Goal: Task Accomplishment & Management: Use online tool/utility

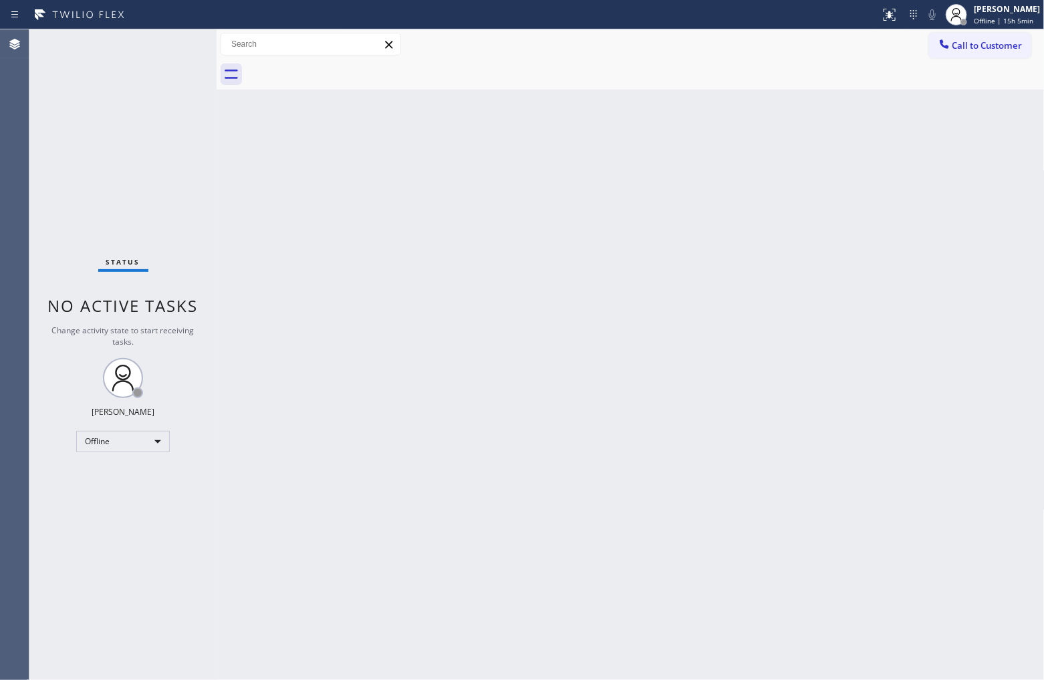
drag, startPoint x: 961, startPoint y: 47, endPoint x: 854, endPoint y: 84, distance: 113.1
click at [835, 47] on span "Call to Customer" at bounding box center [988, 45] width 70 height 12
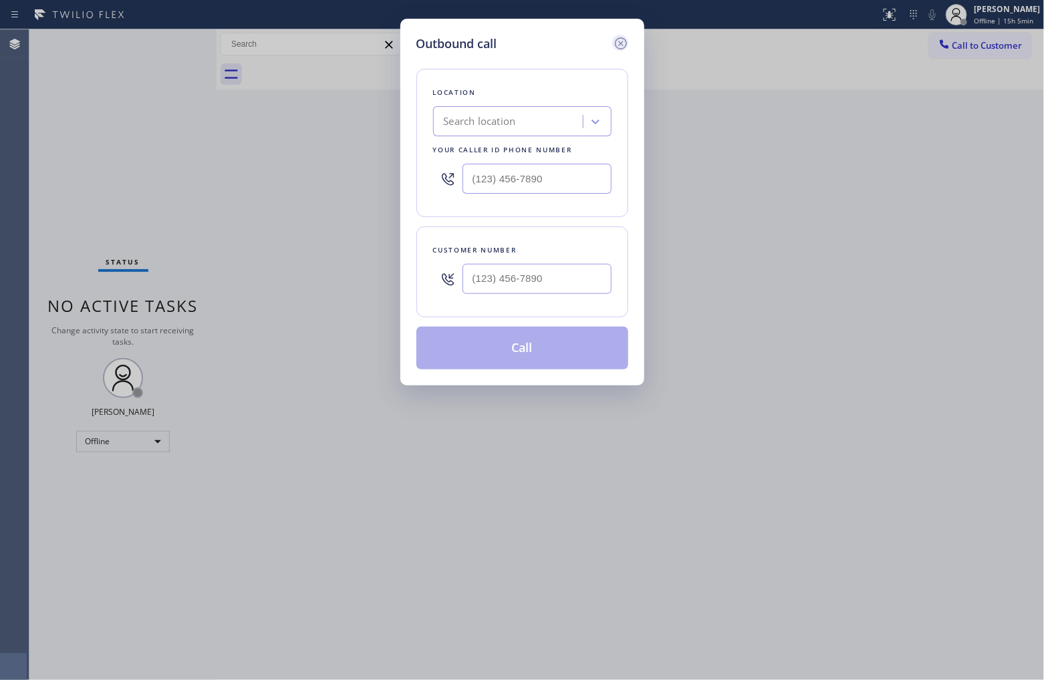
click at [619, 43] on icon at bounding box center [621, 43] width 16 height 16
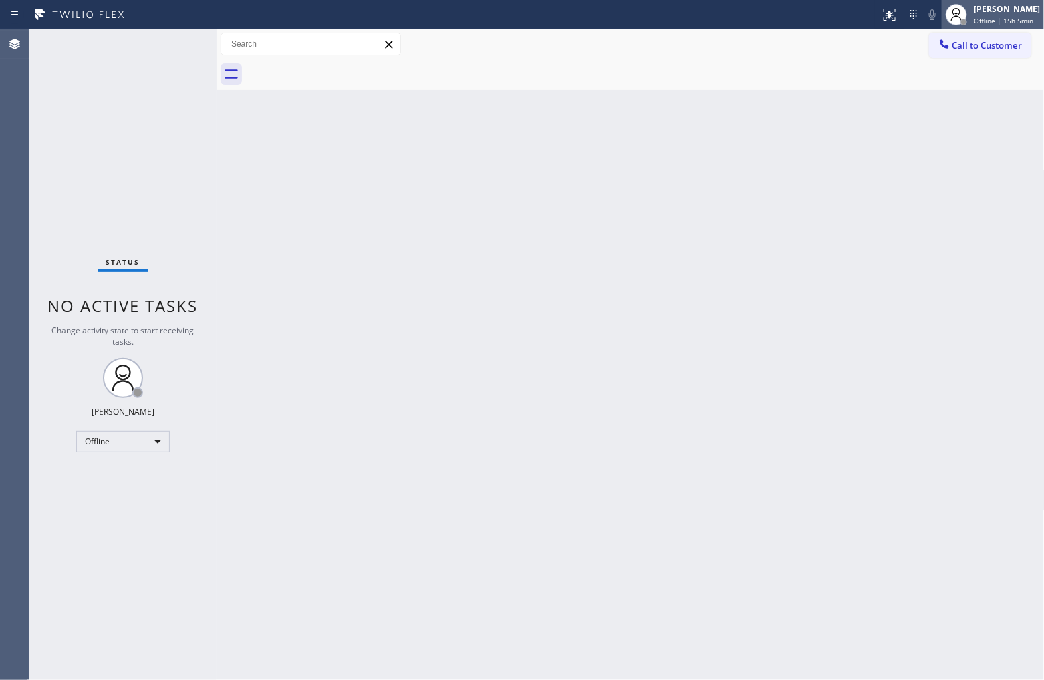
click at [835, 7] on div "[PERSON_NAME]" at bounding box center [1007, 8] width 66 height 11
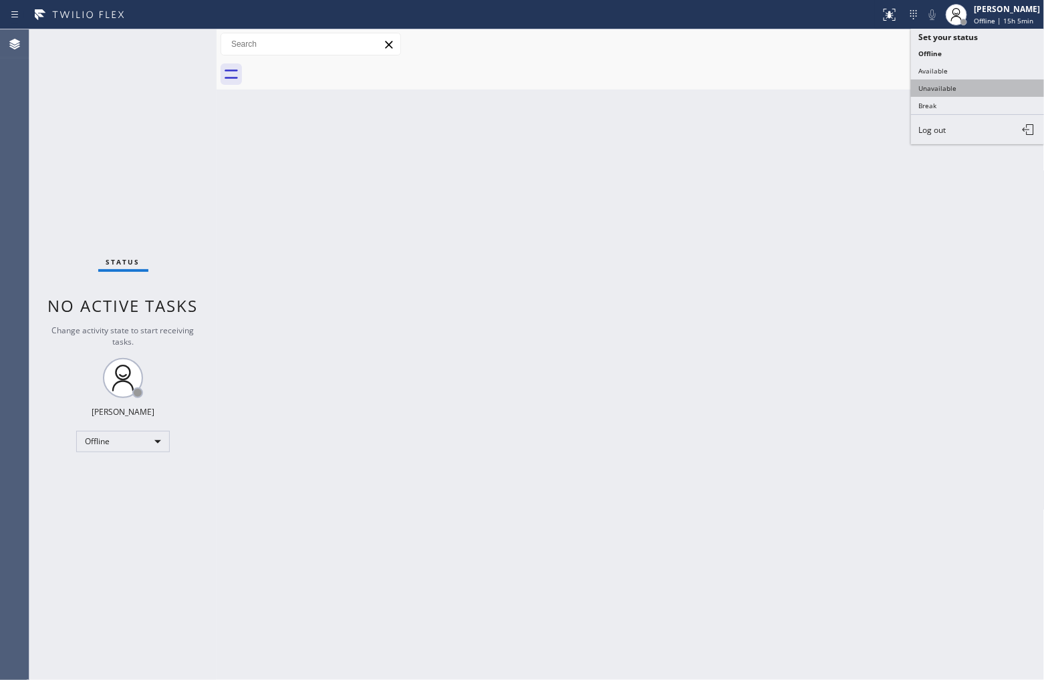
click at [835, 85] on button "Unavailable" at bounding box center [978, 88] width 134 height 17
click at [835, 51] on button "Call to Customer" at bounding box center [980, 45] width 102 height 25
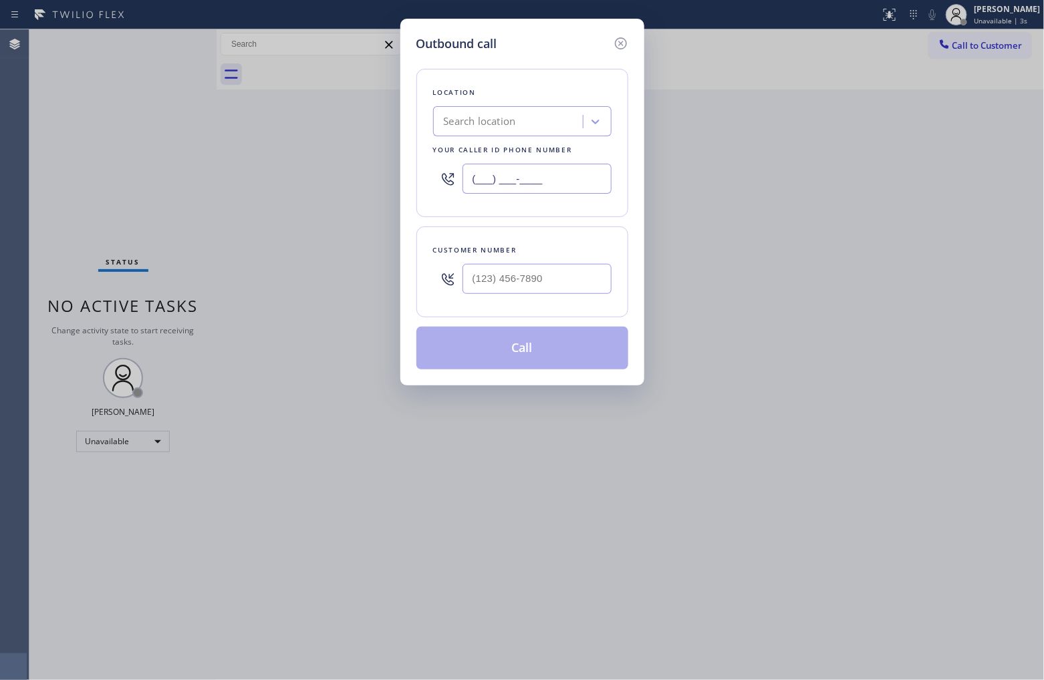
click at [548, 174] on input "(___) ___-____" at bounding box center [537, 179] width 149 height 30
paste input "855) 731-4952"
type input "[PHONE_NUMBER]"
type input "(___) ___-____"
click at [19, 139] on div "Outbound call Location 5 Star Appliance Repair Your caller id phone number (855…" at bounding box center [522, 340] width 1044 height 680
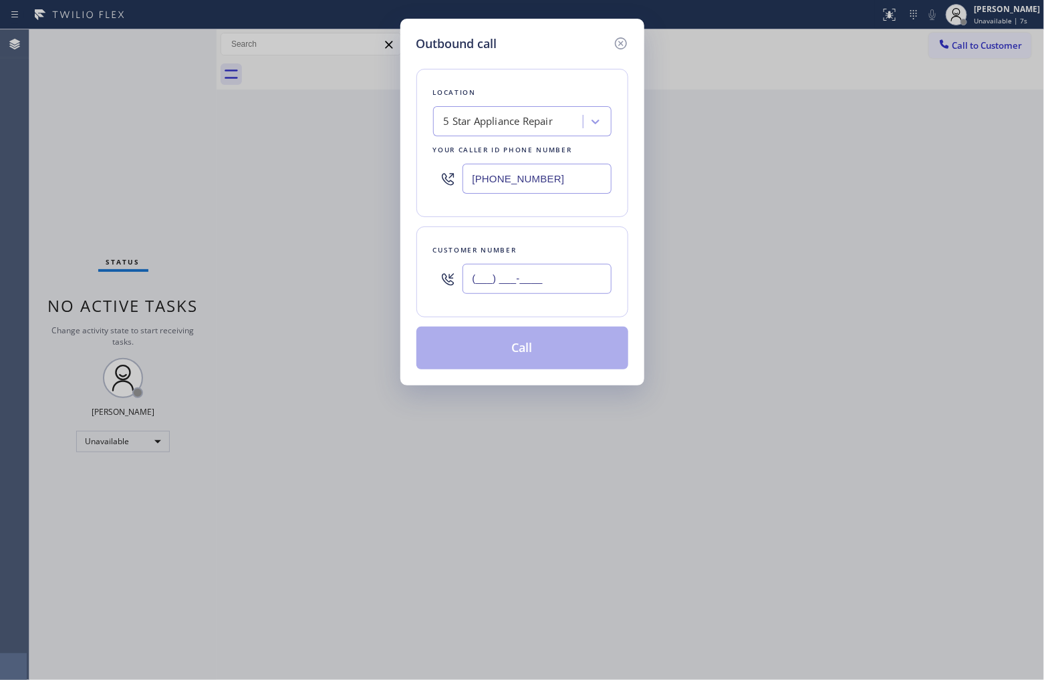
click at [485, 269] on input "(___) ___-____" at bounding box center [537, 279] width 149 height 30
paste input "612) 669-8689"
type input "[PHONE_NUMBER]"
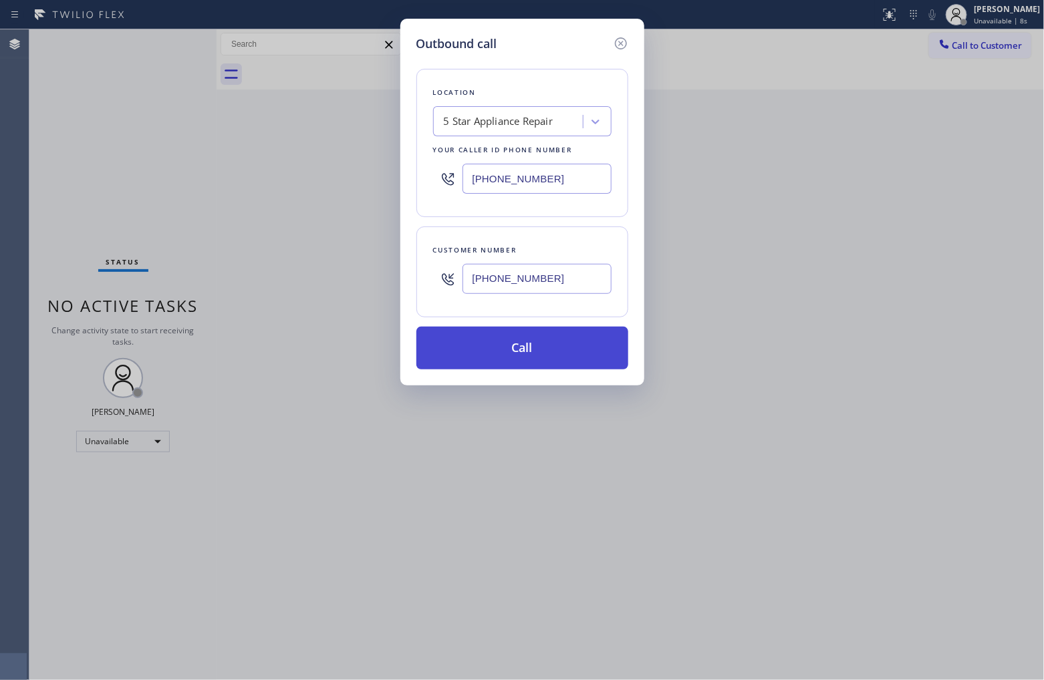
click at [529, 348] on button "Call" at bounding box center [522, 348] width 212 height 43
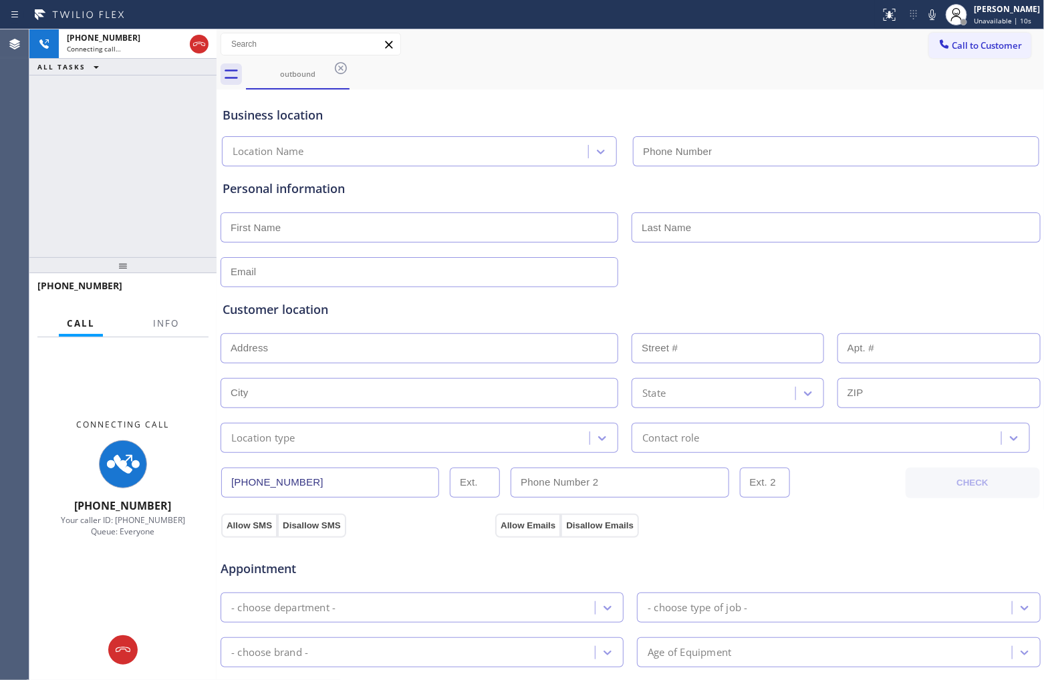
type input "[PHONE_NUMBER]"
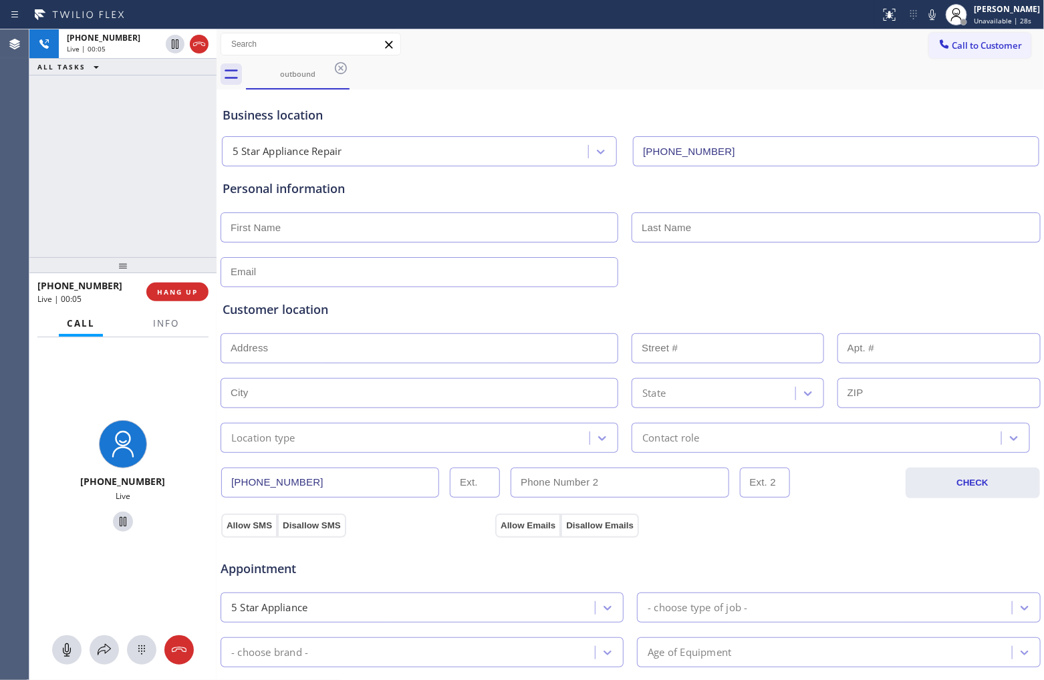
click at [17, 157] on div "Agent Desktop" at bounding box center [14, 354] width 29 height 651
click at [57, 108] on div "+16126698689 Live | 00:47 ALL TASKS ALL TASKS ACTIVE TASKS TASKS IN WRAP UP" at bounding box center [122, 143] width 187 height 228
click at [178, 43] on icon at bounding box center [175, 43] width 7 height 9
click at [835, 11] on div at bounding box center [932, 15] width 19 height 16
drag, startPoint x: 2, startPoint y: 178, endPoint x: 156, endPoint y: 166, distance: 154.2
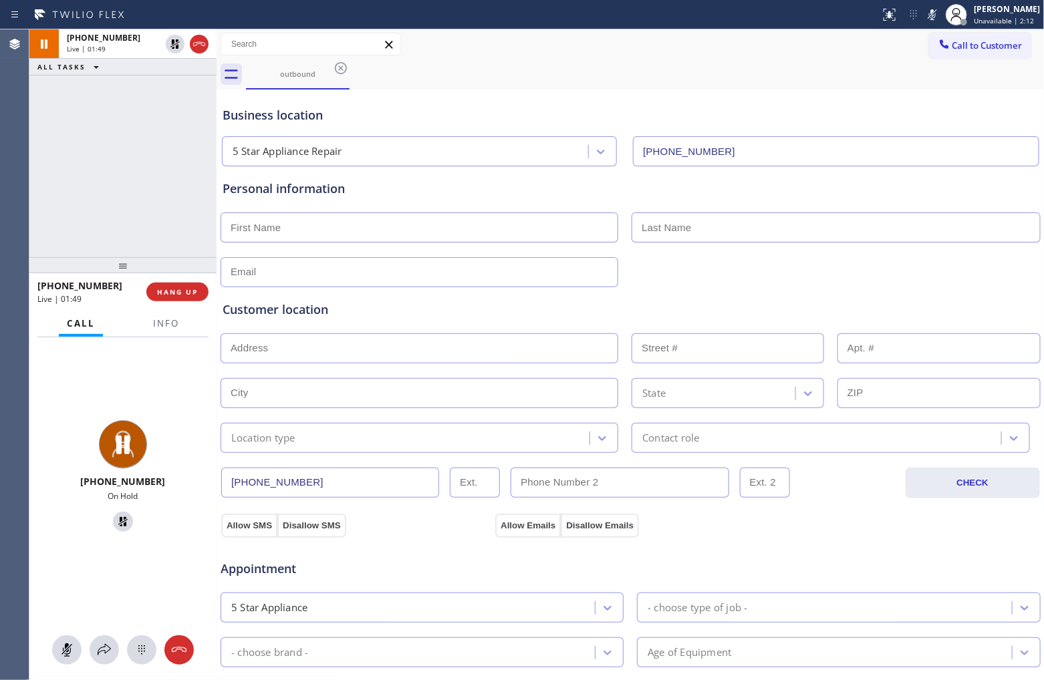
click at [2, 178] on div "Agent Desktop" at bounding box center [14, 354] width 29 height 651
click at [168, 47] on icon at bounding box center [175, 44] width 16 height 16
click at [835, 17] on icon at bounding box center [932, 15] width 16 height 16
click at [167, 328] on span "Info" at bounding box center [166, 324] width 26 height 12
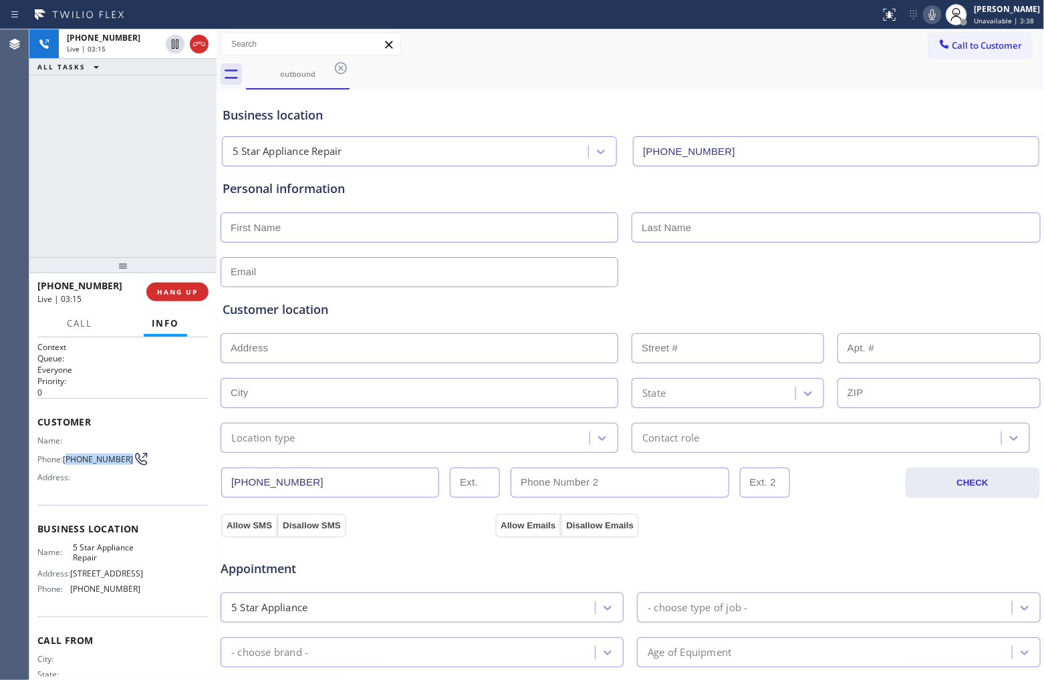
drag, startPoint x: 88, startPoint y: 462, endPoint x: 67, endPoint y: 457, distance: 22.0
click at [67, 457] on span "[PHONE_NUMBER]" at bounding box center [98, 460] width 70 height 10
copy span "612) 669-8689"
click at [70, 197] on div "+16126698689 Live | 04:01 ALL TASKS ALL TASKS ACTIVE TASKS TASKS IN WRAP UP" at bounding box center [122, 143] width 187 height 228
click at [331, 234] on input "text" at bounding box center [420, 228] width 398 height 30
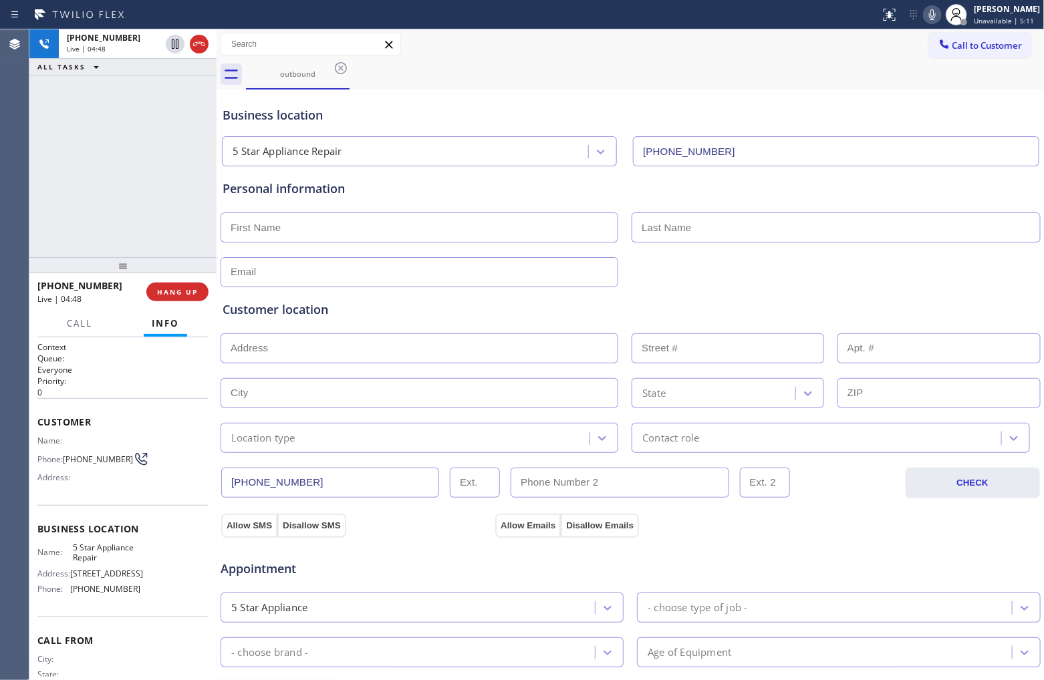
paste input "Maggie"
type input "Maggie"
click at [713, 237] on input "text" at bounding box center [836, 228] width 408 height 30
paste input "Severns"
type input "Severns"
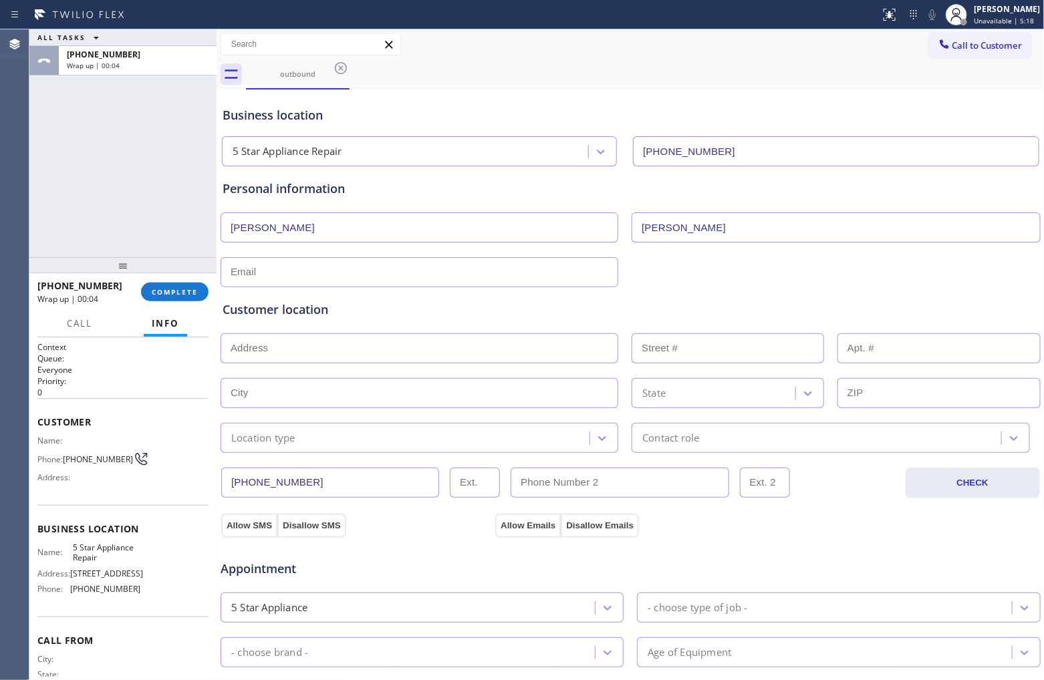
click at [401, 275] on input "text" at bounding box center [420, 272] width 398 height 30
paste input "[EMAIL_ADDRESS][DOMAIN_NAME]"
type input "[EMAIL_ADDRESS][DOMAIN_NAME]"
click at [314, 351] on input "text" at bounding box center [420, 349] width 398 height 30
paste input "3726 Jocelyn St NWChevy Chase, DC 20015"
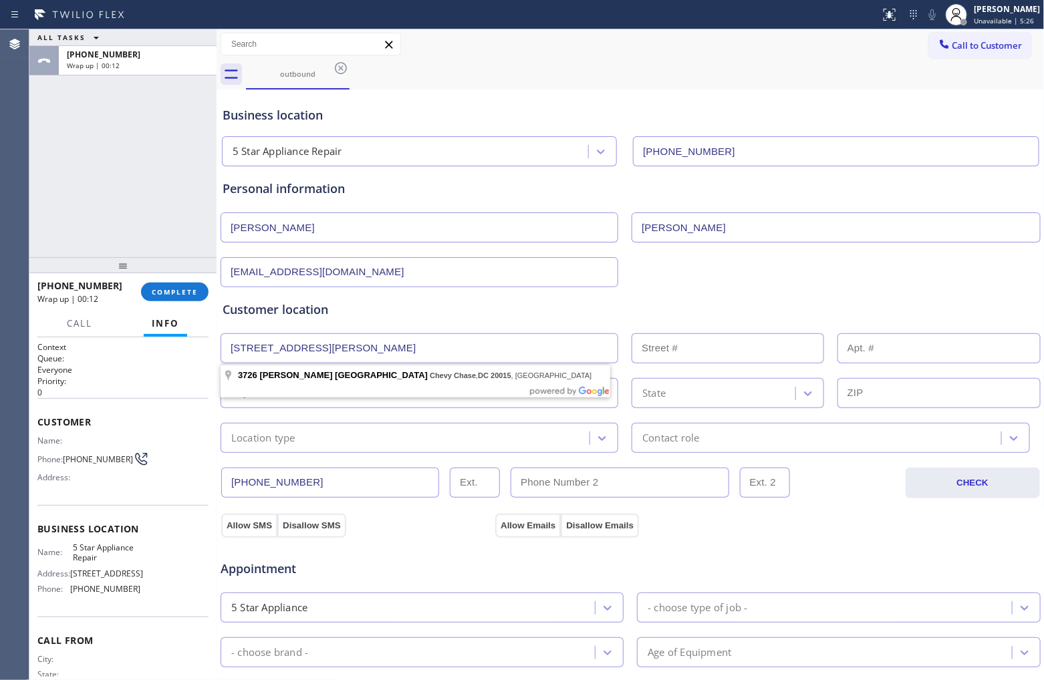
type input "3726 Jocelyn St NW"
type input "3726"
type input "Washington"
type input "20015"
click at [262, 441] on div "Location type" at bounding box center [263, 437] width 64 height 15
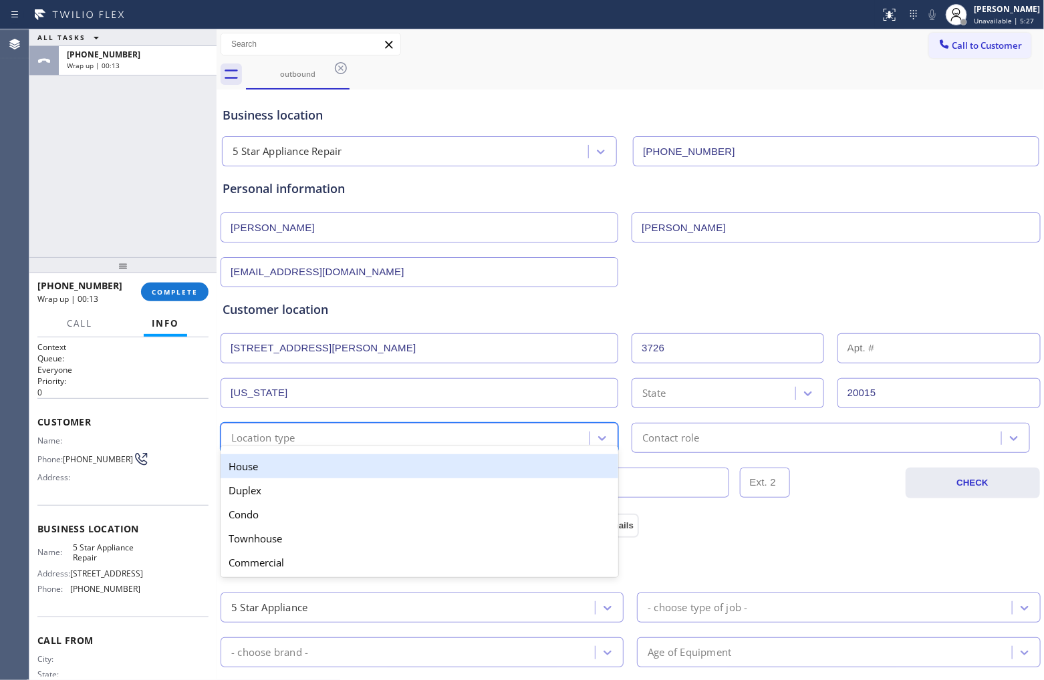
click at [275, 466] on div "House" at bounding box center [420, 467] width 398 height 24
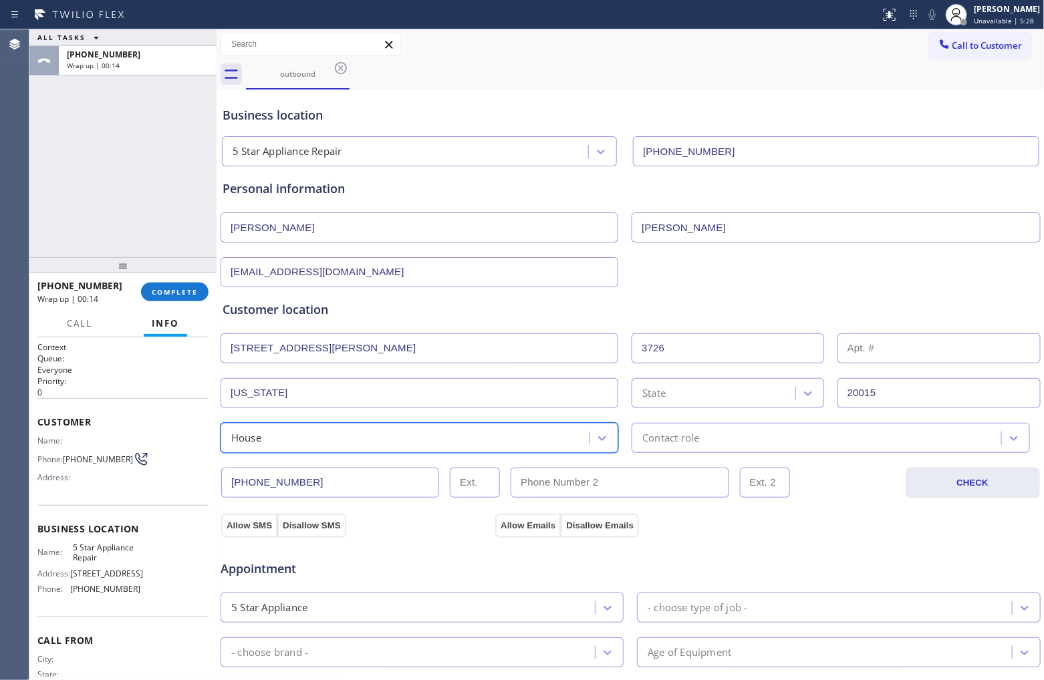
click at [719, 435] on div "Contact role" at bounding box center [818, 437] width 365 height 23
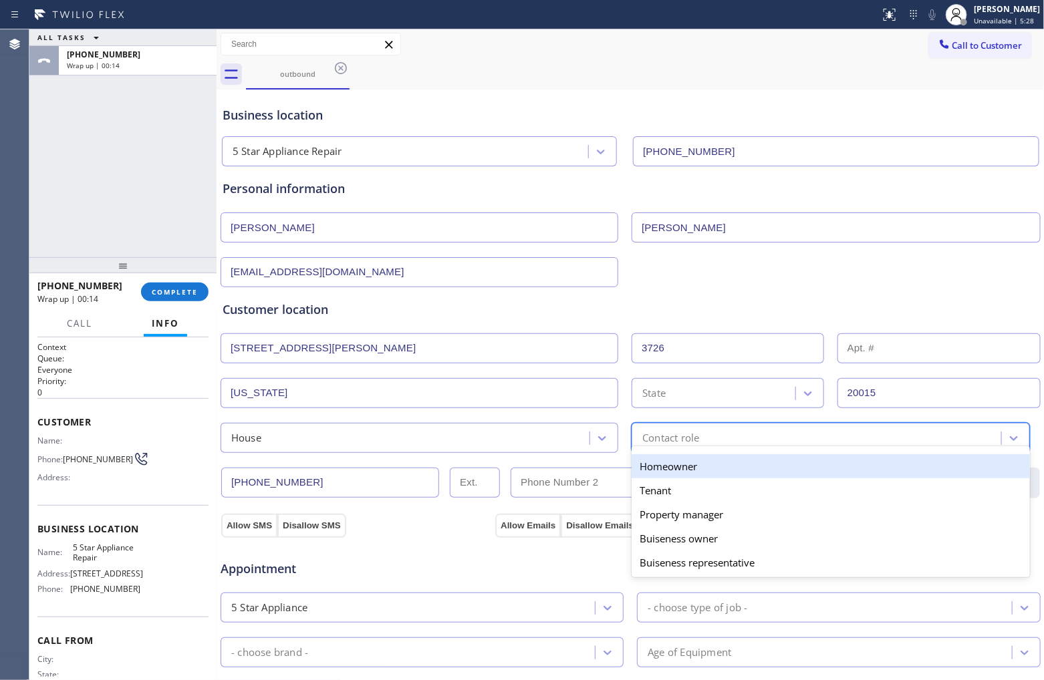
click at [694, 459] on div "Homeowner" at bounding box center [831, 467] width 398 height 24
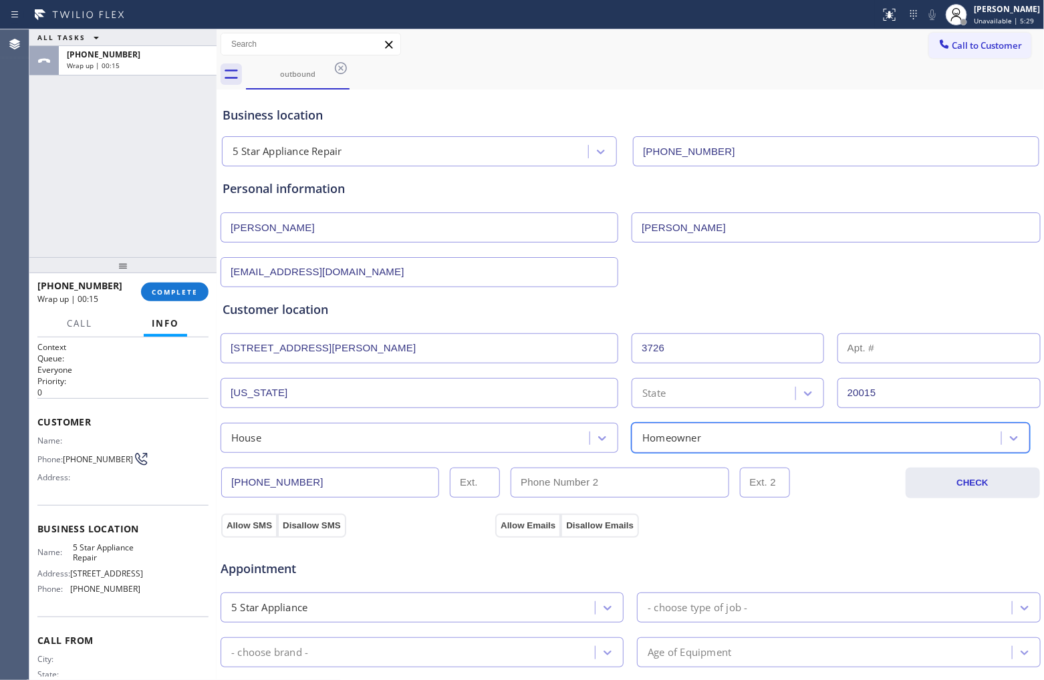
click at [241, 521] on div "Appointment 5 Star Appliance - choose type of job - - choose brand - Age of Equ…" at bounding box center [631, 663] width 822 height 262
click at [238, 521] on button "Allow SMS" at bounding box center [249, 526] width 56 height 24
click at [519, 521] on button "Allow Emails" at bounding box center [528, 526] width 66 height 24
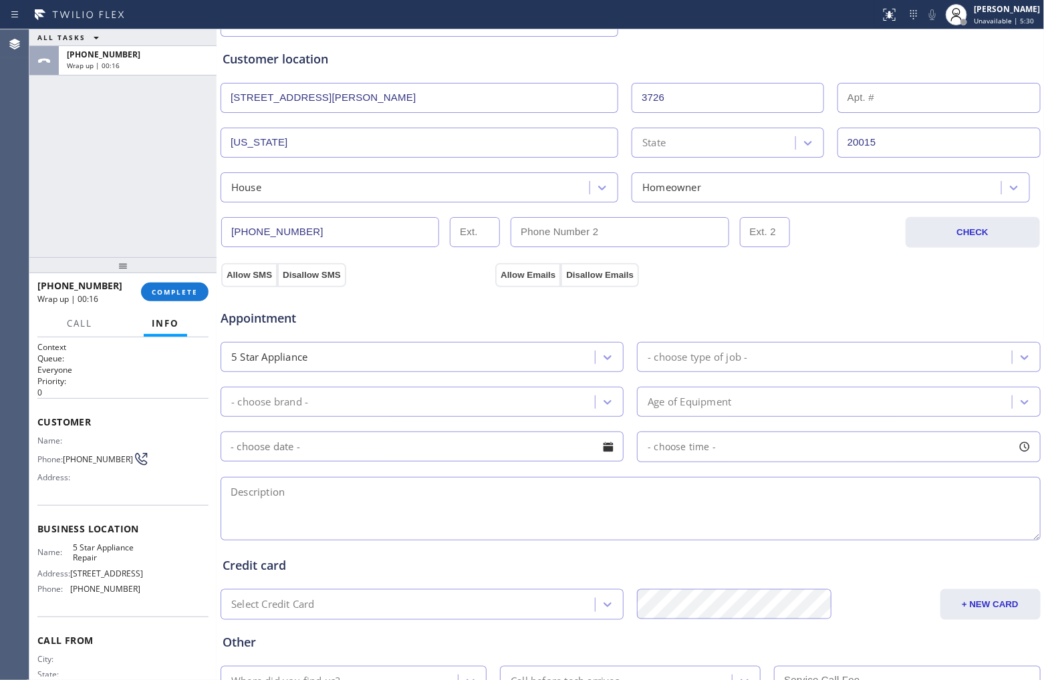
click at [320, 366] on div "5 Star Appliance" at bounding box center [410, 357] width 370 height 23
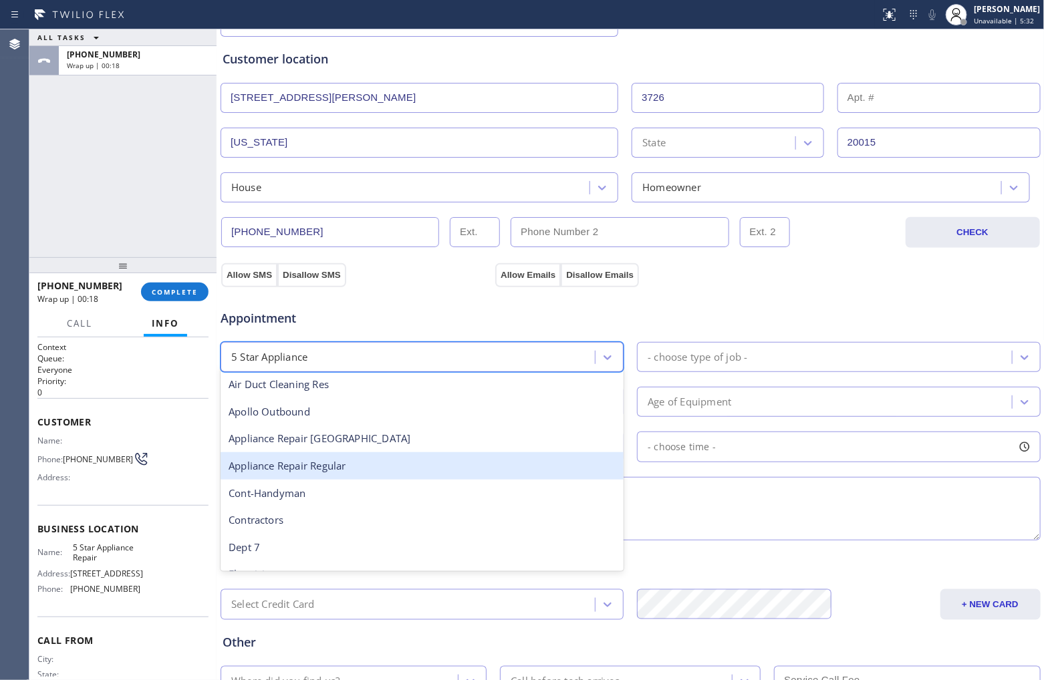
scroll to position [84, 0]
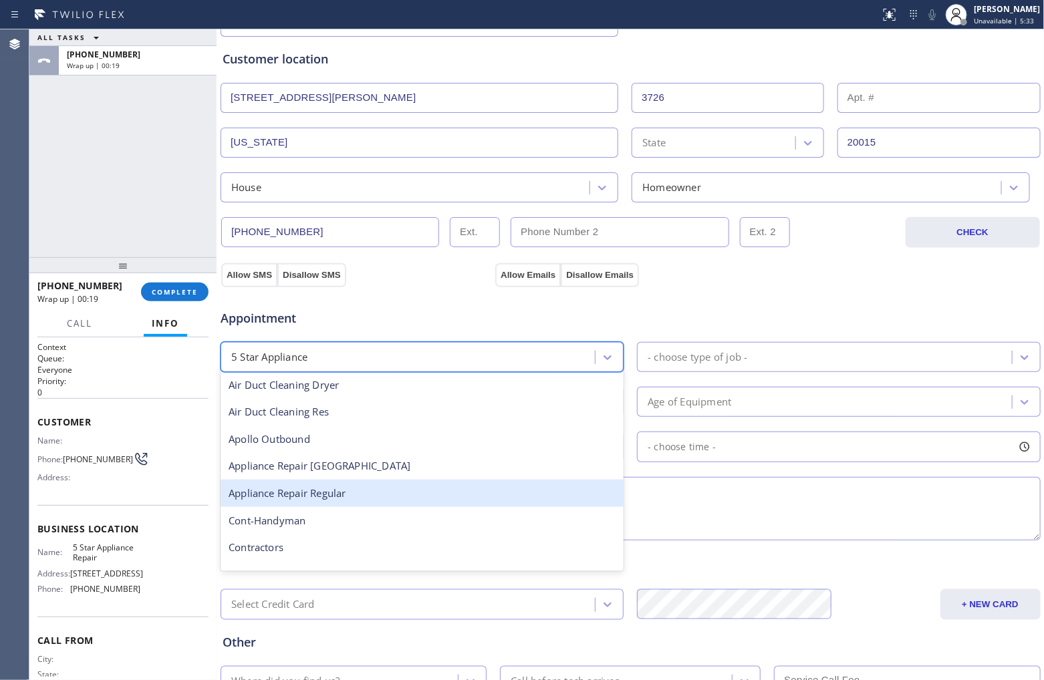
drag, startPoint x: 338, startPoint y: 499, endPoint x: 533, endPoint y: 465, distance: 198.0
click at [343, 499] on div "Appliance Repair Regular" at bounding box center [422, 493] width 403 height 27
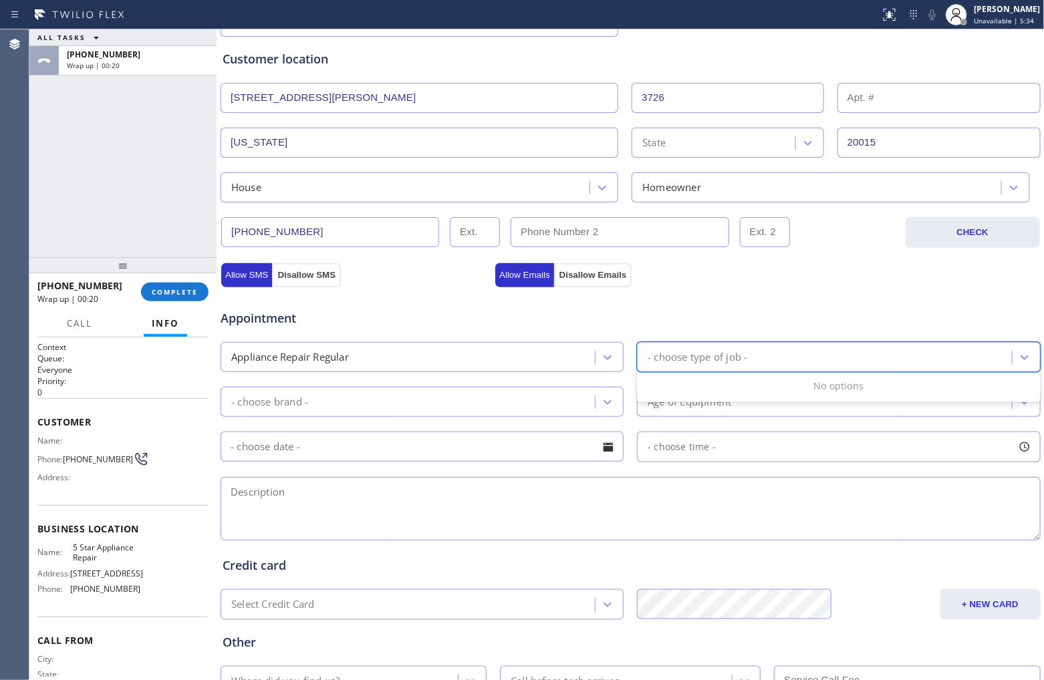
click at [730, 358] on div "- choose type of job -" at bounding box center [698, 357] width 100 height 15
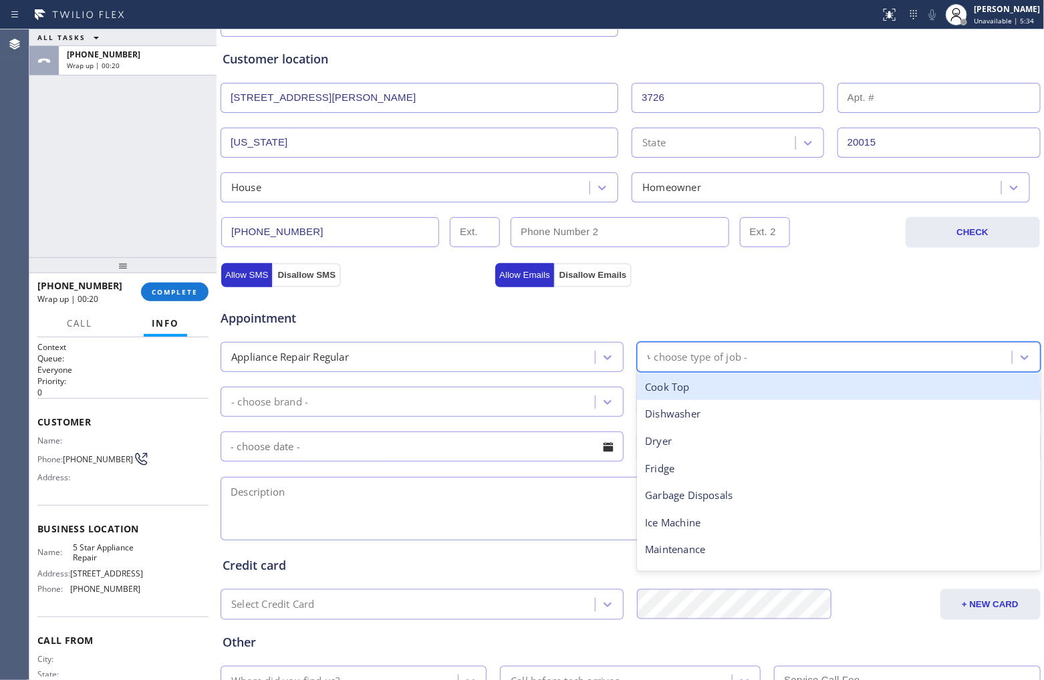
type input "wa"
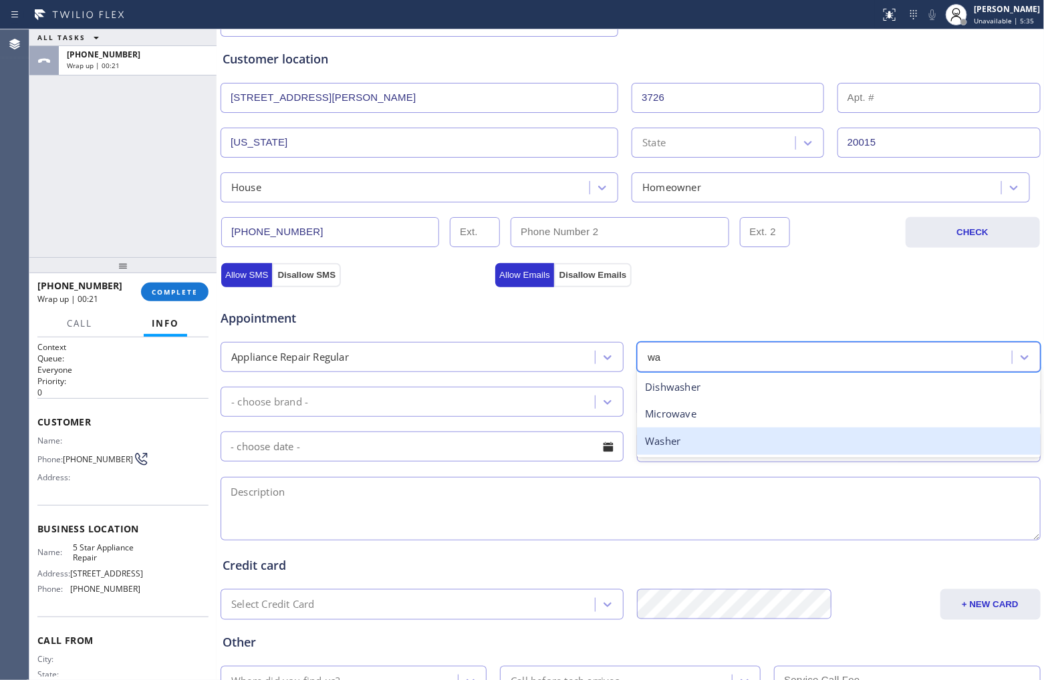
click at [689, 445] on div "Washer" at bounding box center [838, 441] width 403 height 27
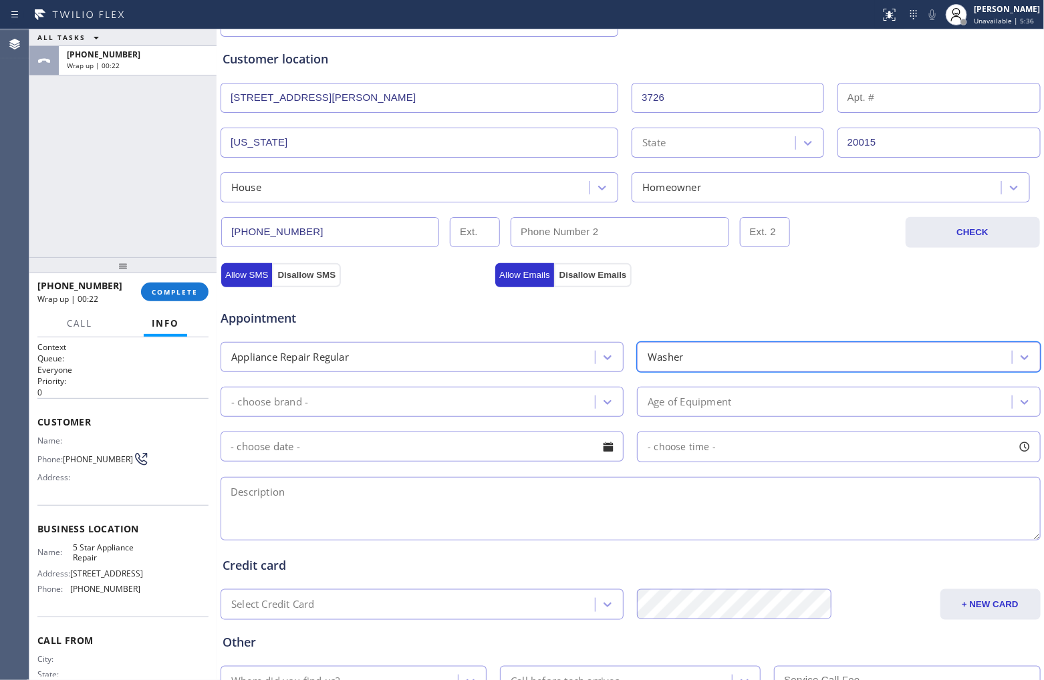
click at [418, 412] on div "- choose brand -" at bounding box center [410, 401] width 370 height 23
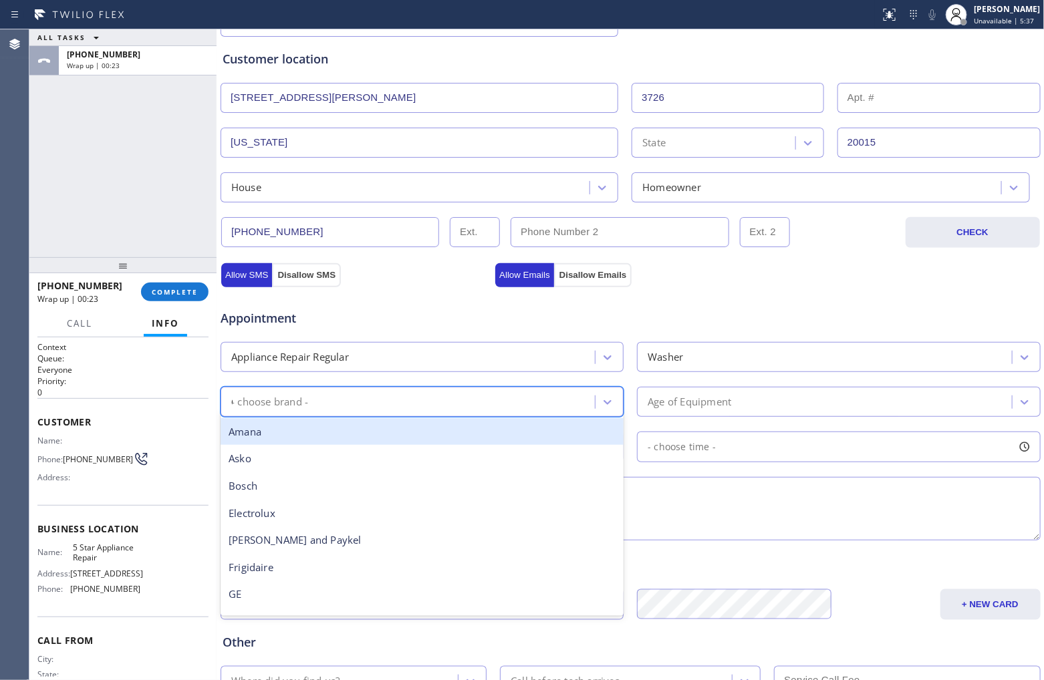
type input "GE"
click at [370, 441] on div "GE" at bounding box center [422, 431] width 403 height 27
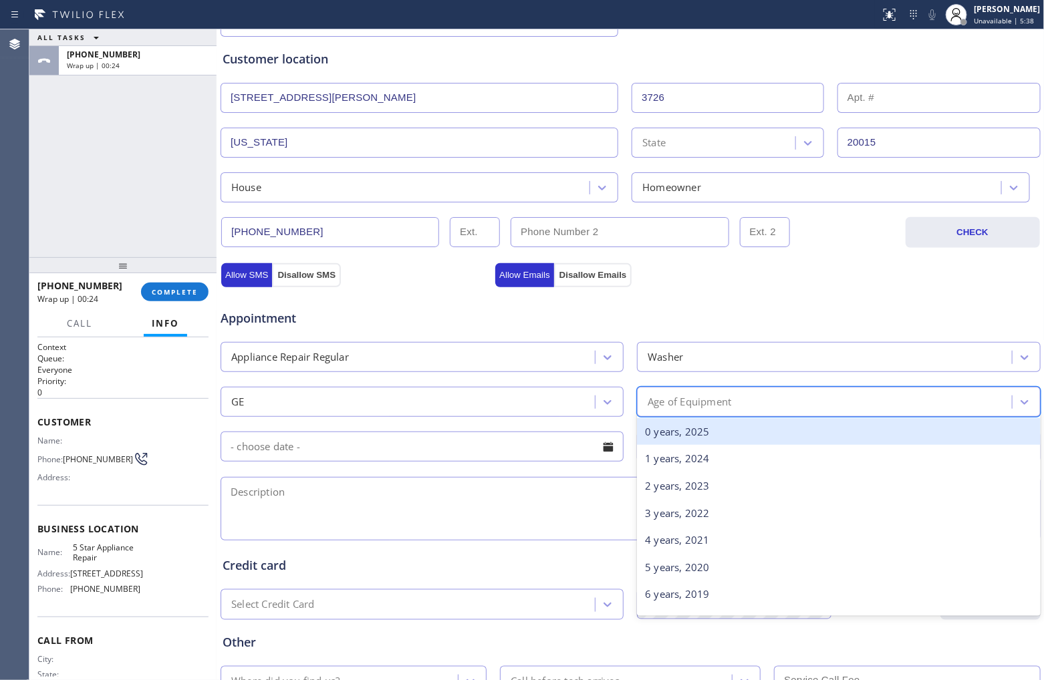
click at [697, 403] on div "Age of Equipment" at bounding box center [690, 401] width 84 height 15
type input "6"
click at [707, 441] on div "6 years, 2019" at bounding box center [838, 431] width 403 height 27
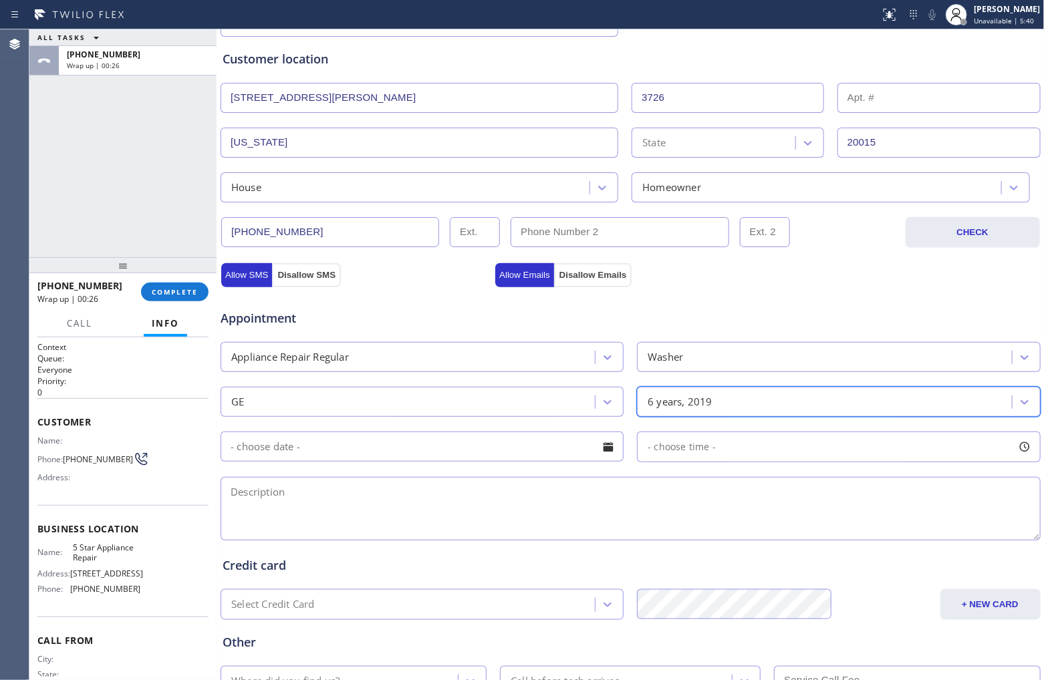
drag, startPoint x: 418, startPoint y: 495, endPoint x: 1030, endPoint y: 363, distance: 625.7
click at [420, 495] on textarea at bounding box center [631, 509] width 820 height 64
click at [489, 518] on textarea at bounding box center [631, 509] width 820 height 64
paste textarea "GE| Washer SBS | 6 Yrs | wants to replace the rubber gasket | 3726 Jocelyn St N…"
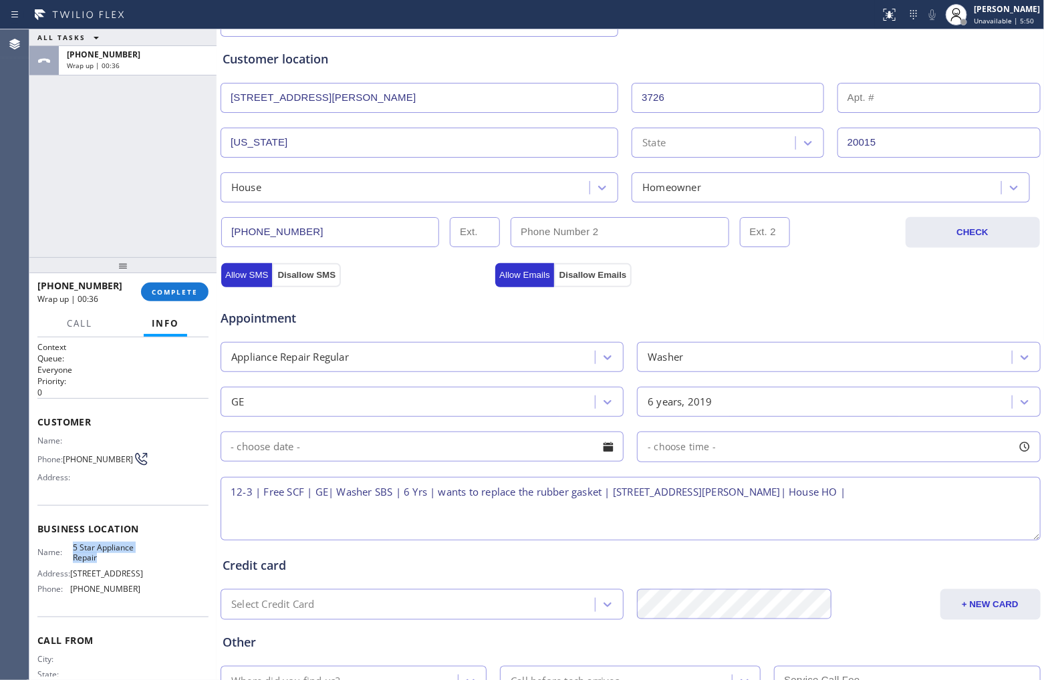
drag, startPoint x: 112, startPoint y: 560, endPoint x: 69, endPoint y: 545, distance: 45.2
click at [69, 521] on div "Name: 5 Star Appliance Repair" at bounding box center [88, 553] width 103 height 21
copy span "5 Star Appliance Repair"
click at [835, 503] on textarea "12-3 | Free SCF | GE| Washer SBS | 6 Yrs | wants to replace the rubber gasket |…" at bounding box center [631, 509] width 820 height 64
paste textarea "5 Star Appliance Repair"
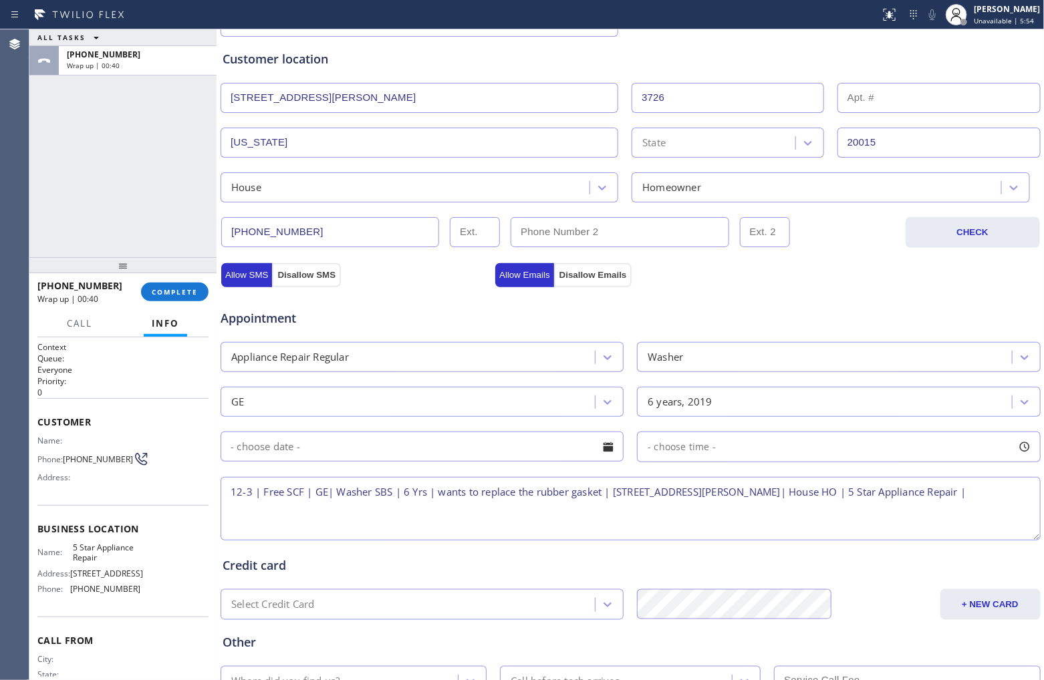
paste textarea "Please call 30 minutes prior to arrival."
click at [508, 520] on textarea "12-3 | Free SCF | GE| Washer SBS | 6 Yrs | wants to replace the rubber gasket |…" at bounding box center [631, 509] width 820 height 64
paste textarea "612) 669-8689"
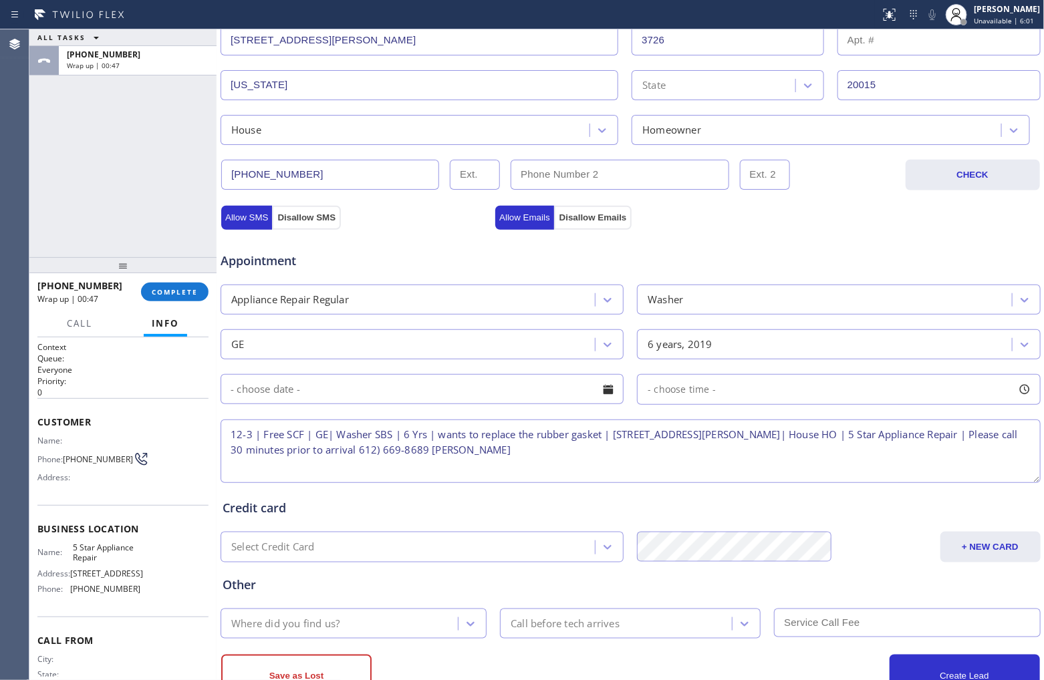
scroll to position [358, 0]
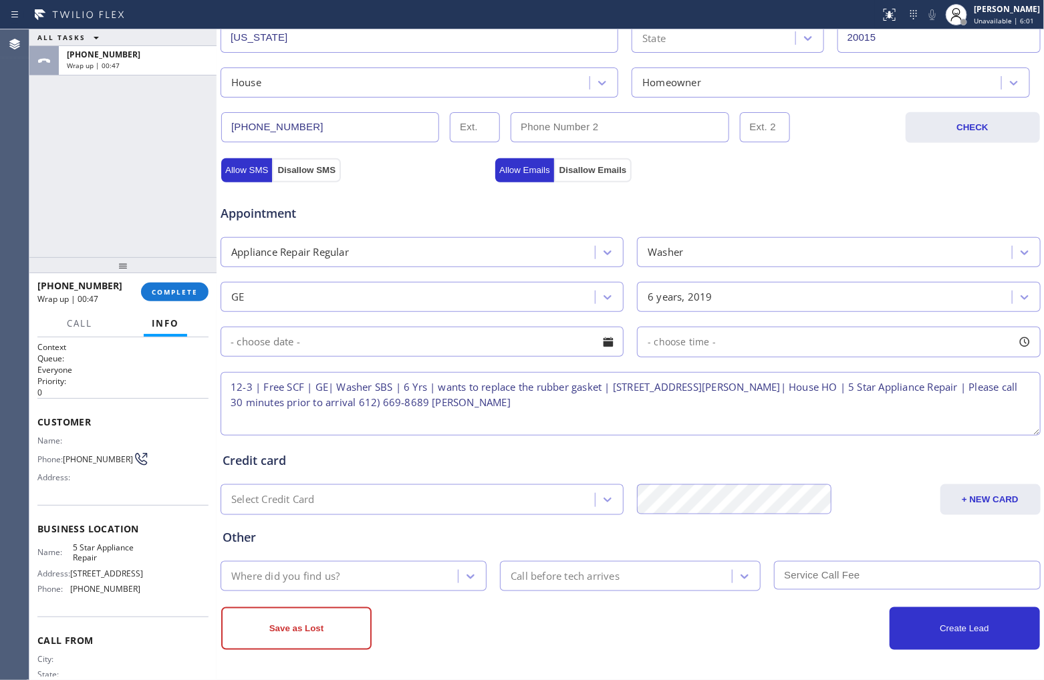
type textarea "12-3 | Free SCF | GE| Washer SBS | 6 Yrs | wants to replace the rubber gasket |…"
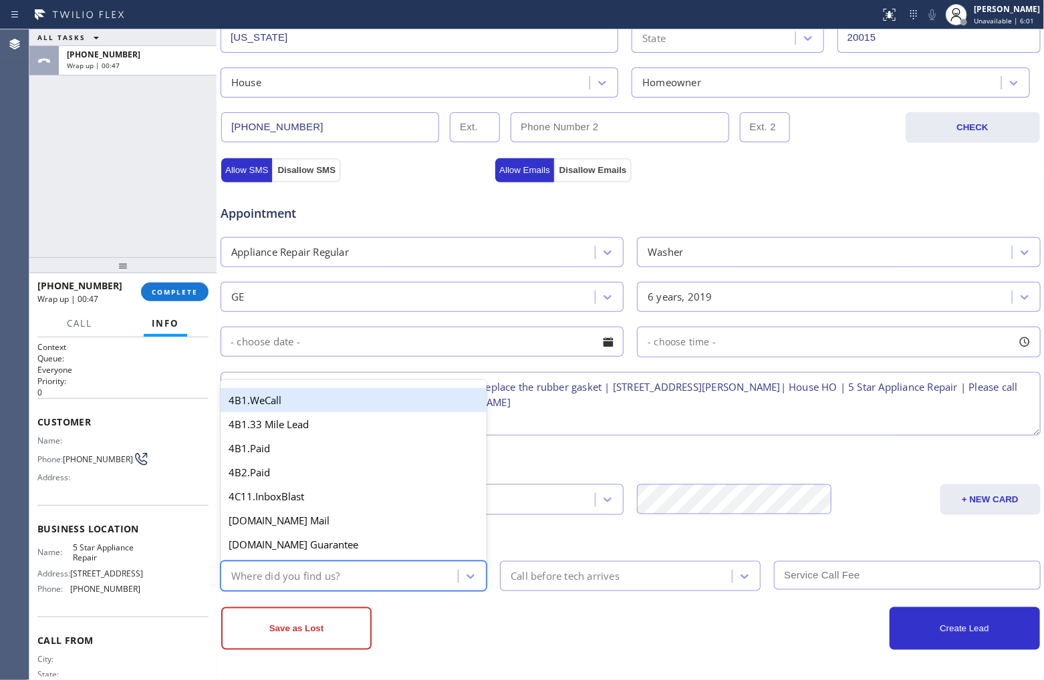
click at [305, 521] on div "Where did you find us?" at bounding box center [285, 576] width 108 height 15
type input "go"
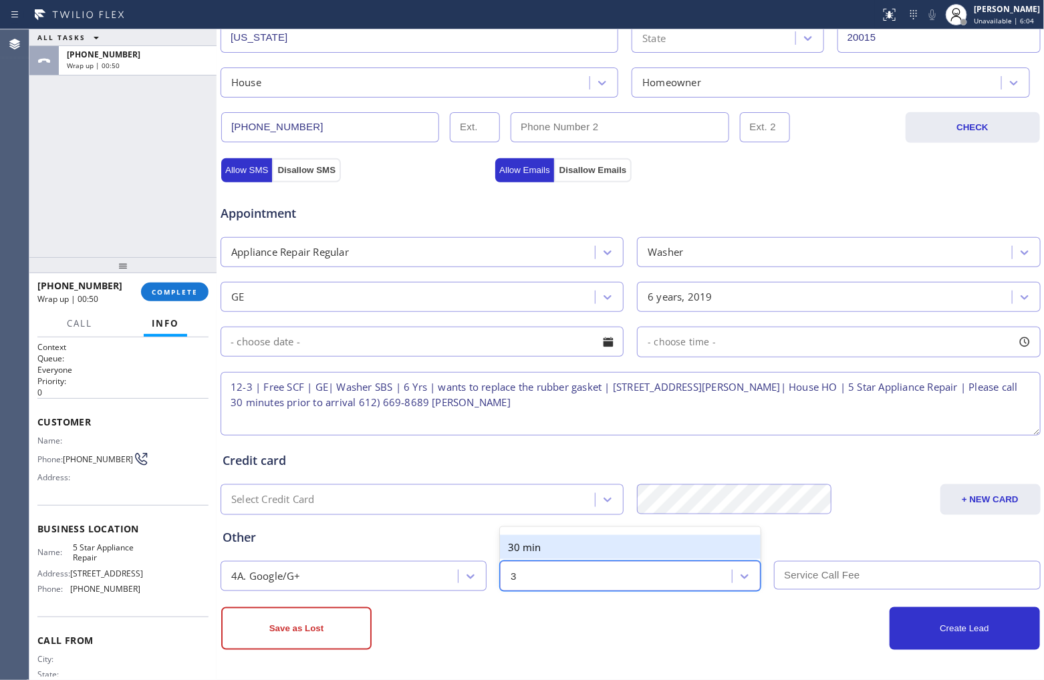
type input "30"
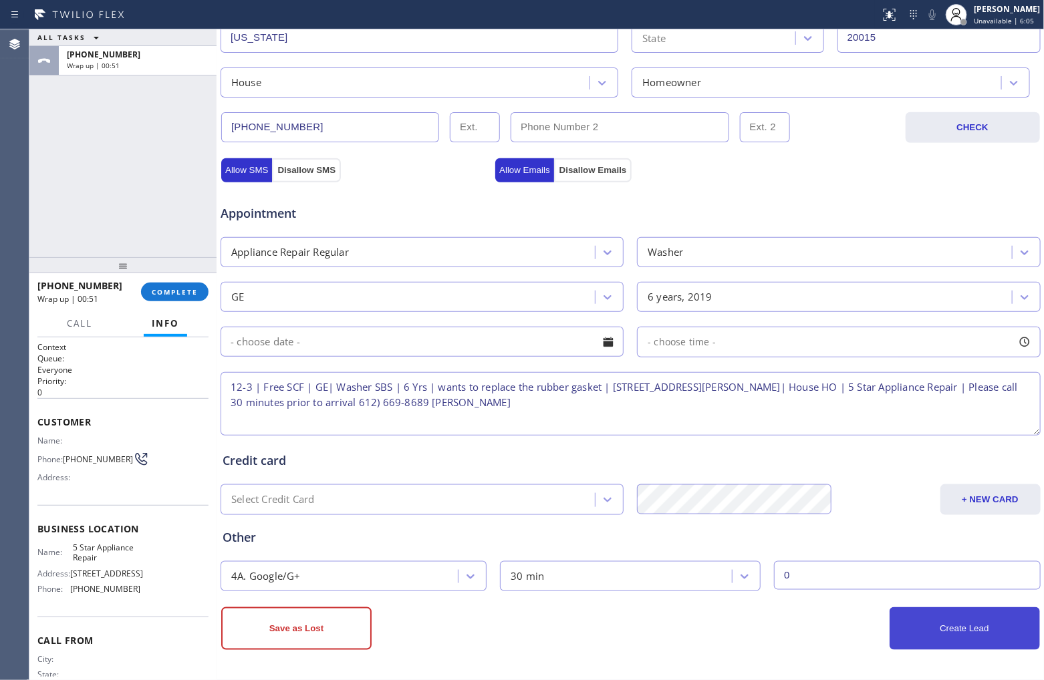
type input "0"
click at [835, 521] on button "Create Lead" at bounding box center [965, 629] width 150 height 43
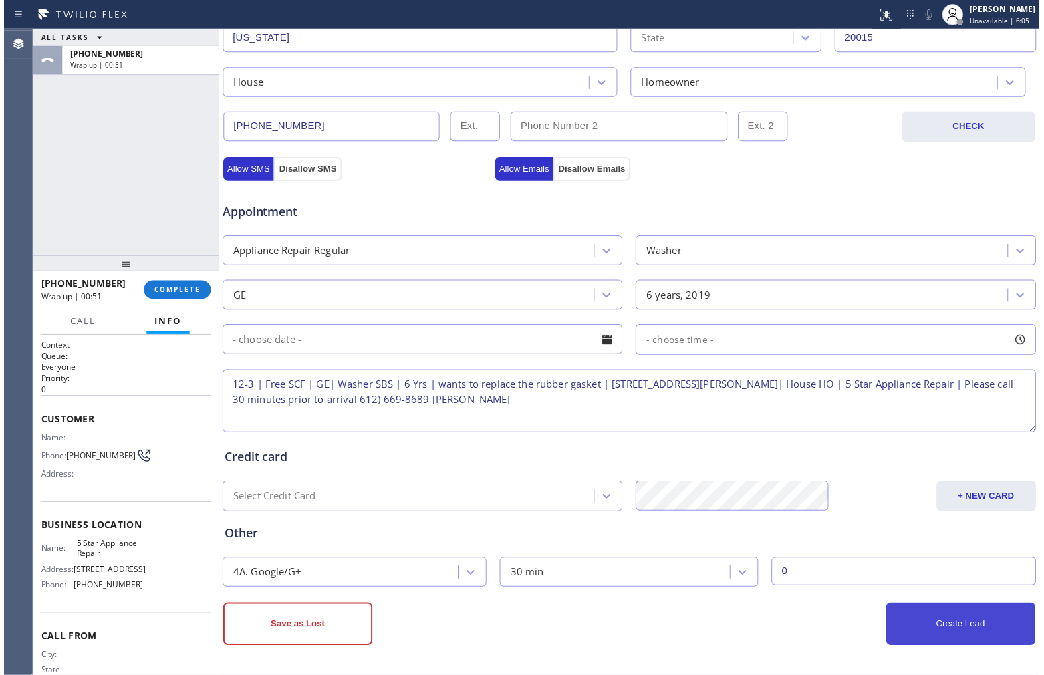
scroll to position [402, 0]
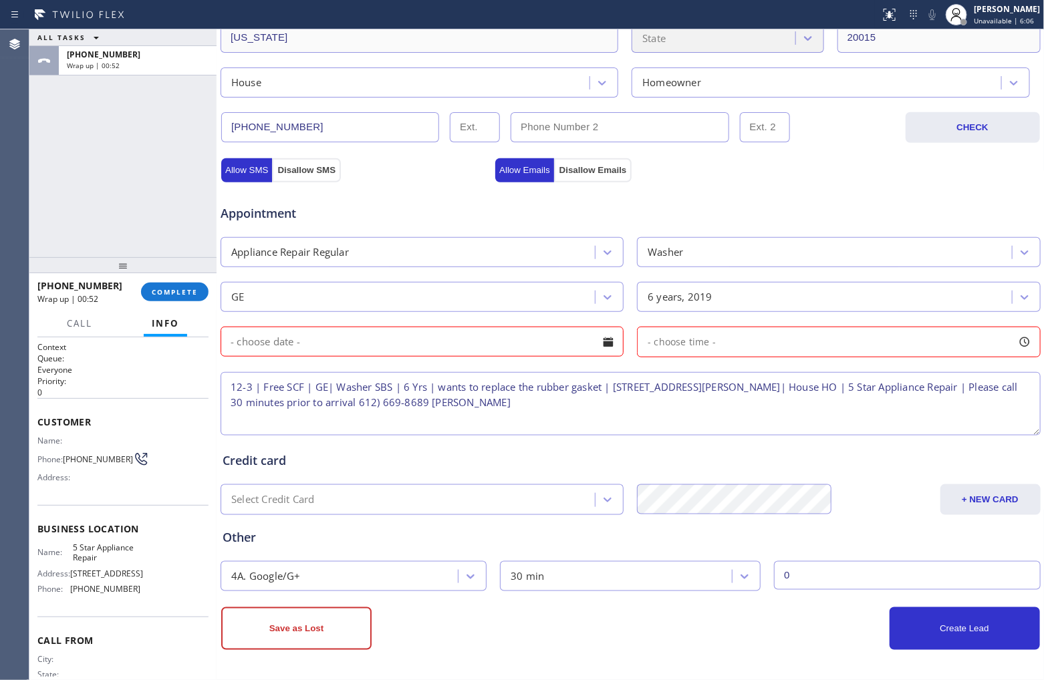
click at [520, 349] on input "text" at bounding box center [422, 342] width 403 height 30
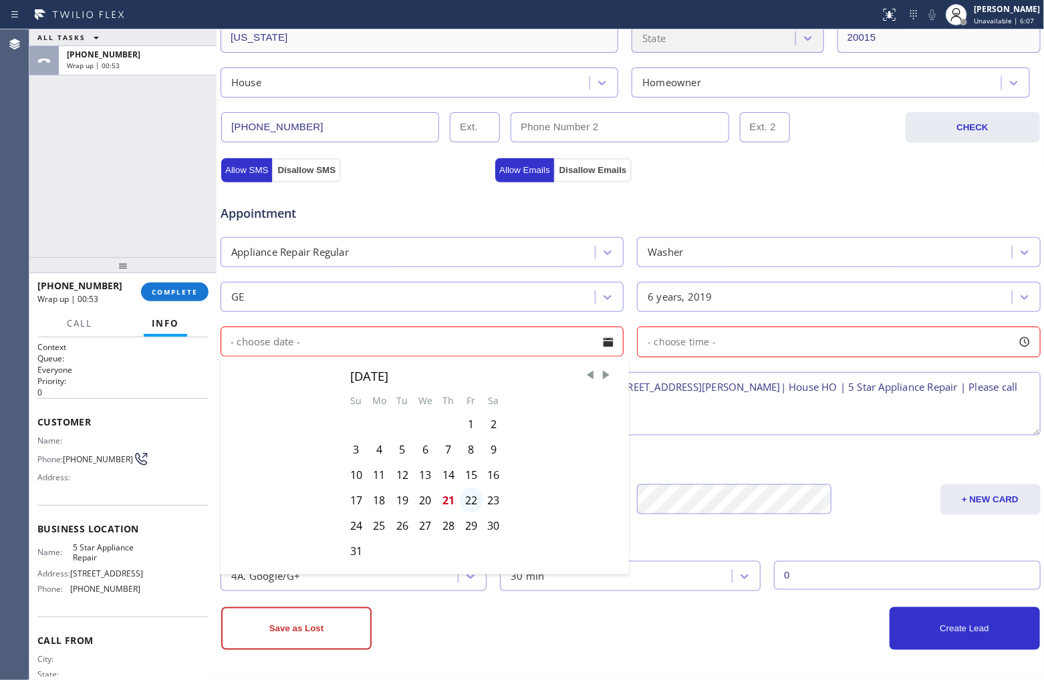
click at [465, 503] on div "22" at bounding box center [471, 500] width 23 height 25
type input "08/22/2025"
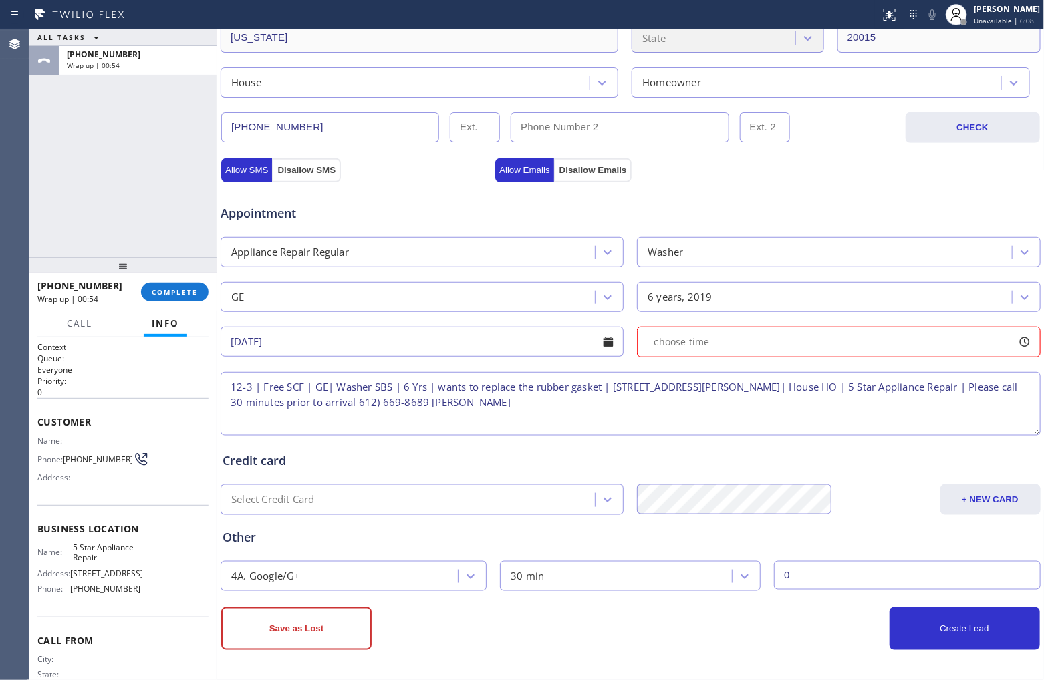
click at [704, 342] on span "- choose time -" at bounding box center [682, 342] width 68 height 13
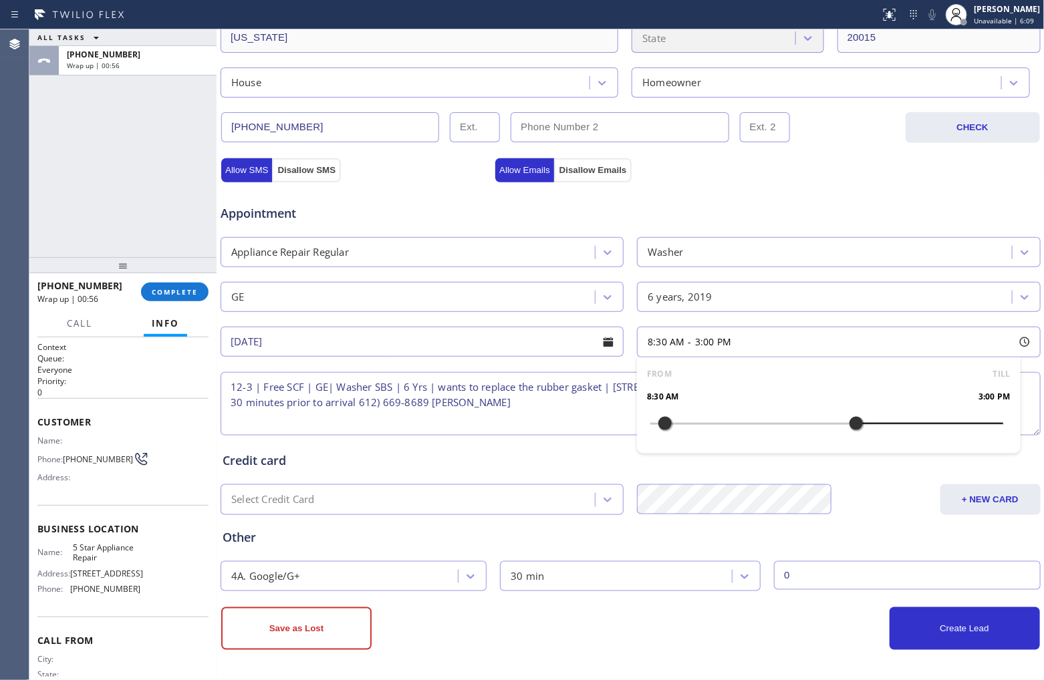
drag, startPoint x: 652, startPoint y: 424, endPoint x: 848, endPoint y: 433, distance: 195.4
click at [775, 430] on div at bounding box center [783, 424] width 16 height 28
drag, startPoint x: 770, startPoint y: 429, endPoint x: 763, endPoint y: 431, distance: 7.6
click at [763, 431] on div at bounding box center [768, 424] width 16 height 28
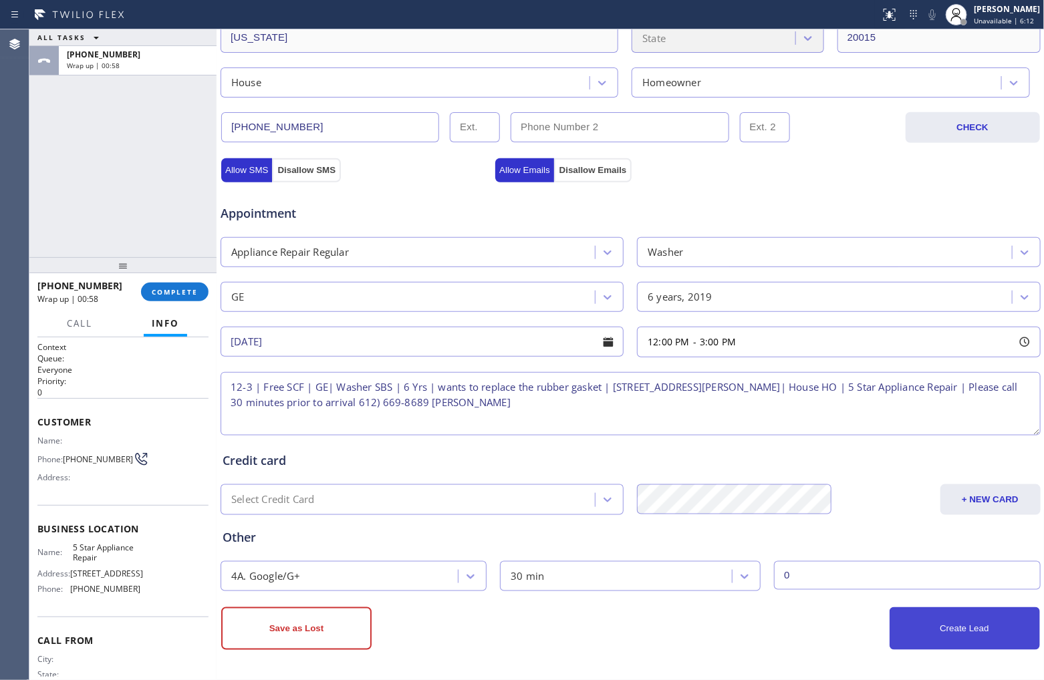
click at [835, 521] on button "Create Lead" at bounding box center [965, 629] width 150 height 43
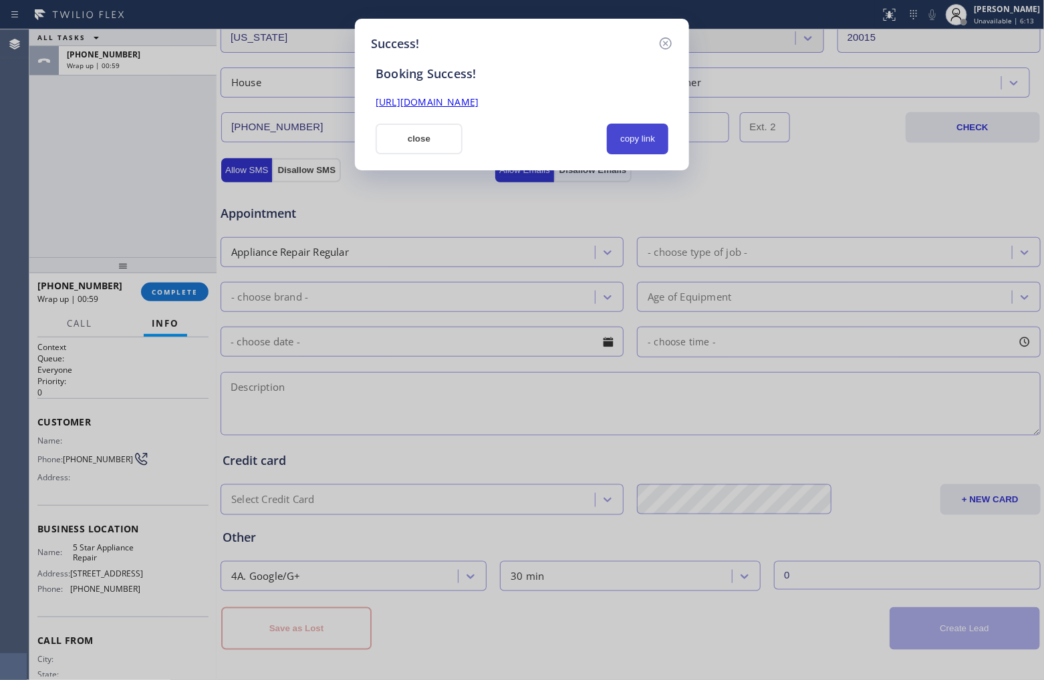
click at [647, 137] on button "copy link" at bounding box center [637, 139] width 61 height 31
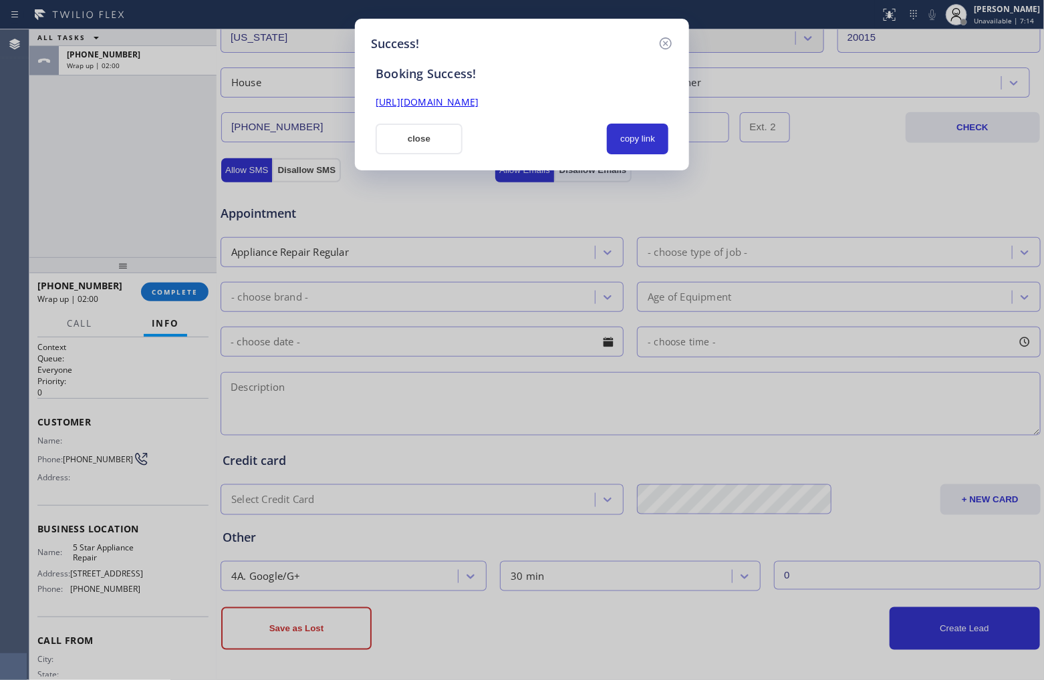
click at [14, 165] on div "Success! Booking Success! https://erp.apollosoft.co/customer/758456#portlet_lea…" at bounding box center [522, 340] width 1044 height 680
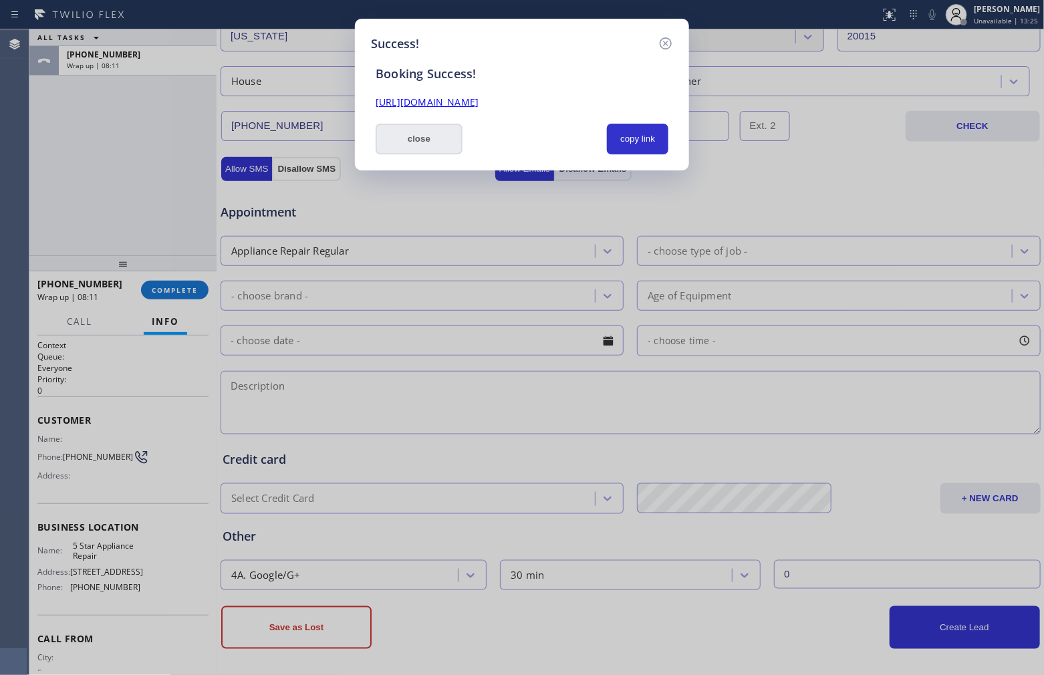
click at [426, 145] on button "close" at bounding box center [419, 139] width 87 height 31
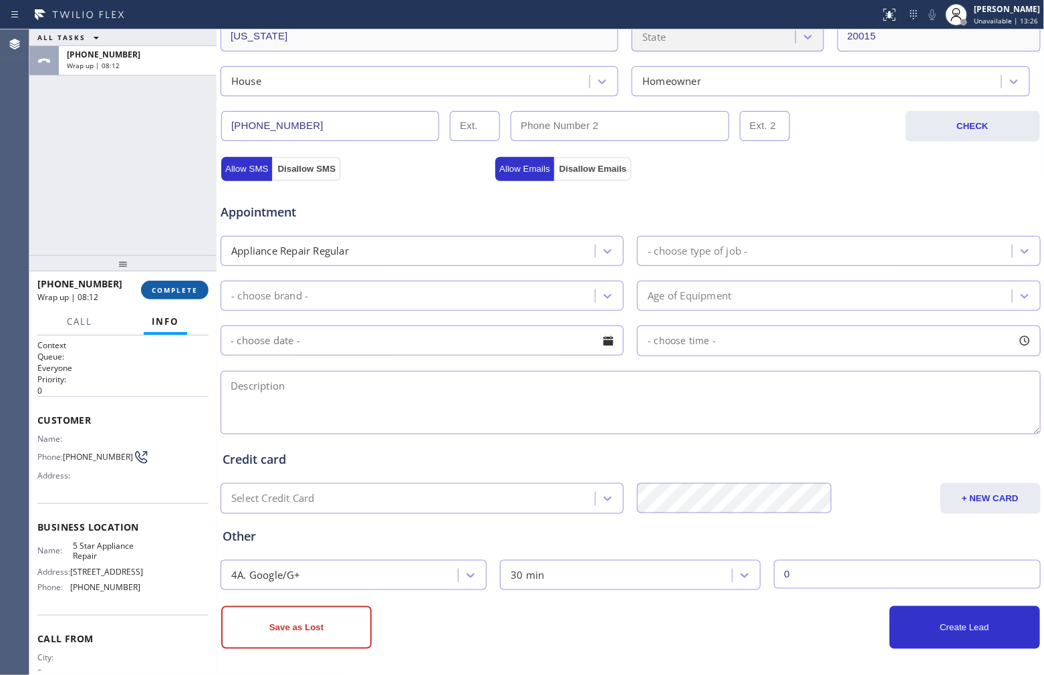
click at [191, 286] on span "COMPLETE" at bounding box center [175, 289] width 46 height 9
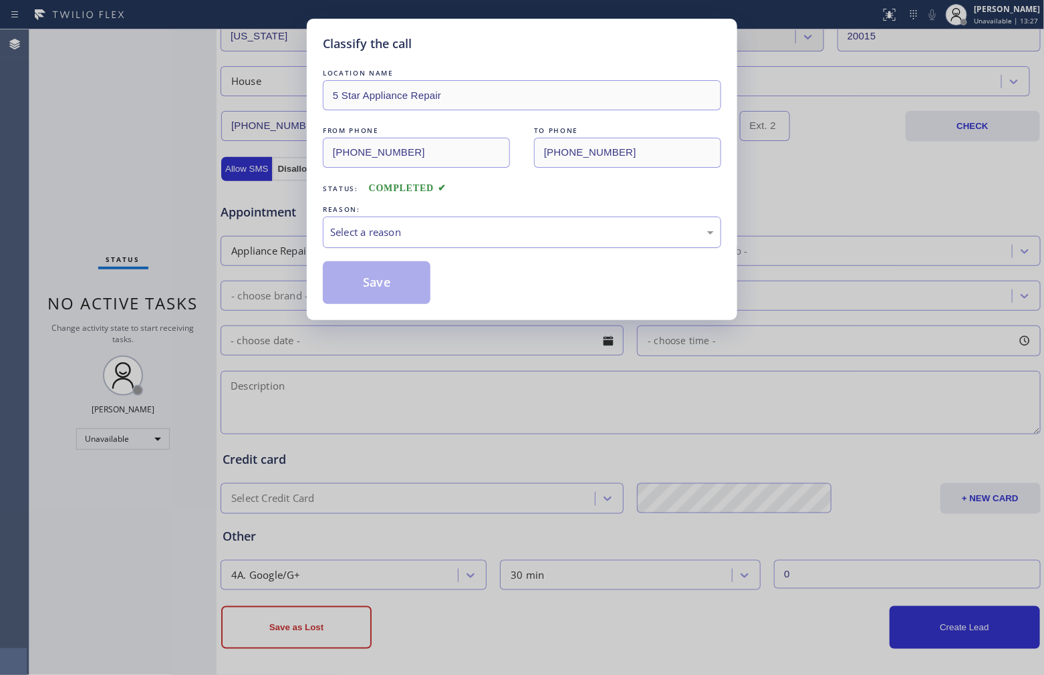
click at [406, 225] on div "Select a reason" at bounding box center [522, 232] width 384 height 15
click at [382, 281] on button "Save" at bounding box center [377, 282] width 108 height 43
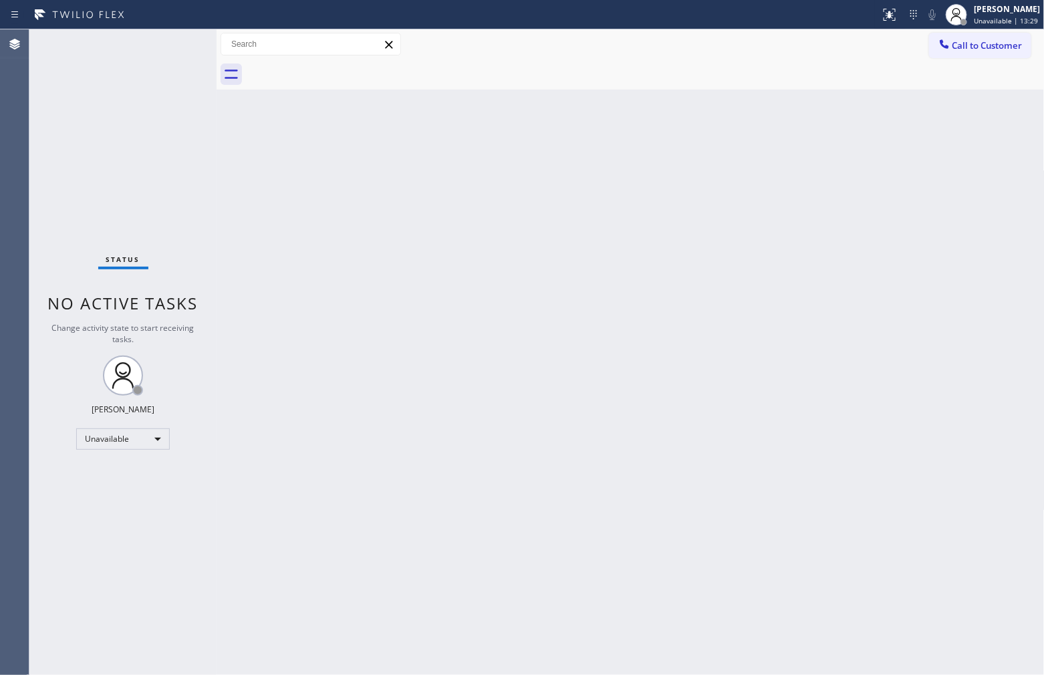
drag, startPoint x: 969, startPoint y: 45, endPoint x: 600, endPoint y: 195, distance: 399.1
click at [835, 53] on button "Call to Customer" at bounding box center [980, 45] width 102 height 25
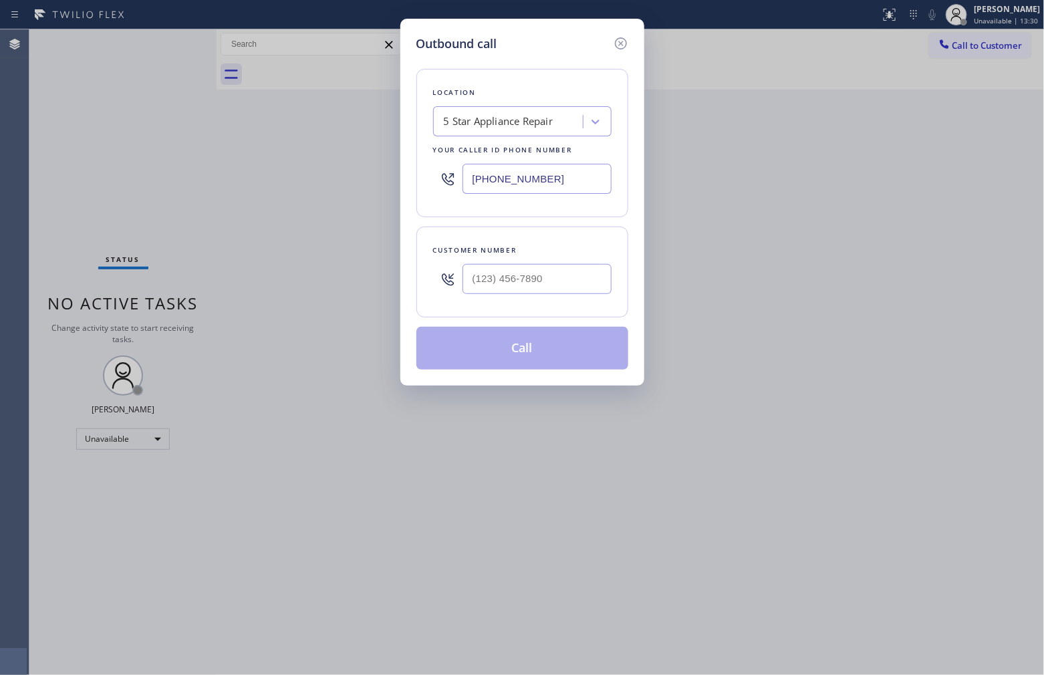
drag, startPoint x: 540, startPoint y: 179, endPoint x: 1033, endPoint y: 309, distance: 510.1
click at [540, 182] on input "[PHONE_NUMBER]" at bounding box center [537, 179] width 149 height 30
paste input "347) 404-5804"
type input "[PHONE_NUMBER]"
type input "(___) ___-____"
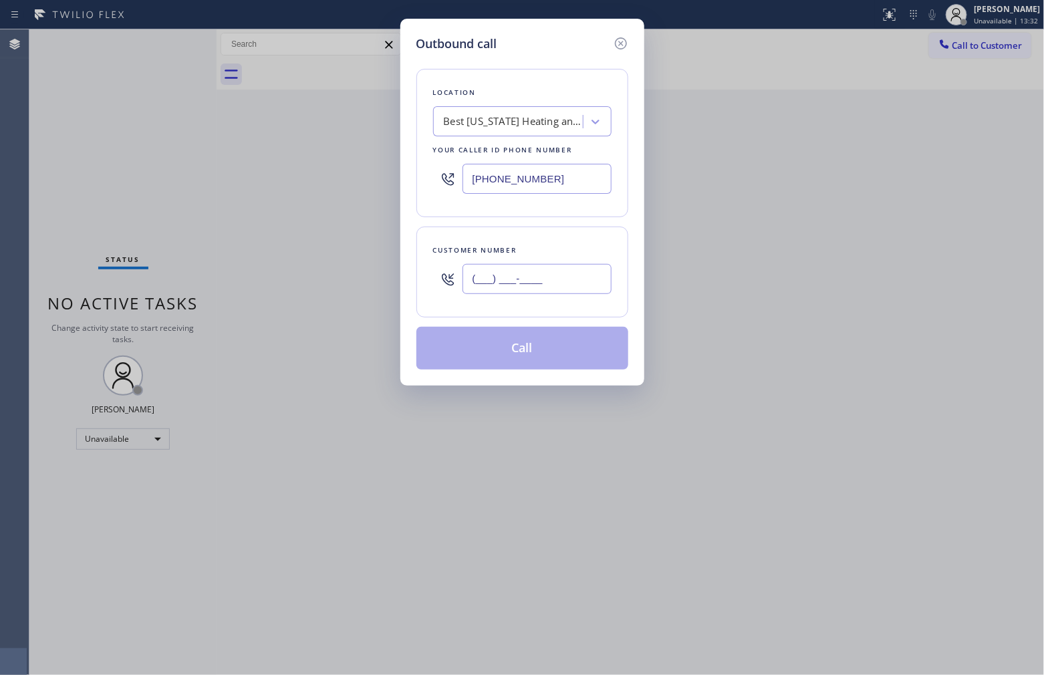
click at [533, 292] on input "(___) ___-____" at bounding box center [537, 279] width 149 height 30
paste input "917) 880-8739"
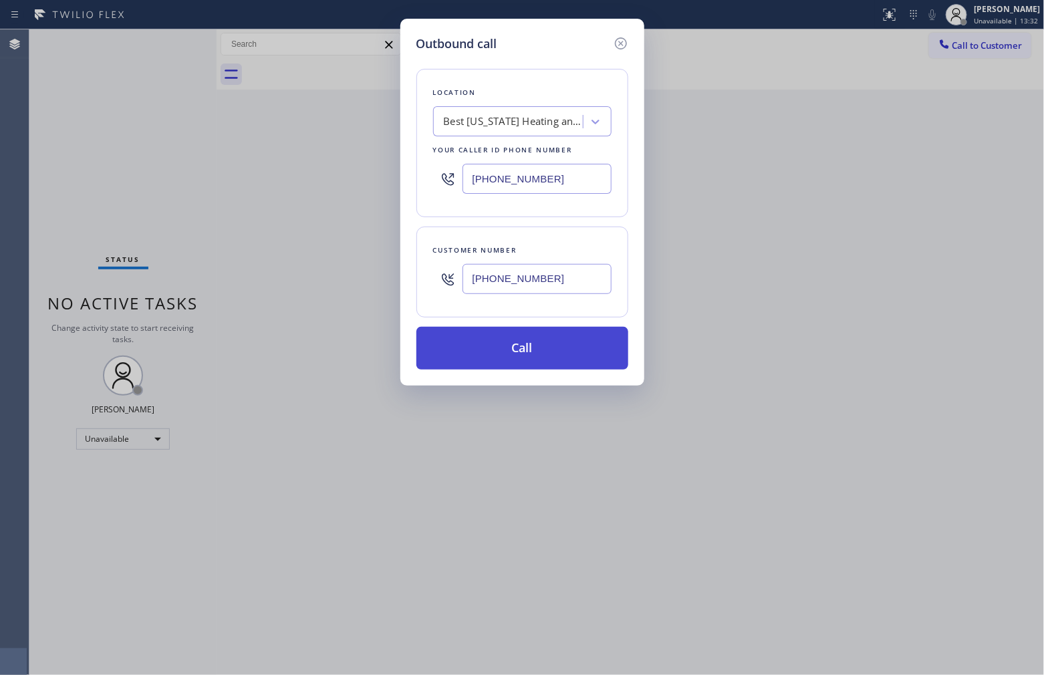
type input "[PHONE_NUMBER]"
click at [542, 362] on button "Call" at bounding box center [522, 348] width 212 height 43
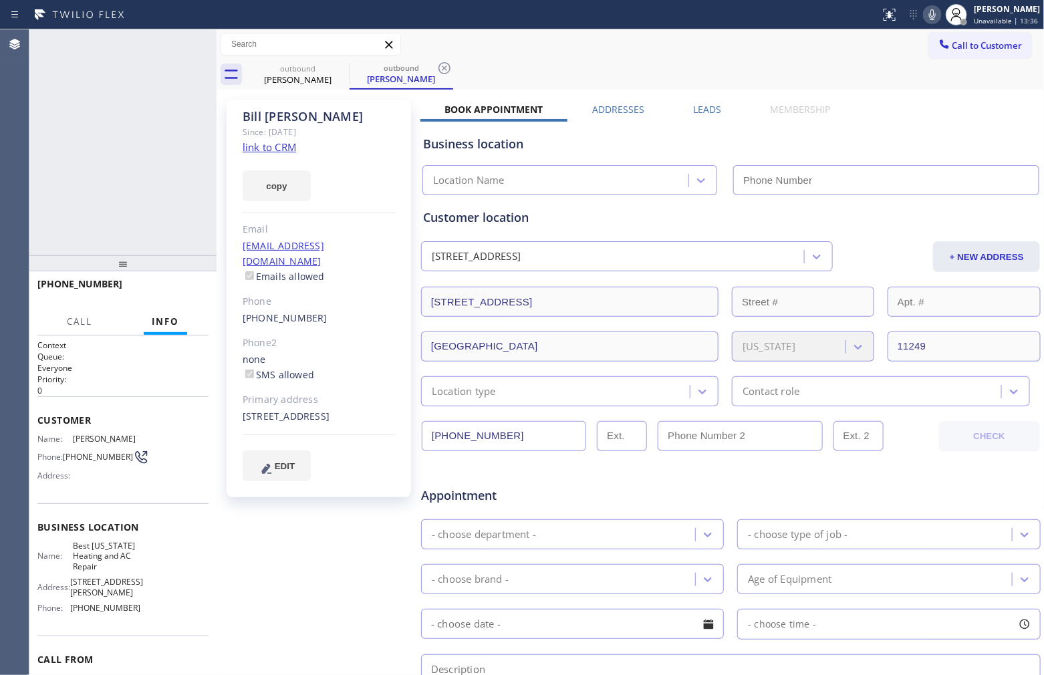
type input "[PHONE_NUMBER]"
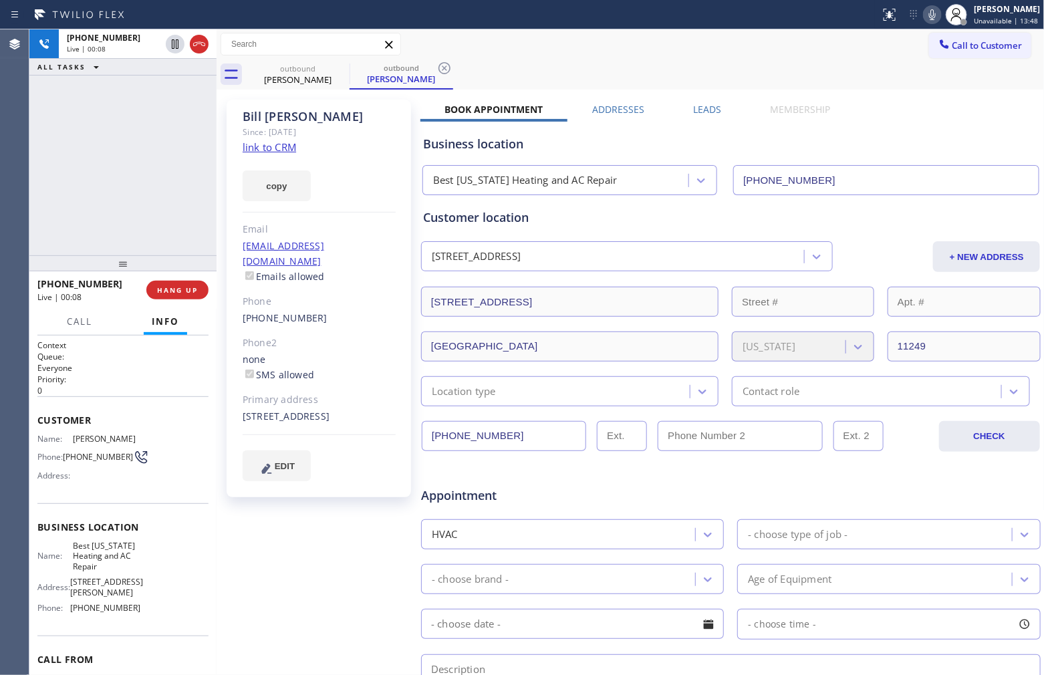
click at [285, 150] on link "link to CRM" at bounding box center [269, 146] width 53 height 13
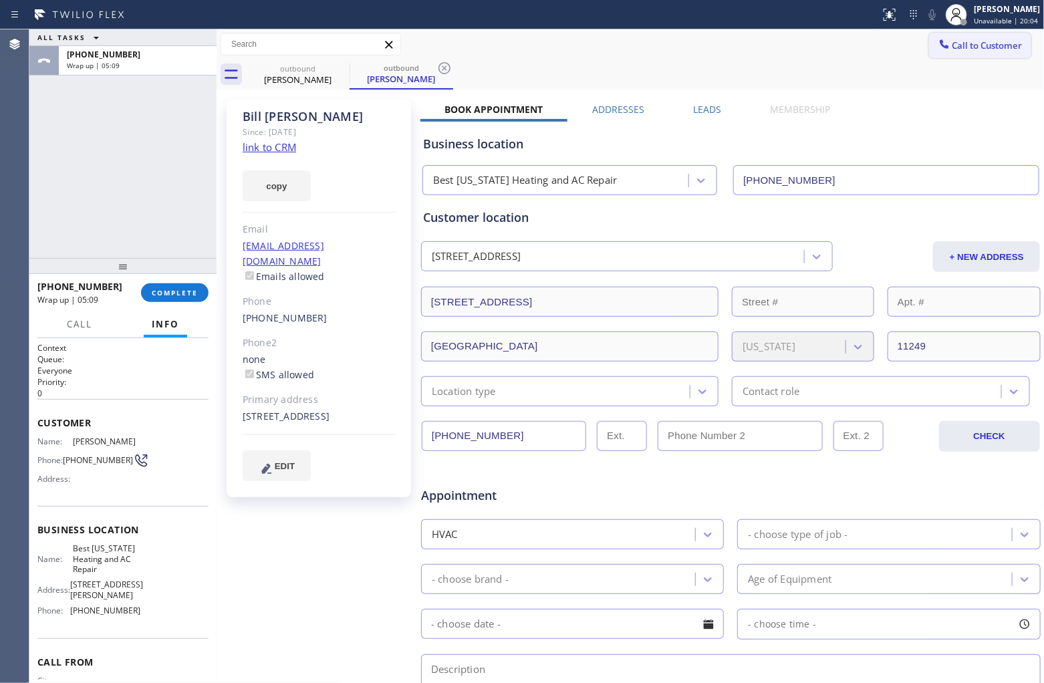
click at [835, 47] on span "Call to Customer" at bounding box center [988, 45] width 70 height 12
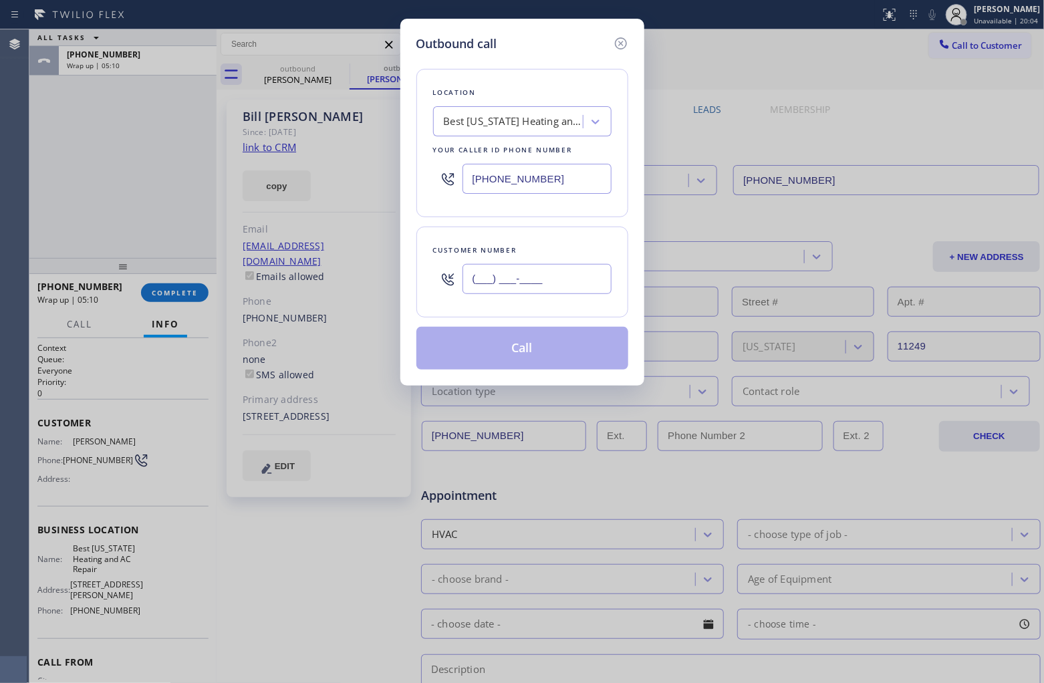
drag, startPoint x: 537, startPoint y: 285, endPoint x: 546, endPoint y: 98, distance: 187.4
click at [537, 287] on input "(___) ___-____" at bounding box center [537, 279] width 149 height 30
paste input "917) 717-8201"
type input "[PHONE_NUMBER]"
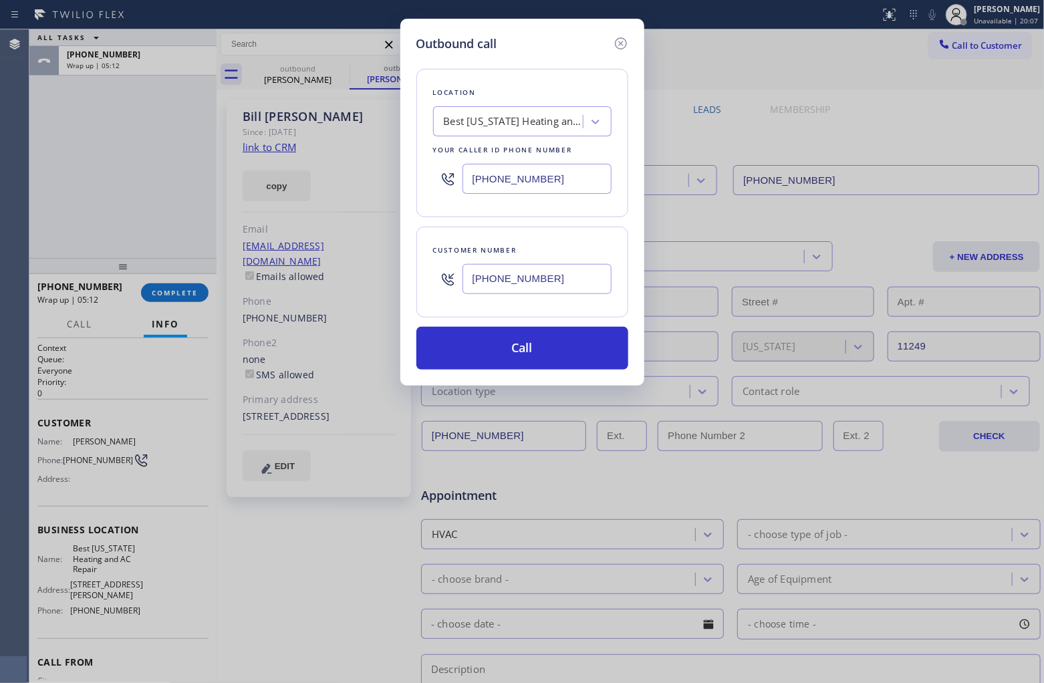
click at [517, 176] on input "[PHONE_NUMBER]" at bounding box center [537, 179] width 149 height 30
paste input "914) 873-0795"
type input "[PHONE_NUMBER]"
click at [552, 351] on button "Call" at bounding box center [522, 348] width 212 height 43
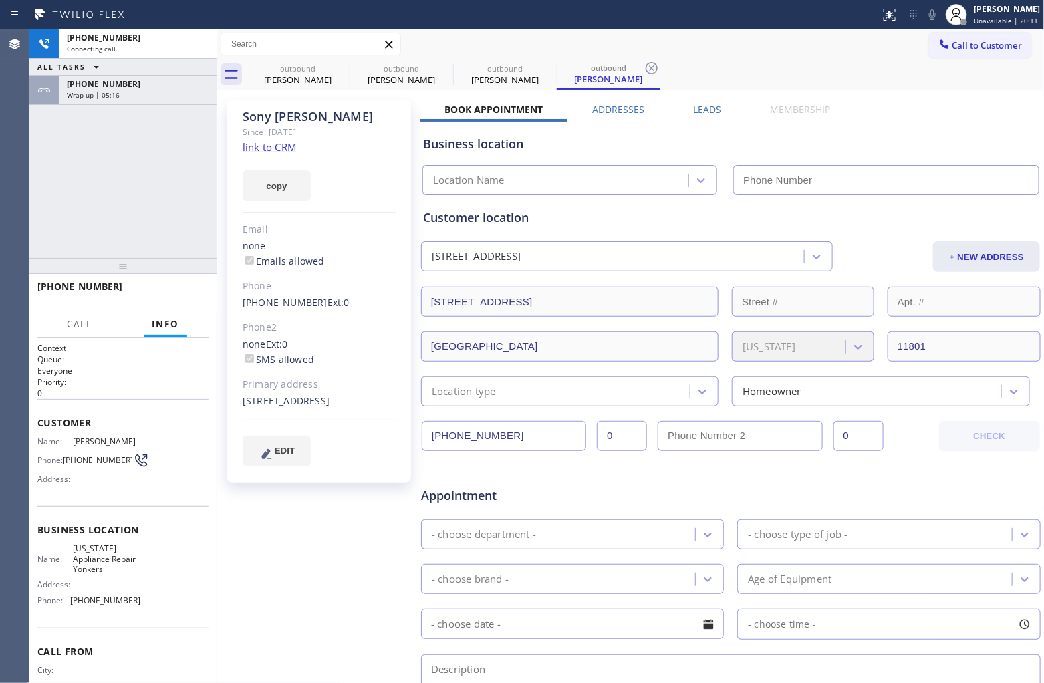
click at [31, 205] on div "+19177178201 Connecting call… ALL TASKS ALL TASKS ACTIVE TASKS TASKS IN WRAP UP…" at bounding box center [122, 143] width 187 height 229
type input "[PHONE_NUMBER]"
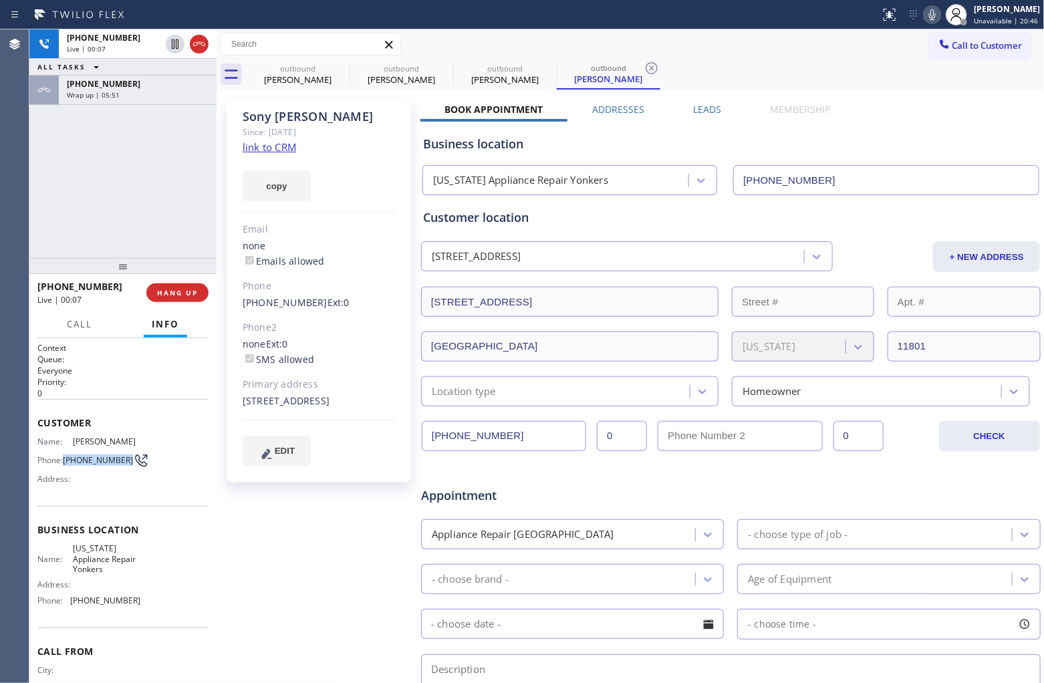
drag, startPoint x: 85, startPoint y: 469, endPoint x: 66, endPoint y: 455, distance: 24.3
click at [66, 455] on span "[PHONE_NUMBER]" at bounding box center [98, 460] width 70 height 10
copy span "[PHONE_NUMBER]"
click at [168, 286] on button "HANG UP" at bounding box center [177, 292] width 62 height 19
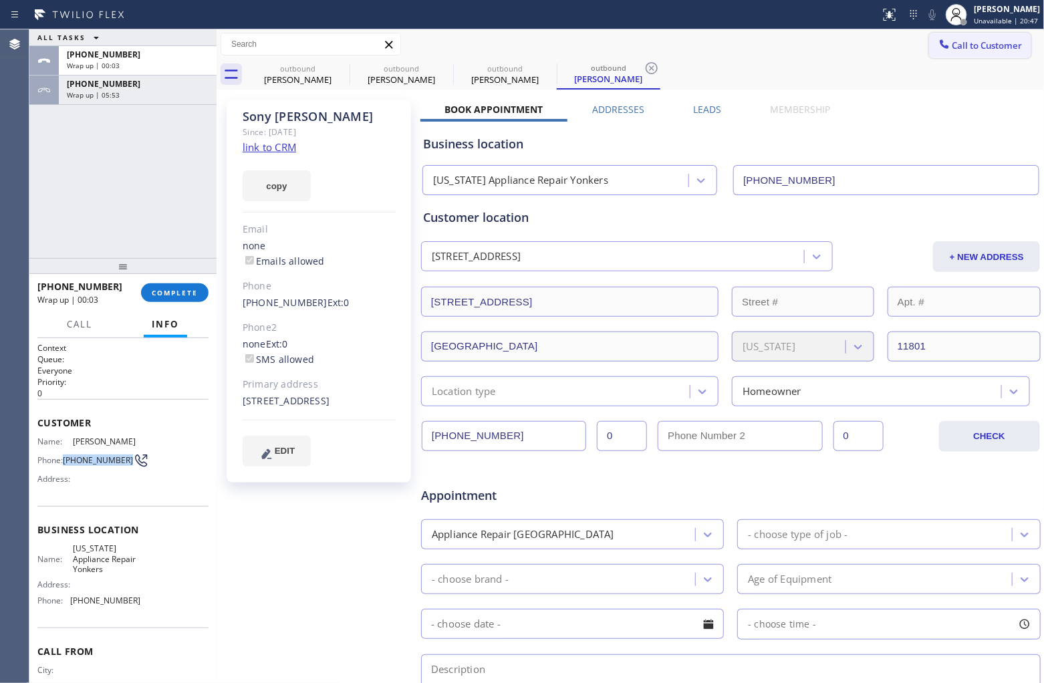
click at [835, 47] on span "Call to Customer" at bounding box center [988, 45] width 70 height 12
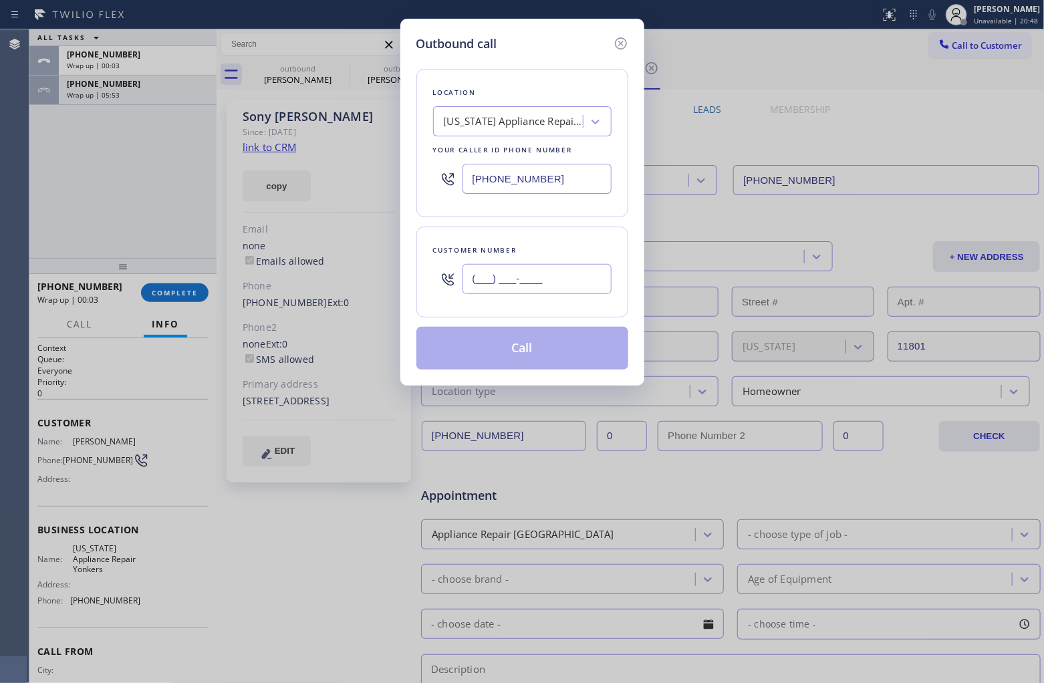
click at [556, 275] on input "(___) ___-____" at bounding box center [537, 279] width 149 height 30
paste input "917) 717-8201"
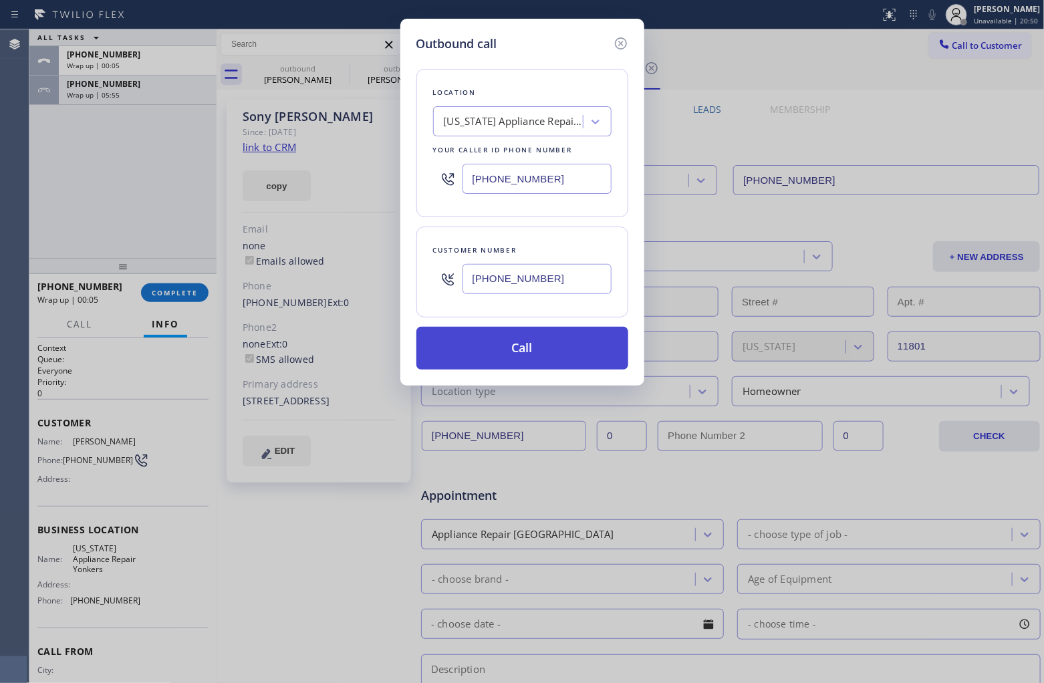
type input "[PHONE_NUMBER]"
click at [500, 361] on button "Call" at bounding box center [522, 348] width 212 height 43
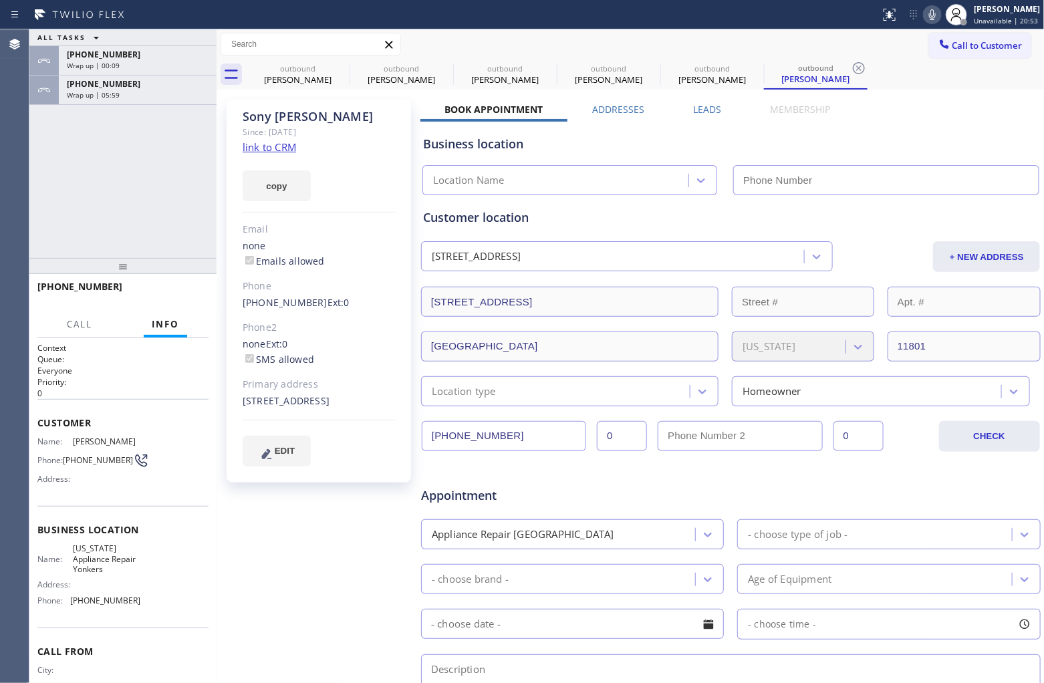
type input "[PHONE_NUMBER]"
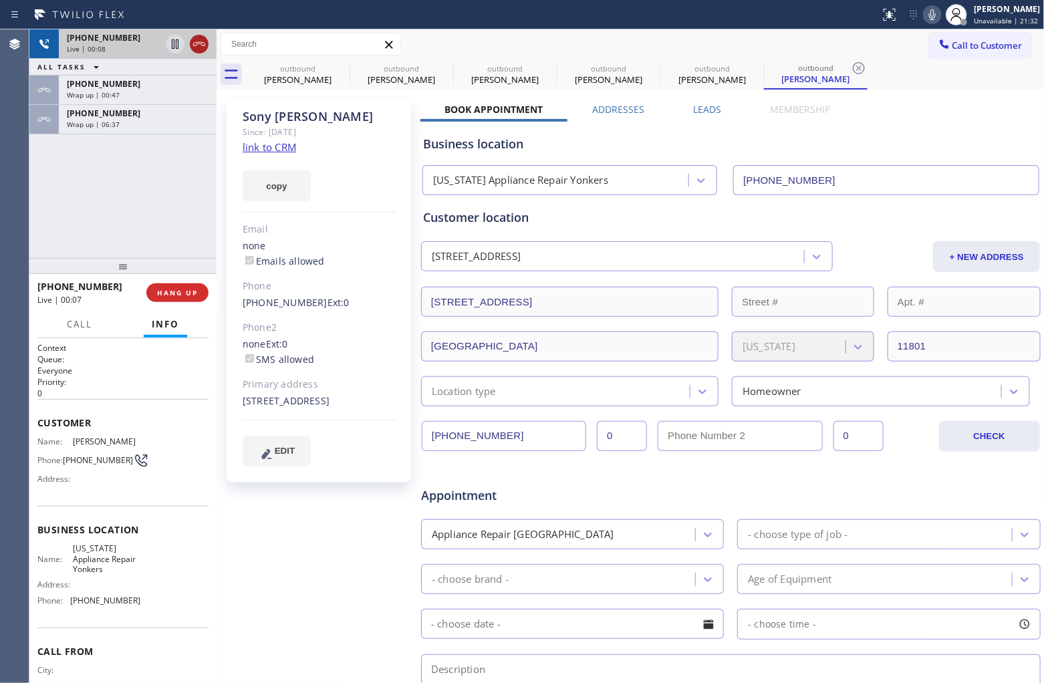
click at [198, 43] on icon at bounding box center [199, 44] width 12 height 4
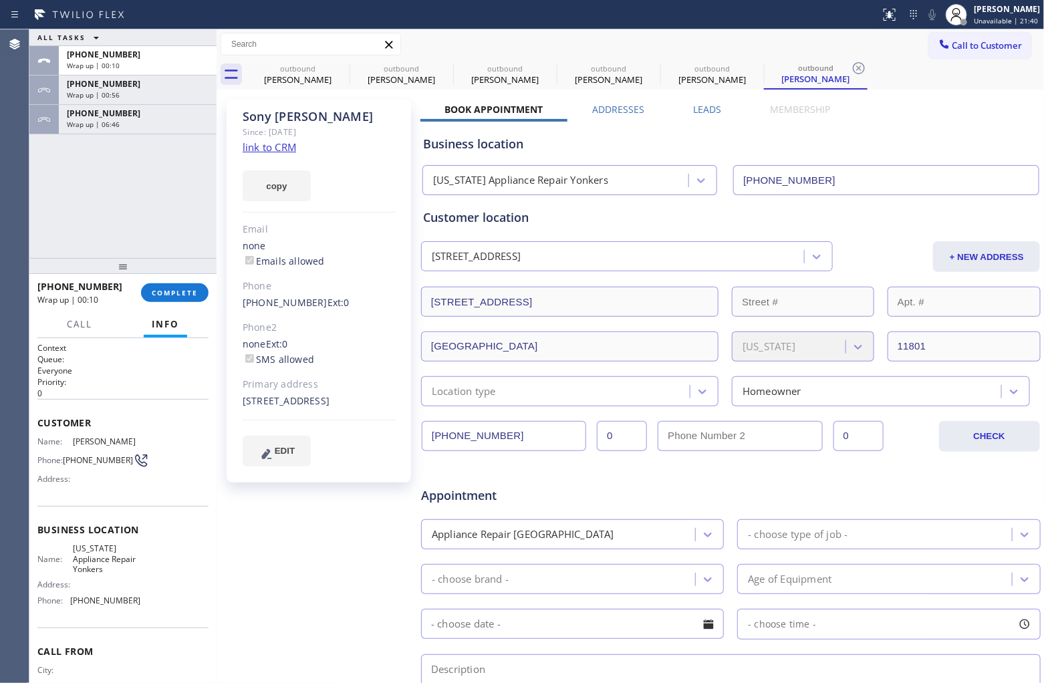
drag, startPoint x: 43, startPoint y: 204, endPoint x: 61, endPoint y: 191, distance: 21.5
click at [51, 195] on div "ALL TASKS ALL TASKS ACTIVE TASKS TASKS IN WRAP UP +19177178201 Wrap up | 00:10 …" at bounding box center [122, 143] width 187 height 229
click at [835, 55] on button "Call to Customer" at bounding box center [980, 45] width 102 height 25
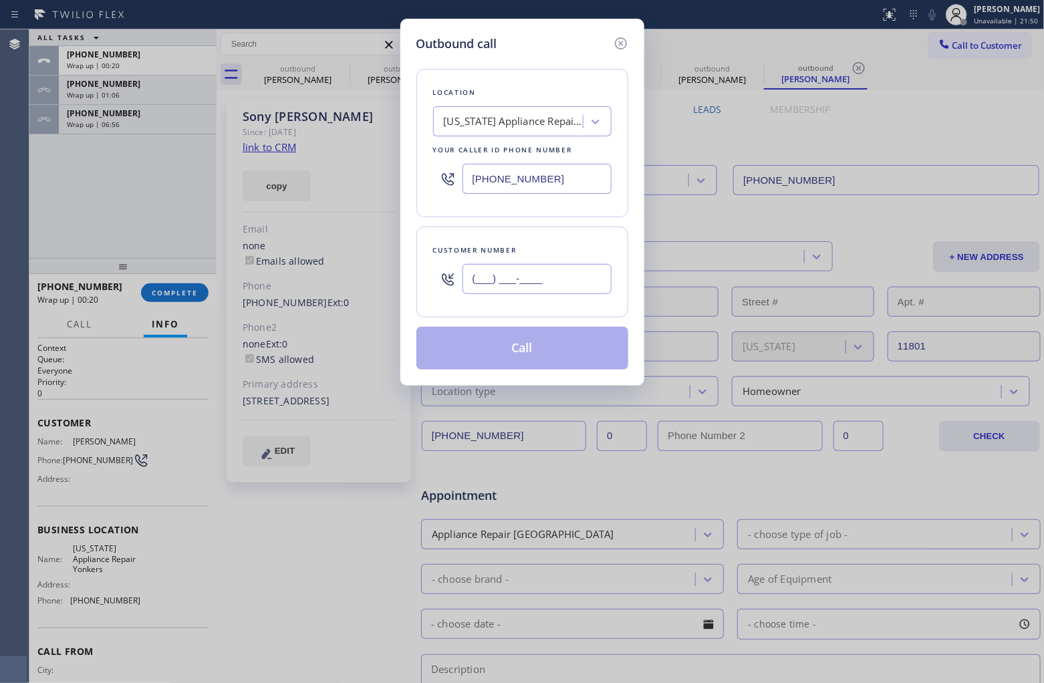
click at [557, 292] on input "(___) ___-____" at bounding box center [537, 279] width 149 height 30
paste input "848) 207-8862"
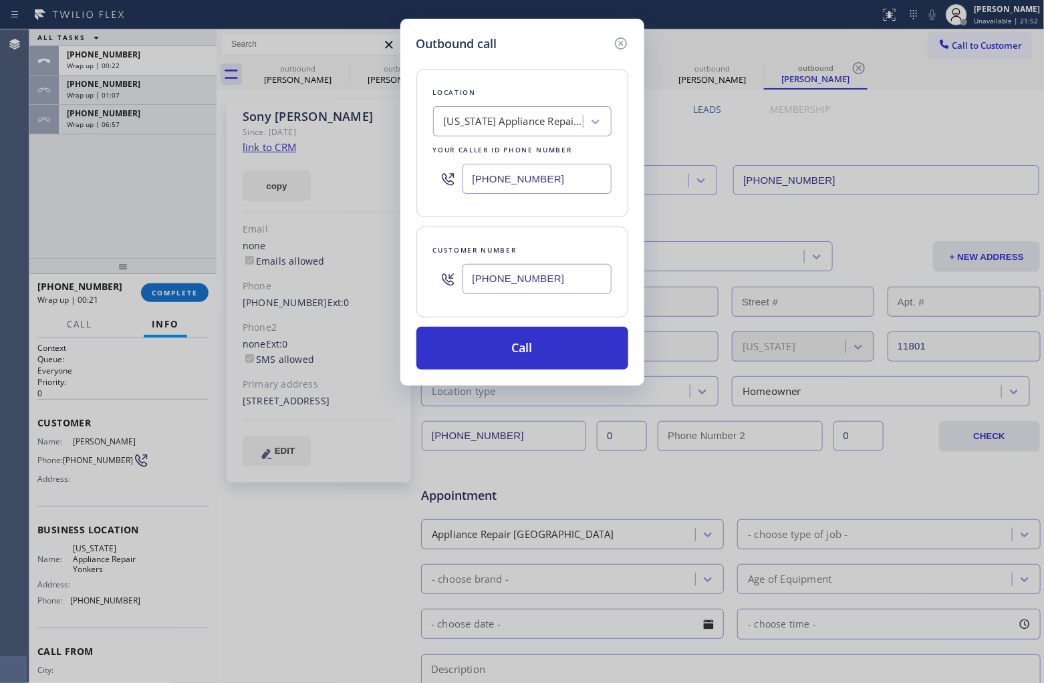
type input "[PHONE_NUMBER]"
click at [492, 180] on input "[PHONE_NUMBER]" at bounding box center [537, 179] width 149 height 30
paste input "732) 314-7046"
type input "[PHONE_NUMBER]"
click at [543, 354] on button "Call" at bounding box center [522, 348] width 212 height 43
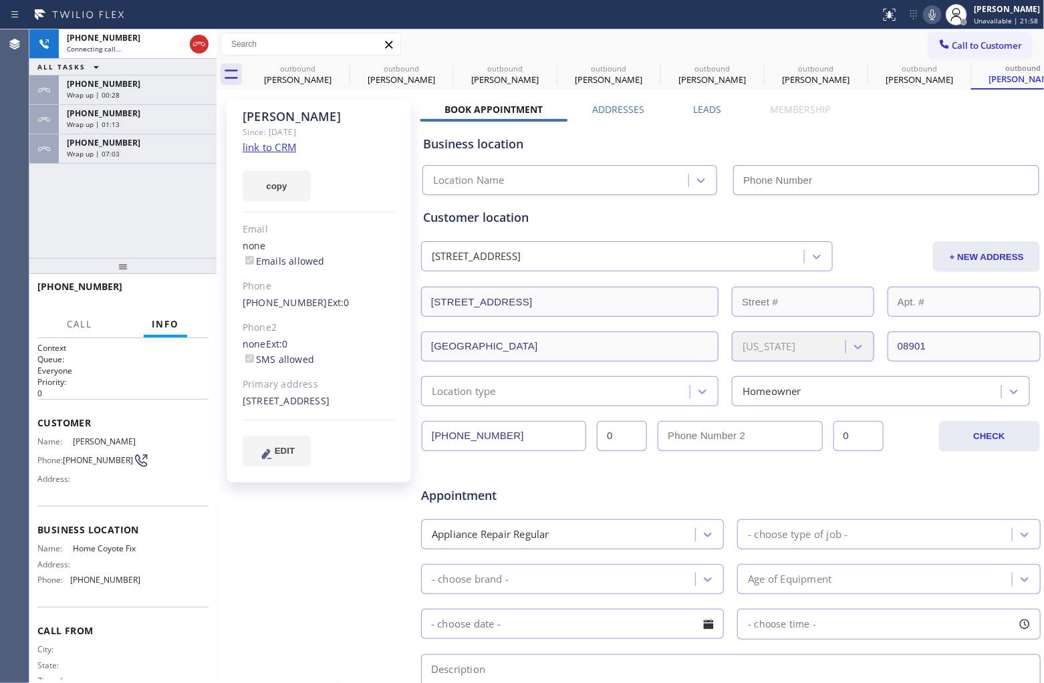
type input "[PHONE_NUMBER]"
click at [4, 199] on div "Agent Desktop" at bounding box center [14, 356] width 29 height 654
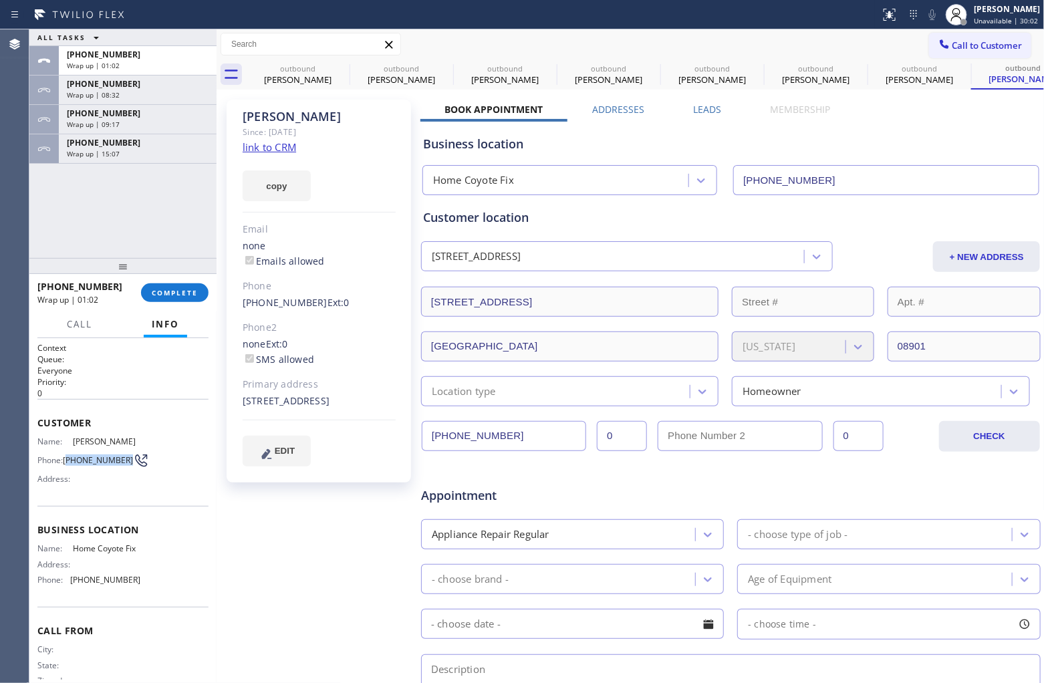
drag, startPoint x: 89, startPoint y: 470, endPoint x: 67, endPoint y: 451, distance: 28.9
click at [67, 455] on span "[PHONE_NUMBER]" at bounding box center [98, 460] width 70 height 10
copy span "848) 207-8862"
click at [835, 43] on span "Call to Customer" at bounding box center [988, 45] width 70 height 12
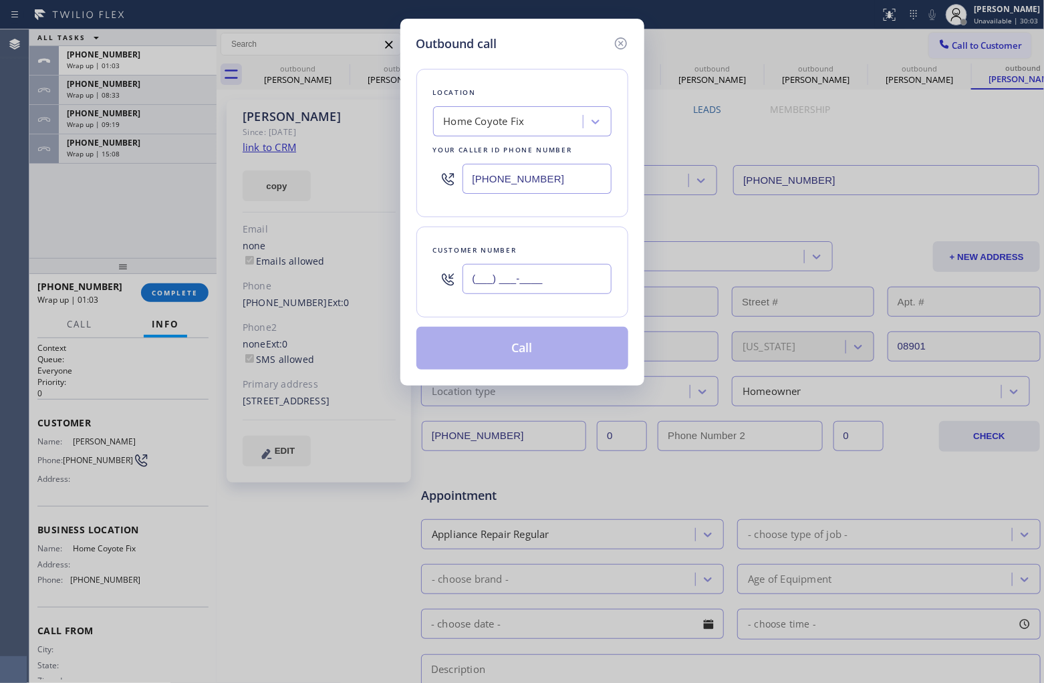
click at [543, 281] on input "(___) ___-____" at bounding box center [537, 279] width 149 height 30
paste input "848) 207-8862"
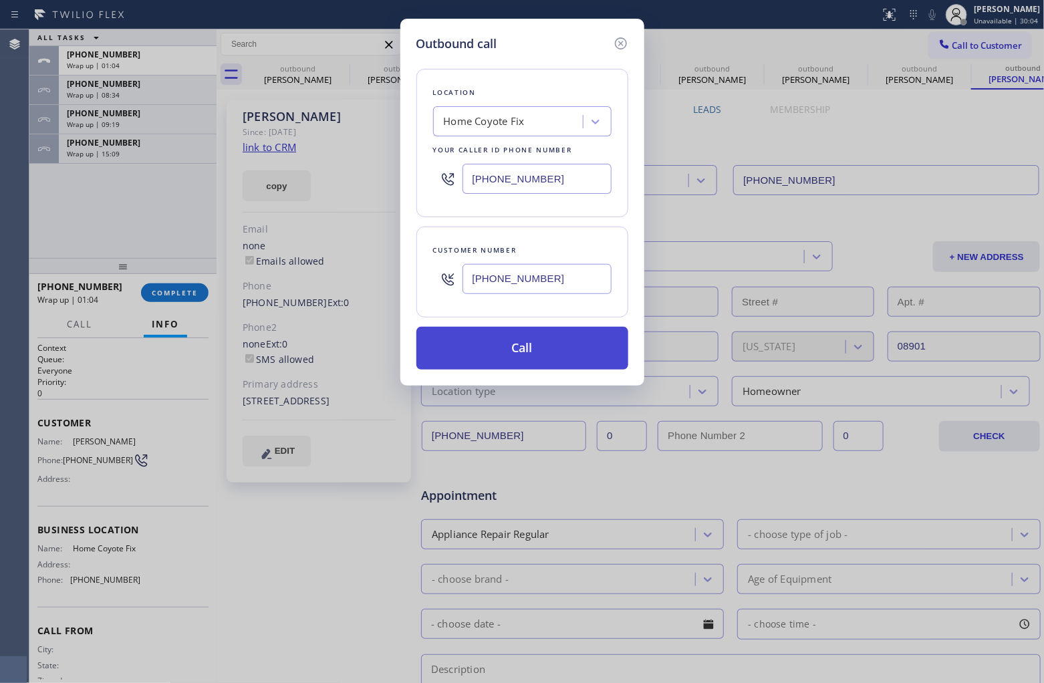
type input "[PHONE_NUMBER]"
click at [541, 354] on button "Call" at bounding box center [522, 348] width 212 height 43
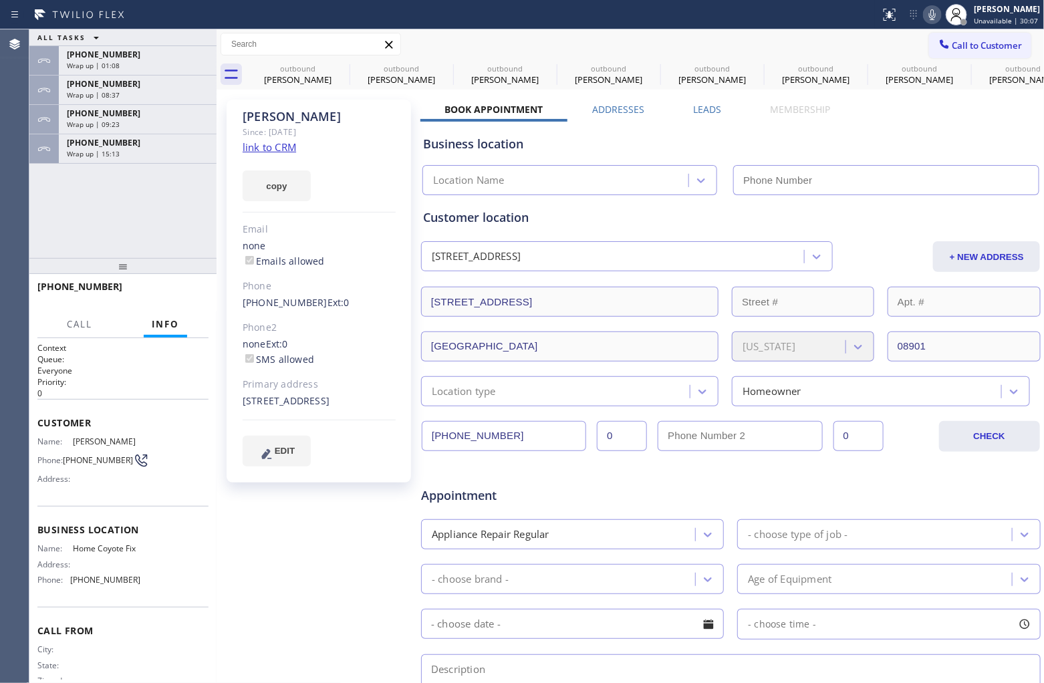
type input "[PHONE_NUMBER]"
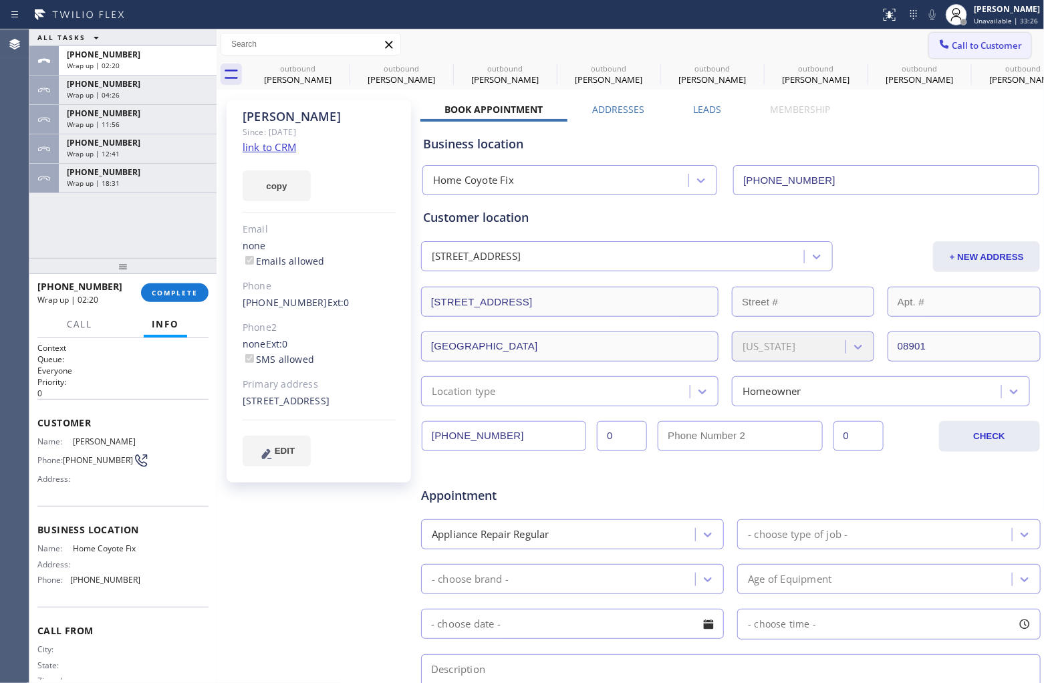
click at [835, 44] on span "Call to Customer" at bounding box center [988, 45] width 70 height 12
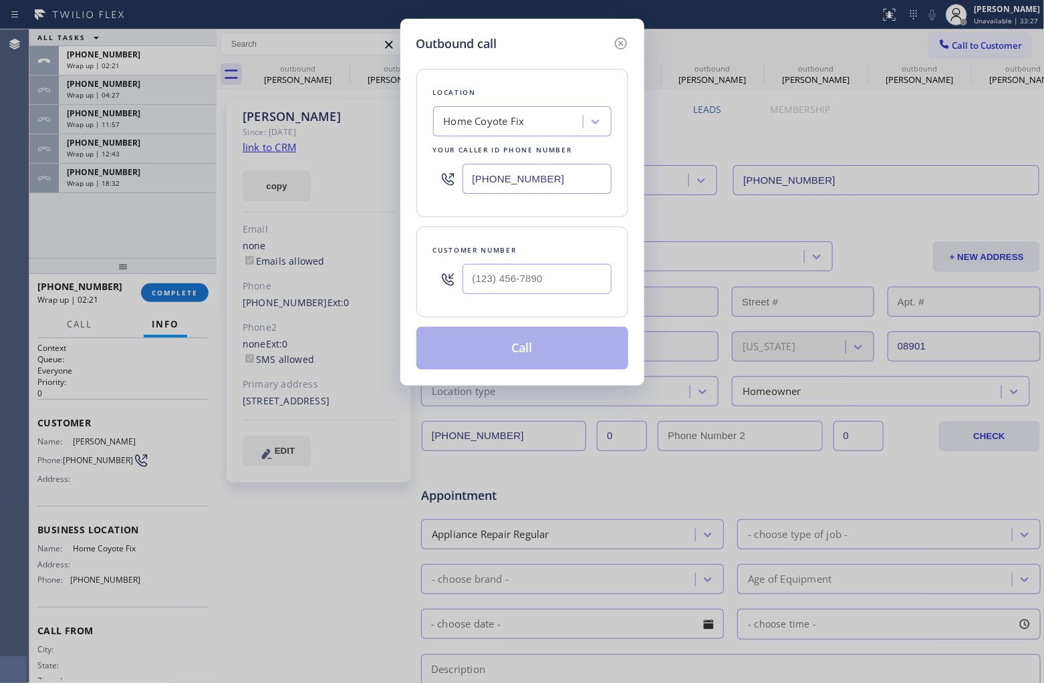
click at [168, 209] on div "Outbound call Location Home Coyote Fix Your caller id phone number (732) 314-70…" at bounding box center [522, 341] width 1044 height 683
click at [622, 39] on icon at bounding box center [621, 43] width 16 height 16
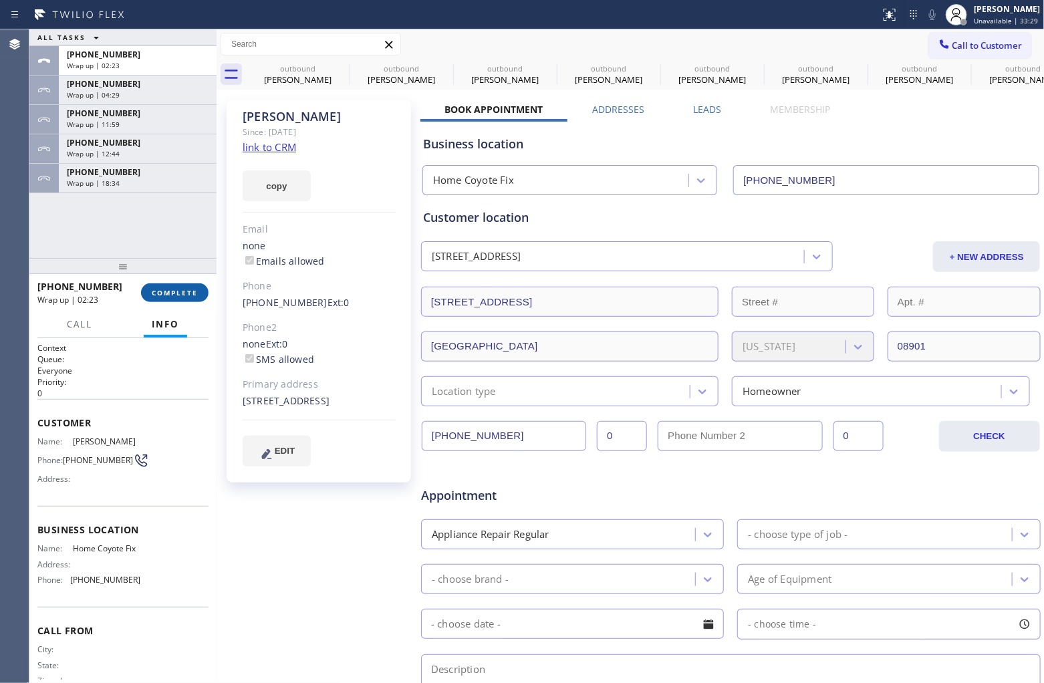
click at [171, 297] on span "COMPLETE" at bounding box center [175, 292] width 46 height 9
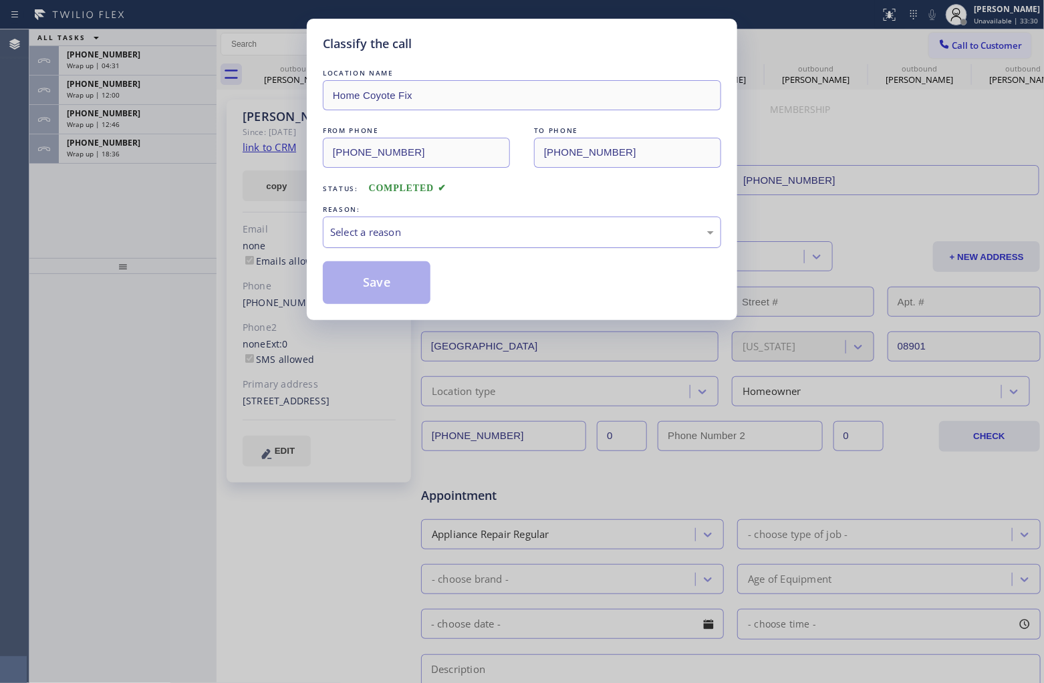
click at [428, 231] on div "Select a reason" at bounding box center [522, 232] width 384 height 15
click at [385, 278] on button "Save" at bounding box center [377, 282] width 108 height 43
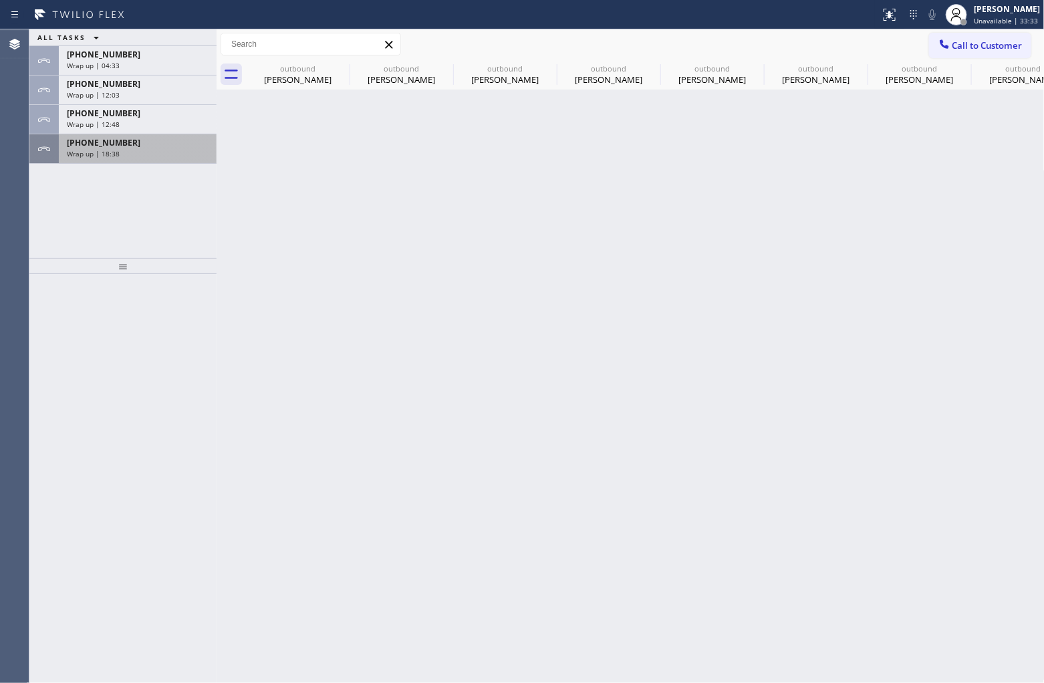
click at [140, 152] on div "Wrap up | 18:38" at bounding box center [138, 153] width 142 height 9
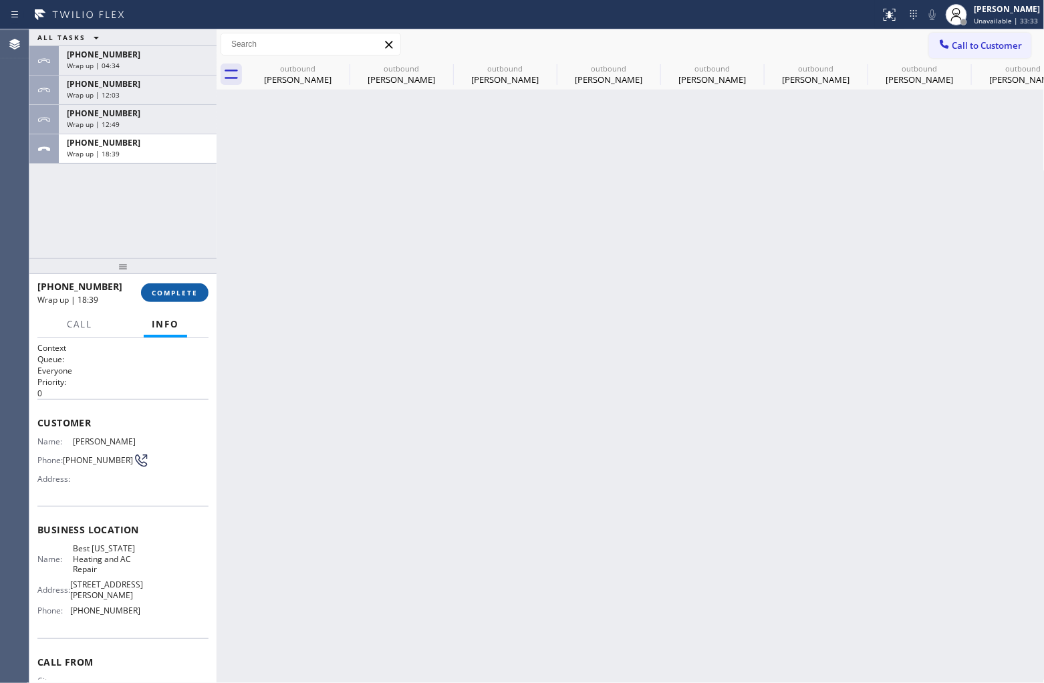
click at [171, 298] on button "COMPLETE" at bounding box center [175, 292] width 68 height 19
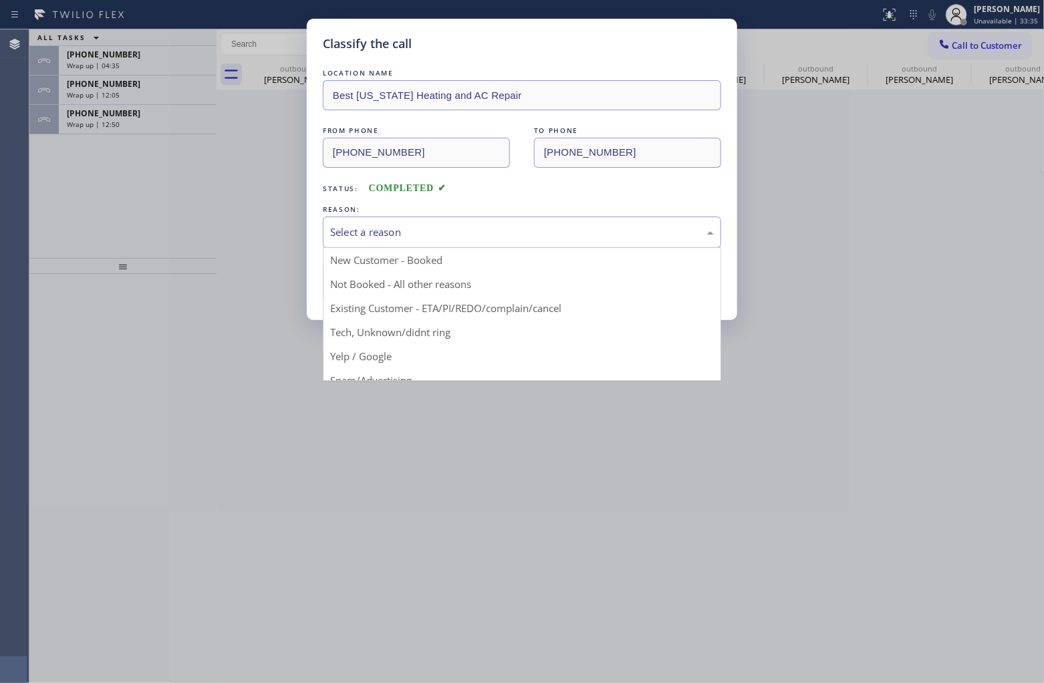
click at [428, 225] on div "Select a reason" at bounding box center [522, 232] width 398 height 31
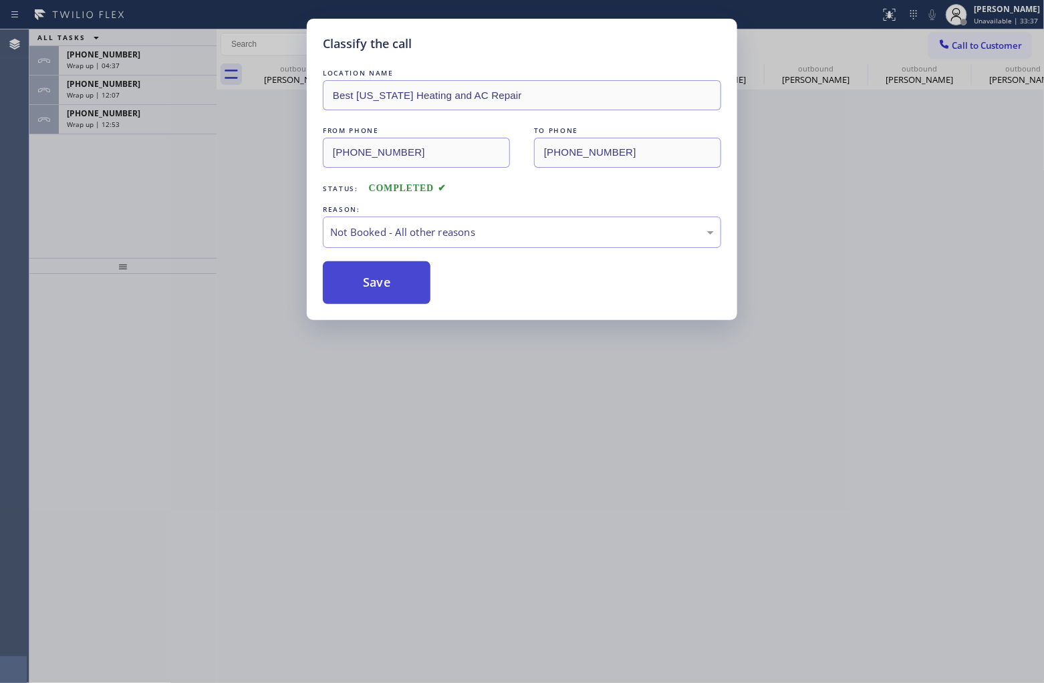
click at [381, 277] on button "Save" at bounding box center [377, 282] width 108 height 43
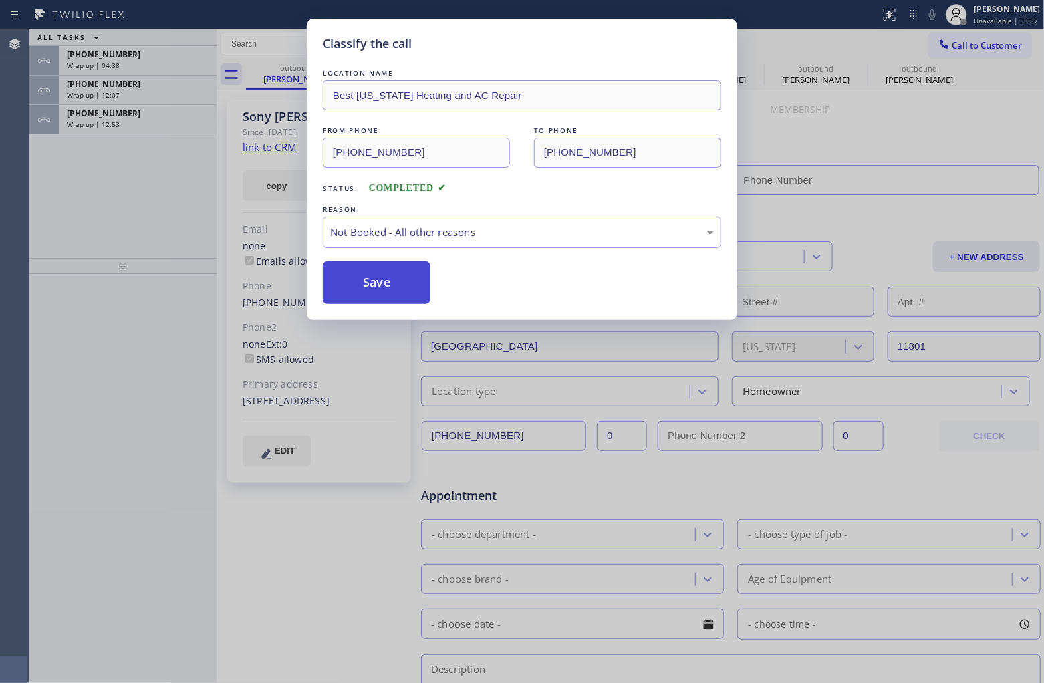
type input "[PHONE_NUMBER]"
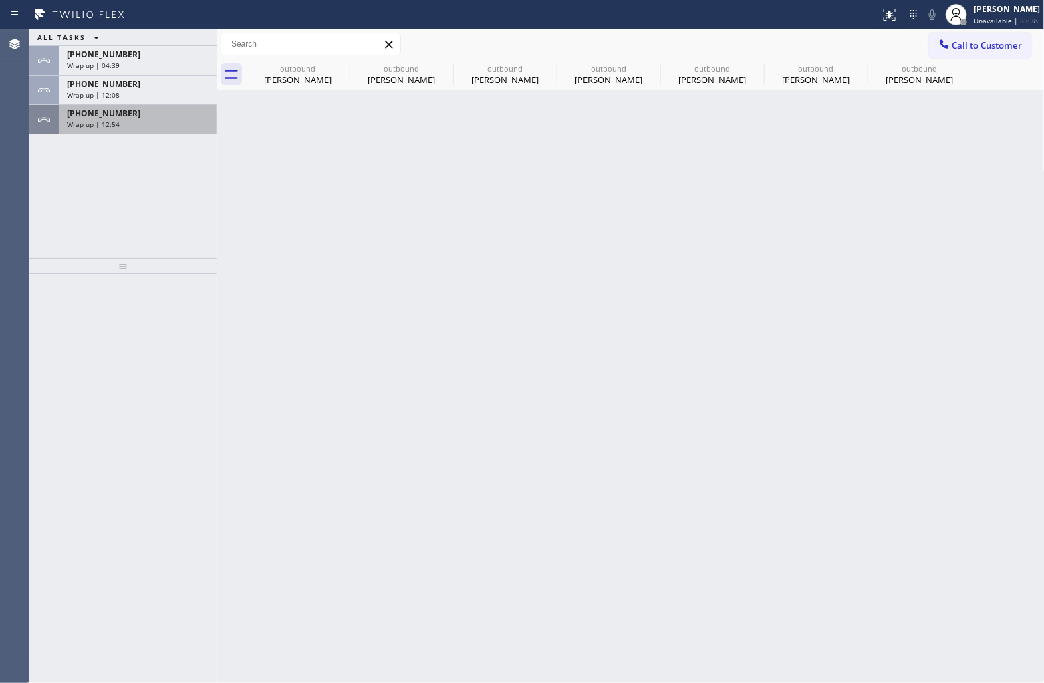
click at [122, 124] on div "Wrap up | 12:54" at bounding box center [138, 124] width 142 height 9
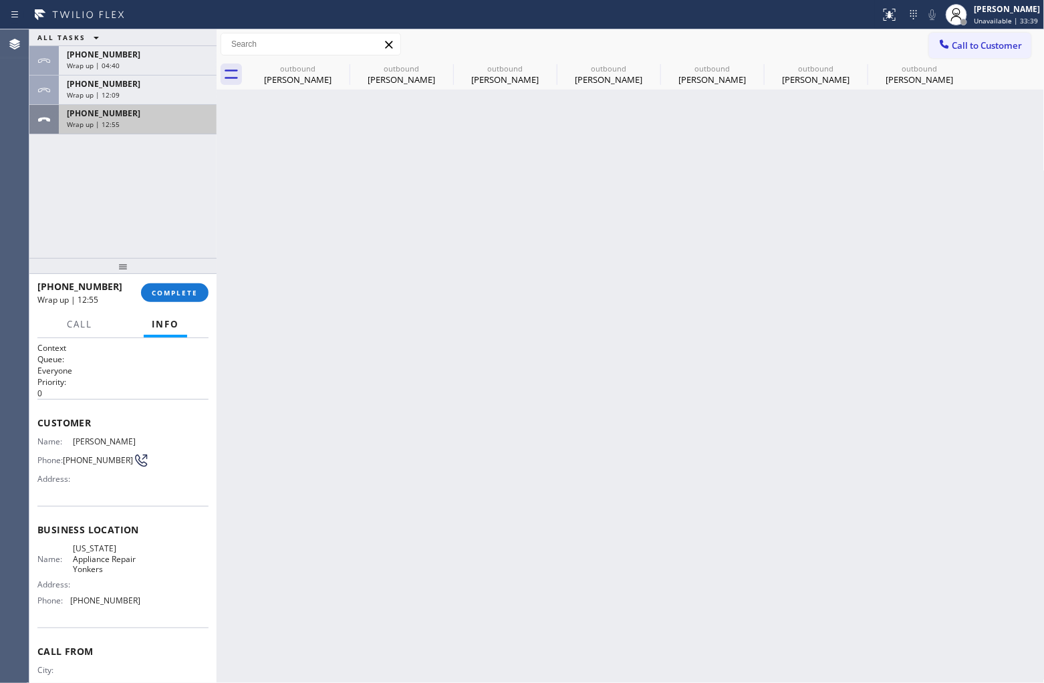
click at [122, 124] on div "Wrap up | 12:55" at bounding box center [138, 124] width 142 height 9
click at [164, 288] on span "COMPLETE" at bounding box center [175, 292] width 46 height 9
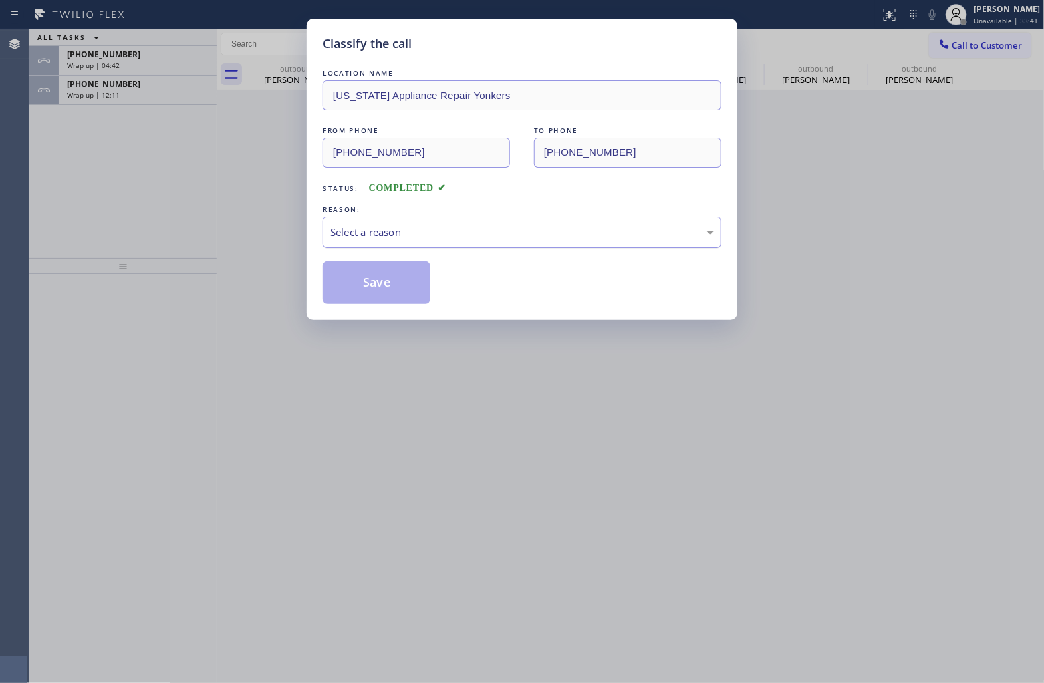
click at [421, 240] on div "Select a reason" at bounding box center [522, 232] width 384 height 15
click at [396, 294] on button "Save" at bounding box center [377, 282] width 108 height 43
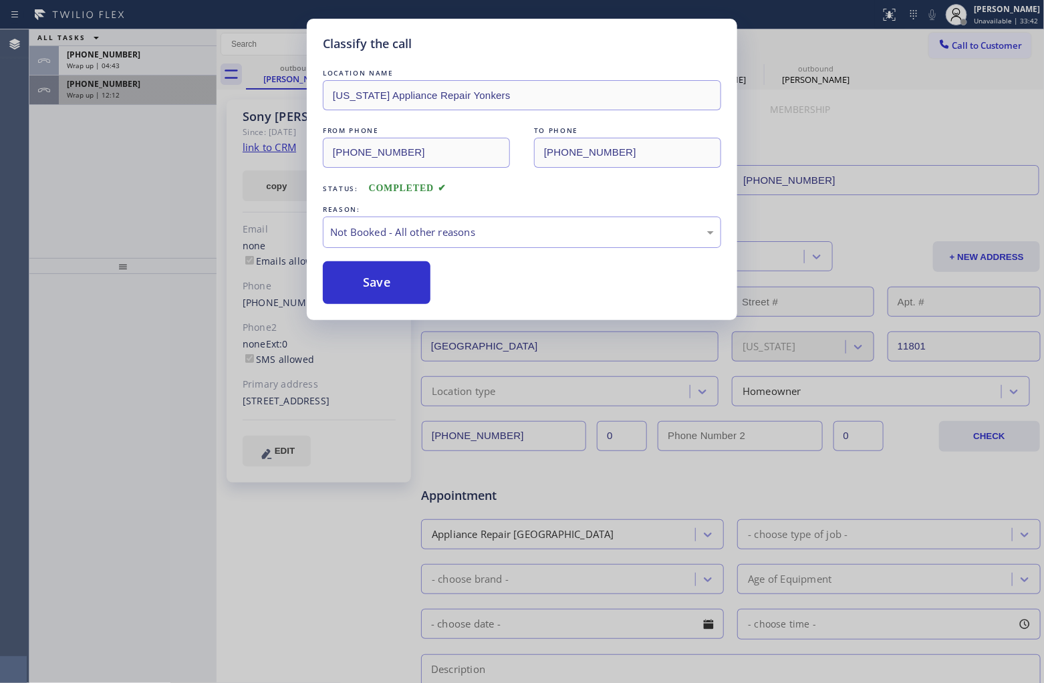
click at [121, 90] on div "Wrap up | 12:12" at bounding box center [138, 94] width 142 height 9
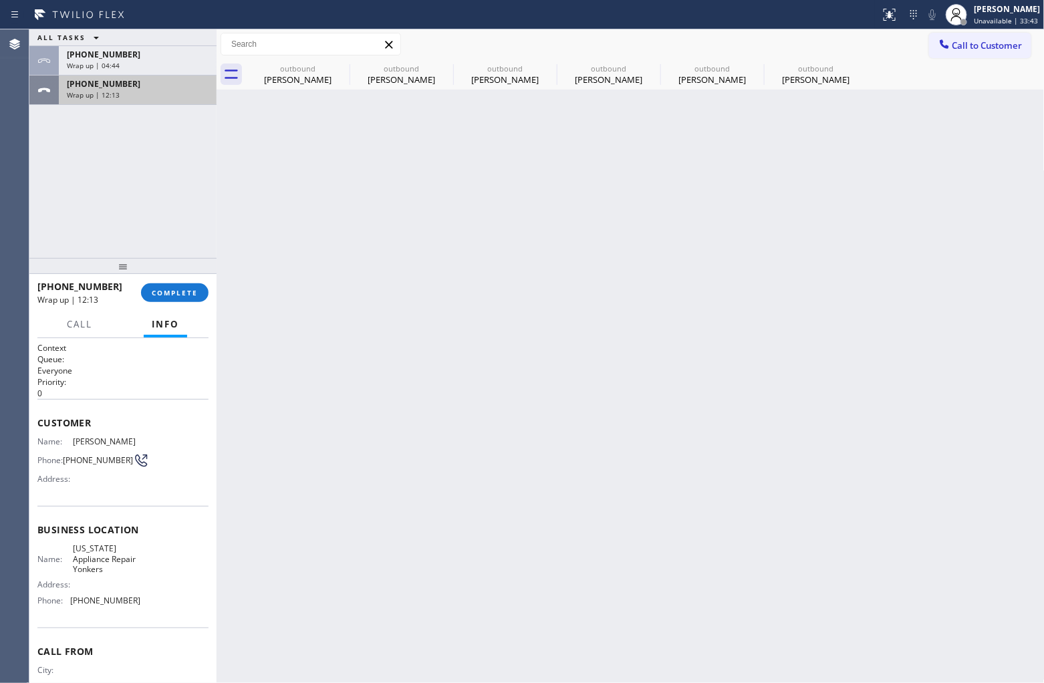
click at [121, 90] on div "Wrap up | 12:13" at bounding box center [138, 94] width 142 height 9
click at [175, 291] on span "COMPLETE" at bounding box center [175, 292] width 46 height 9
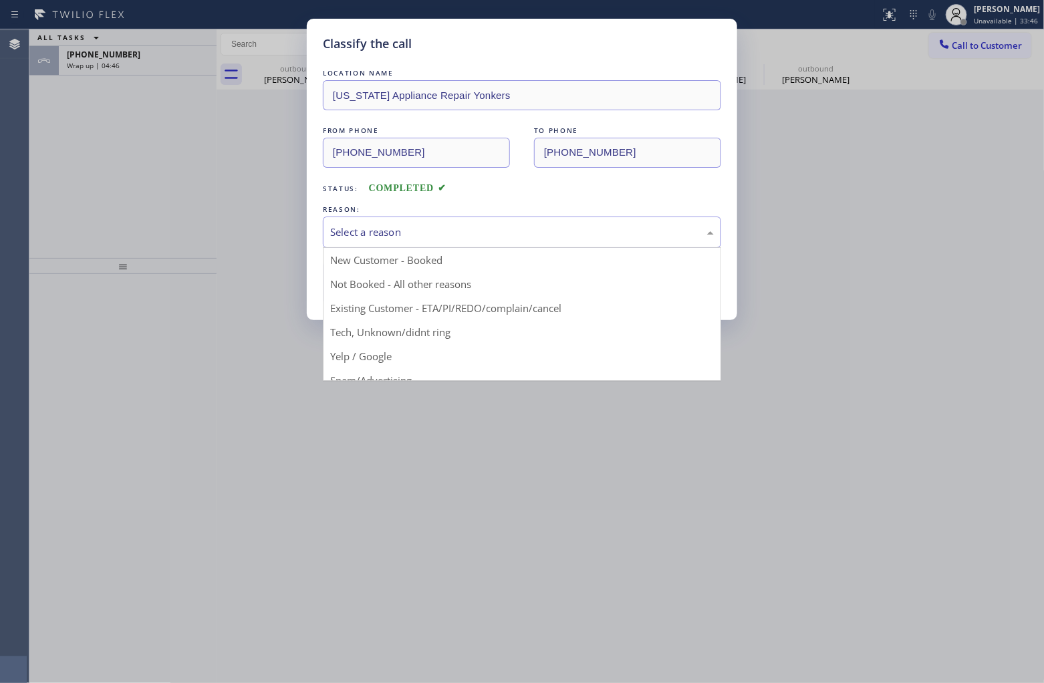
drag, startPoint x: 386, startPoint y: 229, endPoint x: 389, endPoint y: 255, distance: 26.9
click at [386, 232] on div "Select a reason" at bounding box center [522, 232] width 384 height 15
click at [378, 288] on button "Save" at bounding box center [377, 282] width 108 height 43
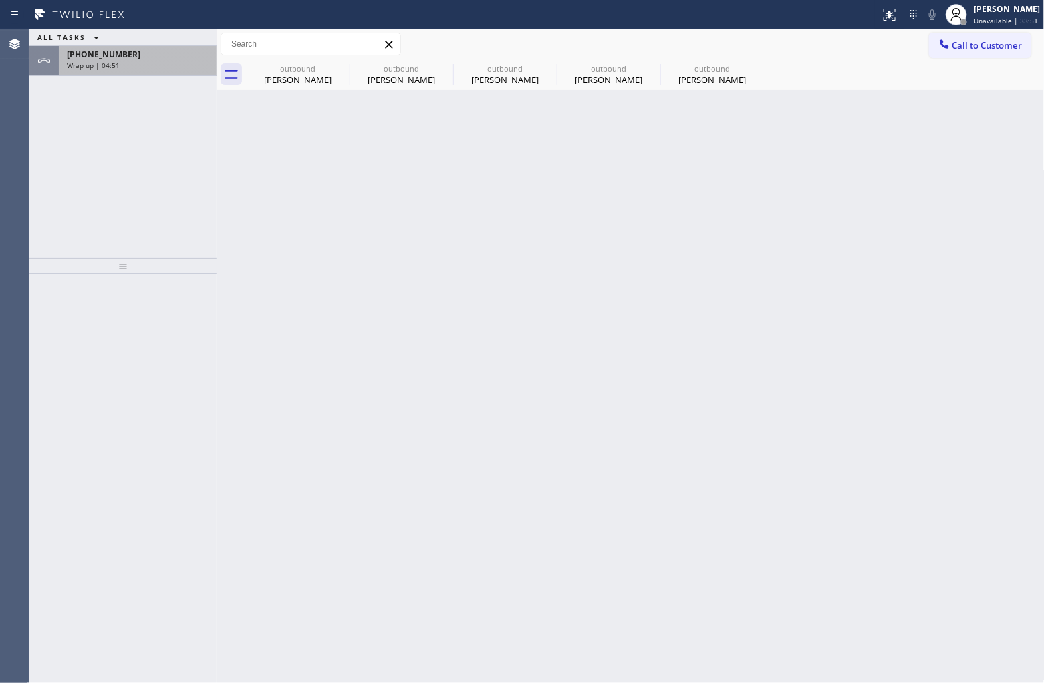
click at [121, 67] on div "Wrap up | 04:51" at bounding box center [138, 65] width 142 height 9
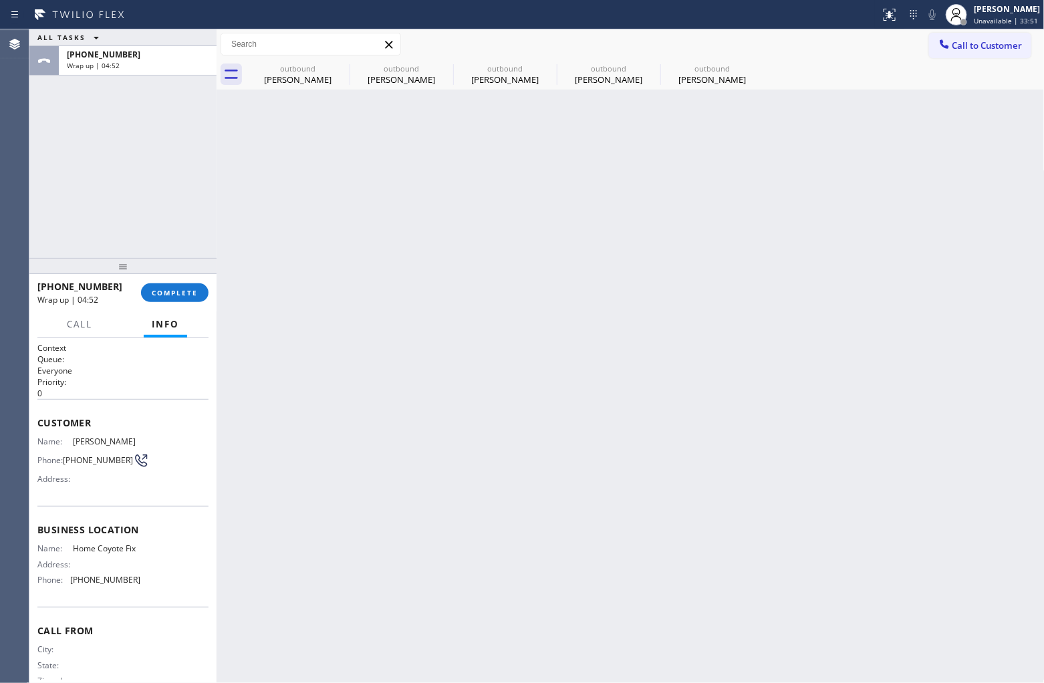
click at [185, 282] on div "+18482078862 Wrap up | 04:52 COMPLETE" at bounding box center [122, 292] width 171 height 35
click at [188, 292] on span "COMPLETE" at bounding box center [175, 292] width 46 height 9
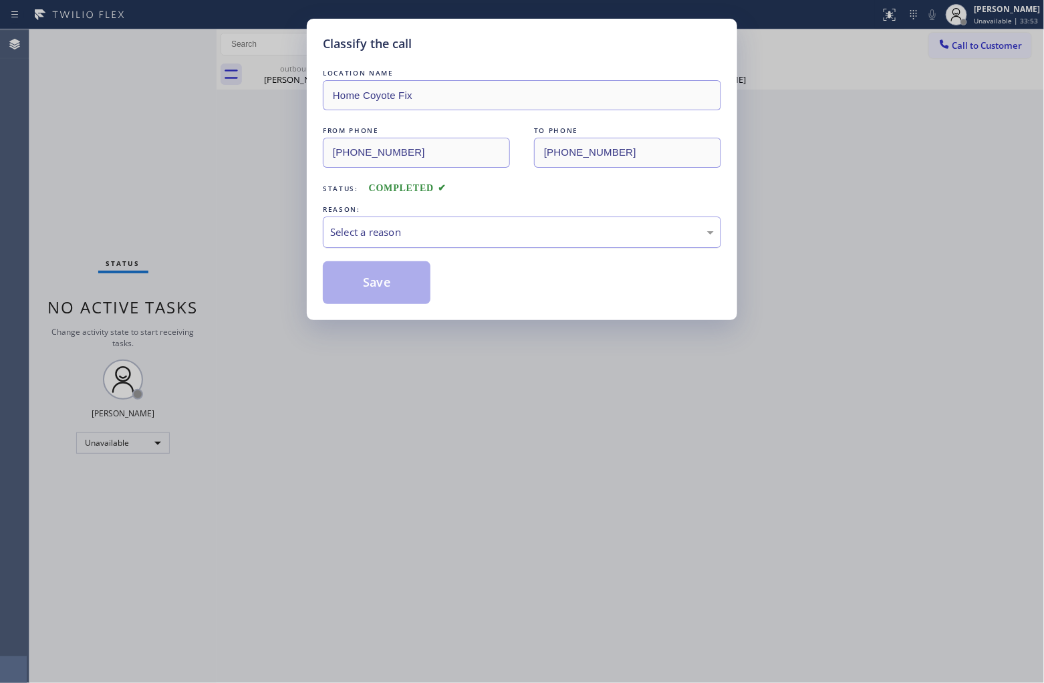
click at [356, 224] on div "Select a reason" at bounding box center [522, 232] width 398 height 31
click at [392, 277] on button "Save" at bounding box center [377, 282] width 108 height 43
type input "[PHONE_NUMBER]"
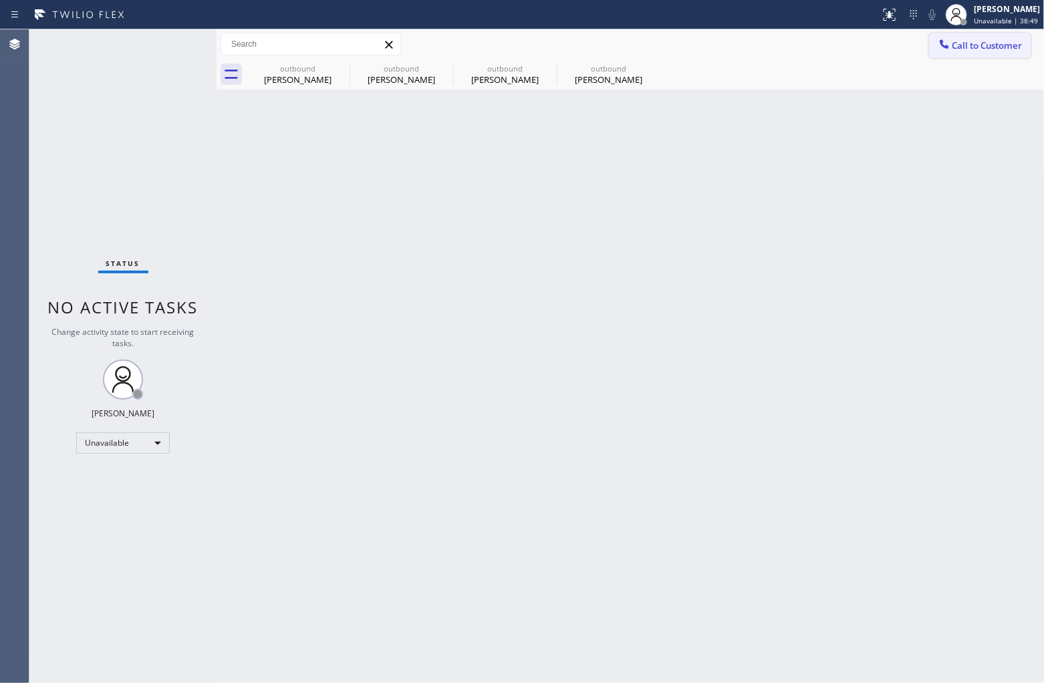
click at [835, 41] on span "Call to Customer" at bounding box center [988, 45] width 70 height 12
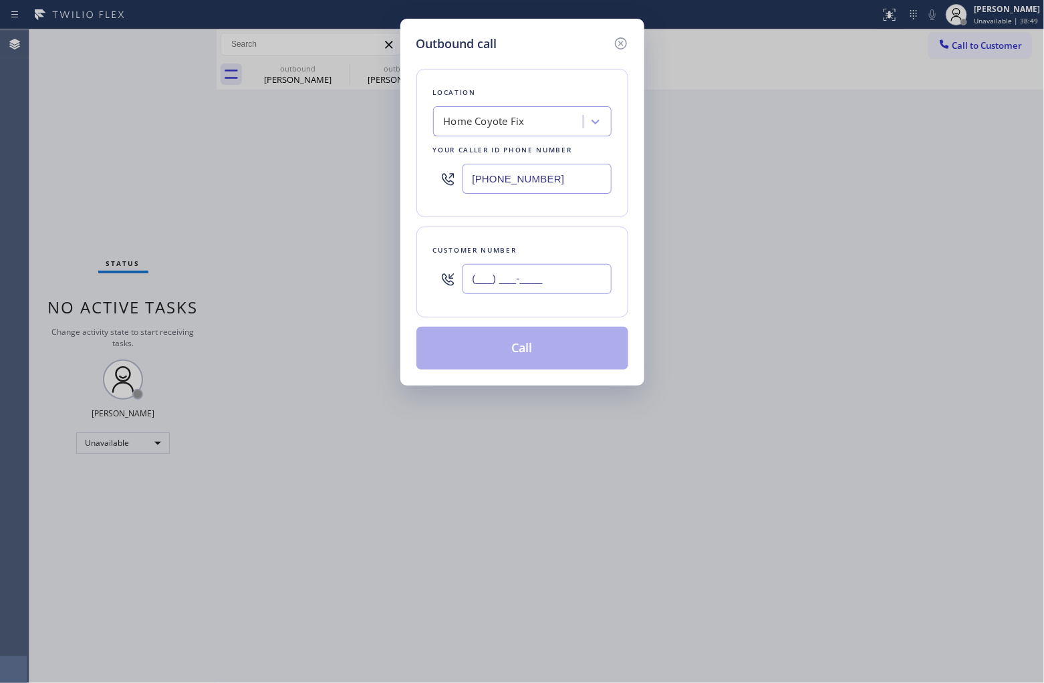
drag, startPoint x: 549, startPoint y: 284, endPoint x: 722, endPoint y: 142, distance: 223.6
click at [569, 274] on input "(___) ___-____" at bounding box center [537, 279] width 149 height 30
paste input "847) 436-5712"
type input "(847) 436-5712"
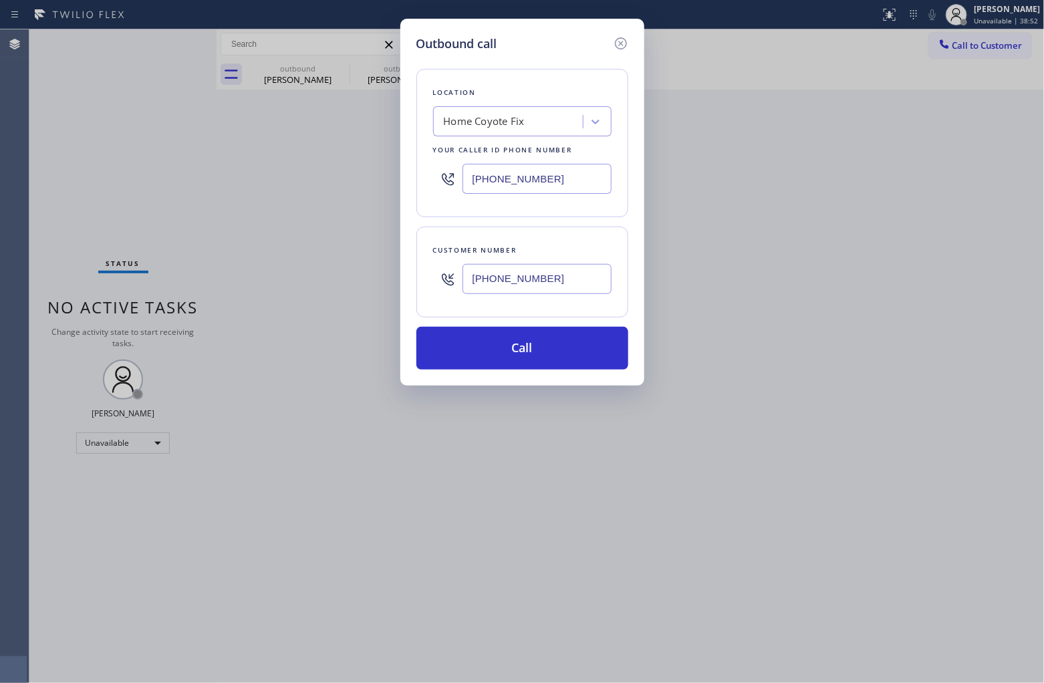
click at [503, 185] on input "(732) 314-7046" at bounding box center [537, 179] width 149 height 30
paste input "847) 316-0758"
type input "(847) 316-0758"
click at [562, 350] on button "Call" at bounding box center [522, 348] width 212 height 43
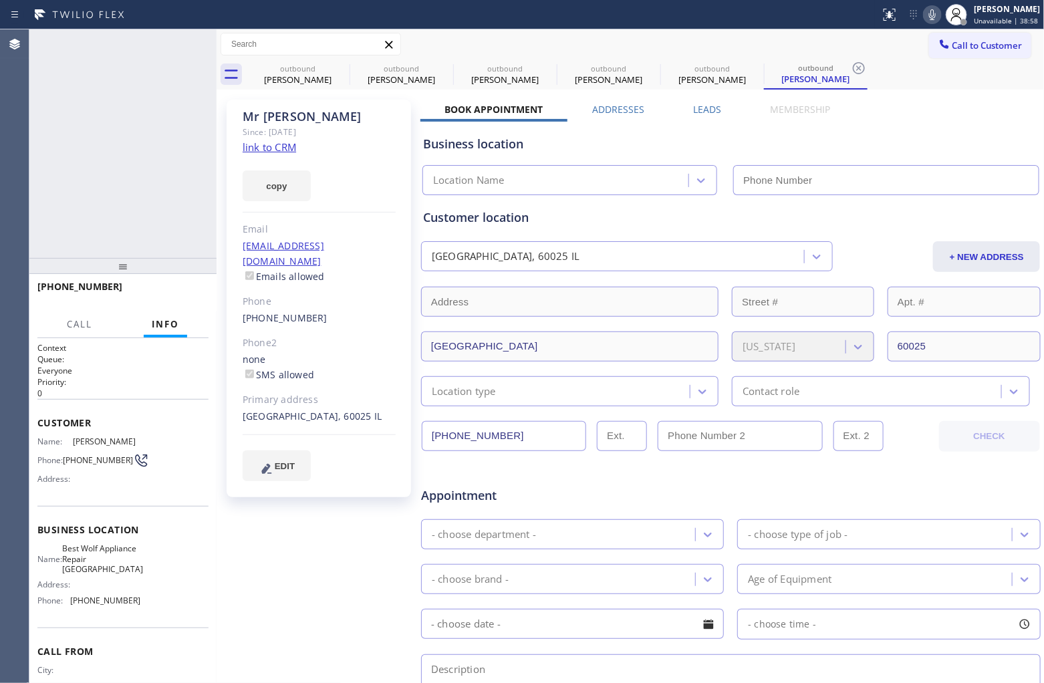
type input "(847) 316-0758"
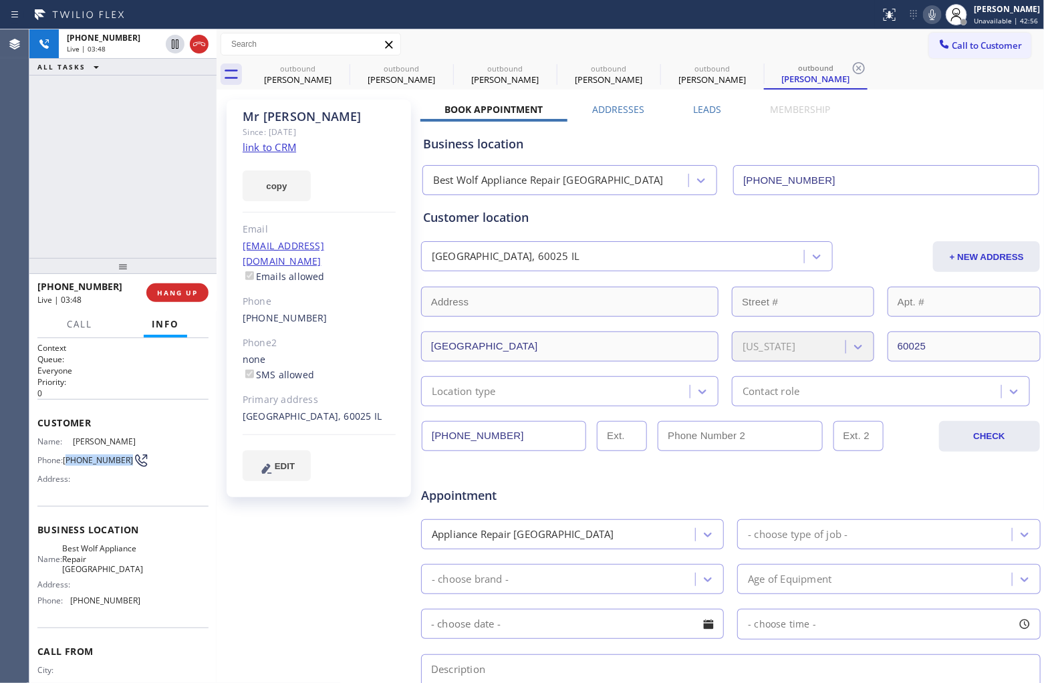
drag, startPoint x: 94, startPoint y: 467, endPoint x: 68, endPoint y: 448, distance: 32.1
click at [68, 448] on div "Name: Mr Paul Phone: (847) 436-5712 Address:" at bounding box center [88, 463] width 103 height 53
copy span "847) 436-5712"
drag, startPoint x: 45, startPoint y: 161, endPoint x: 416, endPoint y: 403, distance: 442.9
click at [59, 168] on div "+18474365712 Live | 05:16 ALL TASKS ALL TASKS ACTIVE TASKS TASKS IN WRAP UP" at bounding box center [122, 143] width 187 height 229
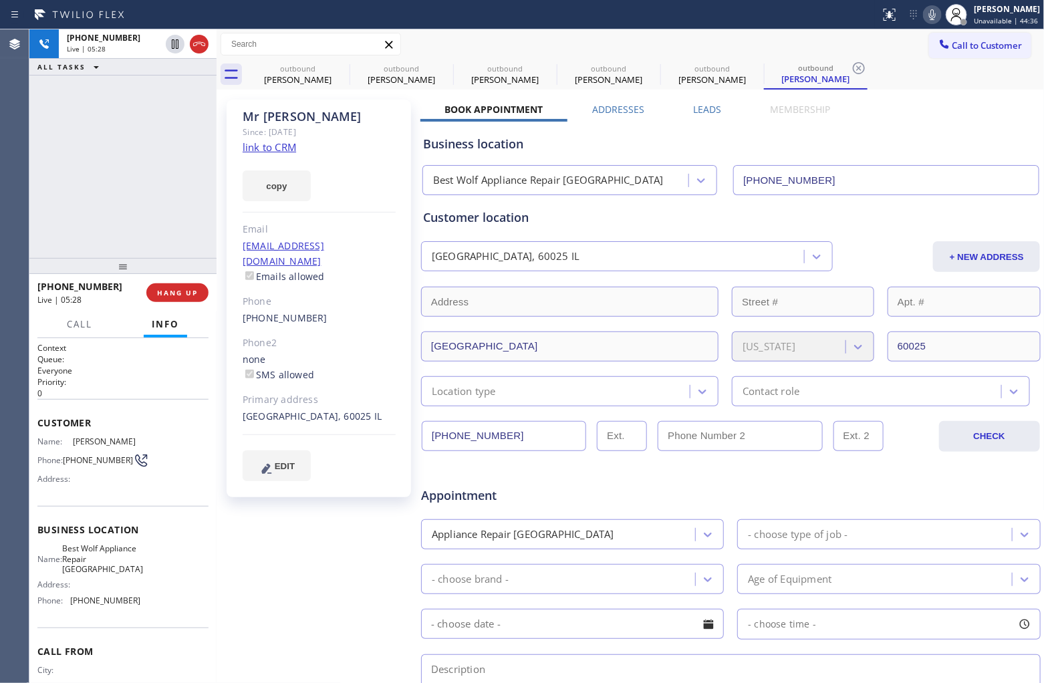
click at [82, 179] on div "+18474365712 Live | 05:28 ALL TASKS ALL TASKS ACTIVE TASKS TASKS IN WRAP UP" at bounding box center [122, 143] width 187 height 229
click at [201, 40] on icon at bounding box center [199, 44] width 16 height 16
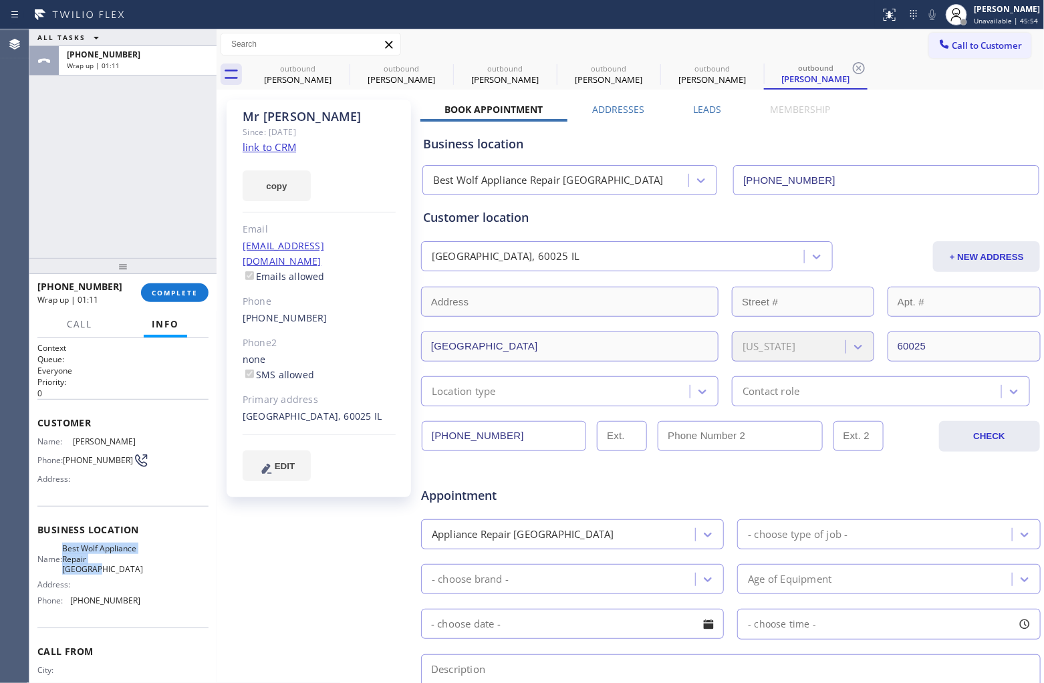
drag, startPoint x: 132, startPoint y: 576, endPoint x: 72, endPoint y: 549, distance: 65.6
click at [72, 521] on div "Name: Best Wolf Appliance Repair Glenview Address: Phone: (847) 316-0758" at bounding box center [122, 577] width 171 height 68
copy span "Best Wolf Appliance Repair Glenview"
drag, startPoint x: 983, startPoint y: 43, endPoint x: 535, endPoint y: 235, distance: 487.6
click at [835, 43] on span "Call to Customer" at bounding box center [988, 45] width 70 height 12
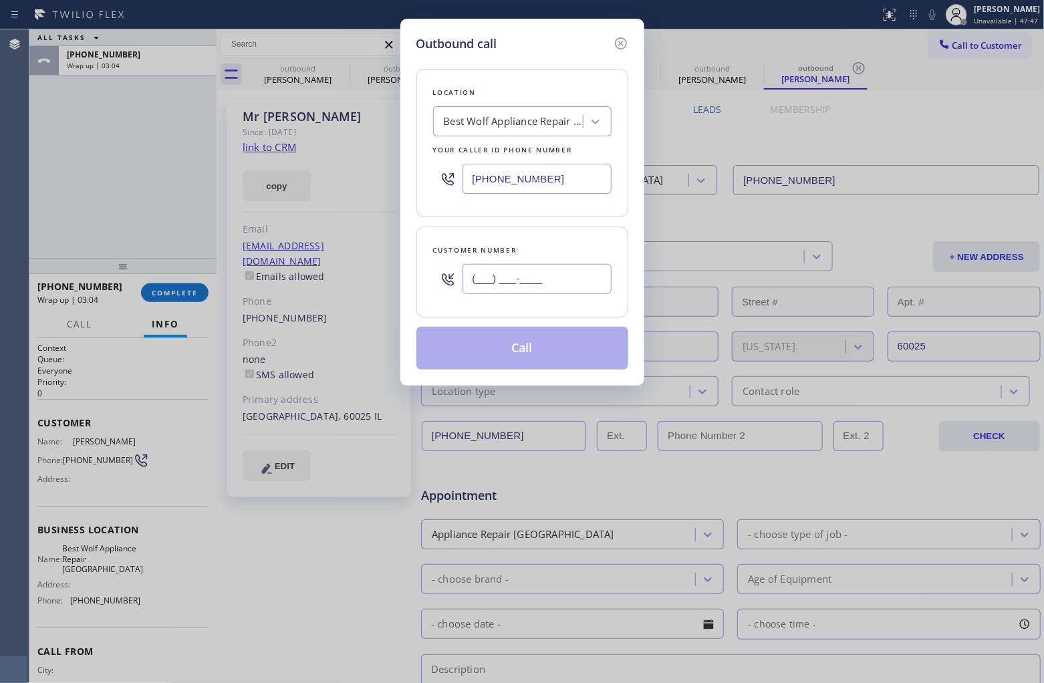
drag, startPoint x: 508, startPoint y: 281, endPoint x: 505, endPoint y: 292, distance: 11.0
click at [509, 289] on input "(___) ___-____" at bounding box center [537, 279] width 149 height 30
paste input "917) 717-8201"
type input "(917) 717-8201"
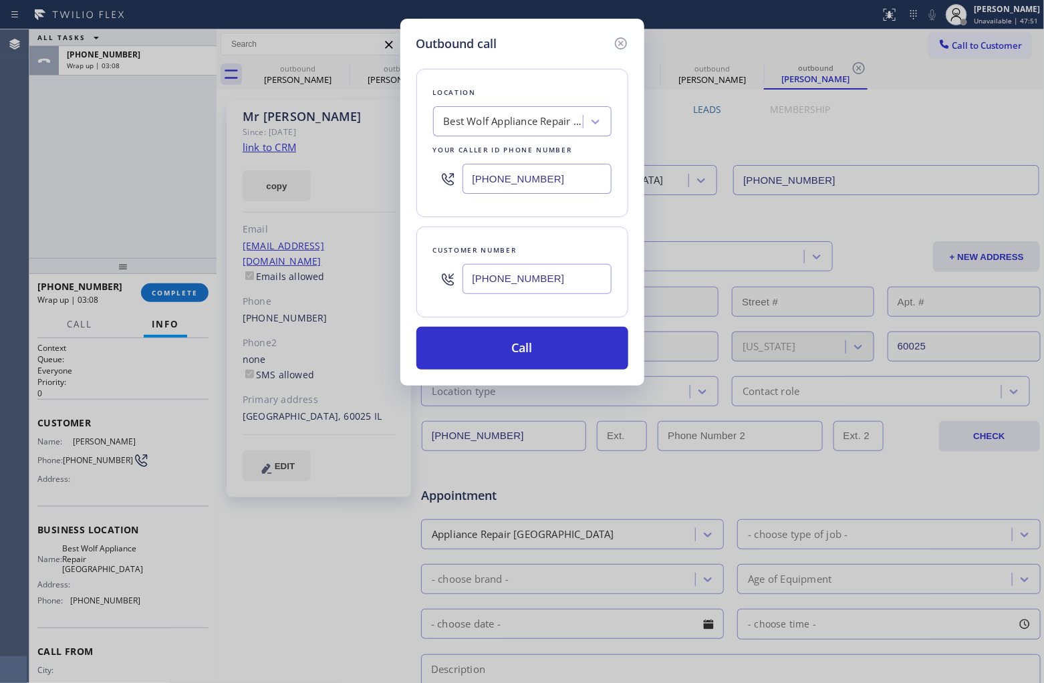
click at [501, 178] on input "(847) 316-0758" at bounding box center [537, 179] width 149 height 30
paste input "914) 873-0795"
type input "(914) 873-0795"
click at [539, 349] on button "Call" at bounding box center [522, 348] width 212 height 43
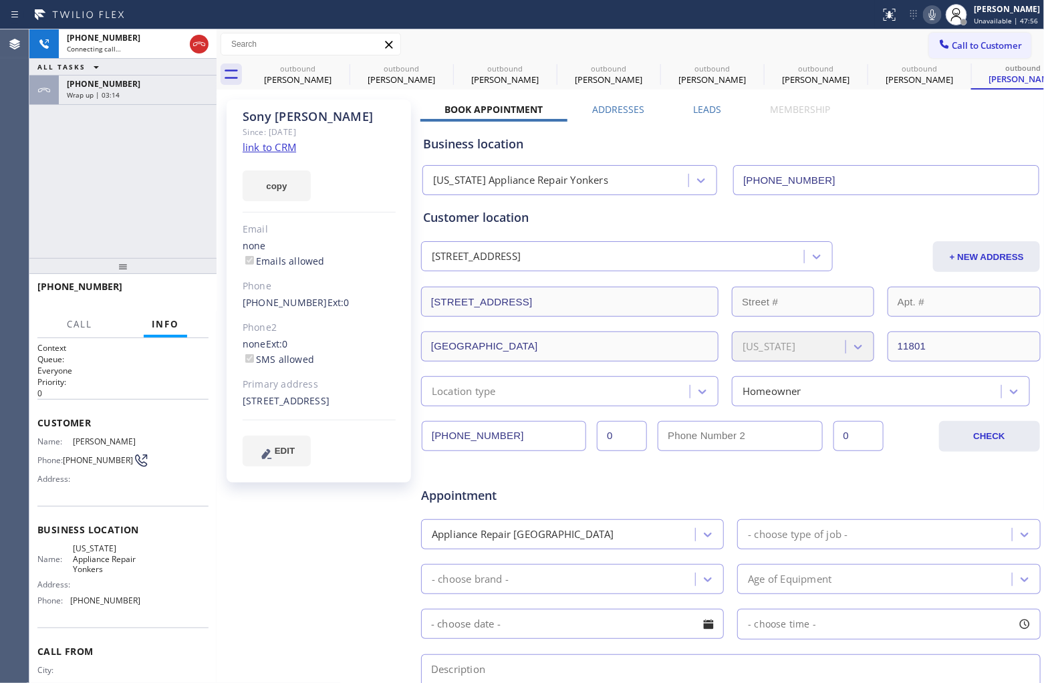
type input "(914) 873-0795"
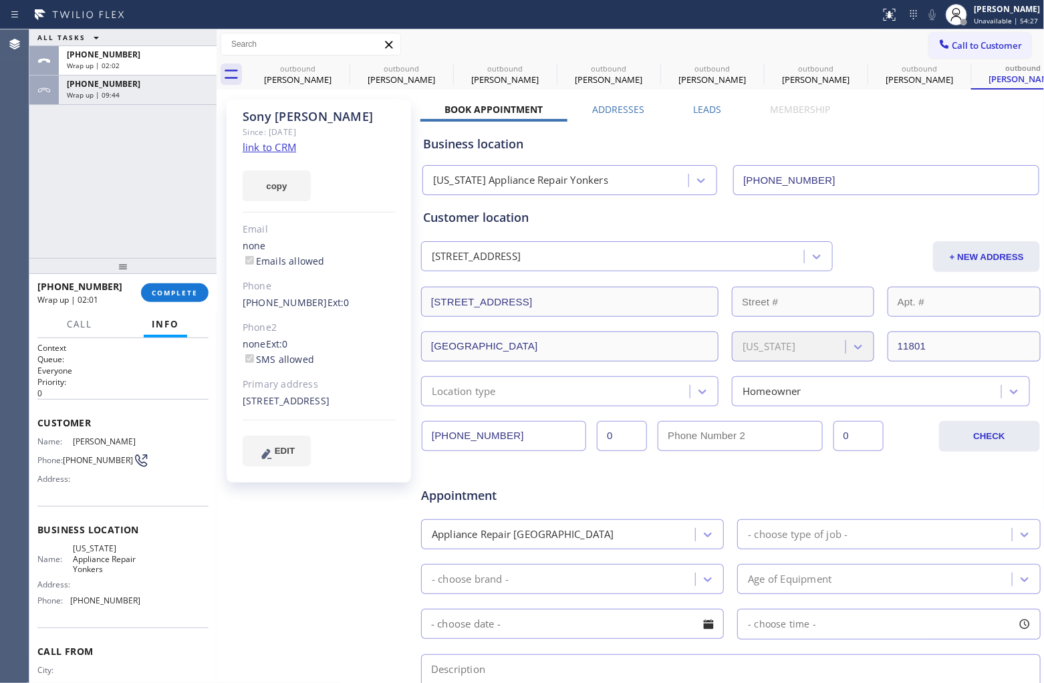
click at [835, 37] on button "Call to Customer" at bounding box center [980, 45] width 102 height 25
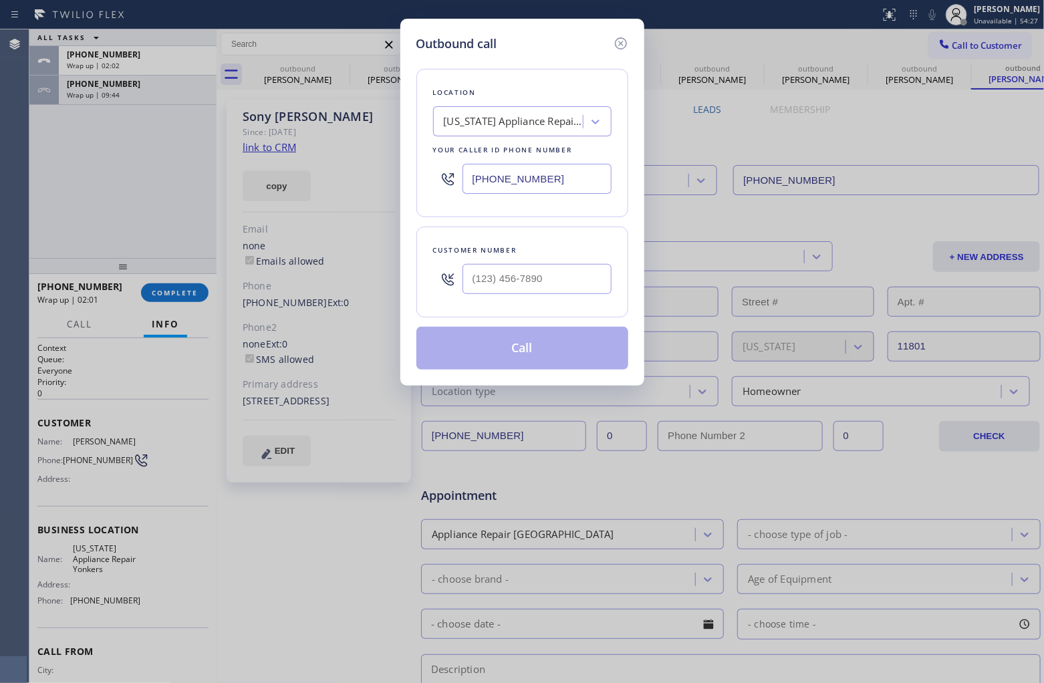
drag, startPoint x: 480, startPoint y: 193, endPoint x: 487, endPoint y: 184, distance: 11.0
click at [485, 187] on input "(914) 873-0795" at bounding box center [537, 179] width 149 height 30
click at [487, 182] on input "(914) 873-0795" at bounding box center [537, 179] width 149 height 30
paste input "786) 485-1174"
type input "(786) 485-1174"
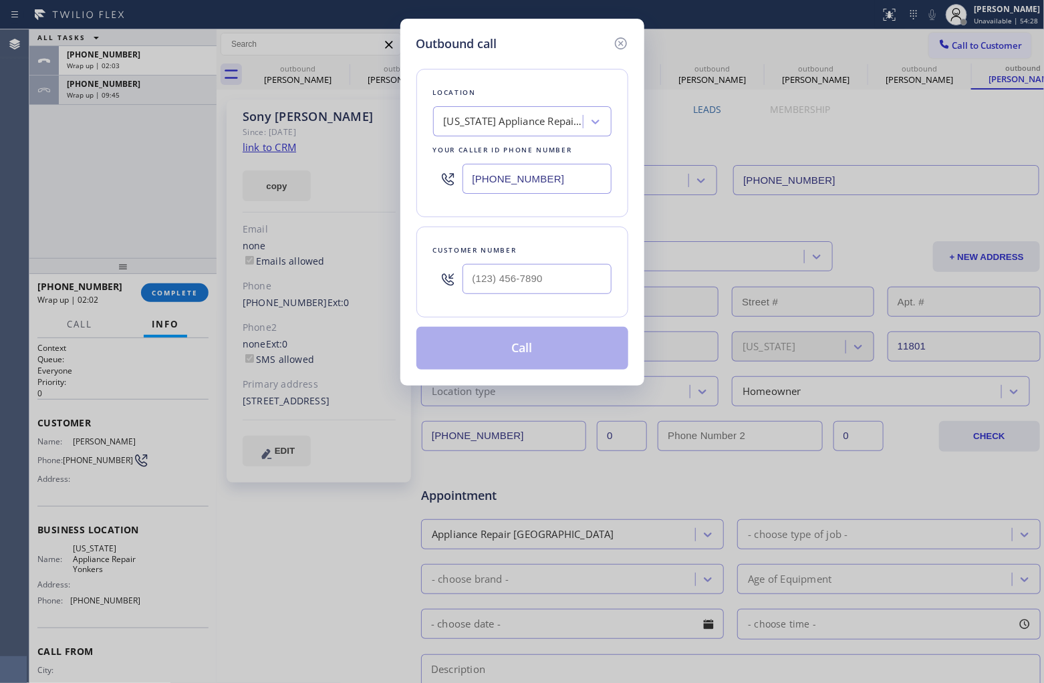
type input "(___) ___-____"
click at [531, 279] on input "(___) ___-____" at bounding box center [537, 279] width 149 height 30
click at [533, 291] on input "(___) ___-____" at bounding box center [537, 279] width 149 height 30
paste input "305) 877-1308"
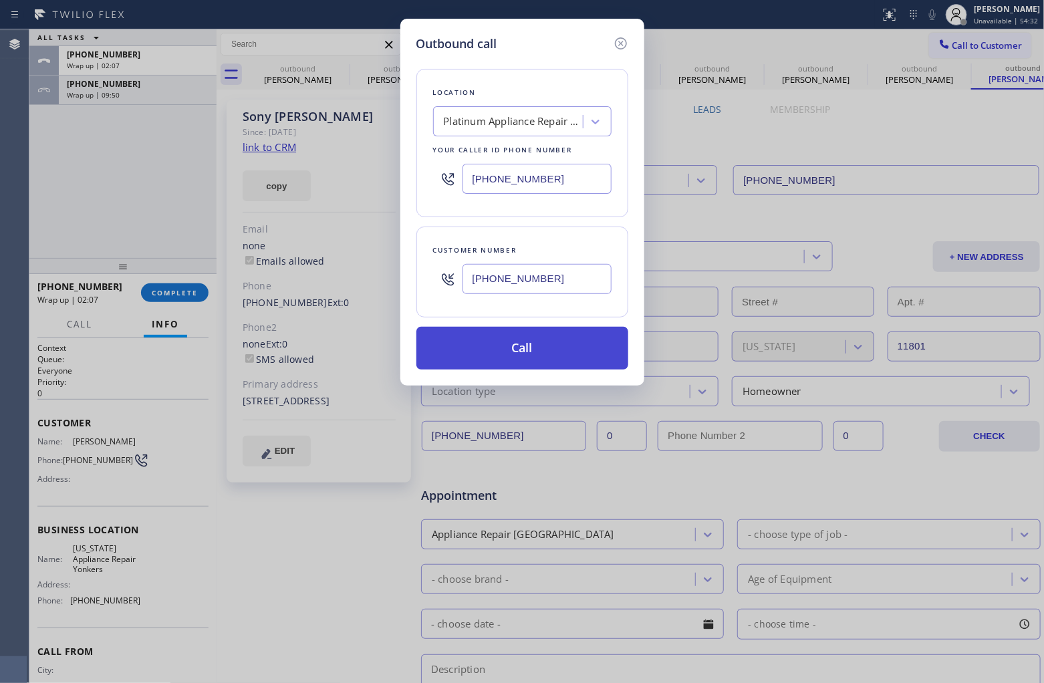
type input "(305) 877-1308"
click at [528, 351] on button "Call" at bounding box center [522, 348] width 212 height 43
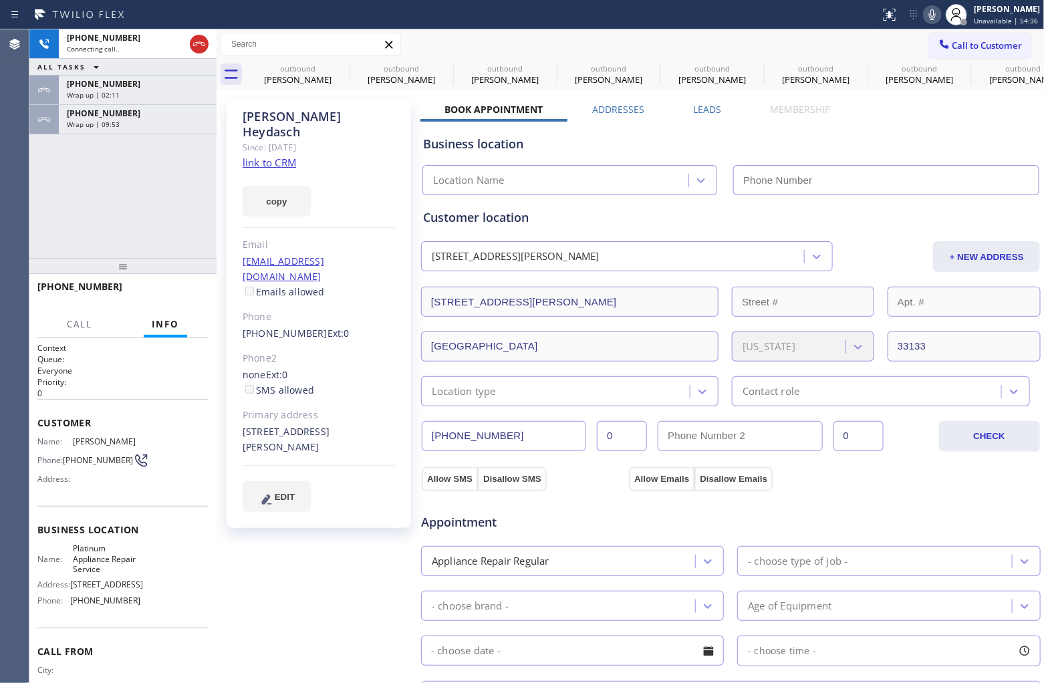
type input "(786) 485-1174"
click at [271, 156] on link "link to CRM" at bounding box center [269, 162] width 53 height 13
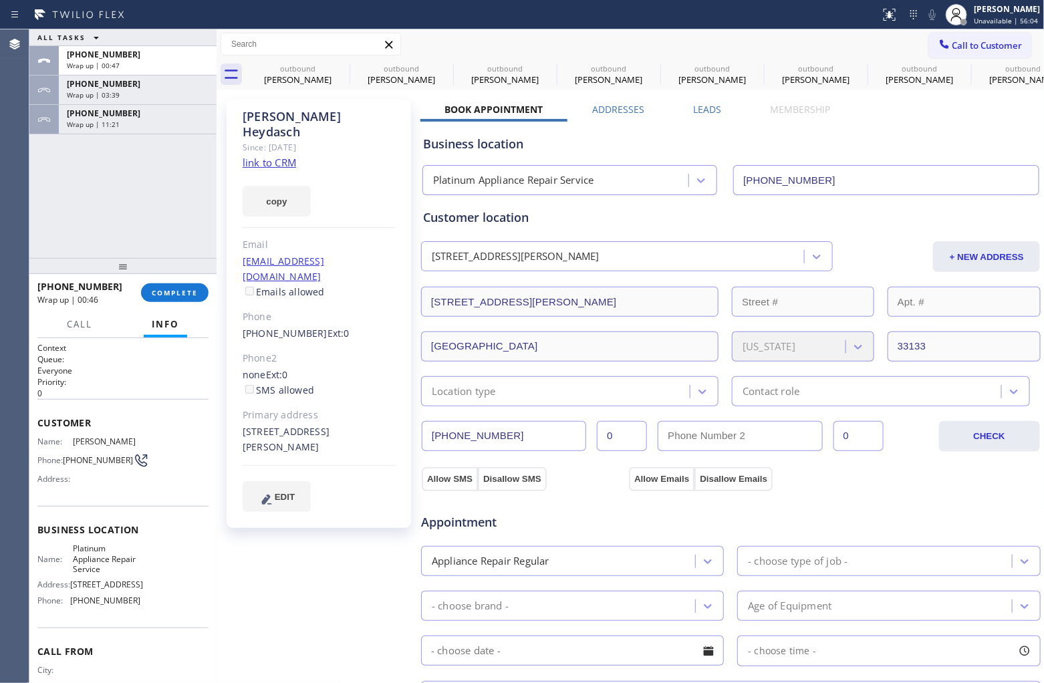
drag, startPoint x: 958, startPoint y: 41, endPoint x: 467, endPoint y: 202, distance: 517.1
click at [835, 41] on span "Call to Customer" at bounding box center [988, 45] width 70 height 12
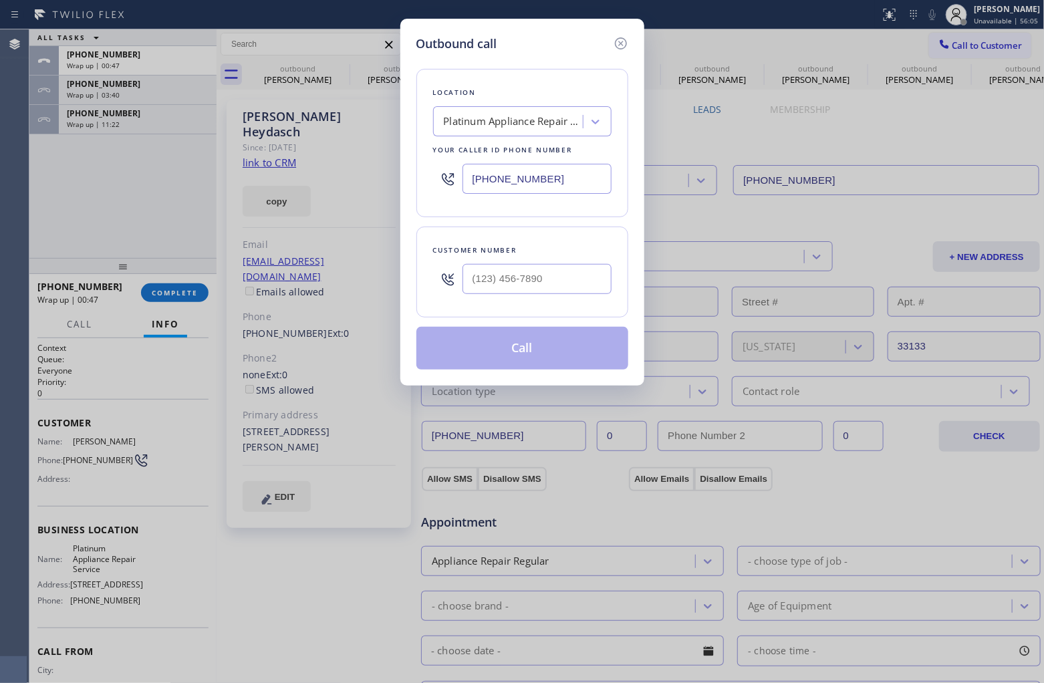
click at [515, 184] on input "(786) 485-1174" at bounding box center [537, 179] width 149 height 30
paste input "855) 731-4952"
type input "(855) 731-4952"
type input "(___) ___-____"
click at [549, 278] on input "(___) ___-____" at bounding box center [537, 279] width 149 height 30
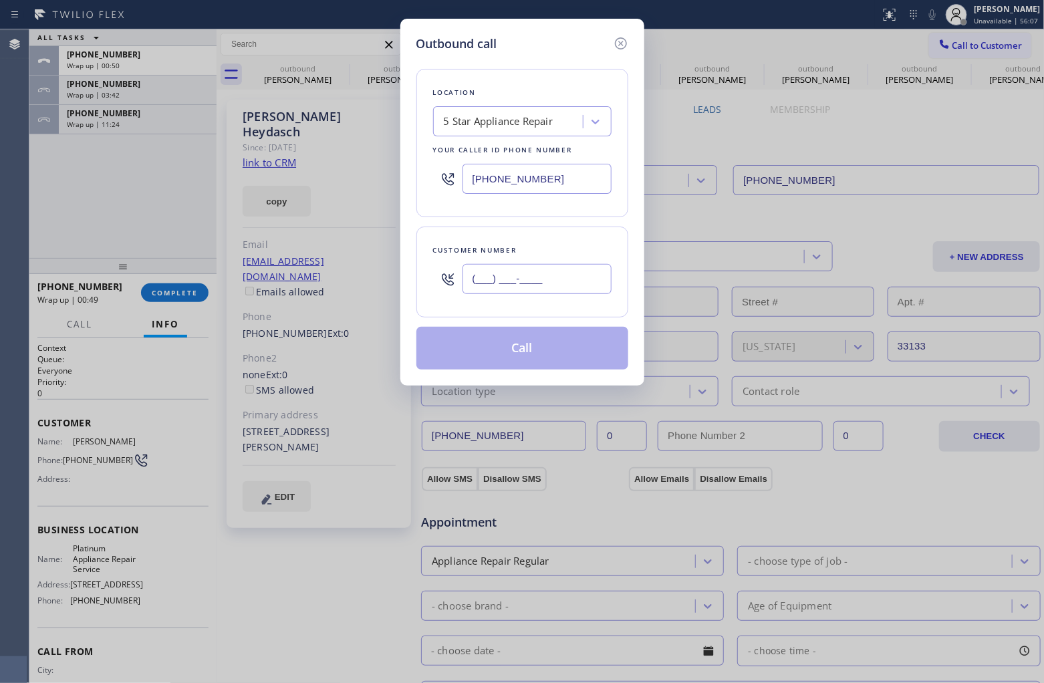
paste input "305) 661-1802"
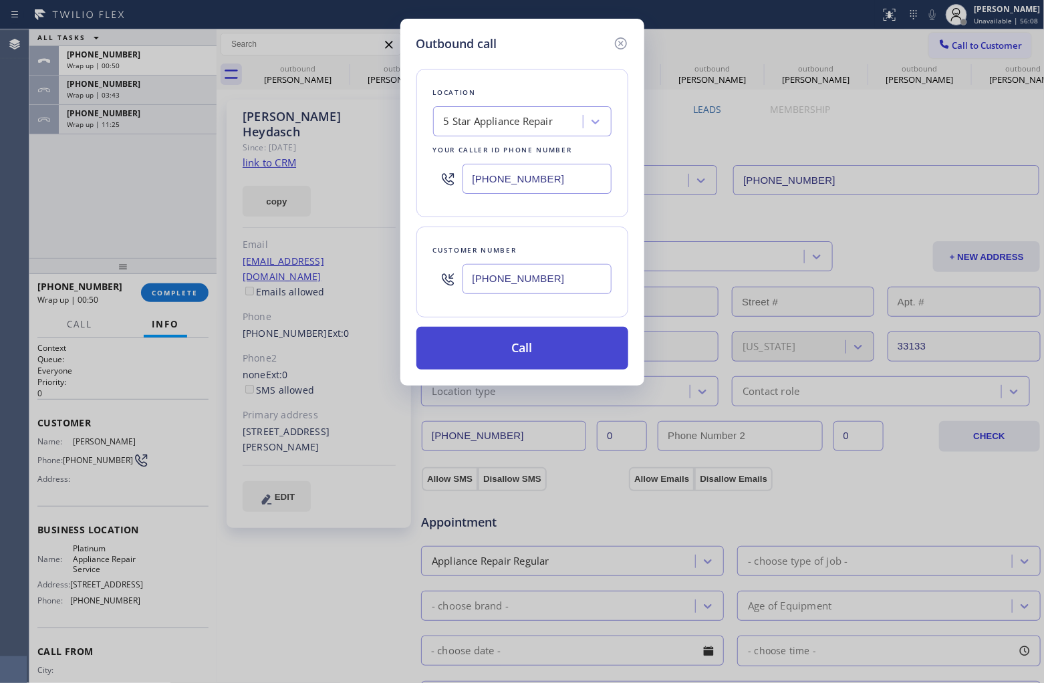
type input "(305) 661-1802"
click at [552, 358] on button "Call" at bounding box center [522, 348] width 212 height 43
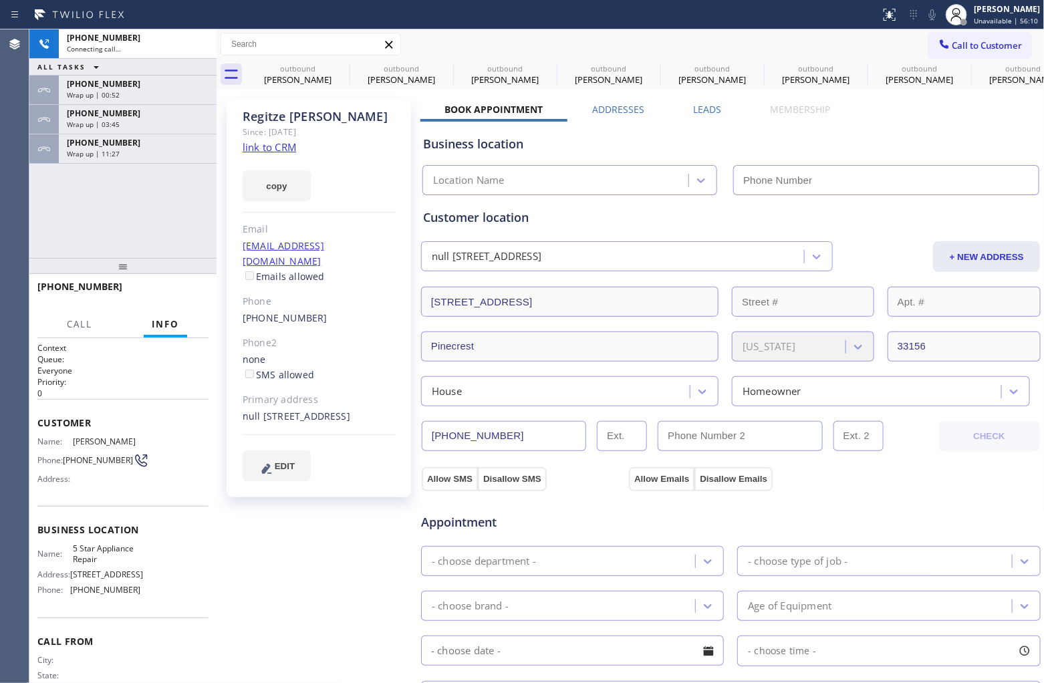
drag, startPoint x: 285, startPoint y: 178, endPoint x: 279, endPoint y: 152, distance: 26.6
click at [279, 152] on link "link to CRM" at bounding box center [269, 146] width 53 height 13
type input "(855) 731-4952"
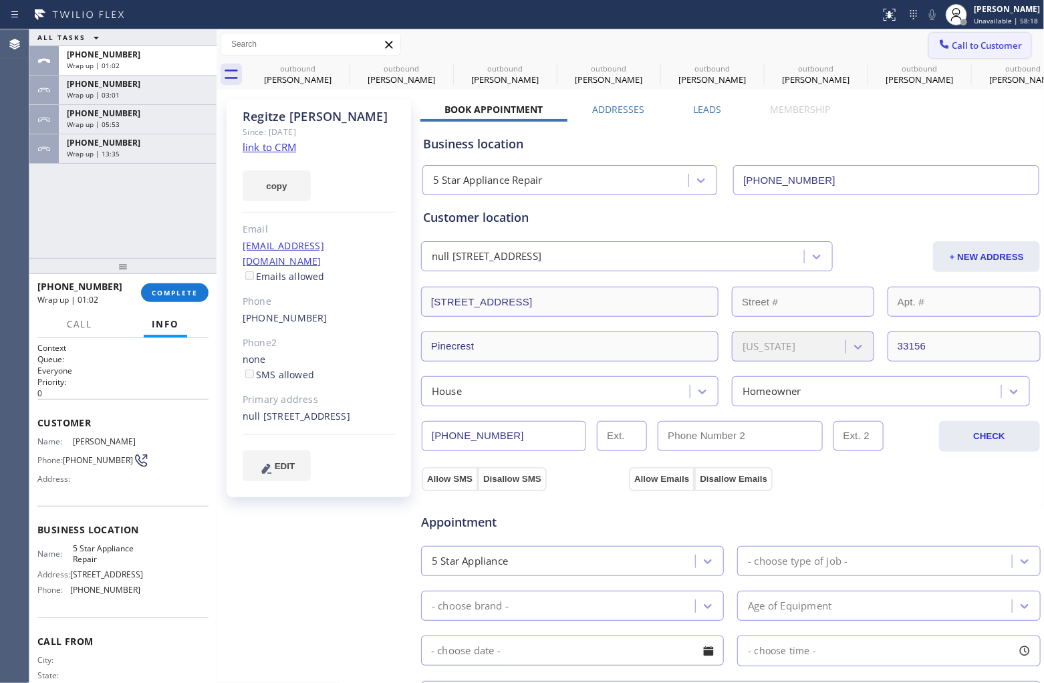
drag, startPoint x: 980, startPoint y: 44, endPoint x: 640, endPoint y: 182, distance: 367.1
click at [835, 44] on span "Call to Customer" at bounding box center [988, 45] width 70 height 12
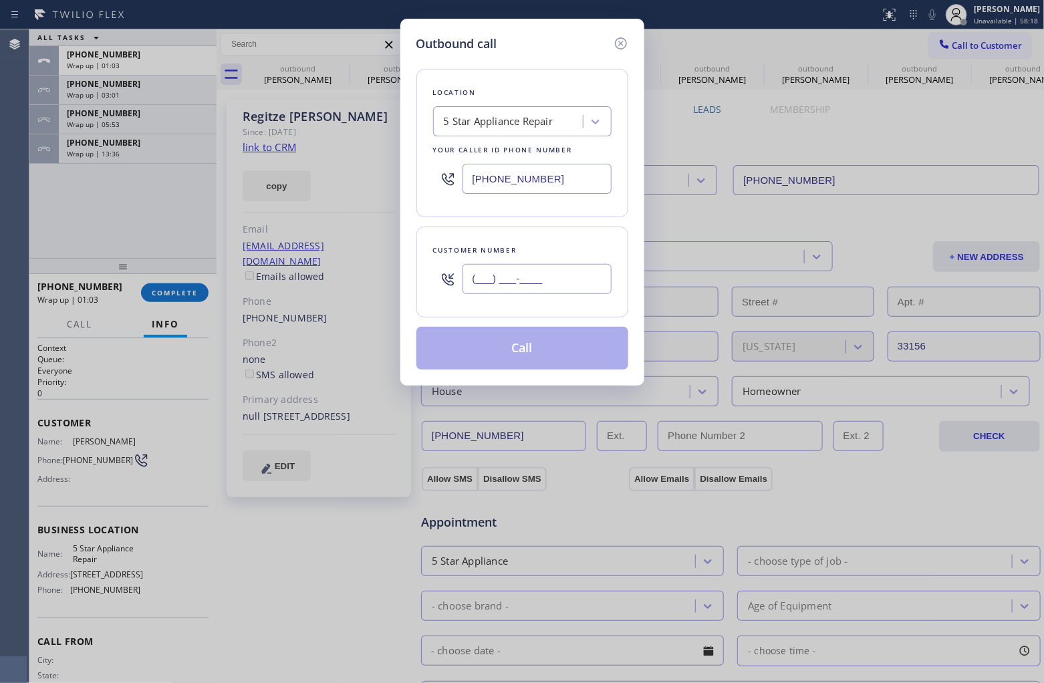
click at [522, 285] on input "(___) ___-____" at bounding box center [537, 279] width 149 height 30
paste input "917) 717-8201"
type input "(917) 717-8201"
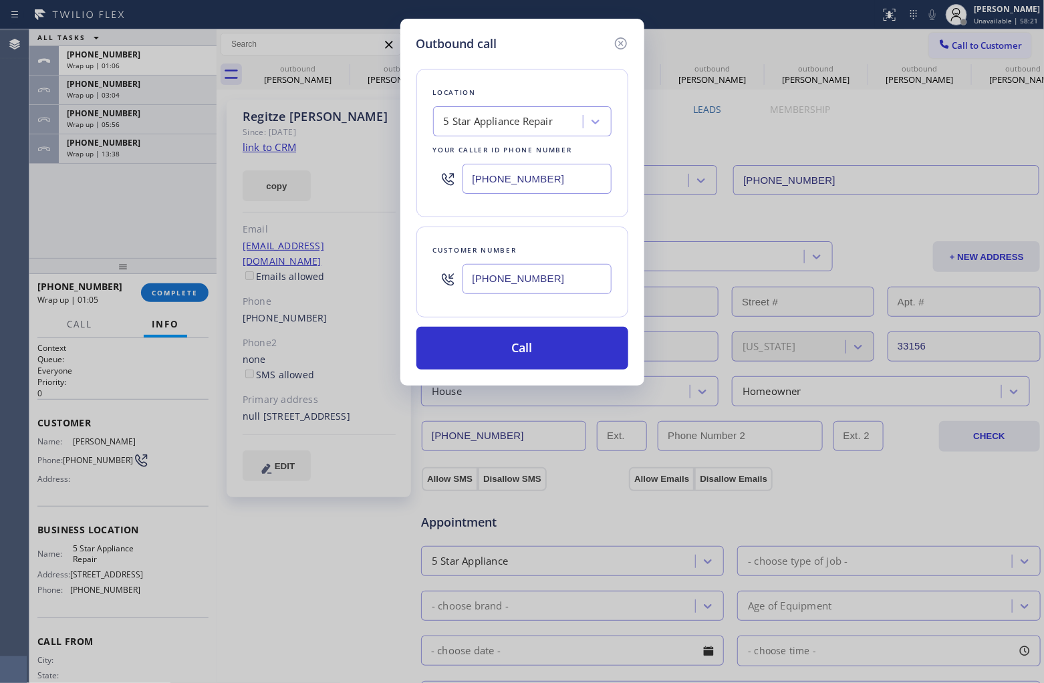
drag, startPoint x: 509, startPoint y: 170, endPoint x: 542, endPoint y: 215, distance: 55.5
click at [503, 168] on input "(855) 731-4952" at bounding box center [537, 179] width 149 height 30
paste input "914) 873-0795"
type input "(914) 873-0795"
click at [519, 342] on button "Call" at bounding box center [522, 348] width 212 height 43
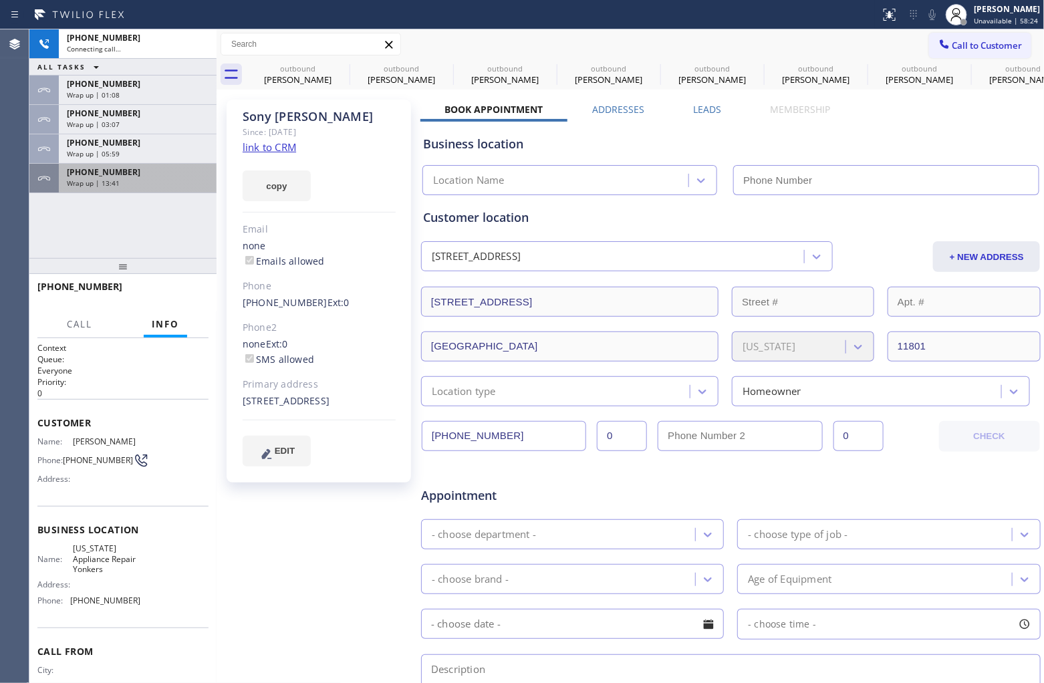
click at [92, 177] on span "+18474365712" at bounding box center [104, 171] width 74 height 11
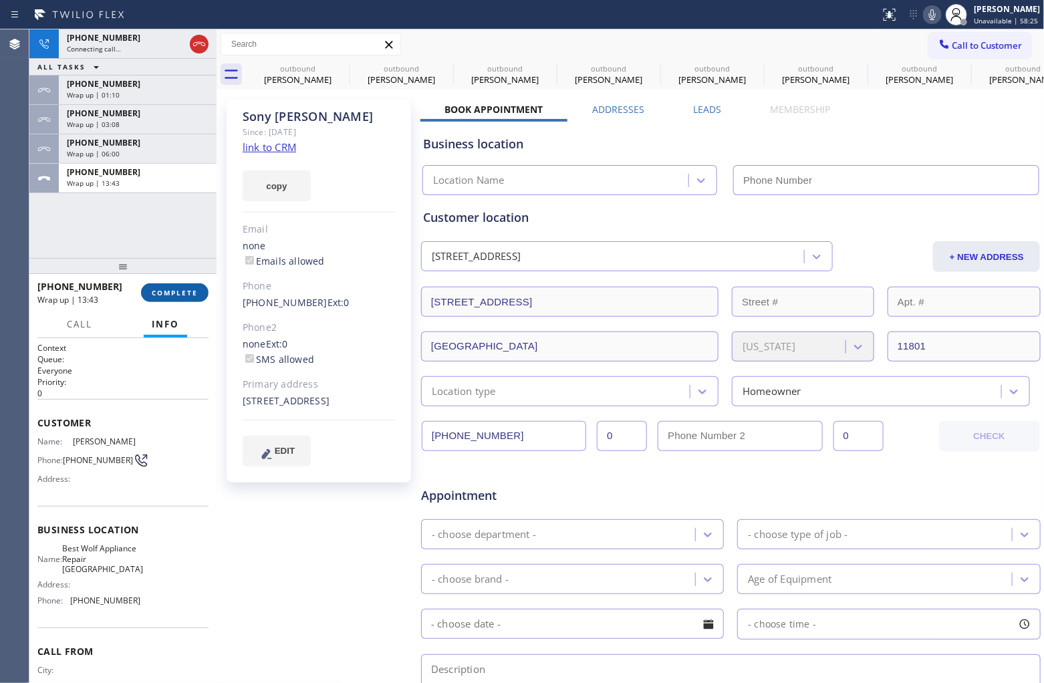
click at [174, 292] on span "COMPLETE" at bounding box center [175, 292] width 46 height 9
type input "(914) 873-0795"
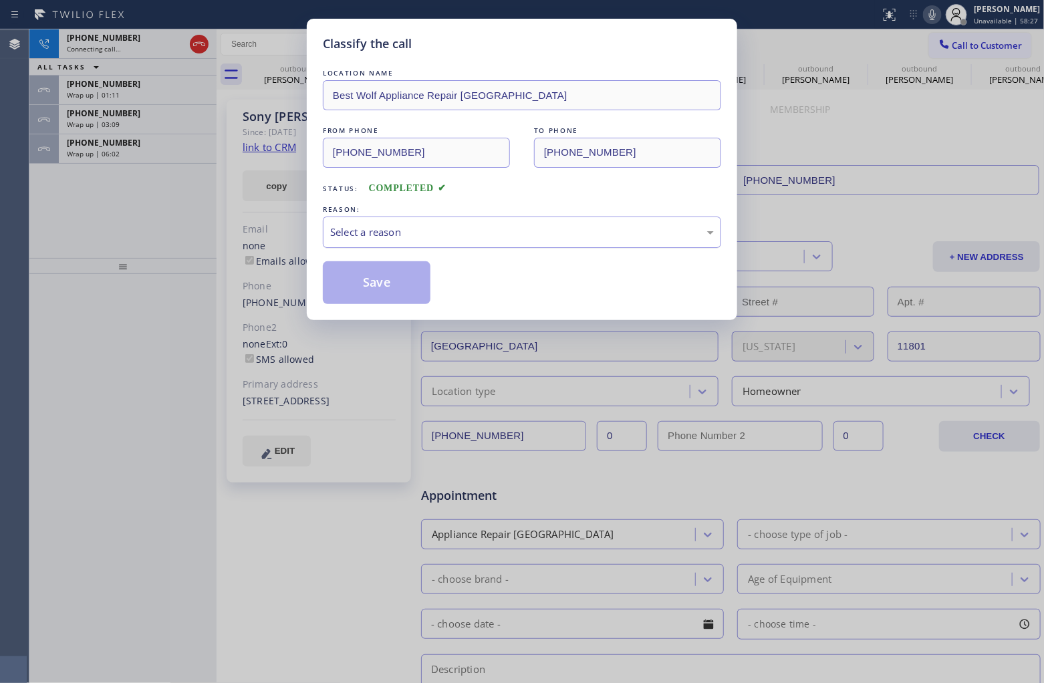
click at [392, 239] on div "Select a reason" at bounding box center [522, 232] width 384 height 15
click at [384, 281] on button "Save" at bounding box center [377, 282] width 108 height 43
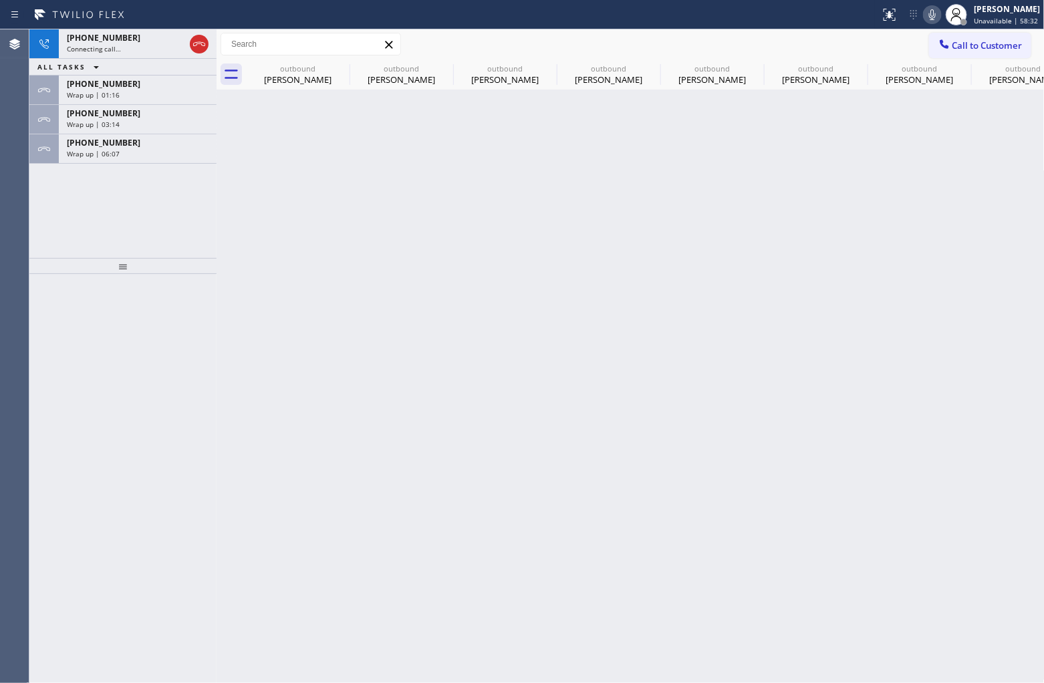
click at [47, 231] on div "+19177178201 Connecting call… ALL TASKS ALL TASKS ACTIVE TASKS TASKS IN WRAP UP…" at bounding box center [122, 143] width 187 height 229
click at [90, 157] on span "Wrap up | 06:07" at bounding box center [93, 153] width 53 height 9
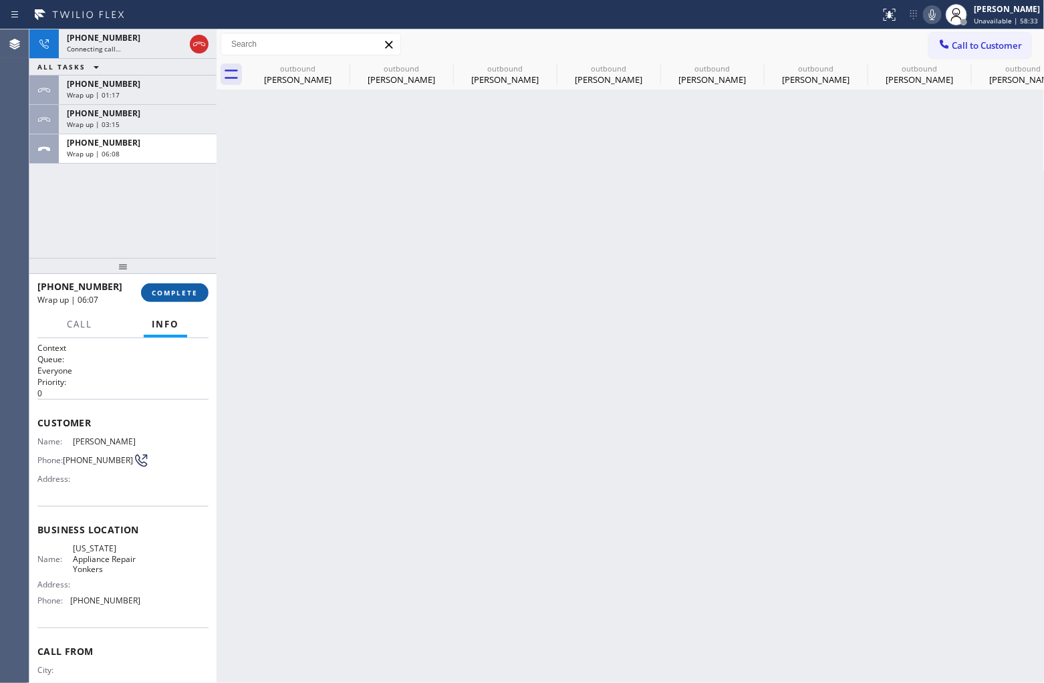
click at [182, 292] on span "COMPLETE" at bounding box center [175, 292] width 46 height 9
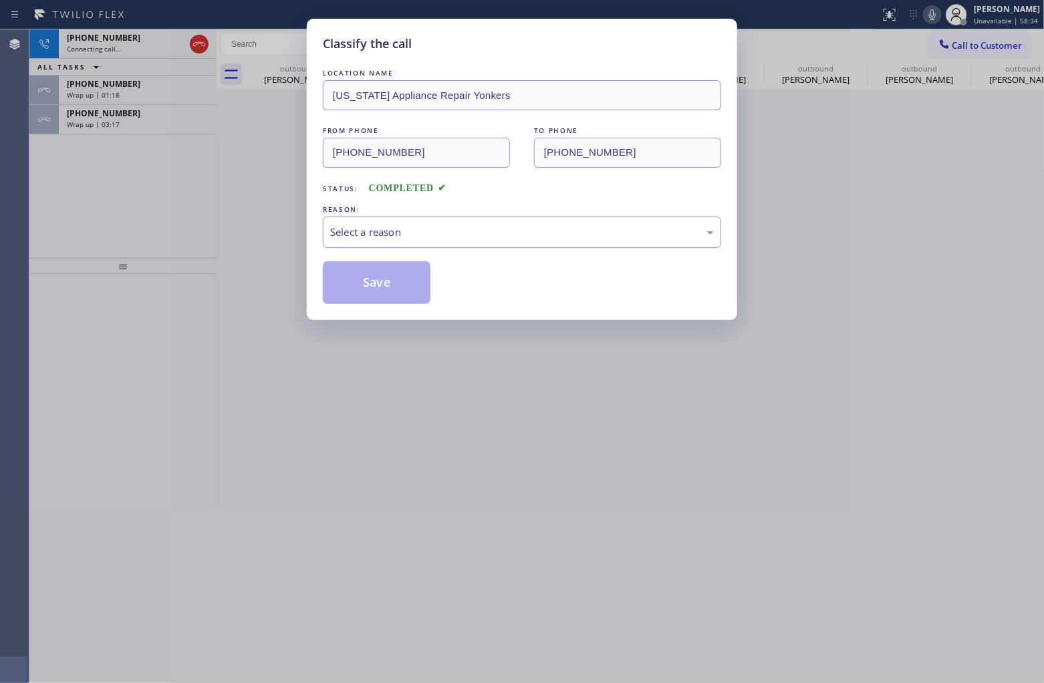
click at [451, 240] on div "Select a reason" at bounding box center [522, 232] width 384 height 15
click at [414, 293] on button "Save" at bounding box center [377, 282] width 108 height 43
type input "(914) 873-0795"
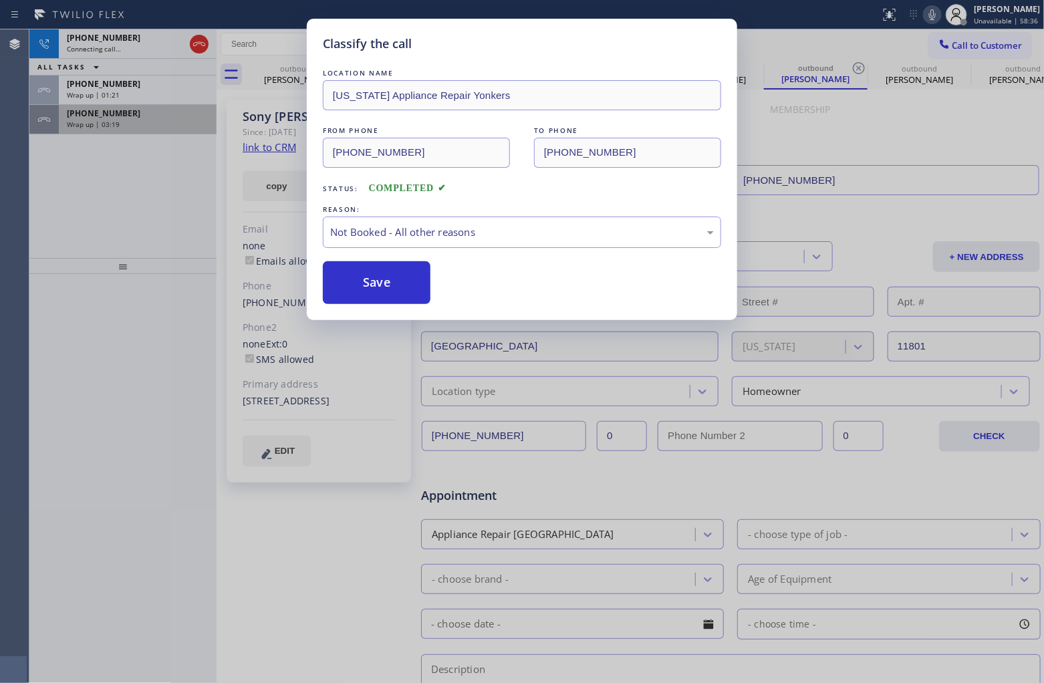
click at [117, 128] on div "+13058771308 Wrap up | 03:19" at bounding box center [135, 119] width 152 height 29
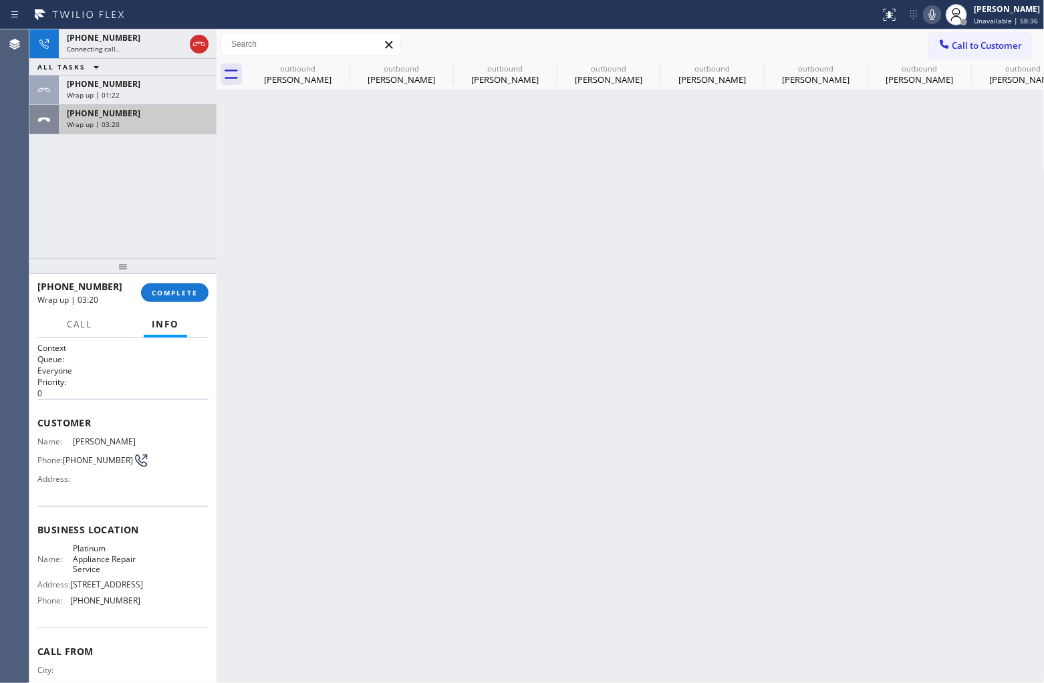
click at [117, 128] on div "+13058771308 Wrap up | 03:20" at bounding box center [135, 119] width 152 height 29
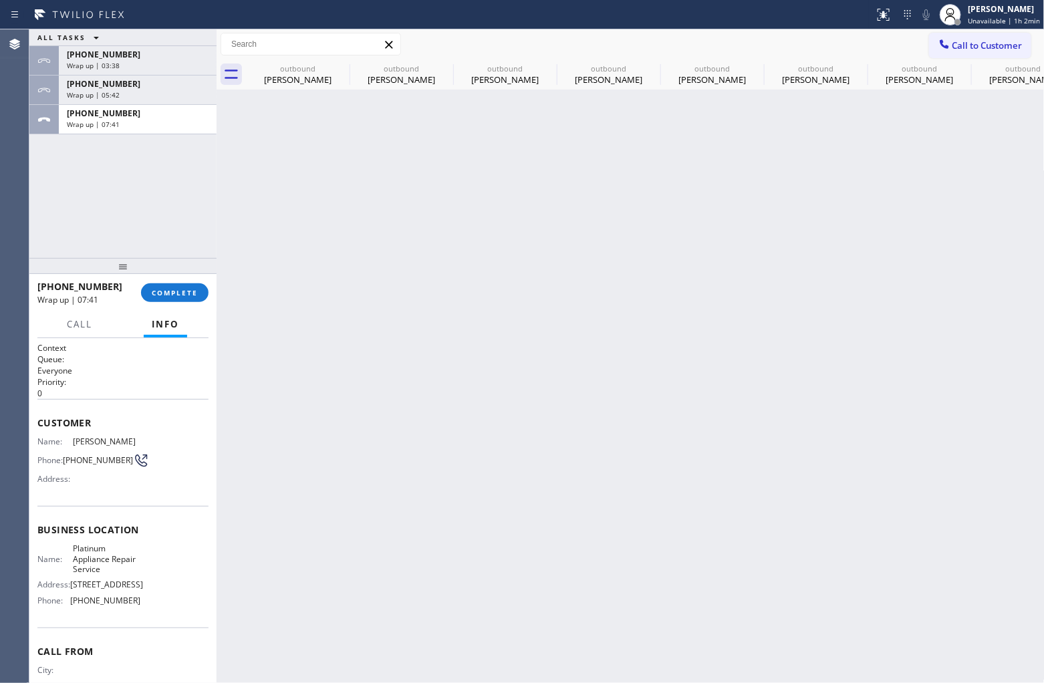
click at [835, 44] on span "Call to Customer" at bounding box center [988, 45] width 70 height 12
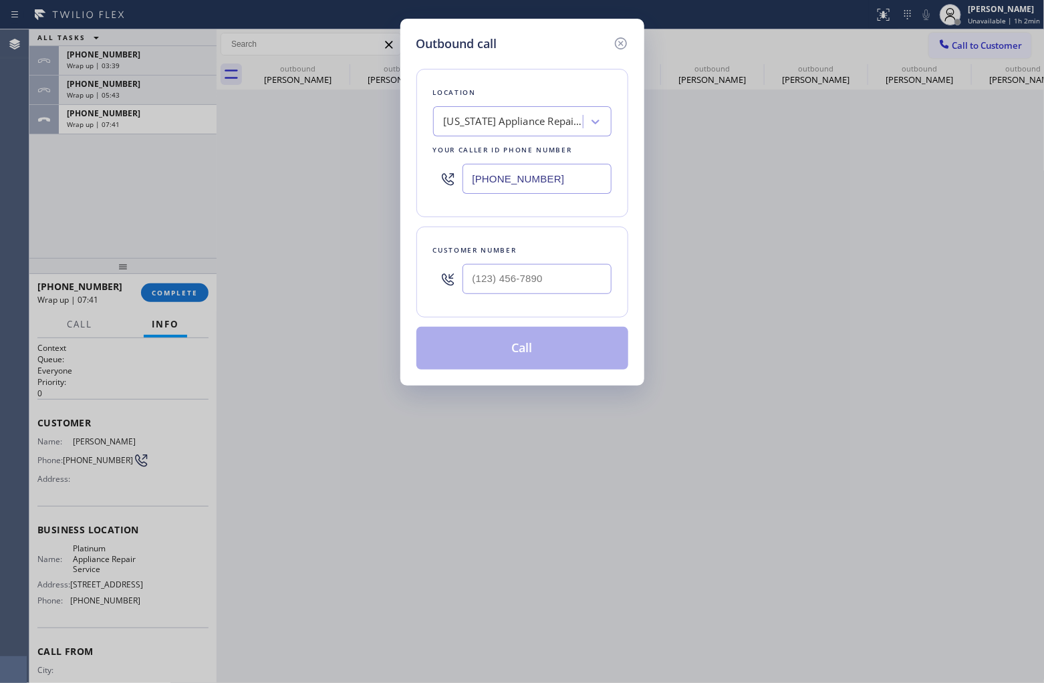
drag, startPoint x: 523, startPoint y: 184, endPoint x: 545, endPoint y: 191, distance: 22.4
click at [523, 184] on input "(914) 873-0795" at bounding box center [537, 179] width 149 height 30
paste input "7) 410-738"
type input "(917) 410-7385"
type input "(___) ___-____"
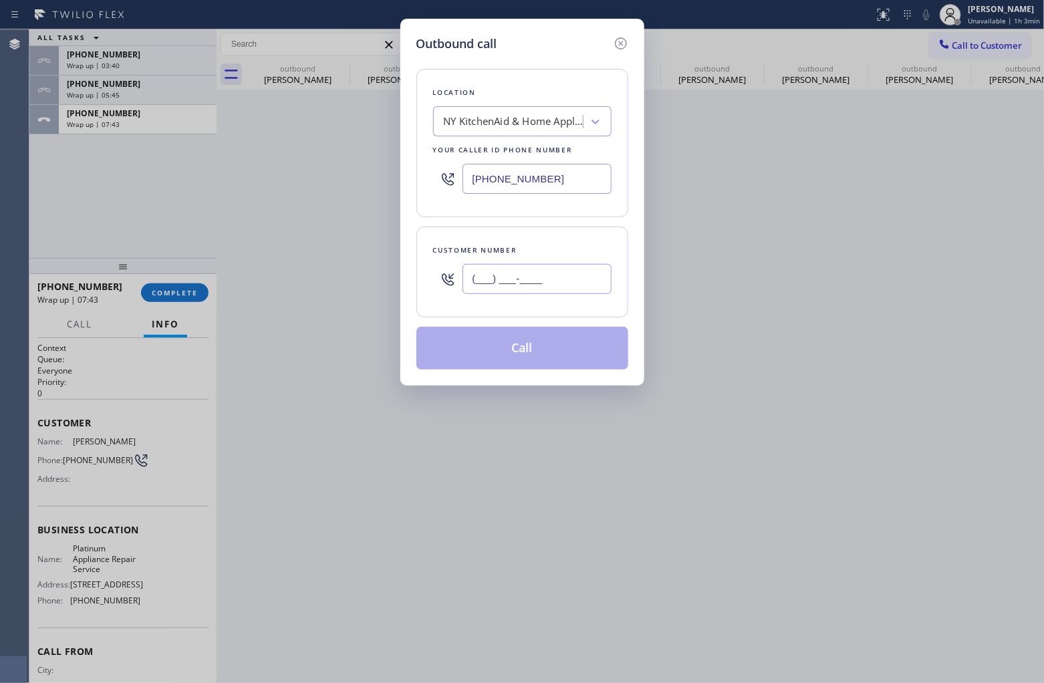
click at [537, 281] on input "(___) ___-____" at bounding box center [537, 279] width 149 height 30
paste input "718) 216-7247"
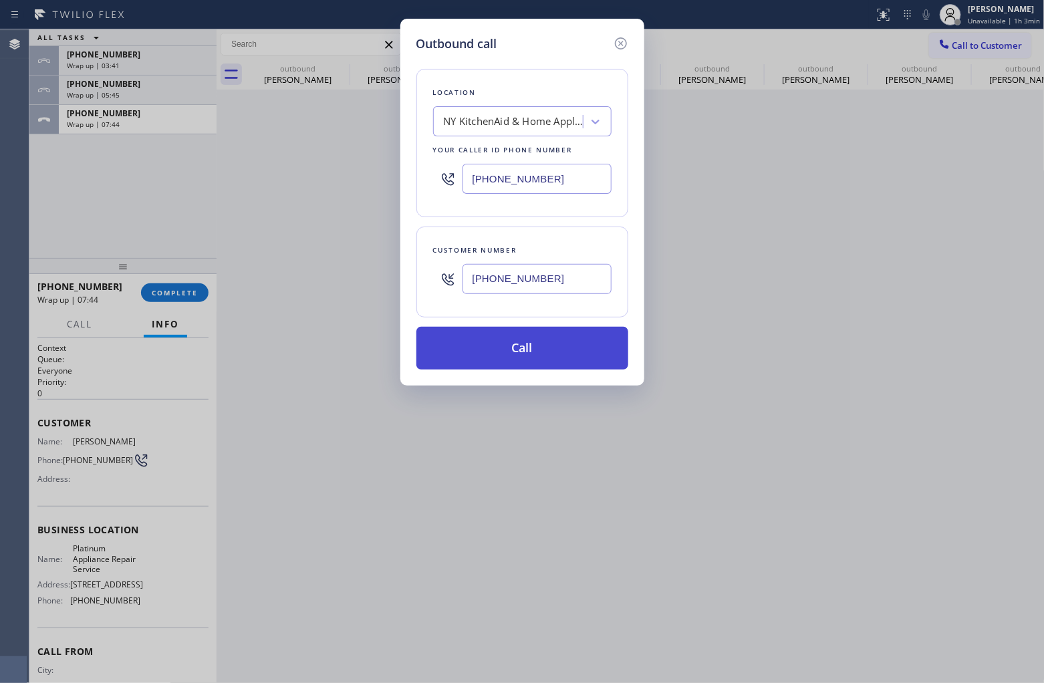
type input "(718) 216-7247"
click at [529, 340] on button "Call" at bounding box center [522, 348] width 212 height 43
click at [539, 351] on button "Call" at bounding box center [522, 348] width 212 height 43
click at [416, 327] on button "Call" at bounding box center [522, 348] width 212 height 43
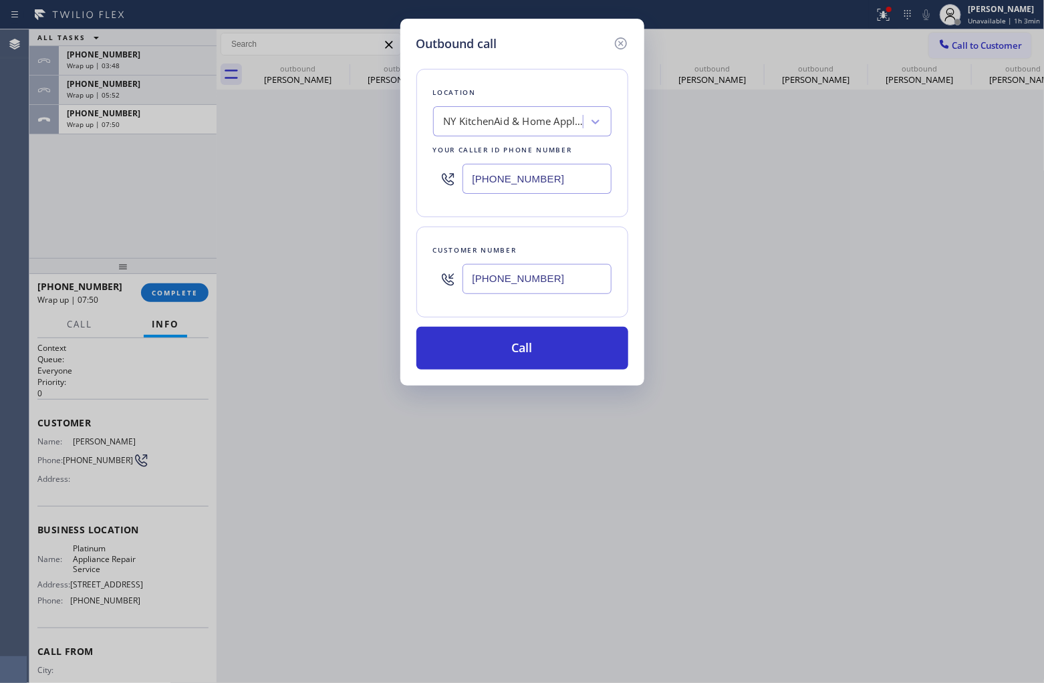
click at [416, 327] on button "Call" at bounding box center [522, 348] width 212 height 43
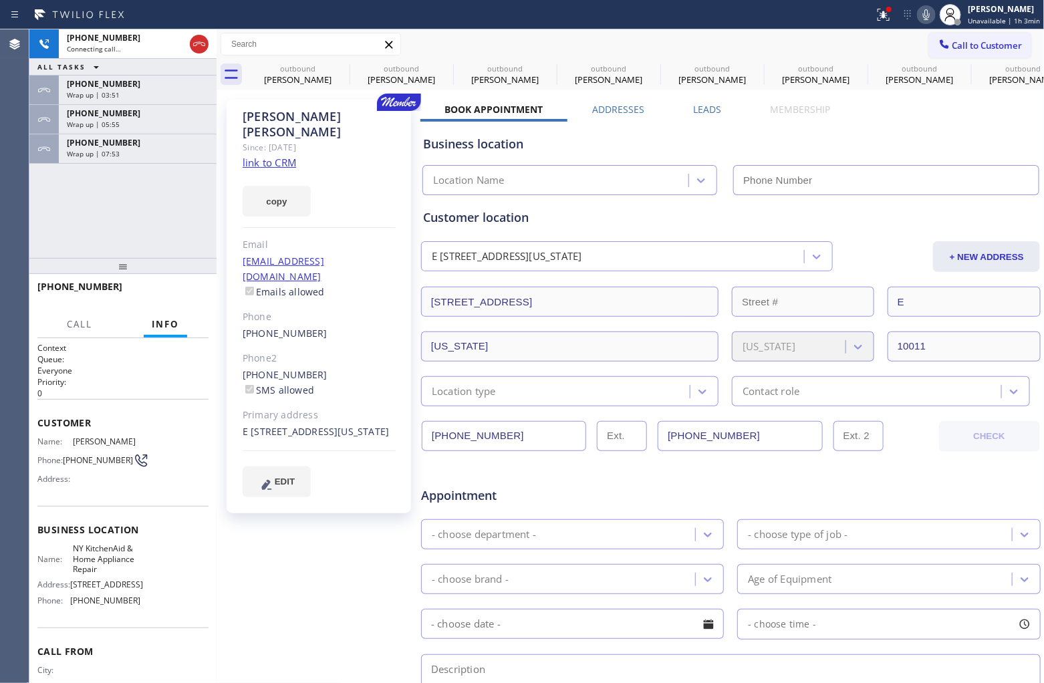
click at [278, 156] on link "link to CRM" at bounding box center [269, 162] width 53 height 13
type input "(917) 410-7385"
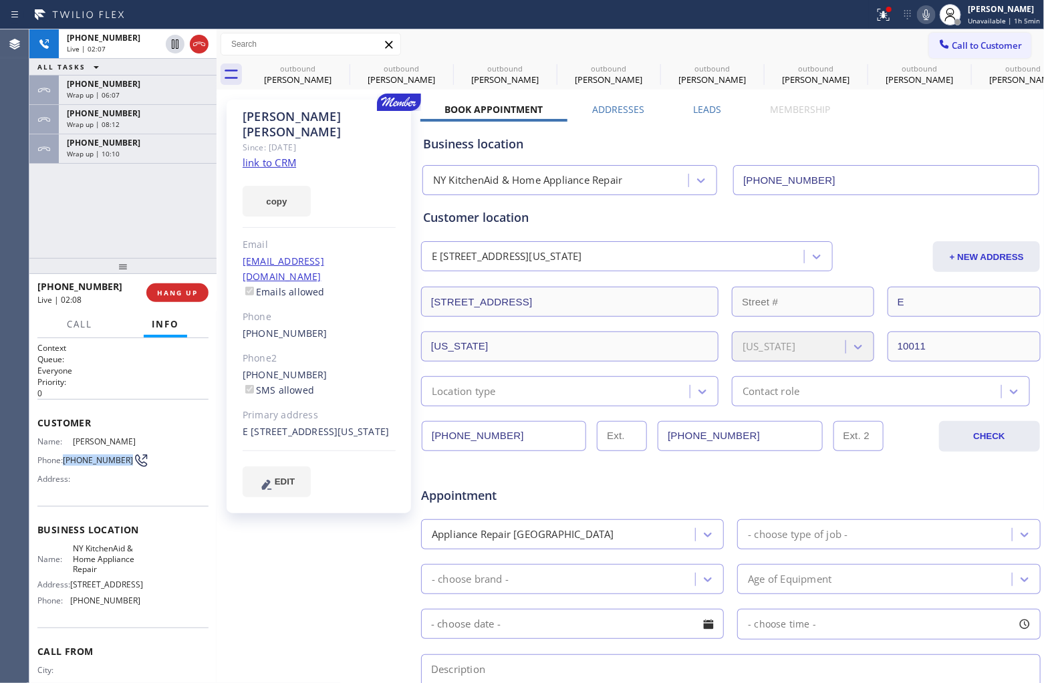
drag, startPoint x: 84, startPoint y: 467, endPoint x: 65, endPoint y: 453, distance: 23.5
click at [65, 455] on span "(718) 216-7247" at bounding box center [98, 460] width 70 height 10
copy span "(718) 216-7247"
click at [35, 218] on div "+17182167247 Live | 02:29 ALL TASKS ALL TASKS ACTIVE TASKS TASKS IN WRAP UP +19…" at bounding box center [122, 143] width 187 height 229
click at [53, 235] on div "+17182167247 Live | 02:37 ALL TASKS ALL TASKS ACTIVE TASKS TASKS IN WRAP UP +19…" at bounding box center [122, 143] width 187 height 229
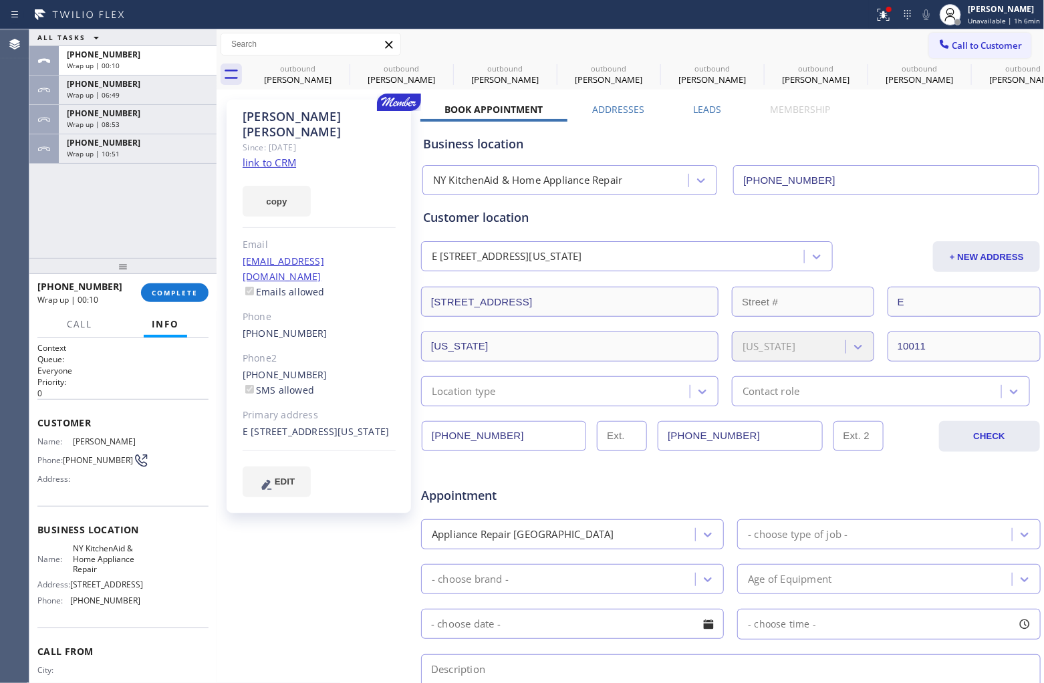
click at [10, 235] on div "Agent Desktop" at bounding box center [14, 356] width 29 height 654
click at [835, 42] on span "Call to Customer" at bounding box center [988, 45] width 70 height 12
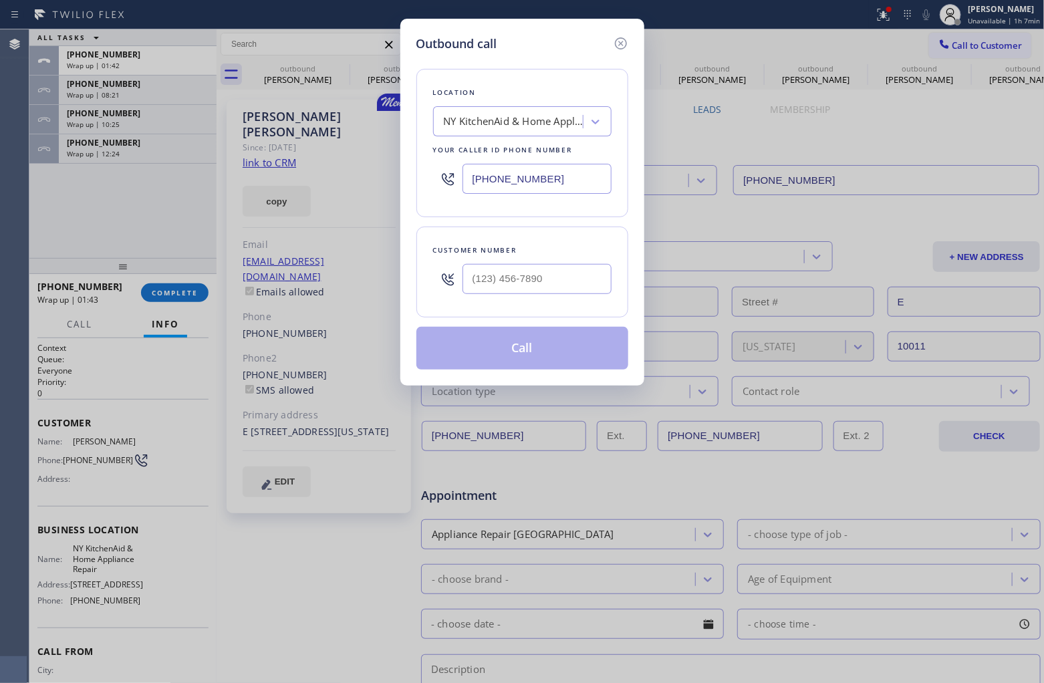
click at [563, 170] on input "(917) 410-7385" at bounding box center [537, 179] width 149 height 30
paste input "855) 731-4952"
type input "(855) 731-4952"
type input "(___) ___-____"
click at [545, 289] on input "text" at bounding box center [537, 279] width 149 height 30
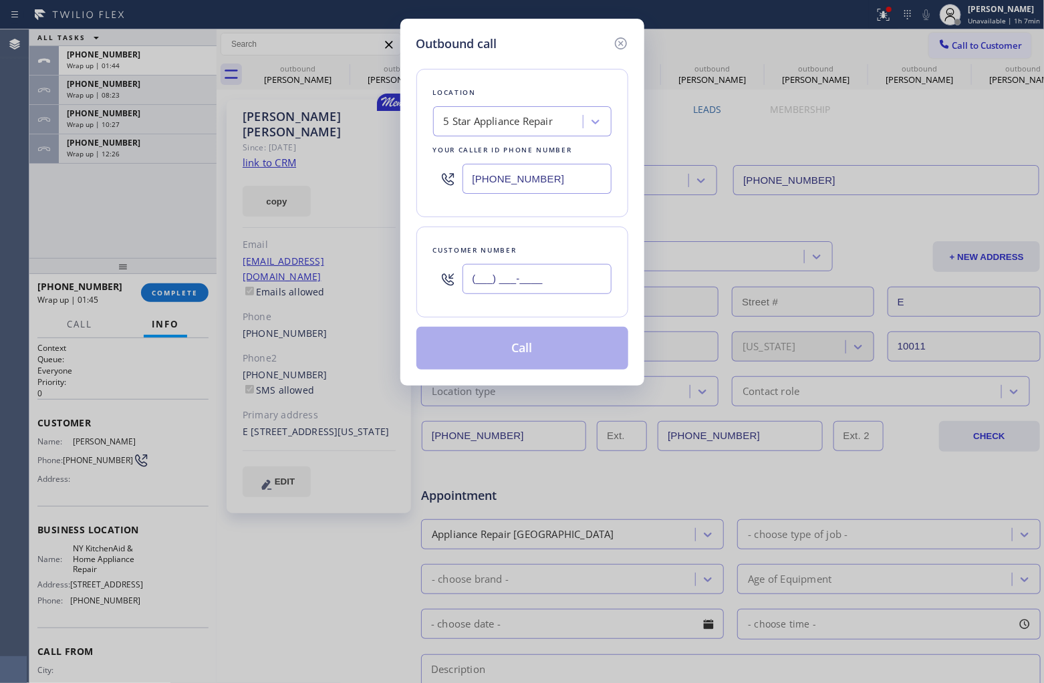
paste input "323) 217-7038"
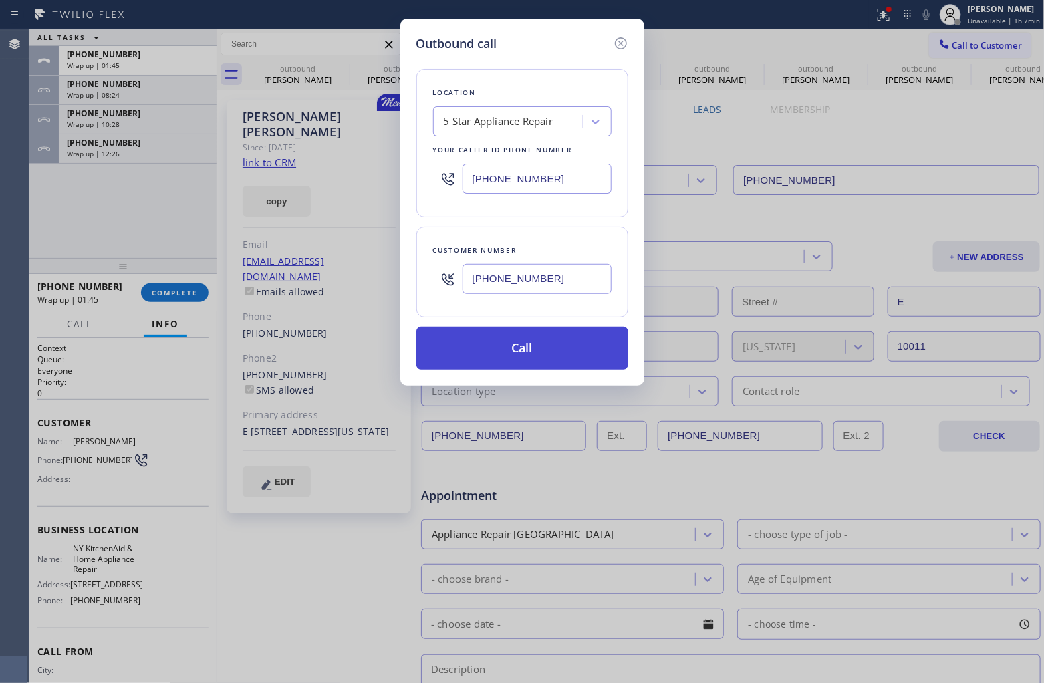
type input "(323) 217-7038"
click at [547, 352] on button "Call" at bounding box center [522, 348] width 212 height 43
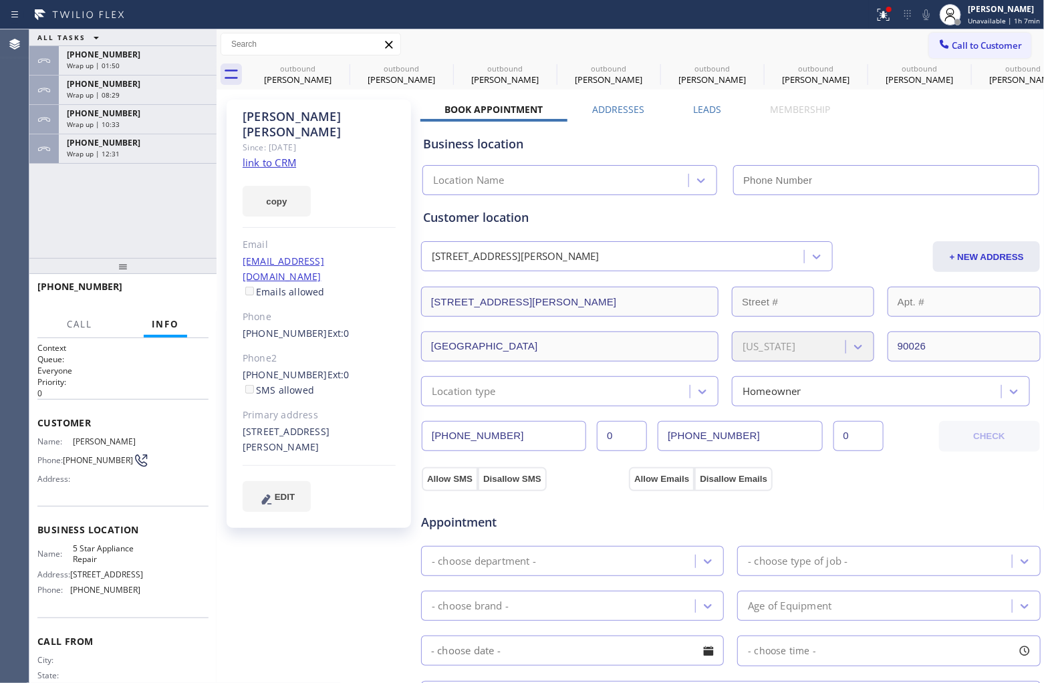
type input "(855) 731-4952"
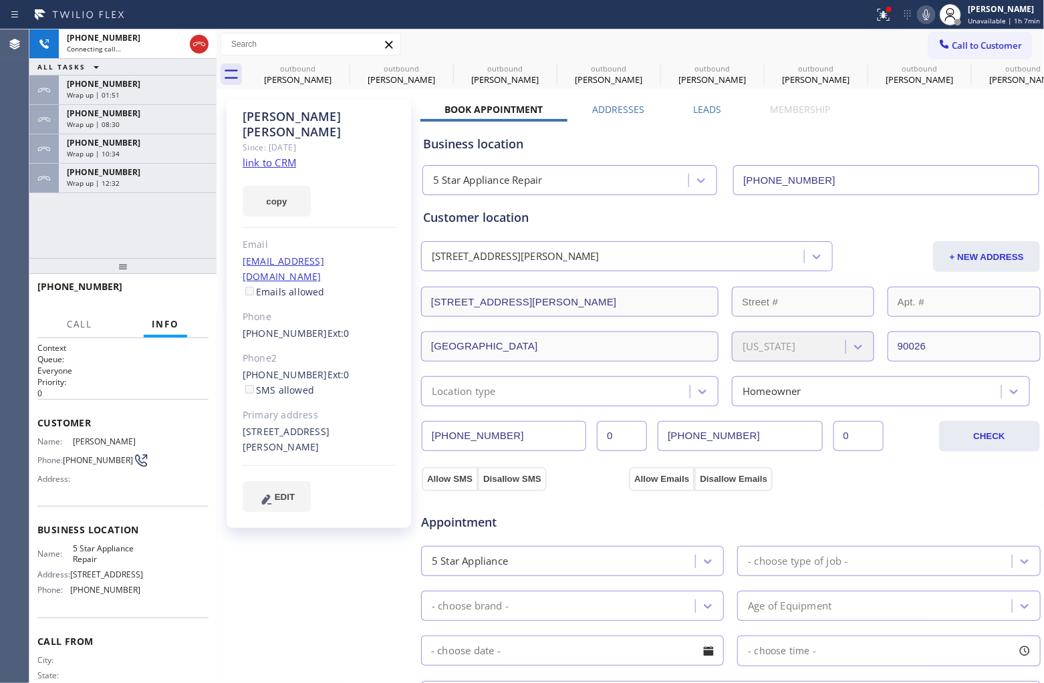
click at [274, 156] on link "link to CRM" at bounding box center [269, 162] width 53 height 13
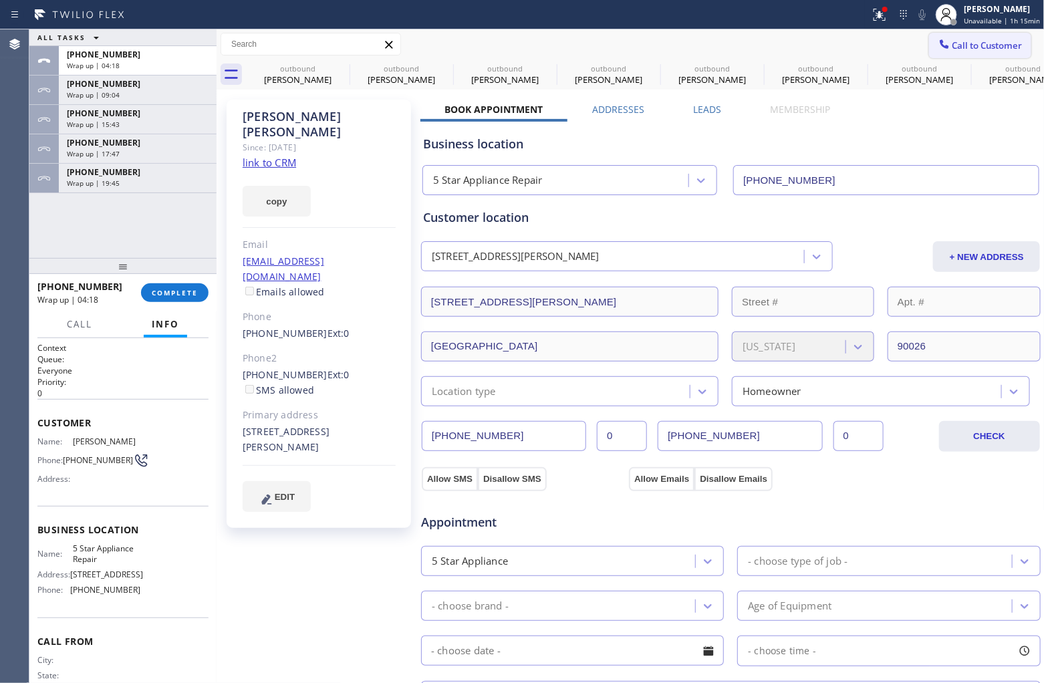
drag, startPoint x: 960, startPoint y: 54, endPoint x: 749, endPoint y: 128, distance: 223.7
click at [835, 55] on button "Call to Customer" at bounding box center [980, 45] width 102 height 25
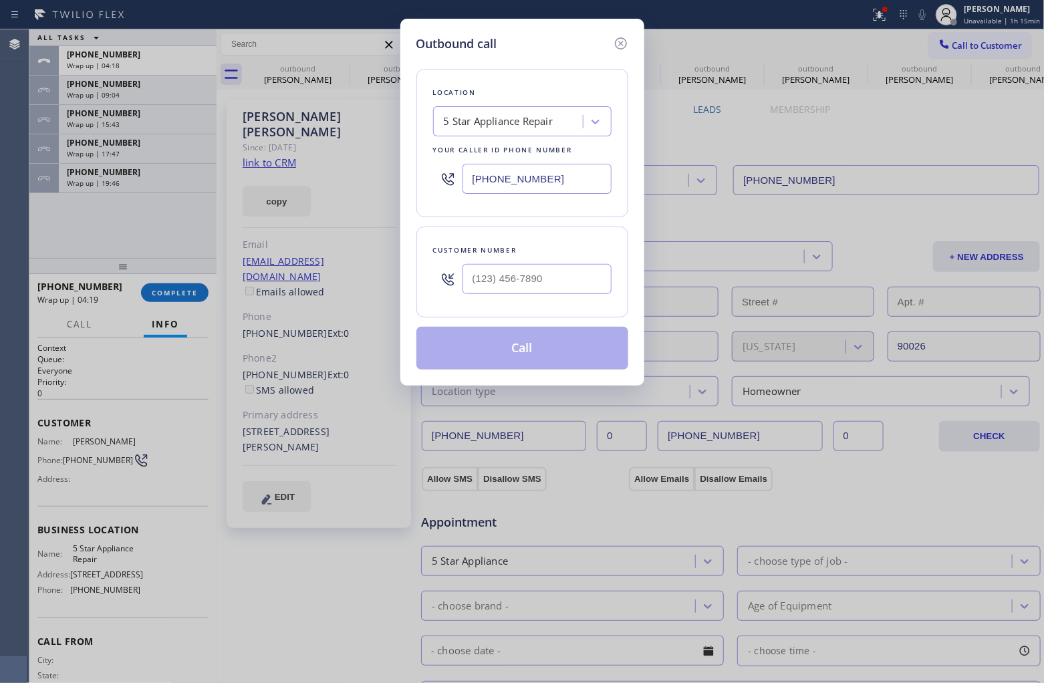
click at [530, 184] on input "(855) 731-4952" at bounding box center [537, 179] width 149 height 30
paste input "7) 355-0854"
type input "(857) 355-0854"
type input "(___) ___-____"
click at [536, 281] on input "(___) ___-____" at bounding box center [537, 279] width 149 height 30
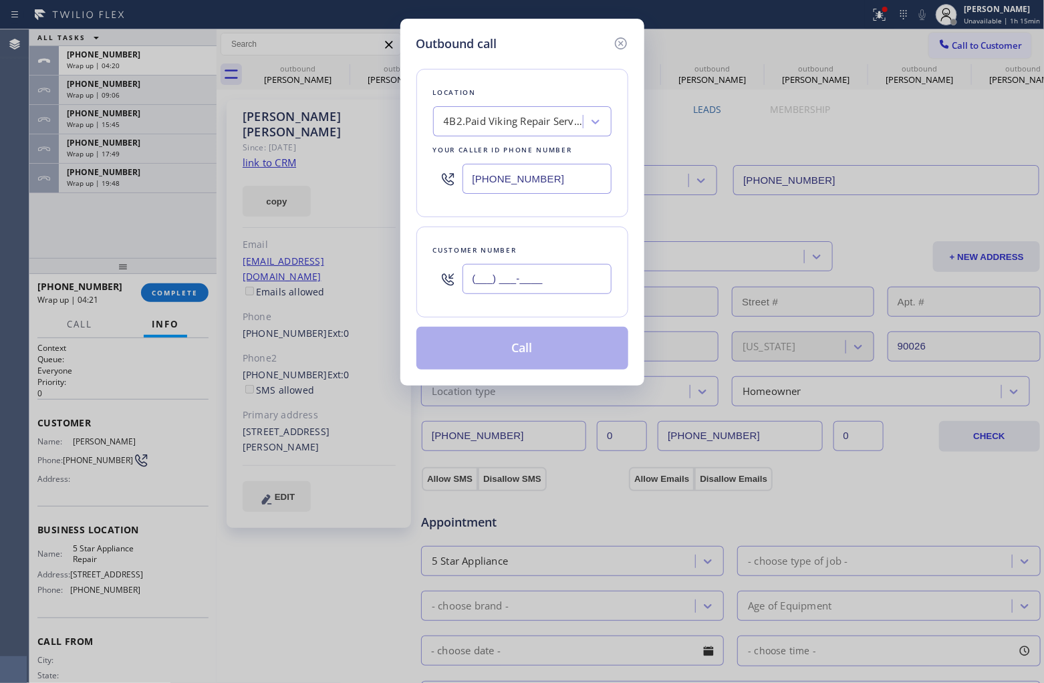
paste input "508) 212-6662"
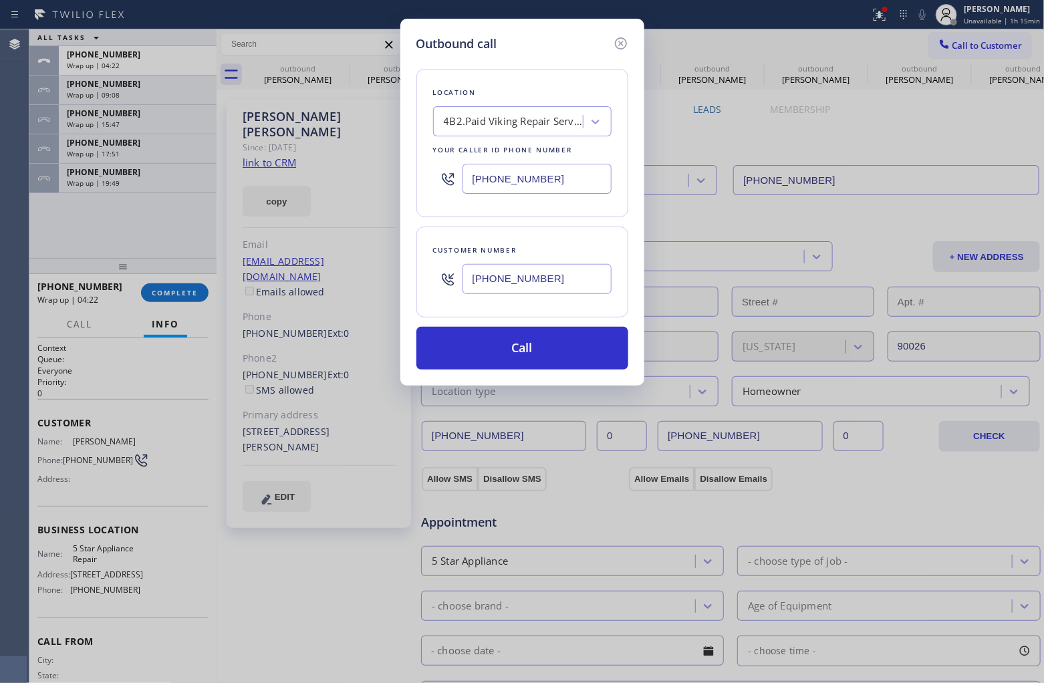
type input "(508) 212-6662"
click at [598, 356] on button "Call" at bounding box center [522, 348] width 212 height 43
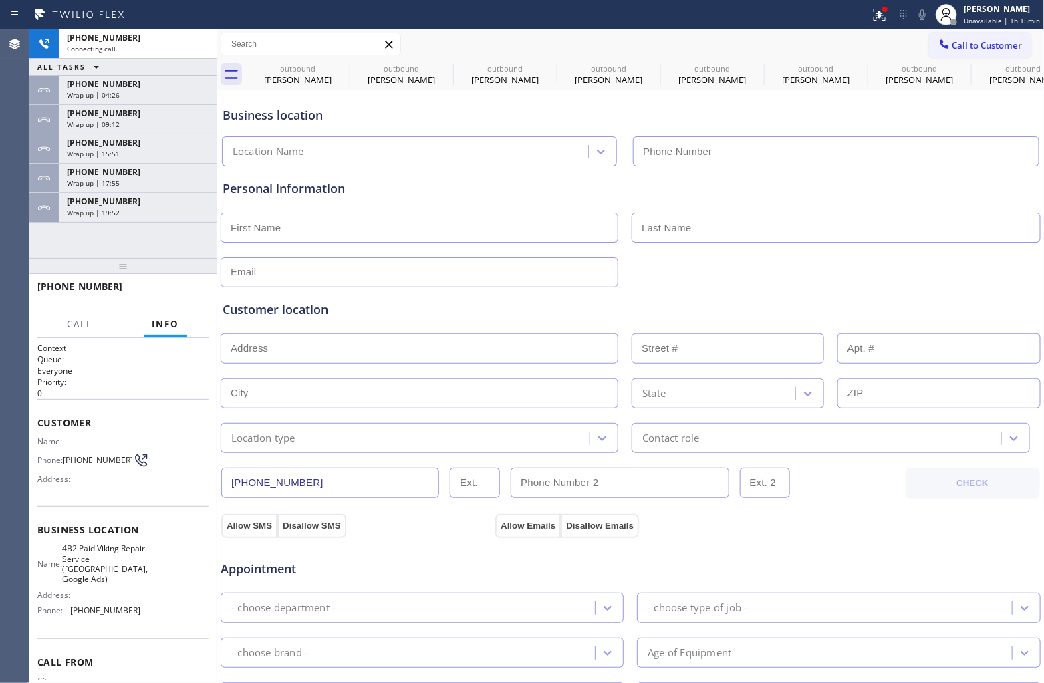
type input "(857) 355-0854"
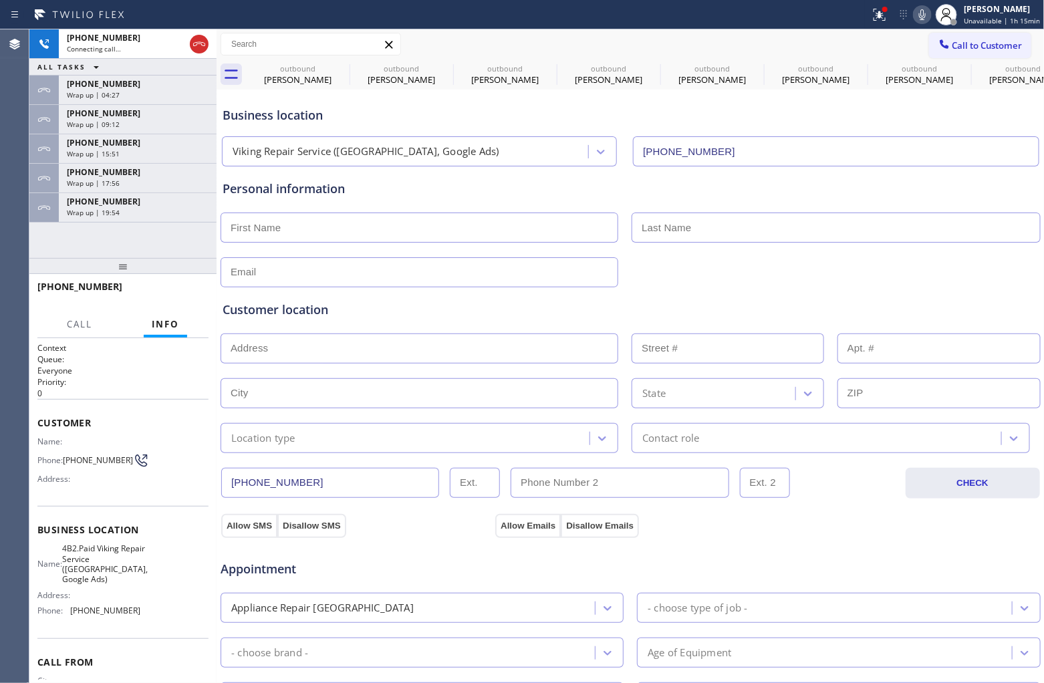
click at [15, 239] on div "Agent Desktop" at bounding box center [14, 356] width 29 height 654
click at [118, 205] on span "+13058771308" at bounding box center [104, 201] width 74 height 11
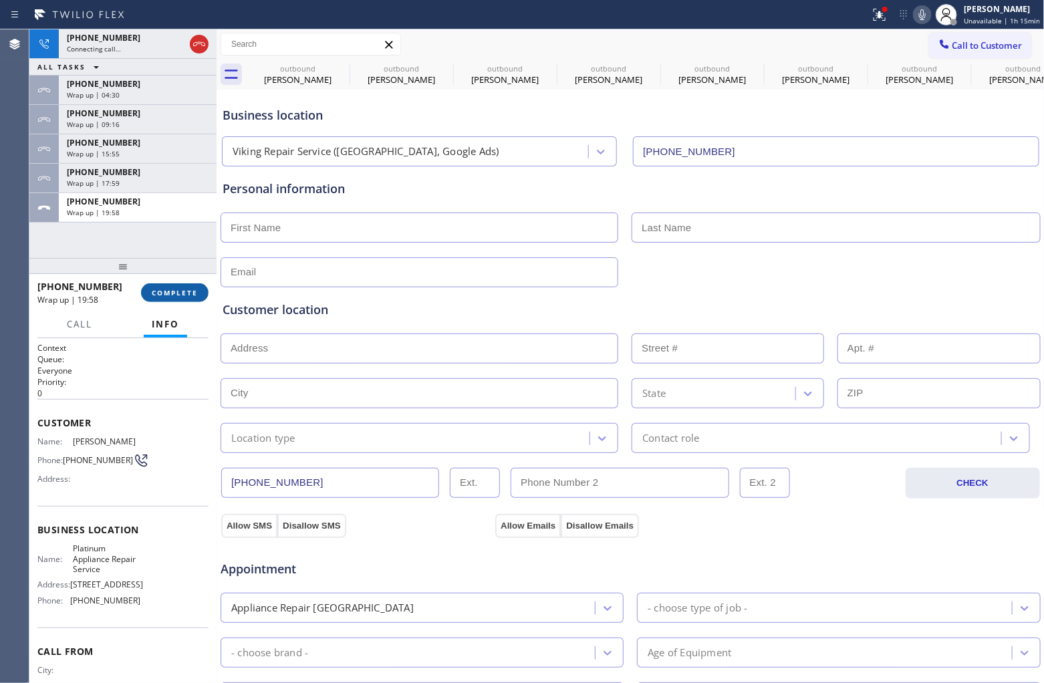
click at [182, 285] on button "COMPLETE" at bounding box center [175, 292] width 68 height 19
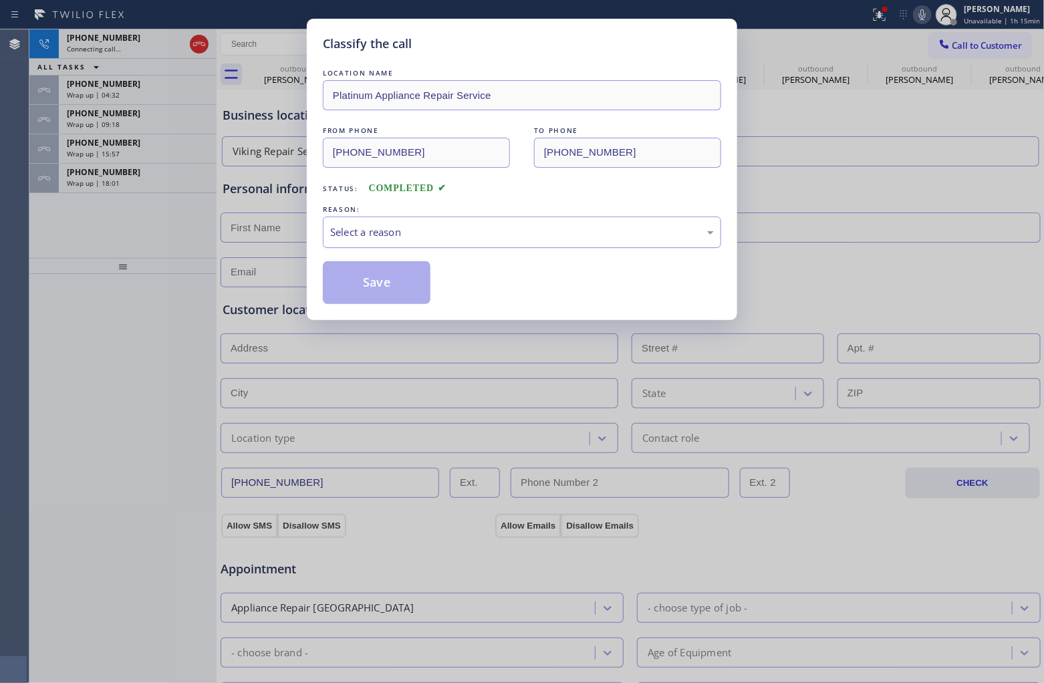
click at [400, 225] on div "Select a reason" at bounding box center [522, 232] width 384 height 15
click at [405, 226] on div "New Customer - Booked" at bounding box center [522, 232] width 398 height 31
click at [382, 297] on button "Save" at bounding box center [377, 282] width 108 height 43
type input "(786) 485-1174"
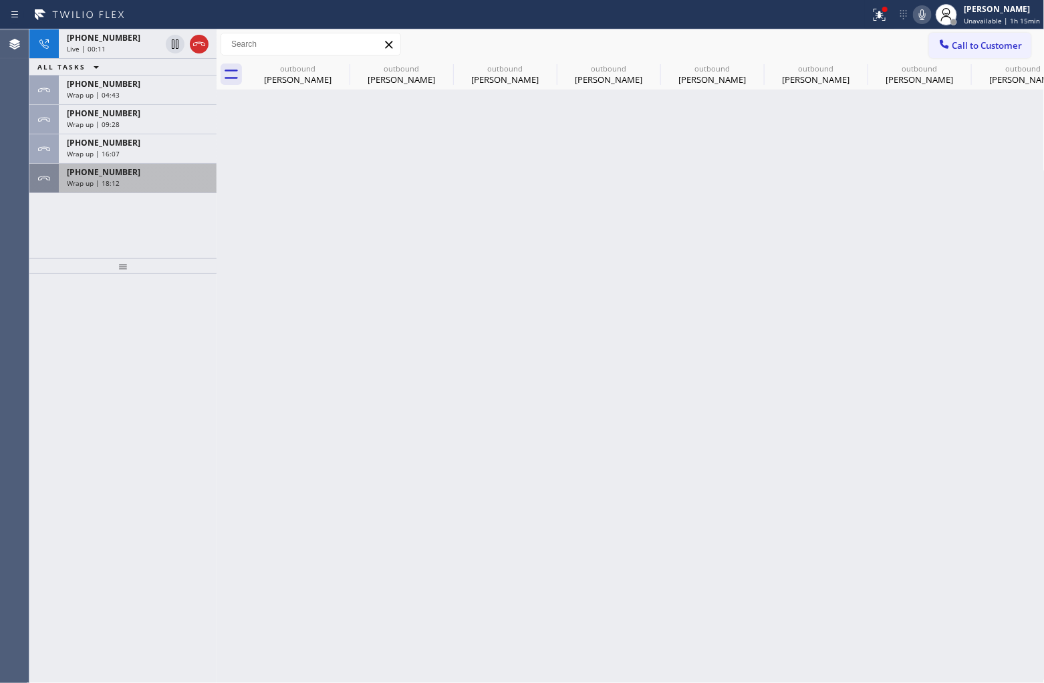
click at [126, 178] on div "Wrap up | 18:12" at bounding box center [138, 182] width 142 height 9
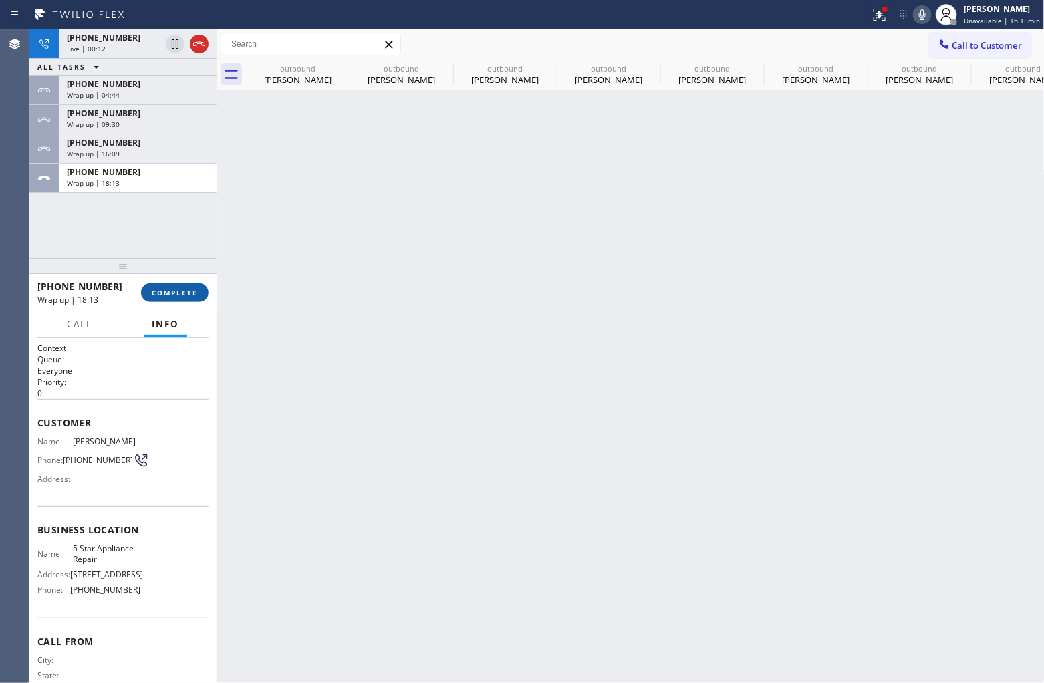
click at [180, 297] on span "COMPLETE" at bounding box center [175, 292] width 46 height 9
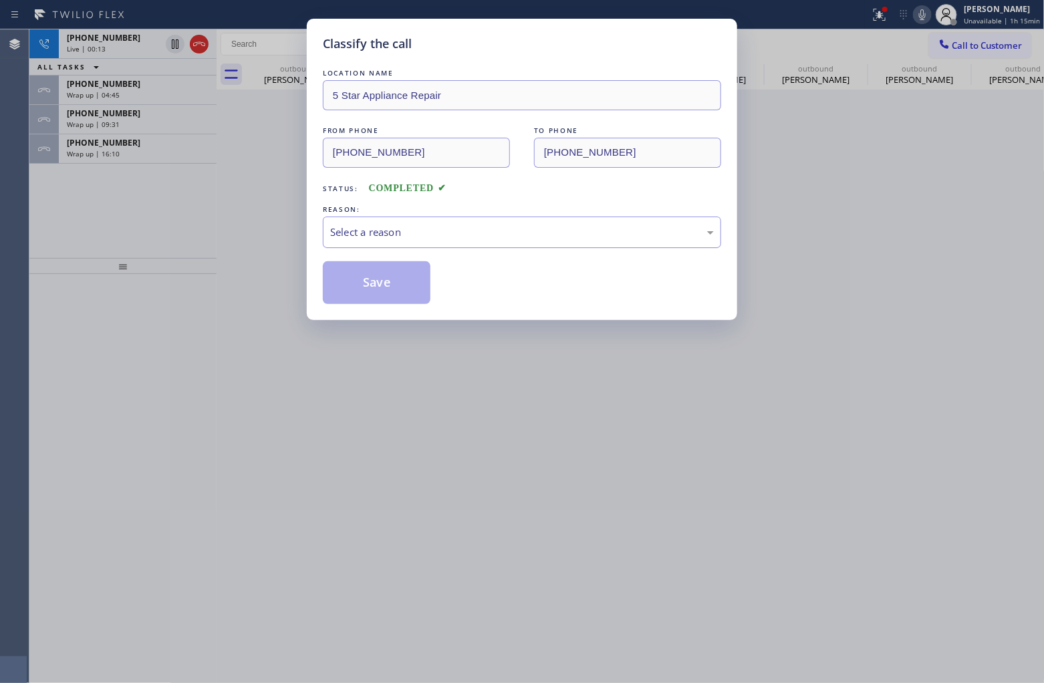
click at [497, 235] on div "Select a reason" at bounding box center [522, 232] width 384 height 15
click at [402, 289] on button "Save" at bounding box center [377, 282] width 108 height 43
type input "(855) 731-4952"
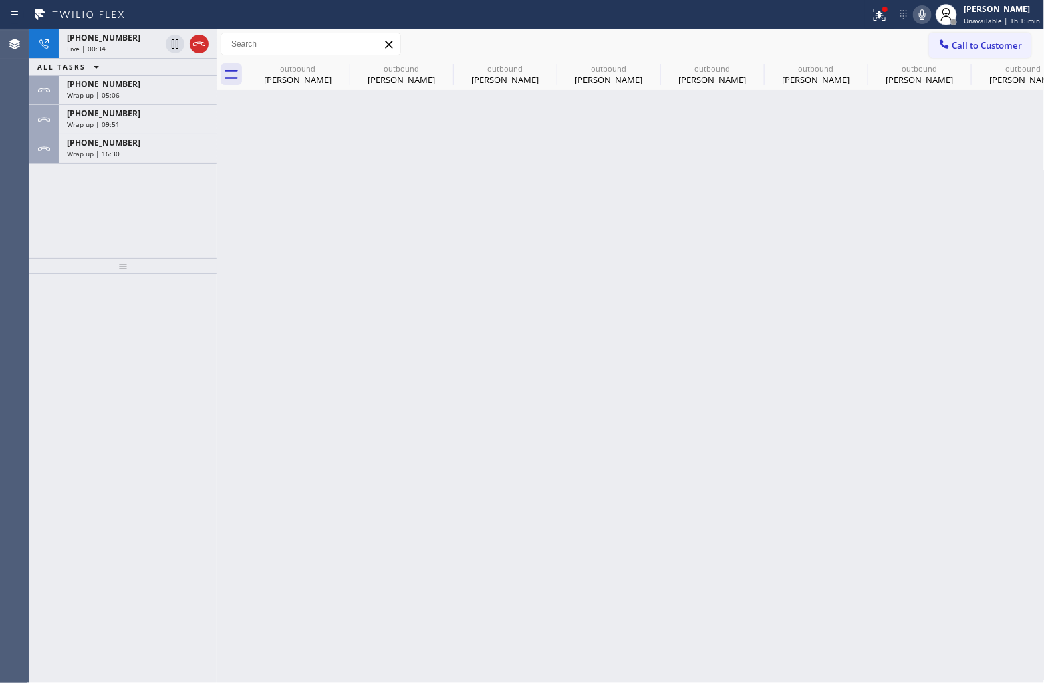
drag, startPoint x: 130, startPoint y: 139, endPoint x: 193, endPoint y: 177, distance: 72.9
click at [130, 139] on div "+19177178201" at bounding box center [138, 142] width 142 height 11
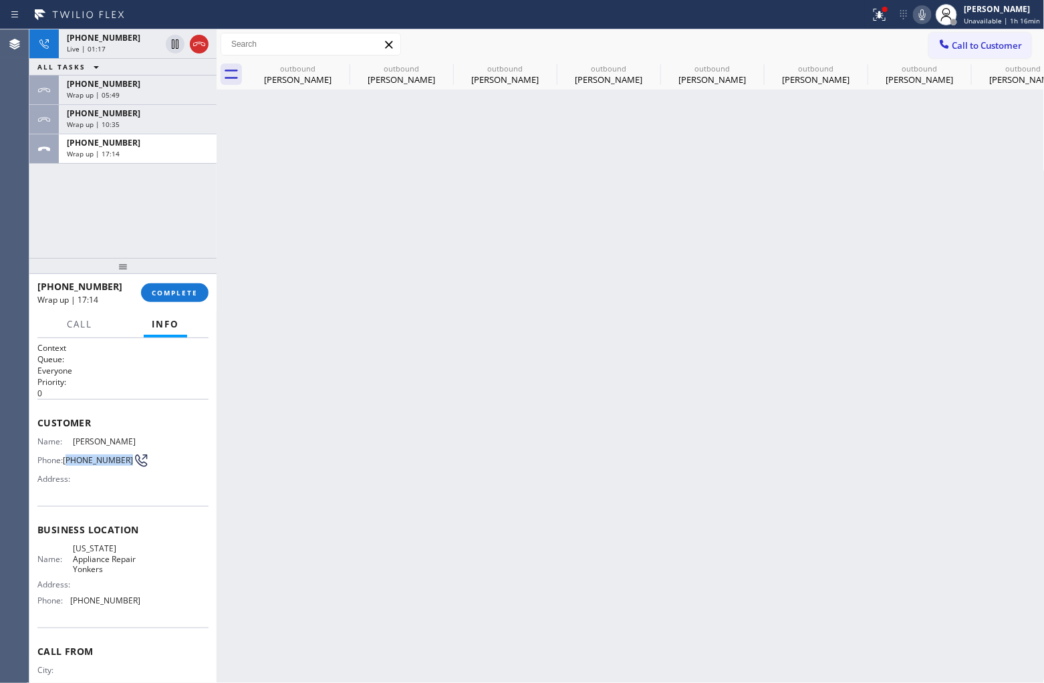
drag, startPoint x: 77, startPoint y: 459, endPoint x: 67, endPoint y: 449, distance: 14.2
click at [67, 455] on span "(917) 717-8201" at bounding box center [98, 460] width 70 height 10
copy span "917) 717-8201"
click at [33, 205] on div "Agent Desktop Classify the call LOCATION NAME 5 Star Appliance Repair FROM PHON…" at bounding box center [522, 356] width 1044 height 654
click at [118, 154] on div "Wrap up | 17:39" at bounding box center [138, 153] width 142 height 9
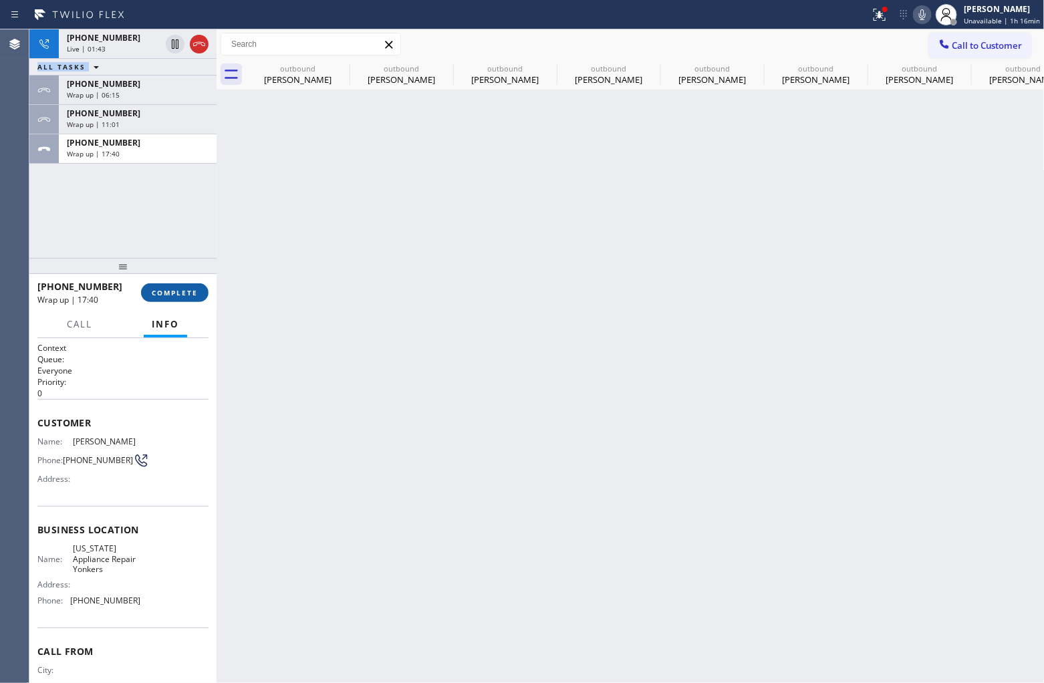
click at [164, 289] on span "COMPLETE" at bounding box center [175, 292] width 46 height 9
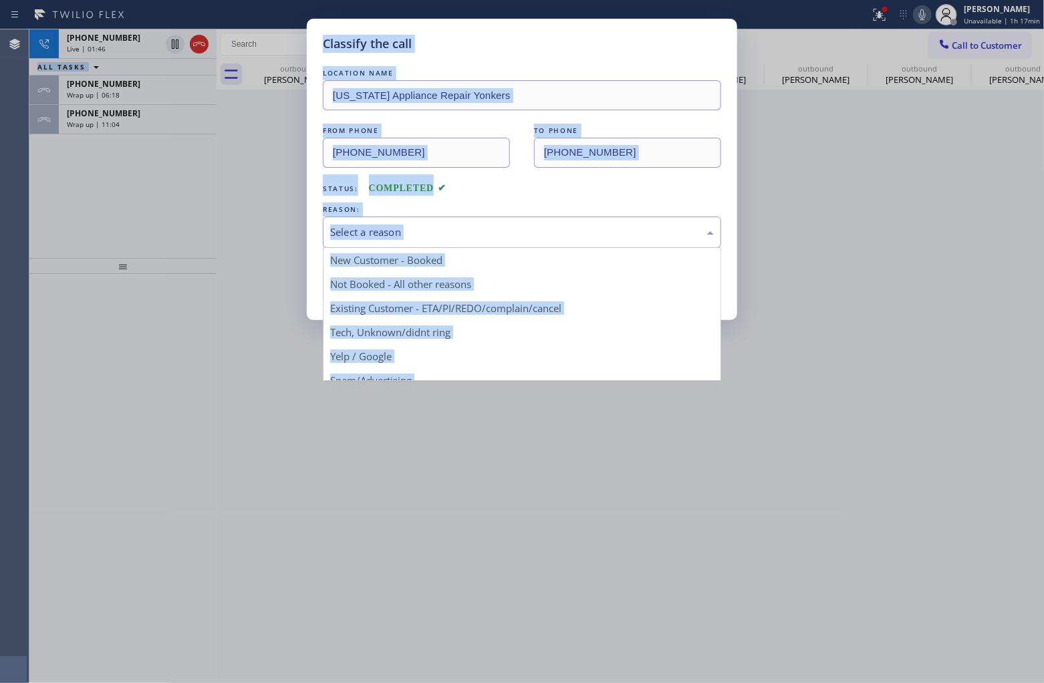
click at [412, 229] on div "Select a reason" at bounding box center [522, 232] width 384 height 15
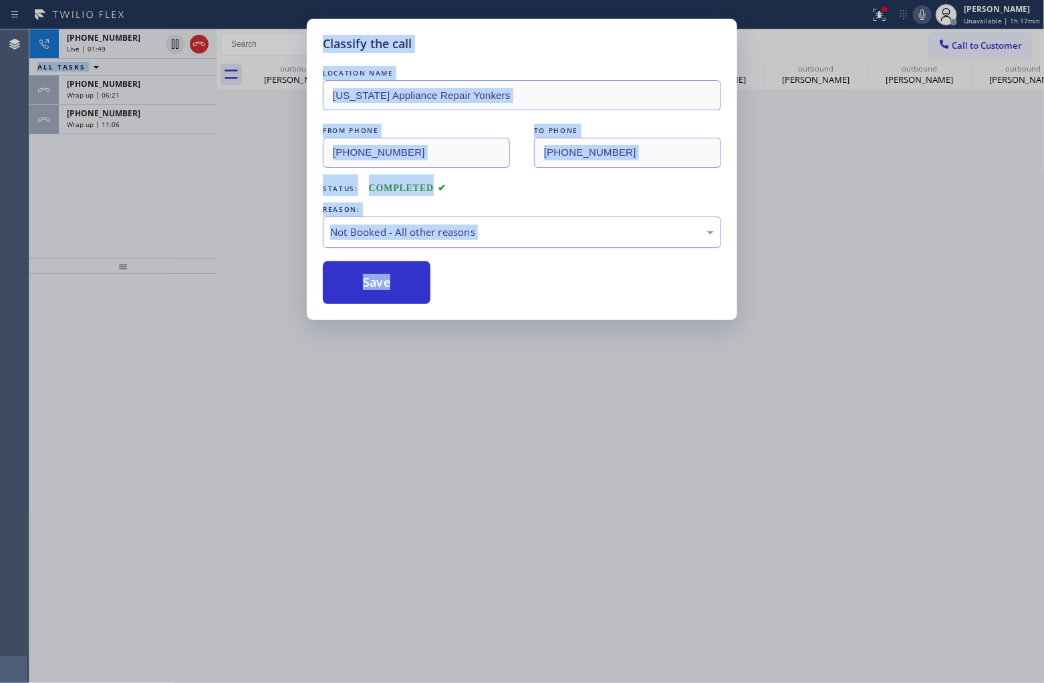
click at [400, 222] on div "Not Booked - All other reasons" at bounding box center [522, 232] width 398 height 31
click at [386, 295] on button "Save" at bounding box center [377, 282] width 108 height 43
type input "(914) 873-0795"
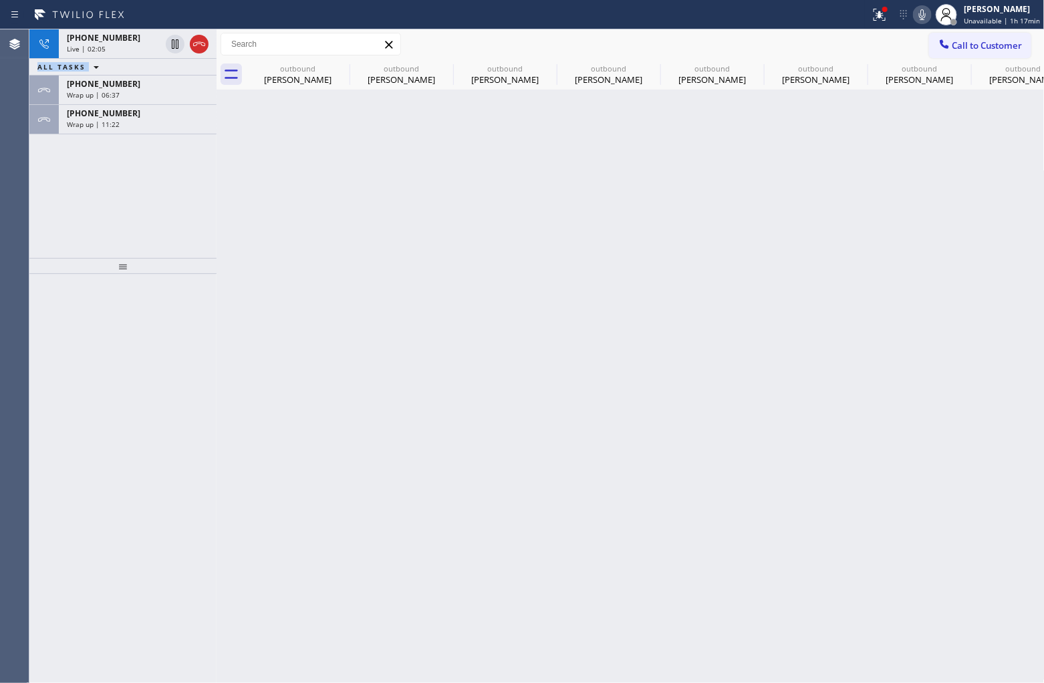
click at [15, 261] on div "Agent Desktop" at bounding box center [14, 356] width 29 height 654
click at [100, 120] on span "Wrap up | 11:23" at bounding box center [93, 124] width 53 height 9
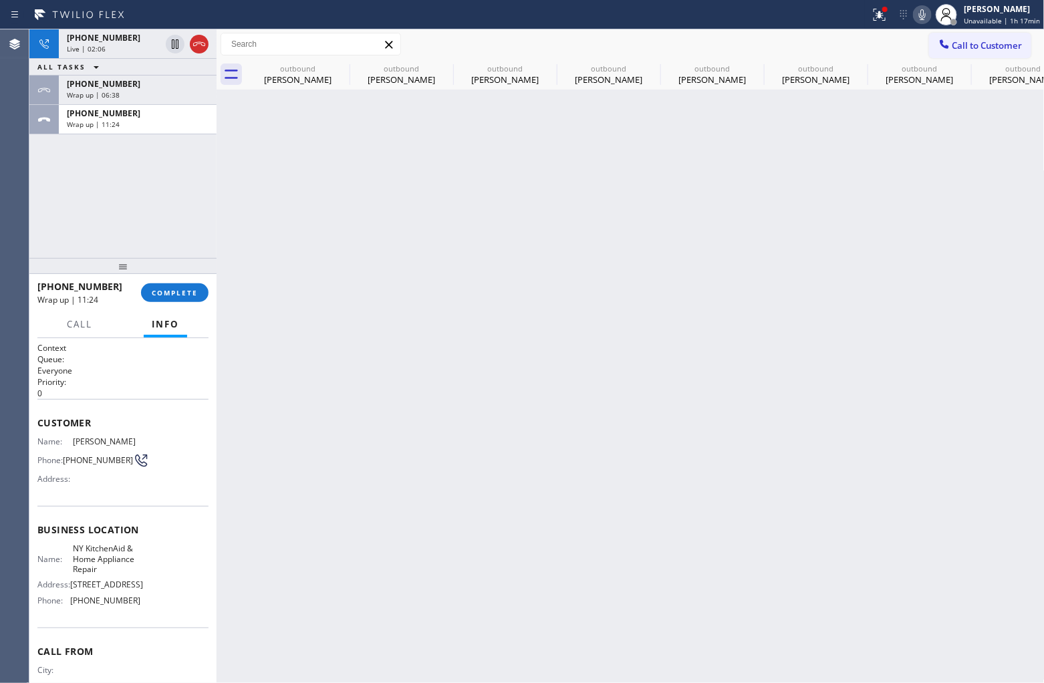
click at [193, 279] on div "+17182167247 Wrap up | 11:24 COMPLETE" at bounding box center [122, 292] width 171 height 35
click at [181, 293] on span "COMPLETE" at bounding box center [175, 292] width 46 height 9
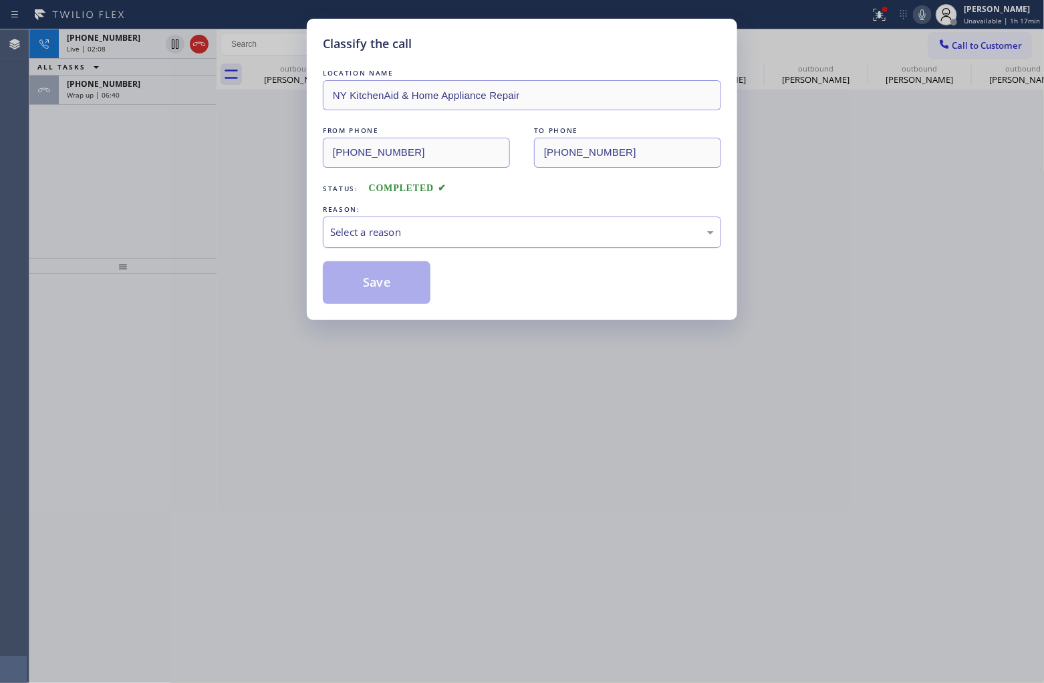
drag, startPoint x: 450, startPoint y: 226, endPoint x: 453, endPoint y: 242, distance: 16.4
click at [453, 235] on div "Select a reason" at bounding box center [522, 232] width 384 height 15
click at [365, 311] on div "Classify the call LOCATION NAME NY KitchenAid & Home Appliance Repair FROM PHON…" at bounding box center [522, 169] width 430 height 301
click at [395, 281] on button "Save" at bounding box center [377, 282] width 108 height 43
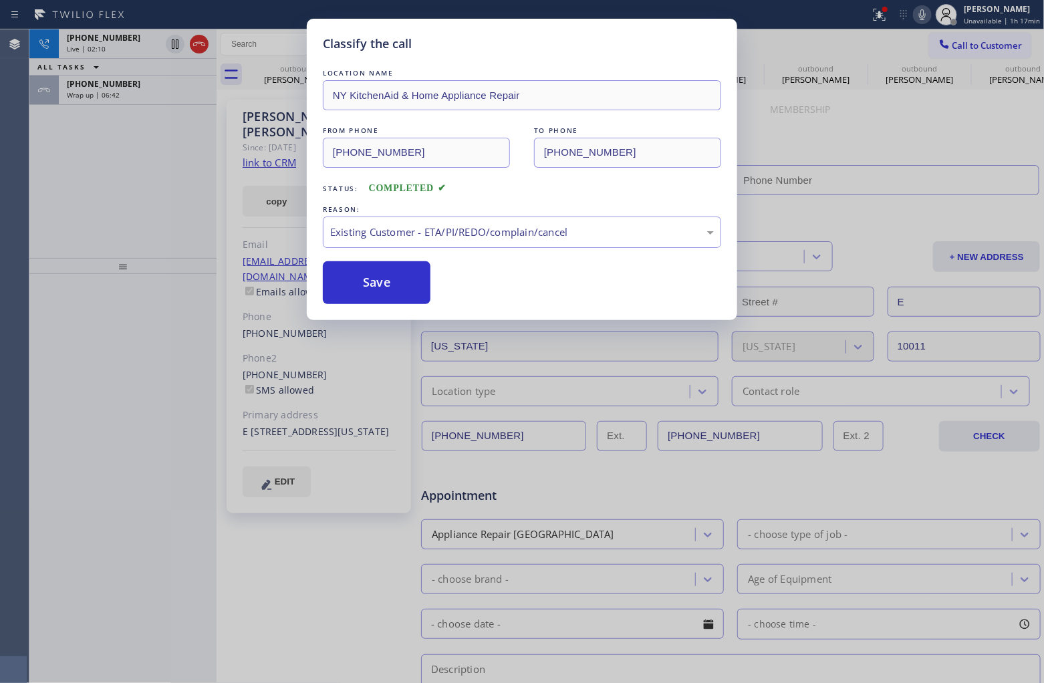
type input "(917) 410-7385"
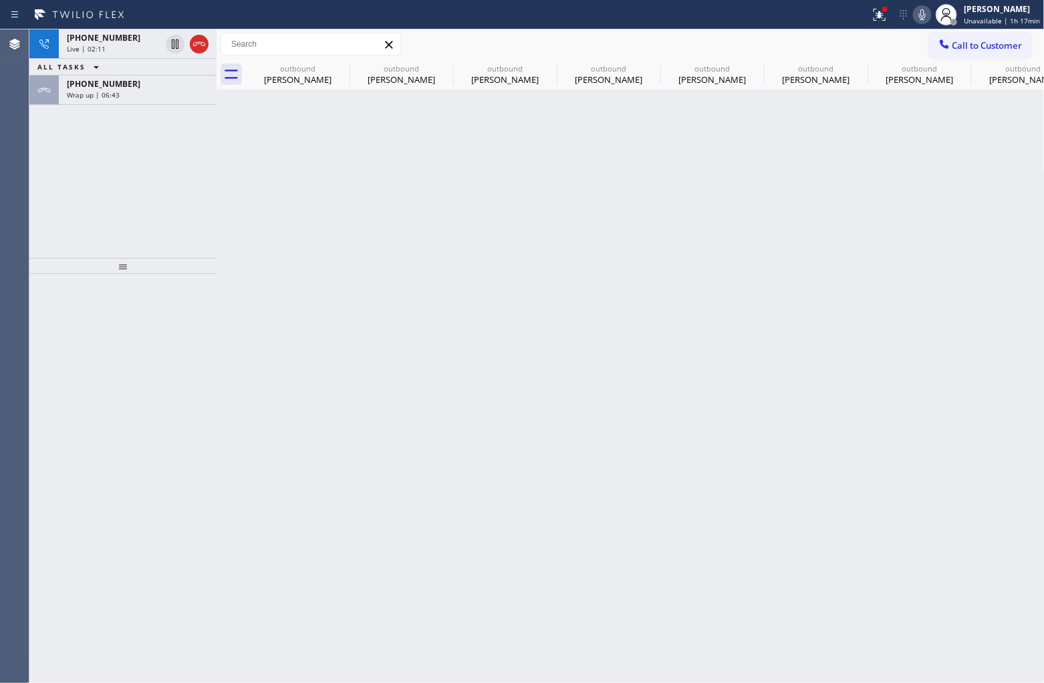
click at [24, 235] on div "Agent Desktop" at bounding box center [14, 356] width 29 height 654
click at [195, 97] on div "Wrap up | 06:44" at bounding box center [138, 94] width 142 height 9
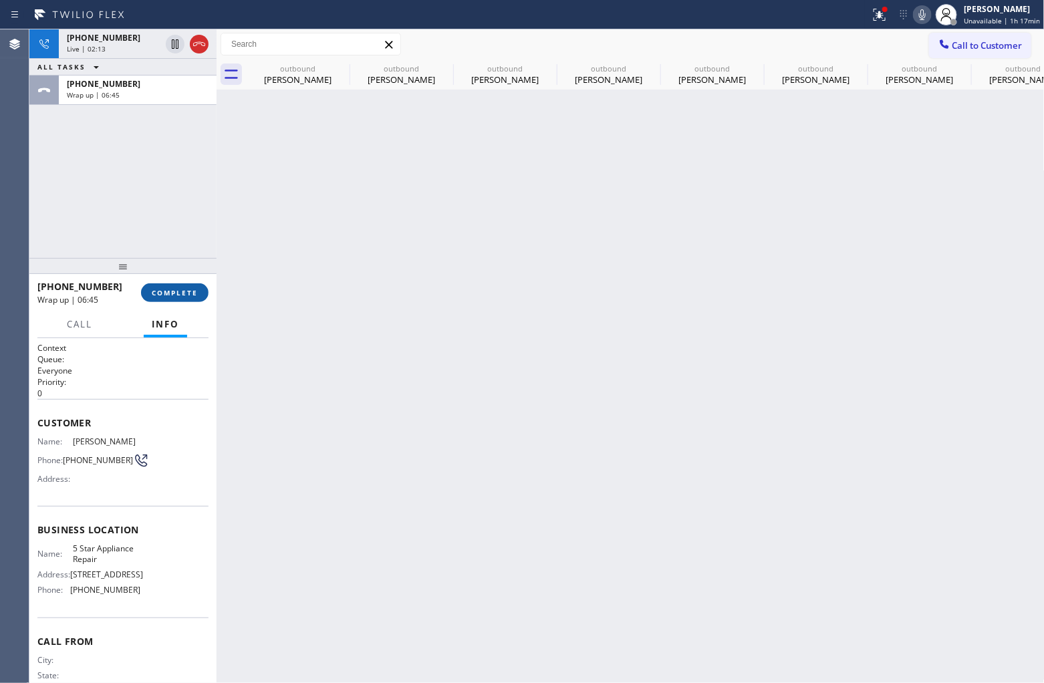
click at [186, 292] on span "COMPLETE" at bounding box center [175, 292] width 46 height 9
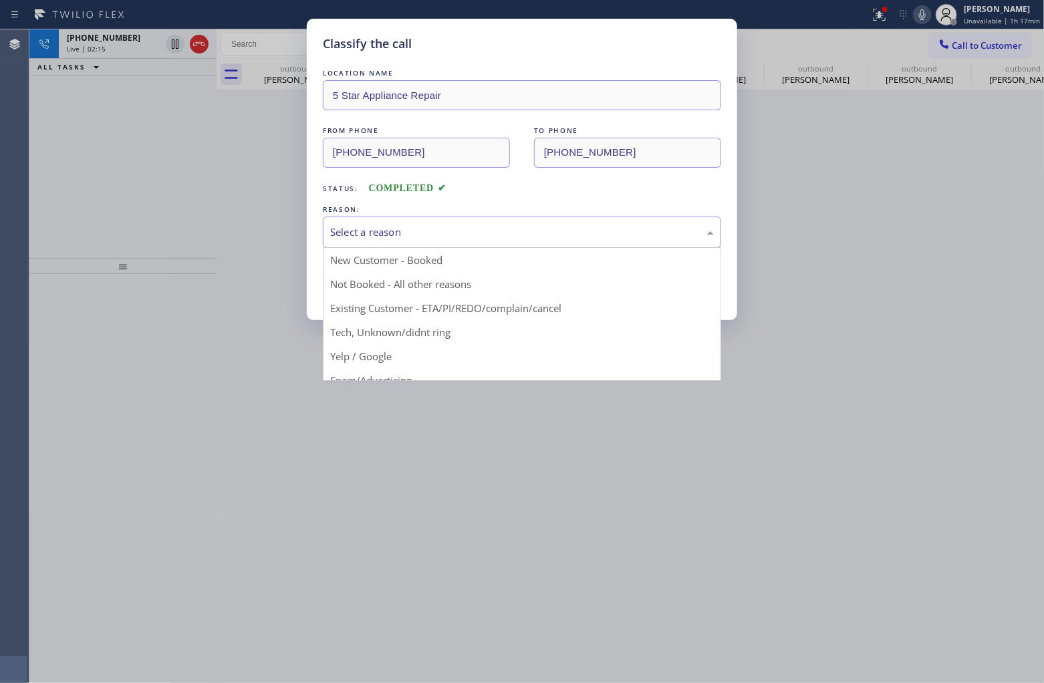
click at [446, 235] on div "Select a reason" at bounding box center [522, 232] width 384 height 15
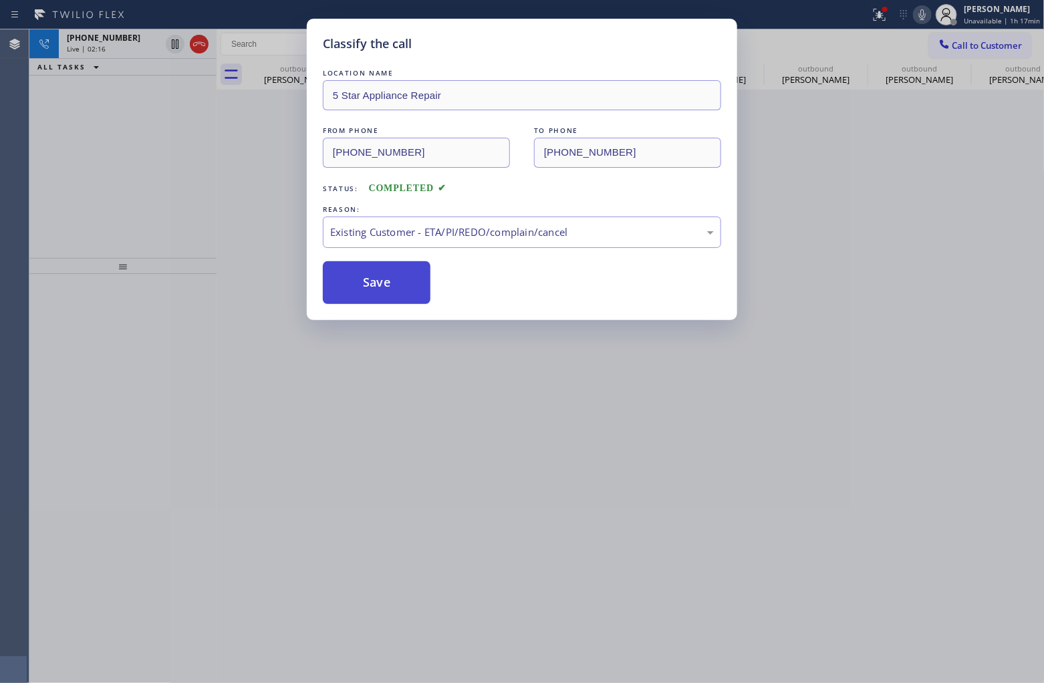
drag, startPoint x: 368, startPoint y: 285, endPoint x: 800, endPoint y: 680, distance: 586.2
click at [370, 285] on button "Save" at bounding box center [377, 282] width 108 height 43
type input "(855) 731-4952"
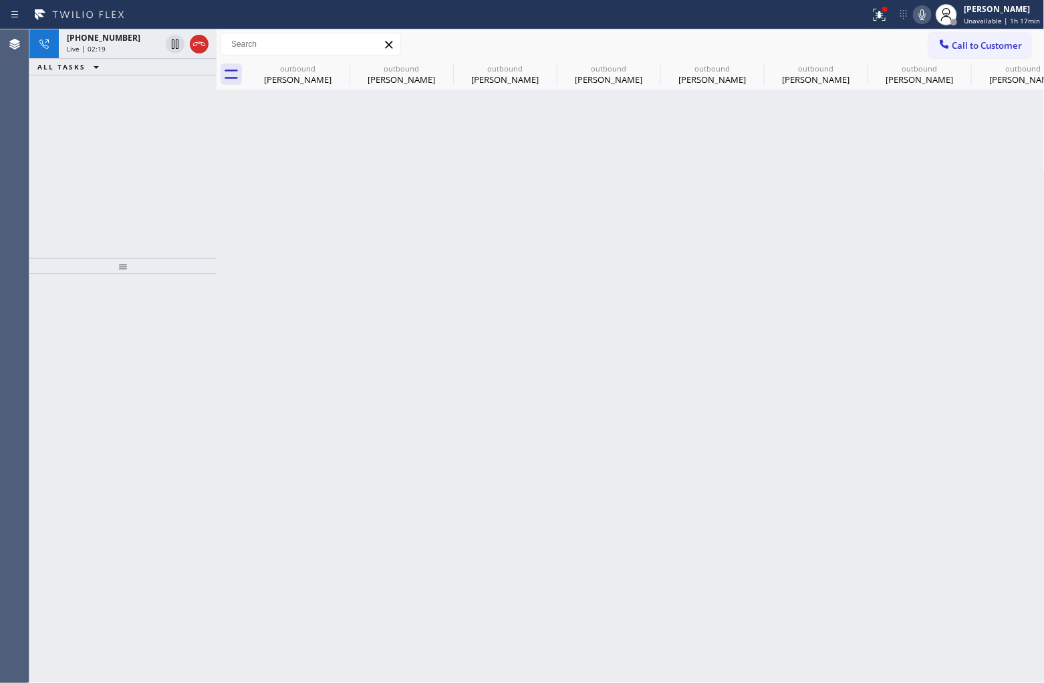
drag, startPoint x: 29, startPoint y: 188, endPoint x: 35, endPoint y: 182, distance: 8.5
click at [35, 182] on div "Agent Desktop Classify the call LOCATION NAME 5 Star Appliance Repair FROM PHON…" at bounding box center [522, 356] width 1044 height 654
click at [62, 50] on div "+15082126662 Live | 02:47" at bounding box center [111, 43] width 104 height 29
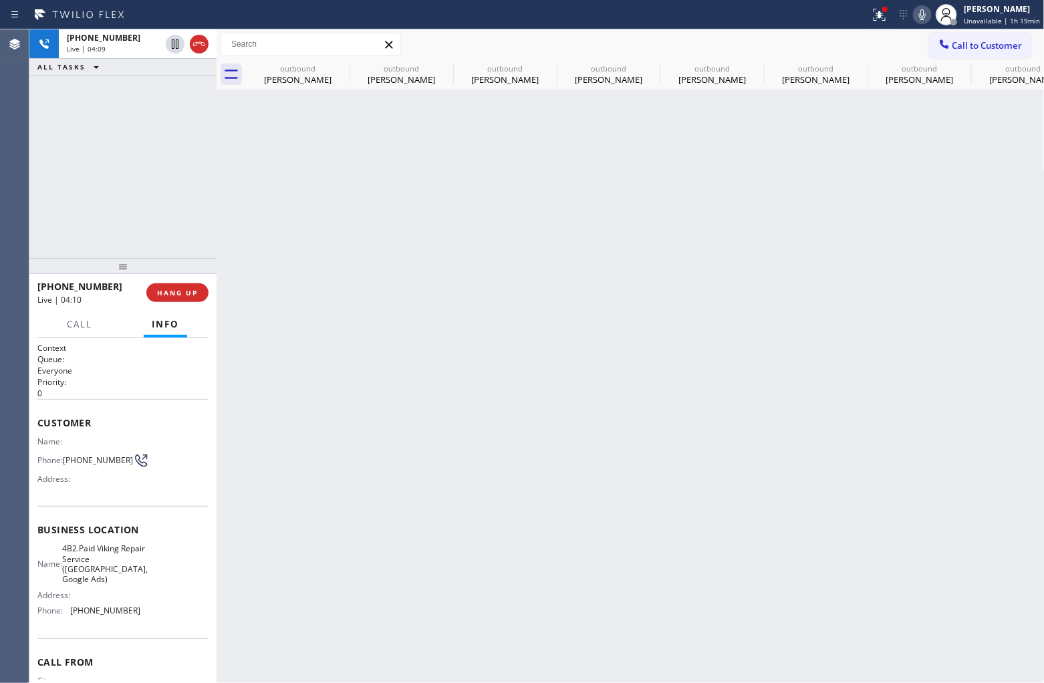
click at [94, 138] on div "+15082126662 Live | 04:09 ALL TASKS ALL TASKS ACTIVE TASKS TASKS IN WRAP UP" at bounding box center [122, 143] width 187 height 229
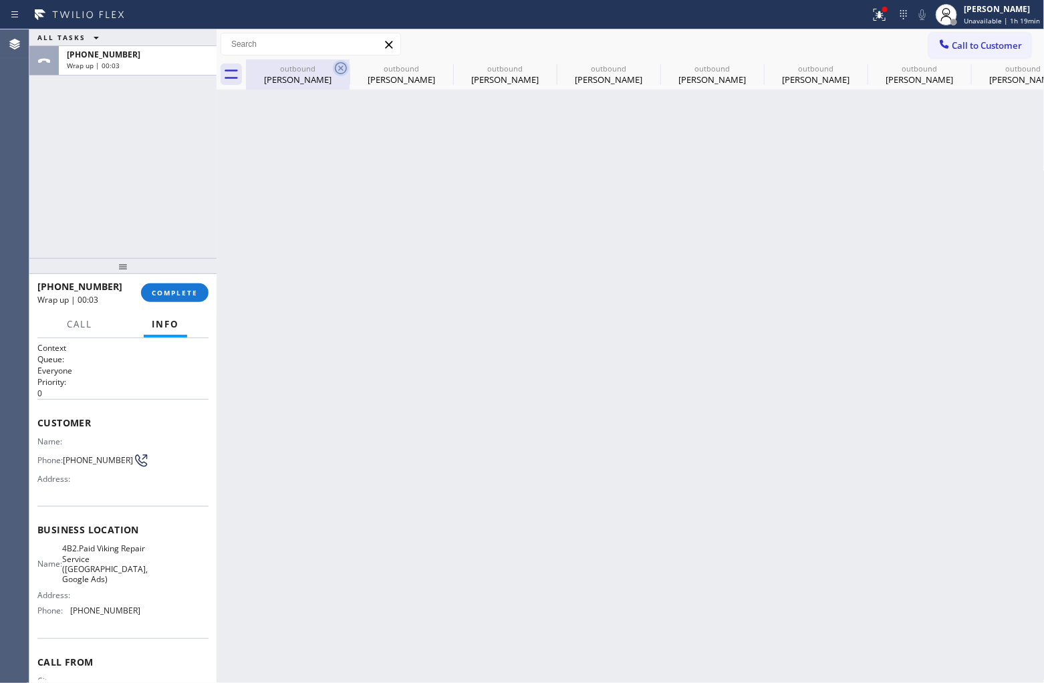
click at [336, 69] on icon at bounding box center [341, 68] width 16 height 16
click at [0, 0] on icon at bounding box center [0, 0] width 0 height 0
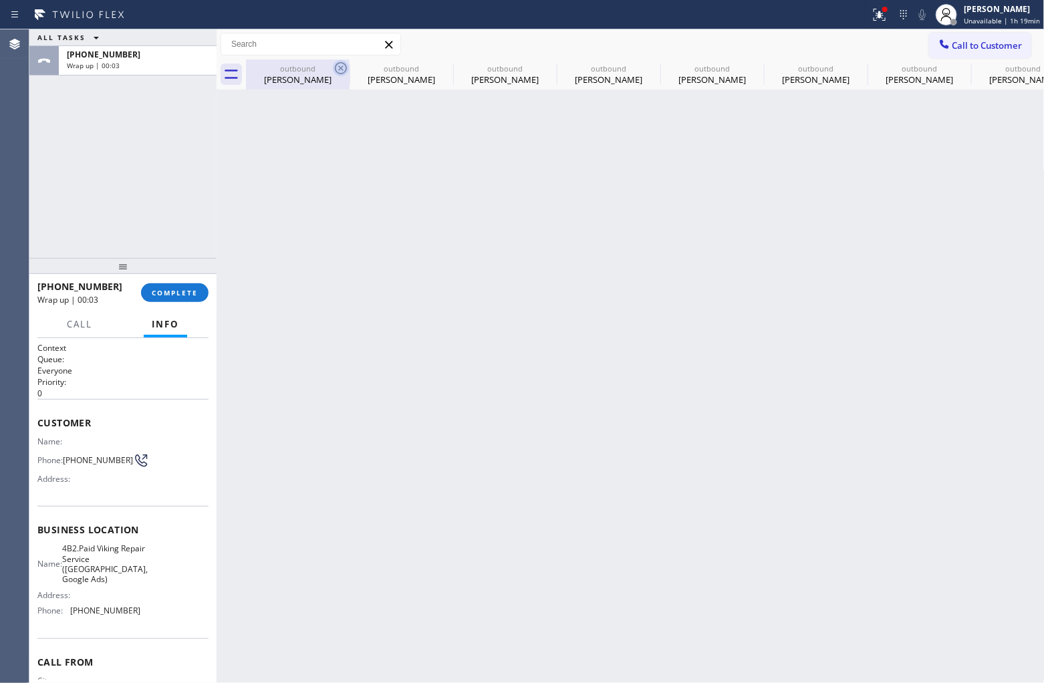
click at [0, 0] on icon at bounding box center [0, 0] width 0 height 0
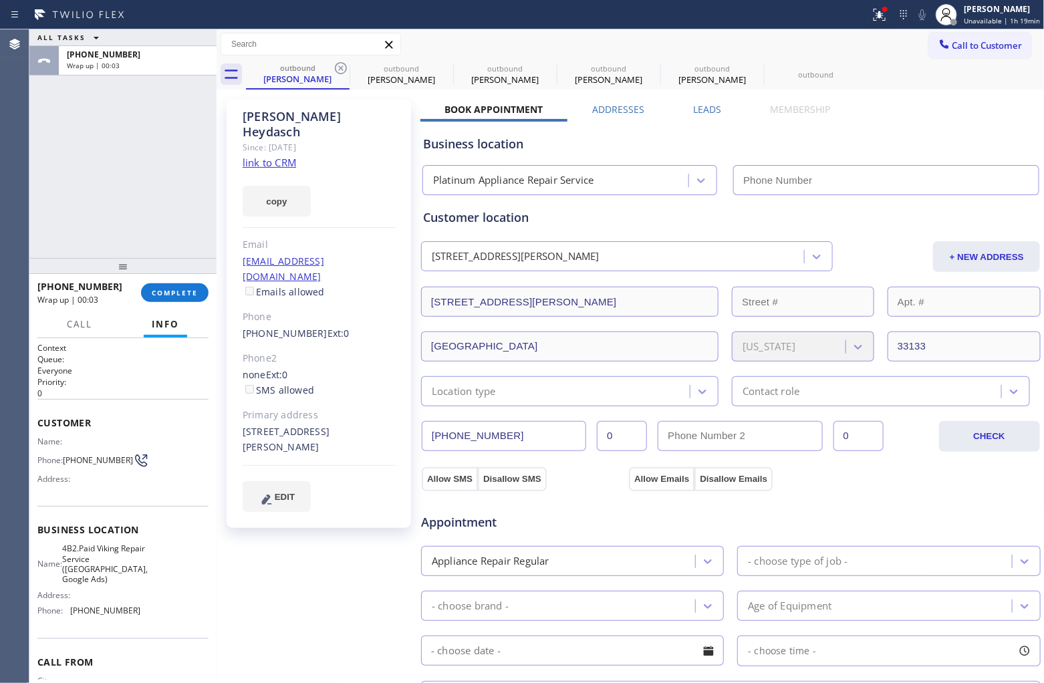
type input "(786) 485-1174"
click at [336, 69] on icon at bounding box center [341, 68] width 16 height 16
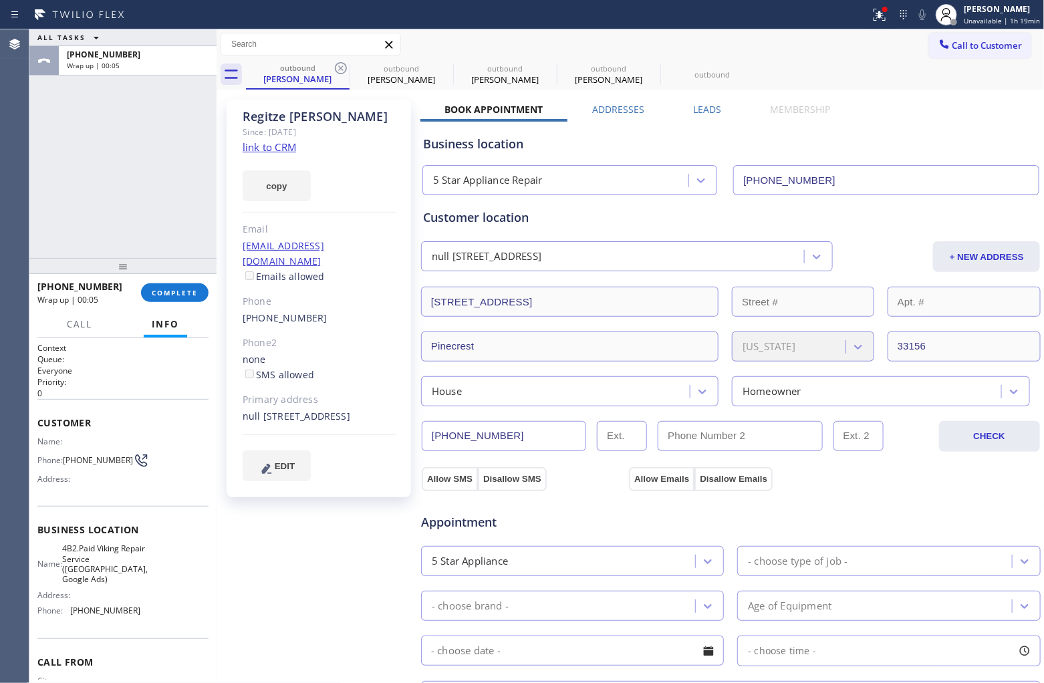
click at [336, 69] on icon at bounding box center [341, 68] width 16 height 16
type input "(914) 873-0795"
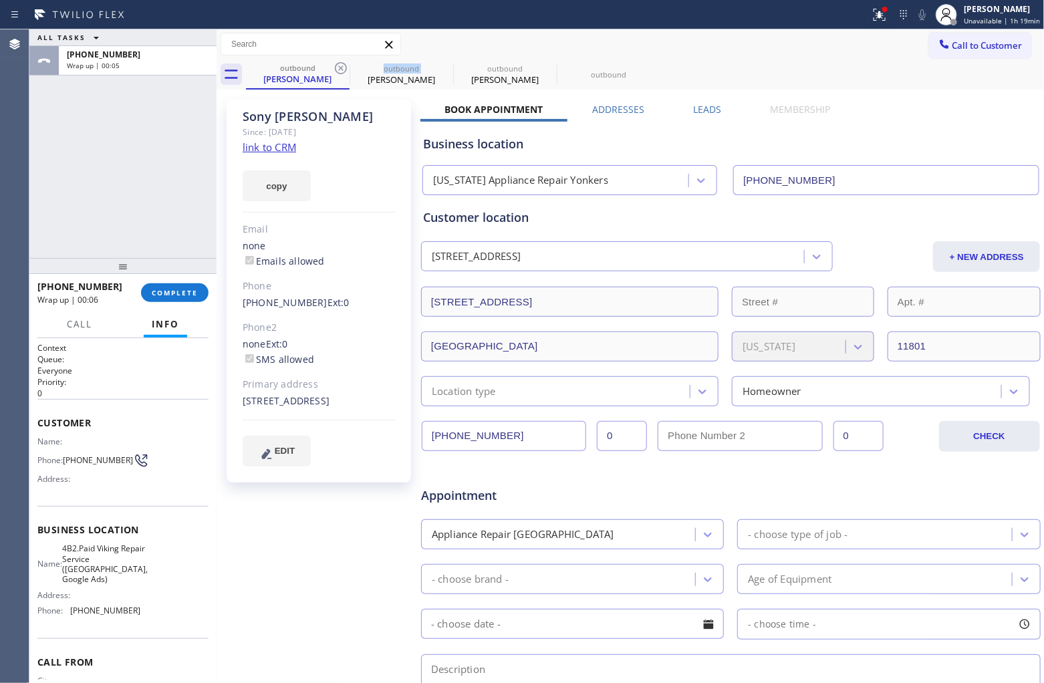
click at [336, 69] on icon at bounding box center [341, 68] width 16 height 16
type input "(917) 410-7385"
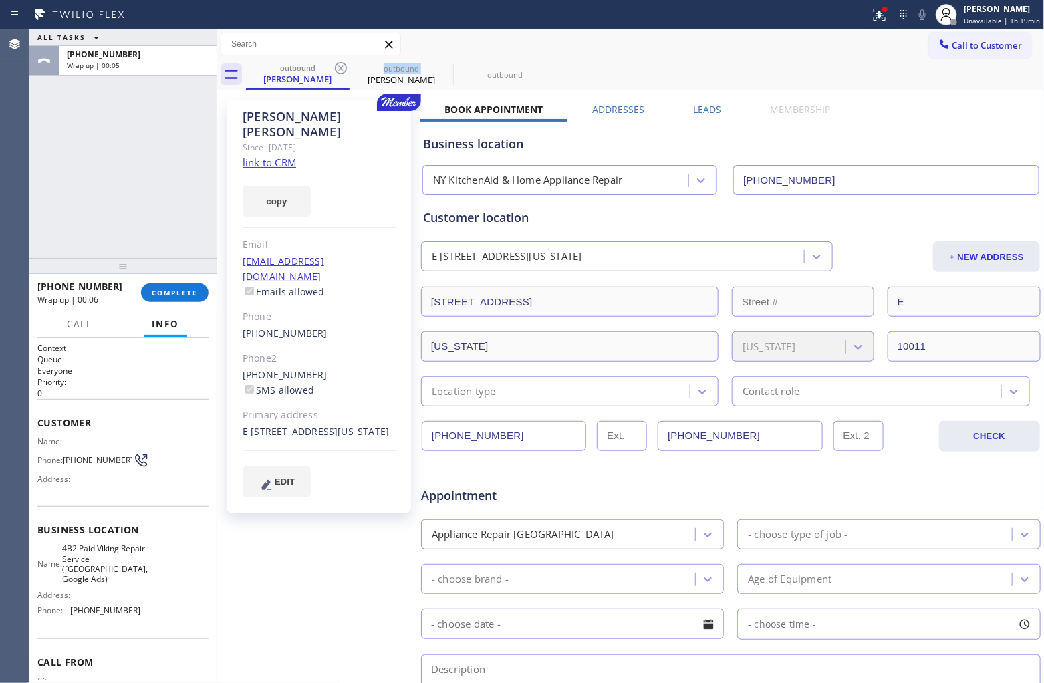
click at [336, 69] on icon at bounding box center [341, 68] width 16 height 16
type input "(855) 731-4952"
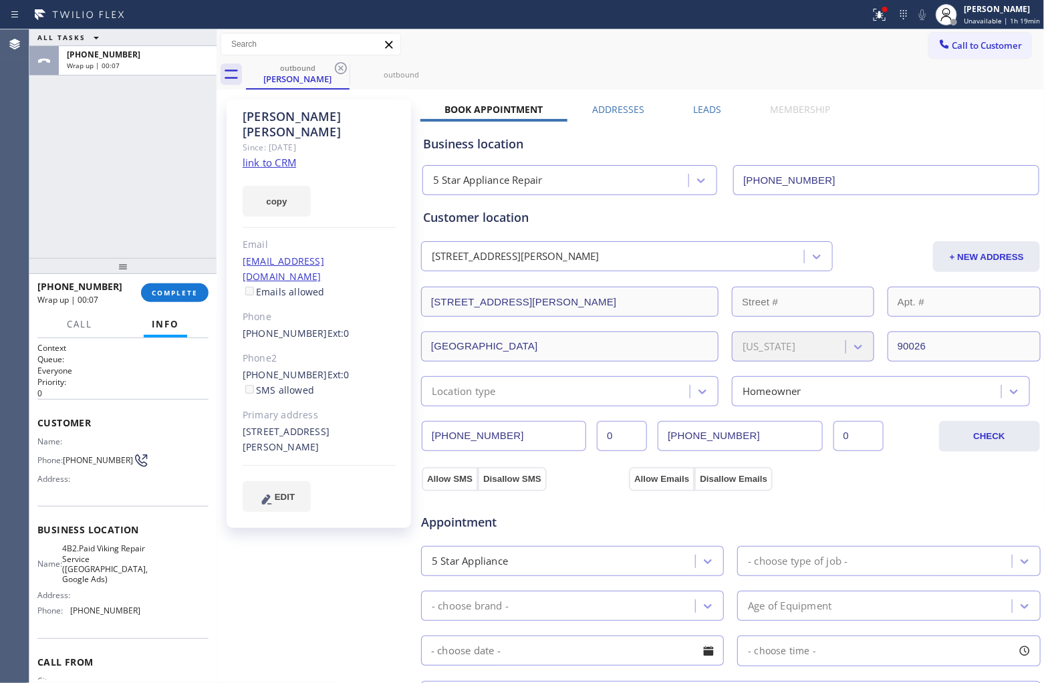
click at [336, 69] on icon at bounding box center [341, 68] width 16 height 16
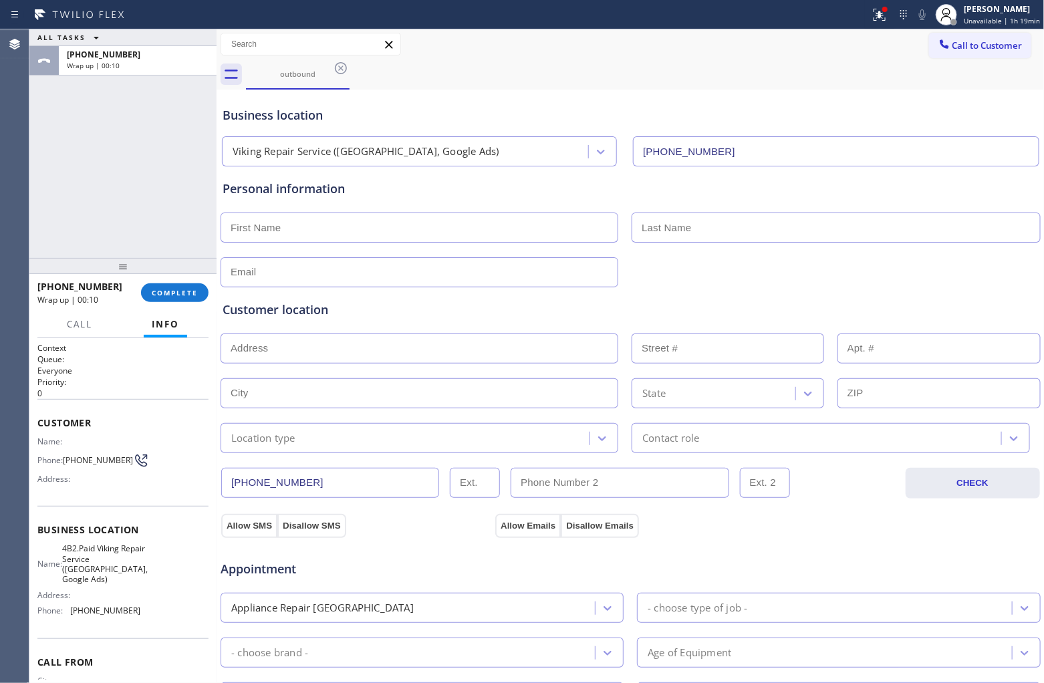
click at [400, 222] on input "text" at bounding box center [420, 228] width 398 height 30
paste input "Sam"
type input "Sam"
type input "Dylag"
click at [271, 275] on input "text" at bounding box center [420, 272] width 398 height 30
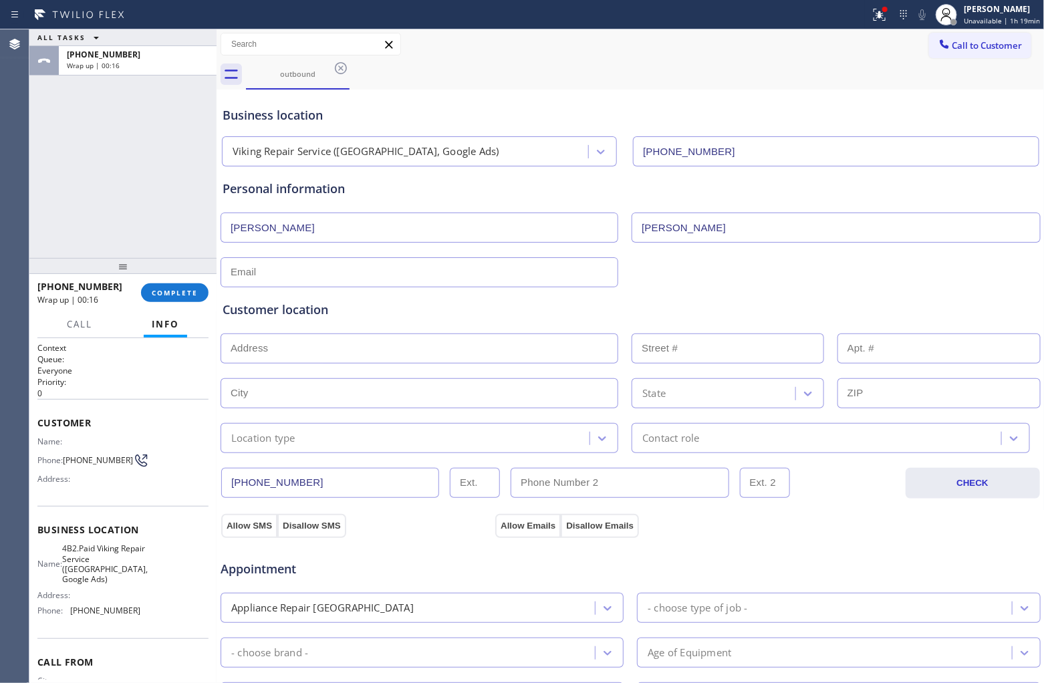
paste input "sdylag1@gmail.com"
type input "sdylag1@gmail.com"
click at [295, 338] on input "text" at bounding box center [420, 349] width 398 height 30
drag, startPoint x: 85, startPoint y: 468, endPoint x: 69, endPoint y: 458, distance: 18.9
click at [69, 458] on span "(508) 212-6662" at bounding box center [98, 460] width 70 height 10
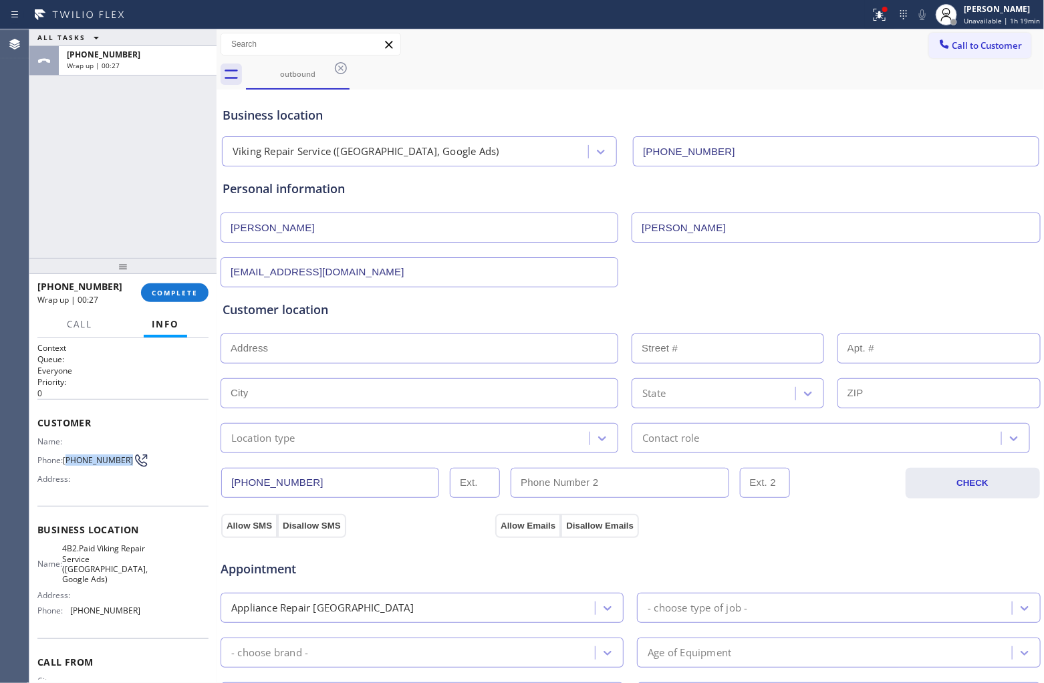
copy span "508) 212-6662"
click at [835, 48] on span "Call to Customer" at bounding box center [988, 45] width 70 height 12
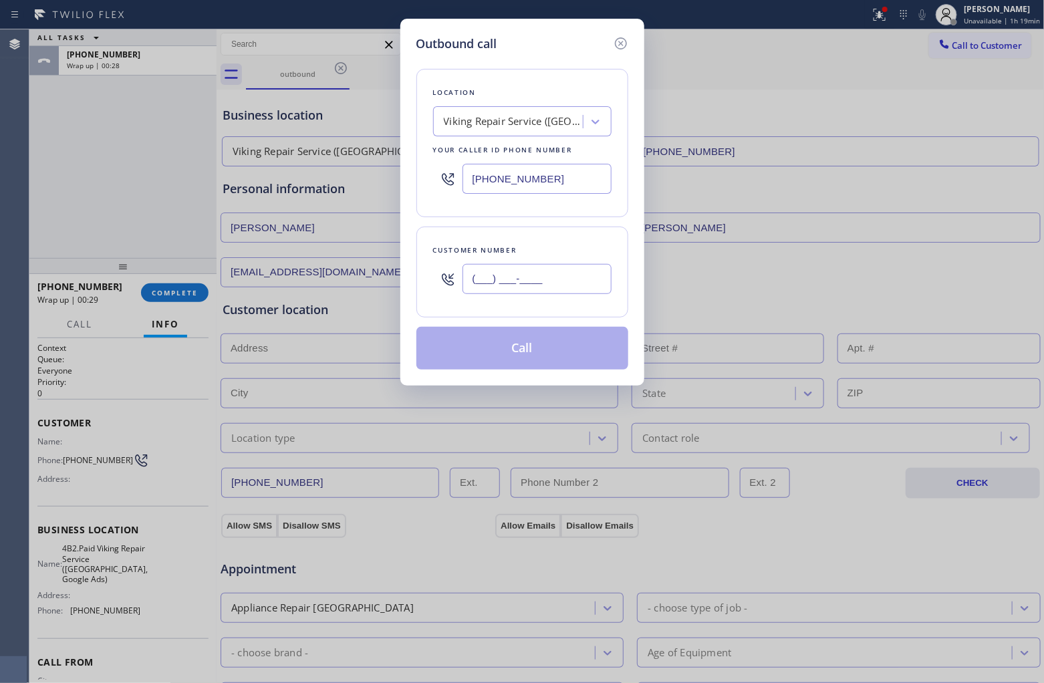
click at [547, 275] on input "(___) ___-____" at bounding box center [537, 279] width 149 height 30
paste input "508) 212-6662"
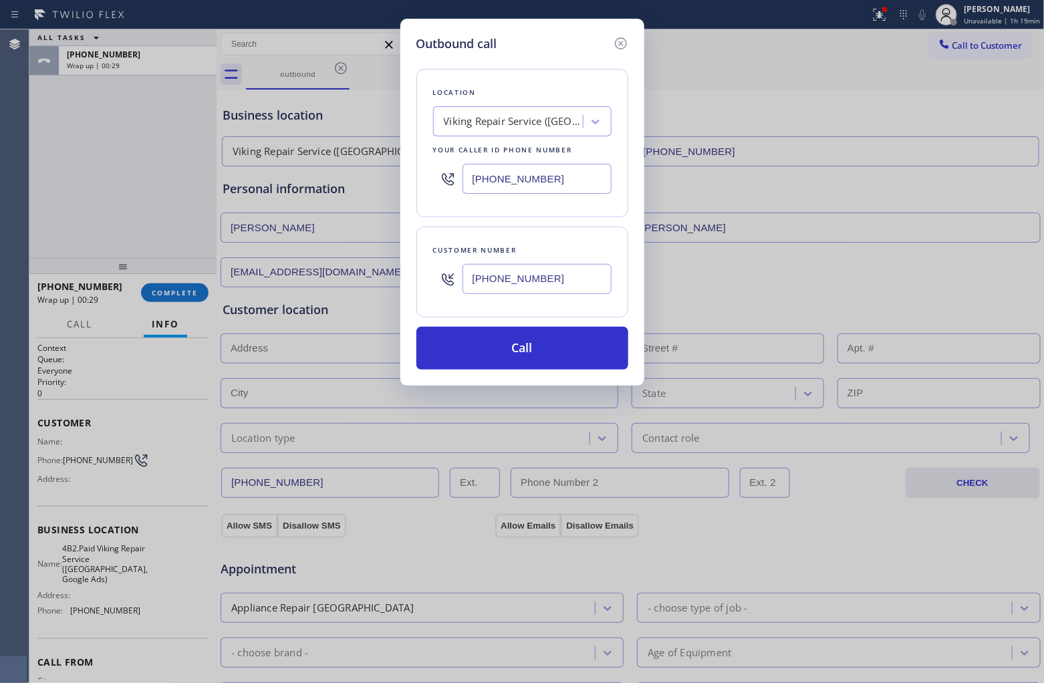
type input "(508) 212-6662"
click at [537, 358] on button "Call" at bounding box center [522, 348] width 212 height 43
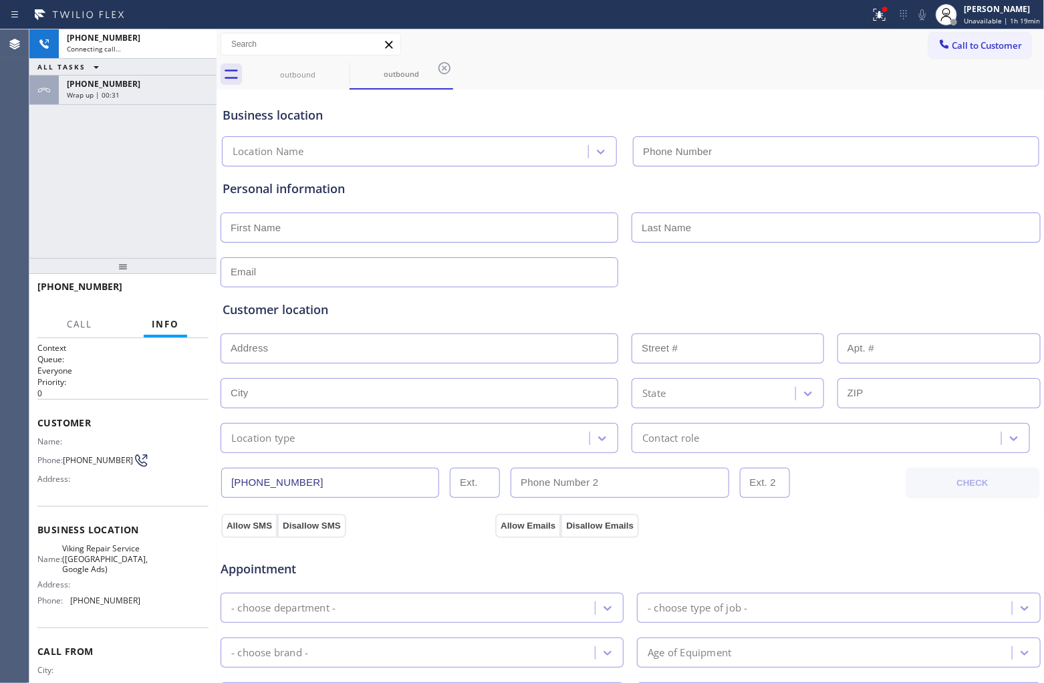
type input "(857) 355-0854"
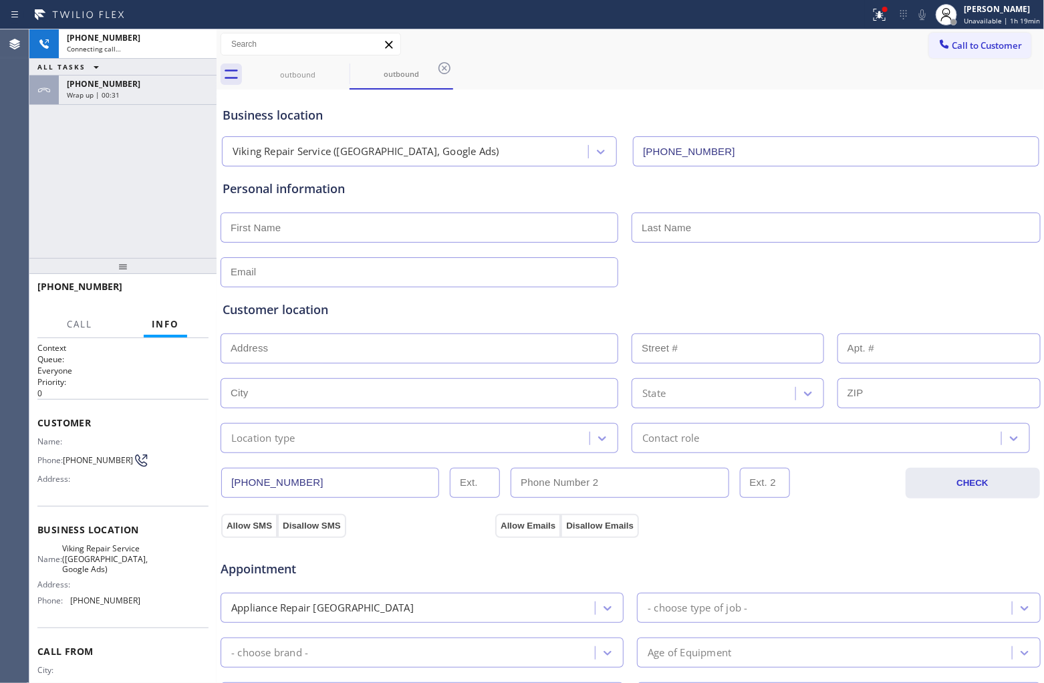
click at [45, 181] on div "+15082126662 Connecting call… ALL TASKS ALL TASKS ACTIVE TASKS TASKS IN WRAP UP…" at bounding box center [122, 143] width 187 height 229
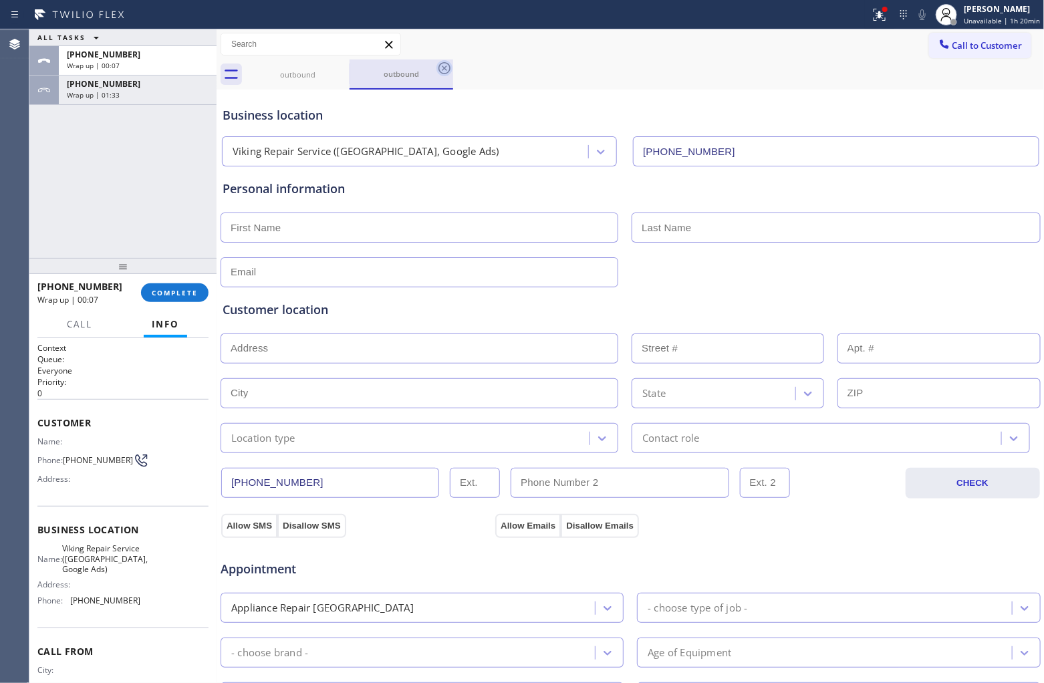
click at [446, 64] on icon at bounding box center [445, 68] width 12 height 12
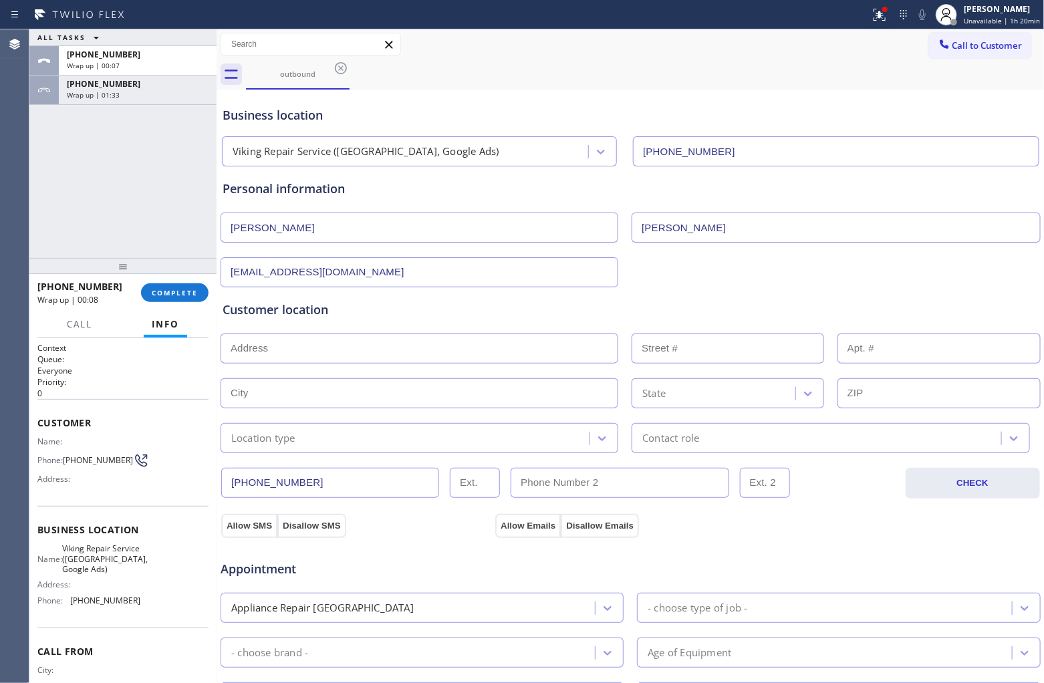
click at [374, 346] on input "text" at bounding box center [420, 349] width 398 height 30
drag, startPoint x: 272, startPoint y: 358, endPoint x: 293, endPoint y: 369, distance: 23.6
click at [272, 358] on input "text" at bounding box center [420, 349] width 398 height 30
paste input "15 Wilson AveSomerville, MA 02145"
type input "15 Wilson Ave"
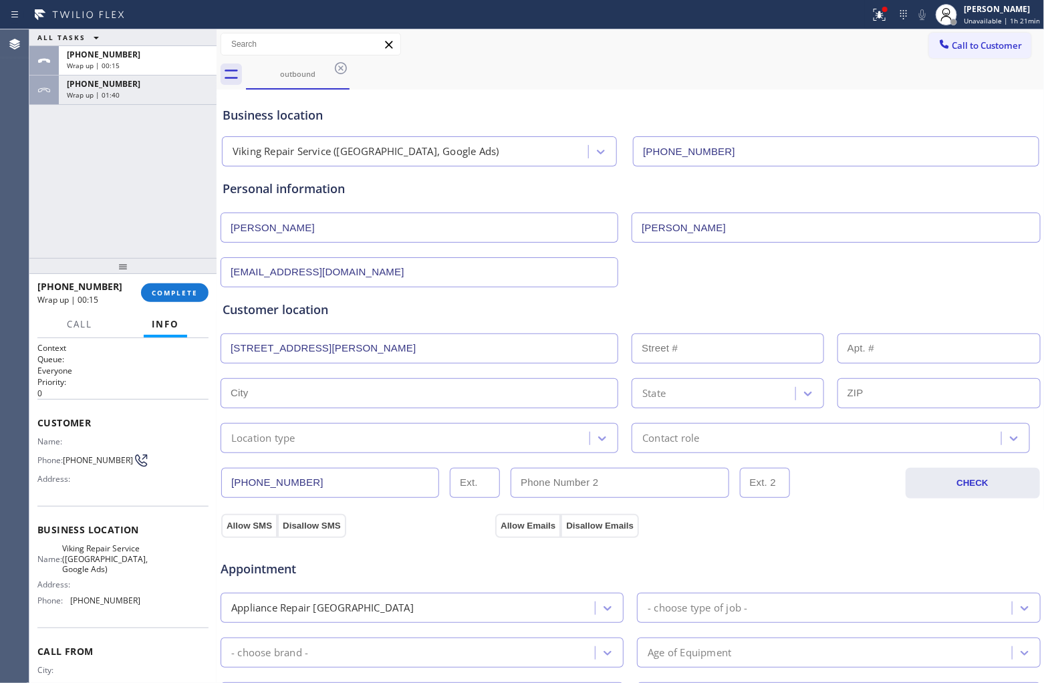
type input "15"
type input "Somerville"
type input "02145"
click at [271, 443] on div "Location type" at bounding box center [263, 437] width 64 height 15
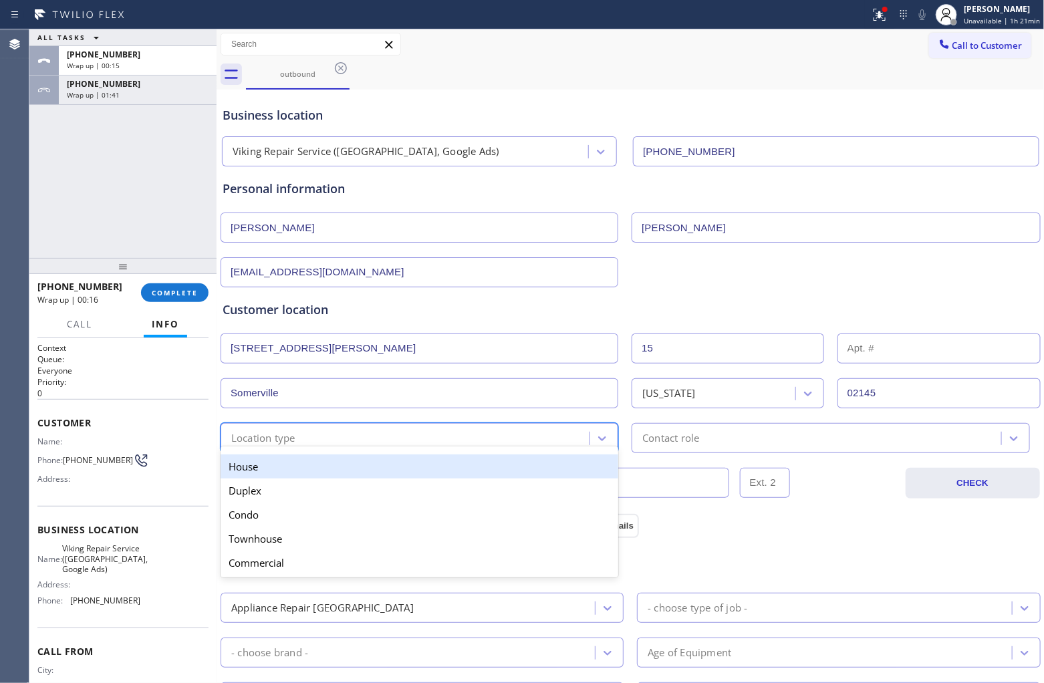
click at [275, 478] on div "House" at bounding box center [420, 467] width 398 height 24
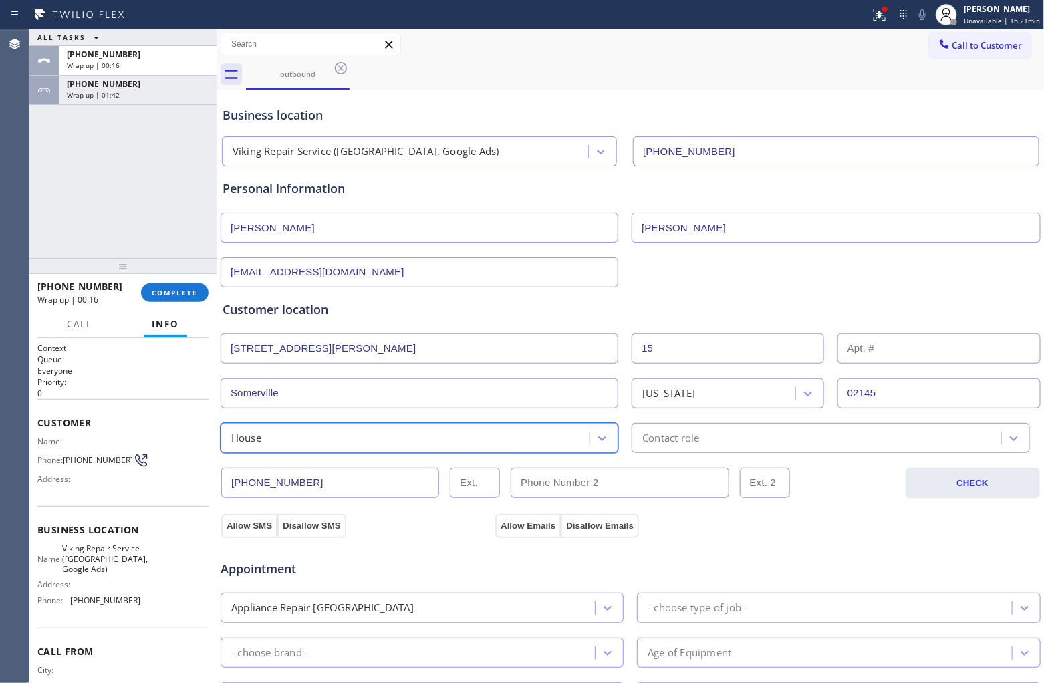
click at [730, 441] on div "Contact role" at bounding box center [818, 437] width 365 height 23
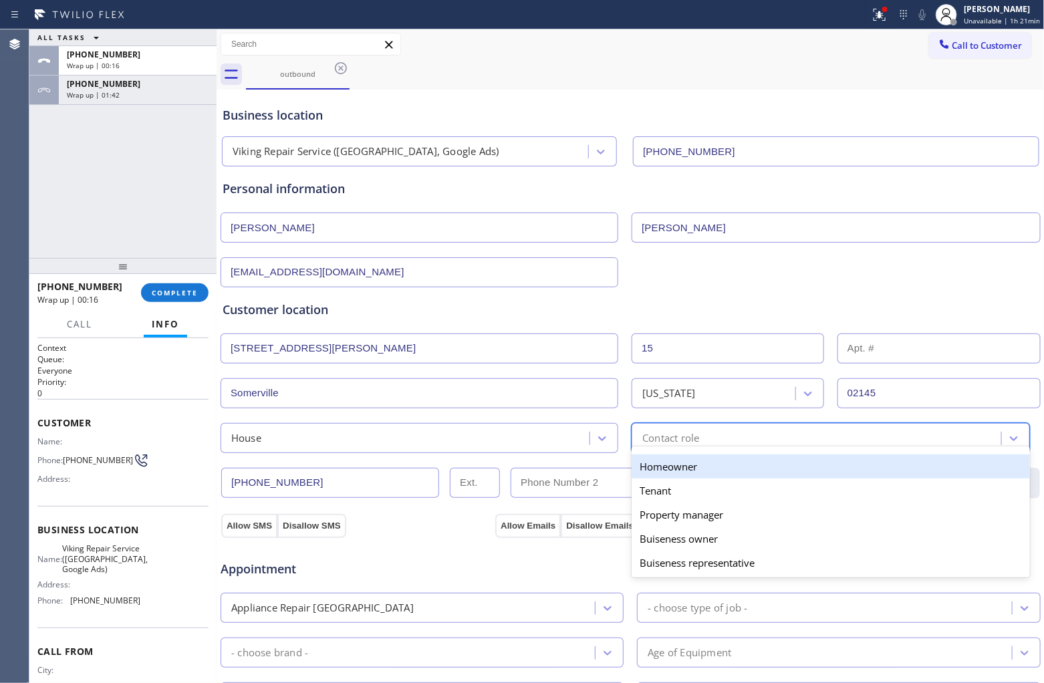
click at [673, 471] on div "Homeowner" at bounding box center [831, 467] width 398 height 24
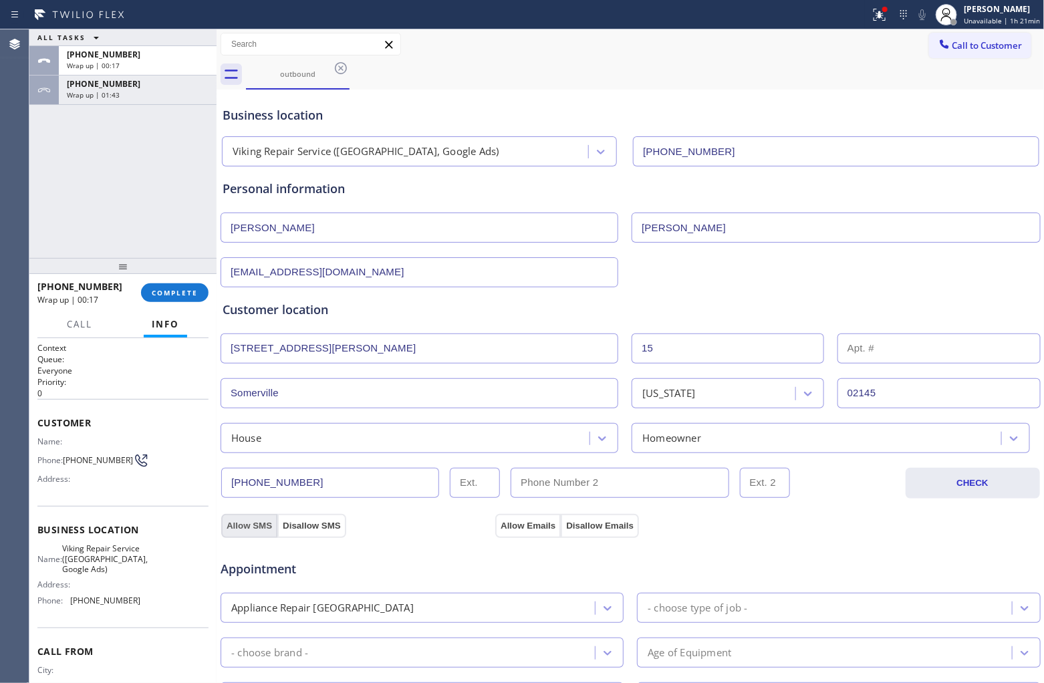
drag, startPoint x: 251, startPoint y: 525, endPoint x: 398, endPoint y: 517, distance: 147.3
click at [265, 521] on button "Allow SMS" at bounding box center [249, 526] width 56 height 24
click at [523, 521] on button "Allow Emails" at bounding box center [528, 526] width 66 height 24
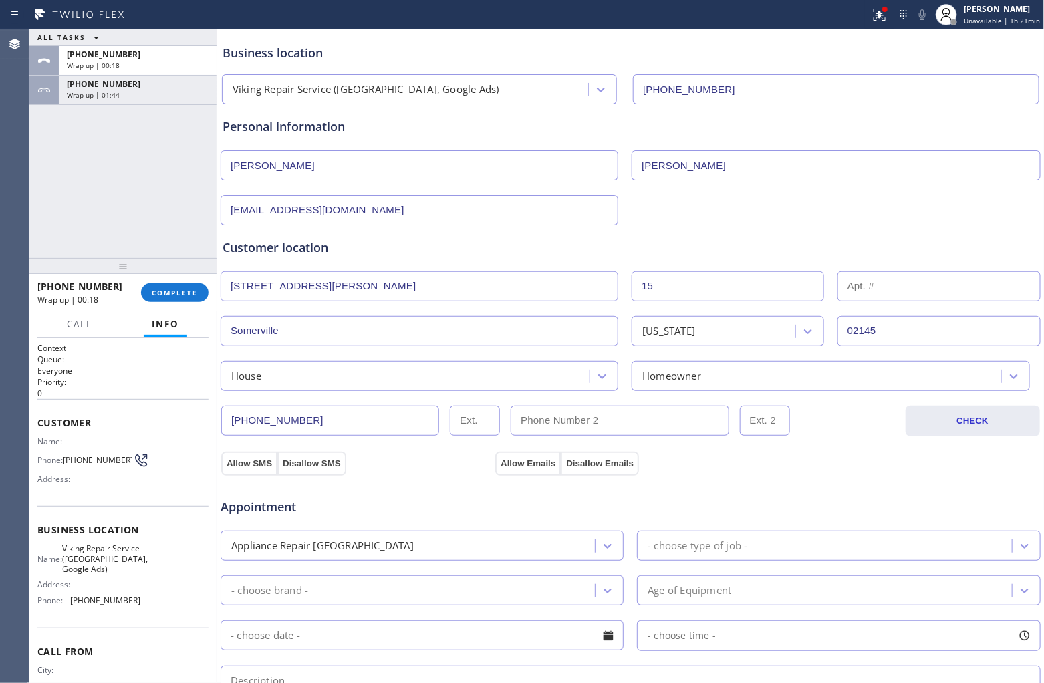
scroll to position [167, 0]
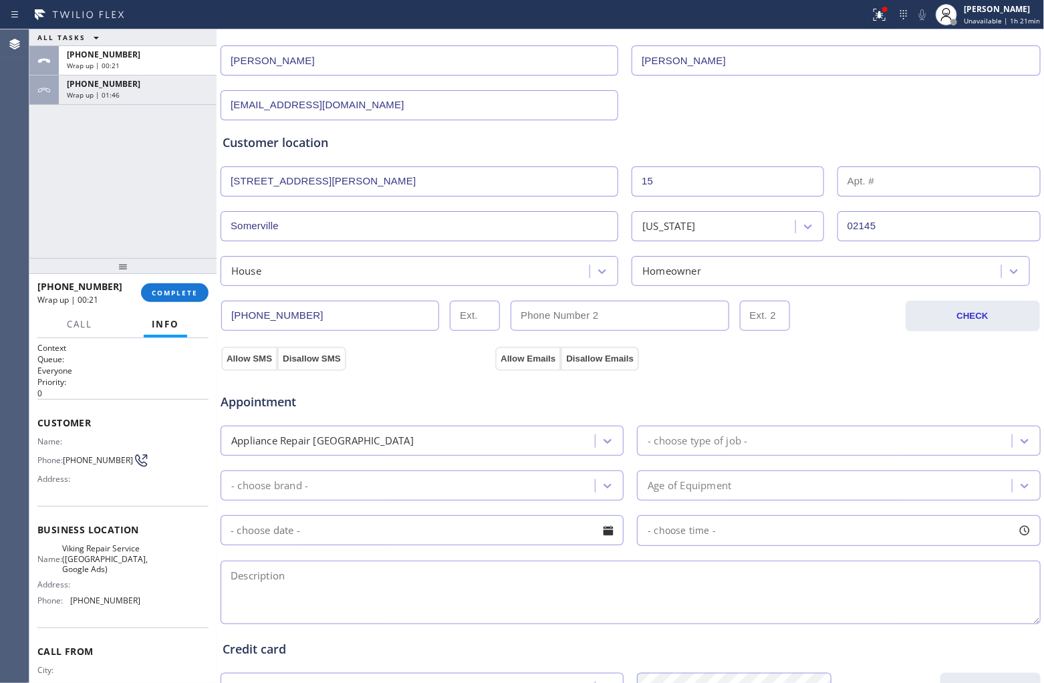
click at [707, 442] on div "- choose type of job -" at bounding box center [698, 440] width 100 height 15
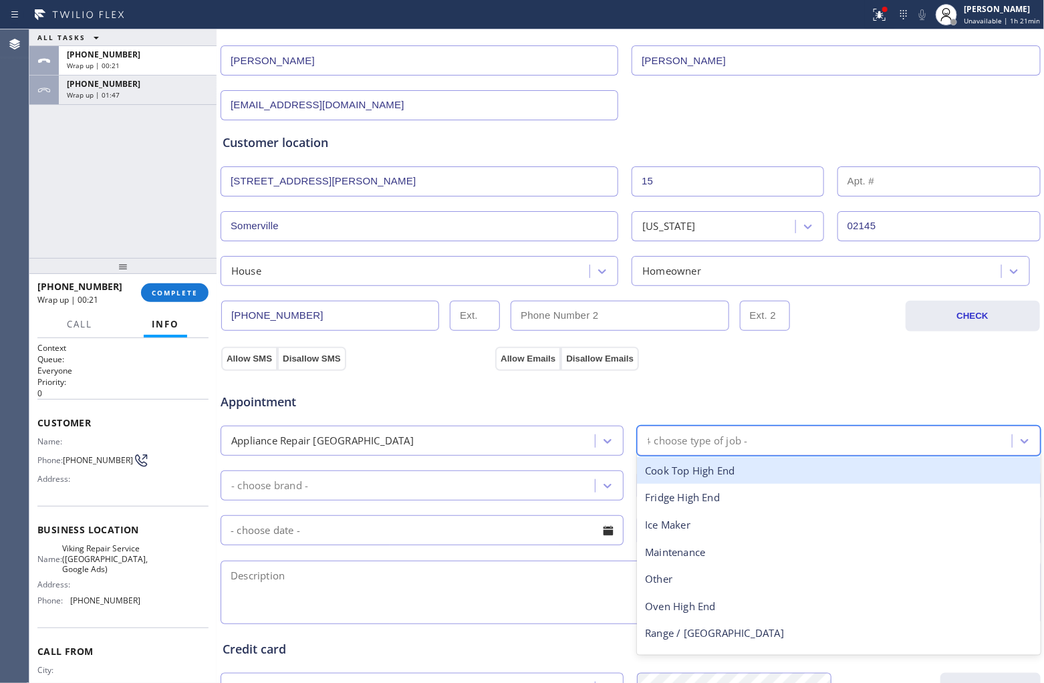
type input "fr"
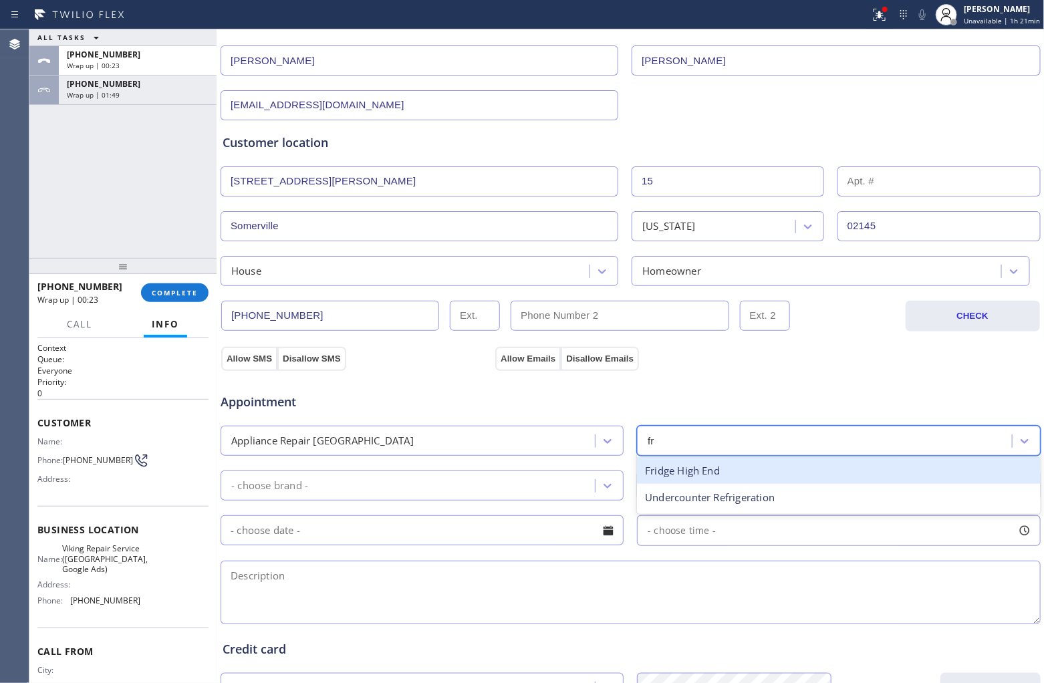
click at [715, 479] on div "Fridge High End" at bounding box center [838, 470] width 403 height 27
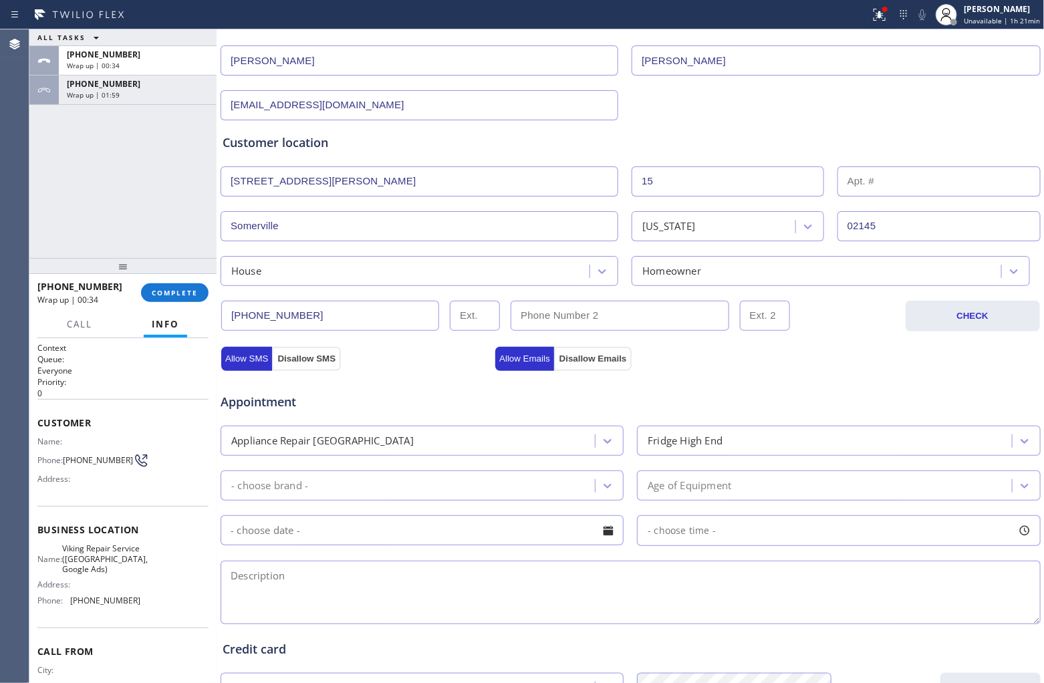
drag, startPoint x: 31, startPoint y: 171, endPoint x: 189, endPoint y: 184, distance: 158.3
click at [55, 172] on div "ALL TASKS ALL TASKS ACTIVE TASKS TASKS IN WRAP UP +15082126662 Wrap up | 00:34 …" at bounding box center [122, 143] width 187 height 229
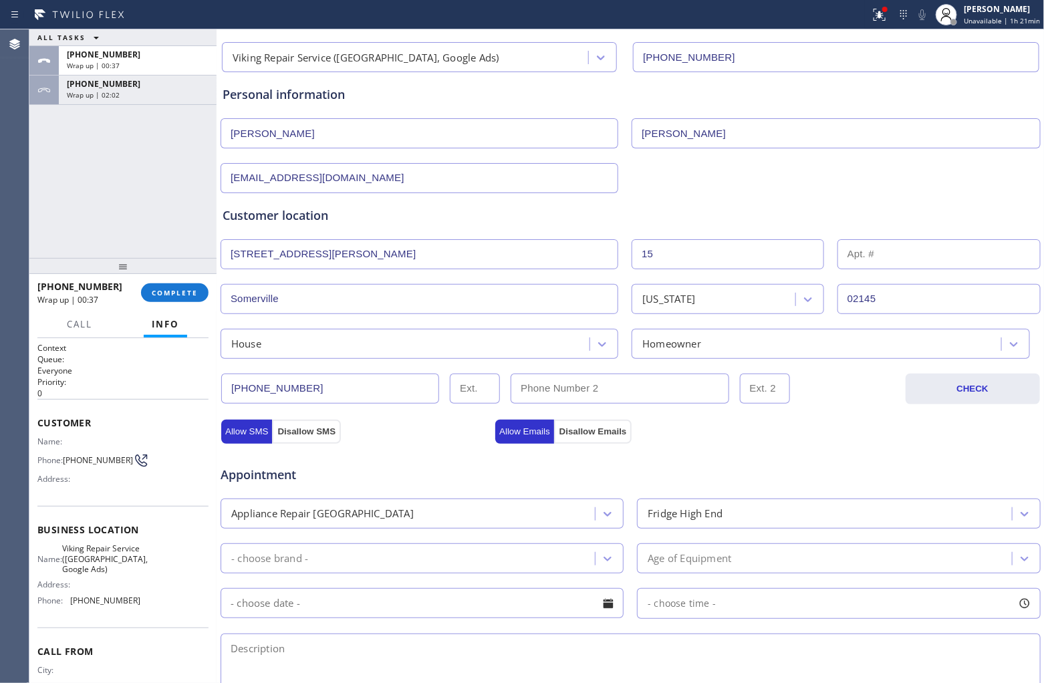
scroll to position [334, 0]
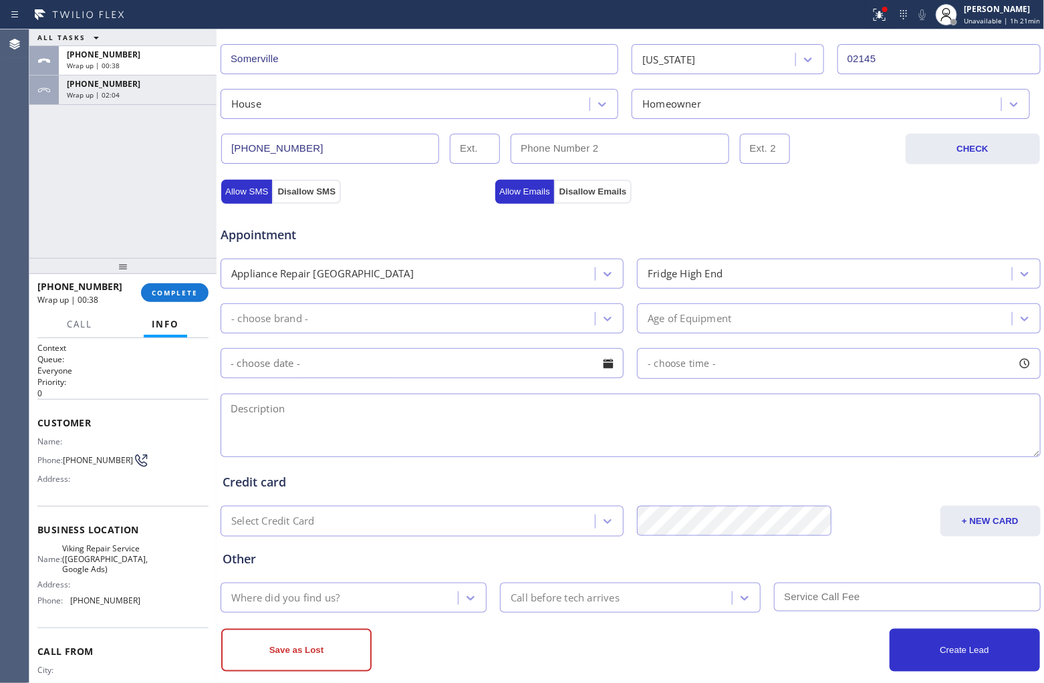
click at [432, 321] on div "- choose brand -" at bounding box center [410, 318] width 370 height 23
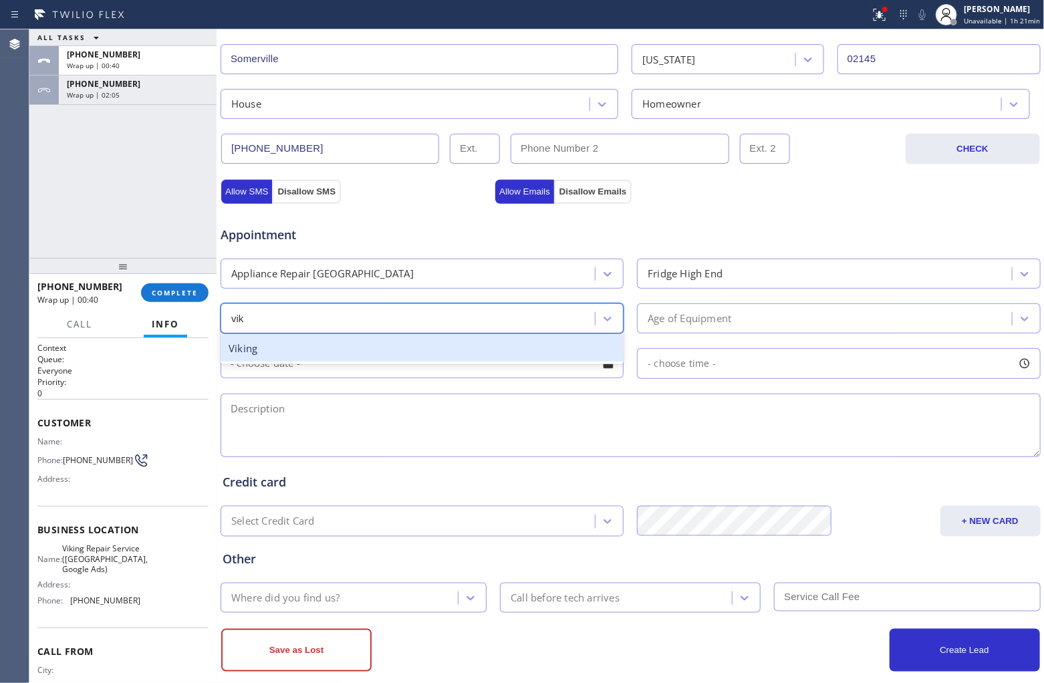
type input "viki"
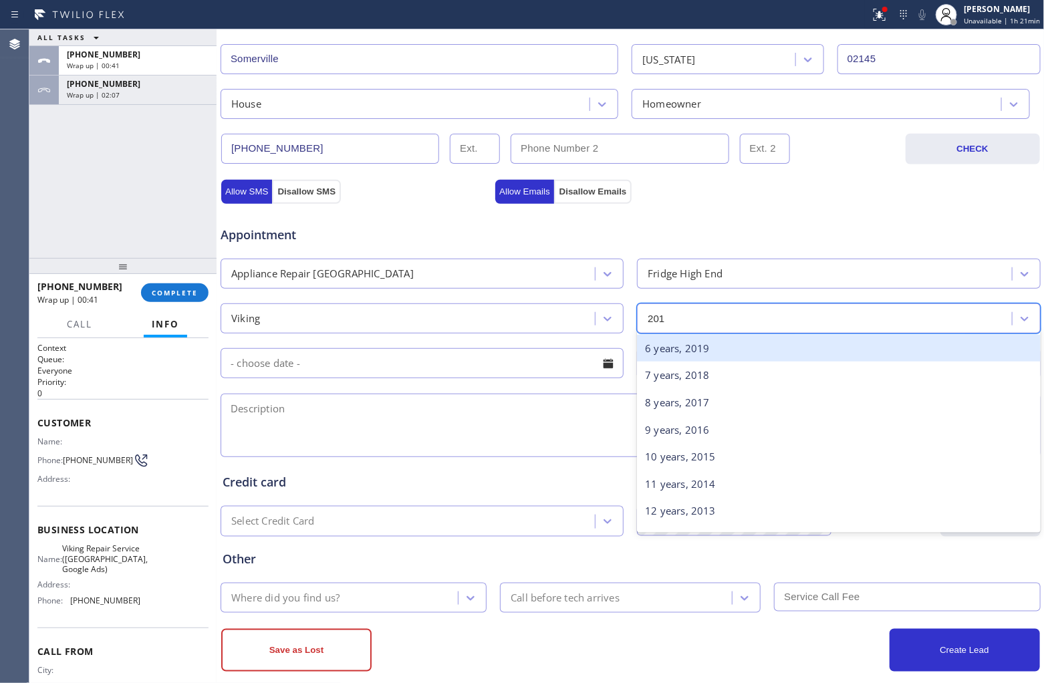
type input "2017"
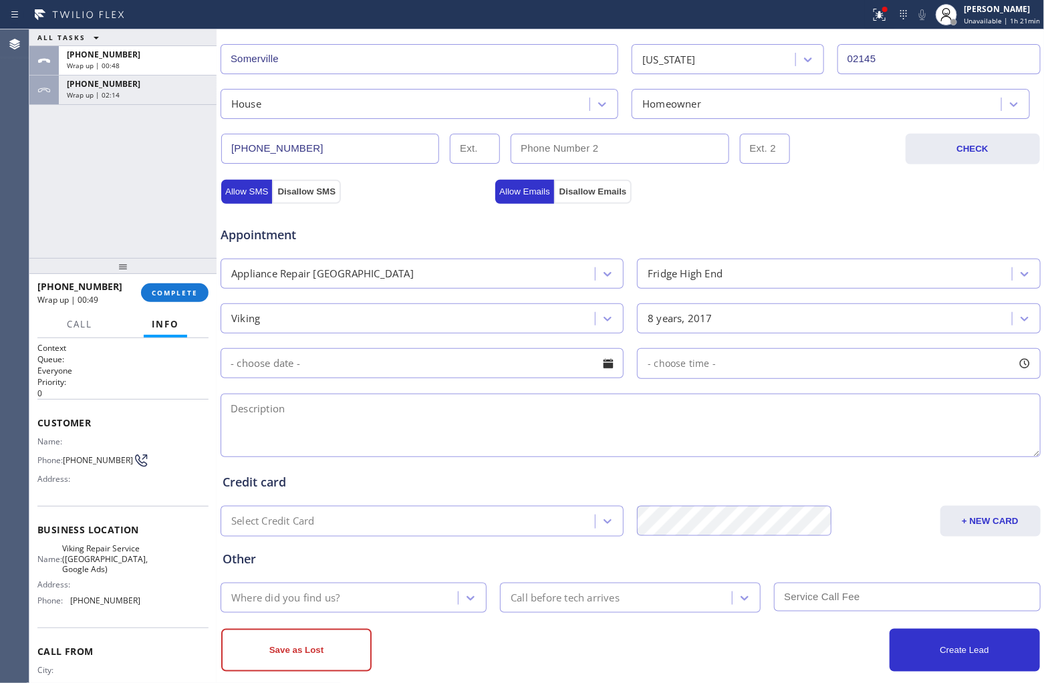
click at [521, 431] on textarea at bounding box center [631, 426] width 820 height 64
paste textarea "Viking | Fridge | Door handle and freezer are coming of | 15 Wilson AveSomervil…"
click at [372, 408] on textarea "9-12 | $85 | Viking | Fridge | Door handle and freezer are coming of | 15 Wilso…" at bounding box center [631, 426] width 820 height 64
click at [670, 408] on textarea "9-12 | $85 | Viking | Fridge | 2017 | Door handle and freezer are coming of | 1…" at bounding box center [631, 426] width 820 height 64
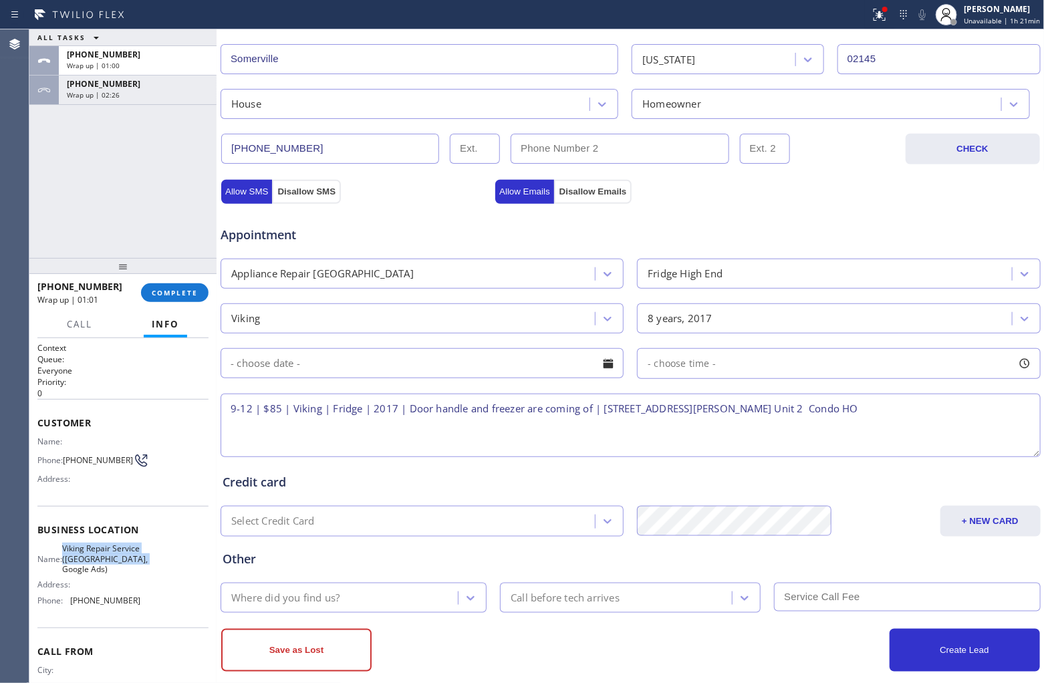
drag, startPoint x: 122, startPoint y: 576, endPoint x: 71, endPoint y: 546, distance: 58.7
click at [71, 521] on span "Viking Repair Service (Boston, Google Ads)" at bounding box center [105, 558] width 86 height 31
copy span "Viking Repair Service (Boston, Google Ads)"
click at [835, 408] on textarea "9-12 | $85 | Viking | Fridge | 2017 | Door handle and freezer are coming of | 1…" at bounding box center [631, 426] width 820 height 64
paste textarea "Viking Repair Service (Boston, Google Ads)"
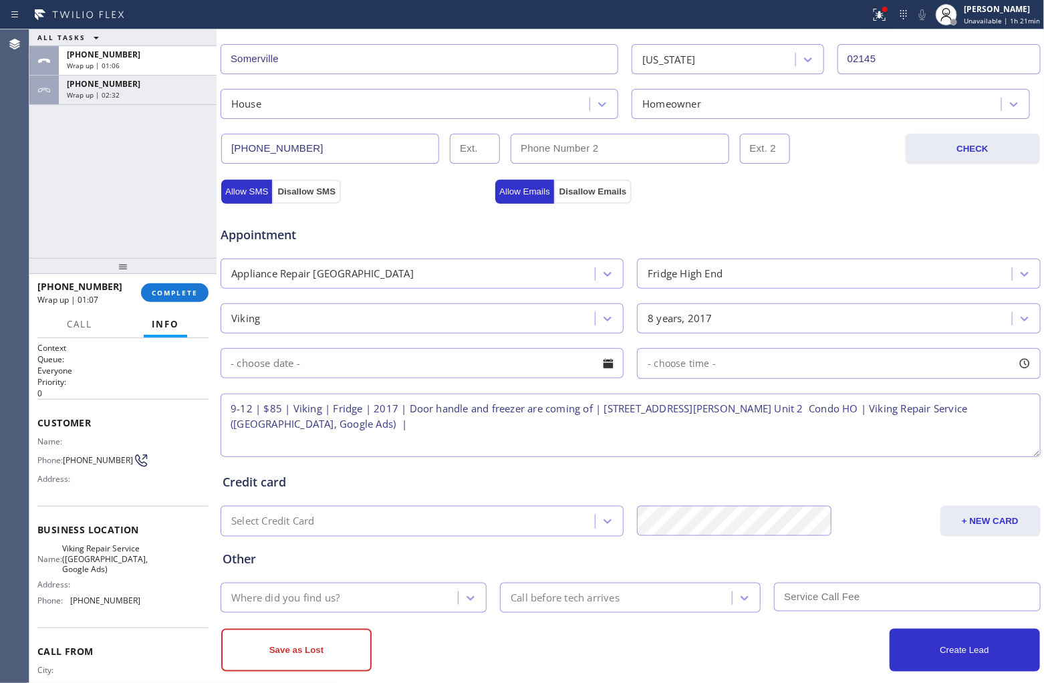
drag, startPoint x: 399, startPoint y: 432, endPoint x: 493, endPoint y: 442, distance: 94.1
click at [400, 432] on textarea "9-12 | $85 | Viking | Fridge | 2017 | Door handle and freezer are coming of | 1…" at bounding box center [631, 426] width 820 height 64
paste textarea "Please call 30 minutes prior to arrival."
click at [557, 432] on textarea "9-12 | $85 | Viking | Fridge | 2017 | Door handle and freezer are coming of | 1…" at bounding box center [631, 426] width 820 height 64
paste textarea "917) 717-8201 Sam"
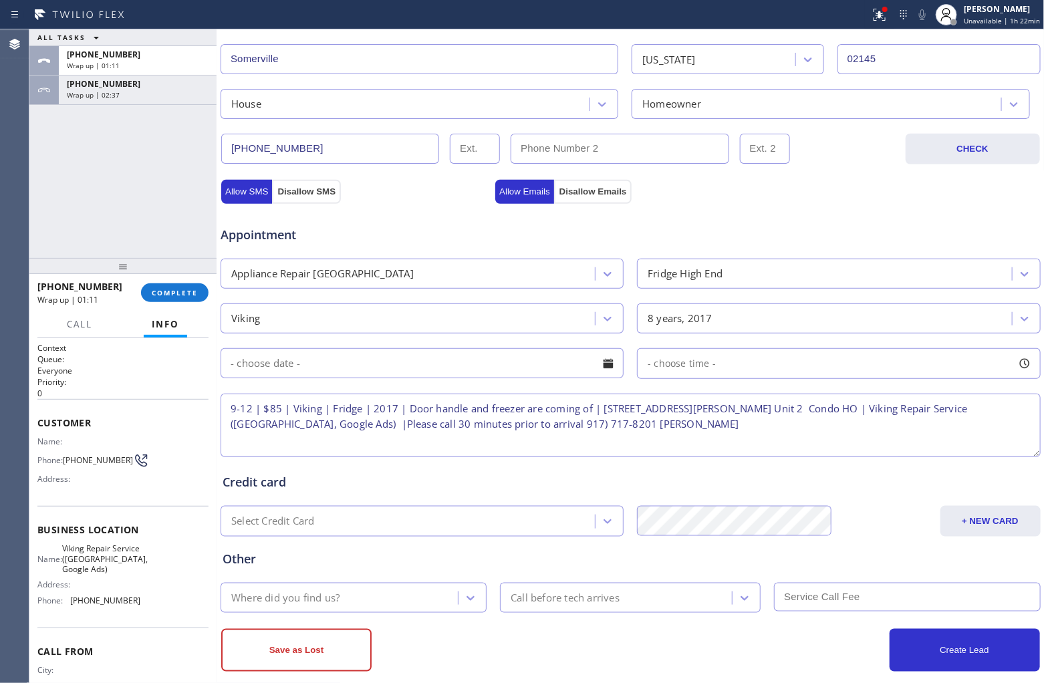
type textarea "9-12 | $85 | Viking | Fridge | 2017 | Door handle and freezer are coming of | 1…"
click at [389, 362] on input "text" at bounding box center [422, 363] width 403 height 30
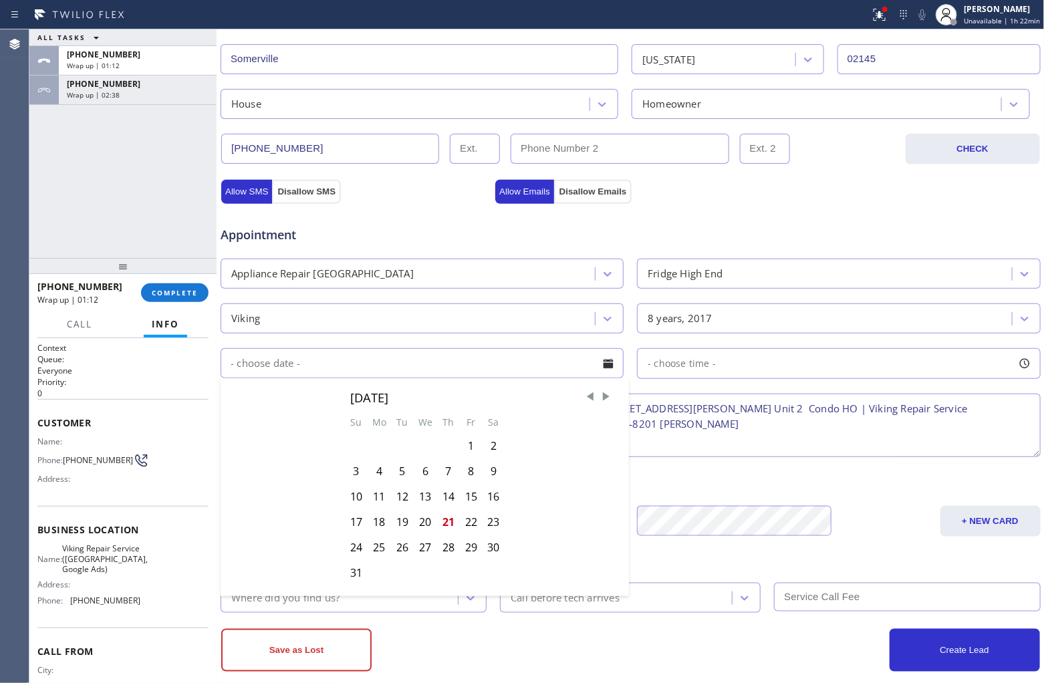
click at [468, 521] on div "22" at bounding box center [471, 521] width 23 height 25
type input "[DATE]"
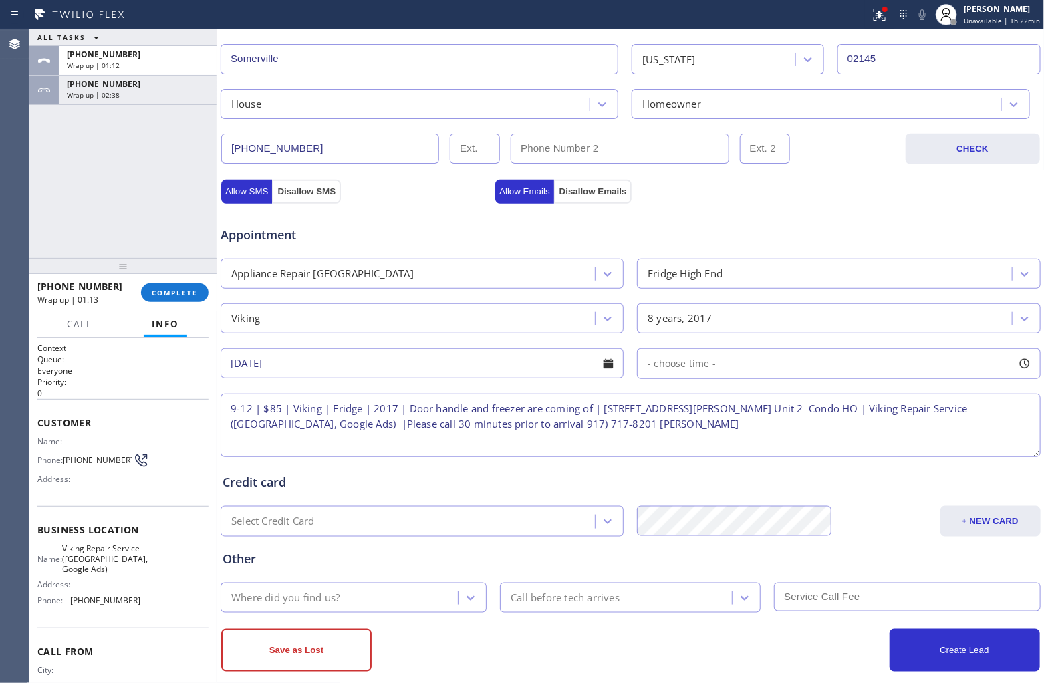
click at [765, 368] on div "- choose time -" at bounding box center [838, 363] width 403 height 31
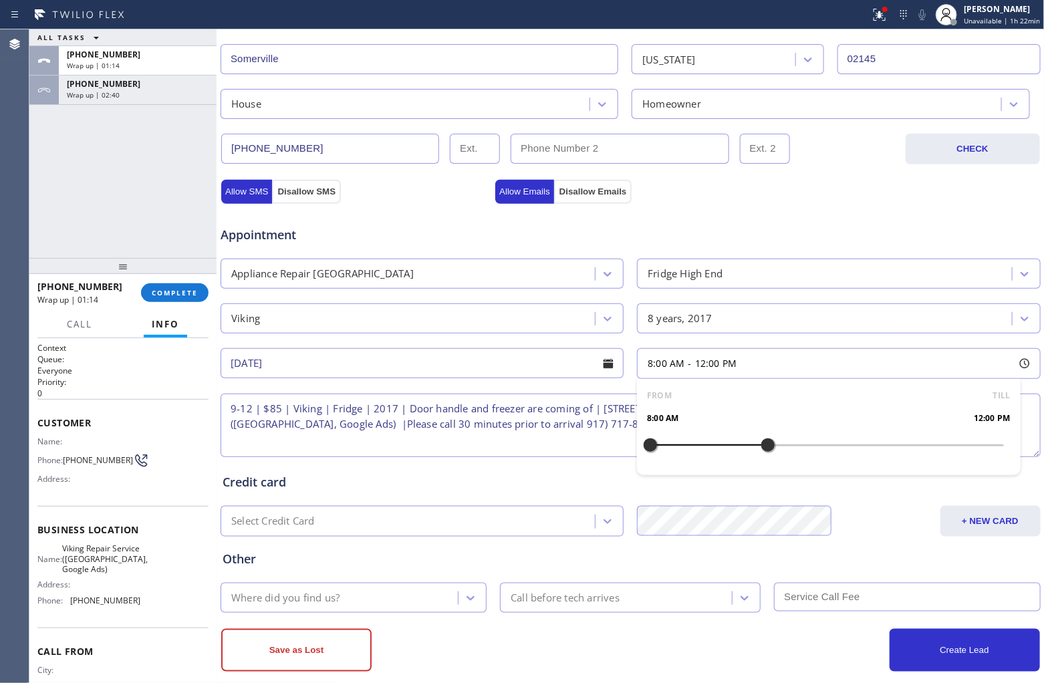
drag, startPoint x: 646, startPoint y: 445, endPoint x: 765, endPoint y: 453, distance: 119.9
click at [765, 453] on div at bounding box center [768, 445] width 16 height 28
drag, startPoint x: 642, startPoint y: 449, endPoint x: 677, endPoint y: 453, distance: 35.0
click at [677, 453] on div at bounding box center [680, 445] width 16 height 28
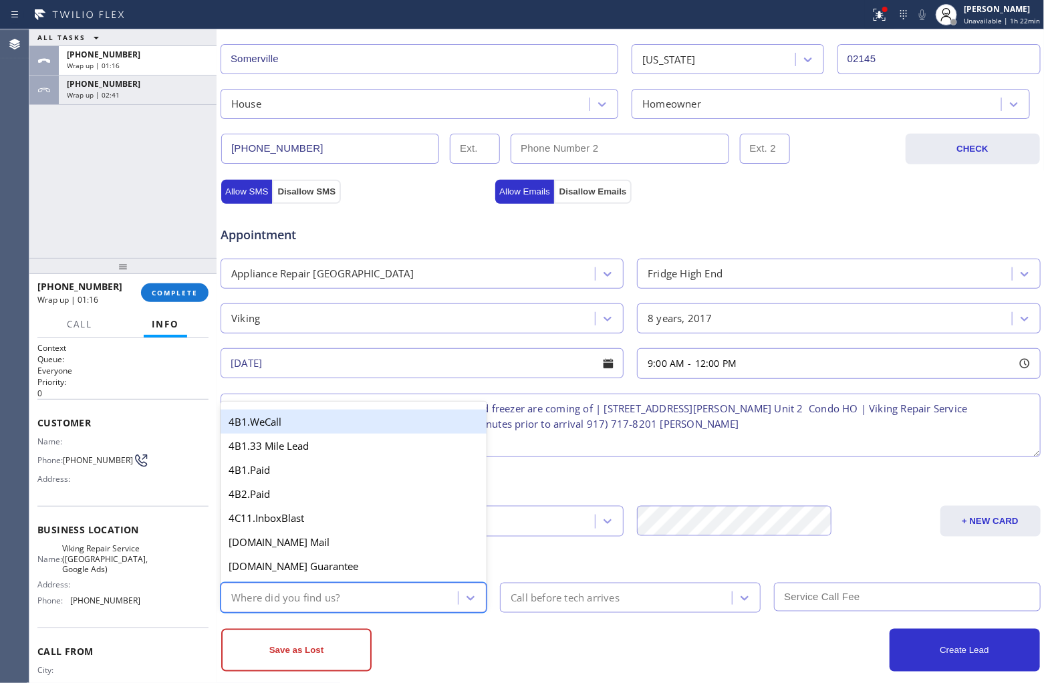
click at [365, 521] on div "Where did you find us?" at bounding box center [354, 598] width 266 height 30
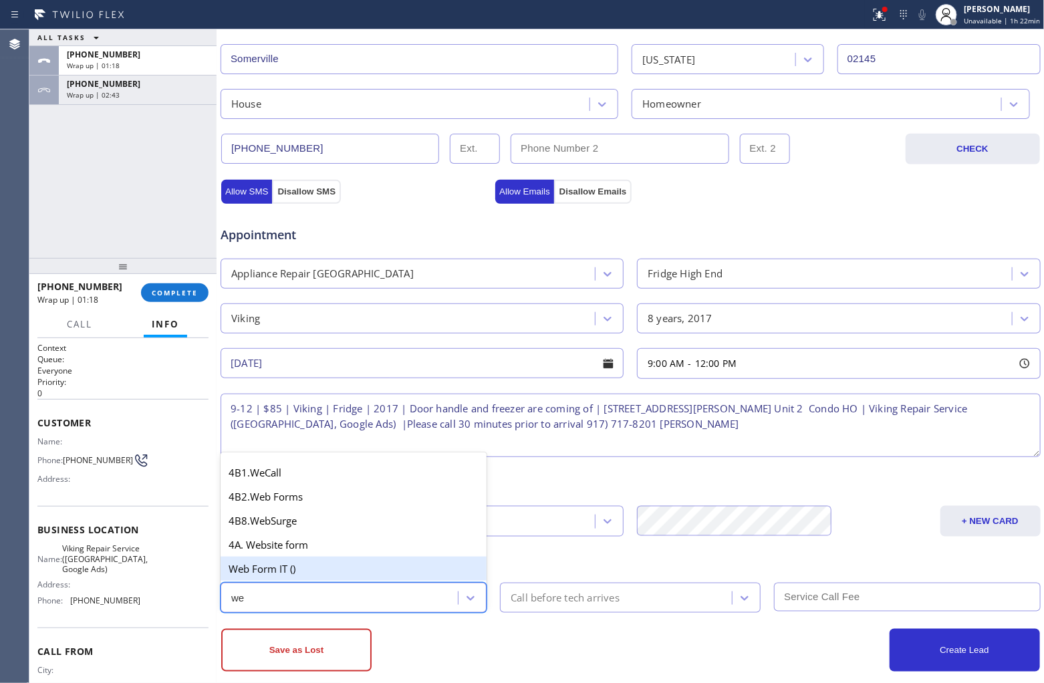
type input "w"
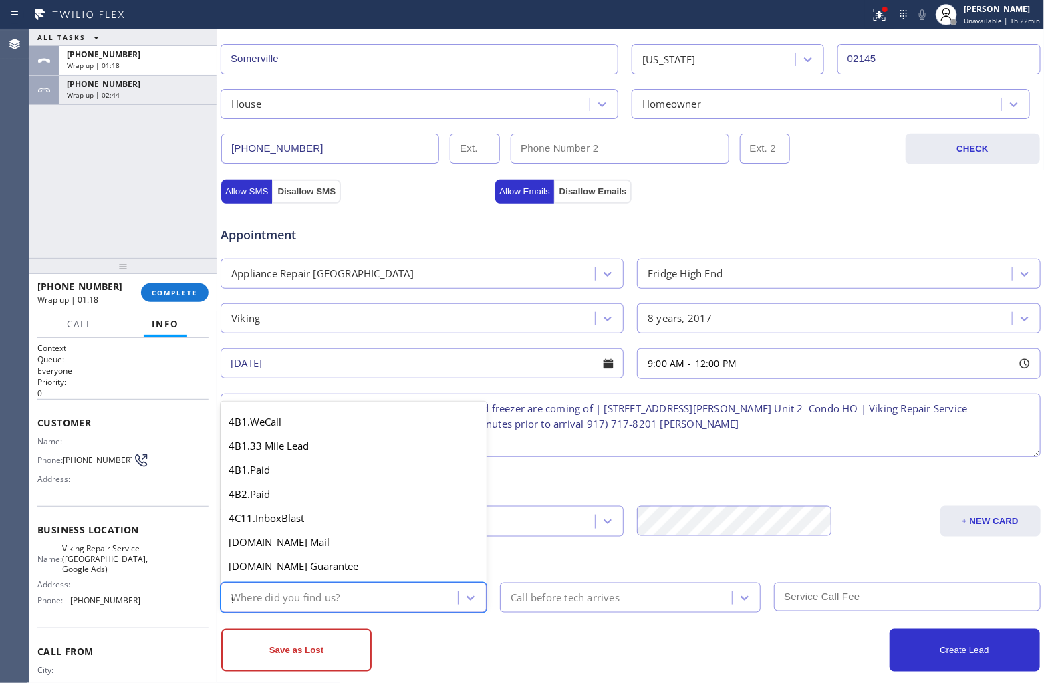
type input "go"
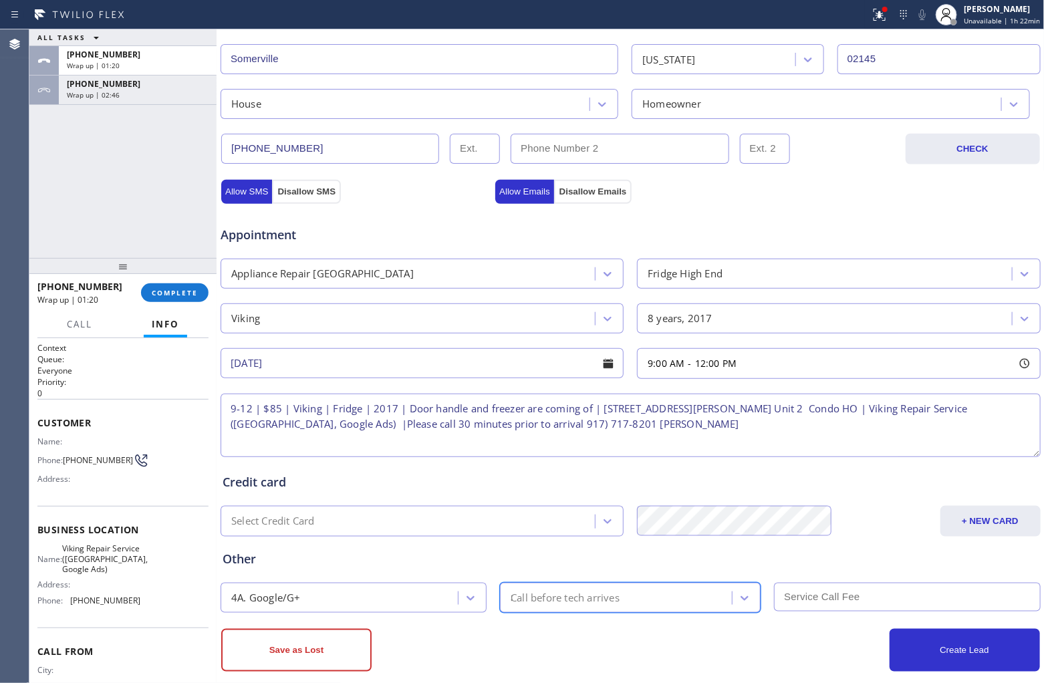
type input "30"
type input "0"
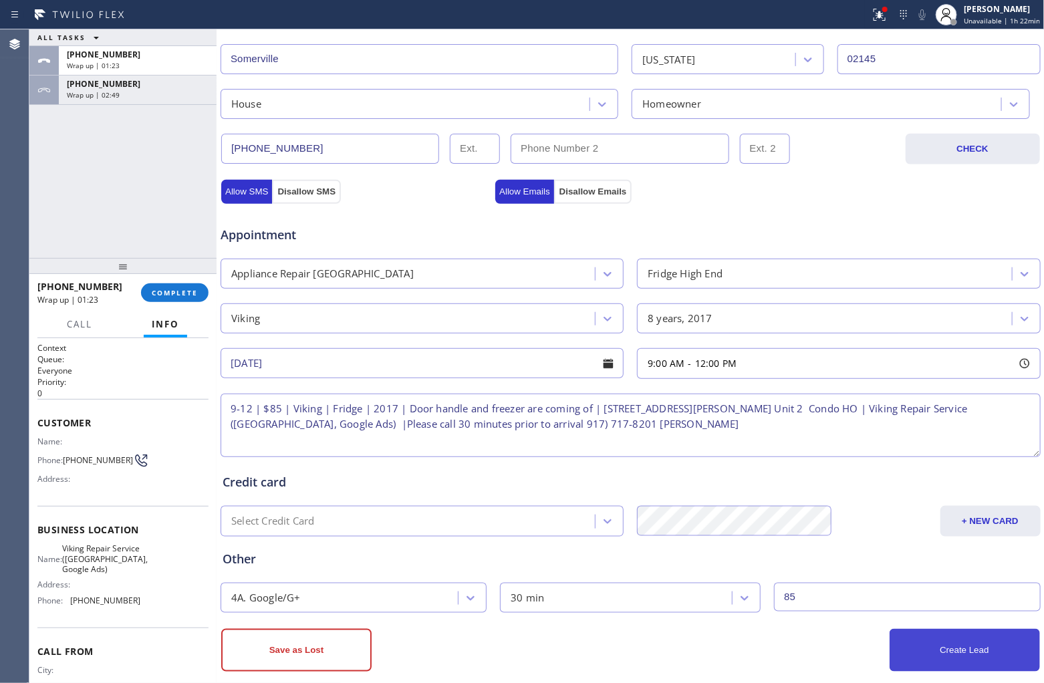
type input "85"
click at [835, 521] on button "Create Lead" at bounding box center [965, 650] width 150 height 43
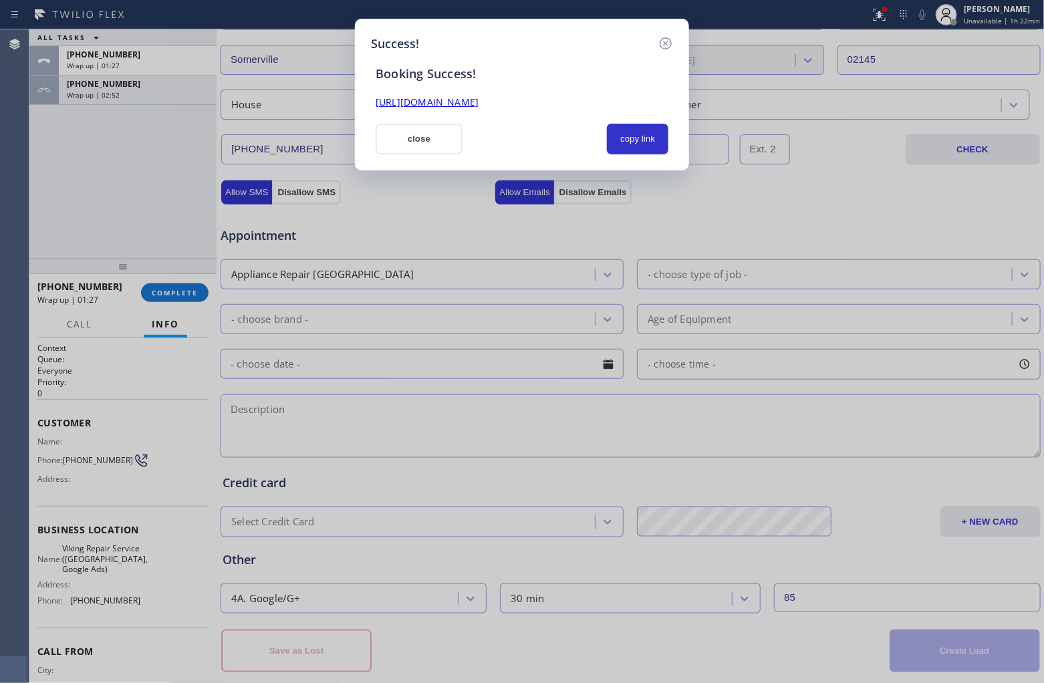
click at [45, 207] on div "Success! Booking Success! https://erp.apollosoft.co/customer/758465#portlet_lea…" at bounding box center [522, 341] width 1044 height 683
click at [647, 138] on button "copy link" at bounding box center [637, 139] width 61 height 31
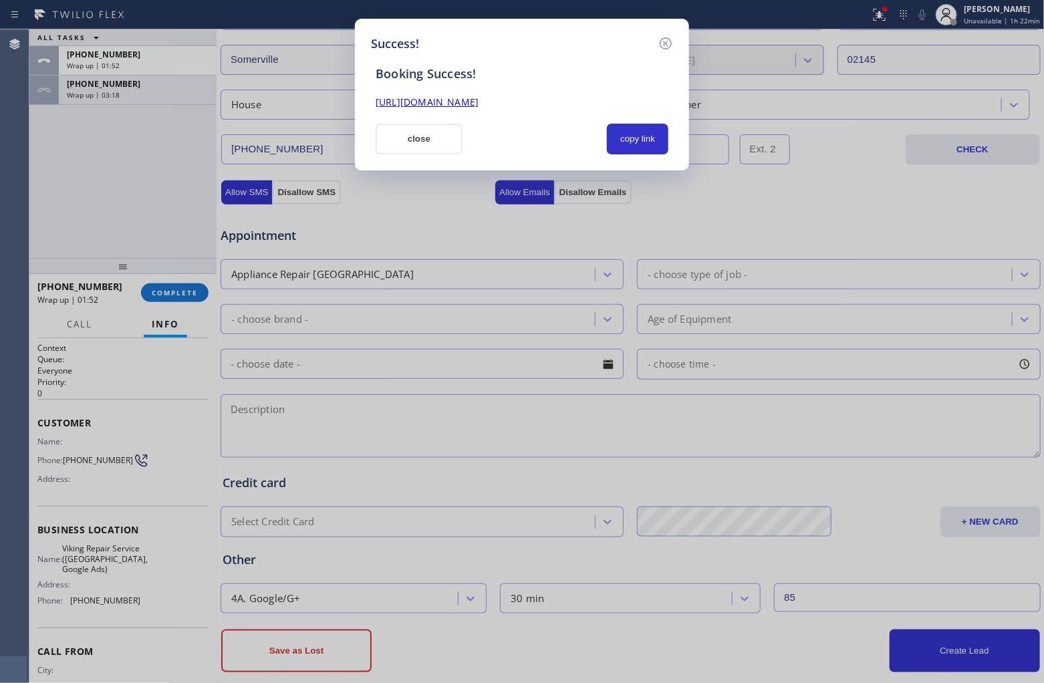
click at [76, 215] on div "Success! Booking Success! https://erp.apollosoft.co/customer/758465#portlet_lea…" at bounding box center [522, 341] width 1044 height 683
click at [438, 137] on button "close" at bounding box center [419, 139] width 87 height 31
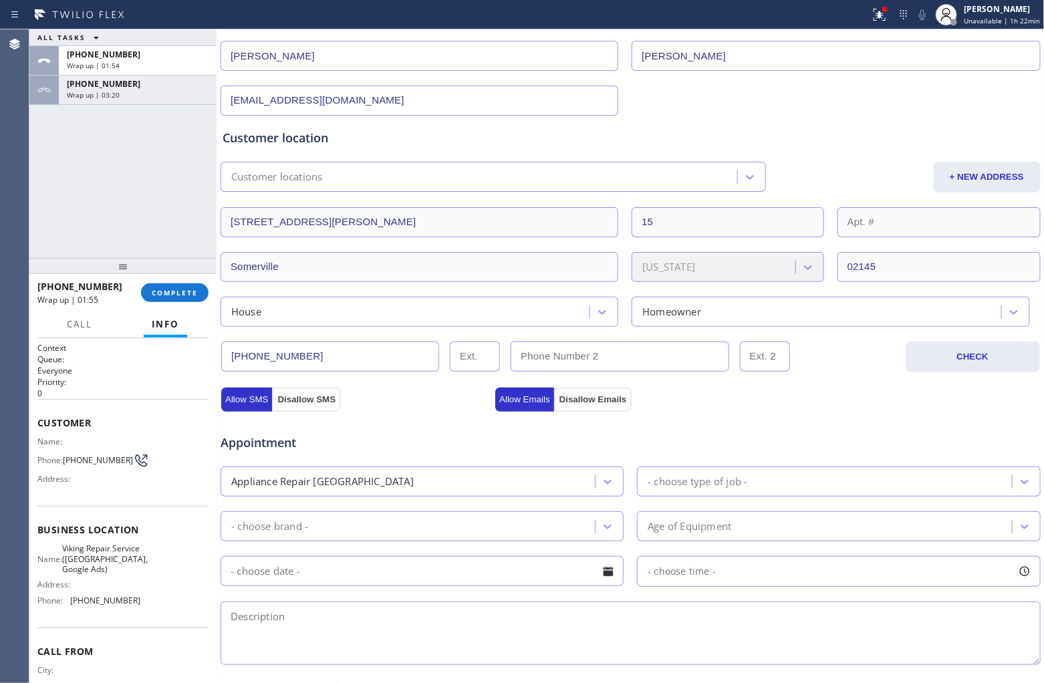
scroll to position [0, 0]
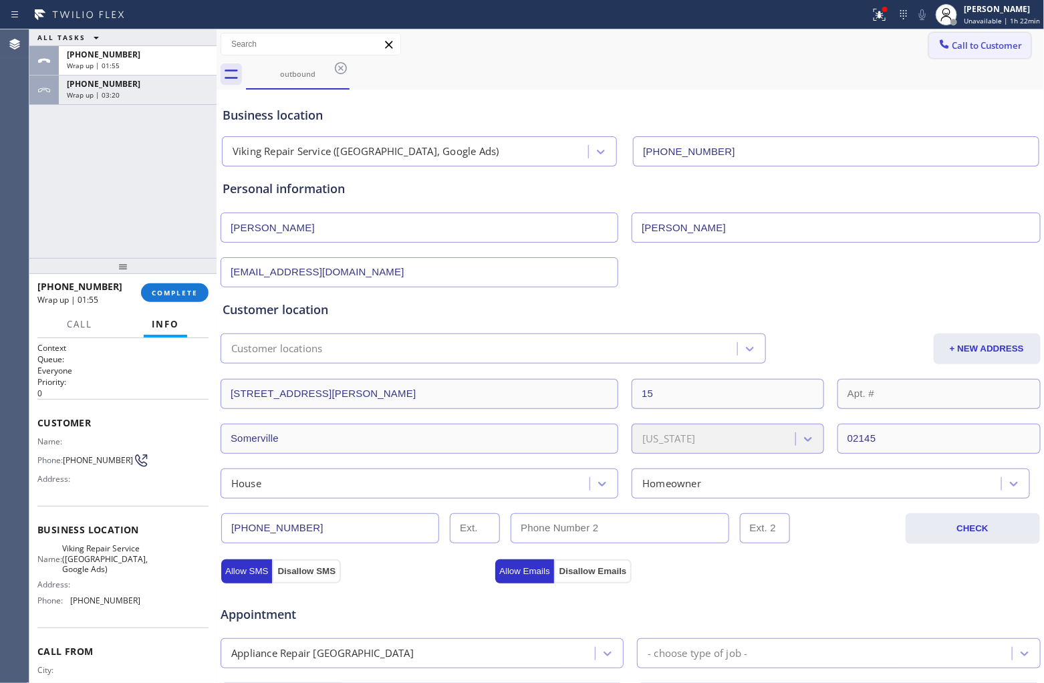
click at [835, 45] on span "Call to Customer" at bounding box center [988, 45] width 70 height 12
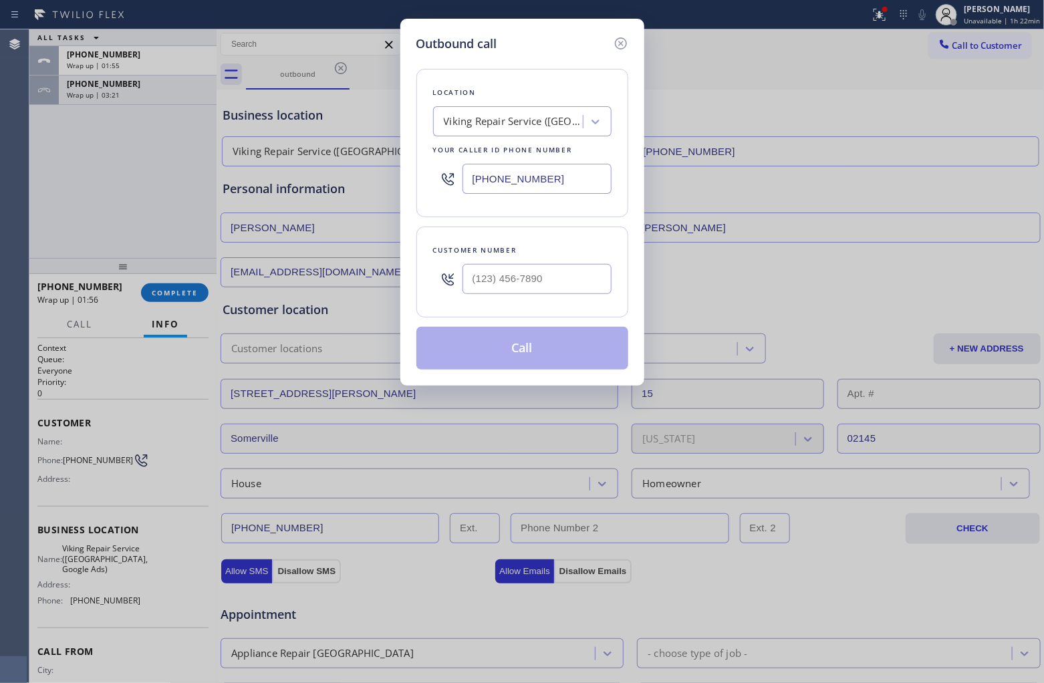
click at [540, 185] on input "(857) 355-0854" at bounding box center [537, 179] width 149 height 30
paste input "347) 801-0287"
type input "(347) 801-0287"
type input "(___) ___-____"
click at [537, 283] on input "(___) ___-____" at bounding box center [537, 279] width 149 height 30
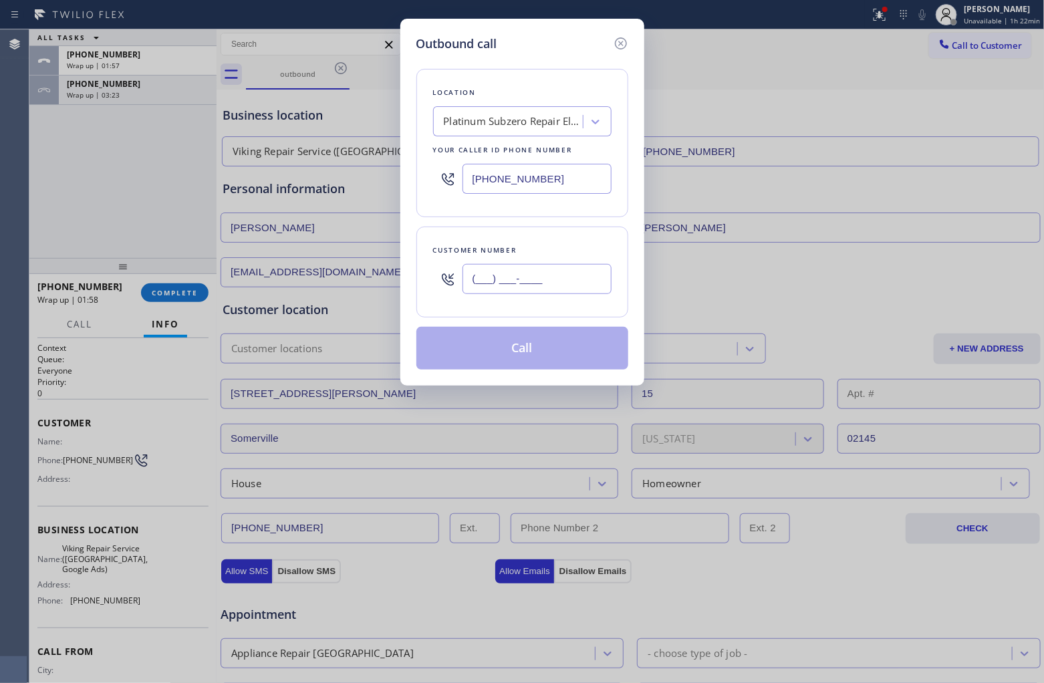
paste input "631) 203-2565"
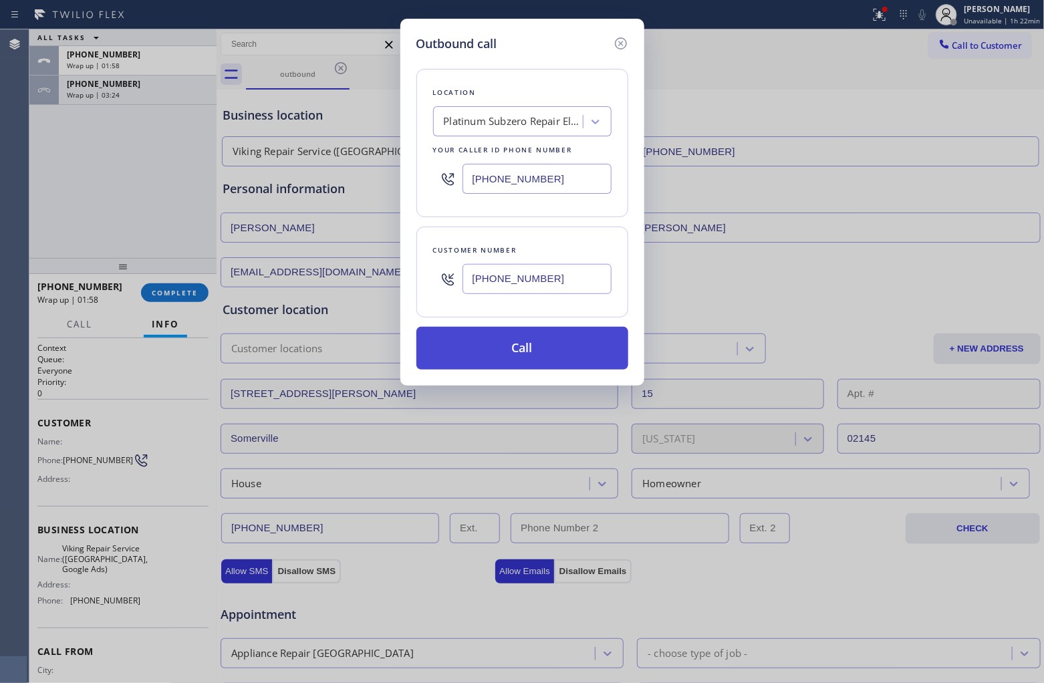
type input "(631) 203-2565"
click at [533, 352] on button "Call" at bounding box center [522, 348] width 212 height 43
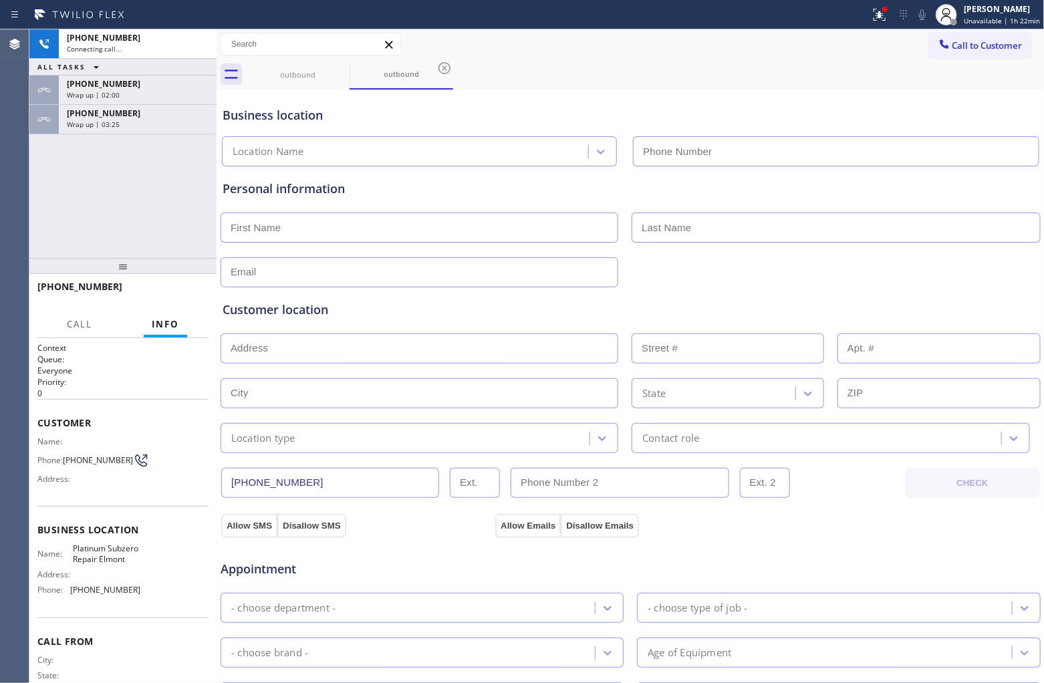
type input "(347) 801-0287"
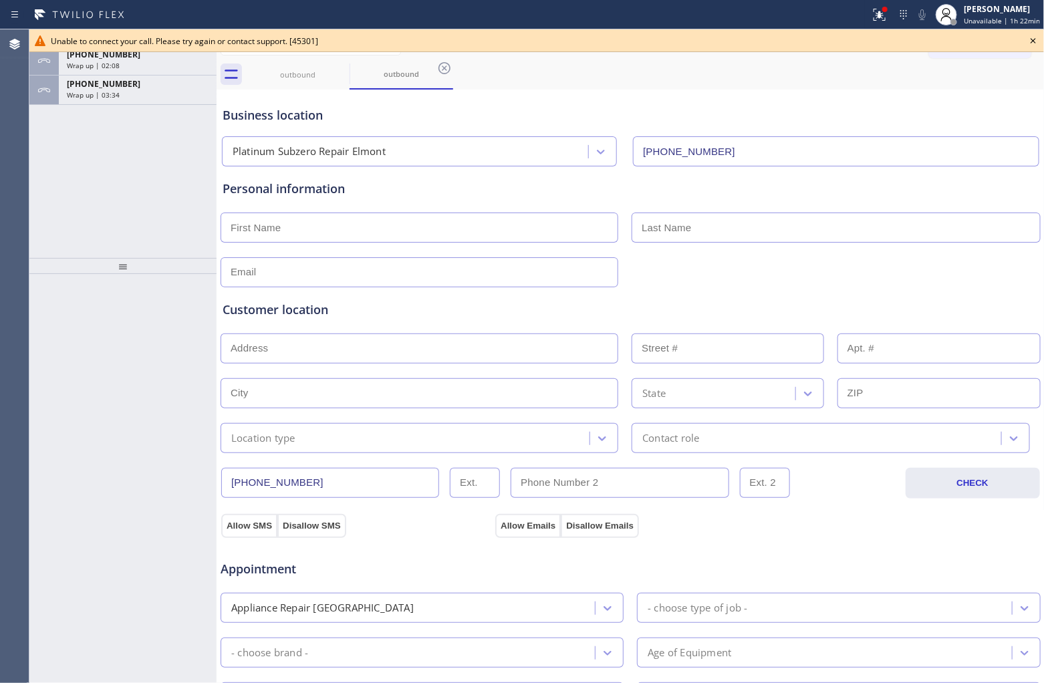
click at [835, 40] on icon at bounding box center [1033, 41] width 16 height 16
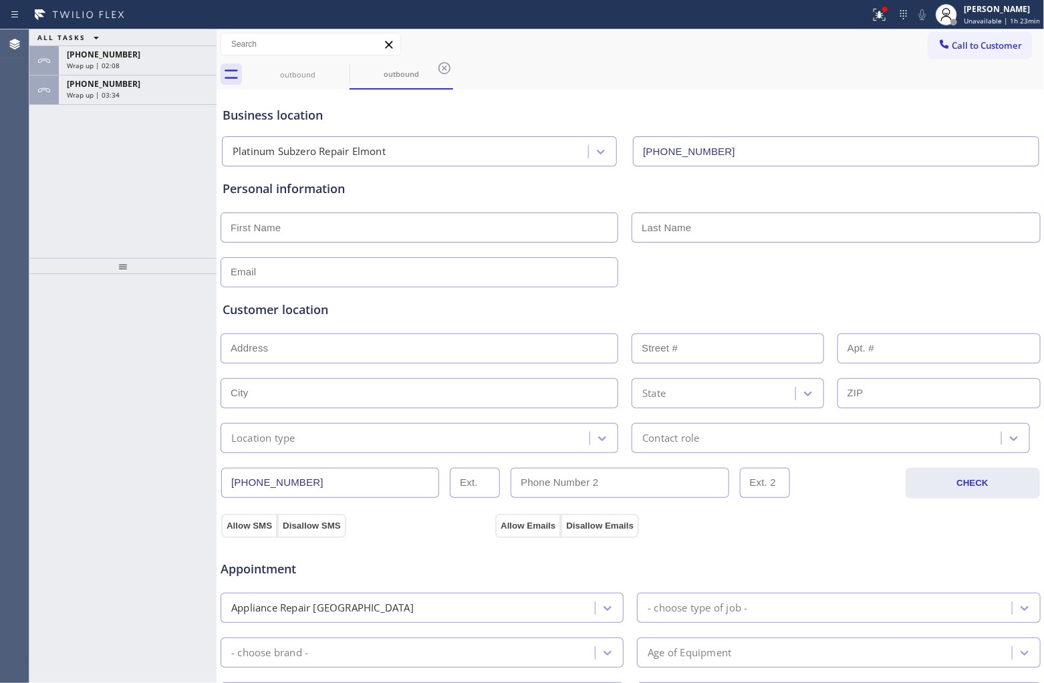
click at [835, 41] on span "Call to Customer" at bounding box center [988, 45] width 70 height 12
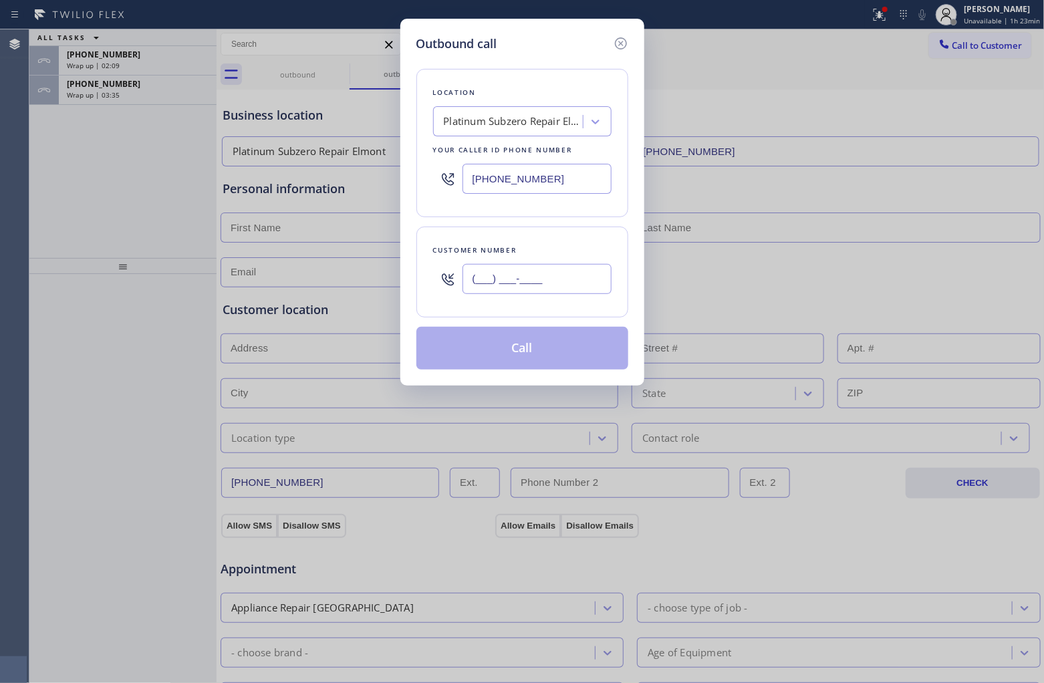
click at [530, 281] on input "(___) ___-____" at bounding box center [537, 279] width 149 height 30
paste input "631) 203-2565"
type input "(631) 203-2565"
click at [553, 354] on button "Call" at bounding box center [522, 348] width 212 height 43
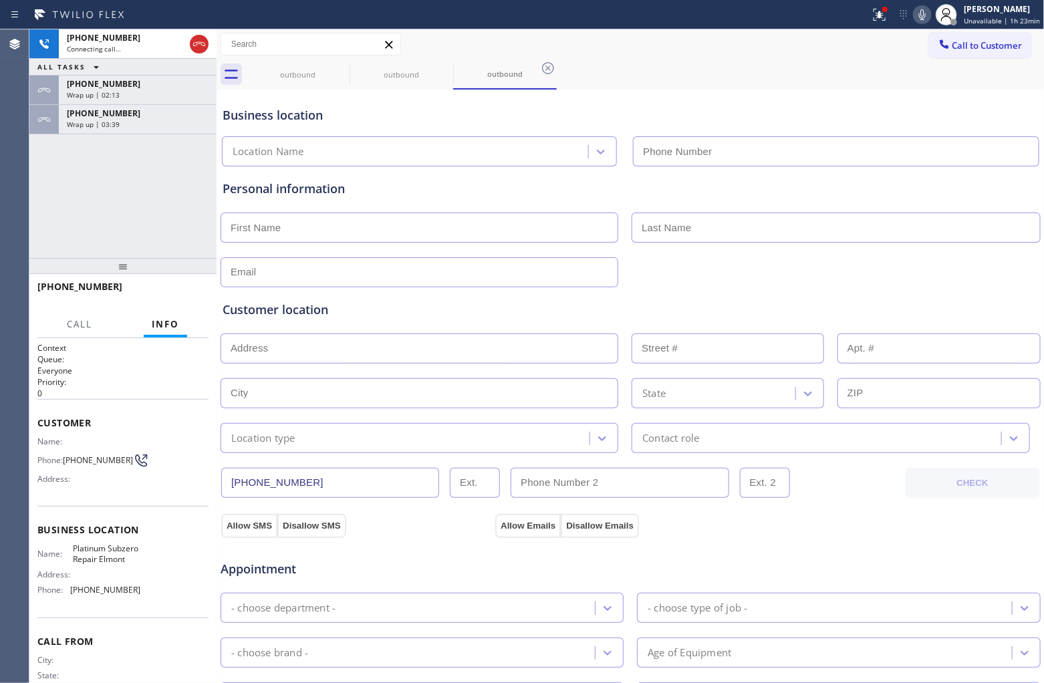
type input "(347) 801-0287"
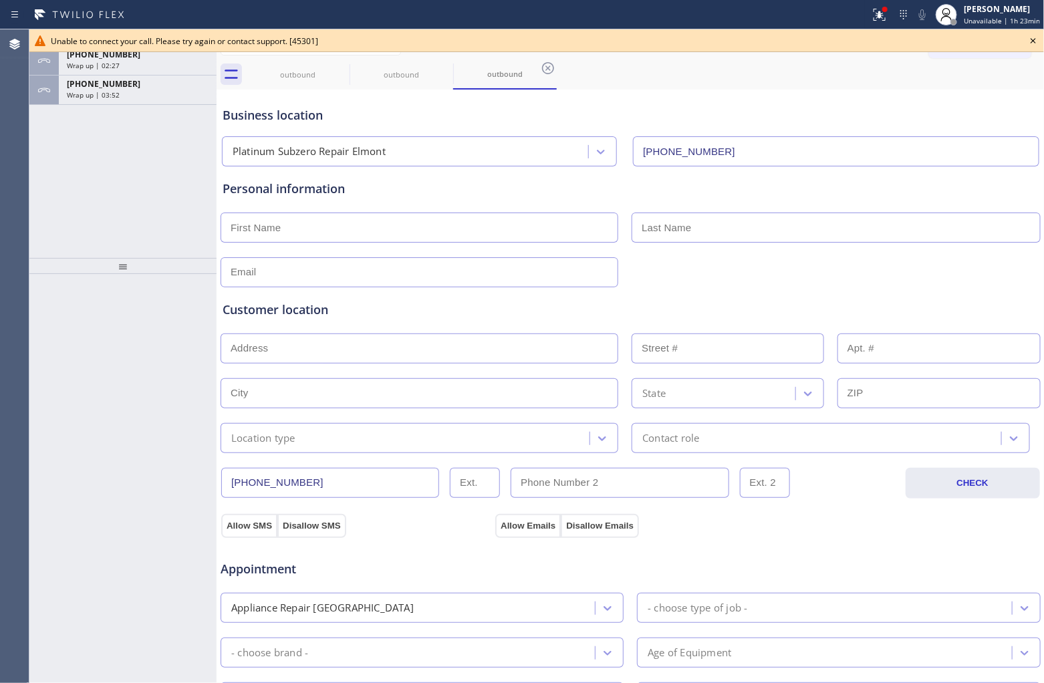
click at [1, 209] on div "Agent Desktop" at bounding box center [14, 356] width 29 height 654
drag, startPoint x: 1036, startPoint y: 40, endPoint x: 977, endPoint y: 45, distance: 59.1
click at [835, 40] on icon at bounding box center [1033, 41] width 16 height 16
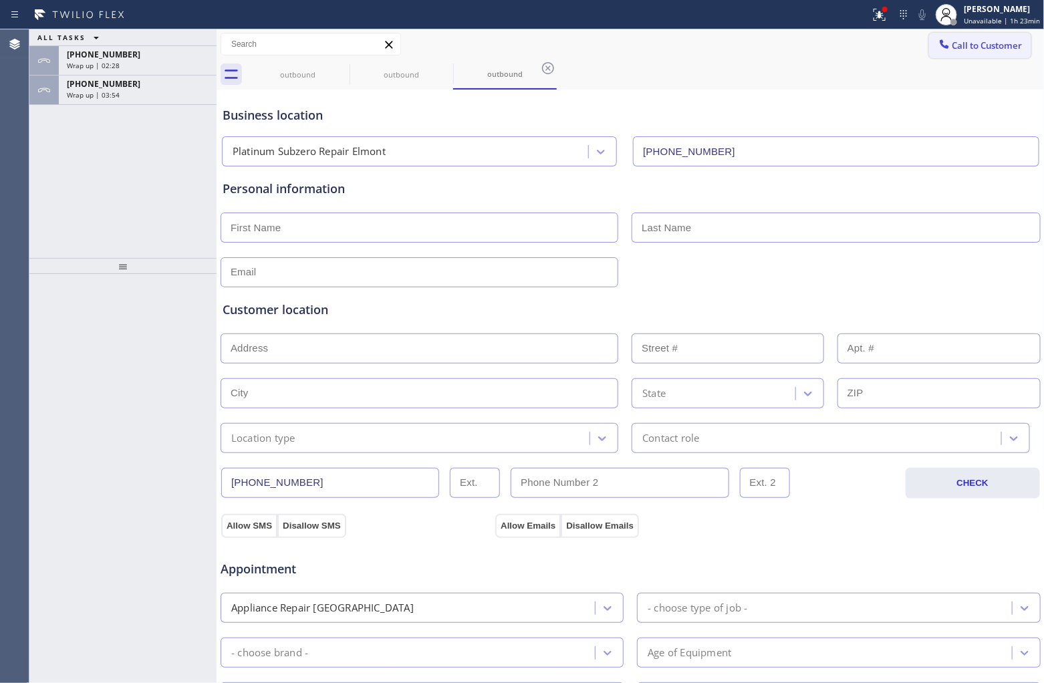
click at [835, 47] on span "Call to Customer" at bounding box center [988, 45] width 70 height 12
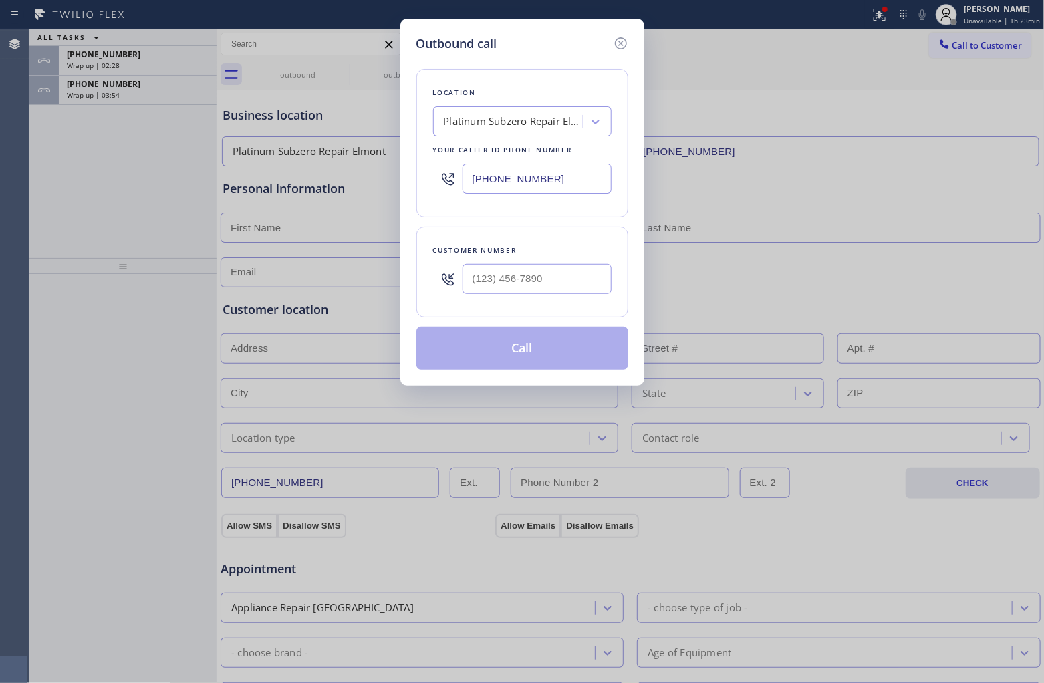
click at [497, 127] on div "Platinum Subzero Repair Elmont" at bounding box center [514, 121] width 140 height 15
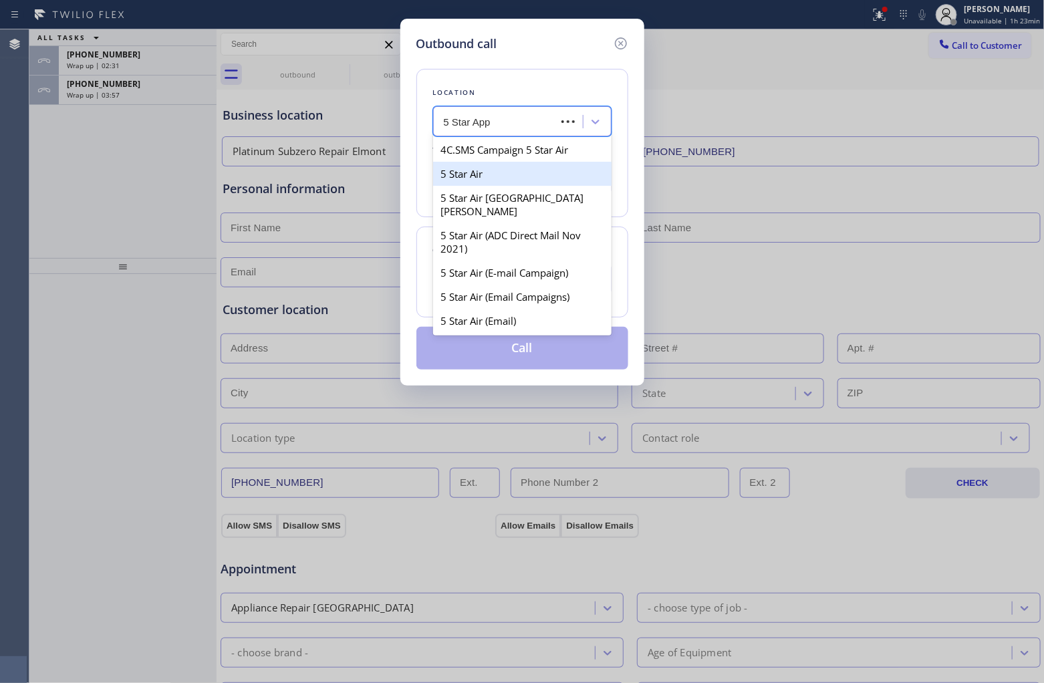
type input "5 Star Appl"
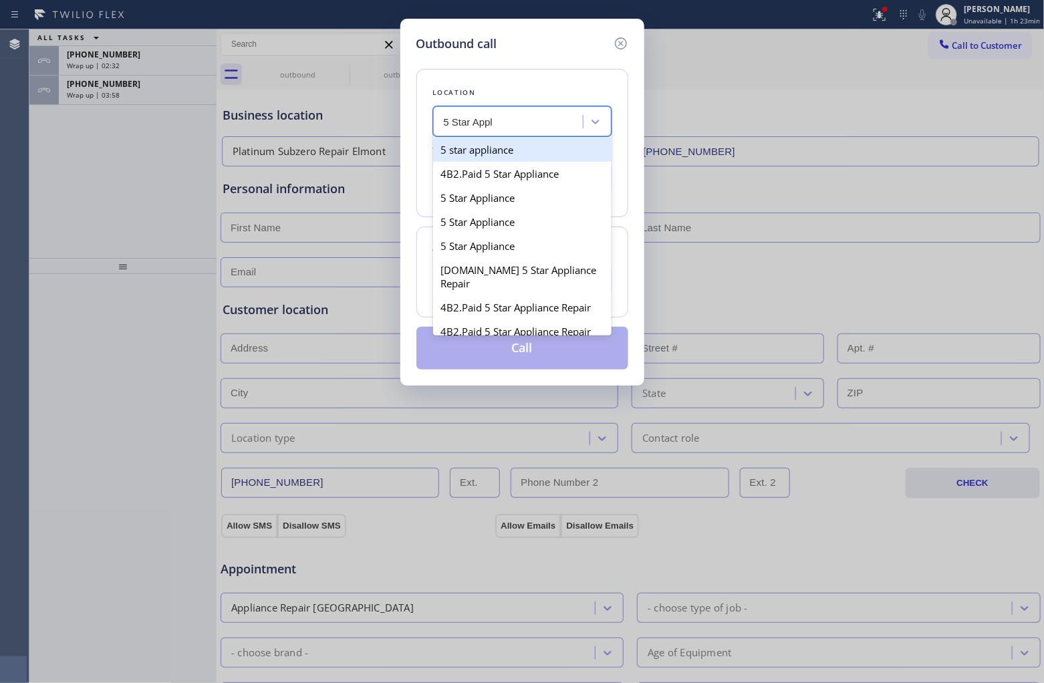
click at [507, 151] on div "5 star appliance" at bounding box center [522, 150] width 178 height 24
type input "[PHONE_NUMBER]"
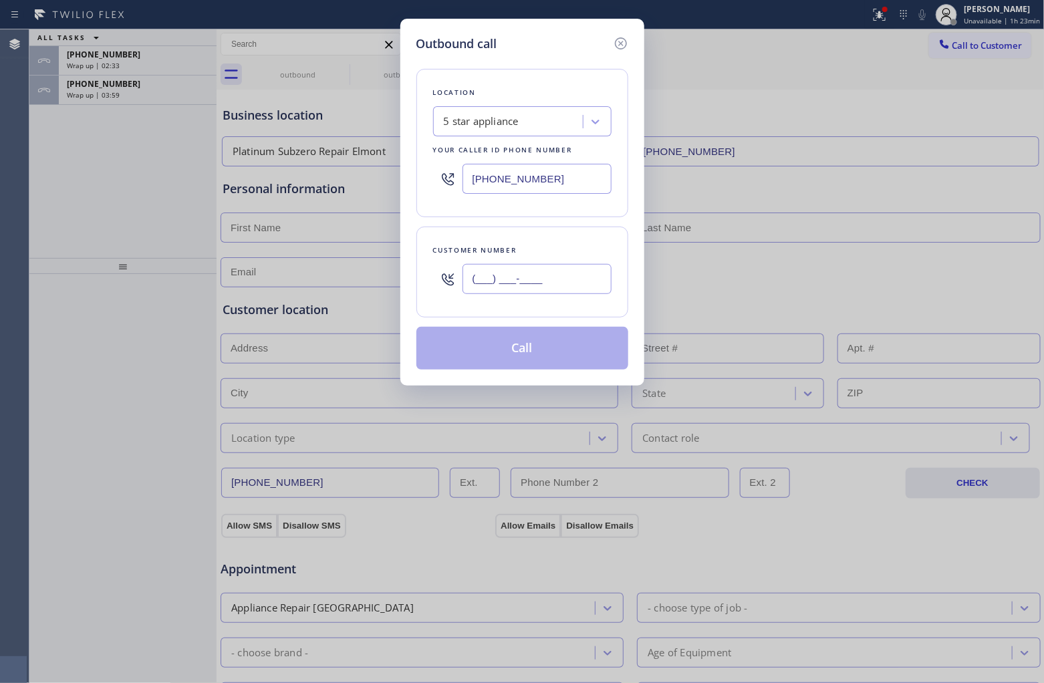
paste input "631) 203-2565"
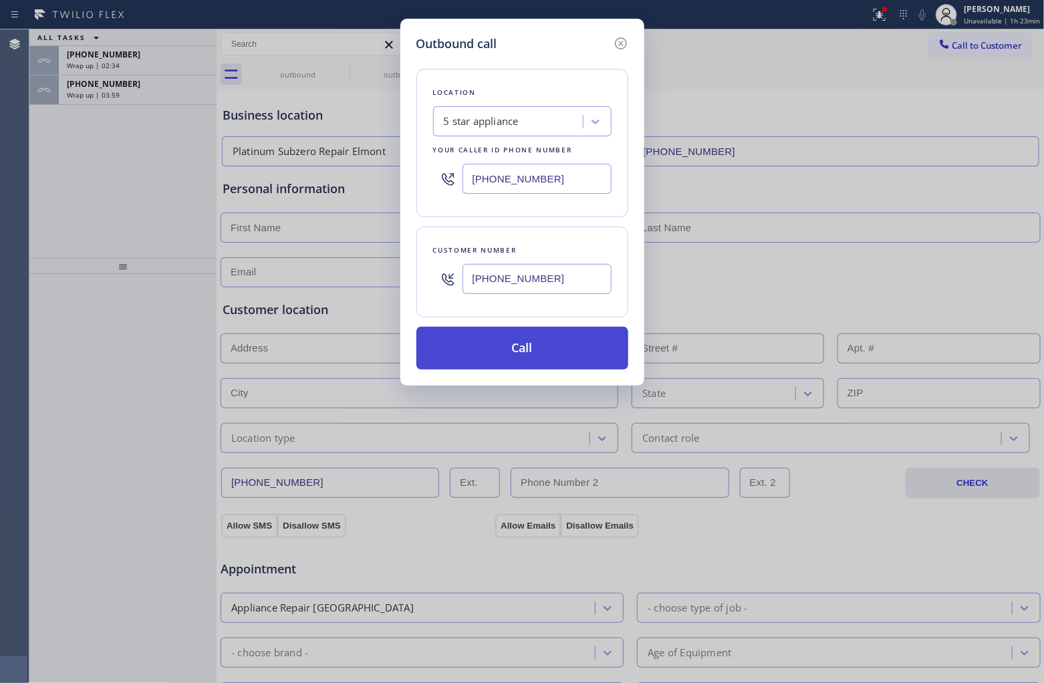
type input "(631) 203-2565"
click at [557, 346] on button "Call" at bounding box center [522, 348] width 212 height 43
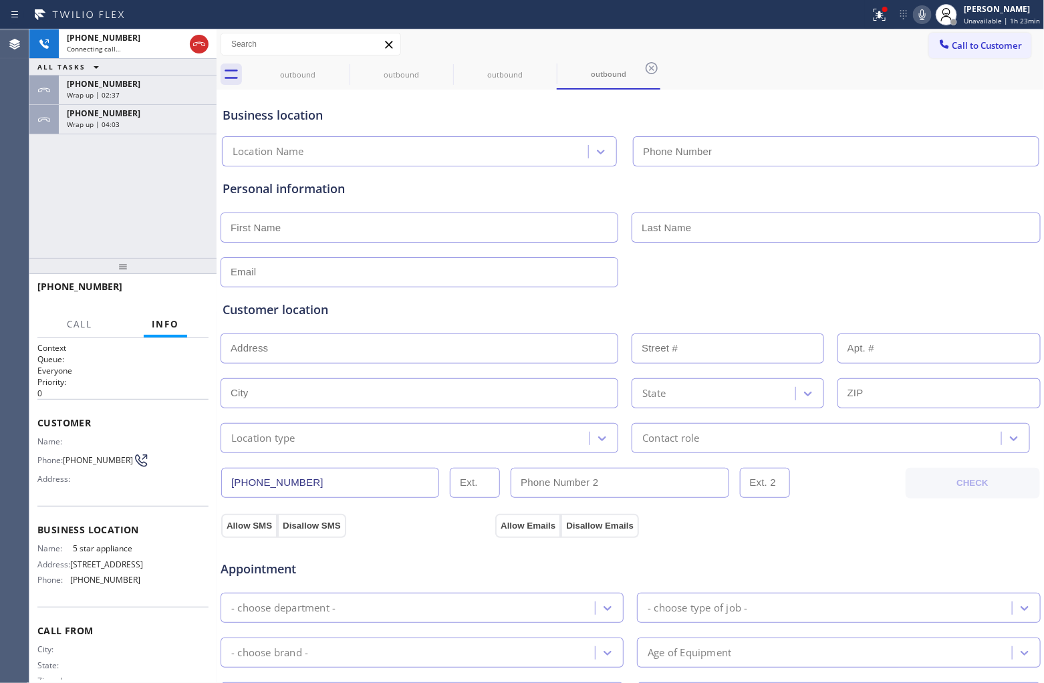
type input "[PHONE_NUMBER]"
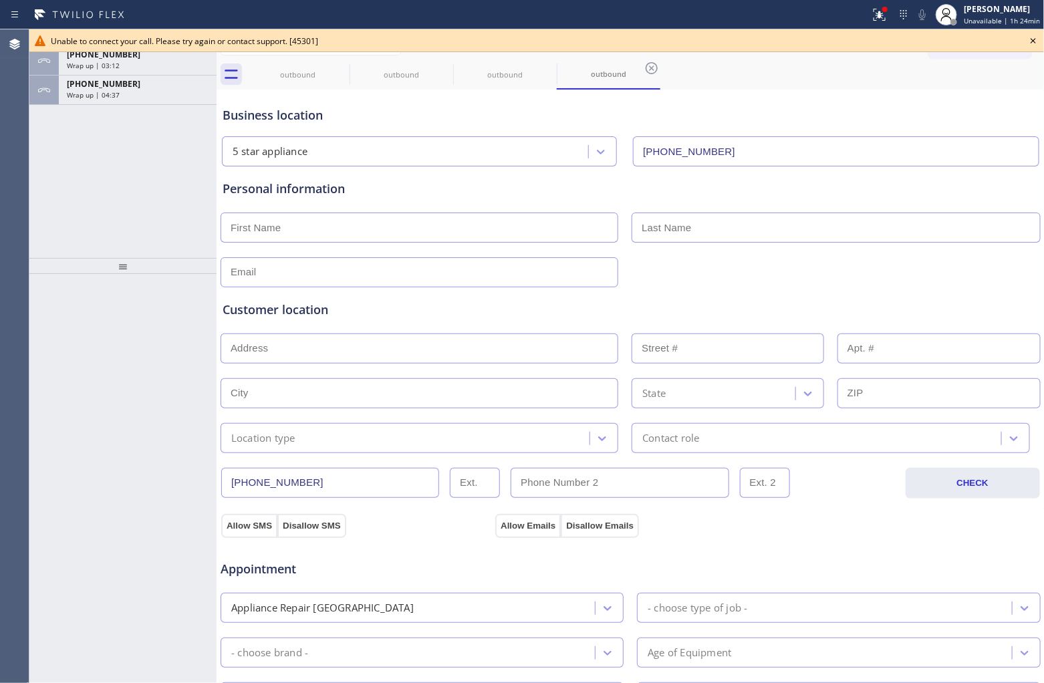
click at [835, 48] on icon at bounding box center [1033, 41] width 16 height 16
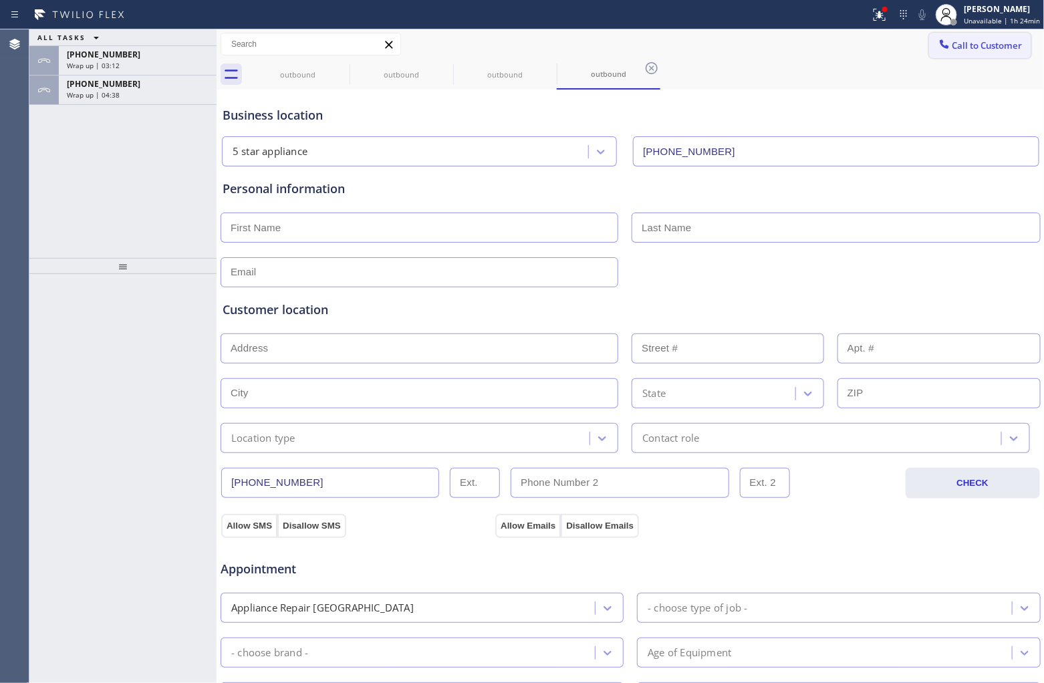
click at [835, 44] on span "Call to Customer" at bounding box center [988, 45] width 70 height 12
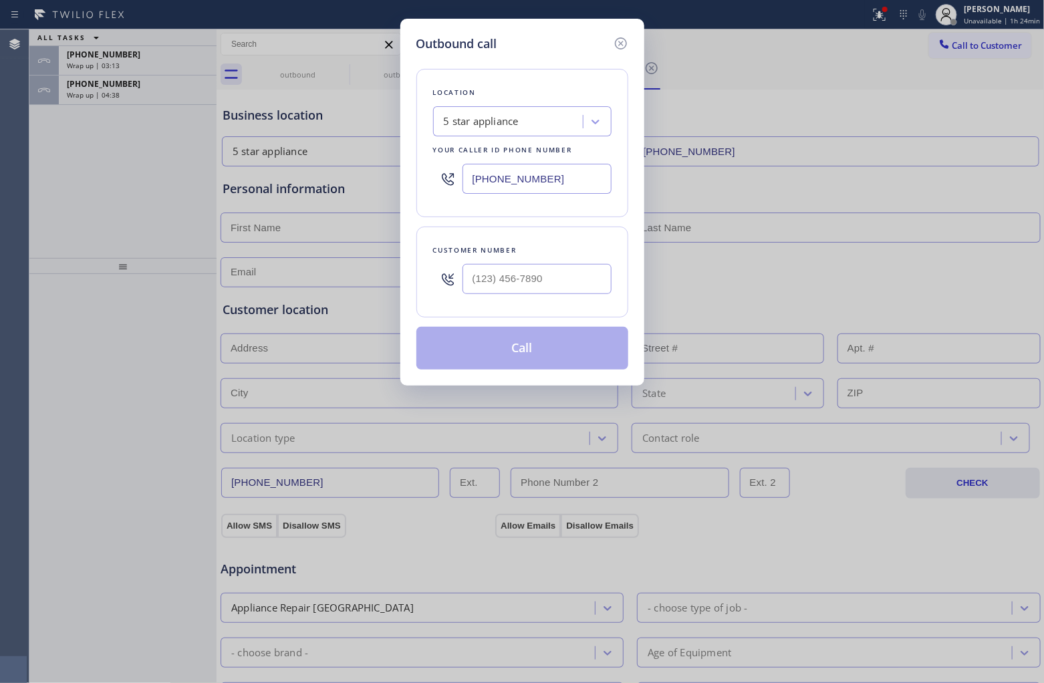
click at [556, 171] on input "[PHONE_NUMBER]" at bounding box center [537, 179] width 149 height 30
paste input "833) 900-0369"
type input "(833) 900-0369"
type input "(___) ___-____"
click at [550, 277] on input "(___) ___-____" at bounding box center [537, 279] width 149 height 30
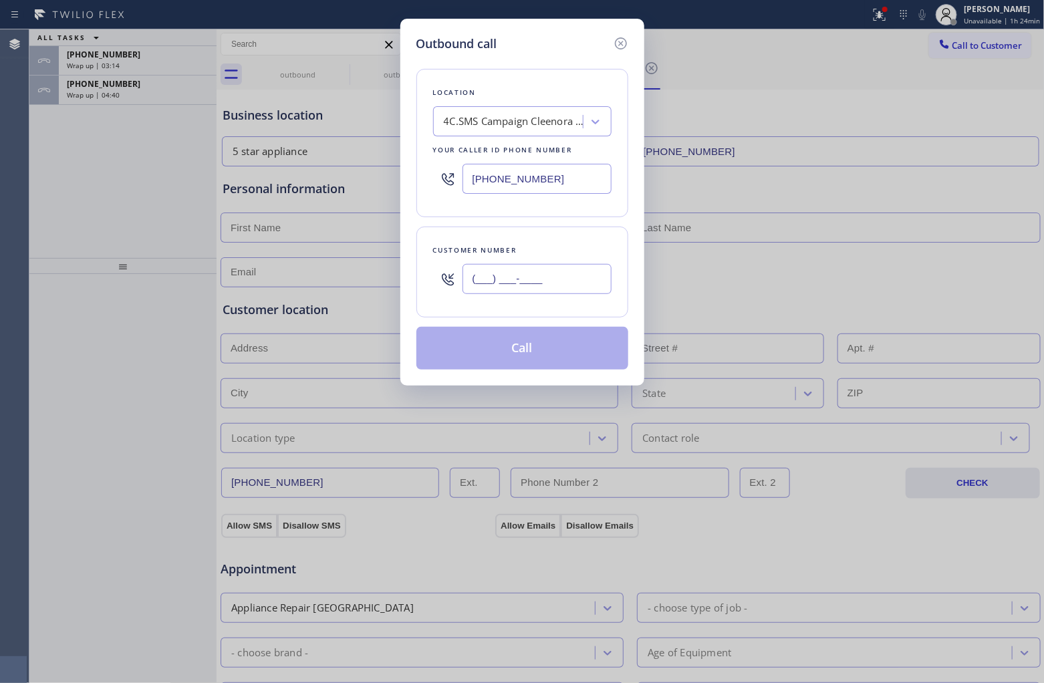
paste input "386) 306-2662"
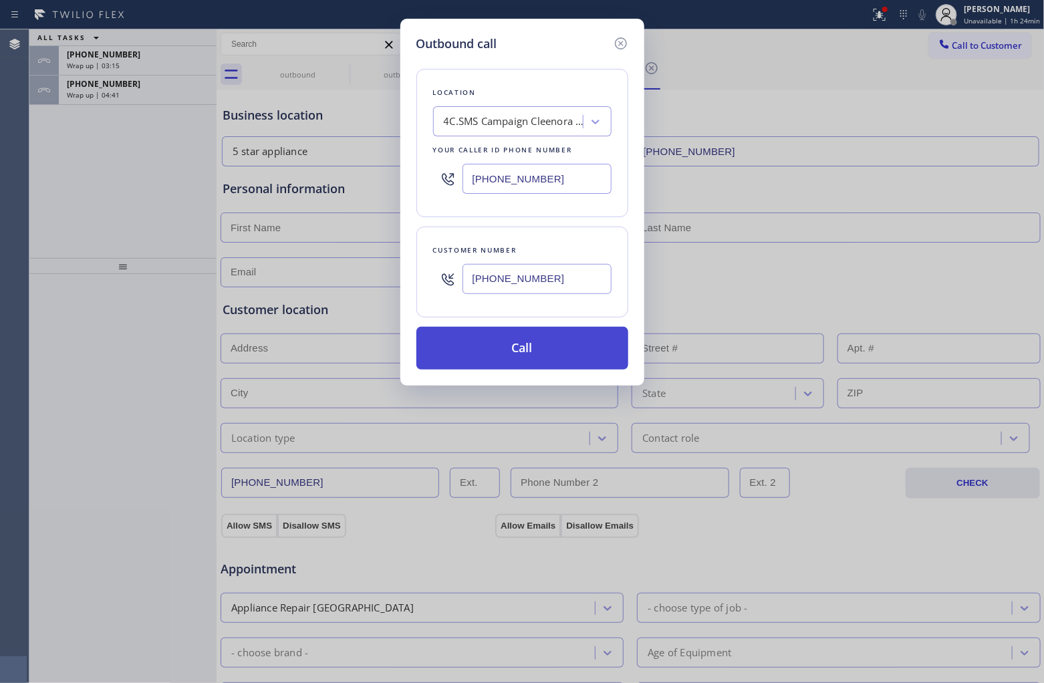
type input "(386) 306-2662"
click at [562, 351] on button "Call" at bounding box center [522, 348] width 212 height 43
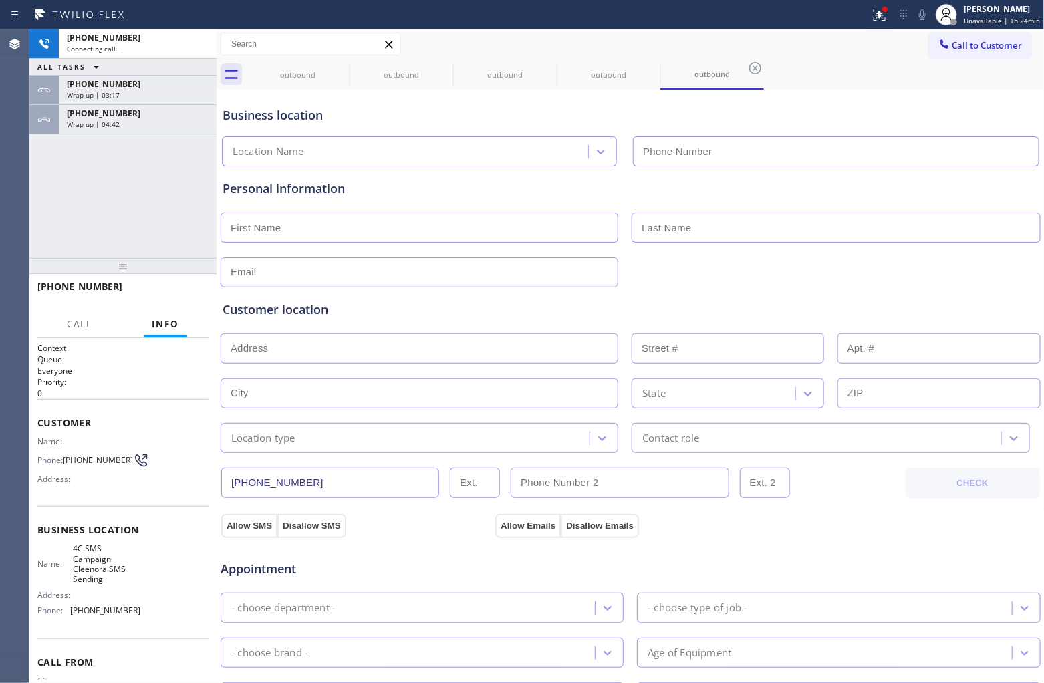
type input "(833) 900-0369"
click at [45, 164] on div "+13863062662 Connecting call… ALL TASKS ALL TASKS ACTIVE TASKS TASKS IN WRAP UP…" at bounding box center [122, 143] width 187 height 229
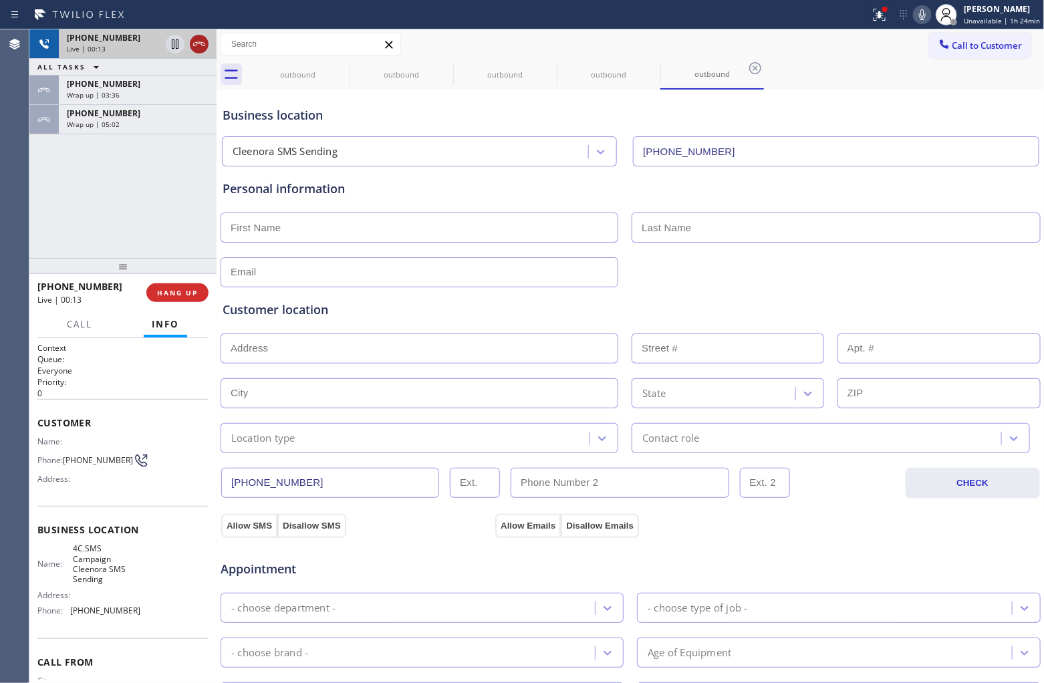
click at [202, 49] on icon at bounding box center [199, 44] width 16 height 16
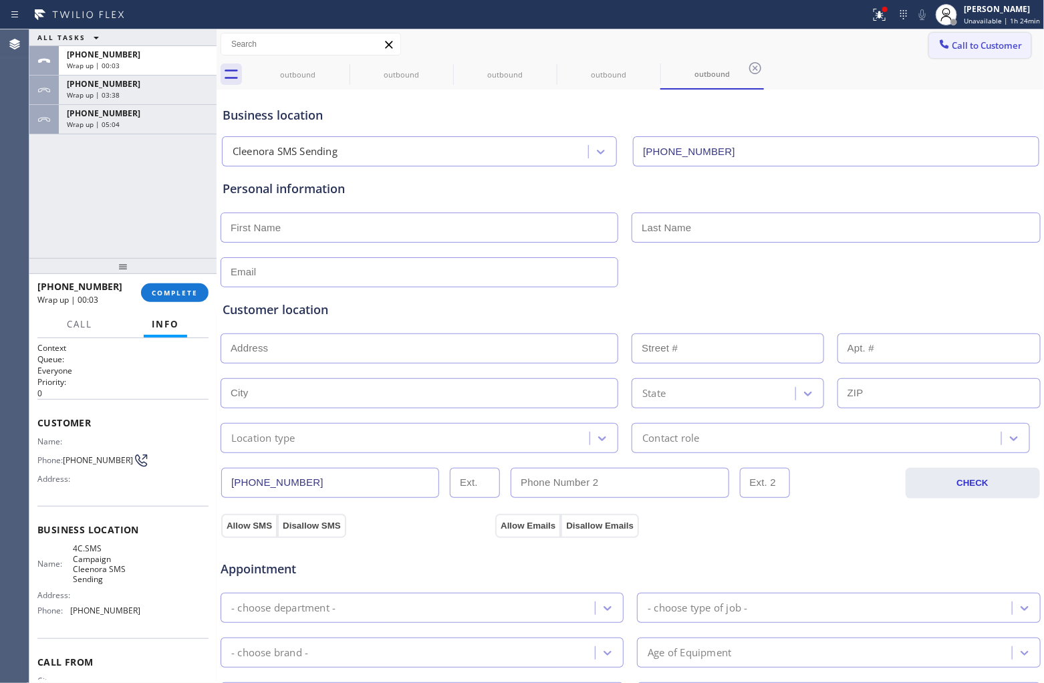
drag, startPoint x: 977, startPoint y: 38, endPoint x: 945, endPoint y: 61, distance: 39.9
click at [835, 38] on button "Call to Customer" at bounding box center [980, 45] width 102 height 25
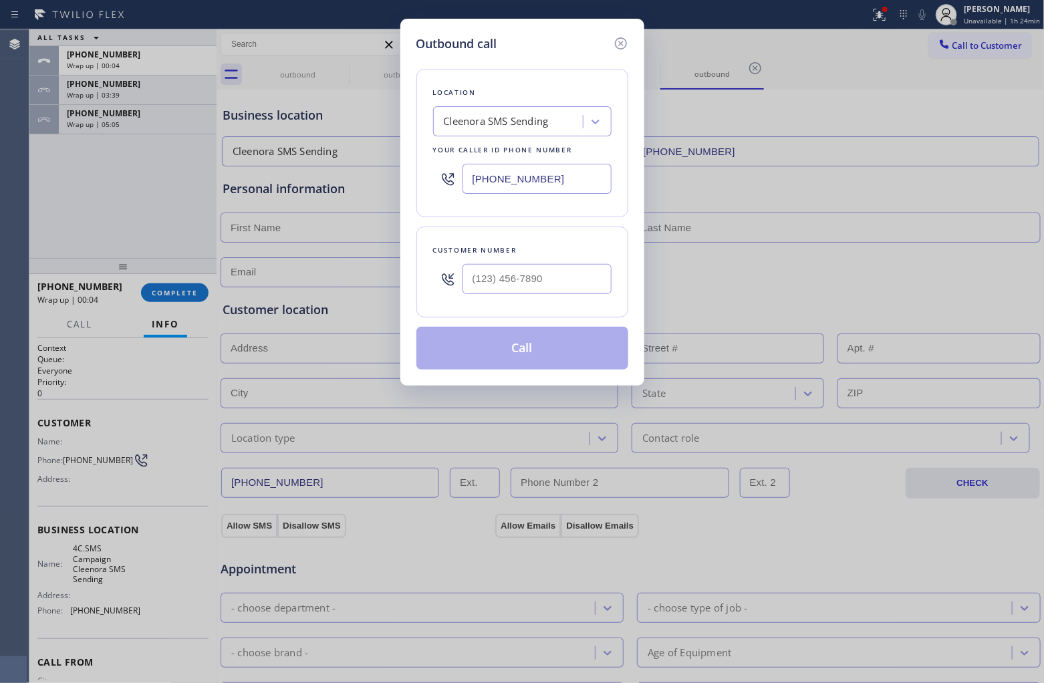
click at [556, 172] on input "(833) 900-0369" at bounding box center [537, 179] width 149 height 30
paste input "646) 956-4870"
type input "(646) 956-4870"
type input "(___) ___-____"
click at [521, 263] on div at bounding box center [537, 278] width 149 height 43
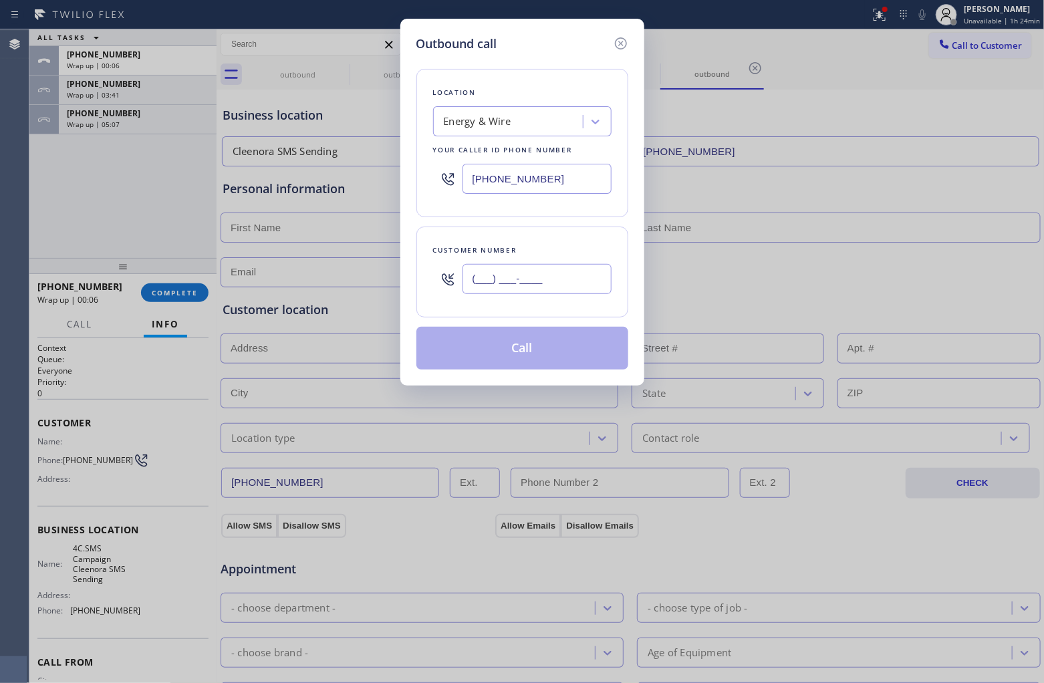
click at [531, 284] on input "(___) ___-____" at bounding box center [537, 279] width 149 height 30
paste input "646) 889-9033"
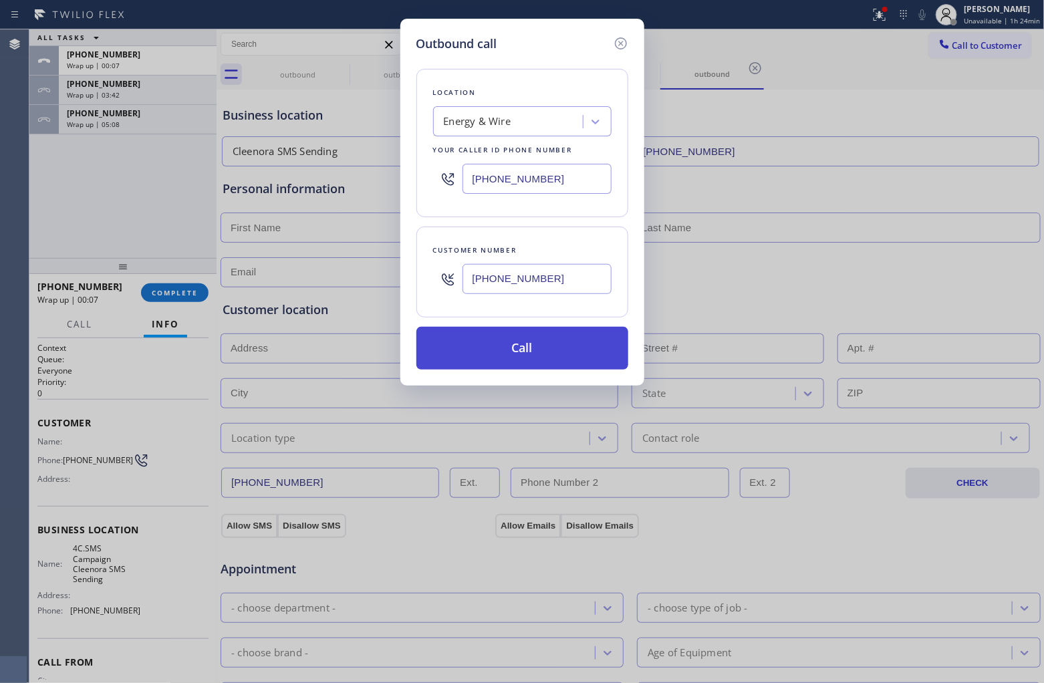
type input "(646) 889-9033"
click at [546, 356] on button "Call" at bounding box center [522, 348] width 212 height 43
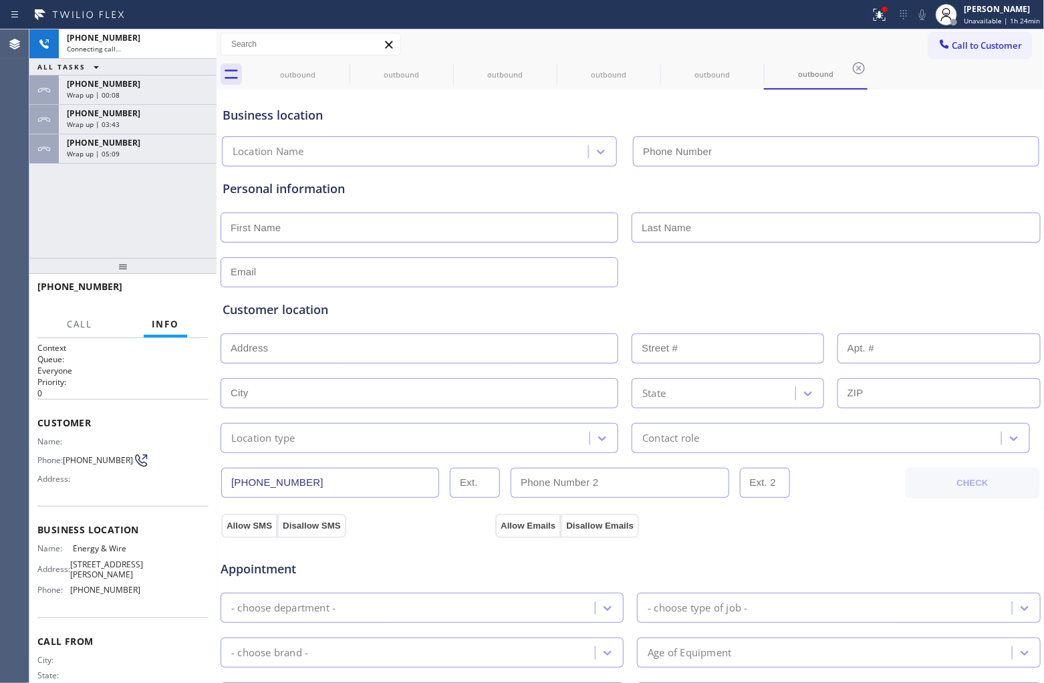
type input "(646) 956-4870"
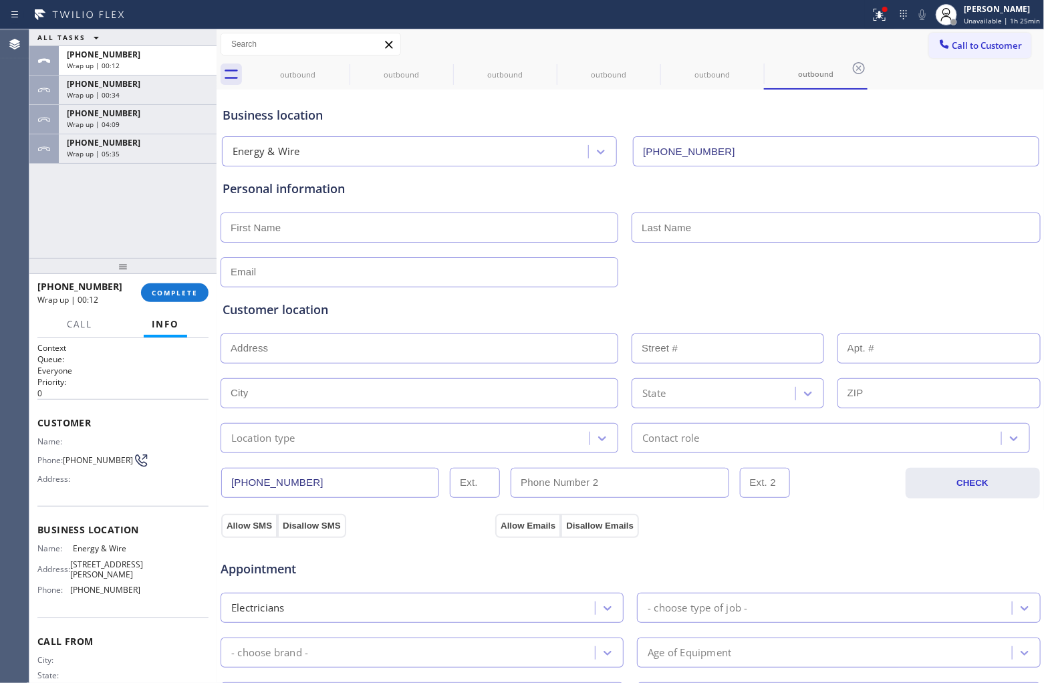
click at [28, 194] on div "Agent Desktop" at bounding box center [14, 356] width 29 height 654
click at [172, 274] on div at bounding box center [122, 266] width 187 height 16
click at [178, 285] on button "COMPLETE" at bounding box center [175, 292] width 68 height 19
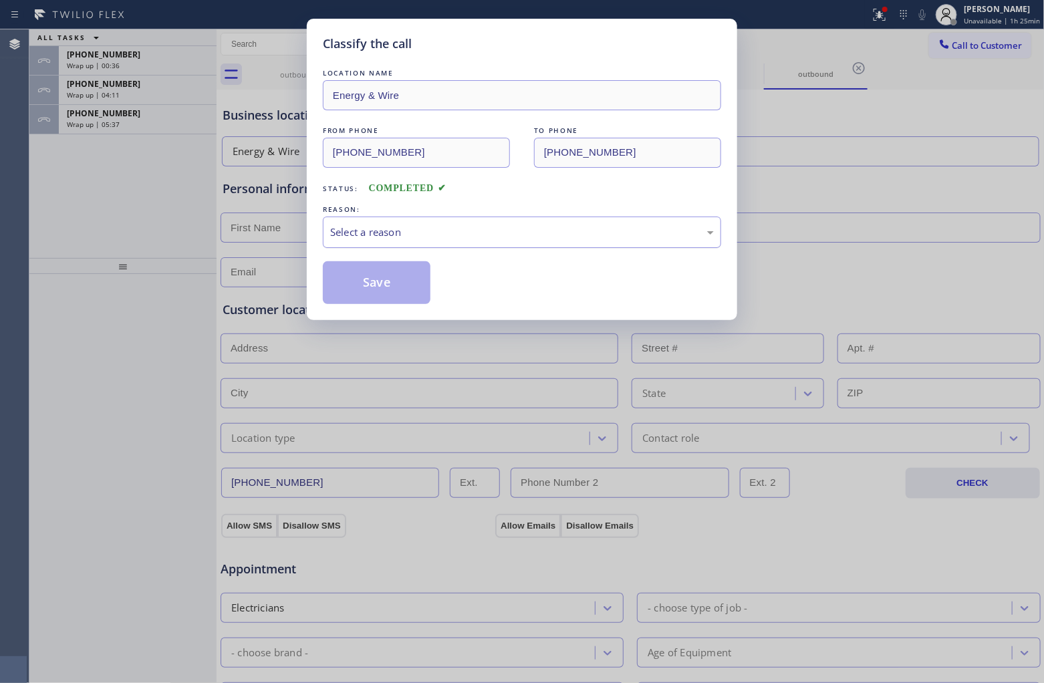
click at [398, 245] on div "Select a reason" at bounding box center [522, 232] width 398 height 31
click at [389, 289] on button "Save" at bounding box center [377, 282] width 108 height 43
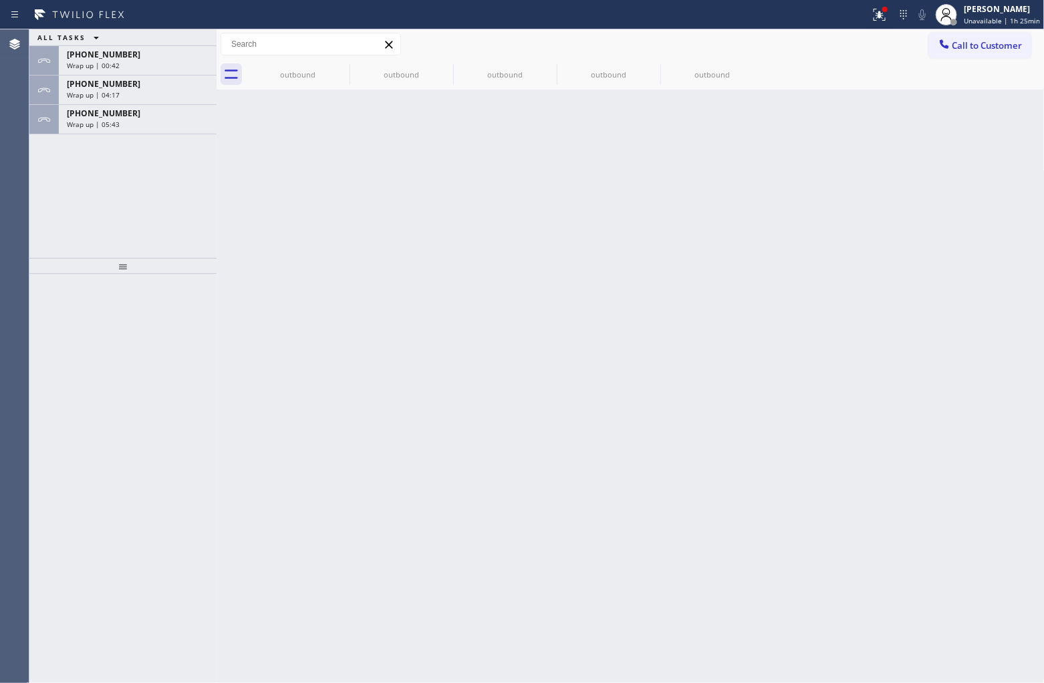
click at [38, 224] on div "ALL TASKS ALL TASKS ACTIVE TASKS TASKS IN WRAP UP +13863062662 Wrap up | 00:42 …" at bounding box center [122, 143] width 187 height 229
drag, startPoint x: 11, startPoint y: 221, endPoint x: 71, endPoint y: 191, distance: 67.0
click at [11, 221] on div "Agent Desktop" at bounding box center [14, 356] width 29 height 654
click at [151, 140] on div "ALL TASKS ALL TASKS ACTIVE TASKS TASKS IN WRAP UP +13863062662 Wrap up | 00:59 …" at bounding box center [122, 143] width 187 height 229
click at [149, 126] on div "Wrap up | 06:01" at bounding box center [138, 124] width 142 height 9
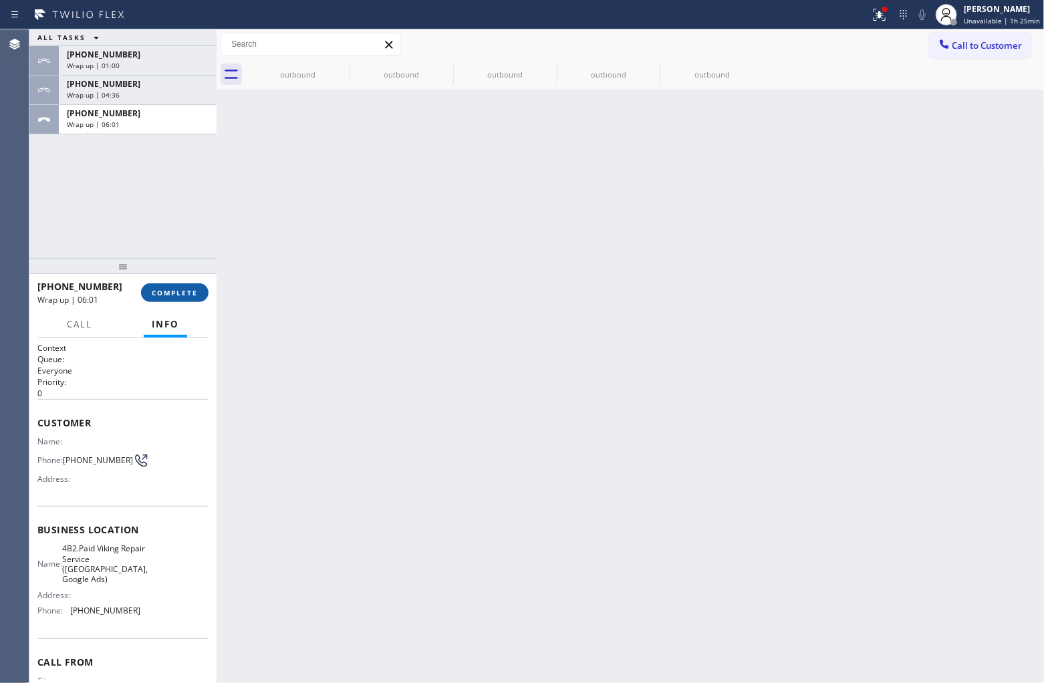
click at [172, 298] on button "COMPLETE" at bounding box center [175, 292] width 68 height 19
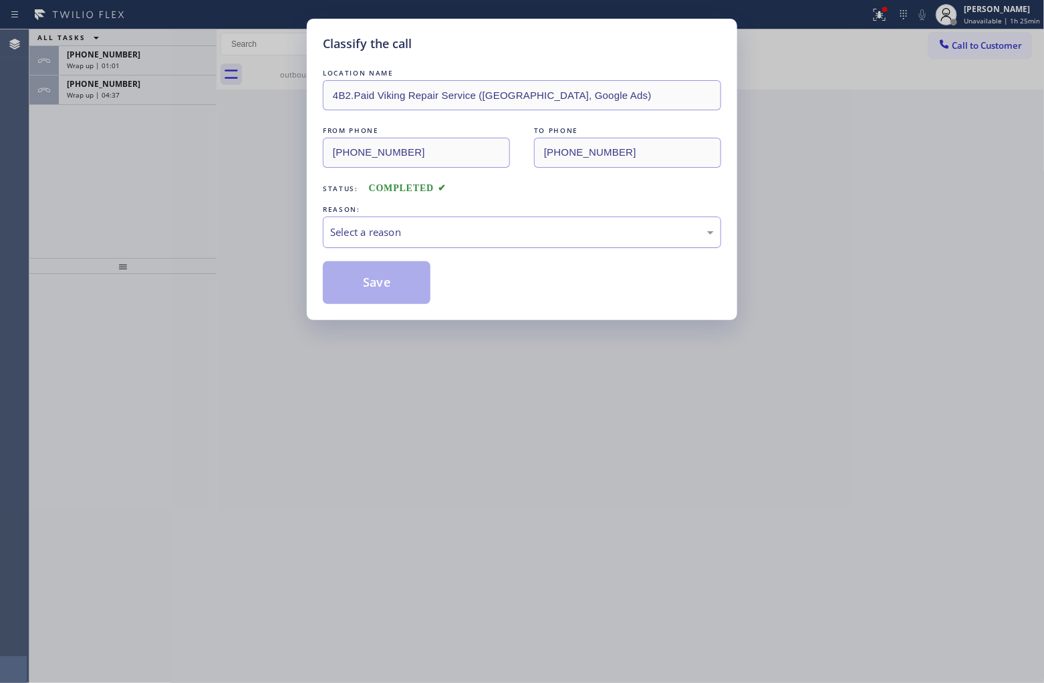
click at [438, 235] on div "Select a reason" at bounding box center [522, 232] width 384 height 15
click at [402, 284] on button "Save" at bounding box center [377, 282] width 108 height 43
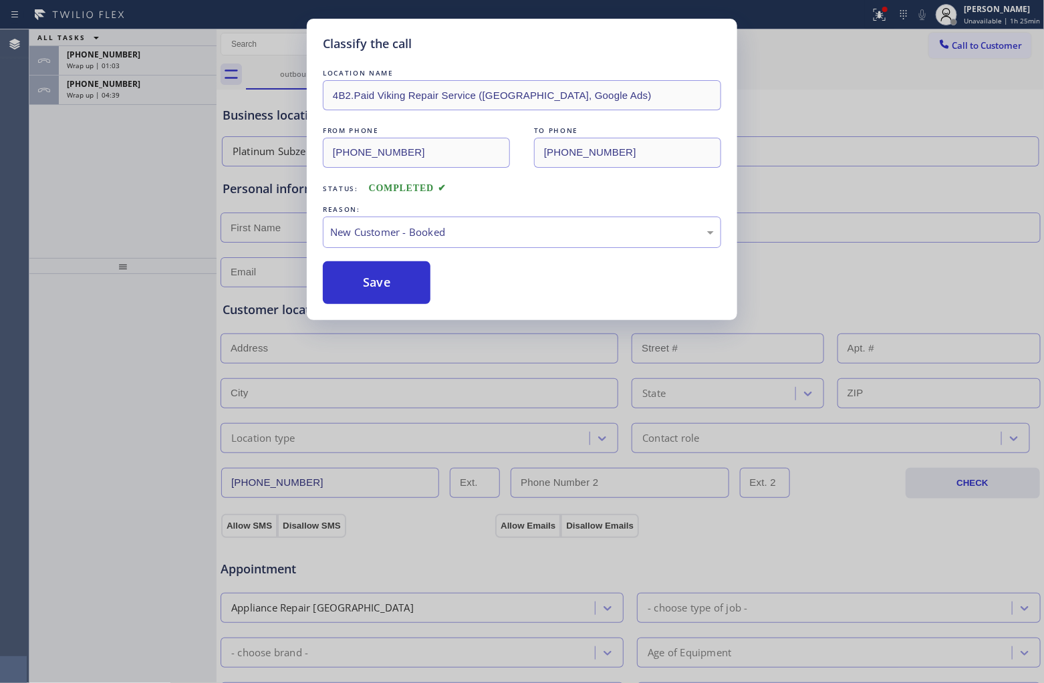
click at [88, 99] on div "Classify the call LOCATION NAME 4B2.Paid Viking Repair Service (Boston, Google …" at bounding box center [522, 341] width 1044 height 683
click at [86, 97] on div "Classify the call LOCATION NAME 4B2.Paid Viking Repair Service (Boston, Google …" at bounding box center [522, 341] width 1044 height 683
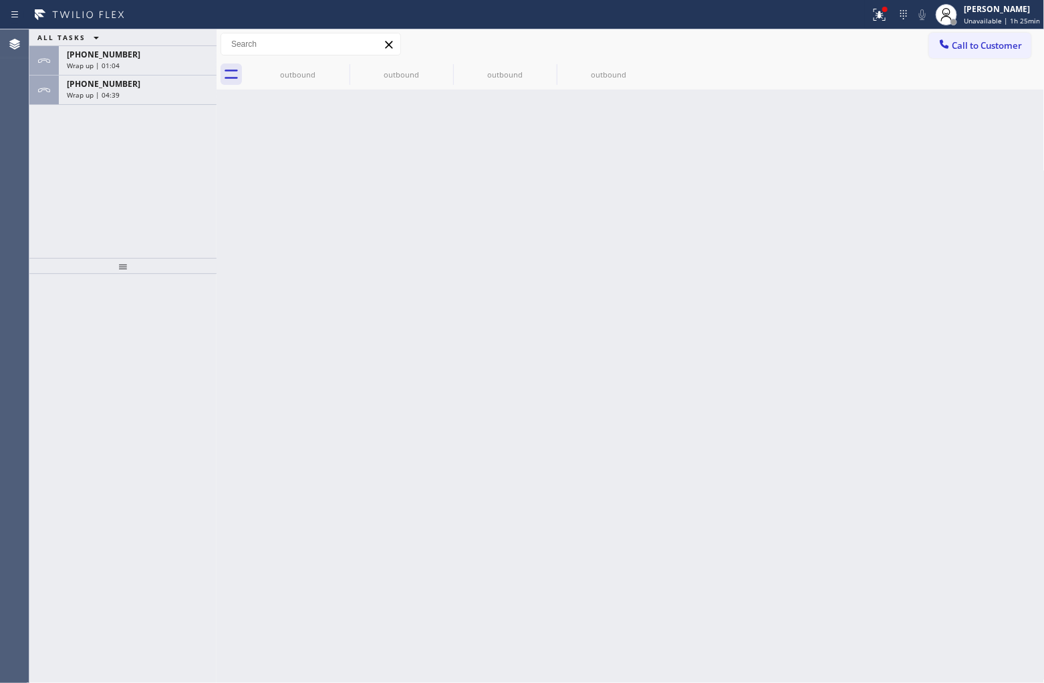
click at [86, 97] on span "Wrap up | 04:39" at bounding box center [93, 94] width 53 height 9
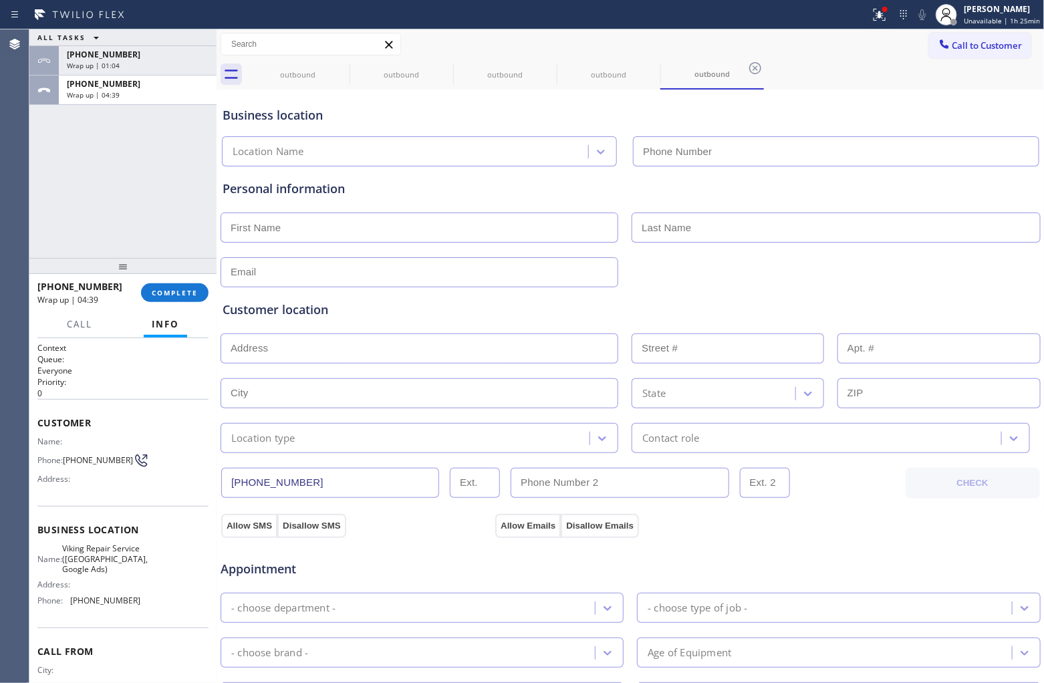
click at [86, 97] on span "Wrap up | 04:39" at bounding box center [93, 94] width 53 height 9
type input "(857) 355-0854"
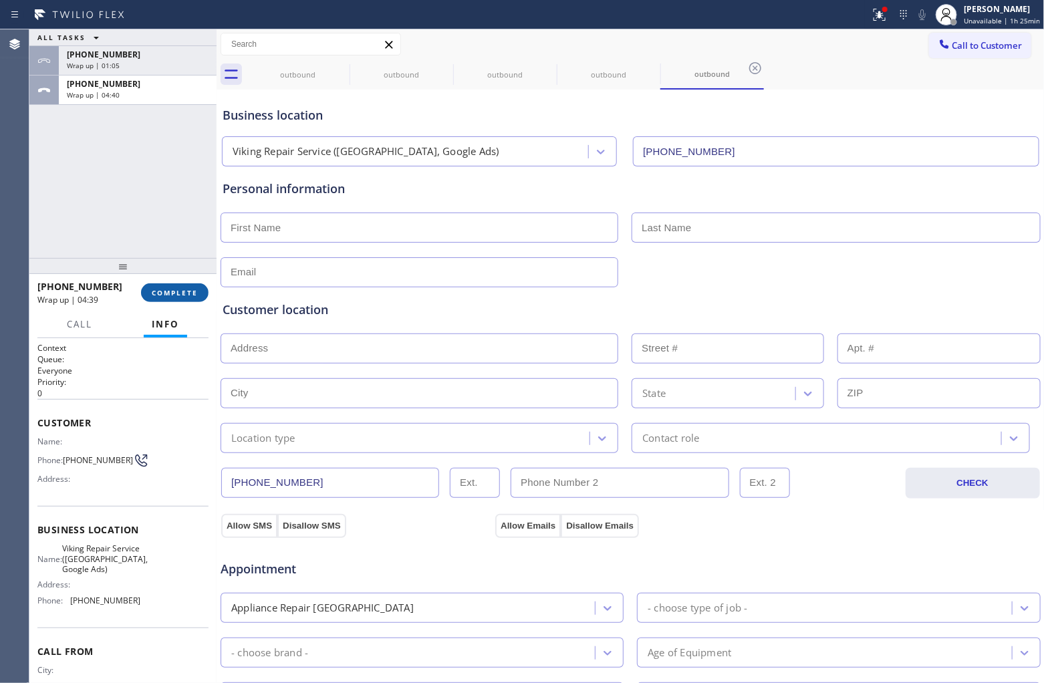
click at [152, 298] on button "COMPLETE" at bounding box center [175, 292] width 68 height 19
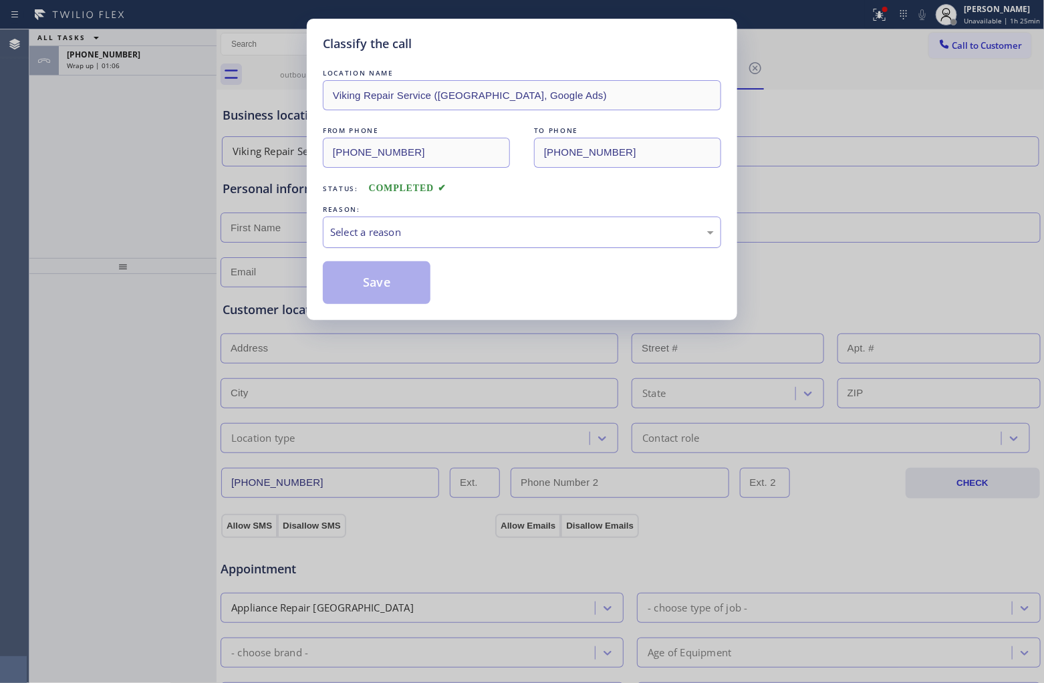
click at [422, 232] on div "Select a reason" at bounding box center [522, 232] width 384 height 15
click at [391, 288] on button "Save" at bounding box center [377, 282] width 108 height 43
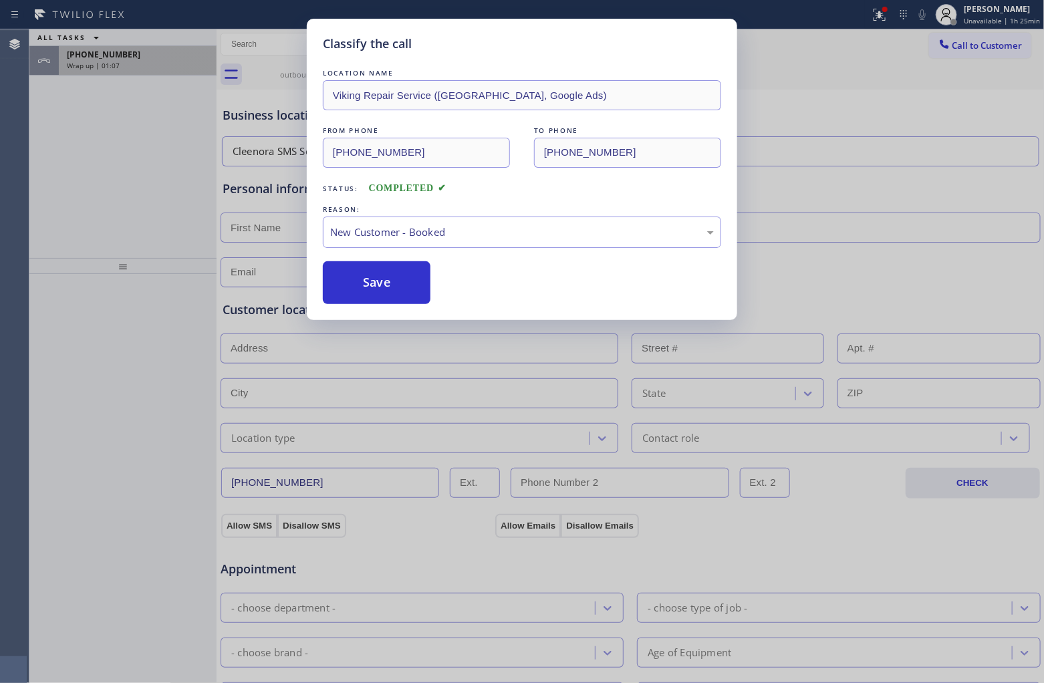
click at [136, 57] on div "+13863062662" at bounding box center [138, 54] width 142 height 11
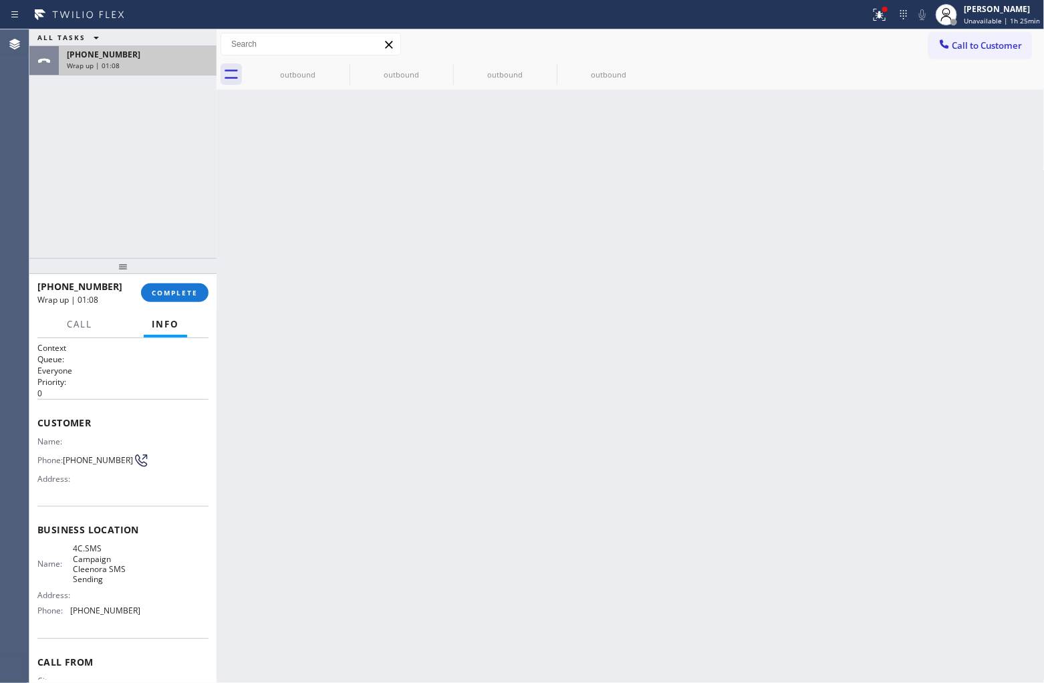
click at [136, 57] on div "+13863062662" at bounding box center [138, 54] width 142 height 11
click at [162, 295] on span "COMPLETE" at bounding box center [175, 292] width 46 height 9
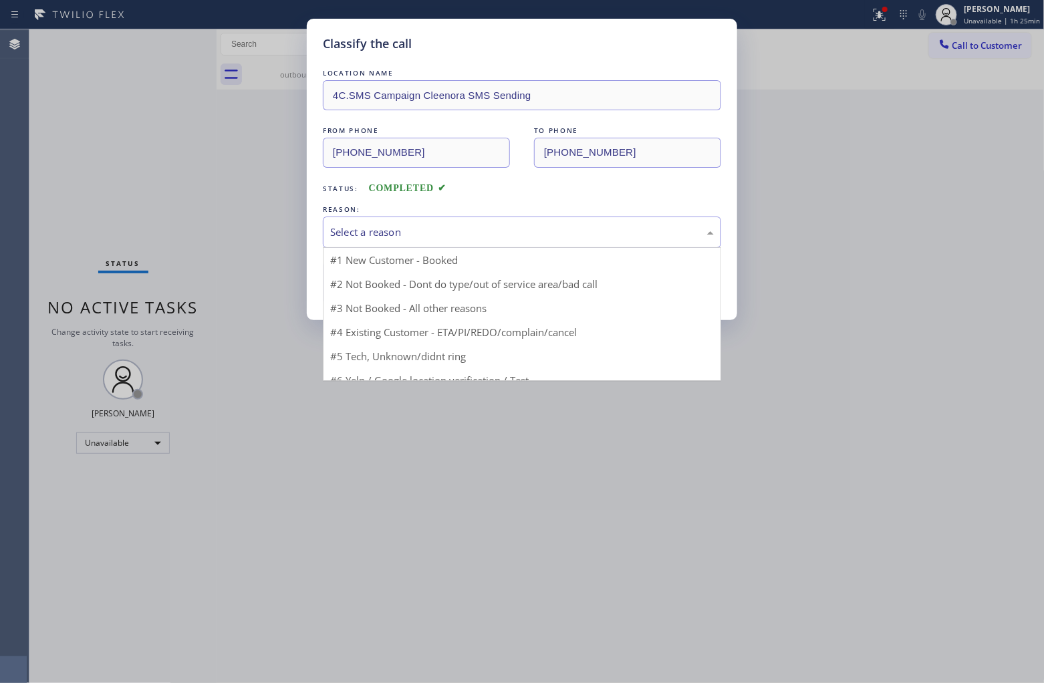
drag, startPoint x: 404, startPoint y: 228, endPoint x: 400, endPoint y: 263, distance: 35.1
click at [406, 231] on div "Select a reason" at bounding box center [522, 232] width 384 height 15
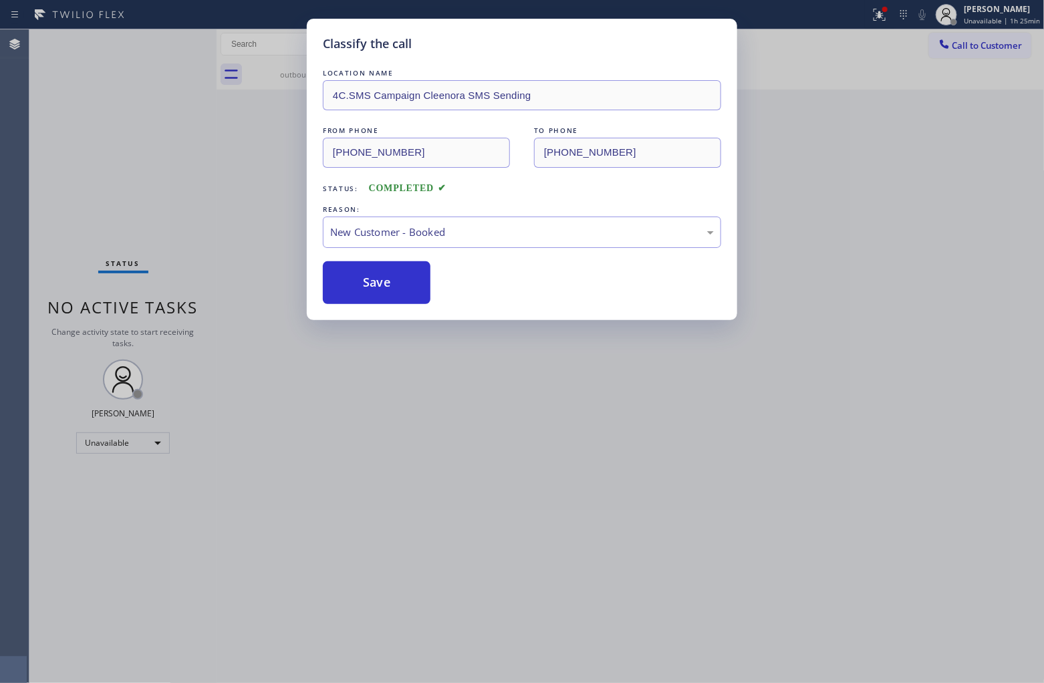
drag, startPoint x: 388, startPoint y: 283, endPoint x: 737, endPoint y: 495, distance: 409.2
click at [386, 282] on button "Save" at bounding box center [377, 282] width 108 height 43
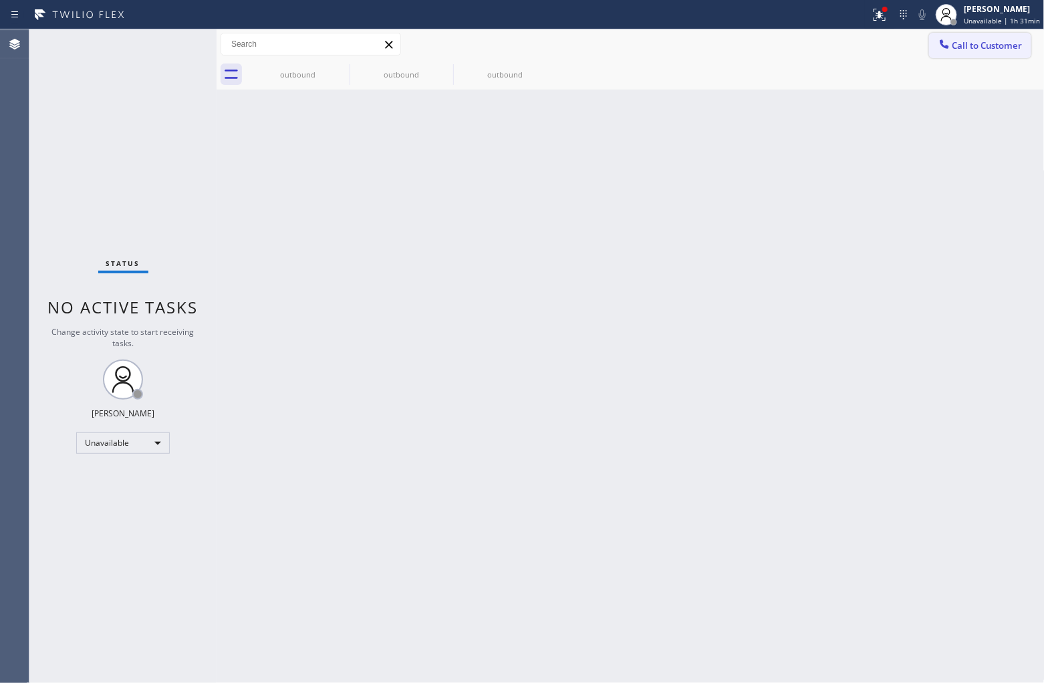
click at [835, 57] on button "Call to Customer" at bounding box center [980, 45] width 102 height 25
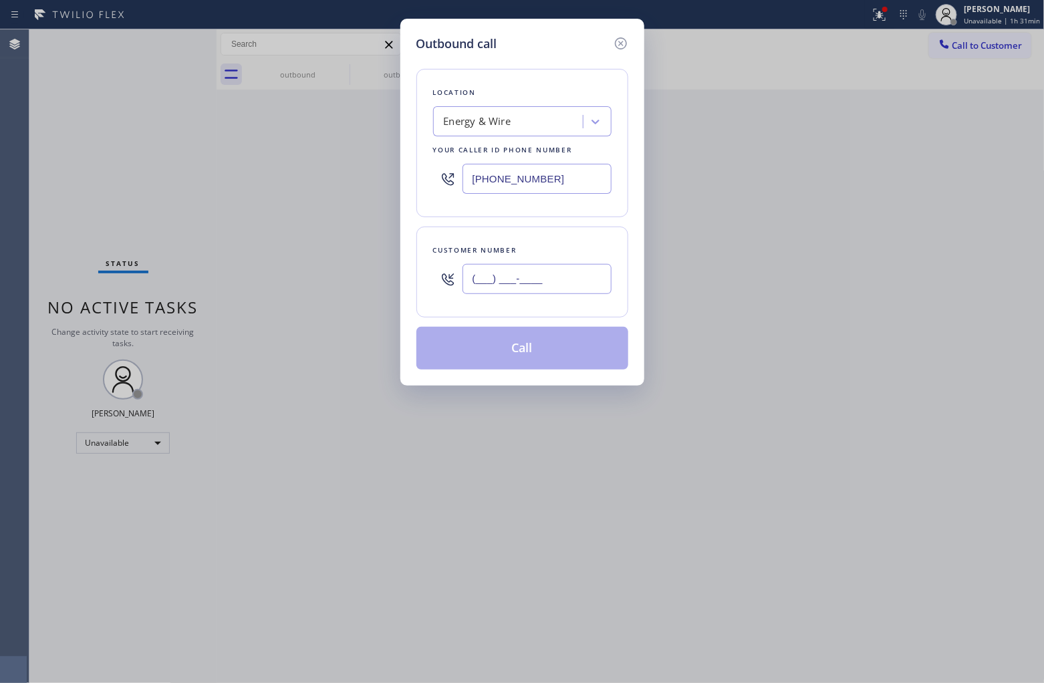
click at [546, 285] on input "(___) ___-____" at bounding box center [537, 279] width 149 height 30
paste input "480) 586-8698"
type input "(480) 586-8698"
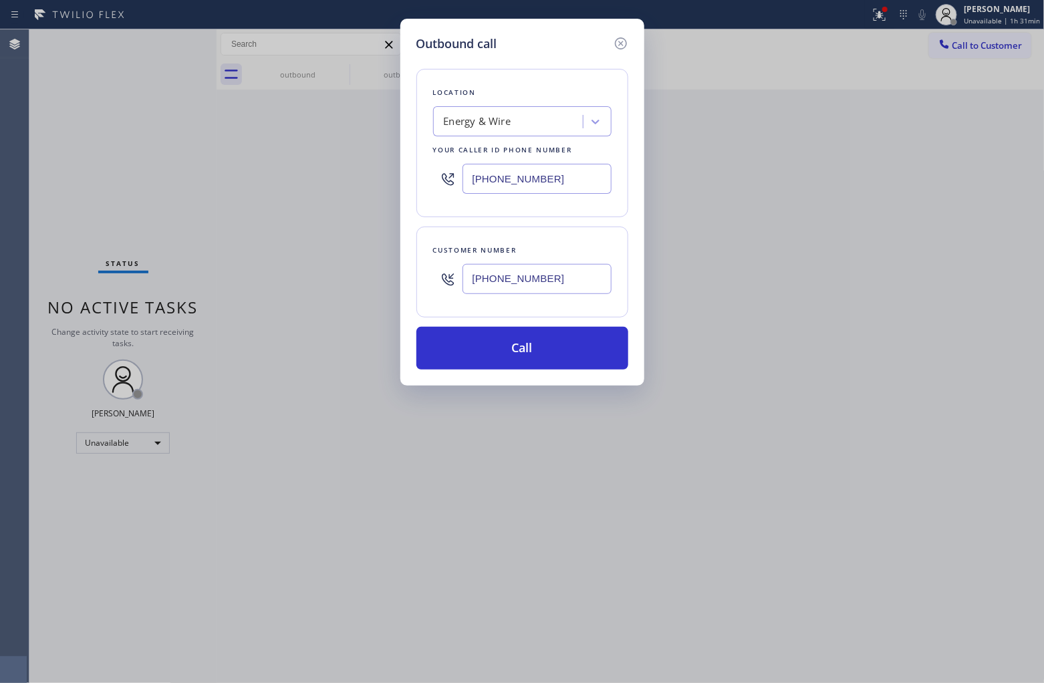
click at [485, 184] on input "(646) 956-4870" at bounding box center [537, 179] width 149 height 30
paste input "855) 662-5332"
type input "(855) 662-5332"
click at [550, 358] on button "Call" at bounding box center [522, 348] width 212 height 43
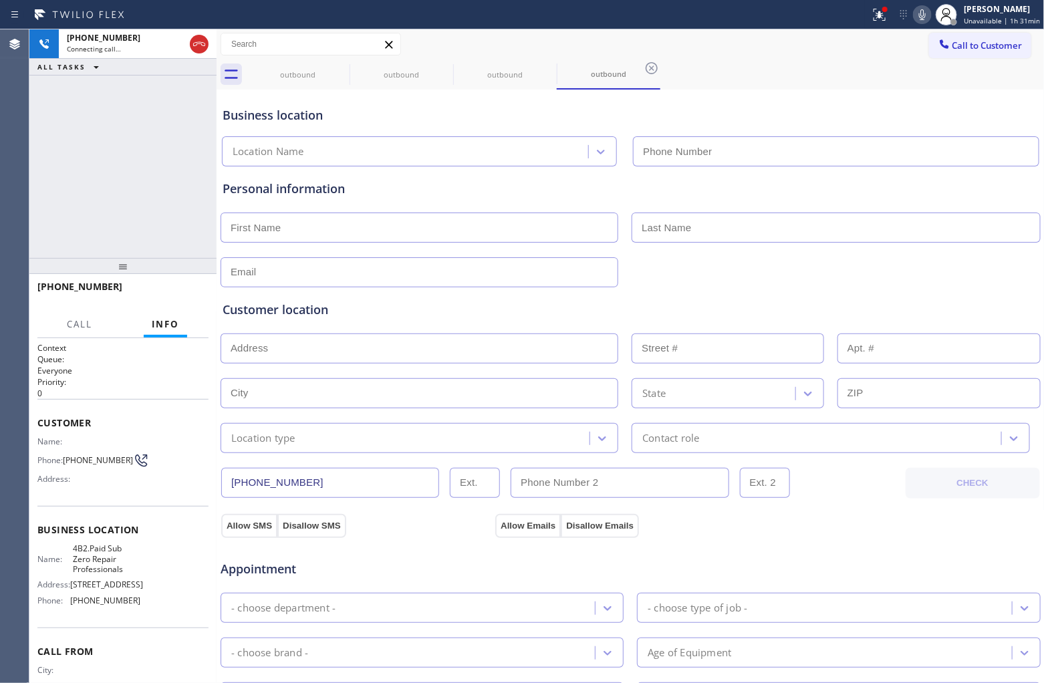
type input "(855) 662-5332"
click at [41, 128] on div "+14805868698 Connecting call… ALL TASKS ALL TASKS ACTIVE TASKS TASKS IN WRAP UP" at bounding box center [122, 143] width 187 height 229
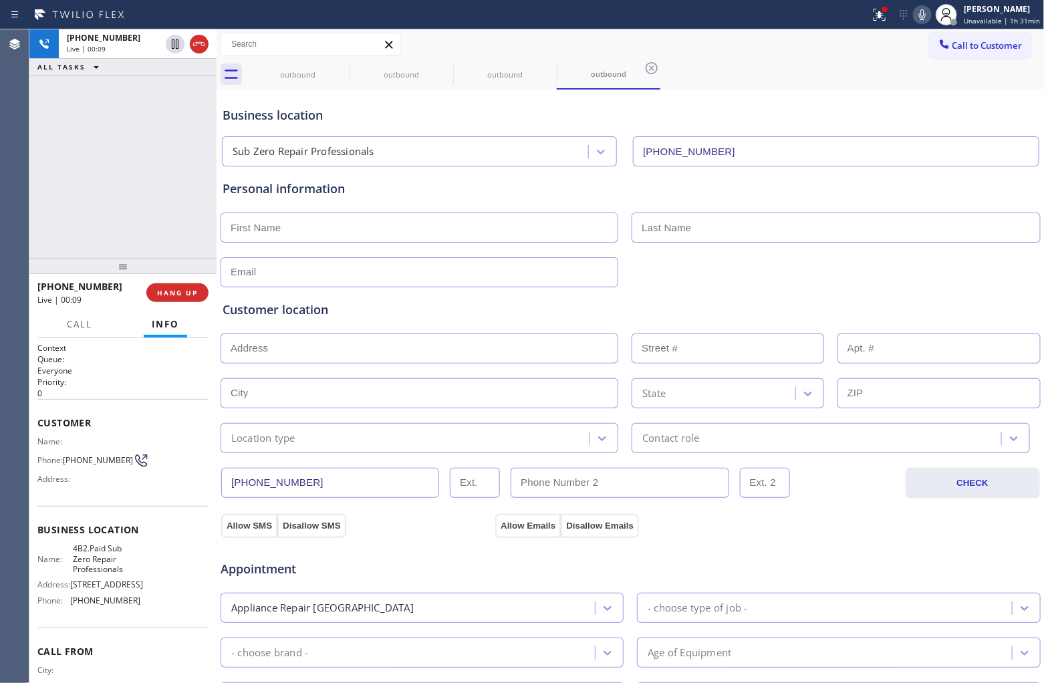
click at [48, 136] on div "+14805868698 Live | 00:09 ALL TASKS ALL TASKS ACTIVE TASKS TASKS IN WRAP UP" at bounding box center [122, 143] width 187 height 229
click at [25, 154] on div "Agent Desktop" at bounding box center [14, 356] width 29 height 654
click at [276, 229] on input "text" at bounding box center [420, 228] width 398 height 30
paste input "Heather"
type input "Heather"
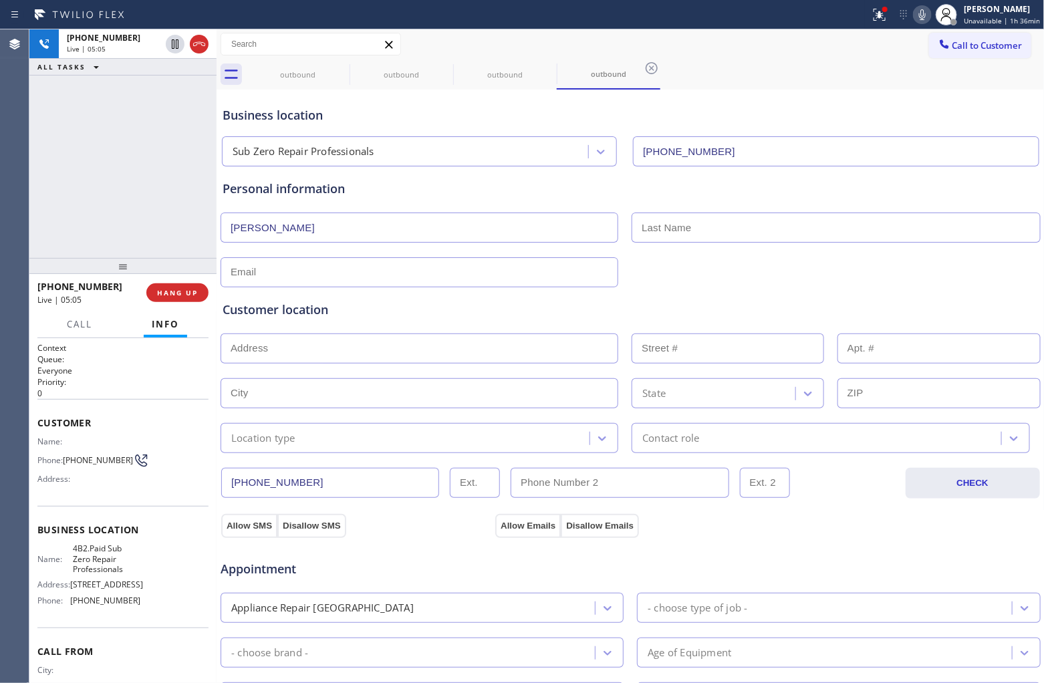
click at [662, 235] on input "text" at bounding box center [836, 228] width 408 height 30
paste input "Gluski"
type input "Gluski"
drag, startPoint x: 191, startPoint y: 43, endPoint x: 352, endPoint y: 189, distance: 217.2
click at [191, 43] on icon at bounding box center [199, 44] width 16 height 16
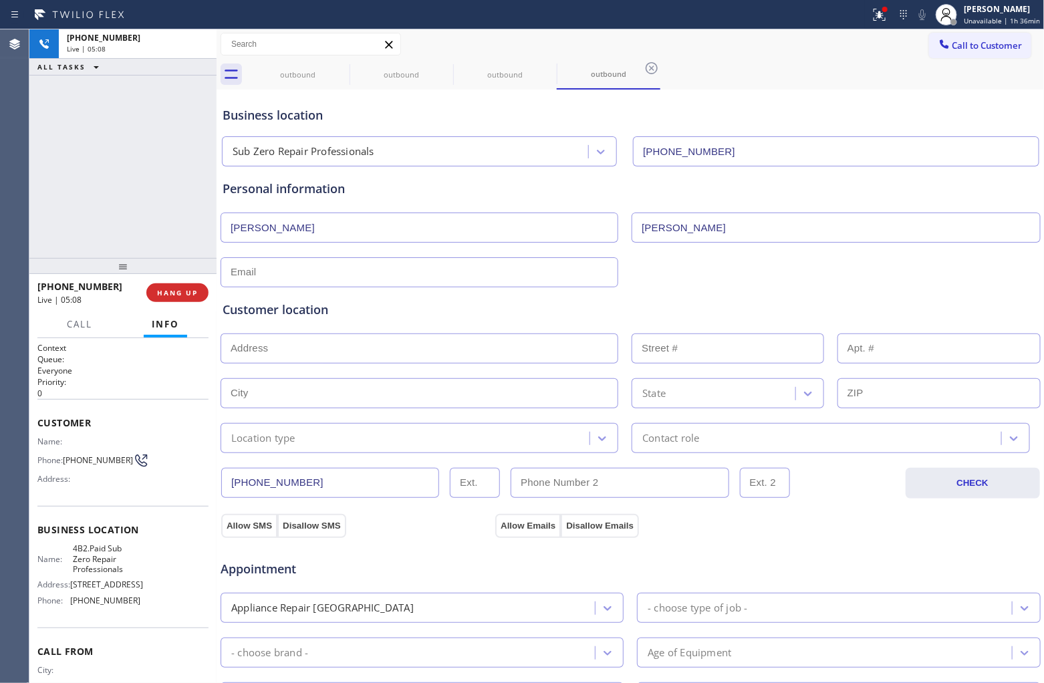
click at [285, 271] on input "text" at bounding box center [420, 272] width 398 height 30
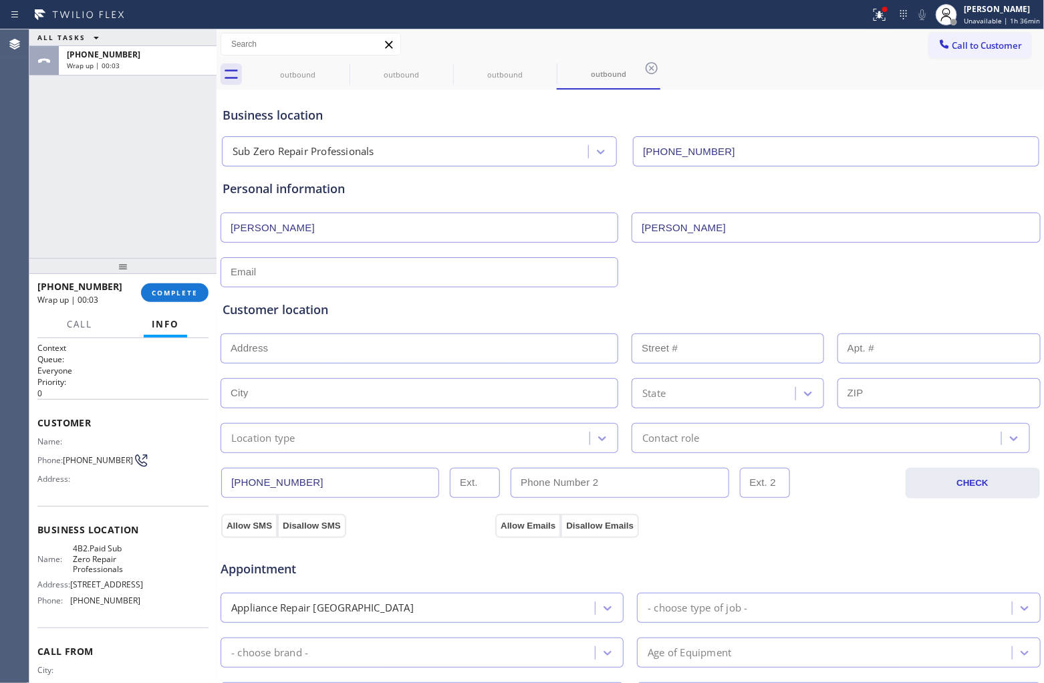
paste input "heathergluski@hotmail.com"
type input "heathergluski@hotmail.com"
click at [262, 346] on input "text" at bounding box center [420, 349] width 398 height 30
paste input "14825 S 19th WayPhoenix, AZ 85048"
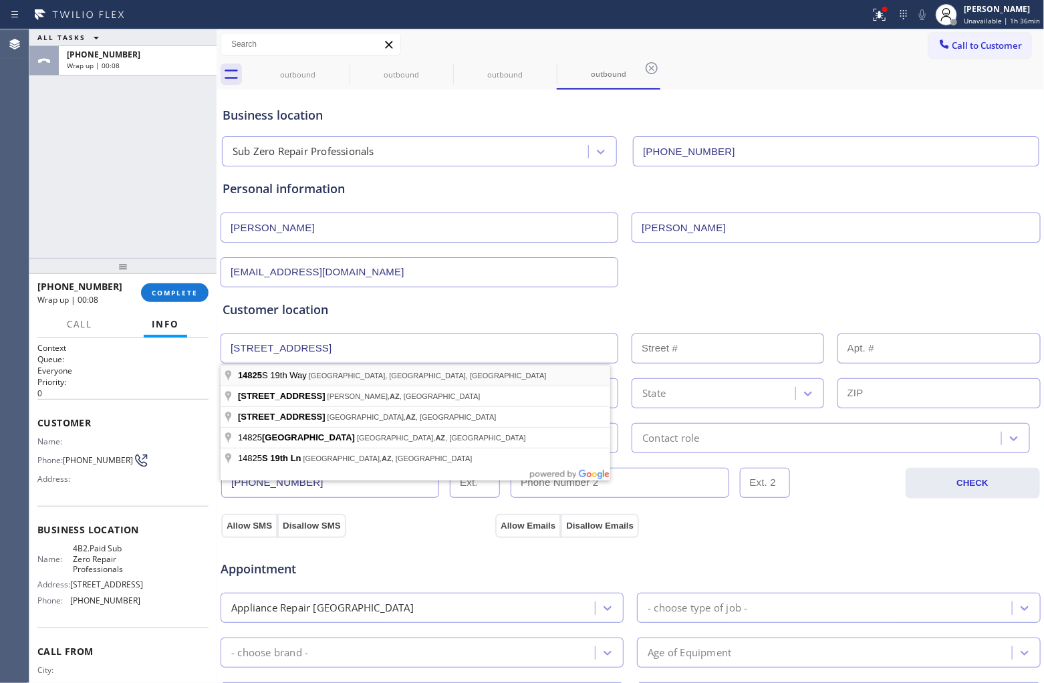
type input "14825 S 19th Way"
type input "14825"
type input "Phoenix"
type input "85048"
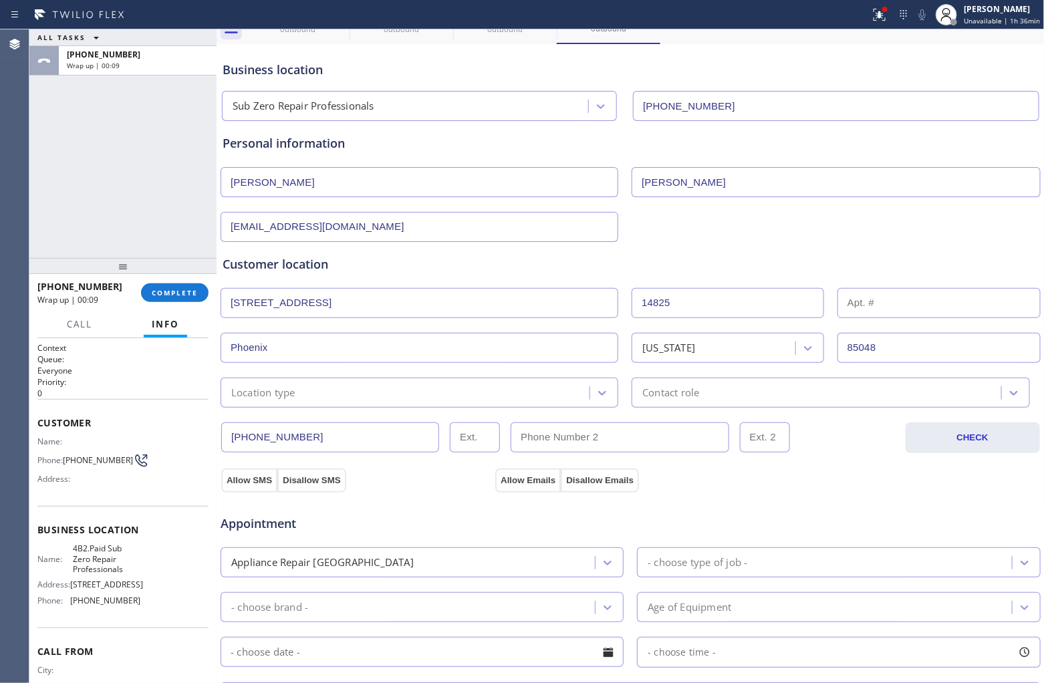
scroll to position [84, 0]
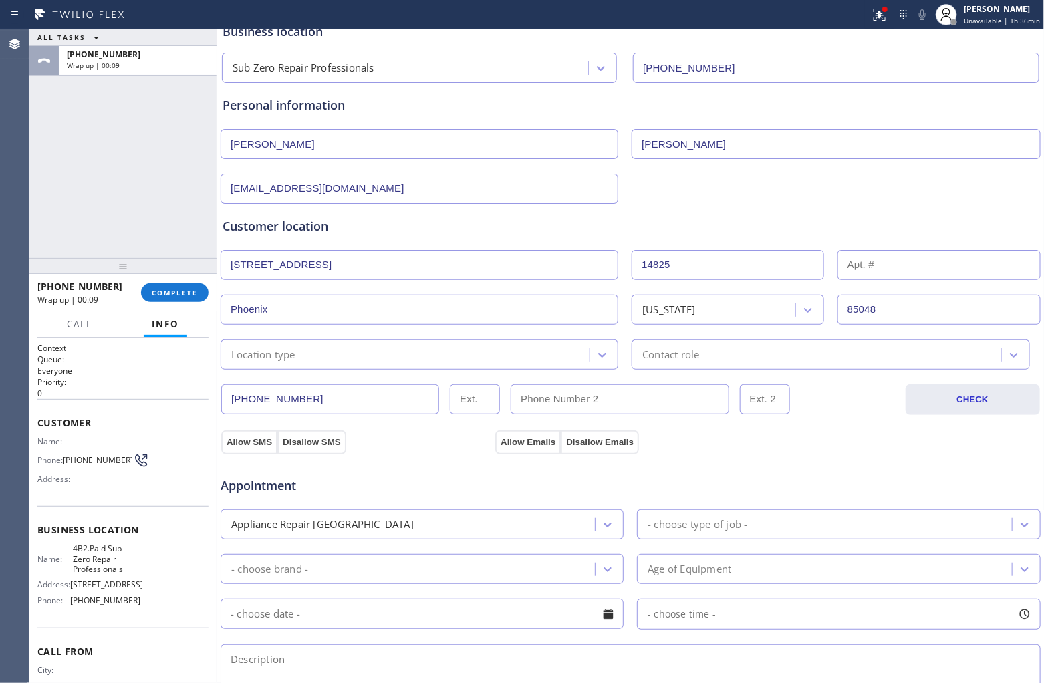
click at [304, 368] on div "Location type" at bounding box center [420, 355] width 398 height 30
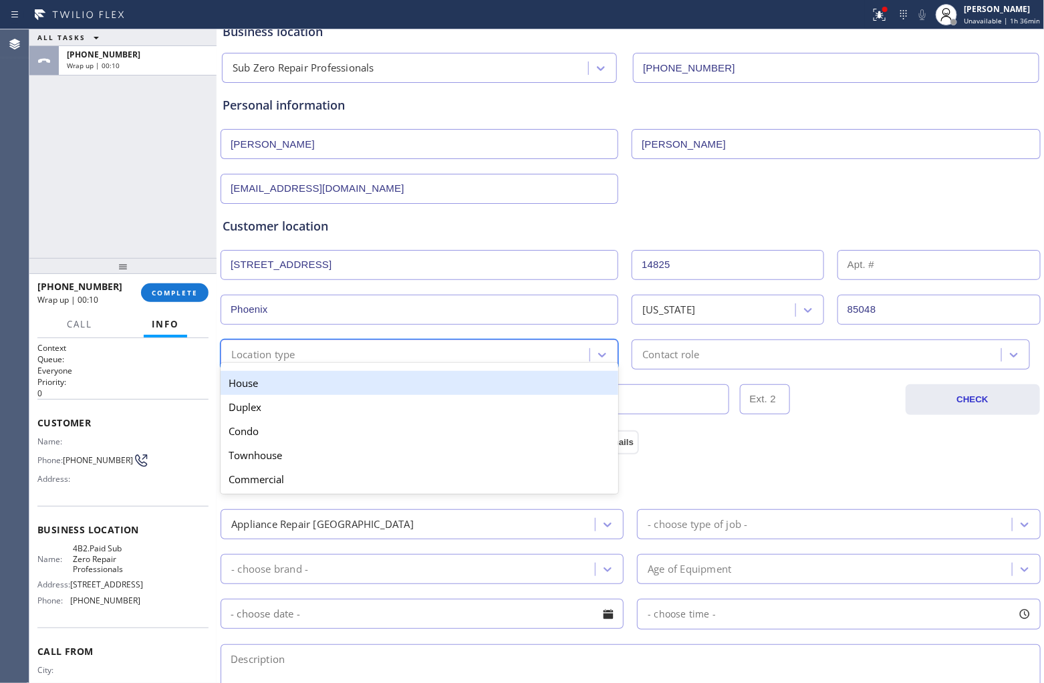
click at [272, 390] on div "House" at bounding box center [420, 383] width 398 height 24
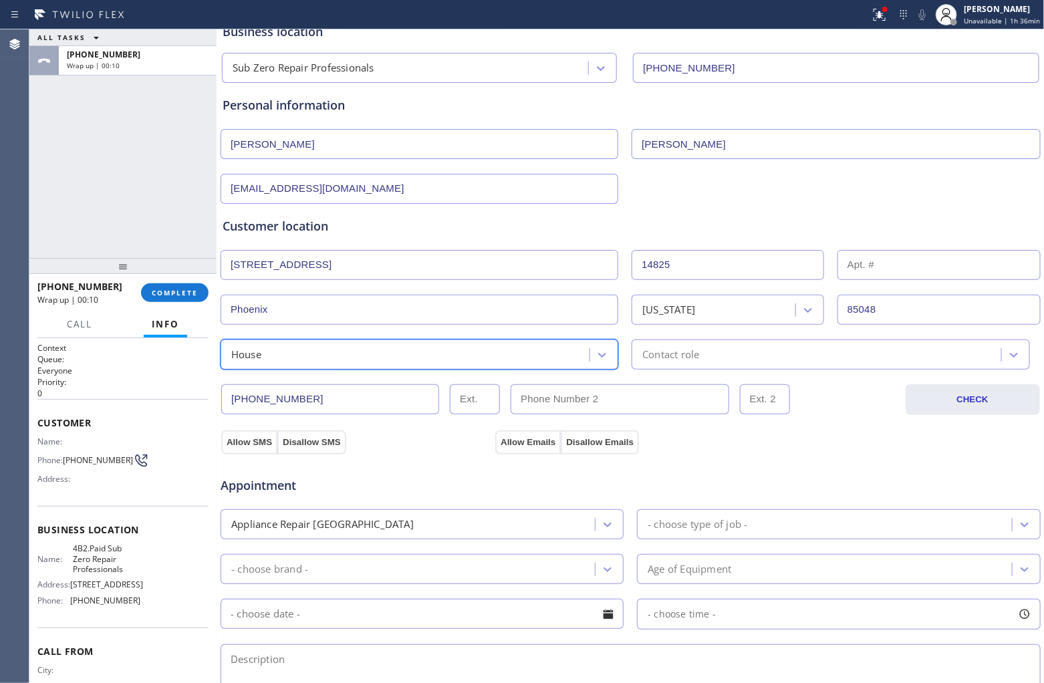
click at [754, 368] on div "Contact role" at bounding box center [831, 355] width 398 height 30
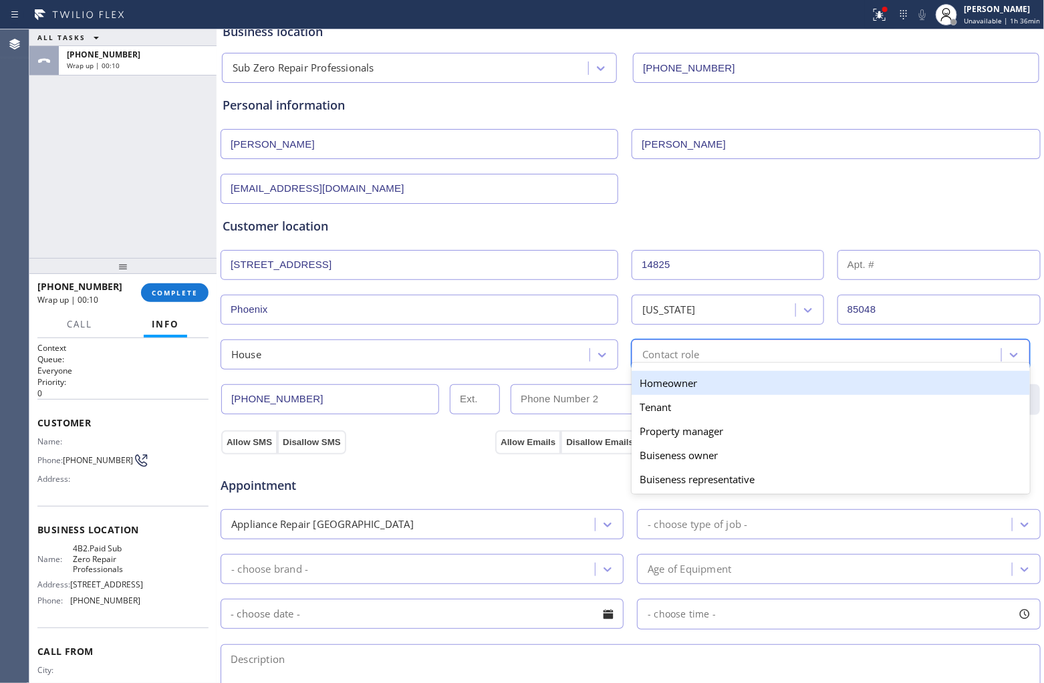
click at [682, 381] on div "Homeowner" at bounding box center [831, 383] width 398 height 24
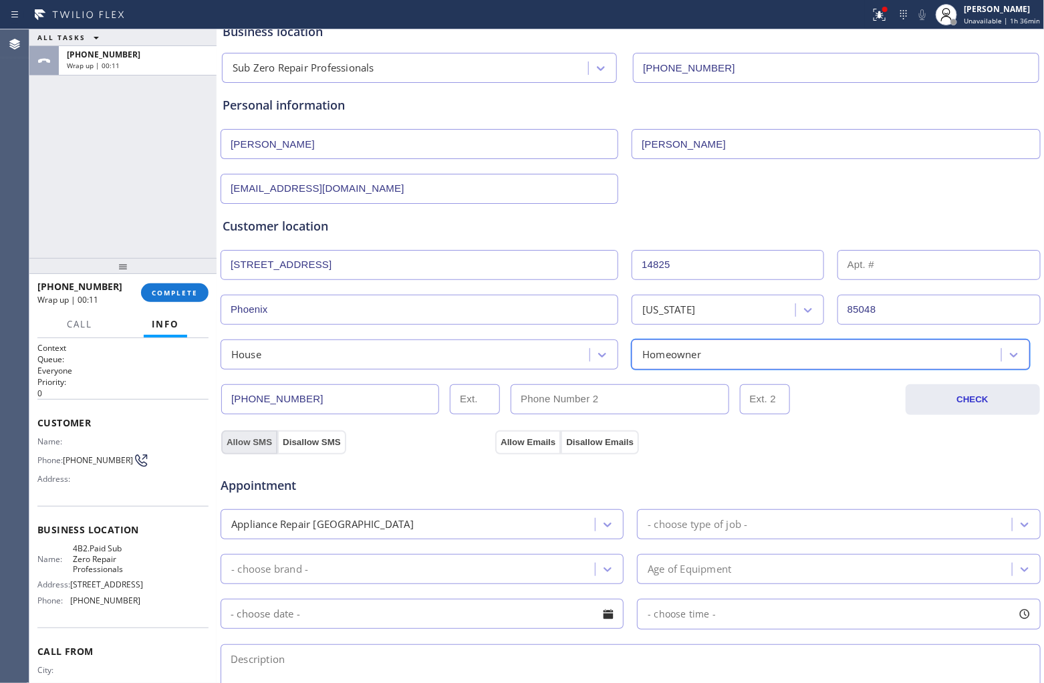
click at [242, 446] on button "Allow SMS" at bounding box center [249, 442] width 56 height 24
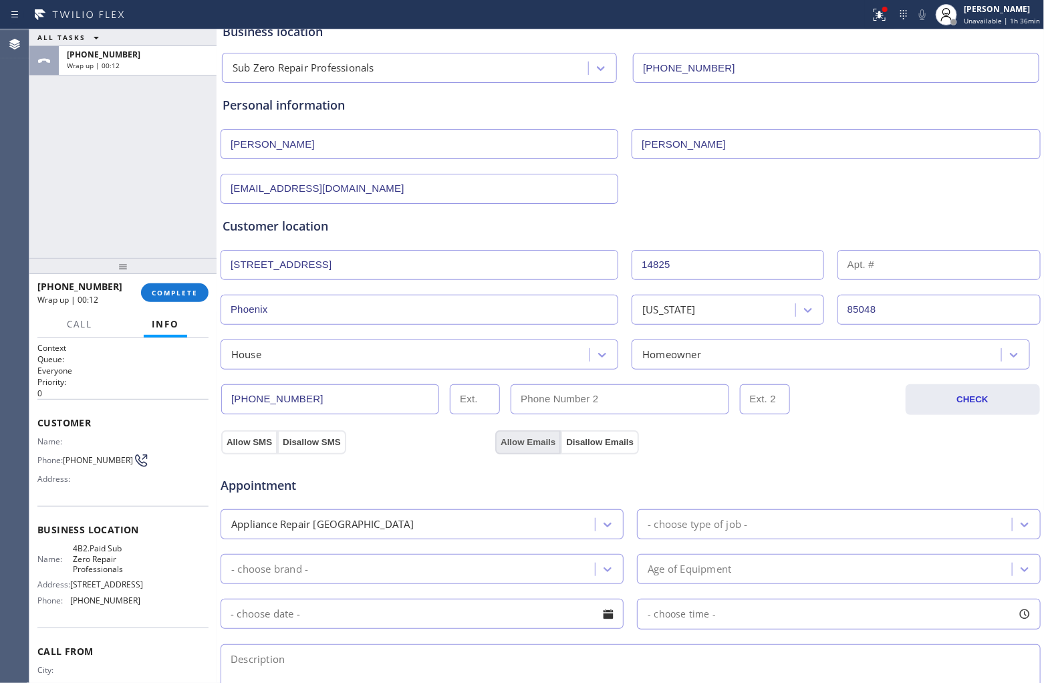
click at [543, 439] on button "Allow Emails" at bounding box center [528, 442] width 66 height 24
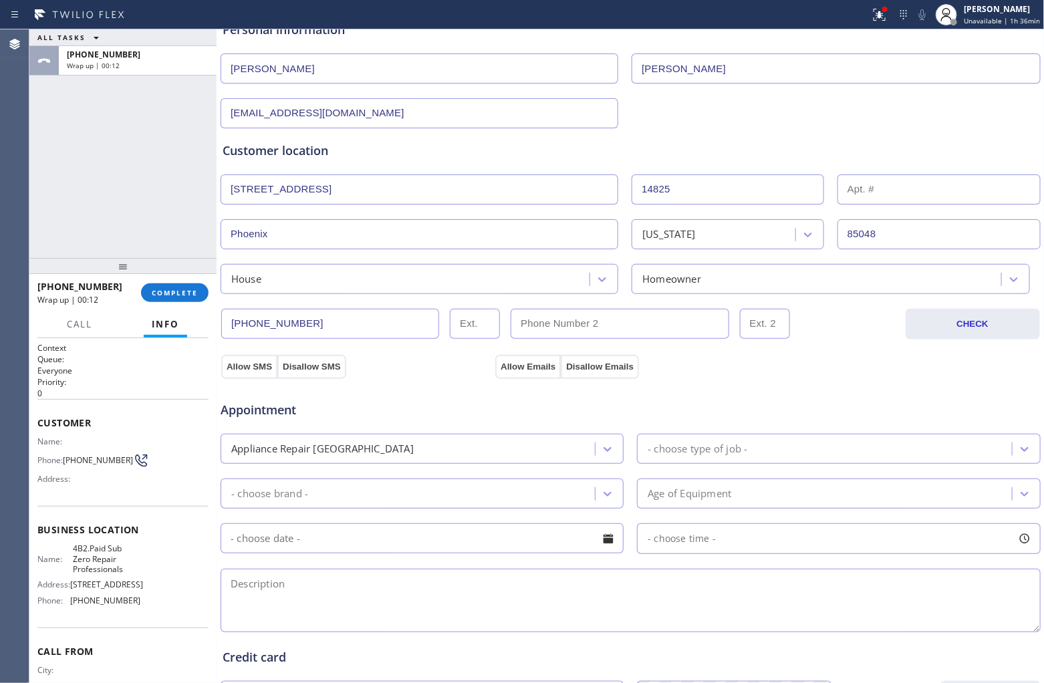
scroll to position [251, 0]
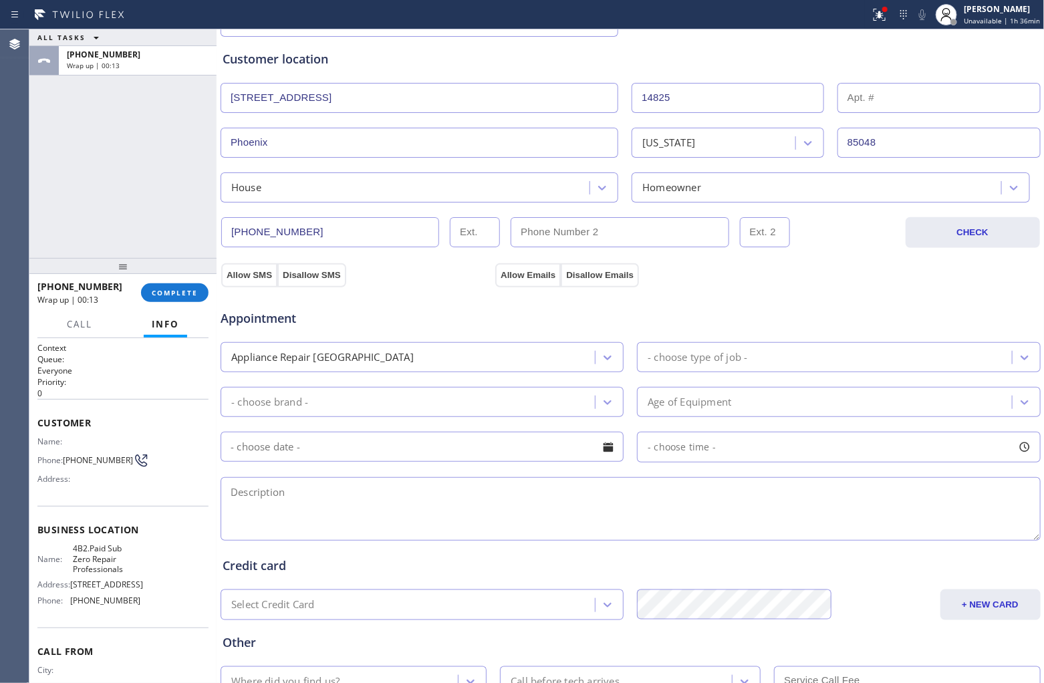
click at [683, 354] on div "- choose type of job -" at bounding box center [698, 357] width 100 height 15
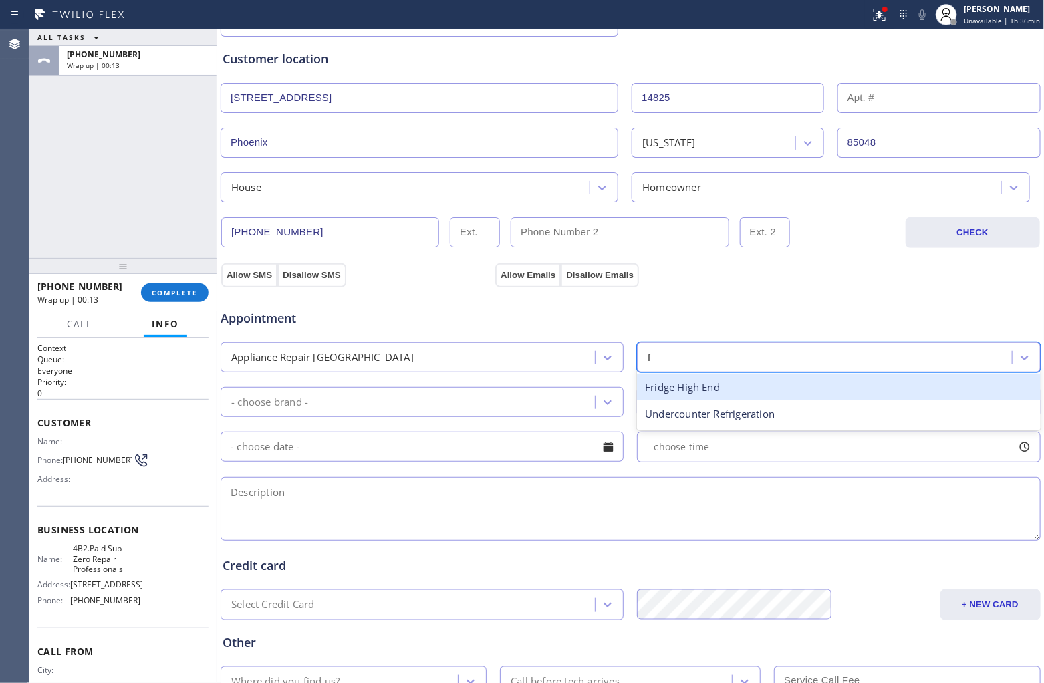
type input "fr"
click at [658, 394] on div "Fridge High End" at bounding box center [838, 387] width 403 height 27
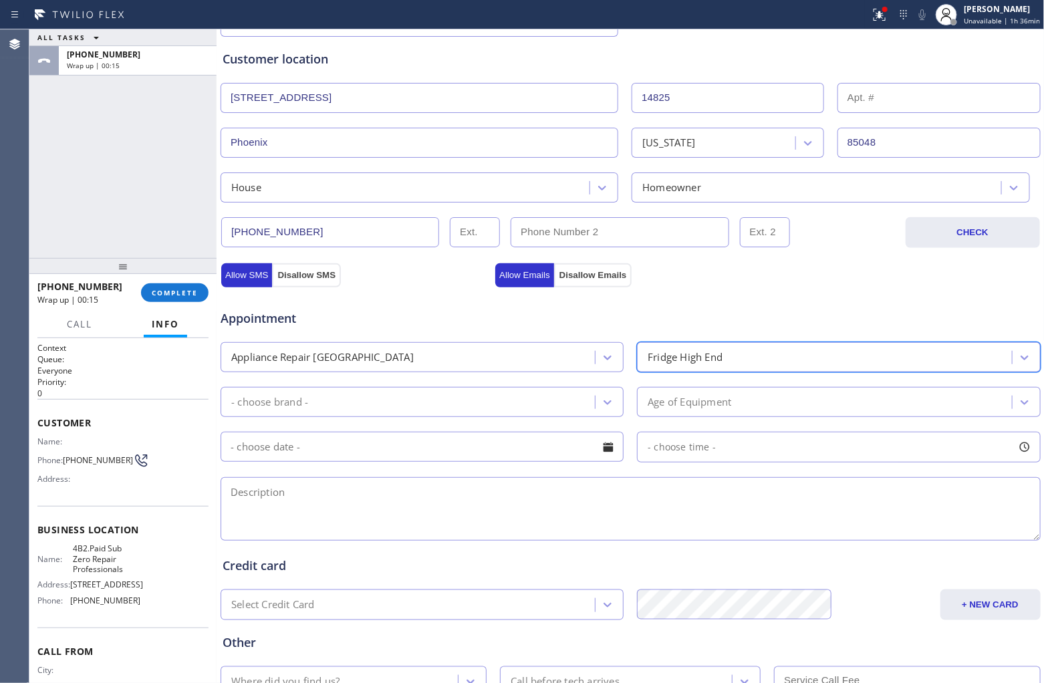
click at [412, 400] on div "- choose brand -" at bounding box center [410, 401] width 370 height 23
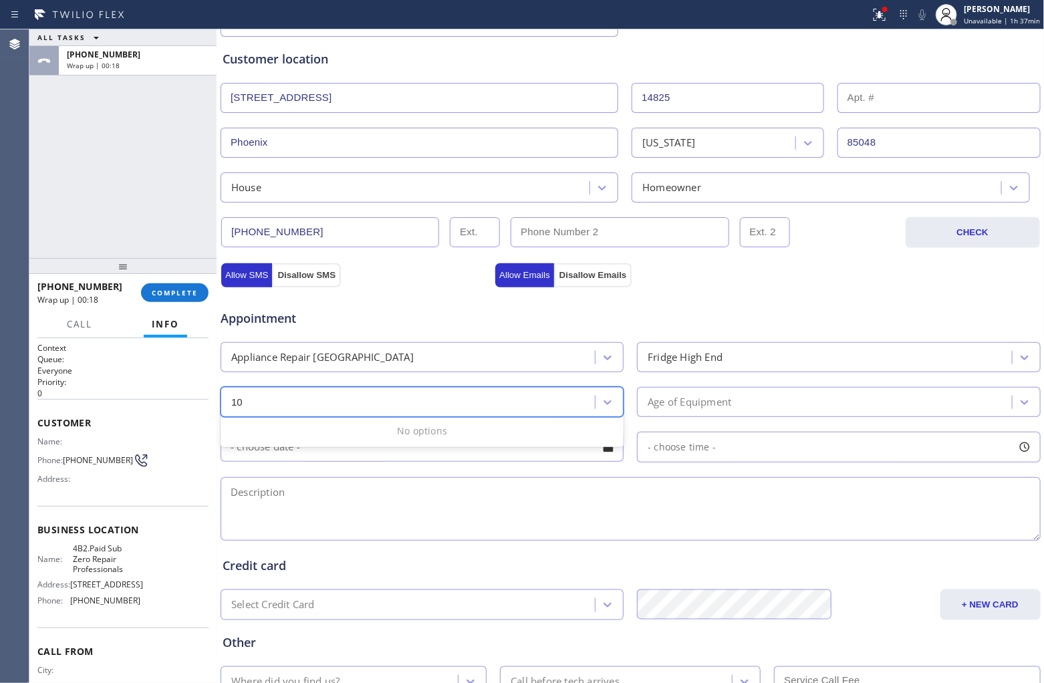
type input "10"
click at [515, 519] on textarea at bounding box center [631, 509] width 820 height 64
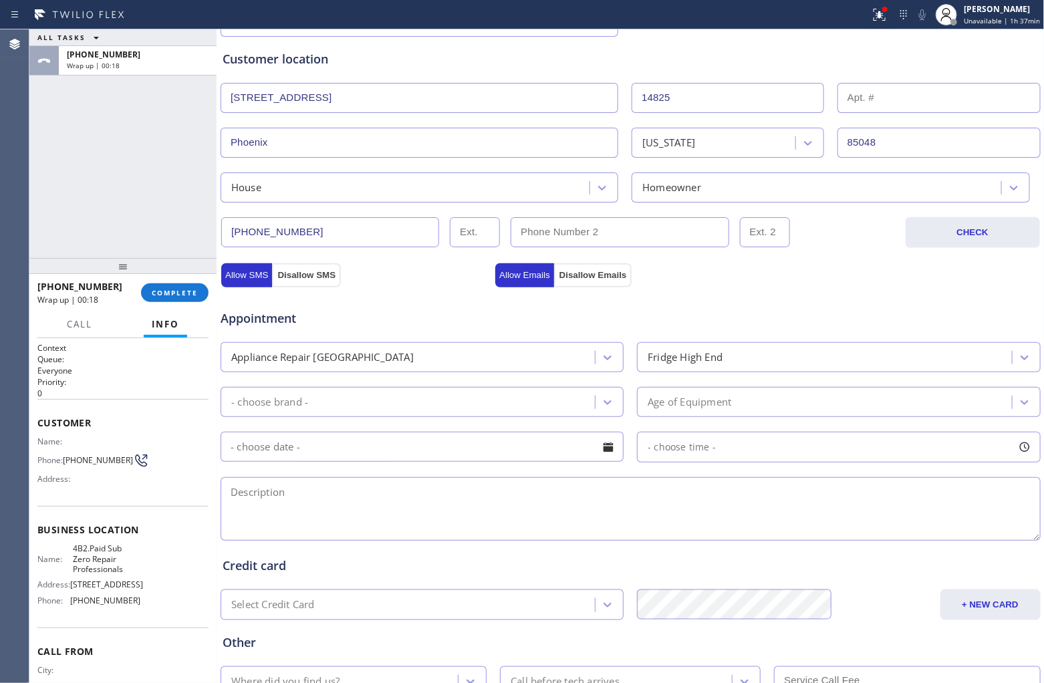
click at [392, 404] on div "- choose brand -" at bounding box center [410, 401] width 370 height 23
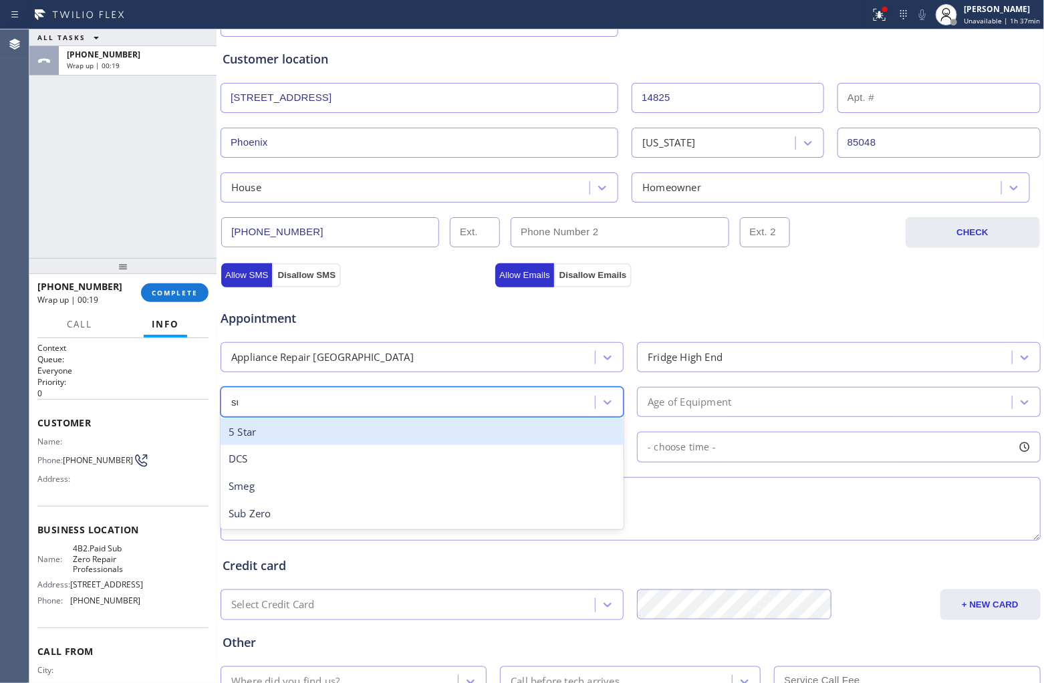
type input "sub"
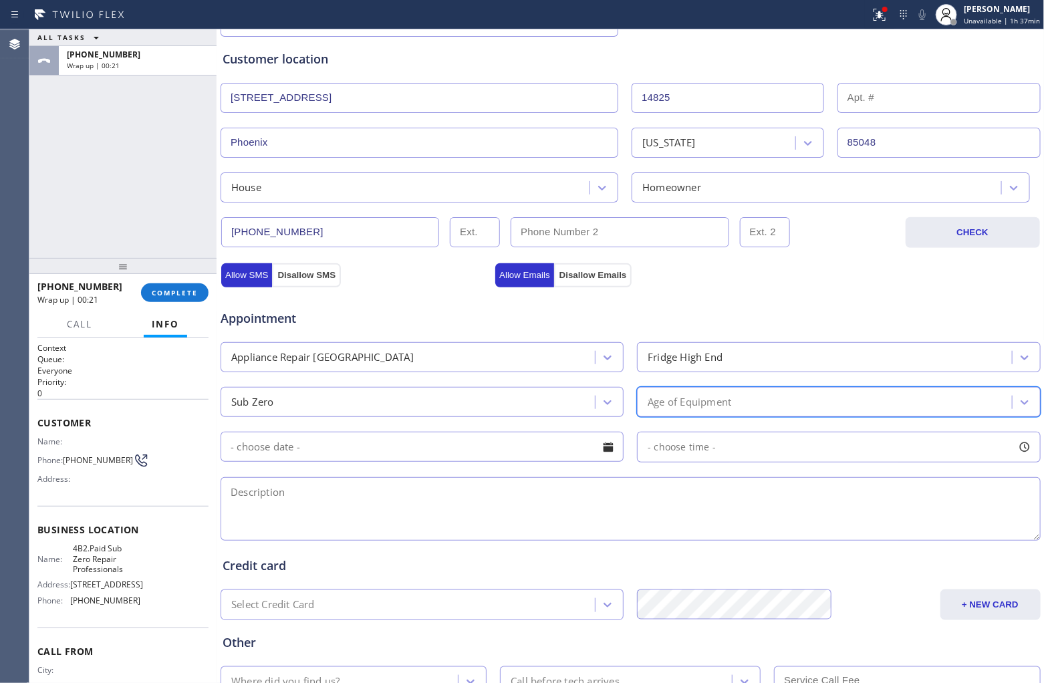
type input "10"
drag, startPoint x: 414, startPoint y: 503, endPoint x: 421, endPoint y: 503, distance: 6.7
click at [416, 503] on textarea at bounding box center [631, 509] width 820 height 64
click at [47, 189] on div "ALL TASKS ALL TASKS ACTIVE TASKS TASKS IN WRAP UP +14805868698 Wrap up | 00:26" at bounding box center [122, 143] width 187 height 229
click at [307, 521] on textarea at bounding box center [631, 509] width 820 height 64
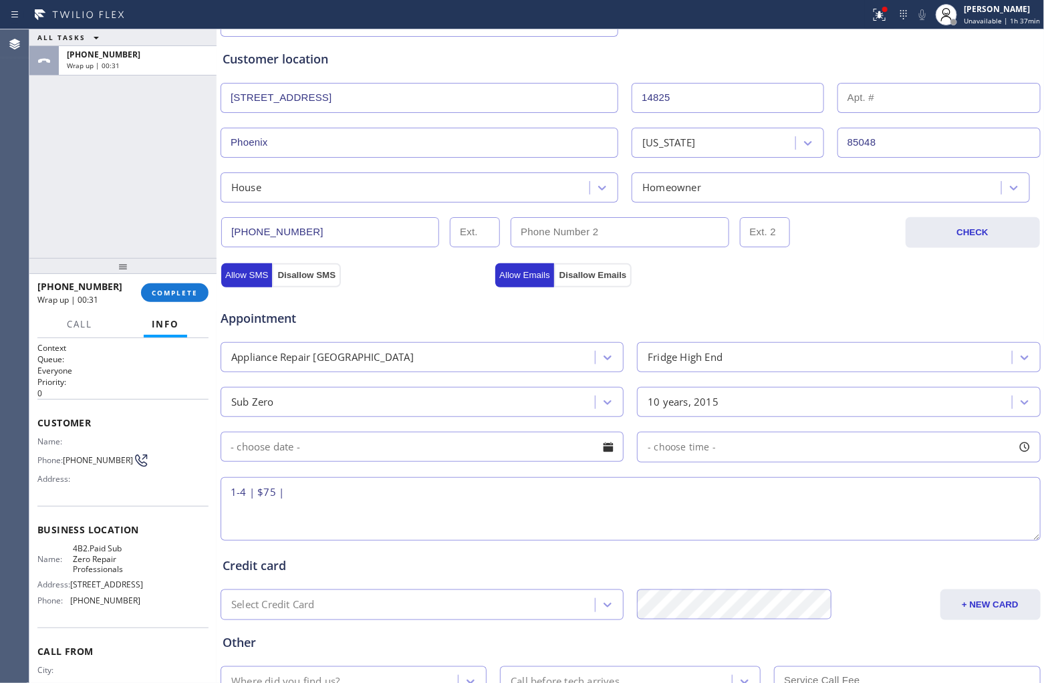
paste textarea "Sub Zero | Fridge | 10 yrs | The fridge is not holding the right temp | 14825 S…"
drag, startPoint x: 124, startPoint y: 572, endPoint x: 66, endPoint y: 545, distance: 64.3
click at [66, 521] on div "Business location Name: 4B2.Paid Sub Zero Repair Professionals Address: 716 Yar…" at bounding box center [122, 567] width 171 height 122
click at [835, 505] on textarea "1-4 | $75 | Sub Zero | Fridge | 10 yrs | The fridge is not holding the right te…" at bounding box center [631, 509] width 820 height 64
paste textarea "4B2.Paid Sub Zero Repair Professionals"
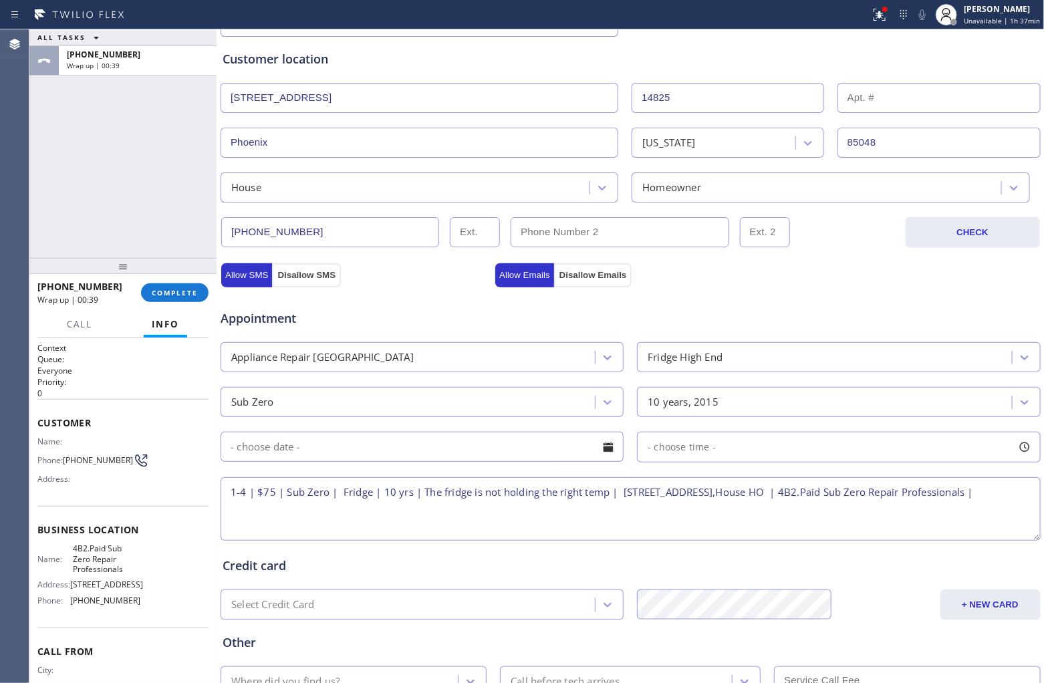
click at [388, 521] on textarea "1-4 | $75 | Sub Zero | Fridge | 10 yrs | The fridge is not holding the right te…" at bounding box center [631, 509] width 820 height 64
paste textarea "Please call 30 minutes prior to arrival."
click at [503, 512] on textarea "1-4 | $75 | Sub Zero | Fridge | 10 yrs | The fridge is not holding the right te…" at bounding box center [631, 509] width 820 height 64
paste textarea "4805868698 Heather"
click at [371, 483] on textarea "1-4 | $75 | Sub Zero | Fridge | 10 yrs | The fridge is not holding the right te…" at bounding box center [631, 509] width 820 height 64
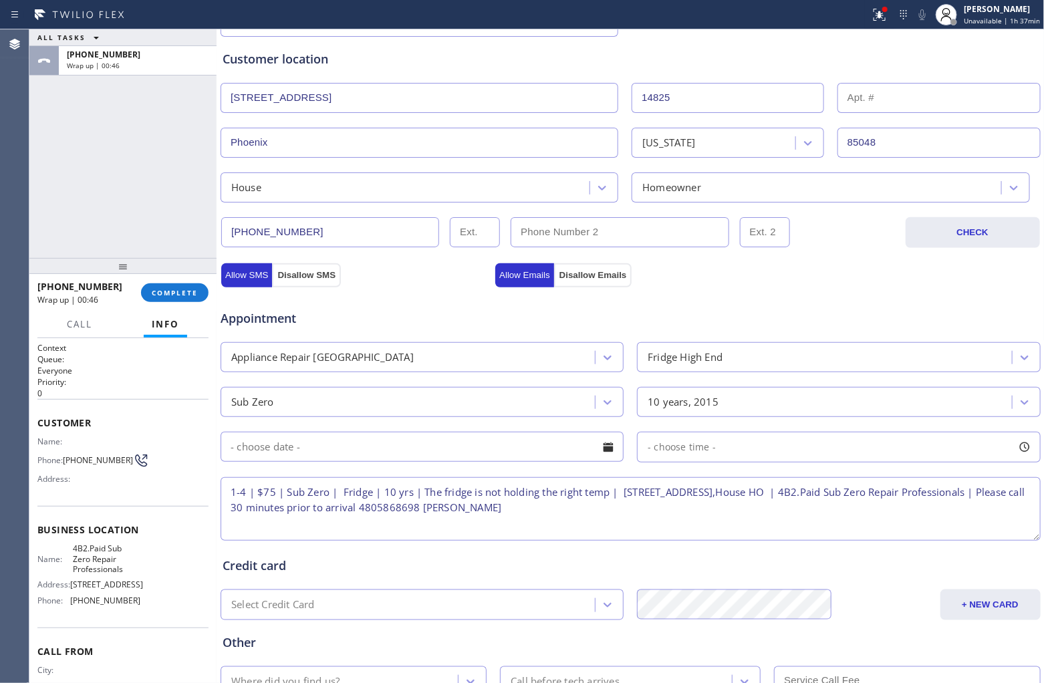
click at [376, 489] on textarea "1-4 | $75 | Sub Zero | Fridge | 10 yrs | The fridge is not holding the right te…" at bounding box center [631, 509] width 820 height 64
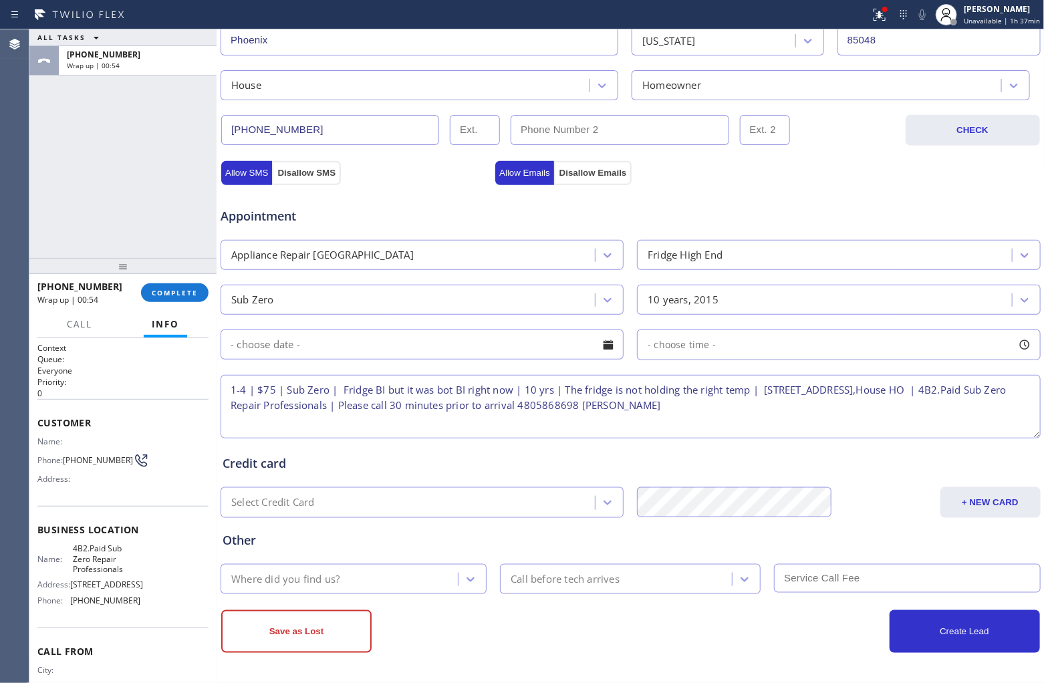
scroll to position [355, 0]
type textarea "1-4 | $75 | Sub Zero | Fridge BI but it was bot BI right now | 10 yrs | The fri…"
click at [344, 346] on input "text" at bounding box center [422, 345] width 403 height 30
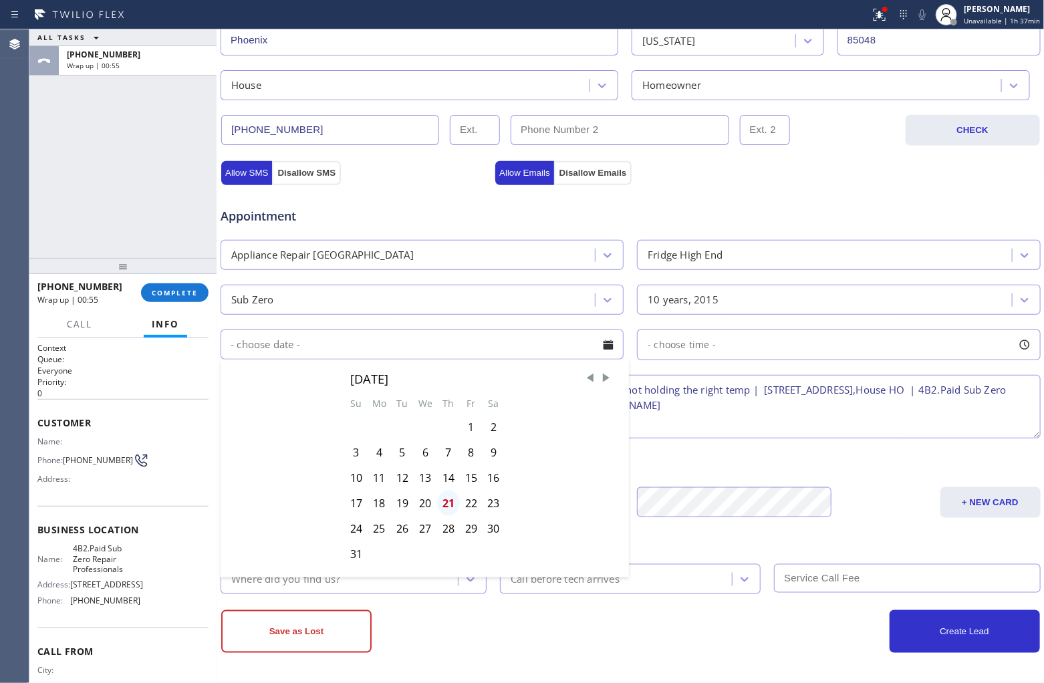
click at [446, 503] on div "21" at bounding box center [448, 503] width 23 height 25
type input "08/21/2025"
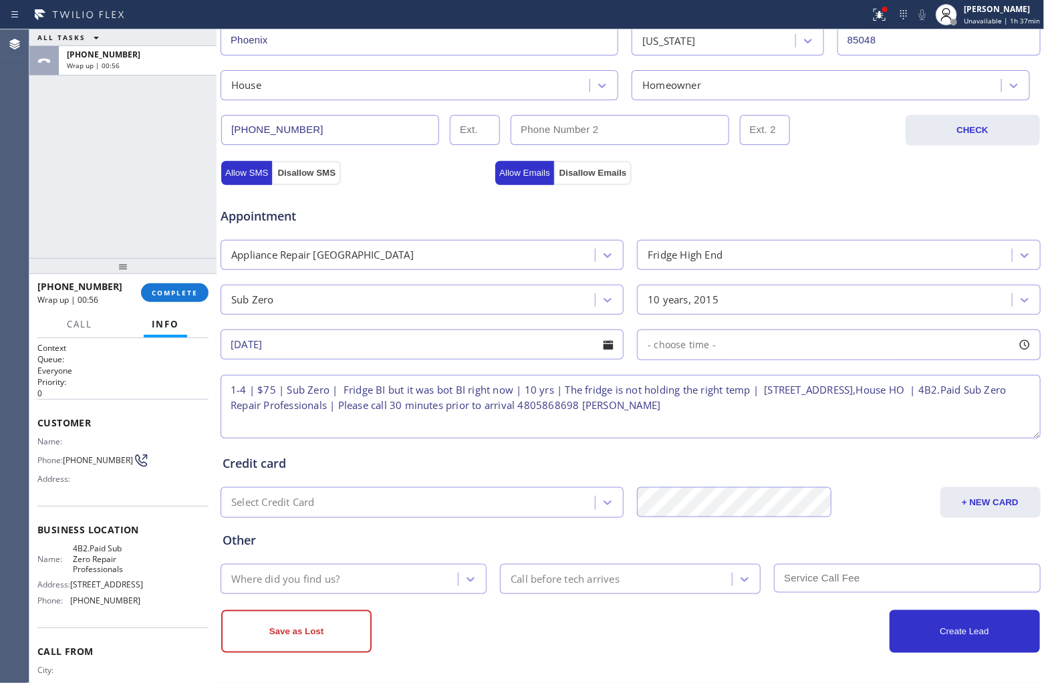
click at [691, 349] on span "- choose time -" at bounding box center [682, 344] width 68 height 13
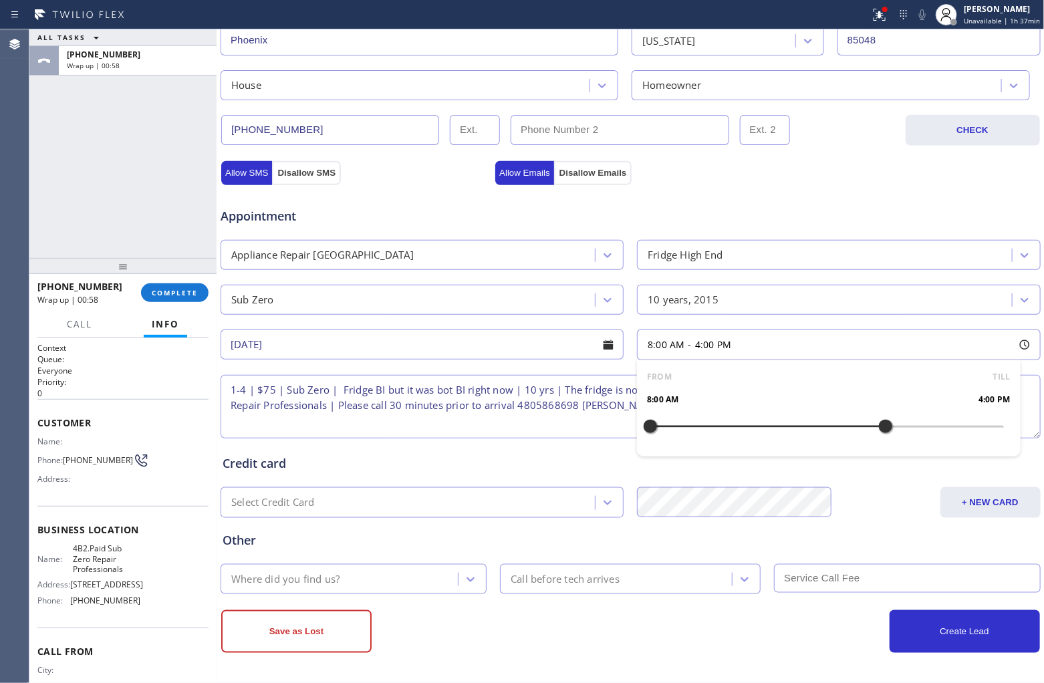
drag, startPoint x: 652, startPoint y: 420, endPoint x: 871, endPoint y: 453, distance: 221.8
click at [835, 453] on div "FROM TILL 8:00 AM 4:00 PM" at bounding box center [828, 408] width 383 height 96
drag, startPoint x: 640, startPoint y: 429, endPoint x: 787, endPoint y: 455, distance: 149.4
click at [787, 455] on div "FROM TILL 1:00 PM 4:00 PM" at bounding box center [828, 408] width 383 height 96
click at [306, 521] on div "Where did you find us?" at bounding box center [285, 579] width 108 height 15
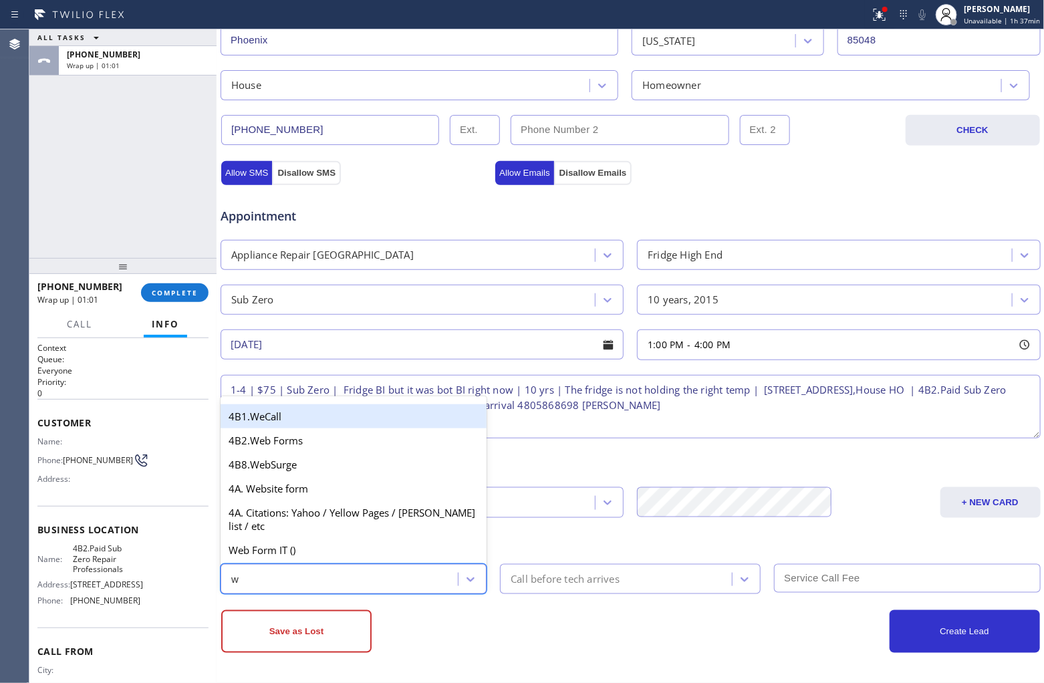
type input "we"
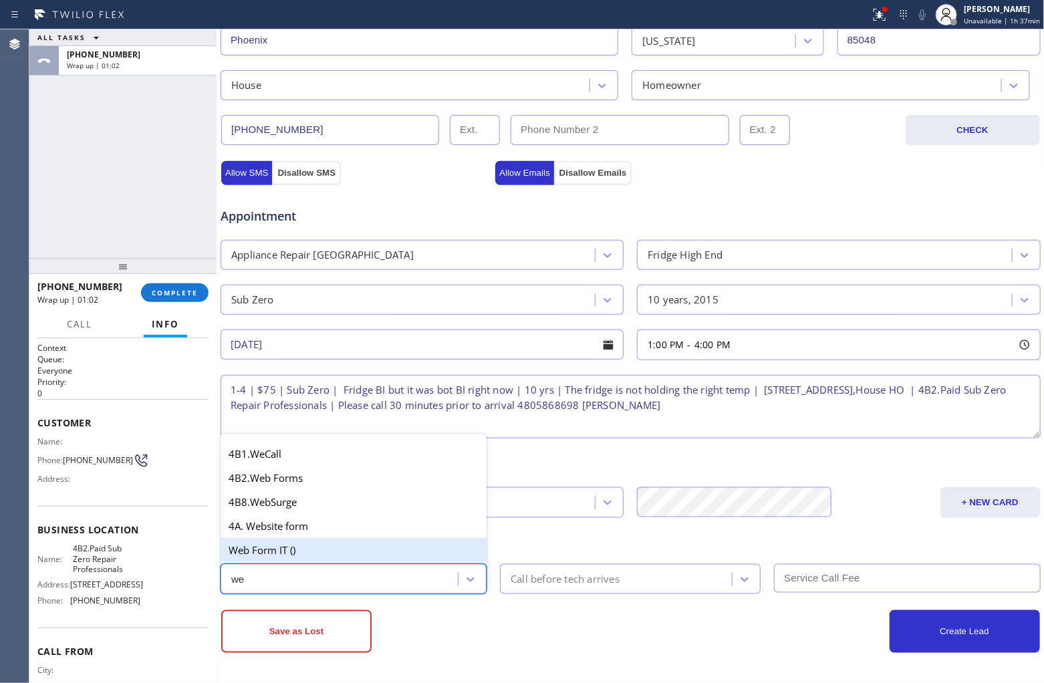
click at [273, 521] on div "Web Form IT ()" at bounding box center [354, 550] width 266 height 24
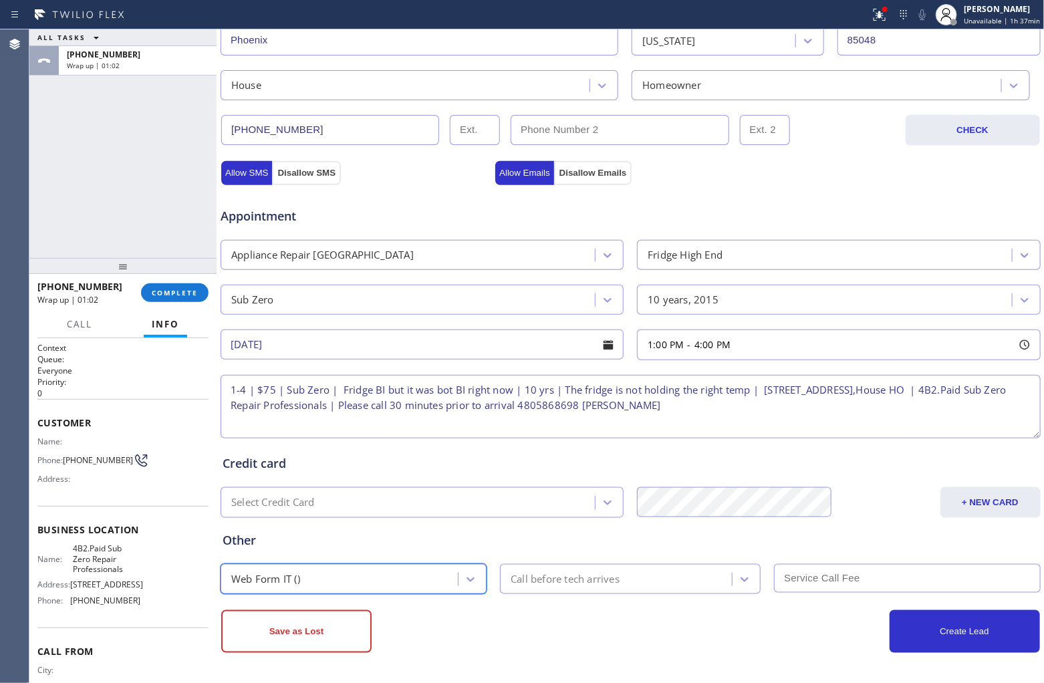
click at [582, 521] on div "Call before tech arrives" at bounding box center [565, 579] width 109 height 15
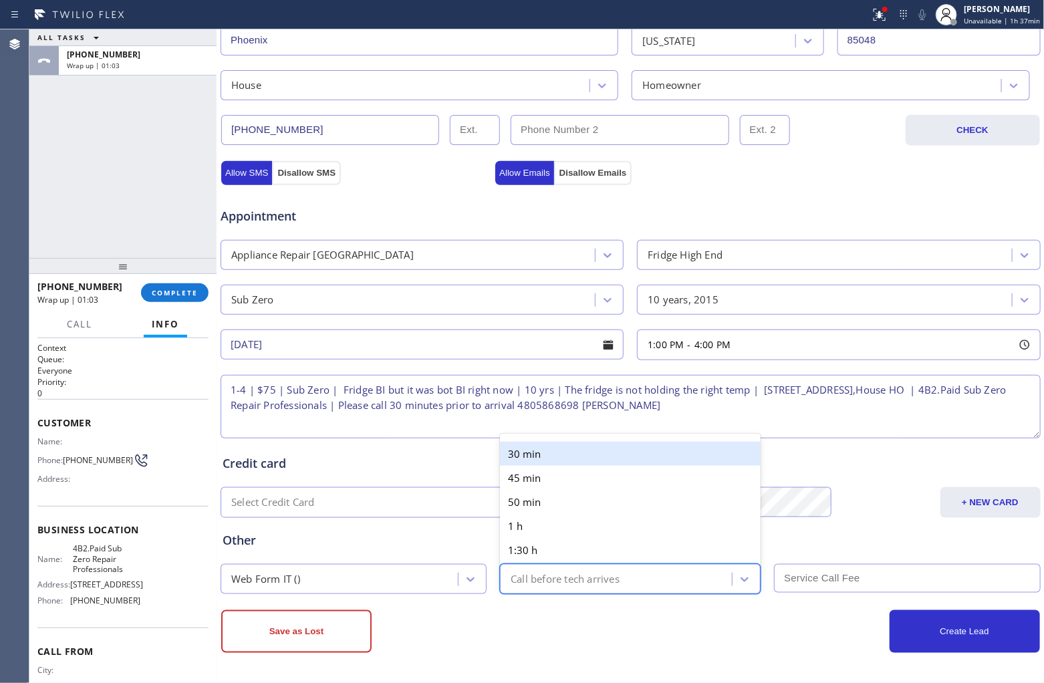
click at [555, 460] on div "30 min" at bounding box center [630, 454] width 261 height 24
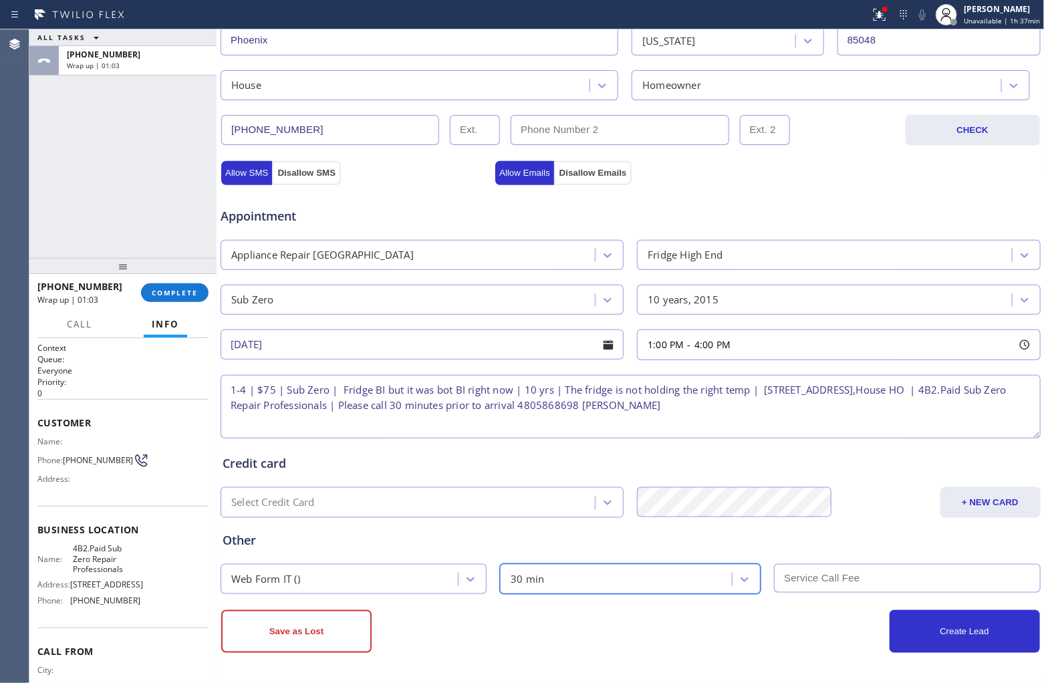
click at [835, 521] on input "text" at bounding box center [907, 578] width 266 height 29
type input "75"
click at [835, 521] on button "Create Lead" at bounding box center [965, 631] width 150 height 43
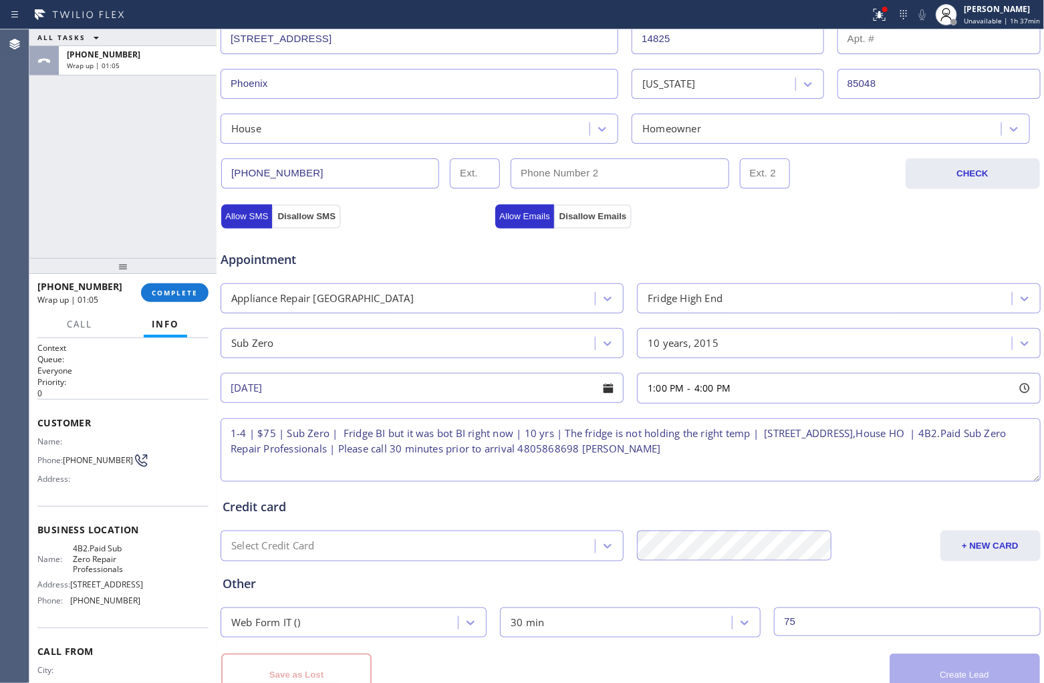
scroll to position [400, 0]
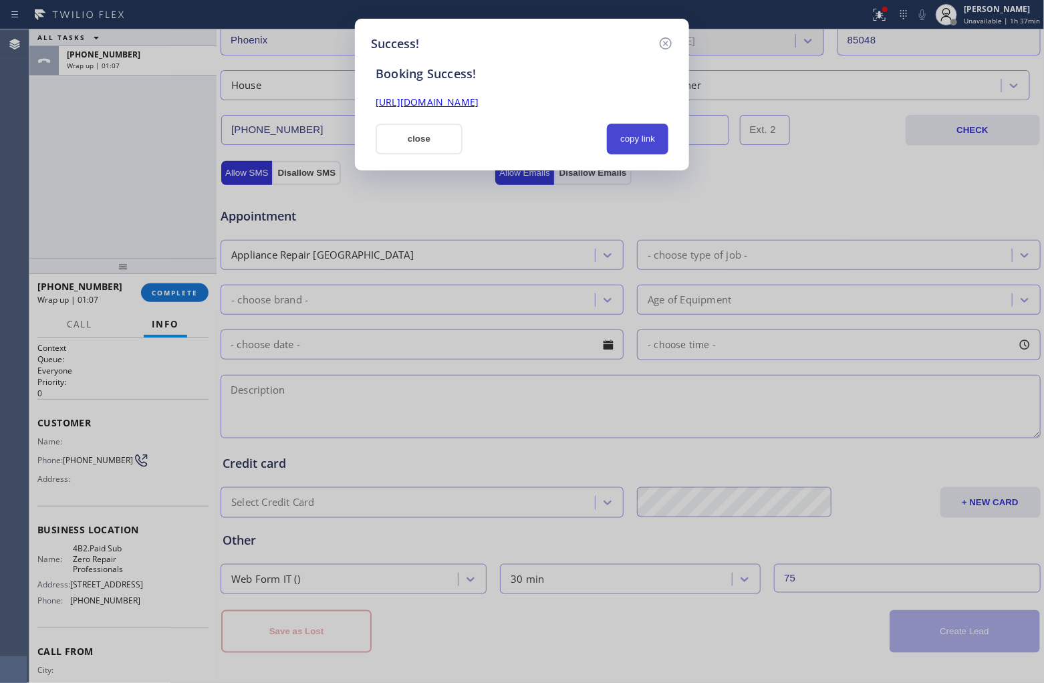
click at [627, 132] on button "copy link" at bounding box center [637, 139] width 61 height 31
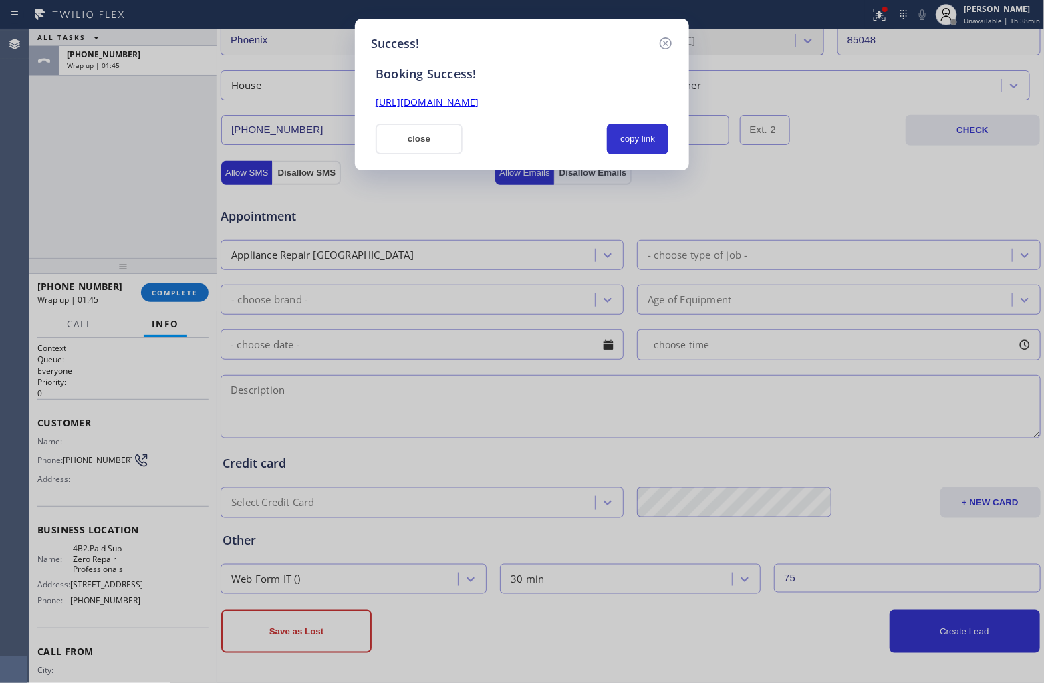
drag, startPoint x: 25, startPoint y: 189, endPoint x: 149, endPoint y: 237, distance: 133.6
click at [25, 189] on div "Success! Booking Success! https://erp.apollosoft.co/customer/758469#portlet_lea…" at bounding box center [522, 341] width 1044 height 683
click at [45, 128] on div "Success! Booking Success! https://erp.apollosoft.co/customer/758469#portlet_lea…" at bounding box center [522, 341] width 1044 height 683
click at [439, 140] on button "close" at bounding box center [419, 139] width 87 height 31
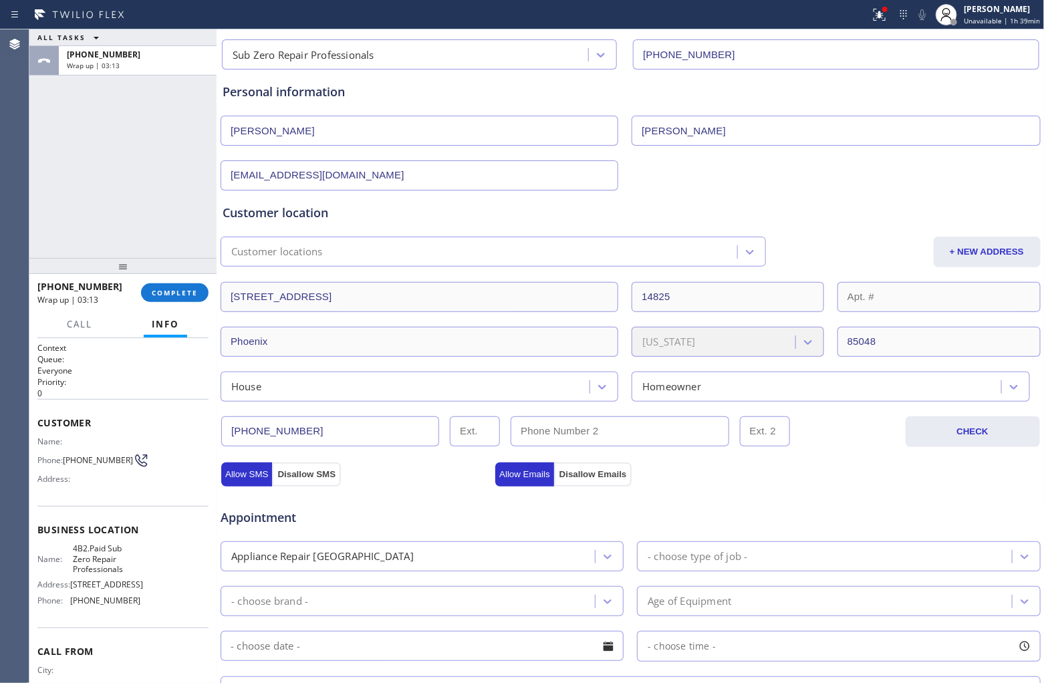
scroll to position [0, 0]
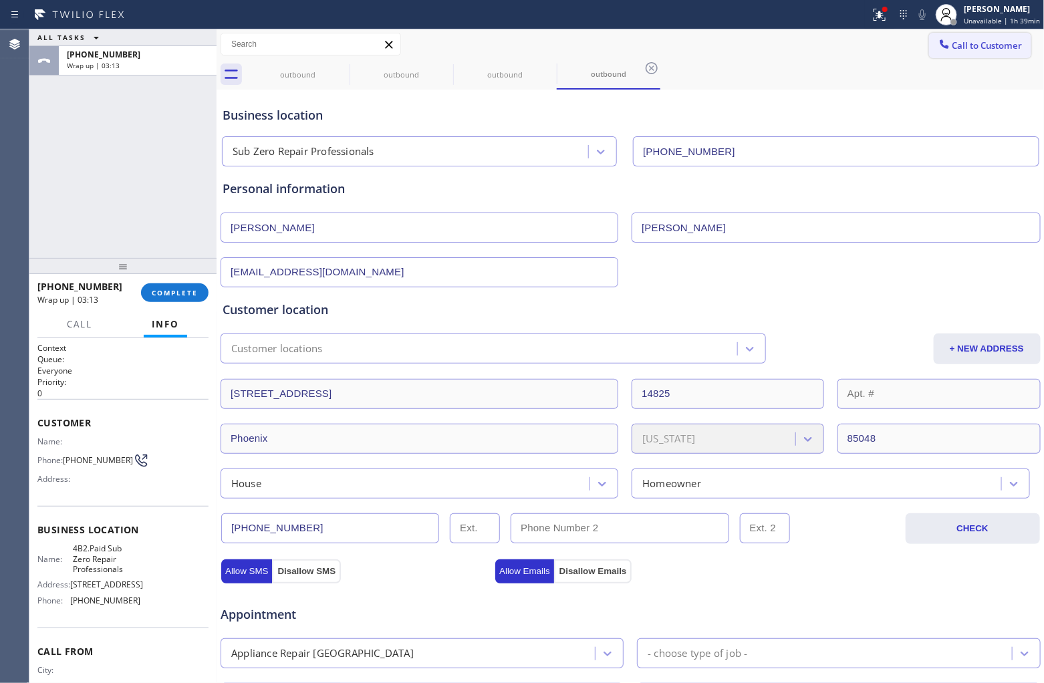
click at [835, 40] on span "Call to Customer" at bounding box center [988, 45] width 70 height 12
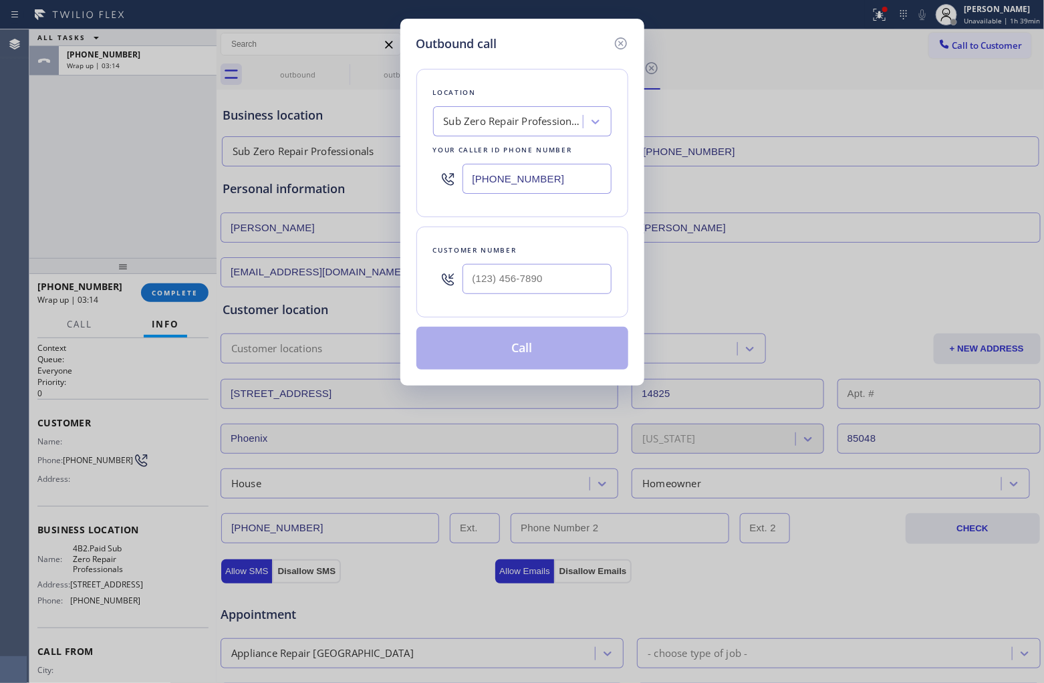
click at [530, 188] on input "(855) 662-5332" at bounding box center [537, 179] width 149 height 30
paste input "773) 825-3070"
type input "(773) 825-3070"
type input "(___) ___-____"
click at [502, 278] on input "(___) ___-____" at bounding box center [537, 279] width 149 height 30
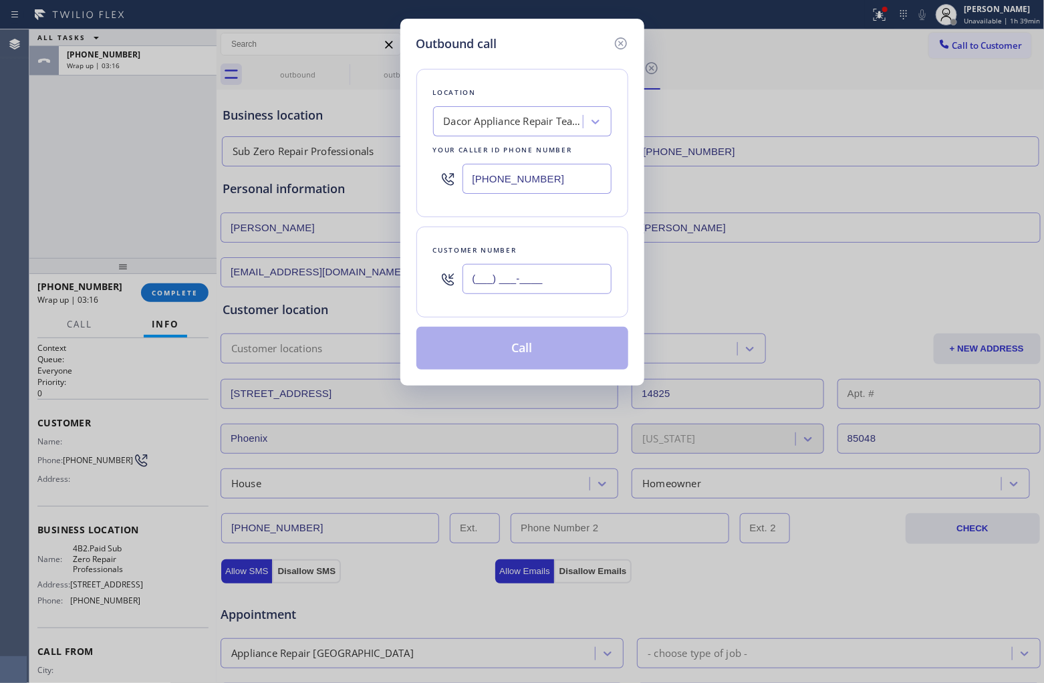
paste input "205) 527-6824"
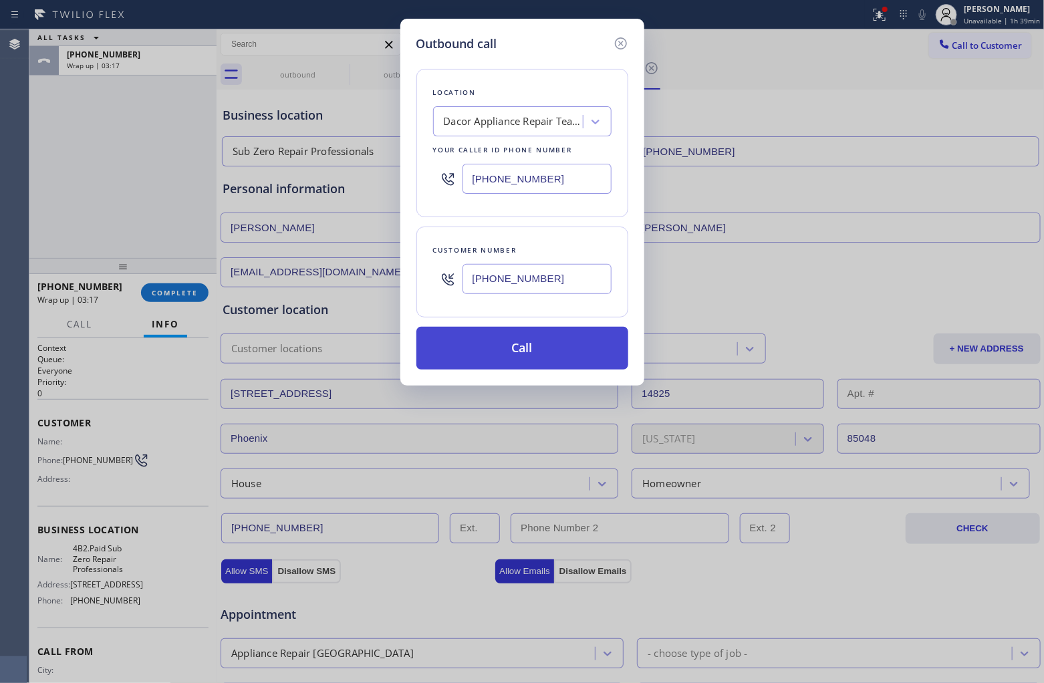
type input "(205) 527-6824"
click at [537, 345] on button "Call" at bounding box center [522, 348] width 212 height 43
click at [416, 327] on button "Call" at bounding box center [522, 348] width 212 height 43
click button "Call" at bounding box center [522, 348] width 212 height 43
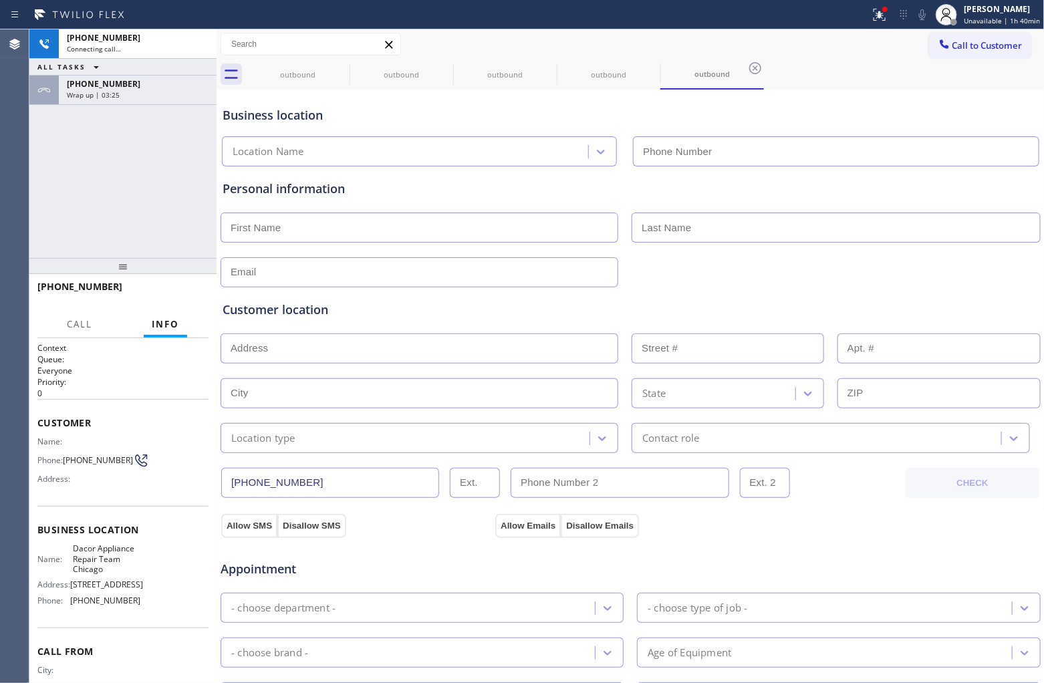
type input "(773) 825-3070"
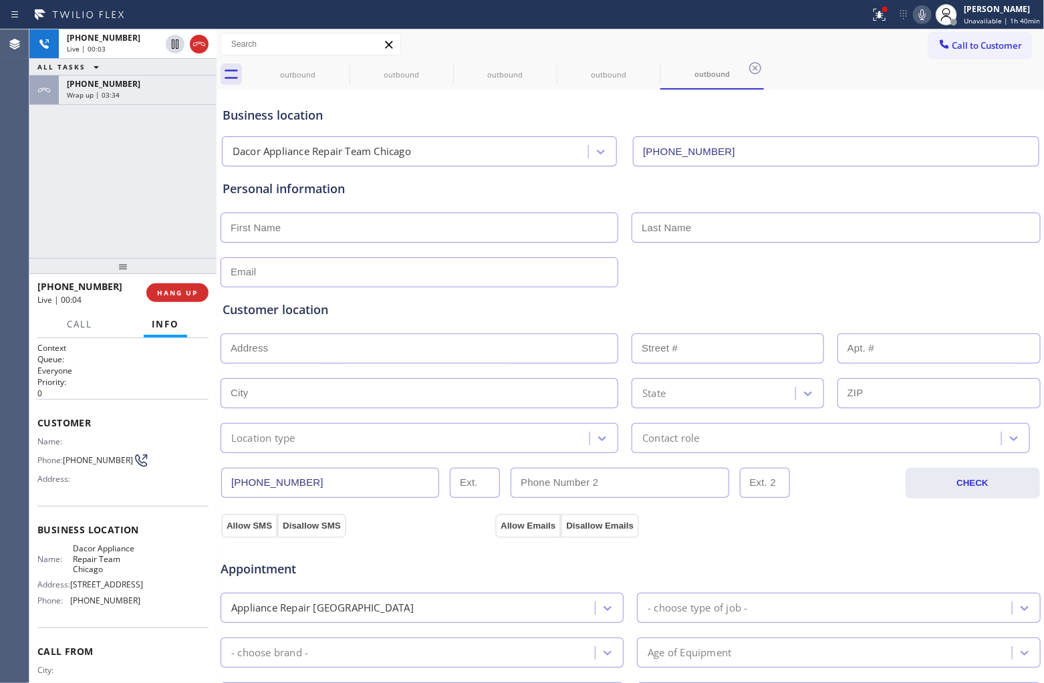
click at [34, 182] on div "+12055276824 Live | 00:03 ALL TASKS ALL TASKS ACTIVE TASKS TASKS IN WRAP UP +14…" at bounding box center [122, 143] width 187 height 229
click at [38, 158] on div "+12055276824 Live | 01:00 ALL TASKS ALL TASKS ACTIVE TASKS TASKS IN WRAP UP +14…" at bounding box center [122, 143] width 187 height 229
click at [48, 186] on div "+12055276824 Live | 01:52 ALL TASKS ALL TASKS ACTIVE TASKS TASKS IN WRAP UP +14…" at bounding box center [122, 143] width 187 height 229
drag, startPoint x: 87, startPoint y: 470, endPoint x: 67, endPoint y: 453, distance: 26.5
click at [67, 455] on span "(205) 527-6824" at bounding box center [98, 460] width 70 height 10
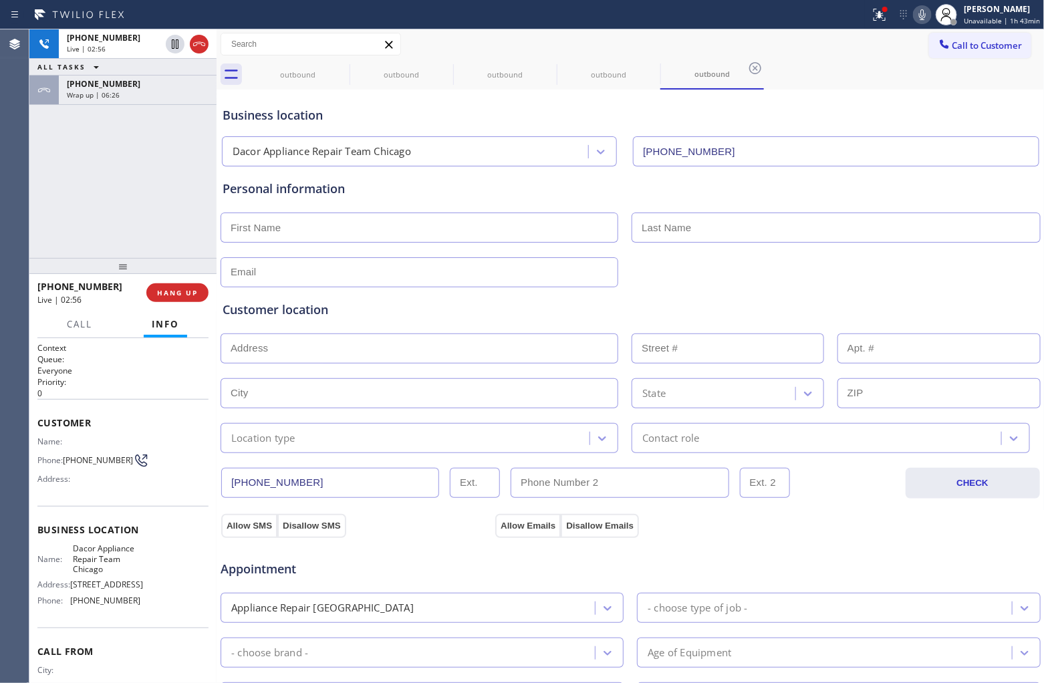
click at [42, 176] on div "+12055276824 Live | 02:56 ALL TASKS ALL TASKS ACTIVE TASKS TASKS IN WRAP UP +14…" at bounding box center [122, 143] width 187 height 229
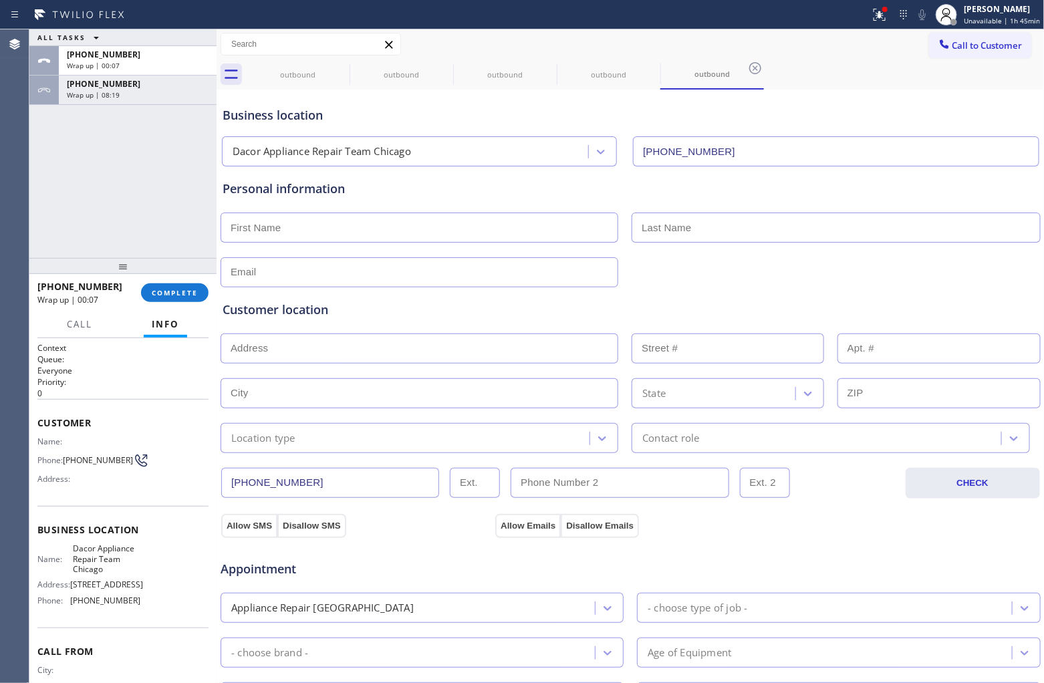
click at [341, 221] on input "text" at bounding box center [420, 228] width 398 height 30
paste input "Michael"
type input "Michael"
type input "Deamond"
drag, startPoint x: 255, startPoint y: 268, endPoint x: 299, endPoint y: 304, distance: 56.5
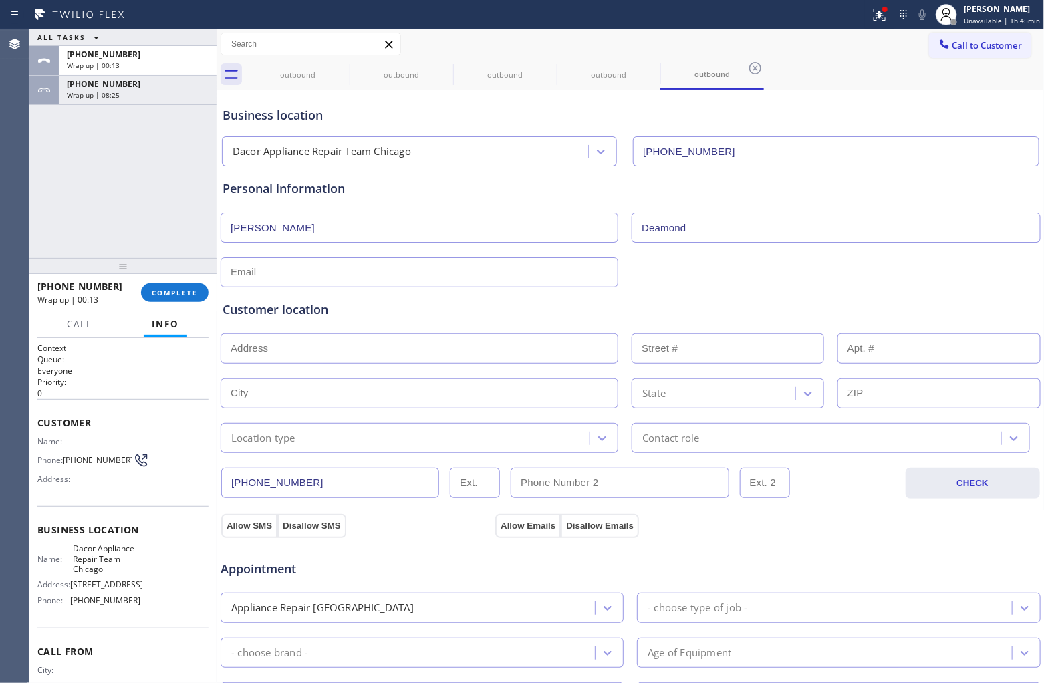
click at [255, 268] on input "text" at bounding box center [420, 272] width 398 height 30
paste input "deamongmichael@gmail.com"
type input "deamongmichael@gmail.com"
click at [289, 343] on input "text" at bounding box center [420, 349] width 398 height 30
click at [301, 356] on input "text" at bounding box center [420, 349] width 398 height 30
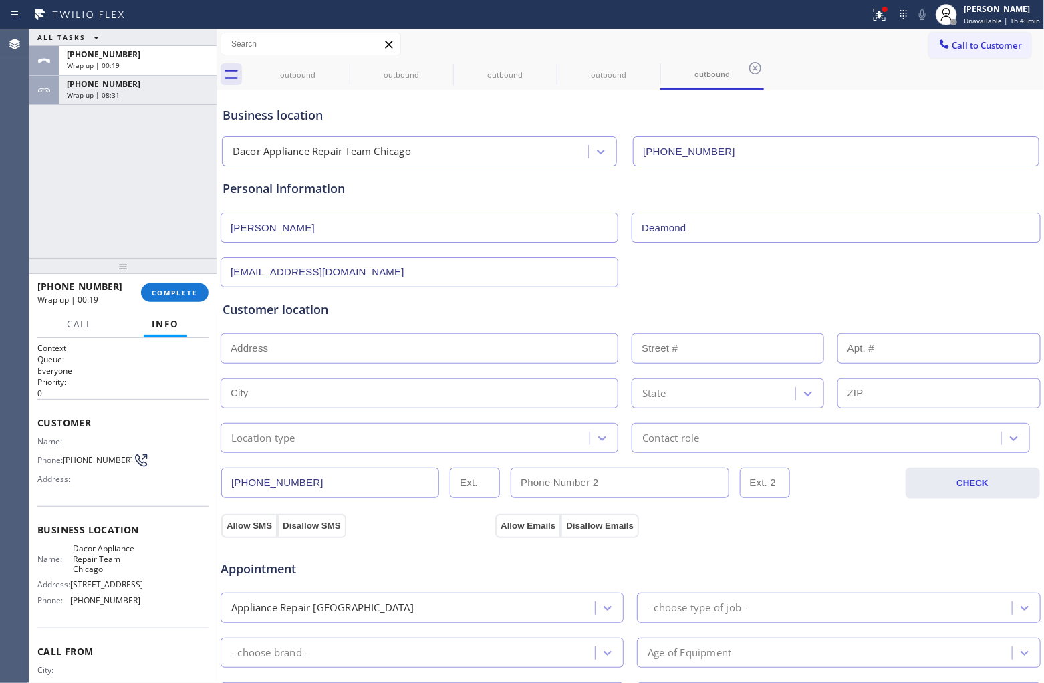
paste input "GE | Fridge | 8 yrs | Not cooling for both part | 4125 N Kenmore AveChicago, IL…"
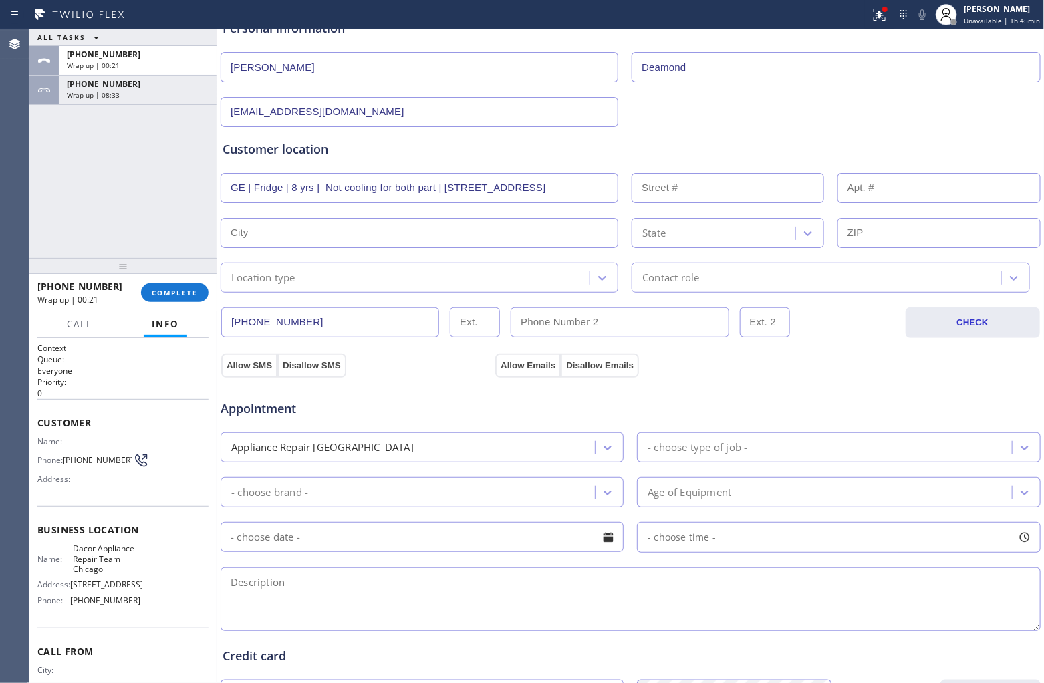
scroll to position [167, 0]
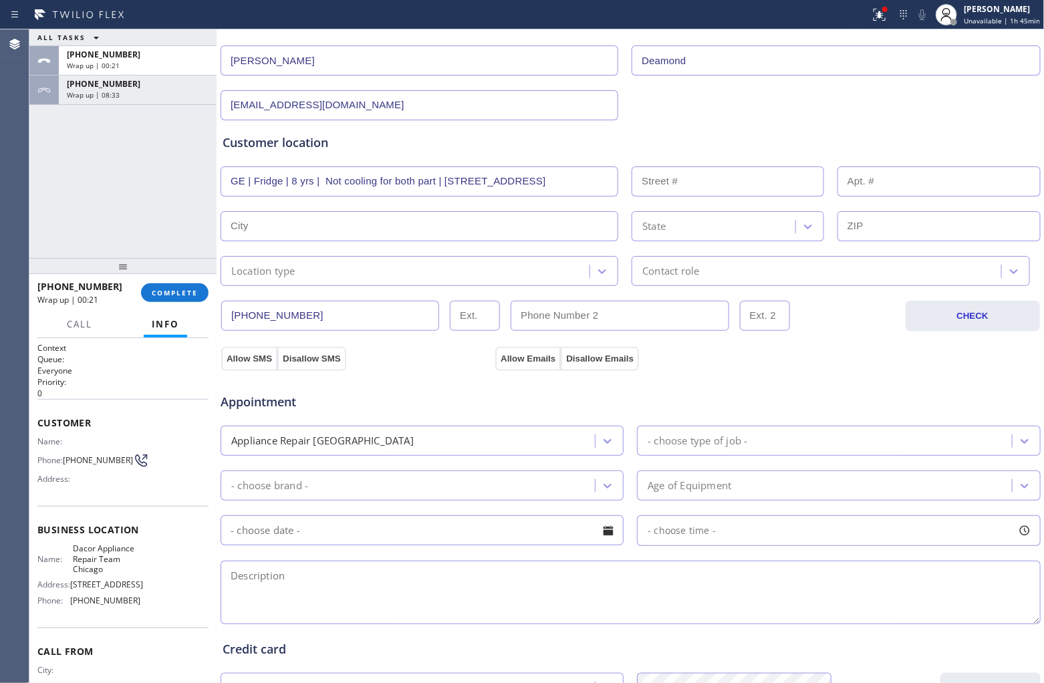
type input "GE | Fridge | 8 yrs | Not cooling for both part | 4125 N Kenmore AveChicago, IL…"
drag, startPoint x: 342, startPoint y: 596, endPoint x: 346, endPoint y: 586, distance: 10.2
click at [344, 521] on textarea at bounding box center [631, 593] width 820 height 64
paste textarea "GE | Fridge | 8 yrs | Not cooling for both part | 4125 N Kenmore AveChicago, IL…"
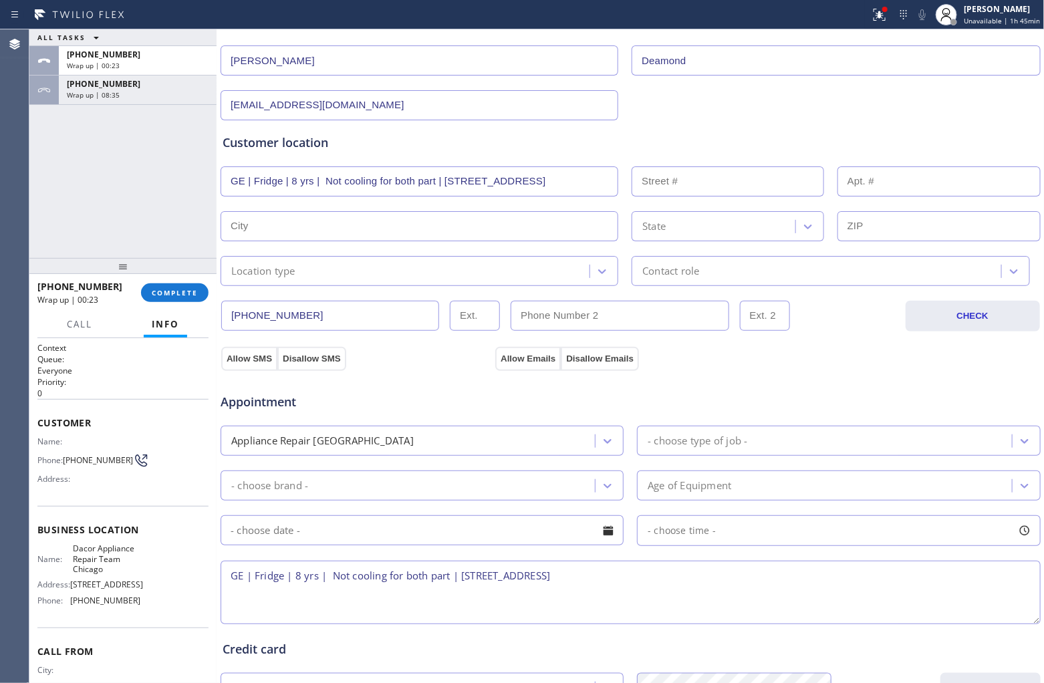
type textarea "GE | Fridge | 8 yrs | Not cooling for both part | 4125 N Kenmore AveChicago, IL…"
drag, startPoint x: 445, startPoint y: 180, endPoint x: 17, endPoint y: 184, distance: 428.5
click at [17, 184] on div "Agent Desktop Classify the call LOCATION NAME 5 Star Appliance Repair FROM PHON…" at bounding box center [522, 356] width 1044 height 654
click at [415, 184] on input "4125 N Kenmore AveChicago, IL 60613, USA" at bounding box center [420, 181] width 398 height 30
click at [463, 180] on input "4125 N Kenmore AveChicago, IL 60613, USA" at bounding box center [420, 181] width 398 height 30
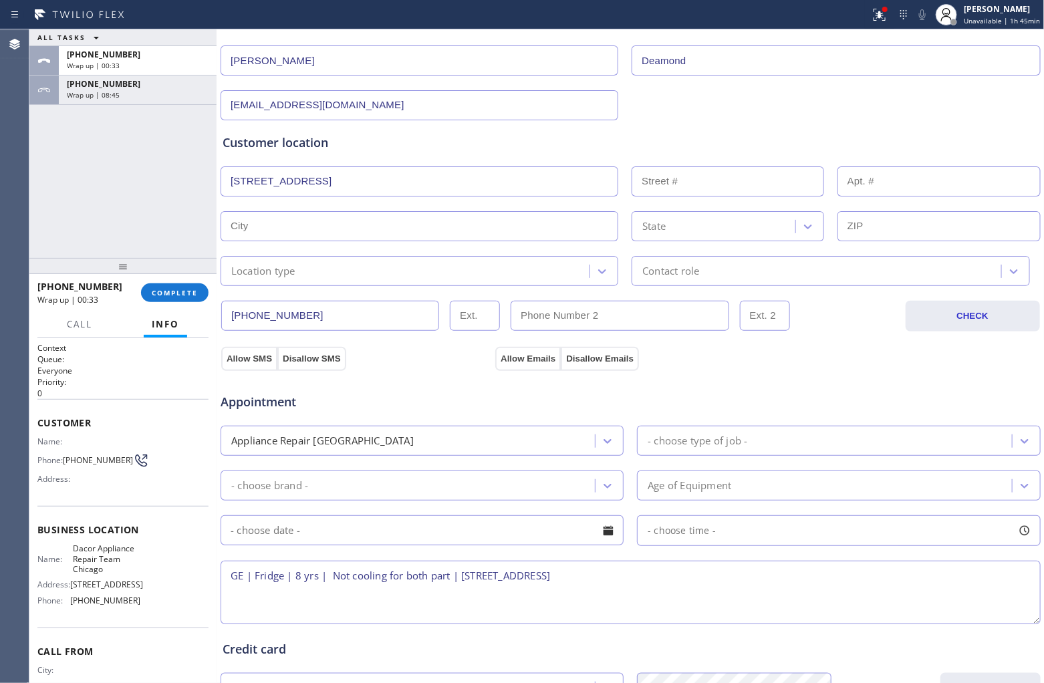
click at [287, 182] on input "4125 N Kenmore AveChicago, IL 60613, USA" at bounding box center [420, 181] width 398 height 30
paste input "text"
click at [341, 224] on input "text" at bounding box center [420, 226] width 398 height 30
click at [406, 191] on input "4125 N Kenmore AveChicago, IL 60613" at bounding box center [420, 181] width 398 height 30
click at [254, 184] on input "4125 N Kenmore AveChicago, IL 60613" at bounding box center [420, 181] width 398 height 30
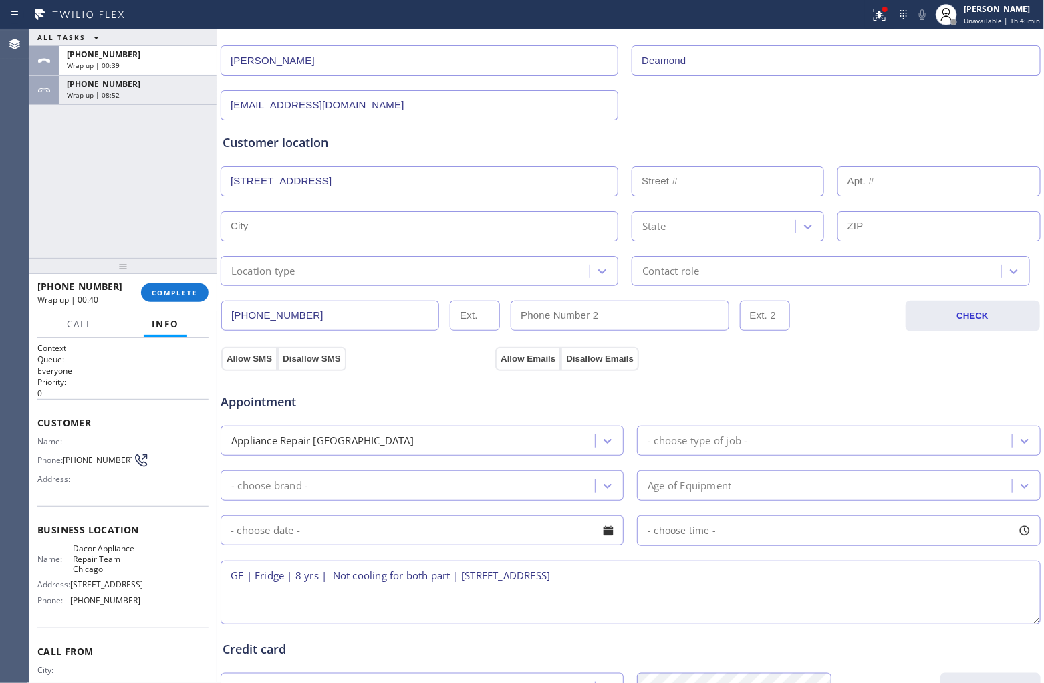
click at [292, 191] on input "4125 N Kenmore AveChicago, IL 60613" at bounding box center [420, 181] width 398 height 30
paste input ", [GEOGRAPHIC_DATA]"
type input "4125 N Kenmore AveChicago, IL 60613, USA"
drag, startPoint x: 267, startPoint y: 178, endPoint x: 539, endPoint y: 184, distance: 272.1
click at [539, 184] on input "4125 N Kenmore AveChicago, IL 60613, USA" at bounding box center [420, 181] width 398 height 30
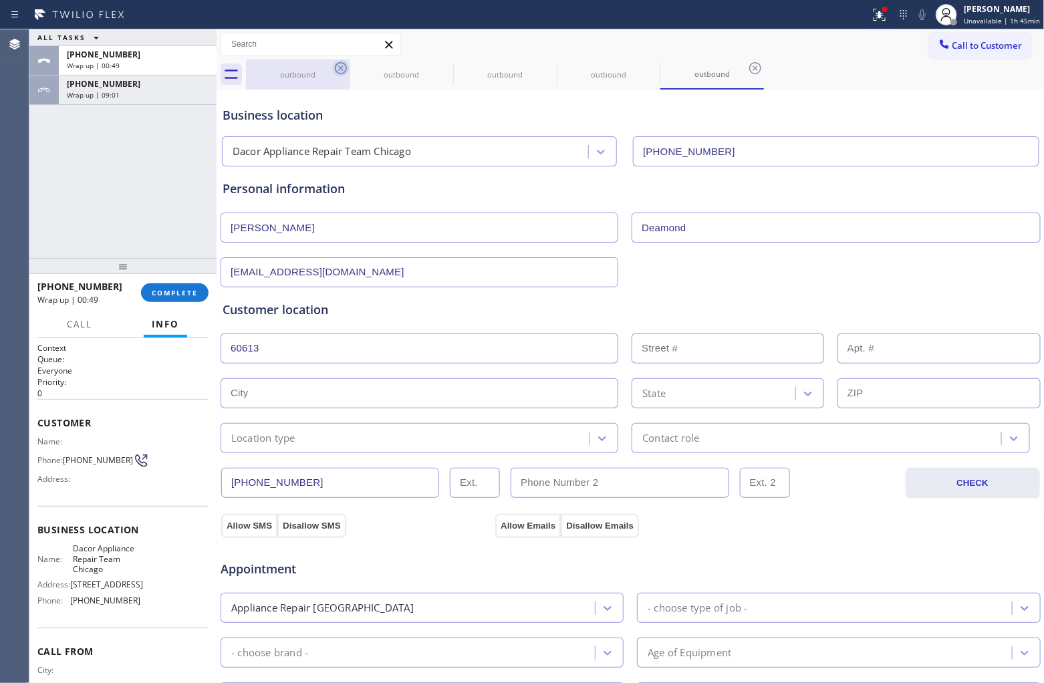
click at [334, 64] on icon at bounding box center [341, 68] width 16 height 16
click at [336, 64] on icon at bounding box center [341, 68] width 12 height 12
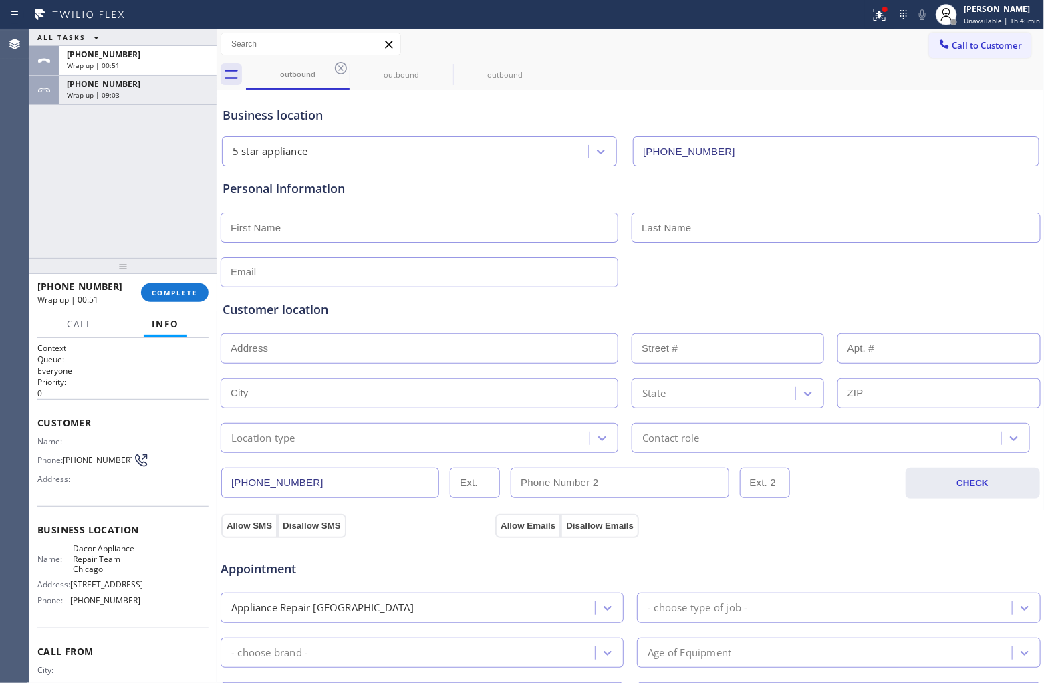
click at [336, 64] on icon at bounding box center [341, 68] width 12 height 12
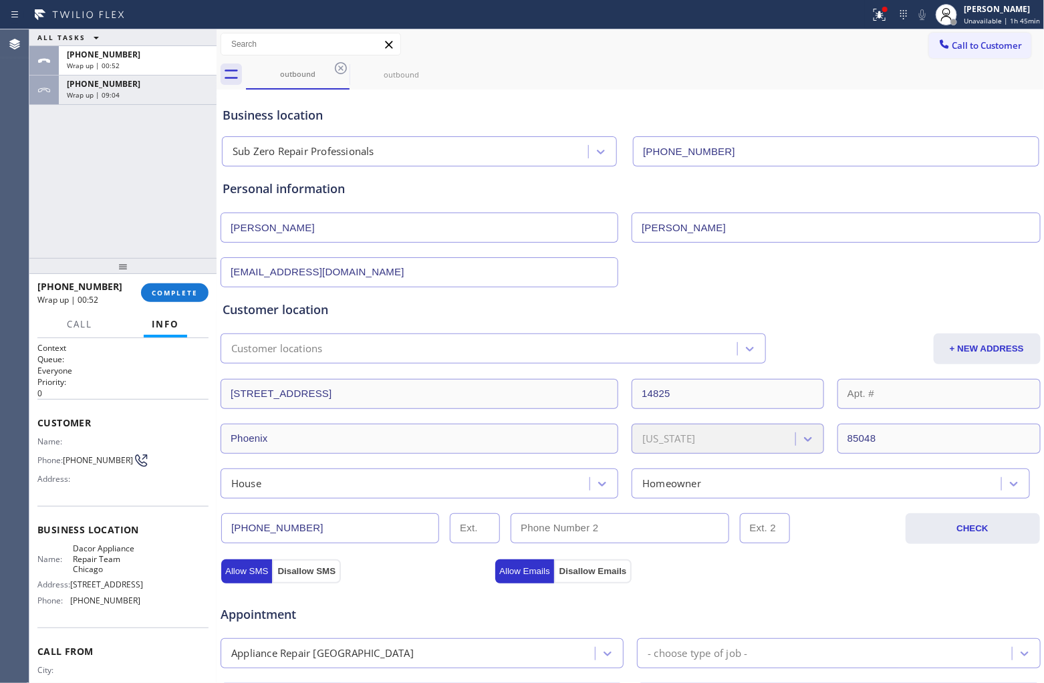
click at [336, 64] on icon at bounding box center [341, 68] width 12 height 12
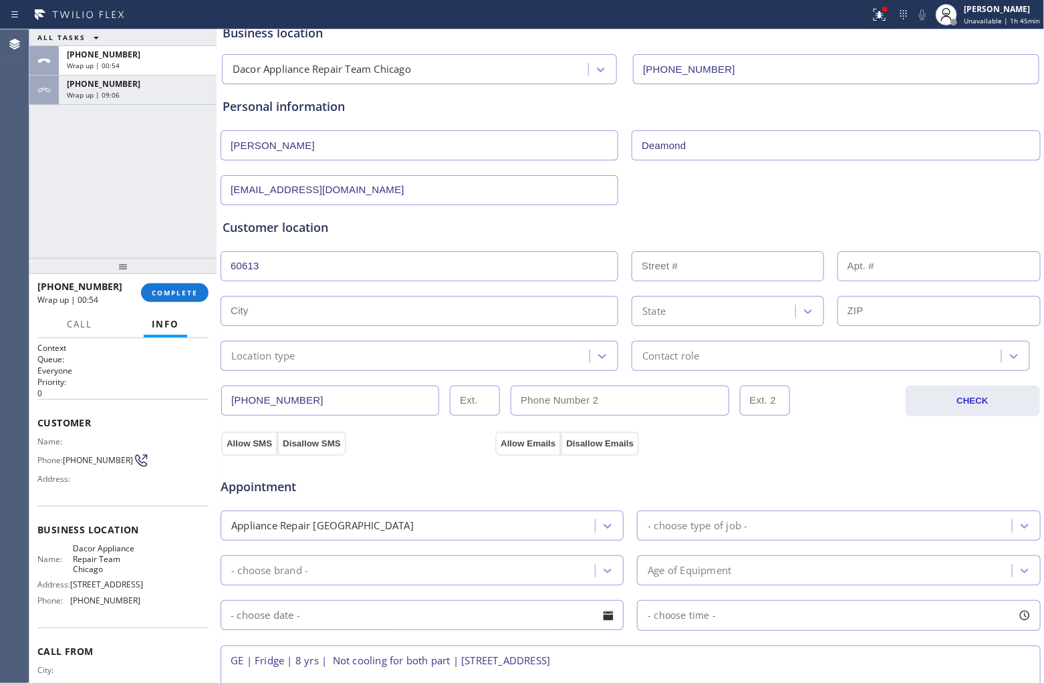
scroll to position [84, 0]
drag, startPoint x: 326, startPoint y: 246, endPoint x: 323, endPoint y: 262, distance: 16.3
click at [325, 256] on div "Customer location >> ADD NEW ADDRESS << + NEW ADDRESS 60613 State Location type…" at bounding box center [631, 293] width 816 height 152
click at [323, 262] on input "60613" at bounding box center [420, 265] width 398 height 30
paste input "4125 N Kenmore AveChicago, IL 60613, USA"
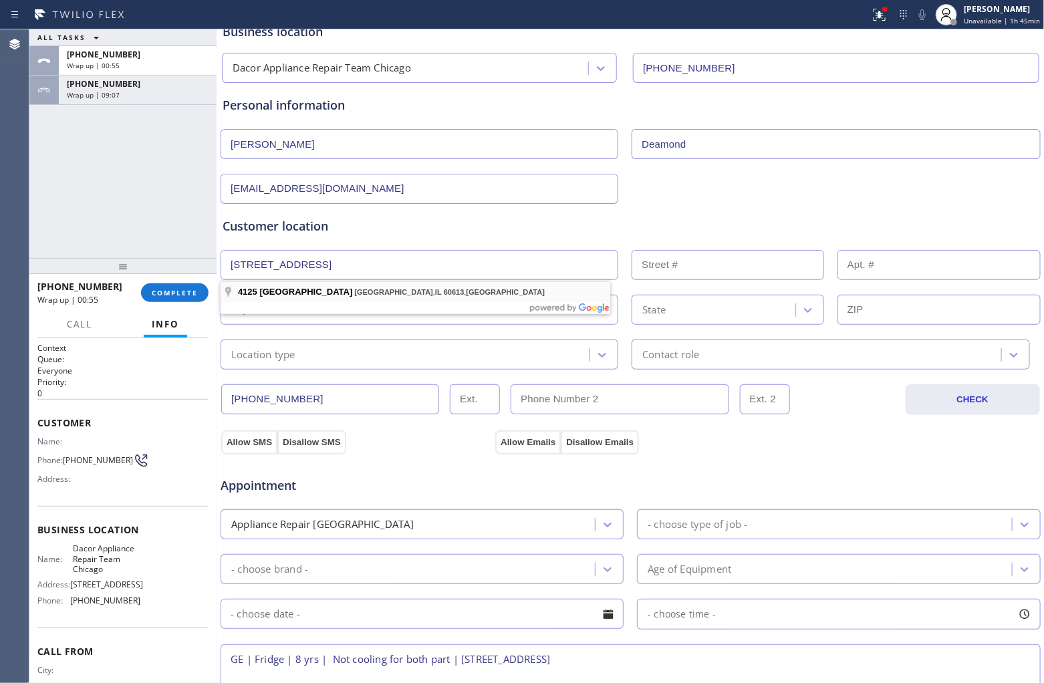
type input "4125 N Kenmore Ave"
type input "4125"
type input "Chicago"
type input "60613"
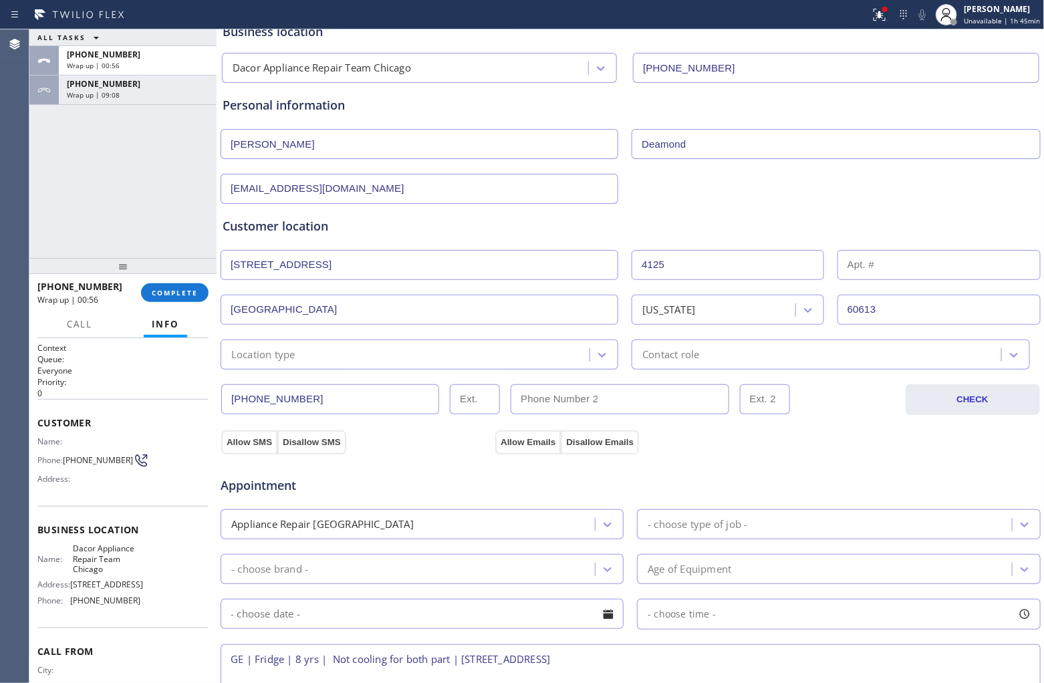
click at [318, 358] on div "Location type" at bounding box center [407, 354] width 365 height 23
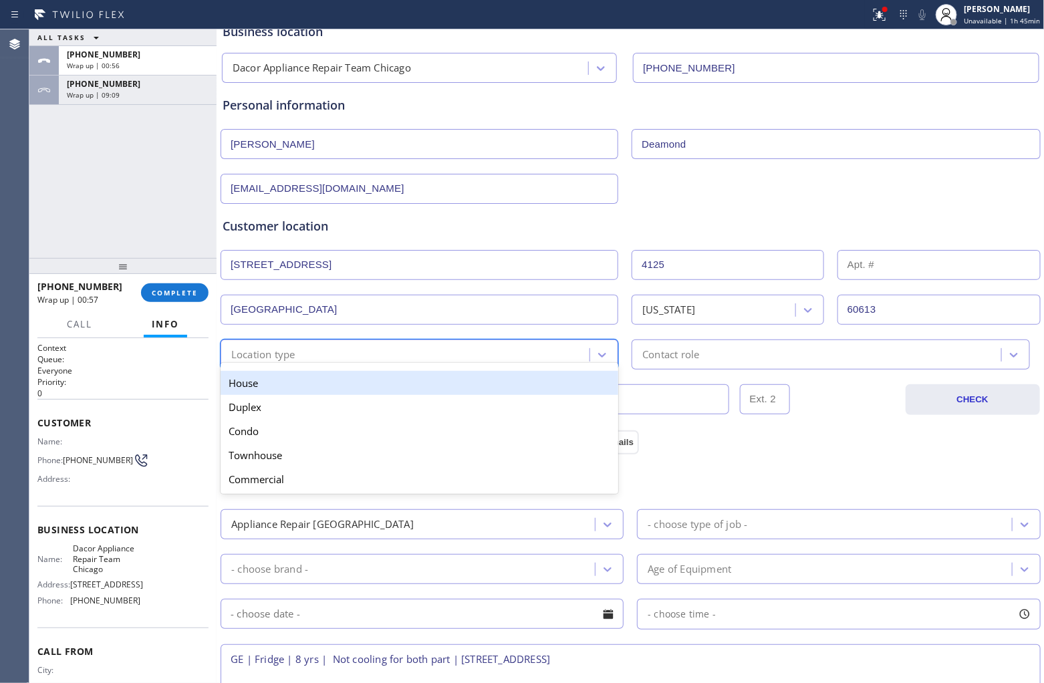
click at [298, 386] on div "House" at bounding box center [420, 383] width 398 height 24
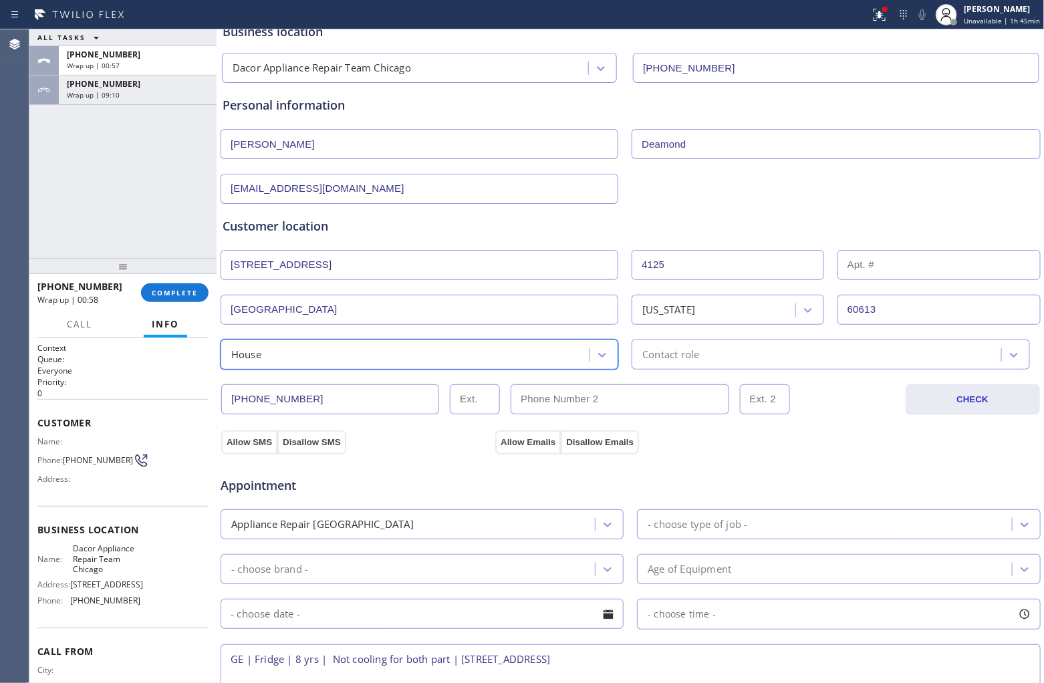
click at [301, 364] on div "option House, selected. 5 results available. Select is focused ,type to refine …" at bounding box center [420, 355] width 398 height 30
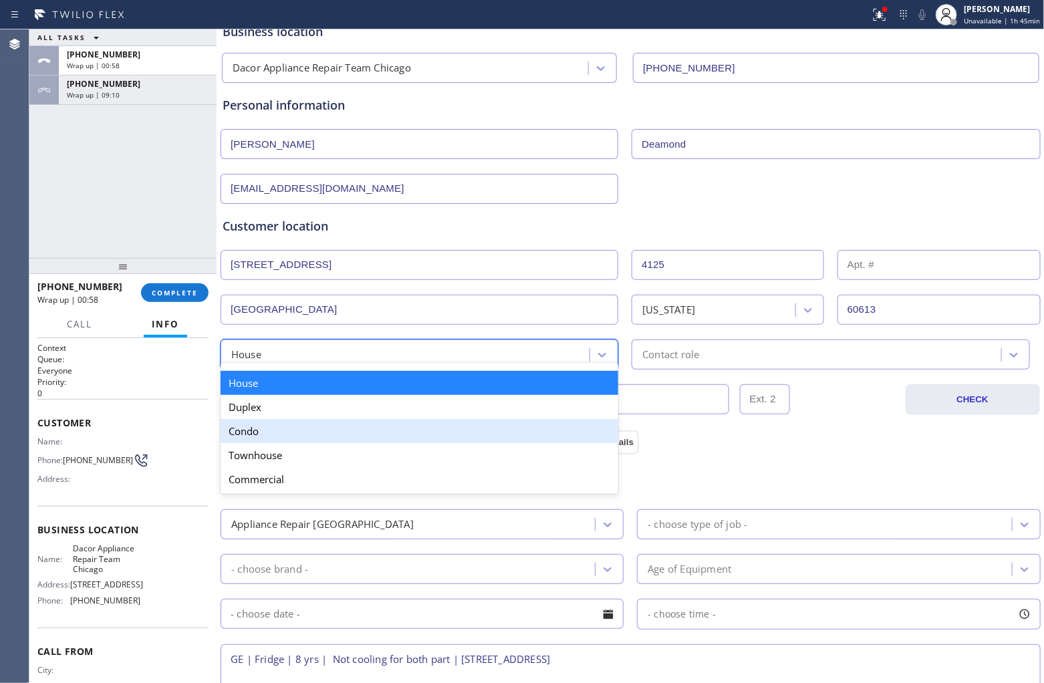
click at [281, 435] on div "Condo" at bounding box center [420, 431] width 398 height 24
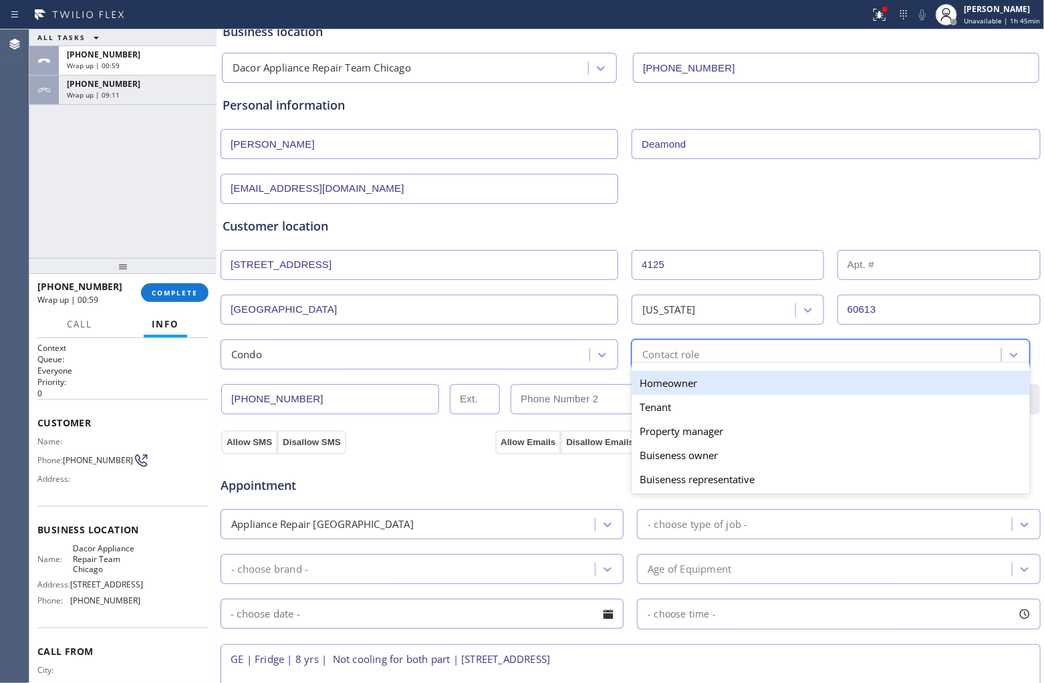
click at [690, 358] on div "Contact role" at bounding box center [670, 354] width 57 height 15
click at [693, 395] on div "Homeowner" at bounding box center [831, 383] width 398 height 24
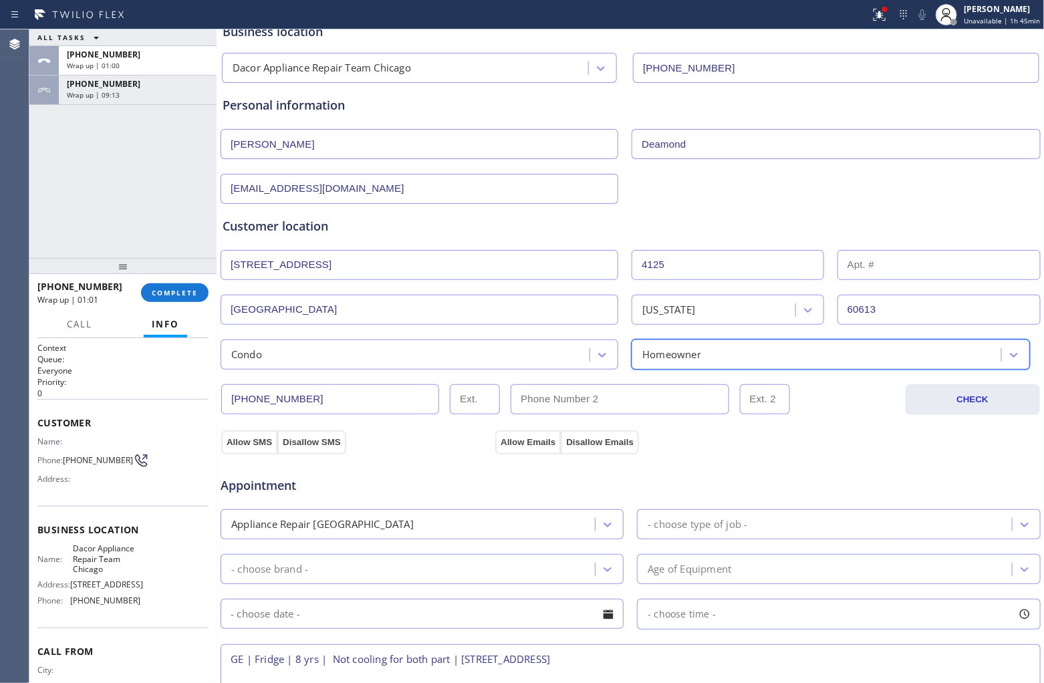
click at [835, 267] on input "text" at bounding box center [939, 265] width 203 height 30
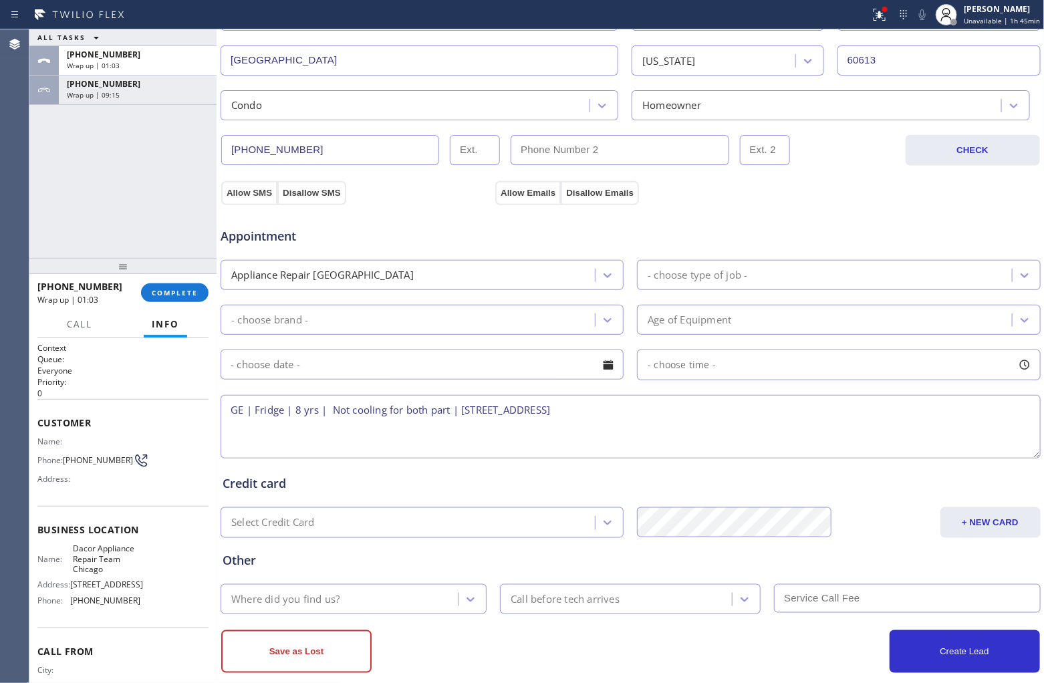
scroll to position [334, 0]
type input "2N"
click at [243, 197] on button "Allow SMS" at bounding box center [249, 192] width 56 height 24
click at [523, 191] on button "Allow Emails" at bounding box center [528, 192] width 66 height 24
click at [398, 268] on div "Appliance Repair [GEOGRAPHIC_DATA]" at bounding box center [410, 273] width 370 height 23
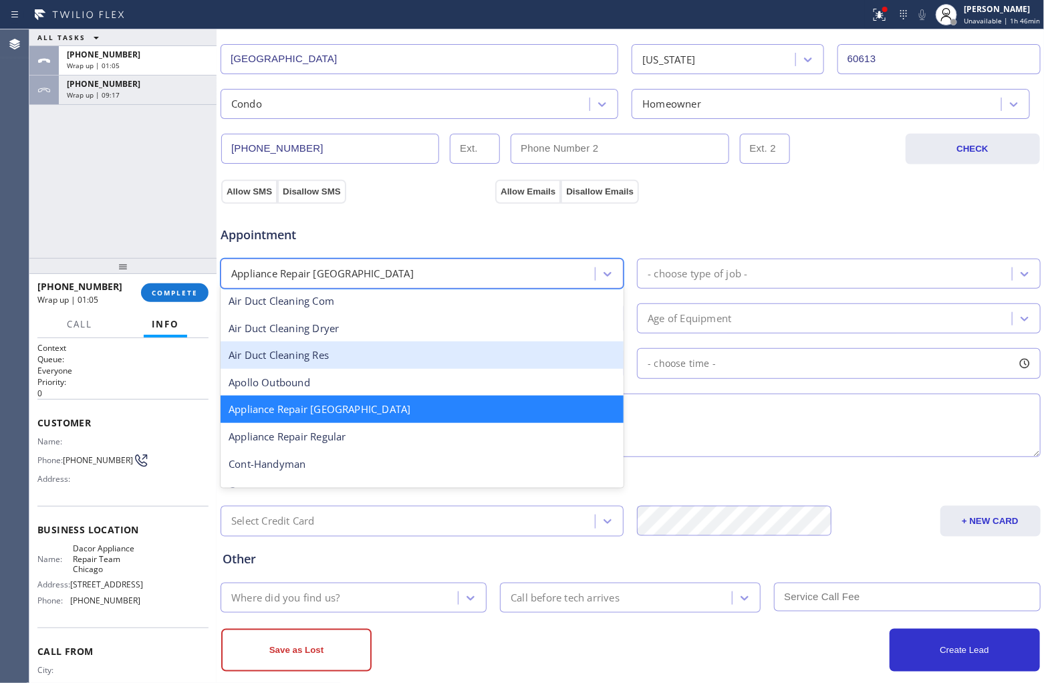
scroll to position [84, 0]
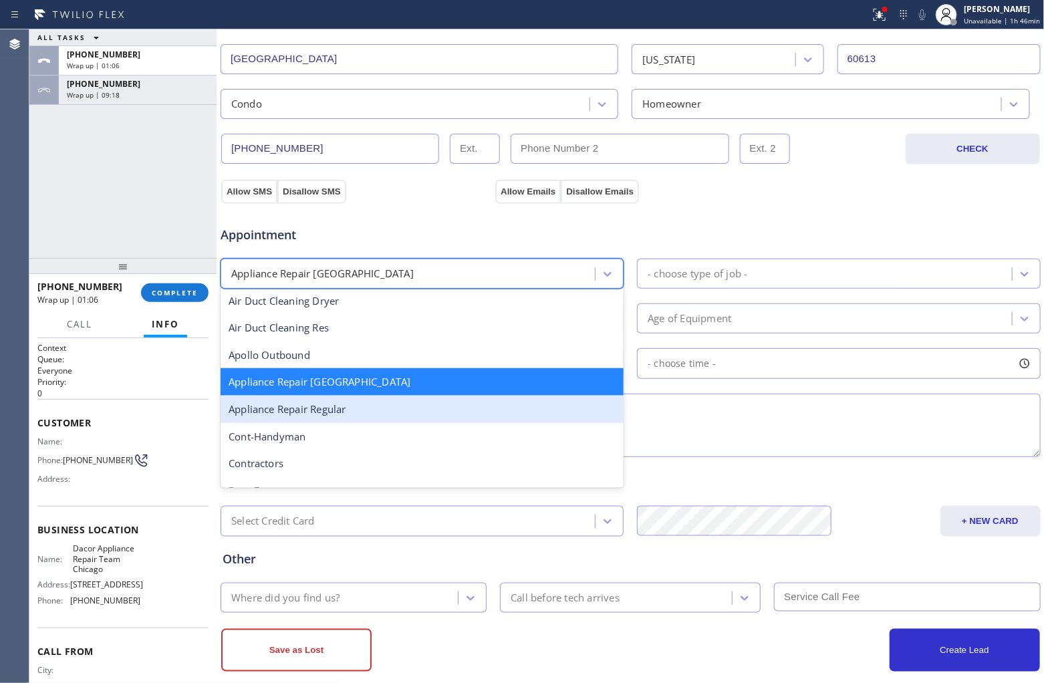
click at [353, 418] on div "Appliance Repair Regular" at bounding box center [422, 409] width 403 height 27
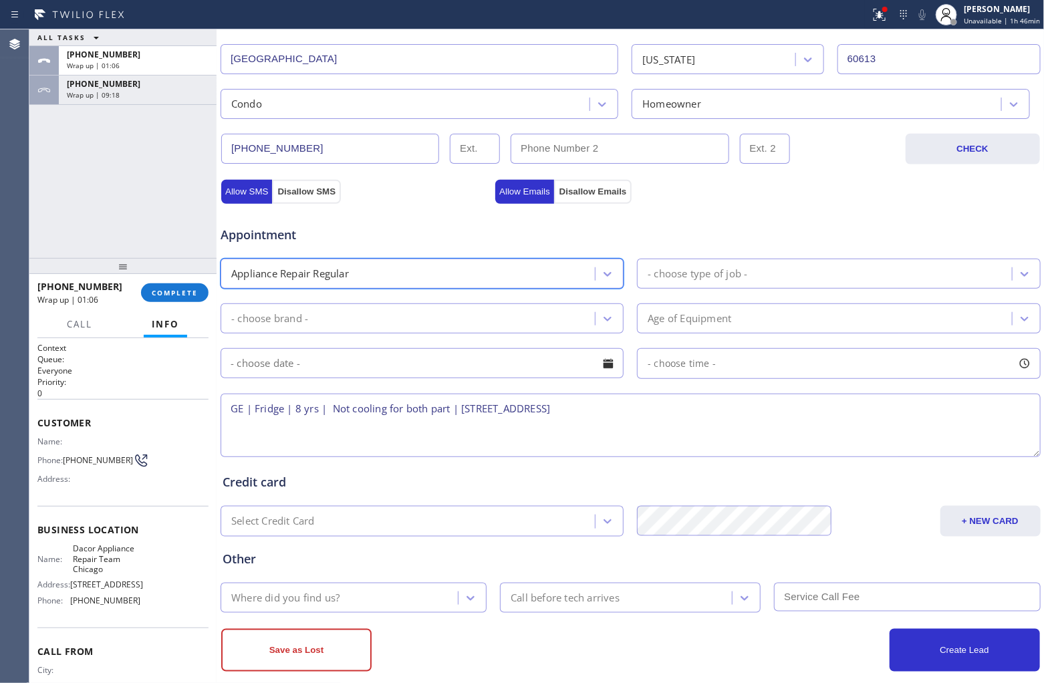
click at [789, 285] on div "- choose type of job -" at bounding box center [826, 273] width 370 height 23
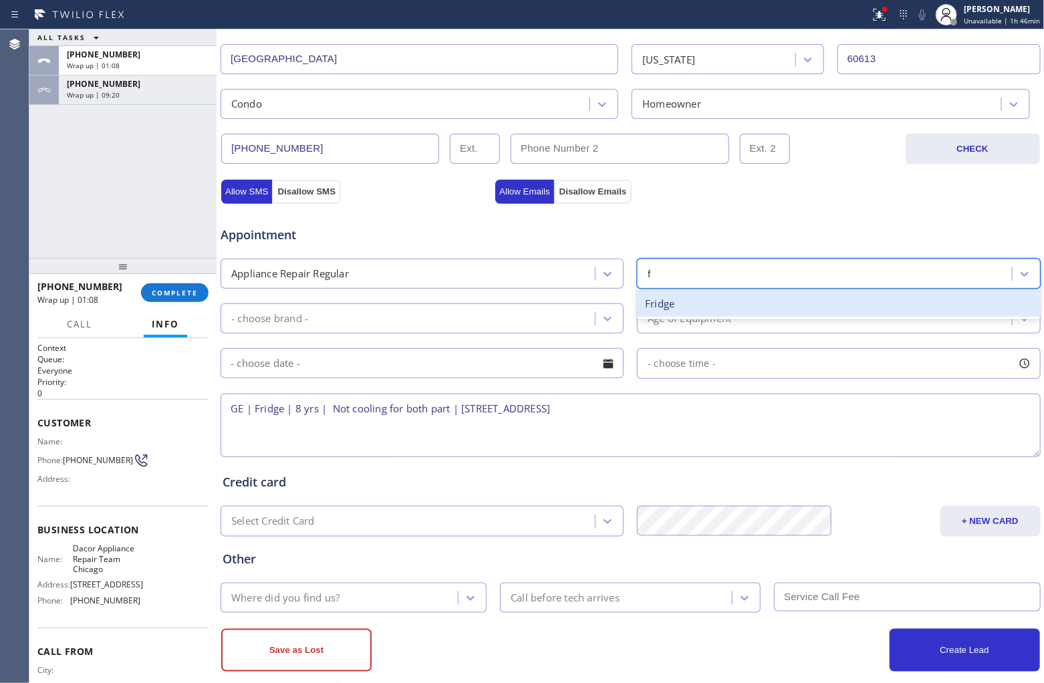
type input "fr"
drag, startPoint x: 727, startPoint y: 309, endPoint x: 678, endPoint y: 308, distance: 48.1
click at [725, 309] on div "Fridge" at bounding box center [838, 303] width 403 height 27
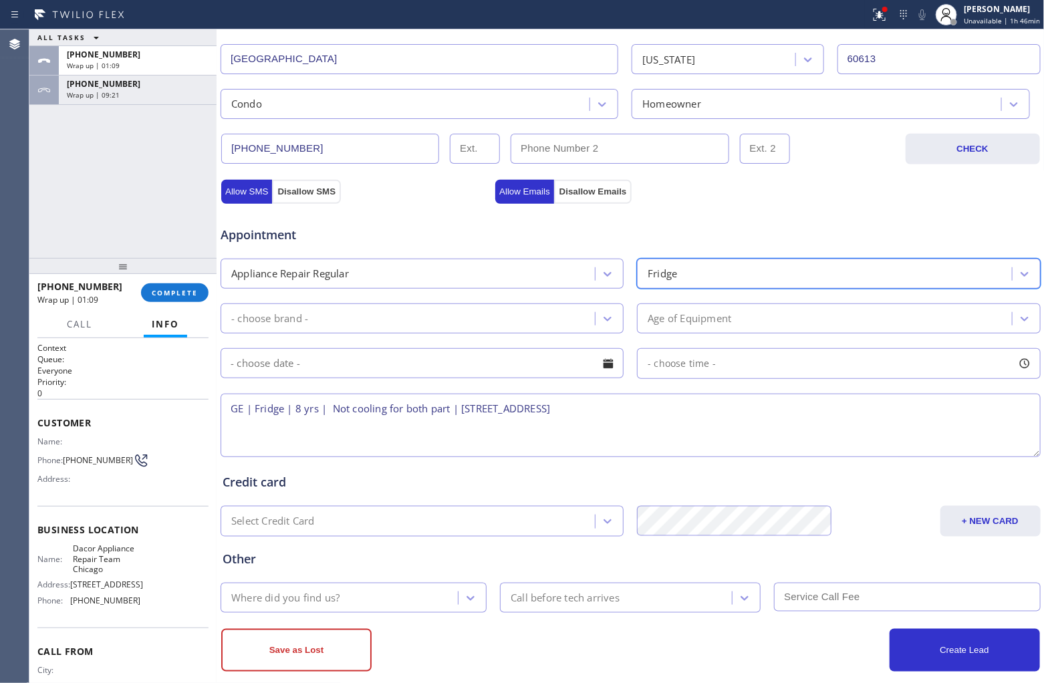
click at [453, 321] on div "- choose brand -" at bounding box center [410, 318] width 370 height 23
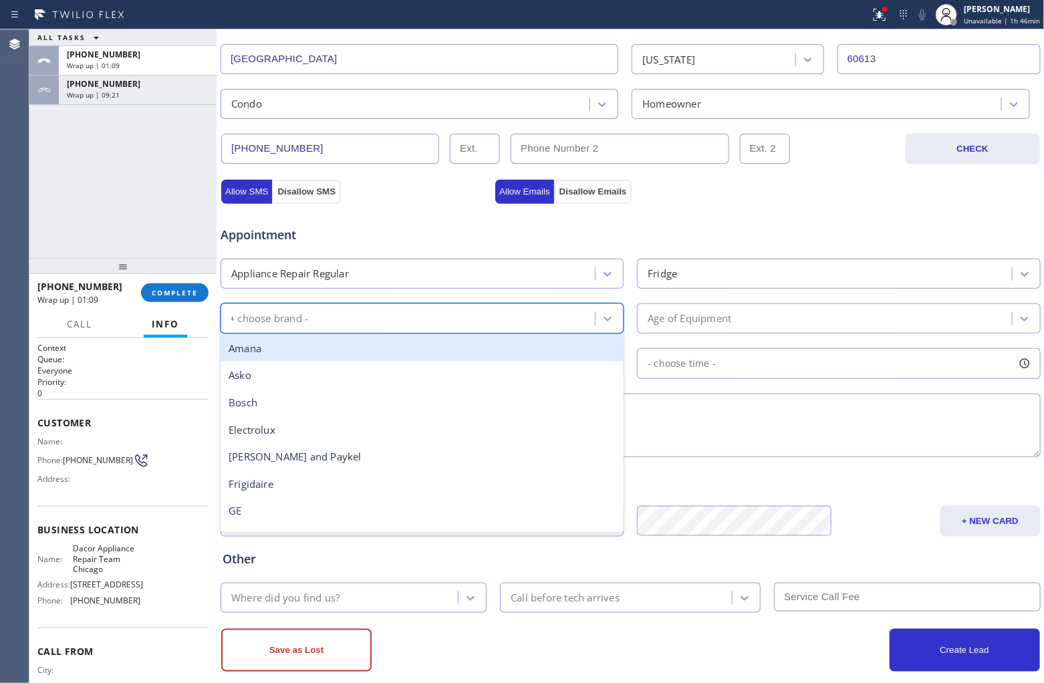
type input "GE"
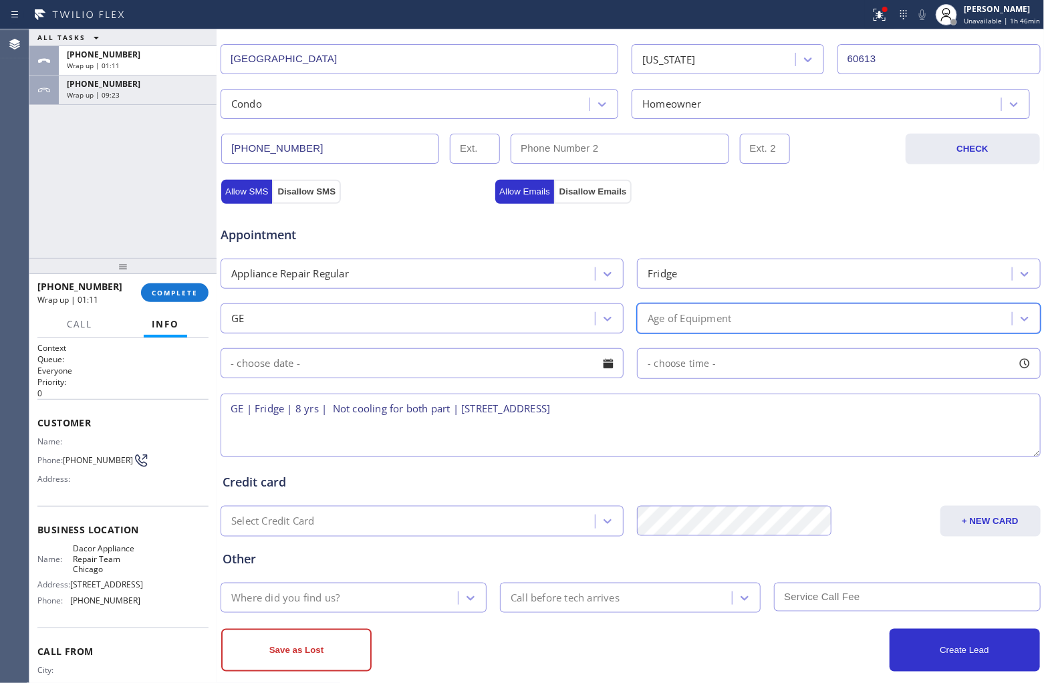
type input "8"
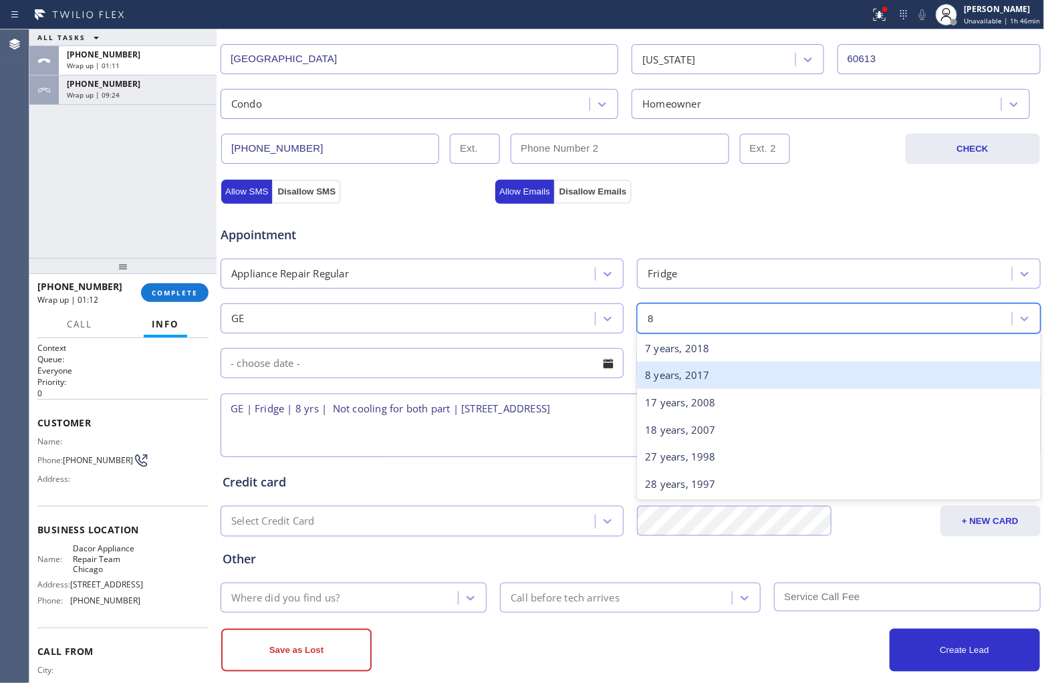
click at [713, 372] on div "8 years, 2017" at bounding box center [838, 375] width 403 height 27
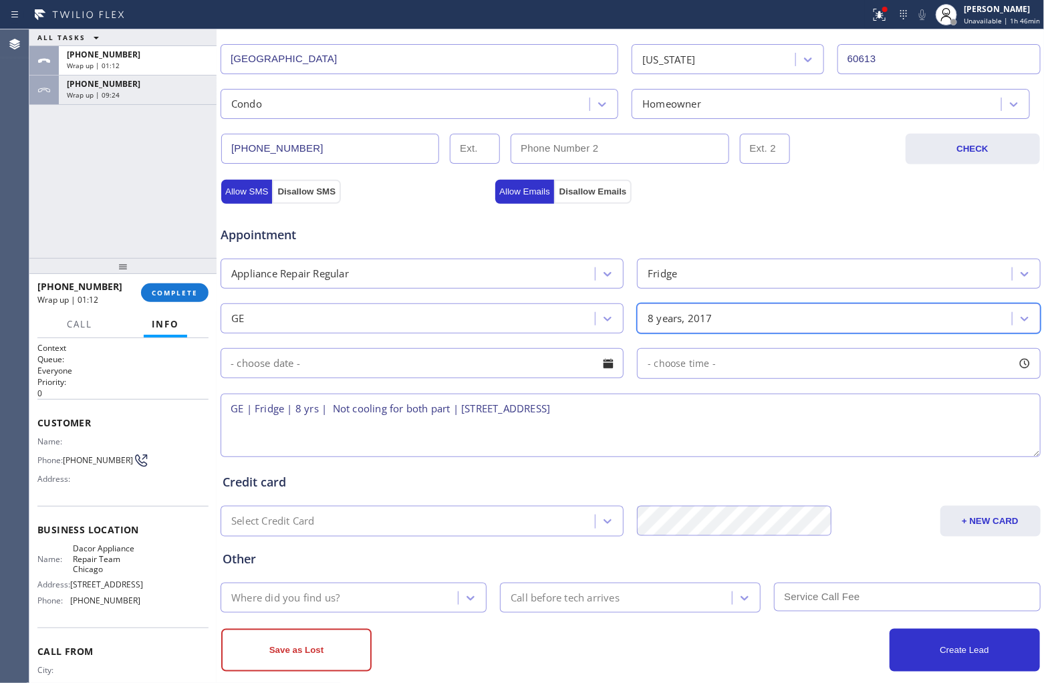
click at [406, 368] on input "text" at bounding box center [422, 363] width 403 height 30
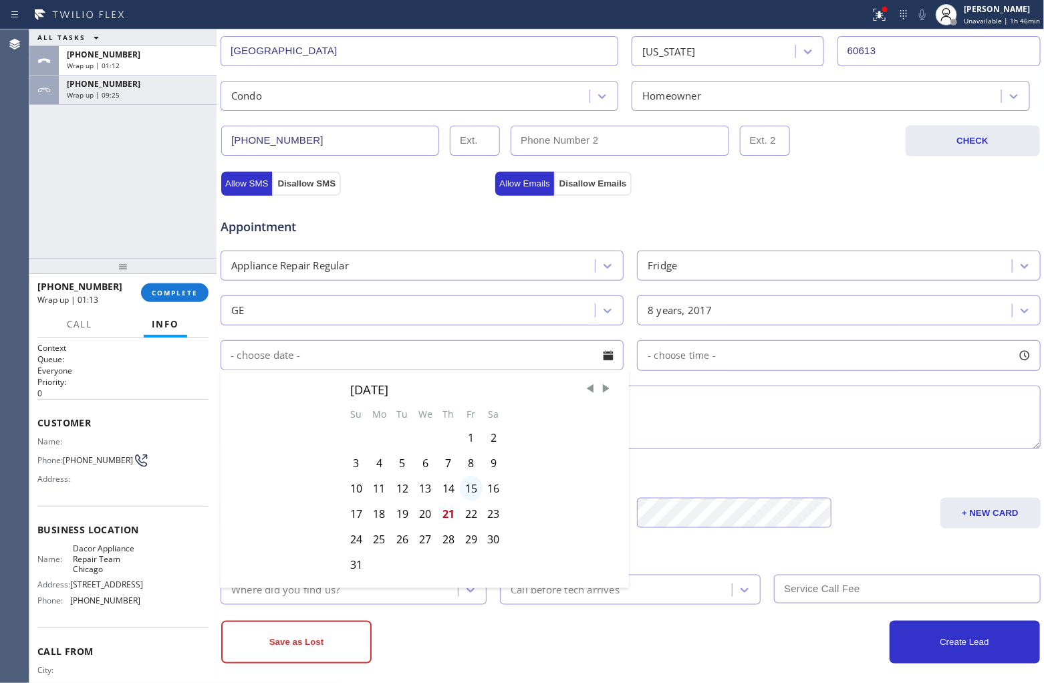
scroll to position [355, 0]
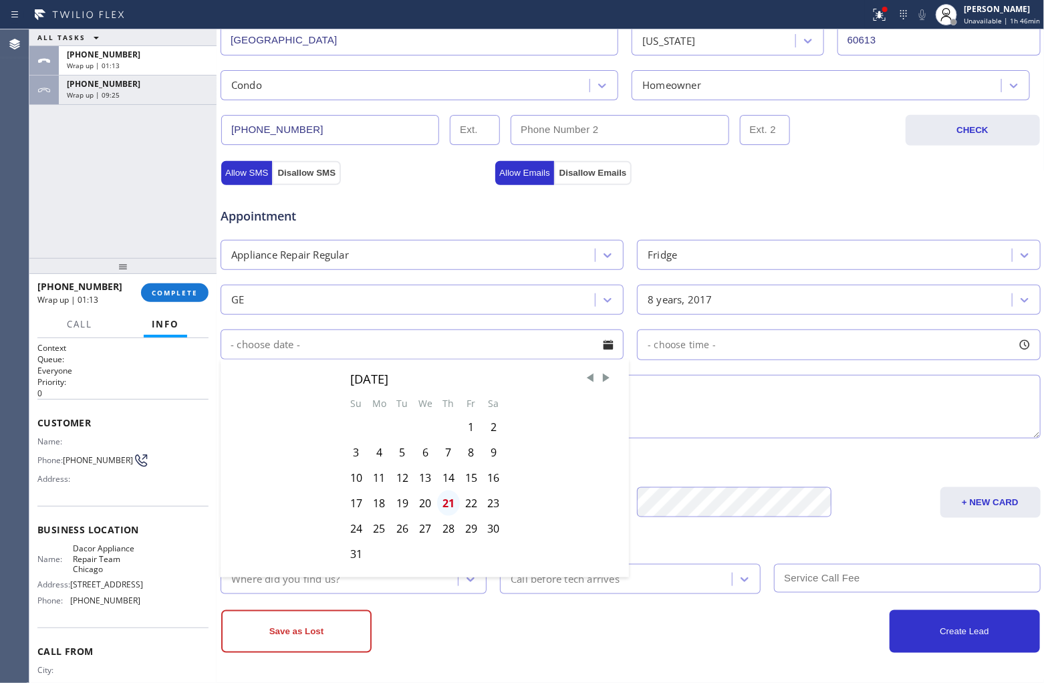
click at [445, 503] on div "21" at bounding box center [448, 503] width 23 height 25
type input "08/21/2025"
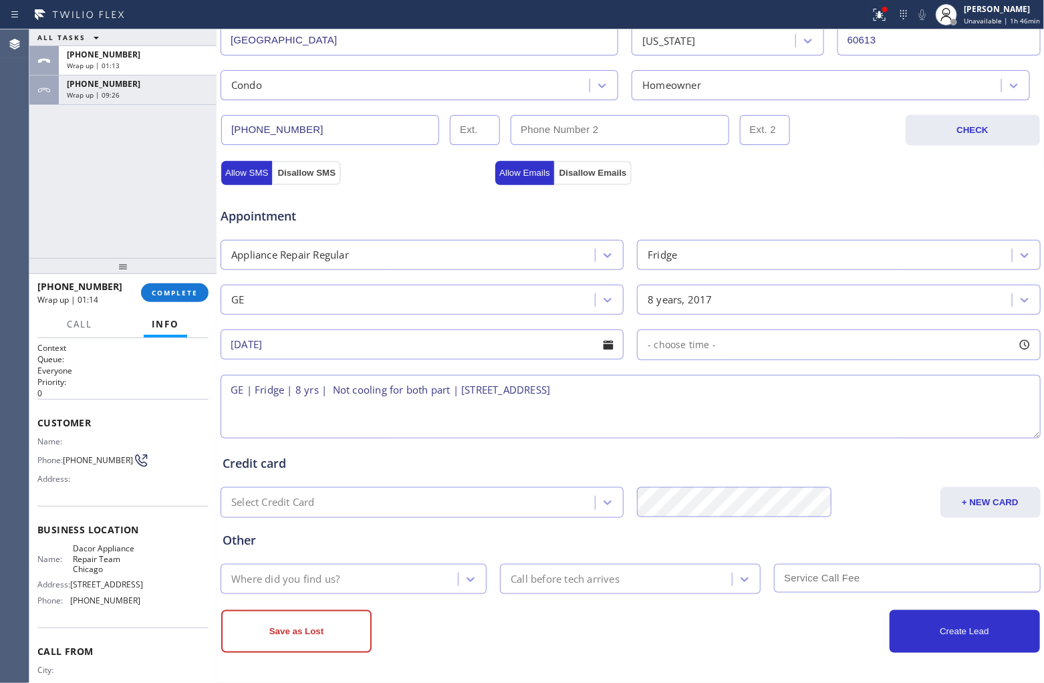
click at [732, 345] on div "- choose time -" at bounding box center [838, 345] width 403 height 31
drag, startPoint x: 777, startPoint y: 431, endPoint x: 909, endPoint y: 437, distance: 132.5
click at [835, 437] on div at bounding box center [915, 426] width 16 height 28
drag, startPoint x: 759, startPoint y: 440, endPoint x: 811, endPoint y: 449, distance: 53.0
click at [811, 449] on div "FROM TILL 2:00 PM 5:00 PM" at bounding box center [828, 408] width 383 height 96
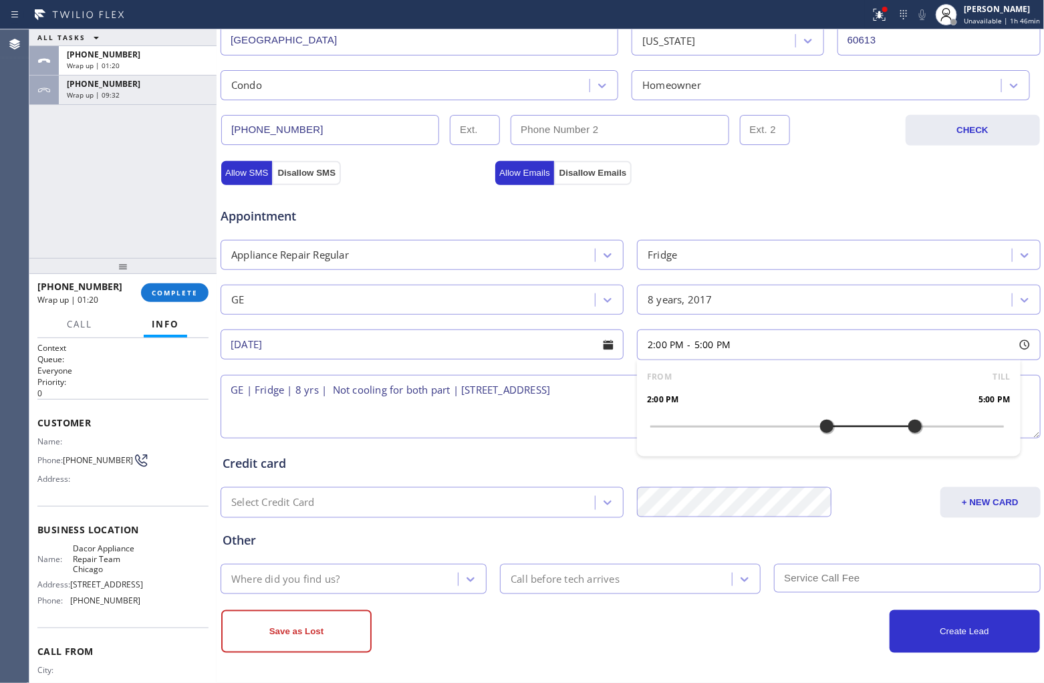
click at [226, 392] on textarea "GE | Fridge | 8 yrs | Not cooling for both part | 4125 N Kenmore AveChicago, IL…" at bounding box center [631, 407] width 820 height 64
drag, startPoint x: 117, startPoint y: 572, endPoint x: 70, endPoint y: 548, distance: 52.3
click at [73, 521] on span "Dacor Appliance Repair Team Chicago" at bounding box center [106, 558] width 67 height 31
click at [810, 391] on textarea "2-5 | Free SCF | GE | Fridge | 8 yrs | Not cooling for both part | 4125 N Kenmo…" at bounding box center [631, 407] width 820 height 64
paste textarea "Dacor Appliance Repair Team Chicago"
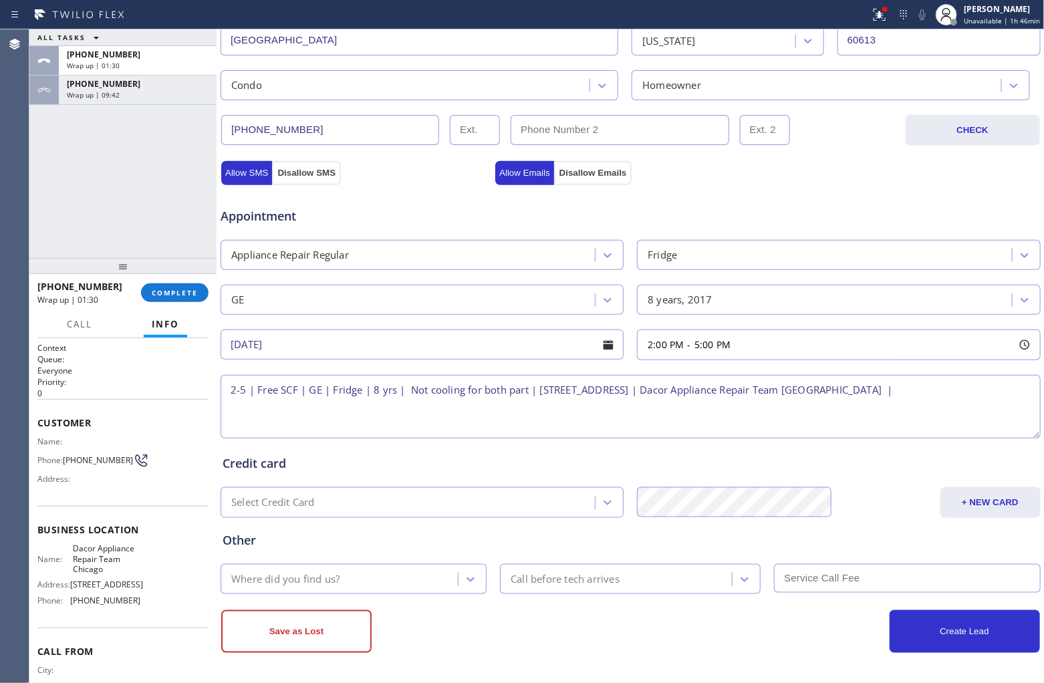
paste textarea "Please call 30 minutes prior to arrival."
click at [473, 410] on textarea "2-5 | Free SCF | GE | Fridge | 8 yrs | Not cooling for both part | 4125 N Kenmo…" at bounding box center [631, 407] width 820 height 64
paste textarea "205) 527-6824 Michael"
click at [645, 386] on textarea "2-5 | Free SCF | GE | Fridge | 8 yrs | Not cooling for both part | 4125 N Kenmo…" at bounding box center [631, 407] width 820 height 64
type textarea "2-5 | Free SCF | GE | Fridge | 8 yrs | Not cooling for both part | 4125 N Kenmo…"
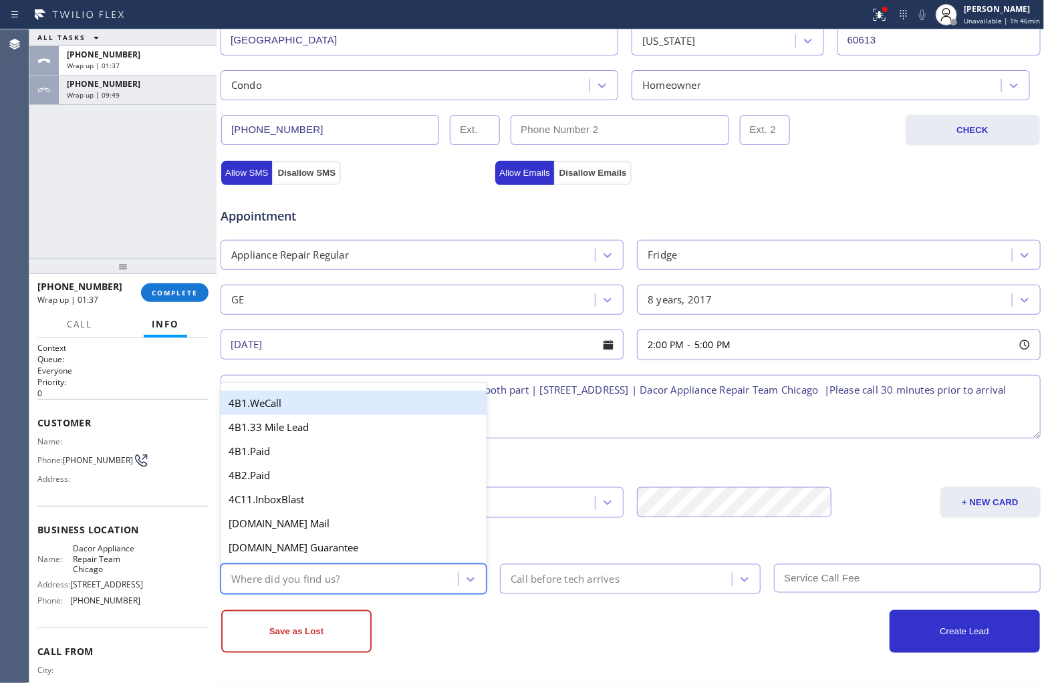
click at [382, 521] on div "Where did you find us?" at bounding box center [341, 579] width 233 height 23
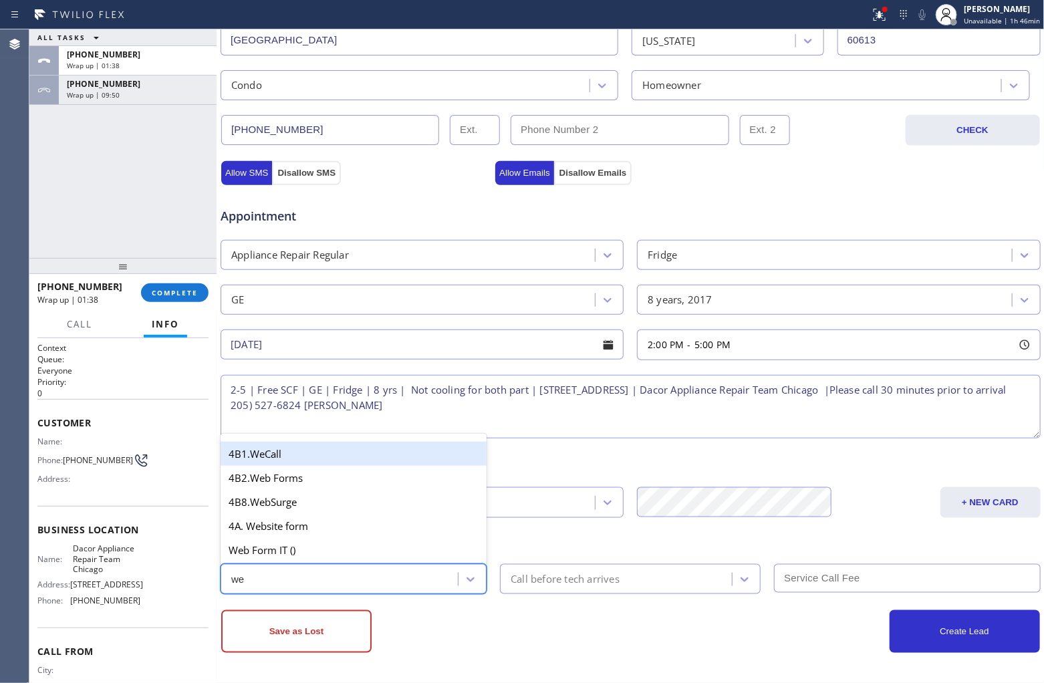
type input "w"
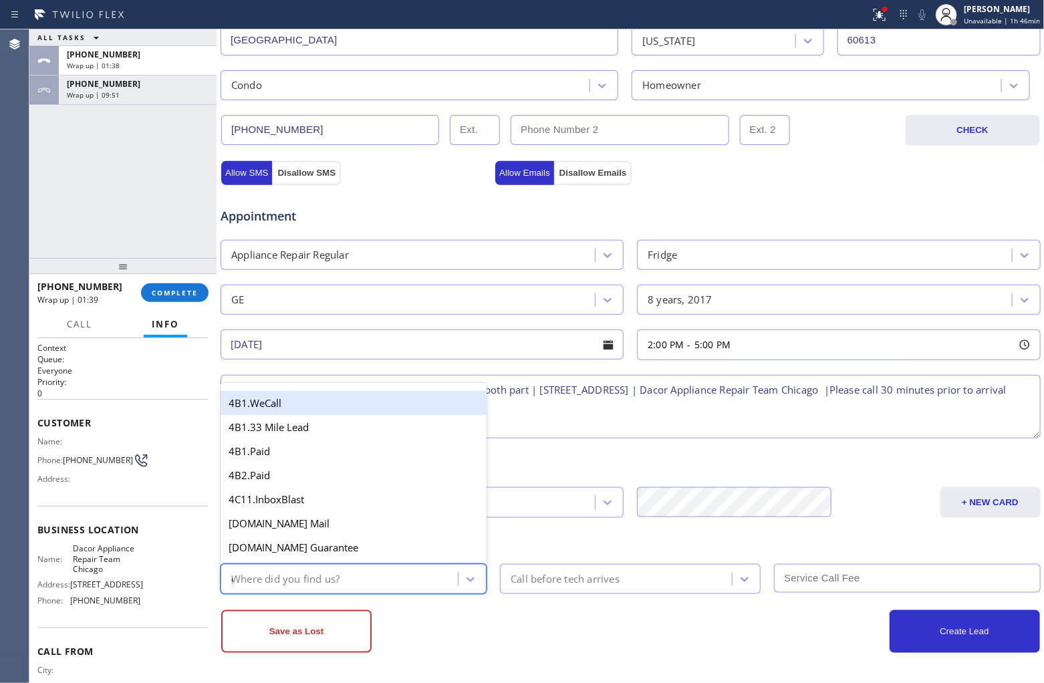
type input "go"
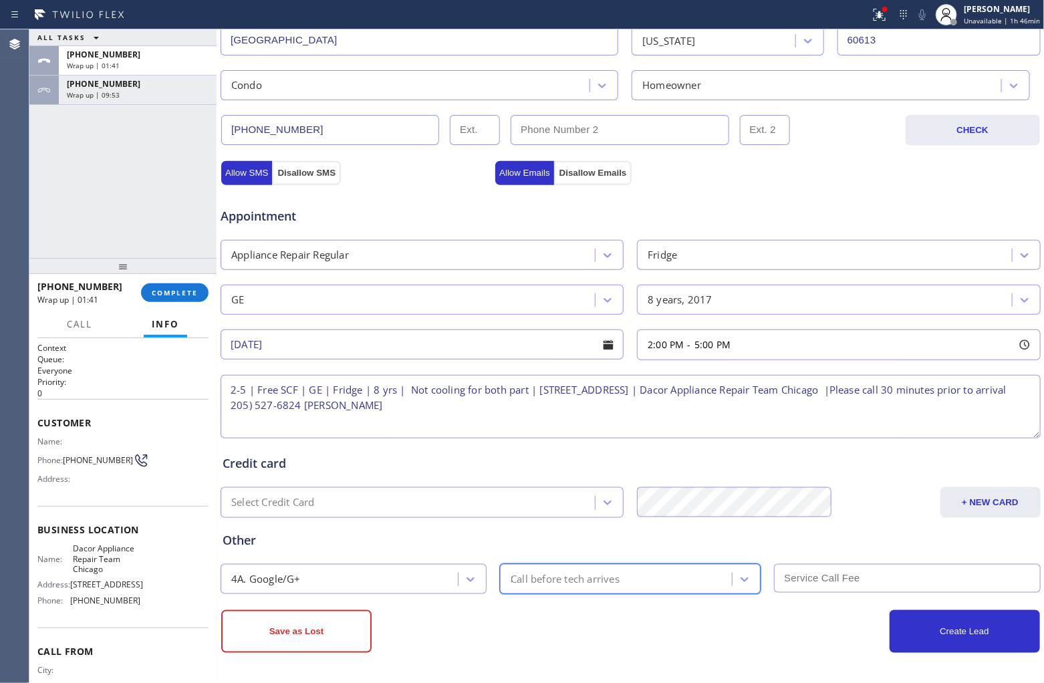
type input "30"
type input "0"
click at [835, 521] on button "Create Lead" at bounding box center [965, 631] width 150 height 43
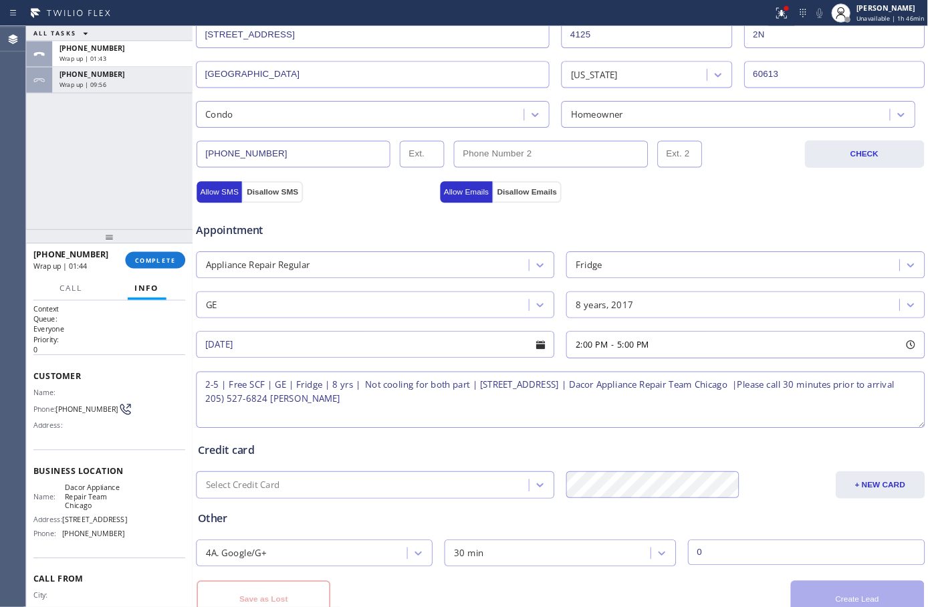
scroll to position [400, 0]
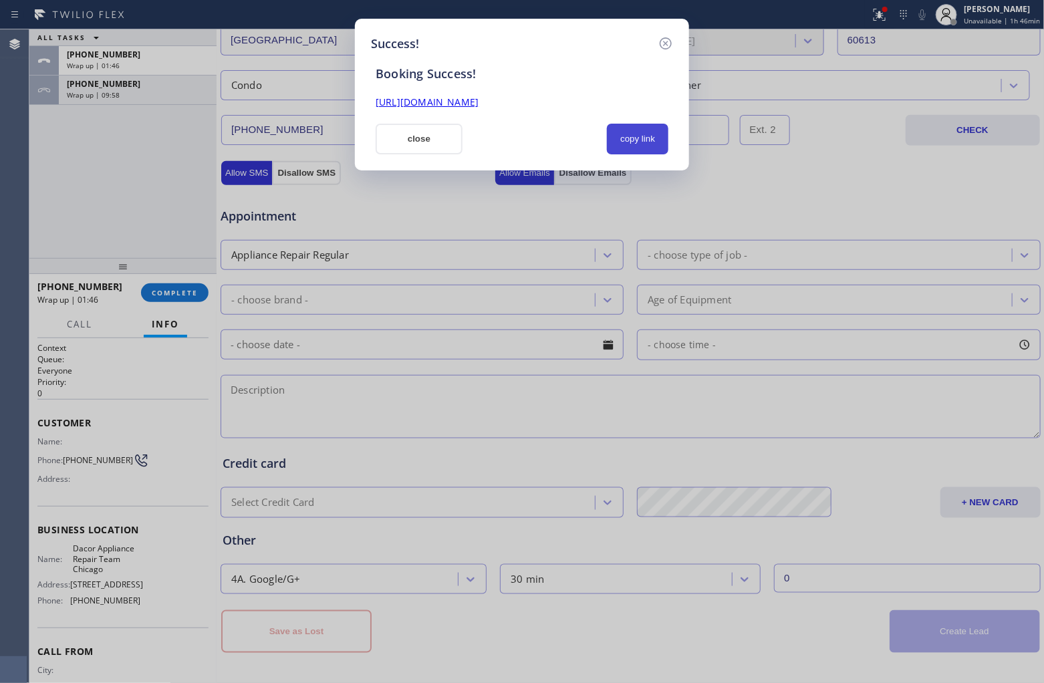
click at [623, 131] on button "copy link" at bounding box center [637, 139] width 61 height 31
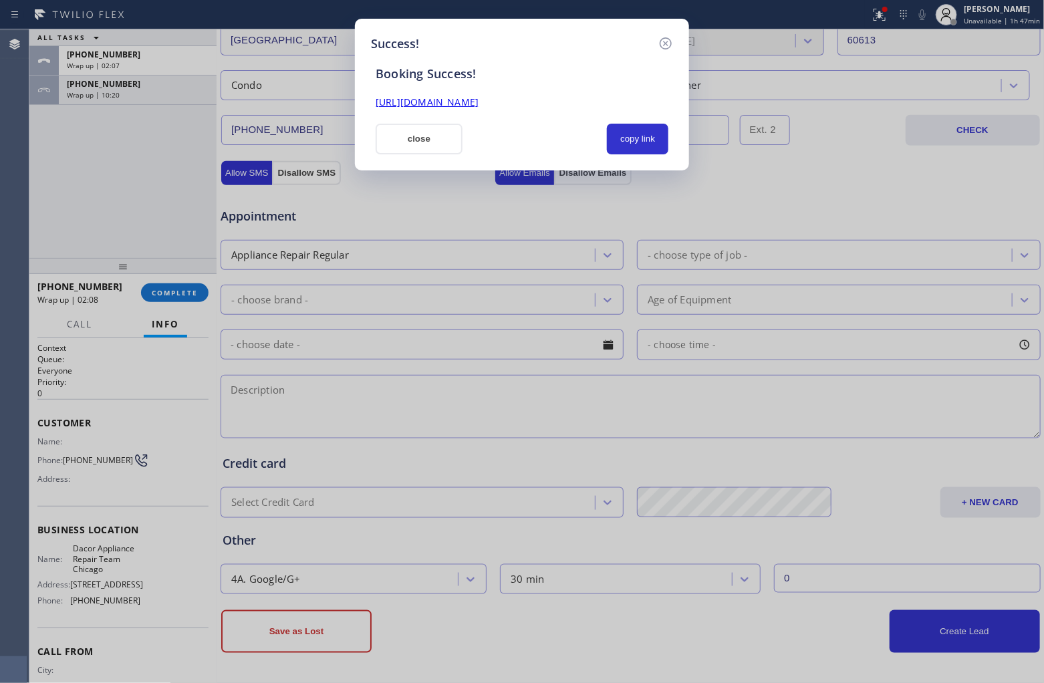
click at [29, 172] on div "Success! Booking Success! https://erp.apollosoft.co/customer/758471#portlet_lea…" at bounding box center [522, 341] width 1044 height 683
drag, startPoint x: 17, startPoint y: 152, endPoint x: 47, endPoint y: 162, distance: 31.7
click at [17, 152] on div "Success! Booking Success! https://erp.apollosoft.co/customer/758471#portlet_lea…" at bounding box center [522, 341] width 1044 height 683
drag, startPoint x: 422, startPoint y: 154, endPoint x: 807, endPoint y: 656, distance: 632.3
click at [423, 154] on div "Success! Booking Success! https://erp.apollosoft.co/customer/758471#portlet_lea…" at bounding box center [522, 95] width 334 height 152
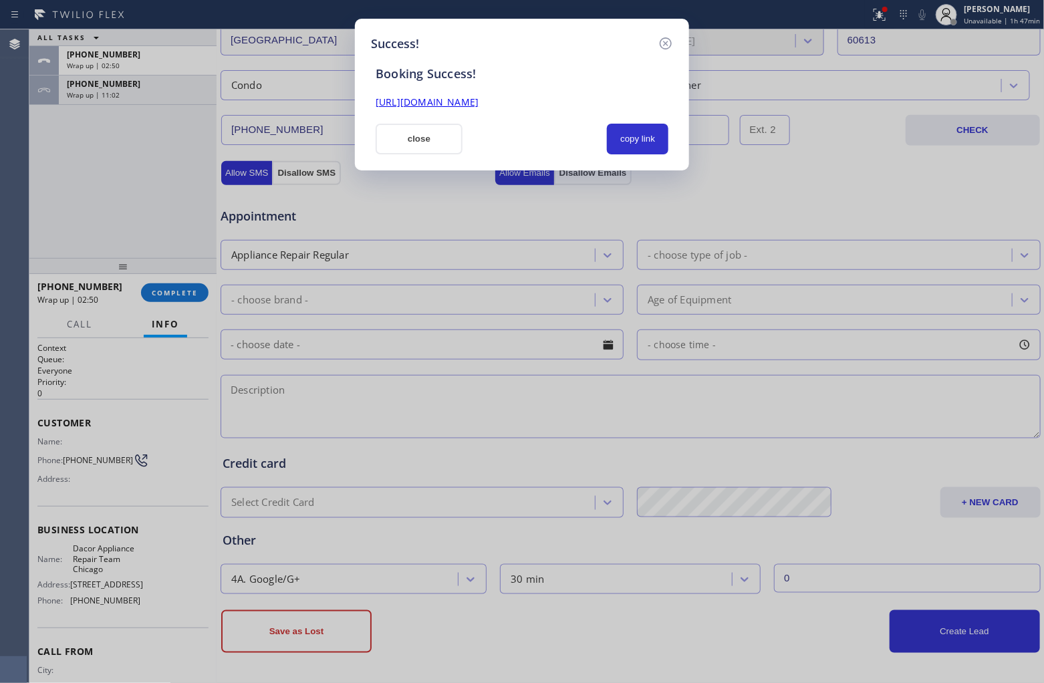
click at [32, 170] on div "Success! Booking Success! https://erp.apollosoft.co/customer/758471#portlet_lea…" at bounding box center [522, 341] width 1044 height 683
drag, startPoint x: 418, startPoint y: 147, endPoint x: 1015, endPoint y: 114, distance: 597.2
click at [420, 147] on button "close" at bounding box center [419, 139] width 87 height 31
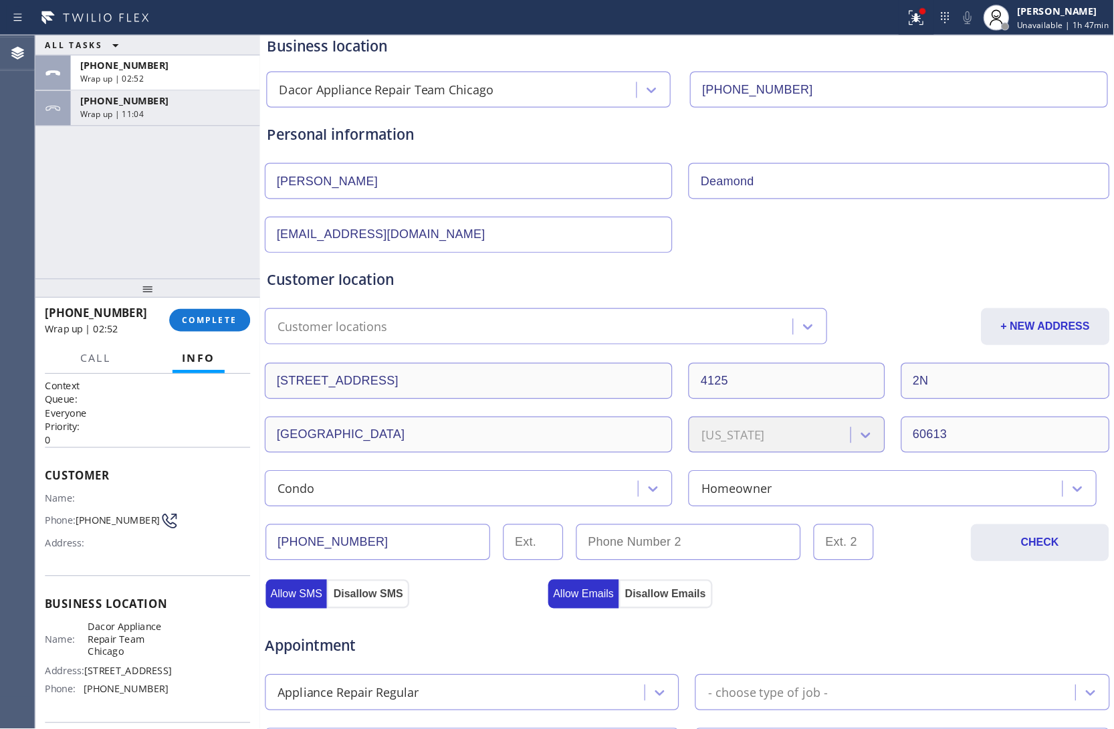
scroll to position [0, 0]
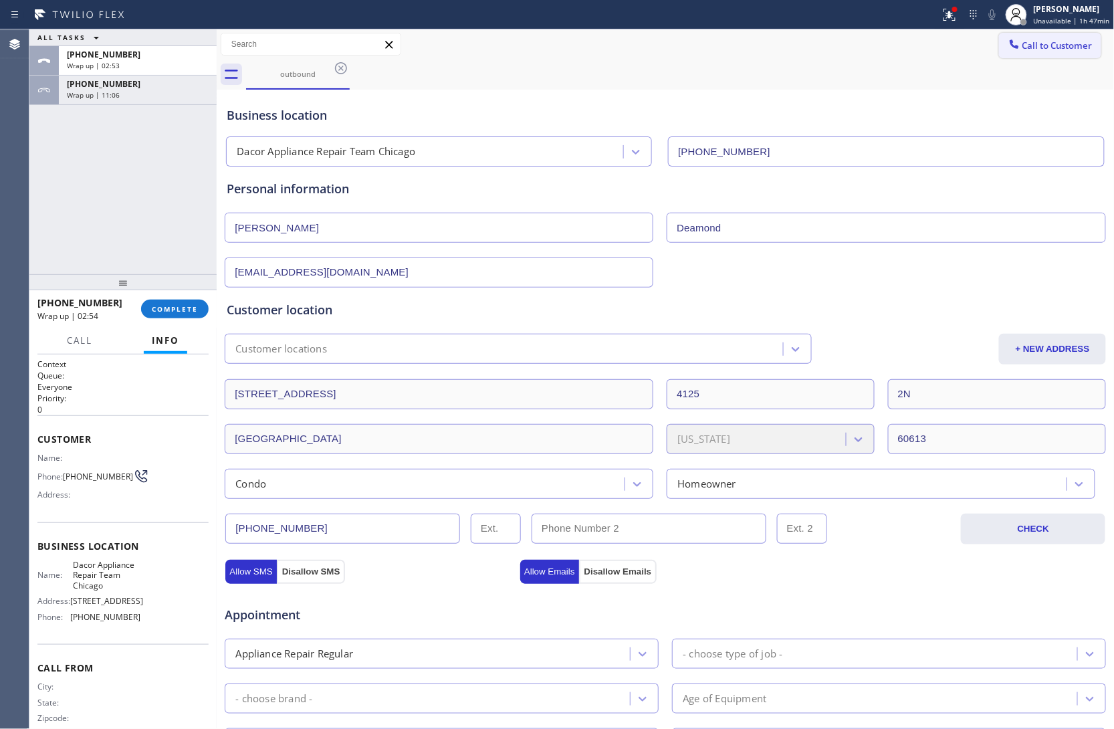
click at [835, 44] on span "Call to Customer" at bounding box center [1057, 45] width 70 height 12
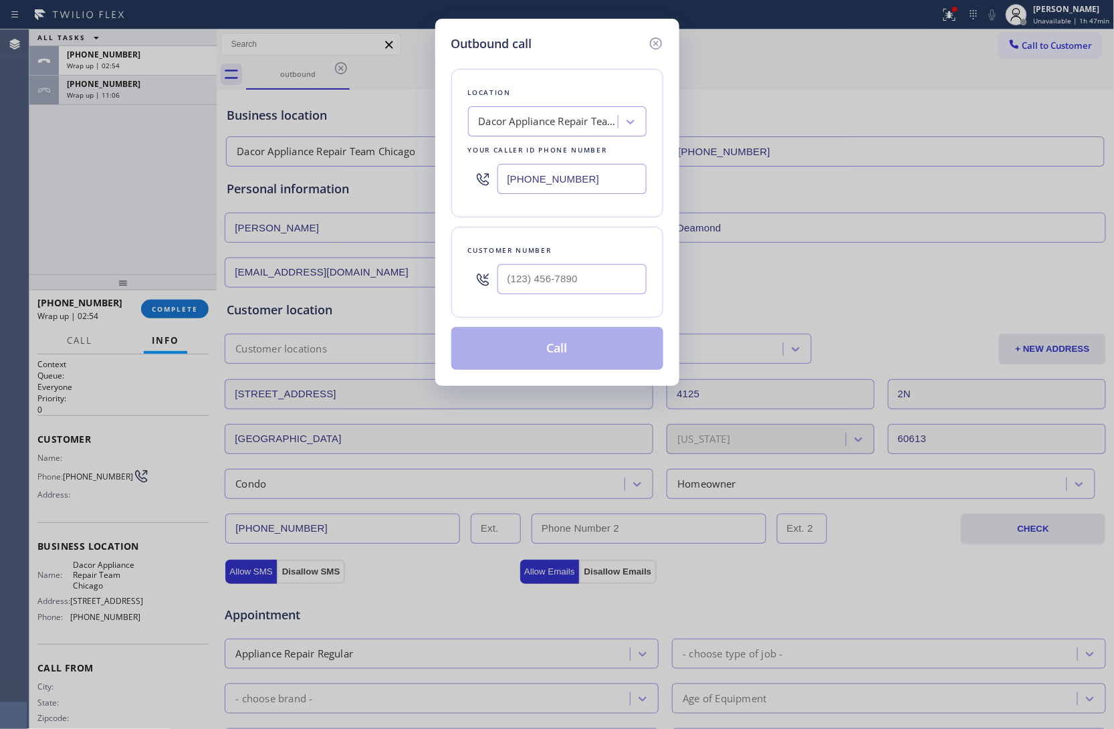
click at [555, 184] on input "(773) 825-3070" at bounding box center [571, 179] width 149 height 30
paste input "657) 275-8596"
type input "(657) 275-8596"
type input "(___) ___-____"
click at [578, 282] on input "(___) ___-____" at bounding box center [571, 279] width 149 height 30
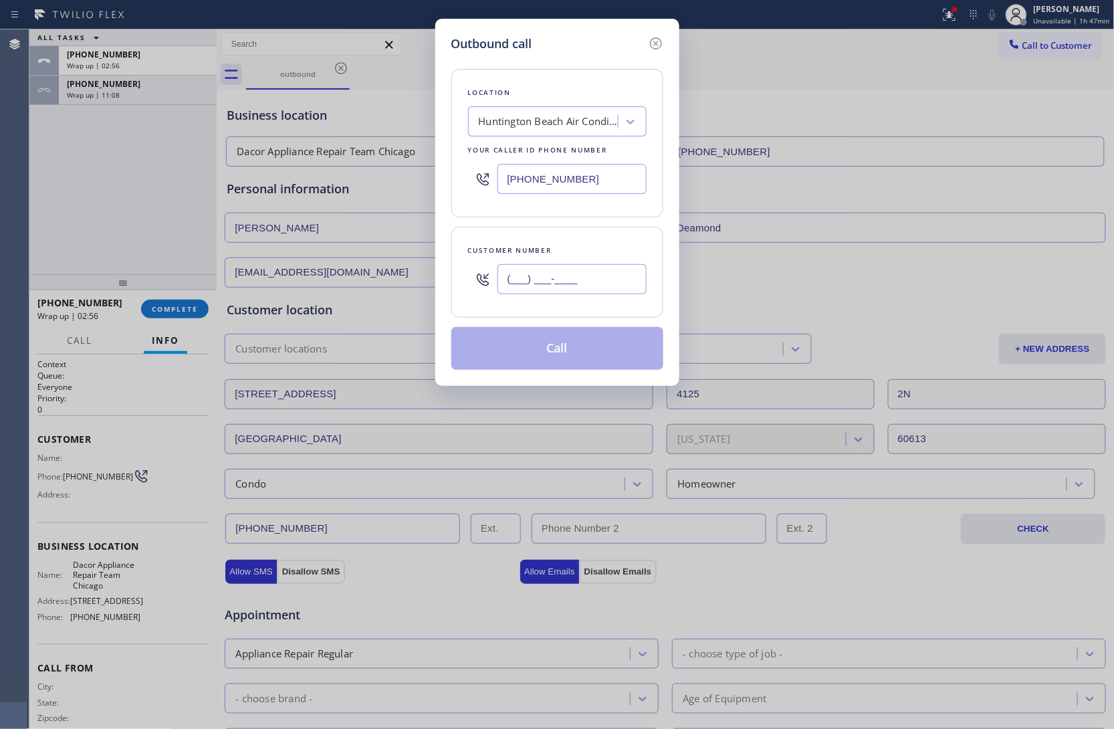
paste input "347) 452-8131"
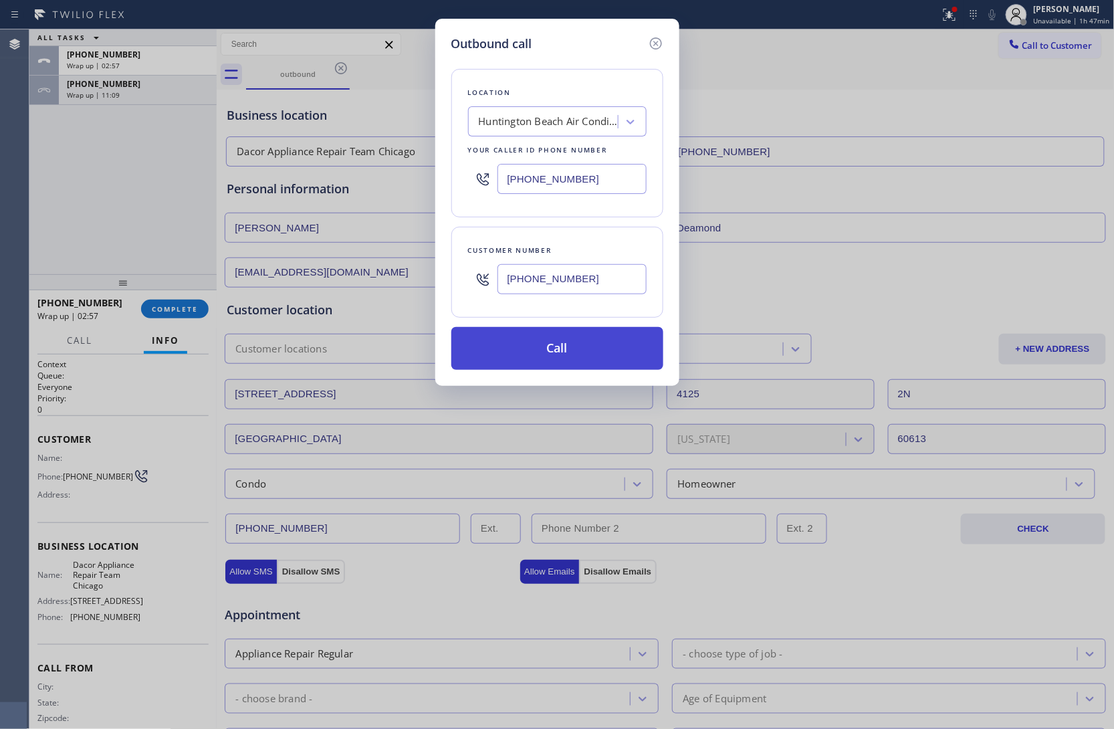
type input "(347) 452-8131"
click at [536, 364] on button "Call" at bounding box center [557, 348] width 212 height 43
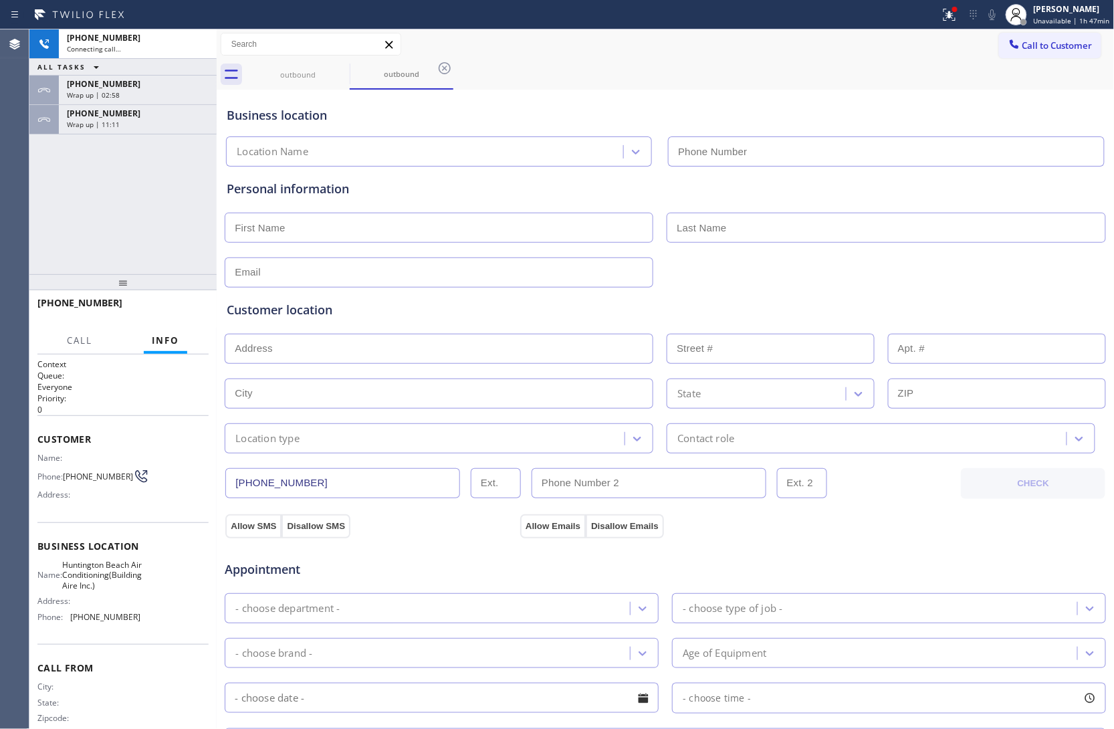
type input "(657) 275-8596"
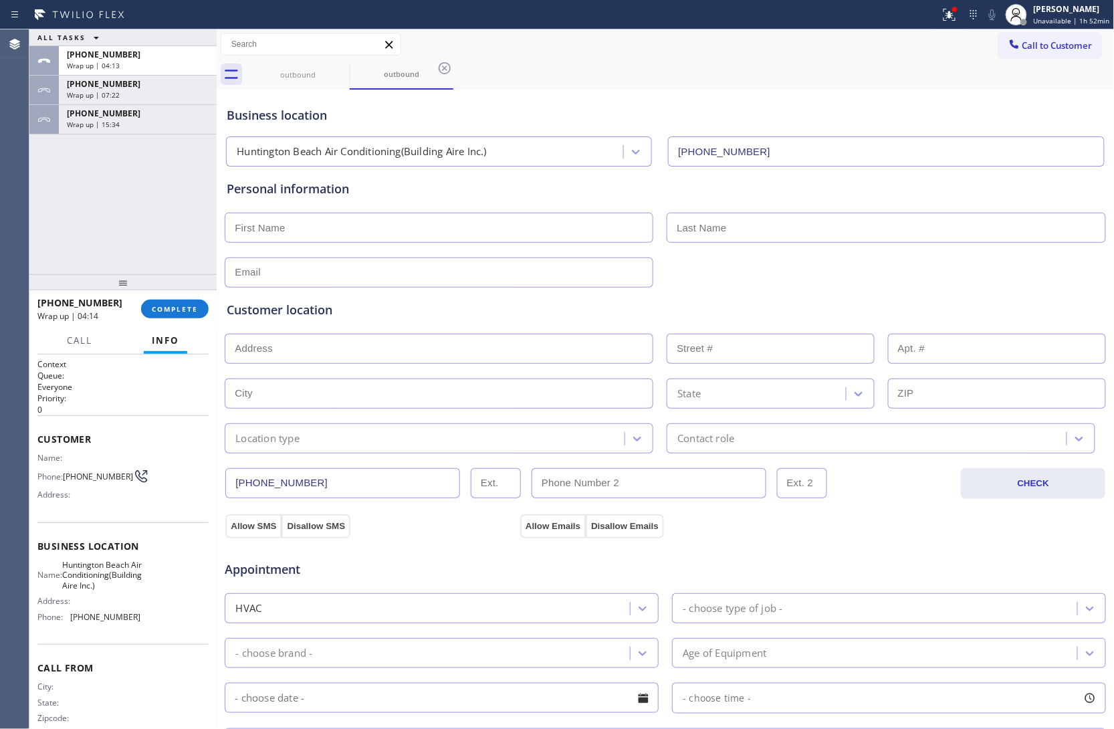
click at [21, 185] on div "Agent Desktop" at bounding box center [14, 378] width 29 height 699
drag, startPoint x: 1060, startPoint y: 45, endPoint x: 741, endPoint y: 134, distance: 331.0
click at [835, 47] on span "Call to Customer" at bounding box center [1057, 45] width 70 height 12
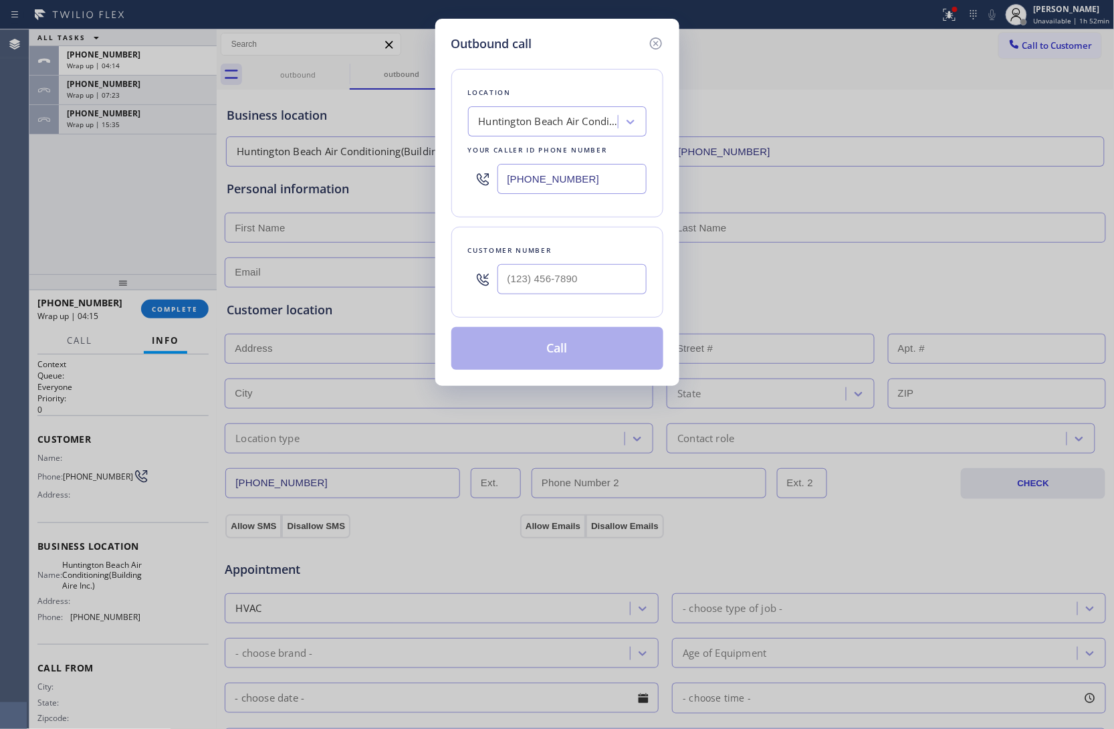
click at [587, 179] on input "(657) 275-8596" at bounding box center [571, 179] width 149 height 30
paste input "323) 673-36"
type input "(657) 275-8596"
click at [543, 129] on div "Huntington Beach Air Conditioning(Building Aire Inc.)" at bounding box center [549, 121] width 140 height 15
type input "5 Star Appliance"
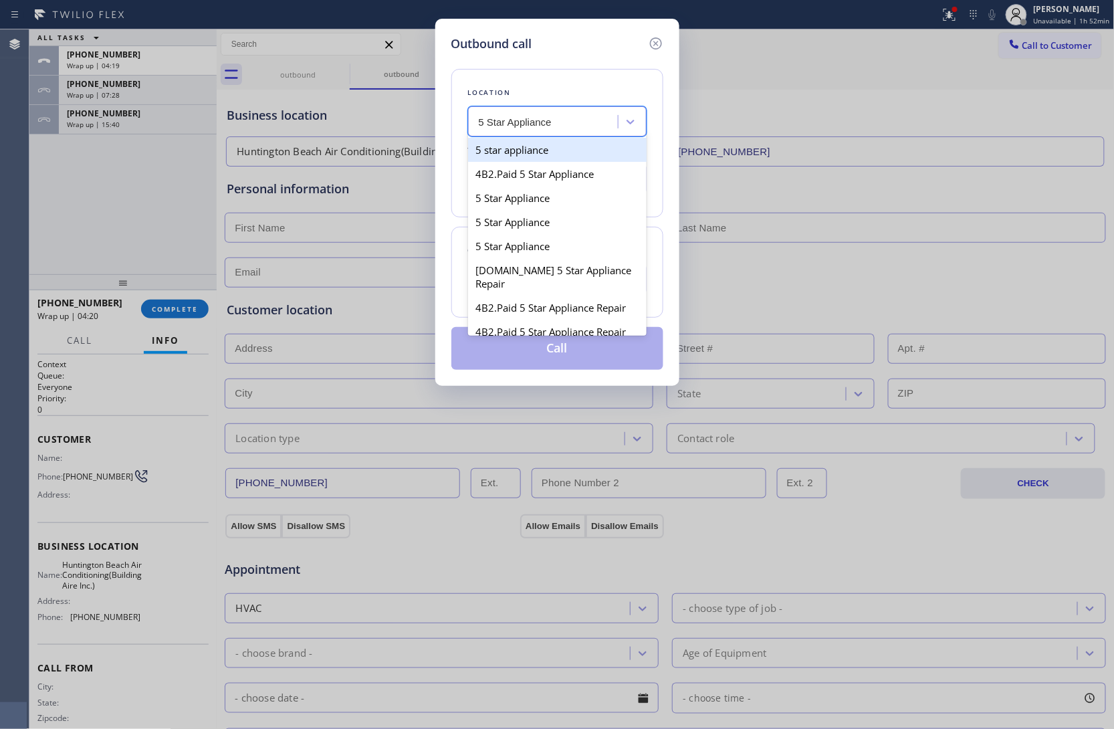
click at [560, 154] on div "5 star appliance" at bounding box center [557, 150] width 178 height 24
type input "[PHONE_NUMBER]"
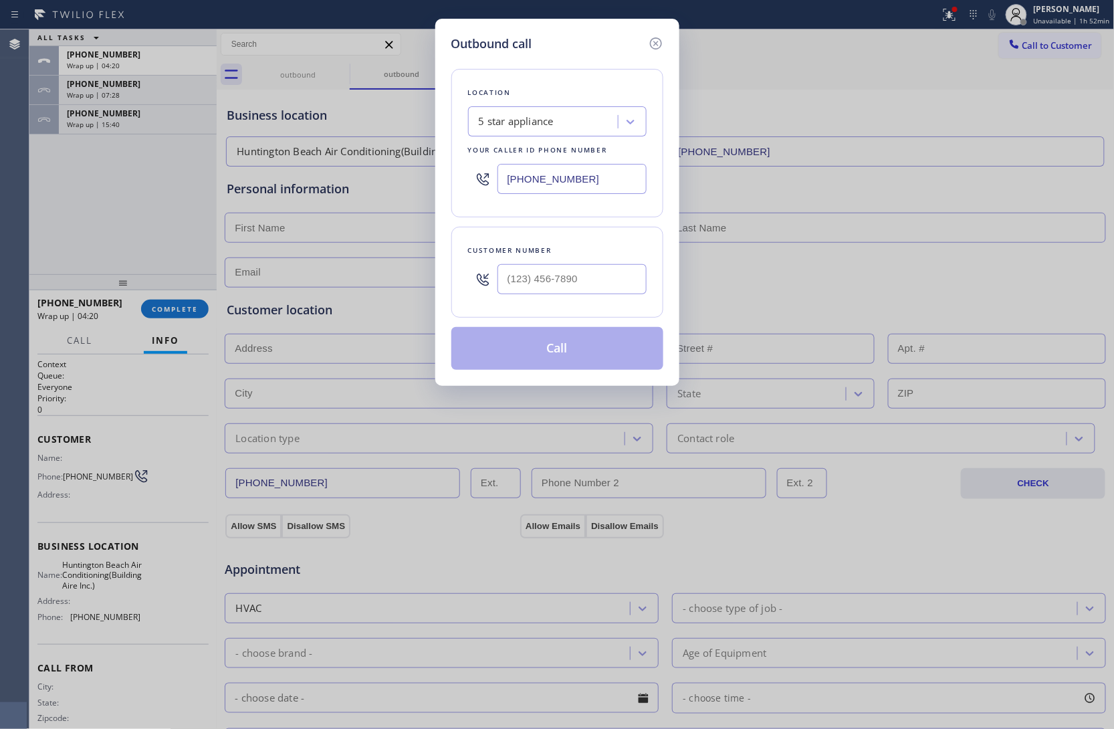
type input "(___) ___-____"
click at [1, 242] on div "Outbound call Location 5 star appliance Your caller id phone number (213) 687-2…" at bounding box center [557, 364] width 1114 height 729
click at [581, 278] on input "(___) ___-____" at bounding box center [571, 279] width 149 height 30
paste input "954) 740-4698"
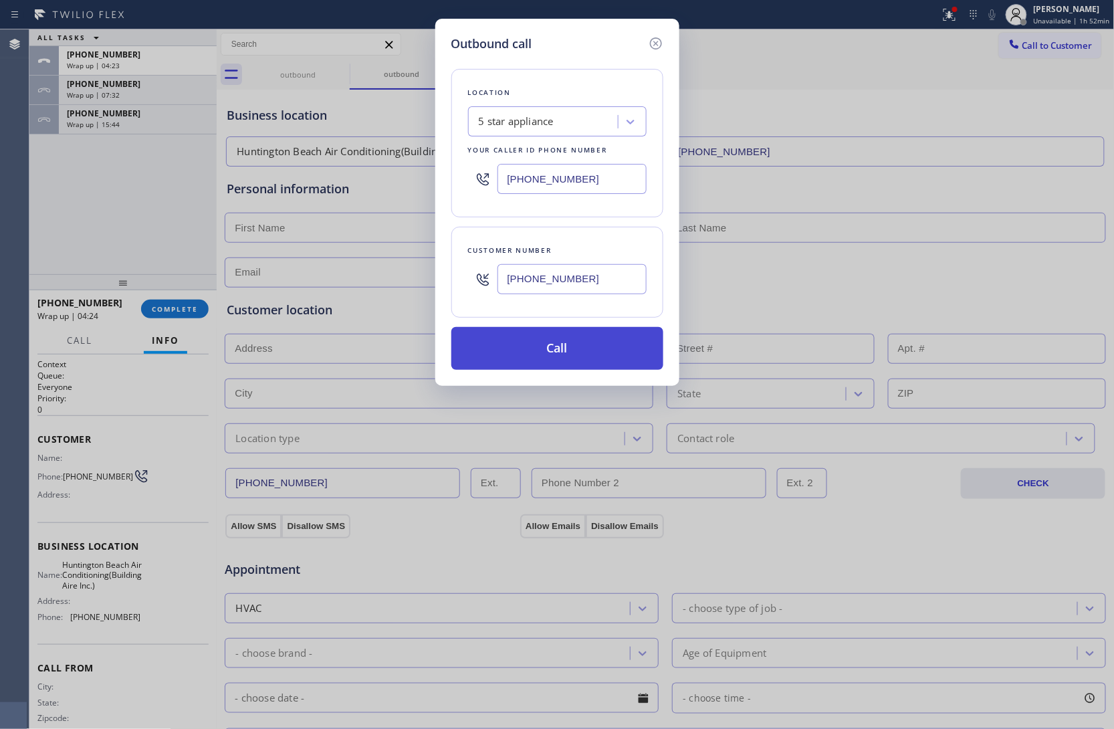
type input "(954) 740-4698"
drag, startPoint x: 567, startPoint y: 340, endPoint x: 817, endPoint y: 624, distance: 378.4
click at [574, 345] on button "Call" at bounding box center [557, 348] width 212 height 43
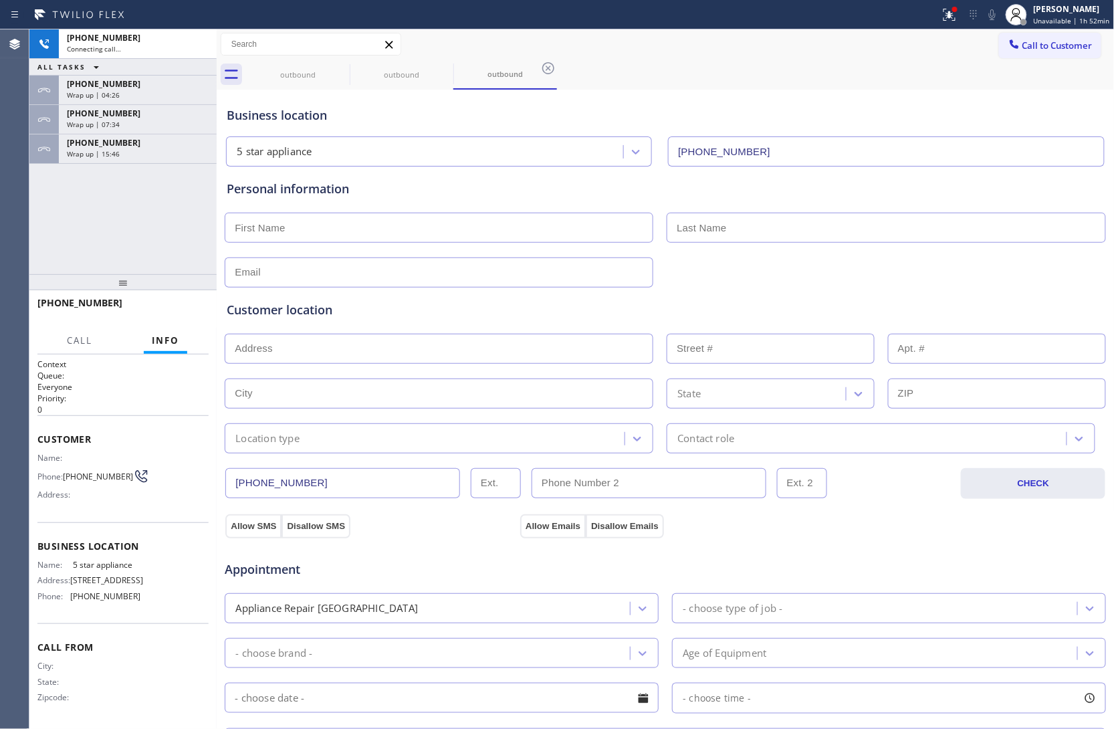
type input "[PHONE_NUMBER]"
drag, startPoint x: 48, startPoint y: 215, endPoint x: 120, endPoint y: 209, distance: 72.4
click at [51, 215] on div "+19547404698 Connecting call… ALL TASKS ALL TASKS ACTIVE TASKS TASKS IN WRAP UP…" at bounding box center [122, 151] width 187 height 245
drag, startPoint x: 1, startPoint y: 188, endPoint x: 124, endPoint y: 116, distance: 142.9
click at [1, 188] on div "Agent Desktop" at bounding box center [14, 378] width 29 height 699
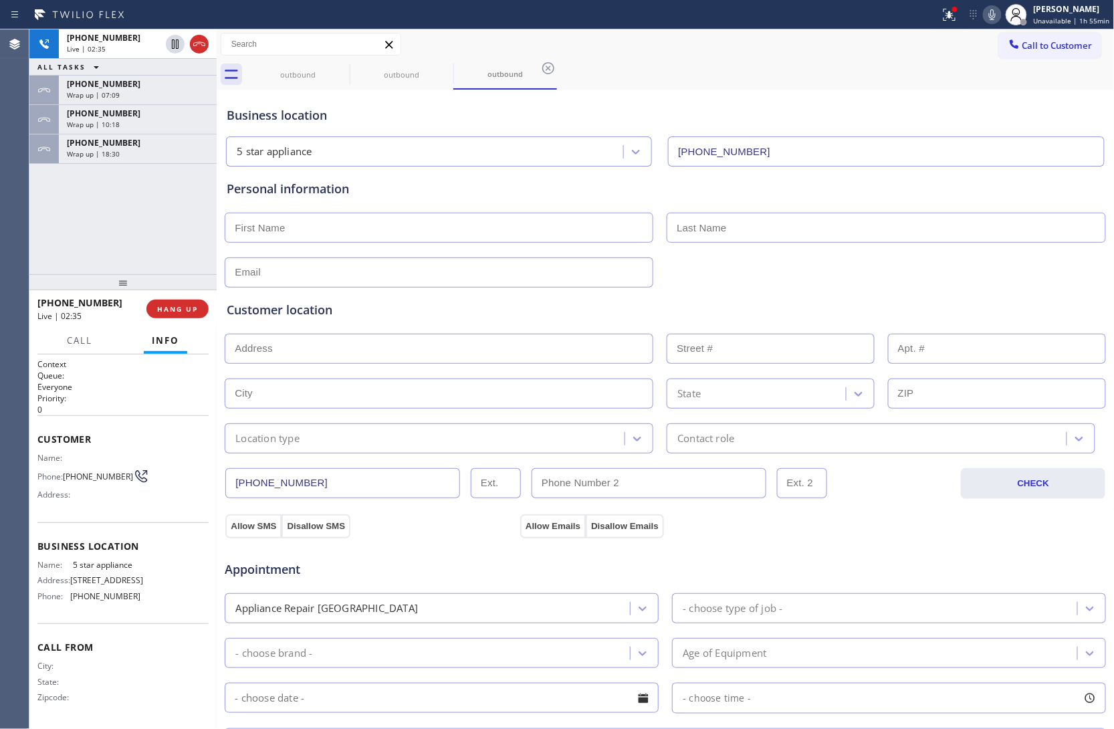
click at [43, 217] on div "+19547404698 Live | 02:35 ALL TASKS ALL TASKS ACTIVE TASKS TASKS IN WRAP UP +13…" at bounding box center [122, 151] width 187 height 245
click at [70, 257] on div "+19547404698 Live | 05:21 ALL TASKS ALL TASKS ACTIVE TASKS TASKS IN WRAP UP +13…" at bounding box center [122, 151] width 187 height 245
click at [45, 203] on div "ALL TASKS ALL TASKS ACTIVE TASKS TASKS IN WRAP UP +19547404698 Wrap up | 01:00 …" at bounding box center [122, 151] width 187 height 245
click at [1, 274] on div "Agent Desktop" at bounding box center [14, 378] width 29 height 699
click at [362, 233] on input "text" at bounding box center [439, 228] width 428 height 30
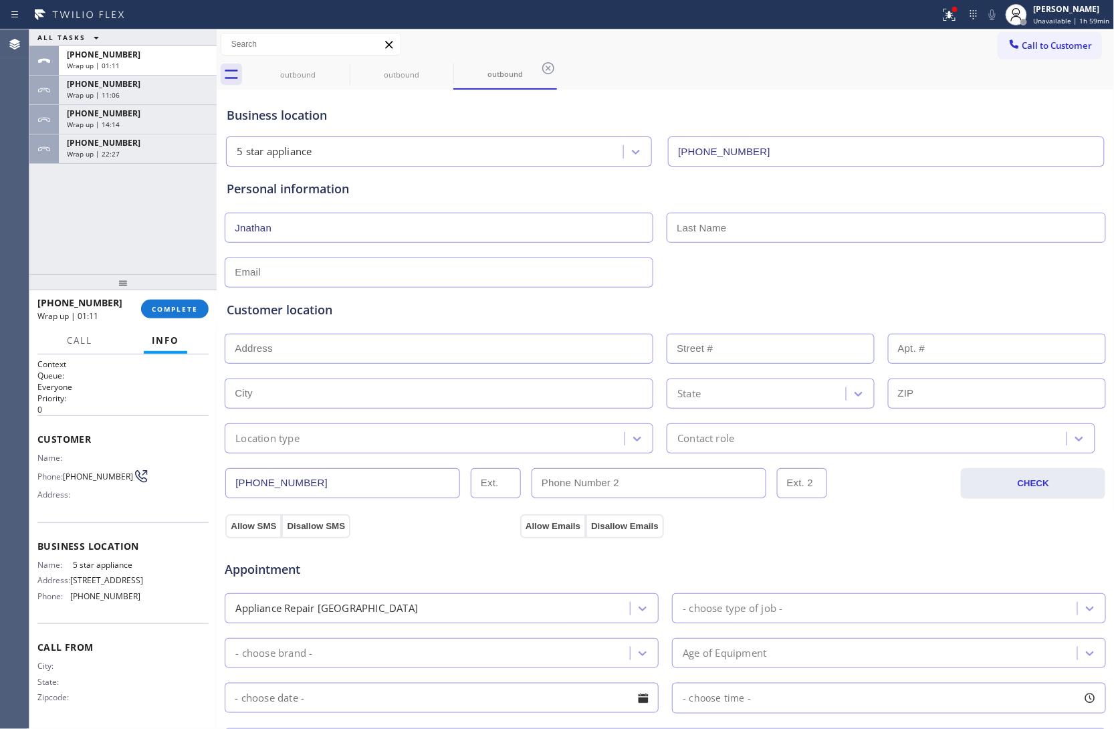
type input "Jnathan"
type input "[EMAIL_ADDRESS][DOMAIN_NAME]"
click at [362, 233] on input "Jnathan" at bounding box center [439, 228] width 428 height 30
type input "Jonathan"
click at [356, 349] on input "text" at bounding box center [439, 349] width 428 height 30
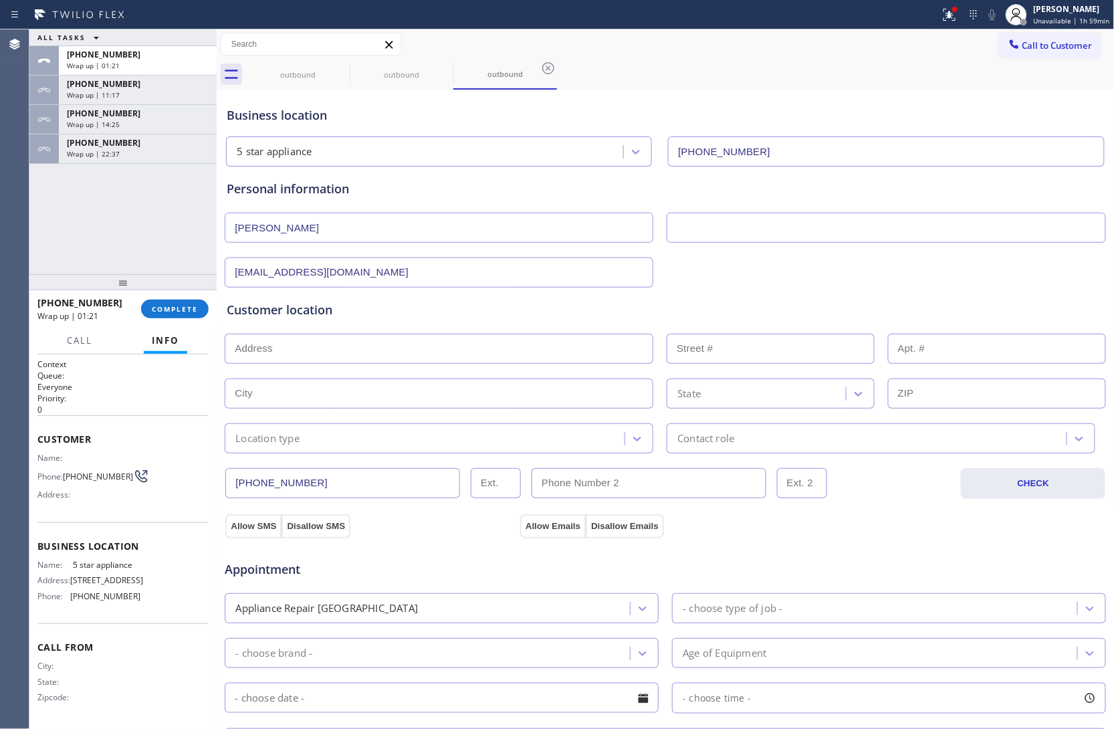
click at [294, 353] on input "text" at bounding box center [439, 349] width 428 height 30
paste input "33161"
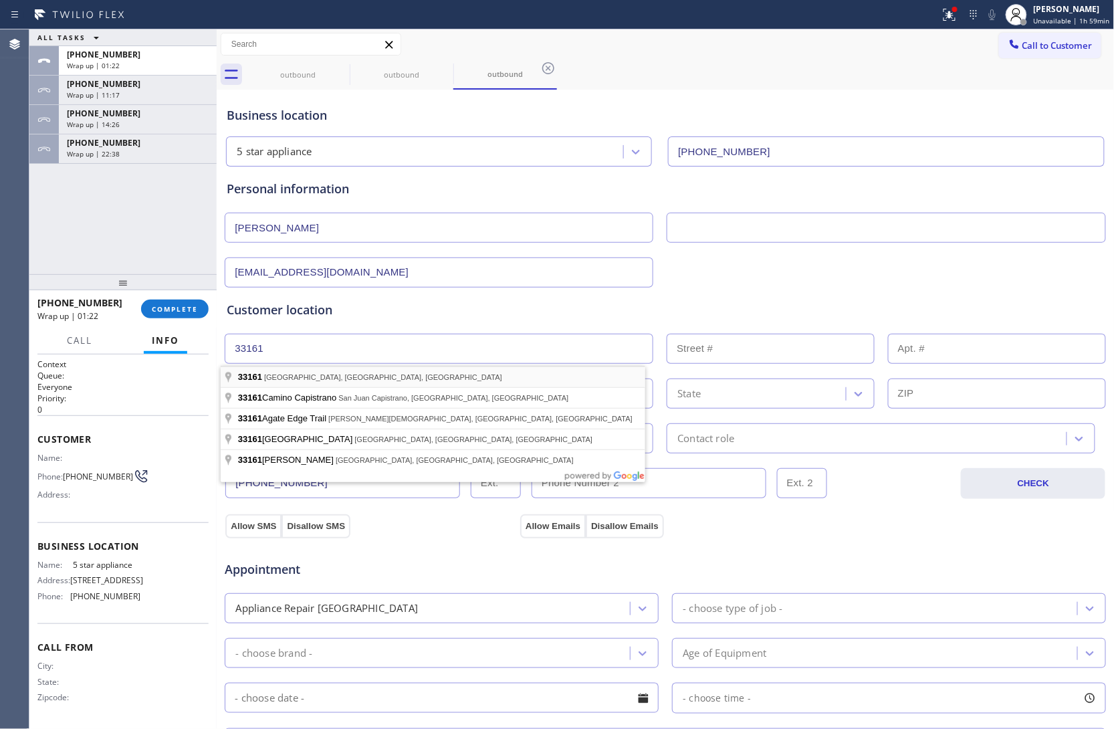
type input "Biscayne Park, FL 33161, USA"
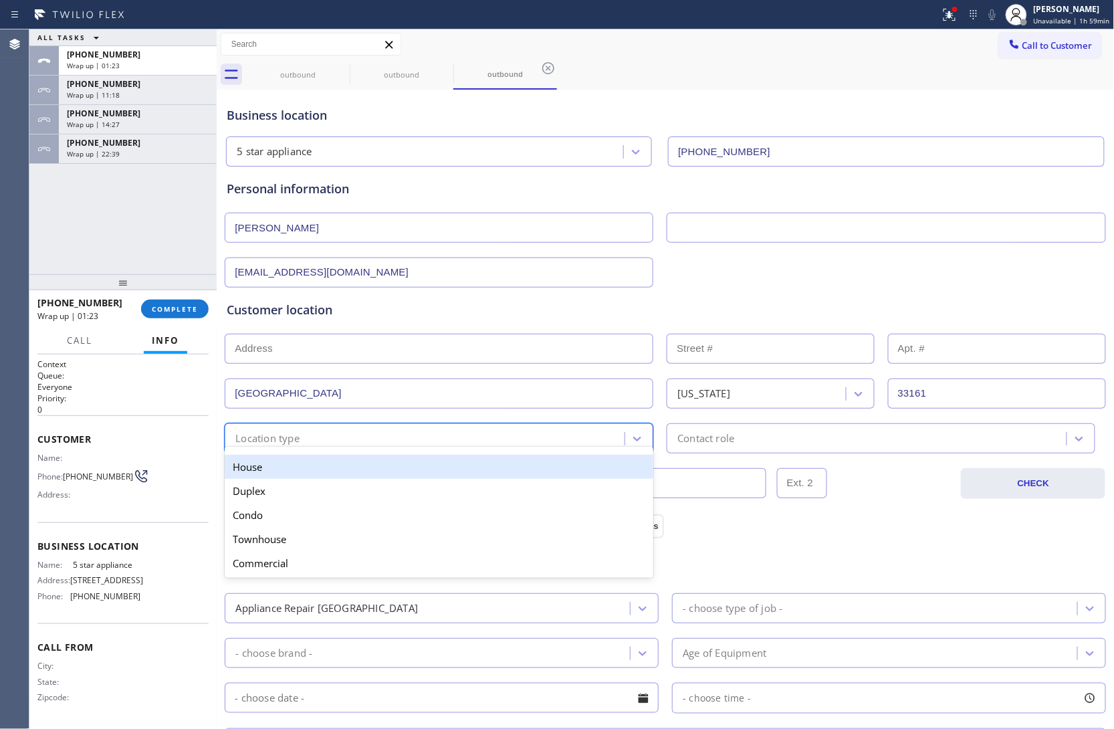
click at [287, 437] on div "Location type" at bounding box center [267, 437] width 64 height 15
click at [286, 463] on div "House" at bounding box center [439, 467] width 428 height 24
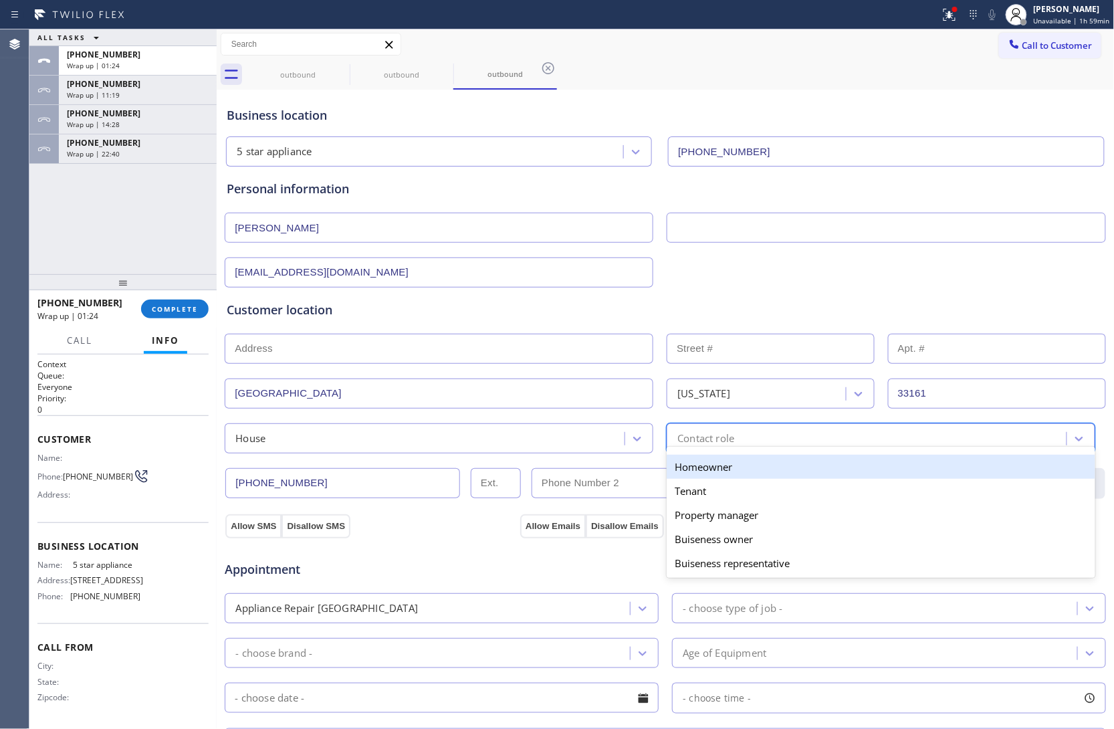
click at [755, 451] on div "option Homeowner focused, 1 of 5. 5 results available. Use Up and Down to choos…" at bounding box center [880, 438] width 428 height 30
click at [729, 471] on div "Homeowner" at bounding box center [880, 467] width 428 height 24
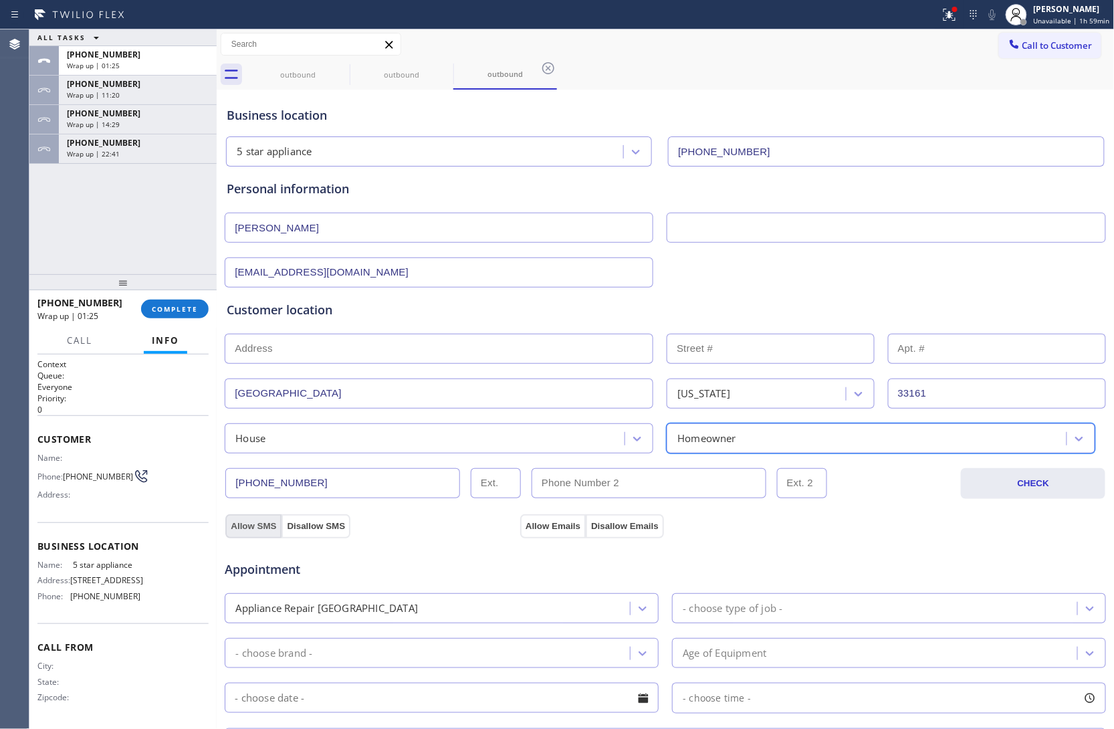
click at [245, 521] on button "Allow SMS" at bounding box center [253, 526] width 56 height 24
click at [554, 521] on button "Allow Emails" at bounding box center [553, 526] width 66 height 24
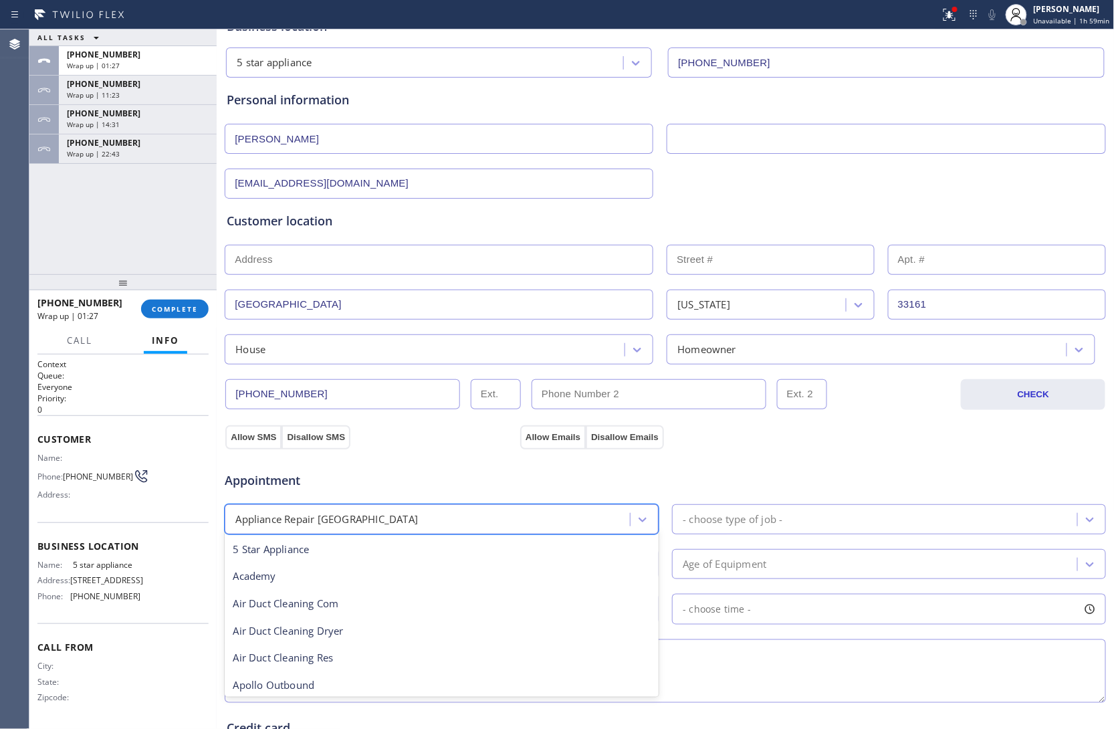
click at [398, 519] on div "Appliance Repair [GEOGRAPHIC_DATA]" at bounding box center [429, 518] width 401 height 23
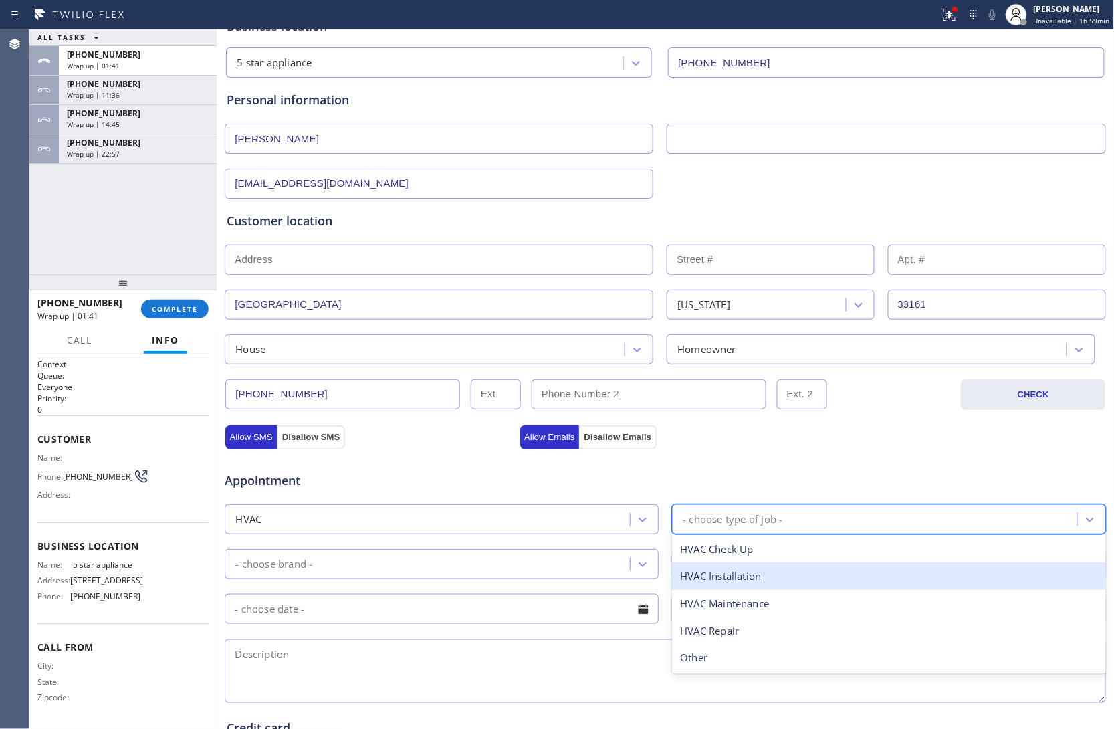
click at [800, 459] on div "Appointment" at bounding box center [665, 472] width 884 height 34
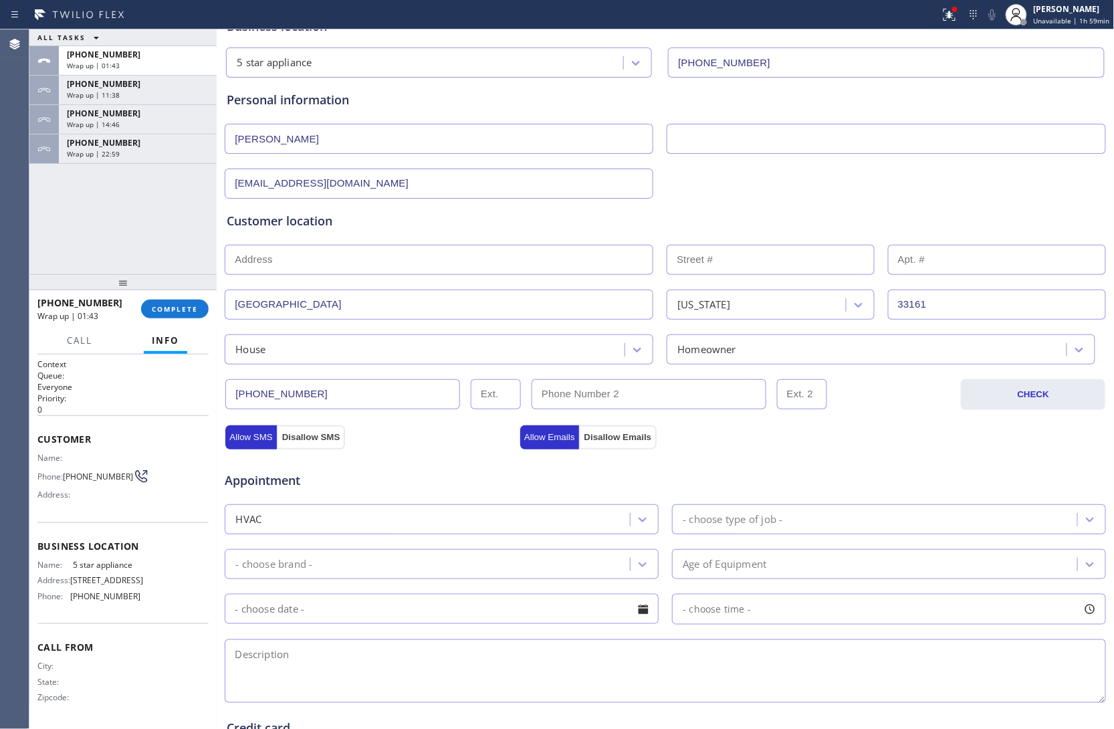
click at [802, 443] on div "Business location 5 star appliance (213) 687-2604 Personal information Jonathan…" at bounding box center [665, 460] width 891 height 913
click at [809, 447] on div "Appointment HVAC - choose type of job - - choose brand - Age of Equipment - cho…" at bounding box center [665, 574] width 882 height 262
click at [811, 451] on div "Appointment HVAC - choose type of job - - choose brand - Age of Equipment - cho…" at bounding box center [665, 577] width 882 height 257
click at [703, 513] on div "- choose type of job -" at bounding box center [733, 518] width 100 height 15
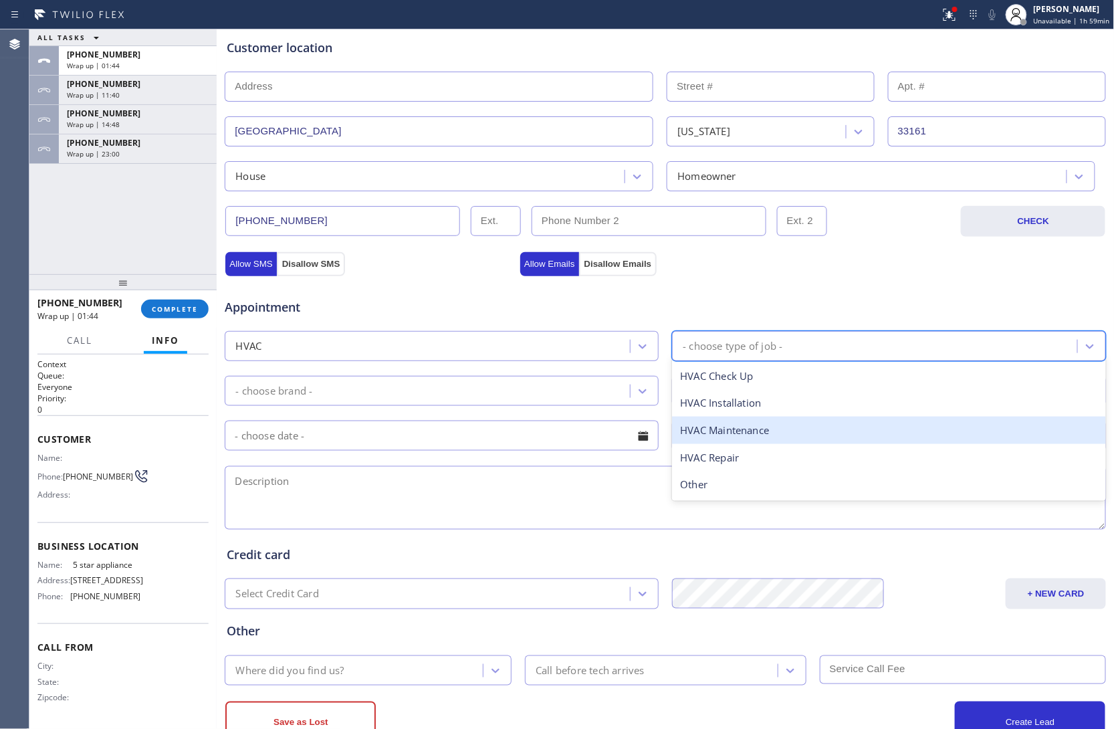
scroll to position [267, 0]
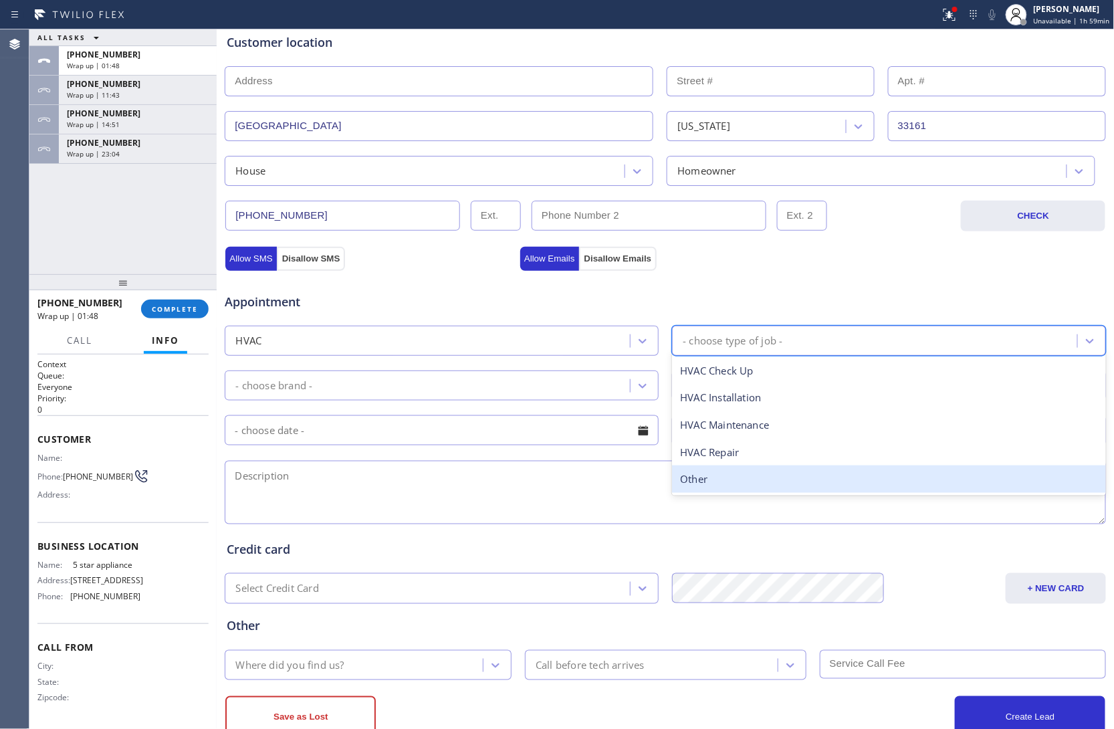
click at [702, 479] on div "Other" at bounding box center [889, 478] width 434 height 27
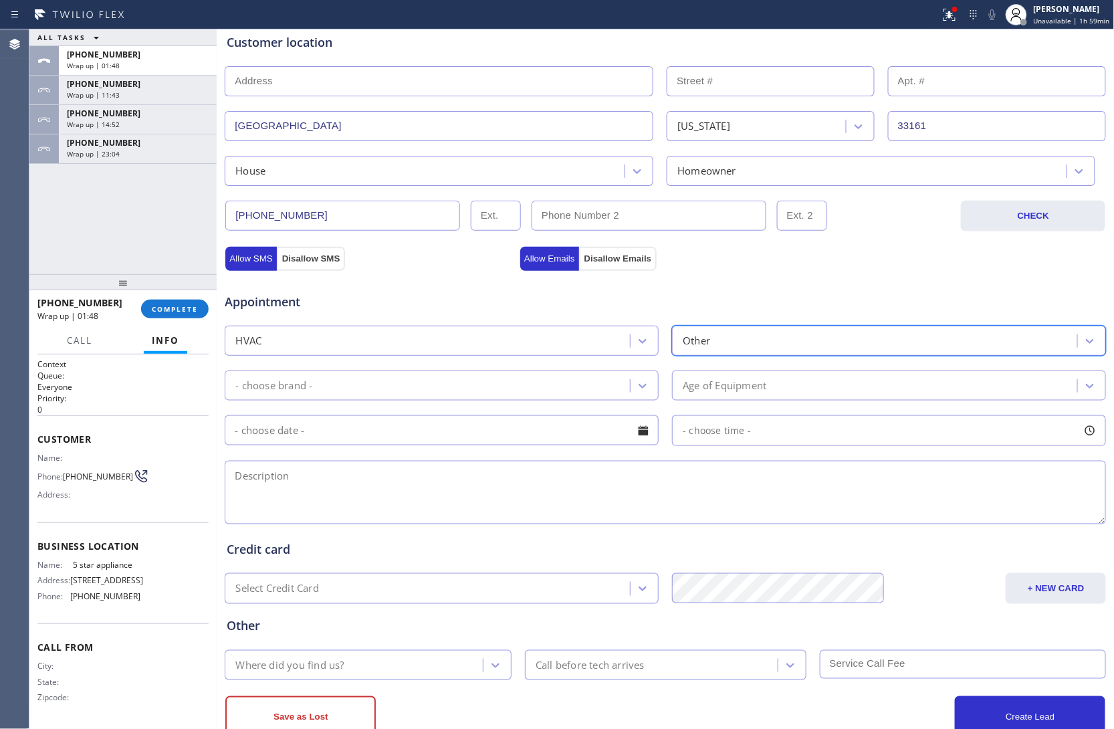
click at [426, 385] on div "- choose brand -" at bounding box center [429, 385] width 401 height 23
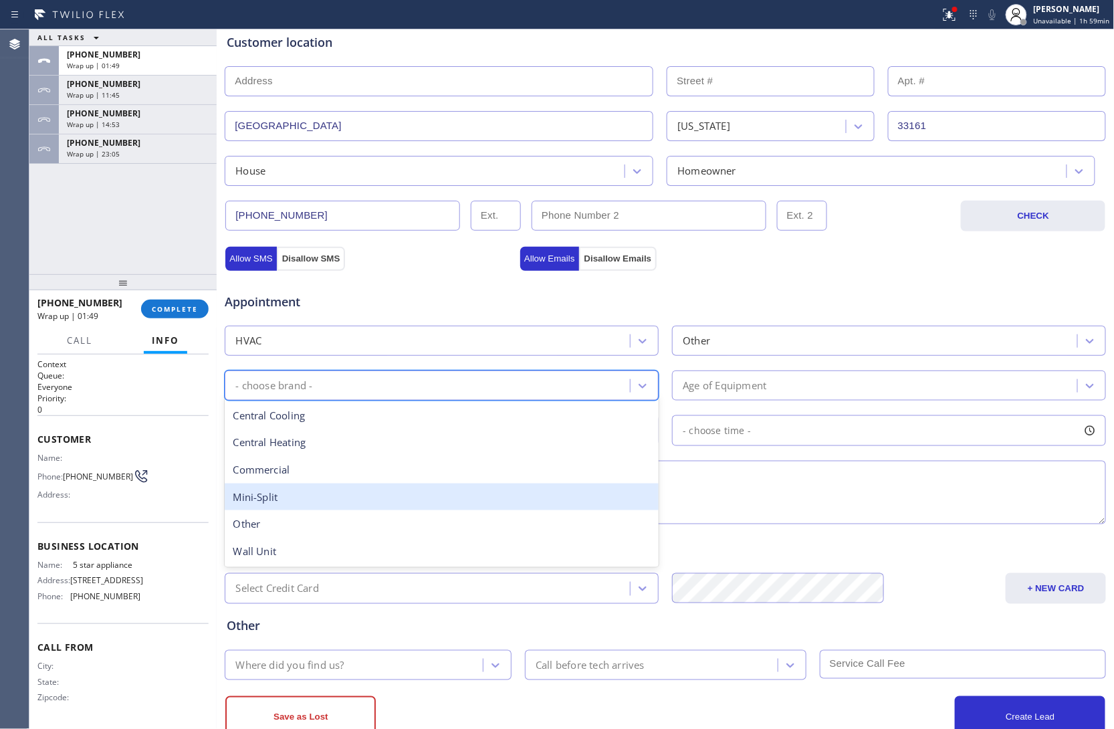
click at [269, 493] on div "Mini-Split" at bounding box center [442, 496] width 434 height 27
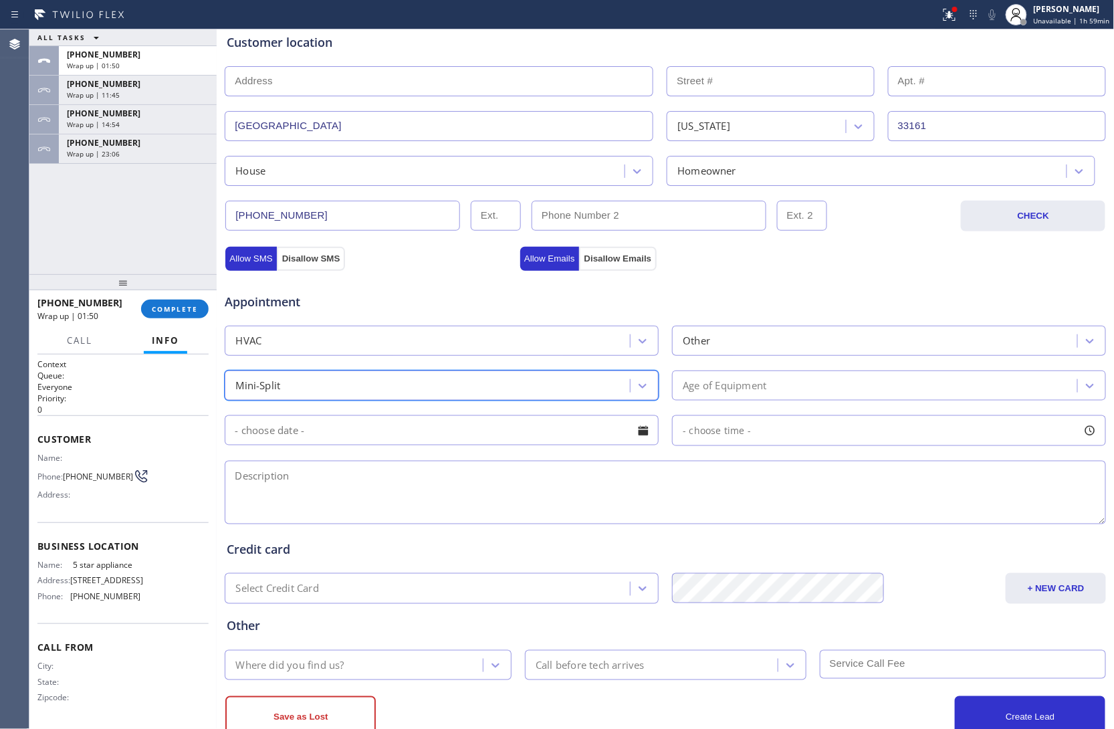
drag, startPoint x: 741, startPoint y: 390, endPoint x: 739, endPoint y: 400, distance: 9.7
click at [741, 392] on div "Age of Equipment" at bounding box center [725, 385] width 84 height 15
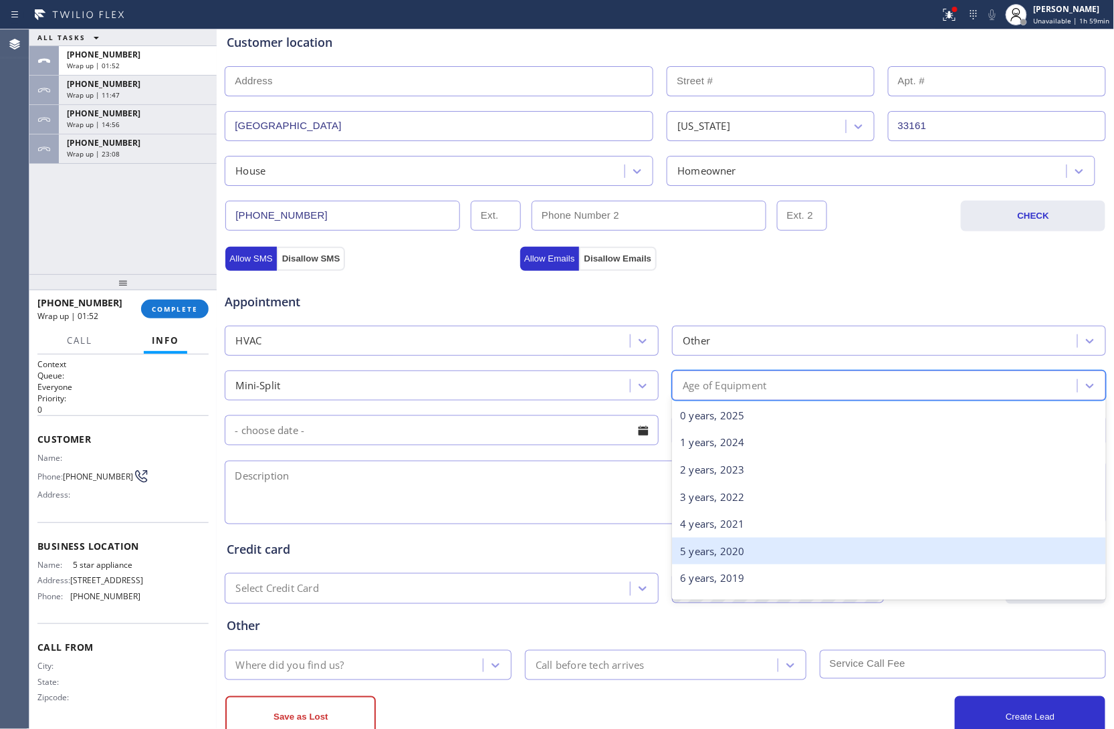
click at [723, 521] on div "5 years, 2020" at bounding box center [889, 550] width 434 height 27
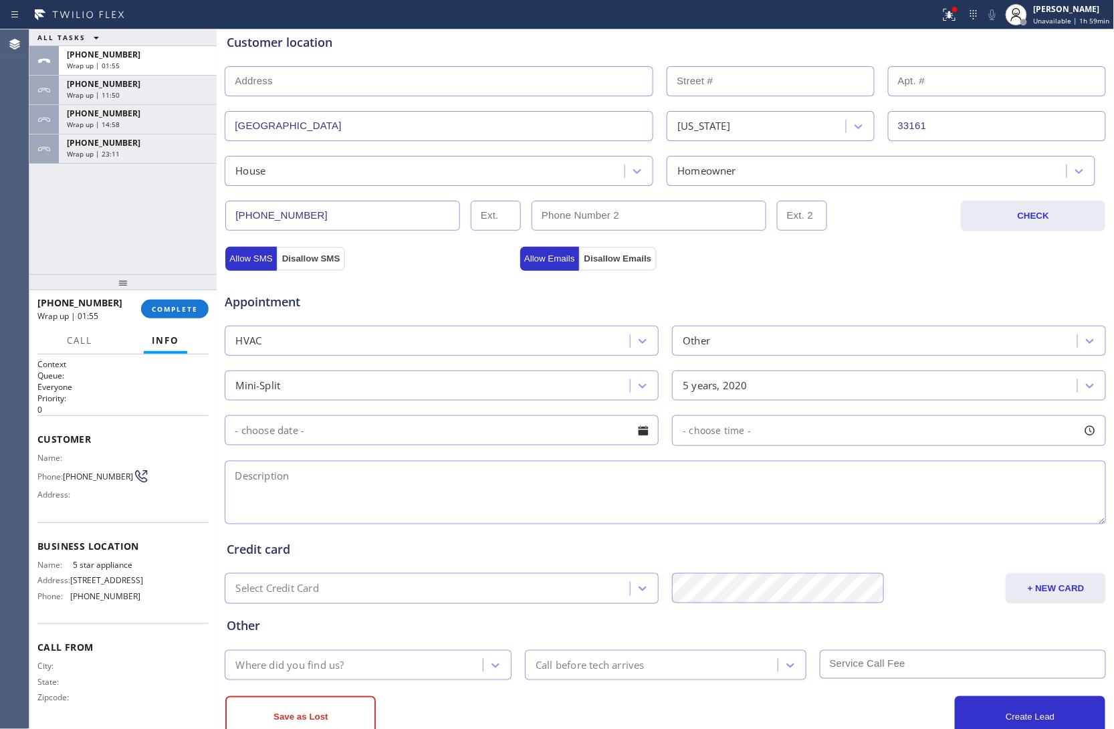
click at [487, 493] on textarea at bounding box center [665, 493] width 881 height 64
paste textarea "Mini Split | 5 yrs | COmpressor is 2 weeks | | the refrigerant is too low conde…"
drag, startPoint x: 106, startPoint y: 573, endPoint x: 71, endPoint y: 574, distance: 34.8
click at [71, 521] on div "Name: 5 star appliance Address: 6002 Lexington Ave Phone: (213) 687-2604" at bounding box center [122, 583] width 171 height 47
click at [775, 493] on textarea "Mini Split | 5 yrs | COmpressor is 2 weeks | | the refrigerant is too low conde…" at bounding box center [665, 493] width 881 height 64
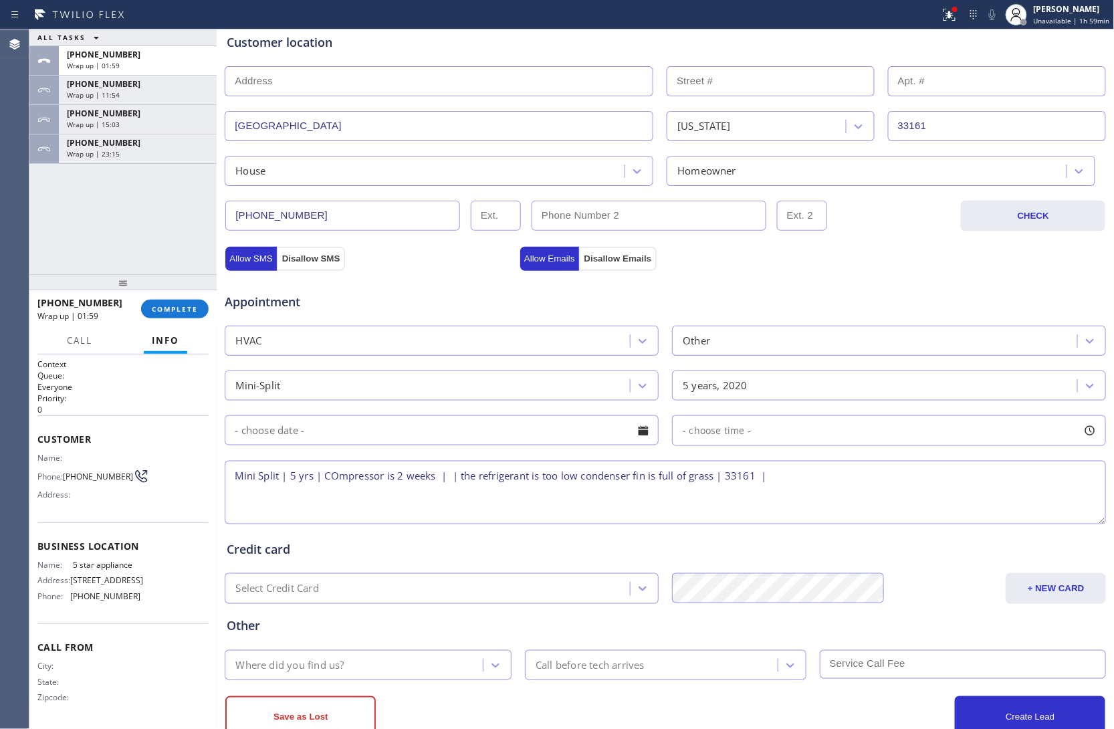
paste textarea "5 star appliance"
drag, startPoint x: 137, startPoint y: 568, endPoint x: 66, endPoint y: 571, distance: 71.6
click at [66, 521] on div "Name: 5 star appliance Address: 6002 Lexington Ave Phone: (213) 687-2604" at bounding box center [122, 583] width 171 height 47
click at [495, 503] on textarea "Mini Split | 5 yrs | COmpressor is 2 weeks | | the refrigerant is too low conde…" at bounding box center [665, 493] width 881 height 64
paste textarea "5 star appliance"
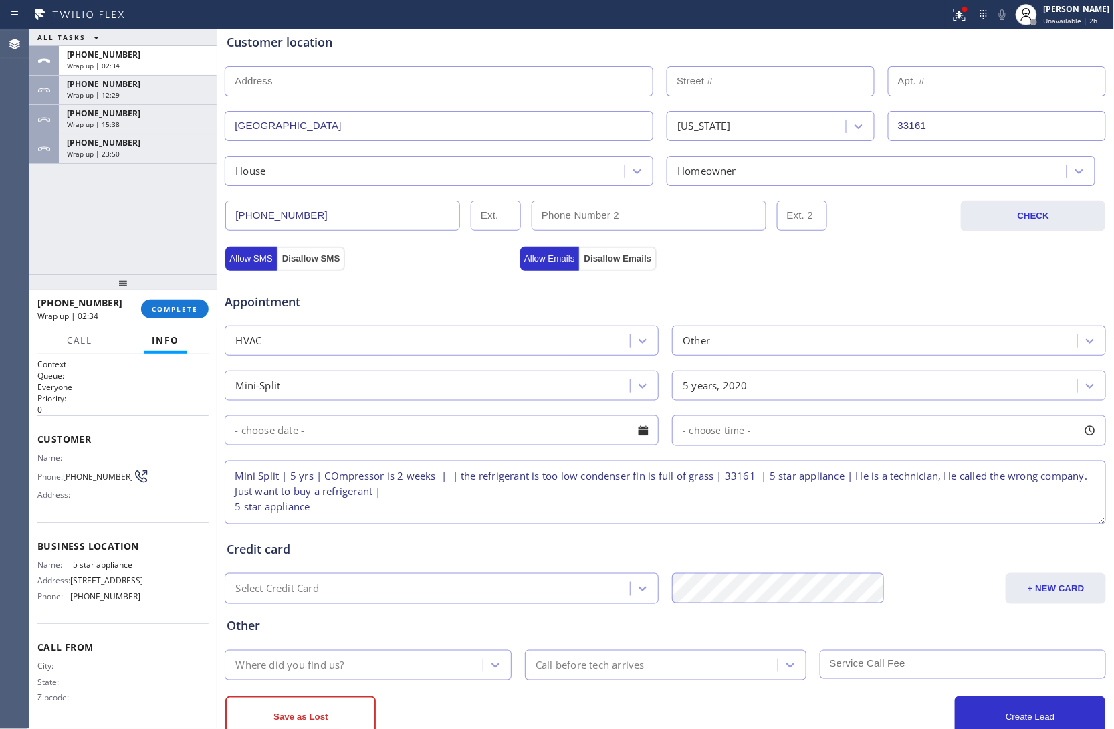
click at [227, 509] on textarea "Mini Split | 5 yrs | COmpressor is 2 weeks | | the refrigerant is too low conde…" at bounding box center [665, 493] width 881 height 64
click at [537, 503] on textarea "Mini Split | 5 yrs | COmpressor is 2 weeks | | the refrigerant is too low conde…" at bounding box center [665, 493] width 881 height 64
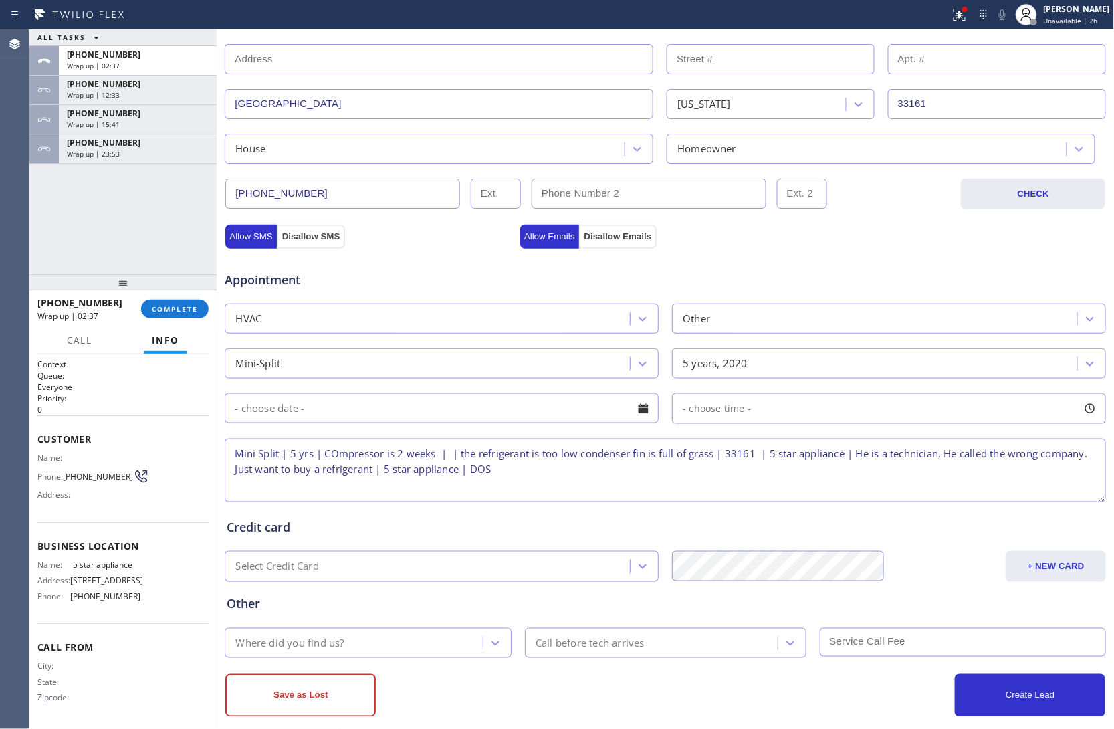
scroll to position [311, 0]
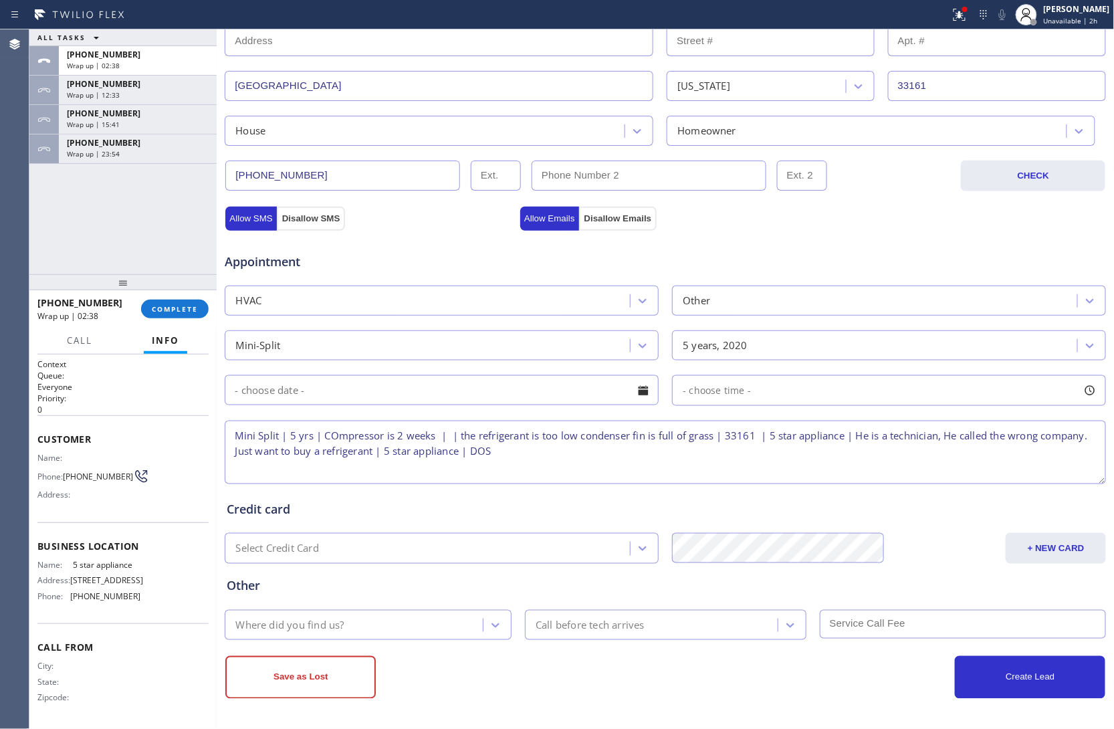
click at [362, 521] on div "Where did you find us?" at bounding box center [356, 624] width 254 height 23
click at [327, 521] on button "Save as Lost" at bounding box center [300, 677] width 150 height 43
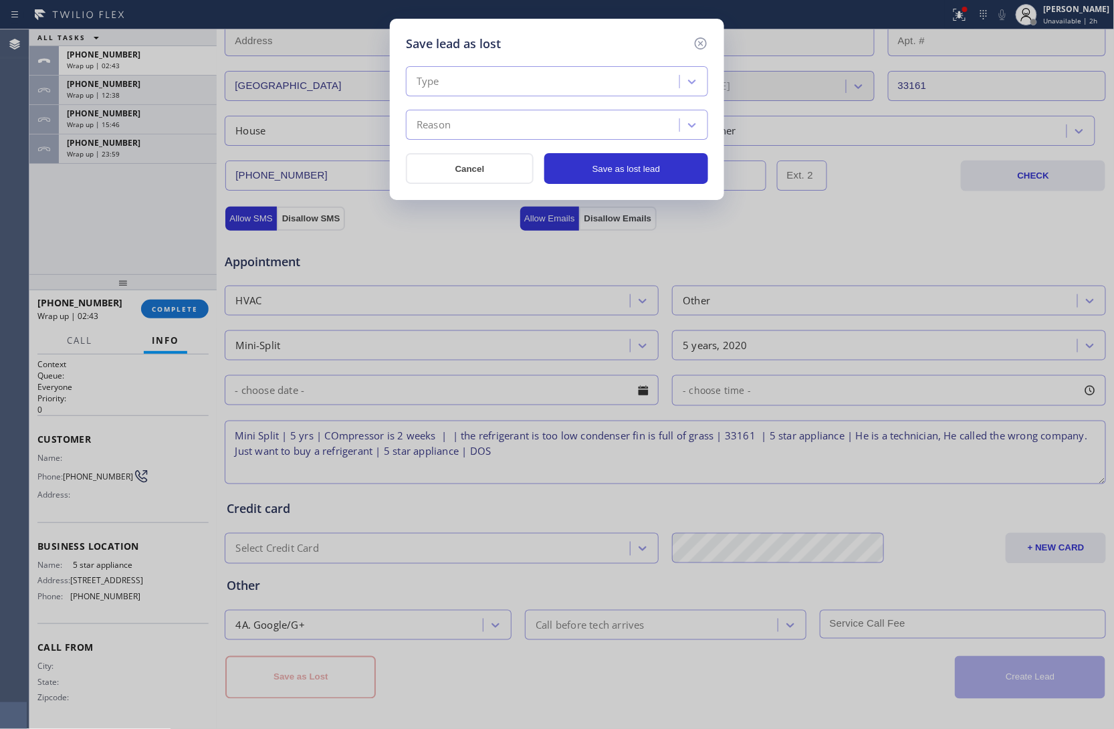
click at [488, 95] on div "Type" at bounding box center [557, 81] width 302 height 30
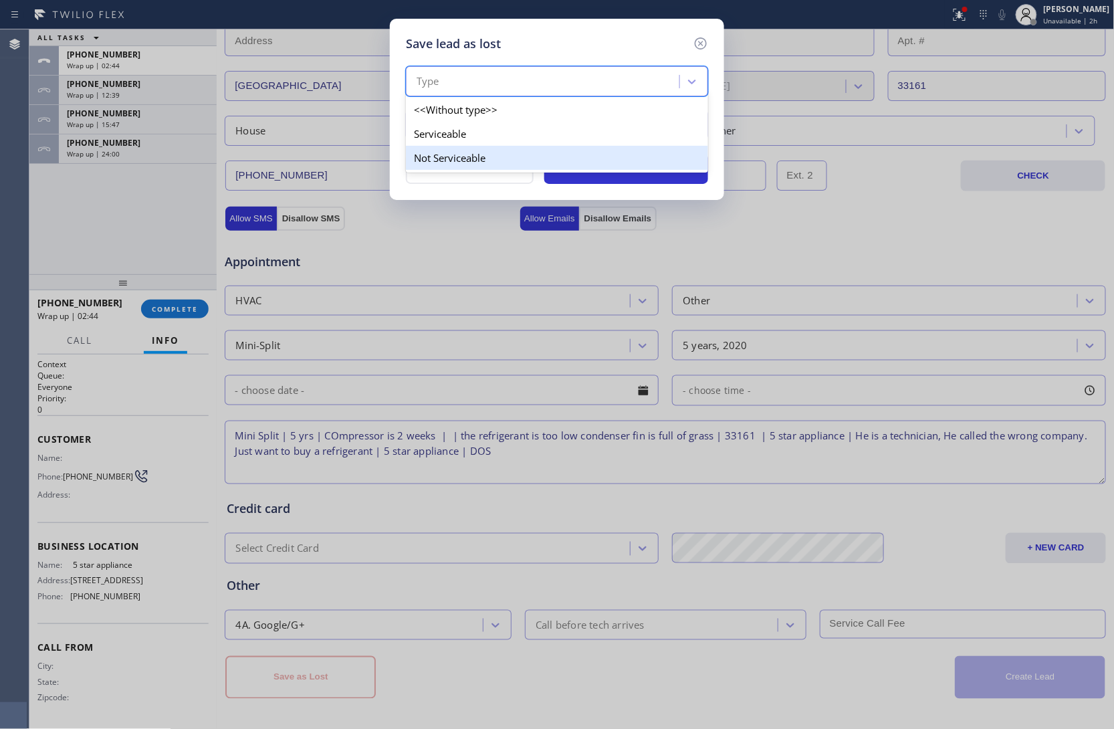
click at [464, 151] on div "Not Serviceable" at bounding box center [557, 158] width 302 height 24
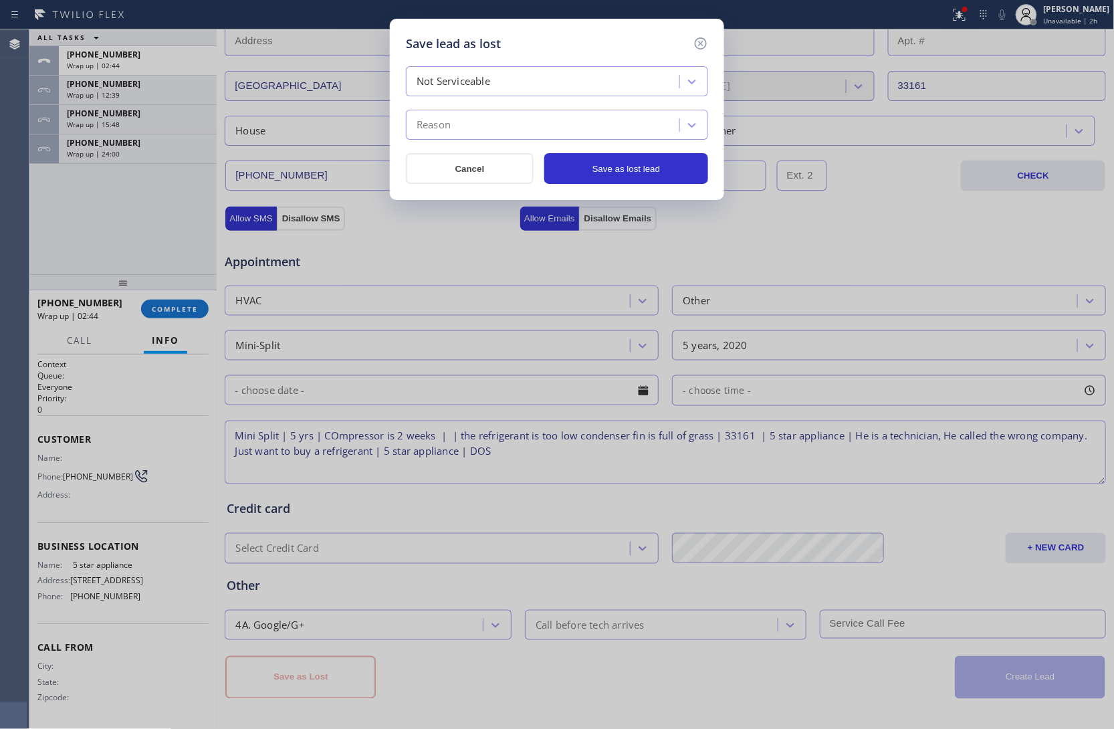
click at [480, 130] on div "Reason" at bounding box center [544, 125] width 269 height 23
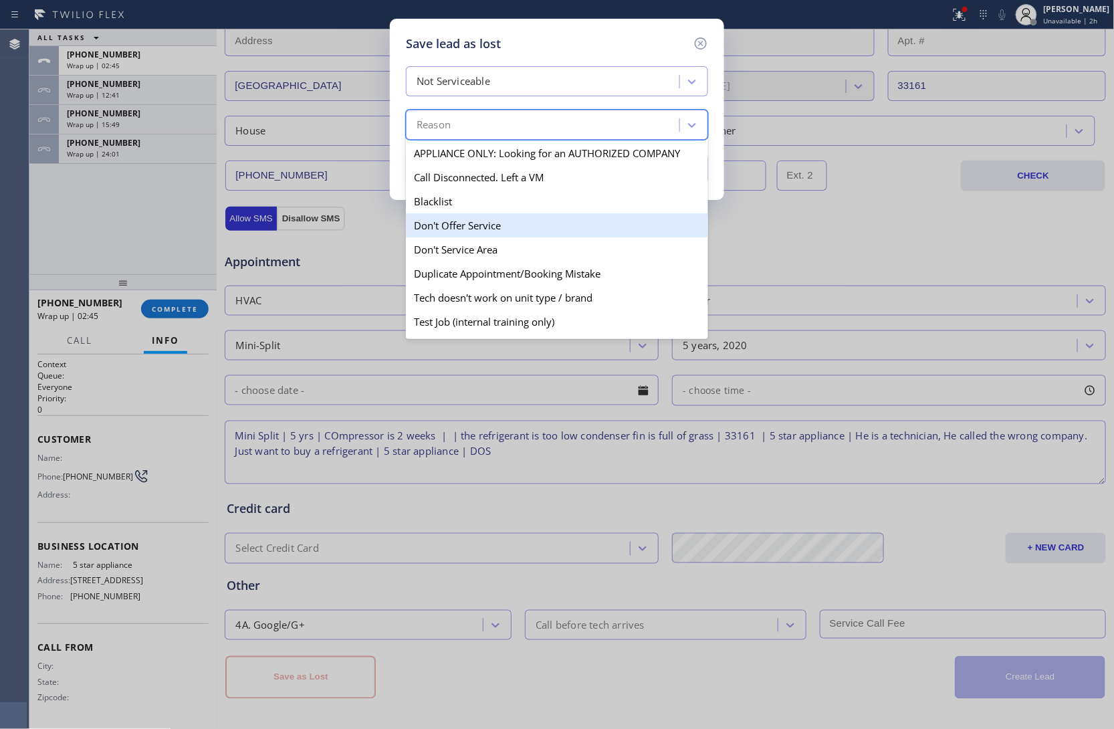
click at [497, 234] on div "Don't Offer Service" at bounding box center [557, 225] width 302 height 24
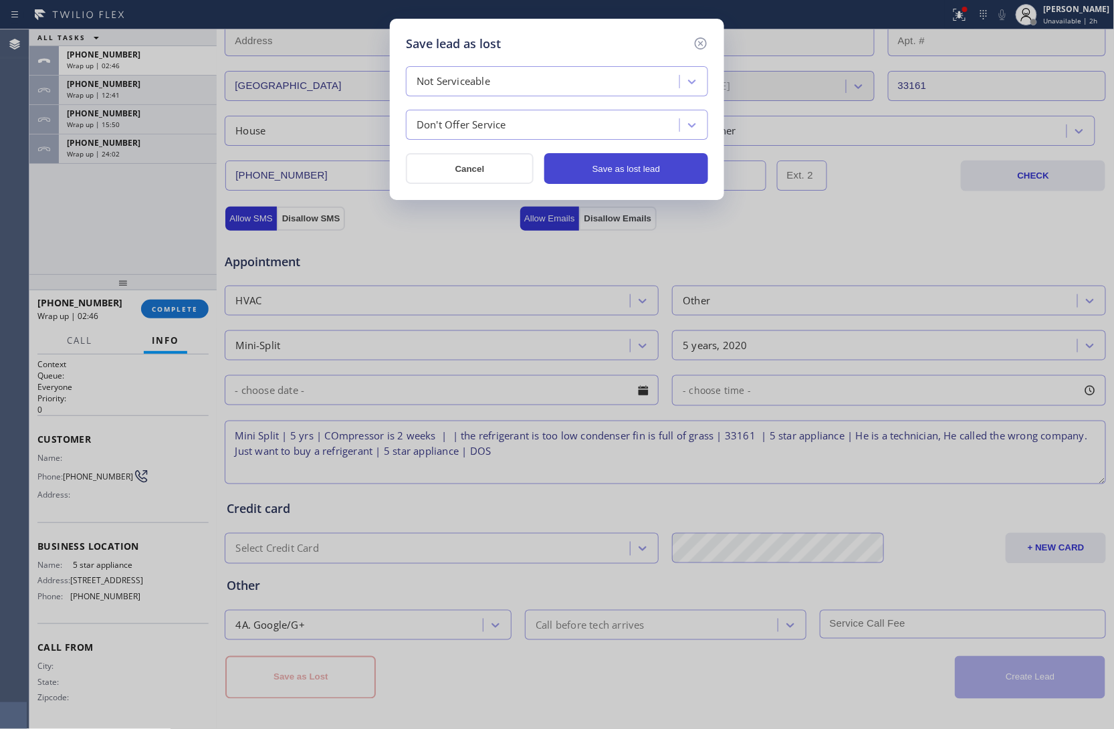
click at [578, 177] on button "Save as lost lead" at bounding box center [626, 168] width 164 height 31
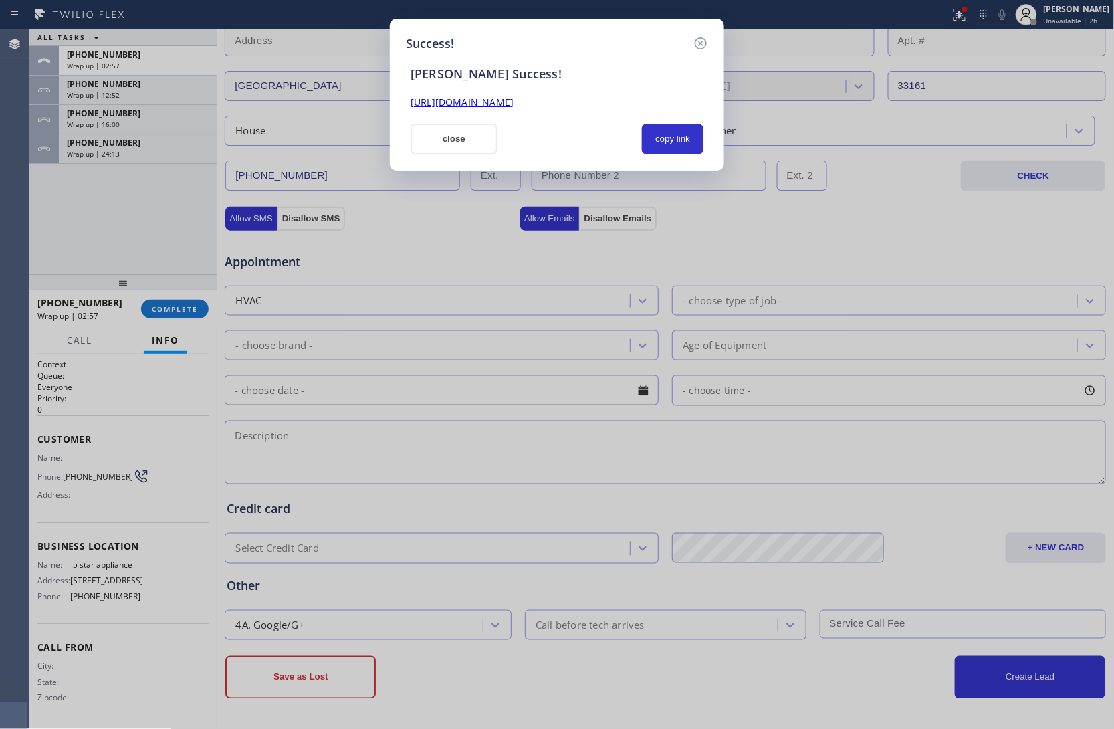
click at [22, 257] on div "Success! SAL Success! https://erp.apollosoft.co/customer/758477#portlet_lead cl…" at bounding box center [557, 364] width 1114 height 729
click at [474, 150] on button "close" at bounding box center [453, 139] width 87 height 31
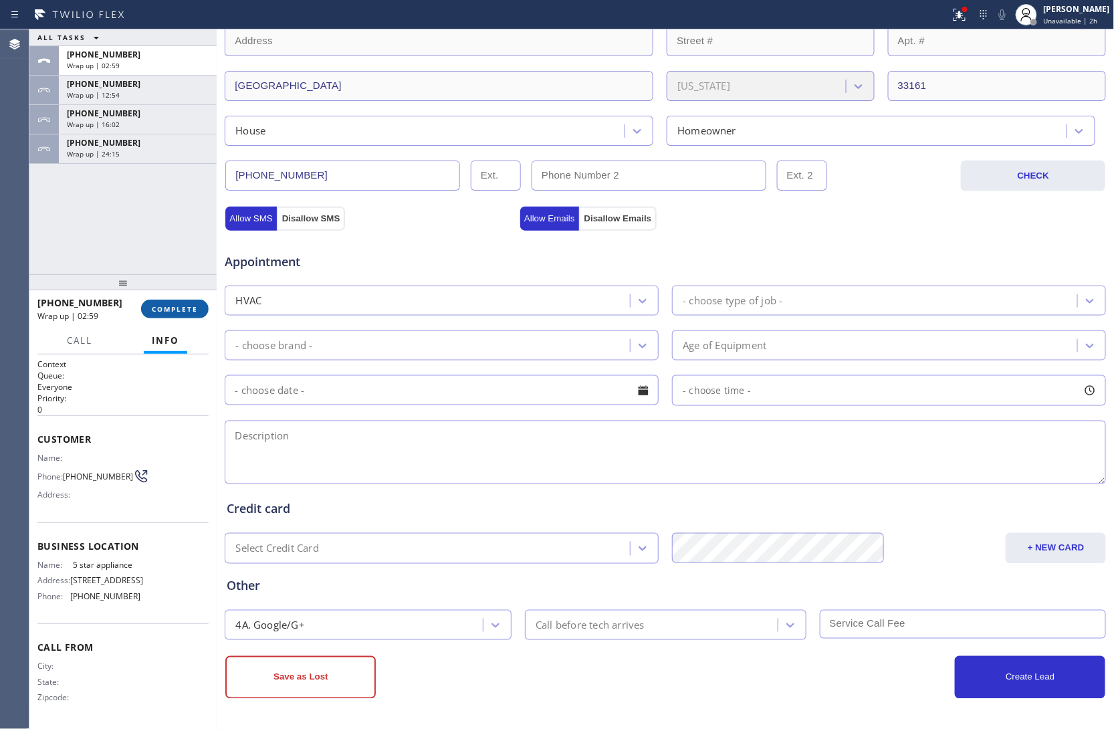
click at [159, 316] on button "COMPLETE" at bounding box center [175, 308] width 68 height 19
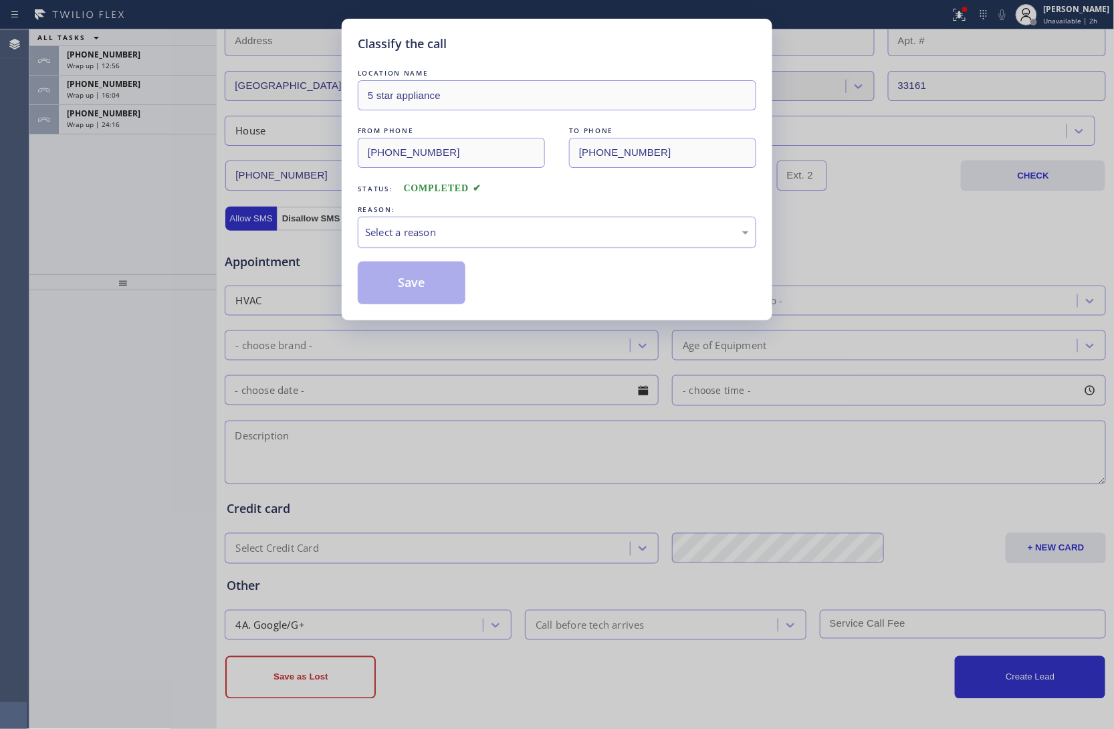
click at [428, 229] on div "Select a reason" at bounding box center [557, 232] width 384 height 15
click at [431, 281] on button "Save" at bounding box center [412, 282] width 108 height 43
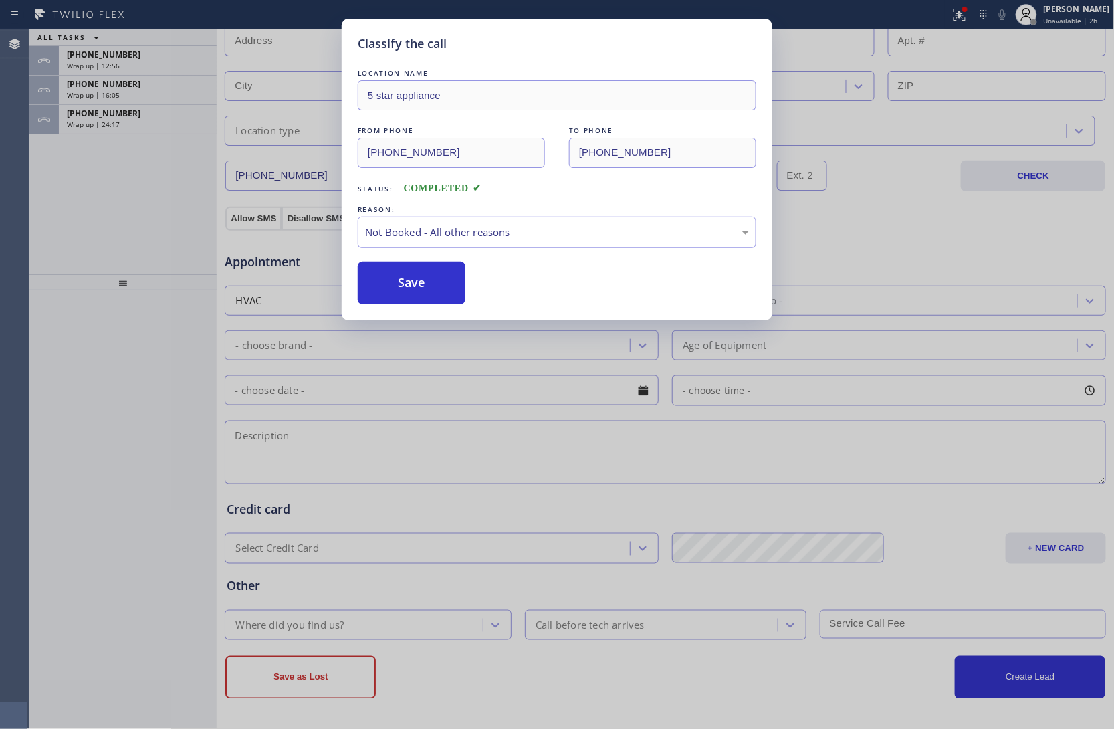
scroll to position [311, 0]
click at [134, 129] on div "Classify the call LOCATION NAME 5 Star Appliance Repair FROM PHONE (855) 731-49…" at bounding box center [571, 378] width 1084 height 699
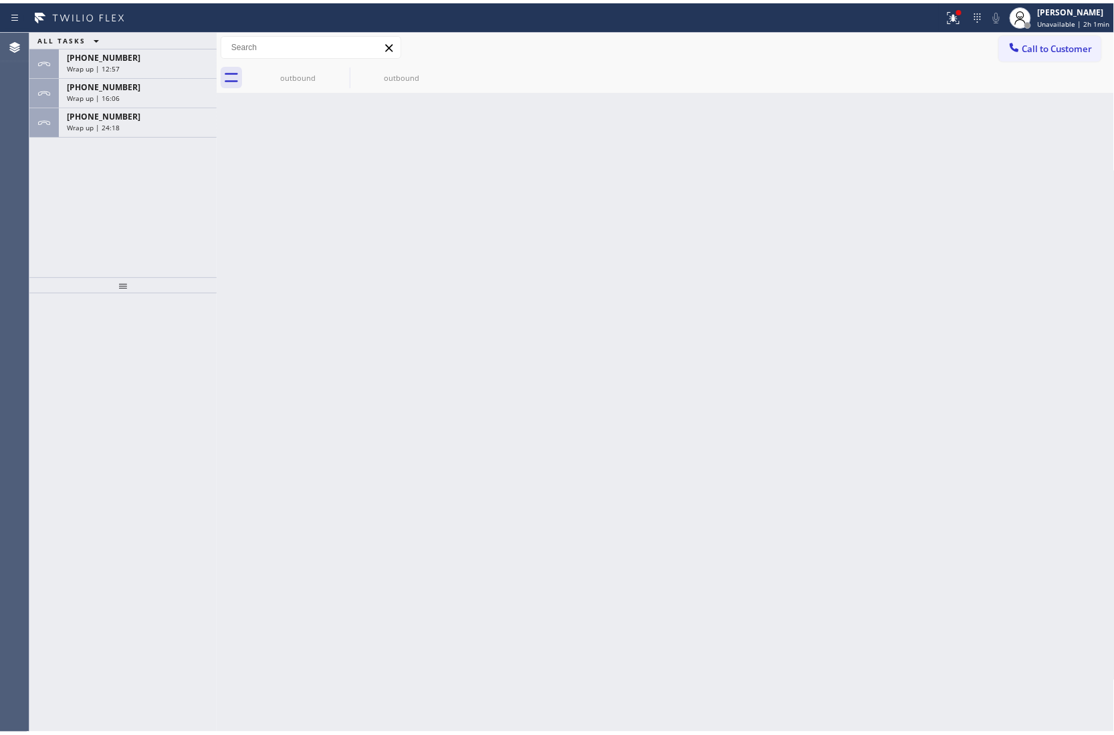
scroll to position [0, 0]
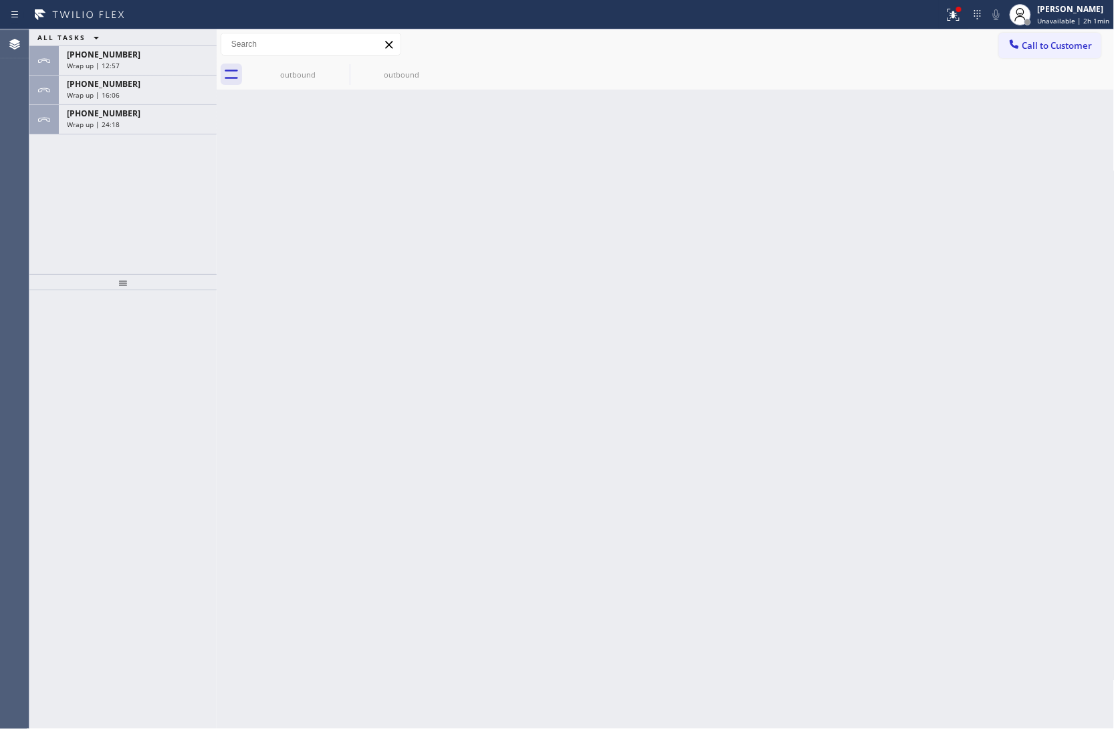
click at [134, 129] on div "+14805868698 Wrap up | 24:18" at bounding box center [135, 119] width 152 height 29
click at [134, 128] on div "Wrap up | 24:18" at bounding box center [138, 124] width 142 height 9
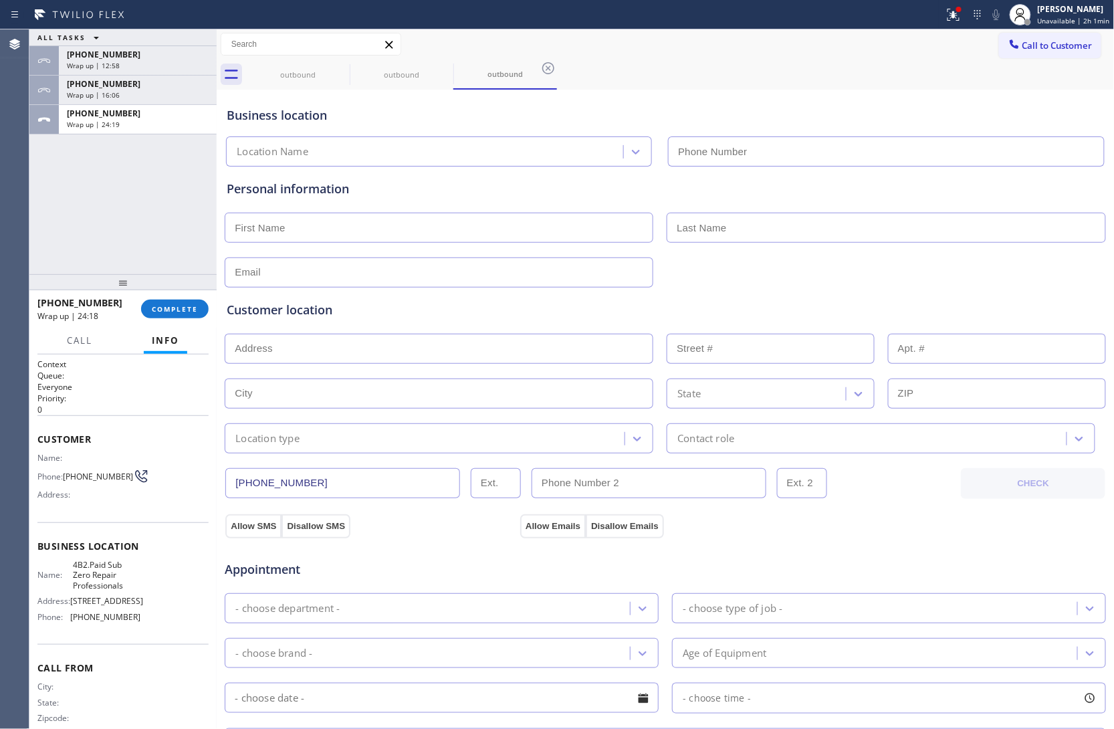
click at [182, 298] on div "+14805868698 Wrap up | 24:18 COMPLETE" at bounding box center [122, 308] width 171 height 35
click at [201, 312] on button "COMPLETE" at bounding box center [175, 308] width 68 height 19
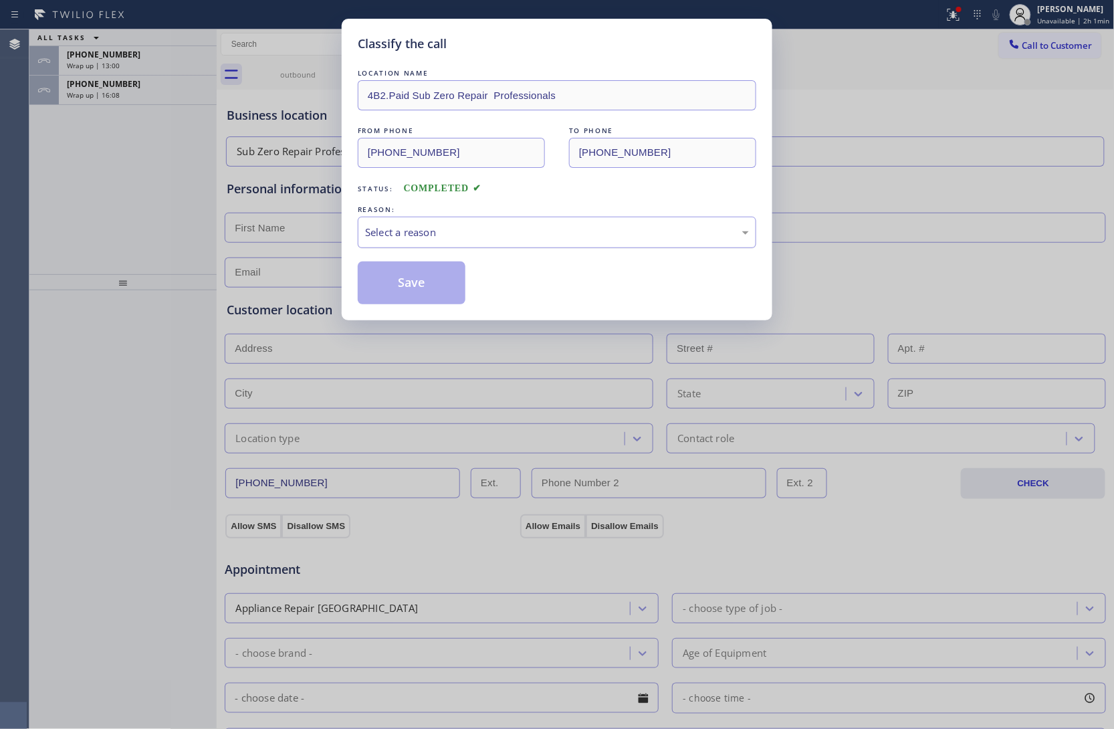
click at [412, 233] on div "Select a reason" at bounding box center [557, 232] width 384 height 15
click at [407, 285] on button "Save" at bounding box center [412, 282] width 108 height 43
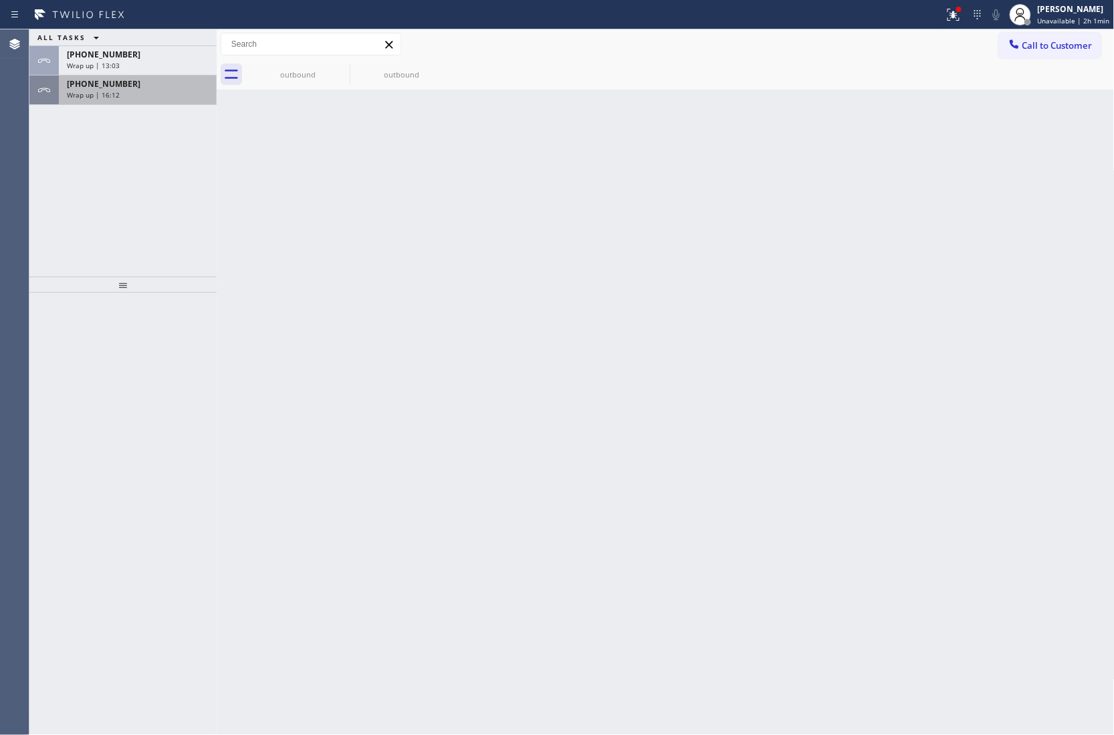
click at [32, 88] on div at bounding box center [43, 90] width 29 height 29
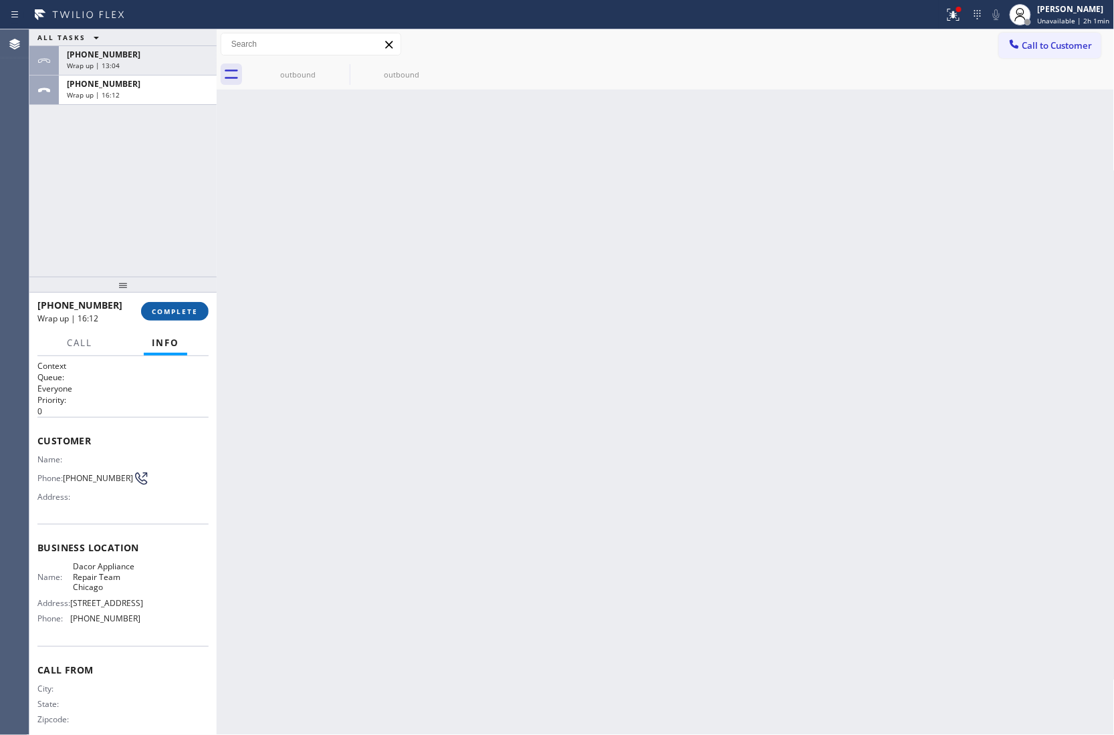
click at [171, 305] on button "COMPLETE" at bounding box center [175, 311] width 68 height 19
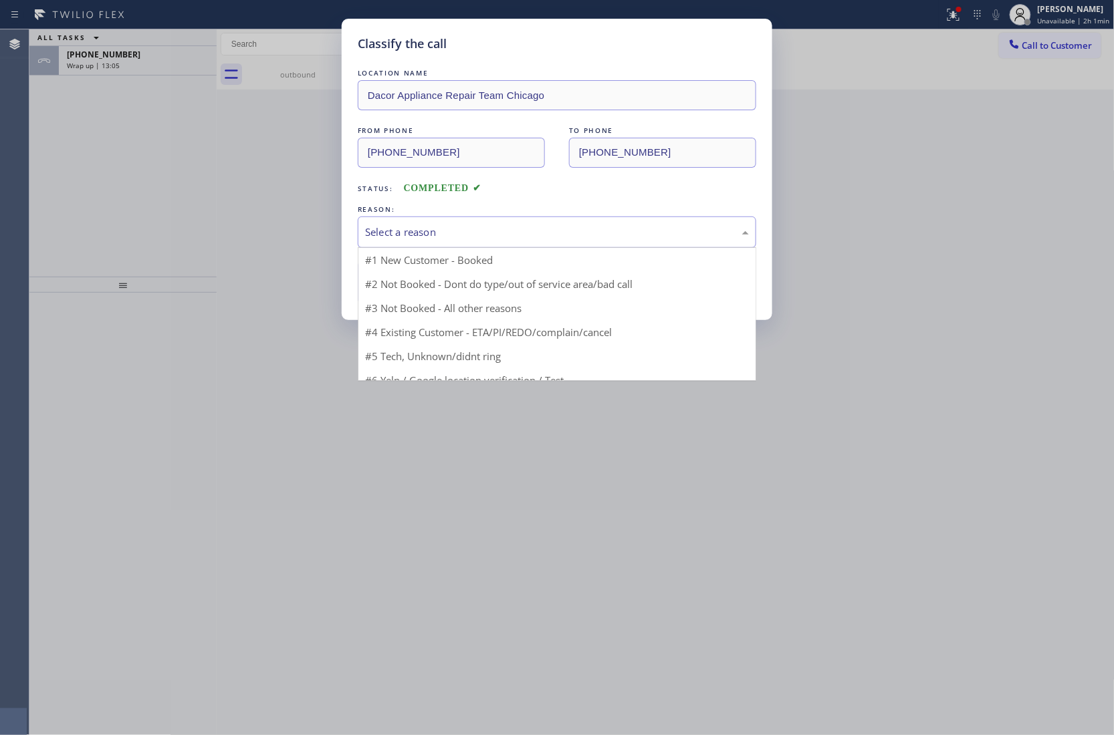
click at [423, 242] on div "Select a reason" at bounding box center [557, 232] width 398 height 31
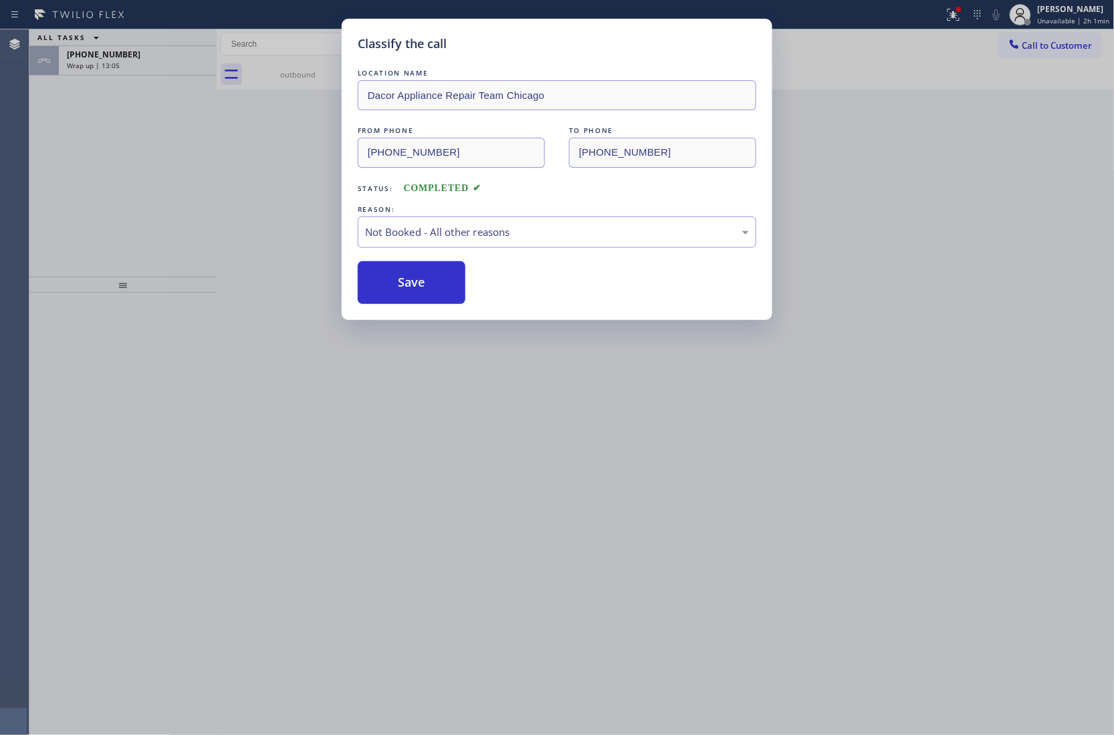
click at [413, 295] on button "Save" at bounding box center [412, 282] width 108 height 43
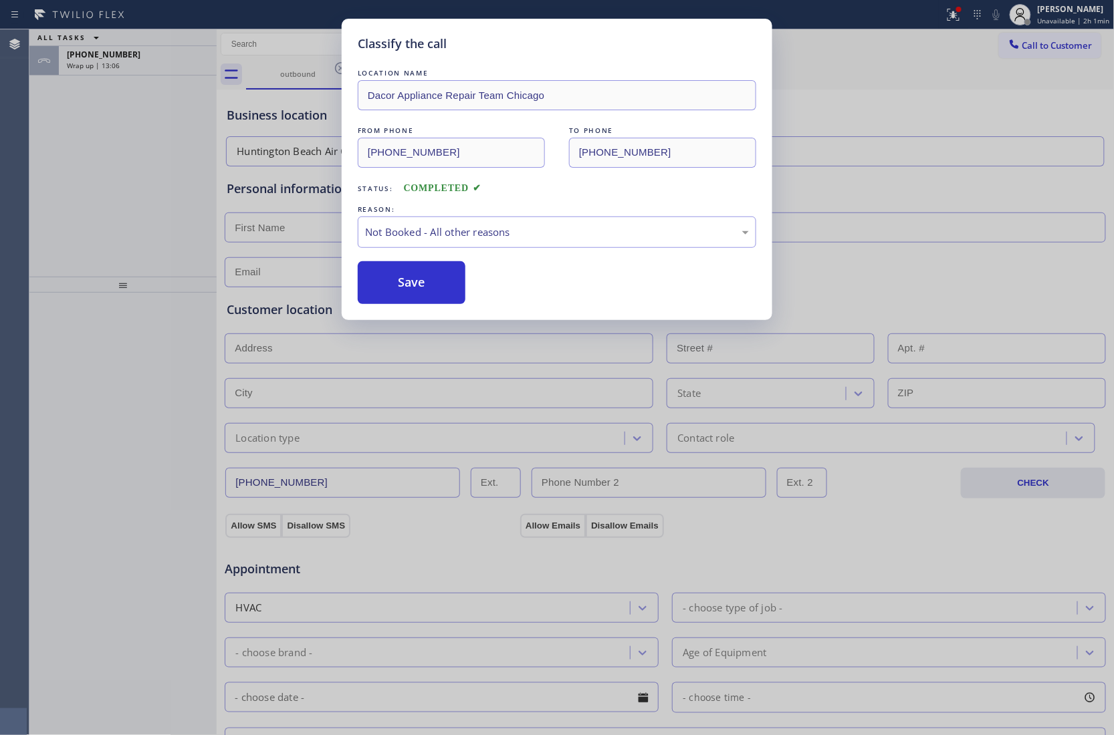
click at [126, 63] on div "Classify the call LOCATION NAME Dacor Appliance Repair Team Chicago FROM PHONE …" at bounding box center [557, 367] width 1114 height 735
click at [126, 63] on div "Classify the call LOCATION NAME 5 Star Appliance Repair FROM PHONE (855) 731-49…" at bounding box center [571, 382] width 1084 height 706
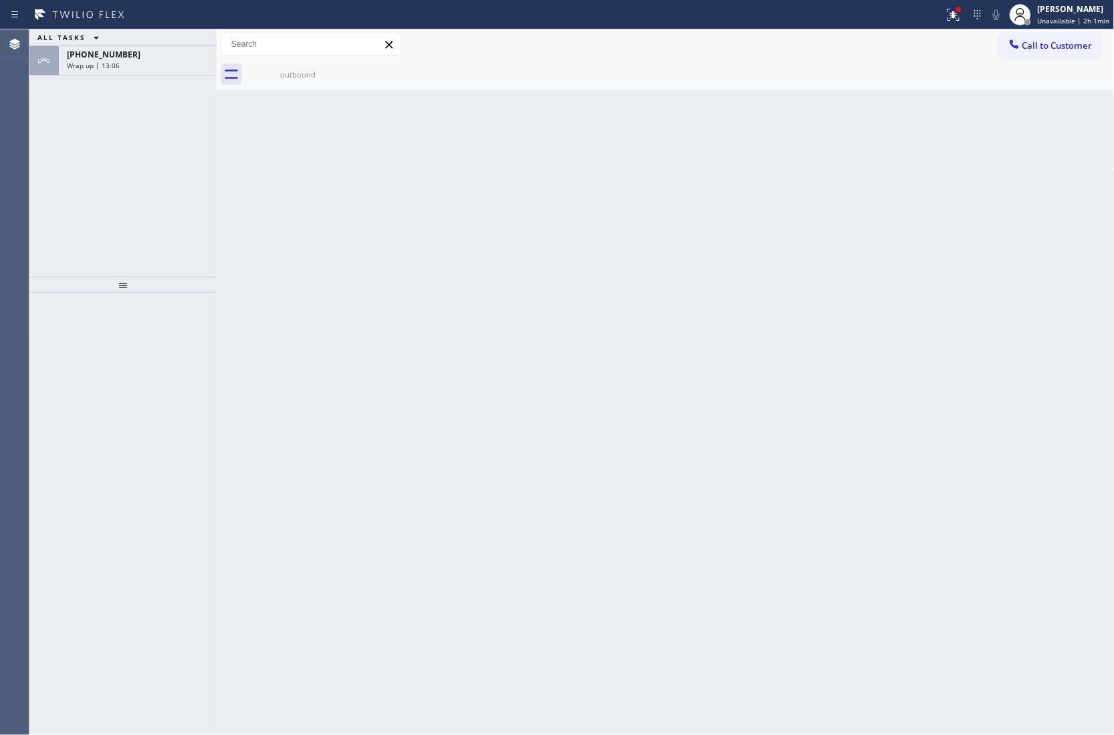
click at [126, 63] on div "Wrap up | 13:06" at bounding box center [138, 65] width 142 height 9
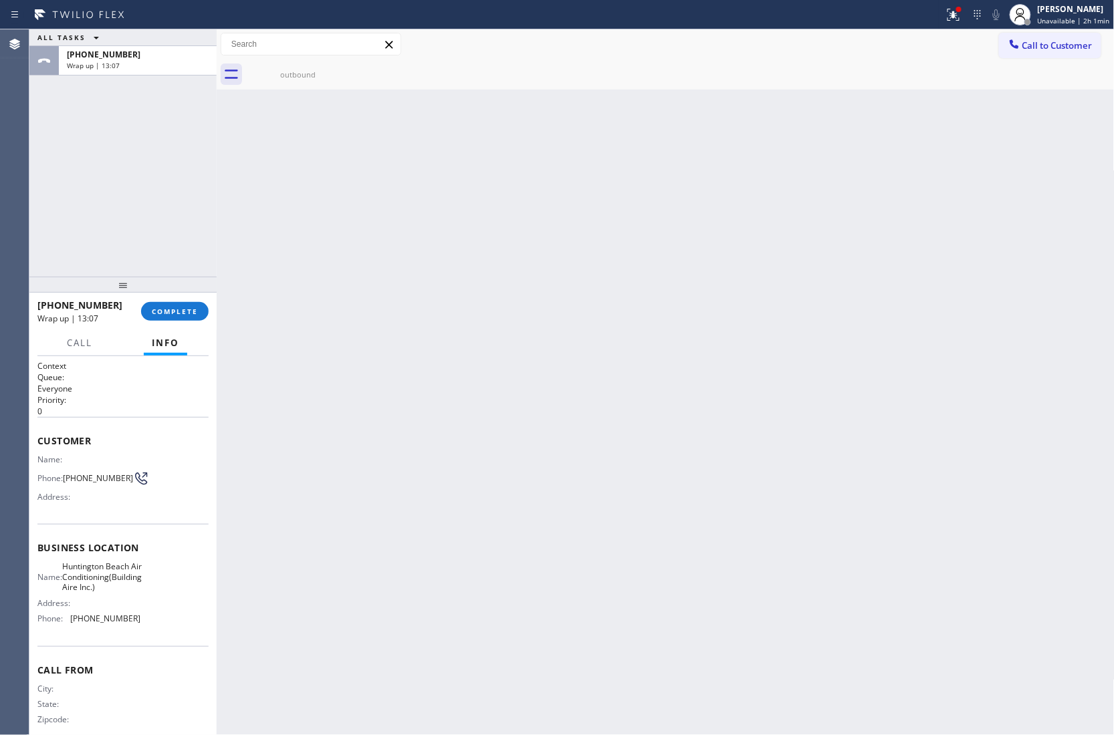
click at [191, 322] on div "+13474528131 Wrap up | 13:07 COMPLETE" at bounding box center [122, 311] width 171 height 35
click at [182, 303] on button "COMPLETE" at bounding box center [175, 311] width 68 height 19
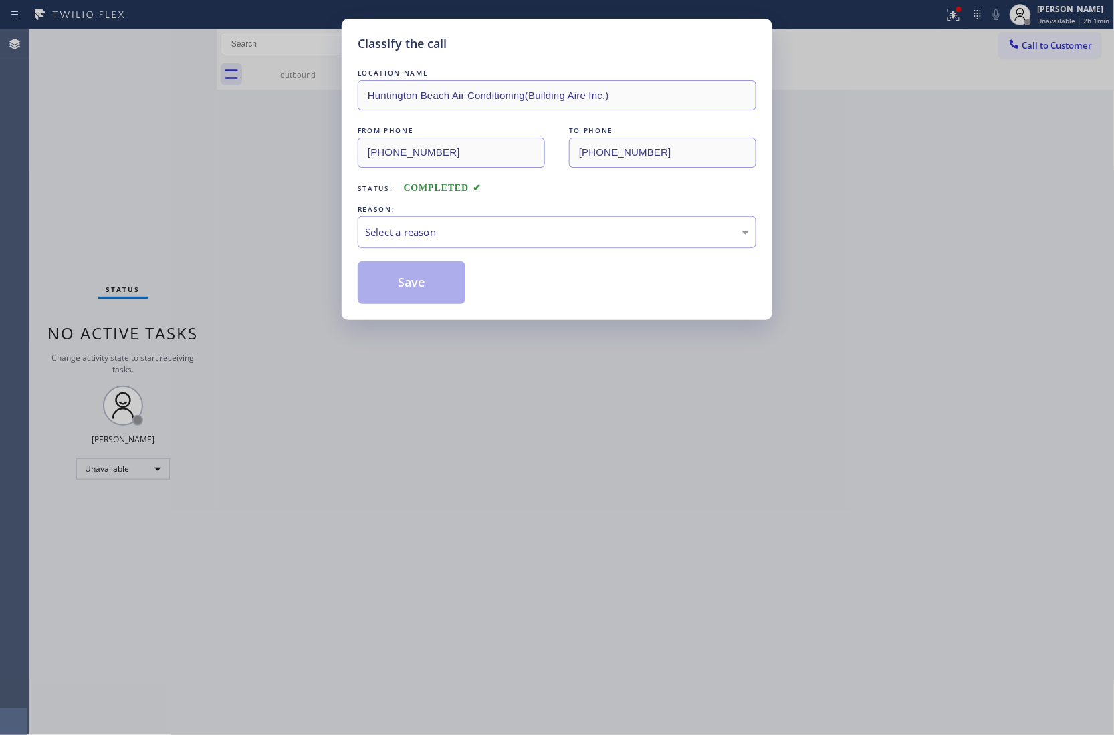
drag, startPoint x: 393, startPoint y: 229, endPoint x: 396, endPoint y: 238, distance: 9.7
click at [394, 229] on div "Select a reason" at bounding box center [557, 232] width 384 height 15
click at [415, 289] on button "Save" at bounding box center [412, 282] width 108 height 43
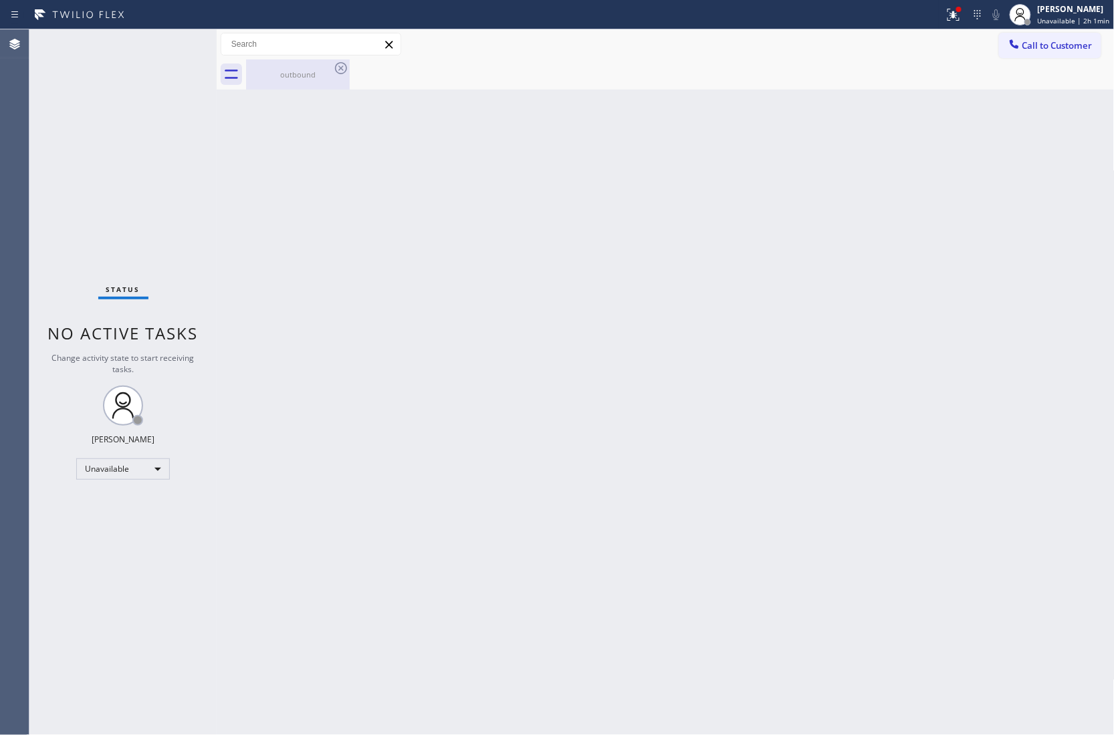
click at [332, 72] on div "outbound" at bounding box center [297, 75] width 101 height 10
click at [336, 67] on div at bounding box center [680, 74] width 868 height 30
click at [336, 64] on div at bounding box center [680, 74] width 868 height 30
click at [44, 172] on div "Status No active tasks Change activity state to start receiving tasks. [PERSON_…" at bounding box center [122, 382] width 187 height 706
drag, startPoint x: 1064, startPoint y: 51, endPoint x: 685, endPoint y: 235, distance: 422.1
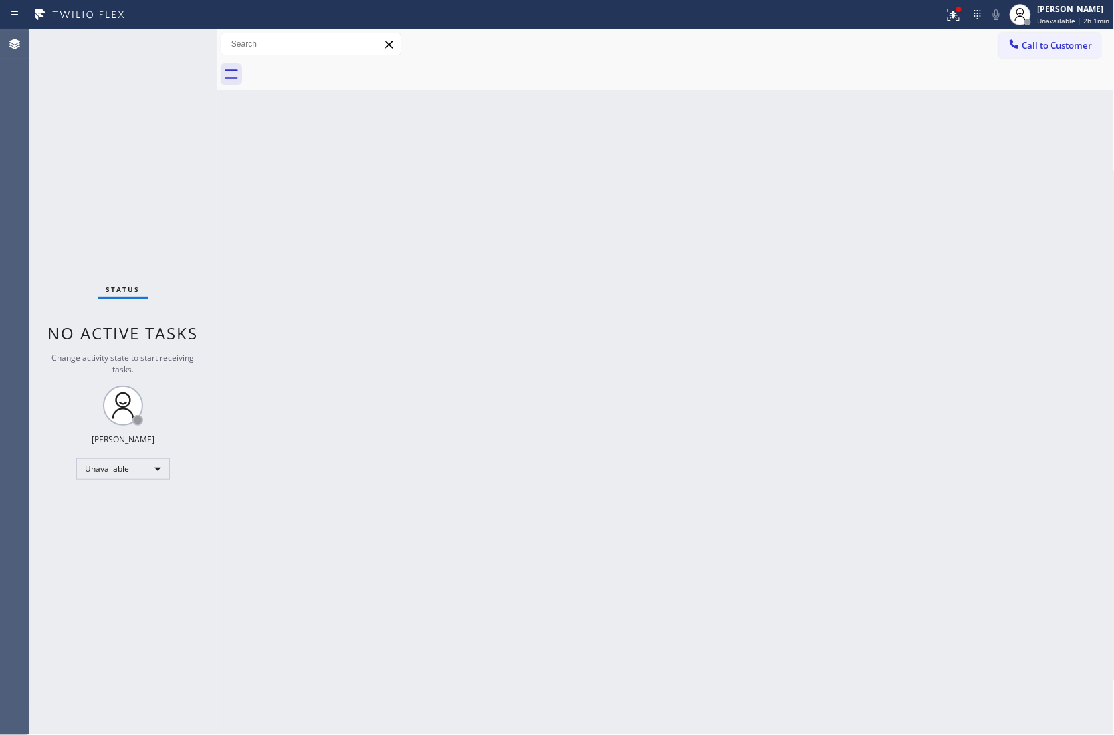
click at [835, 53] on button "Call to Customer" at bounding box center [1050, 45] width 102 height 25
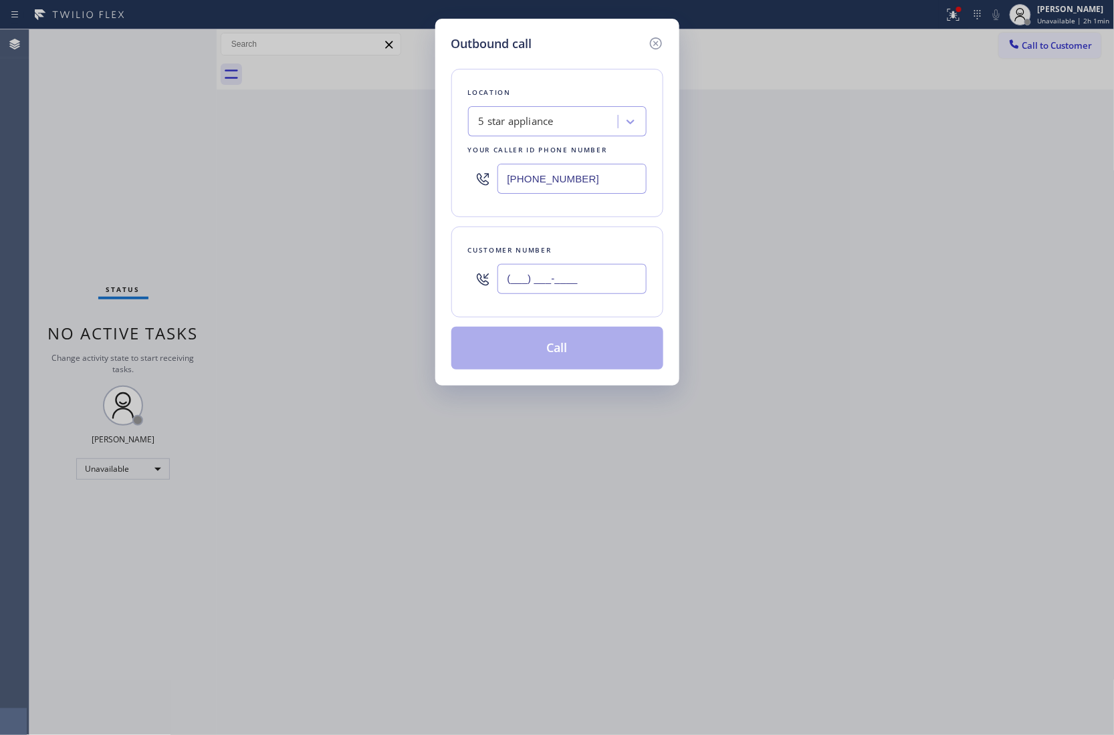
click at [566, 284] on input "(___) ___-____" at bounding box center [571, 279] width 149 height 30
paste input "773) 417-5706"
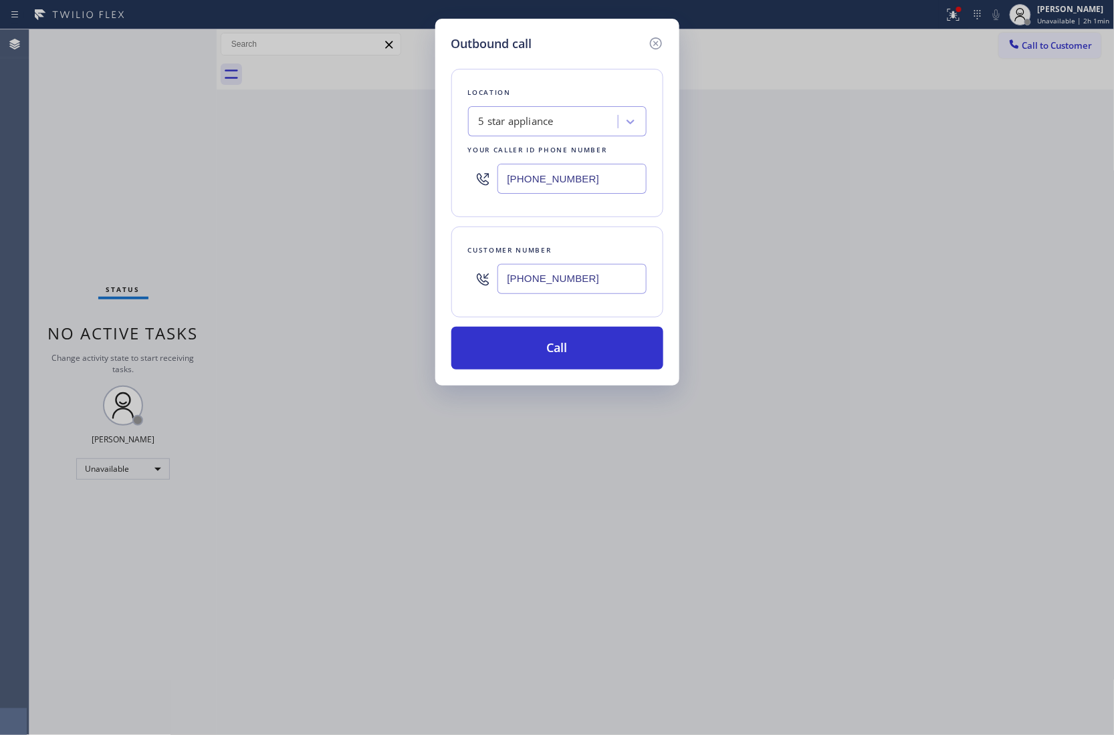
click at [528, 197] on div "[PHONE_NUMBER]" at bounding box center [557, 178] width 178 height 43
click at [553, 174] on input "[PHONE_NUMBER]" at bounding box center [571, 179] width 149 height 30
paste input "619) 675-7477"
click at [610, 352] on button "Call" at bounding box center [557, 348] width 212 height 43
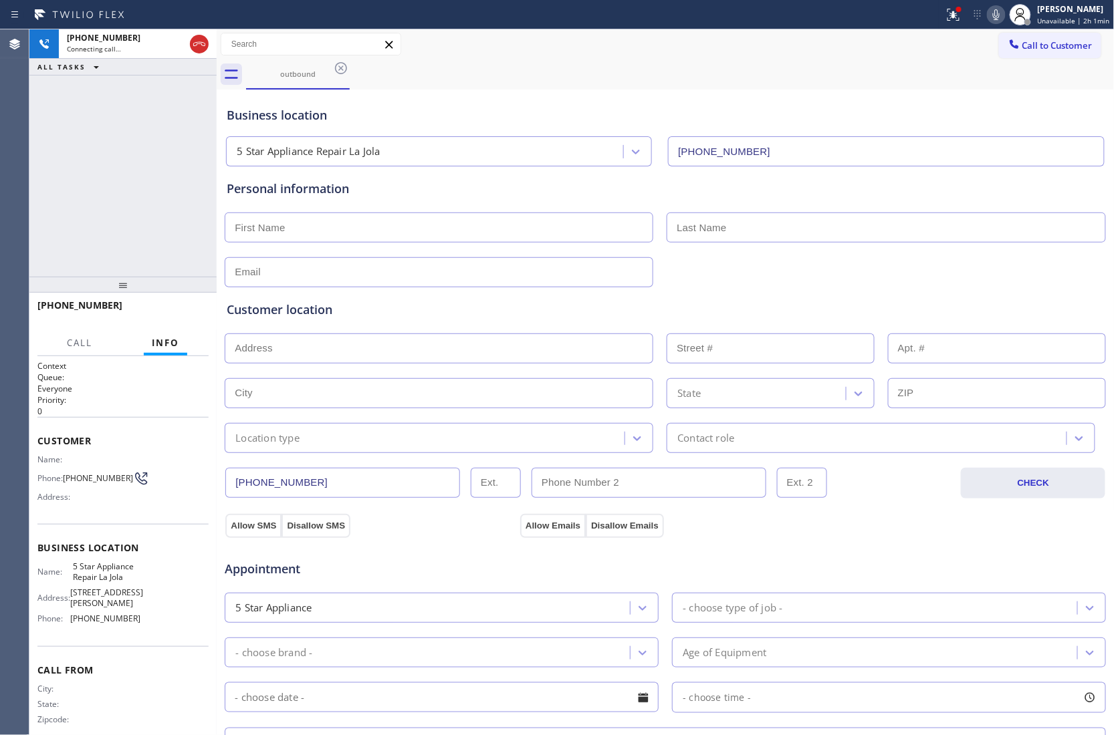
drag, startPoint x: 1, startPoint y: 190, endPoint x: 76, endPoint y: 130, distance: 96.6
click at [1, 190] on div "Agent Desktop" at bounding box center [14, 382] width 29 height 706
click at [3, 161] on div "Agent Desktop" at bounding box center [14, 382] width 29 height 706
click at [835, 49] on span "Call to Customer" at bounding box center [1057, 45] width 70 height 12
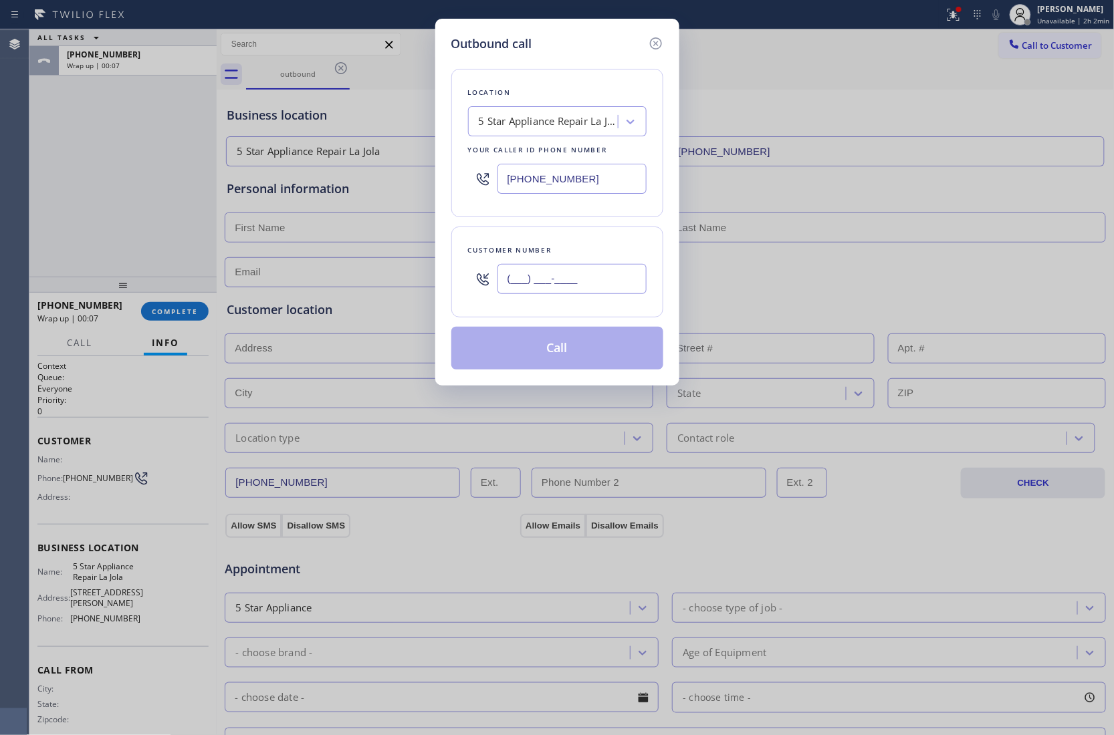
click at [562, 286] on input "(___) ___-____" at bounding box center [571, 279] width 149 height 30
paste input "916) 295-8407"
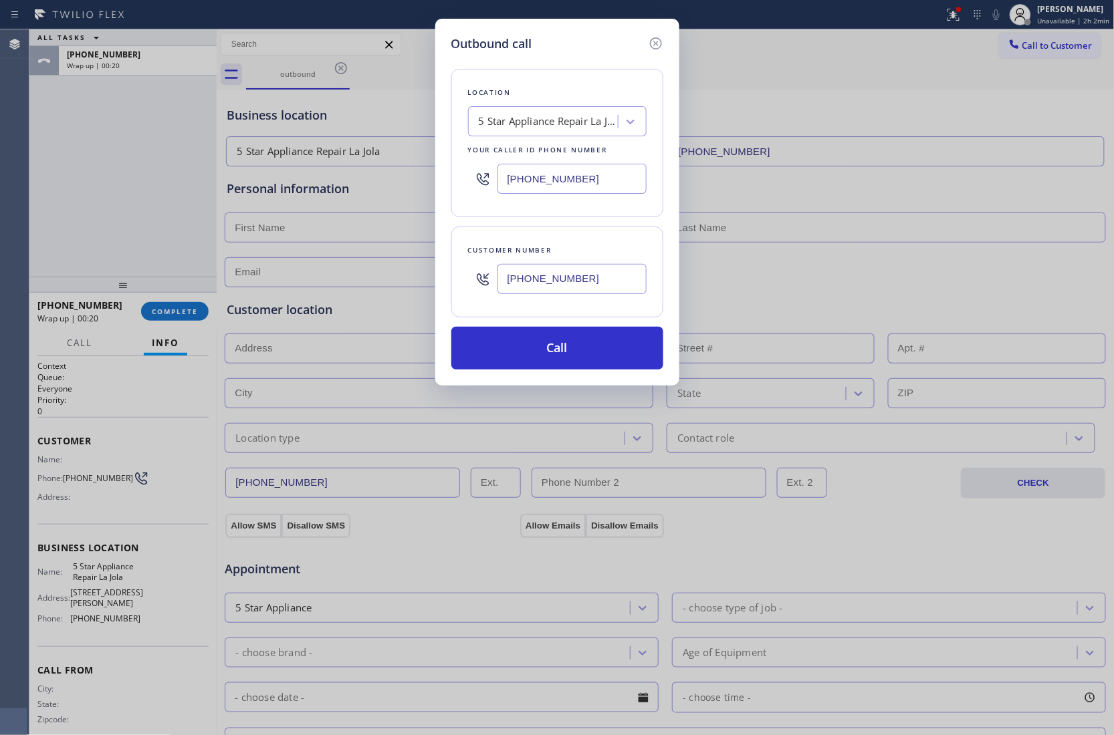
click at [560, 182] on input "(619) 675-7477" at bounding box center [571, 179] width 149 height 30
paste input "855) 662-5332"
click at [546, 353] on button "Call" at bounding box center [557, 348] width 212 height 43
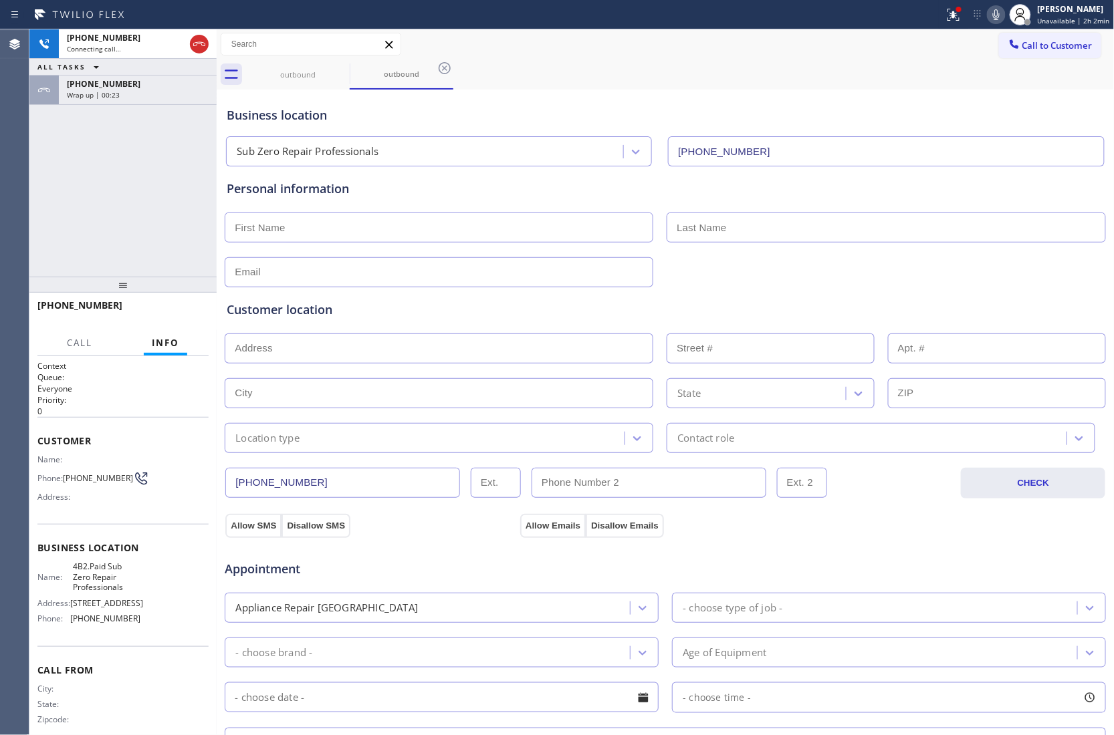
click at [1, 134] on div "Agent Desktop" at bounding box center [14, 382] width 29 height 706
drag, startPoint x: 83, startPoint y: 485, endPoint x: 68, endPoint y: 473, distance: 19.1
click at [68, 473] on span "[PHONE_NUMBER]" at bounding box center [98, 478] width 70 height 10
drag, startPoint x: 123, startPoint y: 594, endPoint x: 105, endPoint y: 570, distance: 30.6
click at [105, 521] on span "4B2.Paid Sub Zero Repair Professionals" at bounding box center [106, 577] width 67 height 31
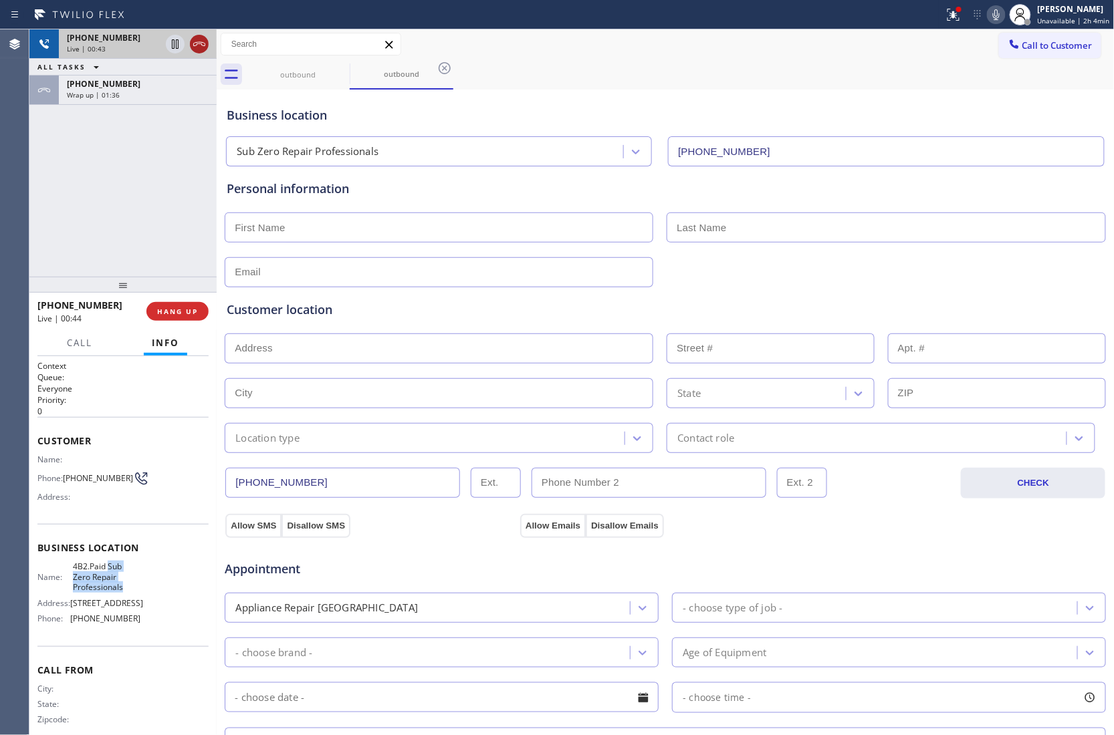
click at [201, 41] on icon at bounding box center [199, 44] width 16 height 16
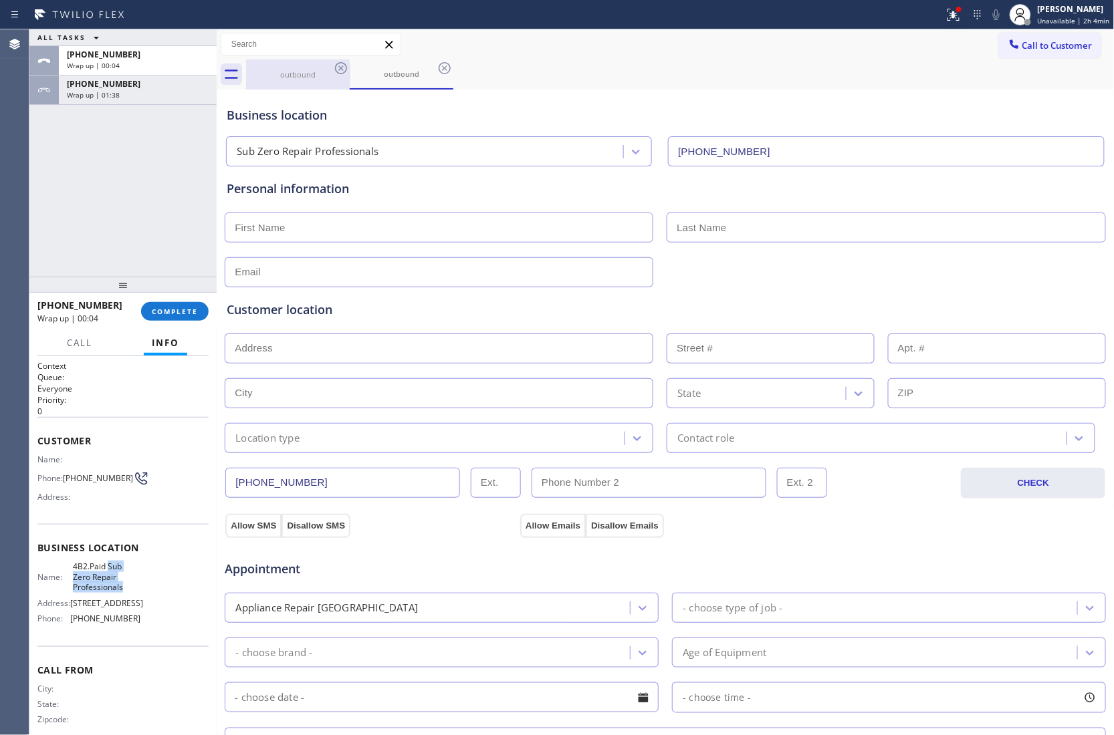
drag, startPoint x: 1, startPoint y: 164, endPoint x: 283, endPoint y: 83, distance: 294.1
click at [1, 164] on div "Agent Desktop" at bounding box center [14, 382] width 29 height 706
click at [835, 25] on span "Unavailable | 2h 4min" at bounding box center [1073, 20] width 72 height 9
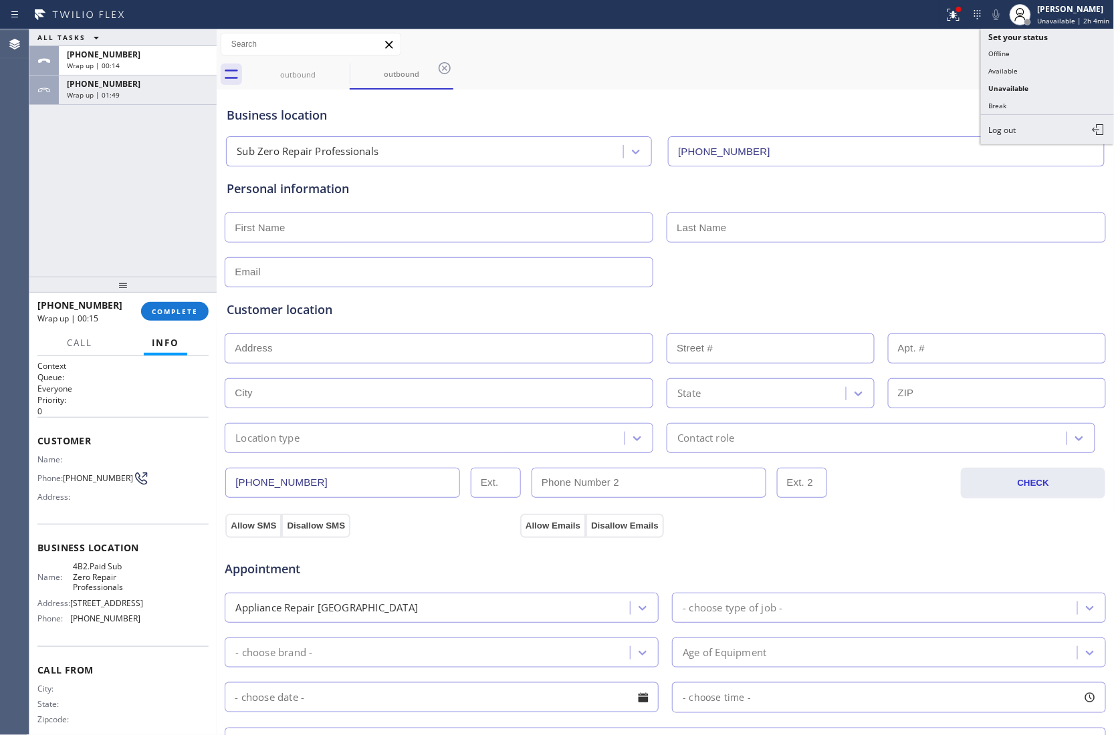
drag, startPoint x: 901, startPoint y: 63, endPoint x: 1019, endPoint y: 56, distance: 118.5
click at [835, 63] on div "outbound outbound" at bounding box center [680, 74] width 868 height 30
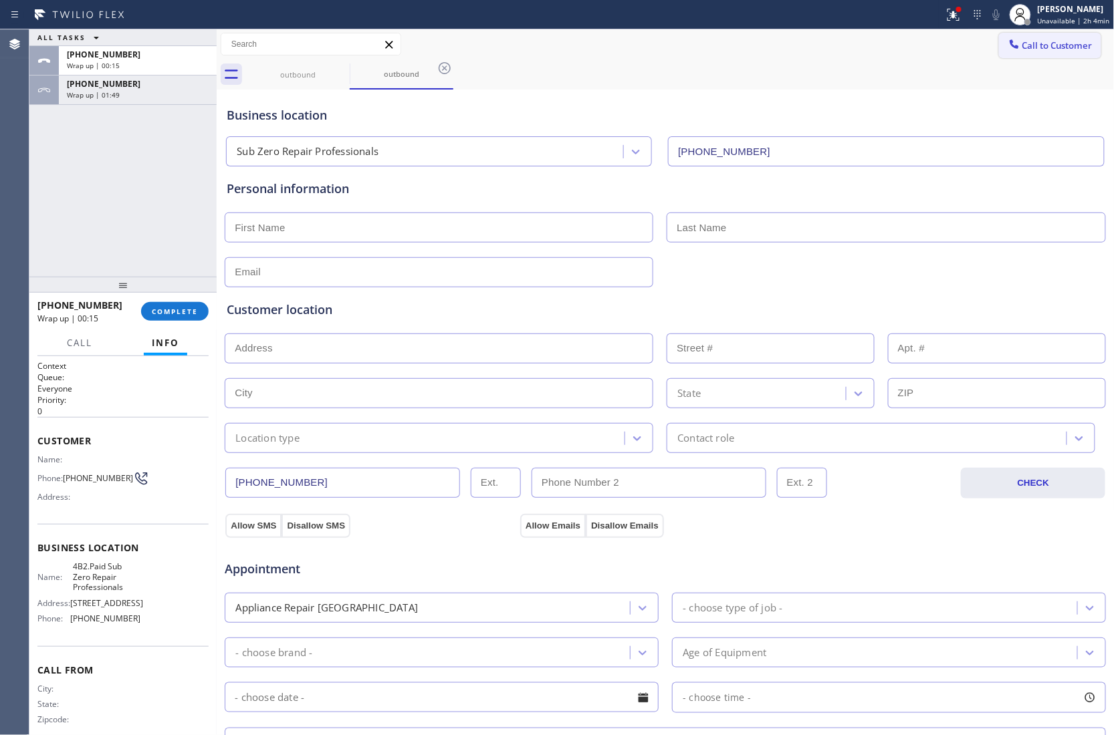
click at [835, 54] on button "Call to Customer" at bounding box center [1050, 45] width 102 height 25
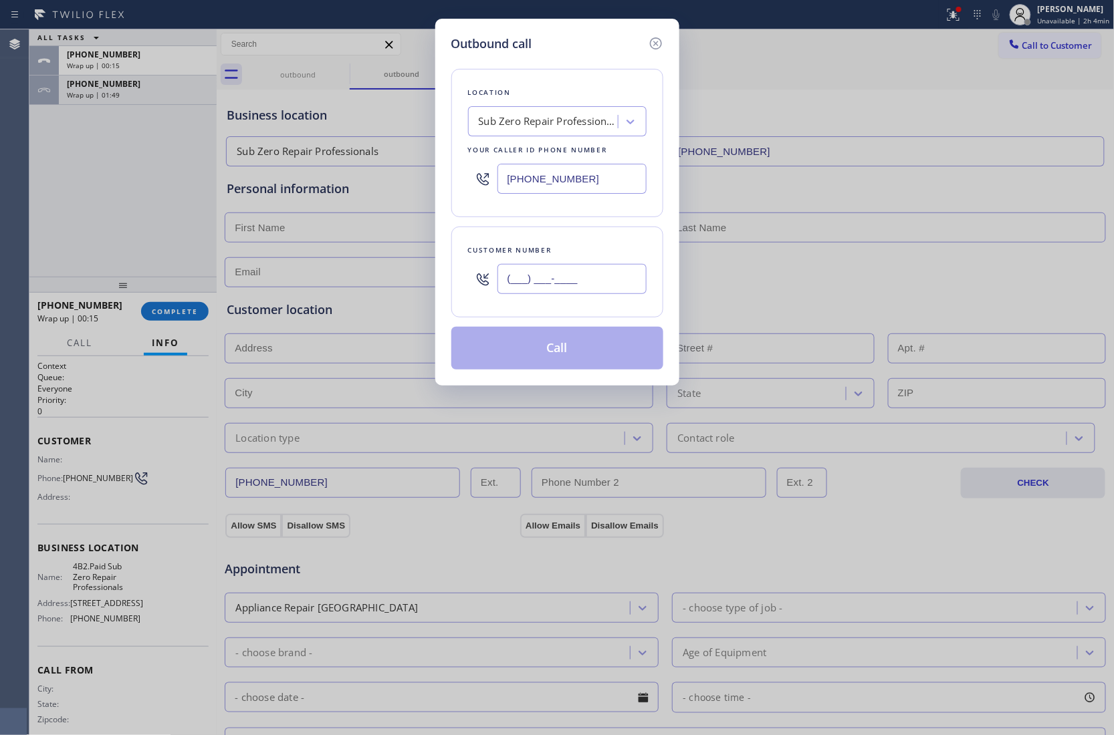
click at [543, 289] on input "(___) ___-____" at bounding box center [571, 279] width 149 height 30
paste input "602) 935-9969"
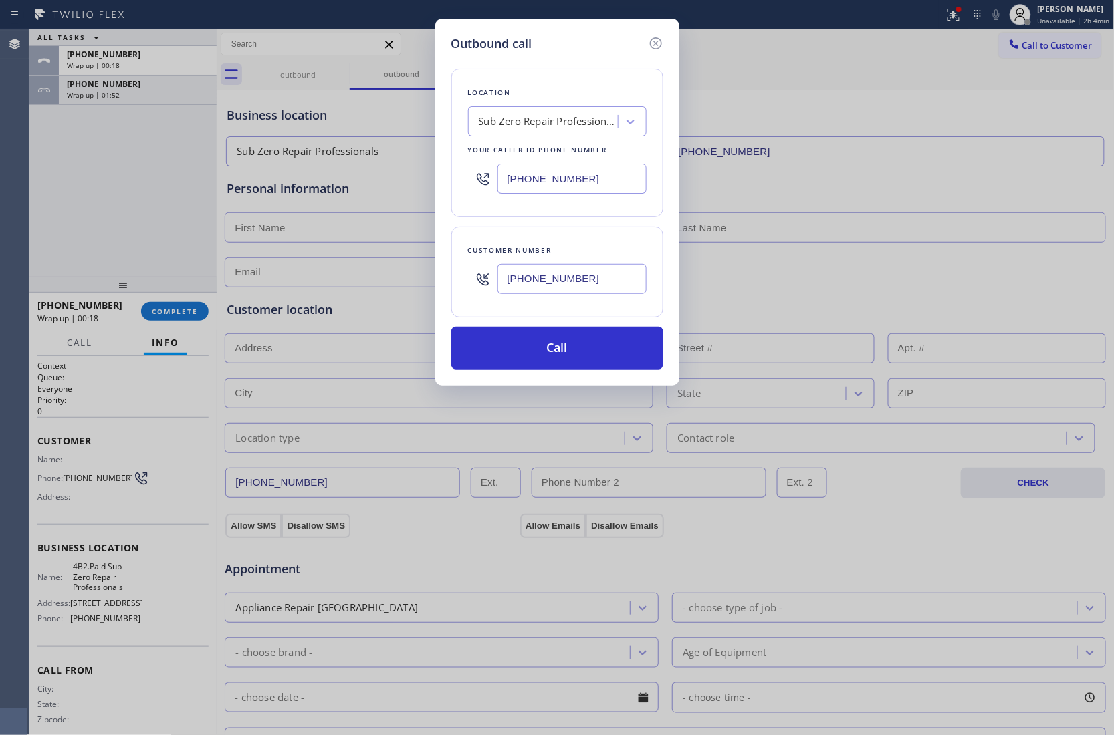
click at [529, 180] on input "(855) 662-5332" at bounding box center [571, 179] width 149 height 30
paste input "602) 755-6017"
click at [570, 350] on button "Call" at bounding box center [557, 348] width 212 height 43
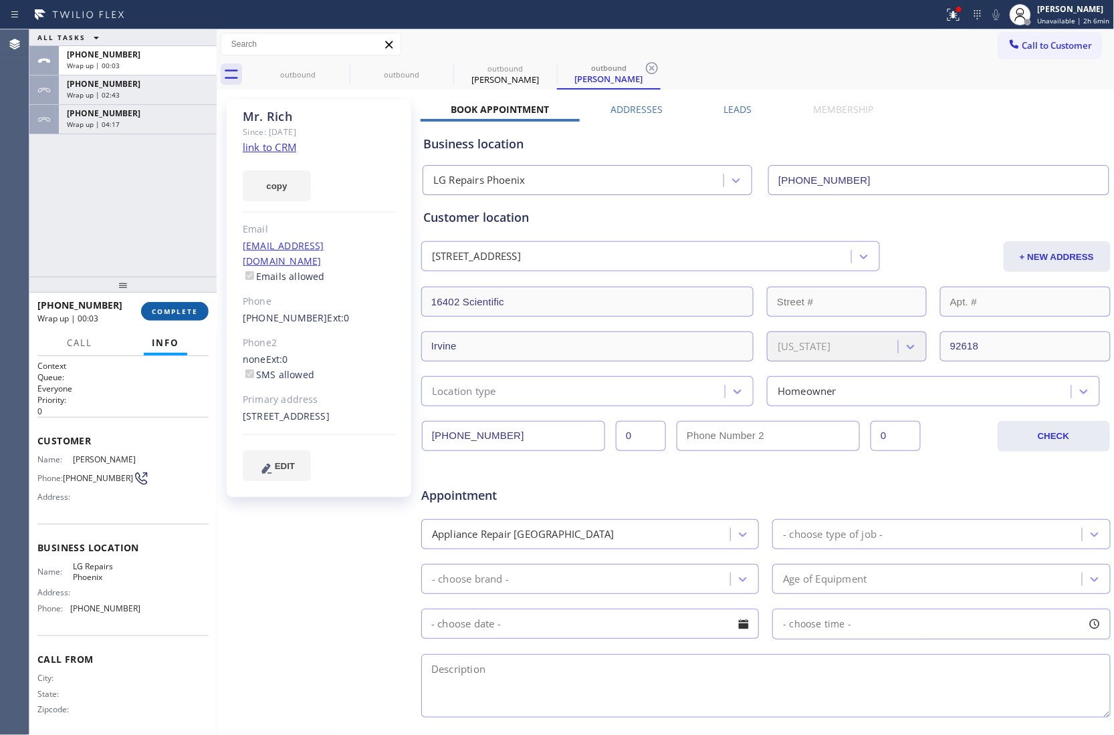
click at [199, 316] on button "COMPLETE" at bounding box center [175, 311] width 68 height 19
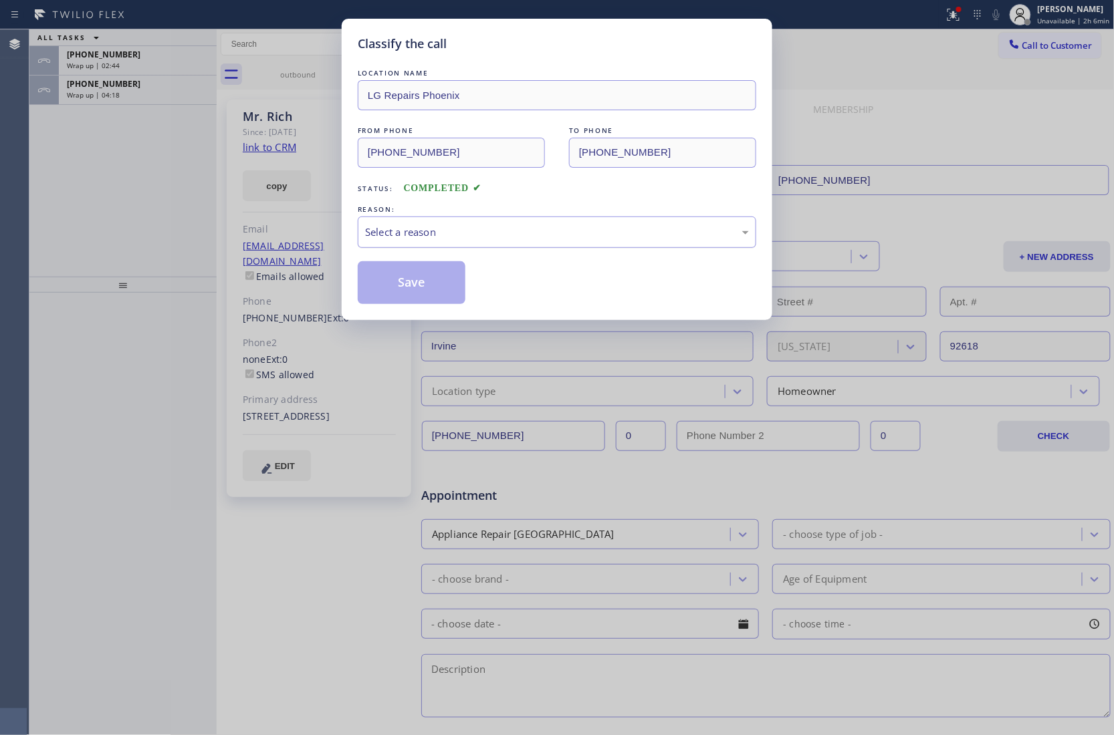
click at [436, 246] on div "Select a reason" at bounding box center [557, 232] width 398 height 31
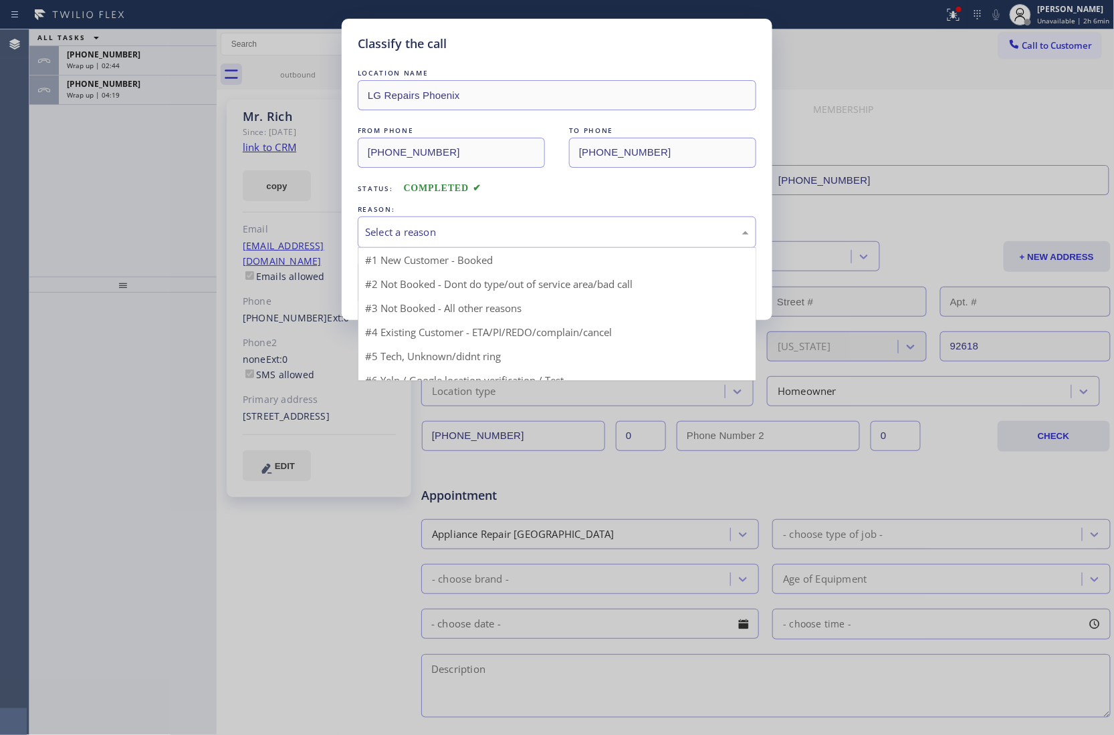
drag, startPoint x: 437, startPoint y: 236, endPoint x: 442, endPoint y: 268, distance: 32.5
click at [437, 236] on div "Select a reason" at bounding box center [557, 232] width 384 height 15
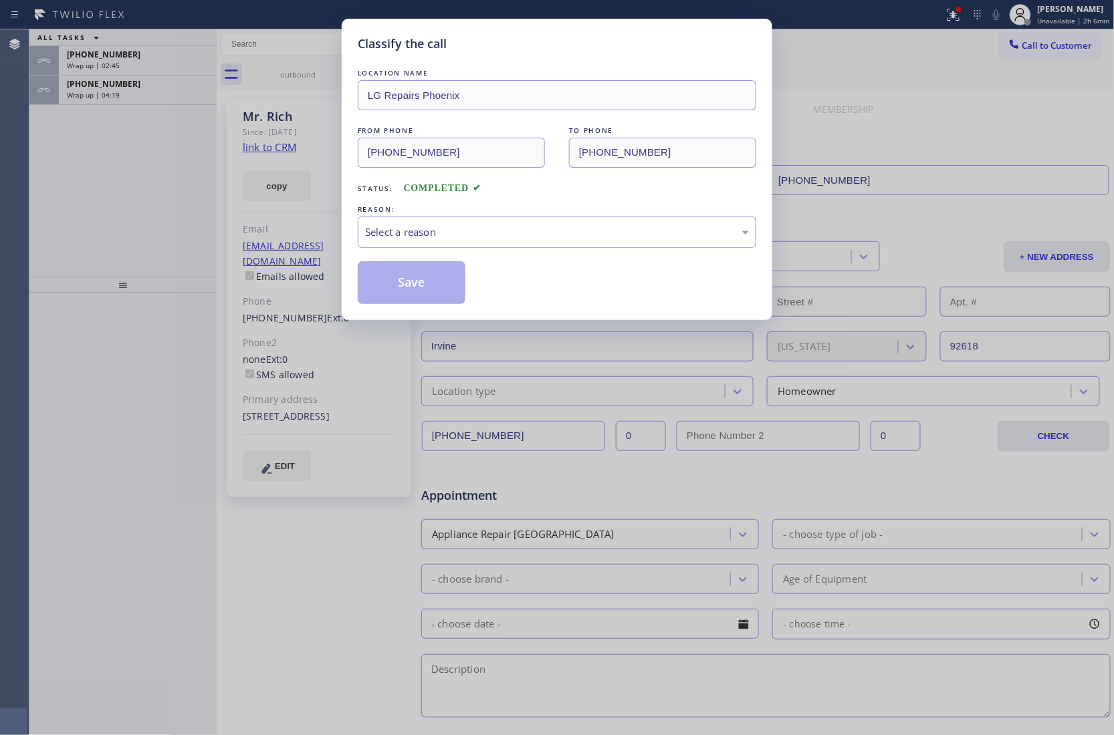
click at [423, 231] on div "Select a reason" at bounding box center [557, 232] width 384 height 15
click at [416, 230] on div "#2 Not Booked - Dont do type/out of service area/bad call" at bounding box center [557, 232] width 384 height 15
click at [390, 287] on button "Save" at bounding box center [412, 282] width 108 height 43
click at [86, 90] on div "Classify the call LOCATION NAME LG Repairs Phoenix FROM PHONE (602) 755-6017 TO…" at bounding box center [557, 367] width 1114 height 735
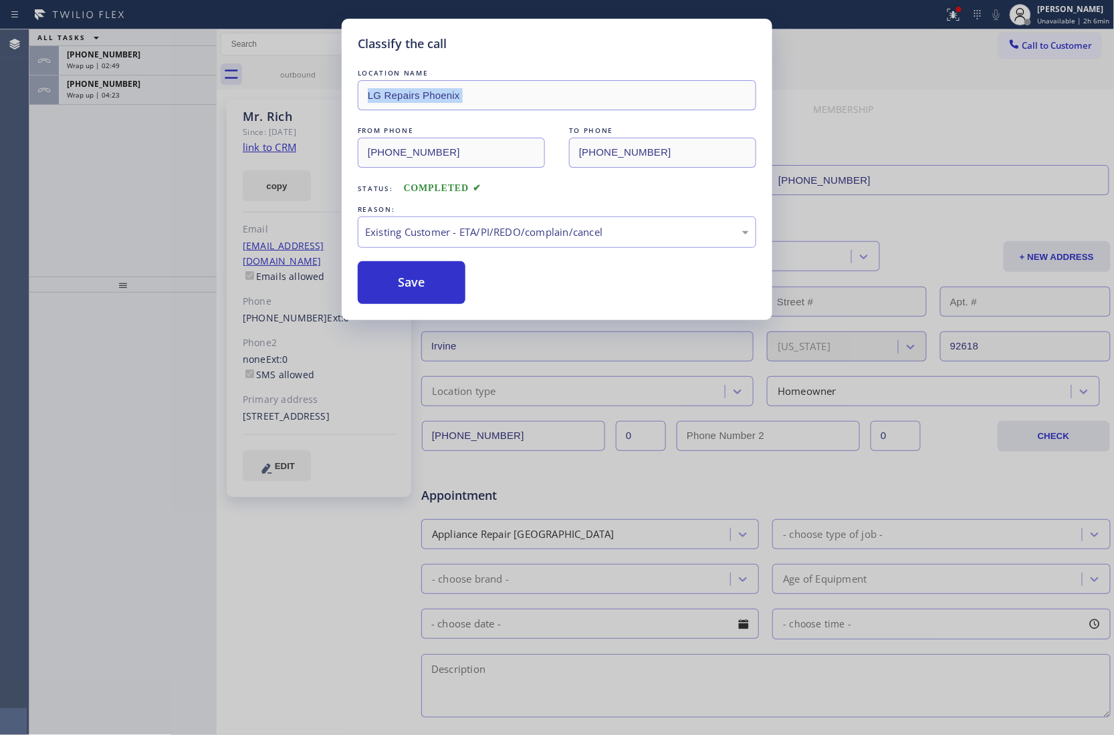
click at [86, 90] on div "Classify the call LOCATION NAME LG Repairs Phoenix FROM PHONE (602) 755-6017 TO…" at bounding box center [557, 367] width 1114 height 735
click at [86, 91] on div "Classify the call LOCATION NAME LG Repairs Phoenix FROM PHONE (602) 755-6017 TO…" at bounding box center [557, 367] width 1114 height 735
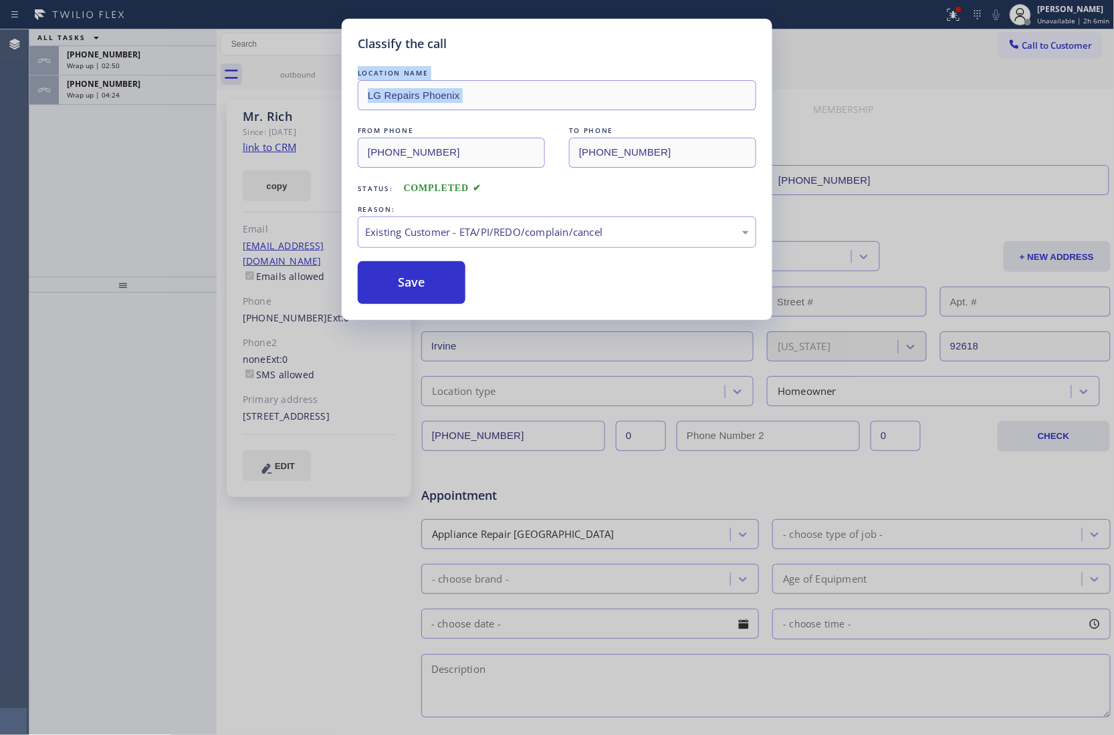
click at [86, 91] on div "Classify the call LOCATION NAME LG Repairs Phoenix FROM PHONE (602) 755-6017 TO…" at bounding box center [557, 367] width 1114 height 735
click at [384, 292] on button "Save" at bounding box center [412, 282] width 108 height 43
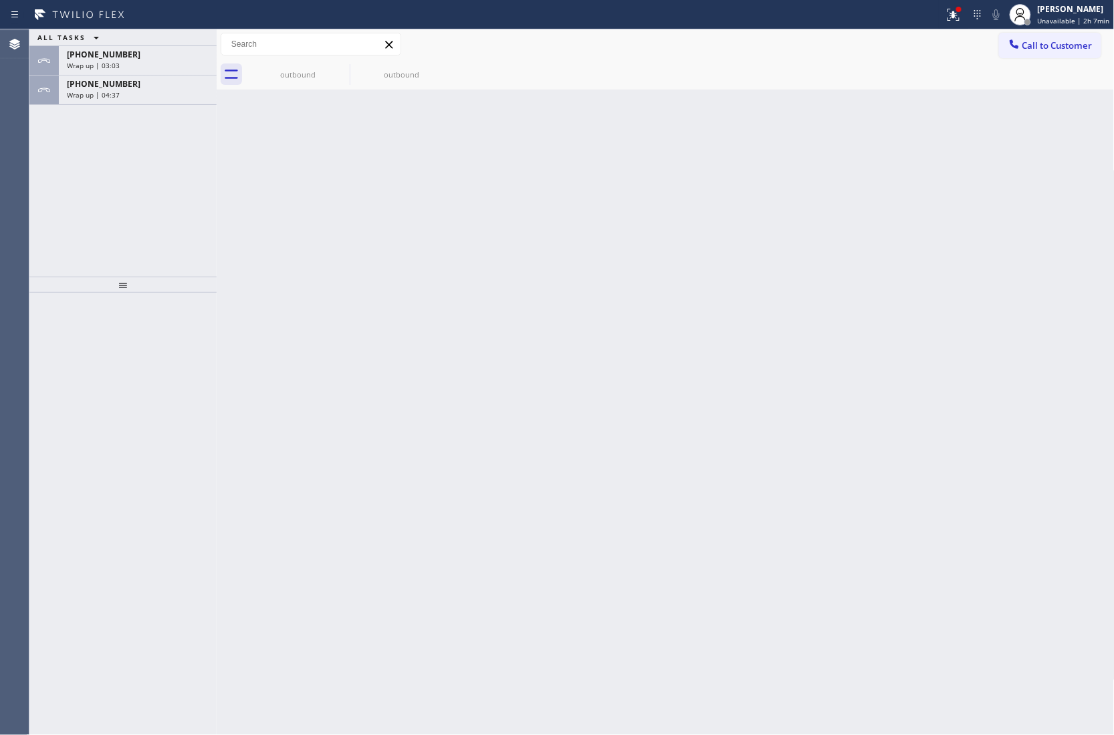
click at [23, 158] on div "Agent Desktop" at bounding box center [14, 382] width 29 height 706
drag, startPoint x: 70, startPoint y: 97, endPoint x: 102, endPoint y: 147, distance: 59.5
click at [71, 97] on span "Wrap up | 04:37" at bounding box center [93, 94] width 53 height 9
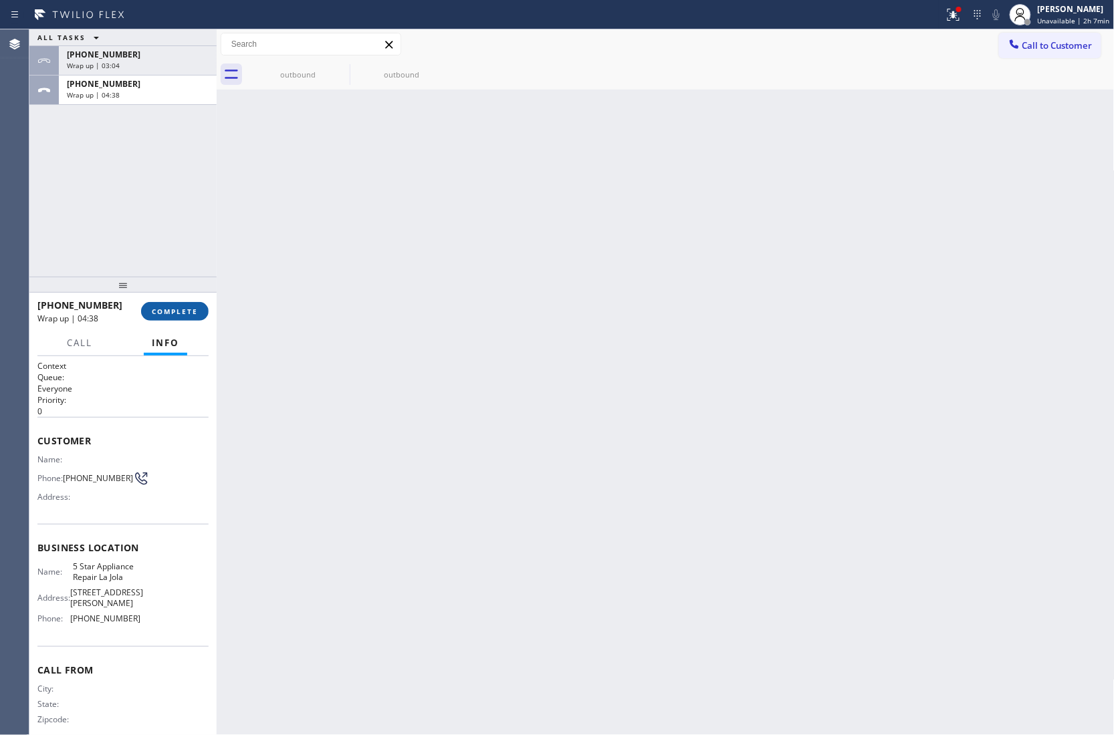
click at [166, 308] on span "COMPLETE" at bounding box center [175, 311] width 46 height 9
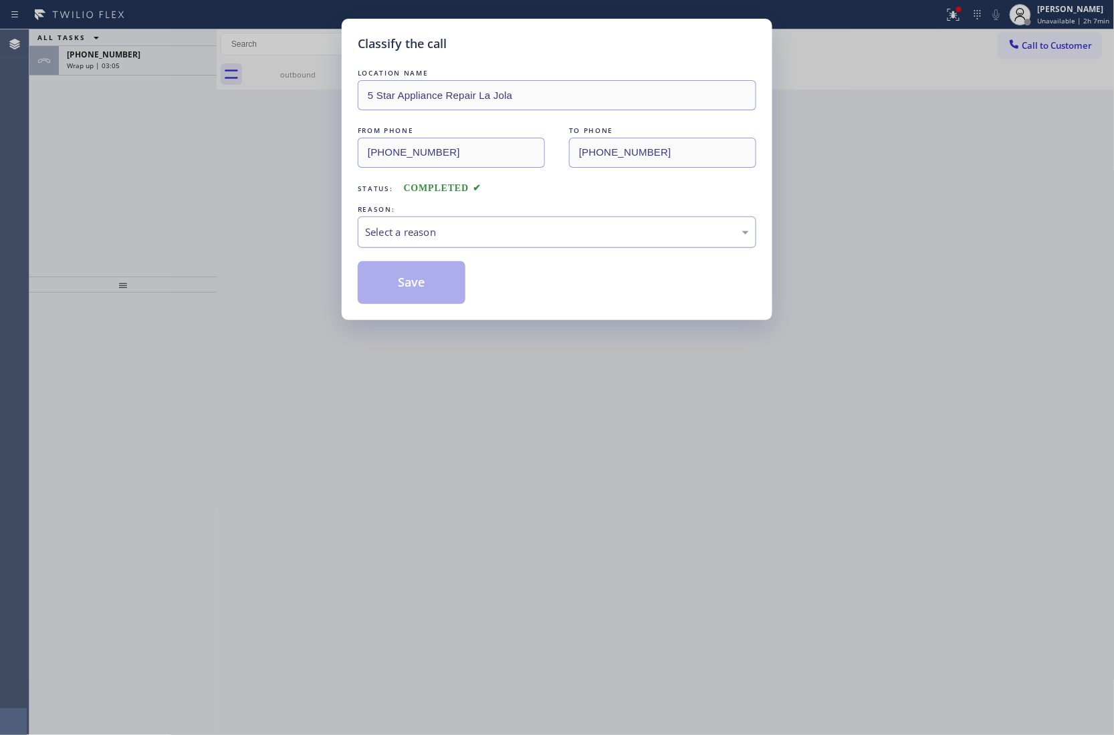
click at [463, 228] on div "Select a reason" at bounding box center [557, 232] width 384 height 15
click at [440, 283] on button "Save" at bounding box center [412, 282] width 108 height 43
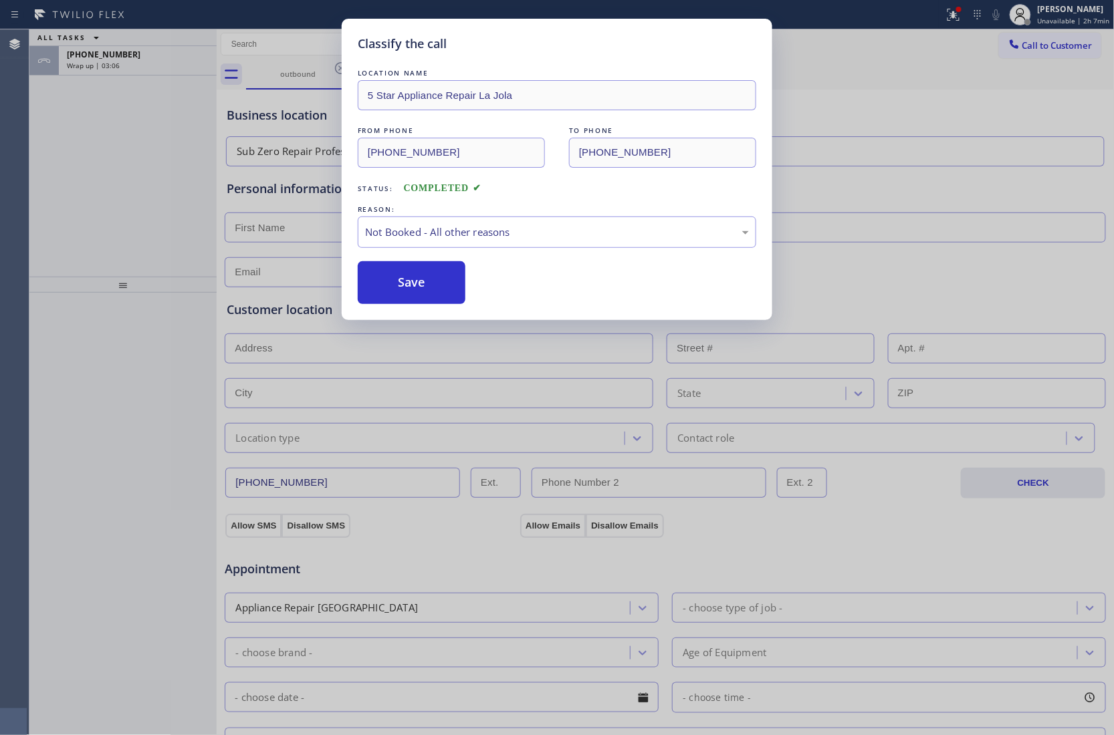
click at [103, 63] on div "Classify the call LOCATION NAME 5 Star Appliance Repair La Jola FROM PHONE (619…" at bounding box center [557, 367] width 1114 height 735
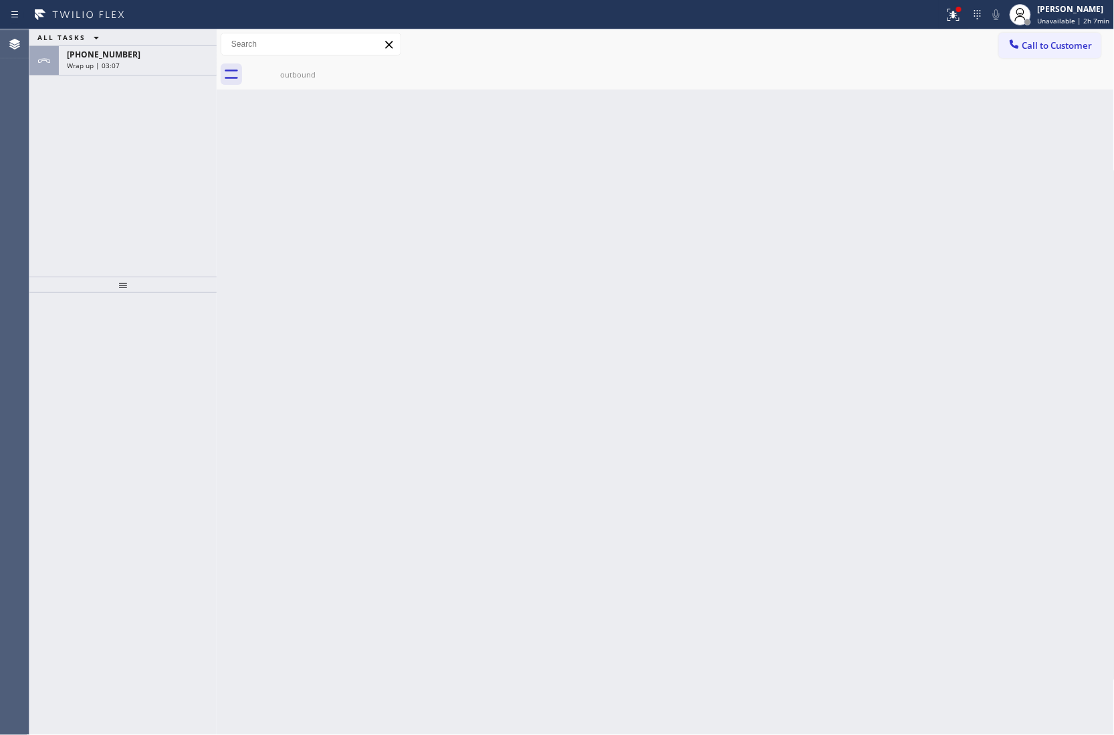
click at [103, 63] on span "Wrap up | 03:07" at bounding box center [93, 65] width 53 height 9
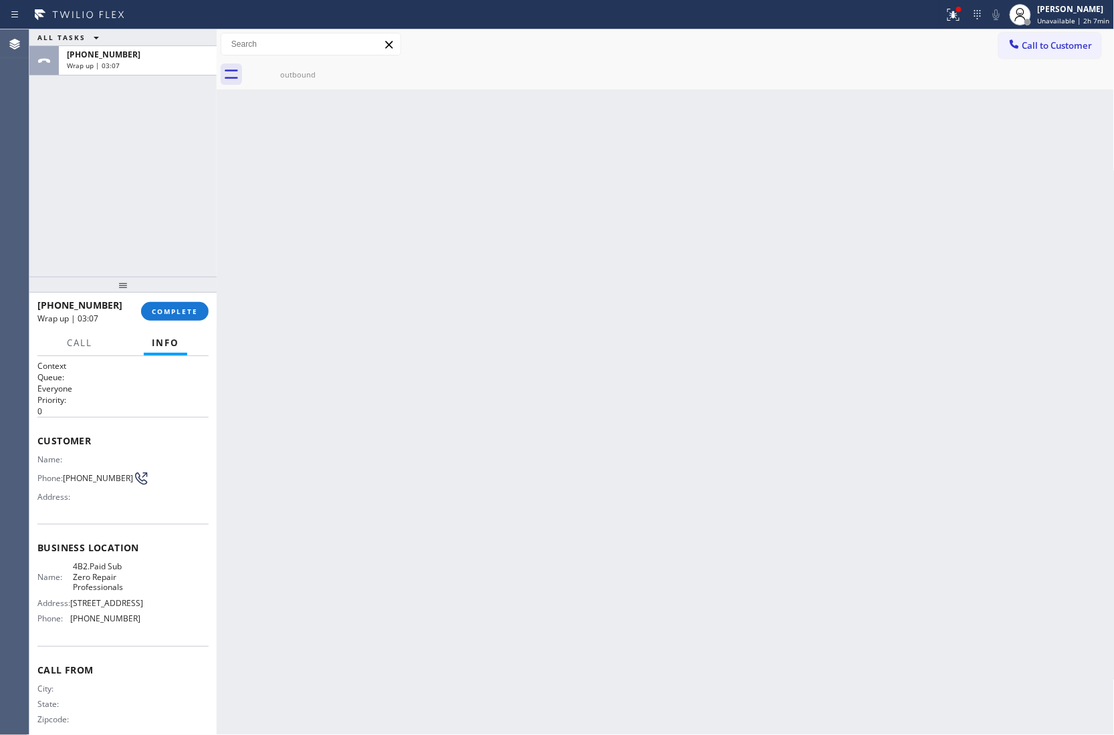
click at [103, 63] on span "Wrap up | 03:07" at bounding box center [93, 65] width 53 height 9
click at [161, 289] on div at bounding box center [122, 285] width 187 height 16
click at [164, 311] on span "COMPLETE" at bounding box center [175, 311] width 46 height 9
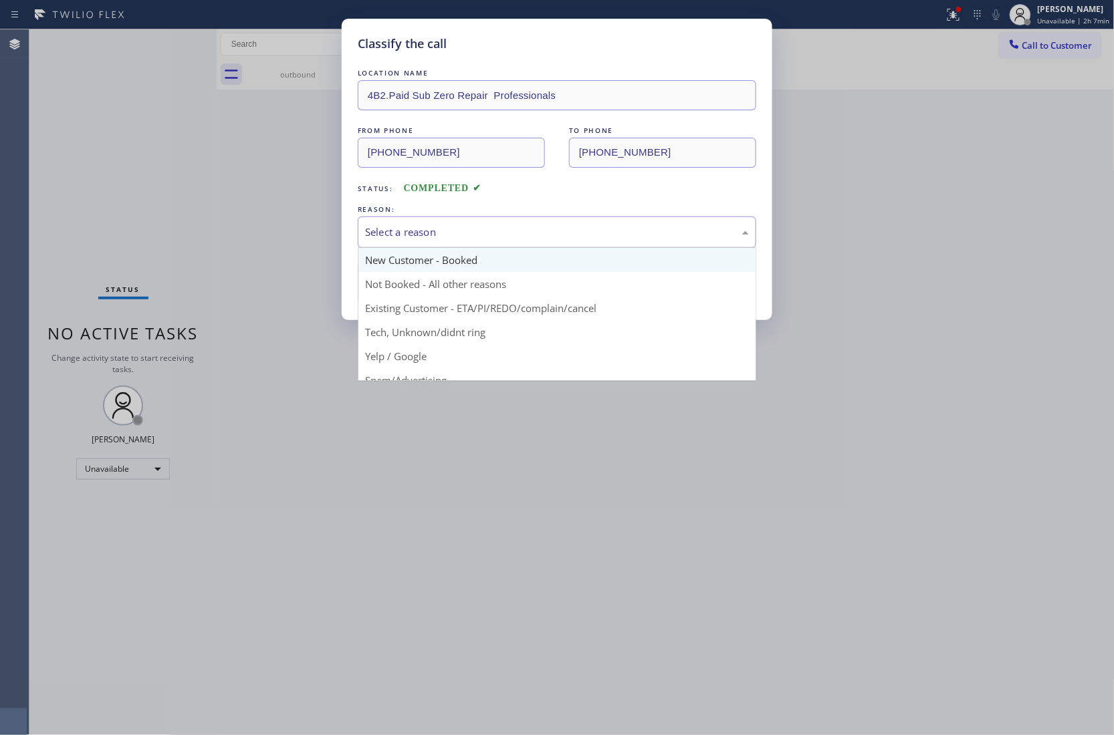
drag, startPoint x: 413, startPoint y: 235, endPoint x: 420, endPoint y: 259, distance: 25.0
click at [416, 236] on div "Select a reason" at bounding box center [557, 232] width 384 height 15
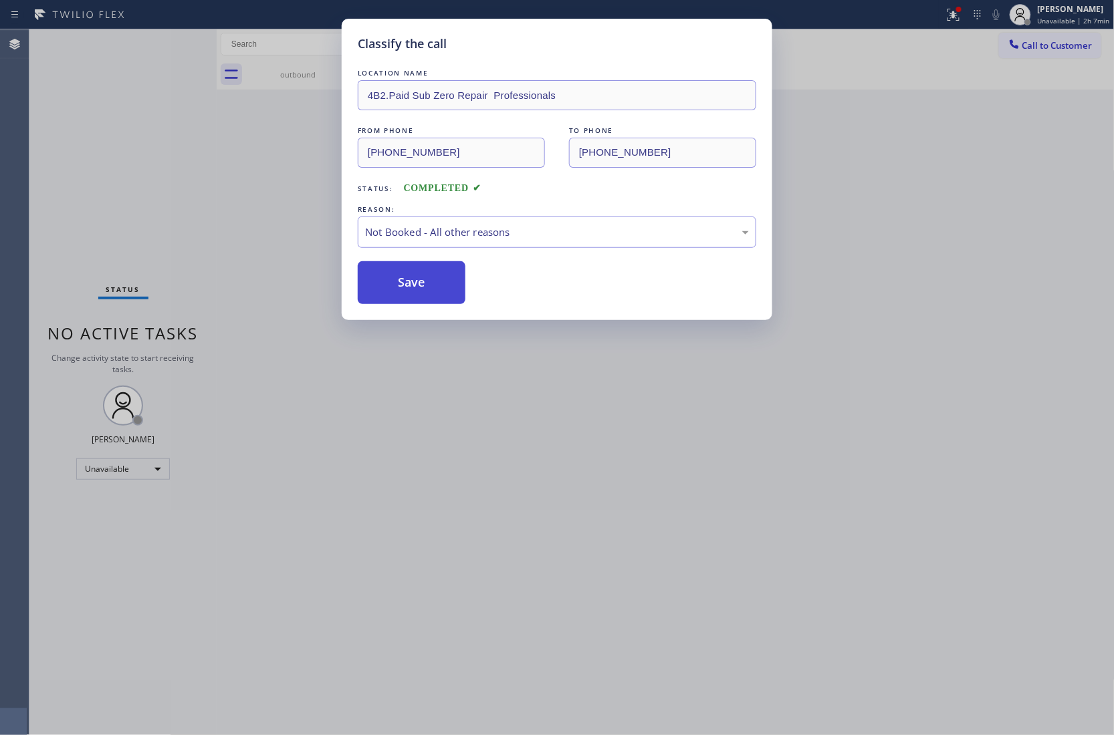
click at [413, 287] on button "Save" at bounding box center [412, 282] width 108 height 43
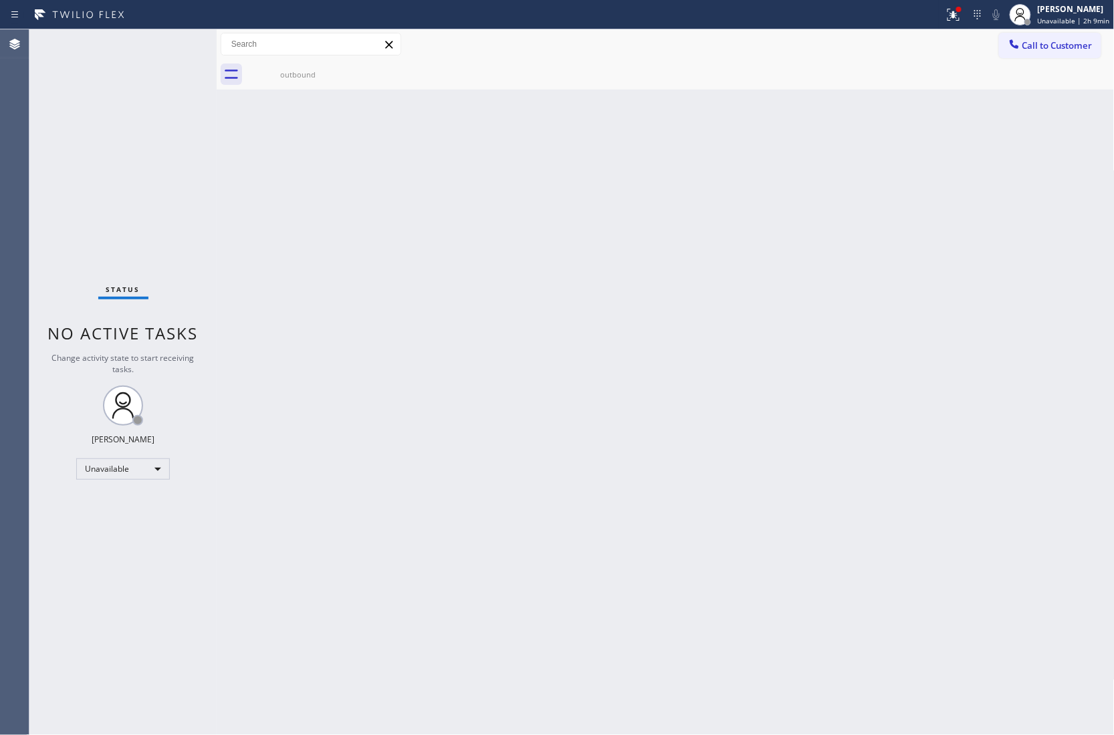
click at [17, 145] on div "Agent Desktop" at bounding box center [14, 382] width 29 height 706
click at [835, 49] on span "Call to Customer" at bounding box center [1057, 45] width 70 height 12
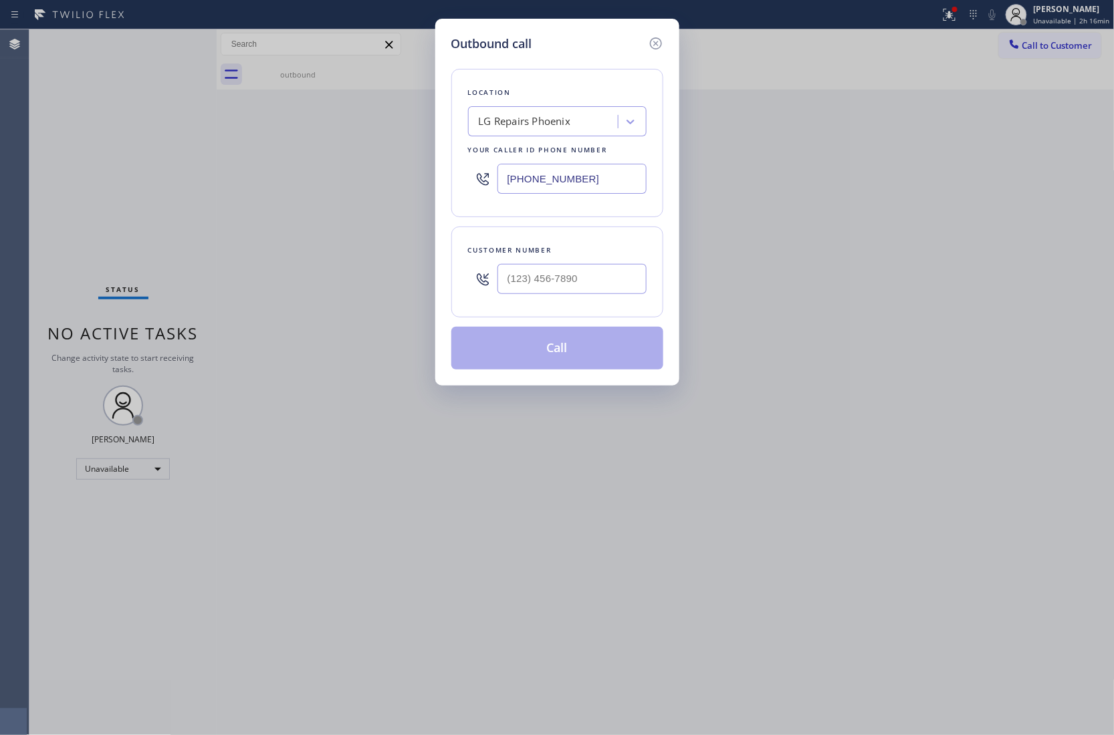
paste input "213) 408-7895"
click at [568, 255] on div "Customer number" at bounding box center [557, 272] width 212 height 91
click at [566, 273] on input "(___) ___-____" at bounding box center [571, 279] width 149 height 30
paste input "213) 320-5633"
click at [570, 356] on button "Call" at bounding box center [557, 348] width 212 height 43
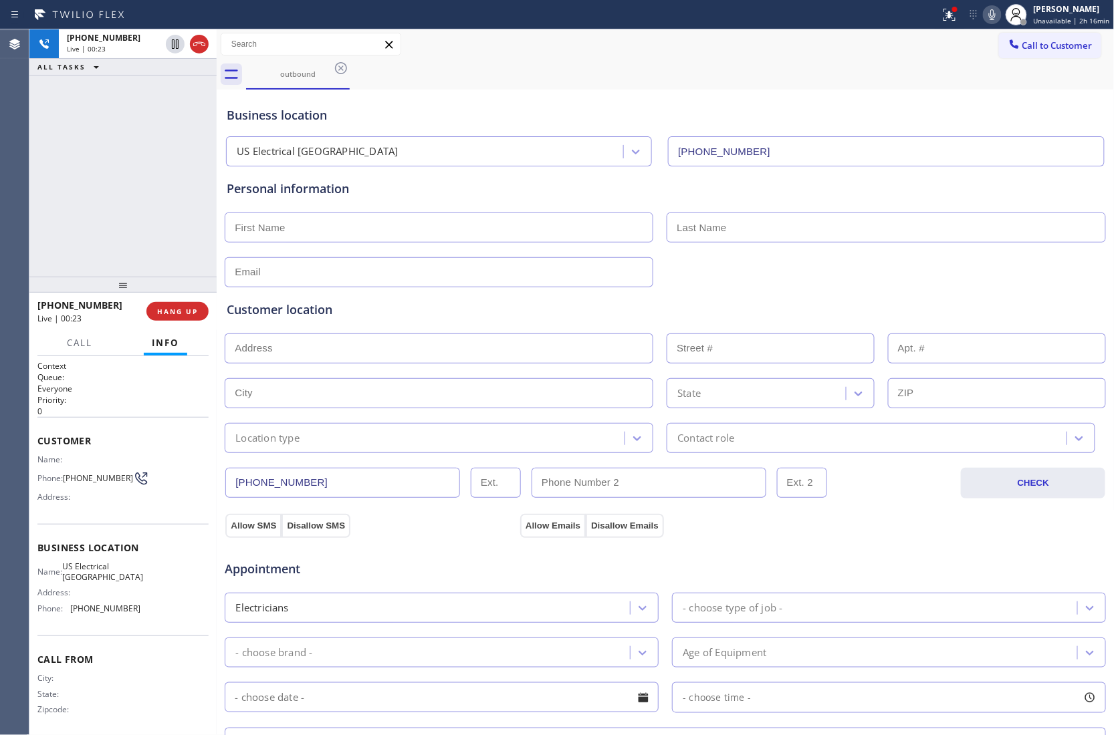
click at [44, 174] on div "+12133205633 Live | 00:23 ALL TASKS ALL TASKS ACTIVE TASKS TASKS IN WRAP UP" at bounding box center [122, 152] width 187 height 247
click at [178, 313] on span "COMPLETE" at bounding box center [175, 311] width 46 height 9
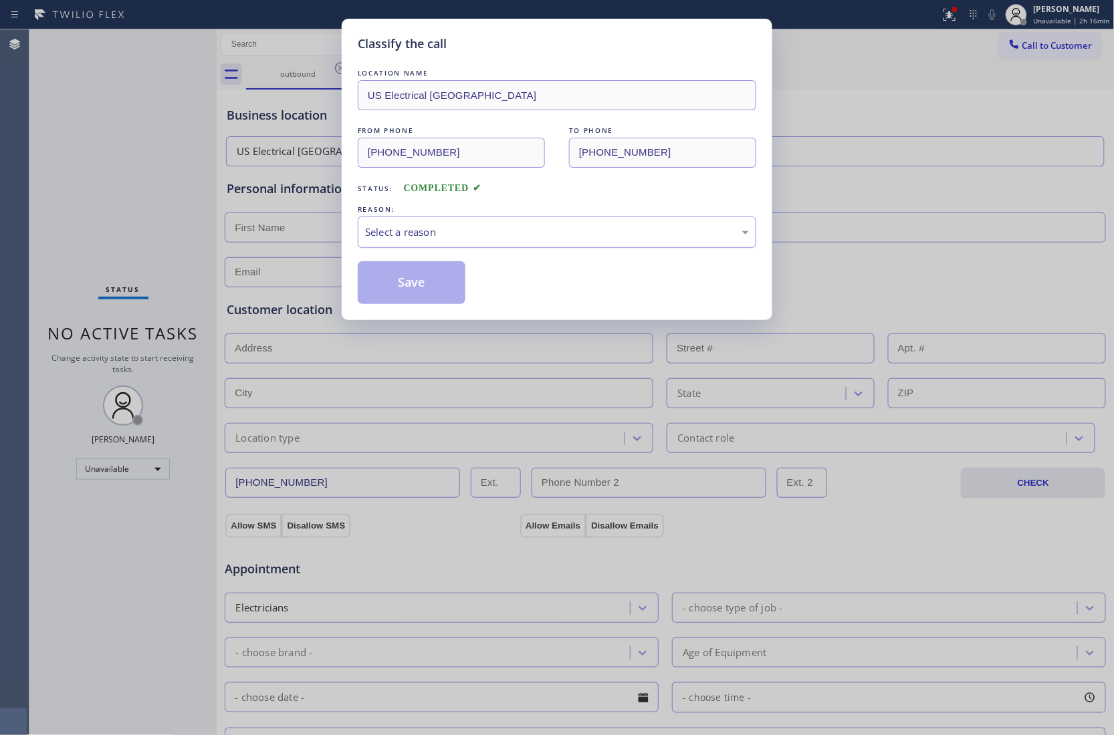
click at [448, 242] on div "Select a reason" at bounding box center [557, 232] width 398 height 31
click at [428, 290] on button "Save" at bounding box center [412, 282] width 108 height 43
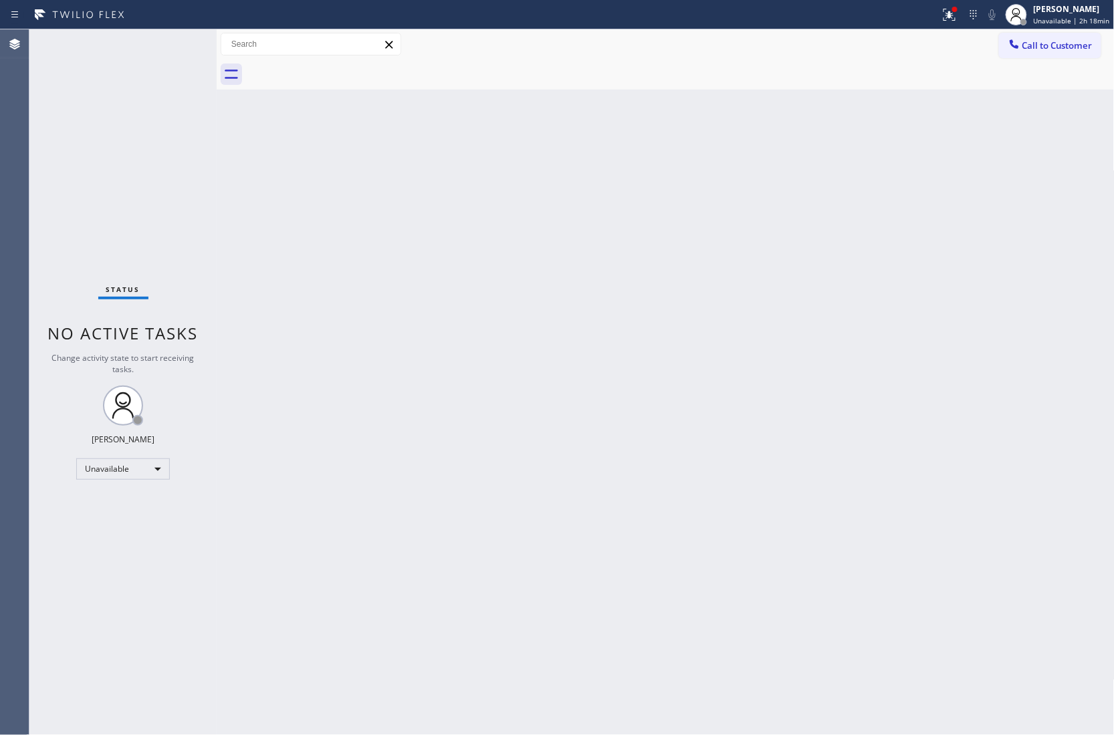
drag, startPoint x: 1032, startPoint y: 49, endPoint x: 905, endPoint y: 113, distance: 142.3
click at [835, 53] on button "Call to Customer" at bounding box center [1050, 45] width 102 height 25
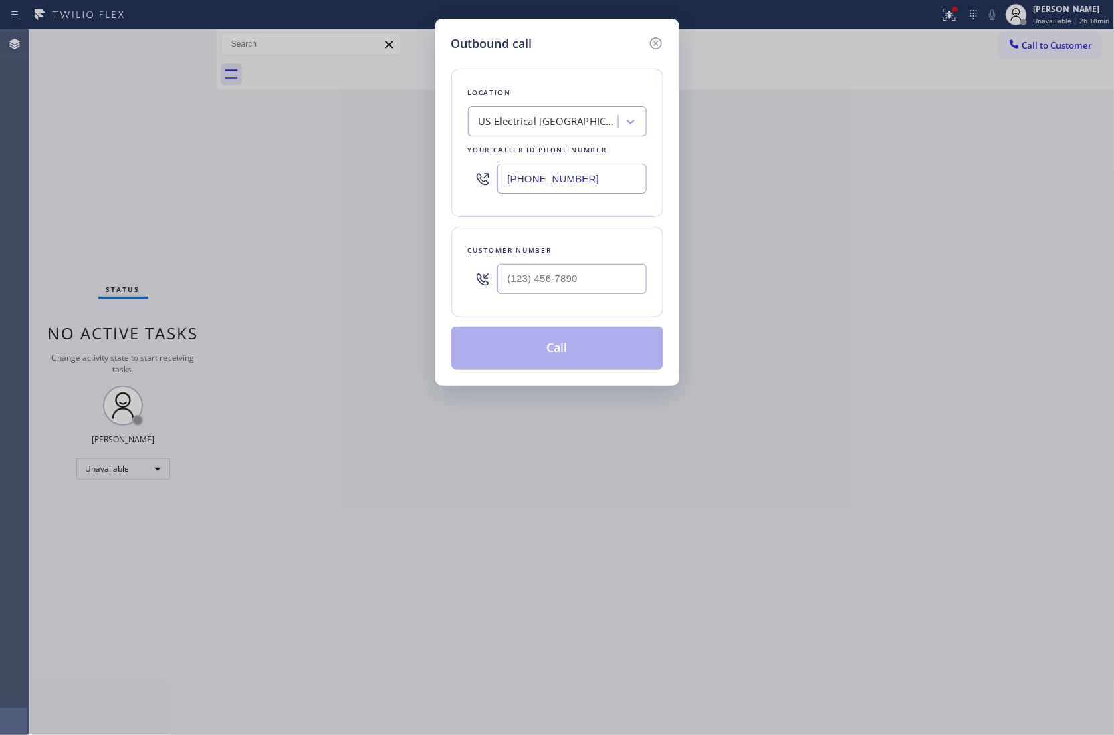
click at [547, 299] on div at bounding box center [571, 278] width 149 height 43
drag, startPoint x: 553, startPoint y: 291, endPoint x: 744, endPoint y: 182, distance: 219.5
click at [553, 292] on input "(___) ___-____" at bounding box center [571, 279] width 149 height 30
paste input "978) 624-0409"
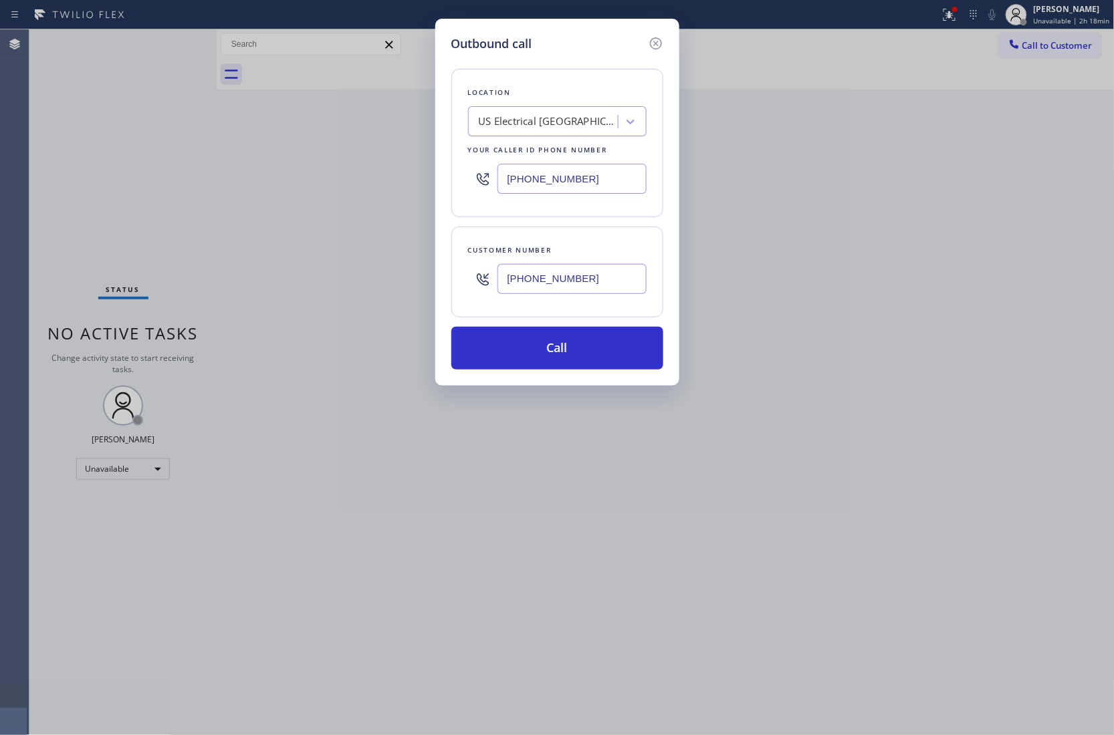
drag, startPoint x: 549, startPoint y: 174, endPoint x: 562, endPoint y: 179, distance: 13.2
click at [547, 172] on input "(213) 408-7895" at bounding box center [571, 179] width 149 height 30
paste input "786) 704-0997"
click at [560, 365] on button "Call" at bounding box center [557, 348] width 212 height 43
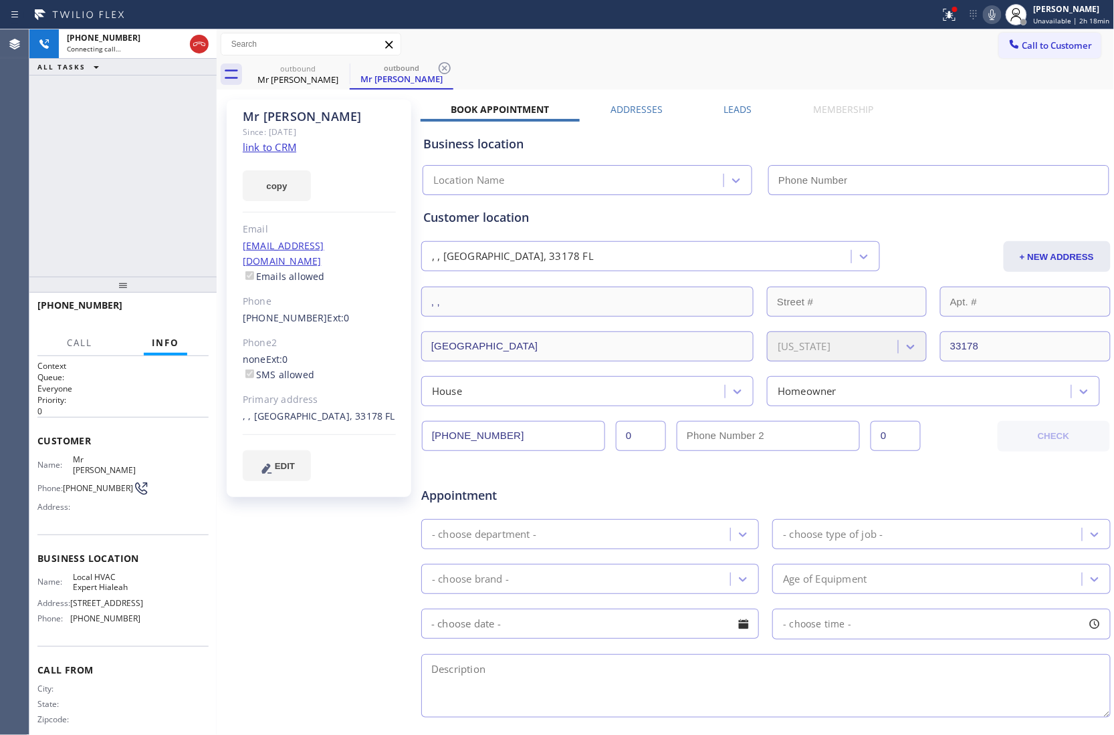
drag, startPoint x: 6, startPoint y: 176, endPoint x: 35, endPoint y: 184, distance: 30.5
click at [6, 176] on div "Agent Desktop" at bounding box center [14, 382] width 29 height 706
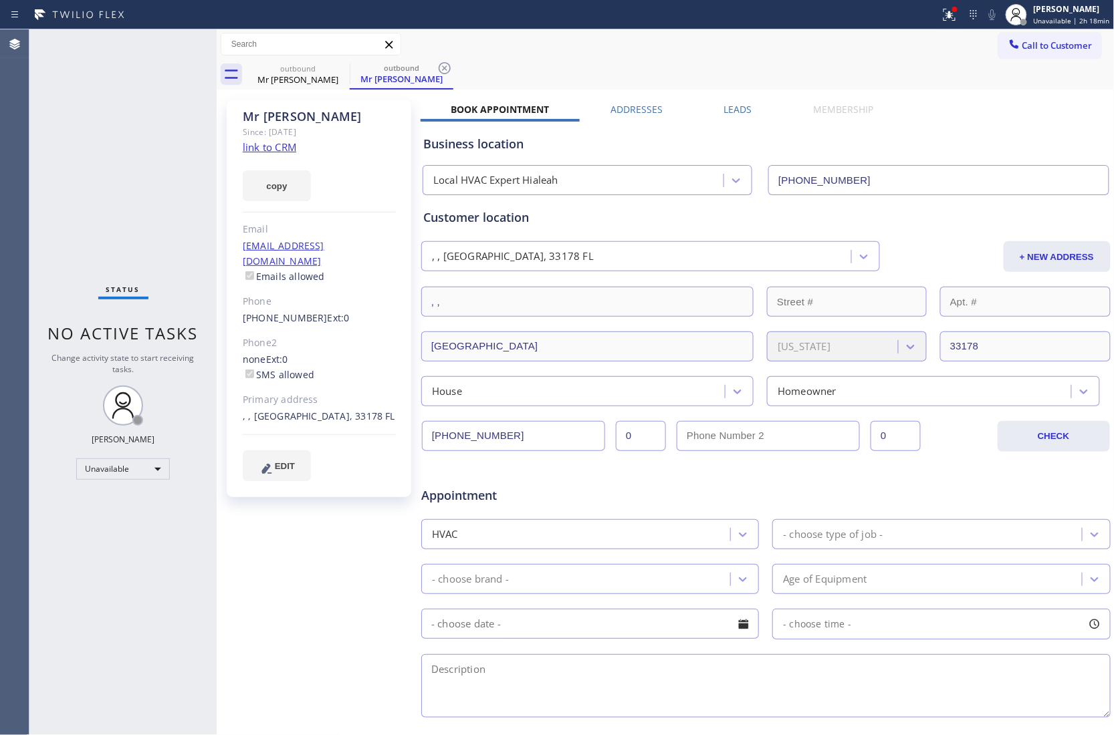
click at [52, 191] on div "Status No active tasks Change activity state to start receiving tasks. [PERSON_…" at bounding box center [122, 382] width 187 height 706
drag, startPoint x: 1071, startPoint y: 45, endPoint x: 967, endPoint y: 127, distance: 132.4
click at [835, 44] on span "Call to Customer" at bounding box center [1057, 45] width 70 height 12
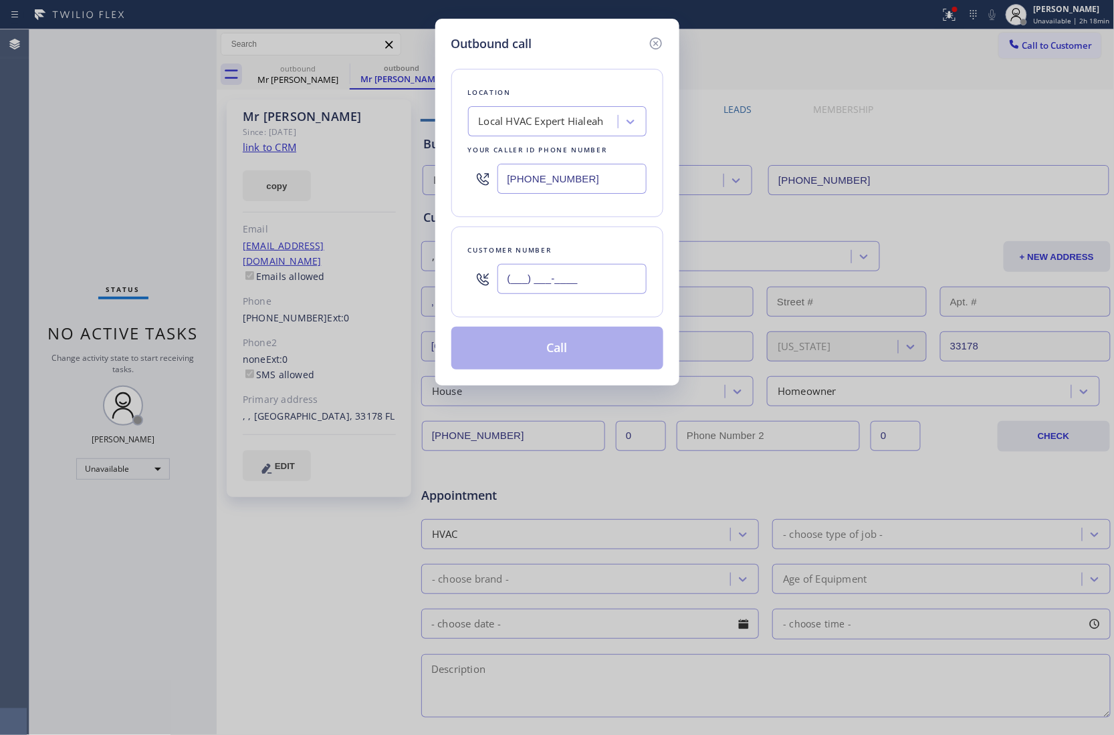
click at [579, 270] on input "(___) ___-____" at bounding box center [571, 279] width 149 height 30
paste input "978) 624-0409"
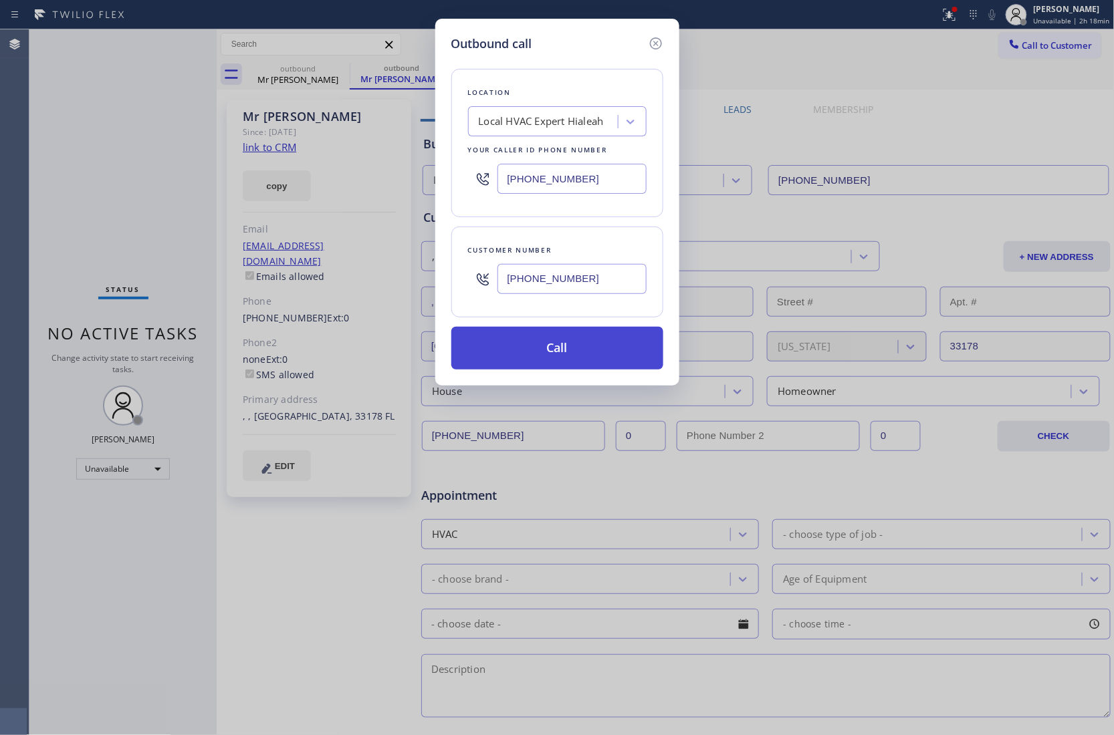
click at [537, 348] on button "Call" at bounding box center [557, 348] width 212 height 43
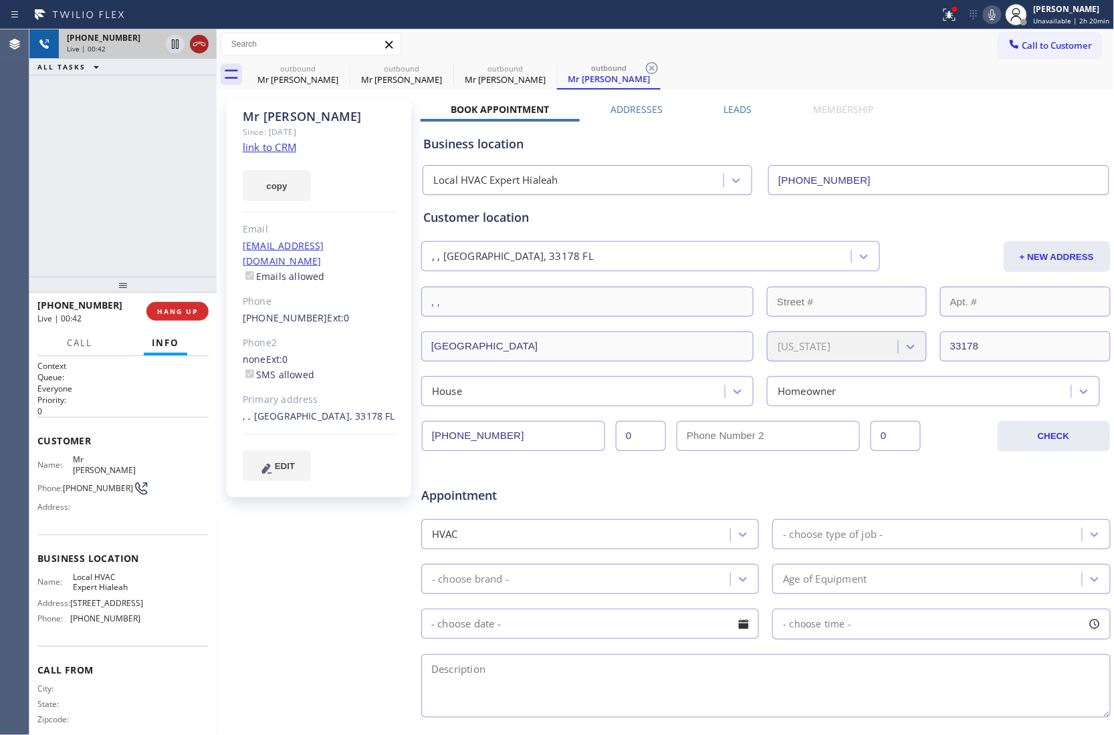
click at [201, 43] on icon at bounding box center [199, 44] width 16 height 16
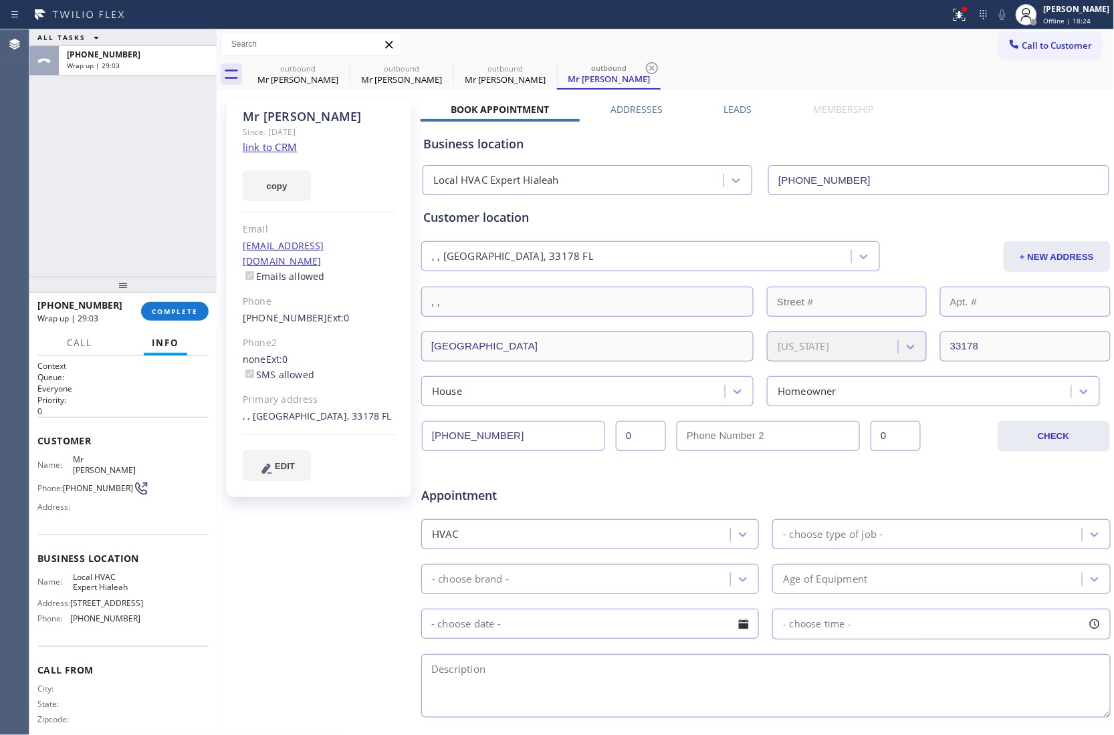
drag, startPoint x: 1056, startPoint y: 47, endPoint x: 924, endPoint y: 110, distance: 146.8
click at [1053, 49] on span "Call to Customer" at bounding box center [1057, 45] width 70 height 12
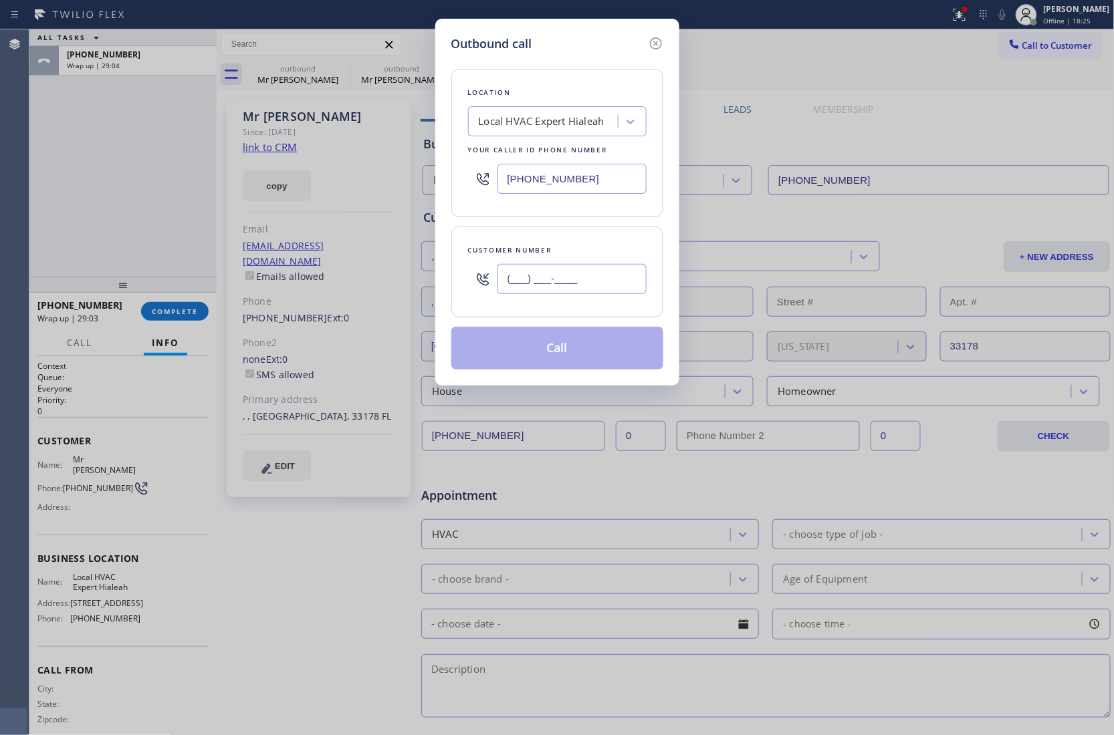
click at [594, 281] on input "(___) ___-____" at bounding box center [571, 279] width 149 height 30
paste input "951) 760-2741"
type input "[PHONE_NUMBER]"
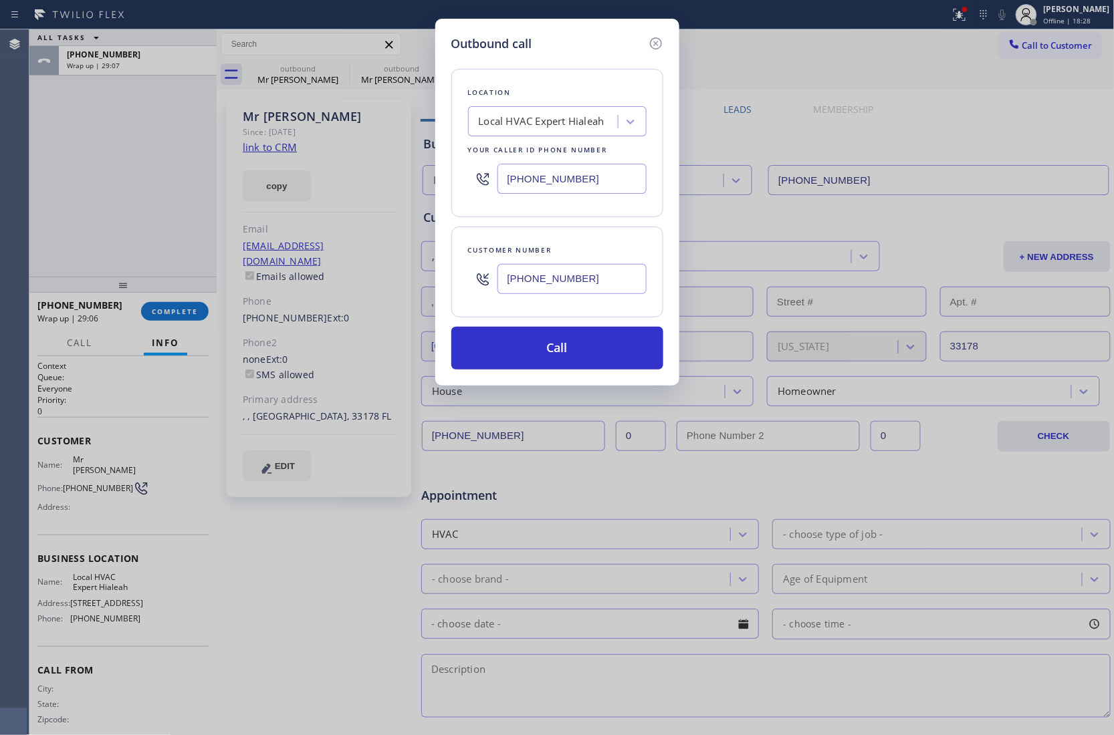
click at [547, 179] on input "[PHONE_NUMBER]" at bounding box center [571, 179] width 149 height 30
paste input "60) 462-2559"
drag, startPoint x: 562, startPoint y: 353, endPoint x: 694, endPoint y: 91, distance: 293.3
click at [562, 354] on button "Call" at bounding box center [557, 348] width 212 height 43
click at [694, 91] on div "Outbound call Location QuickFixMasters Your caller id phone number (760) 462-25…" at bounding box center [557, 367] width 1114 height 735
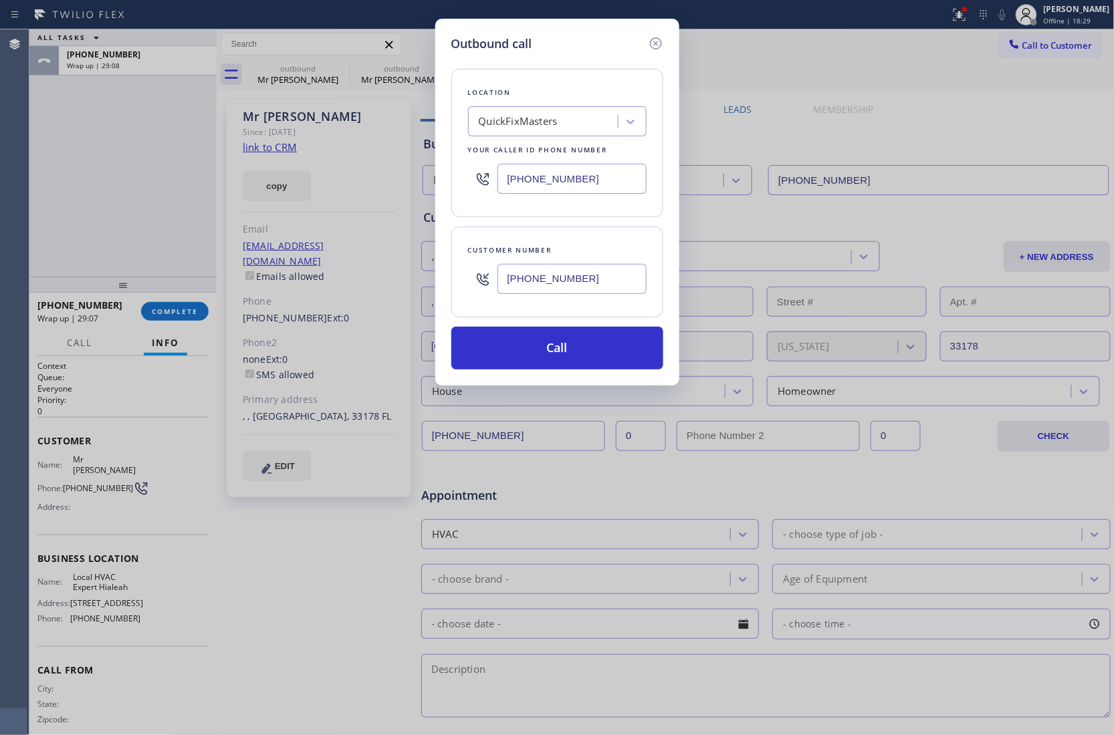
click at [695, 91] on div "Outbound call Location QuickFixMasters Your caller id phone number (760) 462-25…" at bounding box center [557, 367] width 1114 height 735
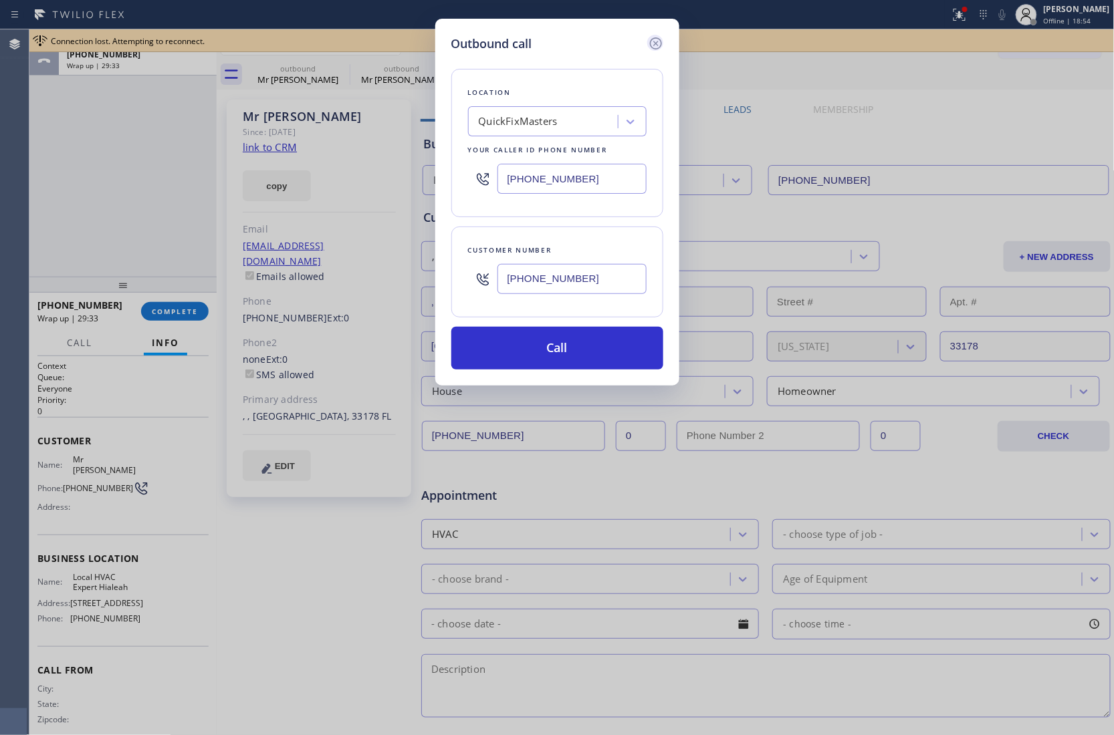
click at [660, 38] on icon at bounding box center [656, 43] width 16 height 16
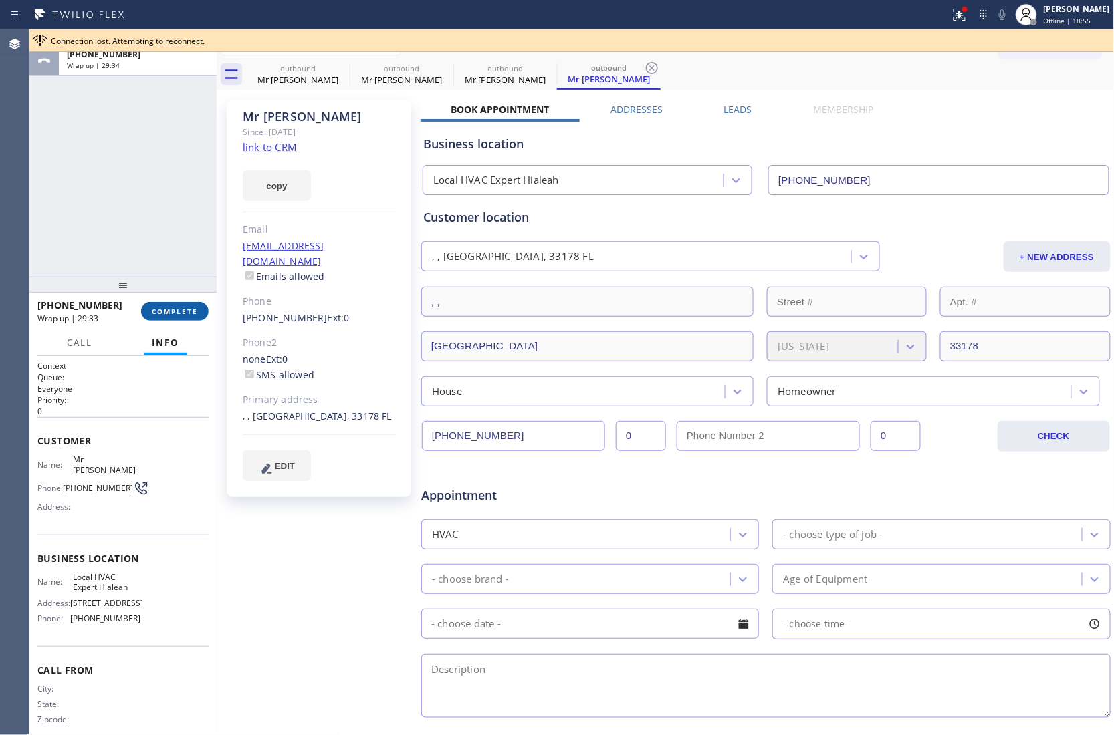
click at [179, 305] on button "COMPLETE" at bounding box center [175, 311] width 68 height 19
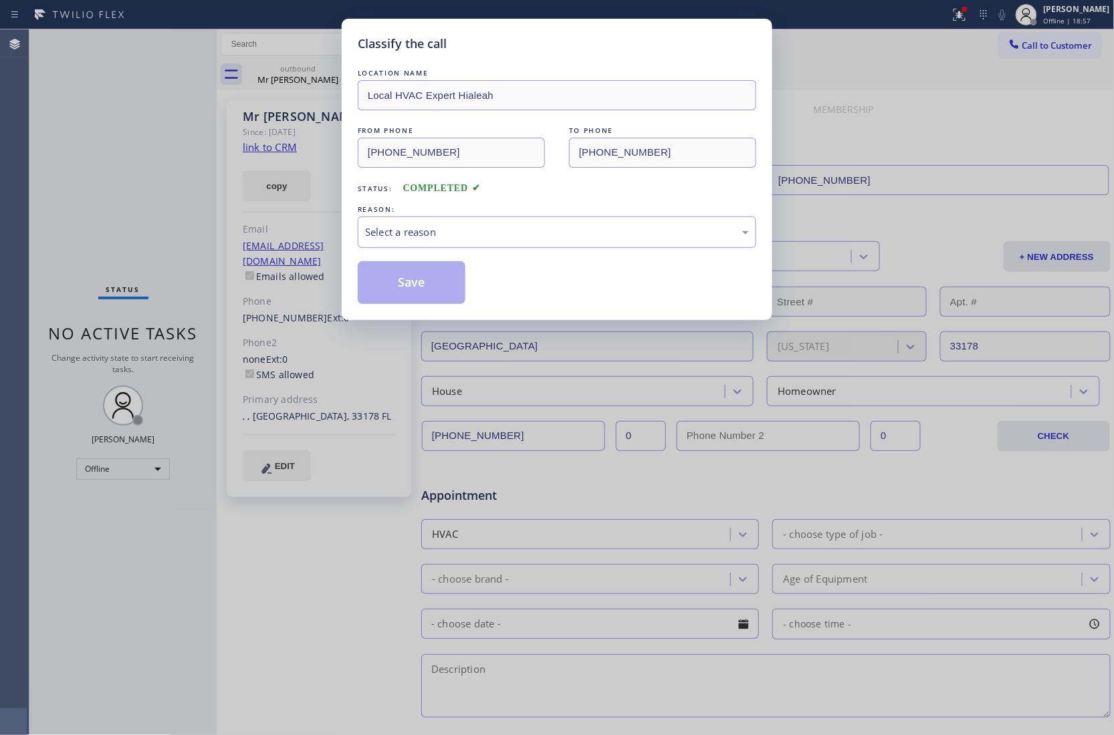
click at [461, 217] on div "Select a reason" at bounding box center [557, 232] width 398 height 31
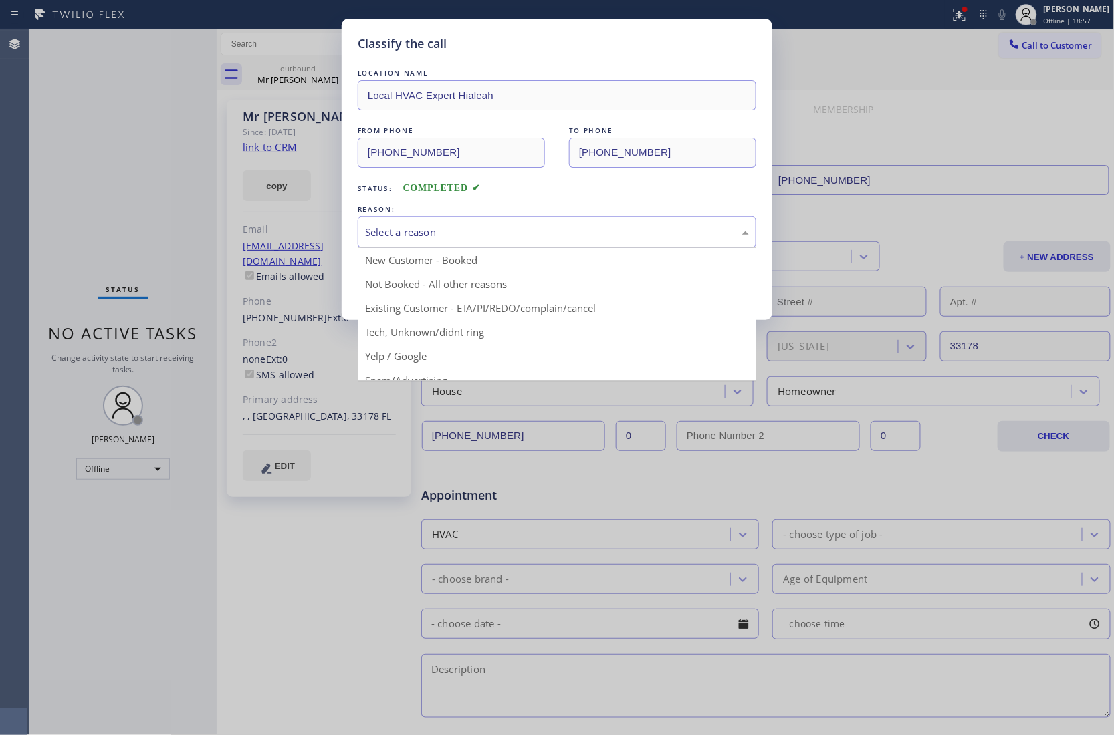
click at [466, 240] on div "Select a reason" at bounding box center [557, 232] width 384 height 15
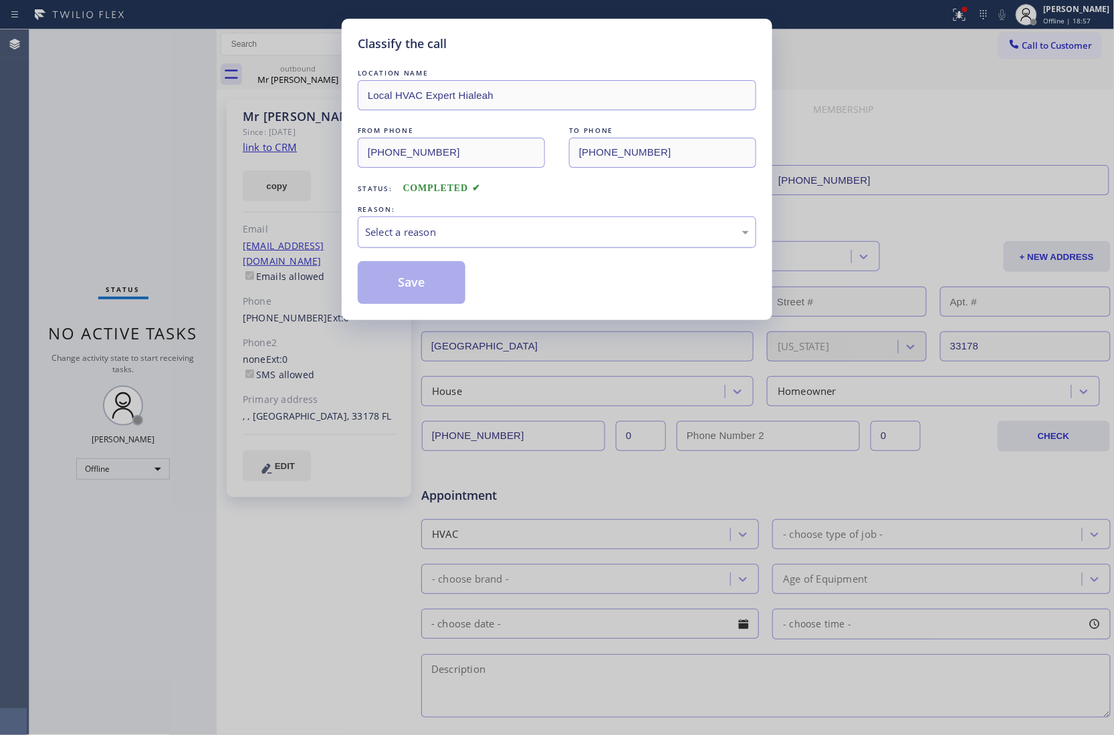
click at [437, 234] on div "Select a reason" at bounding box center [557, 232] width 384 height 15
drag, startPoint x: 400, startPoint y: 281, endPoint x: 987, endPoint y: 94, distance: 616.0
click at [404, 279] on button "Save" at bounding box center [412, 282] width 108 height 43
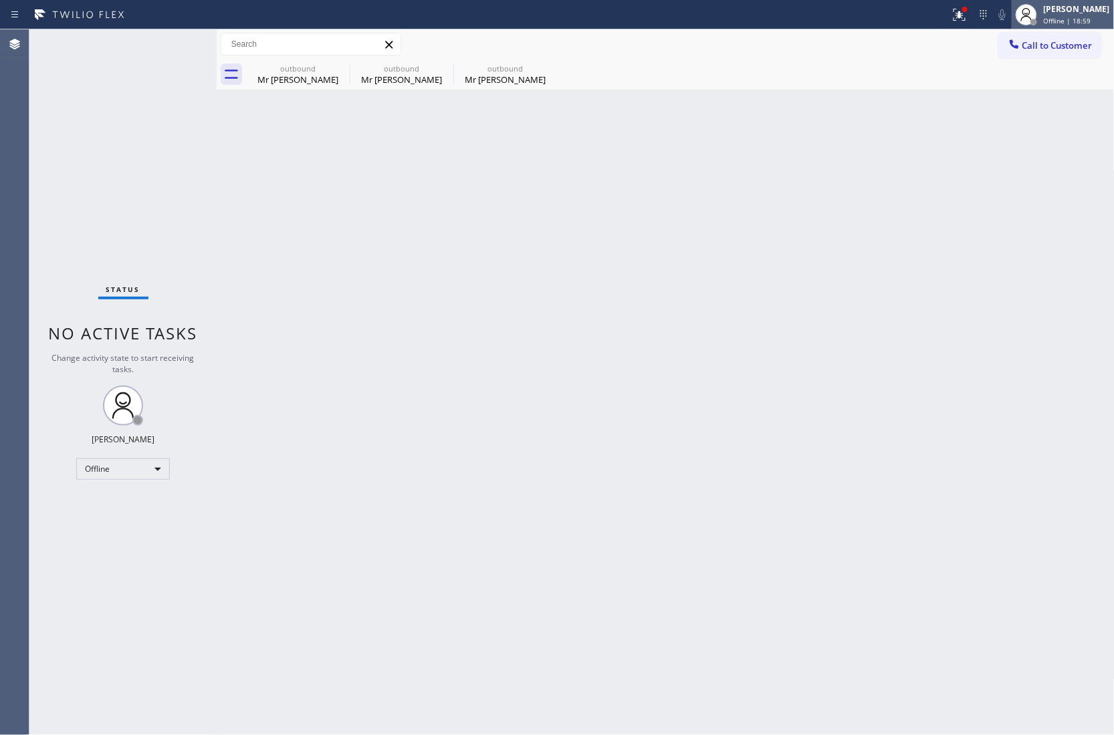
click at [1063, 14] on div "[PERSON_NAME]" at bounding box center [1076, 8] width 66 height 11
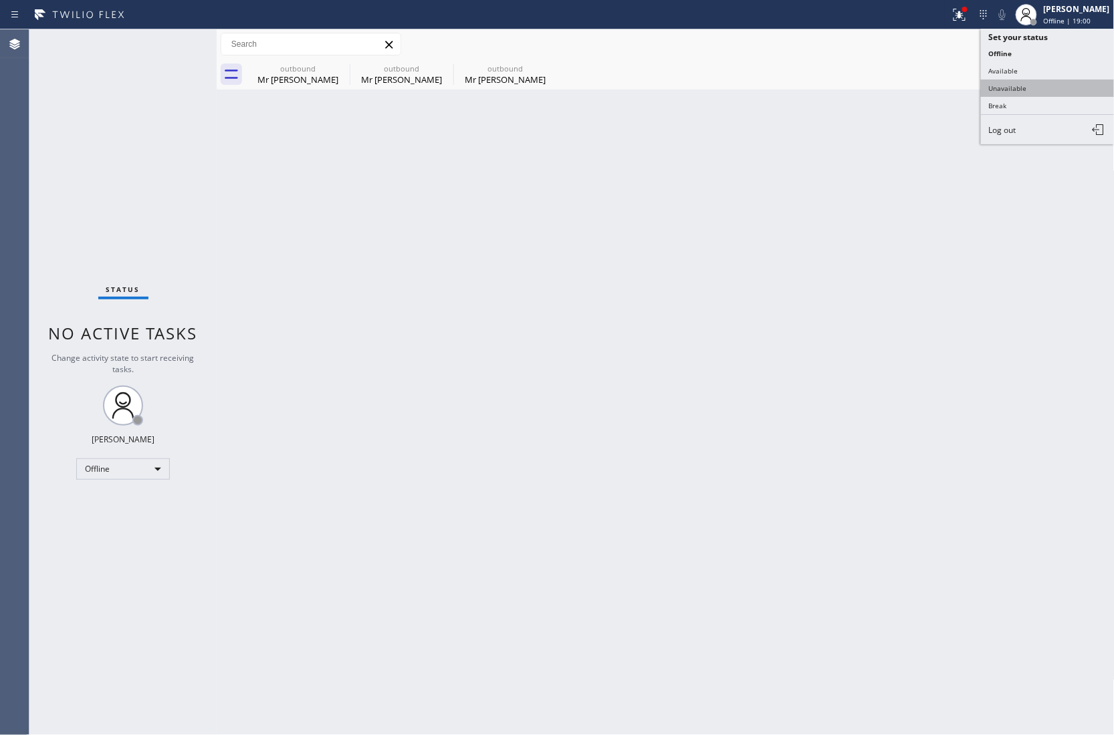
click at [1023, 83] on button "Unavailable" at bounding box center [1048, 88] width 134 height 17
drag, startPoint x: 1055, startPoint y: 45, endPoint x: 773, endPoint y: 150, distance: 300.1
click at [1044, 51] on span "Call to Customer" at bounding box center [1057, 45] width 70 height 12
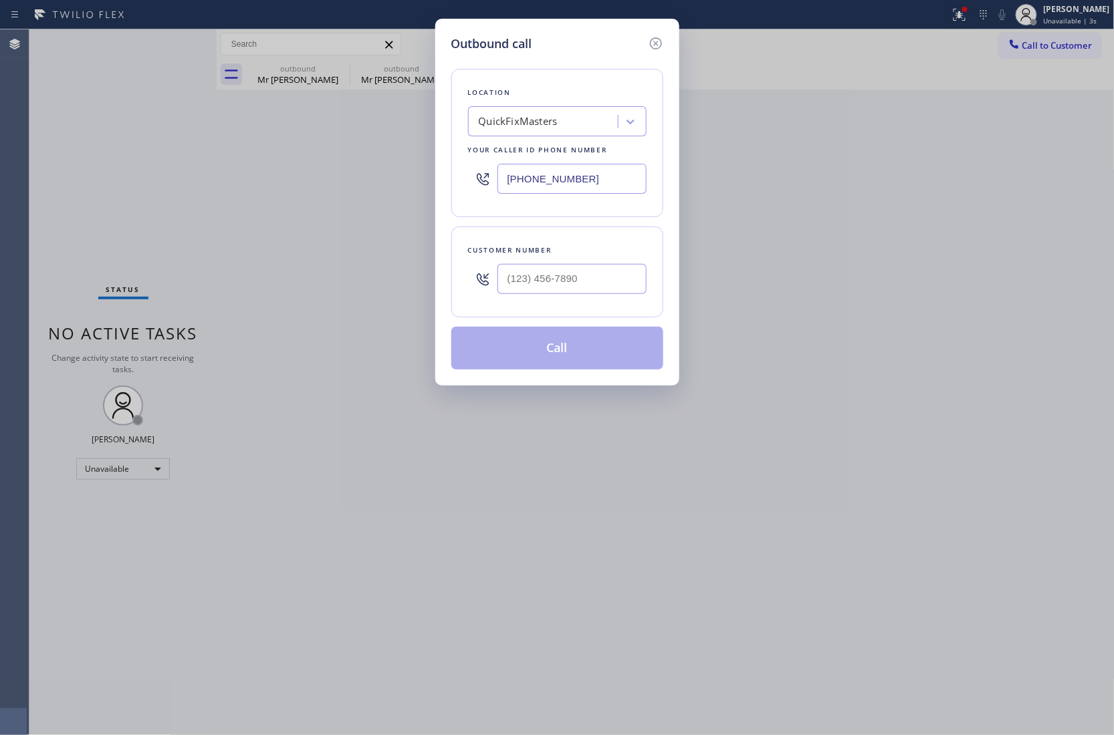
click at [556, 172] on input "[PHONE_NUMBER]" at bounding box center [571, 179] width 149 height 30
click at [533, 187] on input "[PHONE_NUMBER]" at bounding box center [571, 179] width 149 height 30
paste input "669) 239-2343"
type input "[PHONE_NUMBER]"
type input "(___) ___-____"
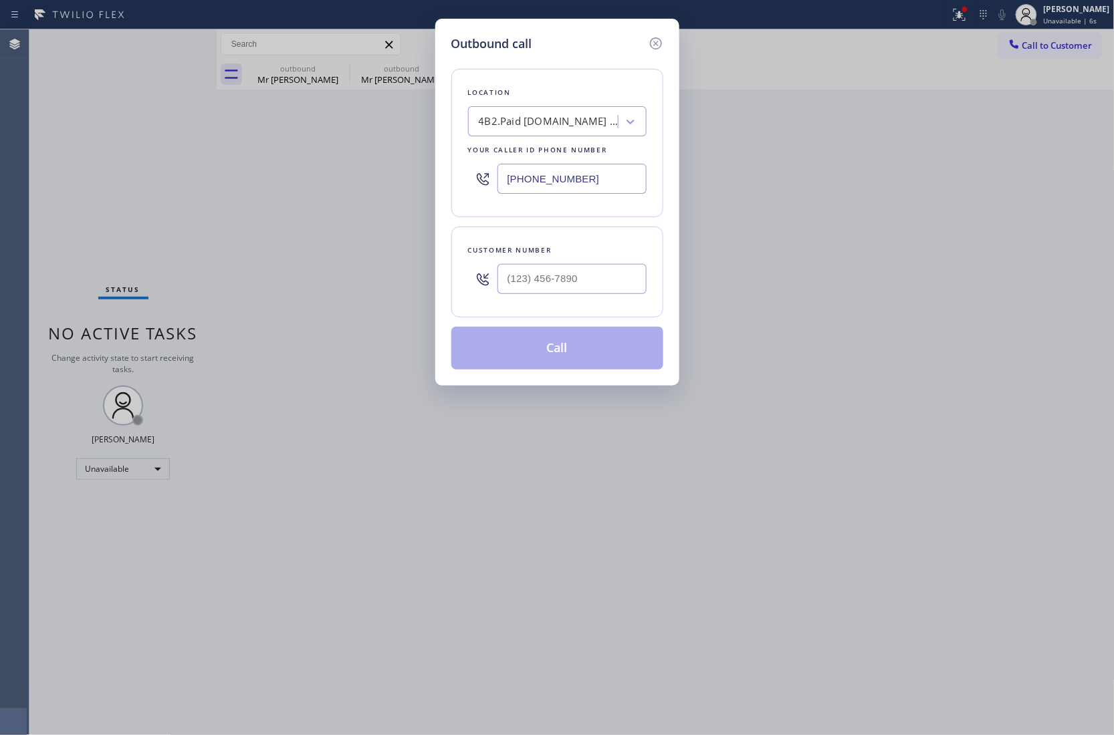
click at [560, 274] on input "text" at bounding box center [571, 279] width 149 height 30
paste input "669) 274-5359"
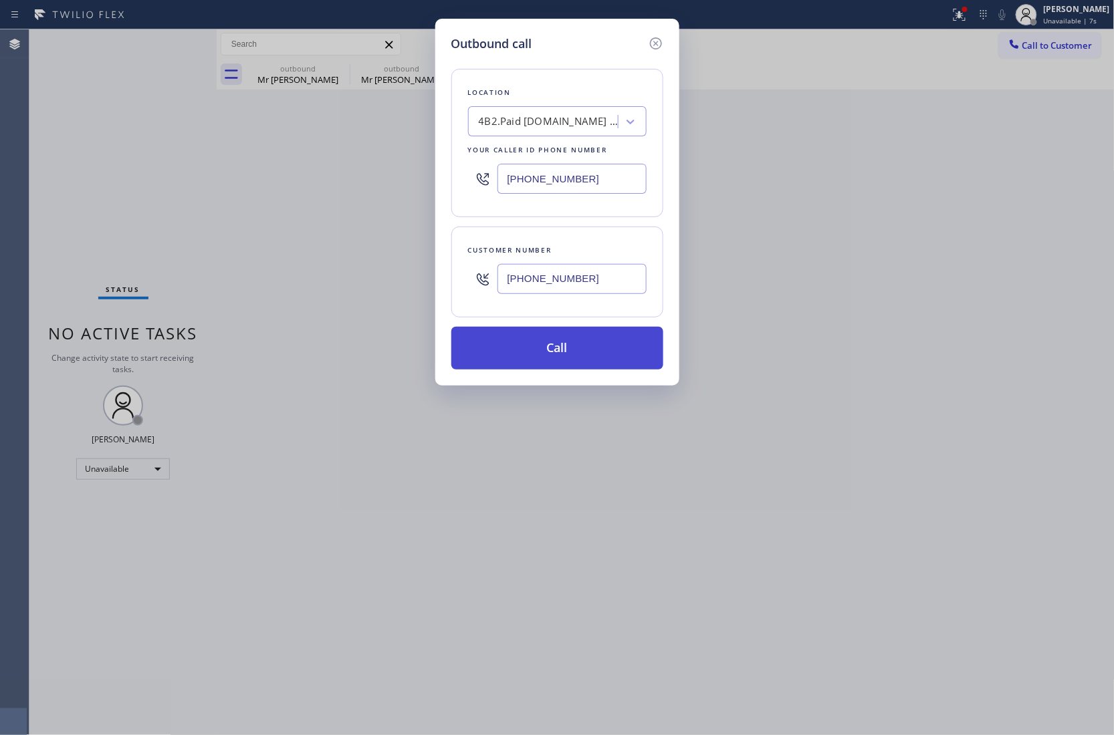
type input "[PHONE_NUMBER]"
click at [581, 345] on button "Call" at bounding box center [557, 348] width 212 height 43
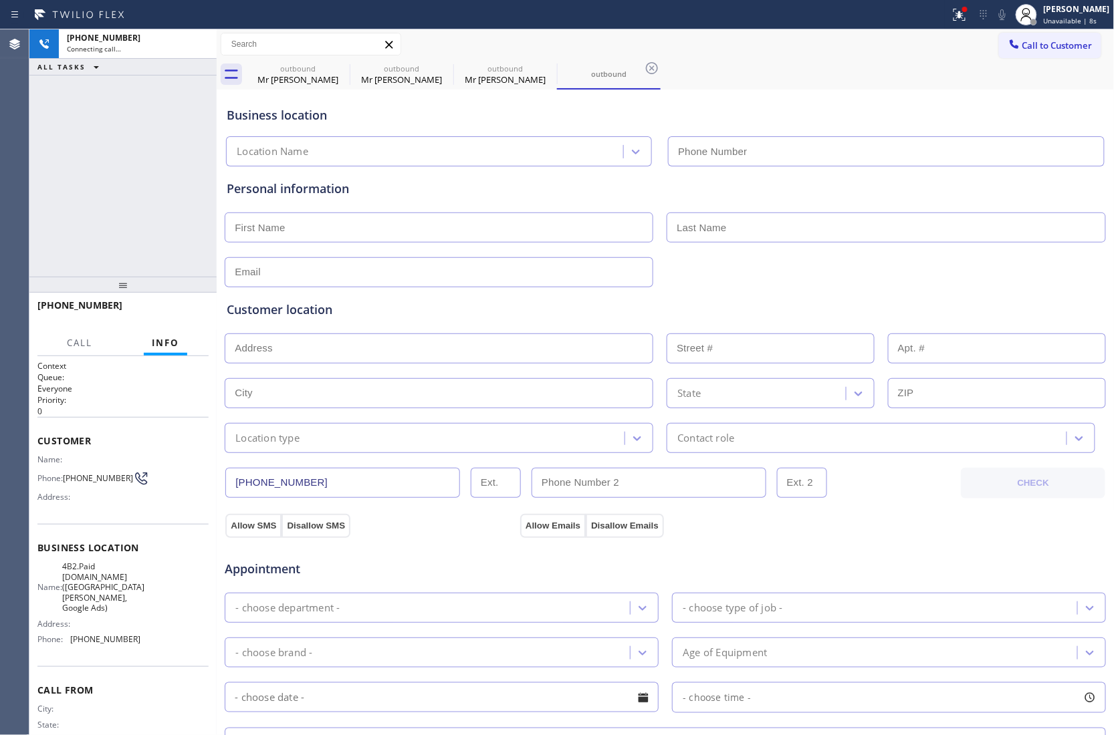
type input "[PHONE_NUMBER]"
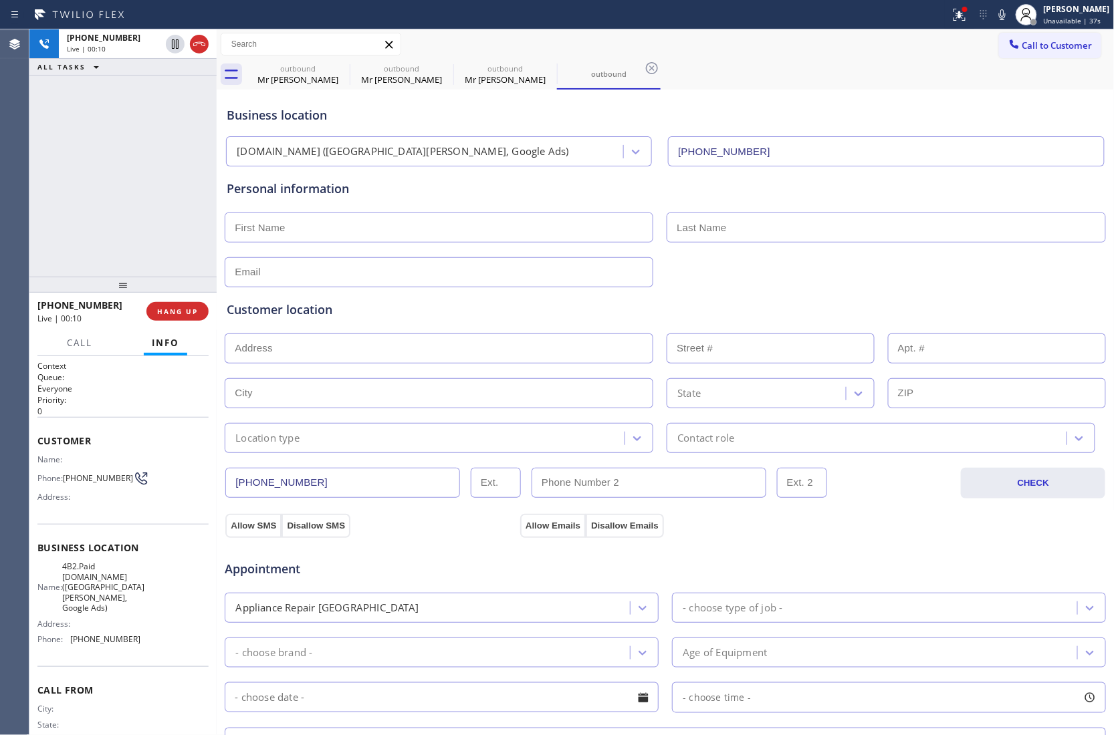
drag, startPoint x: 24, startPoint y: 174, endPoint x: 680, endPoint y: 80, distance: 662.4
click at [25, 174] on div "Agent Desktop" at bounding box center [14, 382] width 29 height 706
click at [994, 13] on icon at bounding box center [1002, 15] width 16 height 16
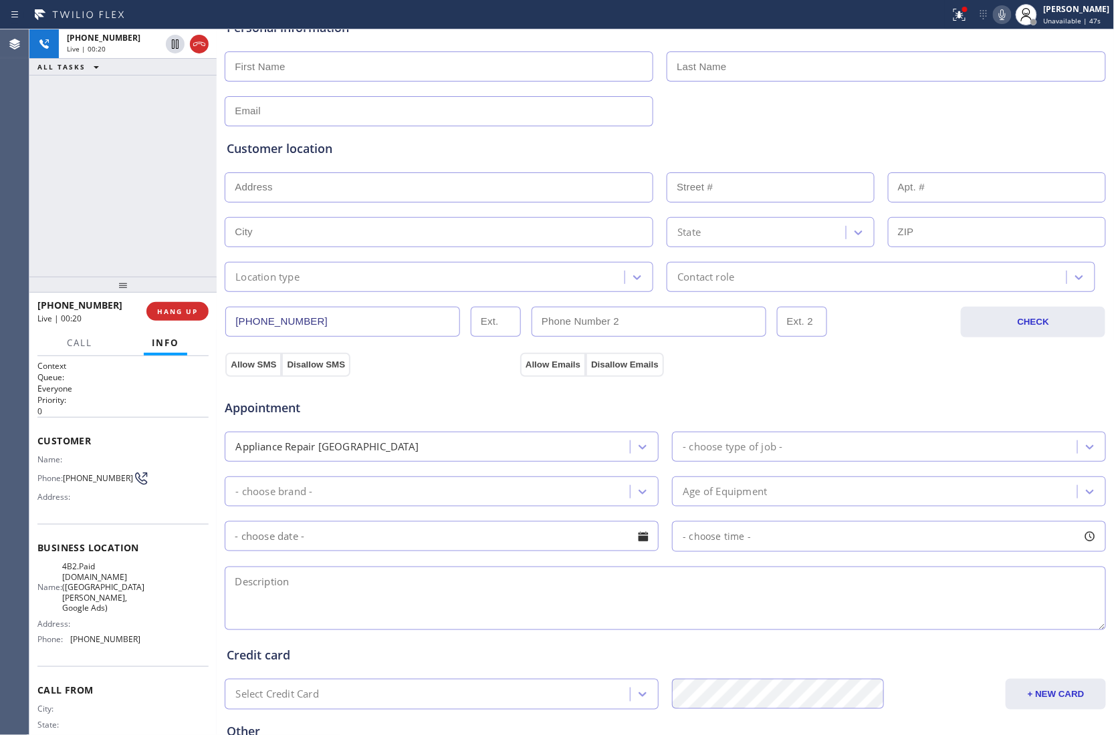
scroll to position [178, 0]
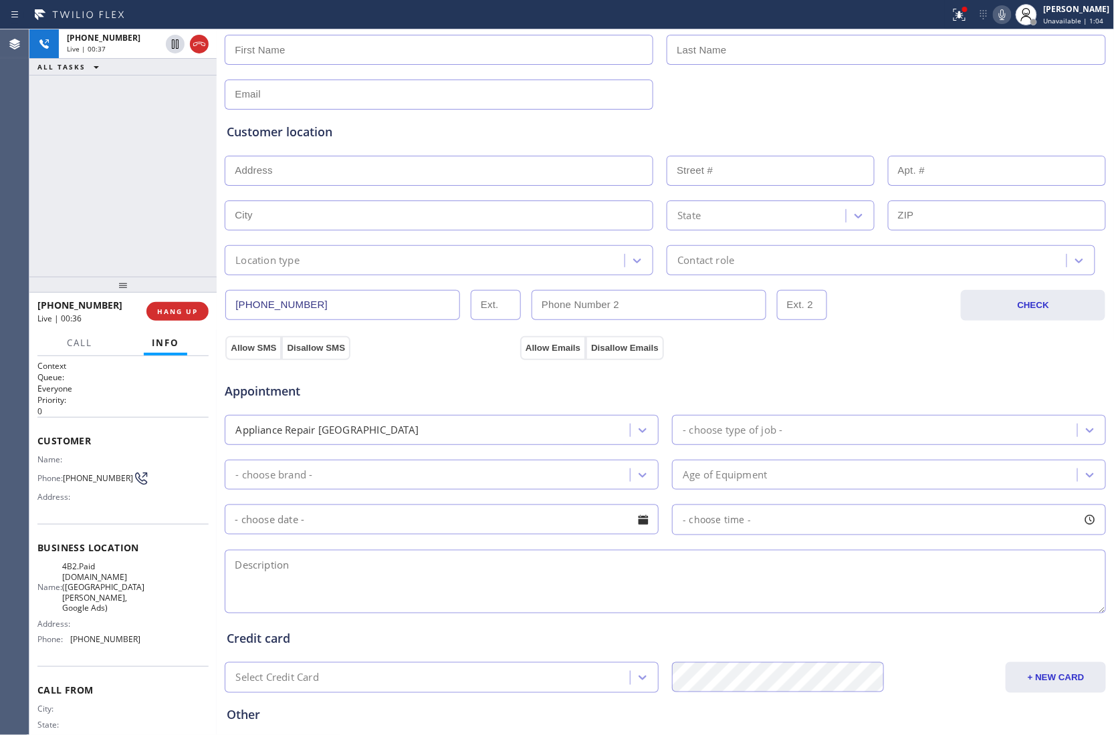
click at [47, 186] on div "+16692745359 Live | 00:37 ALL TASKS ALL TASKS ACTIVE TASKS TASKS IN WRAP UP" at bounding box center [122, 152] width 187 height 247
drag, startPoint x: 23, startPoint y: 180, endPoint x: 193, endPoint y: 48, distance: 215.8
click at [25, 180] on div "Agent Desktop" at bounding box center [14, 382] width 29 height 706
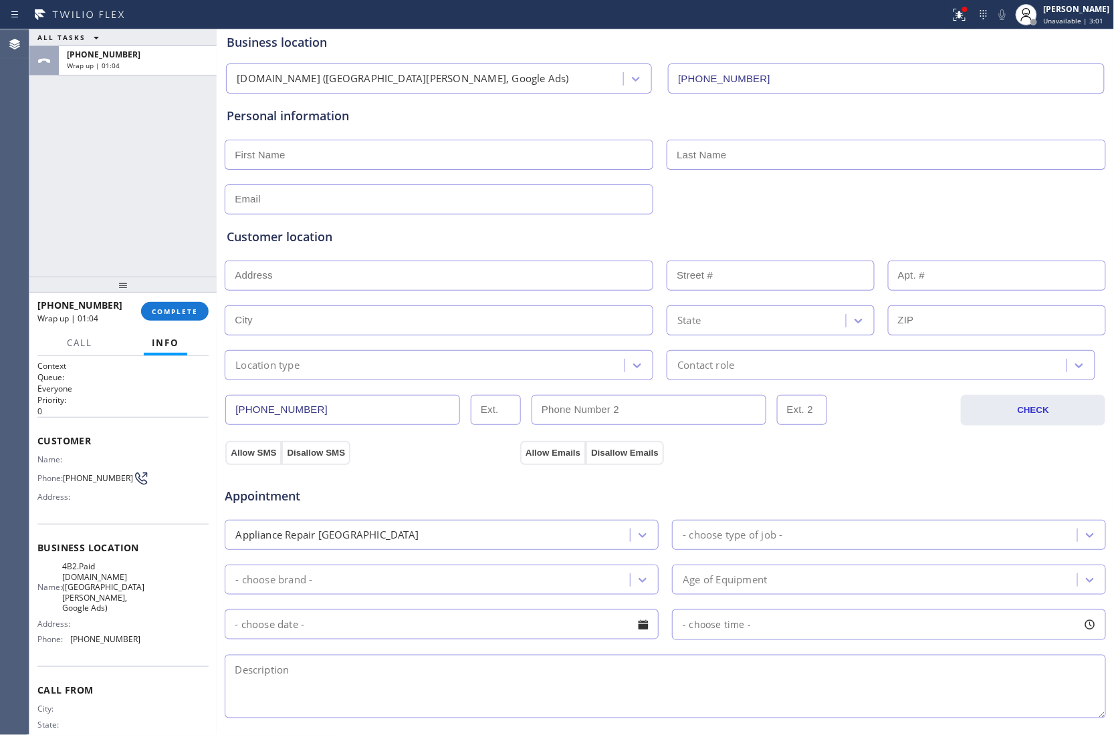
scroll to position [0, 0]
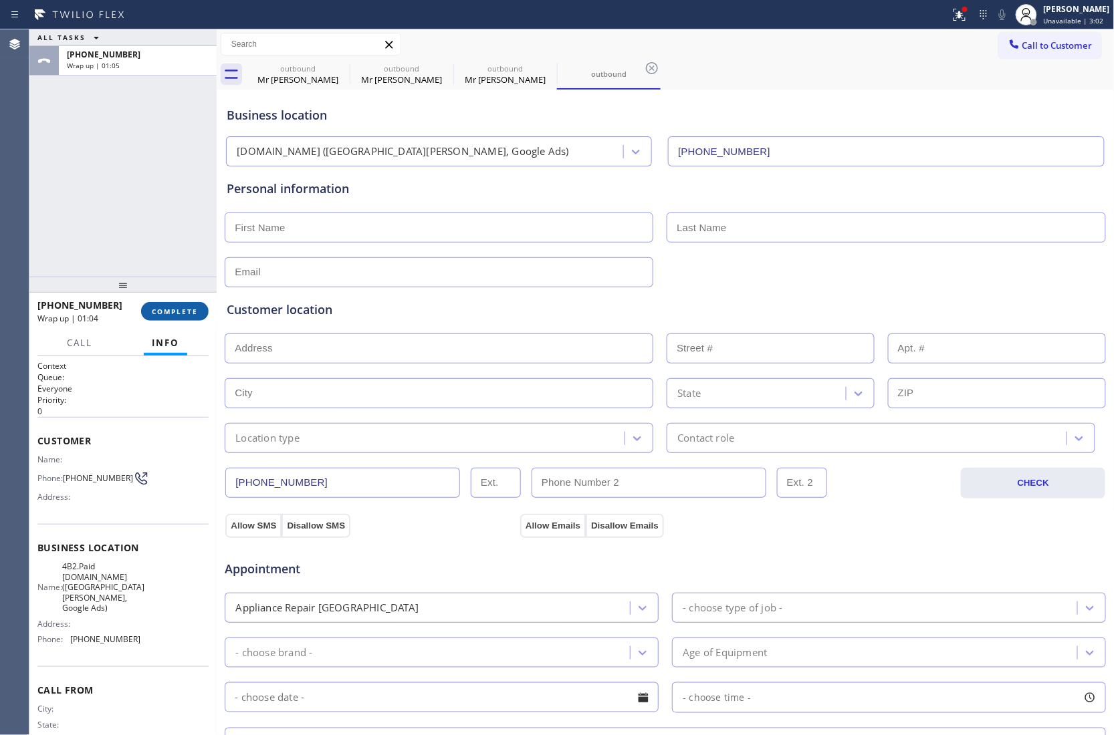
click at [164, 302] on button "COMPLETE" at bounding box center [175, 311] width 68 height 19
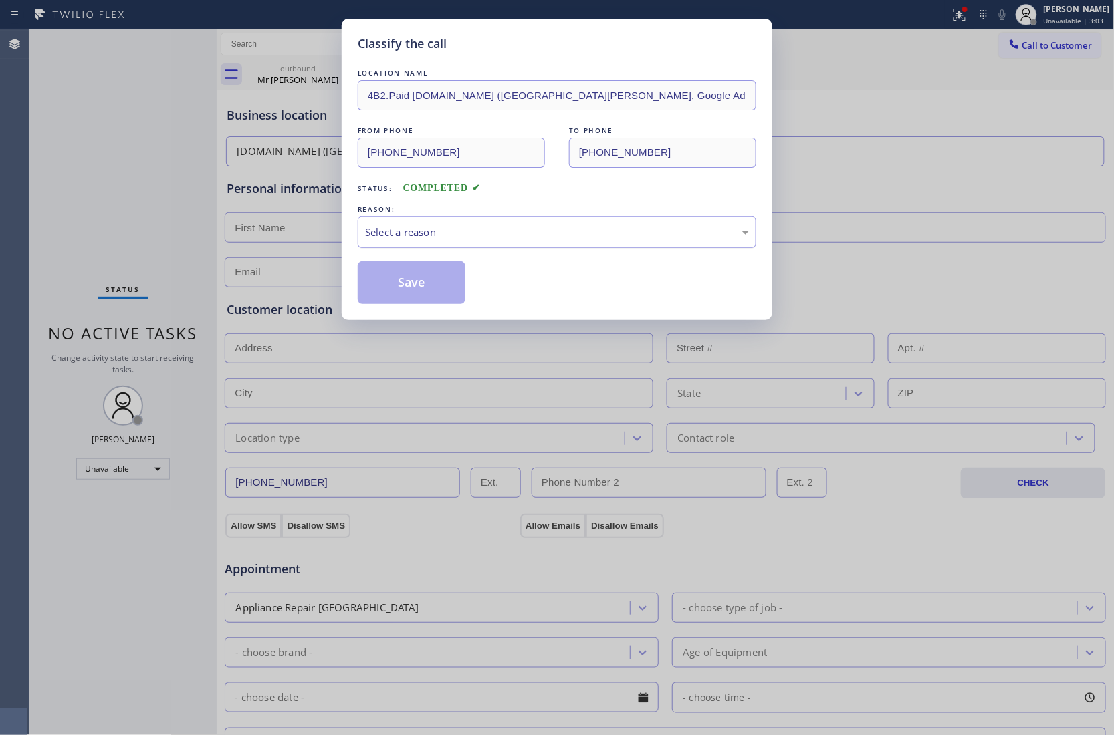
click at [439, 225] on div "Select a reason" at bounding box center [557, 232] width 384 height 15
click at [428, 283] on button "Save" at bounding box center [412, 282] width 108 height 43
type input "[PHONE_NUMBER]"
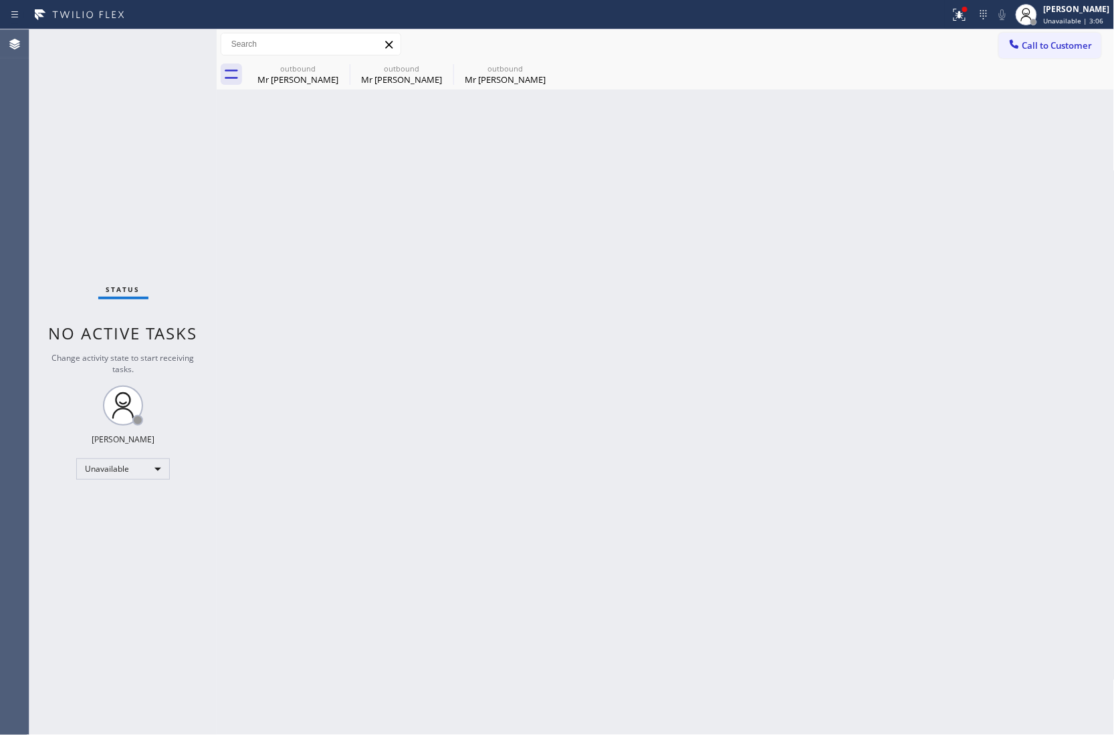
click at [1074, 37] on button "Call to Customer" at bounding box center [1050, 45] width 102 height 25
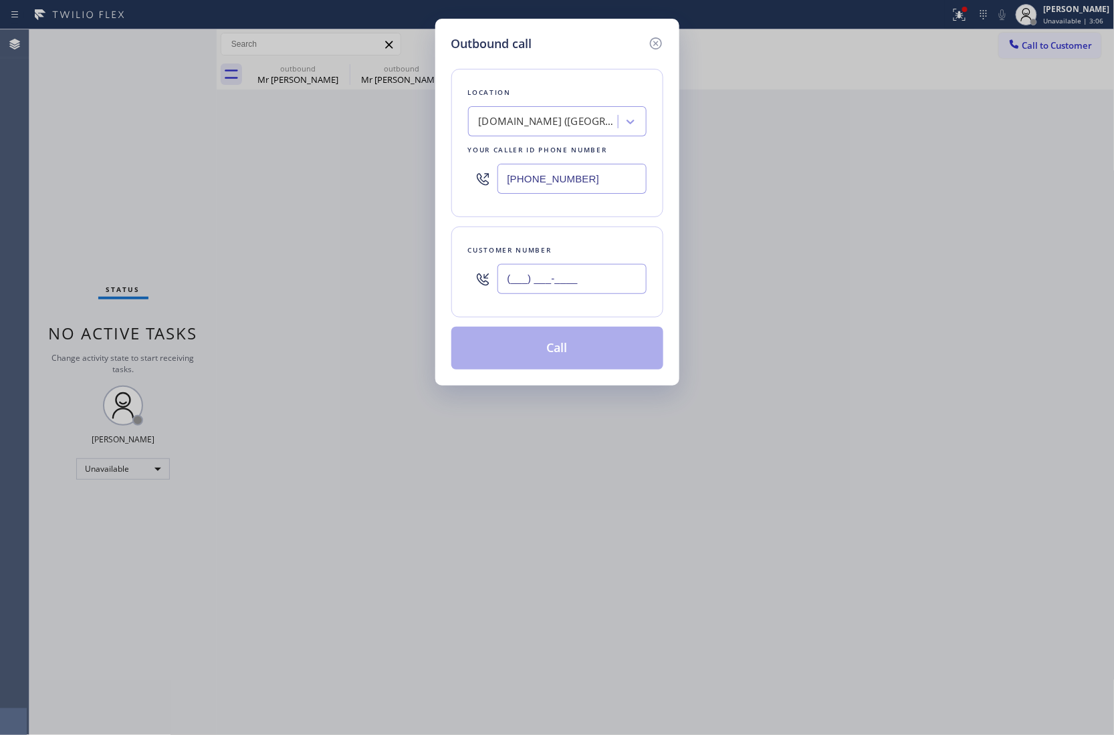
click at [543, 284] on input "(___) ___-____" at bounding box center [571, 279] width 149 height 30
paste input "951) 760-2741"
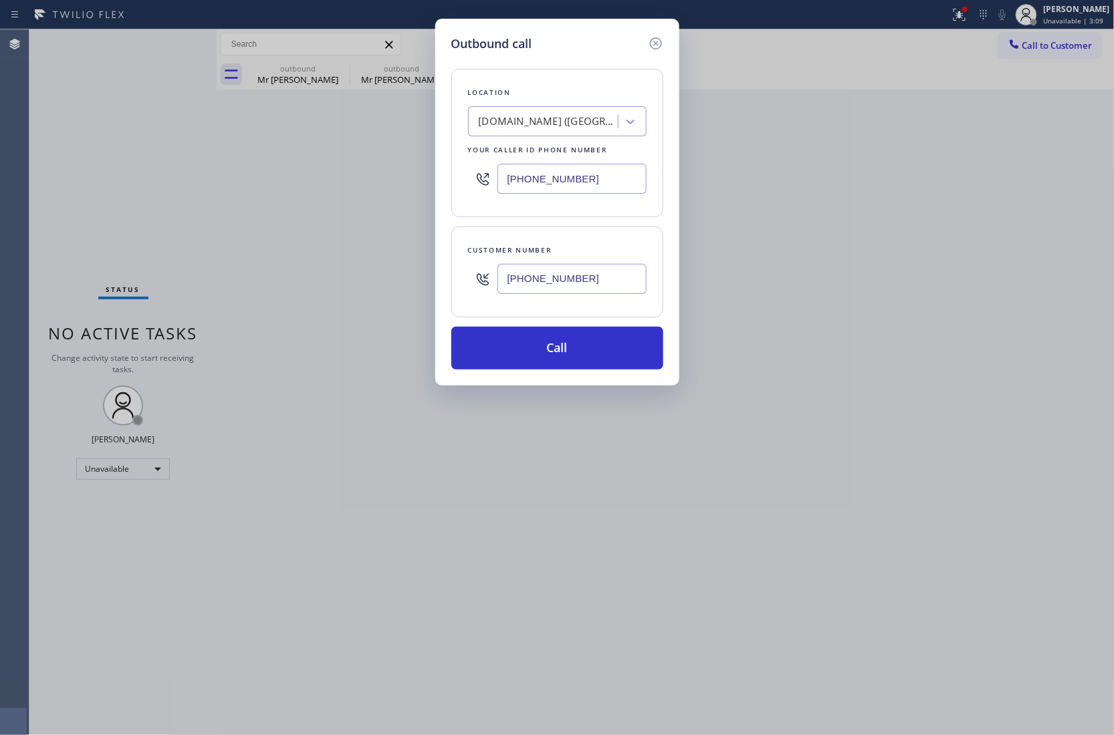
type input "[PHONE_NUMBER]"
click at [563, 193] on input "[PHONE_NUMBER]" at bounding box center [571, 179] width 149 height 30
paste input "760) 462-2559"
type input "[PHONE_NUMBER]"
click at [545, 362] on button "Call" at bounding box center [557, 348] width 212 height 43
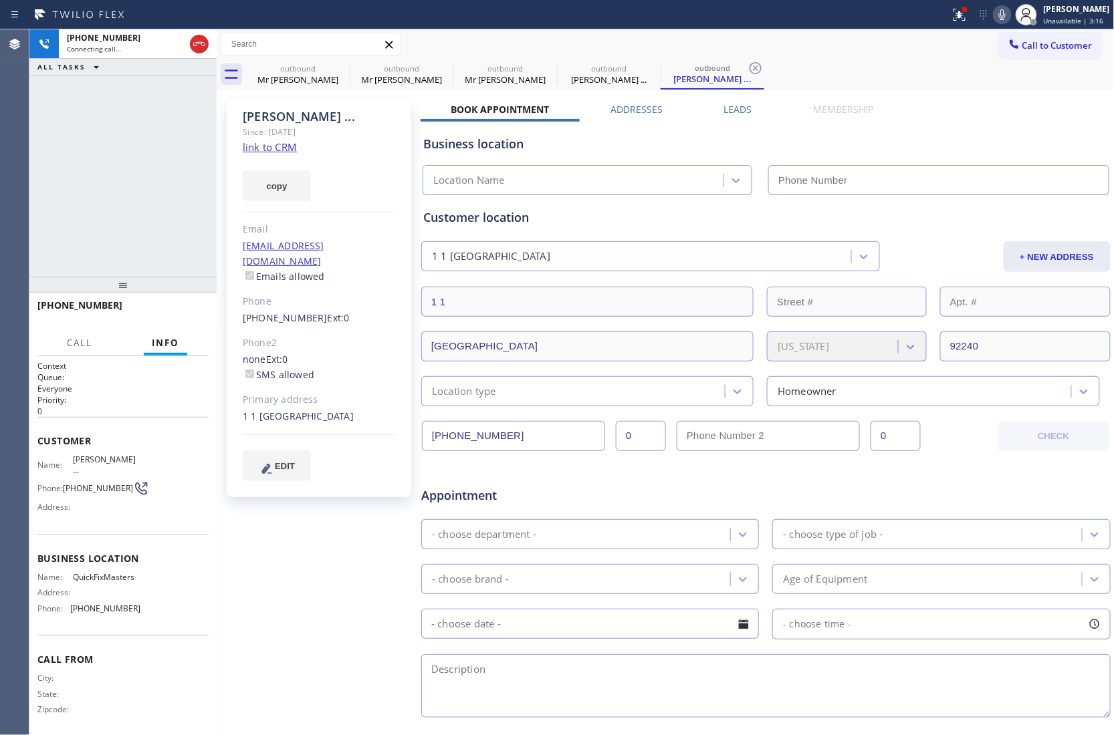
type input "[PHONE_NUMBER]"
click at [30, 215] on div "+19517602741 Connecting call… ALL TASKS ALL TASKS ACTIVE TASKS TASKS IN WRAP UP" at bounding box center [122, 152] width 187 height 247
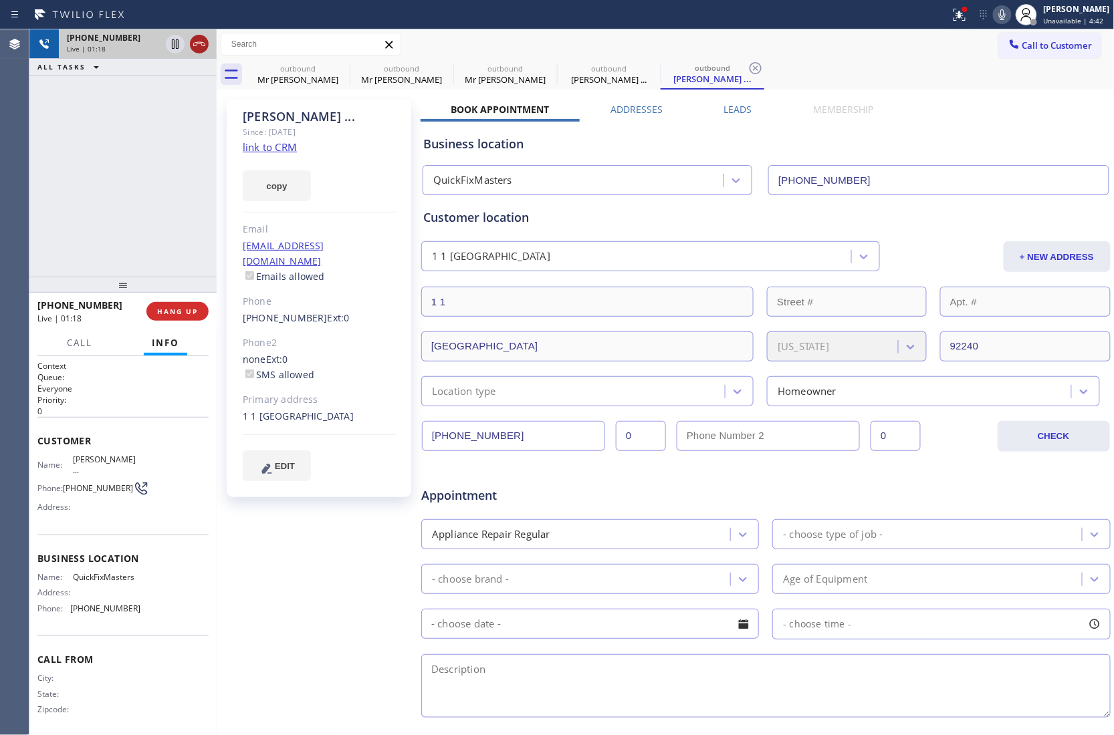
click at [201, 39] on icon at bounding box center [199, 44] width 16 height 16
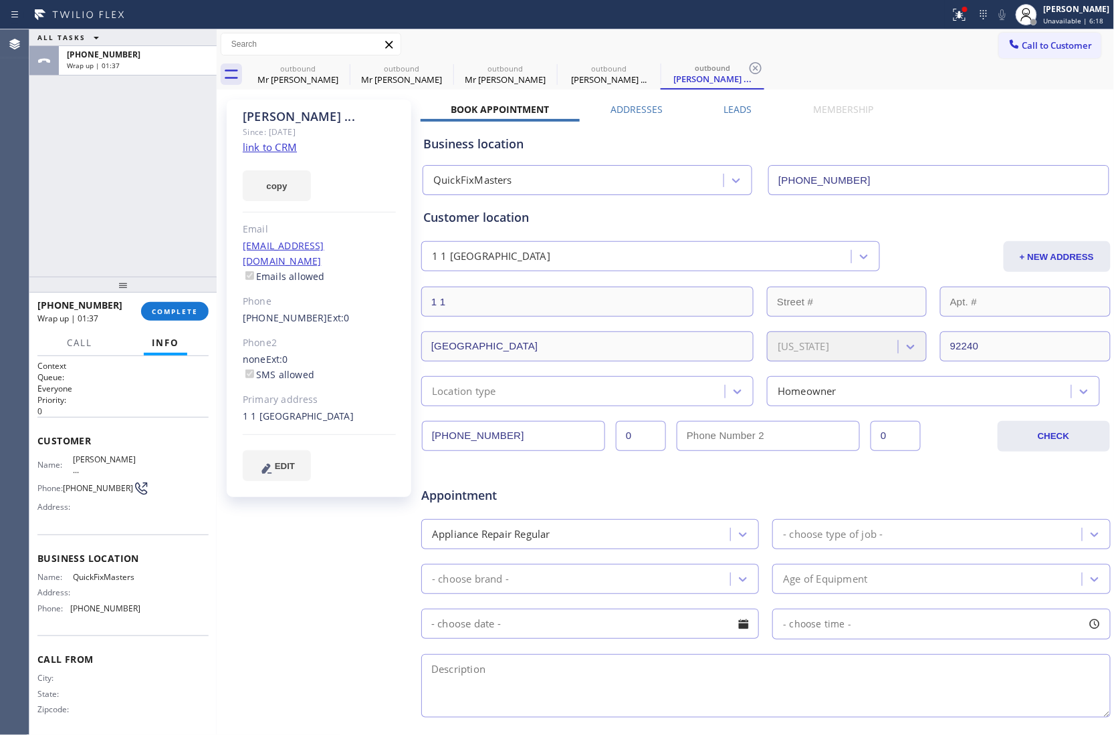
click at [1058, 44] on span "Call to Customer" at bounding box center [1057, 45] width 70 height 12
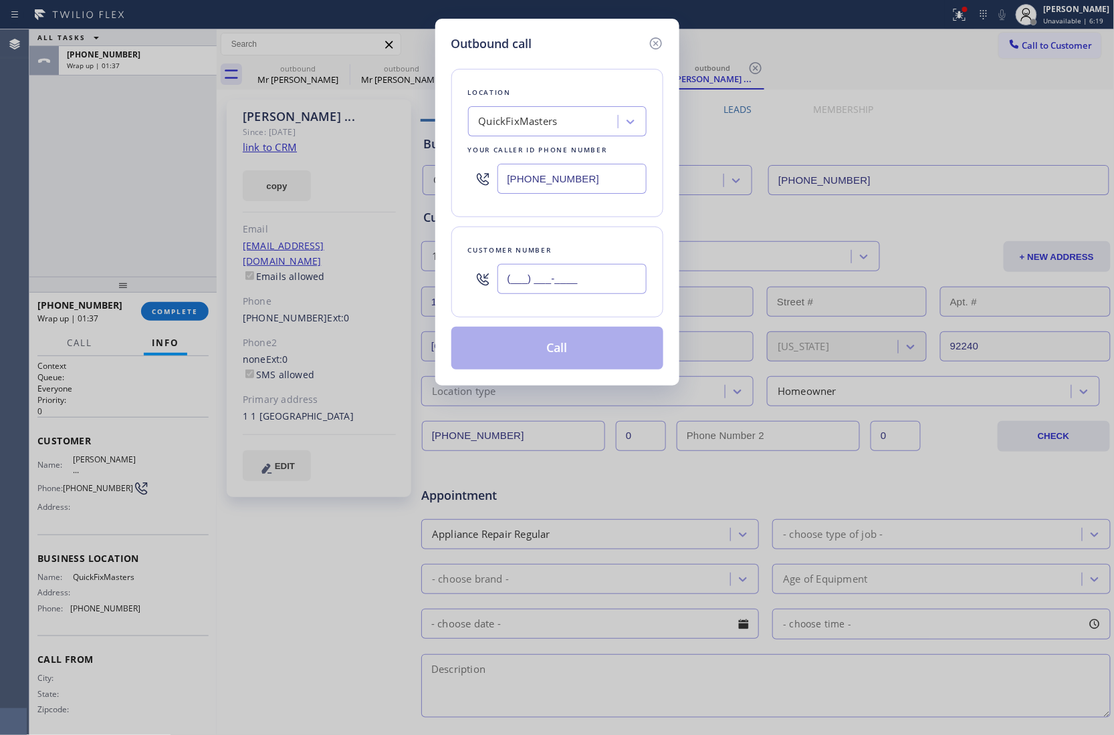
click at [596, 279] on input "(___) ___-____" at bounding box center [571, 279] width 149 height 30
paste input "760) 408-6215"
type input "[PHONE_NUMBER]"
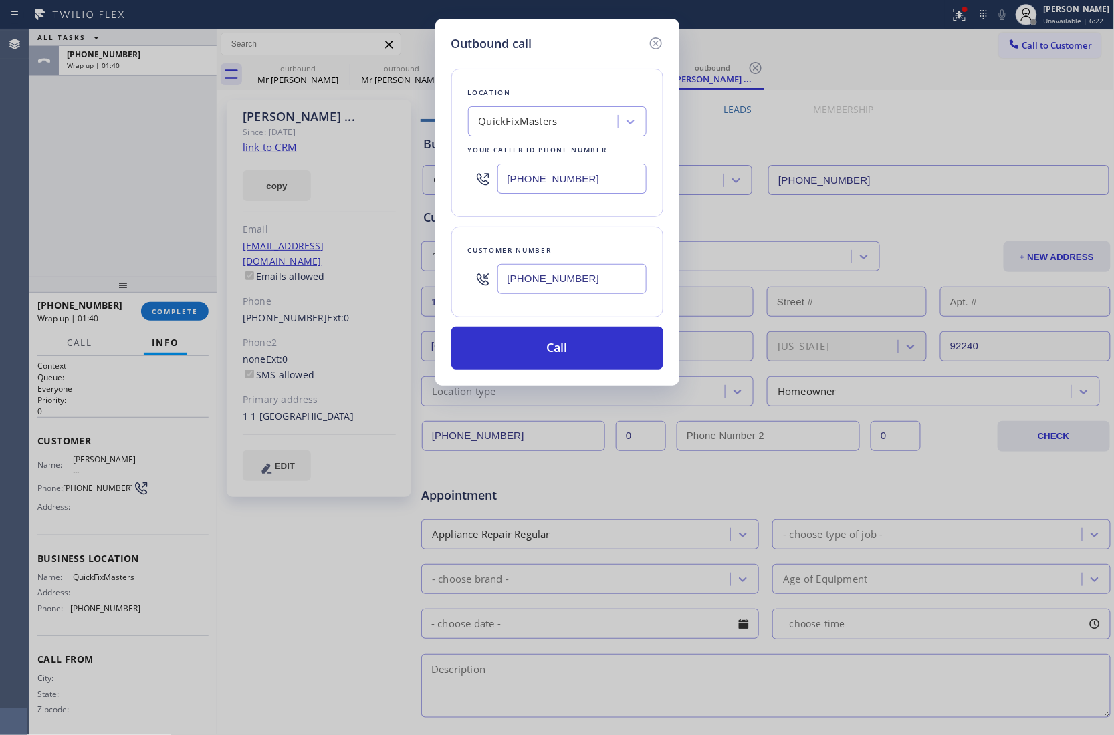
click at [535, 182] on input "[PHONE_NUMBER]" at bounding box center [571, 179] width 149 height 30
paste input "52-3737"
type input "[PHONE_NUMBER]"
click at [572, 354] on button "Call" at bounding box center [557, 348] width 212 height 43
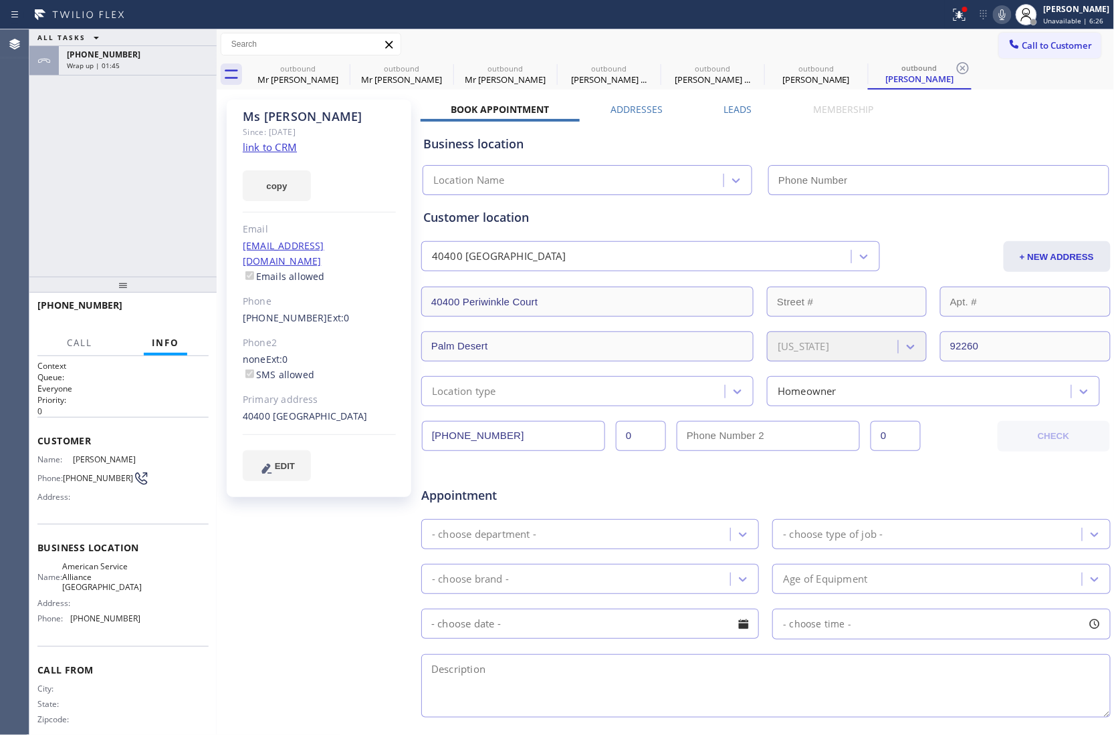
type input "[PHONE_NUMBER]"
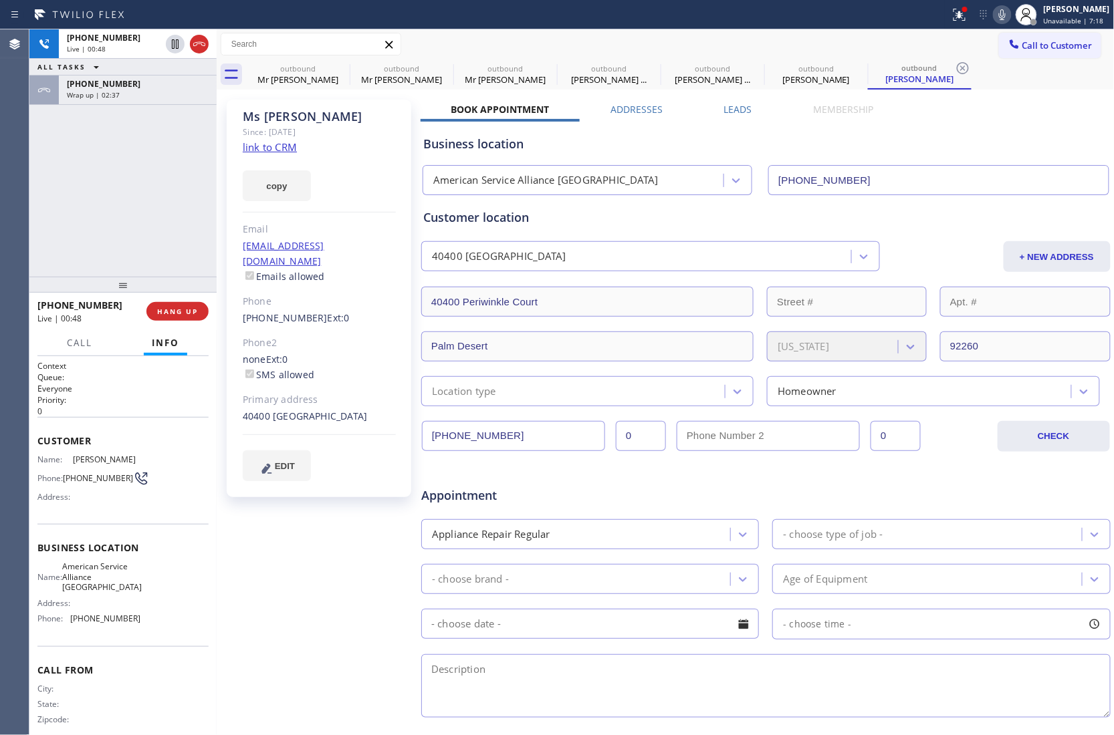
drag, startPoint x: 198, startPoint y: 49, endPoint x: 357, endPoint y: 27, distance: 160.7
click at [198, 49] on icon at bounding box center [199, 44] width 16 height 16
click at [1038, 52] on button "Call to Customer" at bounding box center [1050, 45] width 102 height 25
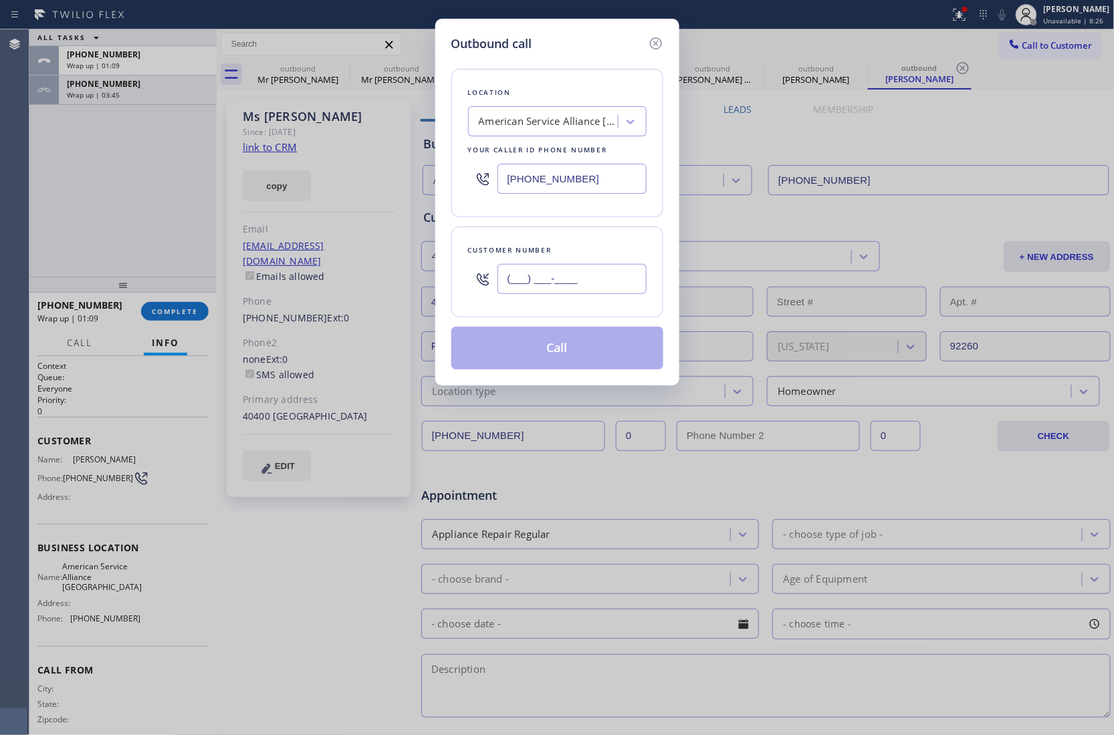
click at [576, 281] on input "(___) ___-____" at bounding box center [571, 279] width 149 height 30
paste input "760) 507-7657"
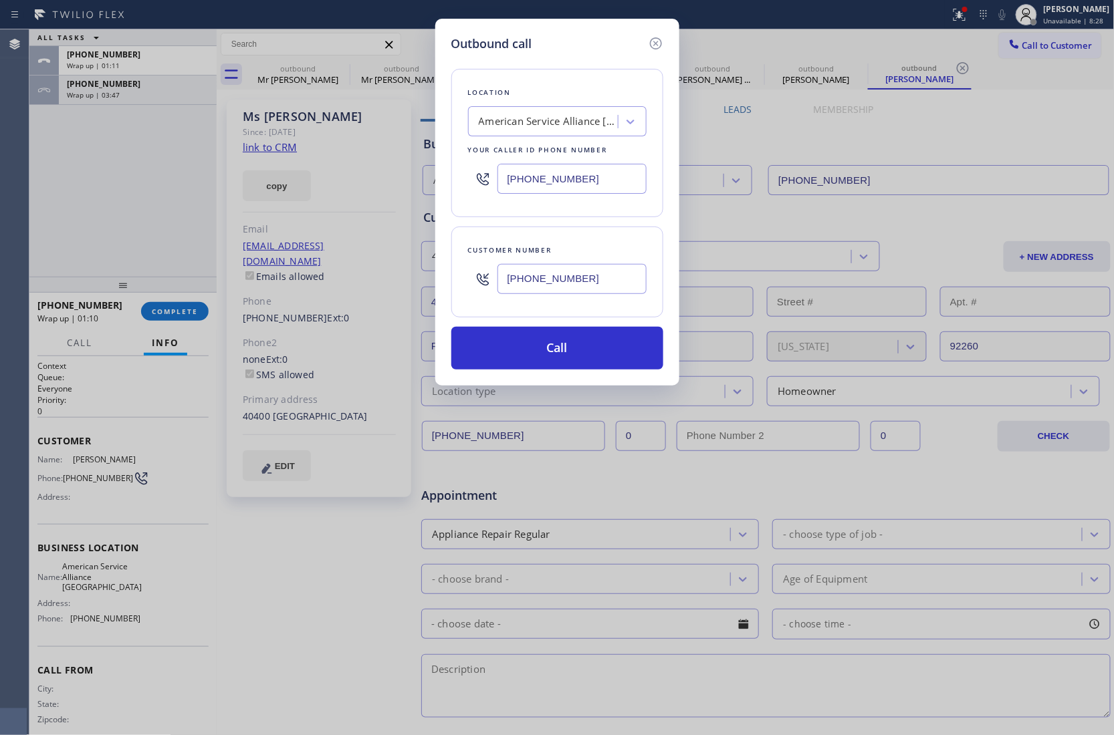
type input "[PHONE_NUMBER]"
click at [544, 180] on input "[PHONE_NUMBER]" at bounding box center [571, 179] width 149 height 30
paste input "62-2559"
type input "[PHONE_NUMBER]"
click at [570, 350] on button "Call" at bounding box center [557, 348] width 212 height 43
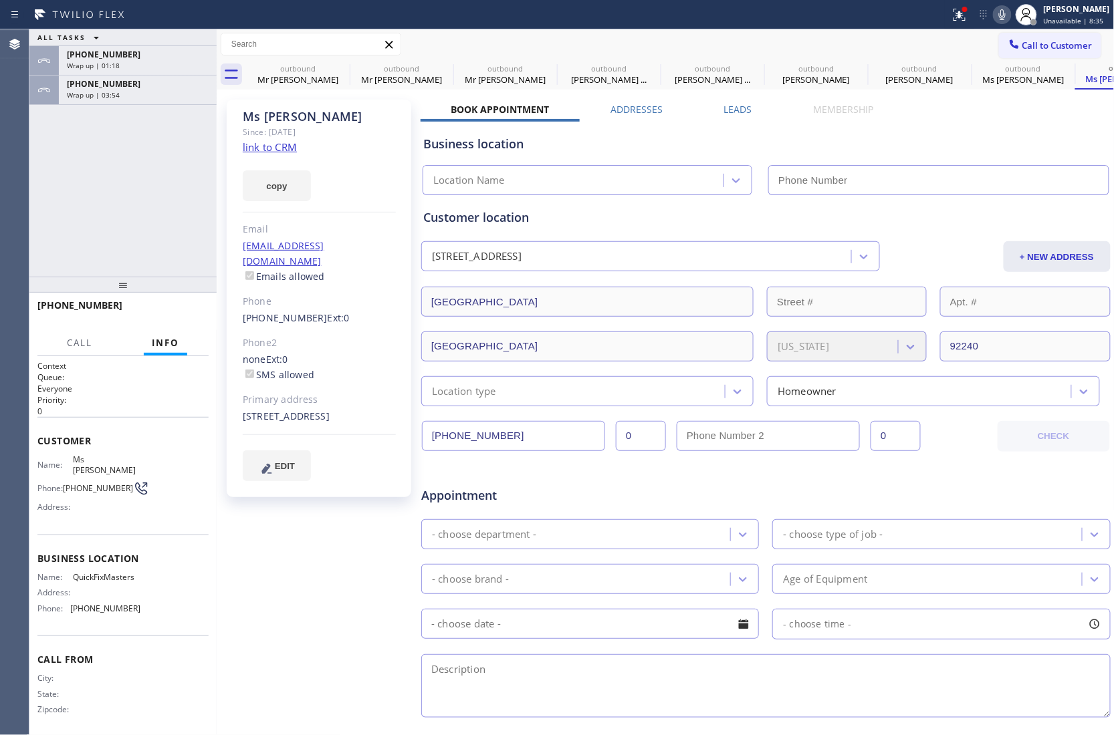
type input "[PHONE_NUMBER]"
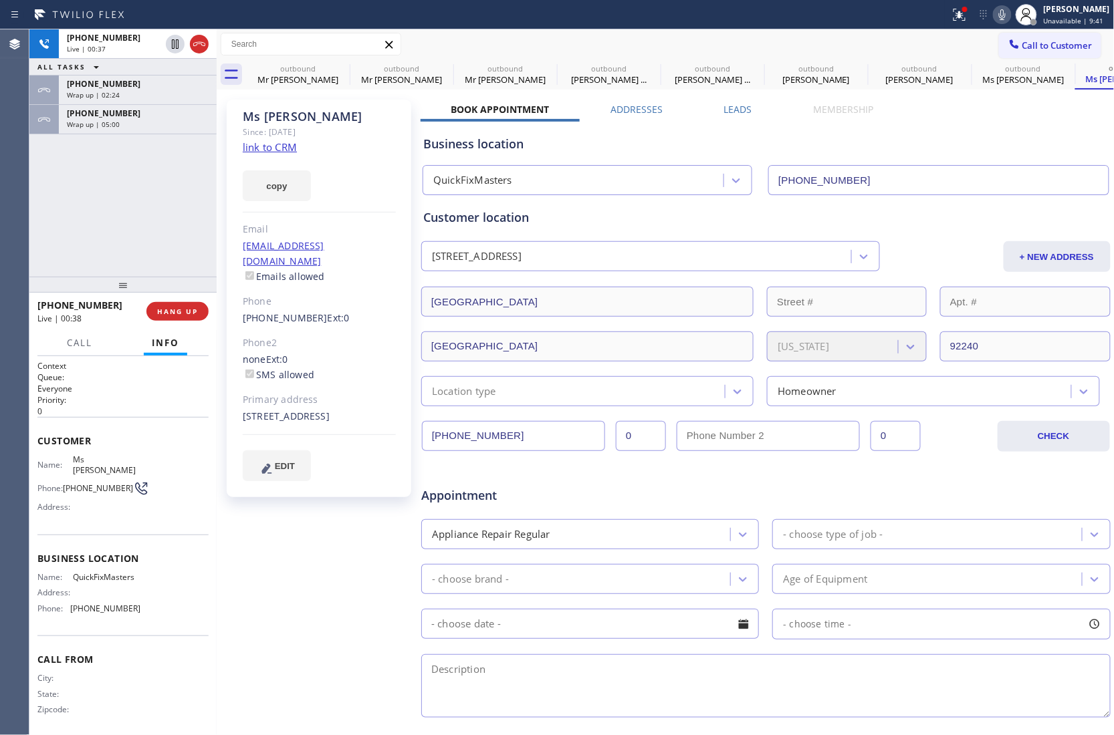
drag, startPoint x: 204, startPoint y: 45, endPoint x: 736, endPoint y: 648, distance: 803.7
click at [204, 45] on icon at bounding box center [199, 44] width 16 height 16
drag, startPoint x: 3, startPoint y: 225, endPoint x: 66, endPoint y: 206, distance: 65.8
click at [9, 222] on div "Agent Desktop" at bounding box center [14, 382] width 29 height 706
click at [1024, 40] on span "Call to Customer" at bounding box center [1057, 45] width 70 height 12
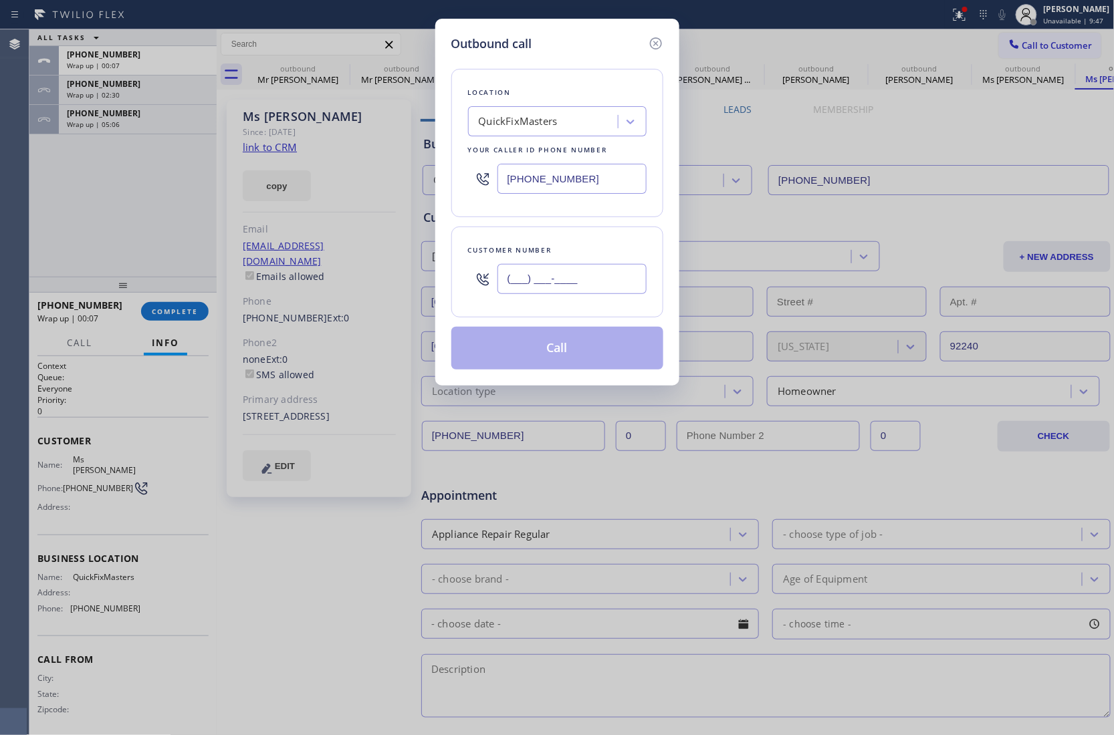
click at [536, 290] on input "(___) ___-____" at bounding box center [571, 279] width 149 height 30
paste input "510) 789-3618"
type input "[PHONE_NUMBER]"
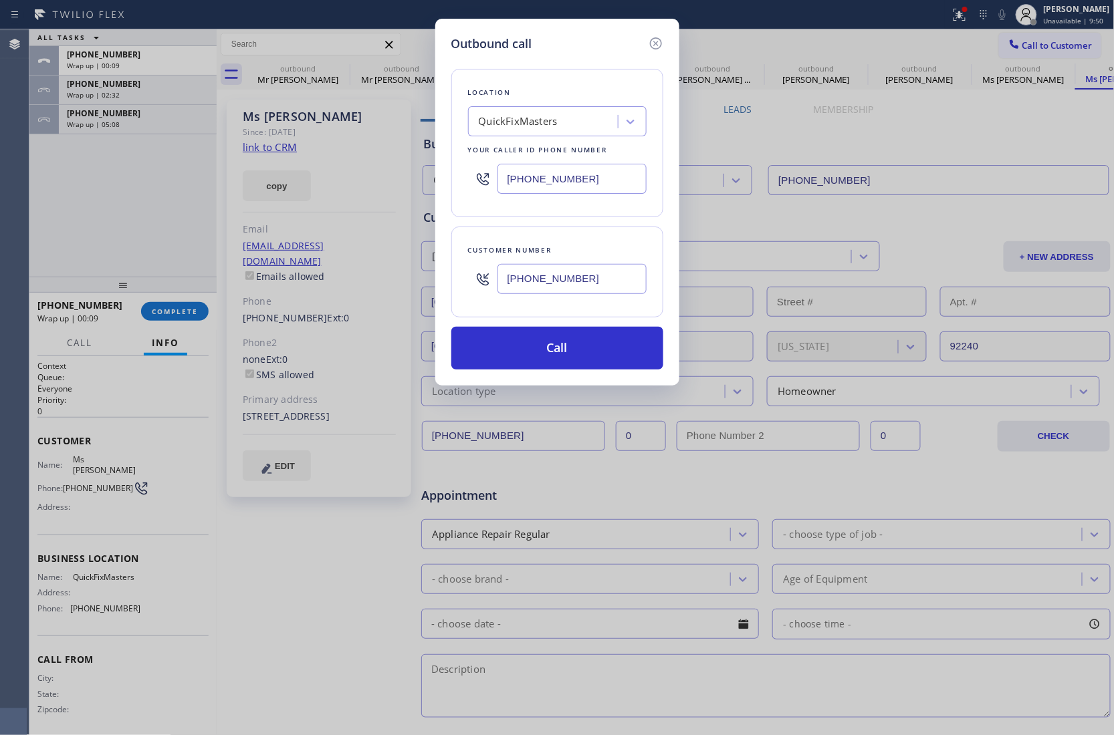
click at [1, 198] on div "Outbound call Location QuickFixMasters Your caller id phone number (760) 462-25…" at bounding box center [557, 367] width 1114 height 735
click at [556, 186] on input "[PHONE_NUMBER]" at bounding box center [571, 179] width 149 height 30
paste input "510) 756-3166"
type input "[PHONE_NUMBER]"
click at [568, 358] on button "Call" at bounding box center [557, 348] width 212 height 43
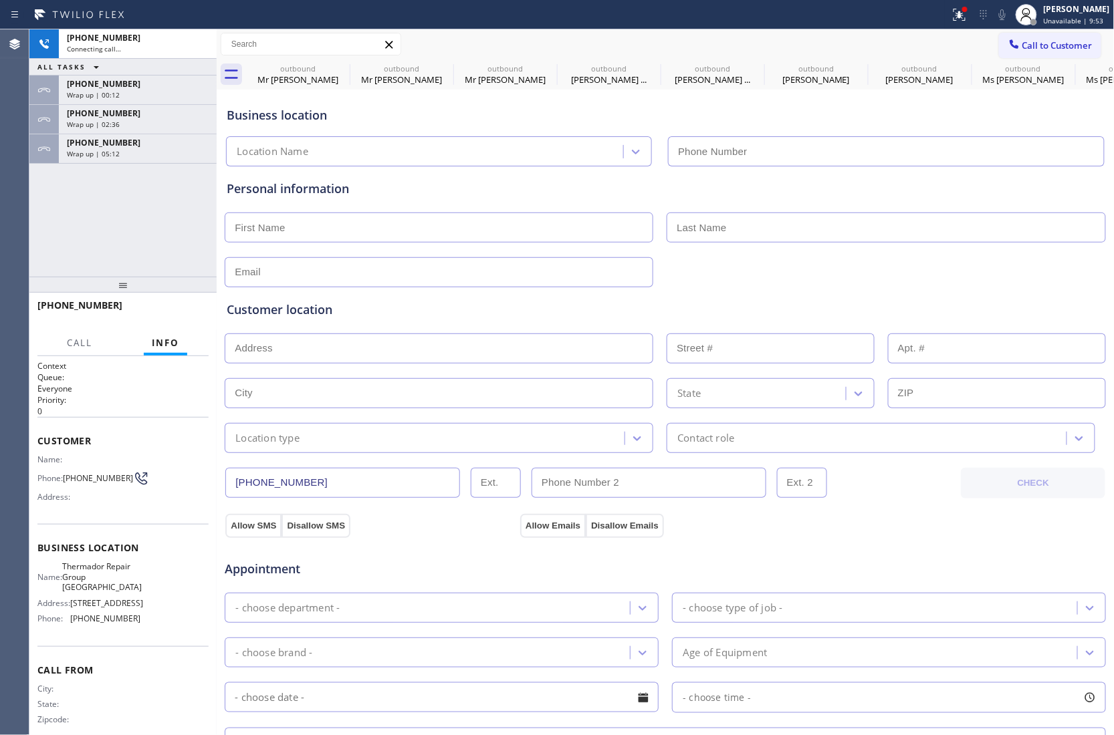
type input "[PHONE_NUMBER]"
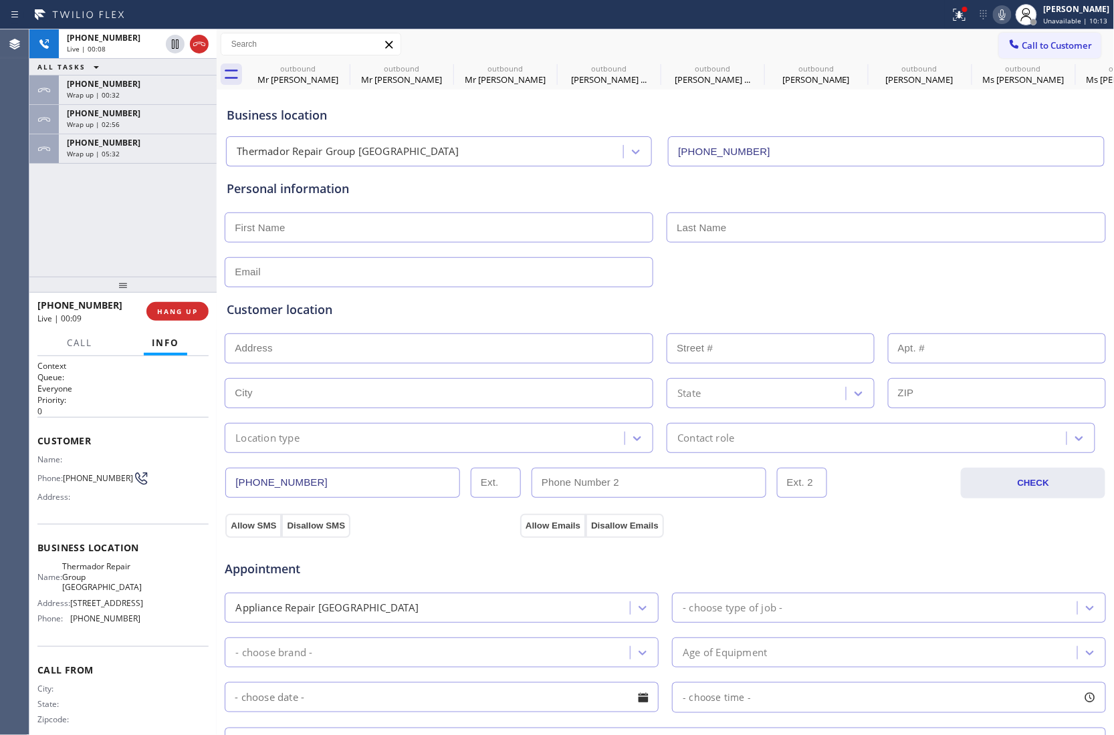
click at [45, 259] on div "+15107893618 Live | 00:08 ALL TASKS ALL TASKS ACTIVE TASKS TASKS IN WRAP UP +17…" at bounding box center [122, 152] width 187 height 247
click at [53, 221] on div "+15107893618 Live | 01:11 ALL TASKS ALL TASKS ACTIVE TASKS TASKS IN WRAP UP +17…" at bounding box center [122, 152] width 187 height 247
drag, startPoint x: 89, startPoint y: 487, endPoint x: 67, endPoint y: 477, distance: 24.5
click at [67, 477] on span "[PHONE_NUMBER]" at bounding box center [98, 478] width 70 height 10
copy span "510) 789-3618"
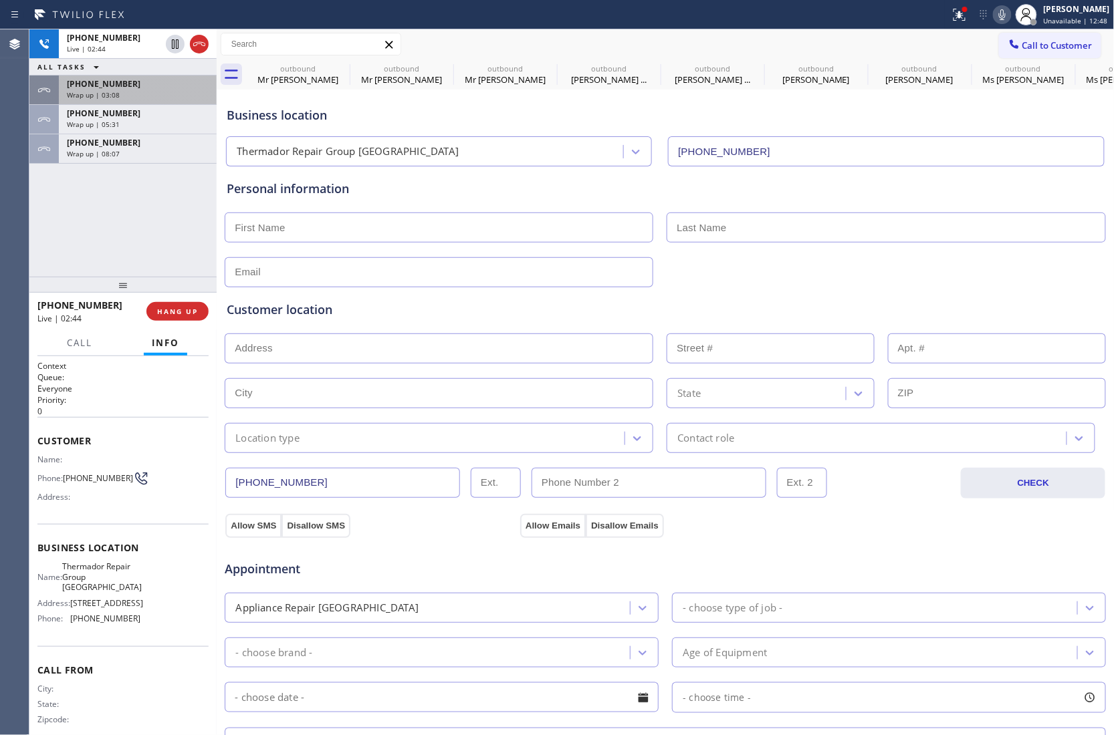
click at [39, 205] on div "+15107893618 Live | 02:44 ALL TASKS ALL TASKS ACTIVE TASKS TASKS IN WRAP UP +17…" at bounding box center [122, 152] width 187 height 247
drag, startPoint x: 35, startPoint y: 223, endPoint x: 258, endPoint y: 322, distance: 243.6
click at [35, 223] on div "+15107893618 Live | 04:41 ALL TASKS ALL TASKS ACTIVE TASKS TASKS IN WRAP UP +17…" at bounding box center [122, 152] width 187 height 247
click at [62, 217] on div "+15107893618 Live | 04:53 ALL TASKS ALL TASKS ACTIVE TASKS TASKS IN WRAP UP +17…" at bounding box center [122, 152] width 187 height 247
drag, startPoint x: 45, startPoint y: 218, endPoint x: 203, endPoint y: 97, distance: 198.8
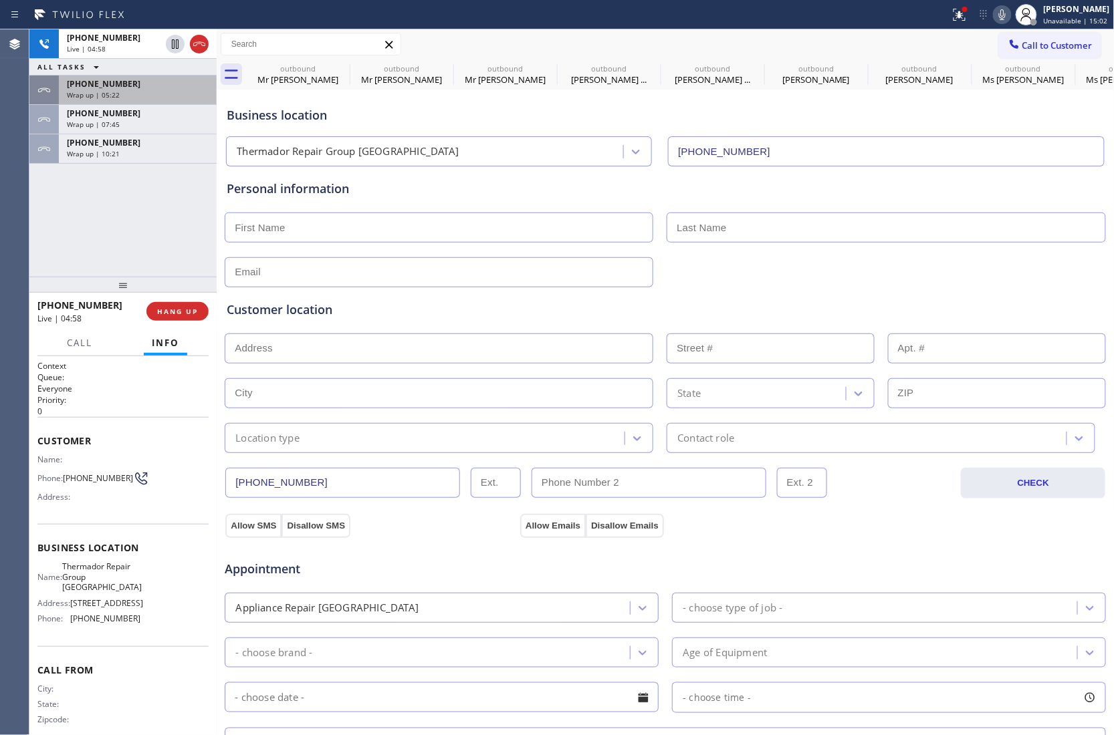
click at [45, 218] on div "+15107893618 Live | 04:58 ALL TASKS ALL TASKS ACTIVE TASKS TASKS IN WRAP UP +17…" at bounding box center [122, 152] width 187 height 247
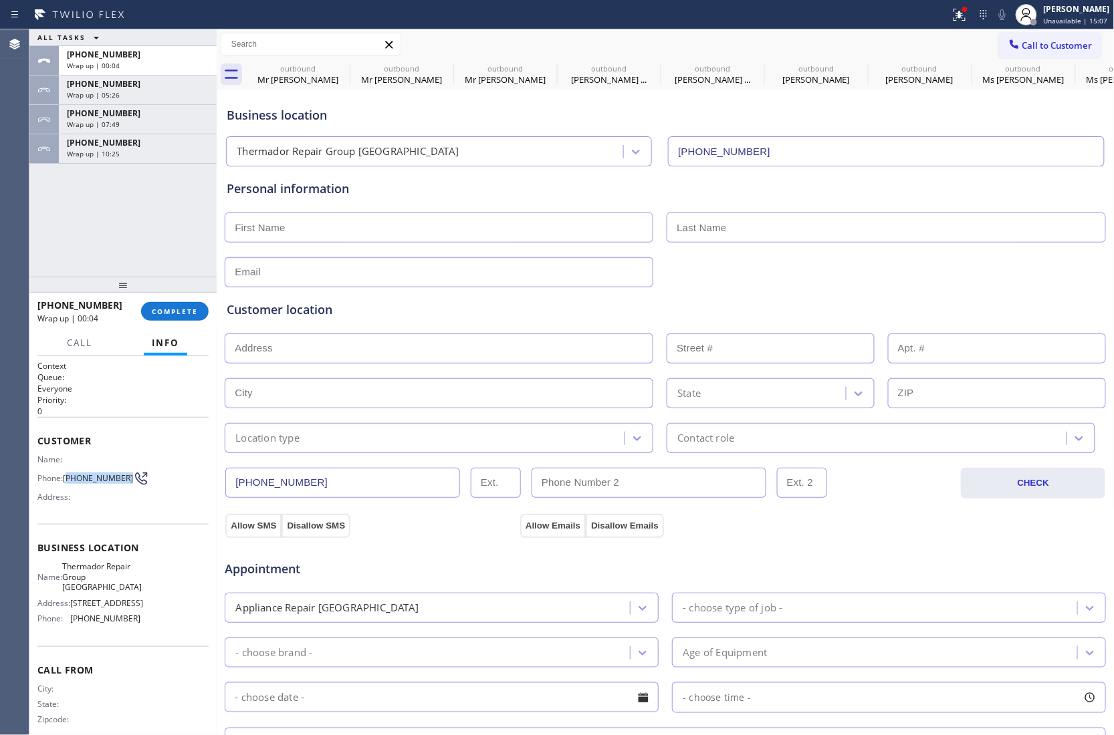
drag, startPoint x: 88, startPoint y: 492, endPoint x: 68, endPoint y: 475, distance: 27.0
click at [68, 475] on span "[PHONE_NUMBER]" at bounding box center [98, 478] width 70 height 10
copy span "510) 789-3618"
click at [1043, 41] on span "Call to Customer" at bounding box center [1057, 45] width 70 height 12
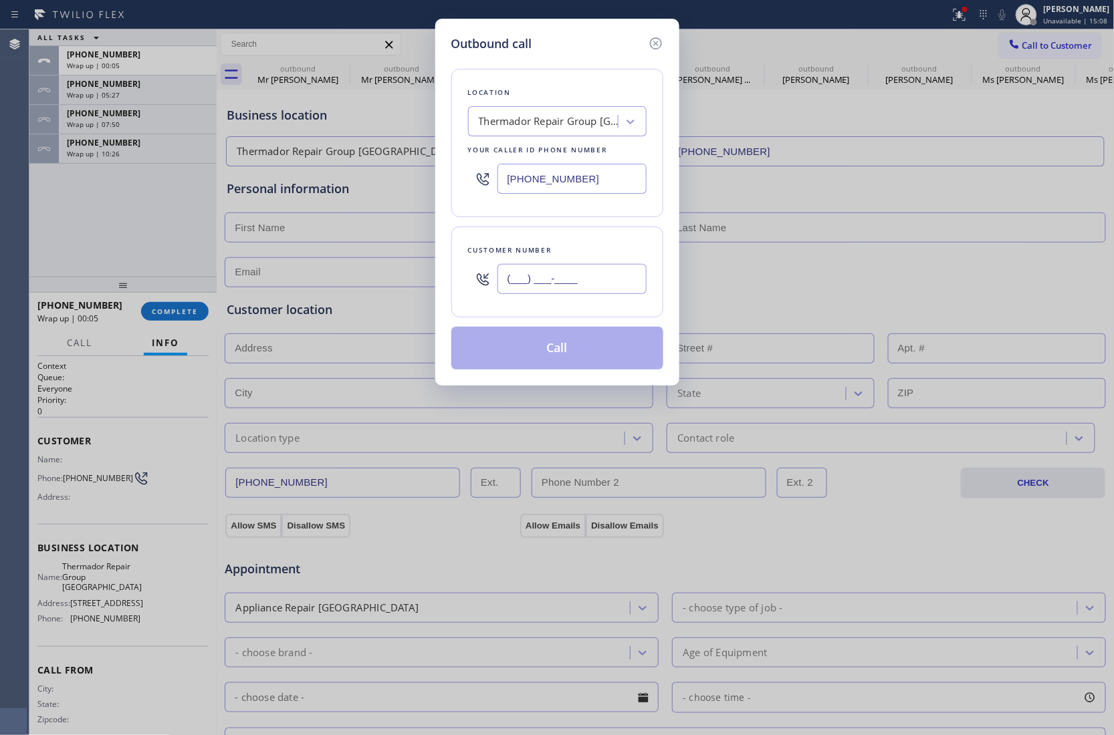
click at [578, 290] on input "(___) ___-____" at bounding box center [571, 279] width 149 height 30
paste input "510) 789-3618"
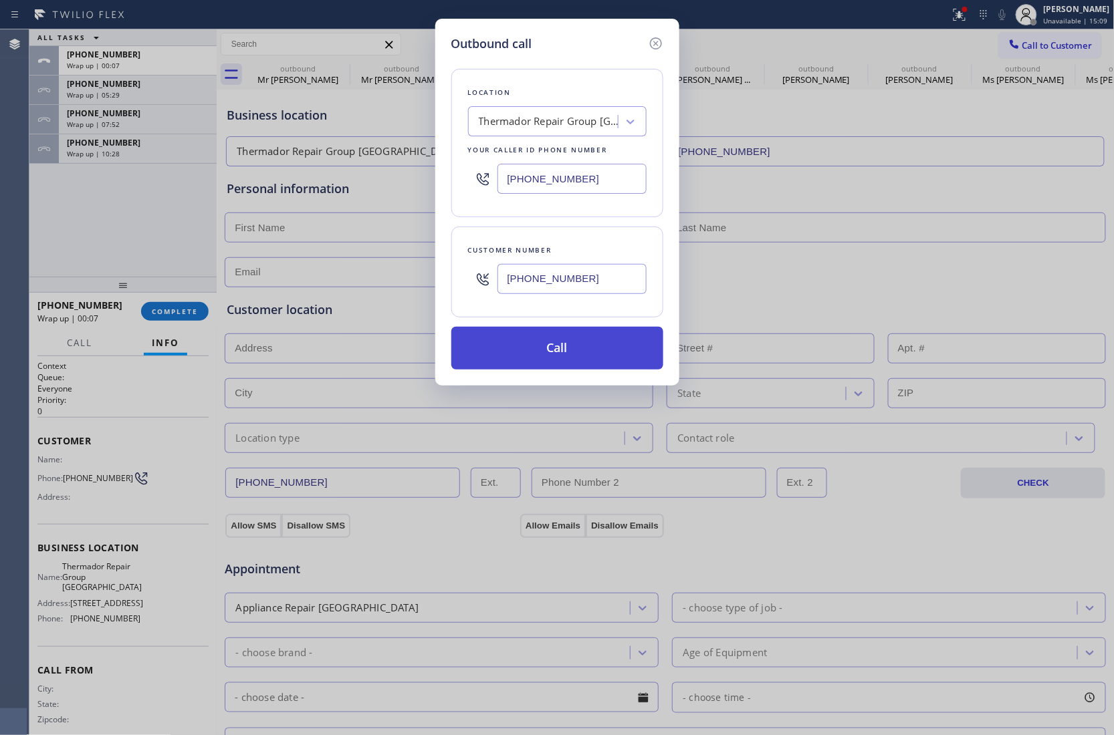
type input "[PHONE_NUMBER]"
click at [557, 358] on button "Call" at bounding box center [557, 348] width 212 height 43
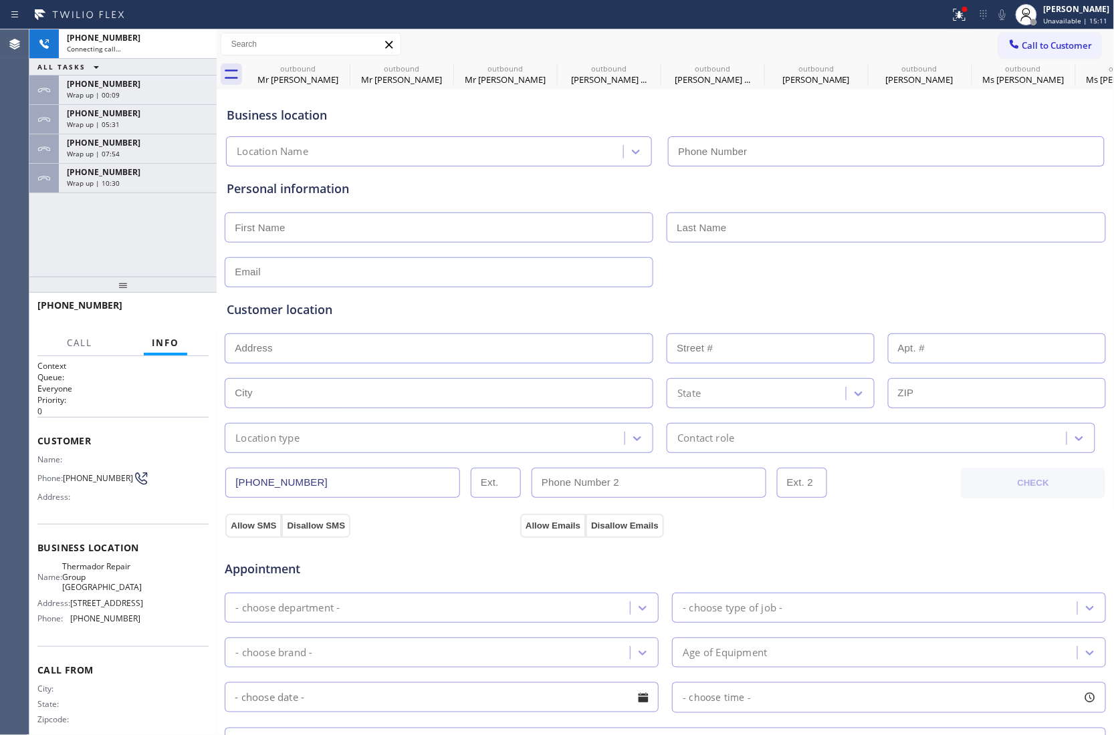
type input "[PHONE_NUMBER]"
click at [57, 226] on div "+15107893618 Connecting call… ALL TASKS ALL TASKS ACTIVE TASKS TASKS IN WRAP UP…" at bounding box center [122, 152] width 187 height 247
click at [193, 43] on icon at bounding box center [199, 44] width 16 height 16
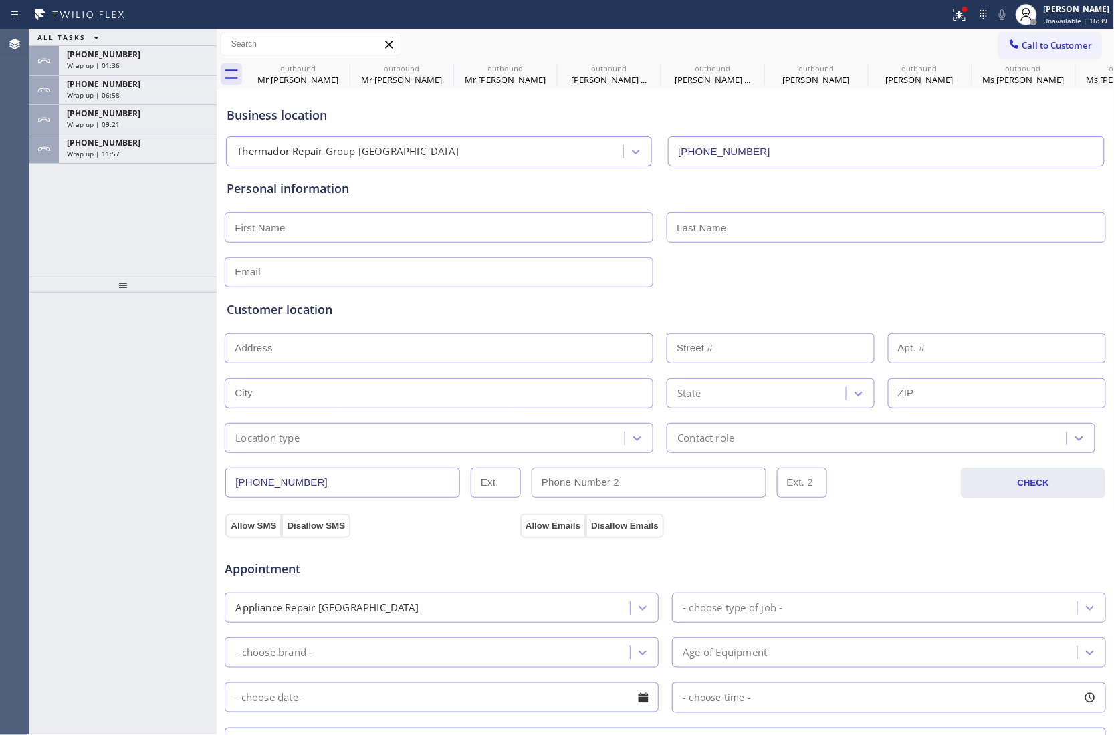
drag, startPoint x: 23, startPoint y: 252, endPoint x: 98, endPoint y: 178, distance: 105.4
click at [35, 244] on div "Agent Desktop Classify the call LOCATION NAME 5 Star Appliance Repair FROM PHON…" at bounding box center [557, 382] width 1114 height 706
click at [107, 154] on span "Wrap up | 11:58" at bounding box center [93, 153] width 53 height 9
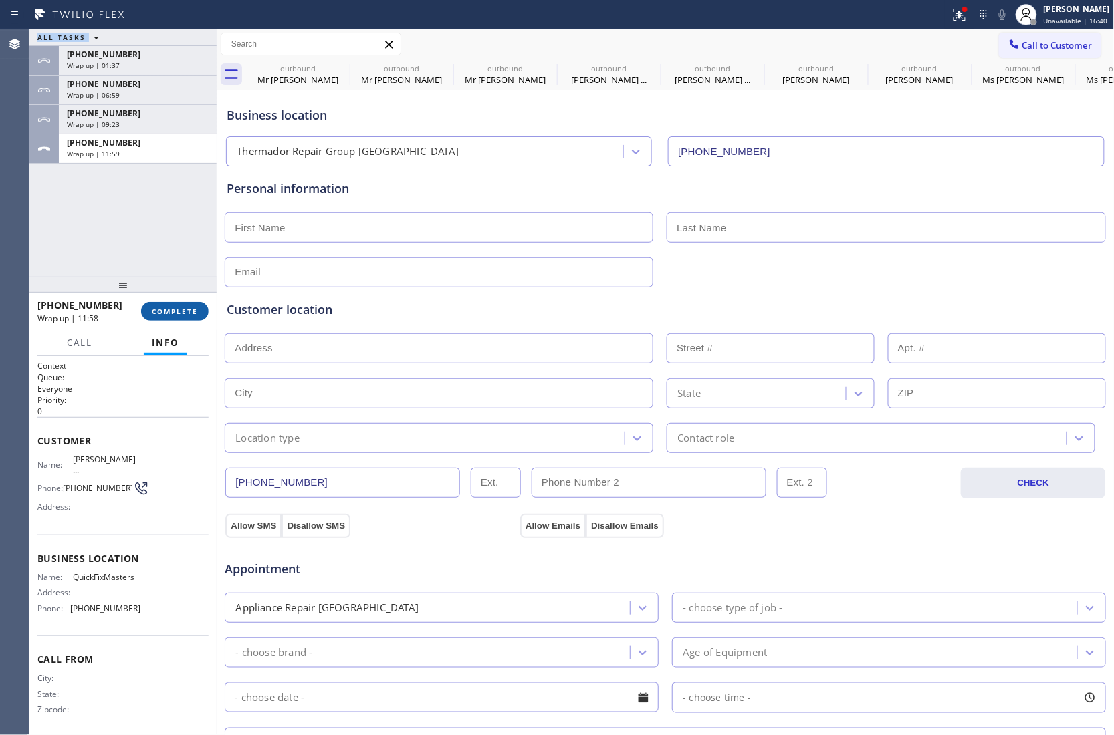
click at [183, 308] on span "COMPLETE" at bounding box center [175, 311] width 46 height 9
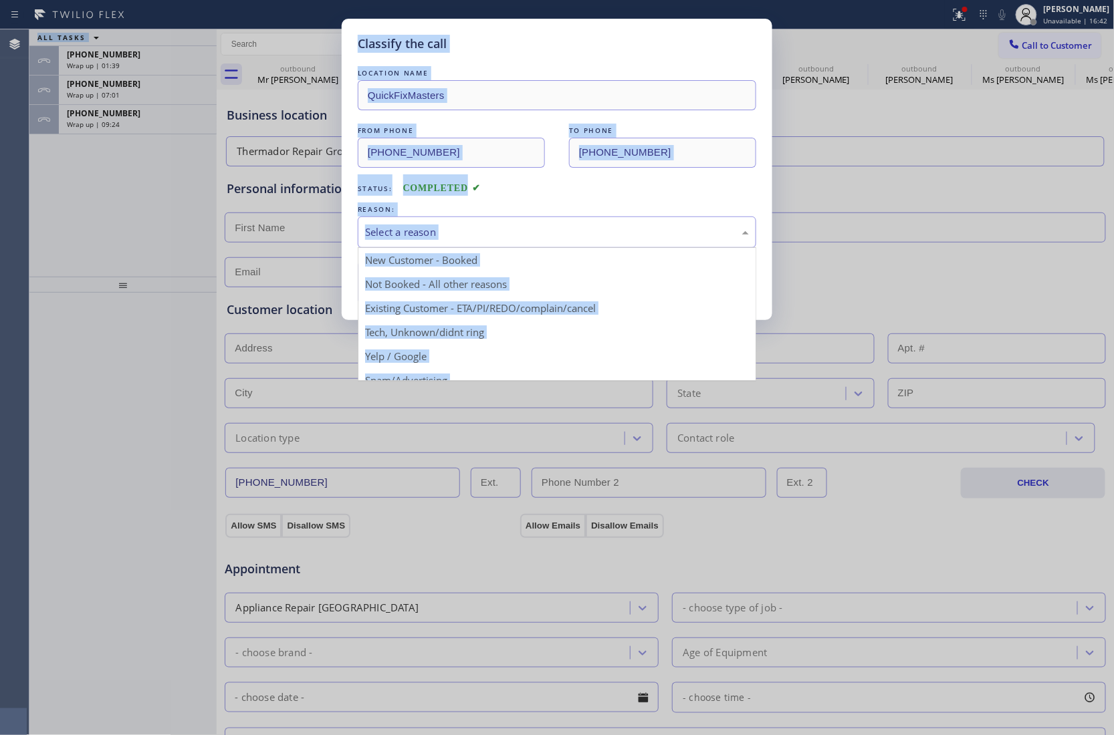
click at [420, 231] on div "Select a reason" at bounding box center [557, 232] width 384 height 15
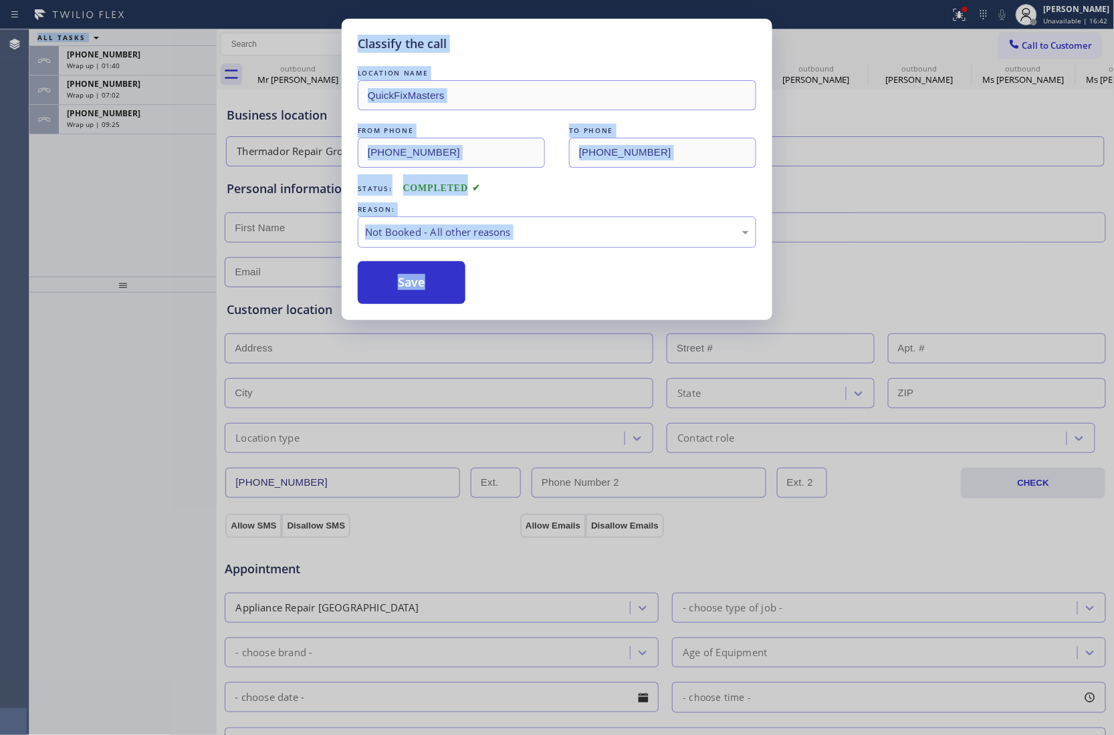
click at [408, 287] on button "Save" at bounding box center [412, 282] width 108 height 43
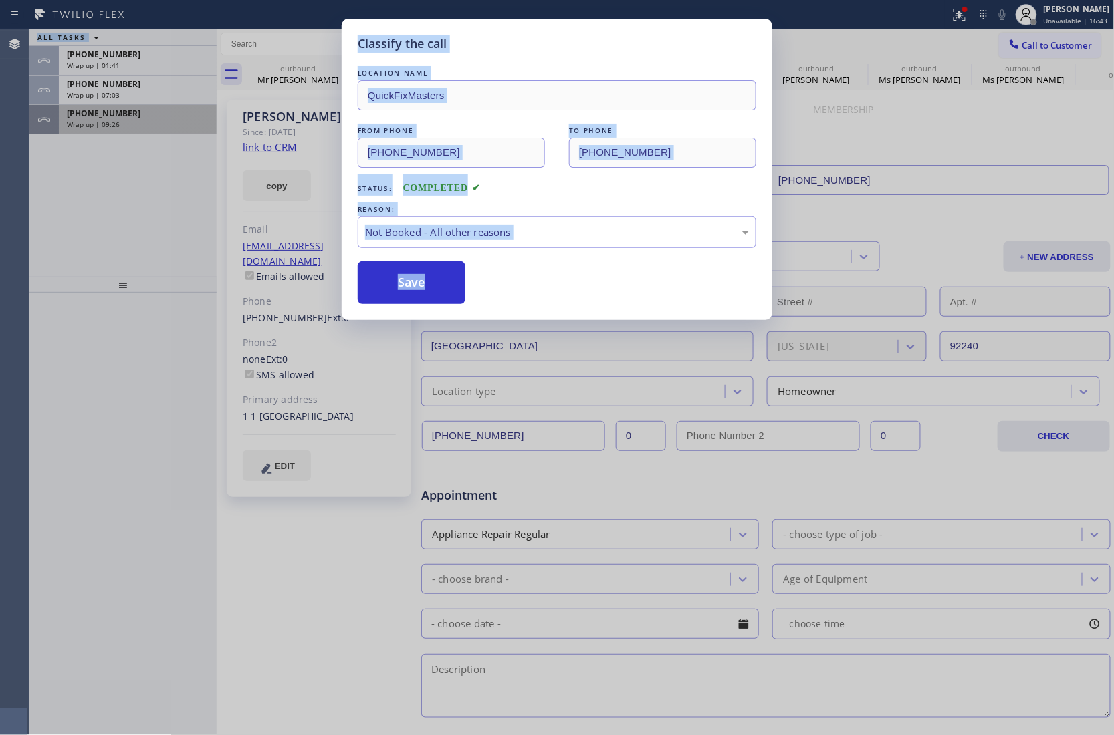
click at [112, 116] on span "+17604086215" at bounding box center [104, 113] width 74 height 11
click at [113, 116] on span "+17604086215" at bounding box center [104, 113] width 74 height 11
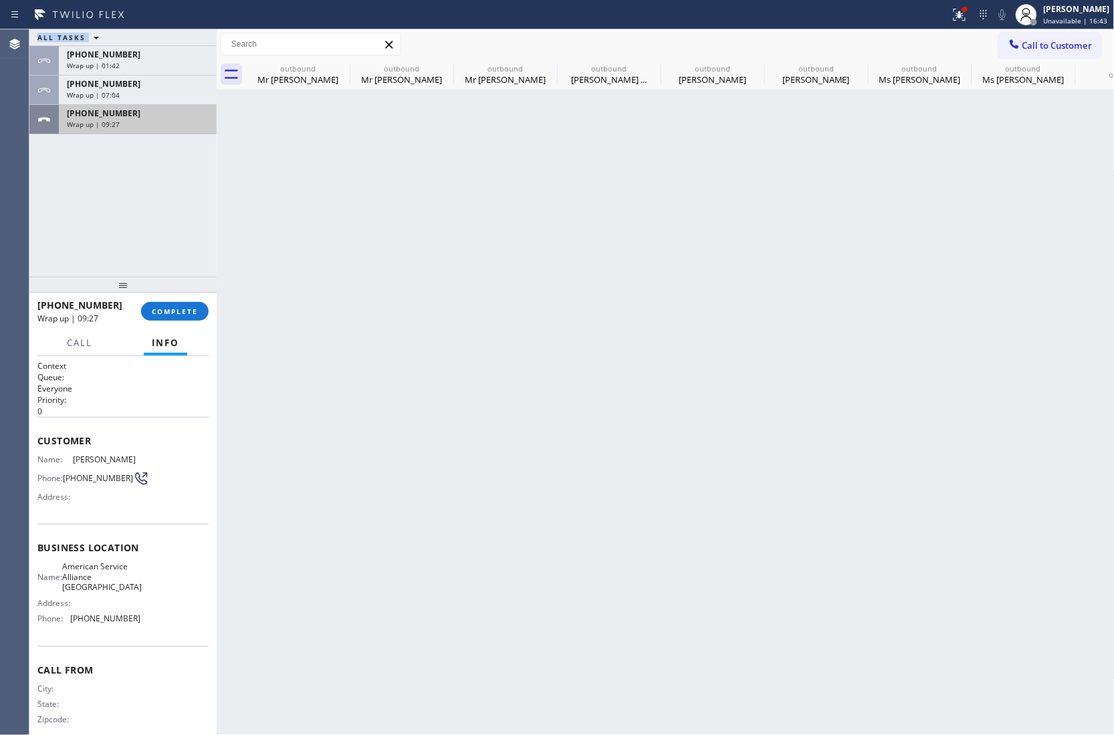
click at [113, 116] on span "+17604086215" at bounding box center [104, 113] width 74 height 11
click at [25, 249] on div "Agent Desktop" at bounding box center [14, 382] width 29 height 706
click at [103, 124] on span "Wrap up | 09:30" at bounding box center [93, 124] width 53 height 9
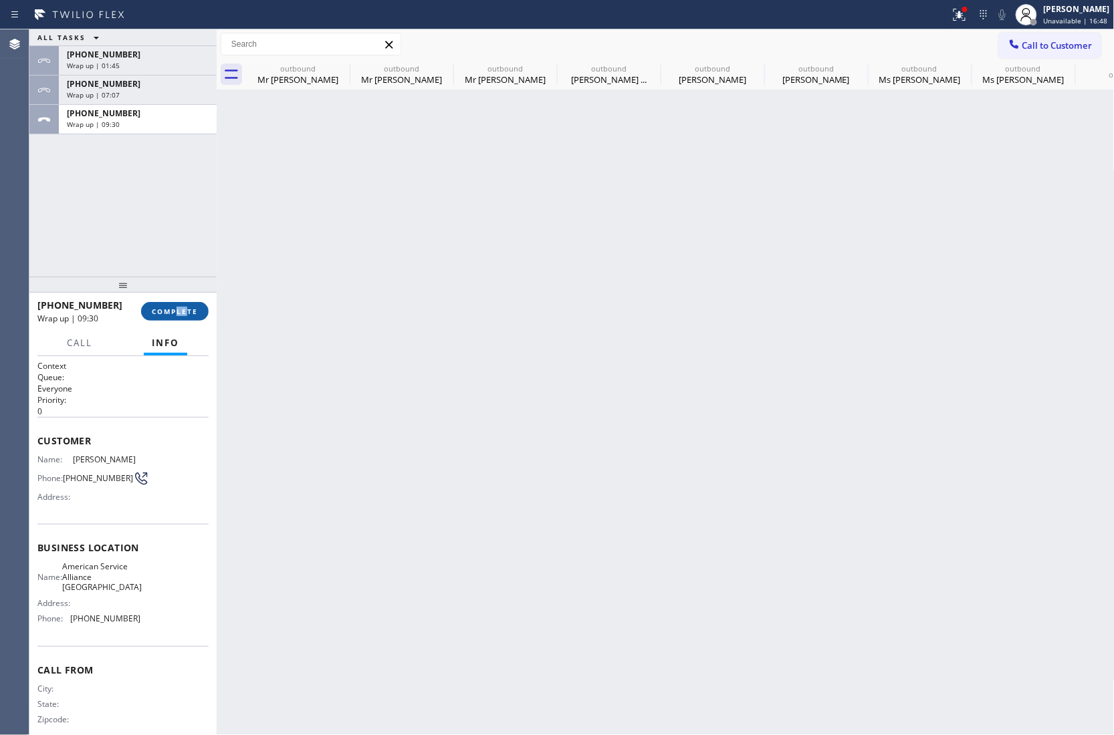
click at [179, 299] on div "+17604086215 Wrap up | 09:30 COMPLETE" at bounding box center [122, 311] width 171 height 35
click at [170, 311] on span "COMPLETE" at bounding box center [175, 311] width 46 height 9
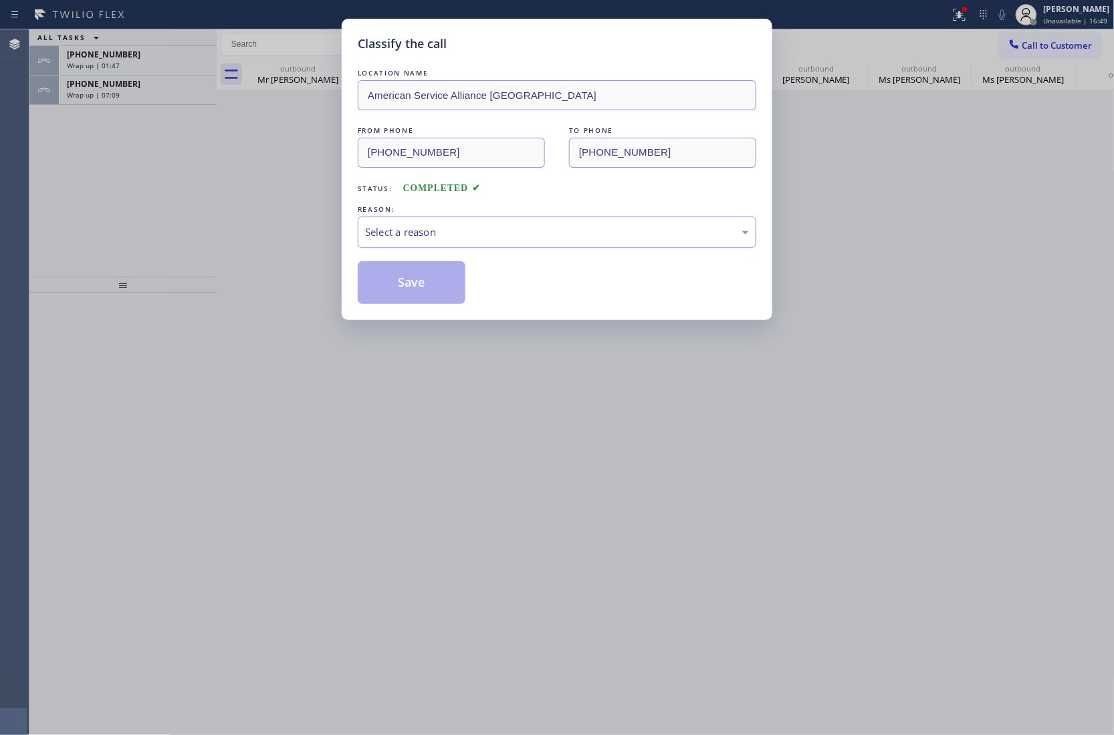
click at [421, 233] on div "Select a reason" at bounding box center [557, 232] width 384 height 15
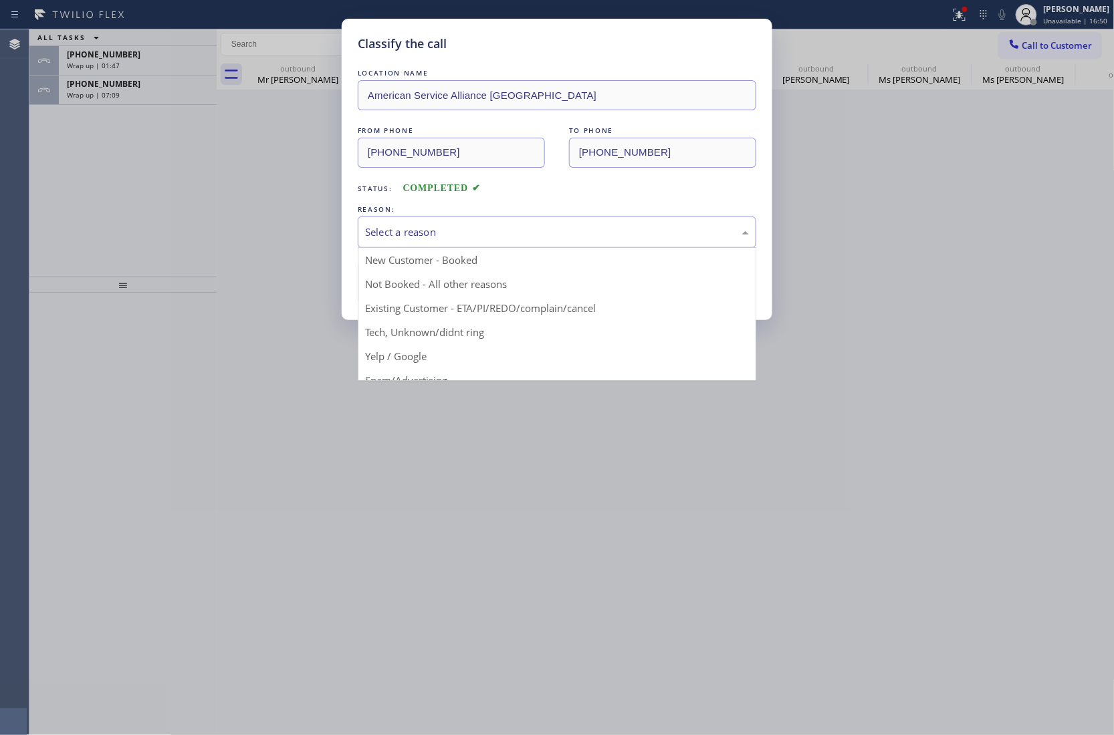
click at [405, 286] on button "Save" at bounding box center [412, 282] width 108 height 43
type input "(760) 452-3737"
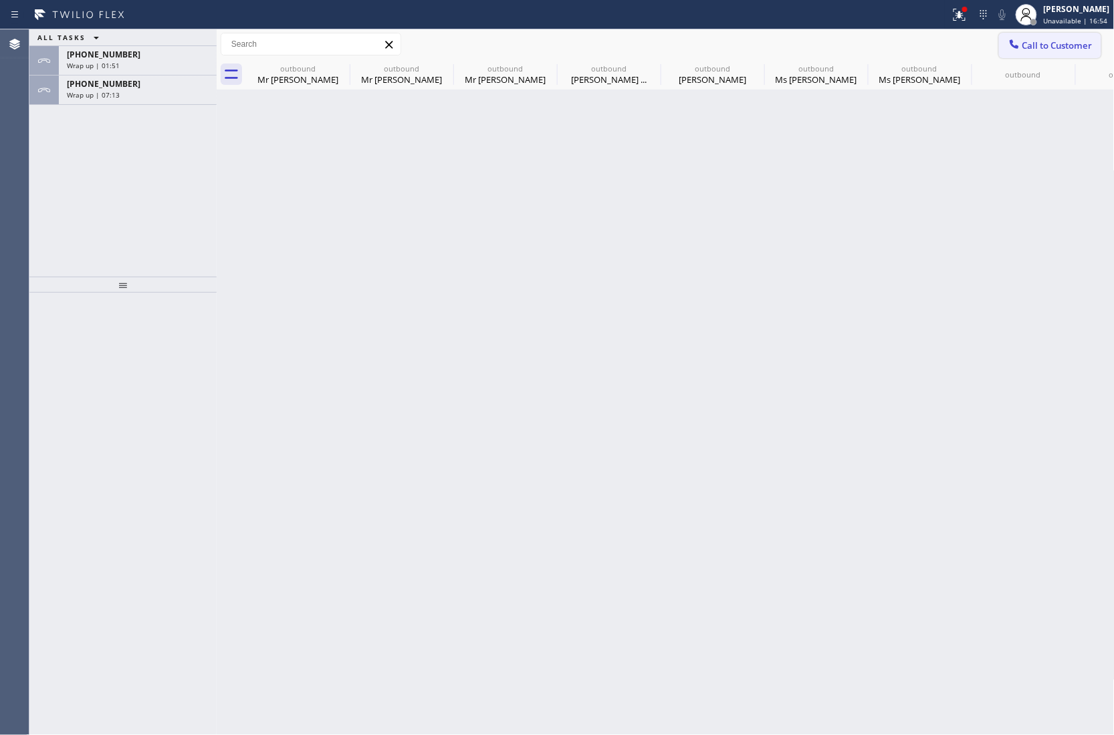
drag, startPoint x: 1058, startPoint y: 52, endPoint x: 630, endPoint y: 185, distance: 448.0
click at [1057, 52] on button "Call to Customer" at bounding box center [1050, 45] width 102 height 25
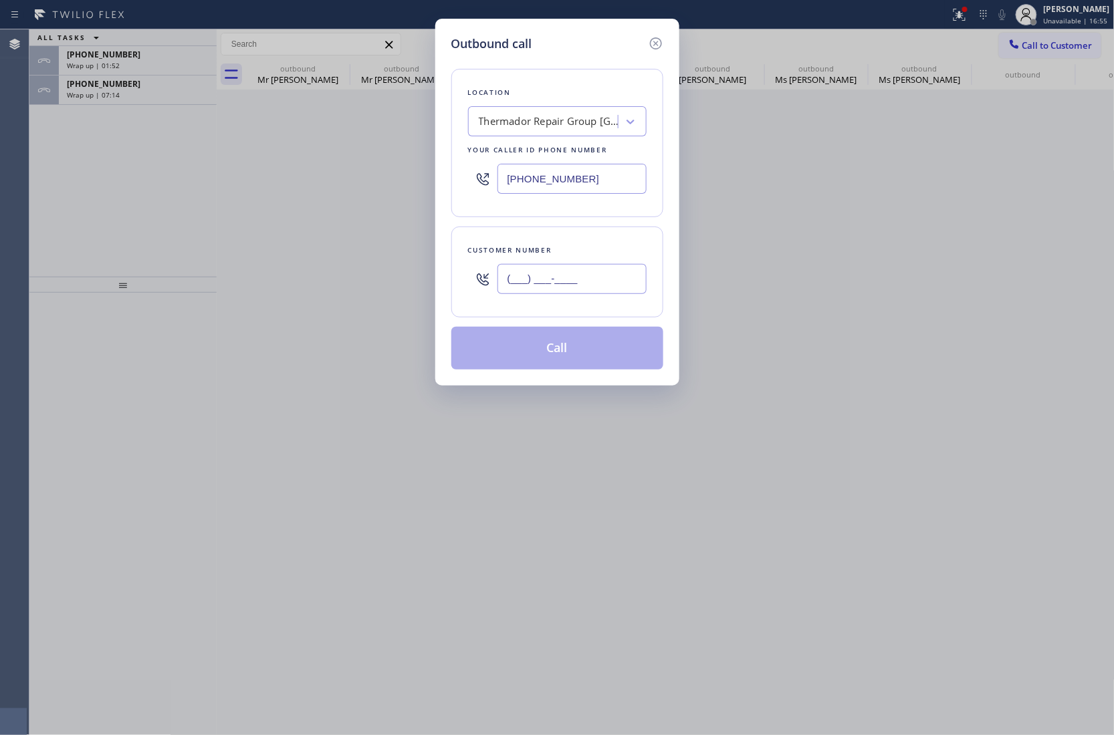
click at [543, 270] on input "(___) ___-____" at bounding box center [571, 279] width 149 height 30
paste input "510) 789-3618"
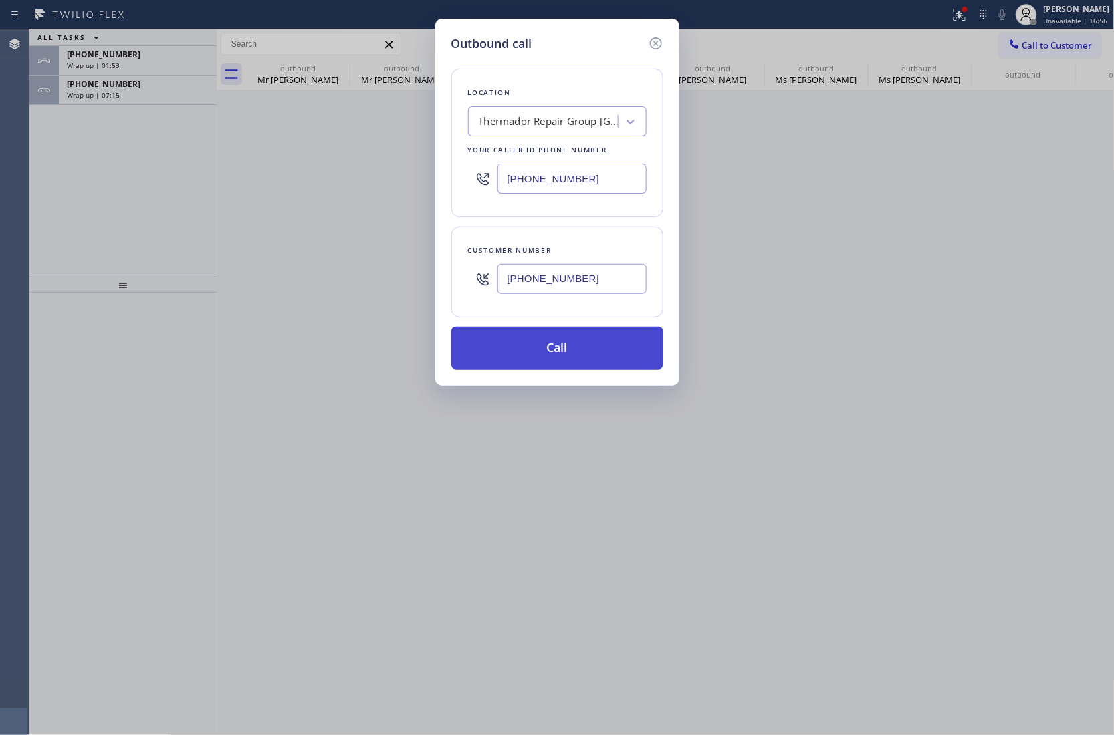
type input "(510) 789-3618"
click at [600, 362] on button "Call" at bounding box center [557, 348] width 212 height 43
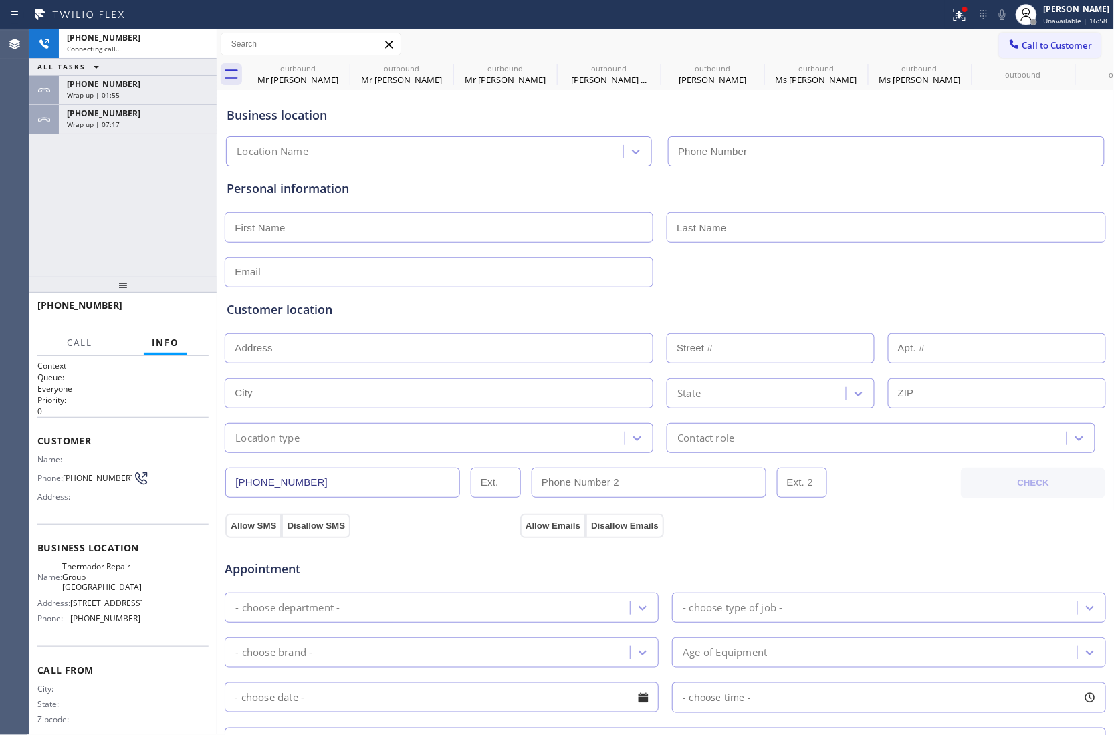
type input "(510) 756-3166"
click at [57, 230] on div "+15107893618 Connecting call… ALL TASKS ALL TASKS ACTIVE TASKS TASKS IN WRAP UP…" at bounding box center [122, 152] width 187 height 247
click at [325, 220] on input "text" at bounding box center [439, 228] width 428 height 30
type input "W"
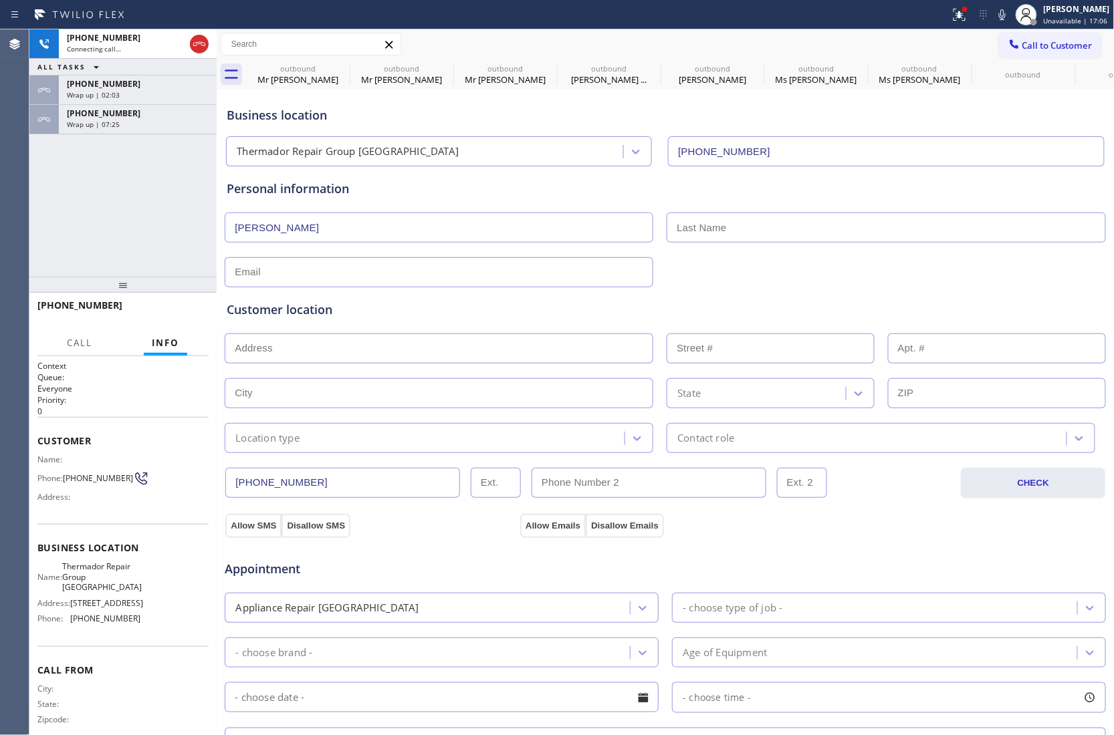
type input "William"
type input "Ren"
click at [313, 273] on input "text" at bounding box center [439, 272] width 428 height 30
paste input "william_ren@yahoo.com"
type input "william_ren@yahoo.com"
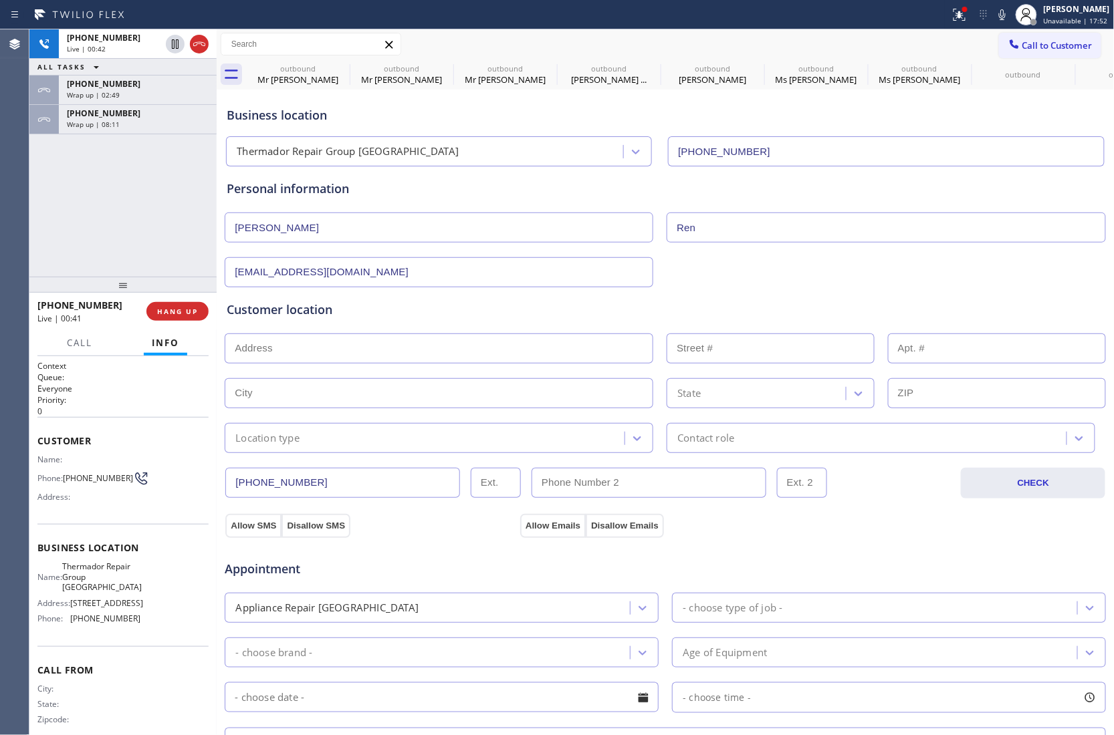
click at [44, 223] on div "+15107893618 Live | 00:42 ALL TASKS ALL TASKS ACTIVE TASKS TASKS IN WRAP UP +15…" at bounding box center [122, 152] width 187 height 247
click at [384, 348] on input "text" at bounding box center [439, 349] width 428 height 30
click at [45, 189] on div "ALL TASKS ALL TASKS ACTIVE TASKS TASKS IN WRAP UP +15107893618 Wrap up | 00:03 …" at bounding box center [122, 152] width 187 height 247
click at [313, 343] on input "text" at bounding box center [439, 349] width 428 height 30
drag, startPoint x: 276, startPoint y: 345, endPoint x: 324, endPoint y: 418, distance: 87.3
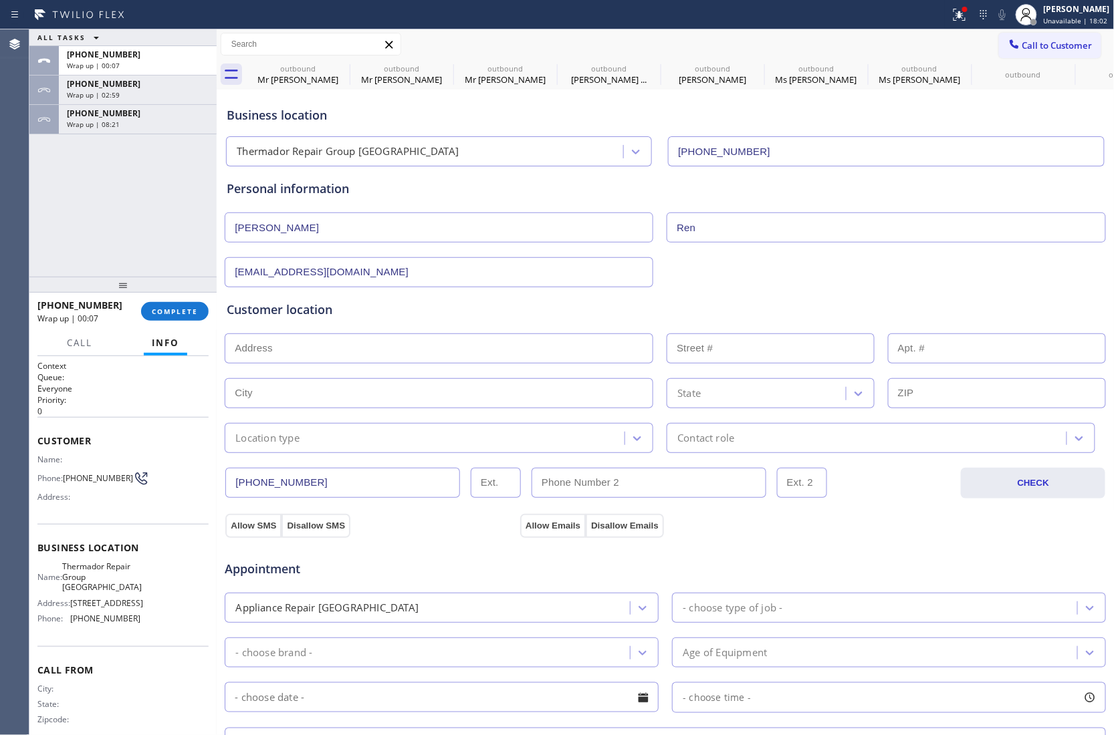
click at [276, 345] on input "text" at bounding box center [439, 349] width 428 height 30
paste input "263 Mission Tierra PlFremont, CA 94539"
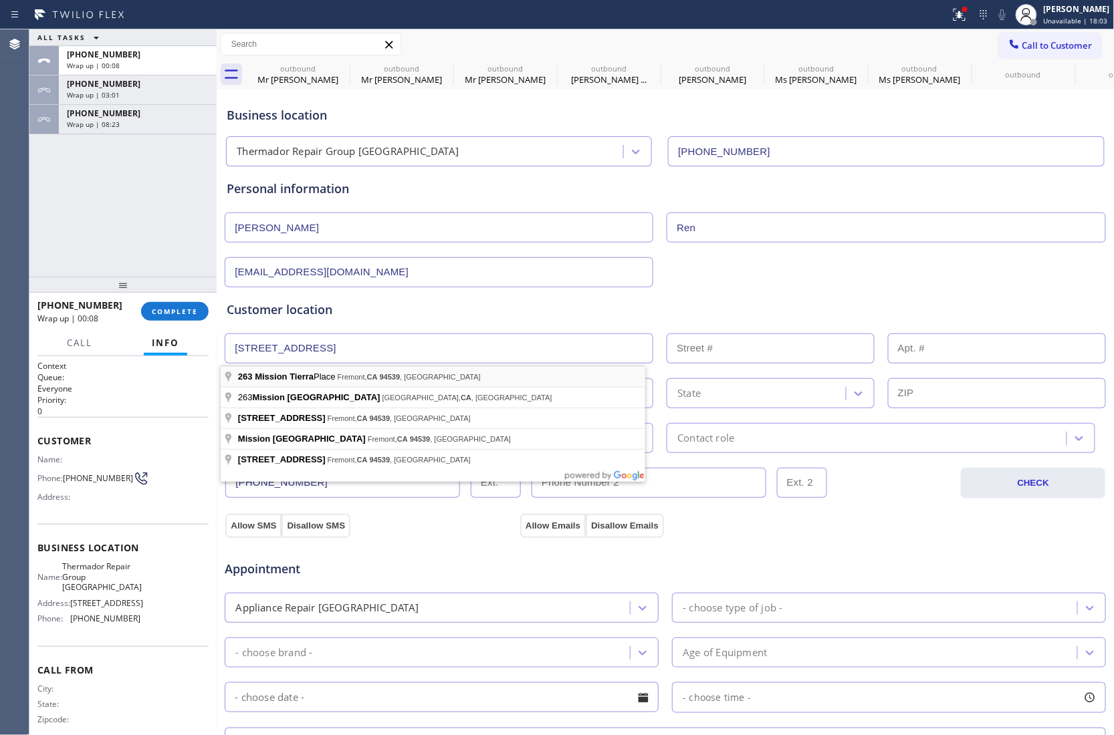
type input "263 Mission Tierra Pl"
type input "263"
type input "Fremont"
type input "94539"
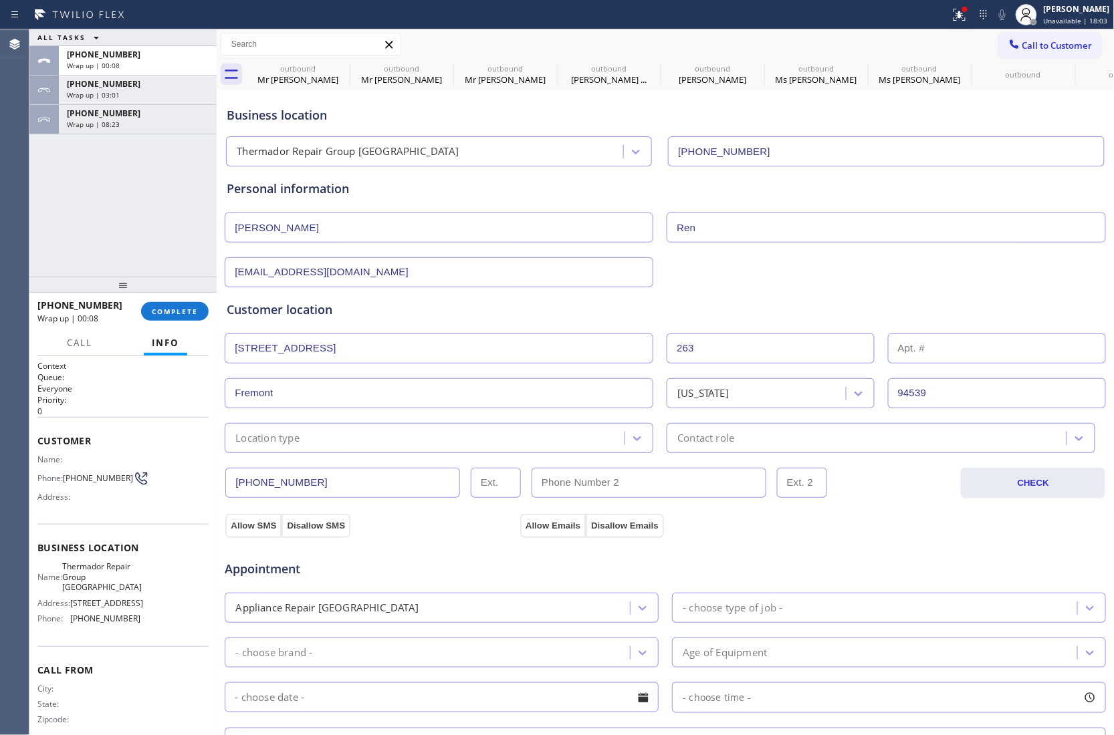
click at [318, 445] on div "Location type" at bounding box center [427, 437] width 396 height 23
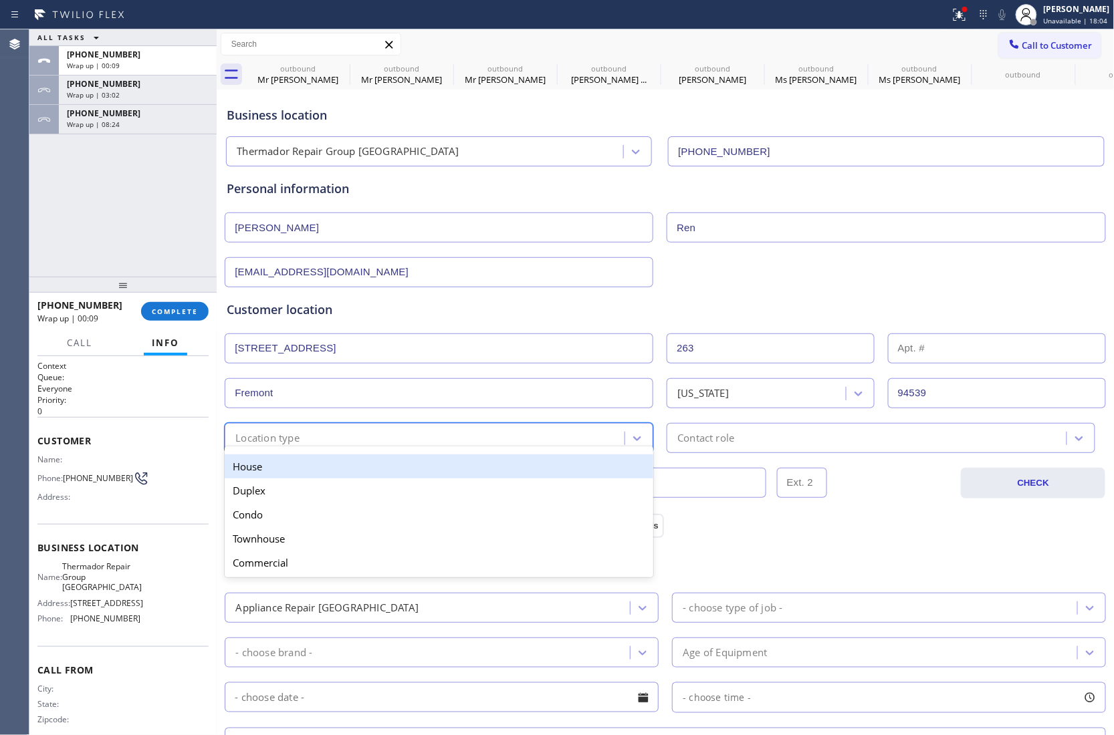
click at [303, 469] on div "House" at bounding box center [439, 467] width 428 height 24
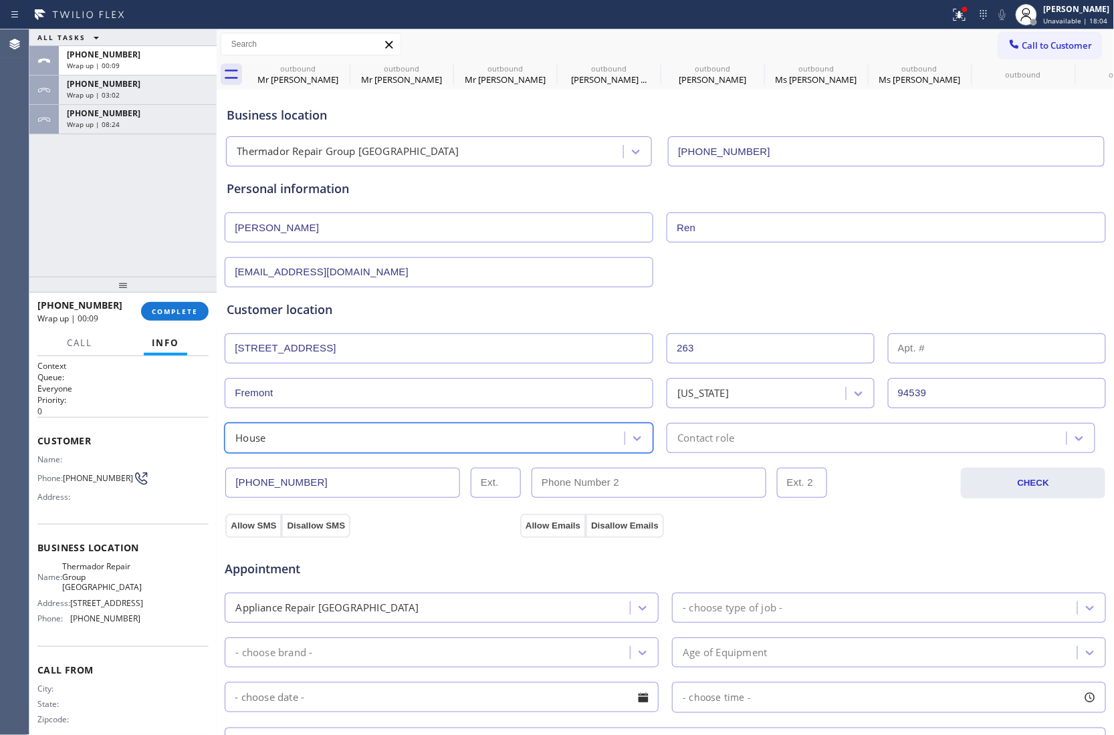
drag, startPoint x: 757, startPoint y: 440, endPoint x: 750, endPoint y: 445, distance: 9.1
click at [757, 439] on div "Contact role" at bounding box center [868, 437] width 396 height 23
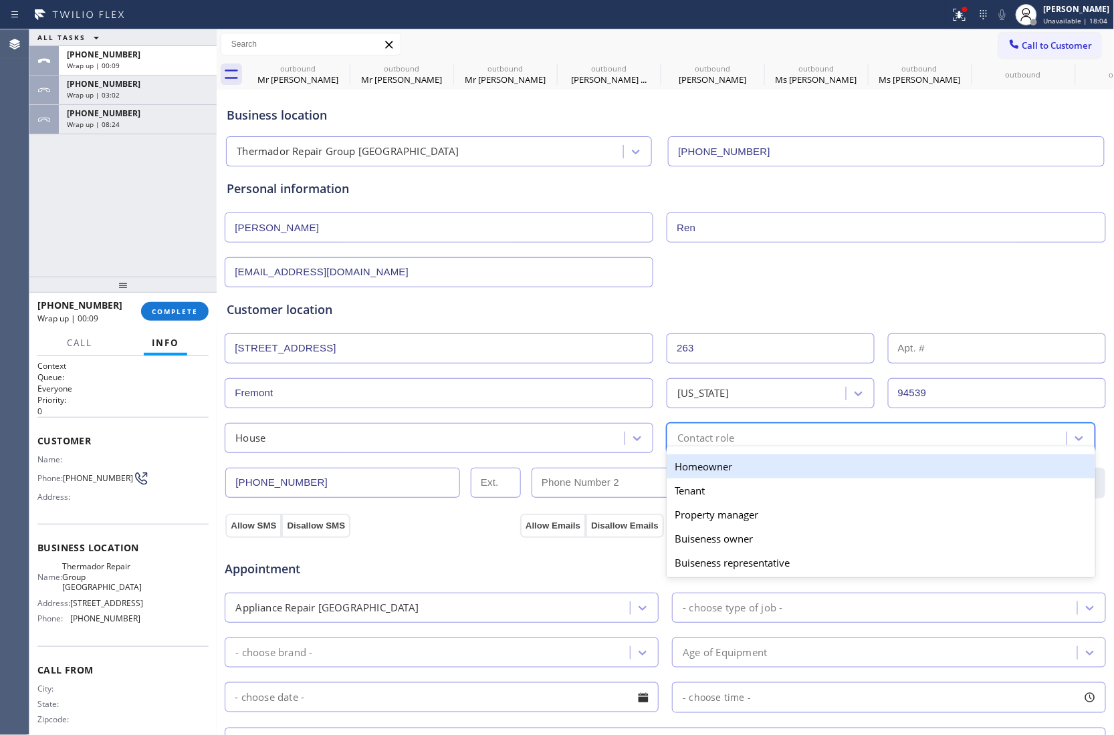
click at [714, 471] on div "Homeowner" at bounding box center [880, 467] width 428 height 24
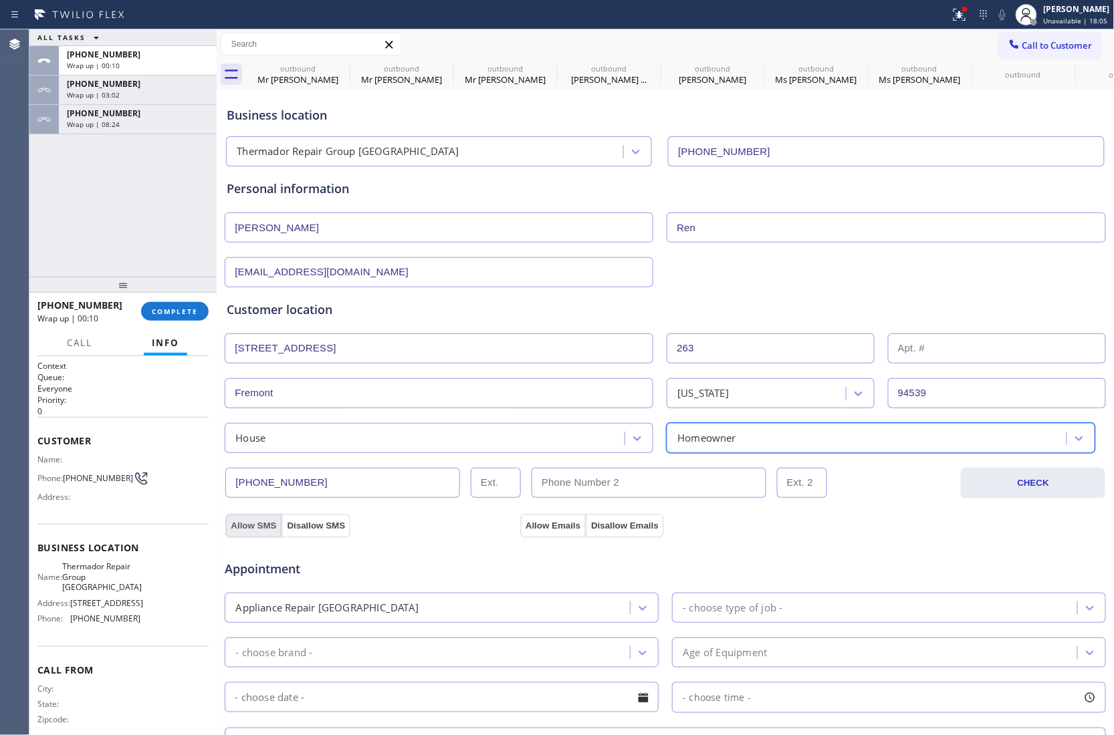
click at [249, 525] on button "Allow SMS" at bounding box center [253, 526] width 56 height 24
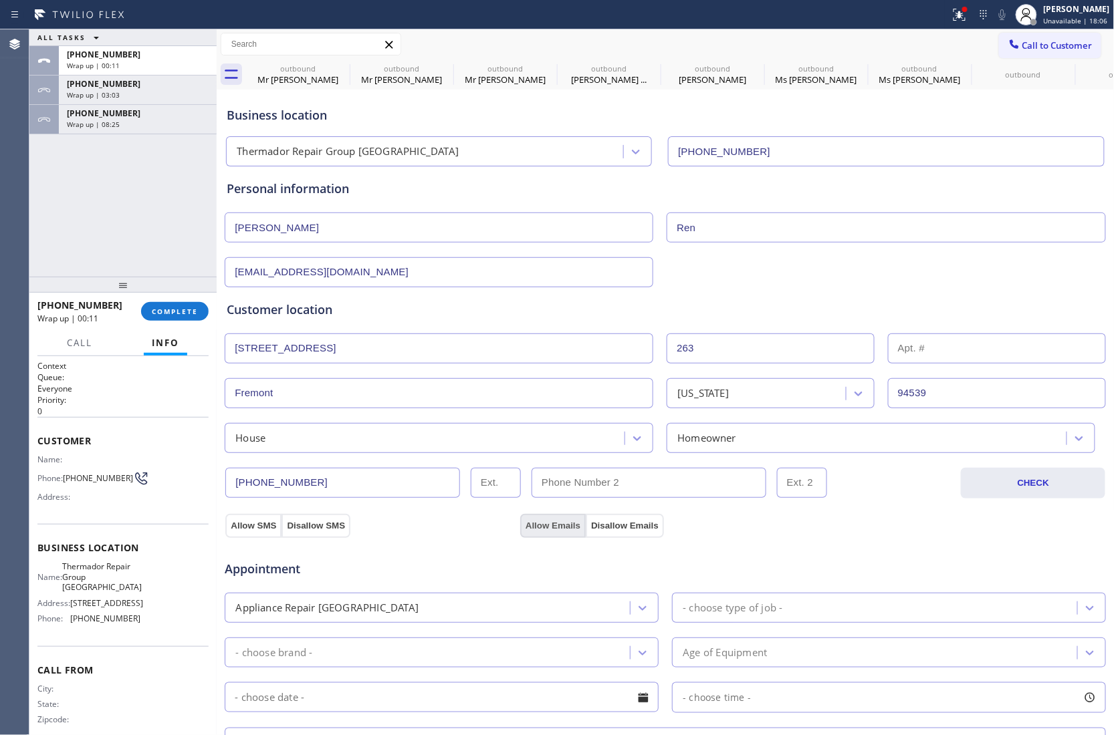
click at [572, 524] on button "Allow Emails" at bounding box center [553, 526] width 66 height 24
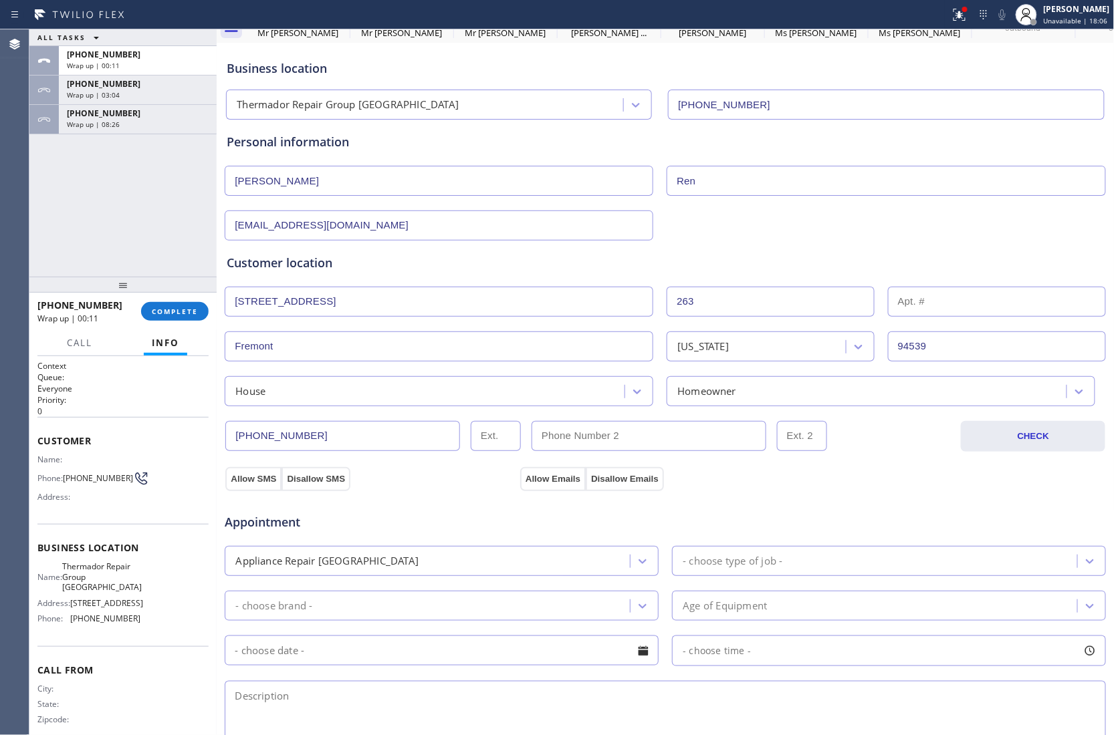
scroll to position [89, 0]
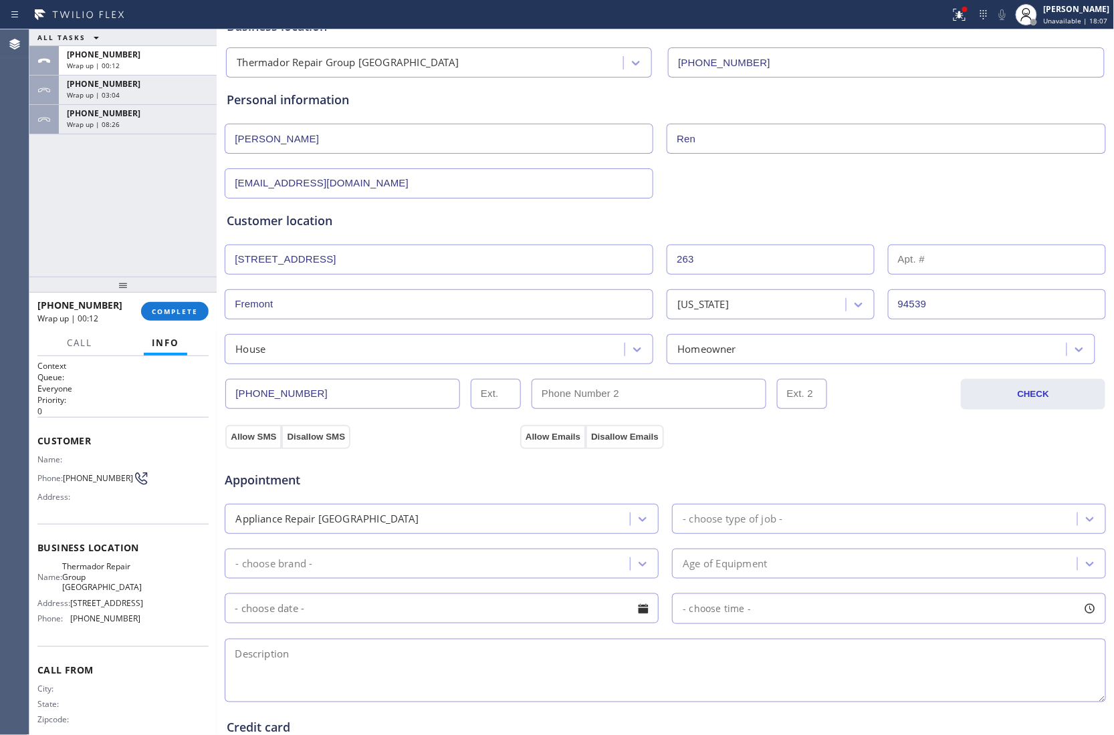
click at [763, 517] on div "- choose type of job -" at bounding box center [733, 518] width 100 height 15
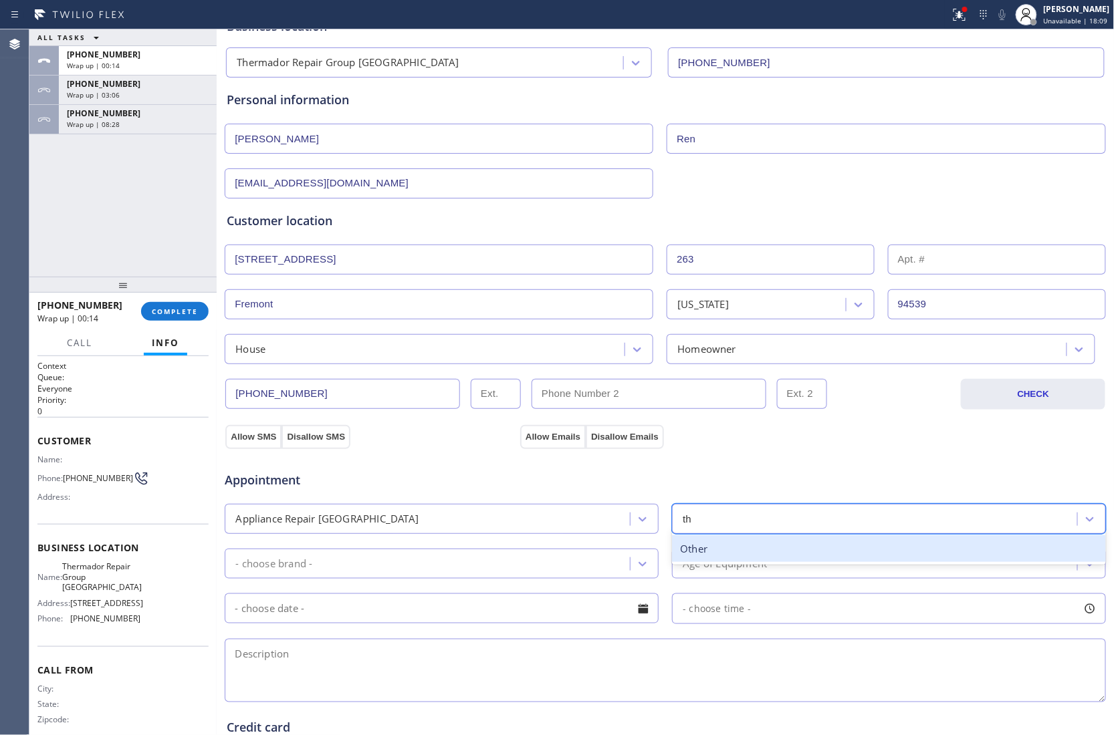
type input "t"
type input "wal"
type input "ove"
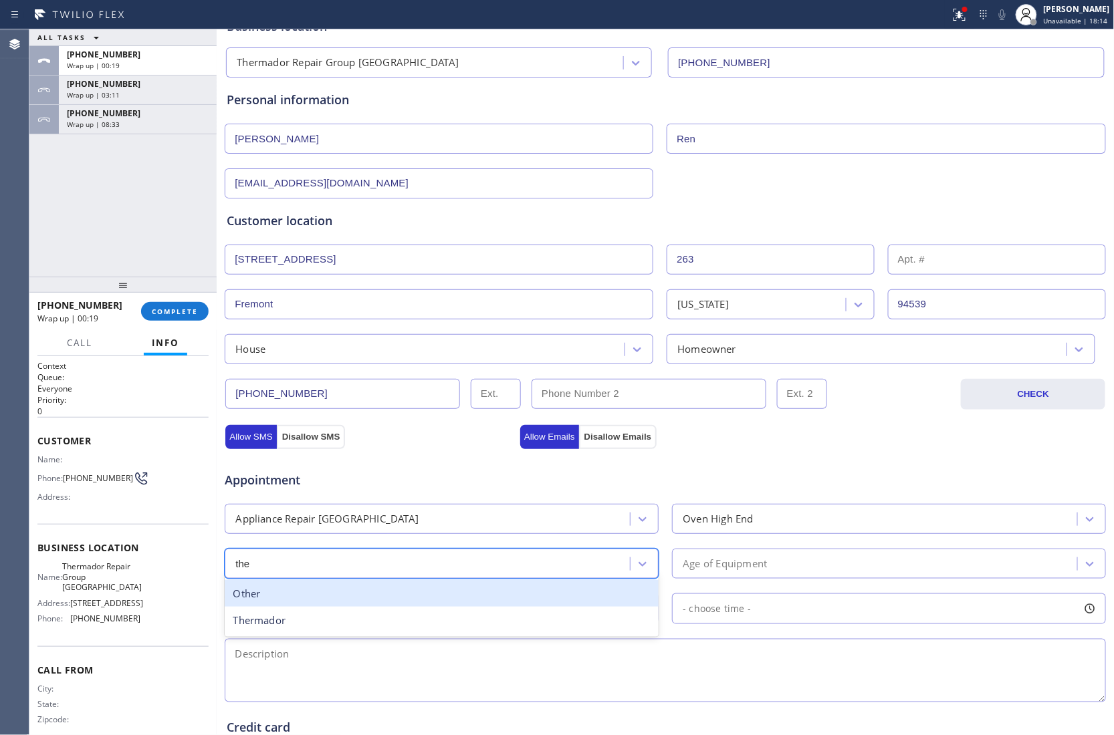
type input "ther"
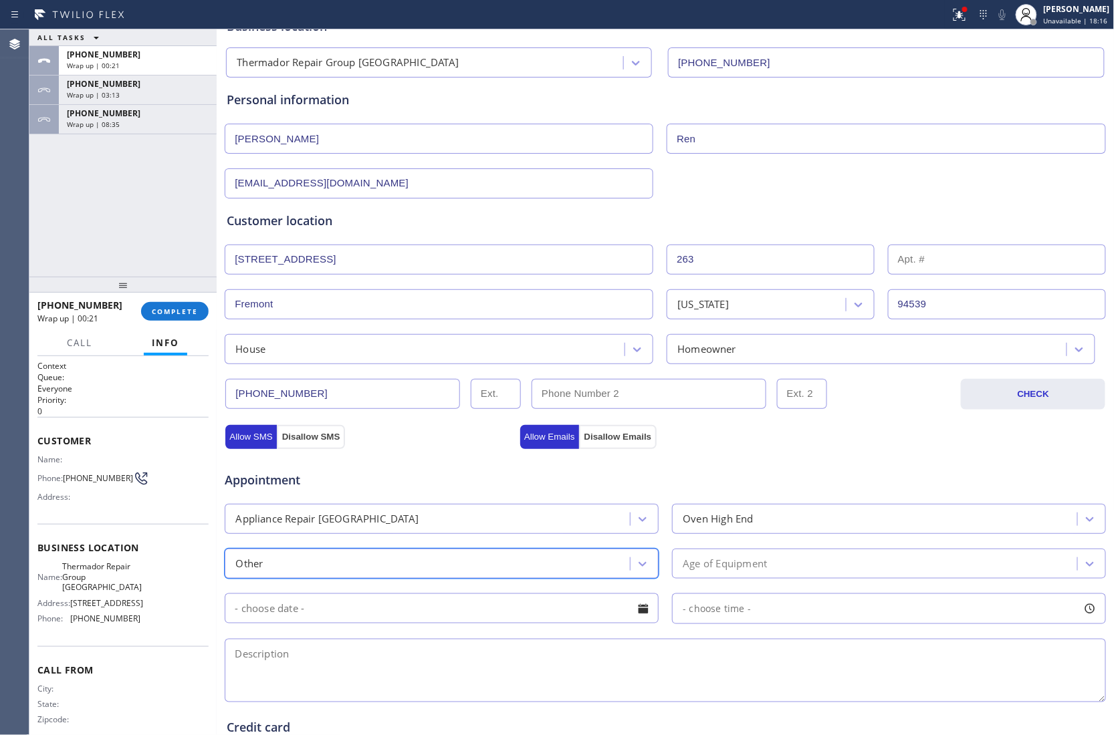
click at [404, 572] on div "Other" at bounding box center [429, 563] width 401 height 23
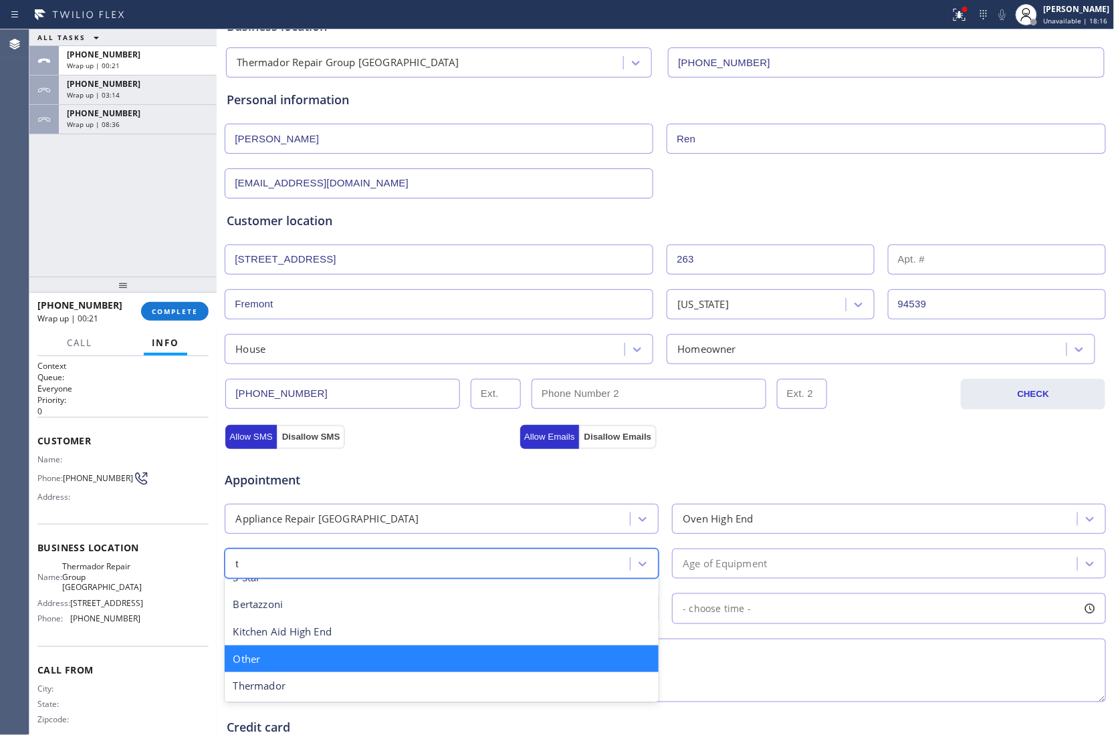
scroll to position [0, 0]
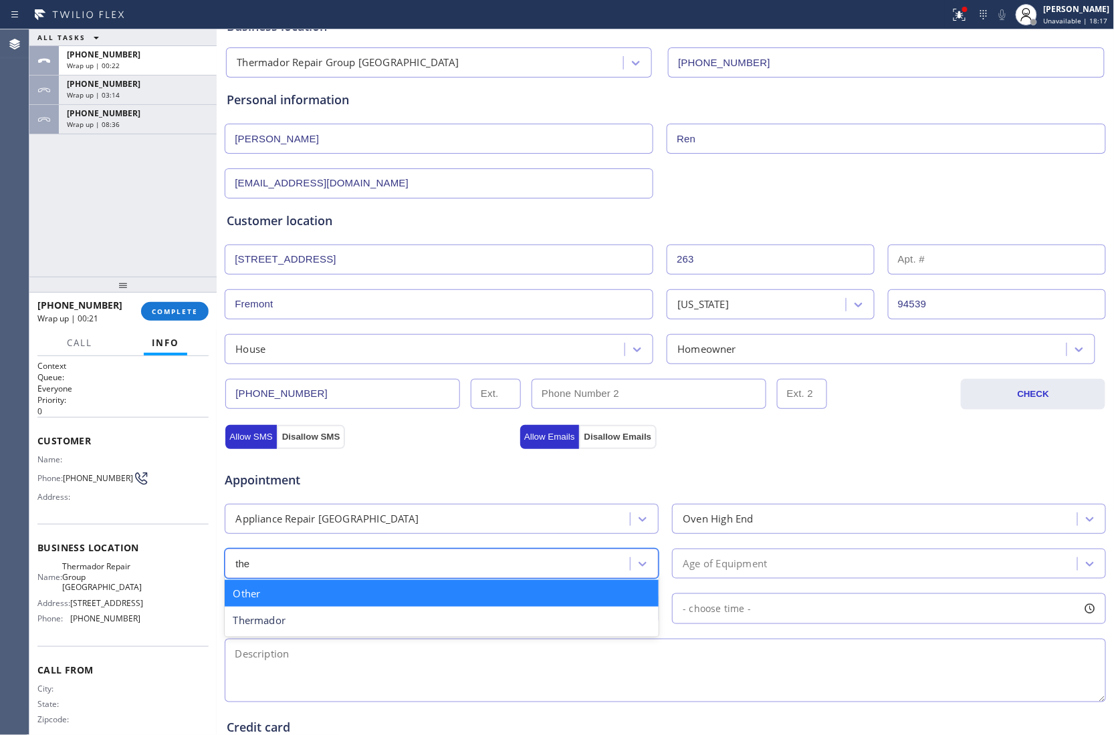
type input "ther"
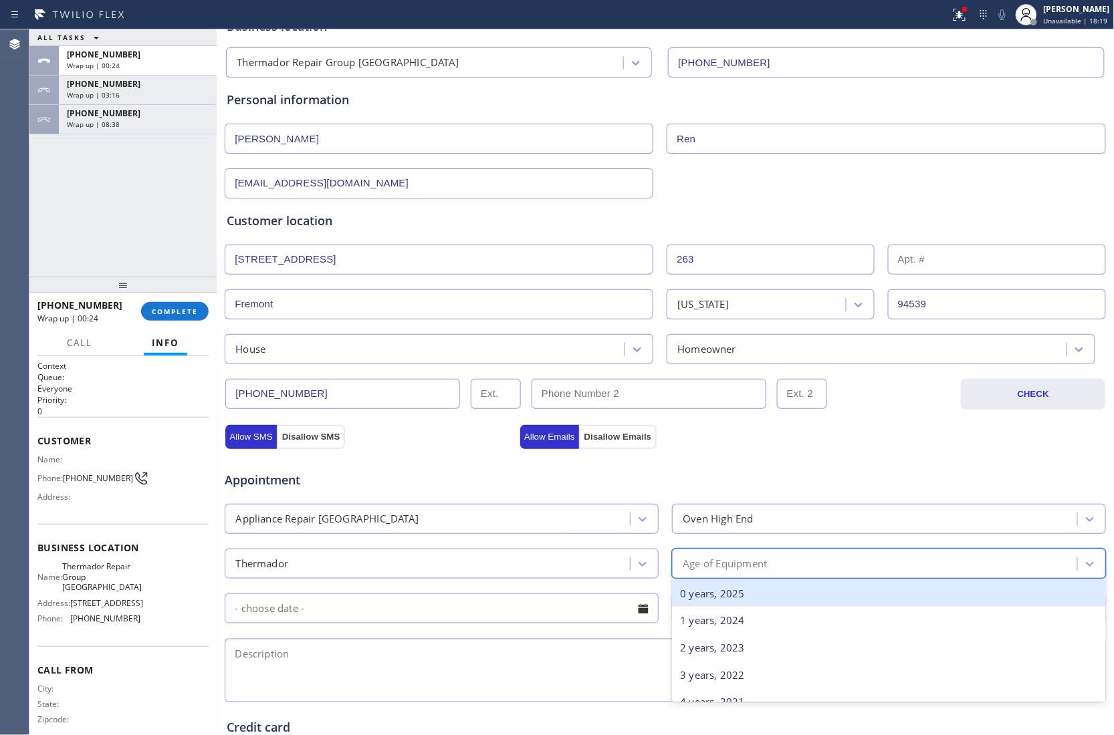
click at [791, 568] on div "Age of Equipment" at bounding box center [876, 563] width 401 height 23
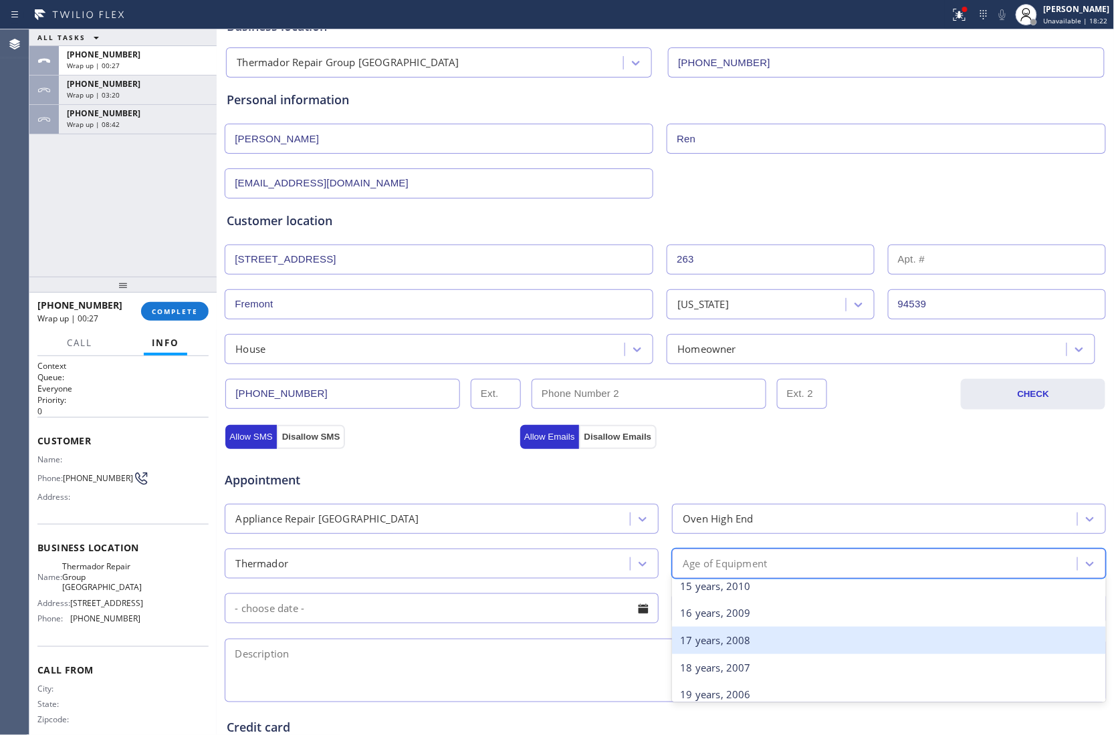
scroll to position [445, 0]
click at [713, 648] on div "18 years, 2007" at bounding box center [889, 637] width 434 height 27
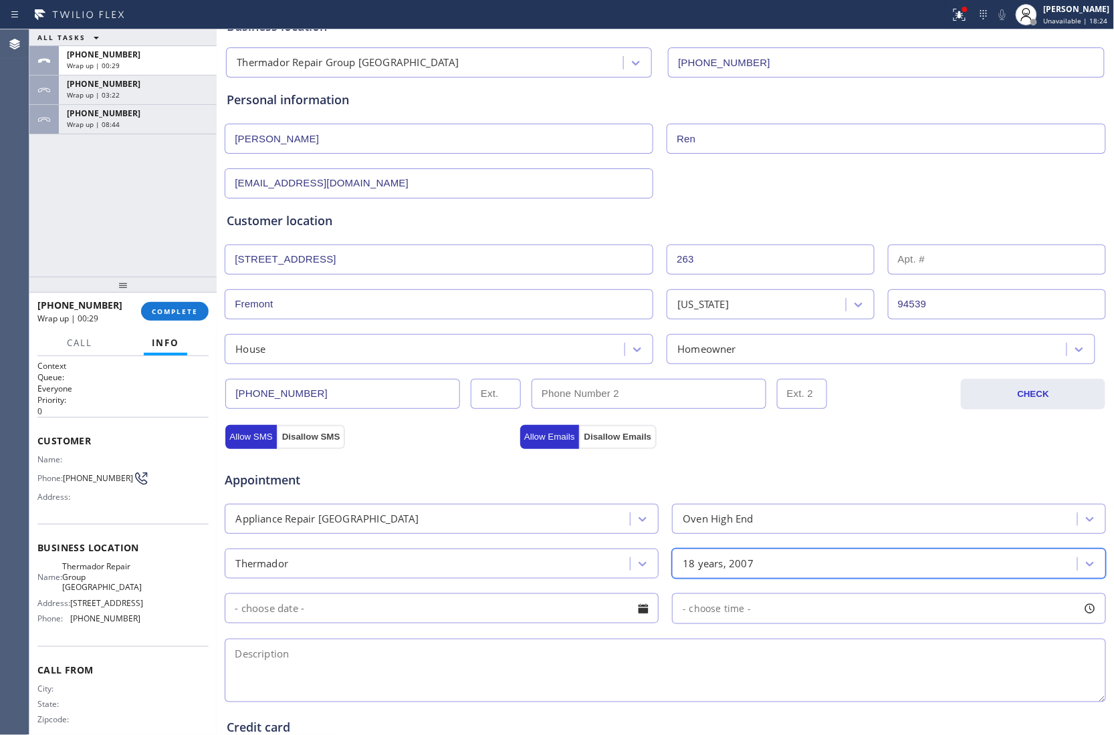
click at [473, 596] on input "text" at bounding box center [442, 609] width 434 height 30
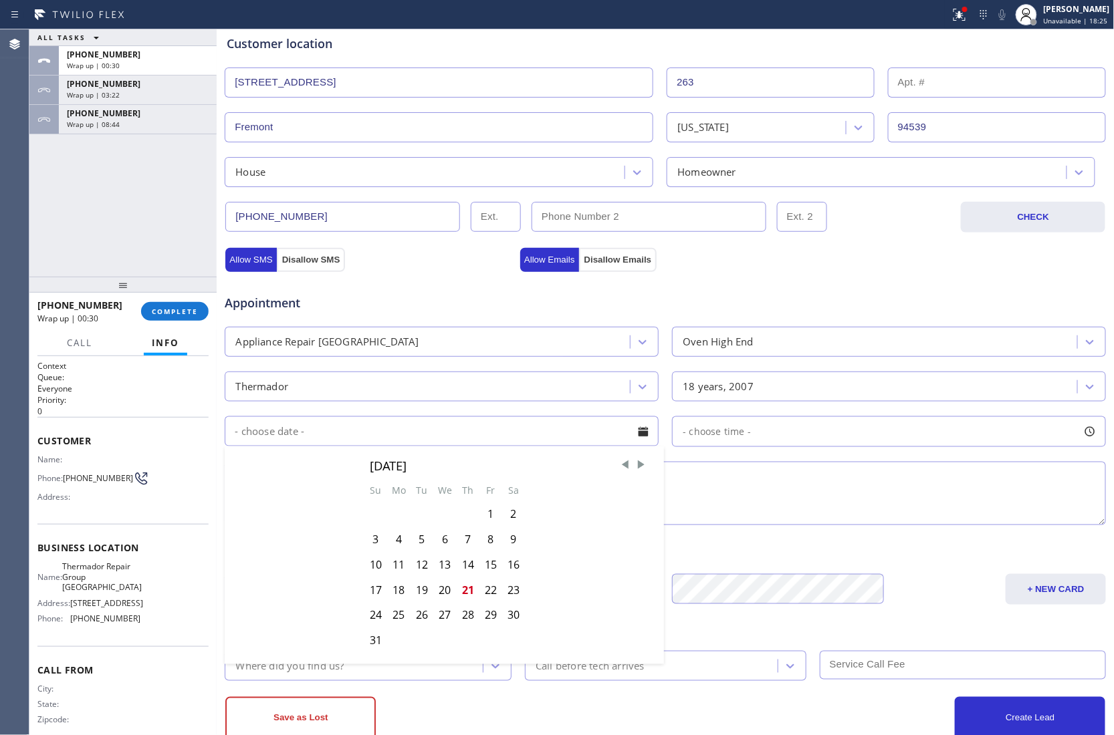
scroll to position [267, 0]
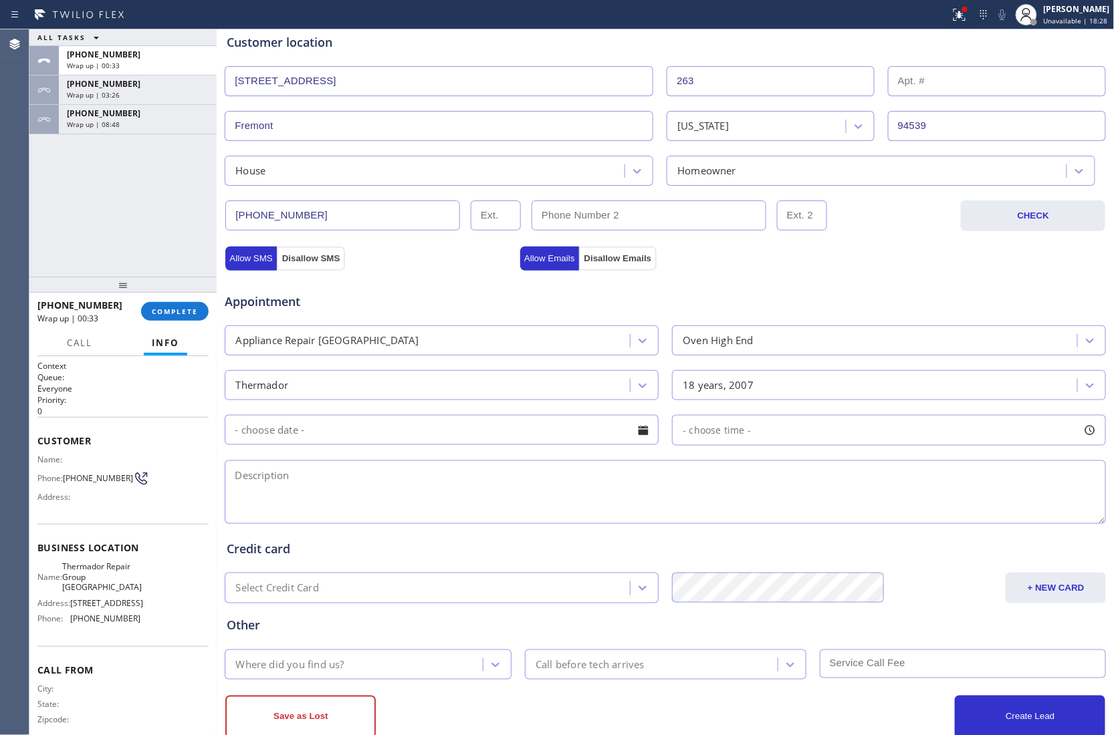
click at [790, 497] on textarea at bounding box center [665, 493] width 881 height 64
paste textarea "Thermador | wall Oven | 18 yrs | The discplay is not working is not owrking or …"
click at [487, 483] on textarea "9-12 | $95 | Thermador | wall Oven | 18 yrs | The discplay is not working is no…" at bounding box center [665, 493] width 881 height 64
click at [628, 482] on textarea "9-12 | $95 | Thermador | wall Oven | 18 yrs | The display is not working is not…" at bounding box center [665, 493] width 881 height 64
drag, startPoint x: 654, startPoint y: 479, endPoint x: 751, endPoint y: 485, distance: 97.8
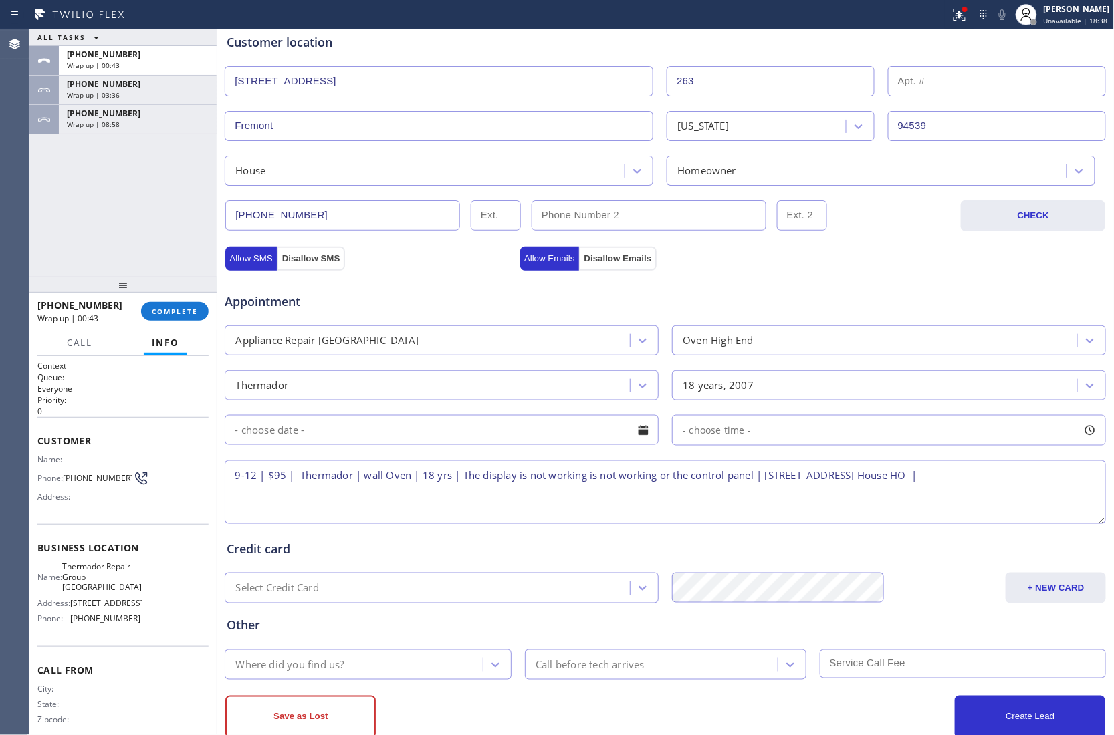
click at [751, 485] on textarea "9-12 | $95 | Thermador | wall Oven | 18 yrs | The display is not working is not…" at bounding box center [665, 493] width 881 height 64
drag, startPoint x: 111, startPoint y: 594, endPoint x: 71, endPoint y: 572, distance: 45.5
click at [71, 572] on span "Thermador Repair Group [GEOGRAPHIC_DATA]" at bounding box center [102, 577] width 80 height 31
copy span "Thermador Repair Group [GEOGRAPHIC_DATA]"
click at [966, 482] on textarea "9-12 | $95 | Thermador | wall Oven | 18 yrs | The display is not working is not…" at bounding box center [665, 493] width 881 height 64
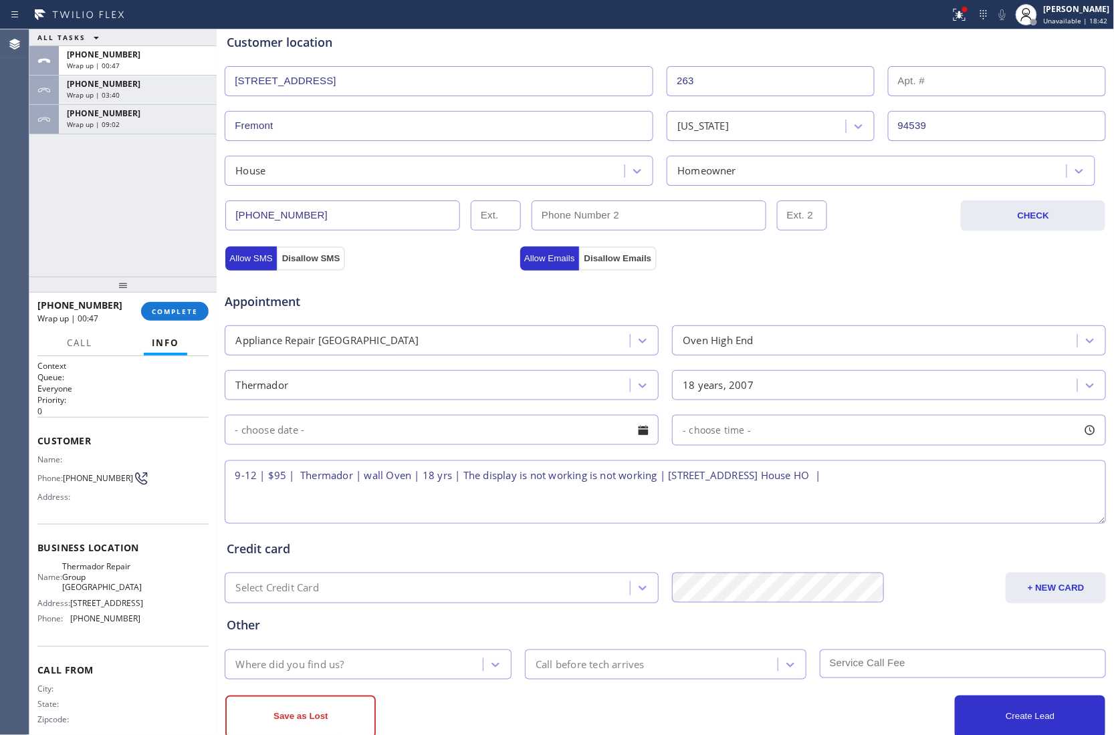
paste textarea "Thermador Repair Group [GEOGRAPHIC_DATA]"
click at [381, 493] on textarea "9-12 | $95 | Thermador | wall Oven | 18 yrs | The display is not working is not…" at bounding box center [665, 493] width 881 height 64
paste textarea "Please call 30 minutes prior to arrival."
click at [490, 505] on textarea "9-12 | $95 | Thermador | wall Oven | 18 yrs | The display is not working is not…" at bounding box center [665, 493] width 881 height 64
paste textarea "510) 789-3618 William"
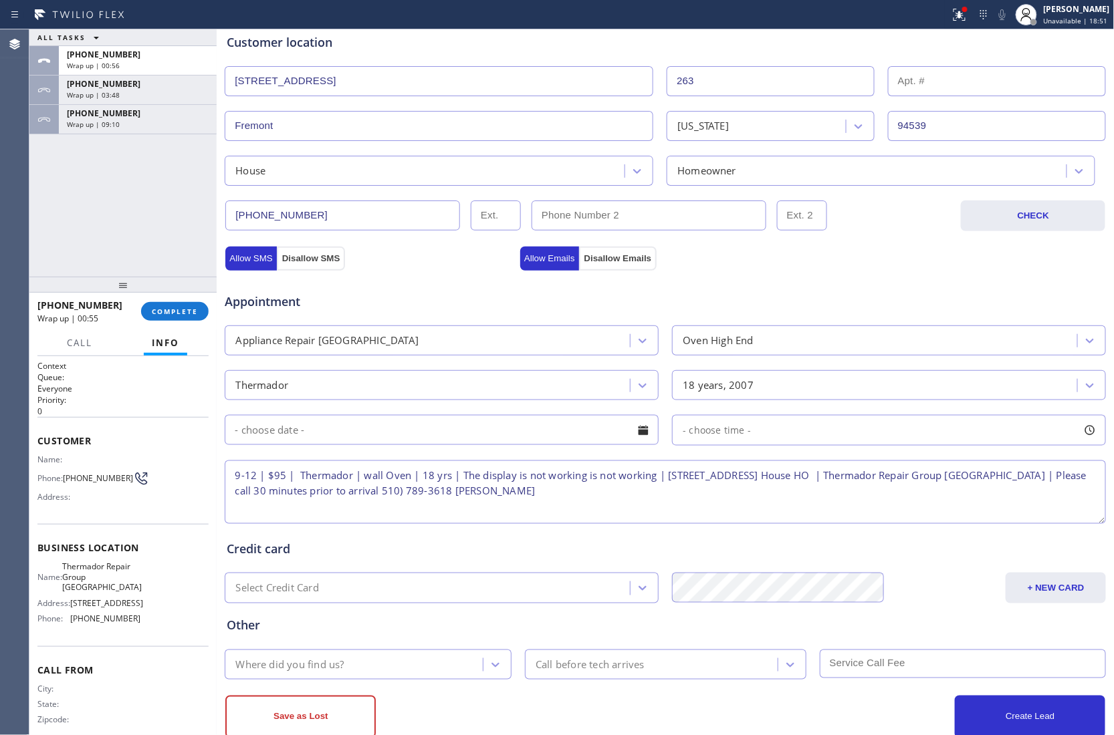
type textarea "9-12 | $95 | Thermador | wall Oven | 18 yrs | The display is not working is not…"
click at [409, 428] on input "text" at bounding box center [442, 430] width 434 height 30
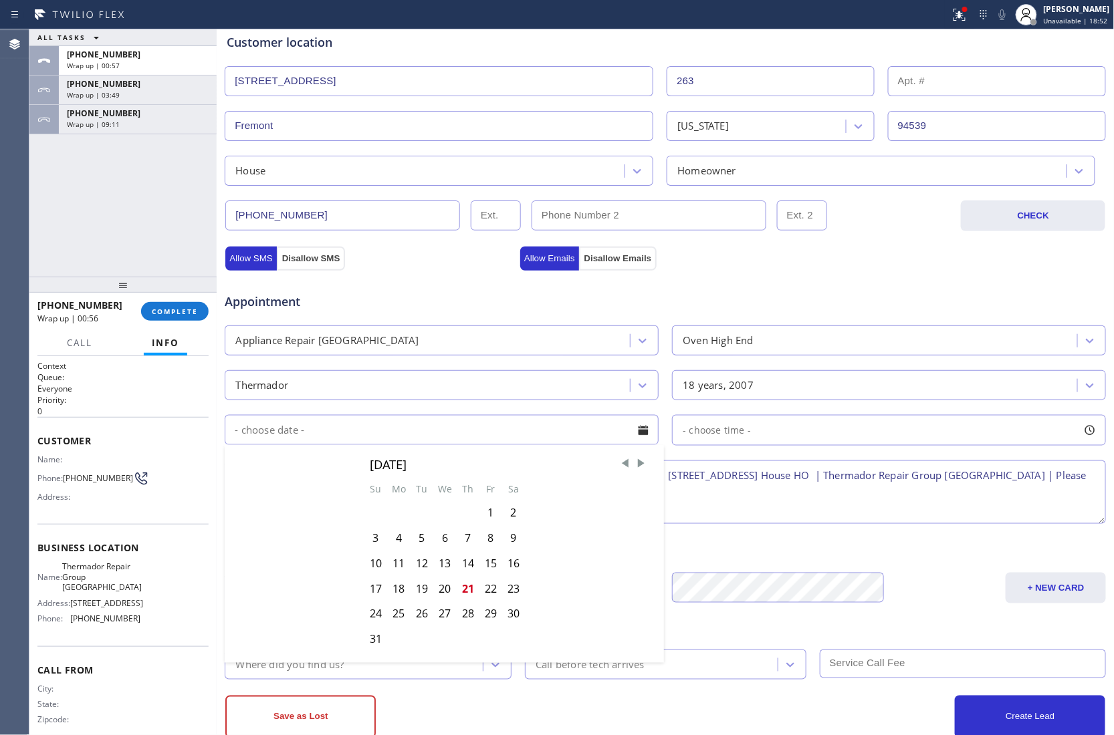
drag, startPoint x: 483, startPoint y: 594, endPoint x: 877, endPoint y: 453, distance: 418.6
click at [485, 594] on div "22" at bounding box center [490, 588] width 23 height 25
type input "08/22/2025"
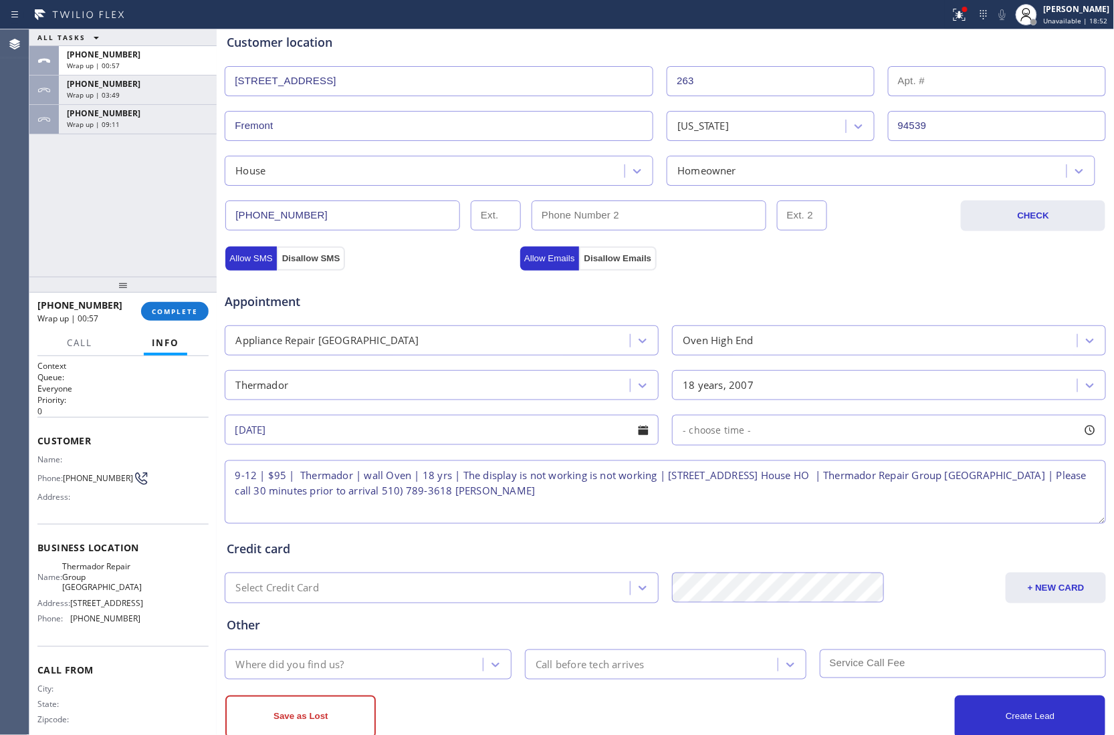
click at [814, 435] on div "- choose time -" at bounding box center [889, 430] width 434 height 31
drag, startPoint x: 799, startPoint y: 521, endPoint x: 808, endPoint y: 524, distance: 9.1
click at [808, 524] on div at bounding box center [813, 512] width 16 height 28
drag, startPoint x: 723, startPoint y: 527, endPoint x: 715, endPoint y: 527, distance: 7.4
click at [715, 526] on div at bounding box center [717, 512] width 16 height 28
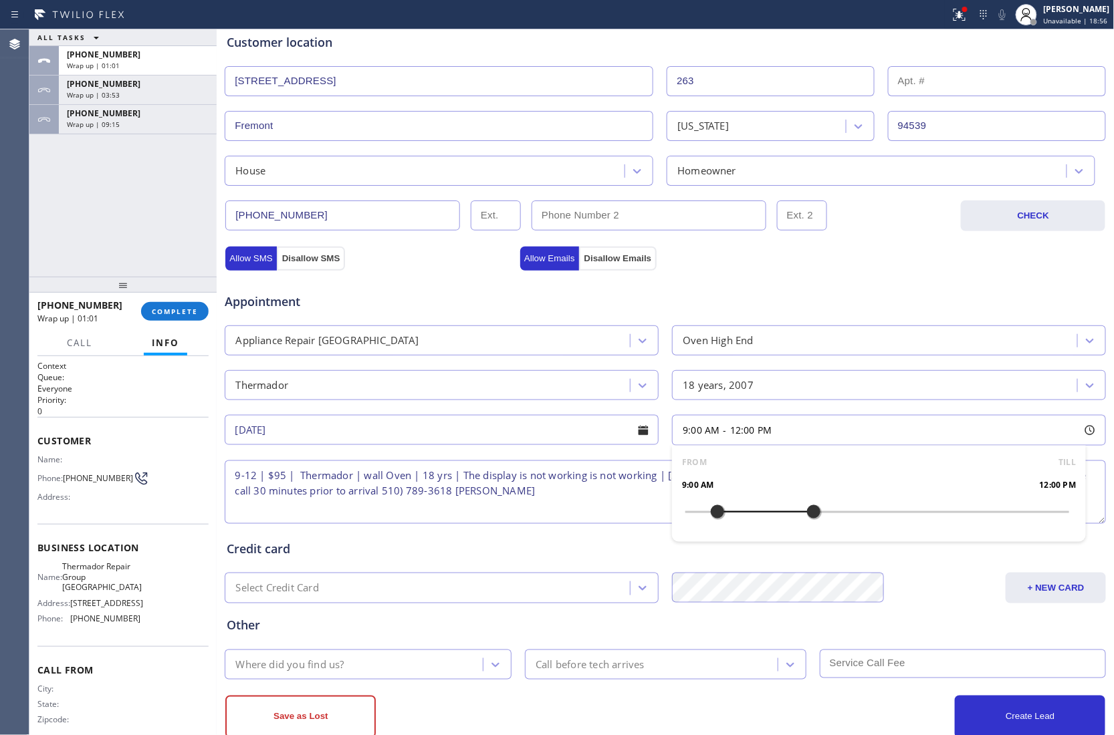
click at [402, 674] on div "Where did you find us?" at bounding box center [356, 664] width 254 height 23
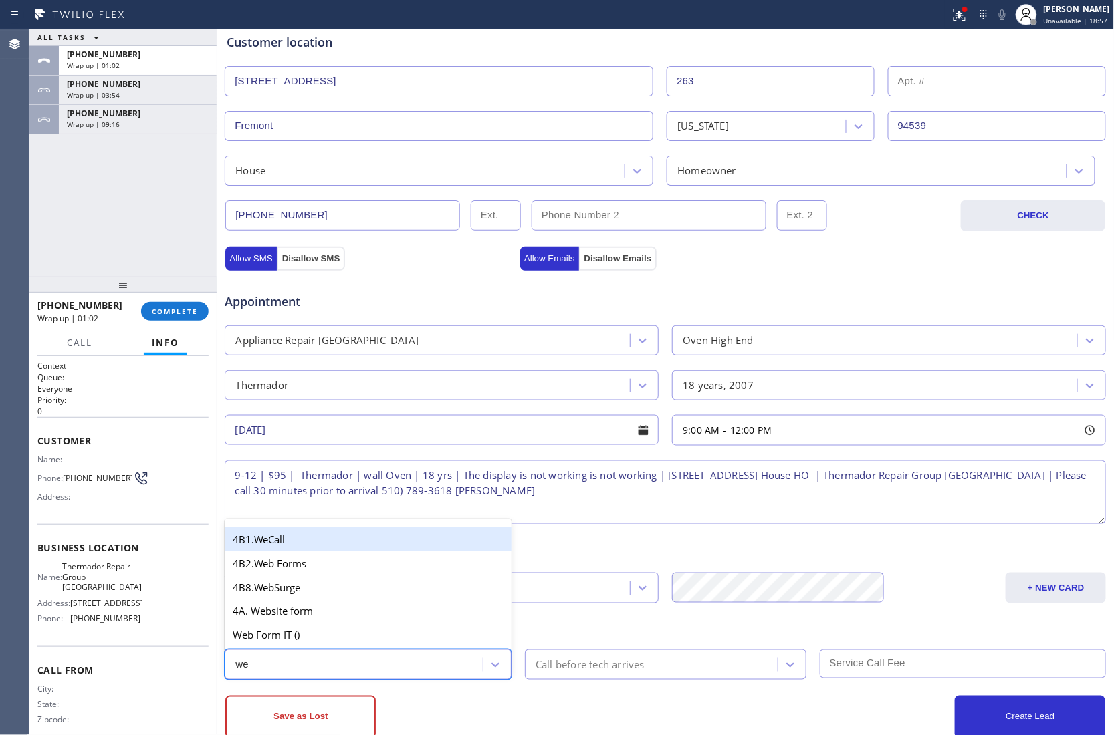
type input "w"
type input "goo"
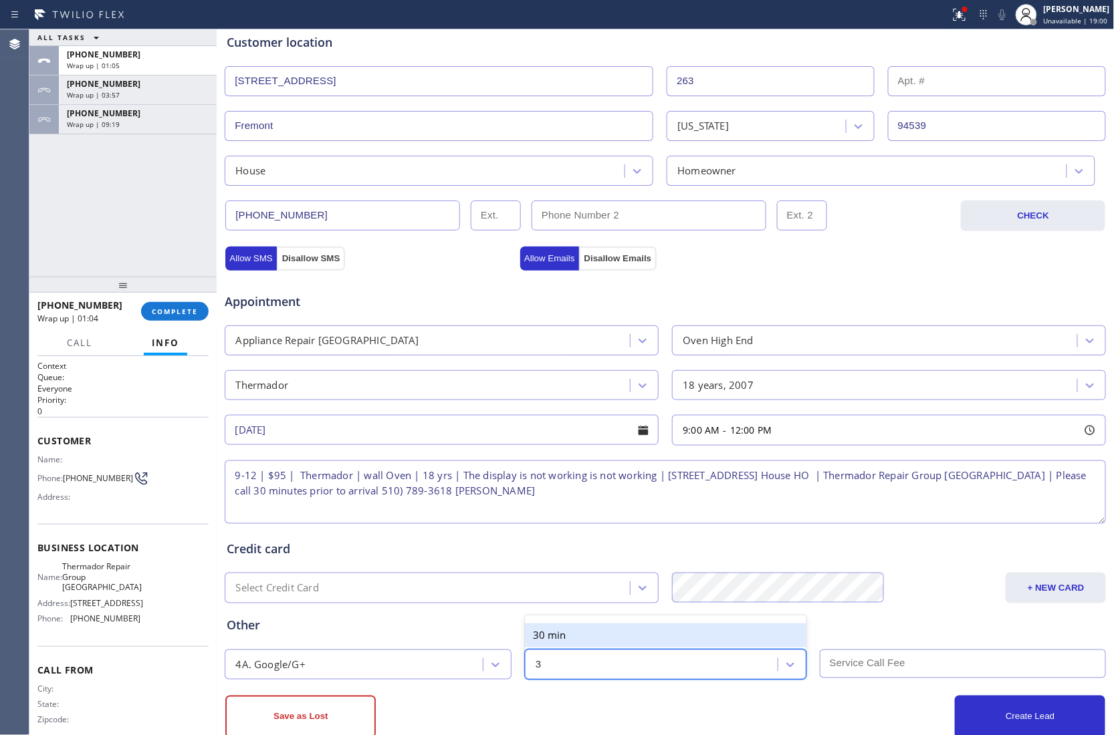
type input "30"
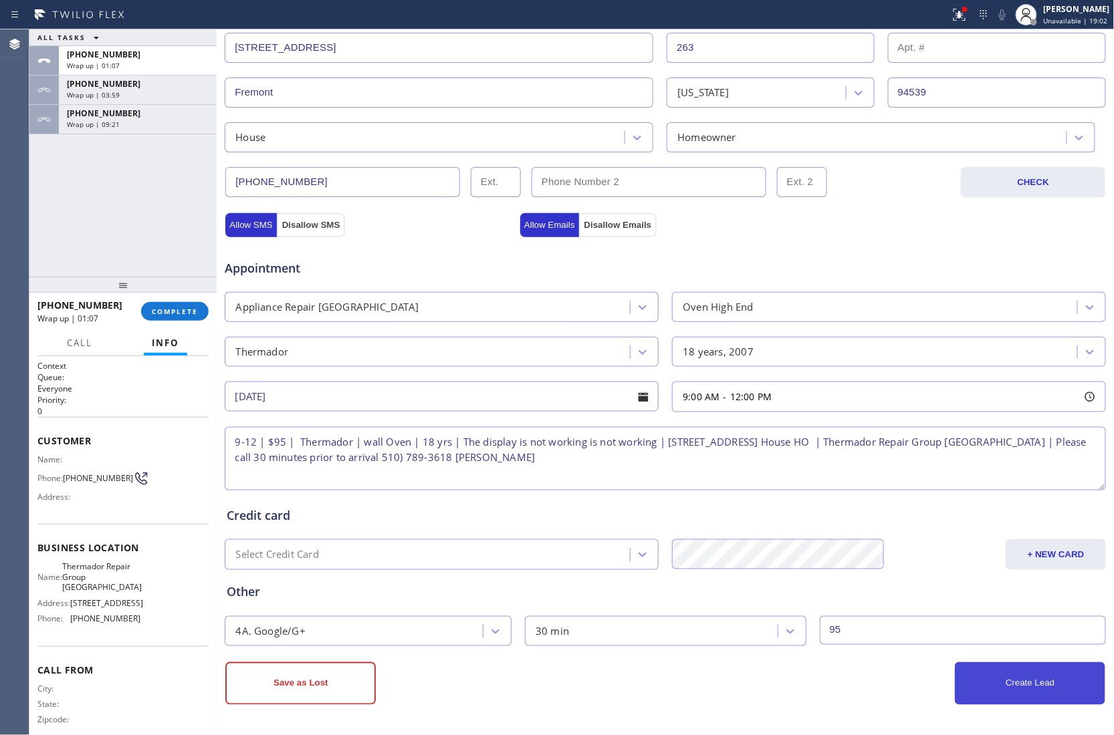
type input "95"
click at [985, 680] on button "Create Lead" at bounding box center [1030, 683] width 150 height 43
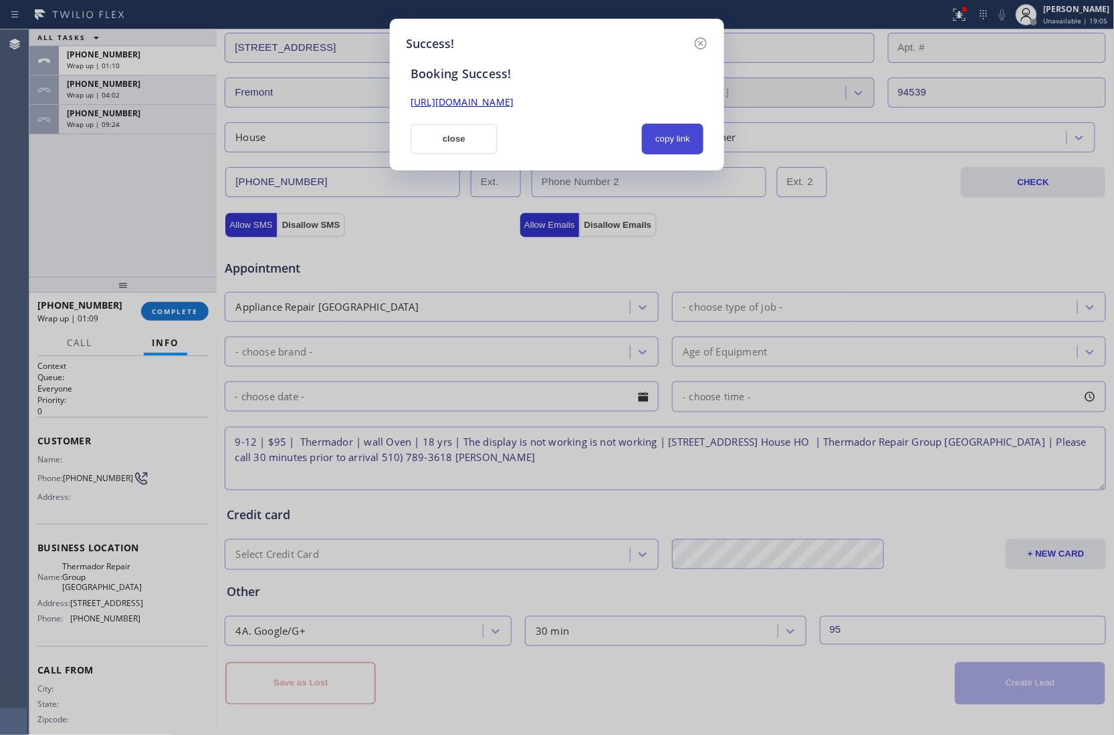
click at [680, 147] on button "copy link" at bounding box center [672, 139] width 61 height 31
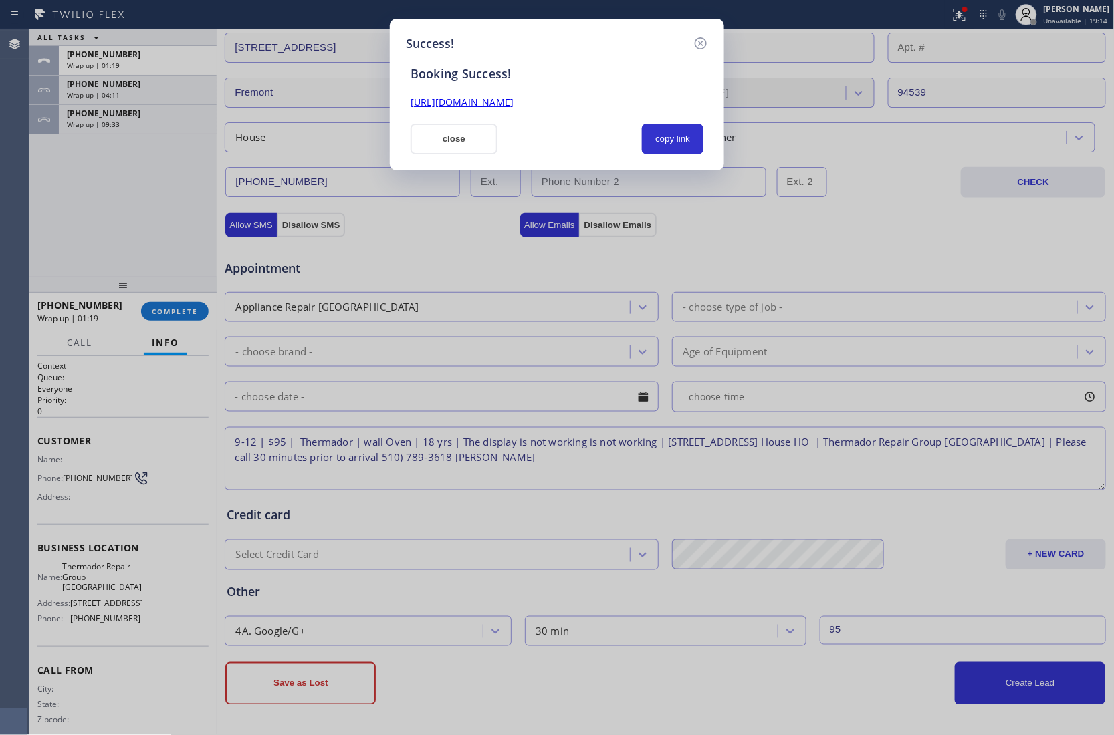
drag, startPoint x: 24, startPoint y: 209, endPoint x: 47, endPoint y: 218, distance: 24.6
click at [15, 198] on div "Success! Booking Success! https://erp.apollosoft.co/customer/758500#portlet_lea…" at bounding box center [557, 367] width 1114 height 735
click at [447, 140] on button "close" at bounding box center [453, 139] width 87 height 31
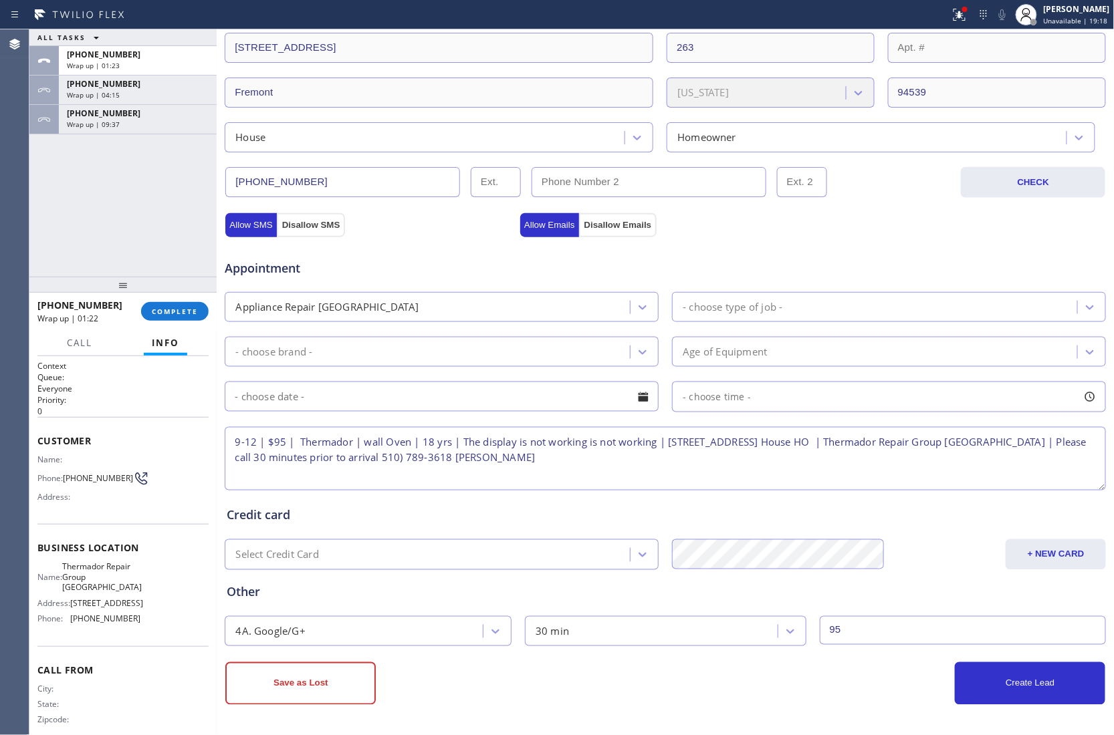
drag, startPoint x: 52, startPoint y: 247, endPoint x: 726, endPoint y: 0, distance: 717.5
click at [57, 241] on div "ALL TASKS ALL TASKS ACTIVE TASKS TASKS IN WRAP UP +15107893618 Wrap up | 01:23 …" at bounding box center [122, 152] width 187 height 247
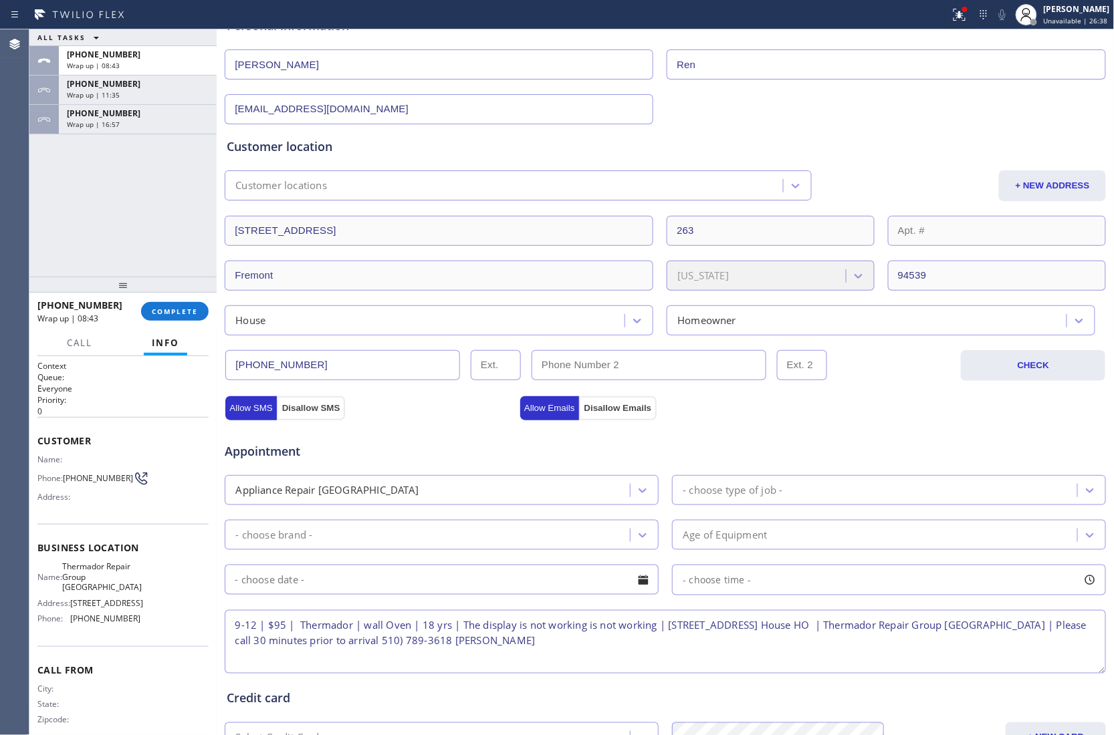
scroll to position [0, 0]
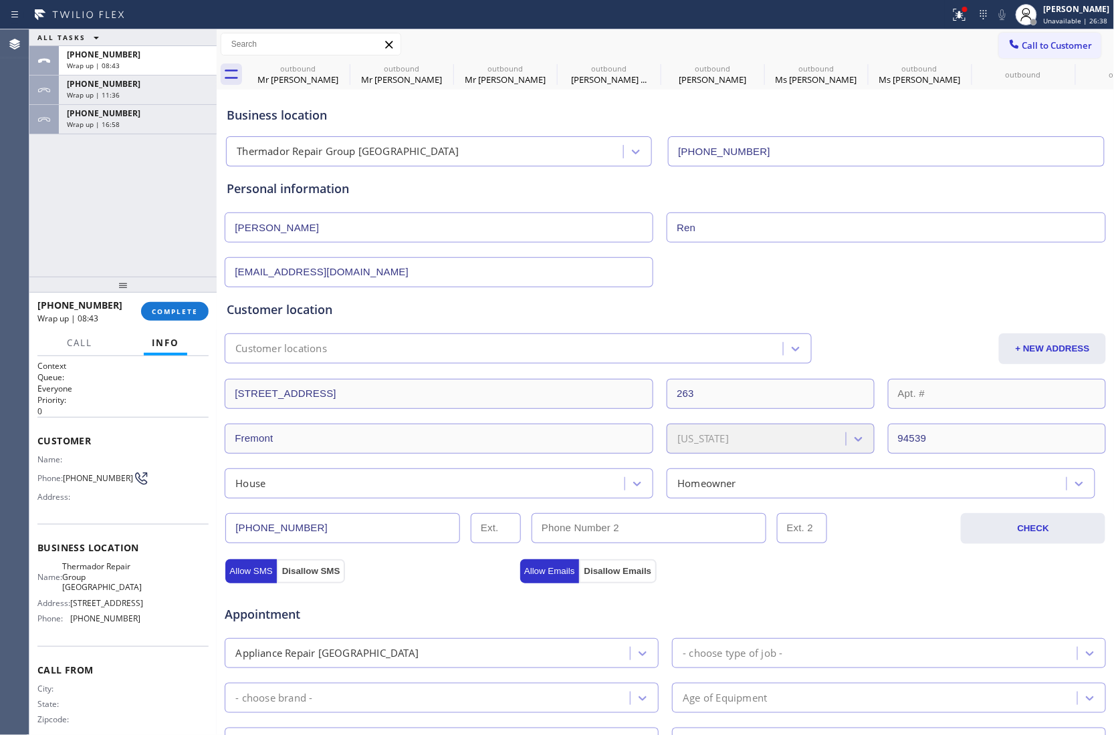
click at [1022, 48] on span "Call to Customer" at bounding box center [1057, 45] width 70 height 12
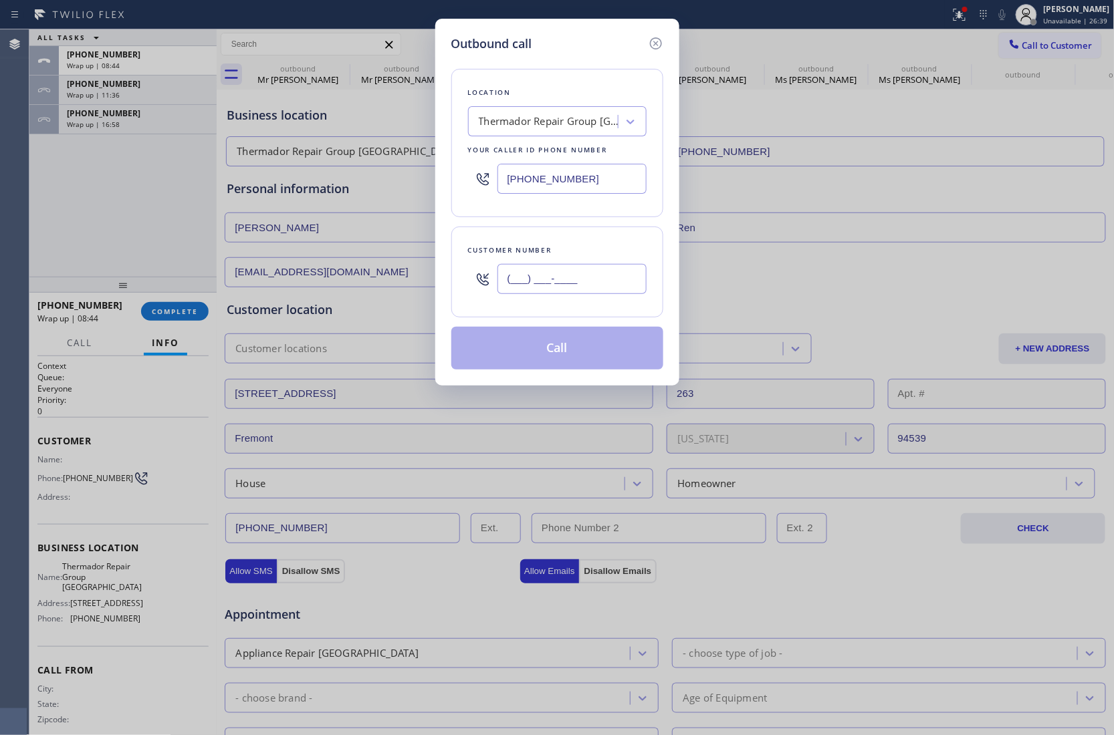
click at [589, 291] on input "(___) ___-____" at bounding box center [571, 279] width 149 height 30
paste input "424) 421-4961"
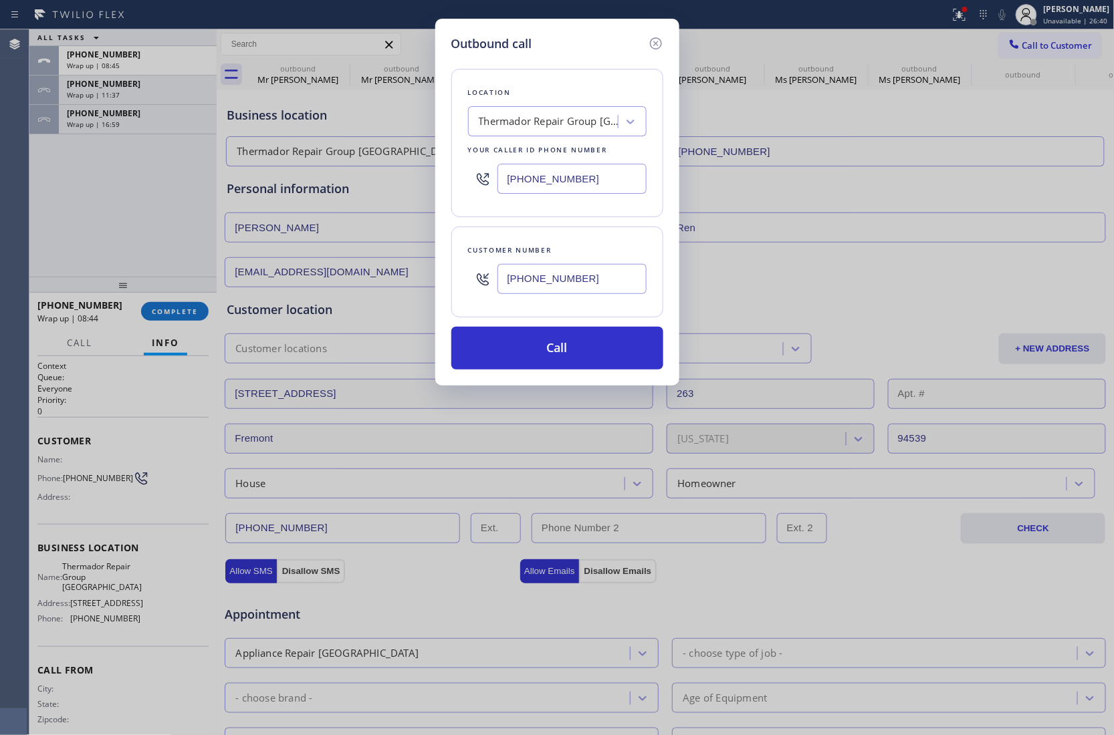
type input "[PHONE_NUMBER]"
click at [552, 190] on input "[PHONE_NUMBER]" at bounding box center [571, 179] width 149 height 30
paste input "760) 462-2559"
type input "[PHONE_NUMBER]"
click at [594, 353] on button "Call" at bounding box center [557, 348] width 212 height 43
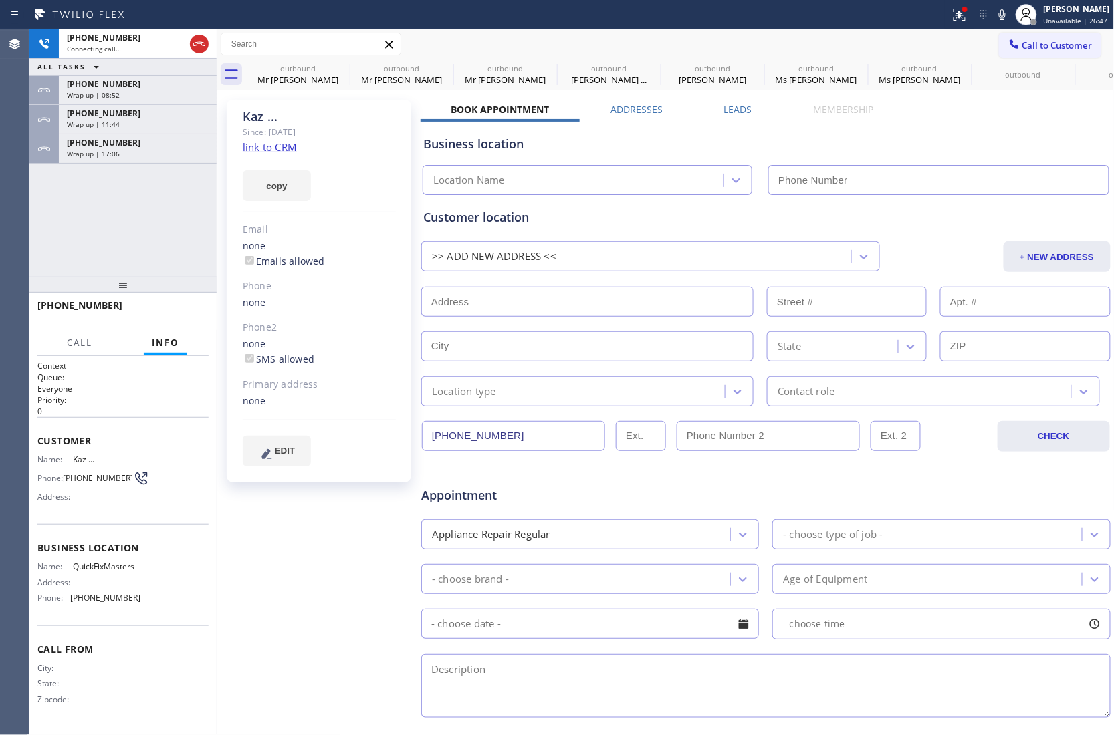
type input "[PHONE_NUMBER]"
click at [21, 233] on div "Agent Desktop" at bounding box center [14, 382] width 29 height 706
click at [197, 46] on icon at bounding box center [199, 44] width 16 height 16
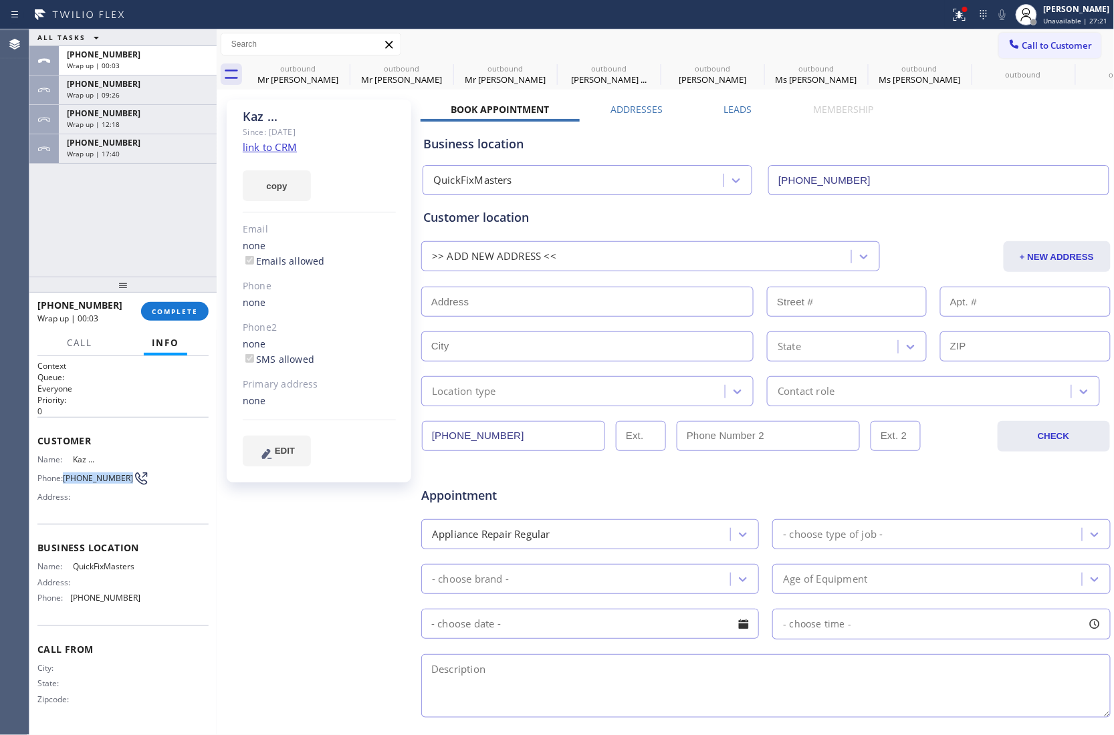
drag, startPoint x: 87, startPoint y: 493, endPoint x: 65, endPoint y: 479, distance: 26.1
click at [65, 479] on div "Name: Kaz ... Phone: (424) 421-4961 Address:" at bounding box center [88, 481] width 103 height 53
copy span "[PHONE_NUMBER]"
click at [1024, 54] on button "Call to Customer" at bounding box center [1050, 45] width 102 height 25
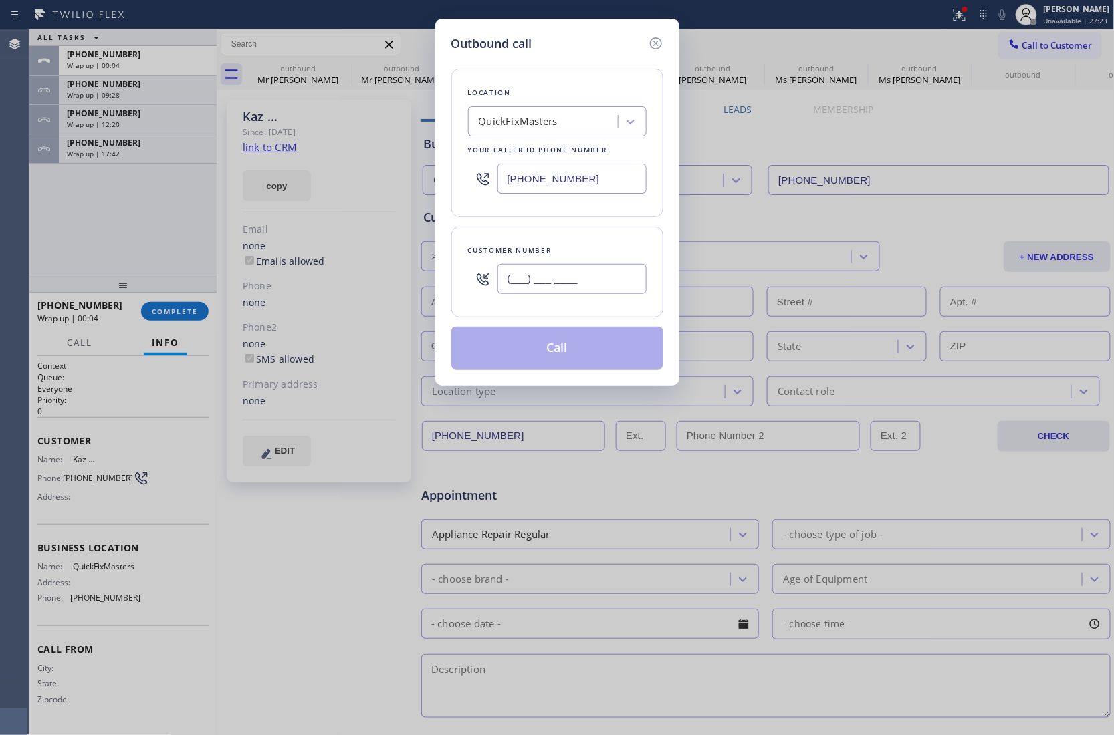
drag, startPoint x: 548, startPoint y: 279, endPoint x: 549, endPoint y: 289, distance: 10.1
click at [543, 281] on input "(___) ___-____" at bounding box center [571, 279] width 149 height 30
paste input "424) 421-4961"
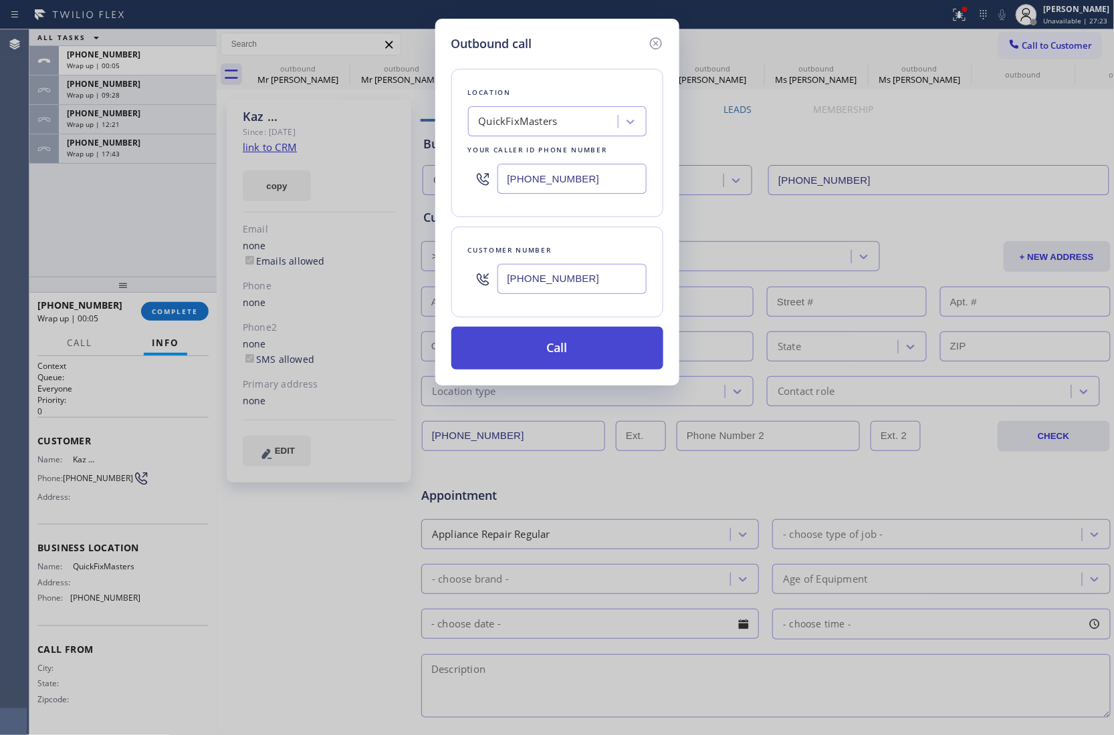
type input "[PHONE_NUMBER]"
click at [531, 356] on button "Call" at bounding box center [557, 348] width 212 height 43
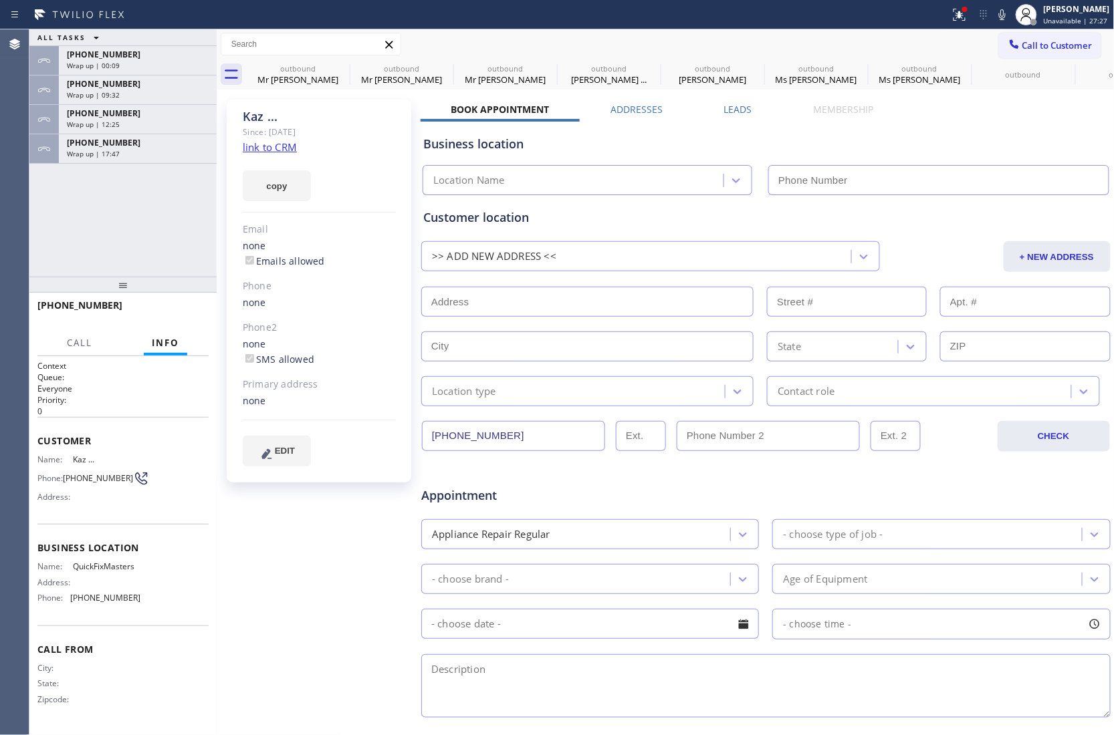
type input "[PHONE_NUMBER]"
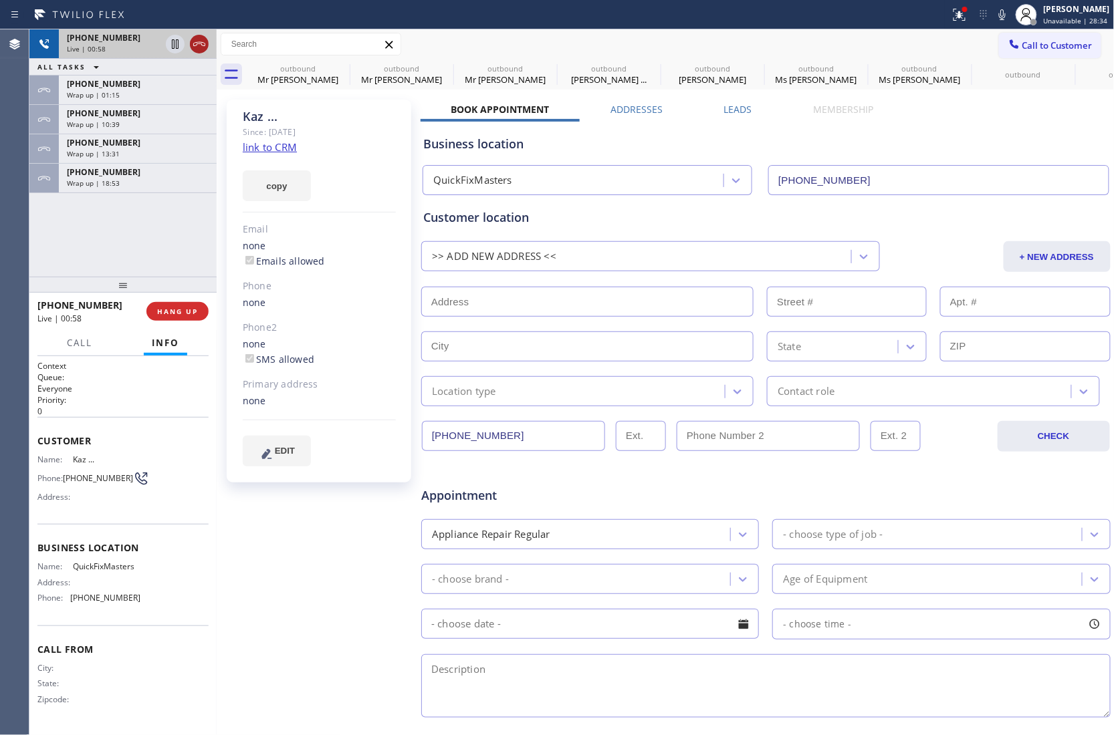
click at [199, 43] on icon at bounding box center [199, 44] width 12 height 4
click at [167, 309] on span "COMPLETE" at bounding box center [175, 311] width 46 height 9
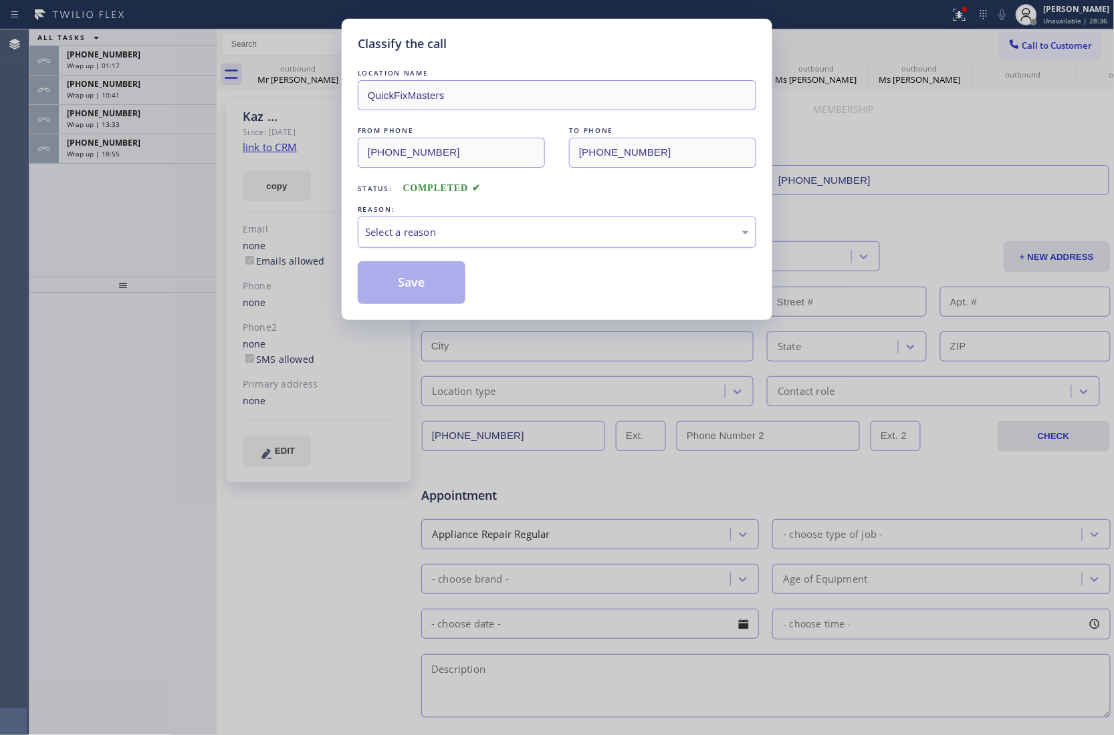
click at [418, 233] on div "Select a reason" at bounding box center [557, 232] width 384 height 15
click at [412, 283] on button "Save" at bounding box center [412, 282] width 108 height 43
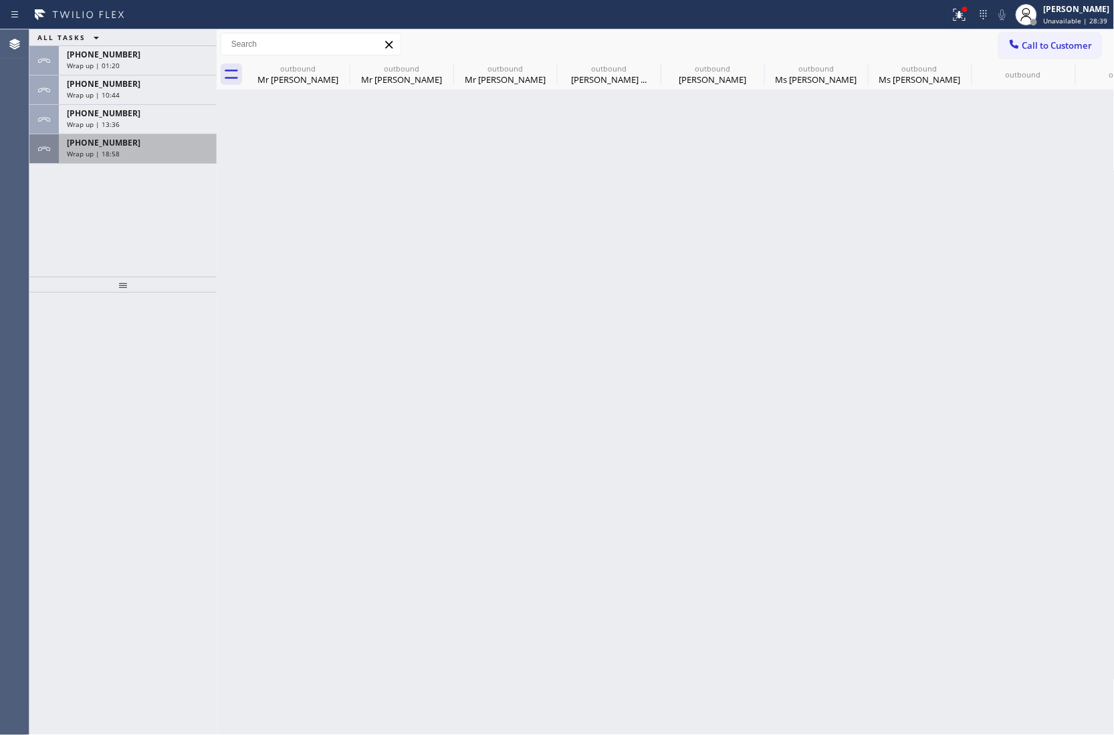
click at [106, 152] on span "Wrap up | 18:58" at bounding box center [93, 153] width 53 height 9
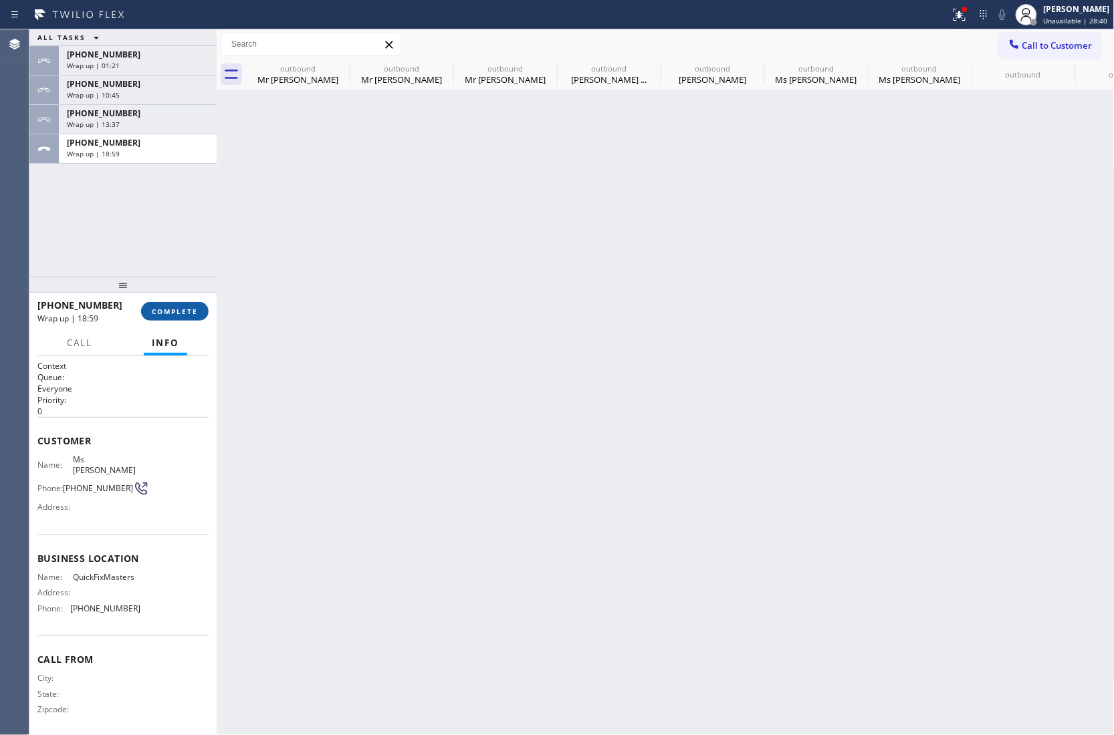
click at [179, 318] on button "COMPLETE" at bounding box center [175, 311] width 68 height 19
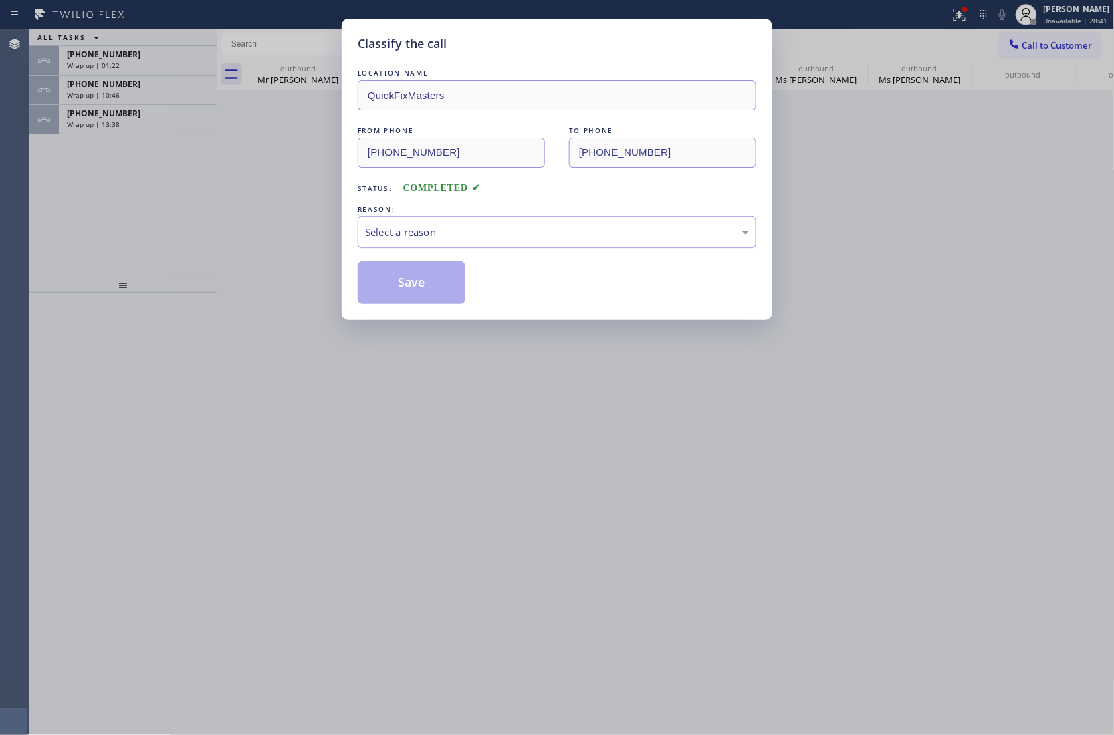
click at [429, 233] on div "Select a reason" at bounding box center [557, 232] width 384 height 15
click at [428, 293] on button "Save" at bounding box center [412, 282] width 108 height 43
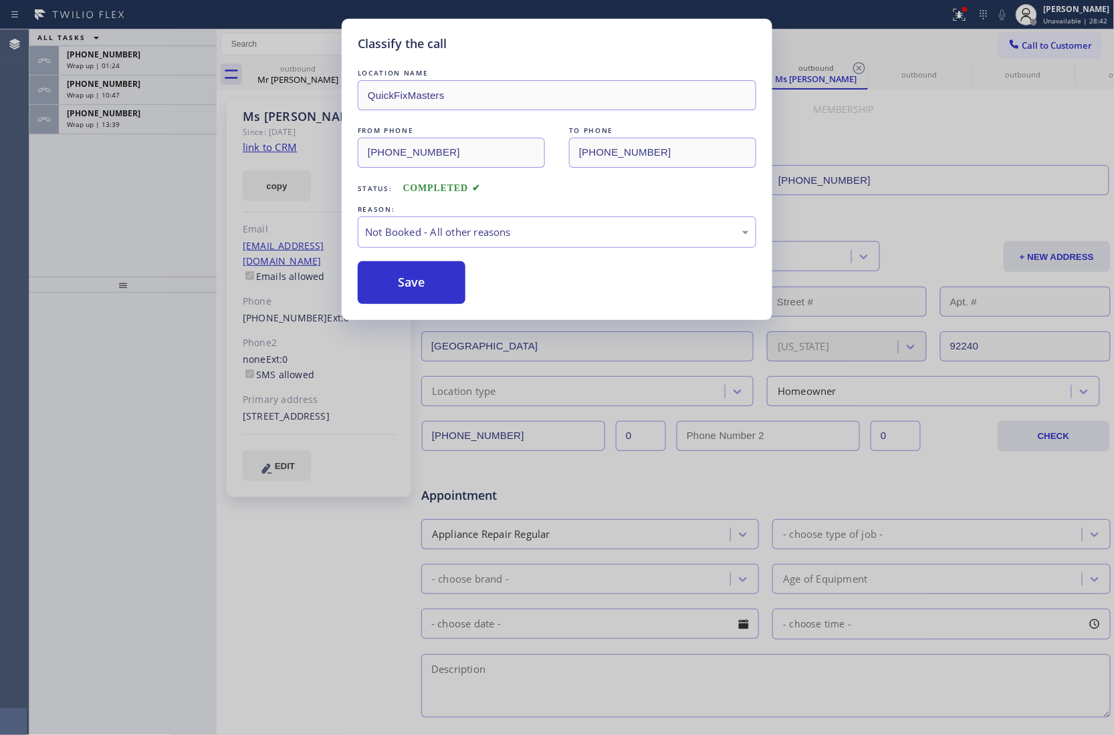
click at [110, 122] on div "Classify the call LOCATION NAME QuickFixMasters FROM PHONE (760) 462-2559 TO PH…" at bounding box center [557, 367] width 1114 height 735
click at [110, 121] on div "Classify the call LOCATION NAME QuickFixMasters FROM PHONE (760) 462-2559 TO PH…" at bounding box center [557, 367] width 1114 height 735
click at [110, 121] on span "Wrap up | 13:40" at bounding box center [93, 124] width 53 height 9
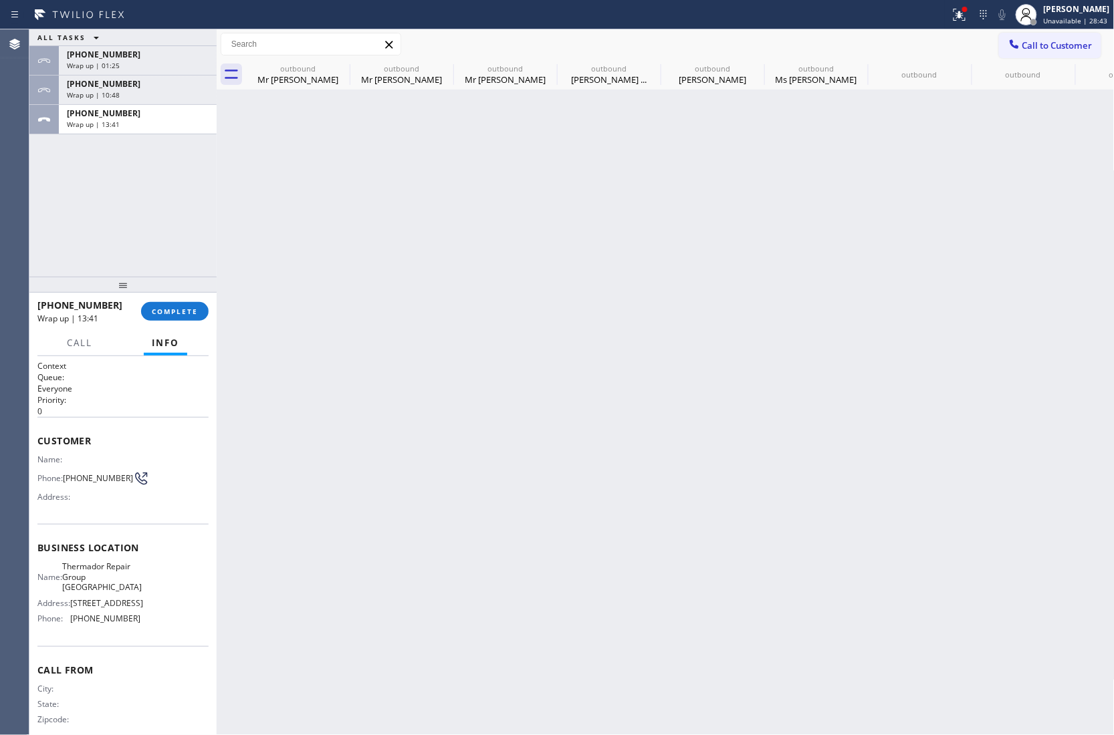
click at [110, 121] on span "Wrap up | 13:41" at bounding box center [93, 124] width 53 height 9
click at [183, 326] on div "+15107893618 Wrap up | 13:41 COMPLETE" at bounding box center [122, 311] width 171 height 35
click at [180, 324] on div "+15107893618 Wrap up | 13:42 COMPLETE" at bounding box center [122, 311] width 171 height 35
click at [176, 316] on span "COMPLETE" at bounding box center [175, 311] width 46 height 9
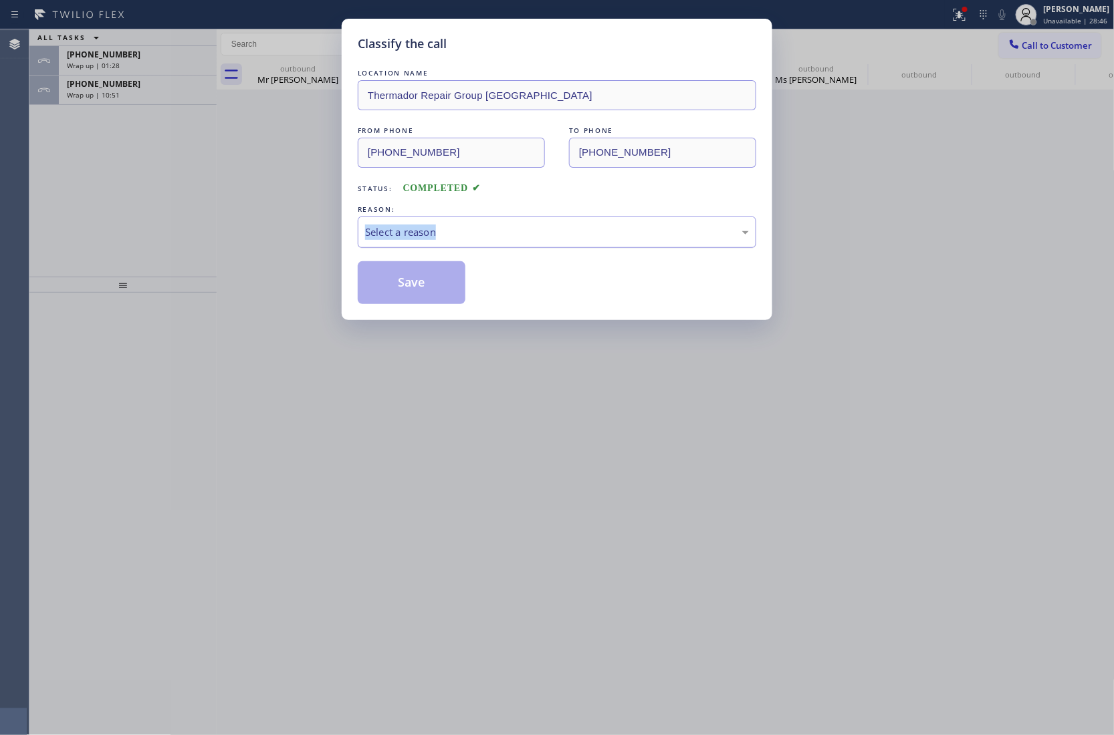
click at [489, 225] on div "REASON: Select a reason" at bounding box center [557, 225] width 398 height 45
click at [455, 254] on div "LOCATION NAME Thermador Repair Group Fremont FROM PHONE (510) 756-3166 TO PHONE…" at bounding box center [557, 185] width 398 height 238
click at [448, 231] on div "Select a reason" at bounding box center [557, 232] width 384 height 15
click at [417, 291] on button "Save" at bounding box center [412, 282] width 108 height 43
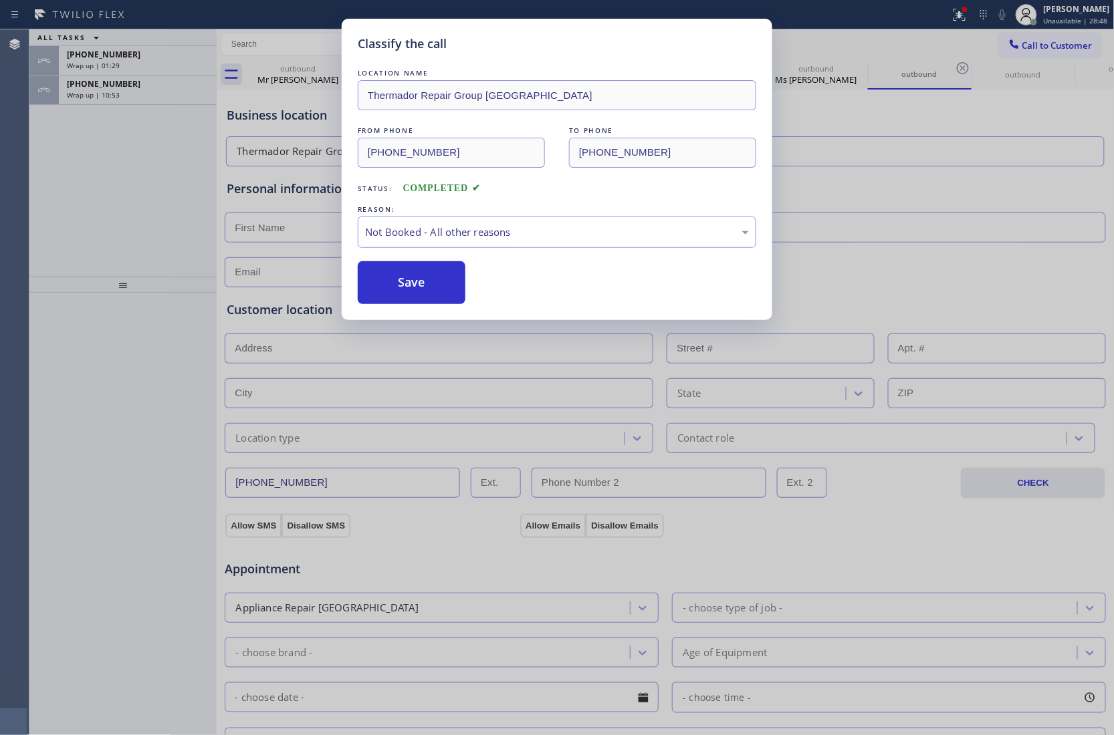
click at [116, 84] on div "Classify the call LOCATION NAME Thermador Repair Group Fremont FROM PHONE (510)…" at bounding box center [557, 367] width 1114 height 735
click at [116, 84] on div "Classify the call LOCATION NAME 5 Star Appliance Repair FROM PHONE (855) 731-49…" at bounding box center [571, 382] width 1084 height 706
click at [116, 84] on span "+15107893618" at bounding box center [104, 83] width 74 height 11
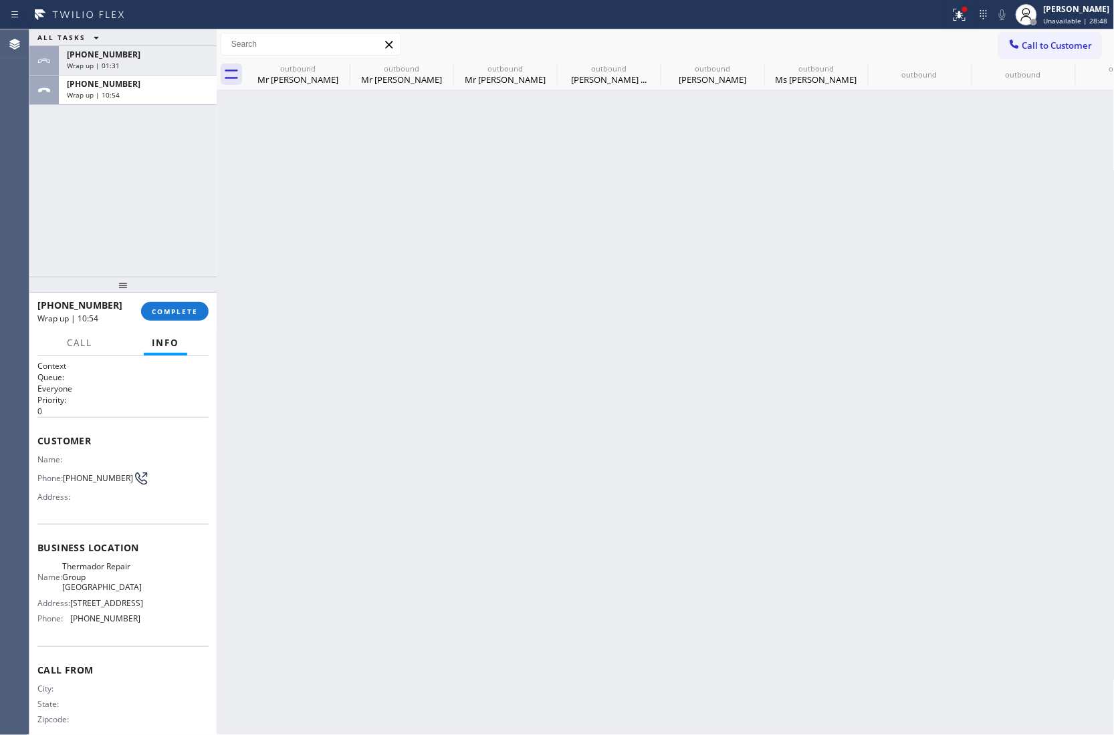
click at [116, 84] on span "+15107893618" at bounding box center [104, 83] width 74 height 11
drag, startPoint x: 156, startPoint y: 336, endPoint x: 160, endPoint y: 319, distance: 17.4
click at [156, 335] on button "Info" at bounding box center [165, 343] width 43 height 26
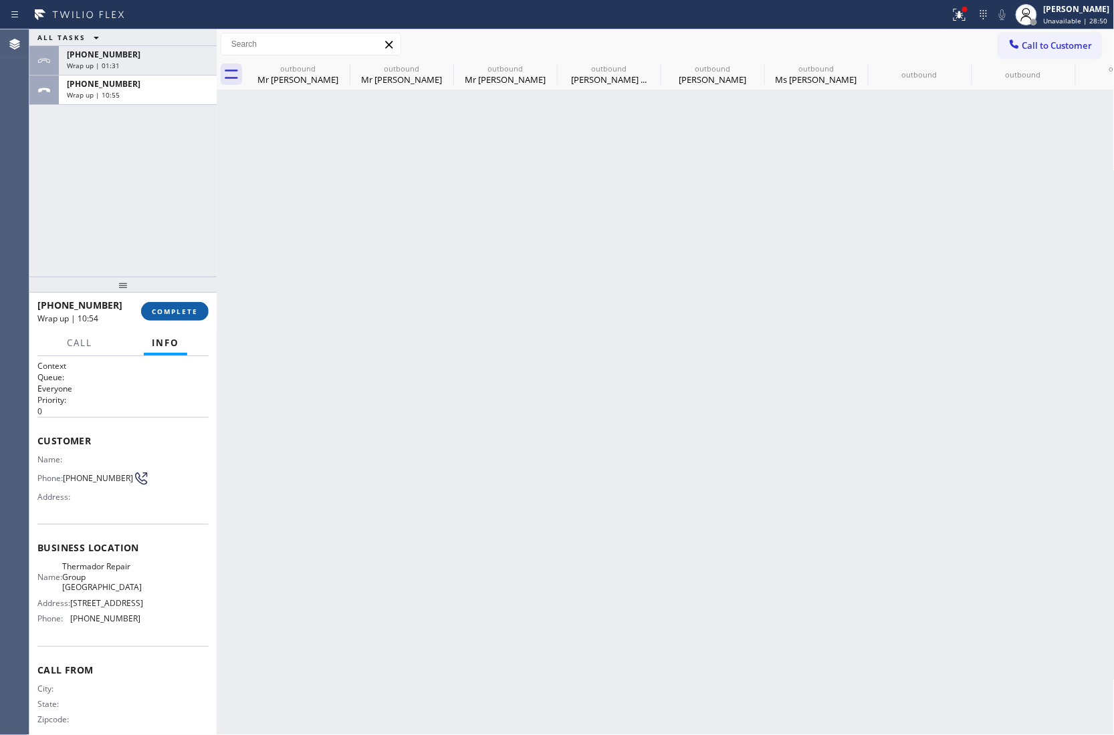
click at [160, 319] on button "COMPLETE" at bounding box center [175, 311] width 68 height 19
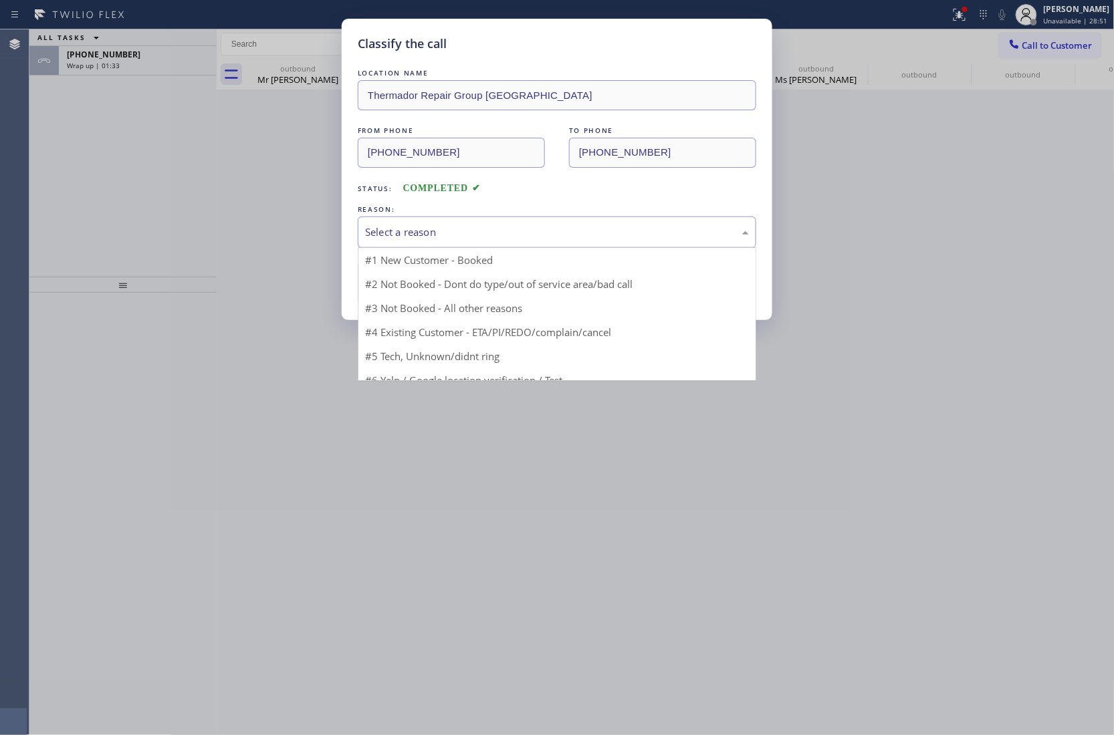
click at [404, 238] on div "Select a reason" at bounding box center [557, 232] width 384 height 15
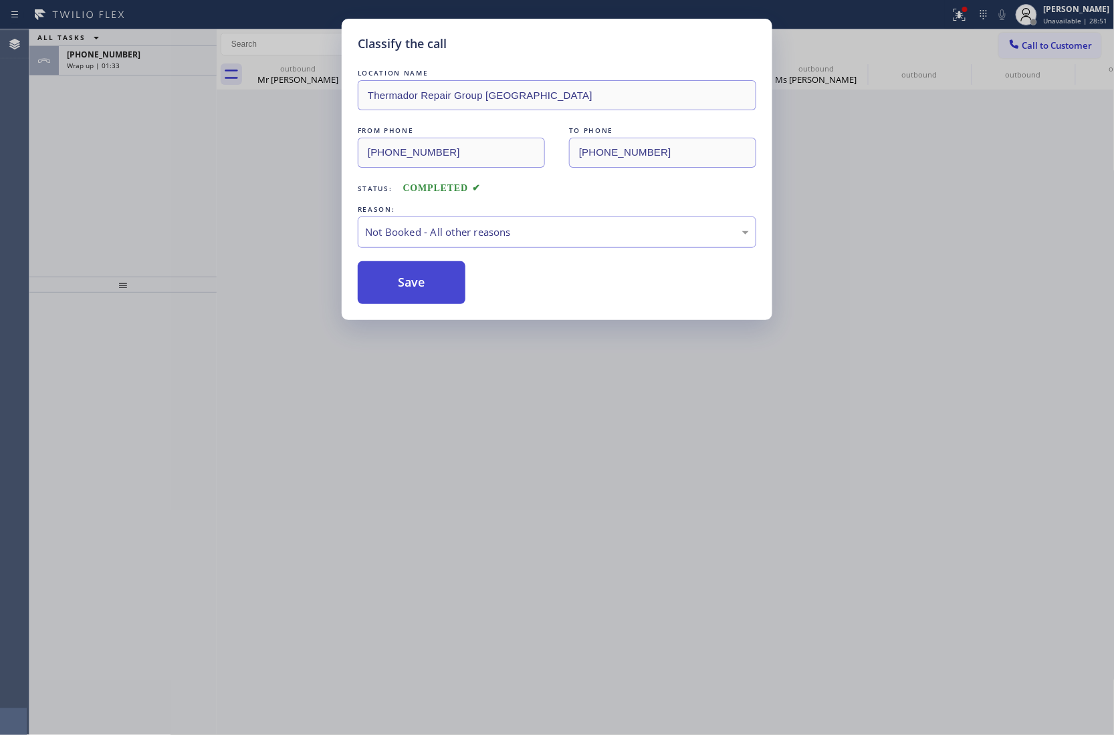
click at [409, 281] on button "Save" at bounding box center [412, 282] width 108 height 43
type input "(760) 462-2559"
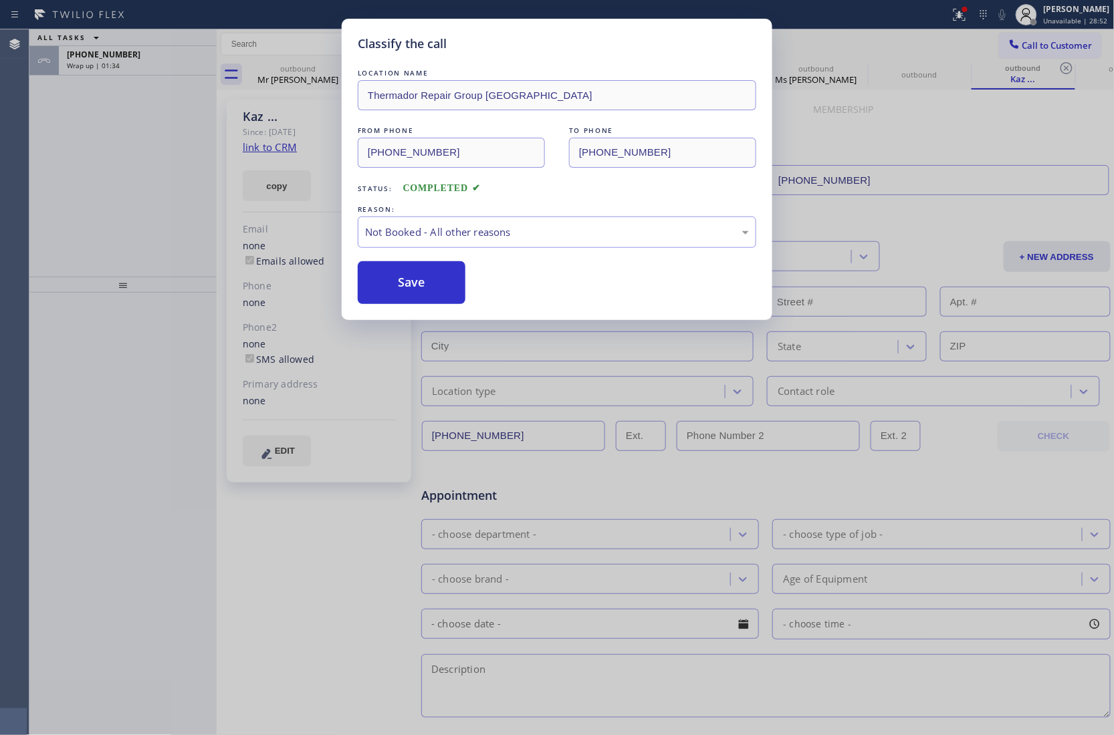
click at [151, 62] on div "Classify the call LOCATION NAME Thermador Repair Group Fremont FROM PHONE (510)…" at bounding box center [557, 367] width 1114 height 735
click at [151, 62] on div "Wrap up | 01:34" at bounding box center [138, 65] width 142 height 9
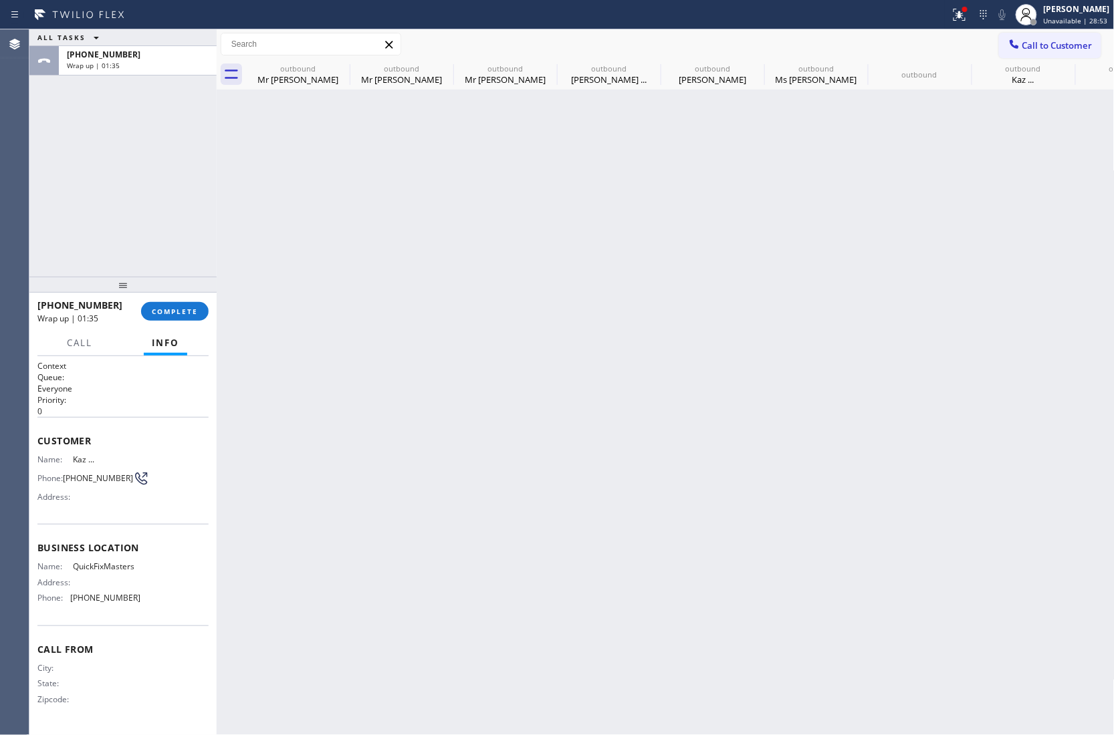
click at [151, 62] on div "Wrap up | 01:35" at bounding box center [138, 65] width 142 height 9
drag, startPoint x: 151, startPoint y: 62, endPoint x: 155, endPoint y: 284, distance: 222.0
click at [155, 66] on div "Wrap up | 01:35" at bounding box center [138, 65] width 142 height 9
click at [164, 314] on span "COMPLETE" at bounding box center [175, 311] width 46 height 9
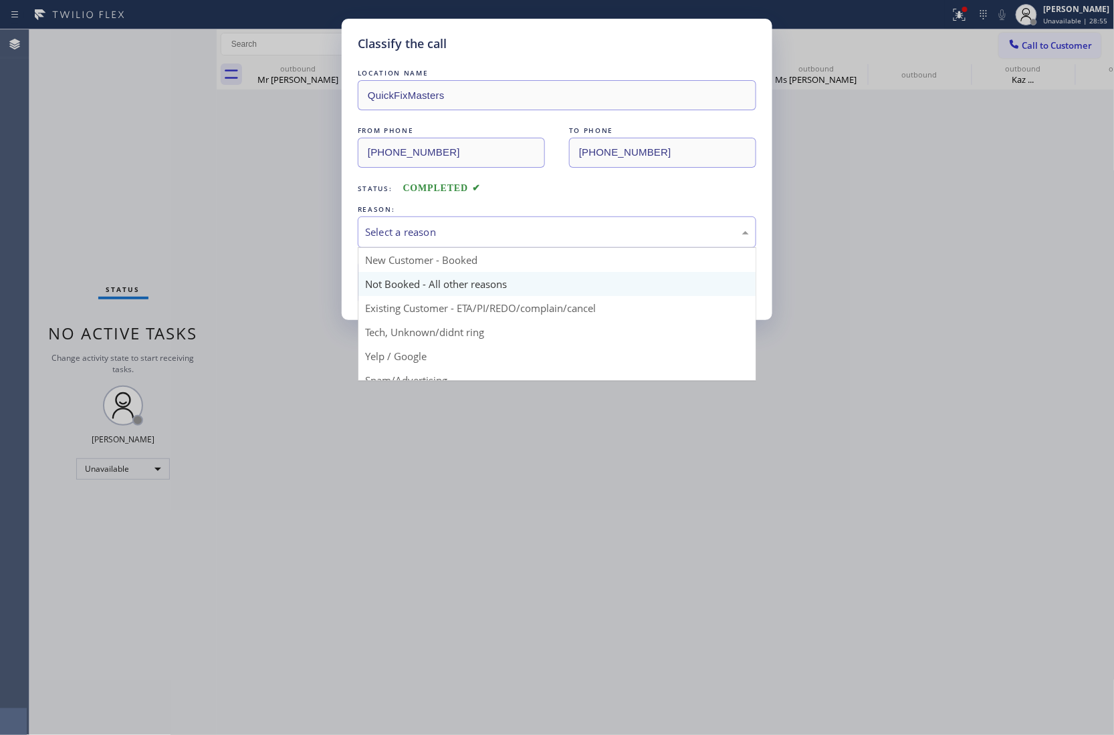
drag, startPoint x: 396, startPoint y: 235, endPoint x: 453, endPoint y: 286, distance: 76.7
click at [409, 242] on div "Select a reason" at bounding box center [557, 232] width 398 height 31
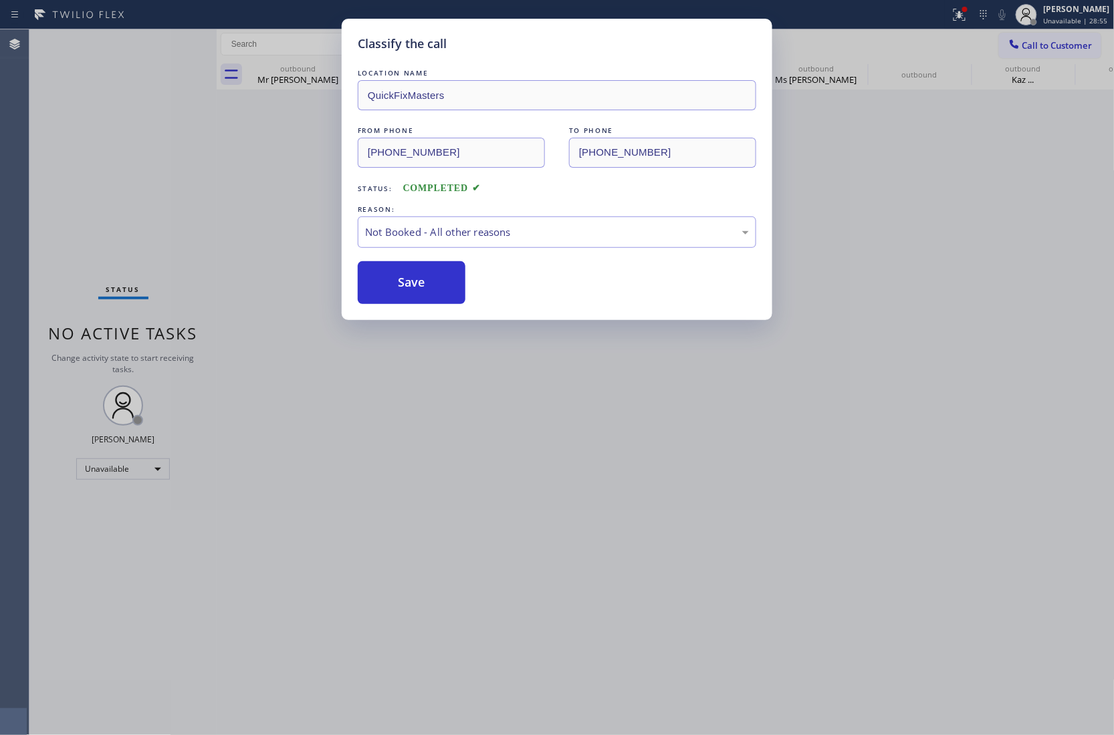
drag, startPoint x: 447, startPoint y: 290, endPoint x: 346, endPoint y: 171, distance: 155.6
click at [447, 291] on button "Save" at bounding box center [412, 282] width 108 height 43
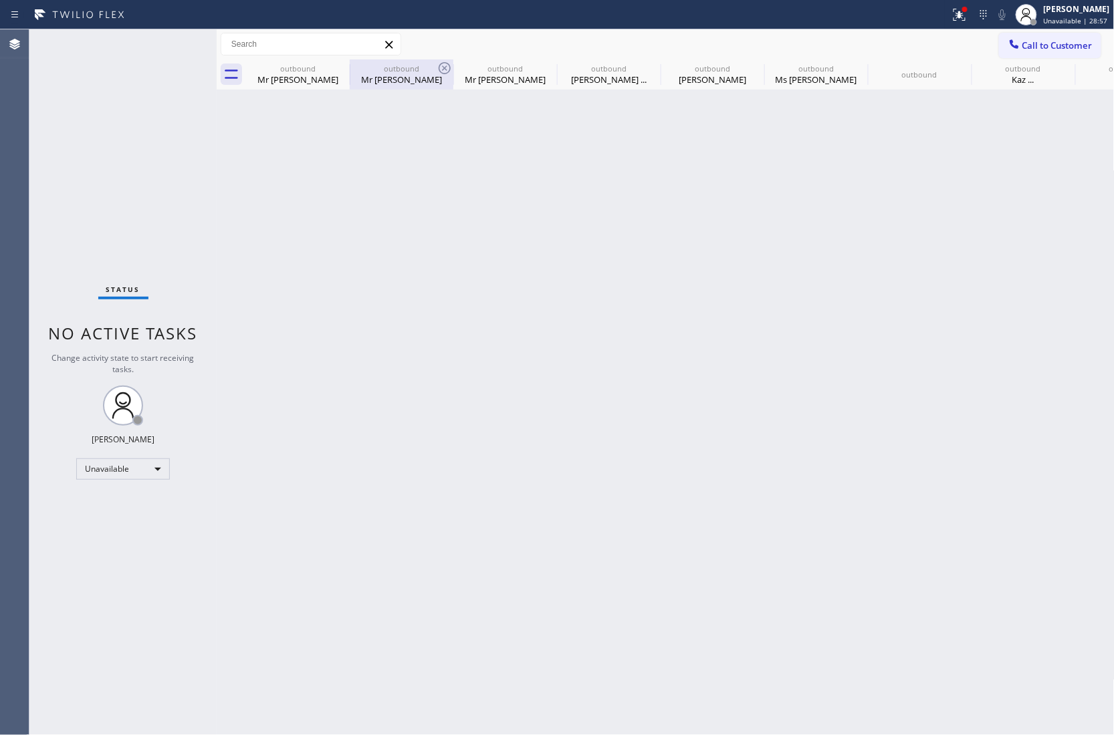
click at [351, 64] on div "outbound" at bounding box center [401, 69] width 101 height 10
type input "(786) 704-0997"
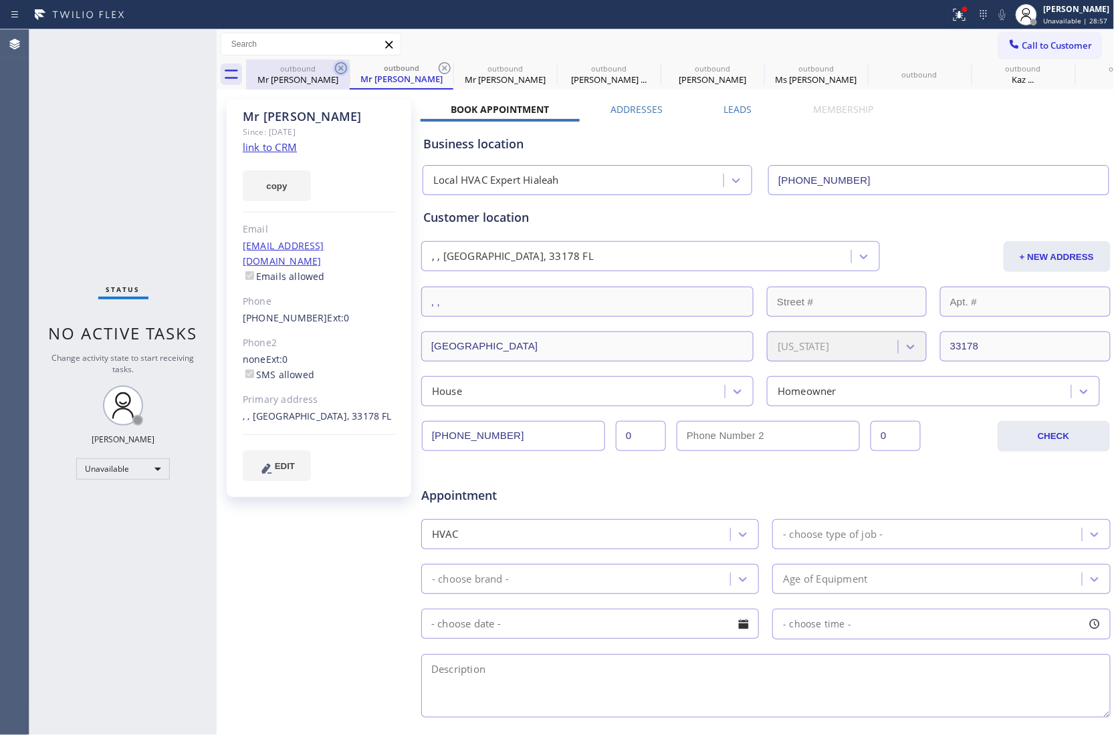
click at [342, 65] on icon at bounding box center [341, 68] width 16 height 16
click at [350, 65] on div "outbound Mr Alex" at bounding box center [402, 74] width 104 height 30
click at [437, 65] on icon at bounding box center [445, 68] width 16 height 16
click at [0, 0] on icon at bounding box center [0, 0] width 0 height 0
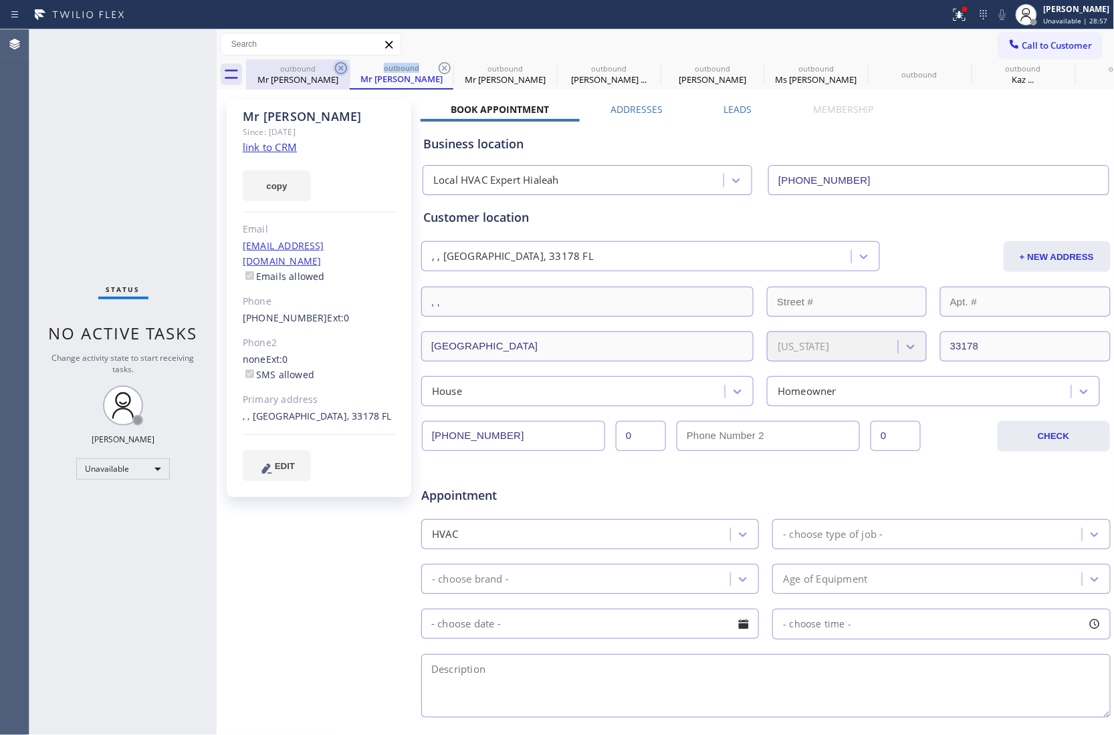
click at [0, 0] on icon at bounding box center [0, 0] width 0 height 0
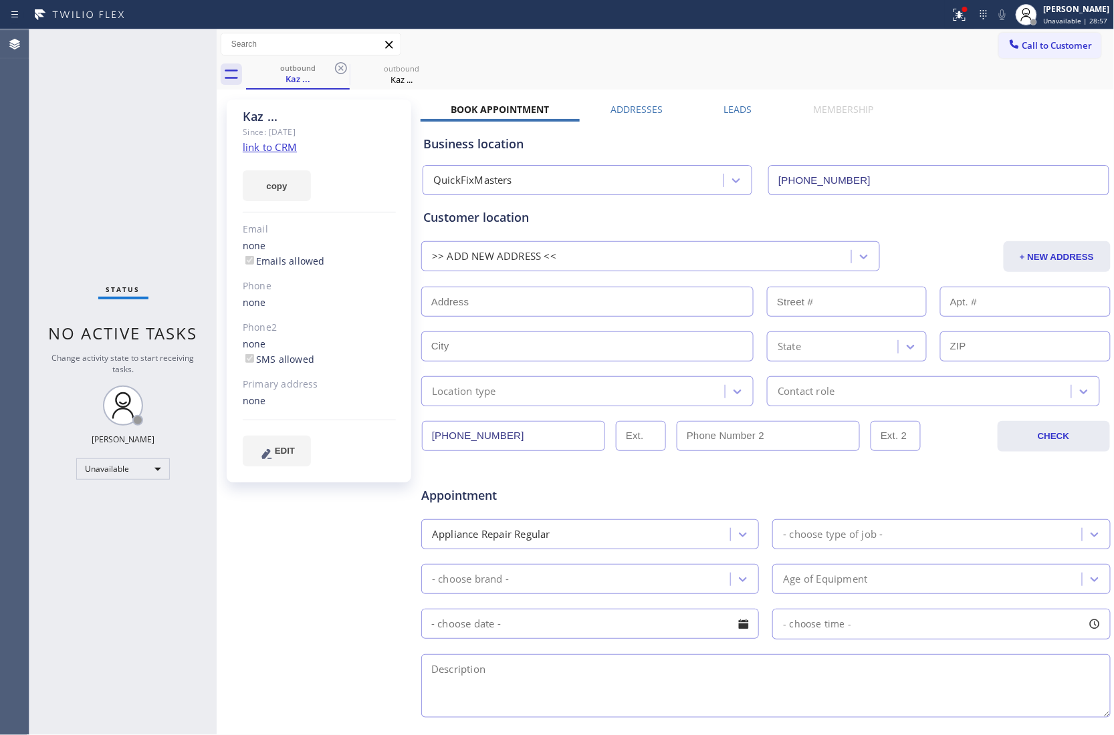
click at [342, 65] on icon at bounding box center [341, 68] width 16 height 16
click at [342, 65] on div "outbound Kaz ..." at bounding box center [680, 74] width 868 height 30
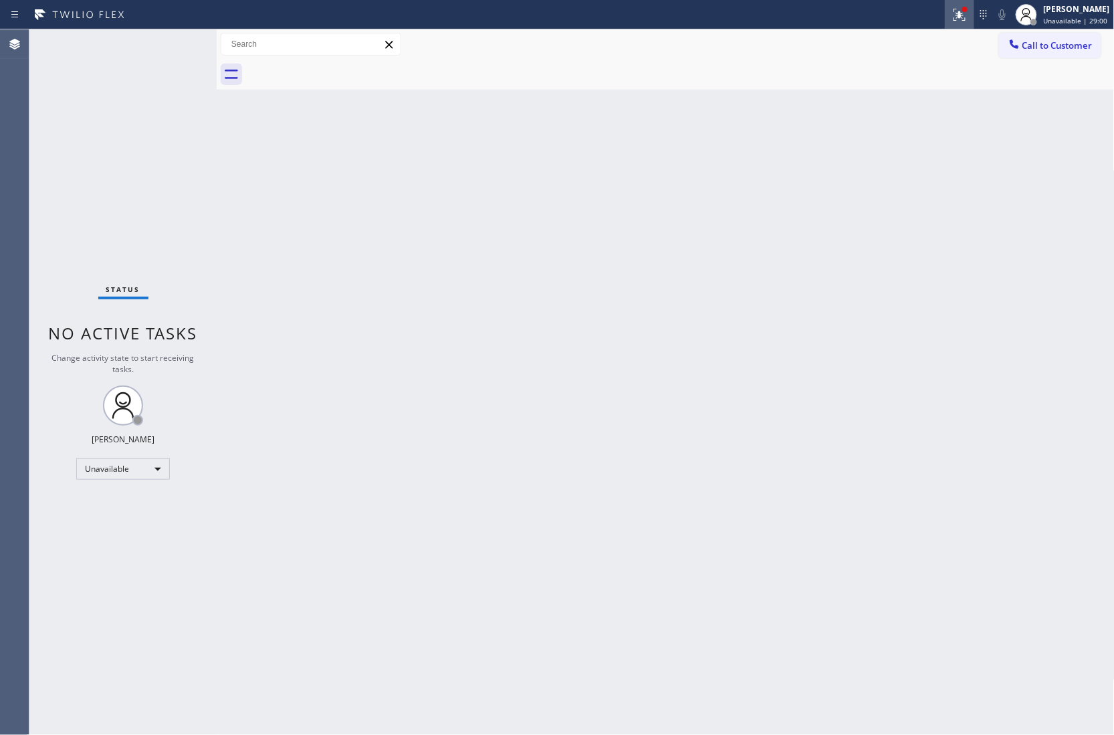
click at [960, 17] on icon at bounding box center [959, 15] width 16 height 16
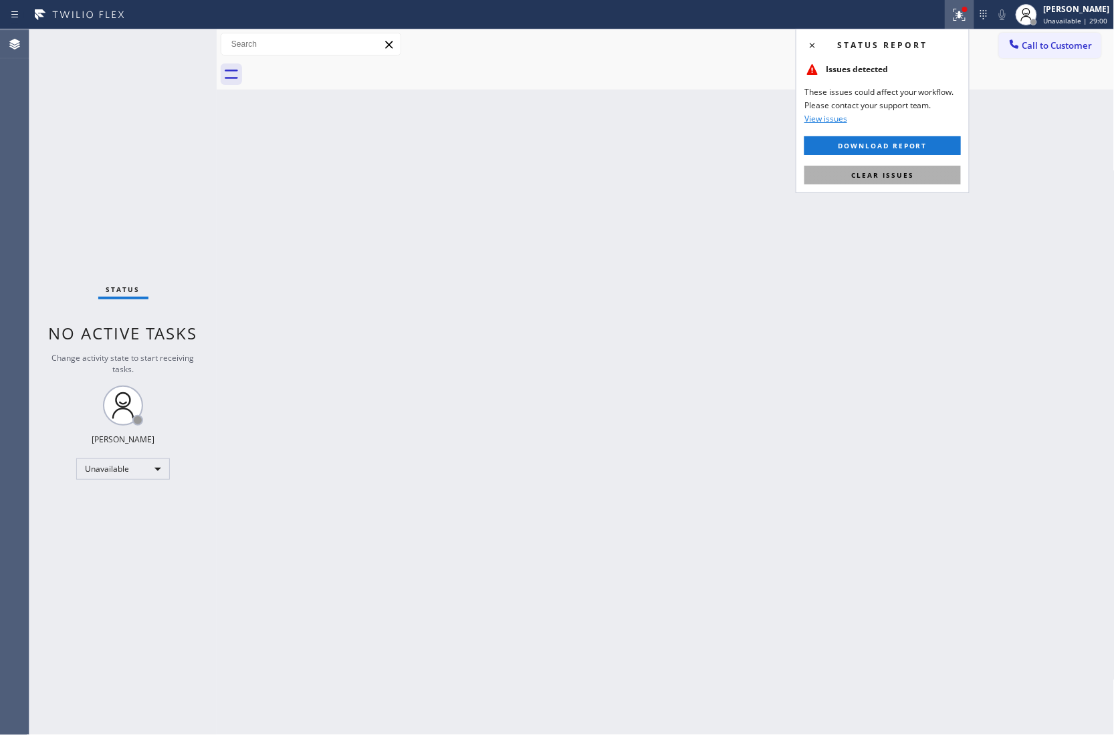
click at [899, 168] on button "Clear issues" at bounding box center [882, 175] width 156 height 19
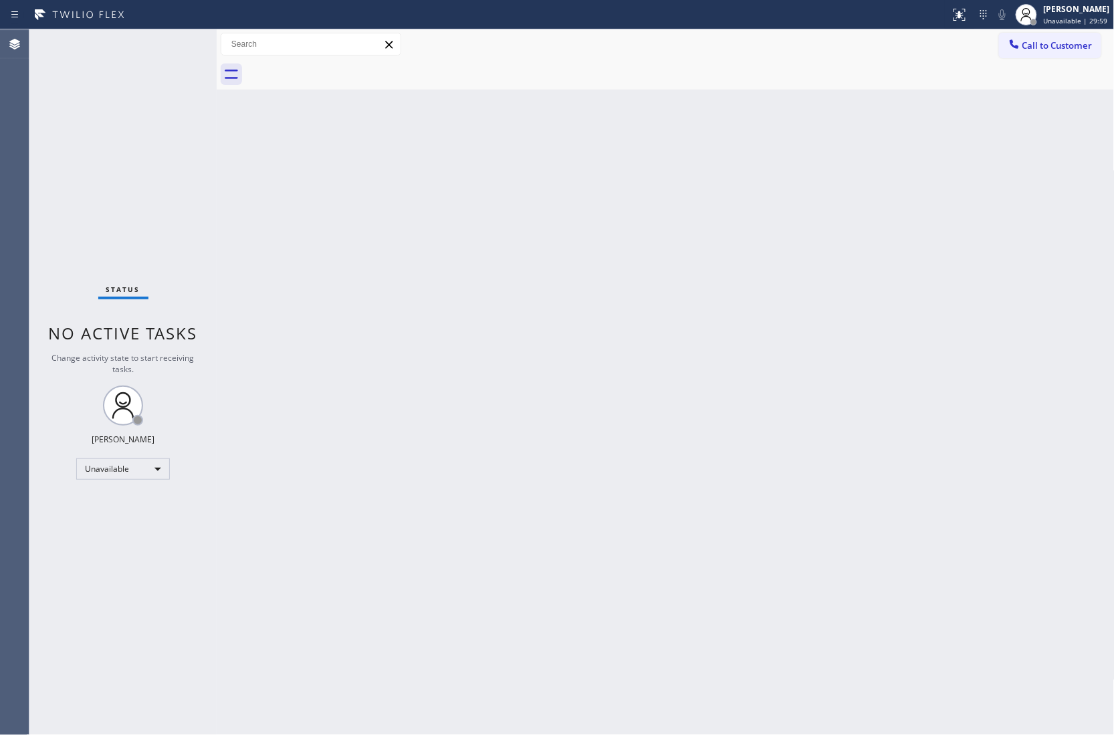
click at [19, 122] on div "Agent Desktop" at bounding box center [14, 382] width 29 height 706
click at [1025, 38] on button "Call to Customer" at bounding box center [1050, 45] width 102 height 25
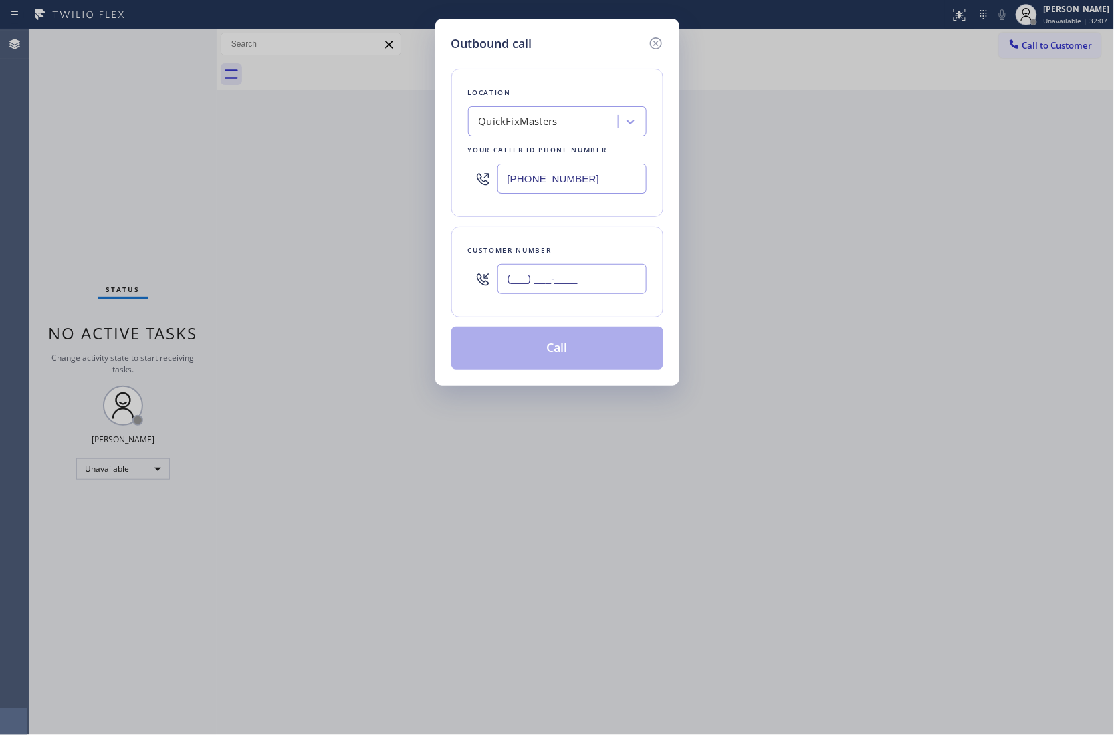
click at [555, 287] on input "(___) ___-____" at bounding box center [571, 279] width 149 height 30
paste input "949) 436-0286"
type input "[PHONE_NUMBER]"
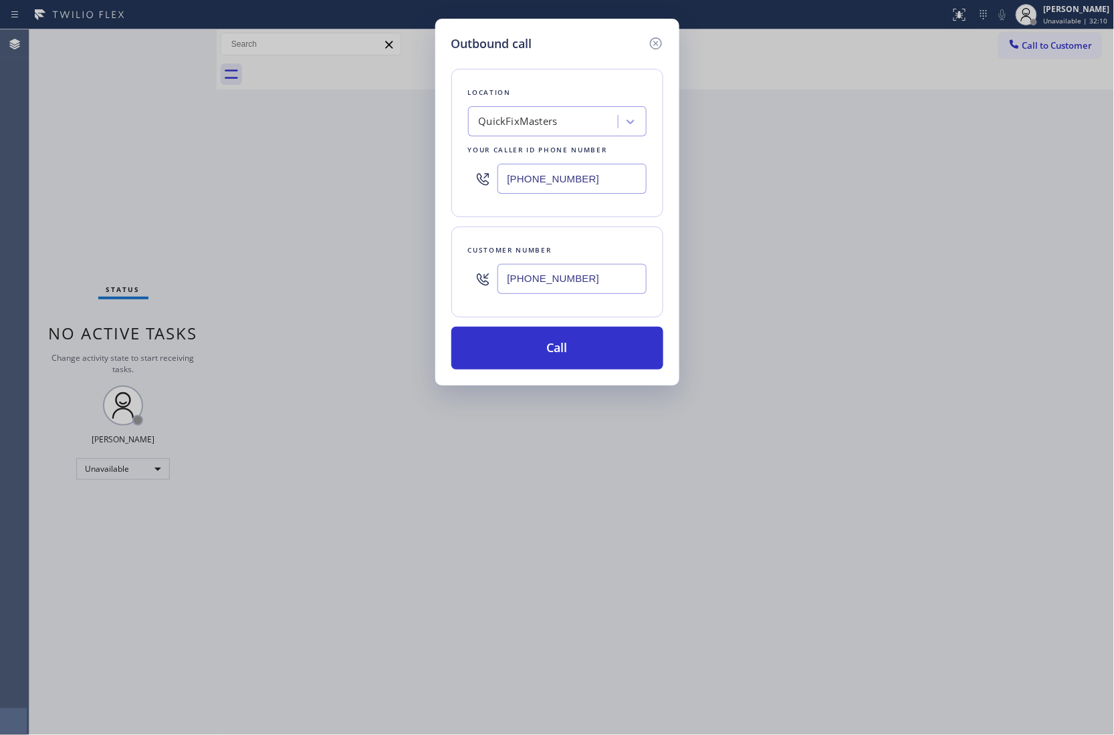
click at [576, 182] on input "(760) 462-2559" at bounding box center [571, 179] width 149 height 30
paste input "52-3737"
type input "[PHONE_NUMBER]"
click at [576, 350] on button "Call" at bounding box center [557, 348] width 212 height 43
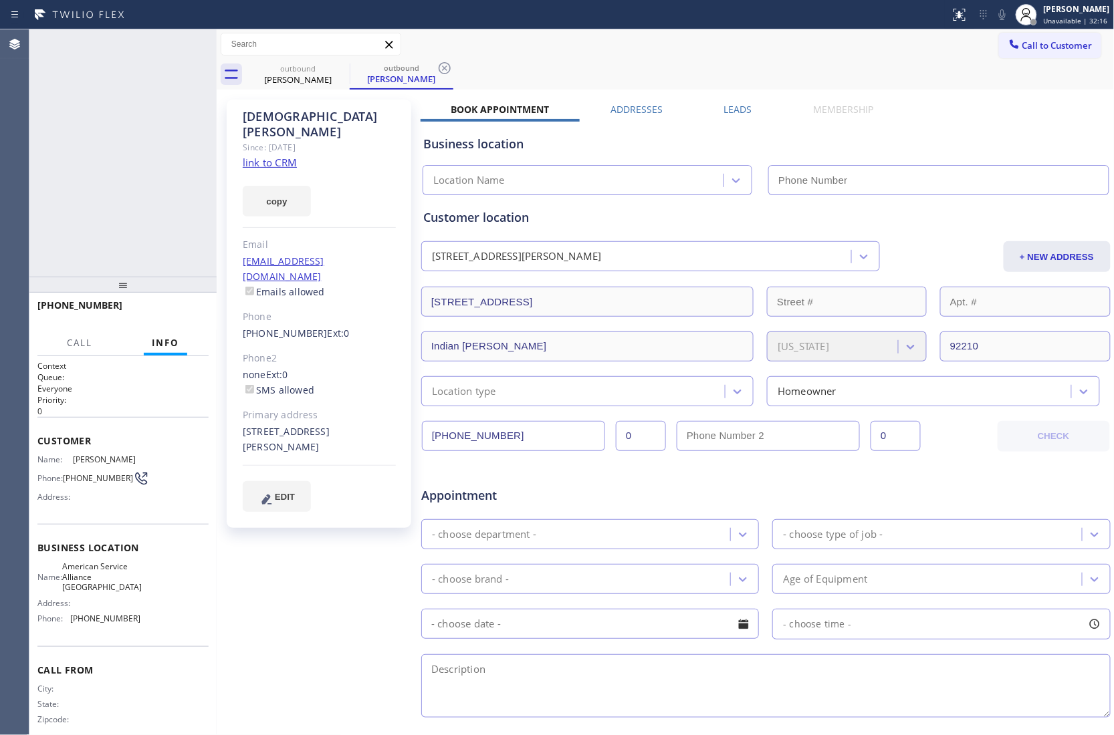
type input "[PHONE_NUMBER]"
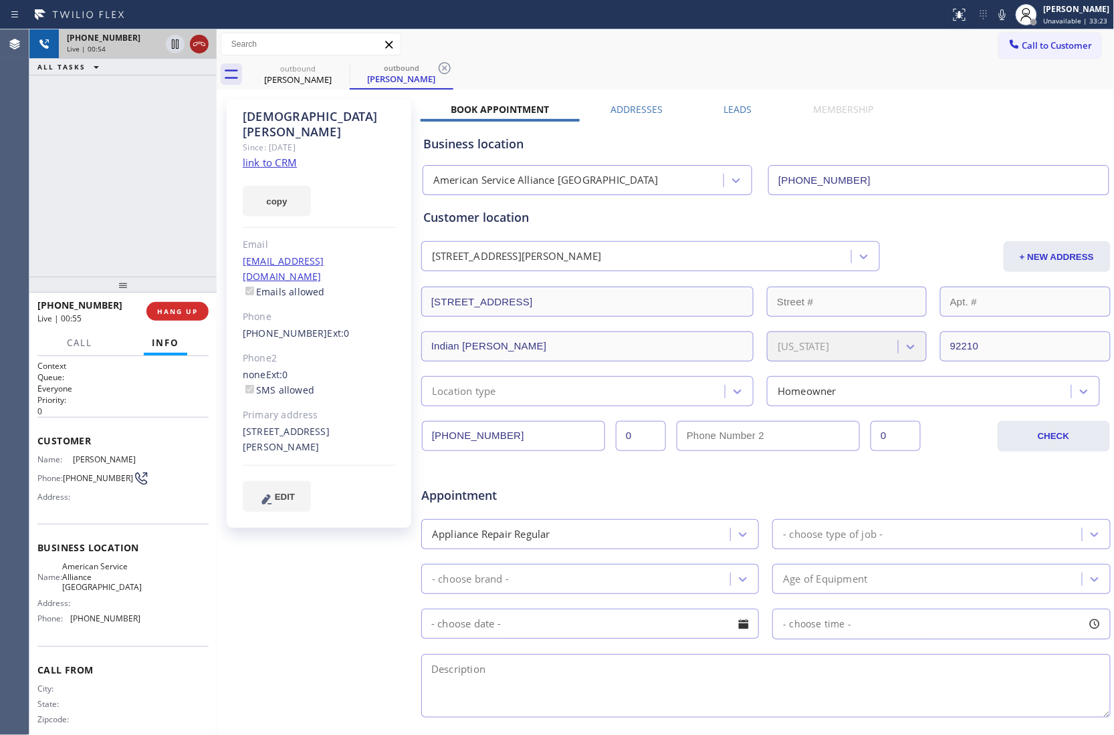
click at [195, 43] on icon at bounding box center [199, 44] width 16 height 16
click at [1033, 41] on span "Call to Customer" at bounding box center [1057, 45] width 70 height 12
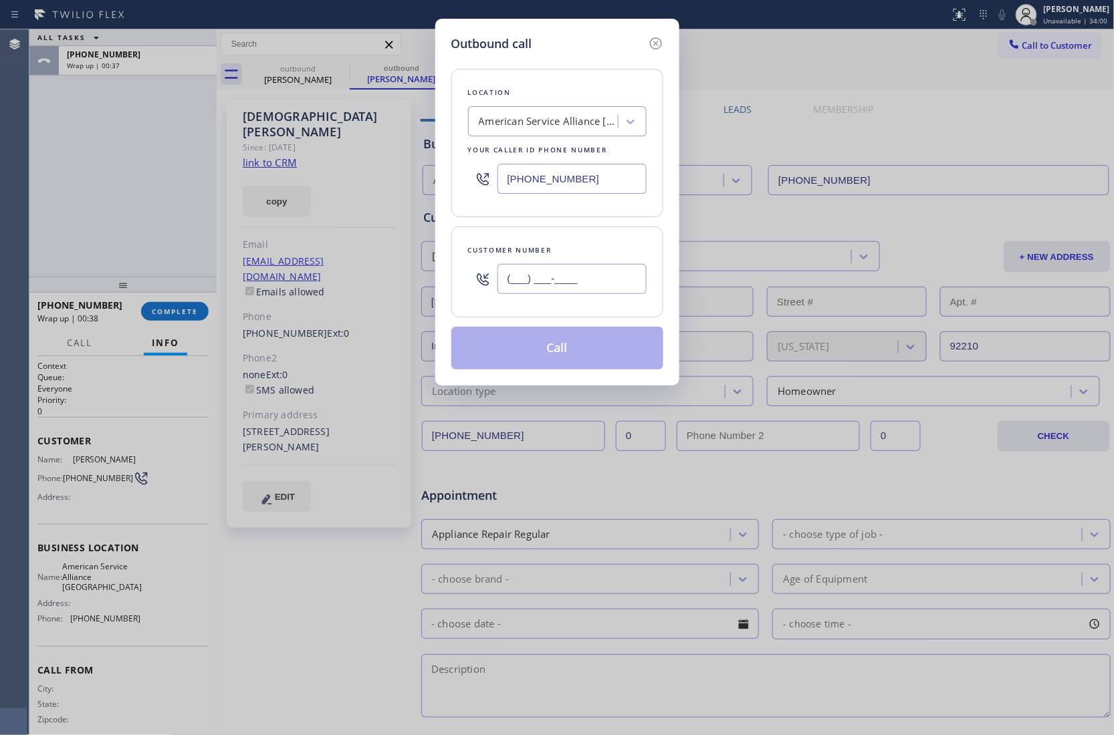
click at [541, 287] on input "(___) ___-____" at bounding box center [571, 279] width 149 height 30
paste input "916) 295-8407"
type input "[PHONE_NUMBER]"
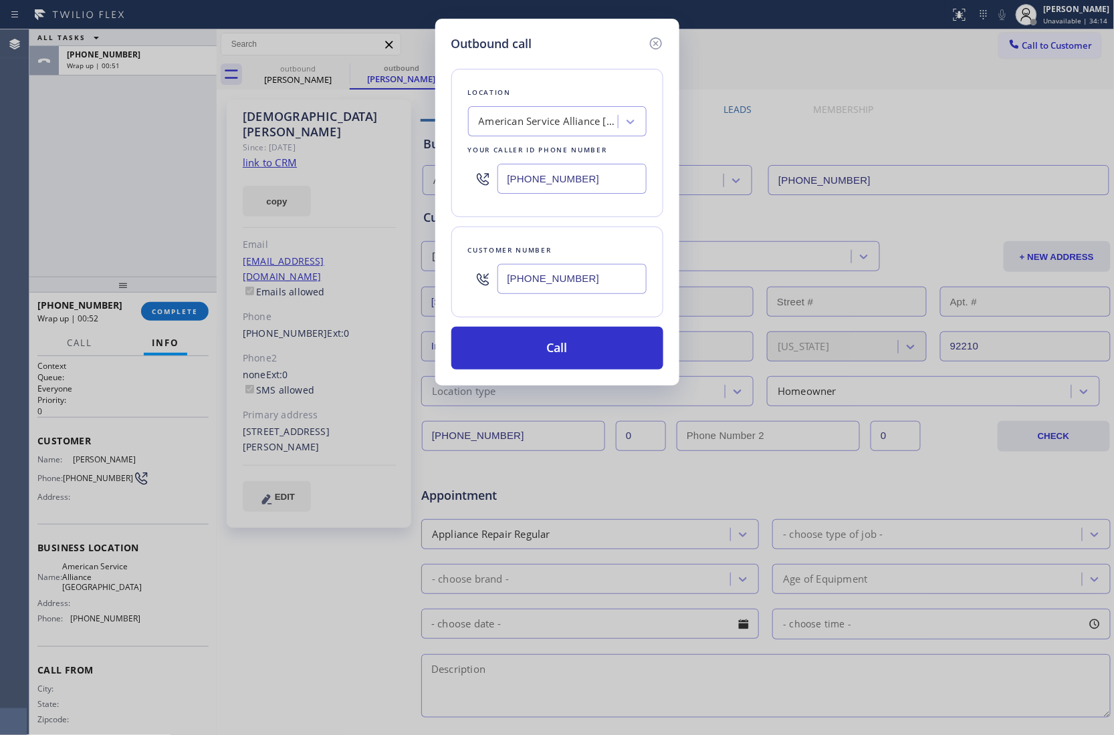
click at [572, 177] on input "[PHONE_NUMBER]" at bounding box center [571, 179] width 149 height 30
paste input "855) 662-5332"
type input "(855) 662-5332"
click at [530, 324] on div "Location 4B2.Paid Sub Zero Repair Professionals Your caller id phone number (85…" at bounding box center [557, 211] width 212 height 317
click at [538, 342] on button "Call" at bounding box center [557, 348] width 212 height 43
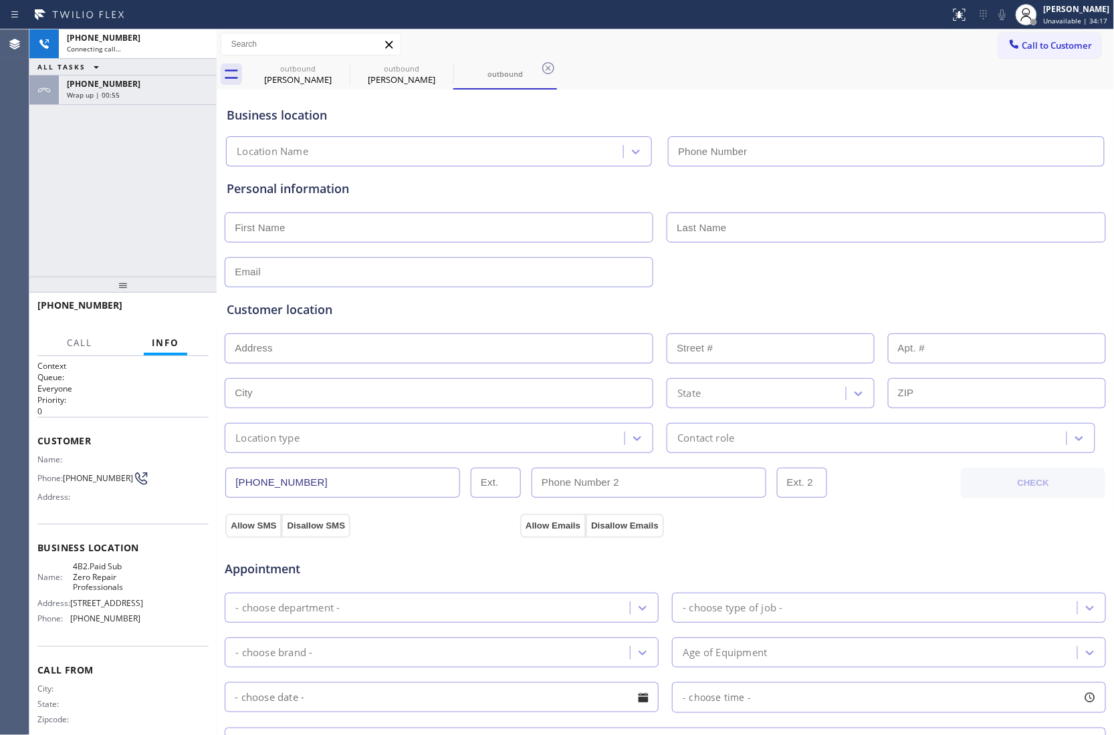
type input "(855) 662-5332"
click at [27, 155] on div "Agent Desktop" at bounding box center [14, 382] width 29 height 706
click at [49, 211] on div "+19162958407 Connecting call… ALL TASKS ALL TASKS ACTIVE TASKS TASKS IN WRAP UP…" at bounding box center [122, 152] width 187 height 247
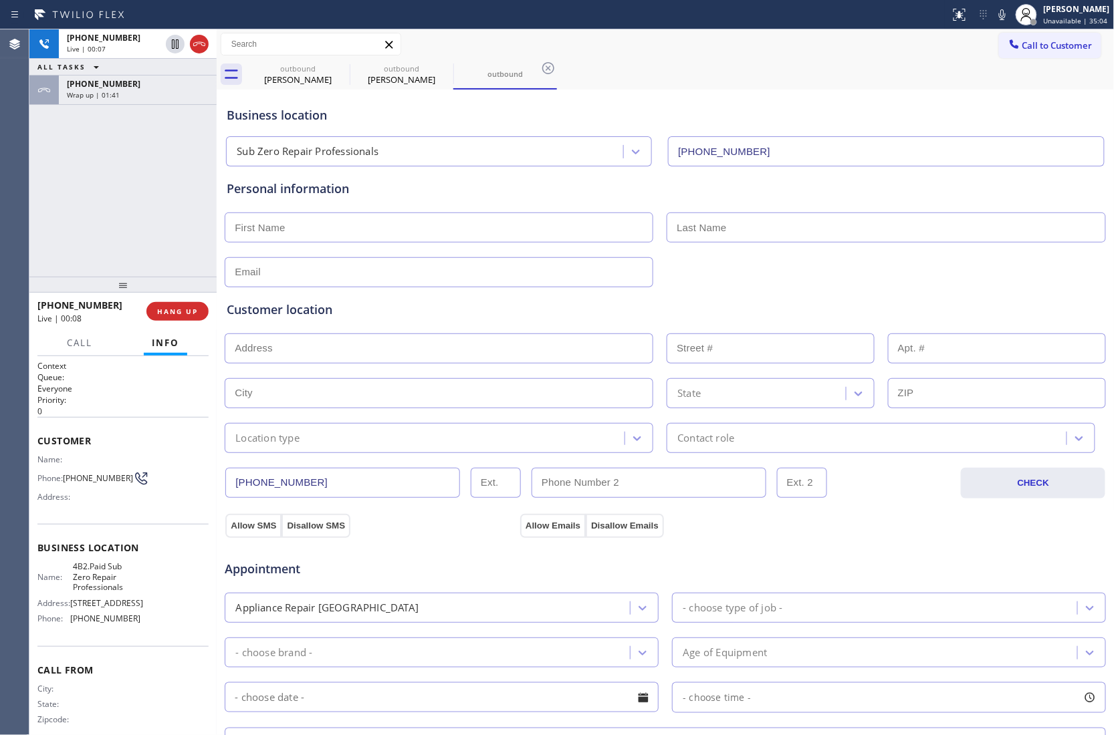
click at [44, 194] on div "+19162958407 Live | 00:07 ALL TASKS ALL TASKS ACTIVE TASKS TASKS IN WRAP UP +19…" at bounding box center [122, 152] width 187 height 247
click at [35, 166] on div "+19162958407 Live | 00:15 ALL TASKS ALL TASKS ACTIVE TASKS TASKS IN WRAP UP +19…" at bounding box center [122, 152] width 187 height 247
click at [47, 176] on div "+19162958407 Live | 00:39 ALL TASKS ALL TASKS ACTIVE TASKS TASKS IN WRAP UP +19…" at bounding box center [122, 152] width 187 height 247
click at [197, 47] on icon at bounding box center [199, 44] width 16 height 16
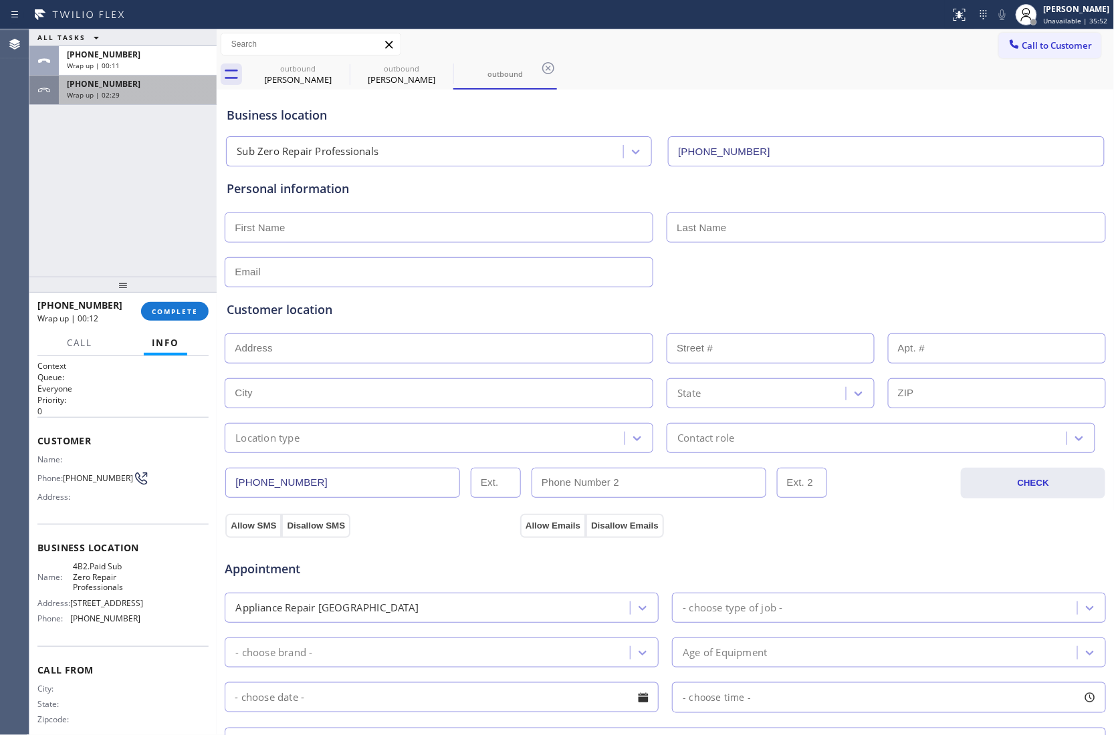
click at [150, 95] on div "Wrap up | 02:29" at bounding box center [138, 94] width 142 height 9
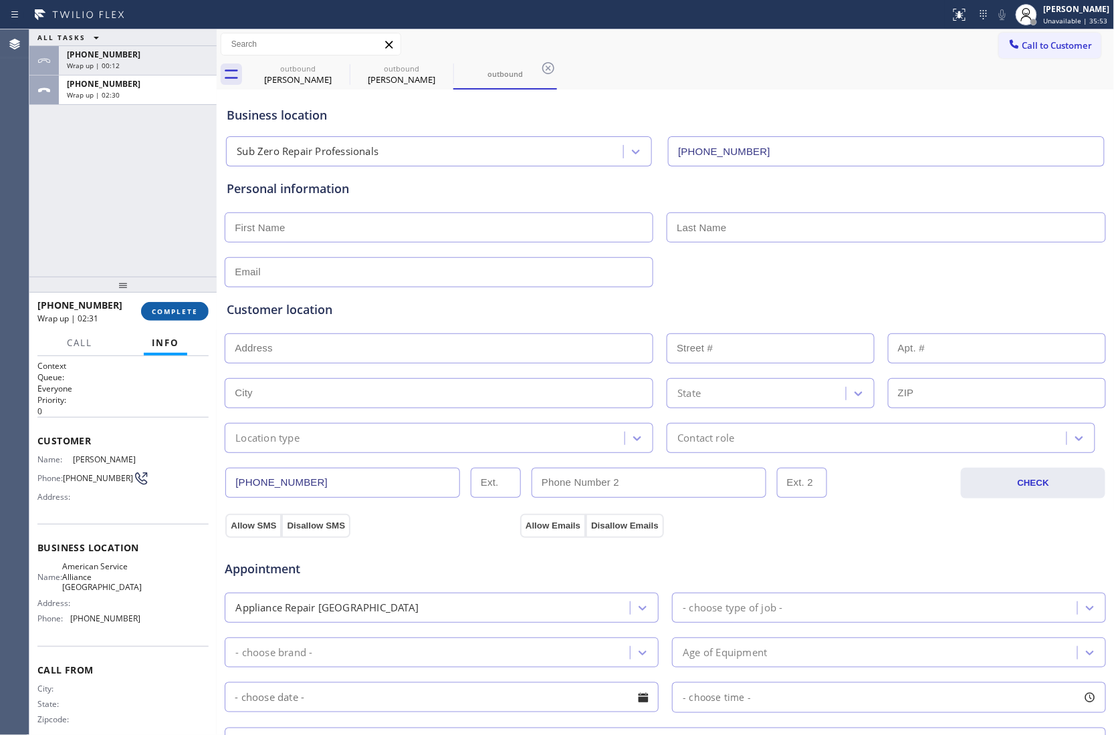
click at [156, 310] on span "COMPLETE" at bounding box center [175, 311] width 46 height 9
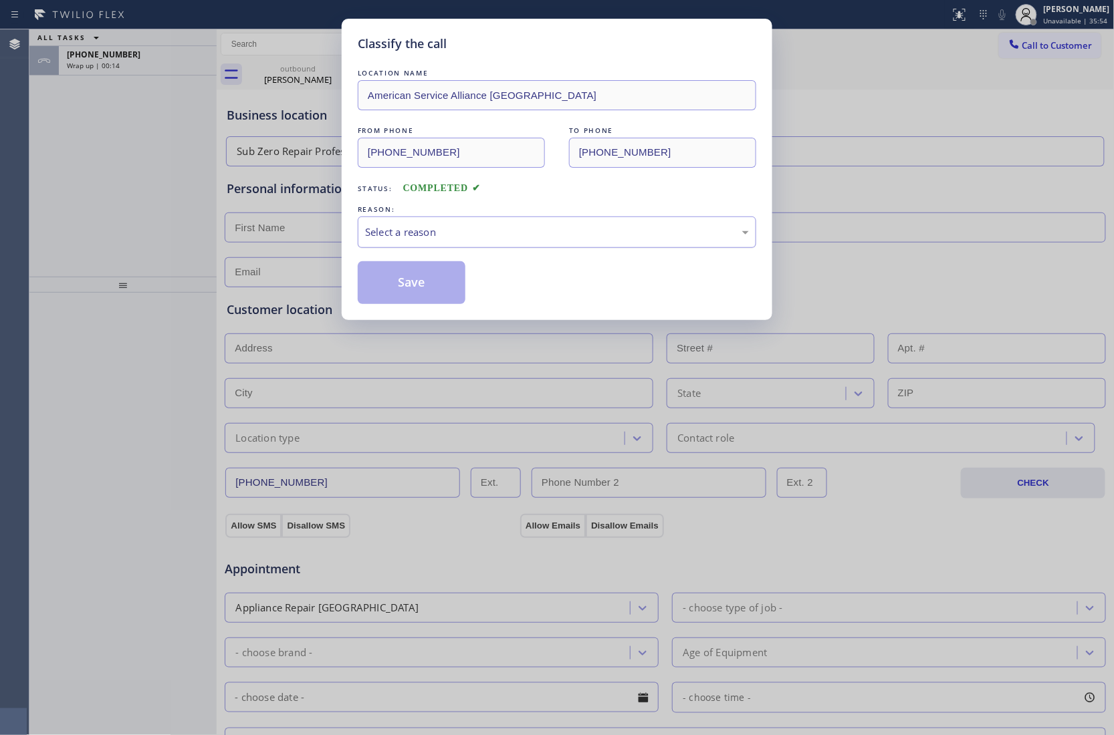
click at [435, 245] on div "Select a reason" at bounding box center [557, 232] width 398 height 31
click at [409, 289] on button "Save" at bounding box center [412, 282] width 108 height 43
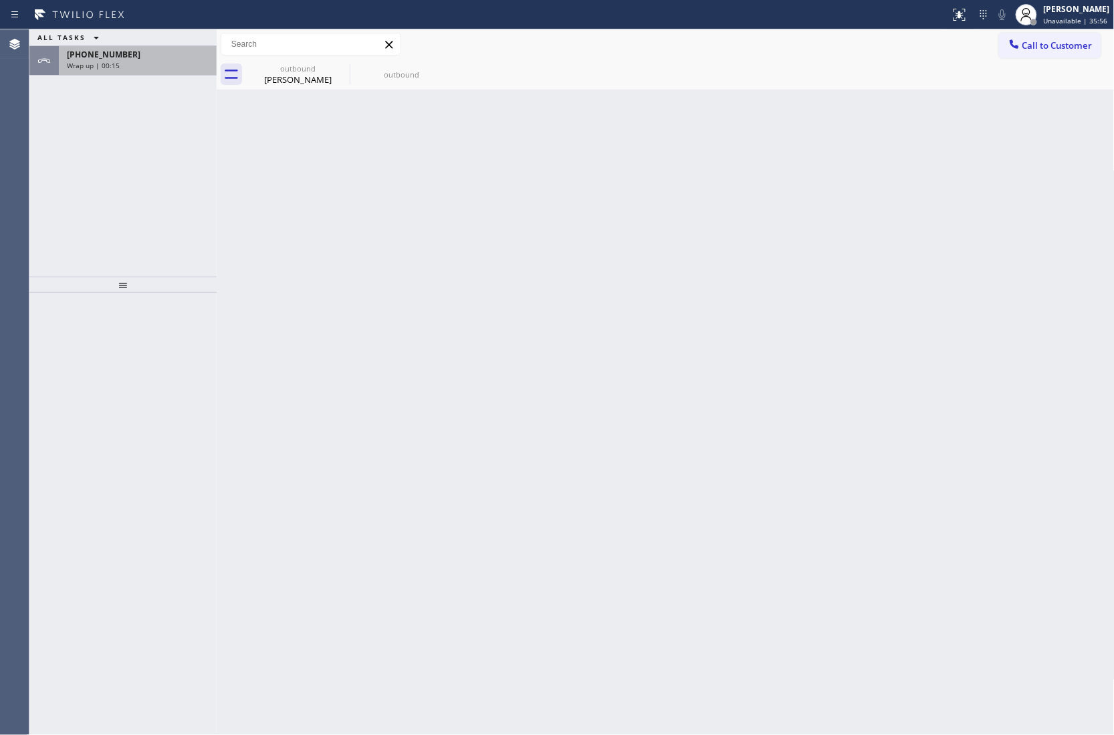
click at [116, 68] on span "Wrap up | 00:15" at bounding box center [93, 65] width 53 height 9
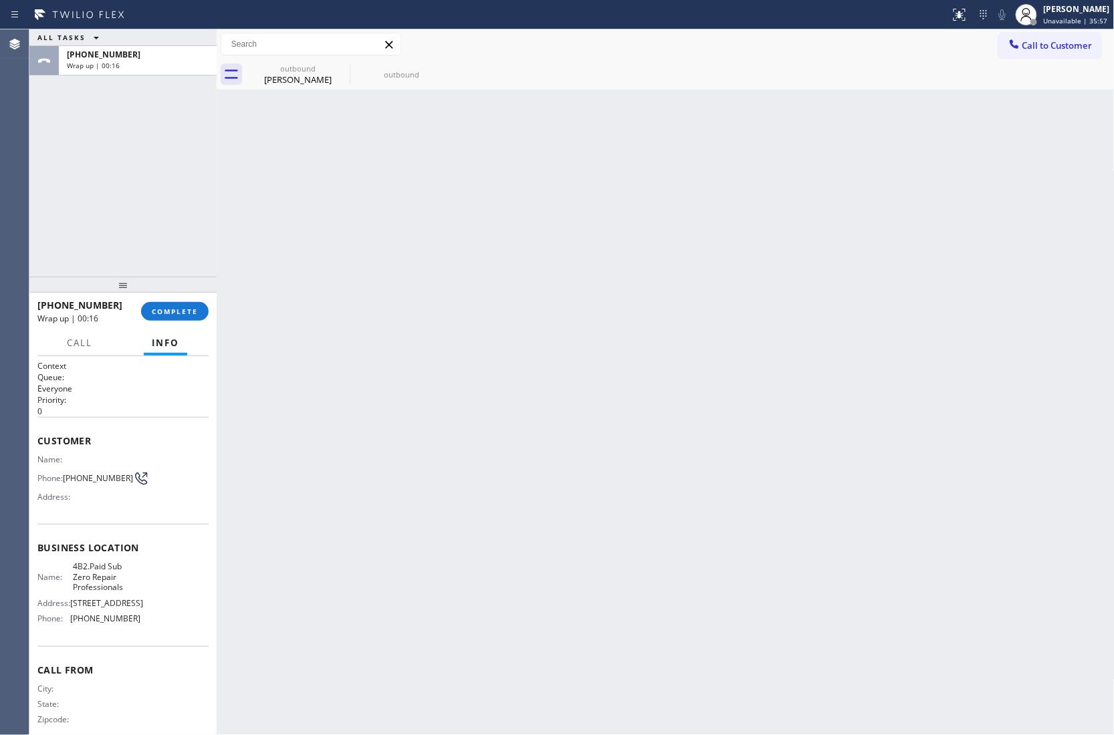
click at [178, 297] on div "+19162958407 Wrap up | 00:16 COMPLETE" at bounding box center [122, 311] width 171 height 35
drag, startPoint x: 180, startPoint y: 309, endPoint x: 300, endPoint y: 297, distance: 120.9
click at [182, 309] on span "COMPLETE" at bounding box center [175, 311] width 46 height 9
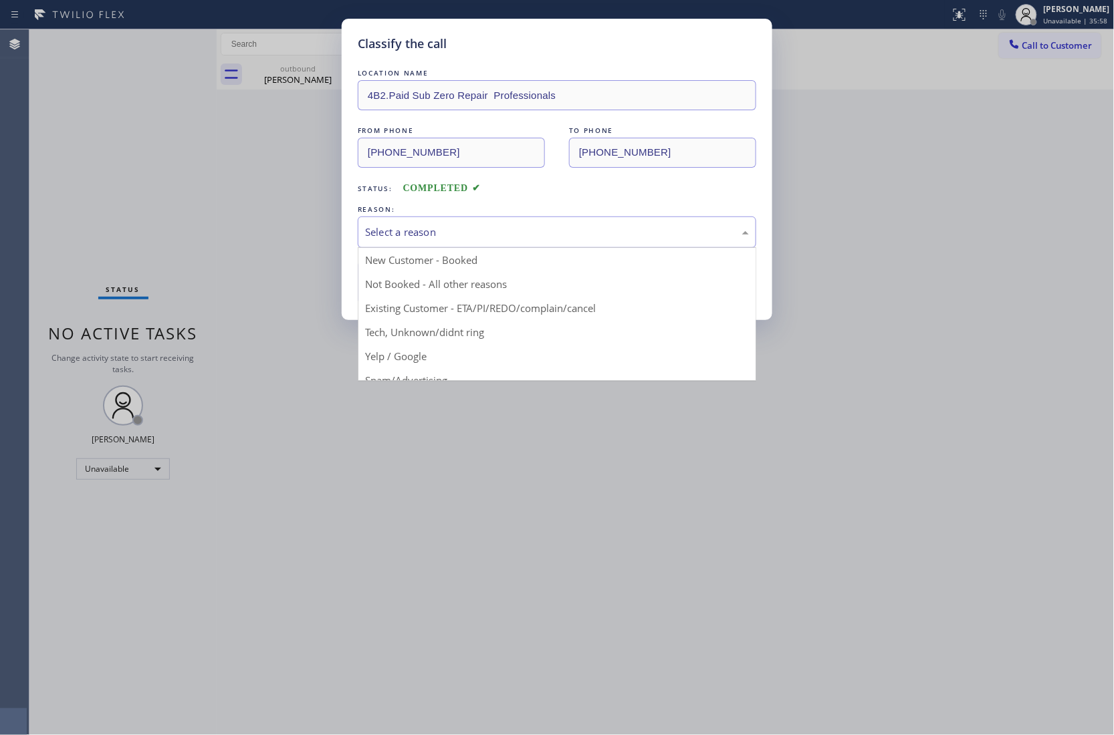
click at [455, 225] on div "Select a reason" at bounding box center [557, 232] width 384 height 15
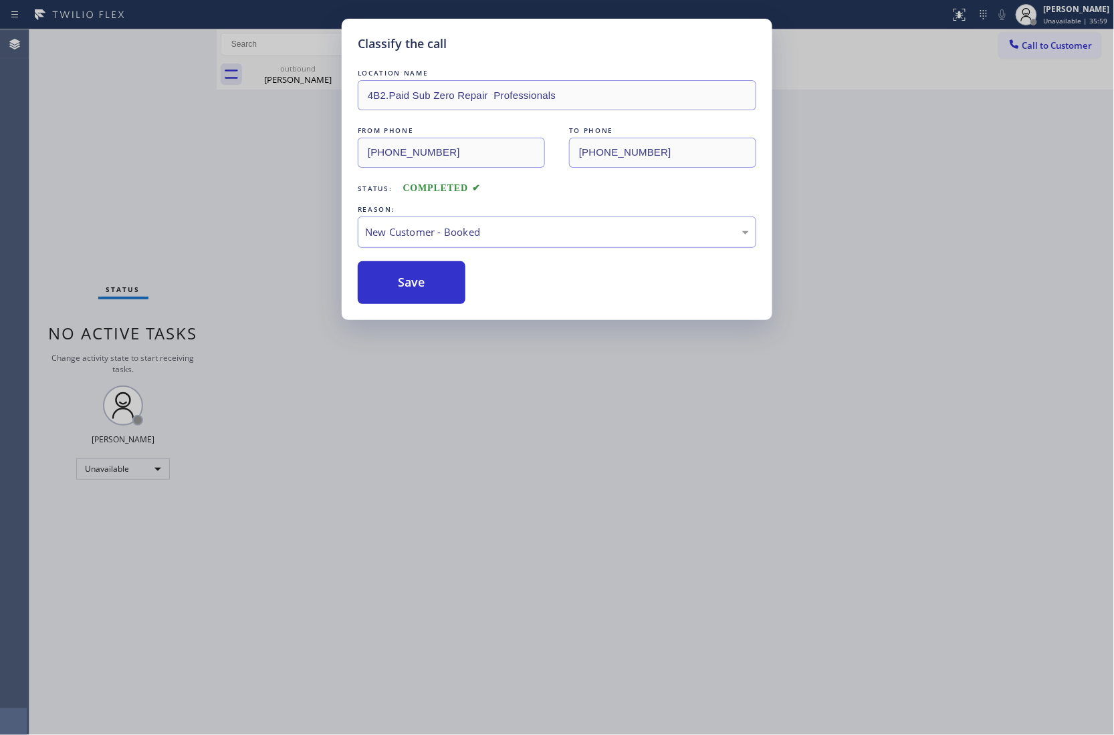
click at [416, 231] on div "New Customer - Booked" at bounding box center [557, 232] width 384 height 15
click at [420, 295] on button "Save" at bounding box center [412, 282] width 108 height 43
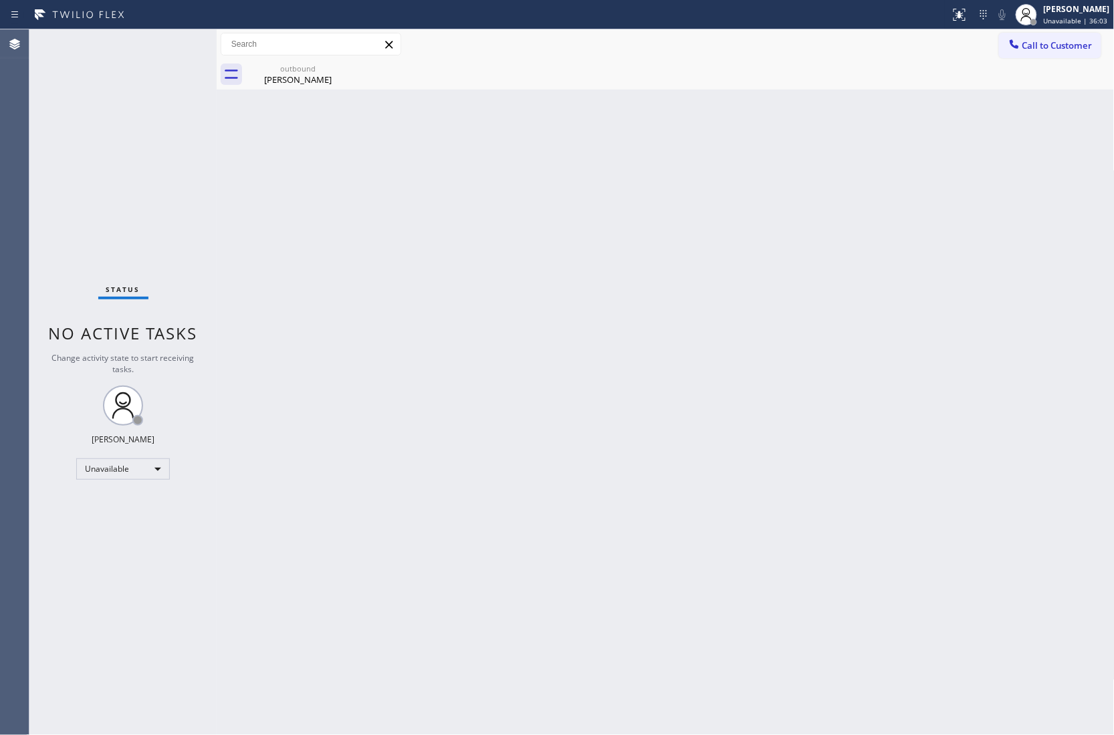
click at [57, 176] on div "Status No active tasks Change activity state to start receiving tasks. [PERSON_…" at bounding box center [122, 382] width 187 height 706
click at [1043, 55] on button "Call to Customer" at bounding box center [1050, 45] width 102 height 25
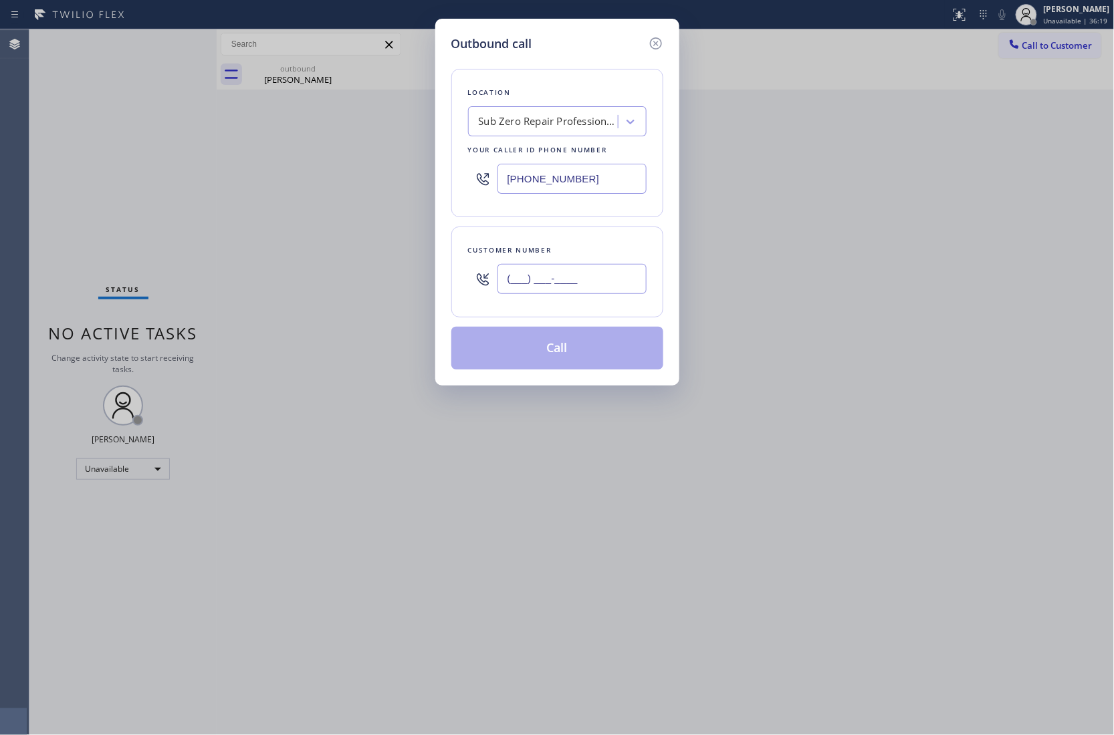
click at [586, 274] on input "(___) ___-____" at bounding box center [571, 279] width 149 height 30
paste input "760) 912-4266"
paste input "text"
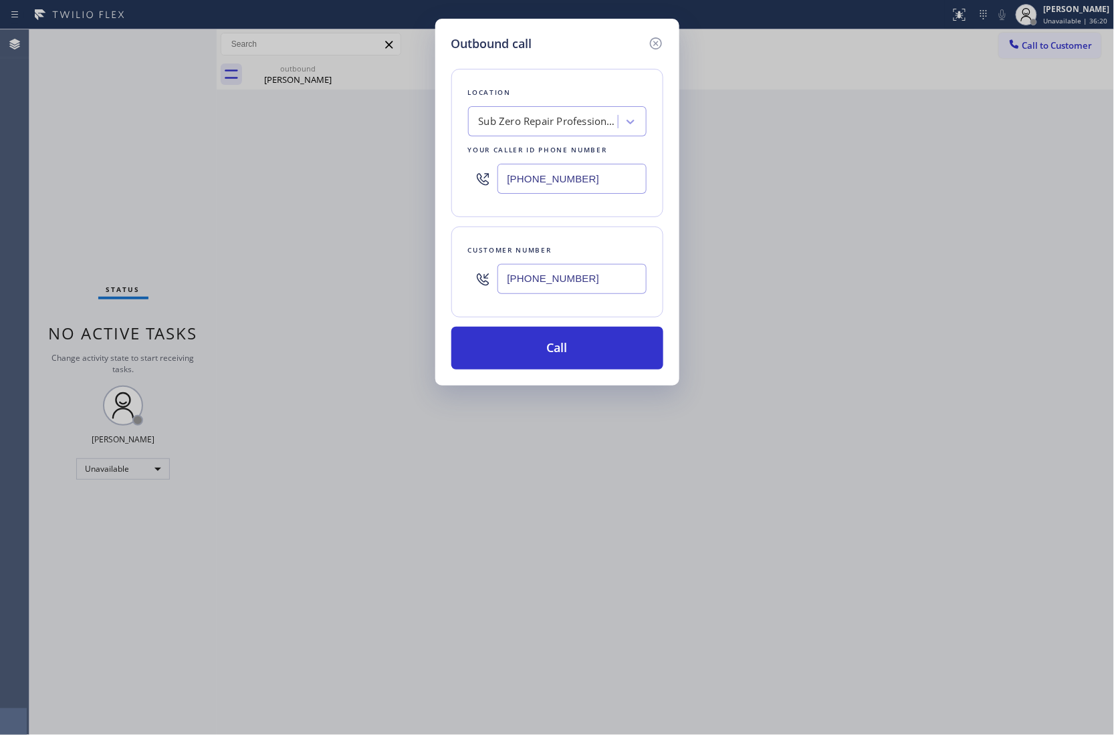
type input "[PHONE_NUMBER]"
click at [556, 180] on input "(855) 662-5332" at bounding box center [571, 179] width 149 height 30
paste input "760) 452-3737"
type input "[PHONE_NUMBER]"
click at [570, 367] on button "Call" at bounding box center [557, 348] width 212 height 43
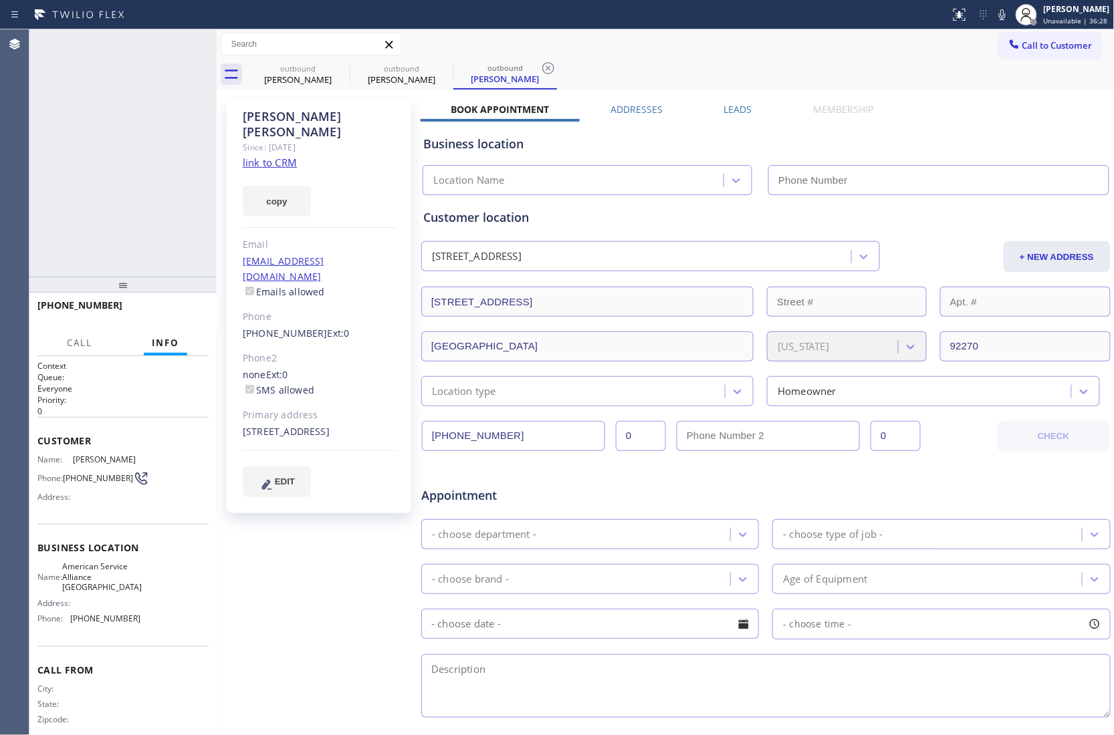
type input "[PHONE_NUMBER]"
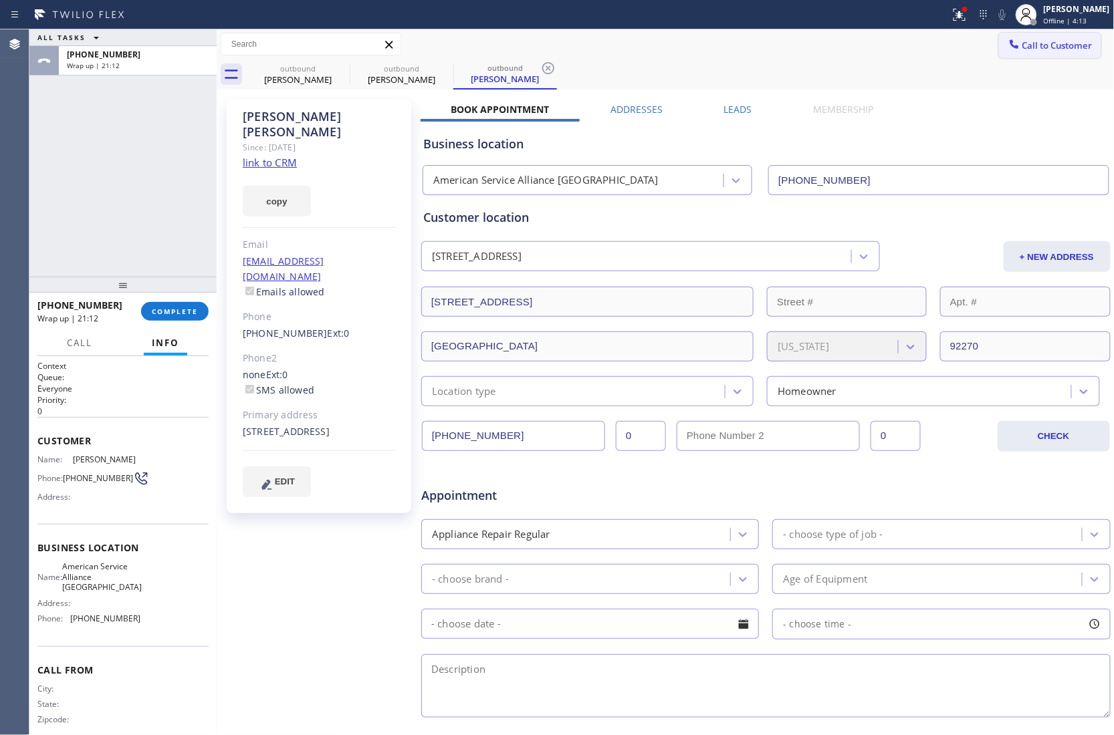
click at [1036, 45] on span "Call to Customer" at bounding box center [1057, 45] width 70 height 12
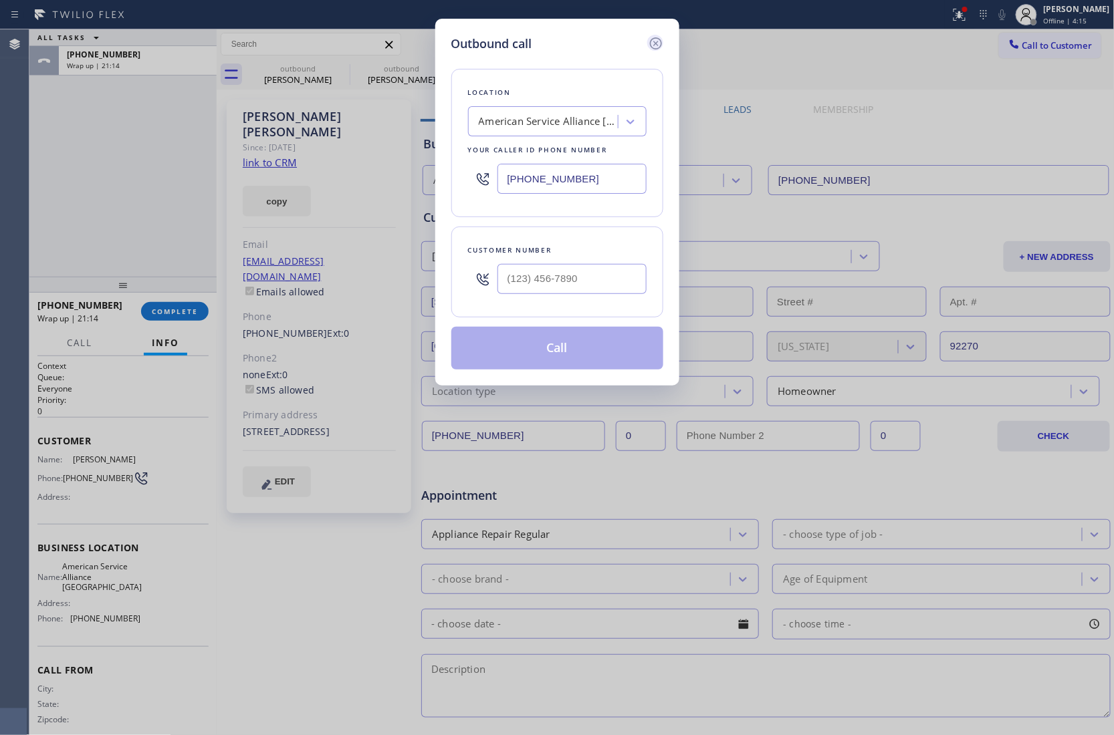
click at [663, 38] on icon at bounding box center [656, 43] width 16 height 16
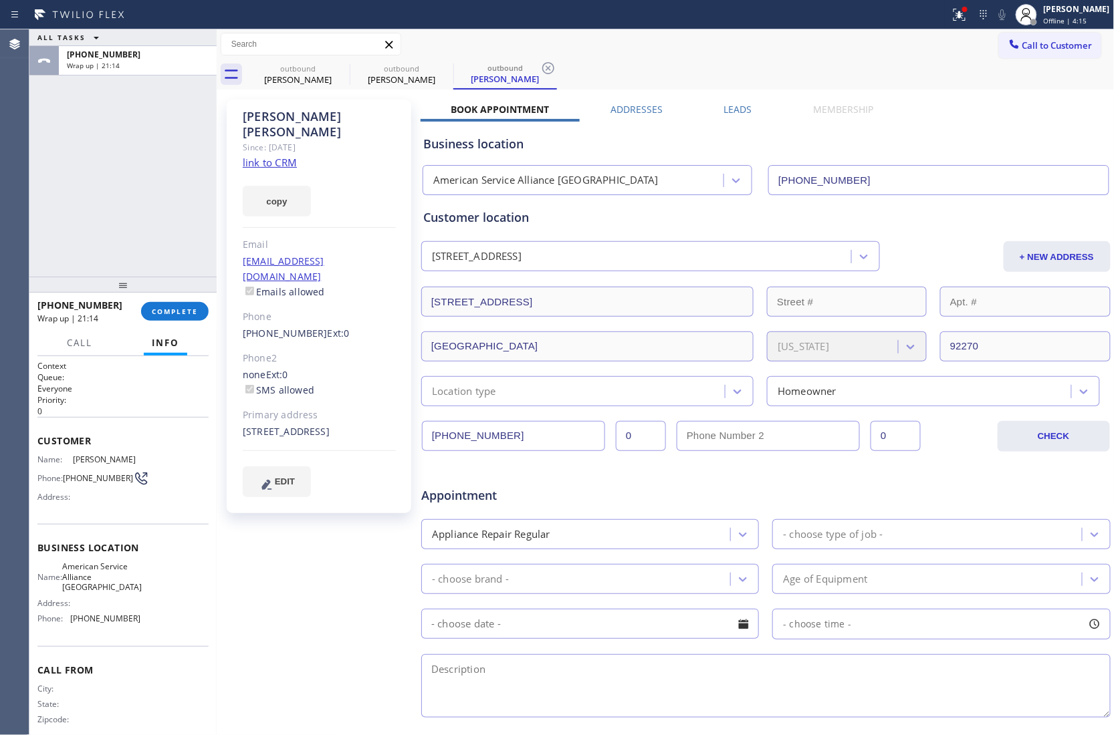
click at [661, 41] on div "Call to Customer Outbound call Location Search location Your caller id phone nu…" at bounding box center [666, 44] width 898 height 23
click at [1045, 19] on span "Offline | 4:16" at bounding box center [1064, 20] width 43 height 9
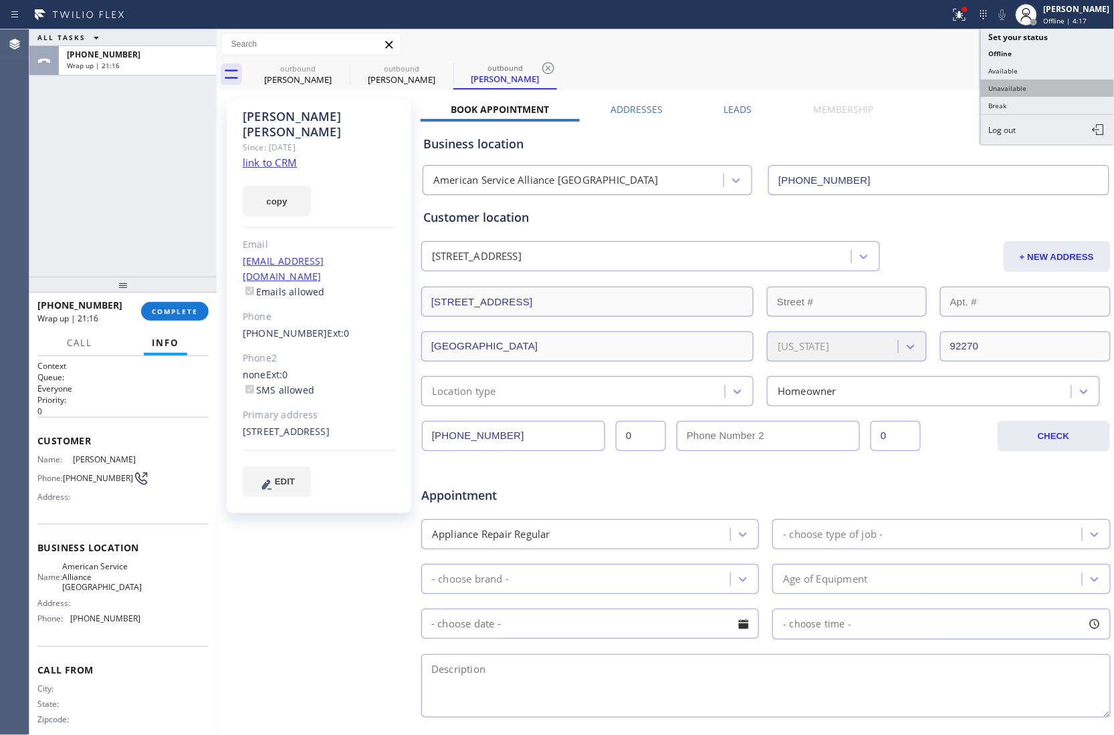
click at [1024, 91] on button "Unavailable" at bounding box center [1048, 88] width 134 height 17
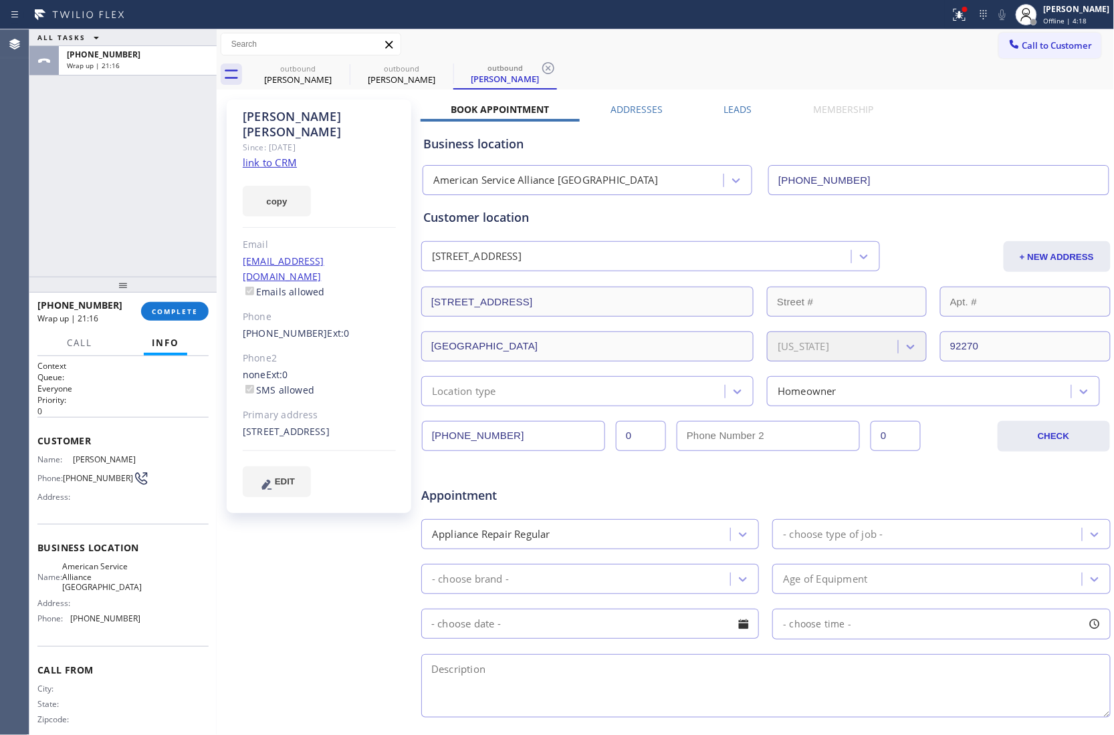
click at [1051, 43] on span "Call to Customer" at bounding box center [1057, 45] width 70 height 12
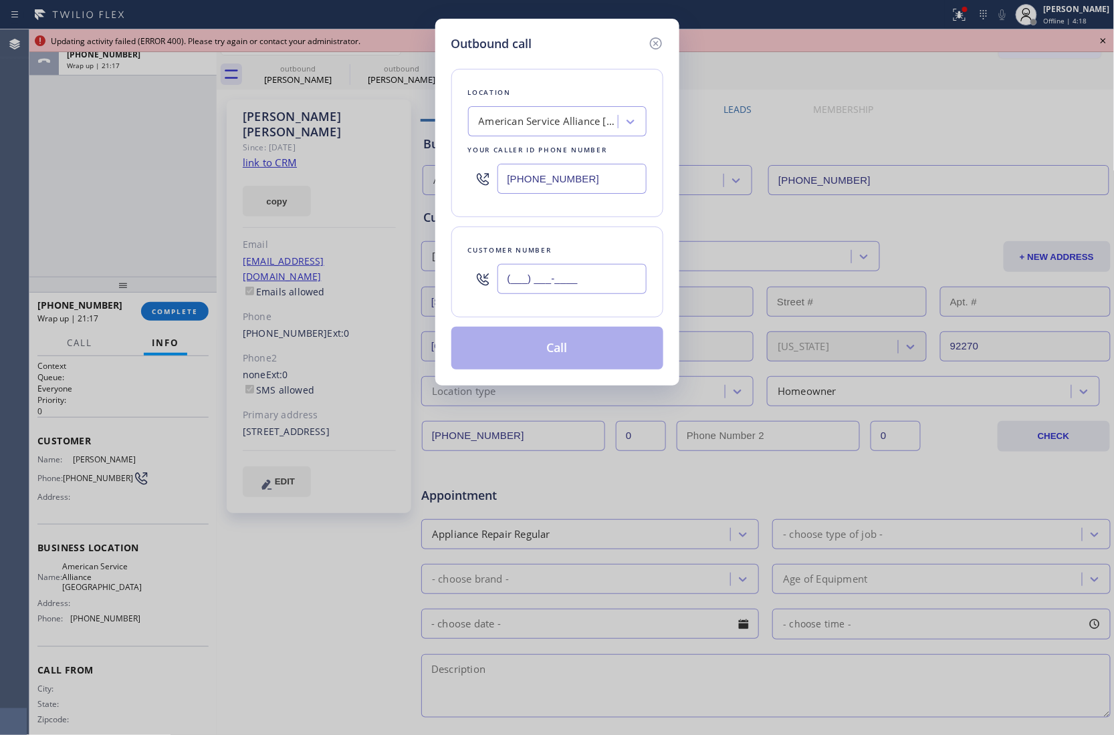
click at [584, 273] on input "(___) ___-____" at bounding box center [571, 279] width 149 height 30
paste input "480) 369-0951"
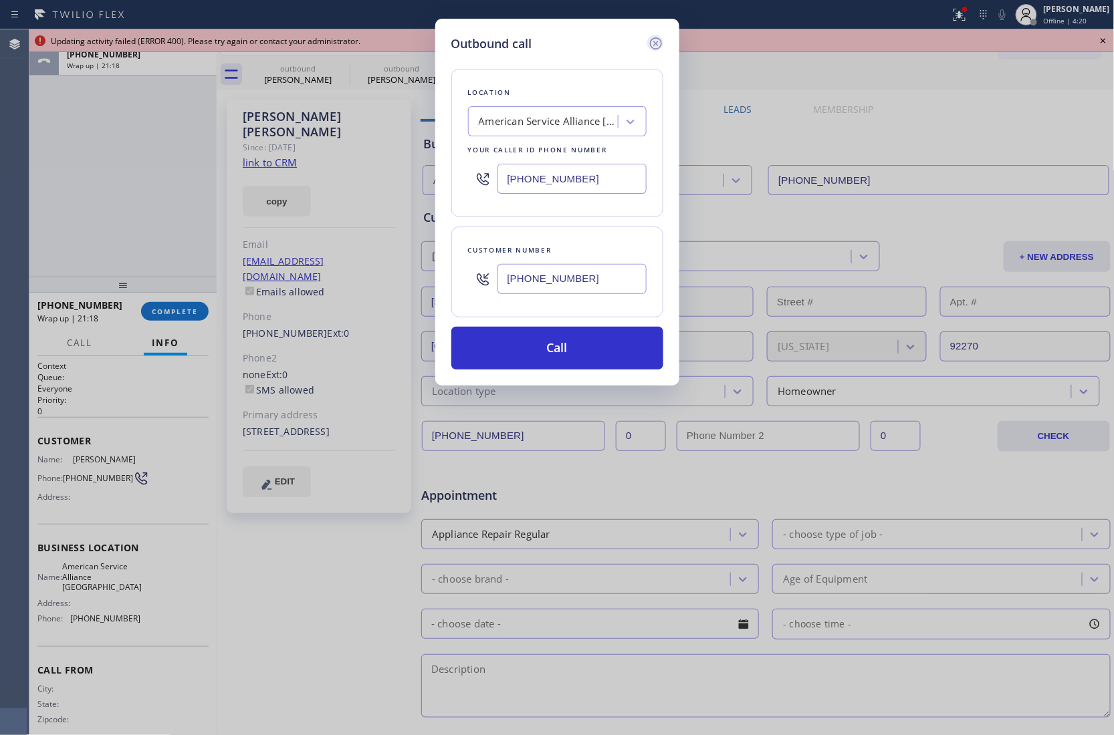
type input "[PHONE_NUMBER]"
click at [654, 40] on icon at bounding box center [656, 43] width 16 height 16
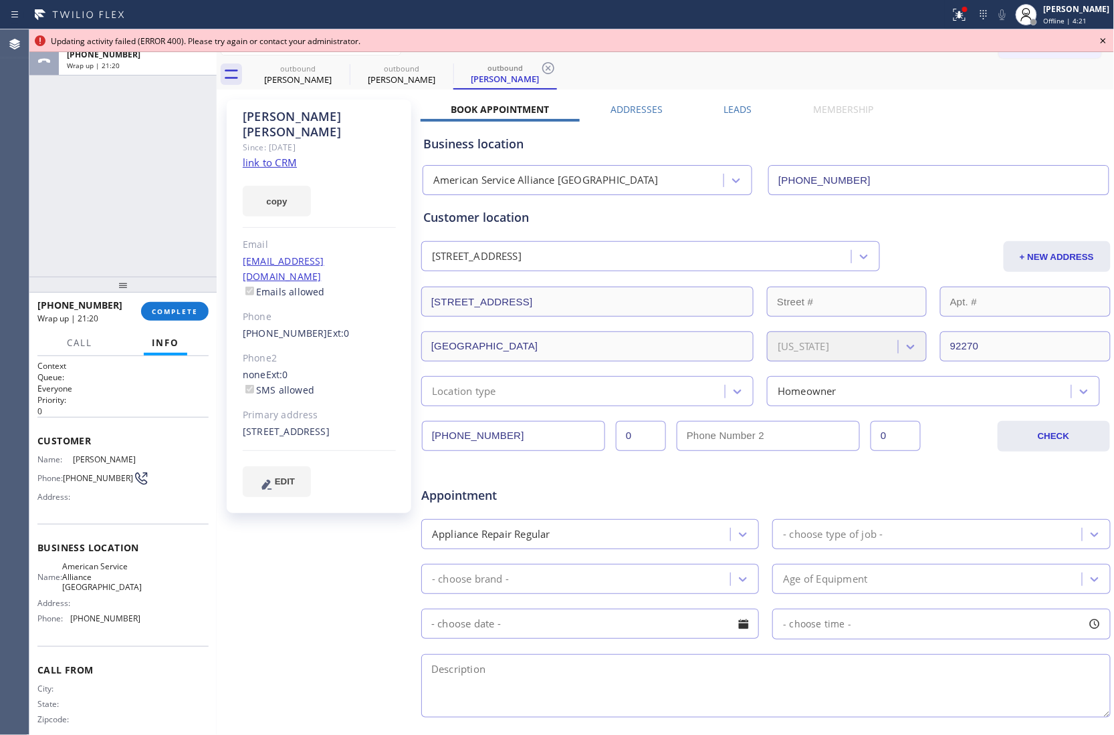
click at [1097, 44] on icon at bounding box center [1103, 41] width 16 height 16
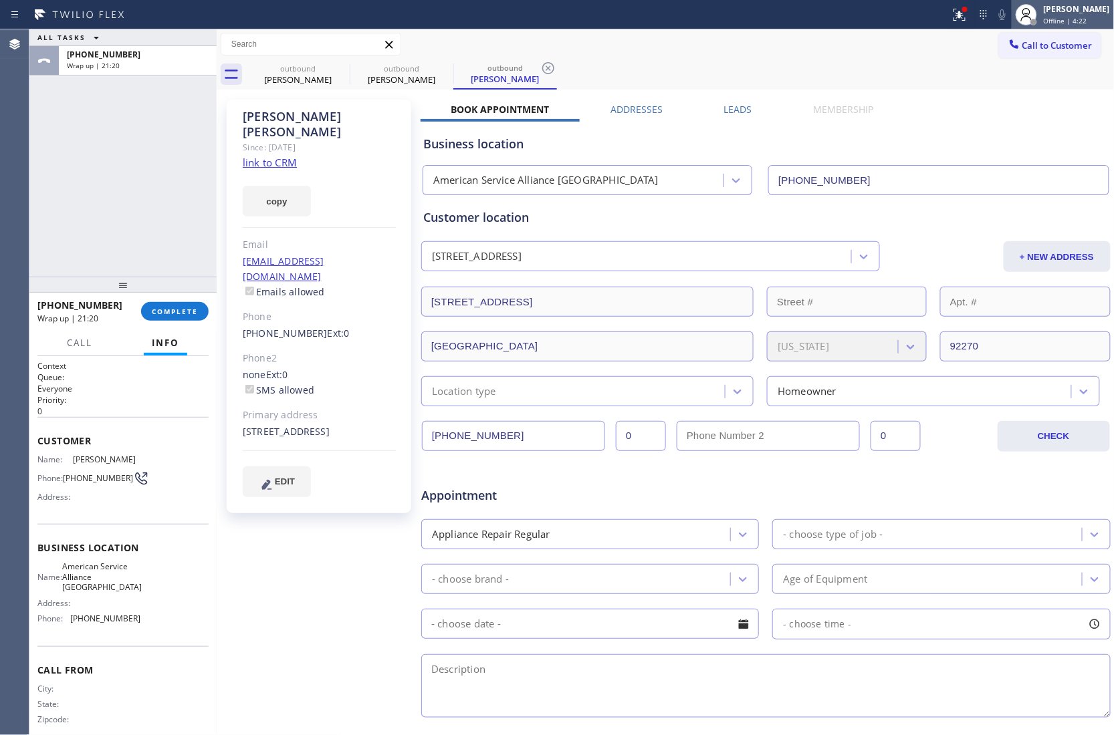
click at [1062, 11] on div "[PERSON_NAME]" at bounding box center [1076, 8] width 66 height 11
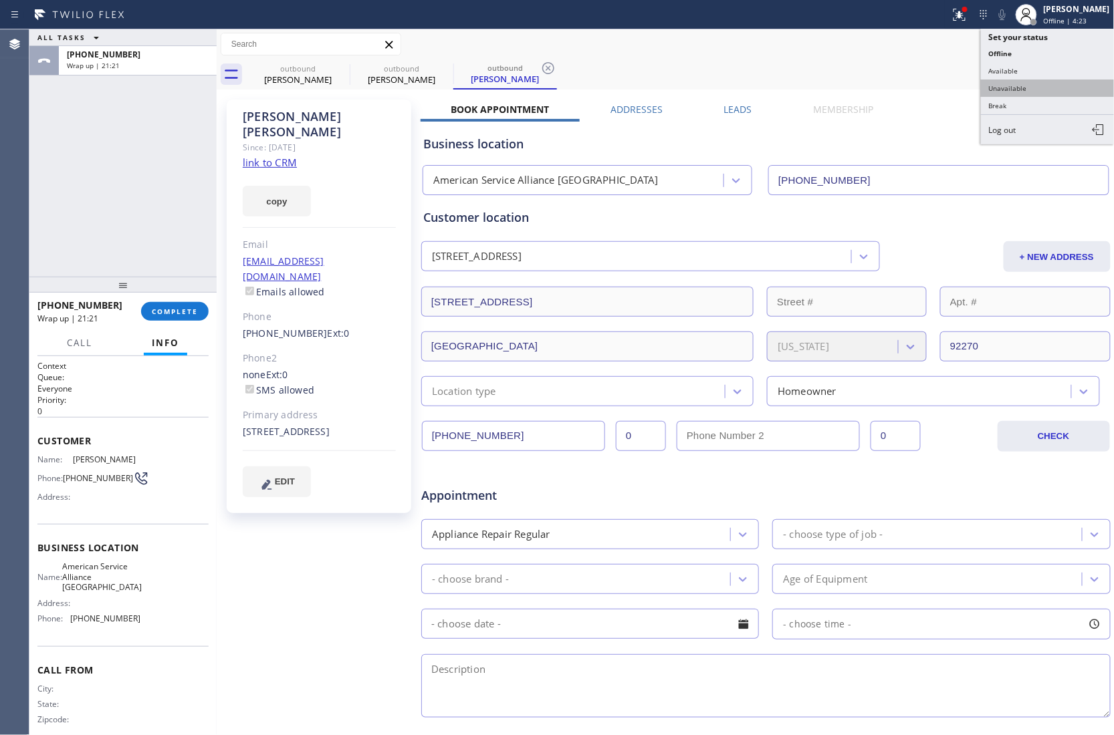
click at [1021, 86] on button "Unavailable" at bounding box center [1048, 88] width 134 height 17
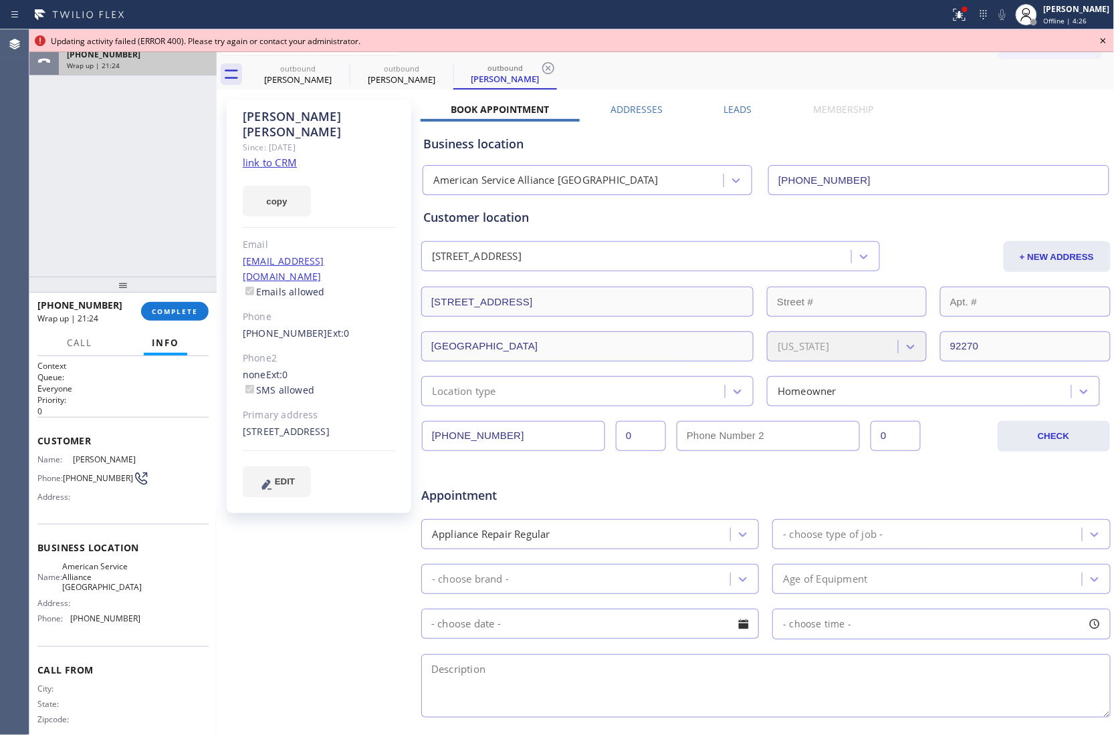
click at [152, 75] on div "+17609124266 Wrap up | 21:24" at bounding box center [122, 60] width 187 height 29
click at [183, 311] on span "COMPLETE" at bounding box center [175, 311] width 46 height 9
click at [167, 309] on span "COMPLETE" at bounding box center [175, 311] width 46 height 9
click at [175, 316] on span "COMPLETE" at bounding box center [175, 311] width 46 height 9
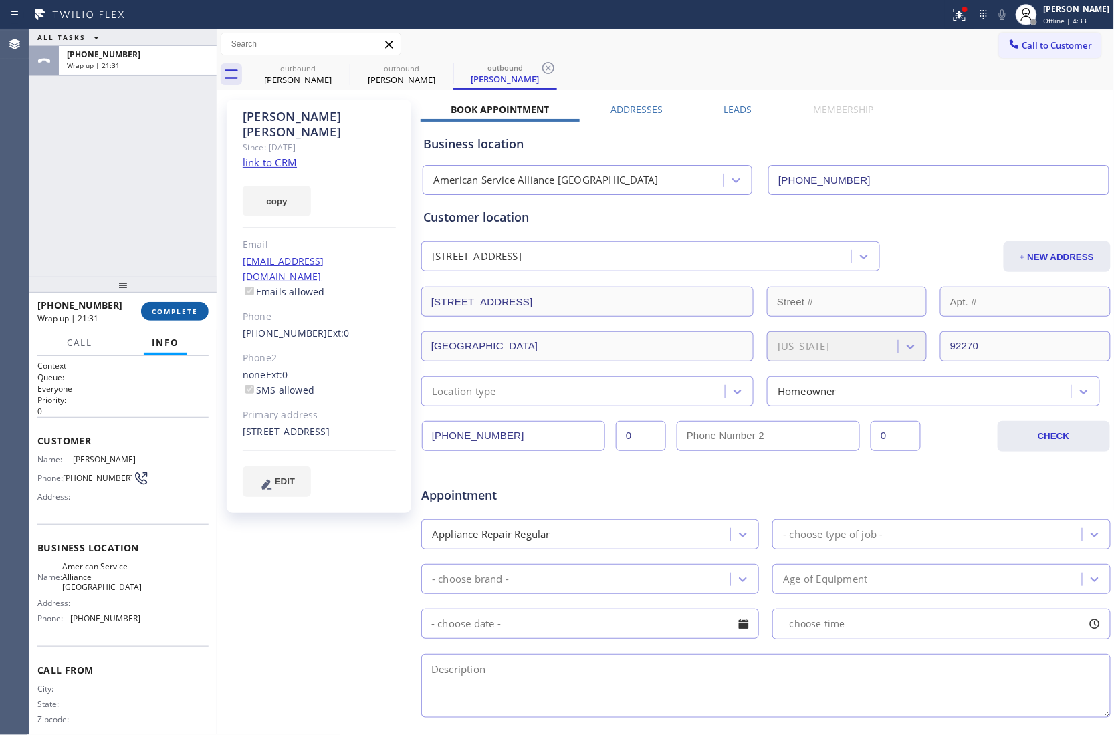
click at [163, 314] on span "COMPLETE" at bounding box center [175, 311] width 46 height 9
click at [49, 142] on div "ALL TASKS ALL TASKS ACTIVE TASKS TASKS IN WRAP UP +17609124266 Wrap up | 21:36" at bounding box center [122, 152] width 187 height 247
click at [188, 311] on span "COMPLETE" at bounding box center [175, 311] width 46 height 9
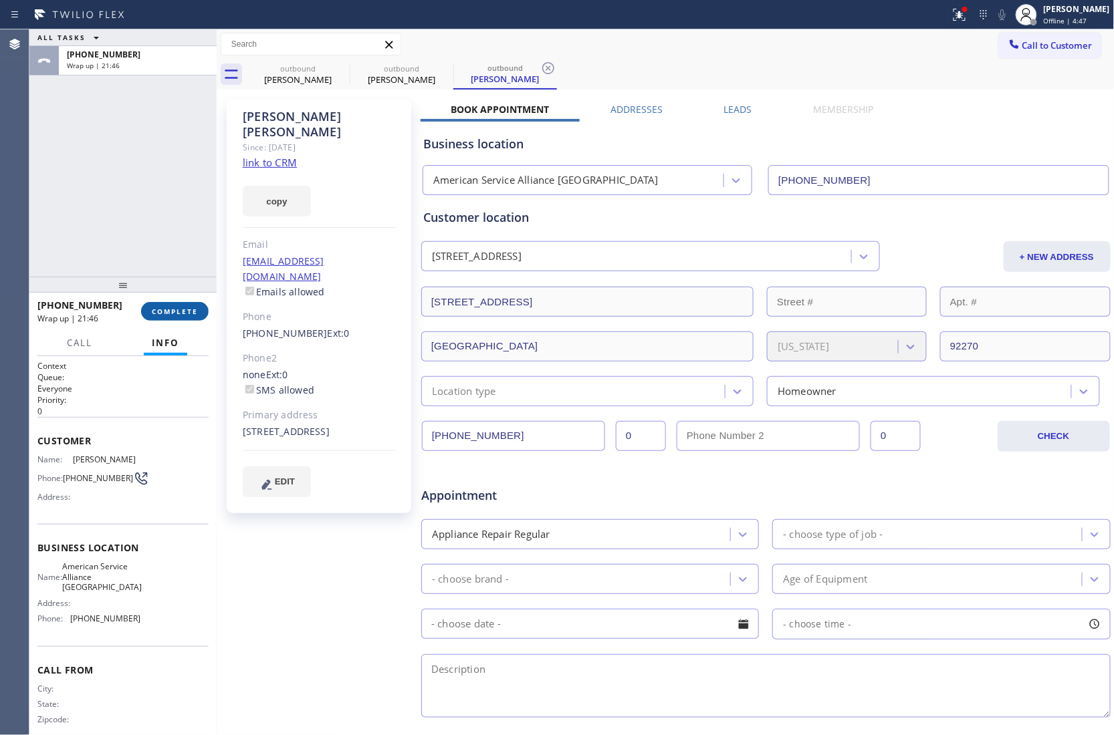
click at [188, 311] on span "COMPLETE" at bounding box center [175, 311] width 46 height 9
click at [336, 589] on div "[PERSON_NAME] Since: [DATE] link to CRM copy Email [EMAIL_ADDRESS][DOMAIN_NAME]…" at bounding box center [320, 526] width 201 height 866
click at [1047, 12] on div "[PERSON_NAME]" at bounding box center [1076, 8] width 66 height 11
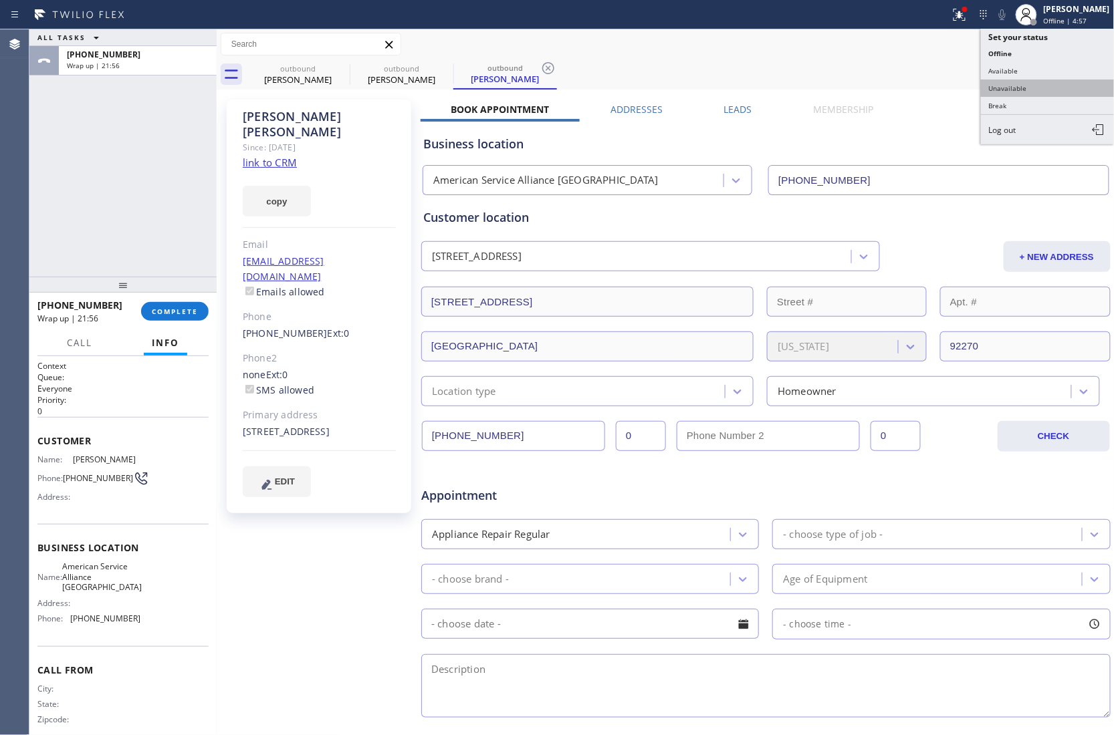
click at [1065, 89] on button "Unavailable" at bounding box center [1048, 88] width 134 height 17
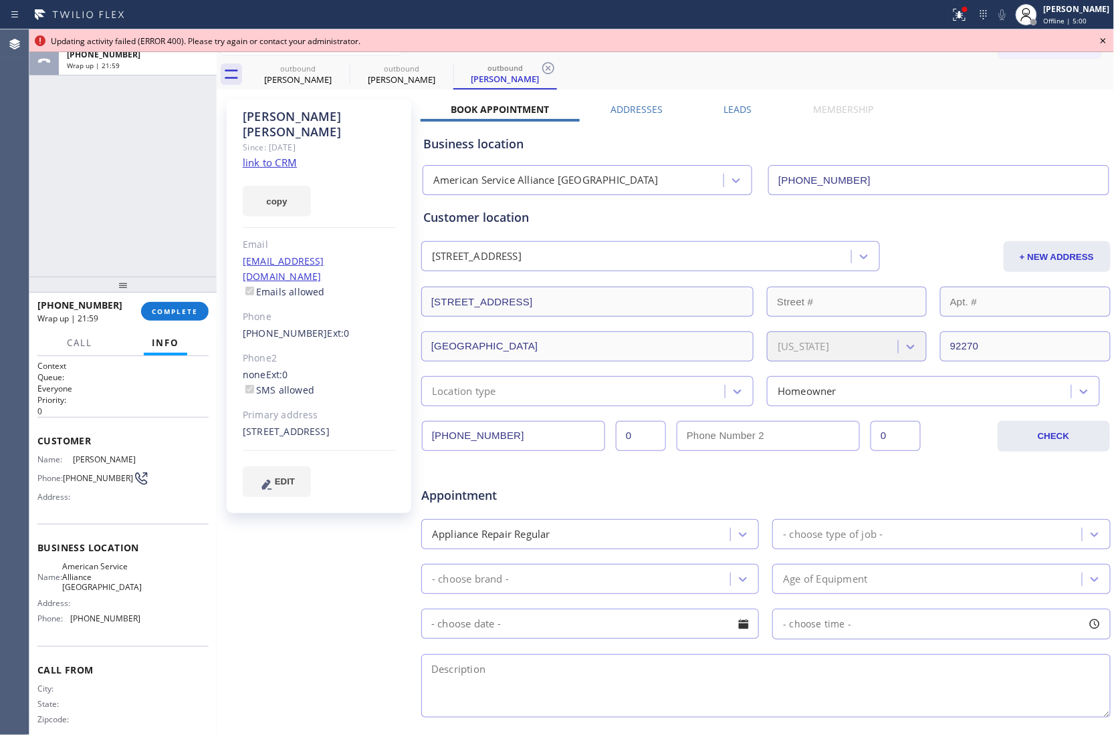
click at [1106, 38] on icon at bounding box center [1103, 41] width 16 height 16
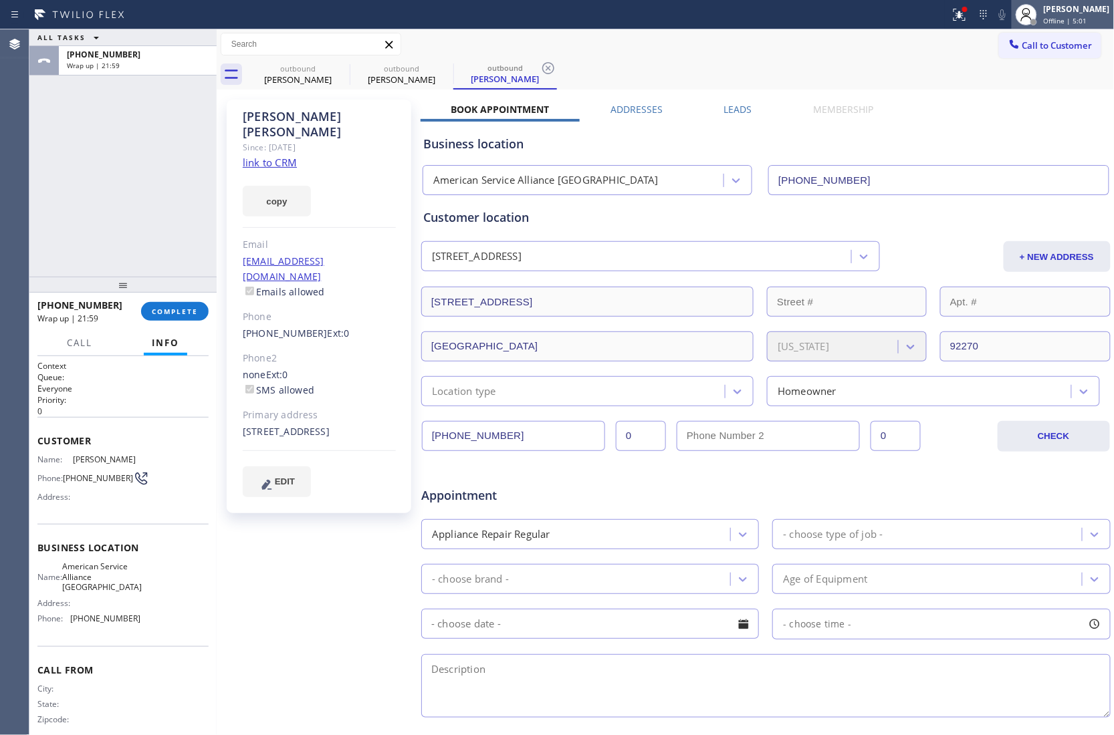
click at [1073, 19] on span "Offline | 5:01" at bounding box center [1064, 20] width 43 height 9
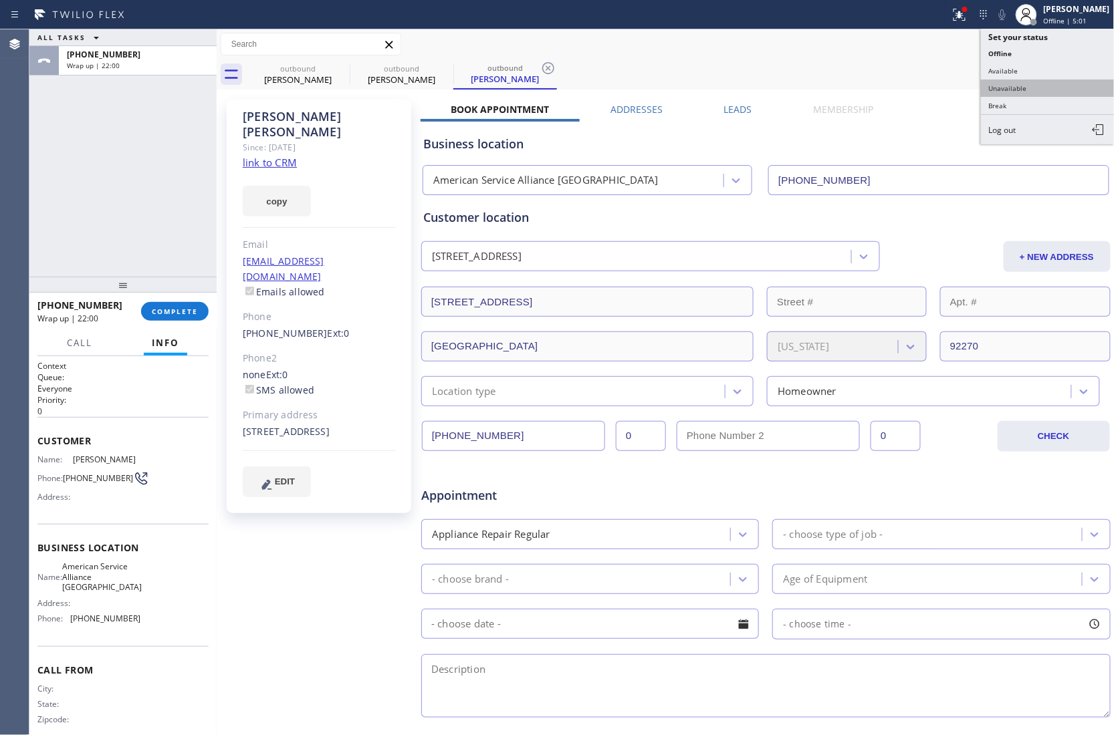
click at [1043, 88] on button "Unavailable" at bounding box center [1048, 88] width 134 height 17
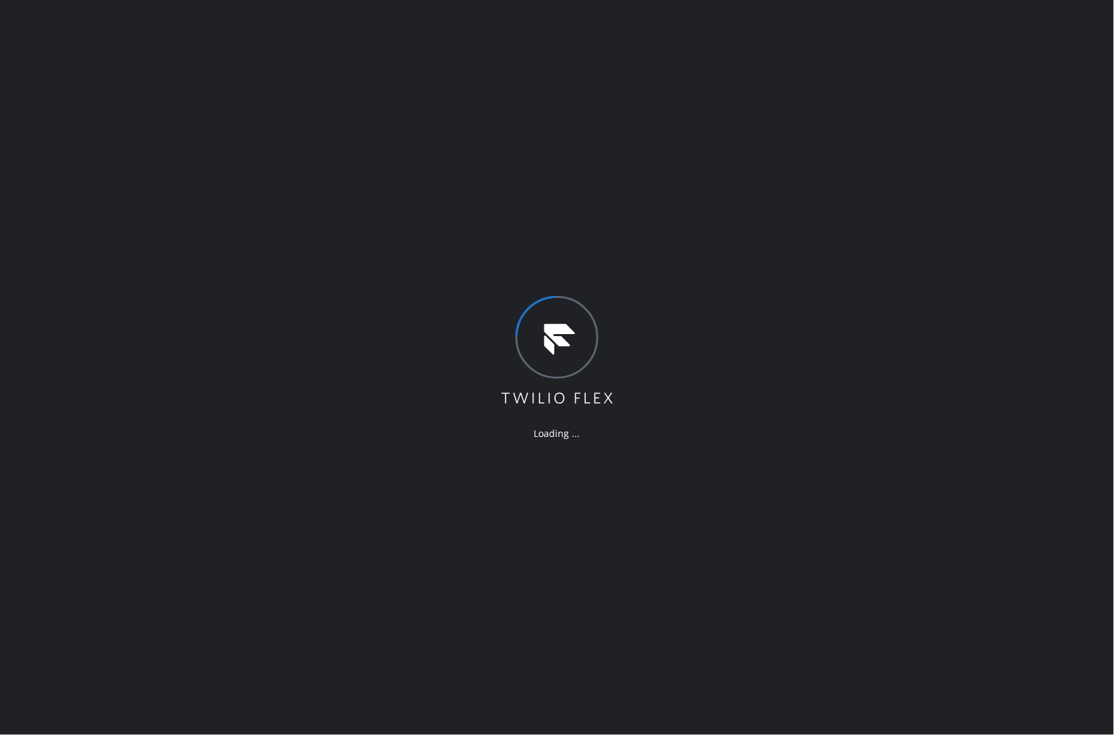
click at [14, 266] on div "Loading ..." at bounding box center [557, 367] width 1114 height 735
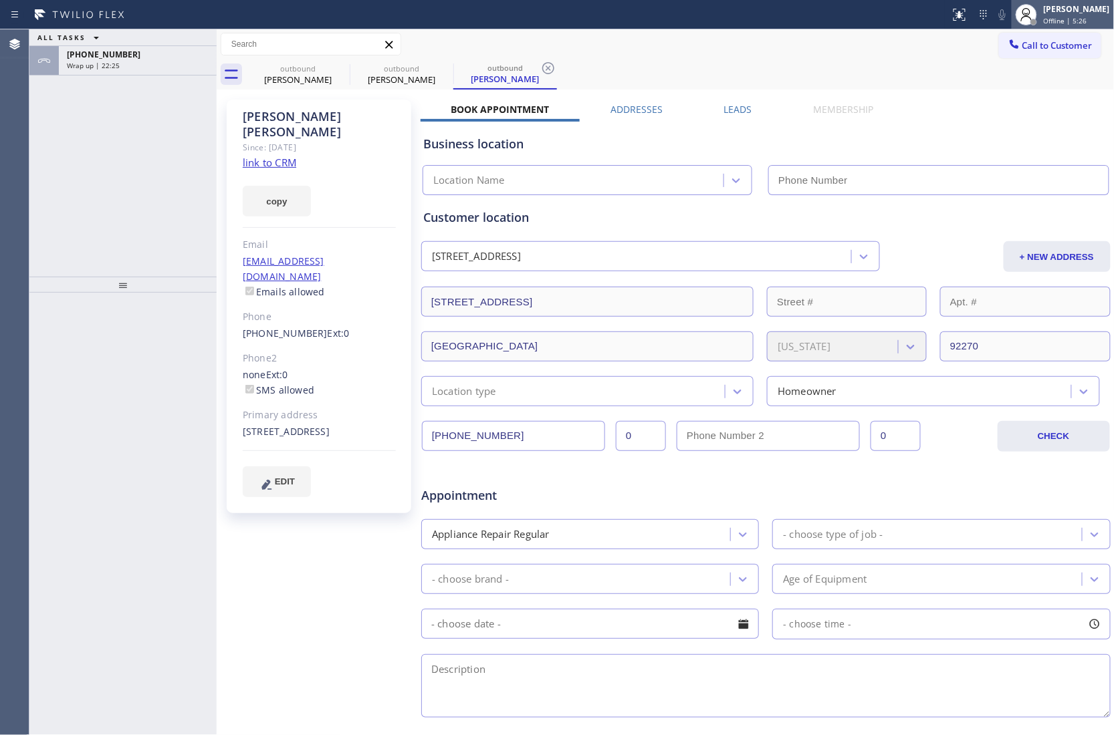
click at [1035, 9] on div at bounding box center [1025, 14] width 29 height 29
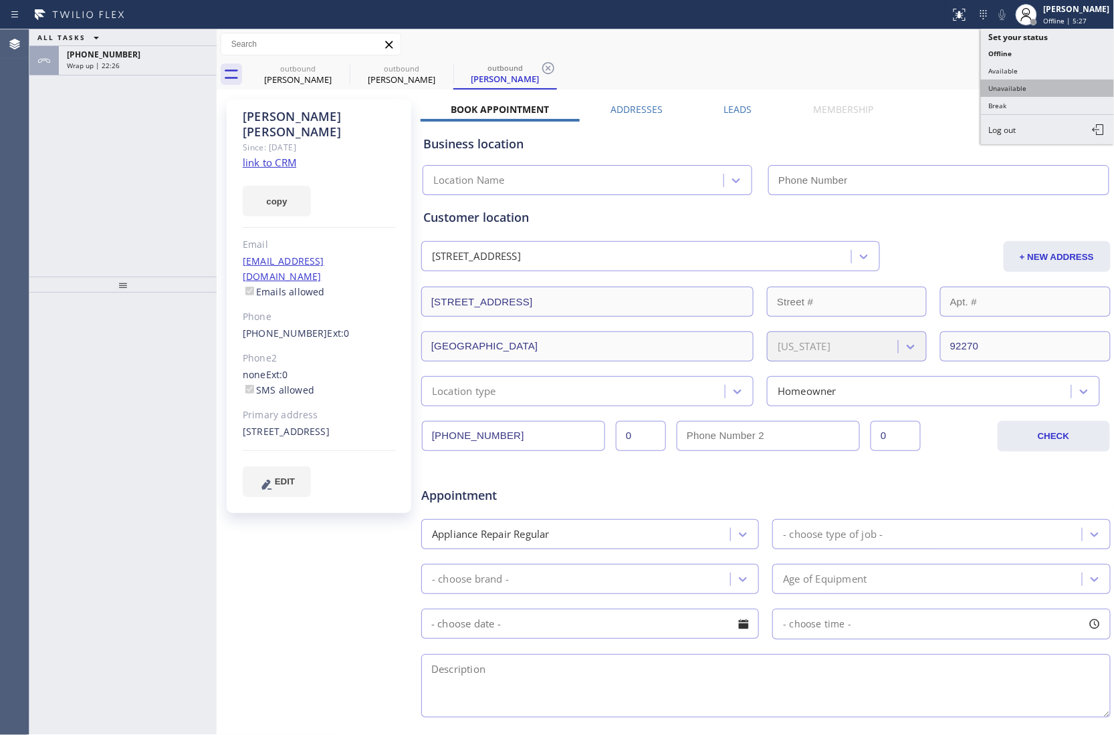
click at [1025, 92] on button "Unavailable" at bounding box center [1048, 88] width 134 height 17
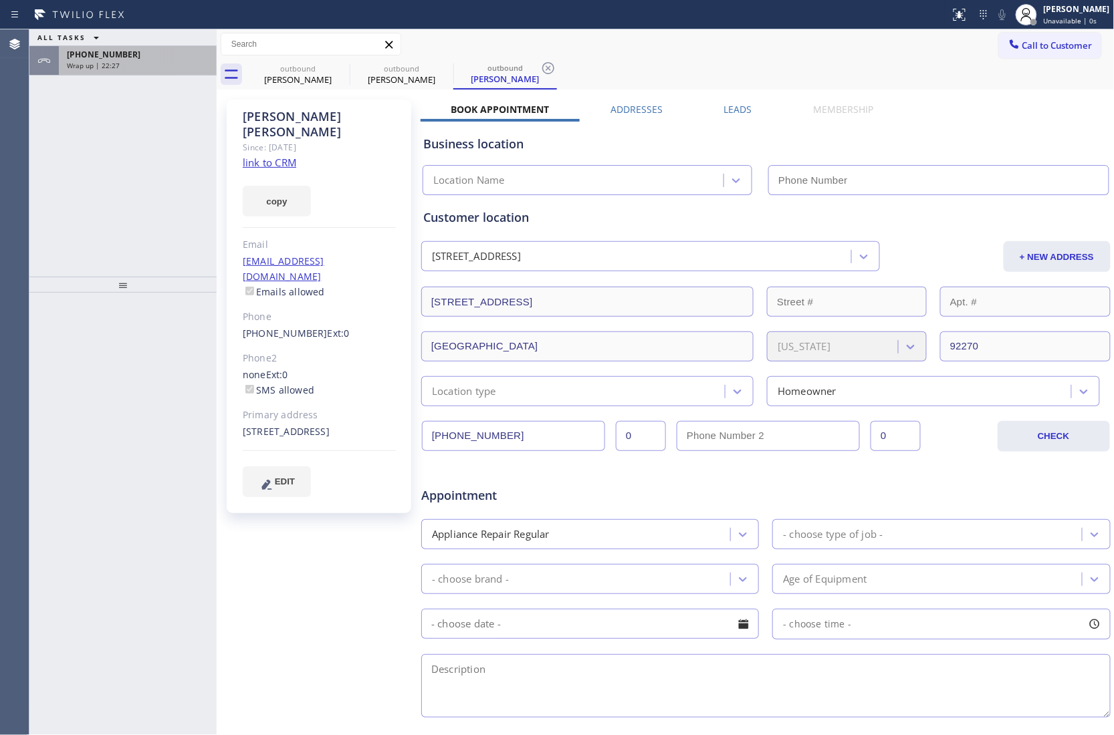
click at [100, 59] on span "[PHONE_NUMBER]" at bounding box center [104, 54] width 74 height 11
type input "[PHONE_NUMBER]"
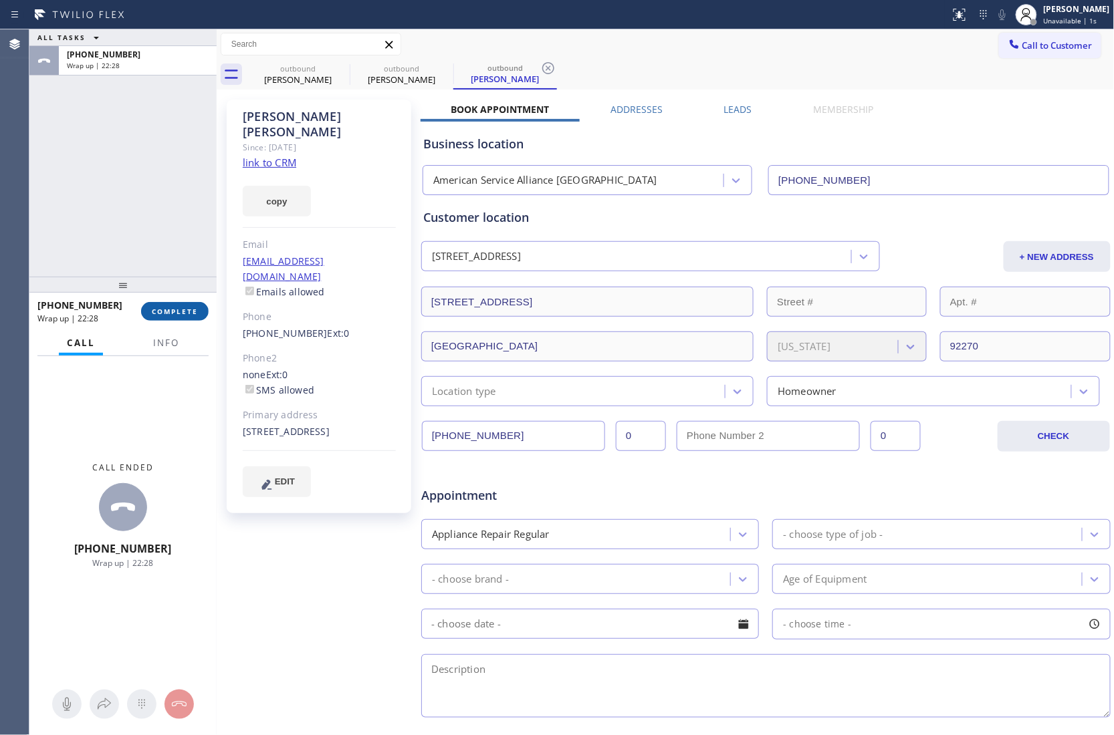
click at [164, 314] on span "COMPLETE" at bounding box center [175, 311] width 46 height 9
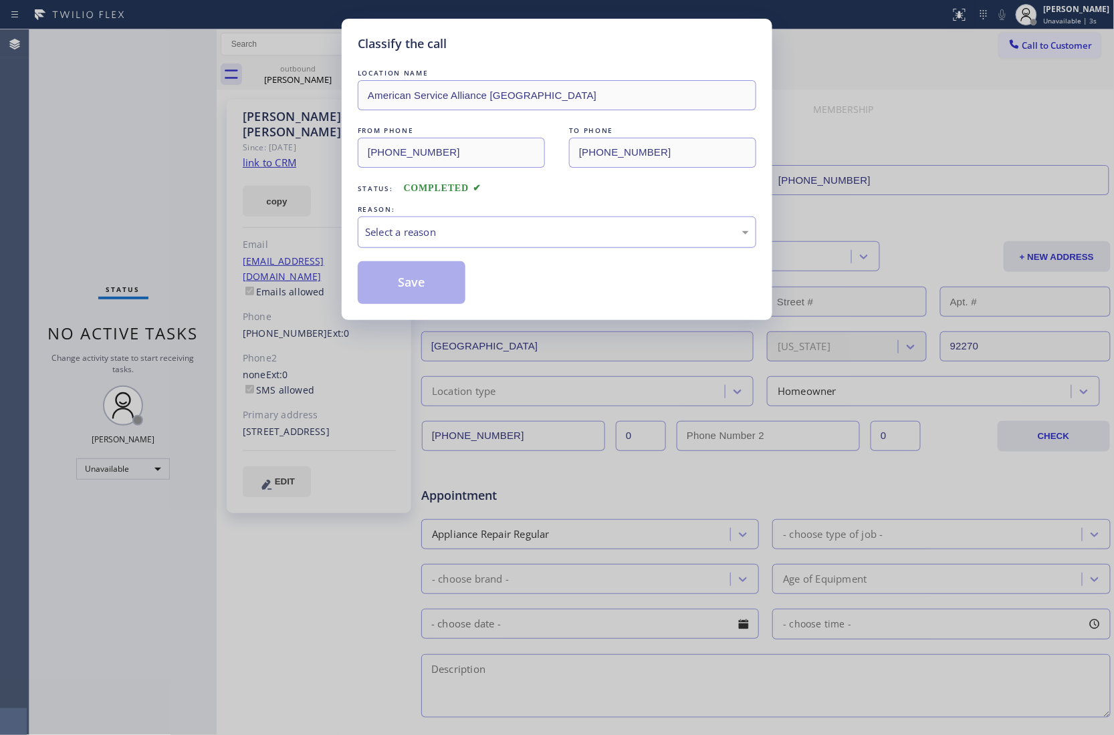
click at [505, 234] on div "Select a reason" at bounding box center [557, 232] width 384 height 15
click at [424, 279] on button "Save" at bounding box center [412, 282] width 108 height 43
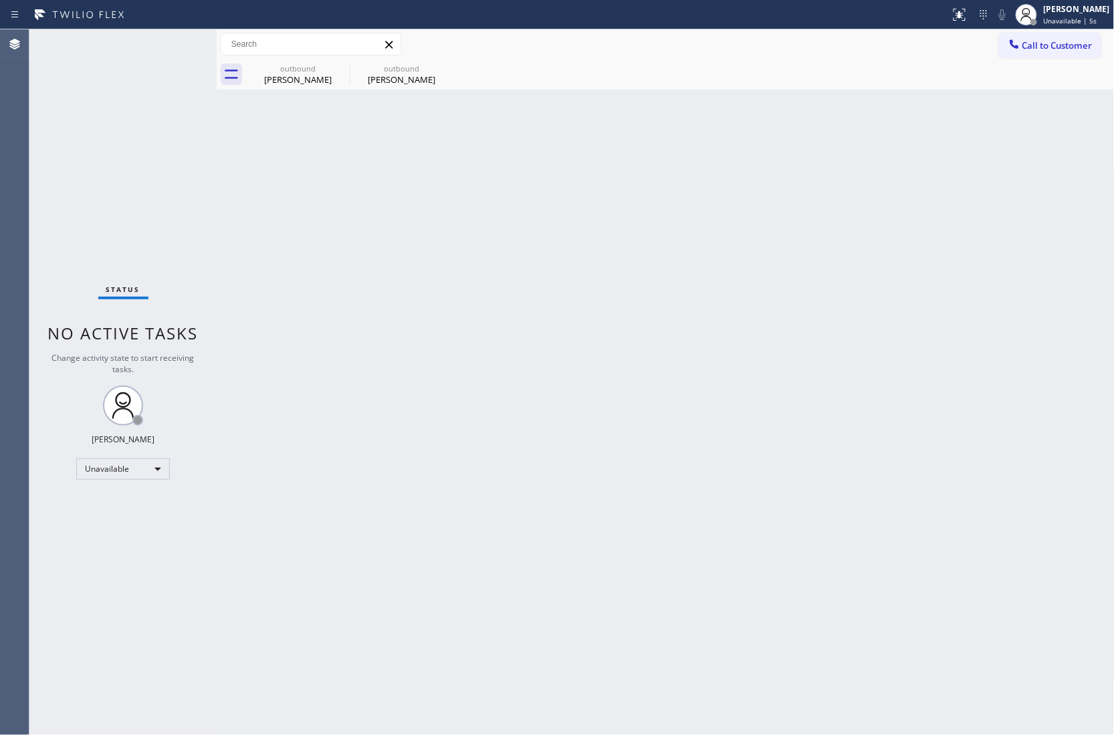
click at [341, 57] on div "Call to Customer Outbound call Location Search location Your caller id phone nu…" at bounding box center [666, 44] width 898 height 30
click at [0, 0] on icon at bounding box center [0, 0] width 0 height 0
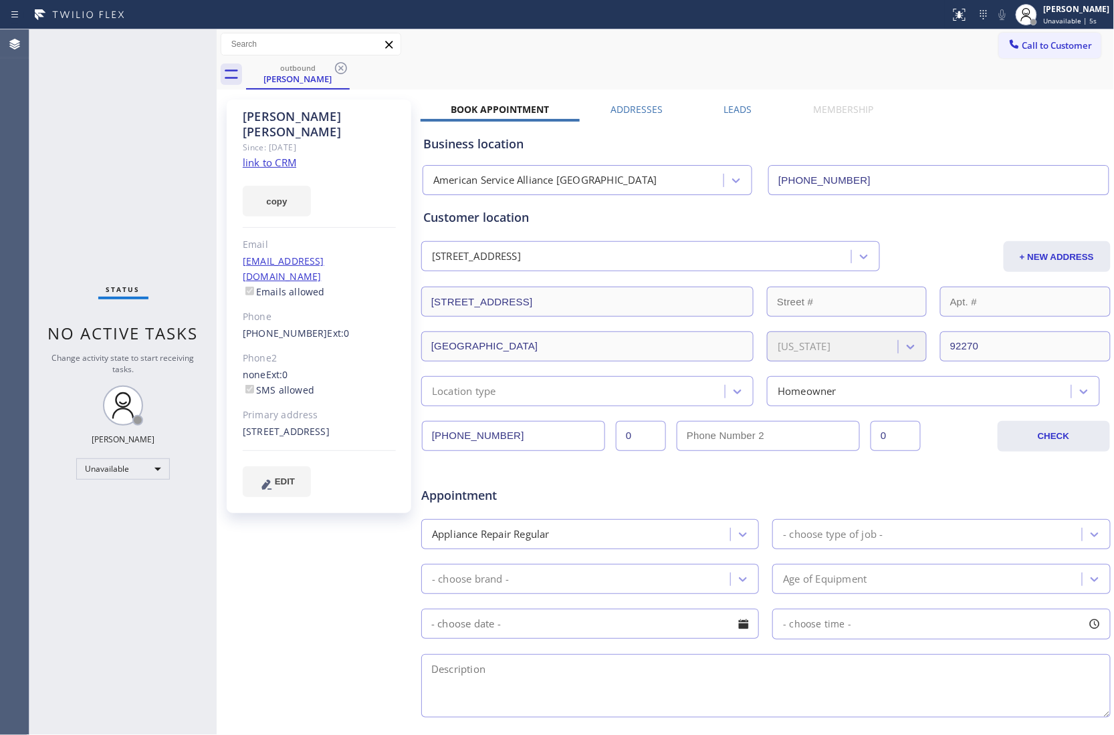
click at [344, 64] on icon at bounding box center [341, 68] width 16 height 16
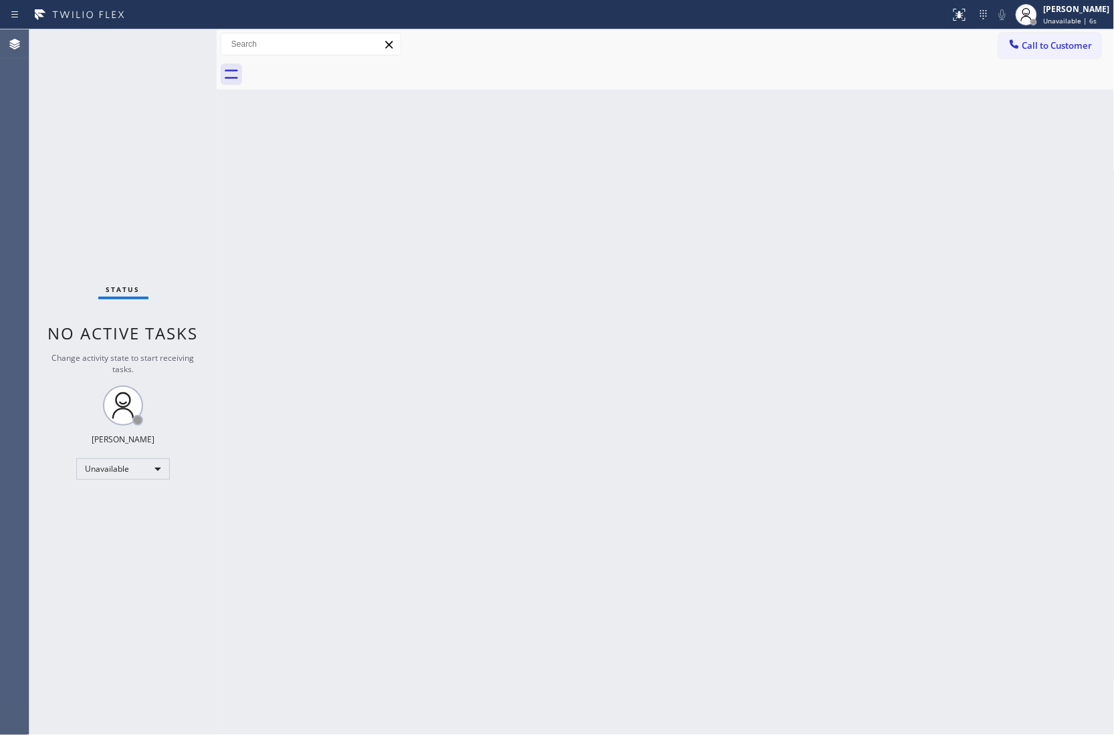
click at [340, 63] on div at bounding box center [680, 74] width 868 height 30
click at [1091, 51] on button "Call to Customer" at bounding box center [1050, 45] width 102 height 25
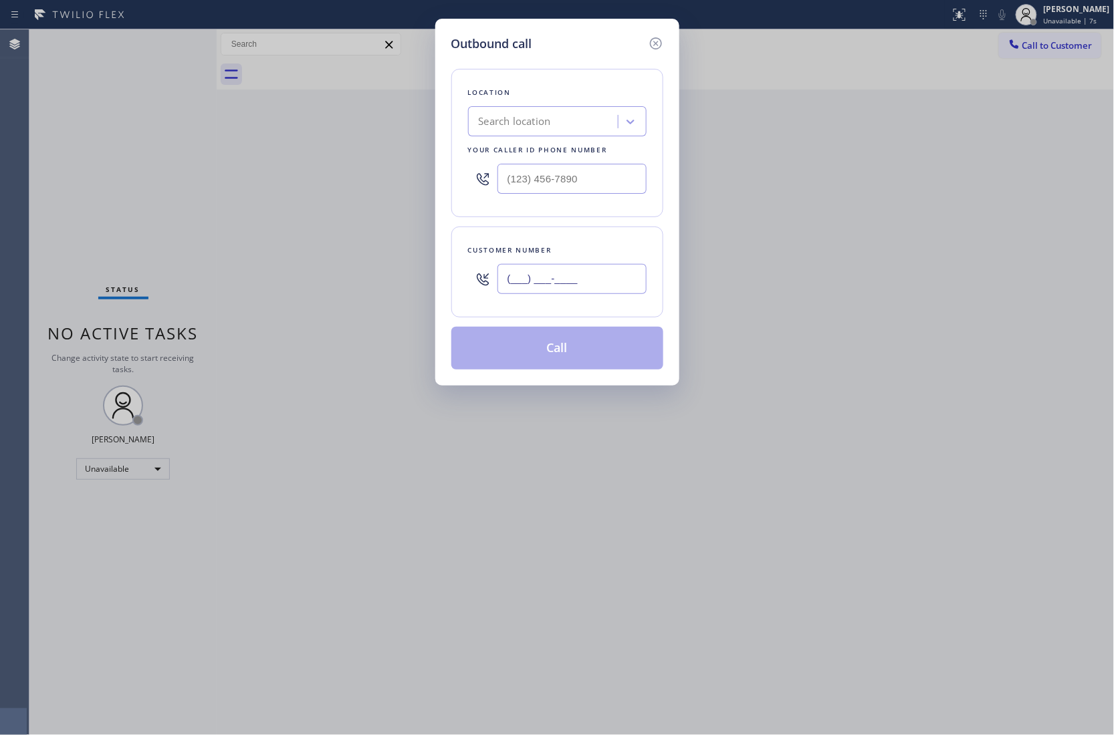
click at [556, 282] on input "(___) ___-____" at bounding box center [571, 279] width 149 height 30
paste input "480) 369-0951"
type input "[PHONE_NUMBER]"
click at [535, 132] on div "Search location" at bounding box center [545, 121] width 146 height 23
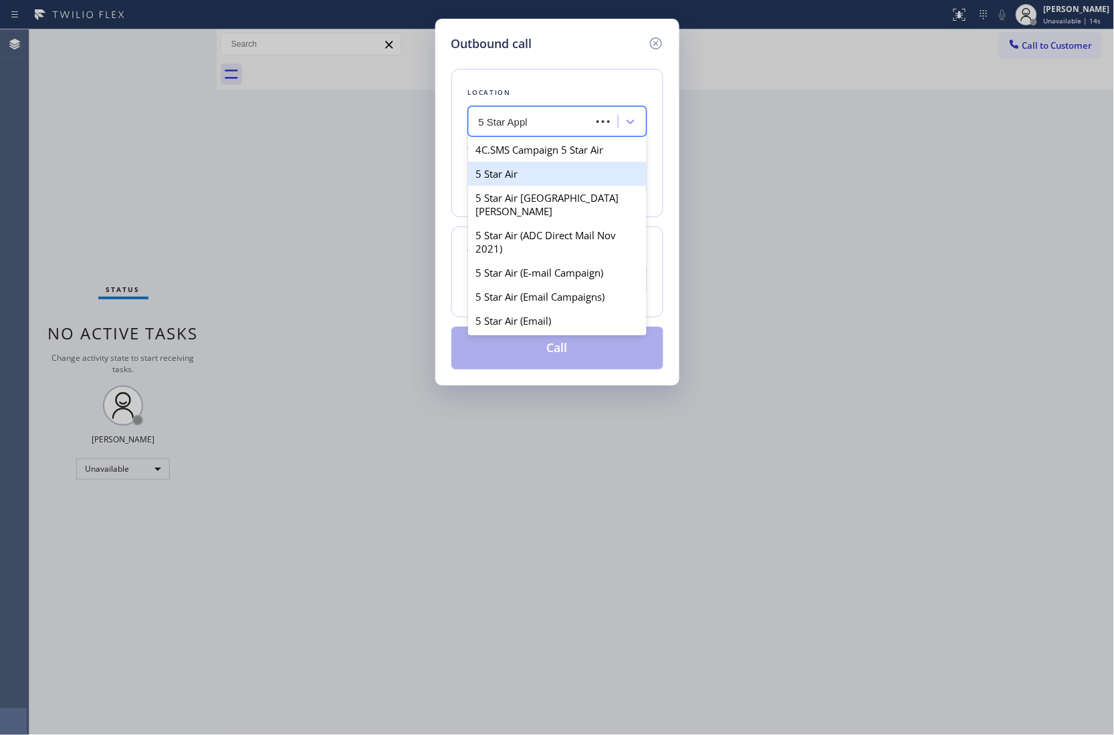
type input "5 Star Appli"
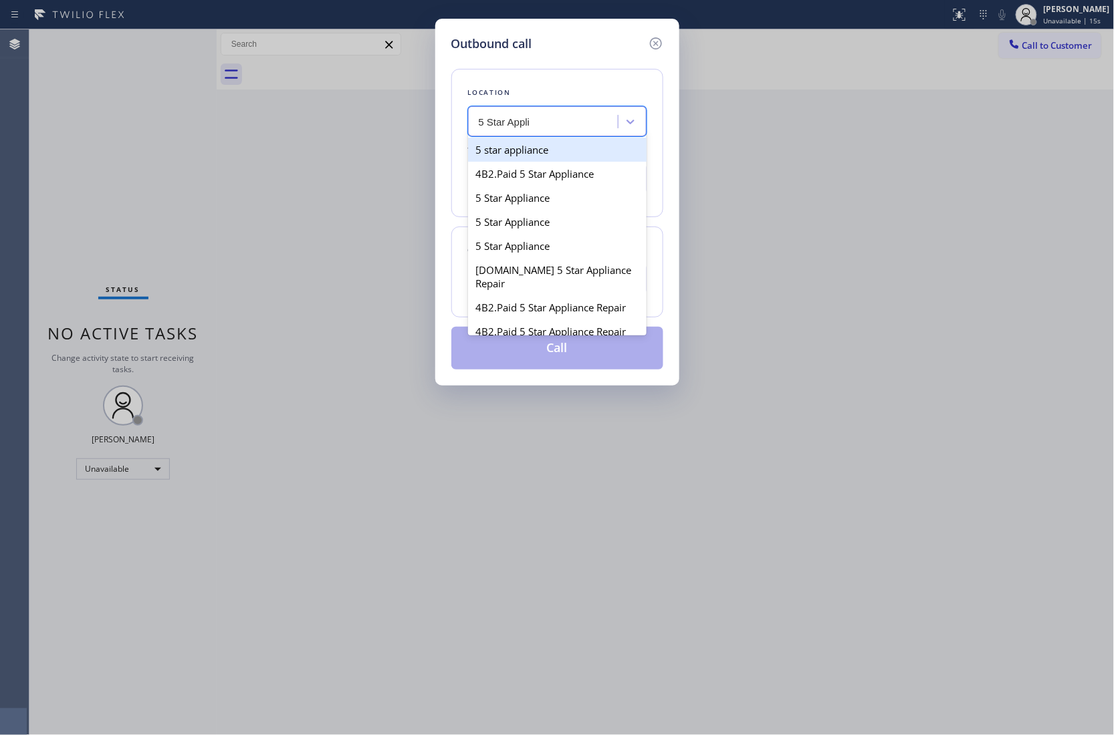
click at [533, 155] on div "5 star appliance" at bounding box center [557, 150] width 178 height 24
type input "[PHONE_NUMBER]"
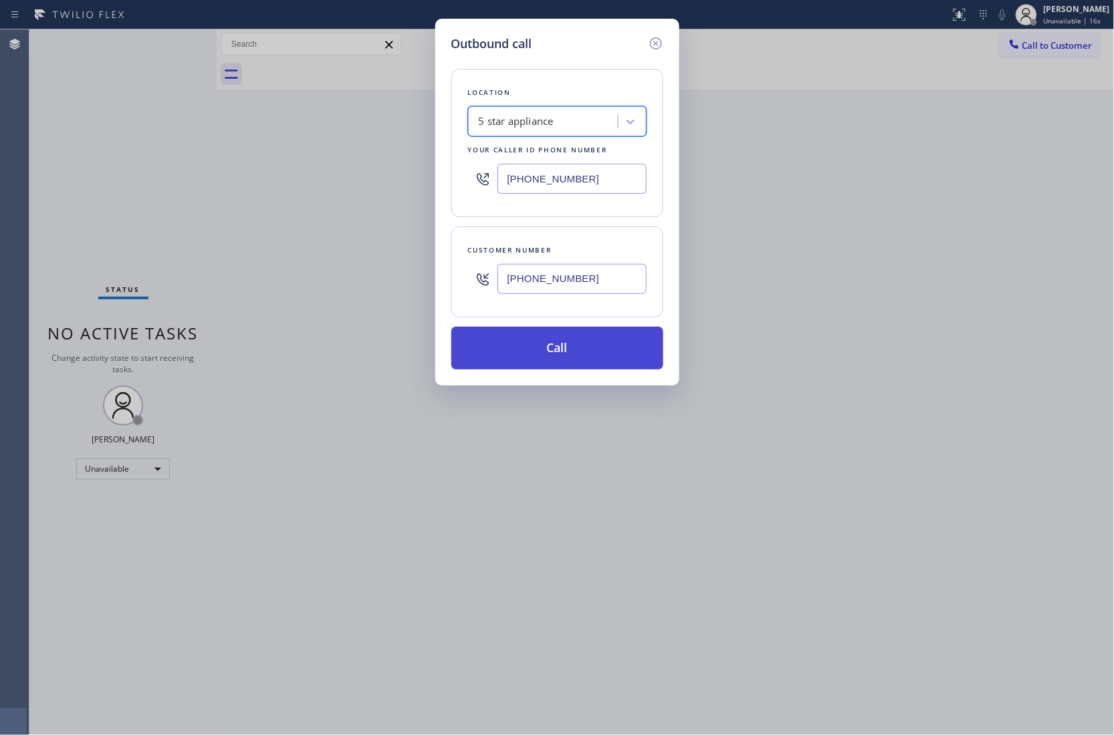
click at [568, 350] on button "Call" at bounding box center [557, 348] width 212 height 43
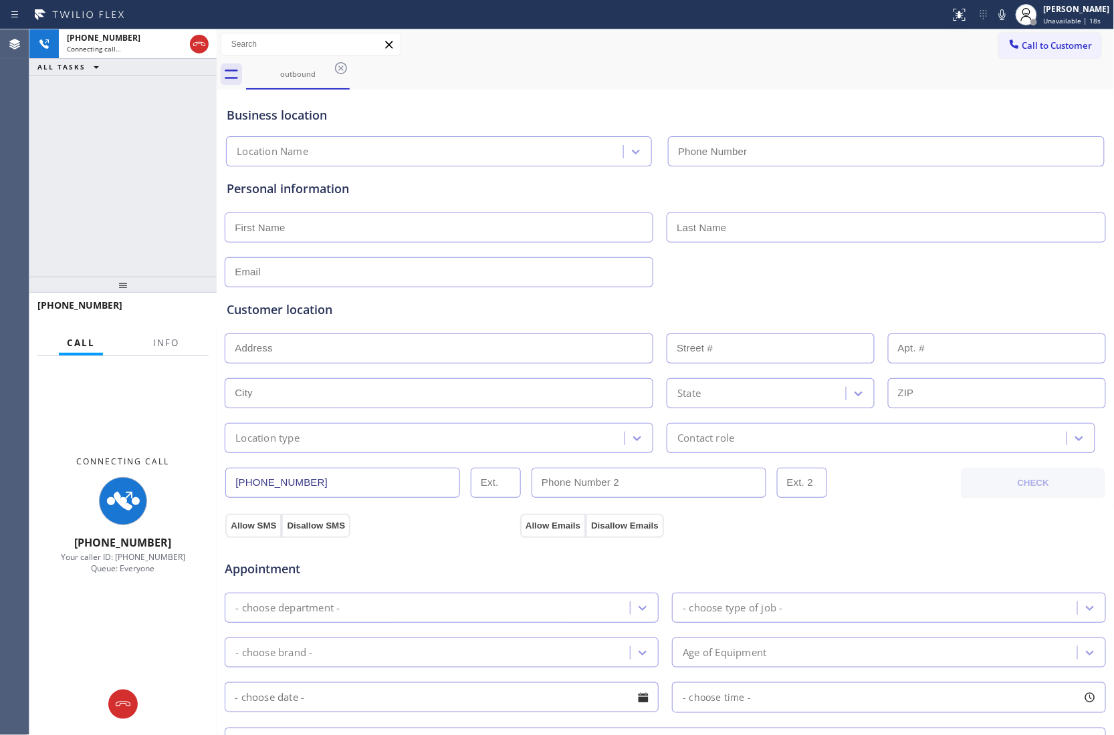
type input "[PHONE_NUMBER]"
drag, startPoint x: 204, startPoint y: 41, endPoint x: 298, endPoint y: 146, distance: 141.1
click at [204, 41] on icon at bounding box center [199, 44] width 16 height 16
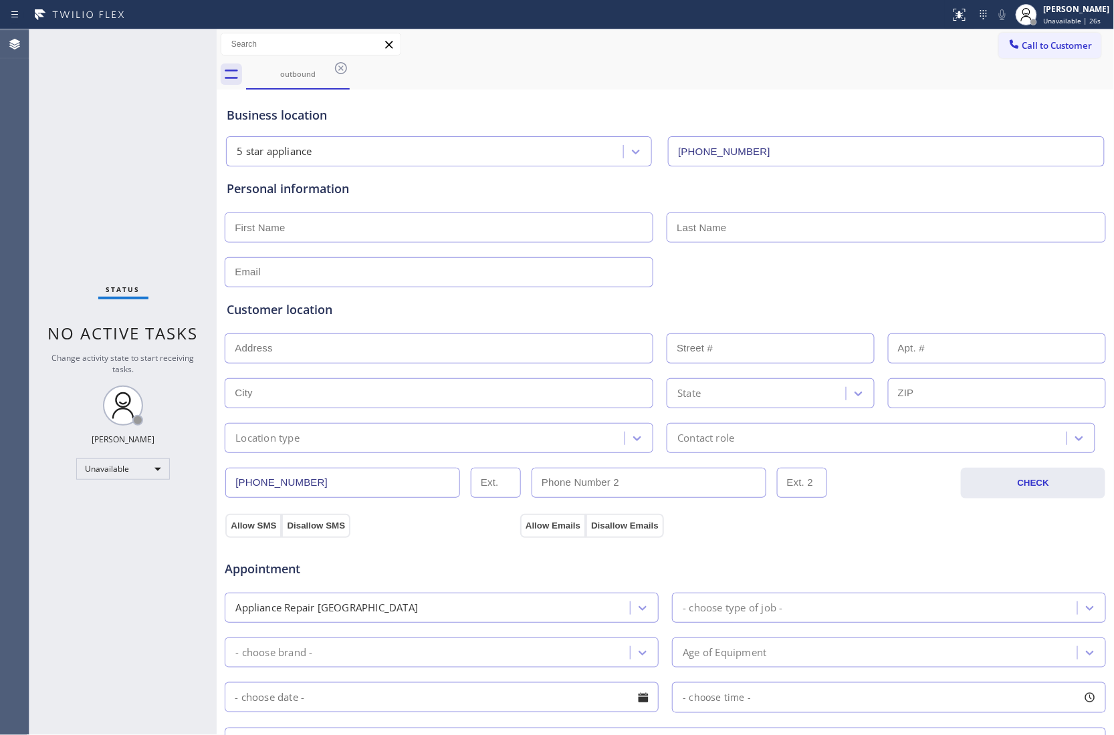
click at [1, 96] on div "Agent Desktop" at bounding box center [14, 382] width 29 height 706
click at [1047, 19] on span "Unavailable | 3:23" at bounding box center [1073, 20] width 60 height 9
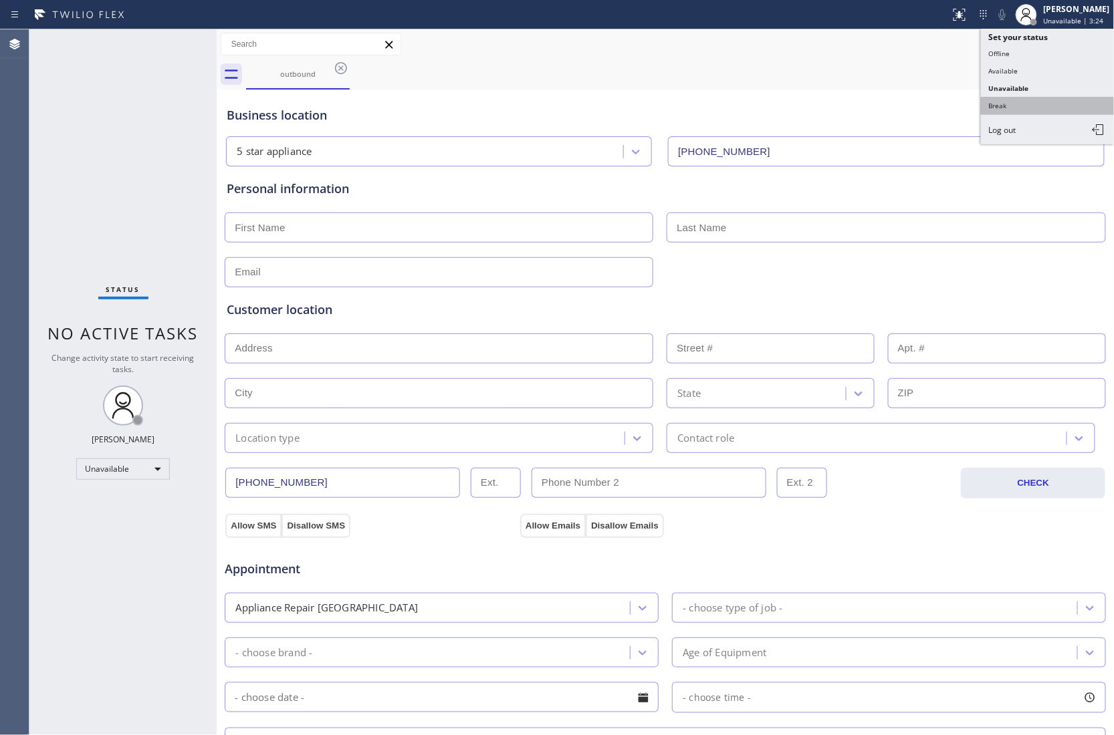
click at [1030, 104] on button "Break" at bounding box center [1048, 105] width 134 height 17
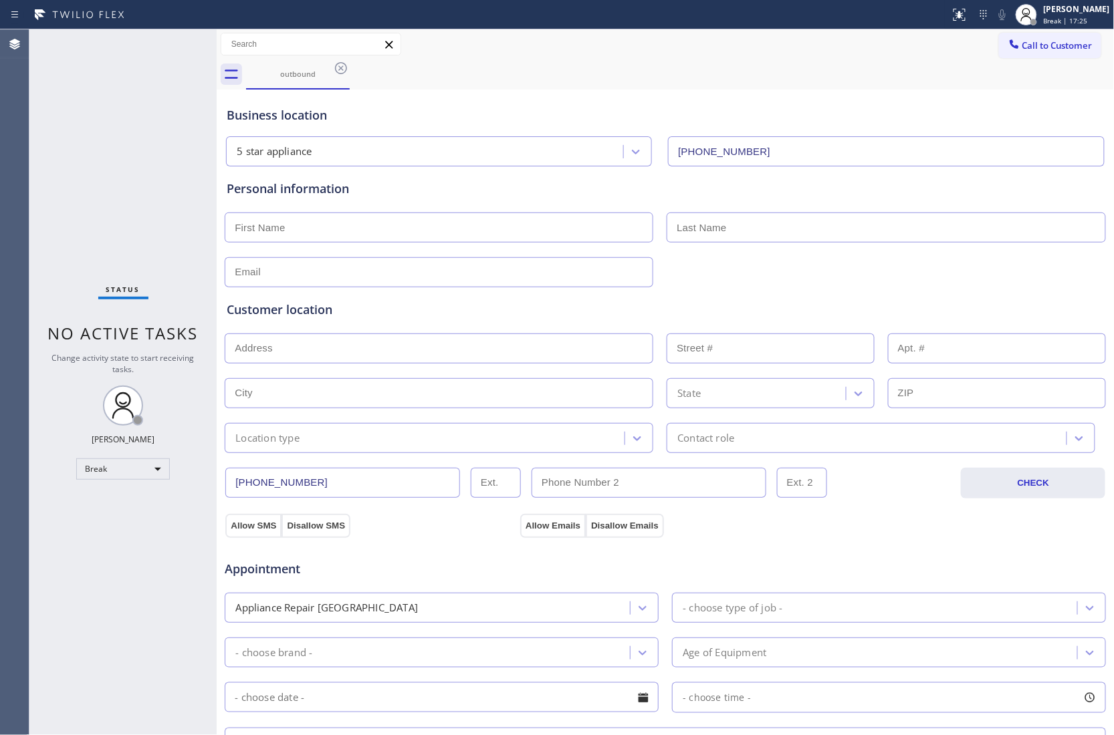
click at [35, 107] on div "Status No active tasks Change activity state to start receiving tasks. [PERSON_…" at bounding box center [122, 382] width 187 height 706
click at [1064, 1] on div "[PERSON_NAME] Break | 17:28" at bounding box center [1062, 14] width 102 height 29
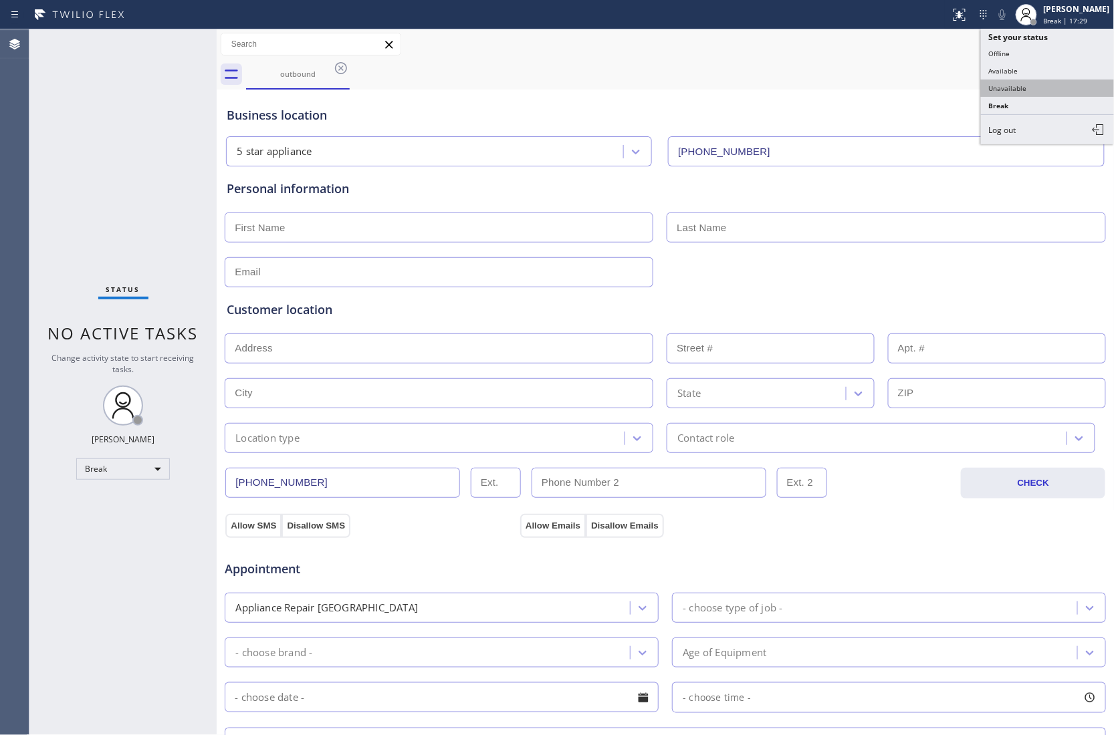
click at [1047, 88] on button "Unavailable" at bounding box center [1048, 88] width 134 height 17
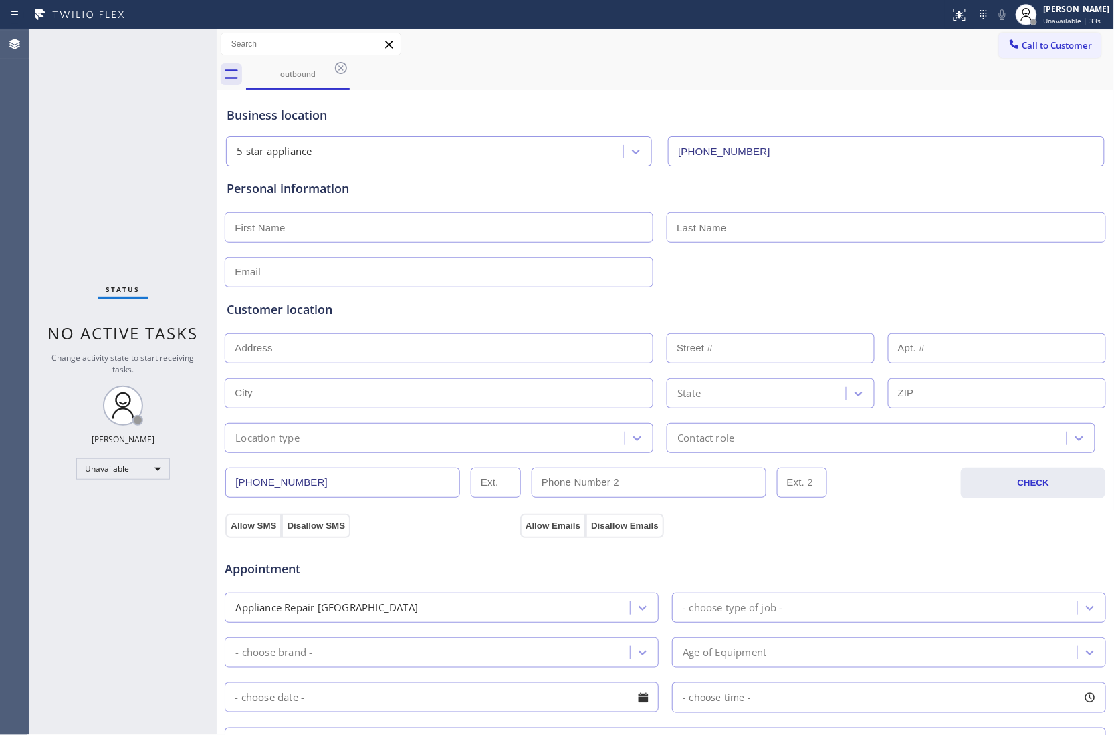
click at [19, 306] on div "Agent Desktop" at bounding box center [14, 382] width 29 height 706
drag, startPoint x: 993, startPoint y: 41, endPoint x: 988, endPoint y: 48, distance: 9.1
click at [1006, 41] on div at bounding box center [1014, 45] width 16 height 16
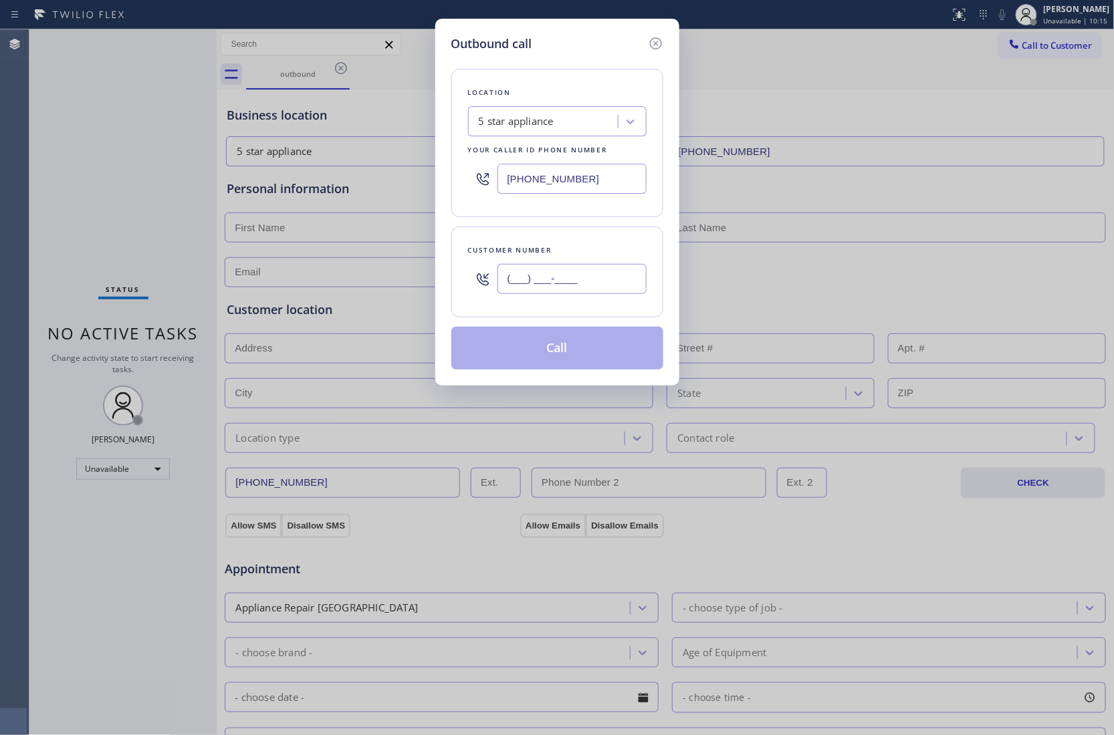
click at [562, 274] on input "(___) ___-____" at bounding box center [571, 279] width 149 height 30
paste input "925) 216-1057"
type input "[PHONE_NUMBER]"
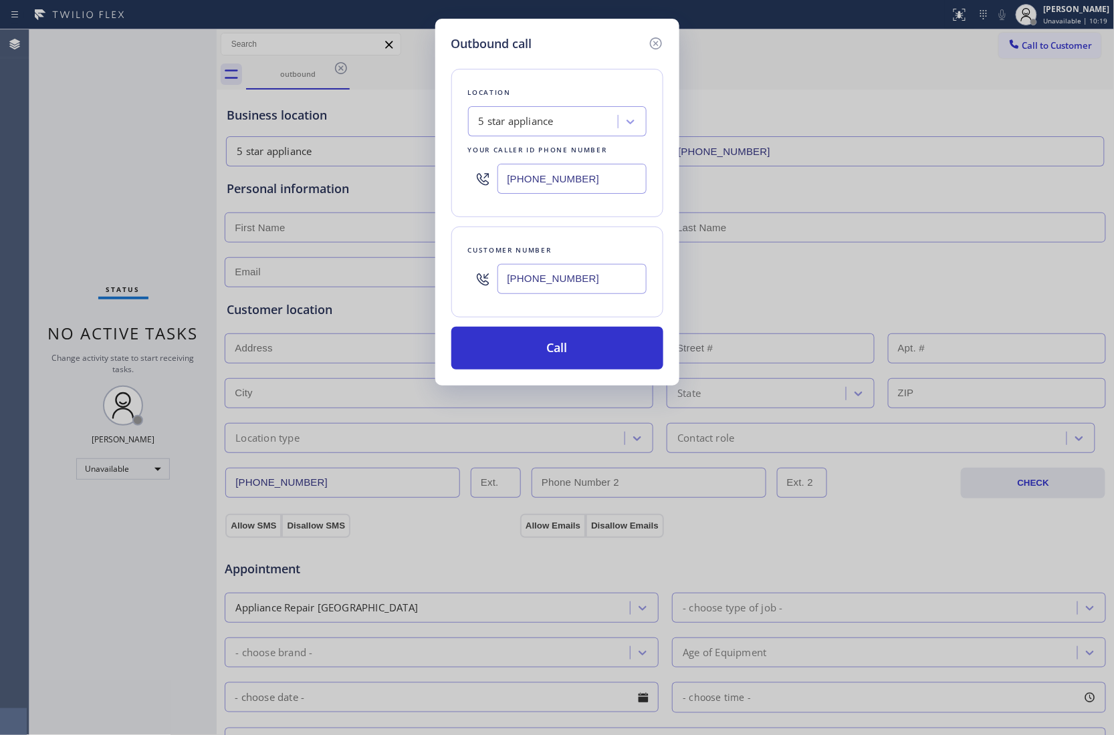
drag, startPoint x: 564, startPoint y: 184, endPoint x: 586, endPoint y: 206, distance: 30.3
click at [568, 191] on input "[PHONE_NUMBER]" at bounding box center [571, 179] width 149 height 30
paste input "760) 350-3337"
type input "[PHONE_NUMBER]"
click at [600, 360] on button "Call" at bounding box center [557, 348] width 212 height 43
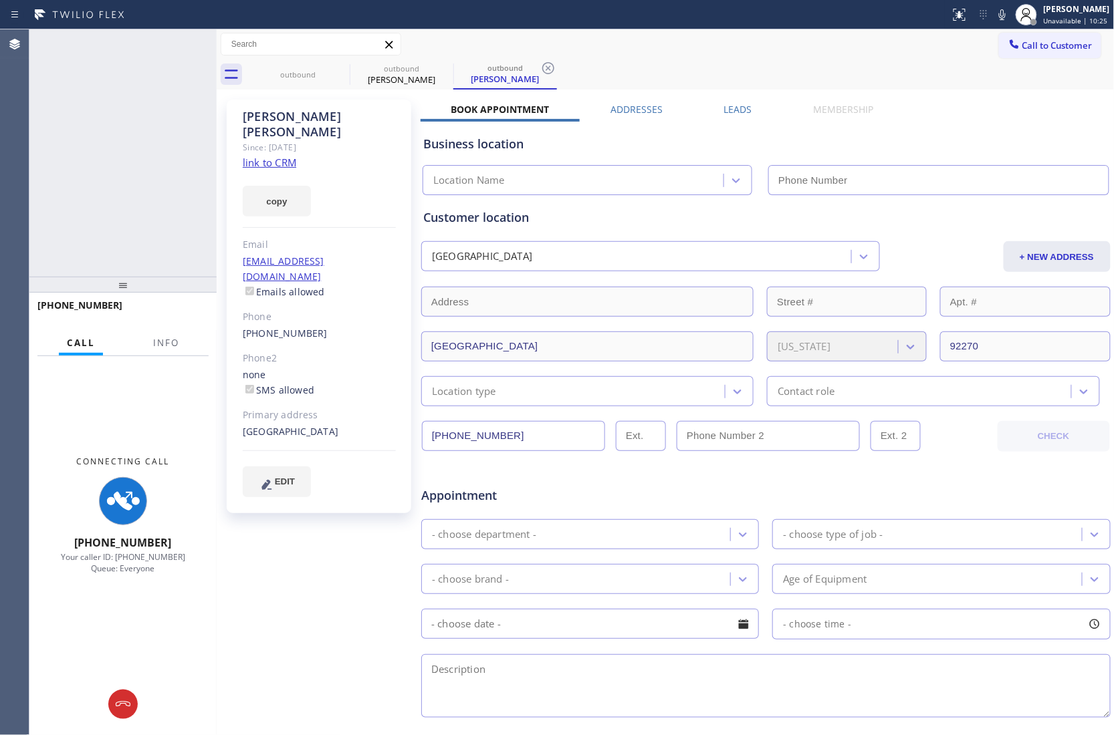
type input "[PHONE_NUMBER]"
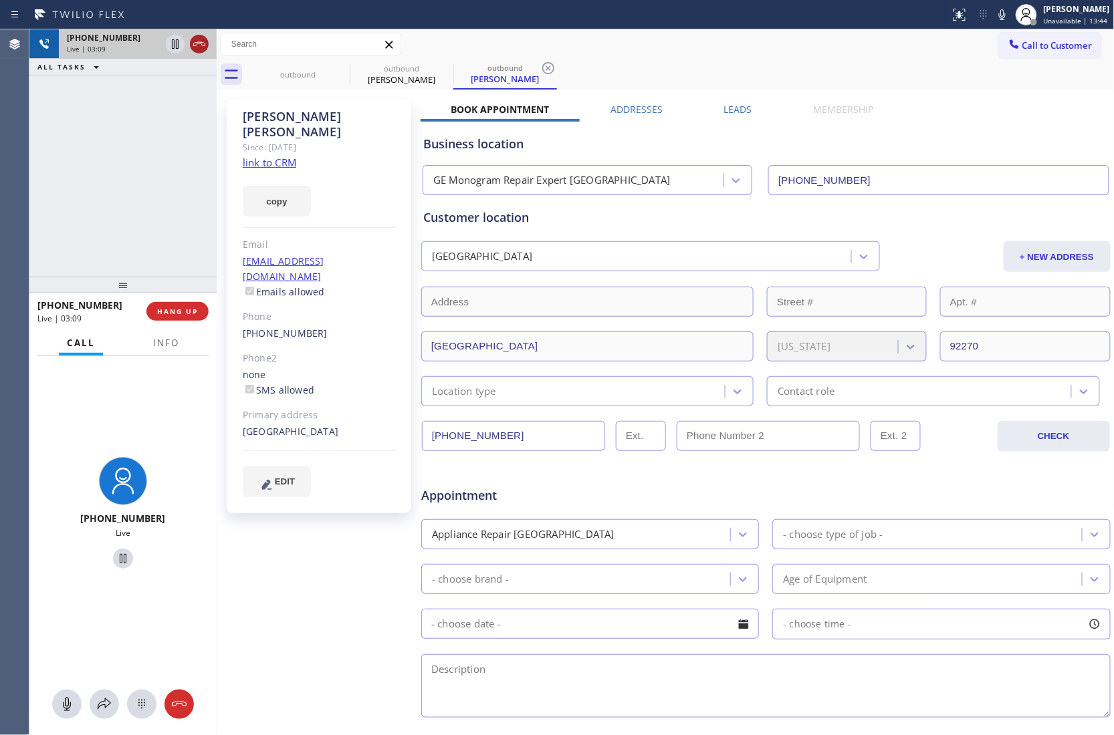
click at [194, 45] on icon at bounding box center [199, 44] width 16 height 16
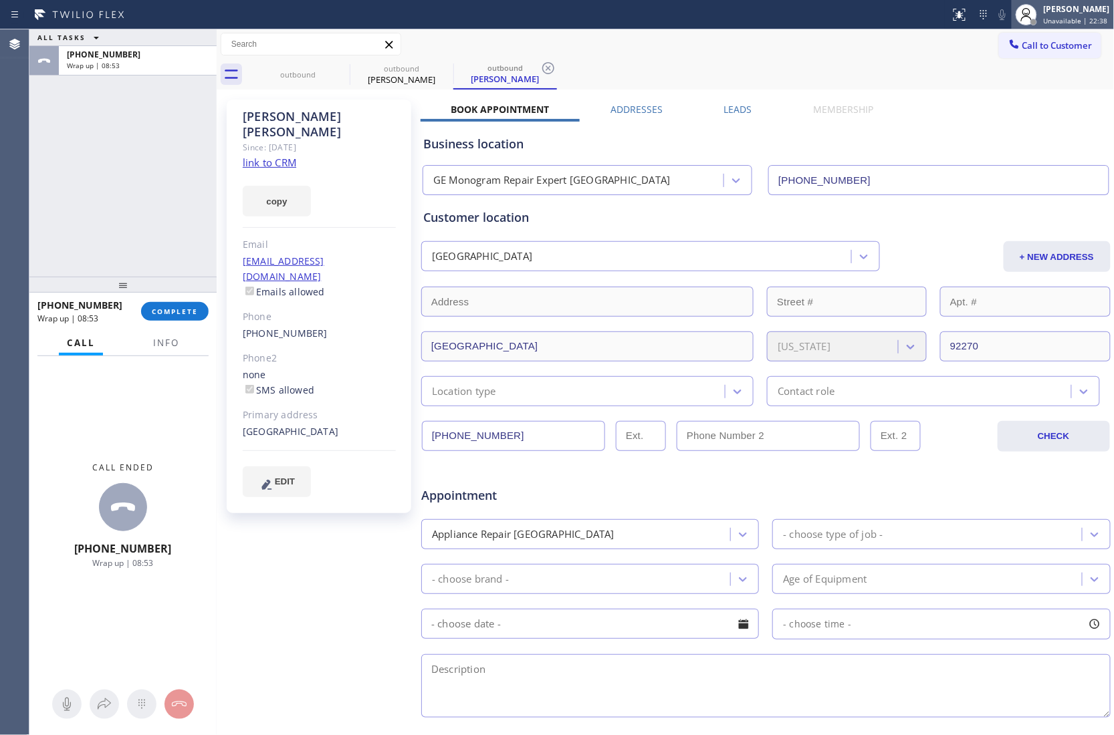
click at [1056, 17] on div "[PERSON_NAME] Unavailable | 22:38" at bounding box center [1077, 14] width 73 height 23
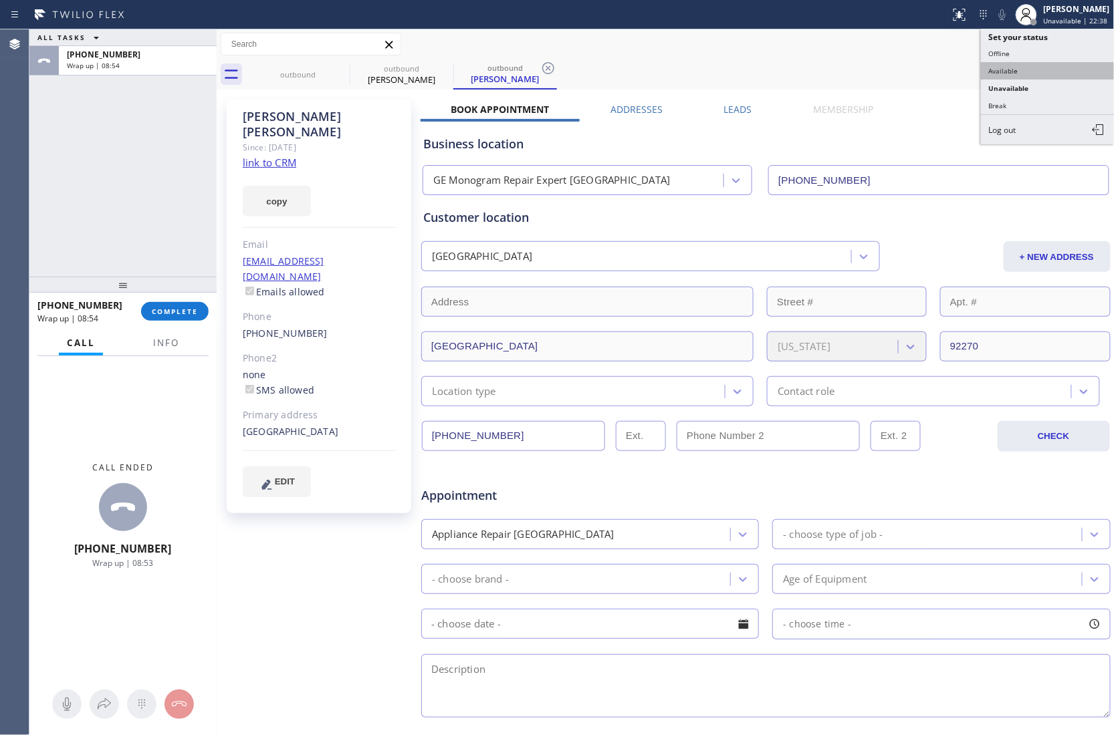
click at [1040, 68] on button "Available" at bounding box center [1048, 70] width 134 height 17
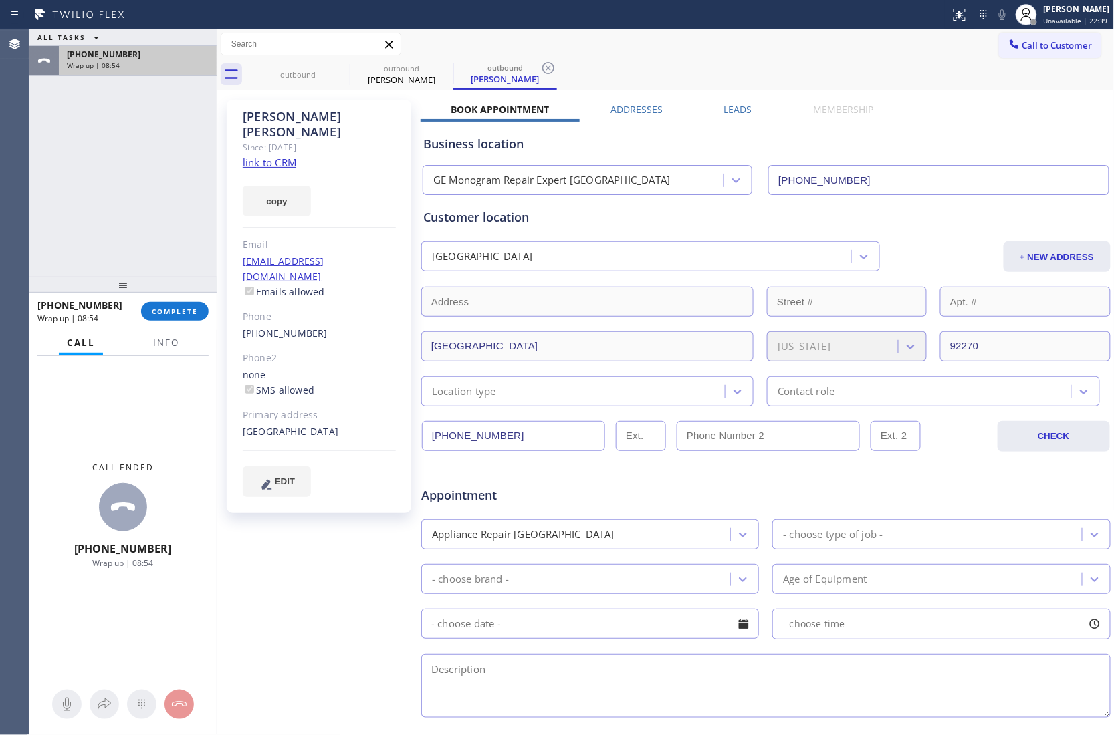
click at [102, 71] on div "[PHONE_NUMBER] Wrap up | 08:54" at bounding box center [135, 60] width 152 height 29
click at [164, 309] on span "COMPLETE" at bounding box center [175, 311] width 46 height 9
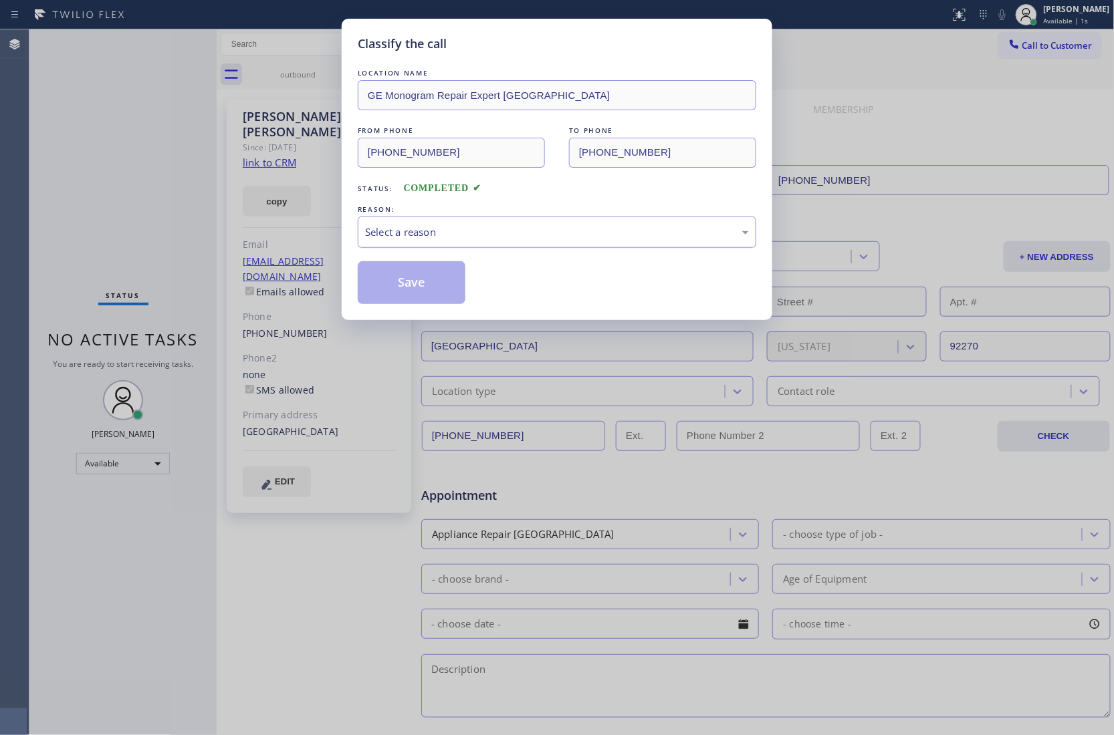
click at [429, 234] on div "Select a reason" at bounding box center [557, 232] width 384 height 15
click at [413, 283] on button "Save" at bounding box center [412, 282] width 108 height 43
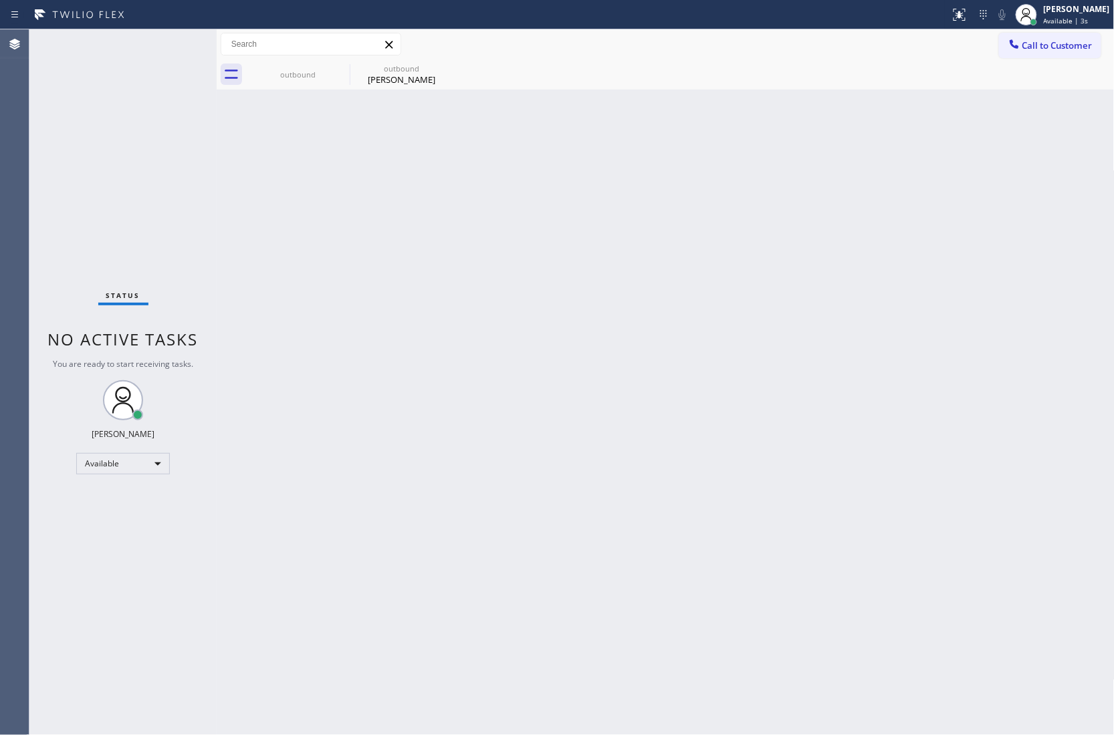
click at [27, 99] on div "Agent Desktop" at bounding box center [14, 382] width 29 height 706
click at [340, 64] on icon at bounding box center [341, 68] width 16 height 16
click at [437, 64] on icon at bounding box center [445, 68] width 16 height 16
click at [340, 64] on div at bounding box center [680, 74] width 868 height 30
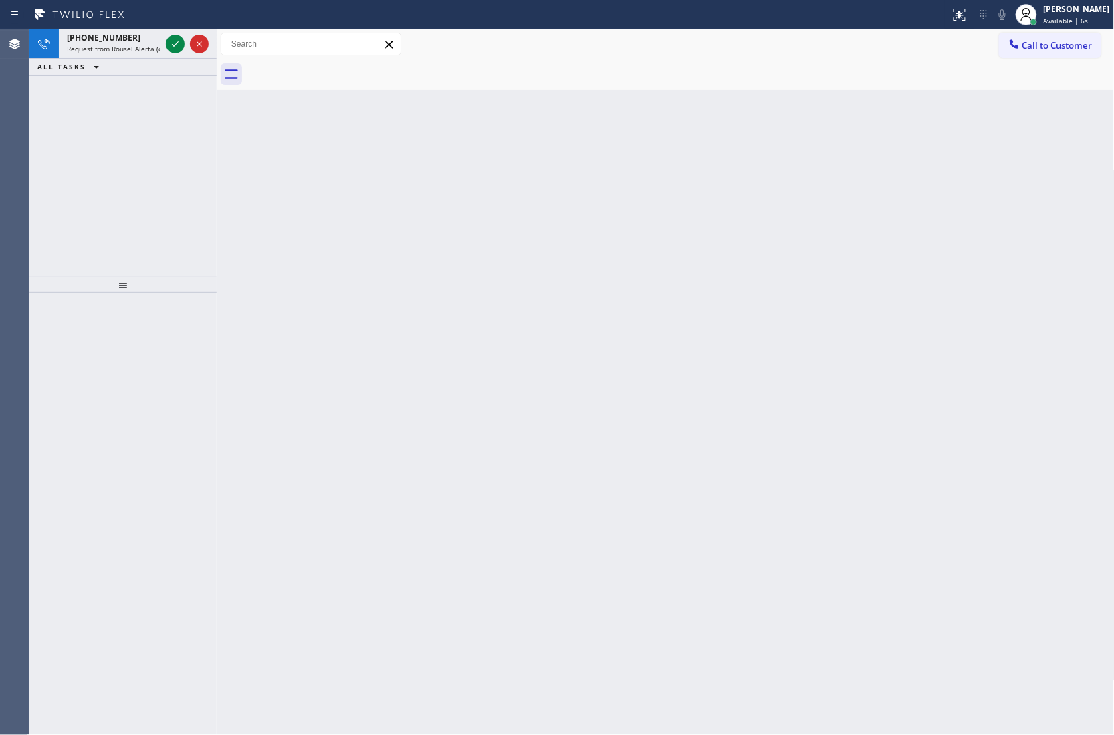
click at [25, 210] on div "Agent Desktop" at bounding box center [14, 382] width 29 height 706
click at [175, 36] on icon at bounding box center [175, 44] width 16 height 16
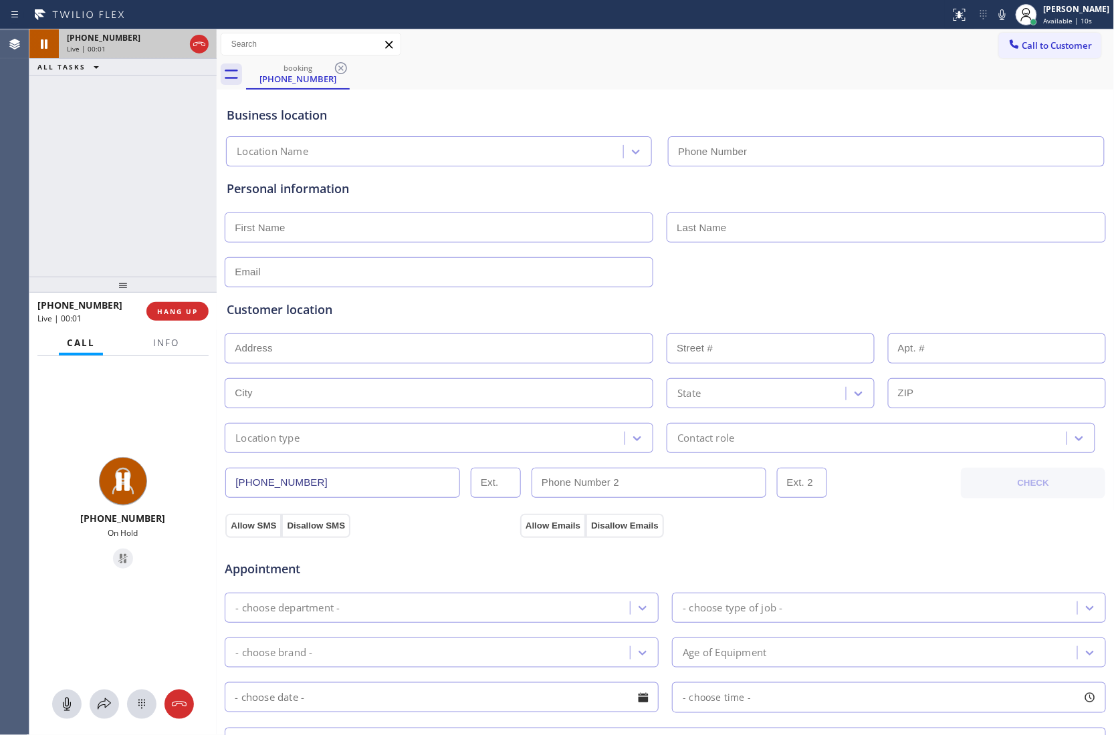
type input "[PHONE_NUMBER]"
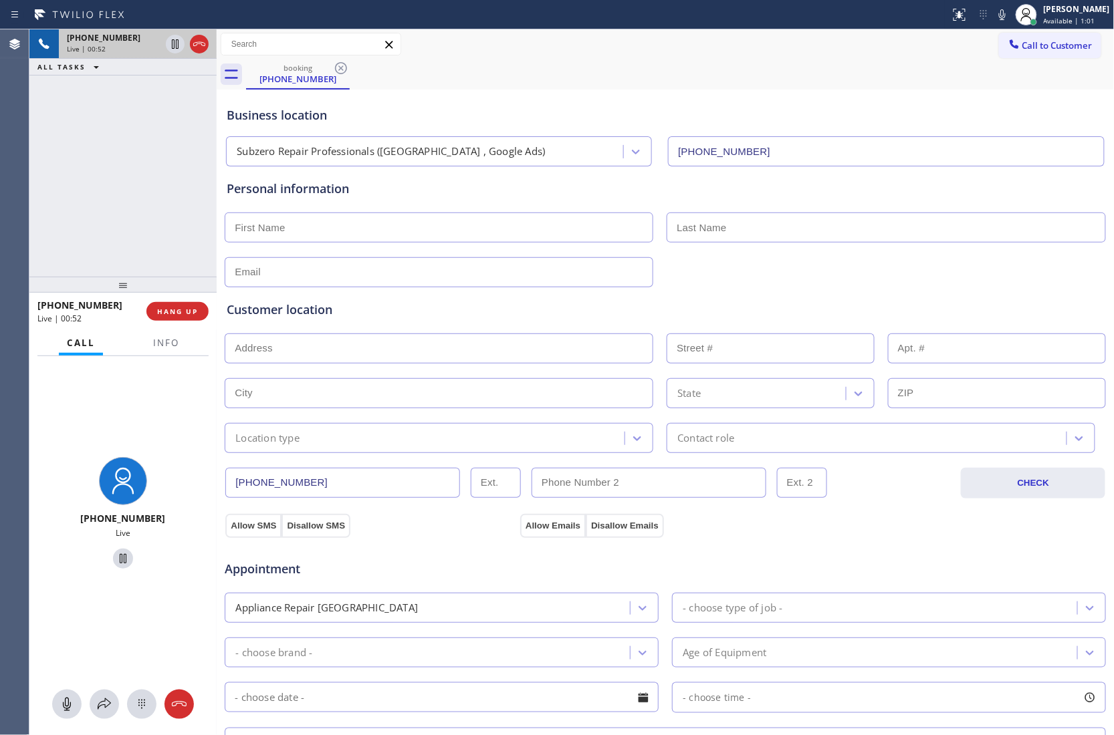
drag, startPoint x: 57, startPoint y: 112, endPoint x: 142, endPoint y: 4, distance: 137.2
click at [59, 112] on div "[PHONE_NUMBER] Live | 00:52 ALL TASKS ALL TASKS ACTIVE TASKS TASKS IN WRAP UP" at bounding box center [122, 152] width 187 height 247
click at [994, 17] on icon at bounding box center [1002, 15] width 16 height 16
click at [36, 189] on div "[PHONE_NUMBER] Live | 03:46 ALL TASKS ALL TASKS ACTIVE TASKS TASKS IN WRAP UP" at bounding box center [122, 152] width 187 height 247
click at [1001, 15] on icon at bounding box center [1002, 15] width 16 height 16
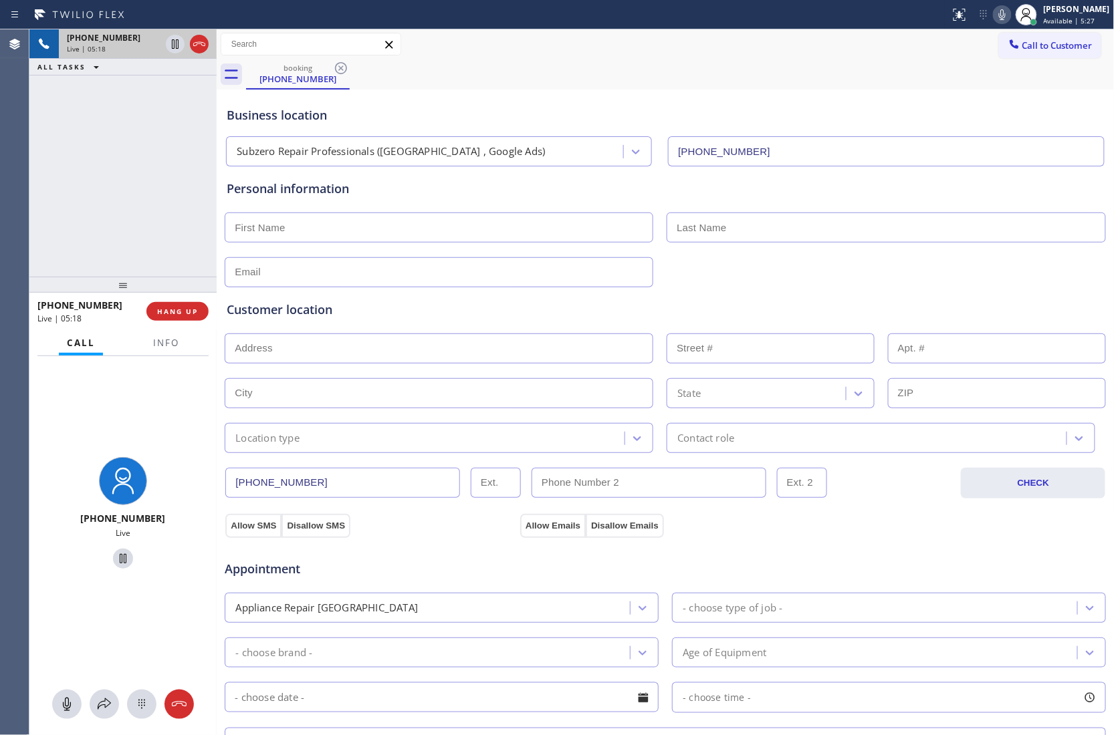
drag, startPoint x: 31, startPoint y: 180, endPoint x: 35, endPoint y: 168, distance: 12.3
click at [33, 180] on div "[PHONE_NUMBER] Live | 05:18 ALL TASKS ALL TASKS ACTIVE TASKS TASKS IN WRAP UP" at bounding box center [122, 152] width 187 height 247
click at [22, 247] on div "Agent Desktop" at bounding box center [14, 382] width 29 height 706
click at [167, 346] on span "Info" at bounding box center [166, 343] width 26 height 12
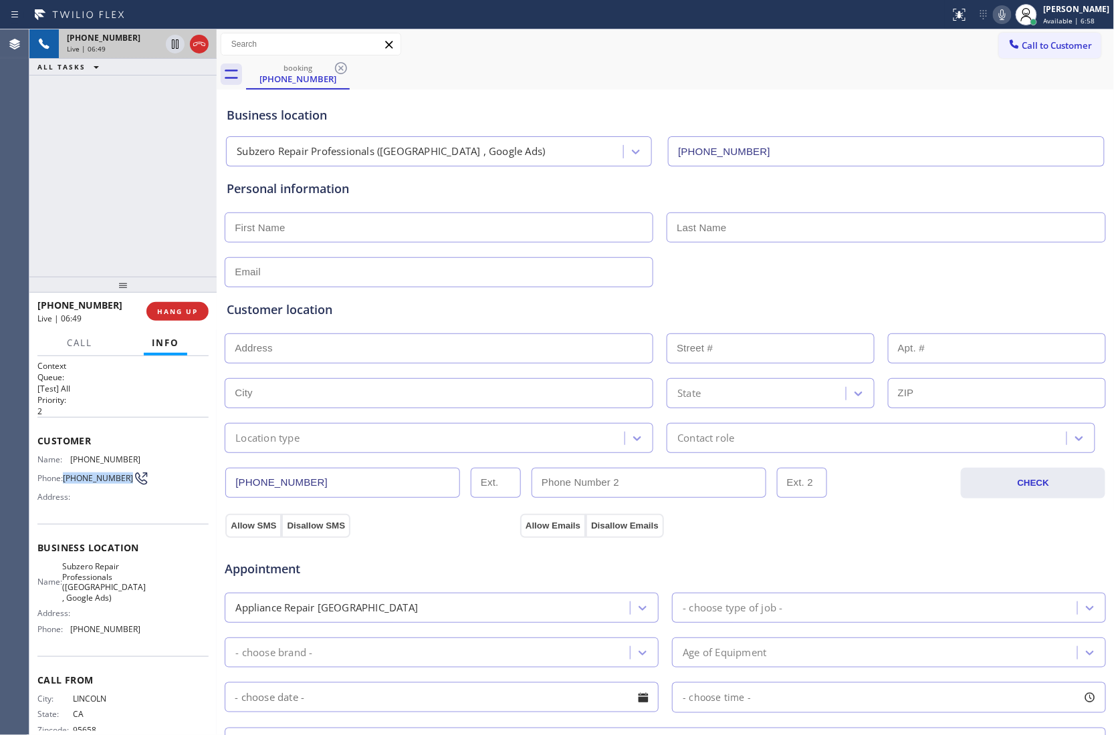
drag, startPoint x: 90, startPoint y: 487, endPoint x: 64, endPoint y: 479, distance: 26.8
click at [64, 479] on span "[PHONE_NUMBER]" at bounding box center [98, 478] width 70 height 10
copy span "[PHONE_NUMBER]"
click at [43, 234] on div "[PHONE_NUMBER] Live | 08:44 ALL TASKS ALL TASKS ACTIVE TASKS TASKS IN WRAP UP" at bounding box center [122, 152] width 187 height 247
click at [281, 222] on input "text" at bounding box center [439, 228] width 428 height 30
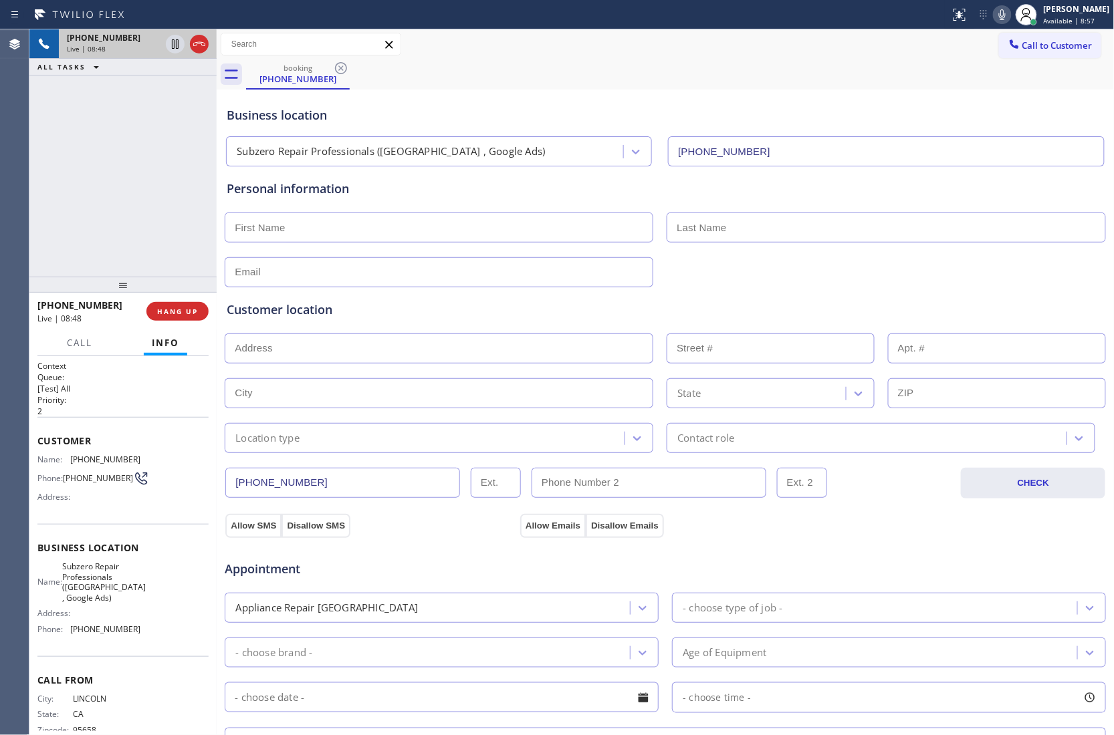
paste input "[PERSON_NAME]"
type input "[PERSON_NAME]"
type input "Law"
click at [303, 275] on input "text" at bounding box center [439, 272] width 428 height 30
paste input "[EMAIL_ADDRESS][DOMAIN_NAME]"
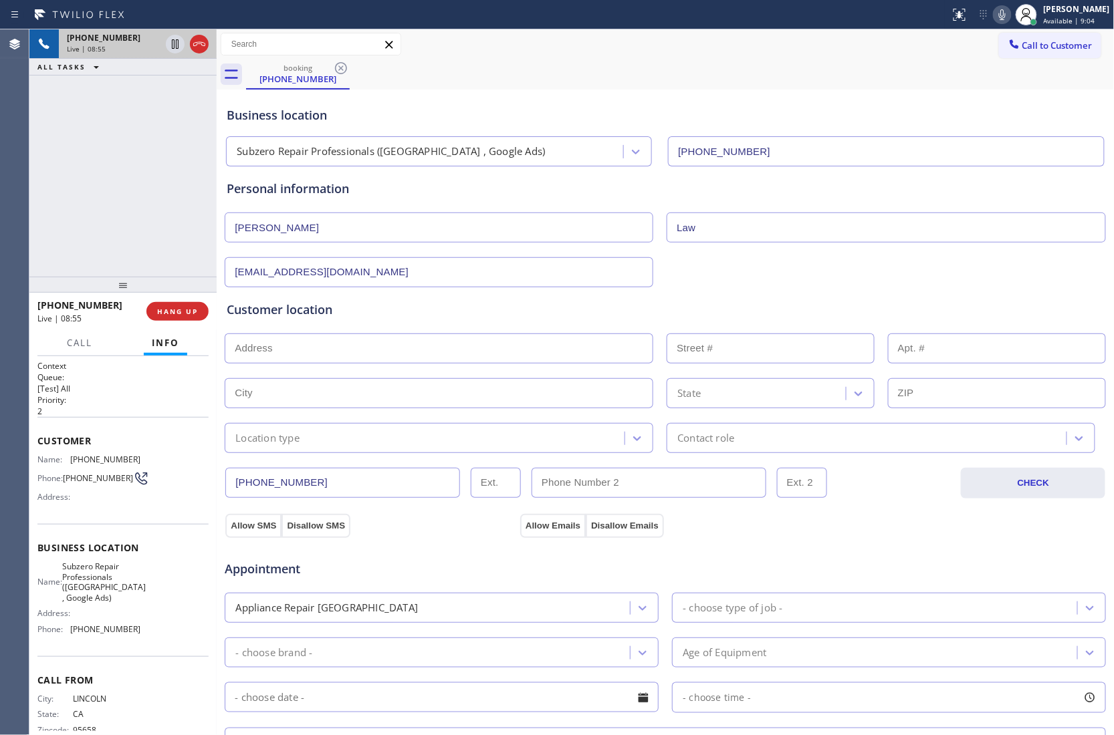
type input "[EMAIL_ADDRESS][DOMAIN_NAME]"
click at [300, 349] on input "text" at bounding box center [439, 349] width 428 height 30
paste input "[STREET_ADDRESS]"
type input "[STREET_ADDRESS]"
type input "3250"
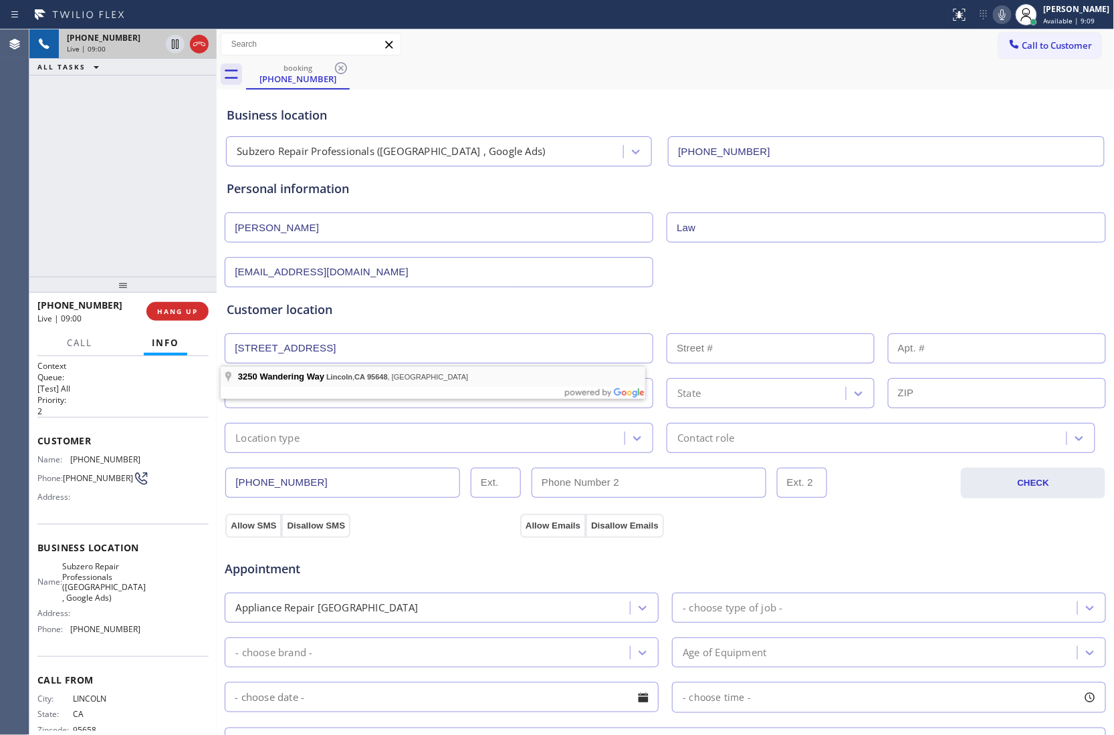
type input "Lincoln"
type input "95648"
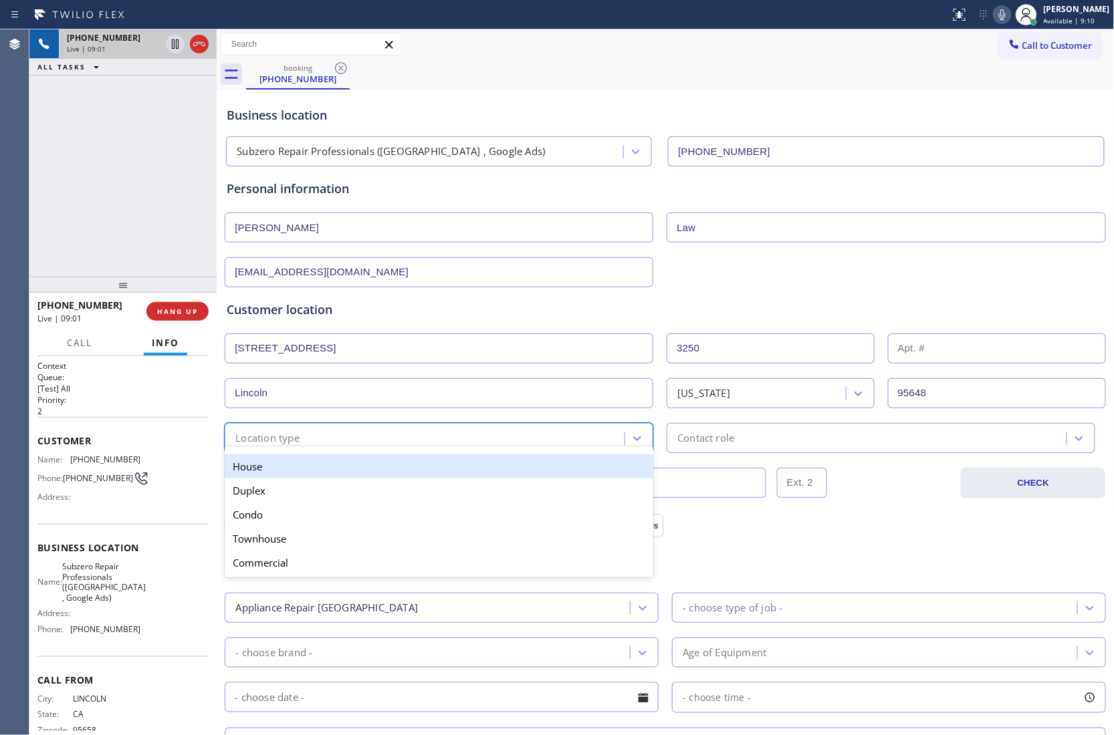
click at [294, 442] on div "Location type" at bounding box center [267, 437] width 64 height 15
click at [275, 473] on div "House" at bounding box center [439, 467] width 428 height 24
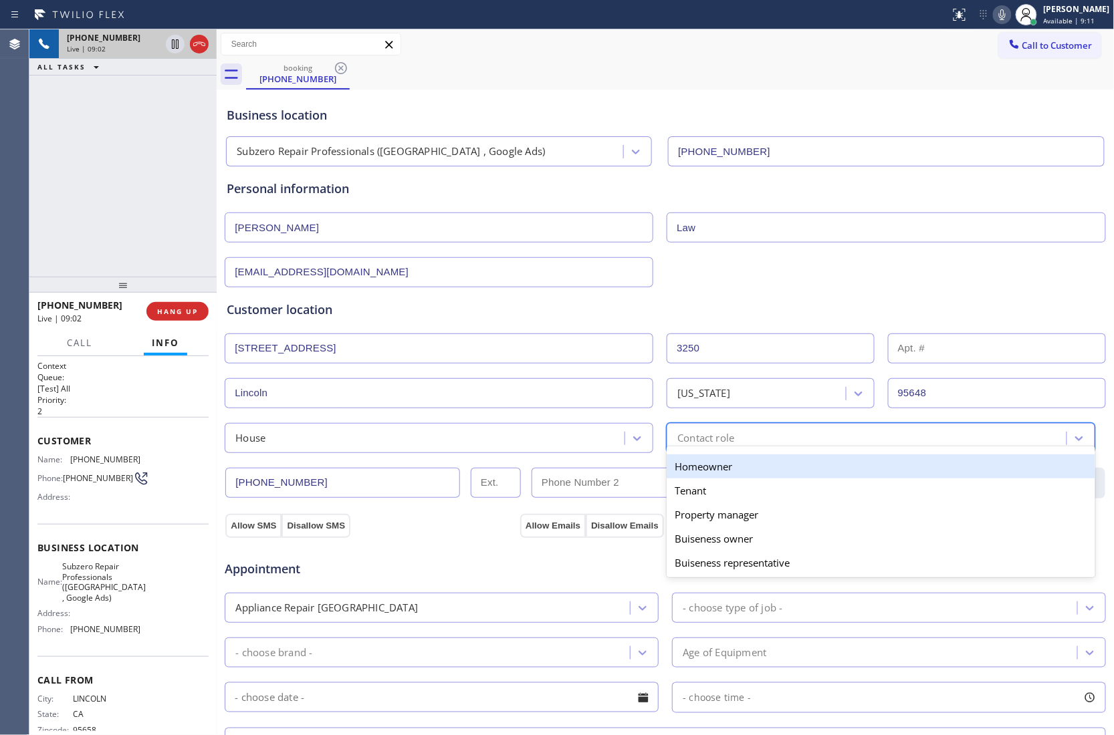
click at [701, 441] on div "Contact role" at bounding box center [705, 437] width 57 height 15
click at [709, 472] on div "Homeowner" at bounding box center [880, 467] width 428 height 24
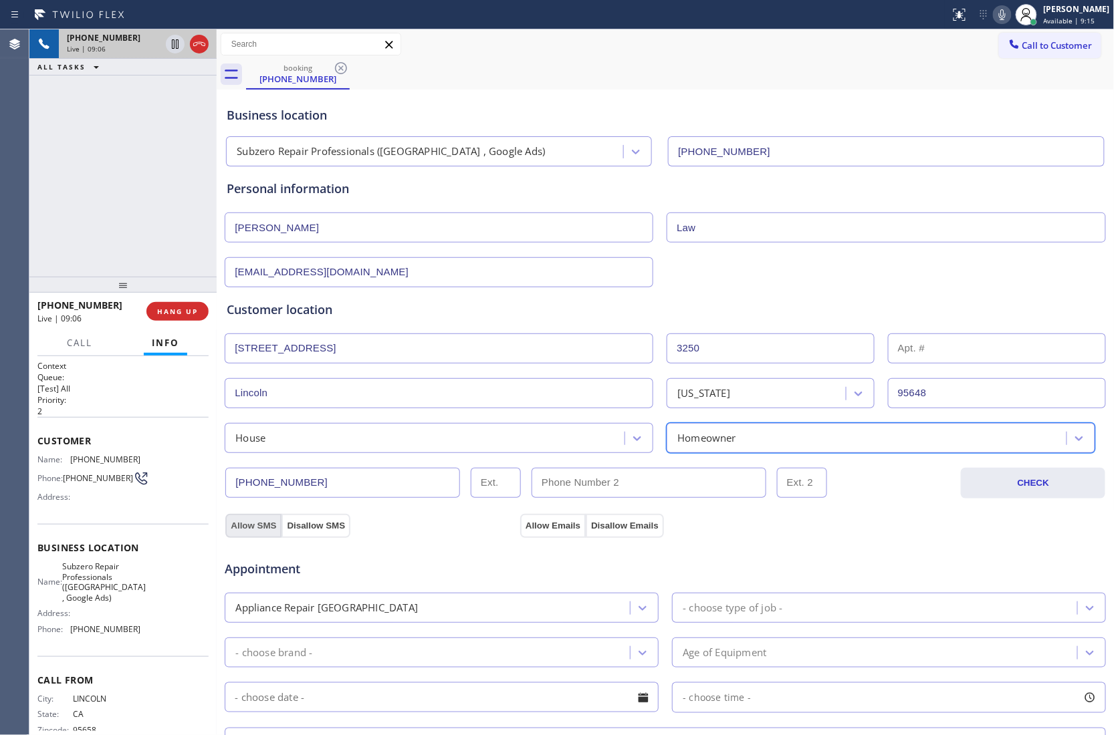
click at [245, 532] on button "Allow SMS" at bounding box center [253, 526] width 56 height 24
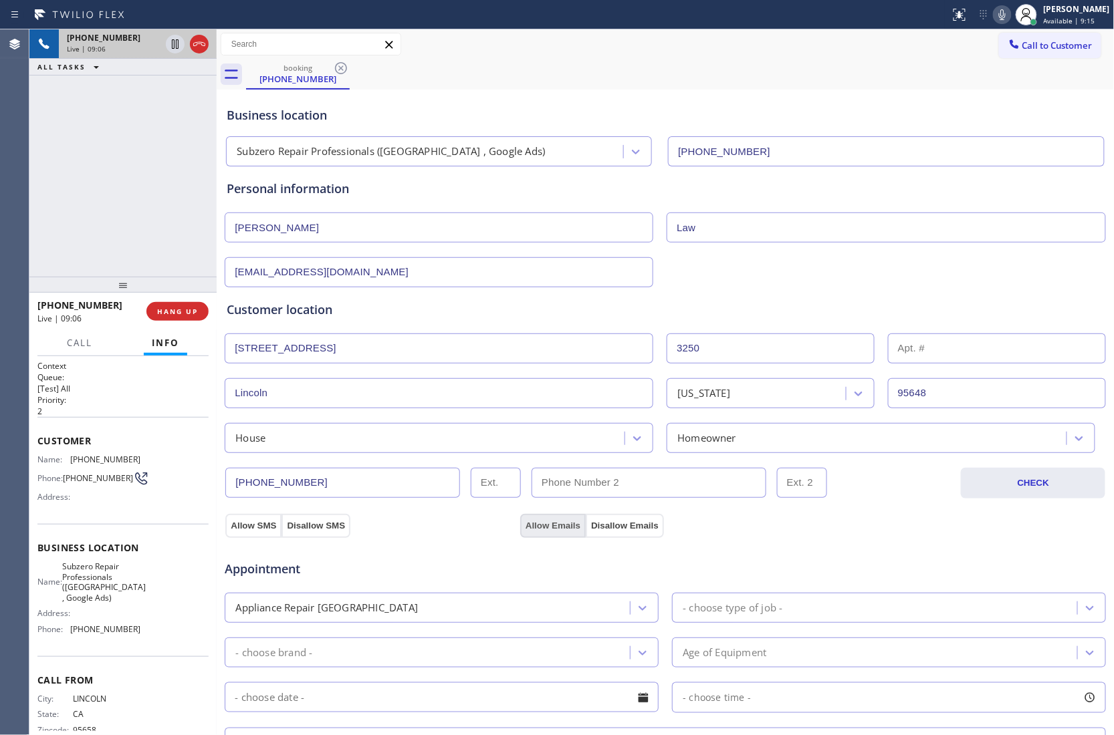
click at [549, 527] on button "Allow Emails" at bounding box center [553, 526] width 66 height 24
click at [388, 485] on input "[PHONE_NUMBER]" at bounding box center [342, 483] width 235 height 30
click at [634, 485] on input "(___) ___-____" at bounding box center [648, 483] width 235 height 30
paste input "916) 645-7790"
type input "[PHONE_NUMBER]"
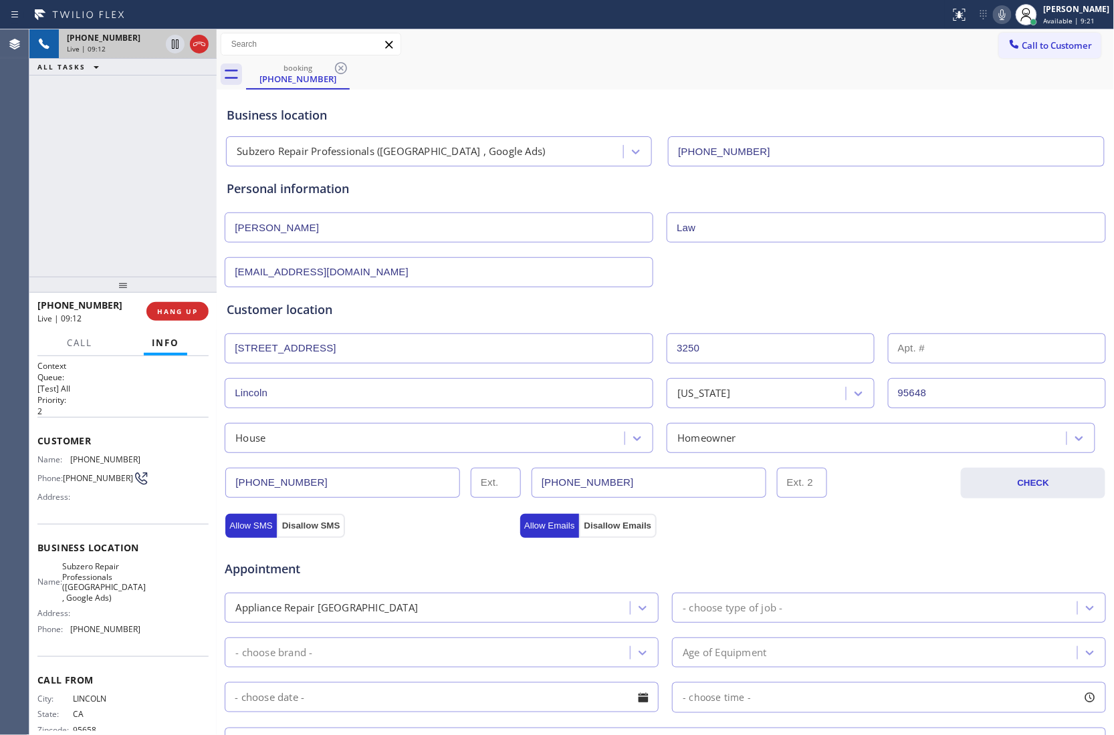
click at [284, 493] on input "[PHONE_NUMBER]" at bounding box center [342, 483] width 235 height 30
paste input "295-8407"
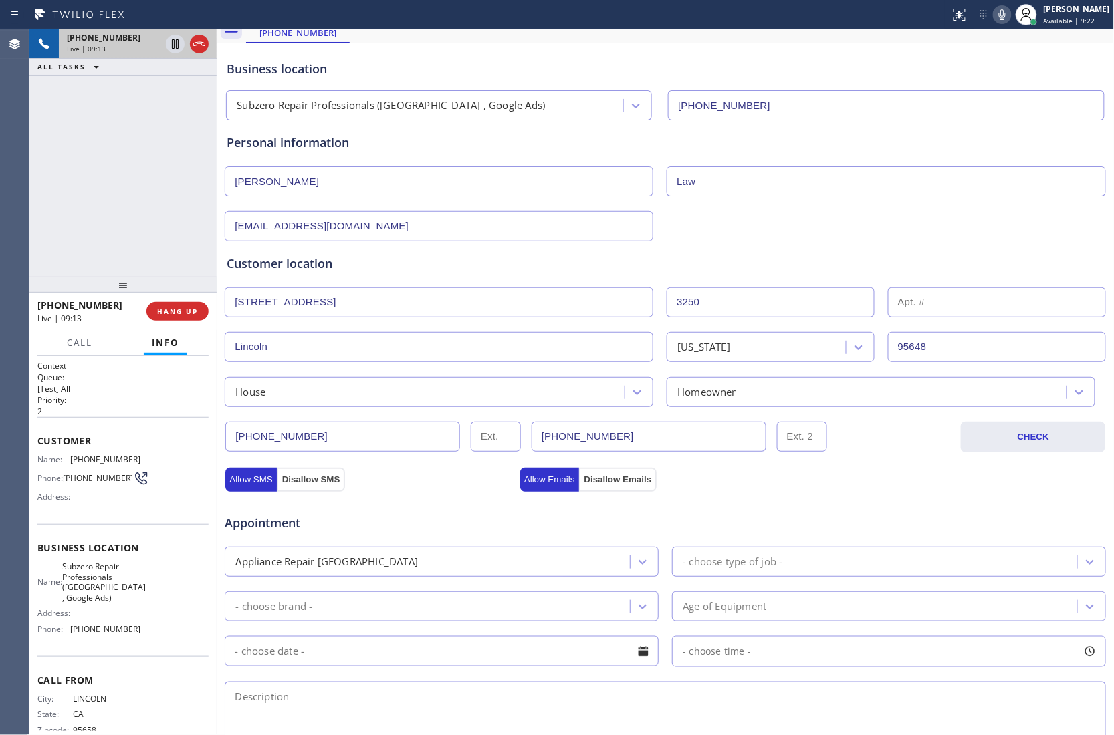
scroll to position [89, 0]
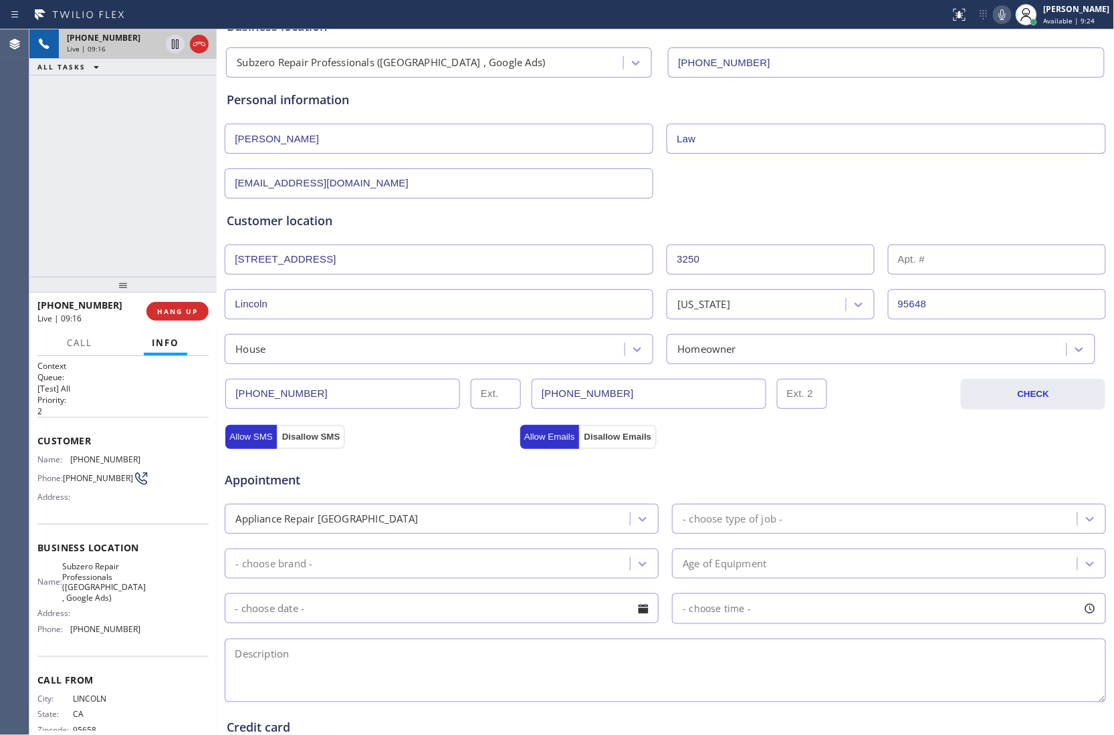
type input "[PHONE_NUMBER]"
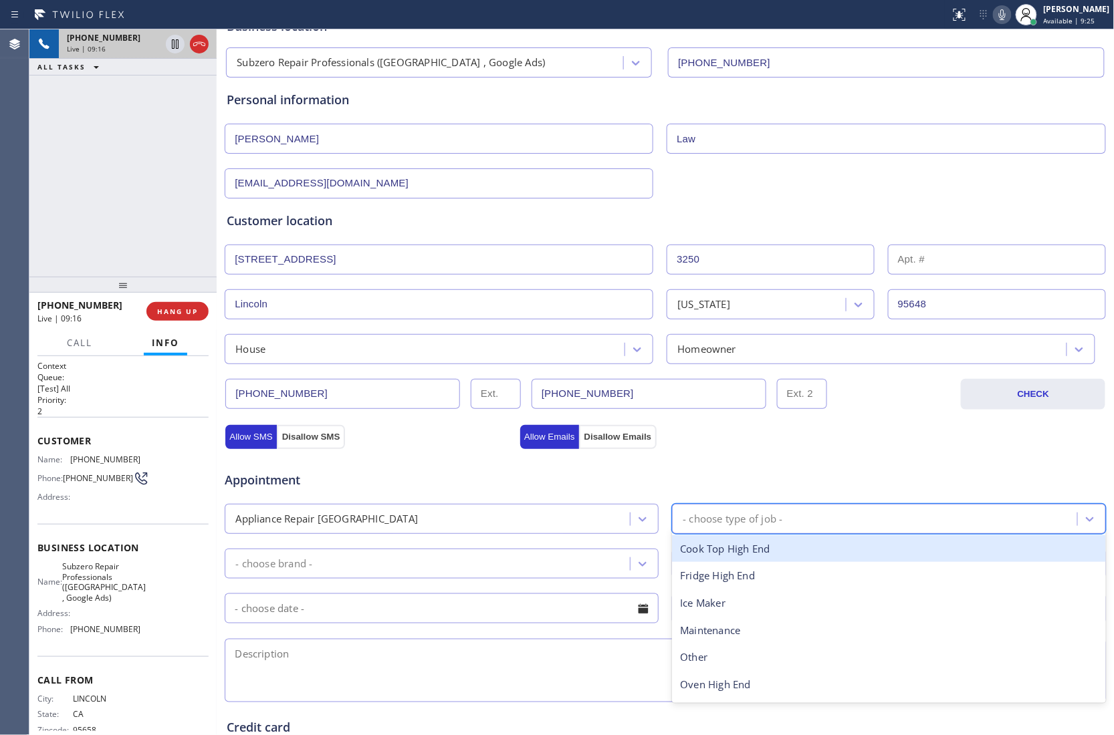
click at [746, 511] on div "- choose type of job -" at bounding box center [876, 518] width 401 height 23
type input "fr"
click at [759, 554] on div "Fridge High End" at bounding box center [889, 548] width 434 height 27
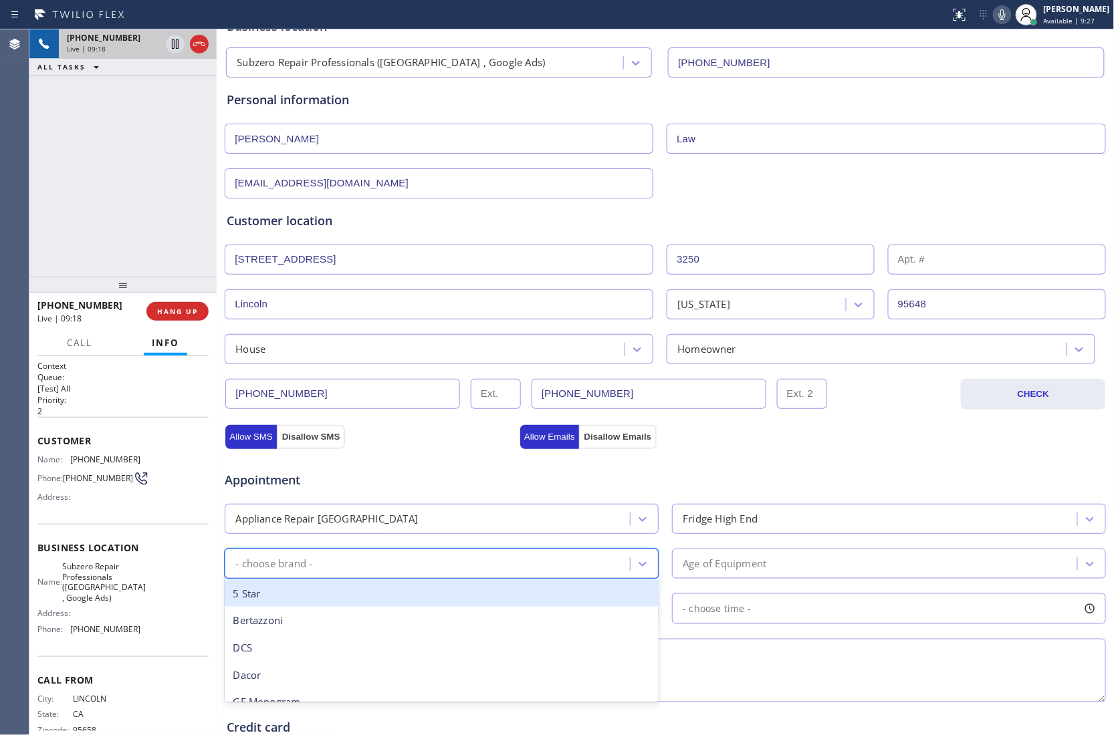
click at [485, 567] on div "- choose brand -" at bounding box center [429, 563] width 401 height 23
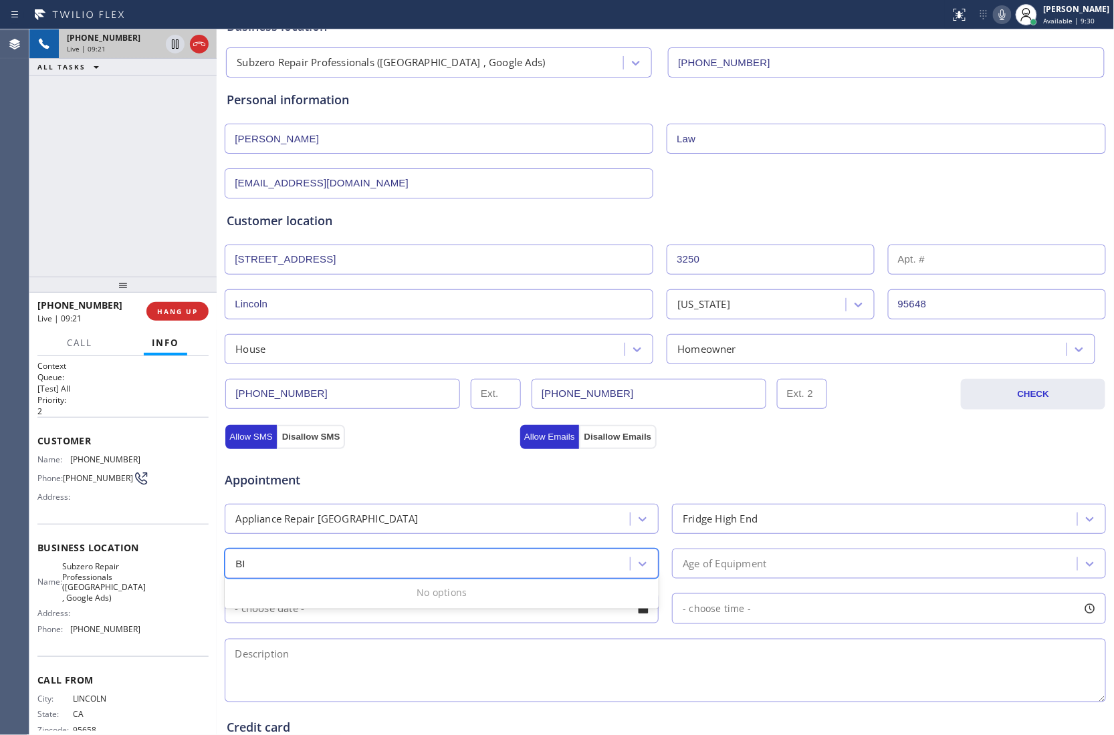
type input "B"
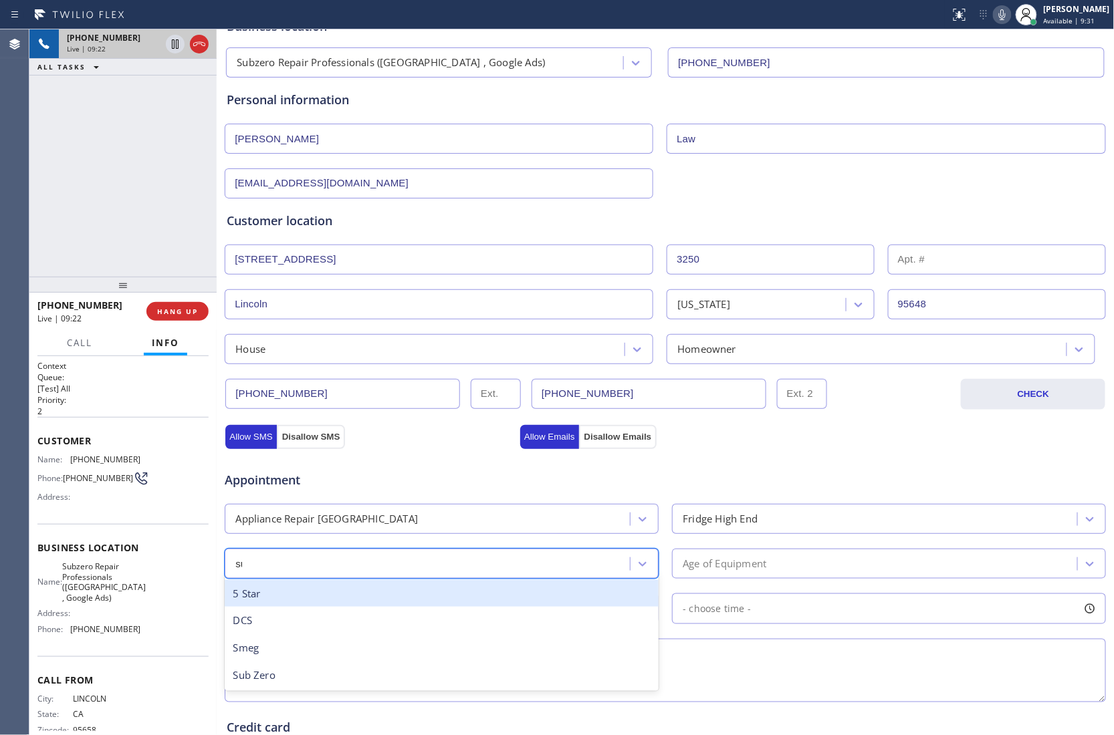
type input "sub"
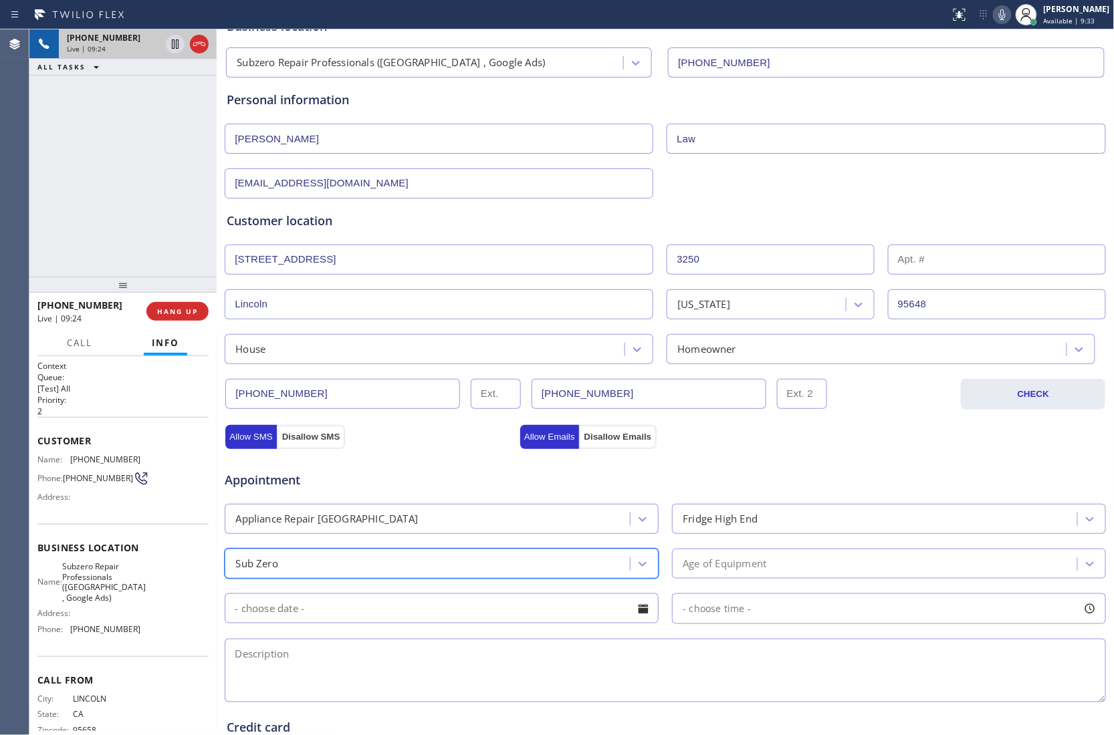
click at [791, 570] on div "Age of Equipment" at bounding box center [876, 563] width 401 height 23
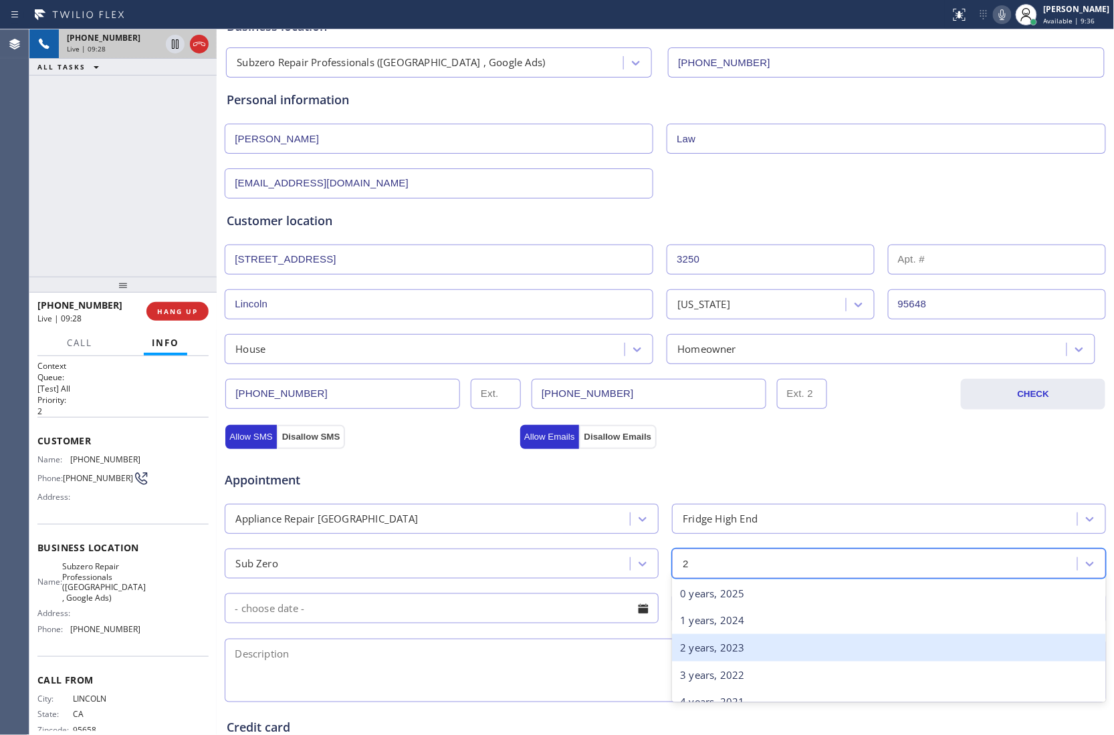
type input "24"
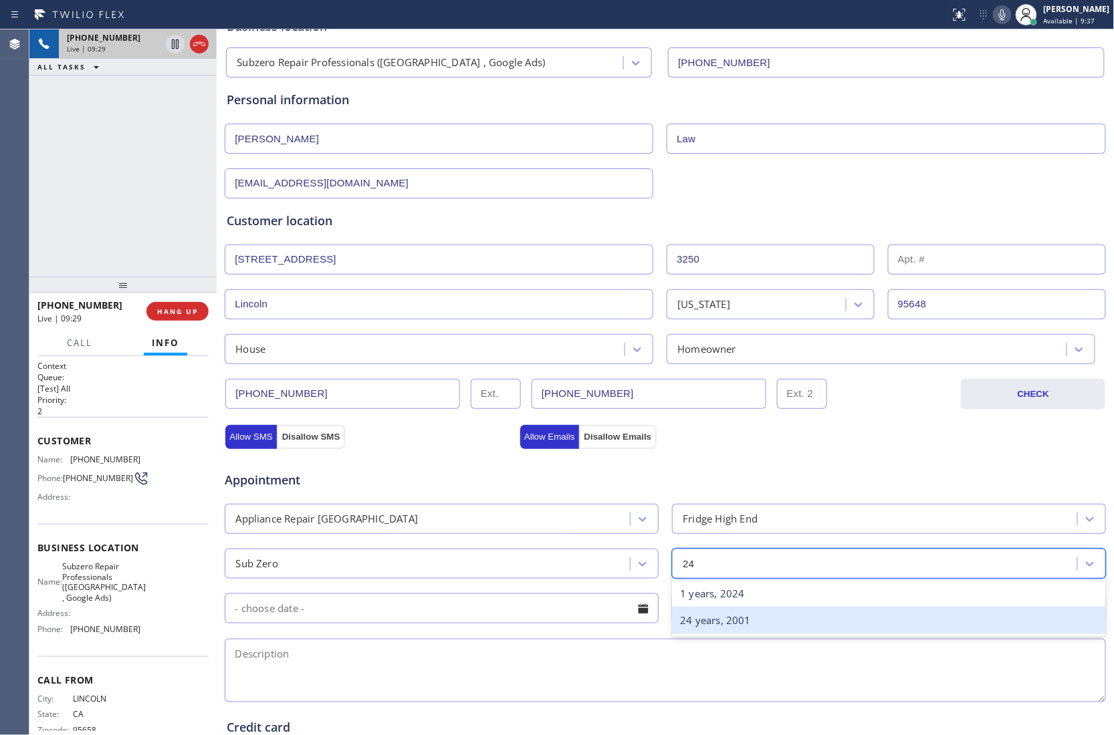
click at [781, 619] on div "24 years, 2001" at bounding box center [889, 620] width 434 height 27
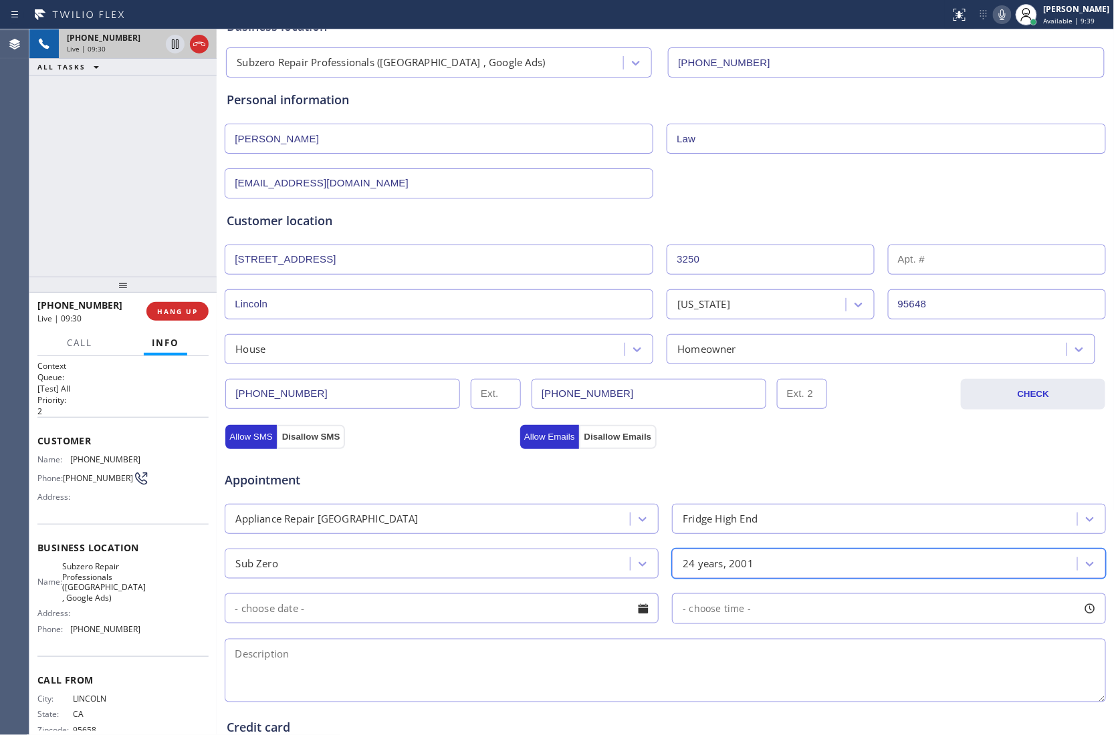
click at [448, 611] on input "text" at bounding box center [442, 609] width 434 height 30
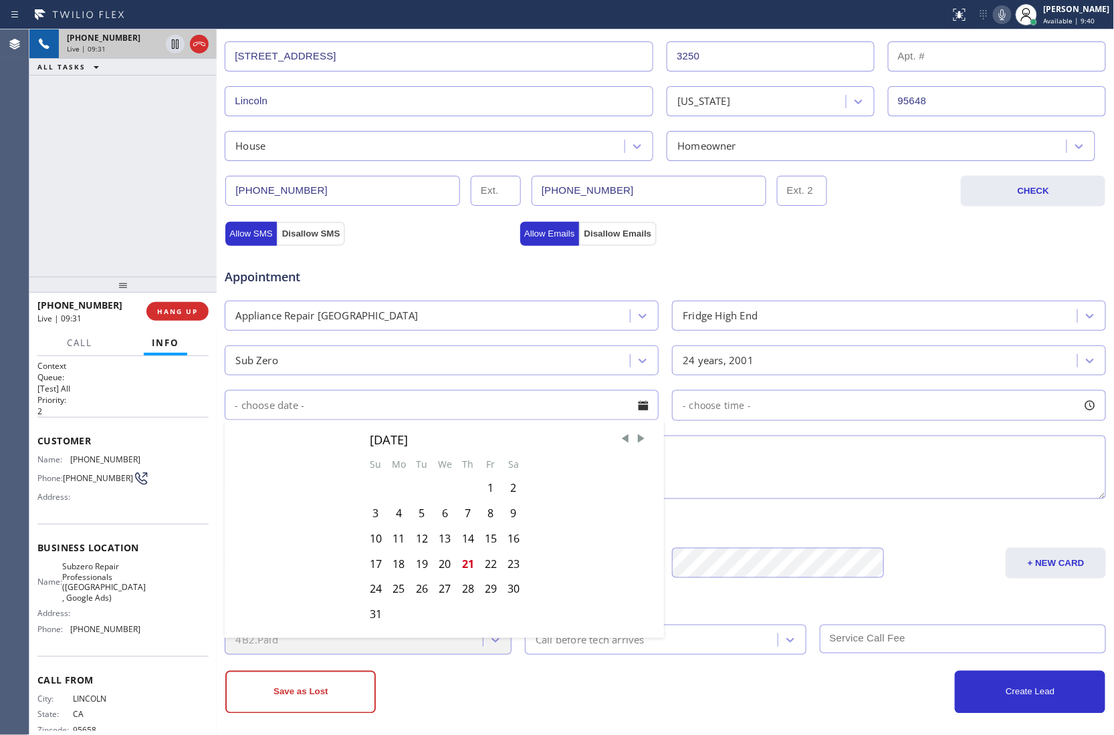
scroll to position [305, 0]
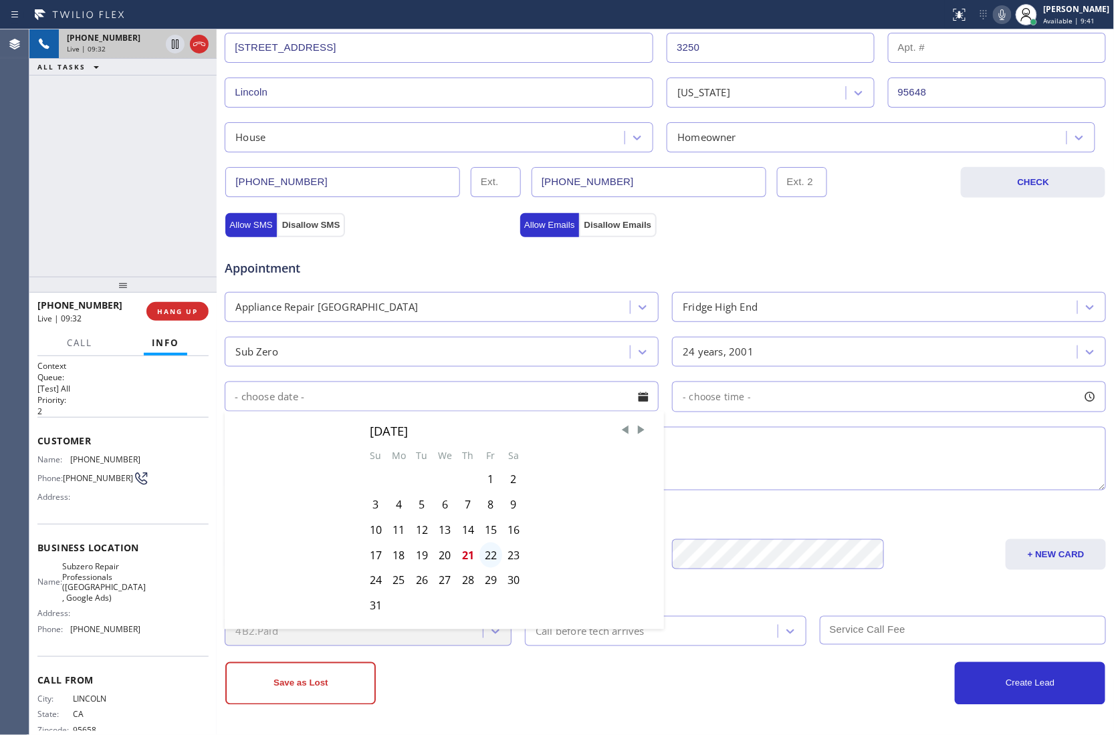
click at [484, 562] on div "22" at bounding box center [490, 555] width 23 height 25
type input "[DATE]"
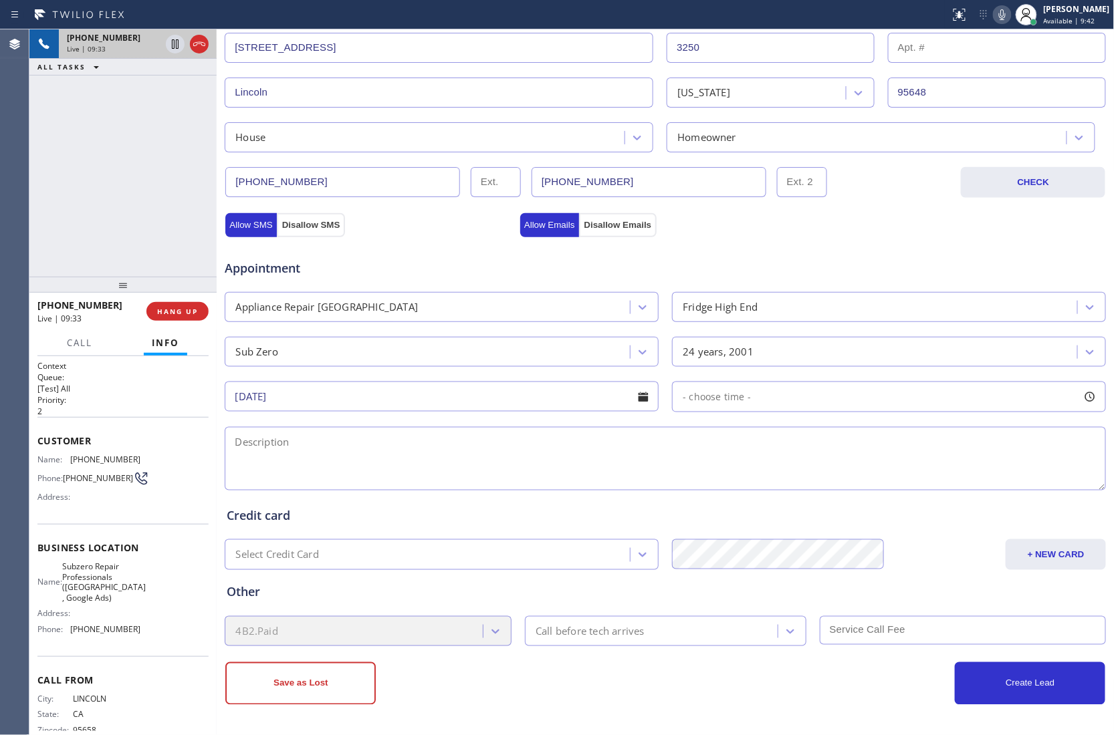
drag, startPoint x: 171, startPoint y: 160, endPoint x: 223, endPoint y: 55, distance: 117.8
click at [171, 159] on div "[PHONE_NUMBER] Live | 09:33 ALL TASKS ALL TASKS ACTIVE TASKS TASKS IN WRAP UP" at bounding box center [122, 152] width 187 height 247
click at [201, 47] on icon at bounding box center [199, 44] width 16 height 16
click at [749, 394] on div "- choose time -" at bounding box center [889, 397] width 434 height 31
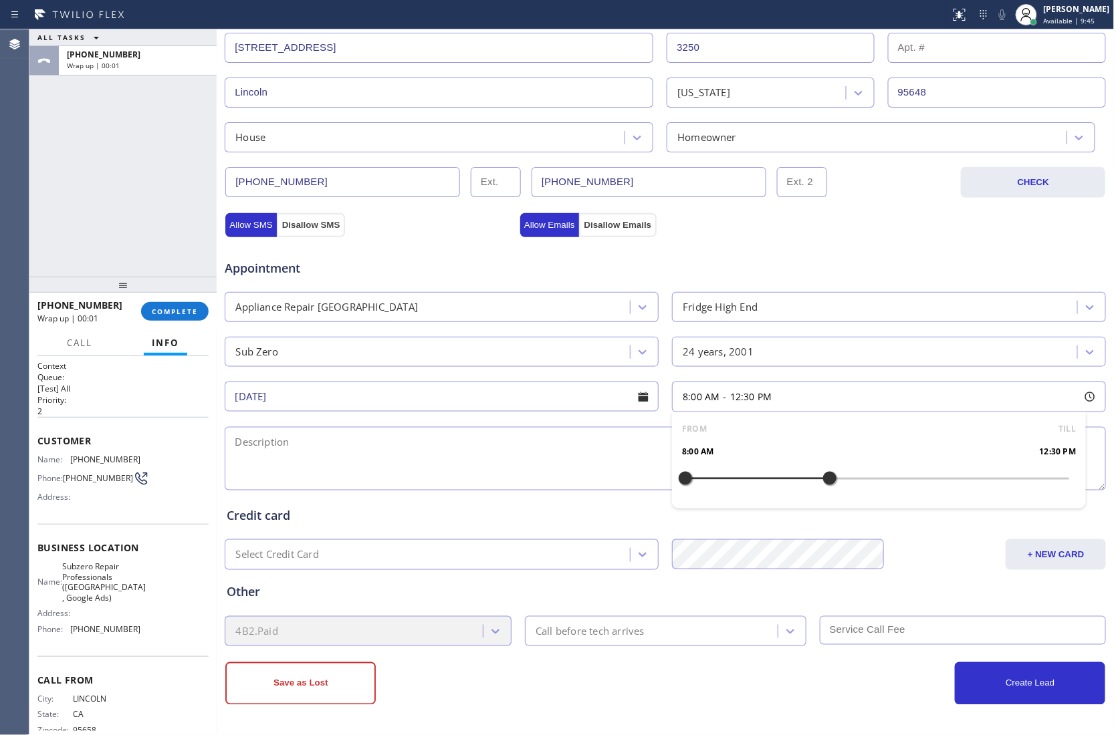
drag, startPoint x: 682, startPoint y: 479, endPoint x: 828, endPoint y: 493, distance: 146.3
click at [829, 492] on div at bounding box center [830, 479] width 16 height 28
drag, startPoint x: 827, startPoint y: 484, endPoint x: 811, endPoint y: 484, distance: 16.0
click at [811, 484] on div at bounding box center [813, 479] width 16 height 28
drag, startPoint x: 685, startPoint y: 474, endPoint x: 709, endPoint y: 484, distance: 26.1
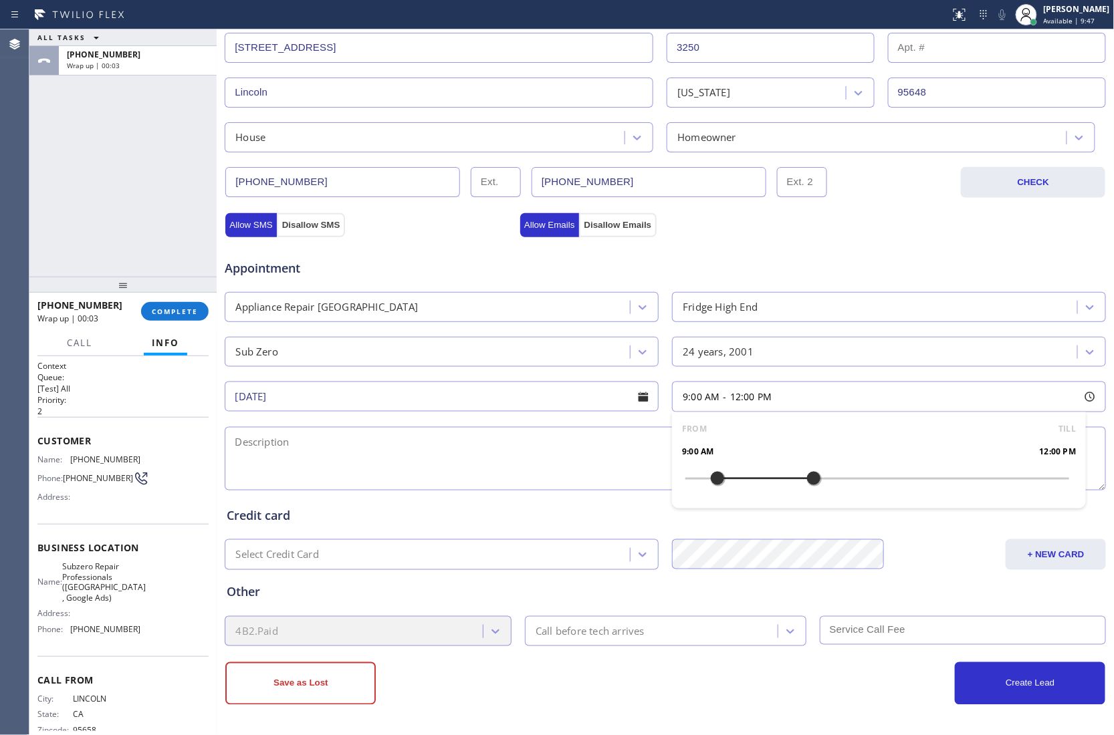
click at [709, 484] on div at bounding box center [717, 479] width 16 height 28
click at [496, 469] on textarea at bounding box center [665, 459] width 881 height 64
paste textarea "Sub Zero | Fridge BI | 24 Yrs | The fridge unit building ice crstylas and might…"
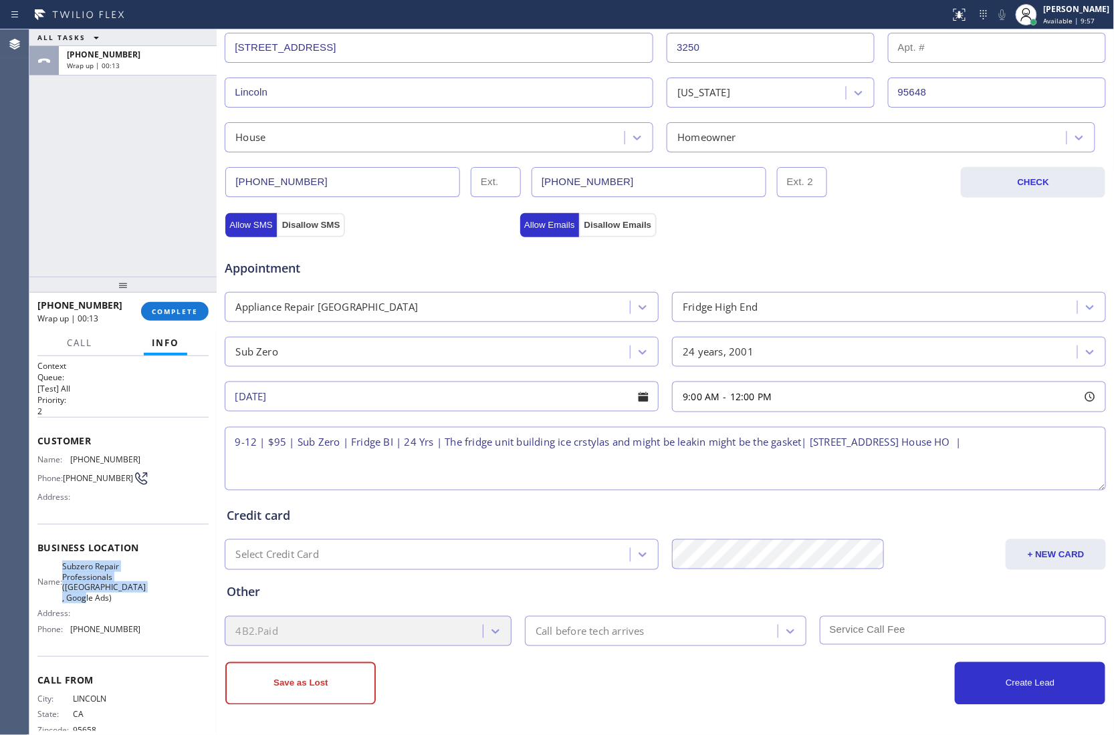
drag, startPoint x: 123, startPoint y: 607, endPoint x: 68, endPoint y: 572, distance: 64.9
click at [68, 572] on div "Name: Subzero Repair Professionals ([GEOGRAPHIC_DATA] , Google Ads)" at bounding box center [88, 582] width 103 height 41
copy span "Subzero Repair Professionals ([GEOGRAPHIC_DATA] , Google Ads)"
click at [1087, 447] on textarea "9-12 | $95 | Sub Zero | Fridge BI | 24 Yrs | The fridge unit building ice crsty…" at bounding box center [665, 459] width 881 height 64
paste textarea "Subzero Repair Professionals ([GEOGRAPHIC_DATA] , Google Ads)"
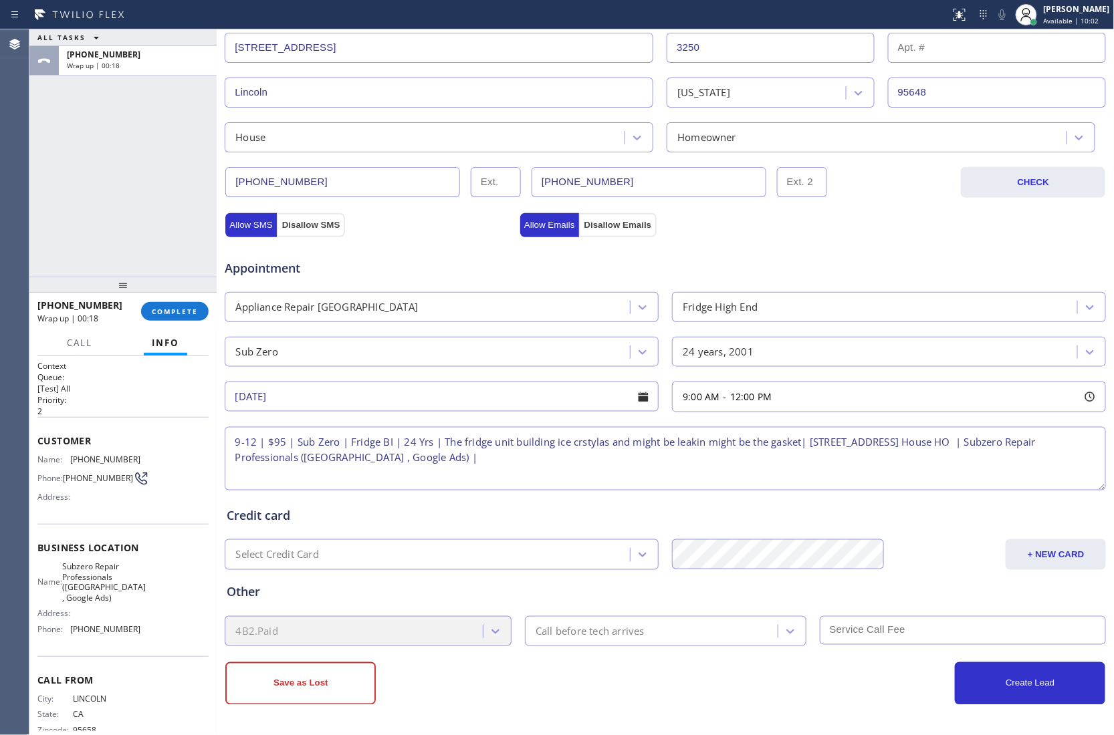
paste textarea "Please call 30 minutes prior to arrival."
click at [587, 440] on textarea "9-12 | $95 | Sub Zero | Fridge BI | 24 Yrs | The fridge unit building ice crsty…" at bounding box center [665, 459] width 881 height 64
click at [682, 445] on textarea "9-12 | $95 | Sub Zero | Fridge BI | 24 Yrs | The fridge unit building ice cryst…" at bounding box center [665, 459] width 881 height 64
drag, startPoint x: 682, startPoint y: 445, endPoint x: 739, endPoint y: 464, distance: 60.5
click at [816, 474] on textarea "9-12 | $95 | Sub Zero | Fridge BI | 24 Yrs | The fridge unit building ice cryst…" at bounding box center [665, 459] width 881 height 64
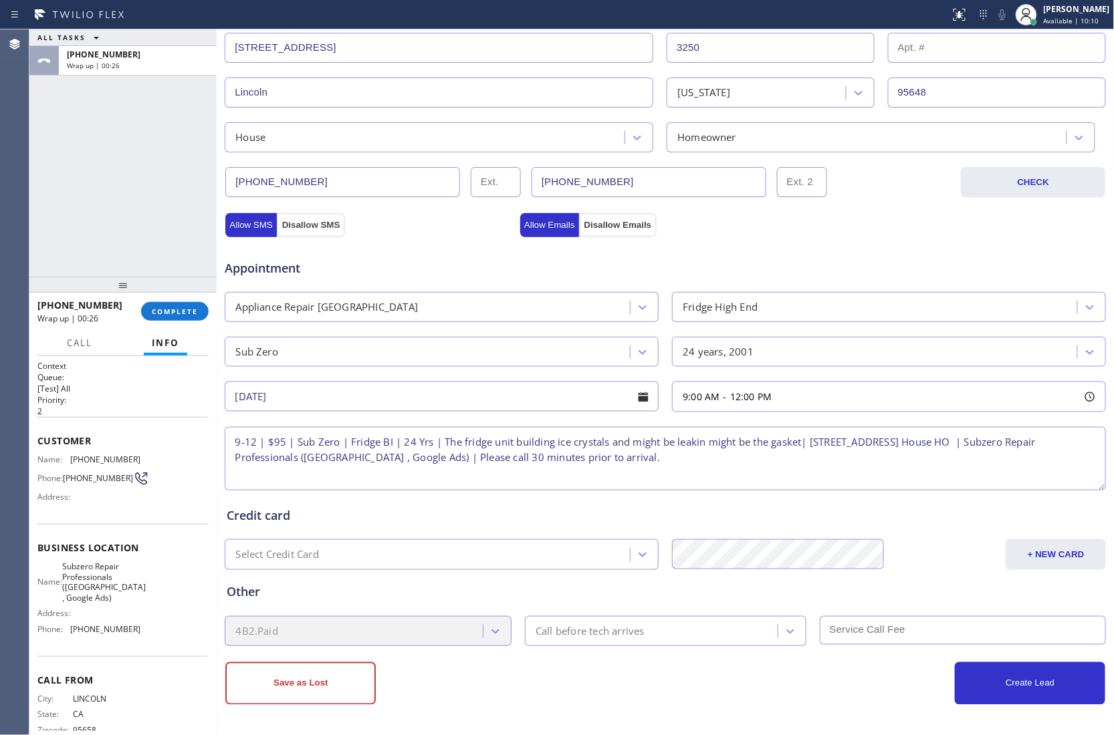
click at [683, 443] on textarea "9-12 | $95 | Sub Zero | Fridge BI | 24 Yrs | The fridge unit building ice cryst…" at bounding box center [665, 459] width 881 height 64
click at [750, 464] on textarea "9-12 | $95 | Sub Zero | Fridge BI | 24 Yrs | The fridge unit building ice cryst…" at bounding box center [665, 459] width 881 height 64
click at [738, 463] on textarea "9-12 | $95 | Sub Zero | Fridge BI | 24 Yrs | The fridge unit building ice cryst…" at bounding box center [665, 459] width 881 height 64
paste textarea "[PHONE_NUMBER] Cellphone"
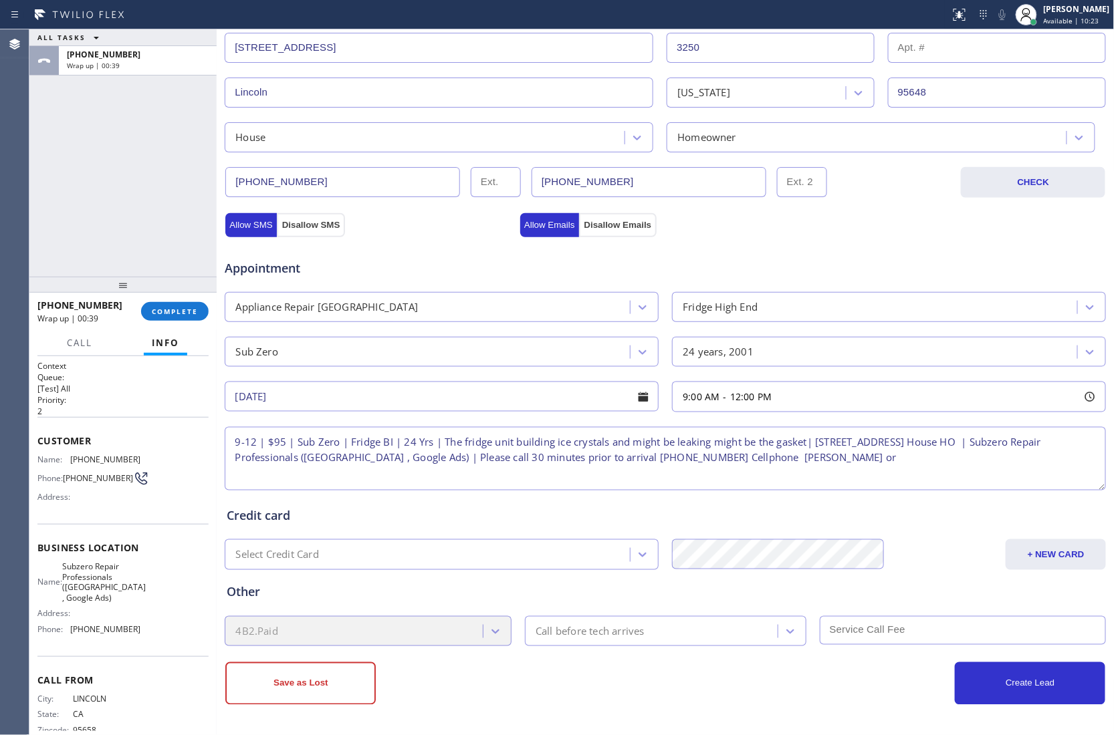
click at [886, 459] on textarea "9-12 | $95 | Sub Zero | Fridge BI | 24 Yrs | The fridge unit building ice cryst…" at bounding box center [665, 459] width 881 height 64
paste textarea "[PERSON_NAME] 9162958407"
type textarea "9-12 | $95 | Sub Zero | Fridge BI | 24 Yrs | The fridge unit building ice cryst…"
click at [619, 626] on div "Call before tech arrives" at bounding box center [589, 631] width 109 height 15
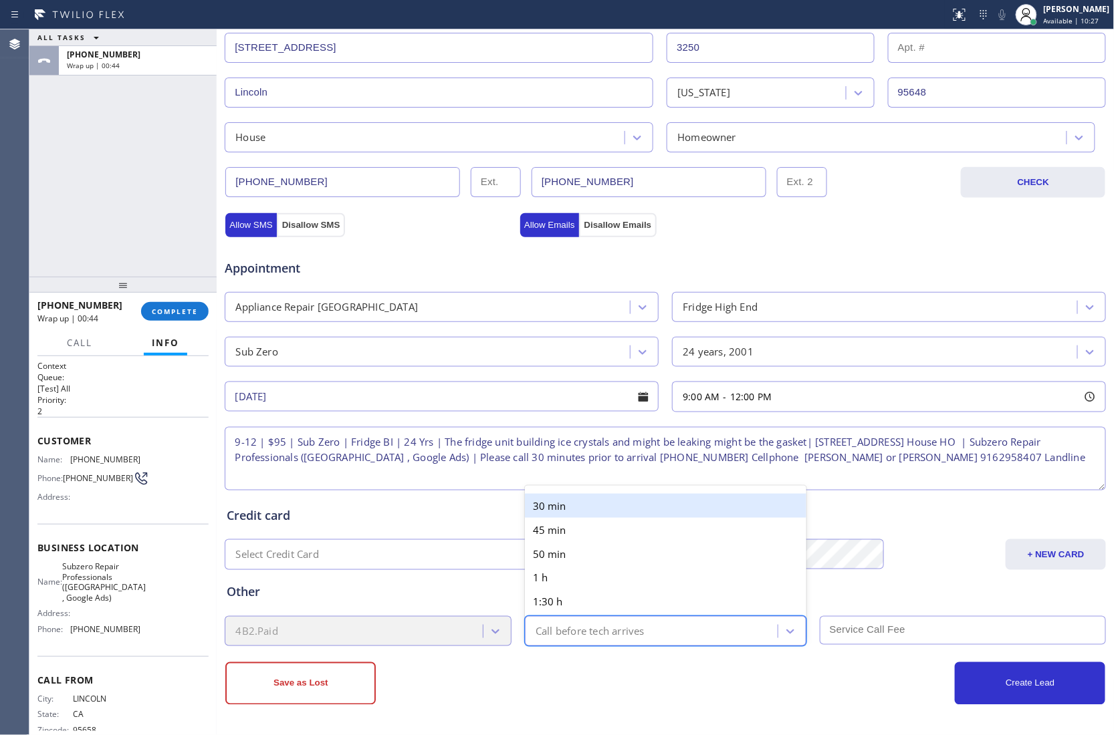
click at [595, 509] on div "30 min" at bounding box center [665, 506] width 281 height 24
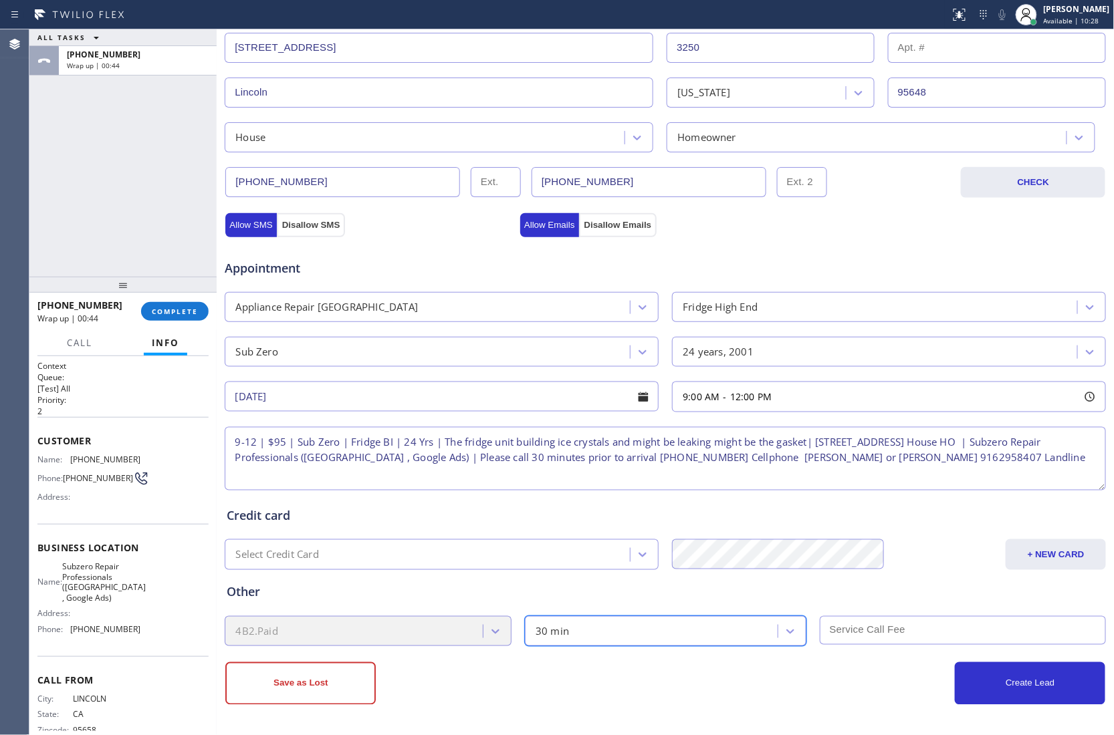
click at [880, 634] on input "text" at bounding box center [963, 630] width 287 height 29
type input "95"
click at [999, 674] on button "Create Lead" at bounding box center [1030, 683] width 150 height 43
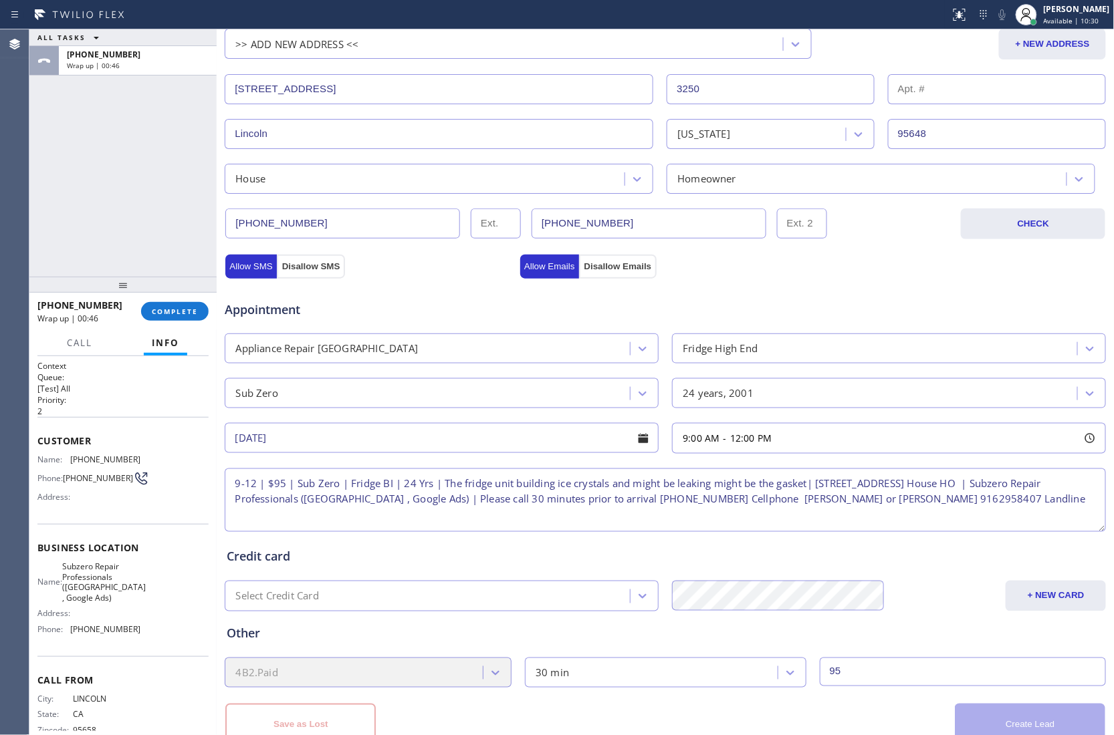
scroll to position [350, 0]
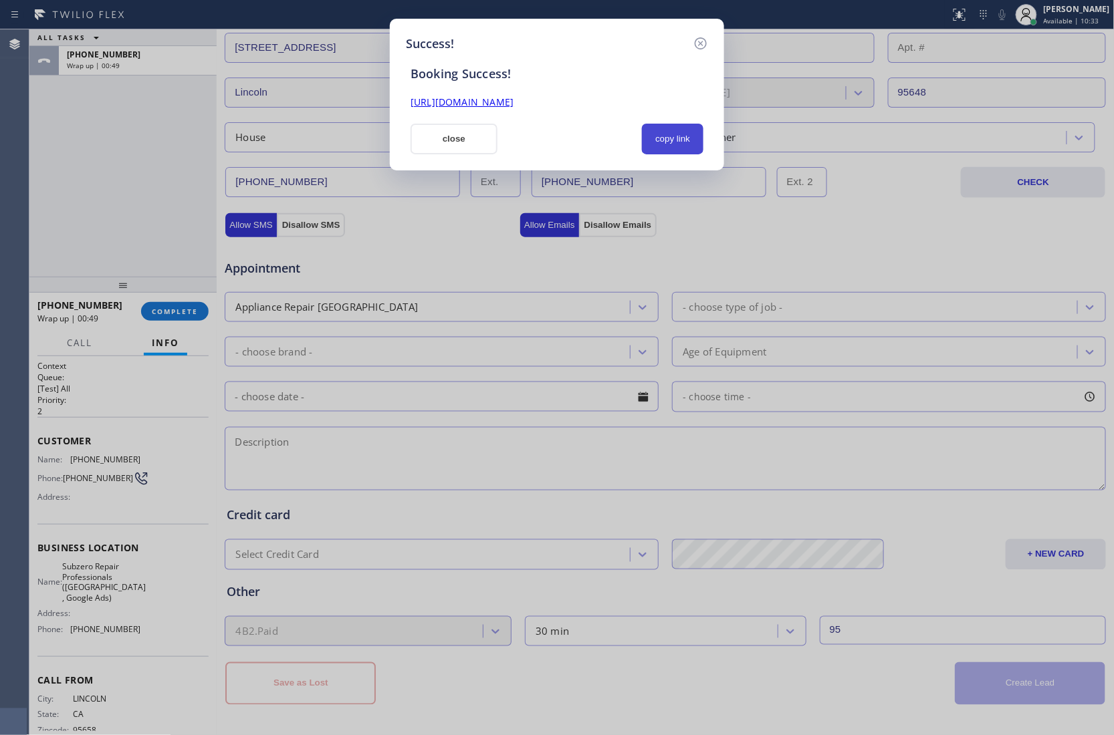
click at [654, 142] on button "copy link" at bounding box center [672, 139] width 61 height 31
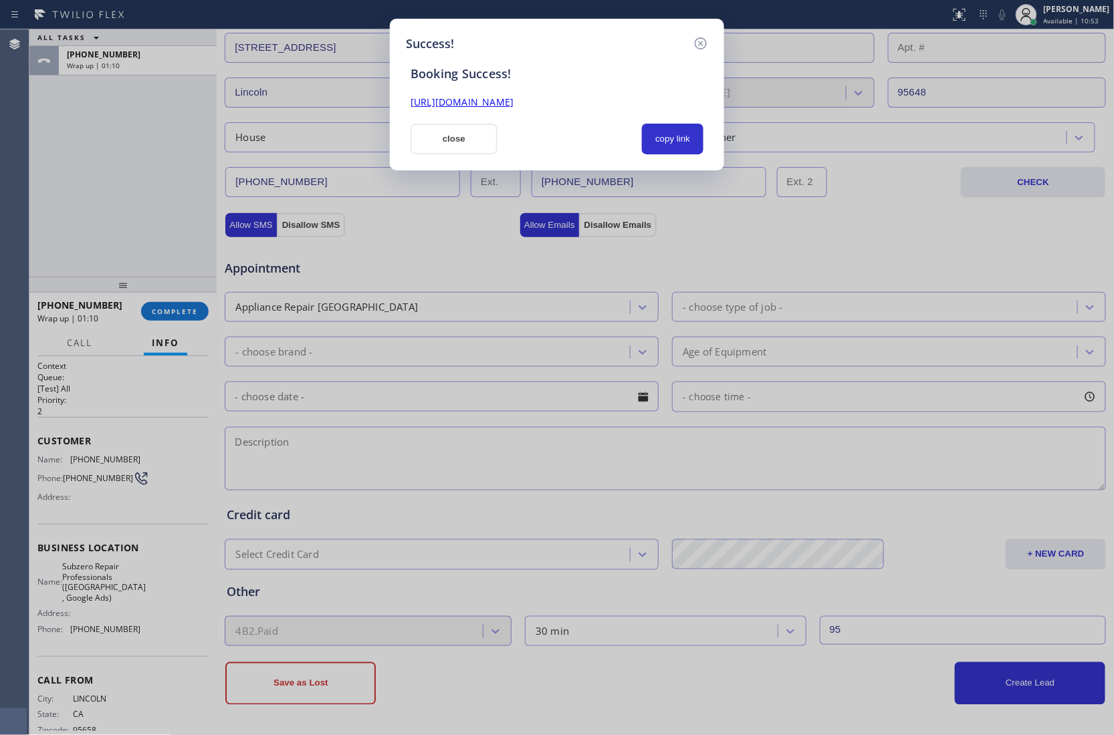
drag, startPoint x: 51, startPoint y: 167, endPoint x: 252, endPoint y: 119, distance: 206.2
click at [57, 168] on div "Success! Booking Success! [URL][DOMAIN_NAME] close copy link" at bounding box center [557, 367] width 1114 height 735
click at [449, 144] on button "close" at bounding box center [453, 139] width 87 height 31
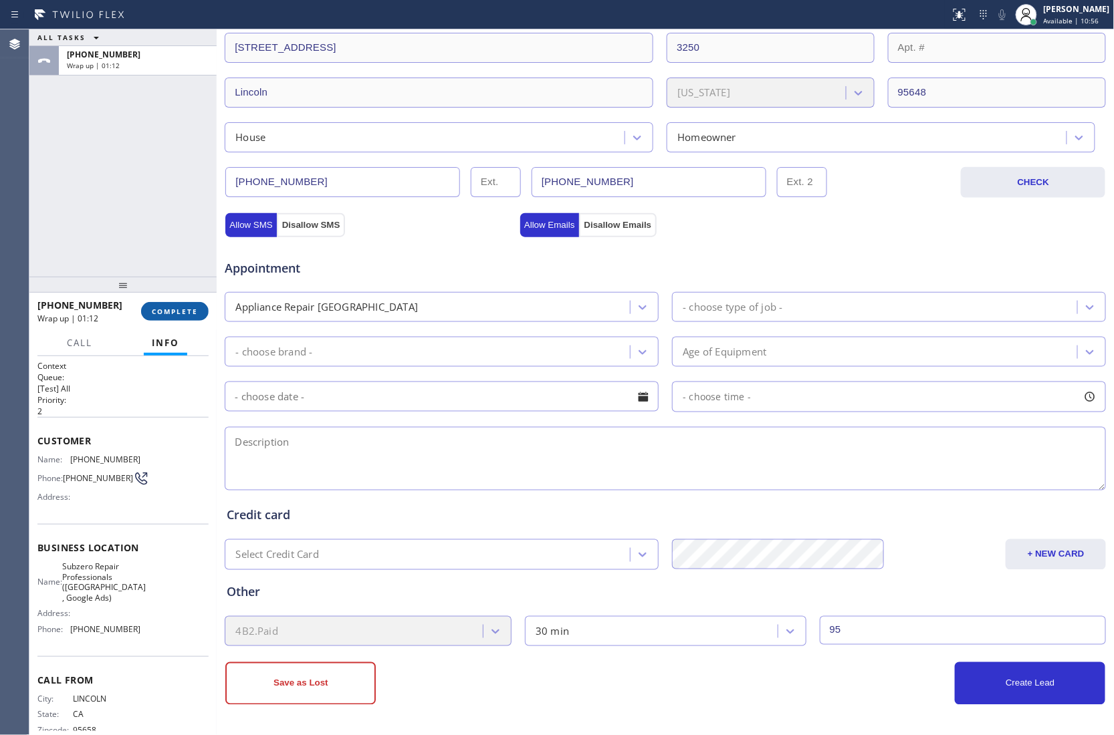
drag, startPoint x: 199, startPoint y: 302, endPoint x: 178, endPoint y: 320, distance: 27.0
click at [188, 310] on button "COMPLETE" at bounding box center [175, 311] width 68 height 19
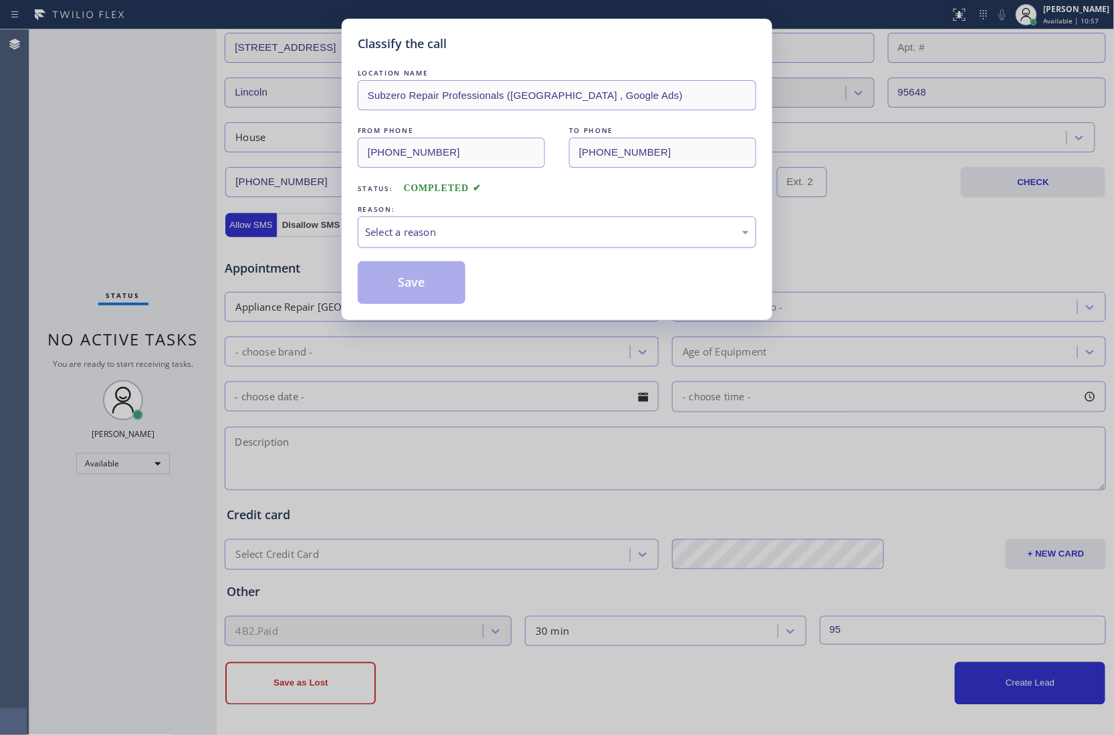
click at [450, 234] on div "Select a reason" at bounding box center [557, 232] width 384 height 15
click at [404, 289] on button "Save" at bounding box center [412, 282] width 108 height 43
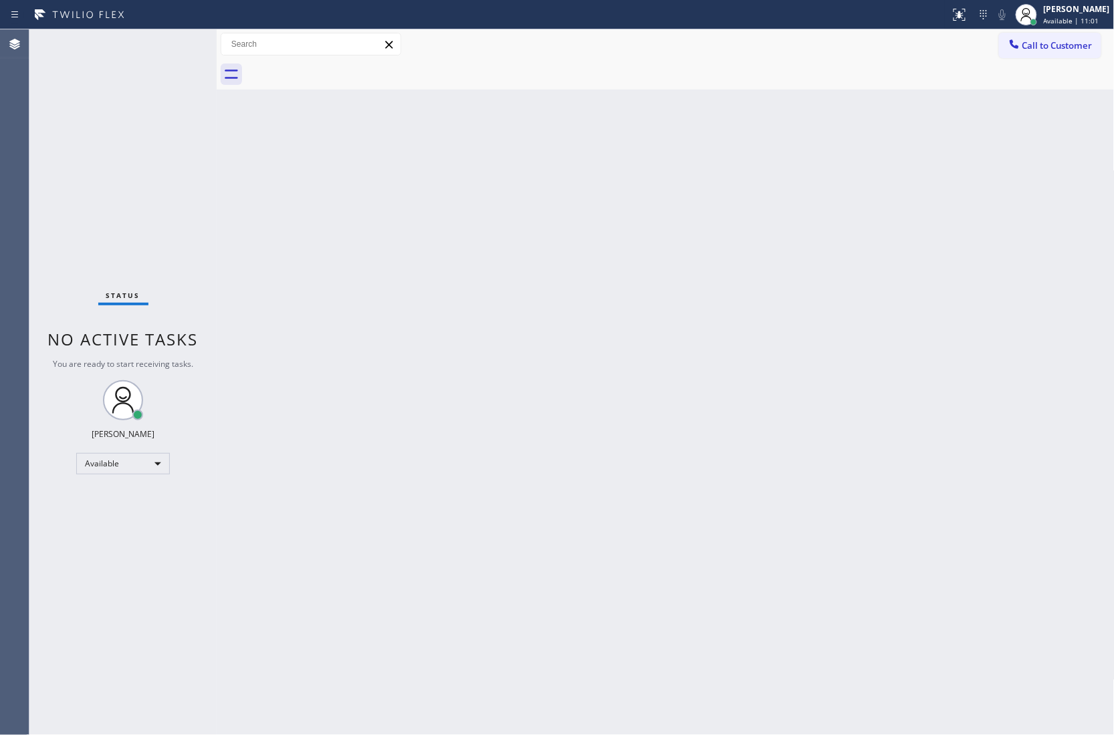
click at [937, 193] on div "Back to Dashboard Change Sender ID Customers Technicians Select a contact Outbo…" at bounding box center [666, 382] width 898 height 706
click at [1041, 44] on span "Call to Customer" at bounding box center [1057, 45] width 70 height 12
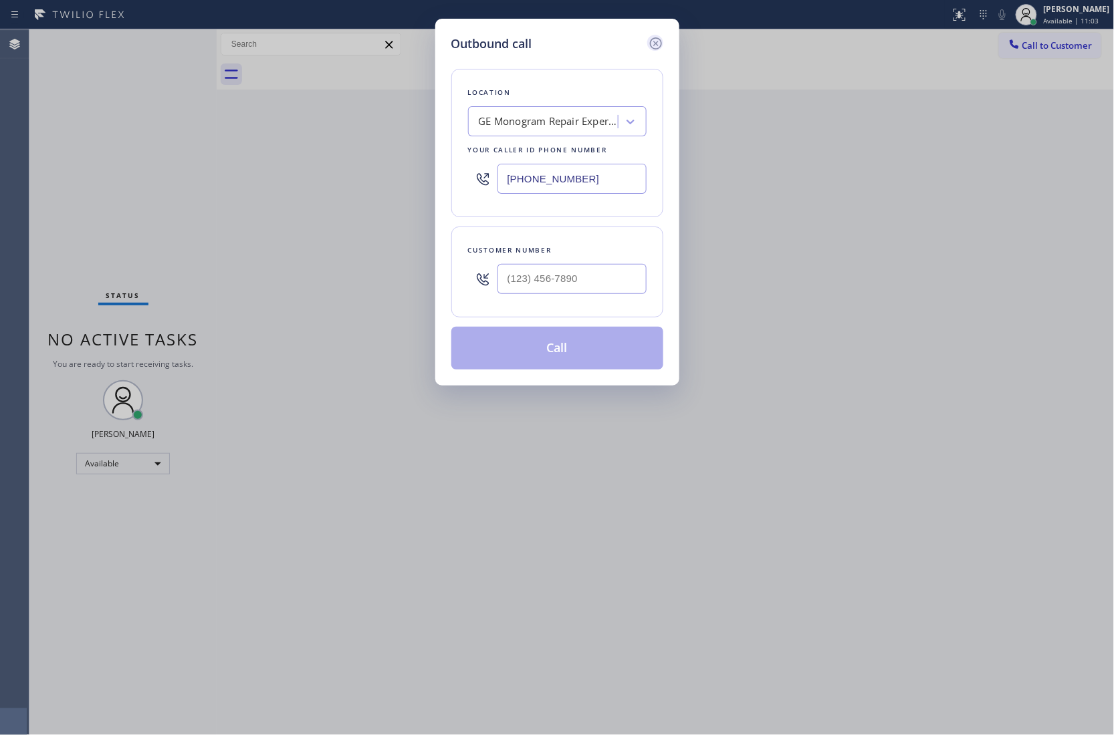
click at [654, 40] on icon at bounding box center [656, 43] width 16 height 16
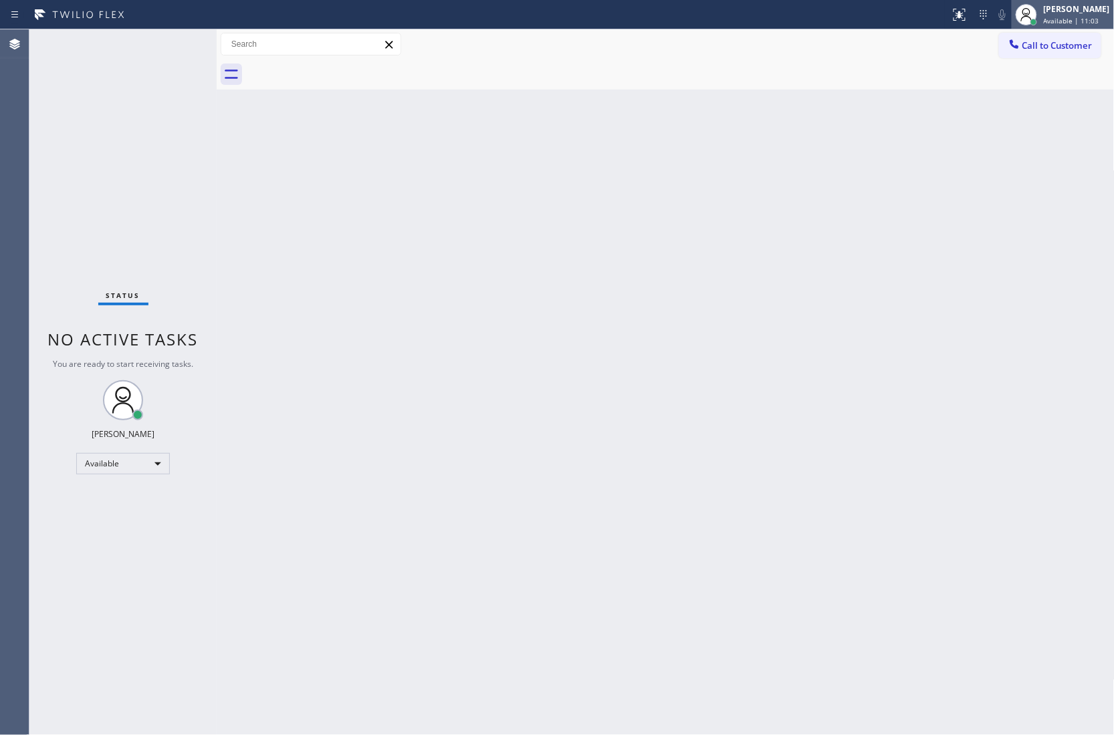
click at [1068, 19] on span "Available | 11:03" at bounding box center [1070, 20] width 55 height 9
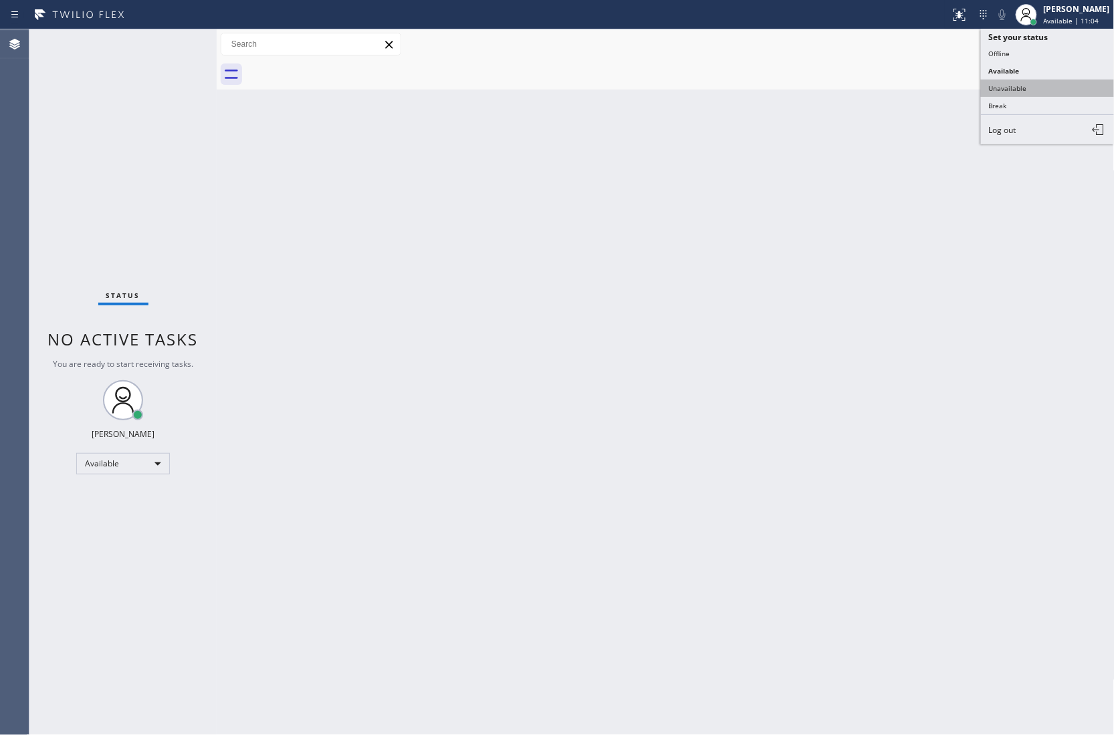
click at [1033, 80] on button "Unavailable" at bounding box center [1048, 88] width 134 height 17
click at [1054, 44] on span "Call to Customer" at bounding box center [1057, 45] width 70 height 12
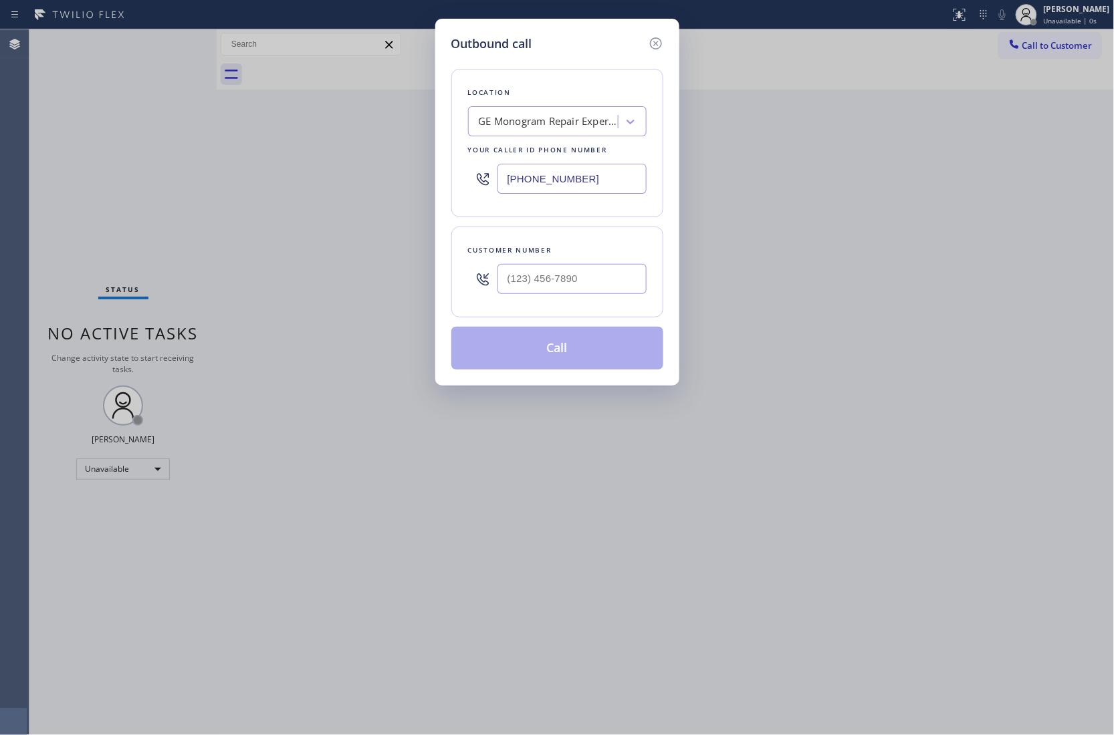
click at [603, 180] on input "[PHONE_NUMBER]" at bounding box center [571, 179] width 149 height 30
paste input "917) 935-435"
type input "[PHONE_NUMBER]"
type input "(___) ___-____"
type input "[PHONE_NUMBER]"
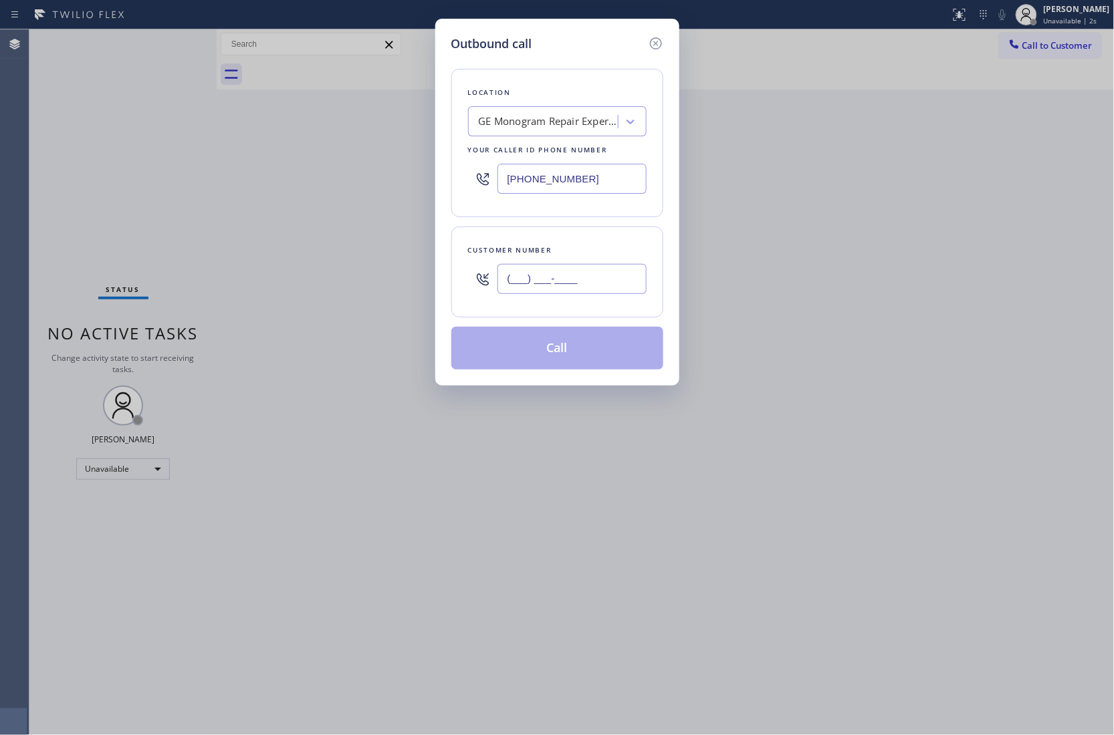
click at [594, 281] on input "(___) ___-____" at bounding box center [571, 279] width 149 height 30
paste input "929) 593-9912"
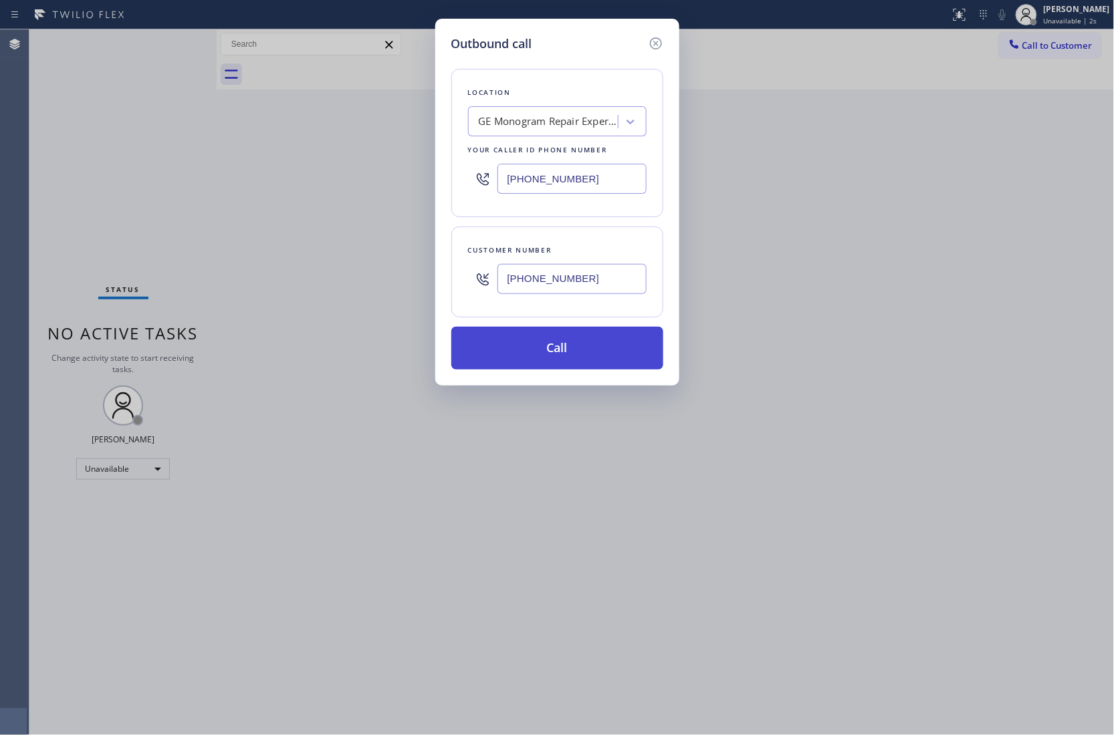
type input "[PHONE_NUMBER]"
click at [560, 343] on button "Call" at bounding box center [557, 348] width 212 height 43
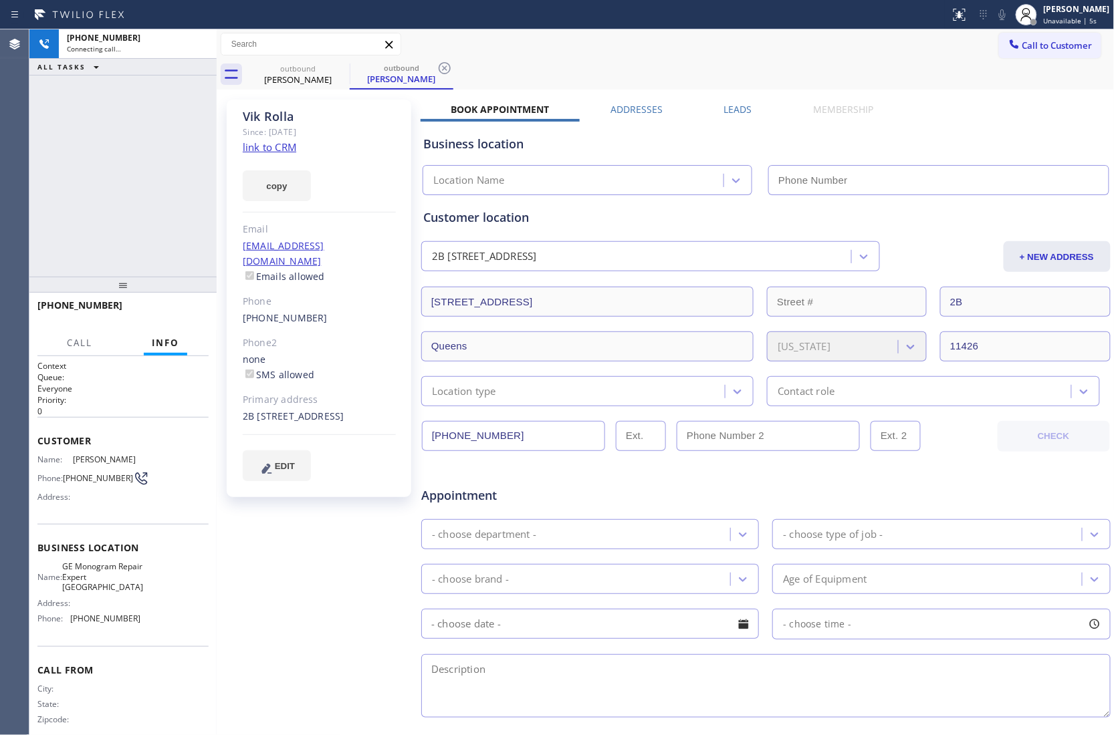
click at [20, 179] on div "Agent Desktop" at bounding box center [14, 382] width 29 height 706
type input "[PHONE_NUMBER]"
click at [251, 150] on link "link to CRM" at bounding box center [269, 146] width 53 height 13
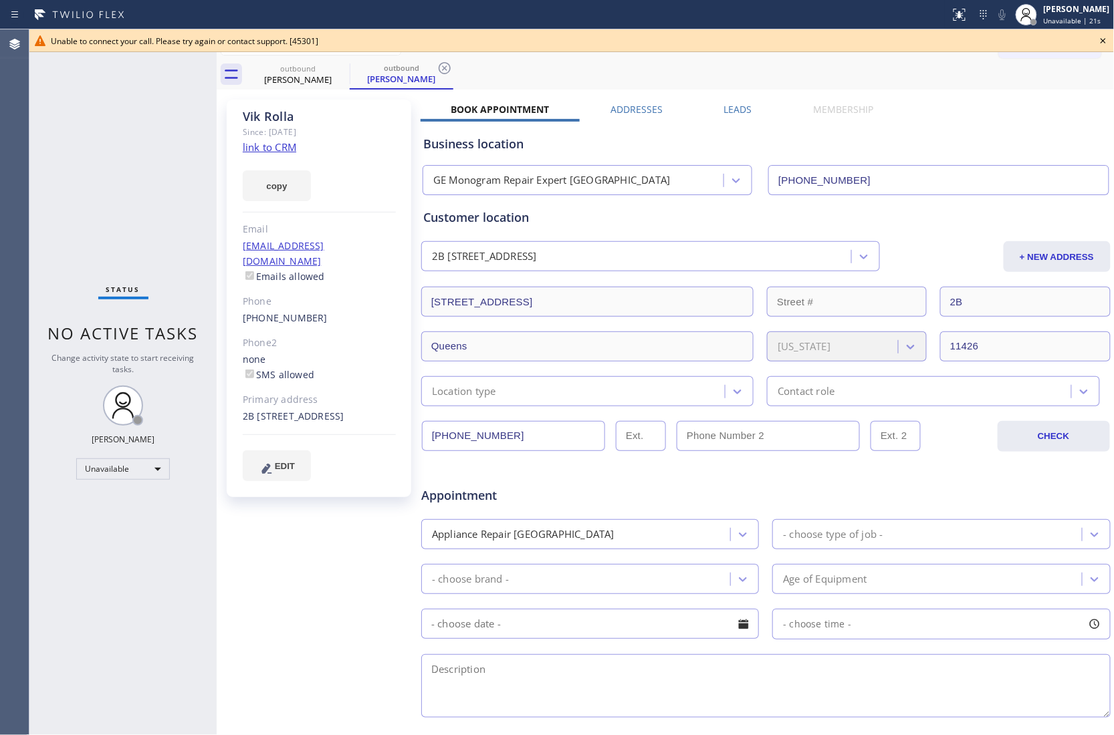
click at [1092, 39] on div "Unable to connect your call. Please try again or contact support. [45301]" at bounding box center [571, 40] width 1084 height 23
click at [1096, 41] on icon at bounding box center [1103, 41] width 16 height 16
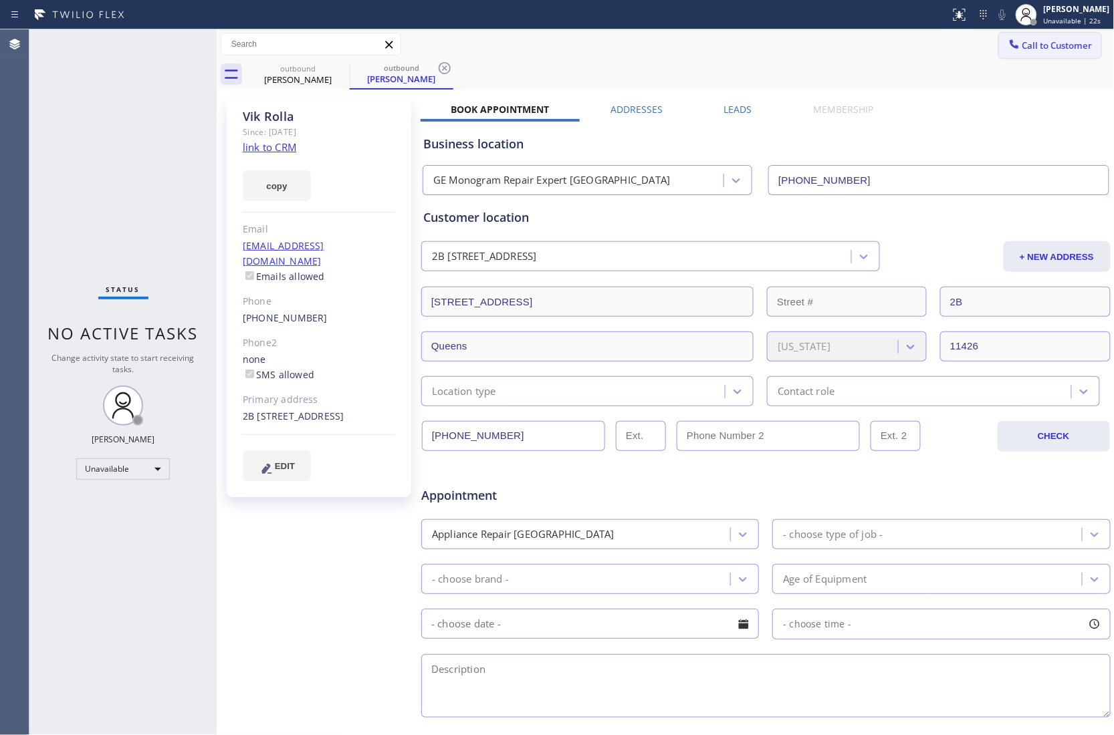
click at [1056, 38] on button "Call to Customer" at bounding box center [1050, 45] width 102 height 25
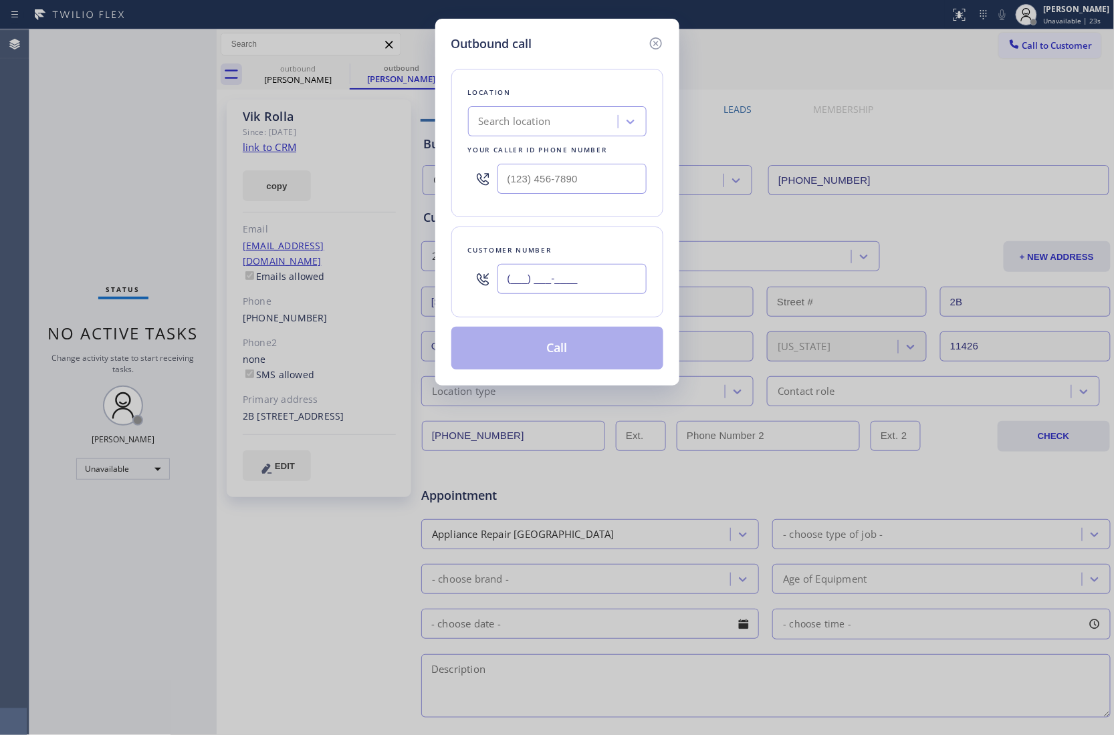
click at [549, 282] on input "(___) ___-____" at bounding box center [571, 279] width 149 height 30
paste input "929) 593-9912"
type input "[PHONE_NUMBER]"
click at [509, 155] on div "Your caller id phone number" at bounding box center [557, 150] width 178 height 14
click at [525, 126] on div "Search location" at bounding box center [515, 121] width 72 height 15
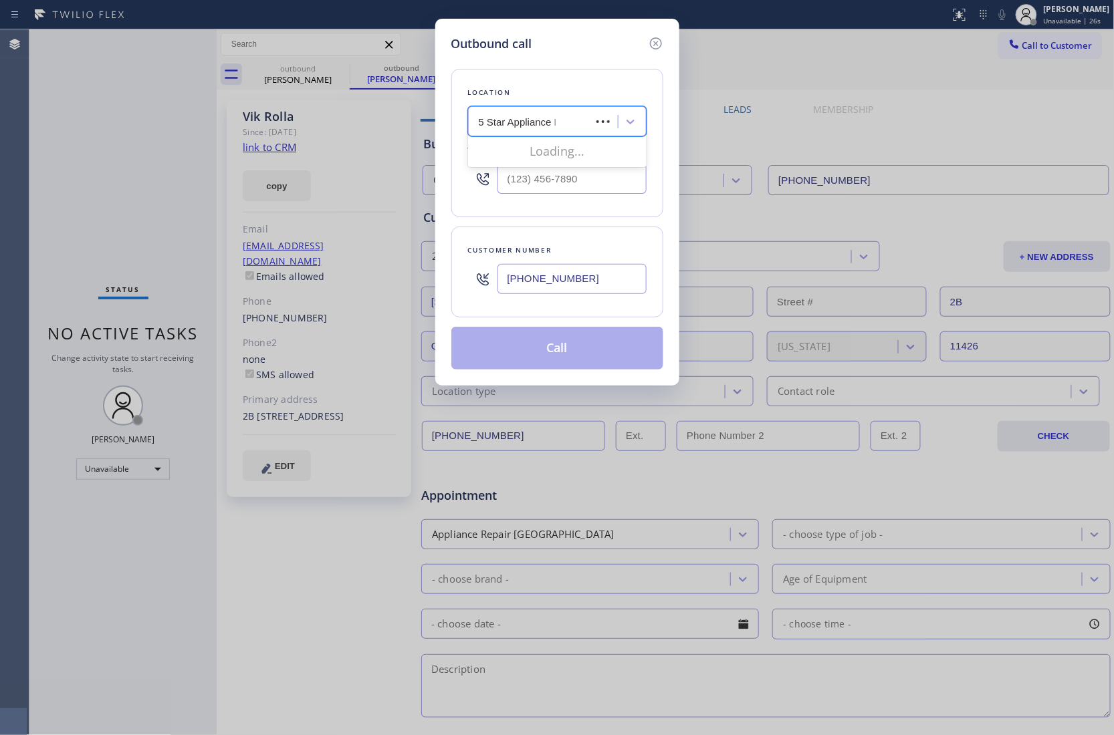
type input "5 Star Appliance Re"
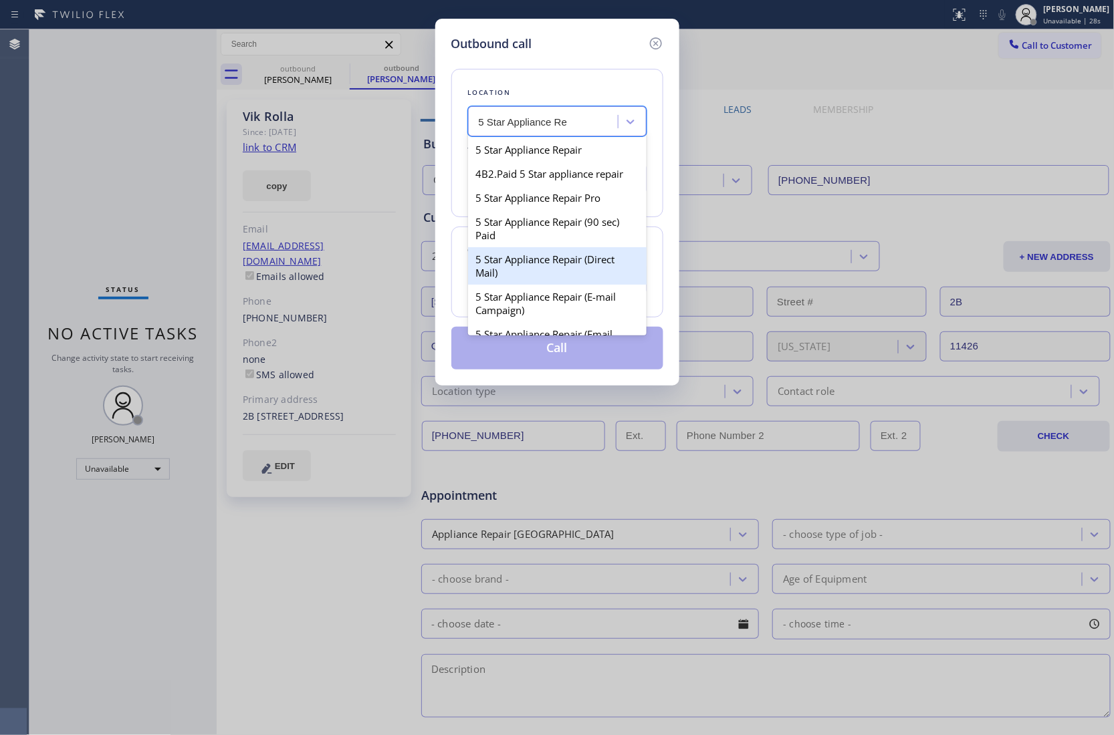
click at [527, 285] on div "5 Star Appliance Repair (Direct Mail)" at bounding box center [557, 265] width 178 height 37
type input "[PHONE_NUMBER]"
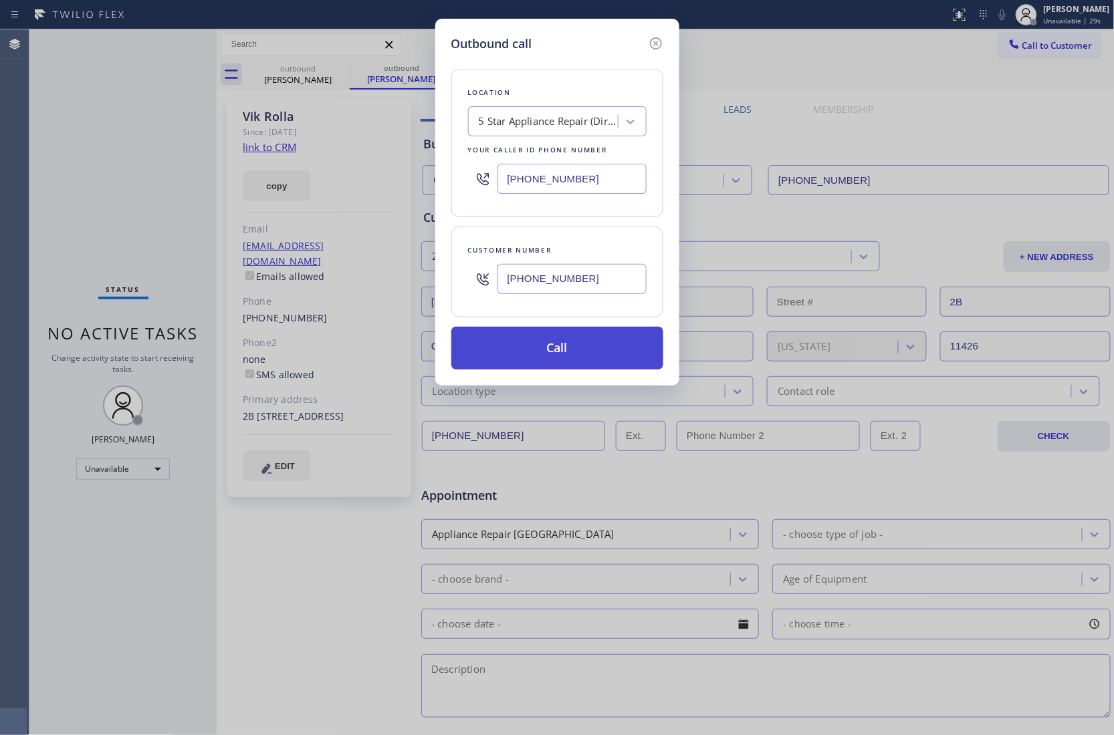
click at [554, 360] on button "Call" at bounding box center [557, 348] width 212 height 43
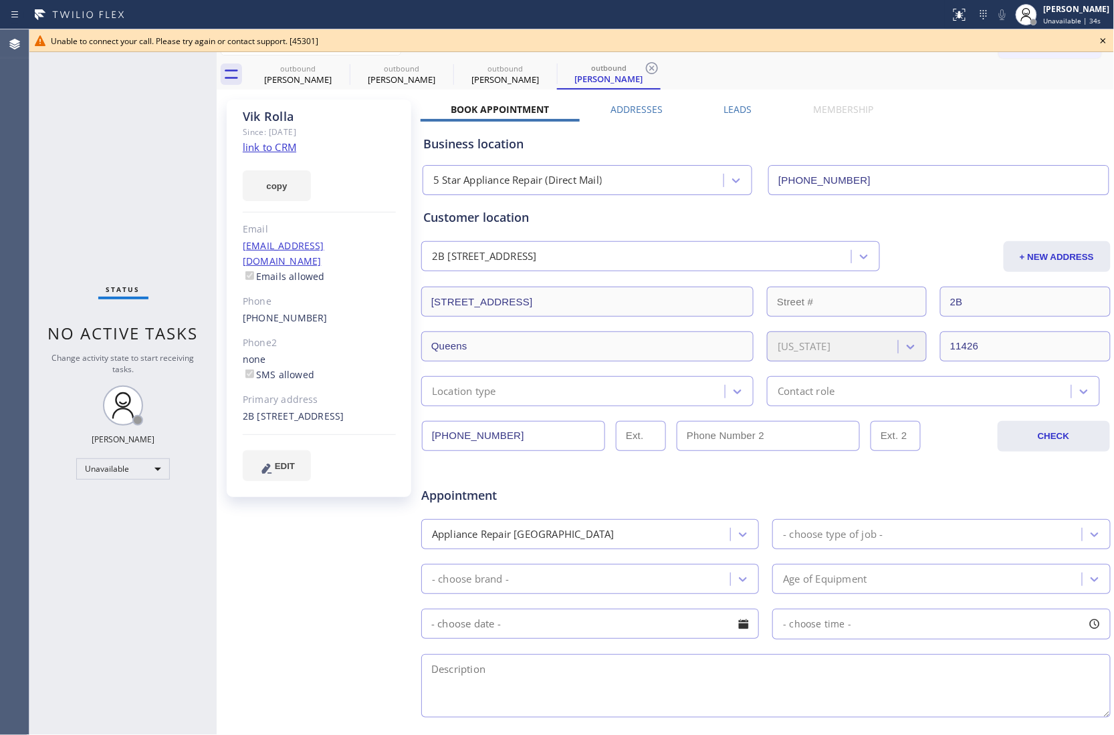
type input "[PHONE_NUMBER]"
click at [0, 0] on icon at bounding box center [0, 0] width 0 height 0
click at [437, 64] on icon at bounding box center [445, 68] width 16 height 16
type input "[PHONE_NUMBER]"
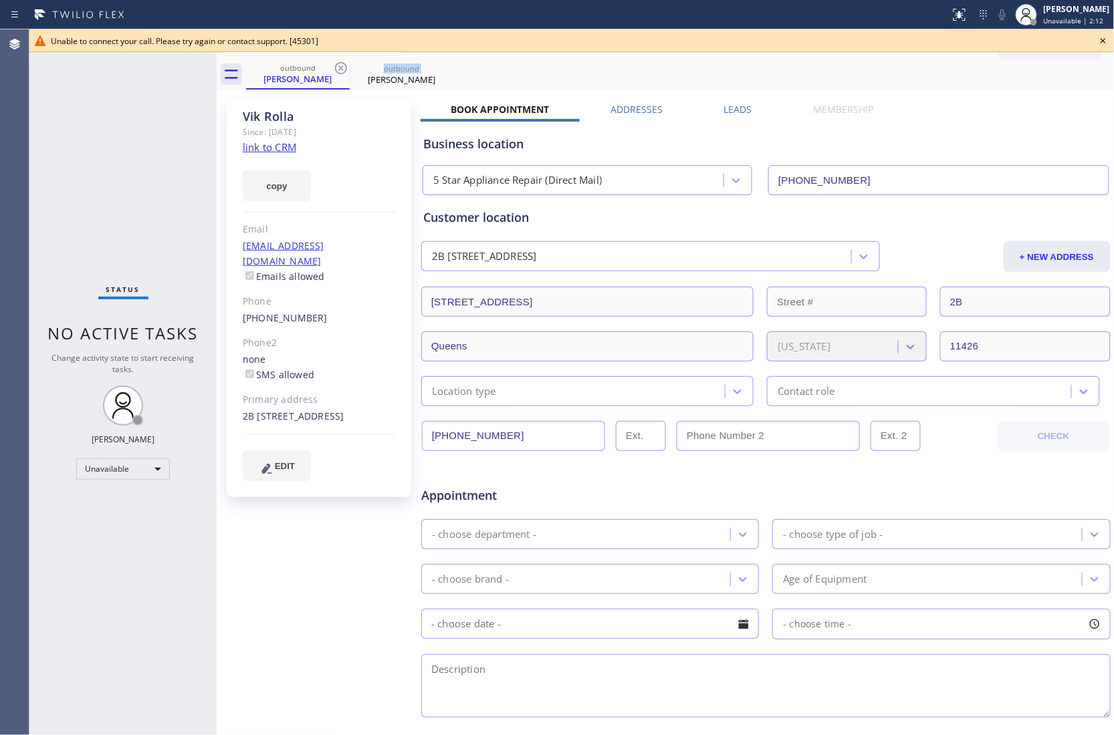
click at [340, 64] on icon at bounding box center [341, 68] width 16 height 16
click at [0, 0] on icon at bounding box center [0, 0] width 0 height 0
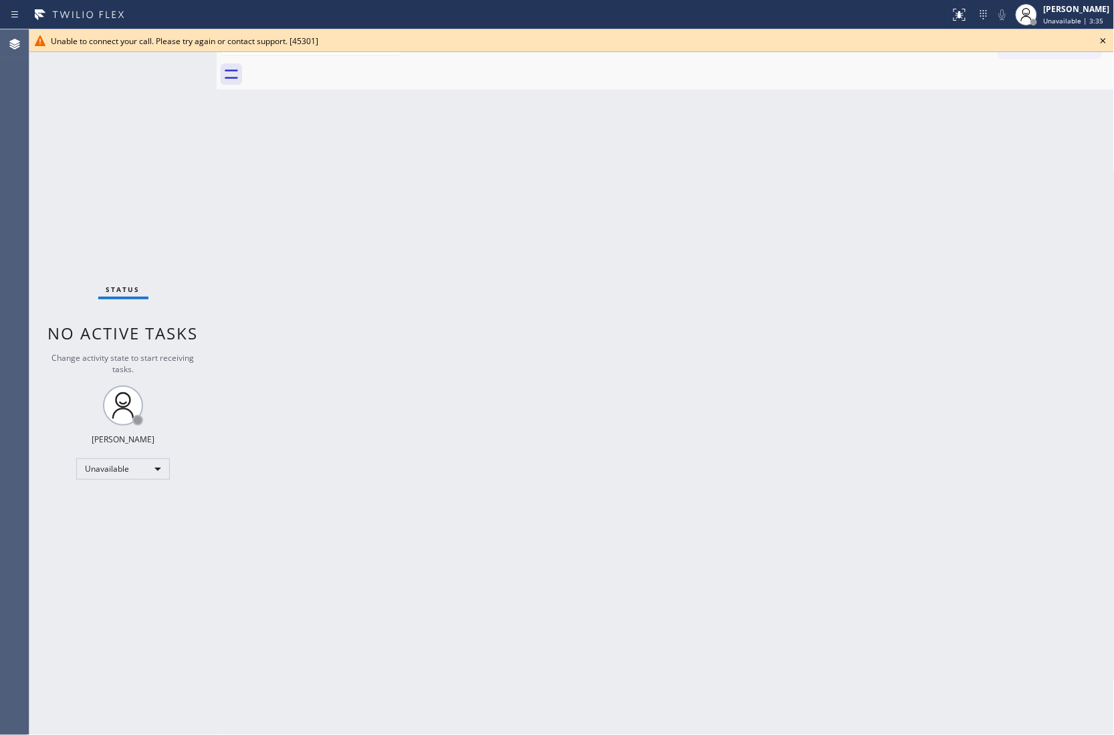
click at [1, 172] on div "Agent Desktop" at bounding box center [14, 382] width 29 height 706
click at [1100, 41] on icon at bounding box center [1103, 41] width 16 height 16
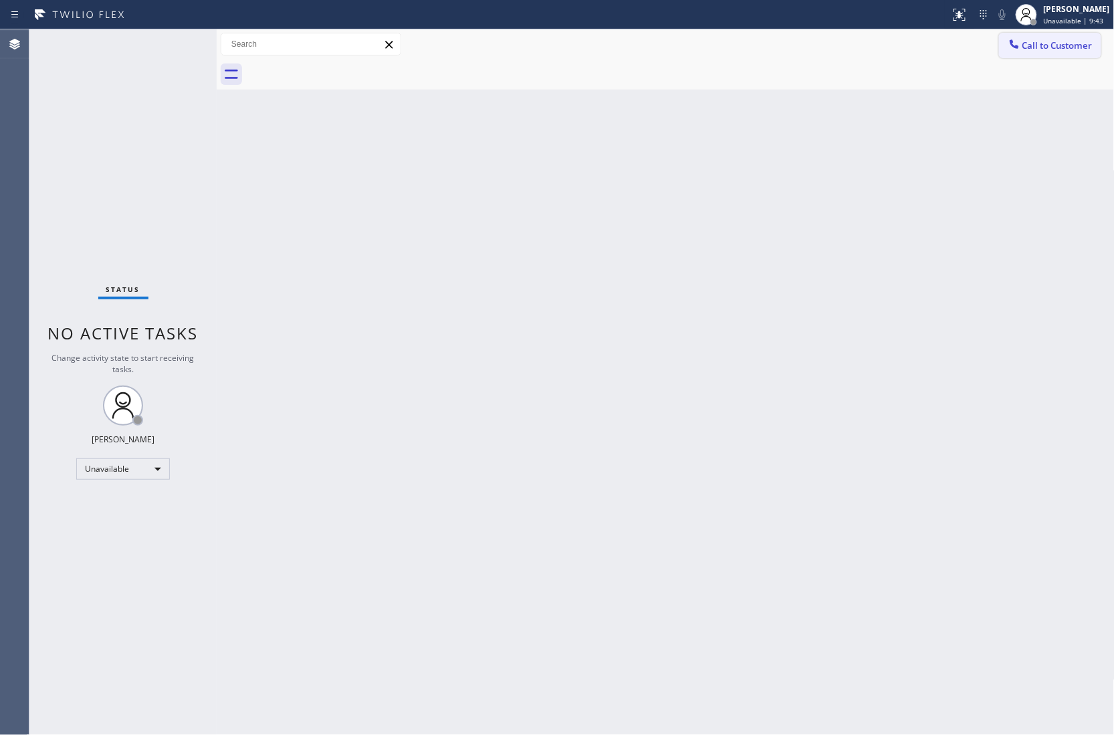
click at [1074, 41] on span "Call to Customer" at bounding box center [1057, 45] width 70 height 12
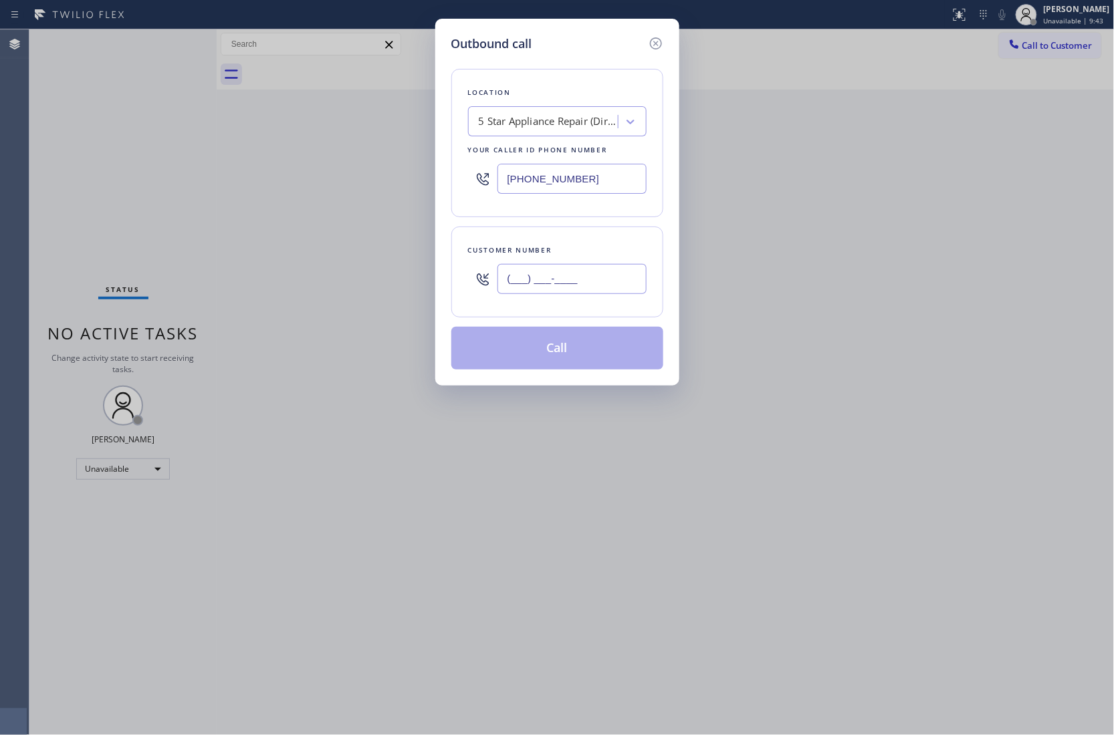
click at [562, 271] on input "(___) ___-____" at bounding box center [571, 279] width 149 height 30
paste input "929) 593-9912"
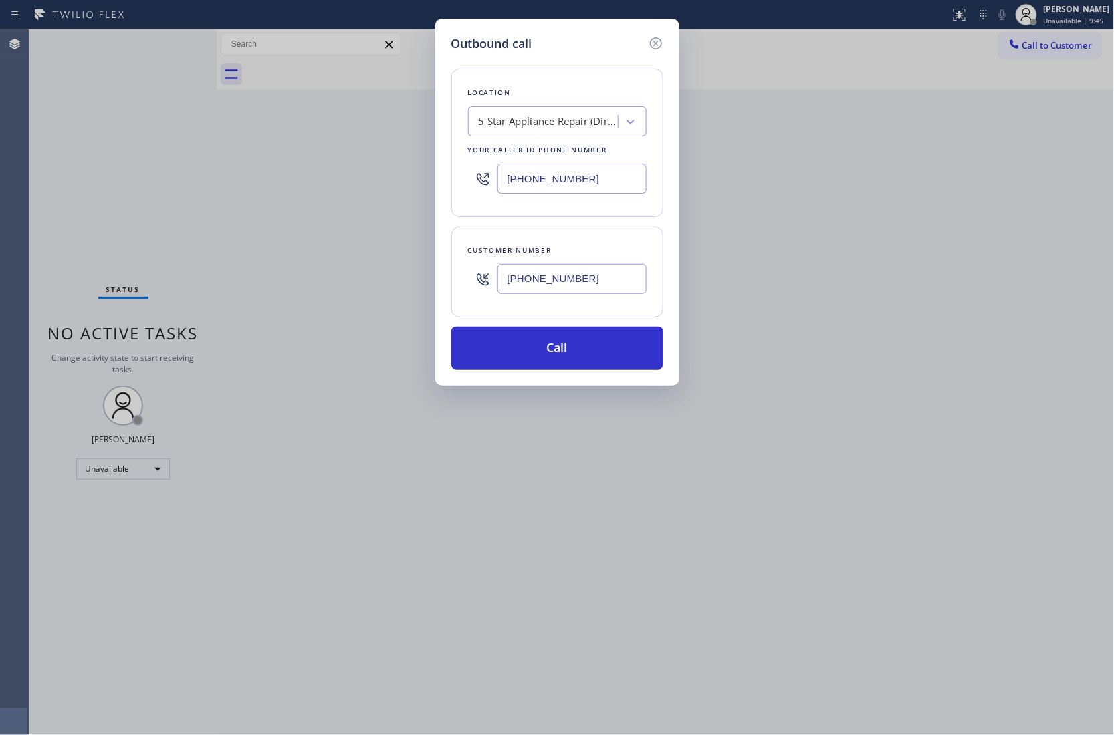
type input "[PHONE_NUMBER]"
click at [586, 183] on input "[PHONE_NUMBER]" at bounding box center [571, 179] width 149 height 30
paste input "917) 935-435_"
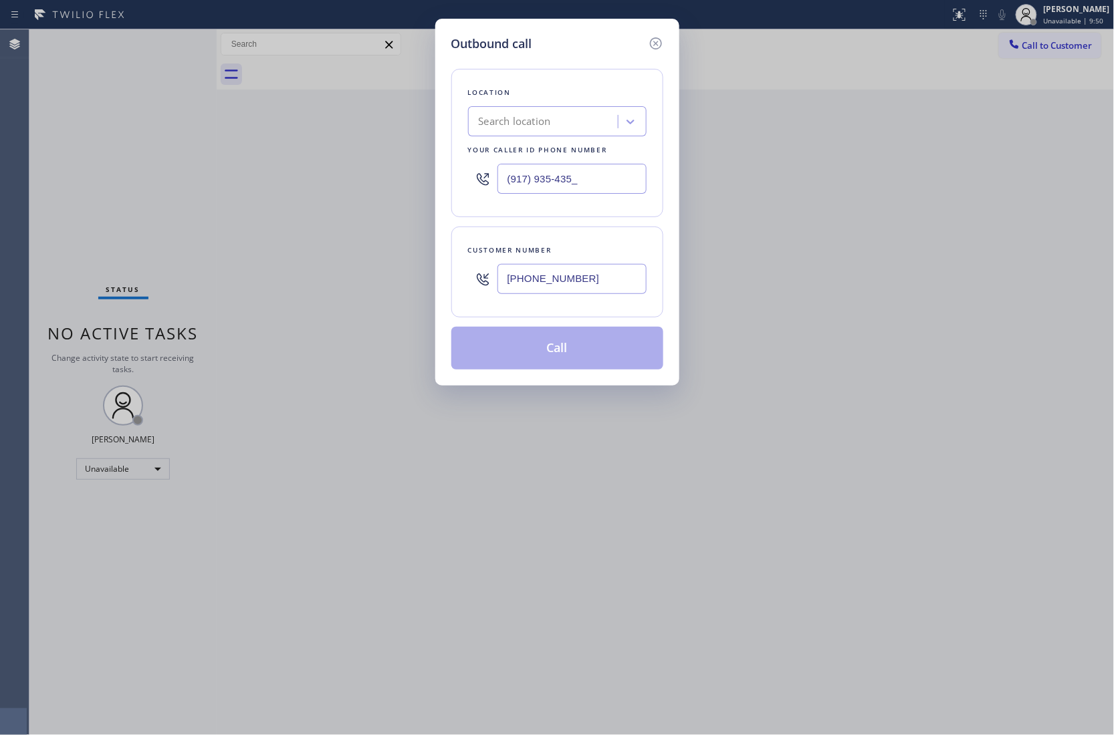
type input "(917) 935-435_"
click at [508, 114] on div "Search location" at bounding box center [515, 121] width 72 height 15
paste input "KitchenAid Appliance Professionals [GEOGRAPHIC_DATA]"
type input "KitchenAid Appliance Professionals [GEOGRAPHIC_DATA]"
click at [552, 155] on div "KitchenAid Appliance Professionals [GEOGRAPHIC_DATA]" at bounding box center [557, 156] width 178 height 37
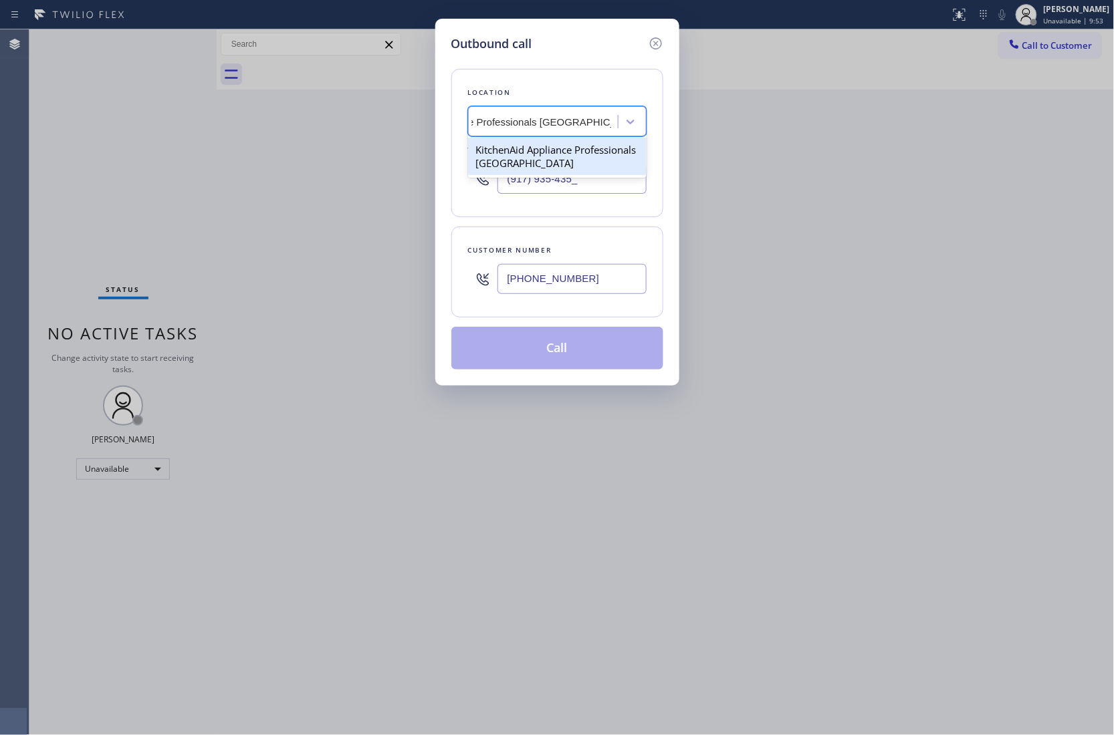
type input "[PHONE_NUMBER]"
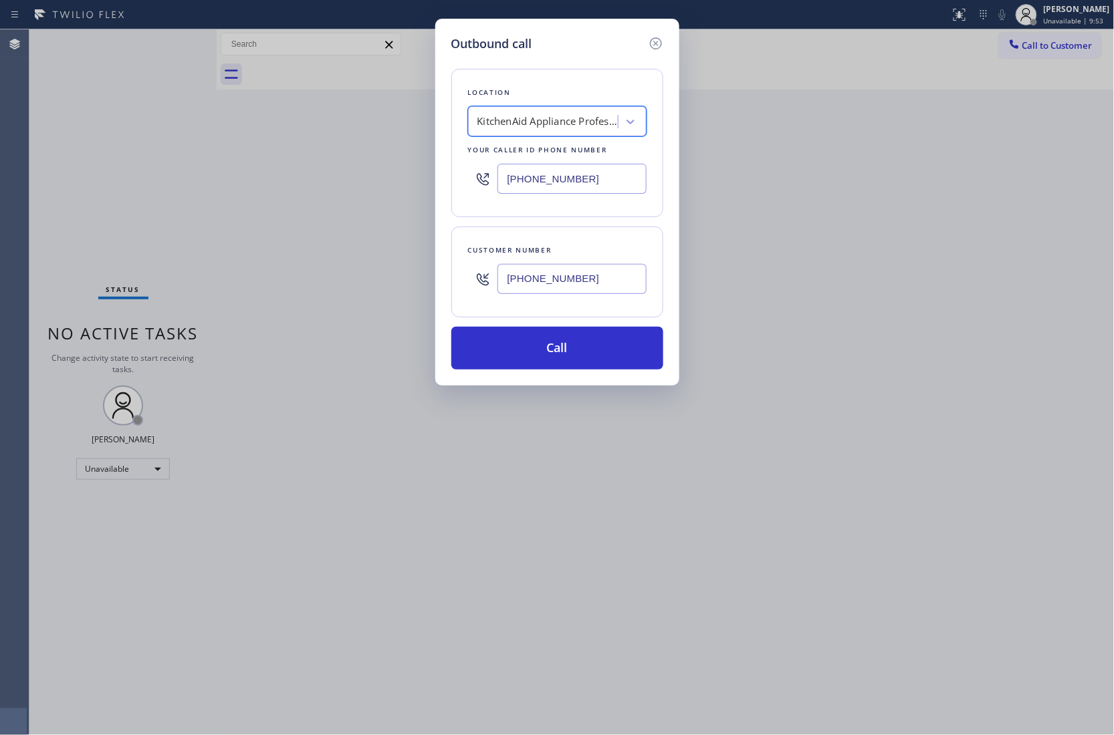
scroll to position [0, 1]
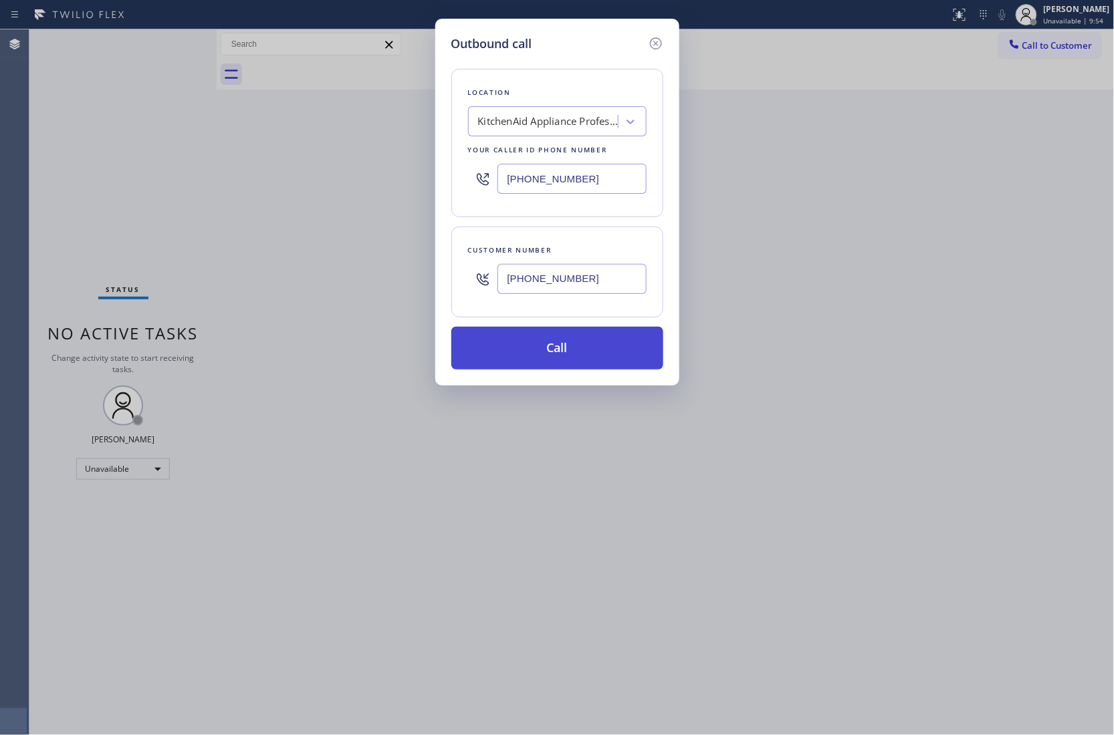
click at [573, 348] on button "Call" at bounding box center [557, 348] width 212 height 43
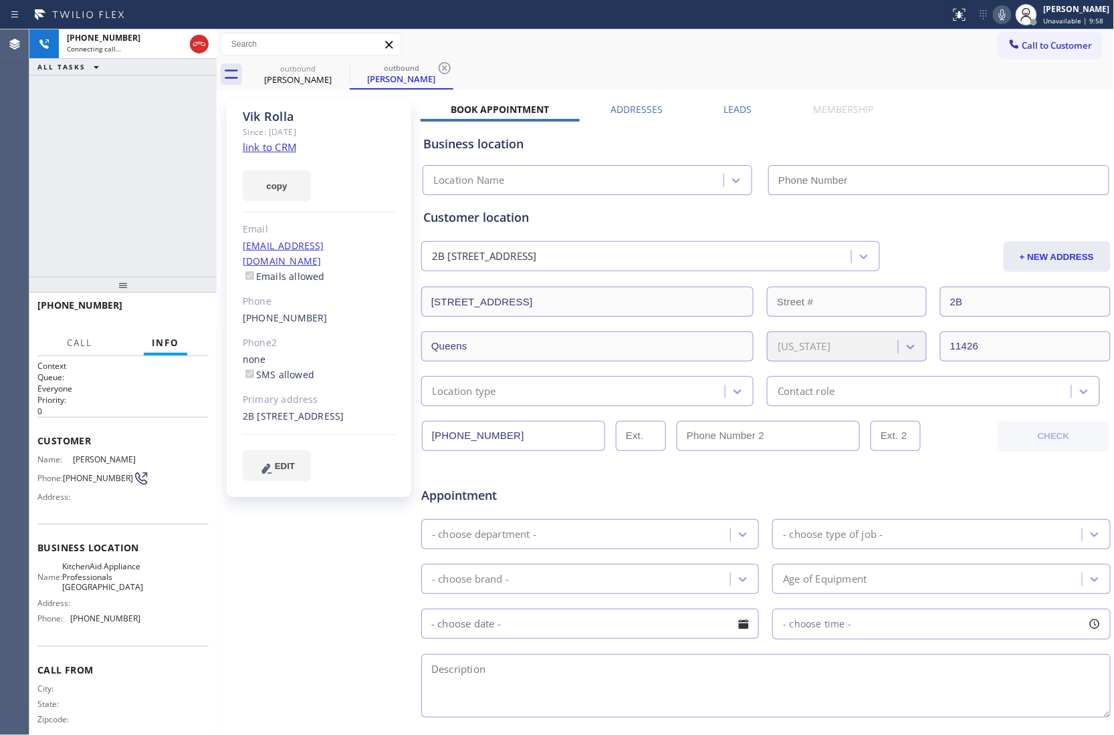
type input "[PHONE_NUMBER]"
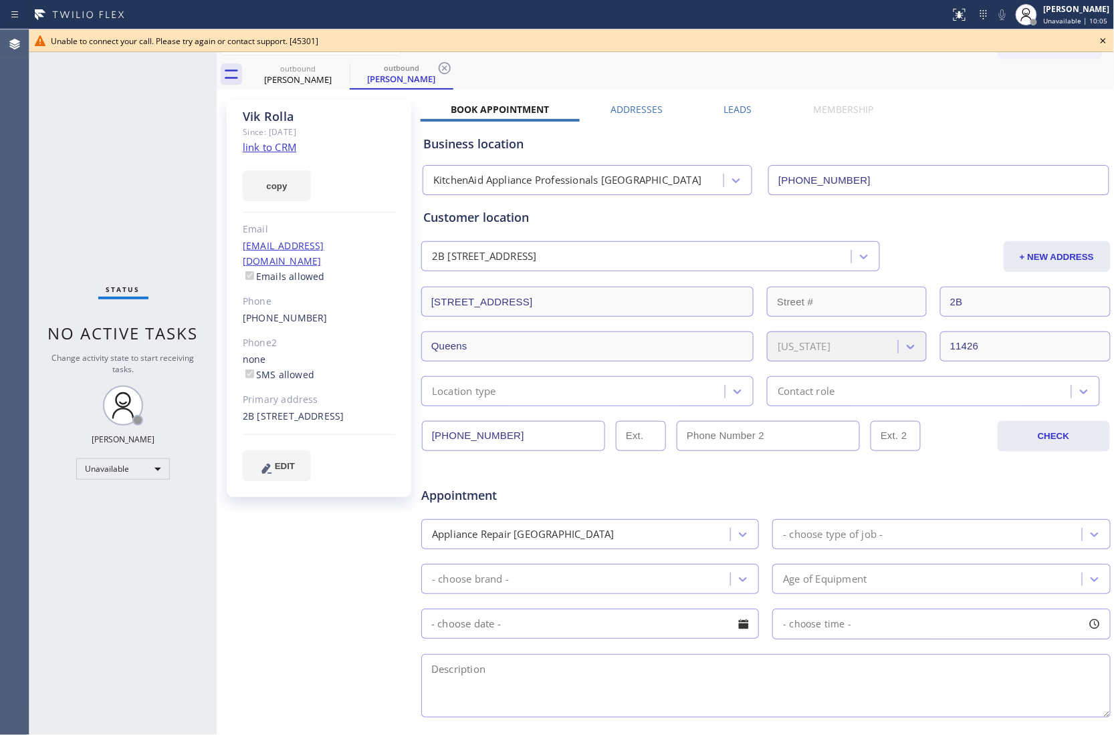
drag, startPoint x: 9, startPoint y: 158, endPoint x: 49, endPoint y: 167, distance: 41.7
click at [9, 158] on div "Agent Desktop" at bounding box center [14, 382] width 29 height 706
click at [1100, 43] on icon at bounding box center [1103, 41] width 16 height 16
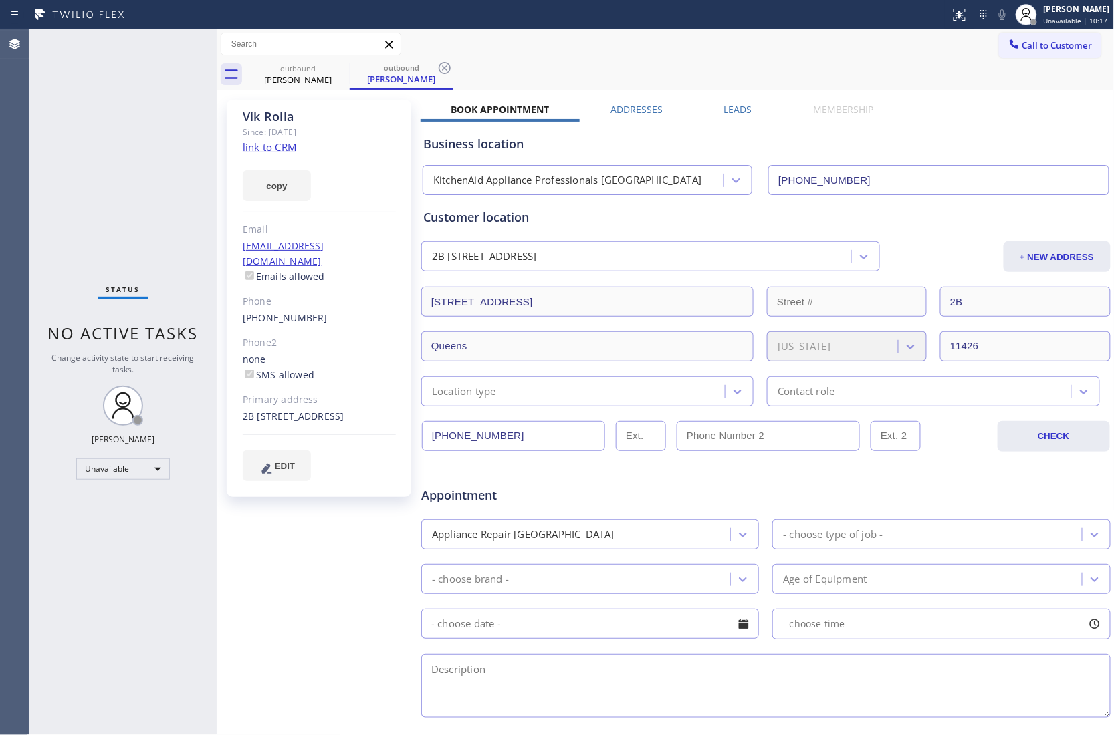
click at [1100, 43] on div "Call to Customer Outbound call Location KitchenAid Appliance Professionals [GEO…" at bounding box center [1057, 44] width 116 height 23
click at [1067, 49] on span "Call to Customer" at bounding box center [1057, 45] width 70 height 12
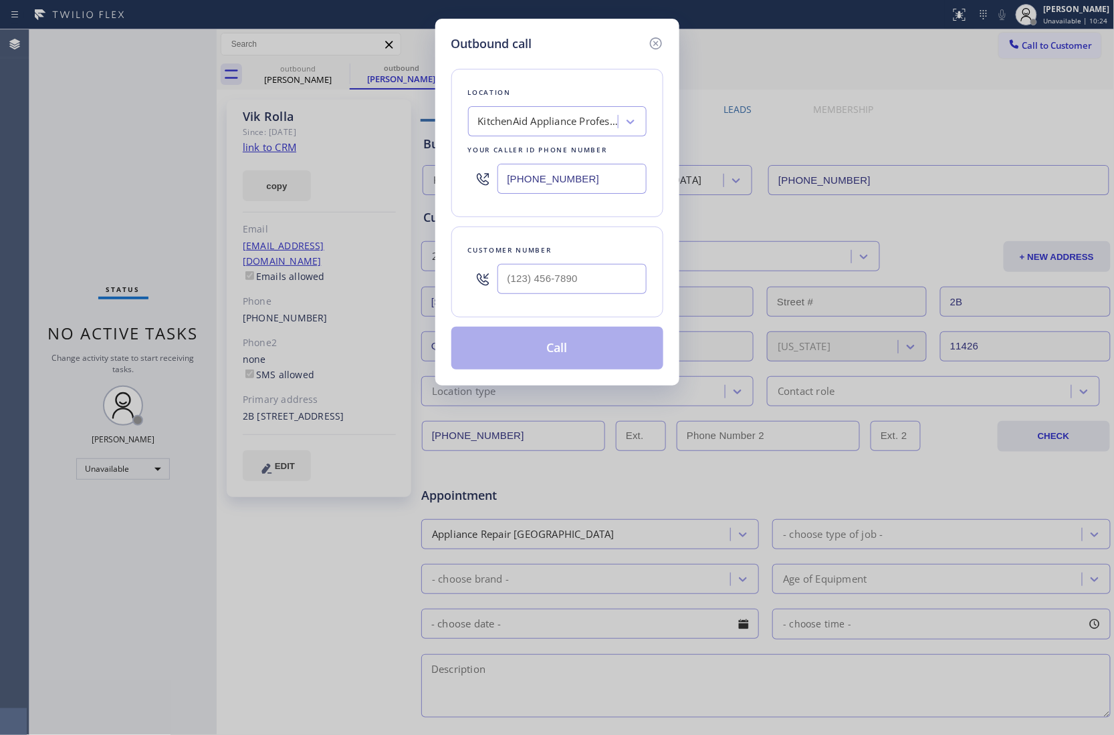
click at [582, 182] on input "[PHONE_NUMBER]" at bounding box center [571, 179] width 149 height 30
drag, startPoint x: 33, startPoint y: 290, endPoint x: 116, endPoint y: 301, distance: 83.6
click at [33, 290] on div "Outbound call Location KitchenAid Appliance Professionals [GEOGRAPHIC_DATA] You…" at bounding box center [557, 367] width 1114 height 735
click at [699, 699] on div "Outbound call Location KitchenAid Appliance Professionals [GEOGRAPHIC_DATA] You…" at bounding box center [557, 367] width 1114 height 735
click at [24, 303] on div "Outbound call Location KitchenAid Appliance Professionals [GEOGRAPHIC_DATA] You…" at bounding box center [557, 367] width 1114 height 735
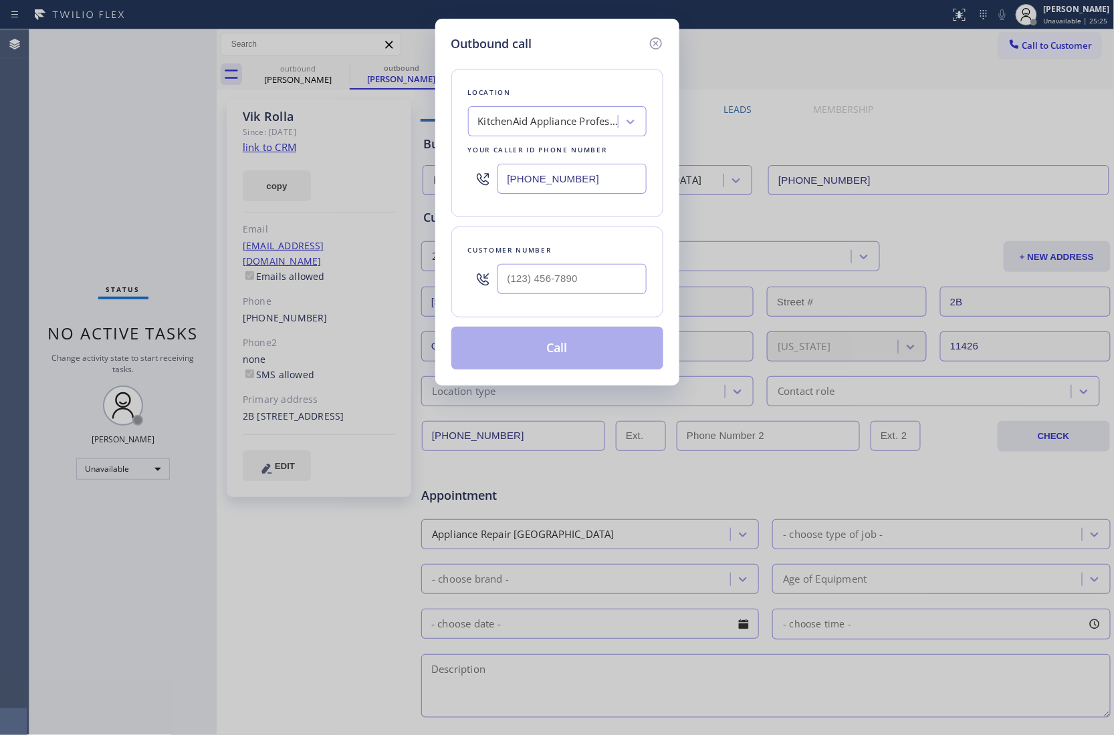
click at [584, 180] on input "[PHONE_NUMBER]" at bounding box center [571, 179] width 149 height 30
paste input "714) 613-0495"
type input "[PHONE_NUMBER]"
type input "(___) ___-____"
click at [545, 282] on input "(___) ___-____" at bounding box center [571, 279] width 149 height 30
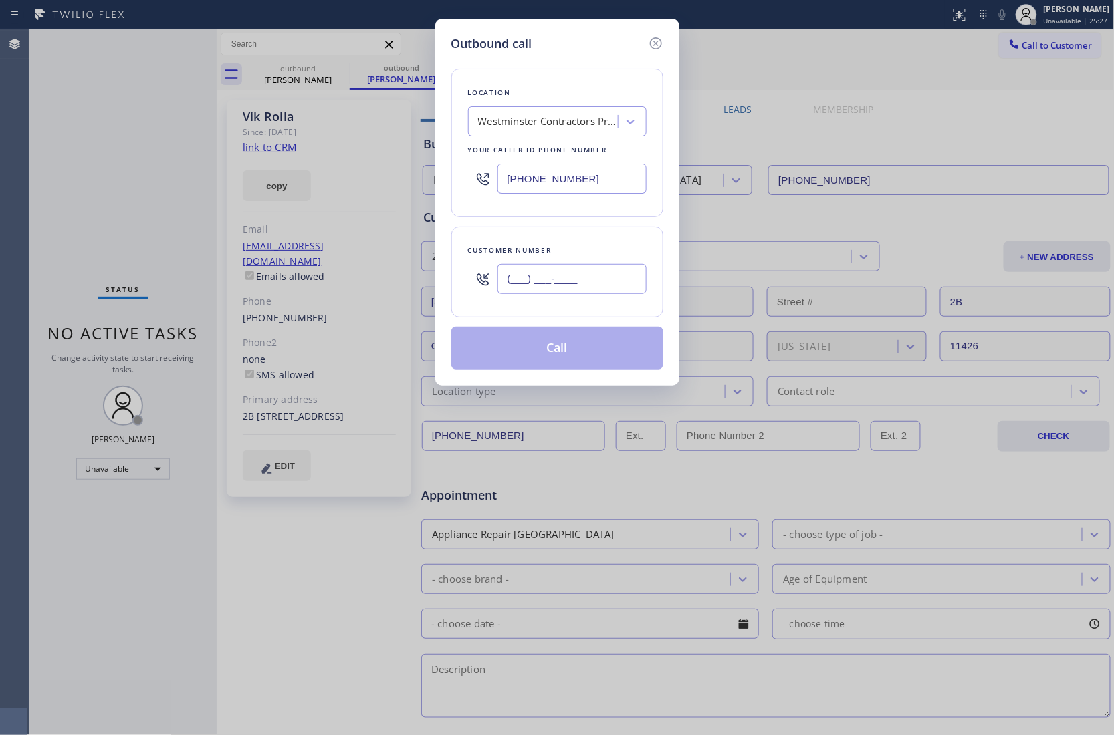
paste input "714) 318-3625"
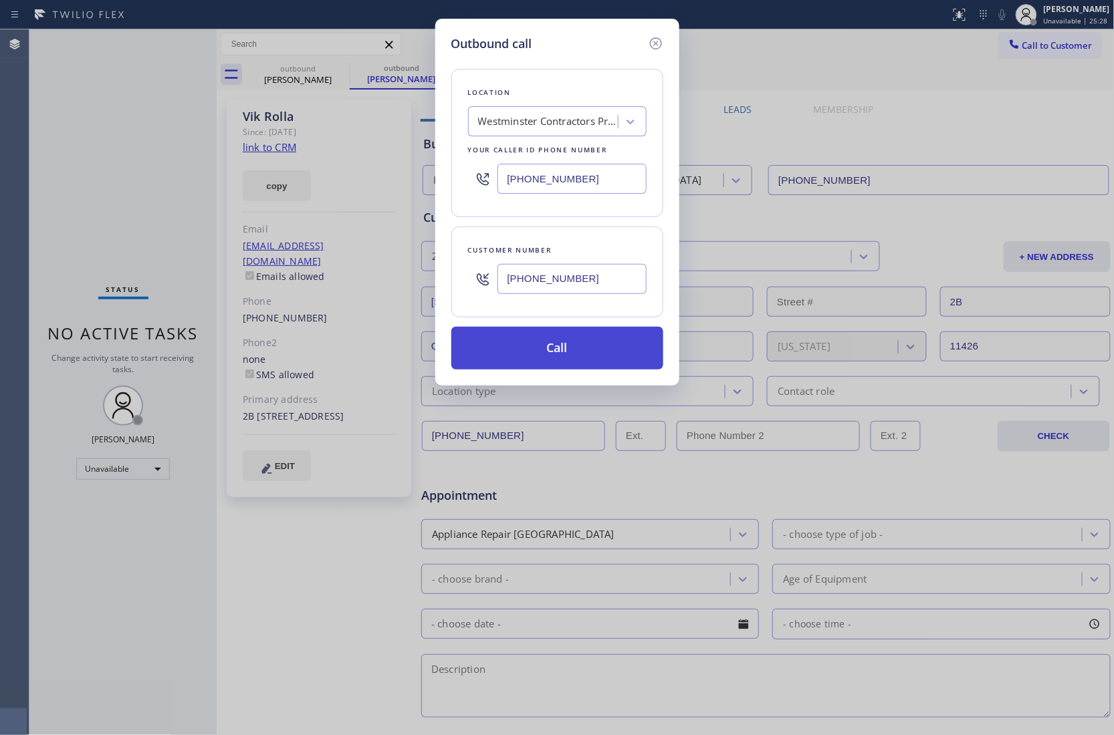
type input "[PHONE_NUMBER]"
click at [555, 352] on button "Call" at bounding box center [557, 348] width 212 height 43
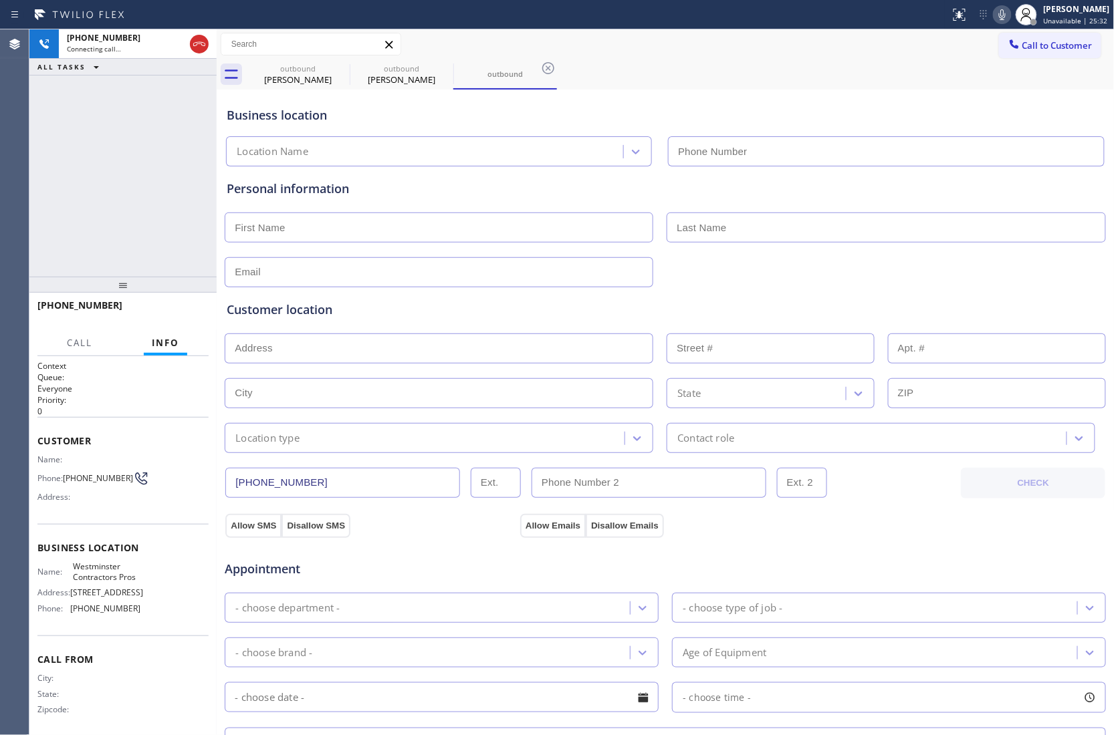
type input "[PHONE_NUMBER]"
drag, startPoint x: 49, startPoint y: 142, endPoint x: 324, endPoint y: 147, distance: 274.1
click at [57, 142] on div "[PHONE_NUMBER] Connecting call… ALL TASKS ALL TASKS ACTIVE TASKS TASKS IN WRAP …" at bounding box center [122, 152] width 187 height 247
click at [29, 160] on div "[PHONE_NUMBER] Live | 01:00 ALL TASKS ALL TASKS ACTIVE TASKS TASKS IN WRAP UP" at bounding box center [122, 152] width 187 height 247
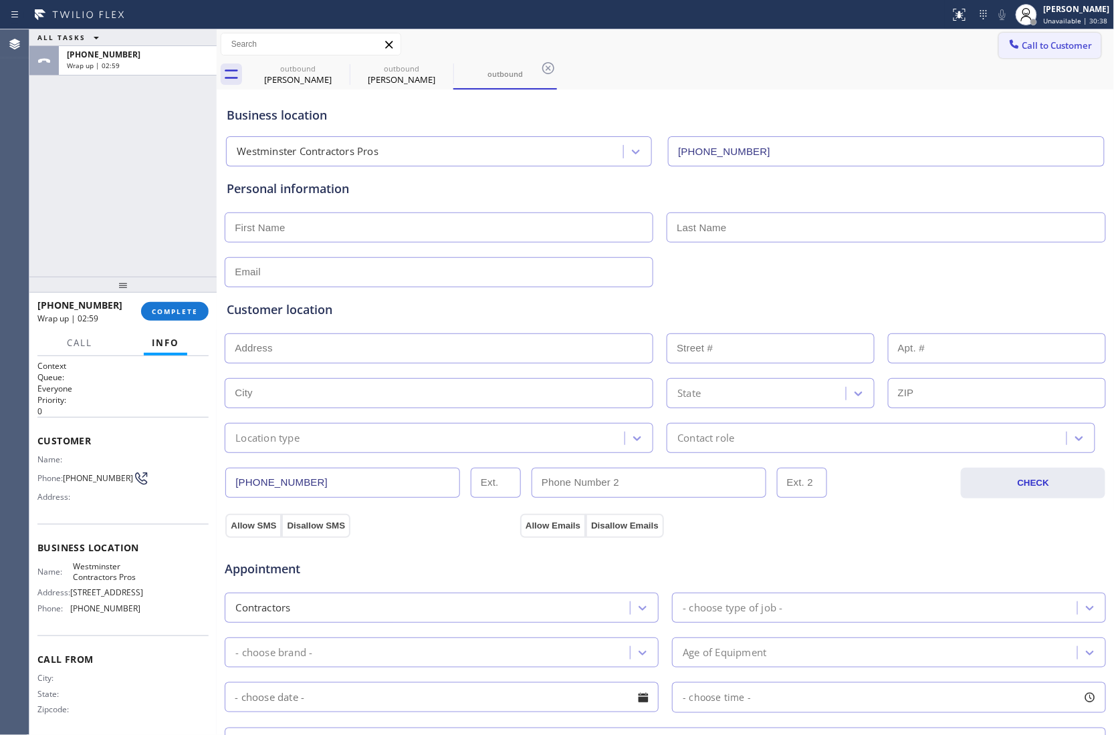
click at [1025, 41] on span "Call to Customer" at bounding box center [1057, 45] width 70 height 12
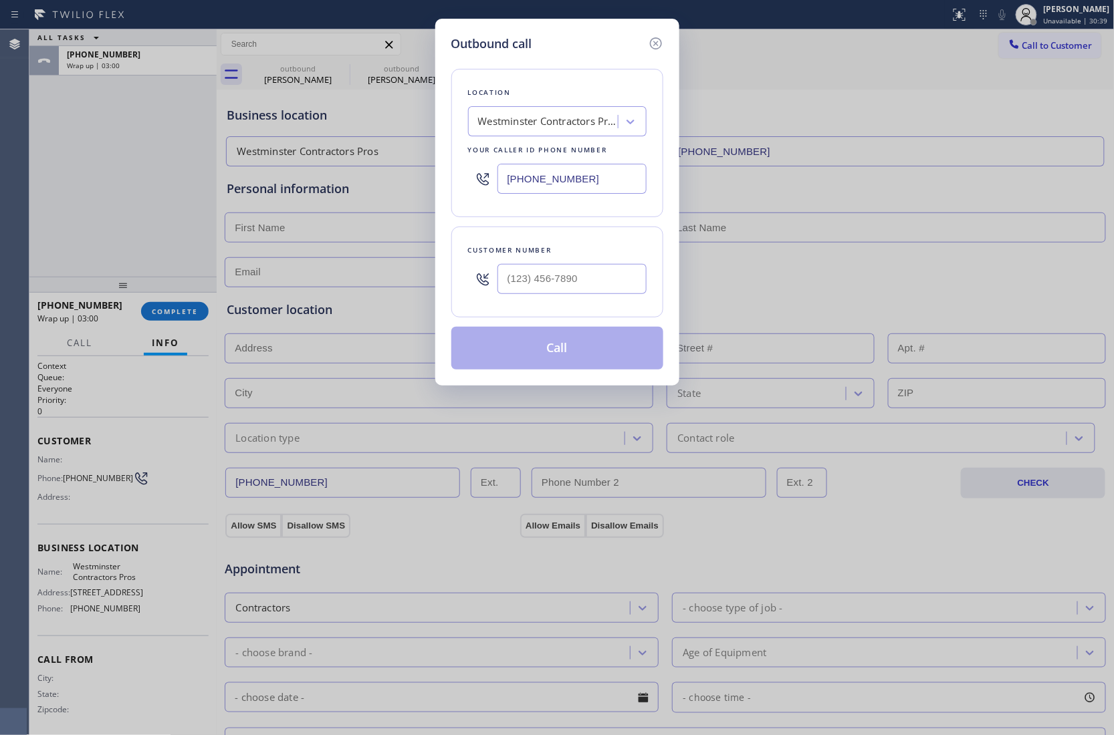
click at [560, 180] on input "[PHONE_NUMBER]" at bounding box center [571, 179] width 149 height 30
paste input "669) 239-2343"
type input "[PHONE_NUMBER]"
click at [590, 287] on input "text" at bounding box center [571, 279] width 149 height 30
paste input "669) 274-5359"
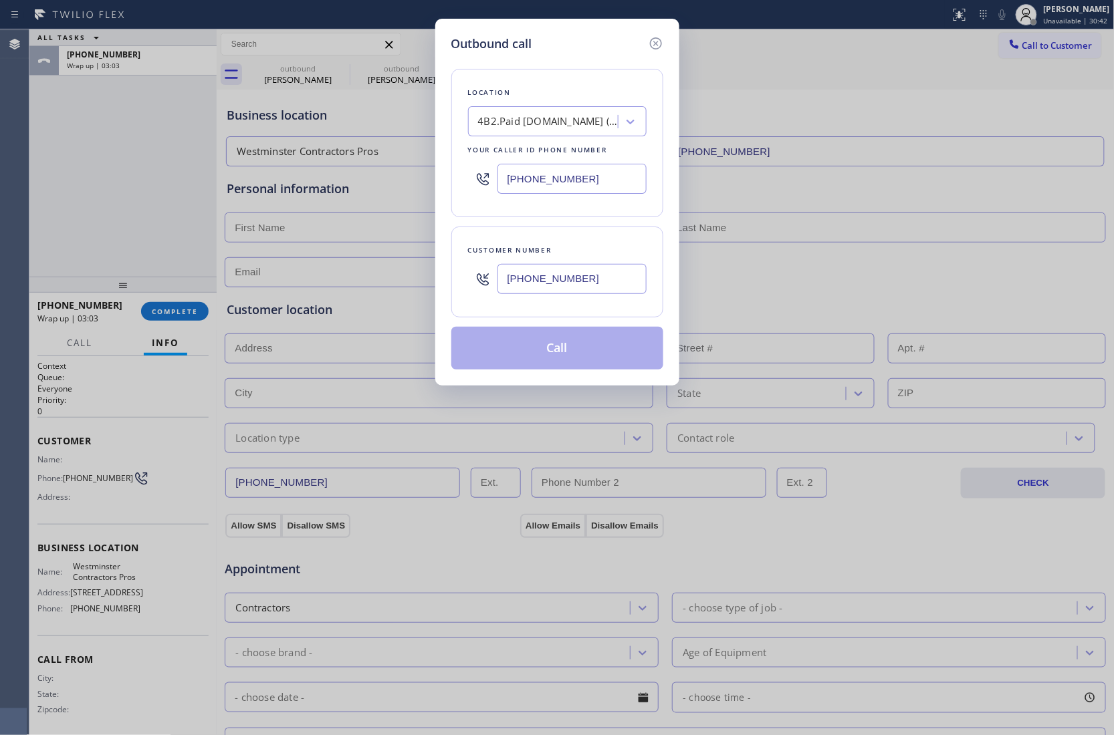
type input "[PHONE_NUMBER]"
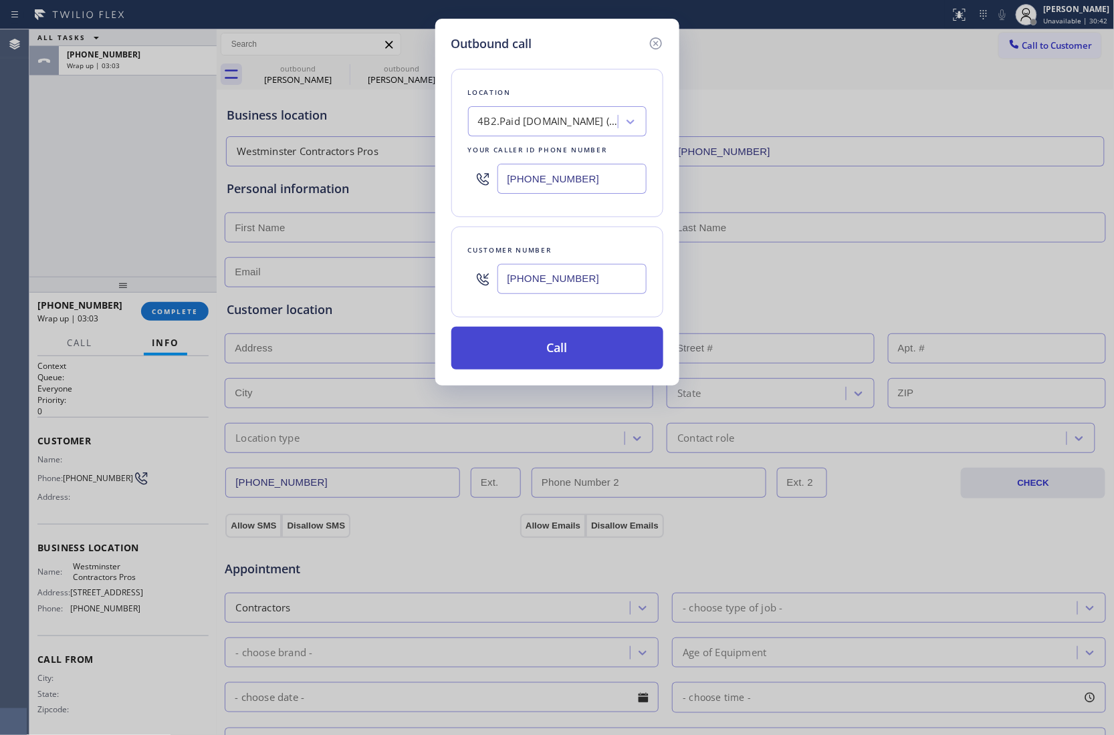
click at [557, 356] on button "Call" at bounding box center [557, 348] width 212 height 43
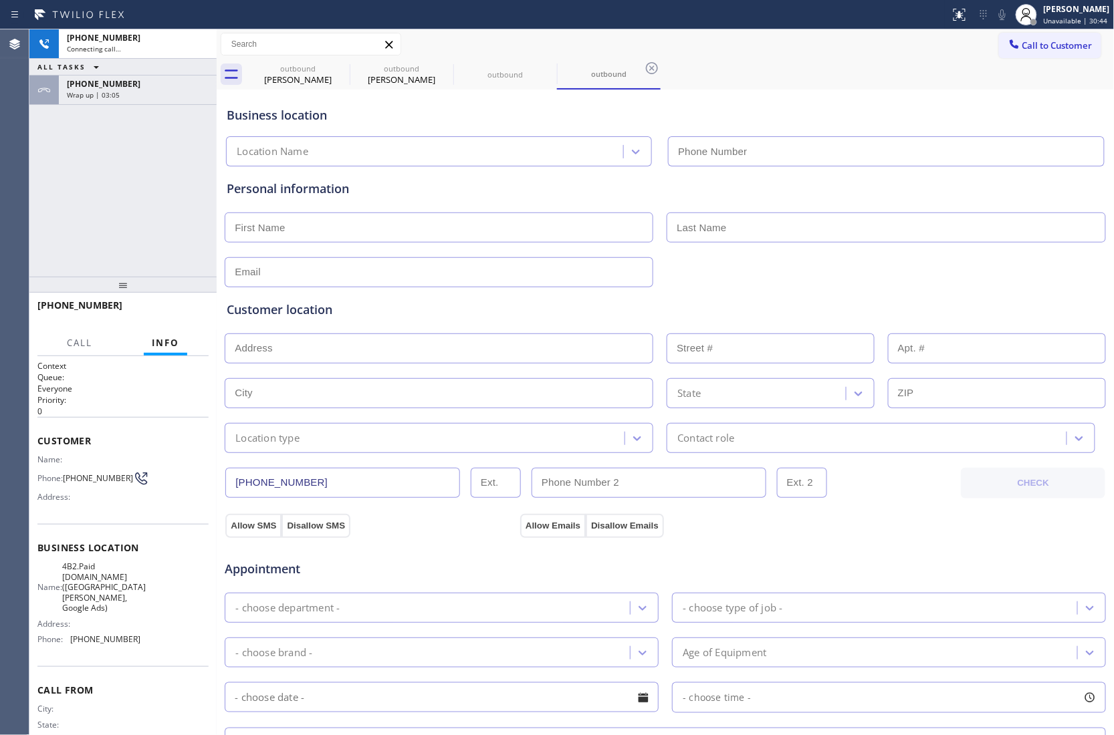
type input "[PHONE_NUMBER]"
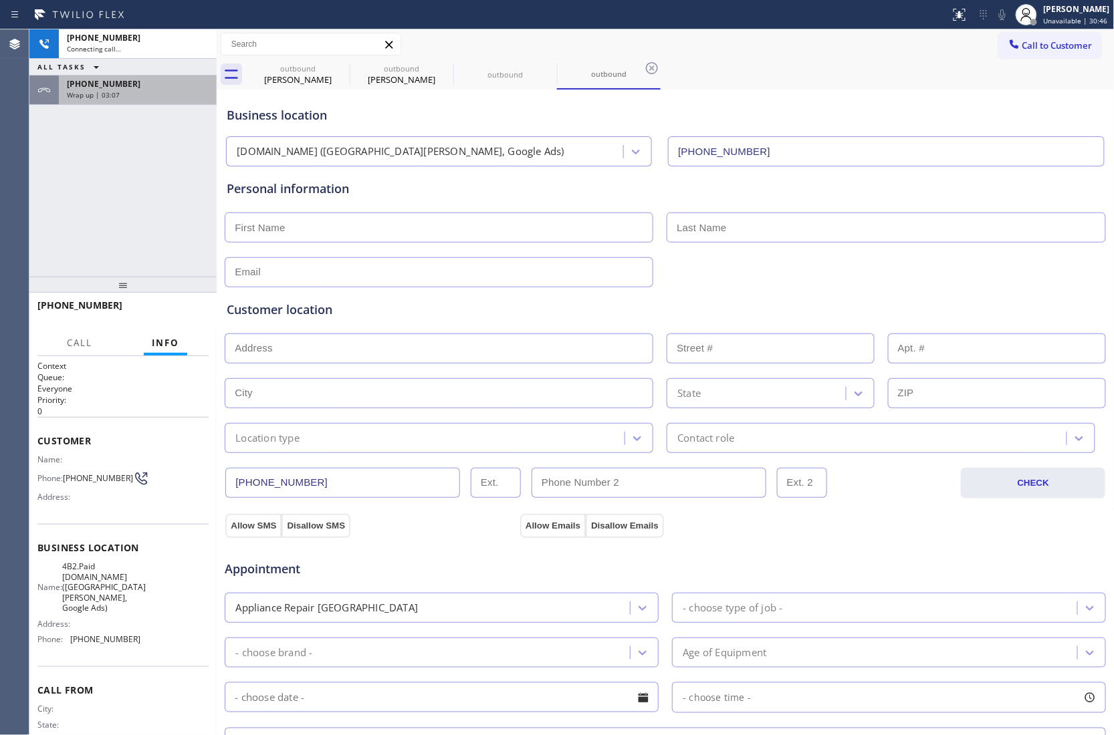
click at [159, 95] on div "Wrap up | 03:07" at bounding box center [138, 94] width 142 height 9
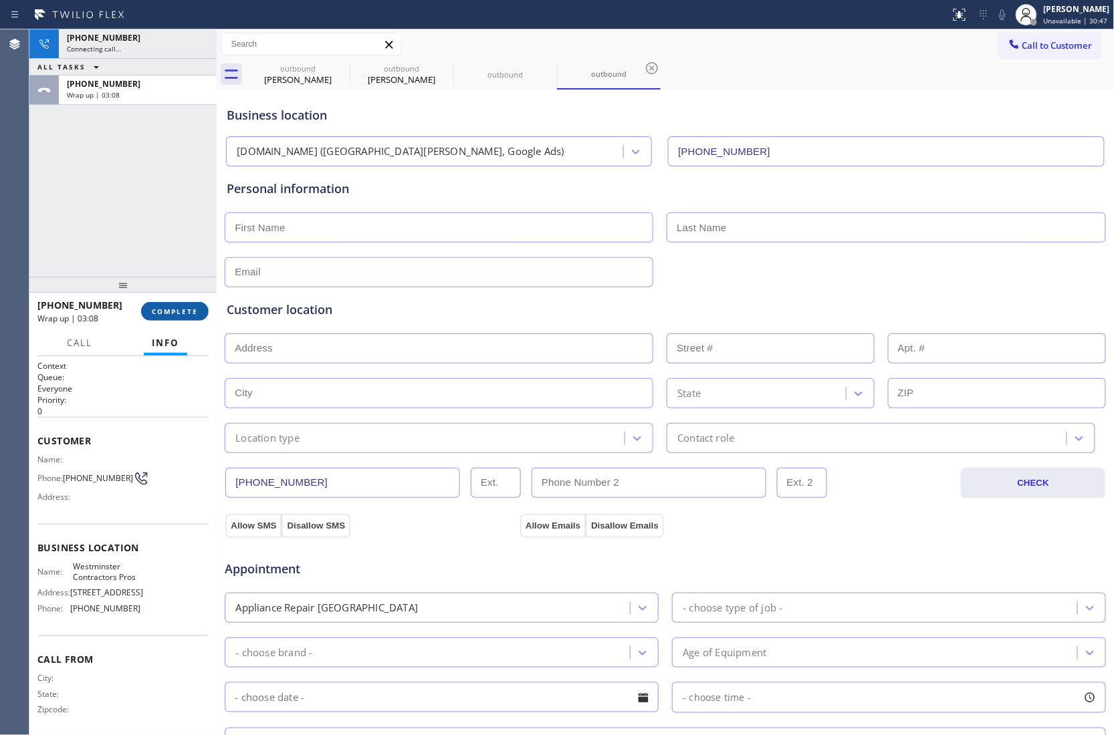
click at [186, 302] on button "COMPLETE" at bounding box center [175, 311] width 68 height 19
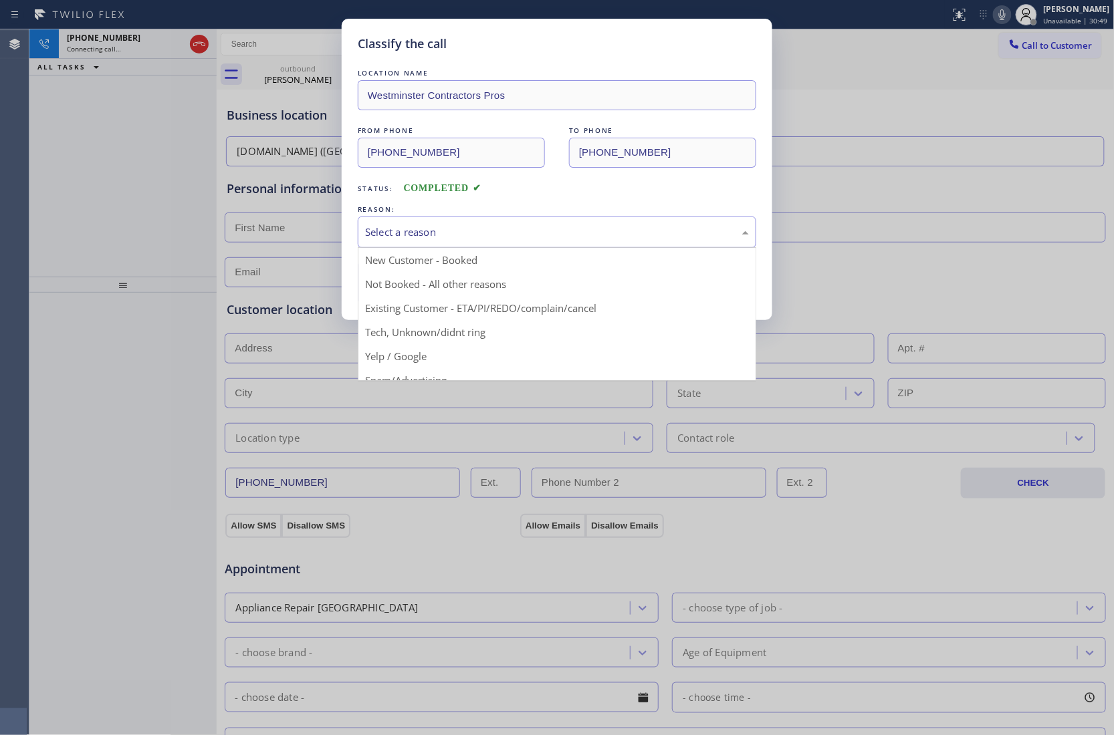
drag, startPoint x: 458, startPoint y: 220, endPoint x: 455, endPoint y: 239, distance: 18.9
click at [458, 223] on div "Select a reason" at bounding box center [557, 232] width 398 height 31
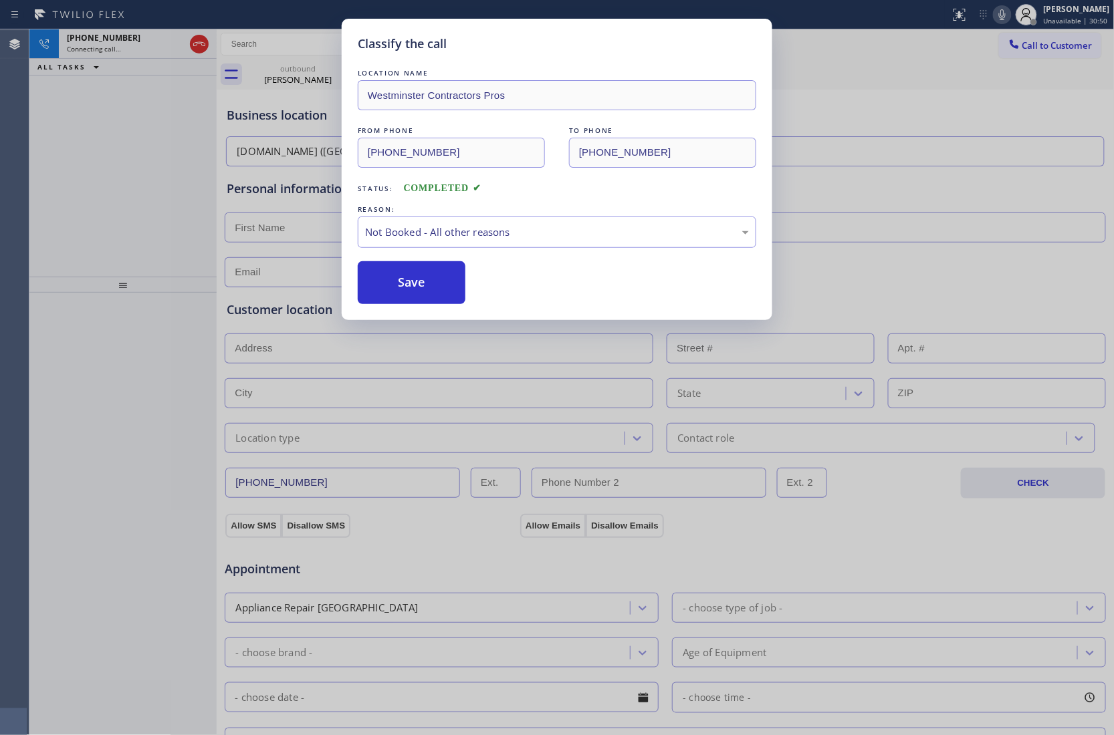
click at [435, 287] on button "Save" at bounding box center [412, 282] width 108 height 43
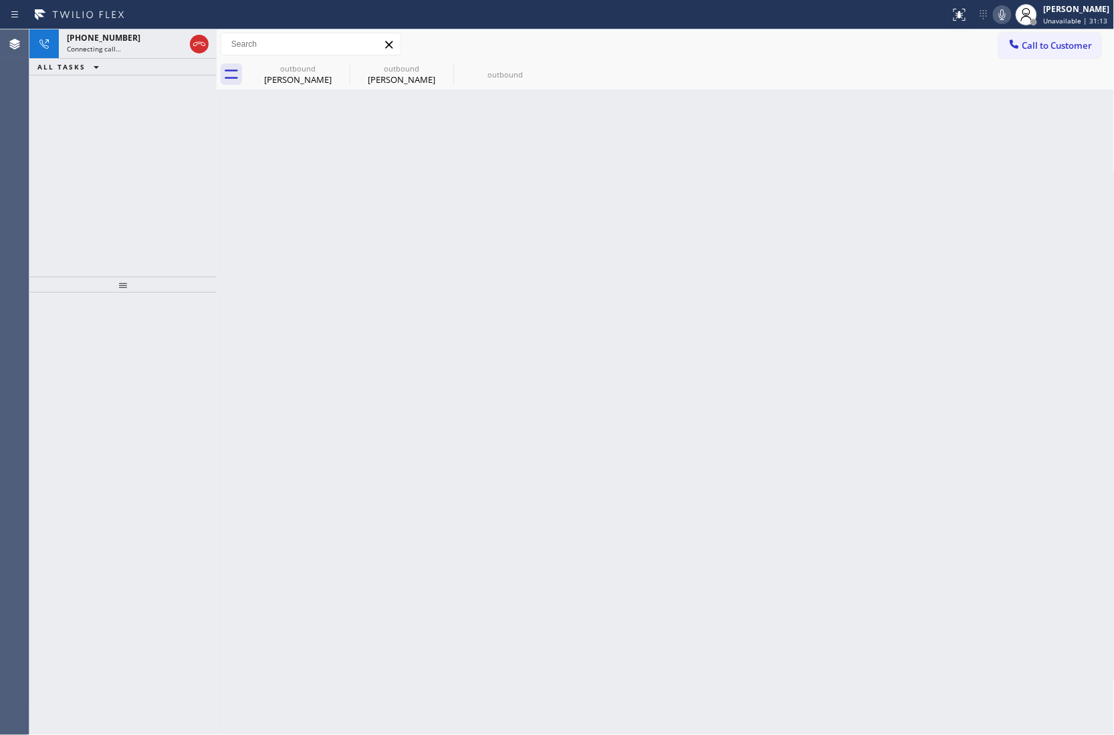
click at [37, 187] on div "[PHONE_NUMBER] Connecting call… ALL TASKS ALL TASKS ACTIVE TASKS TASKS IN WRAP …" at bounding box center [122, 152] width 187 height 247
click at [100, 51] on span "Connecting call…" at bounding box center [94, 48] width 54 height 9
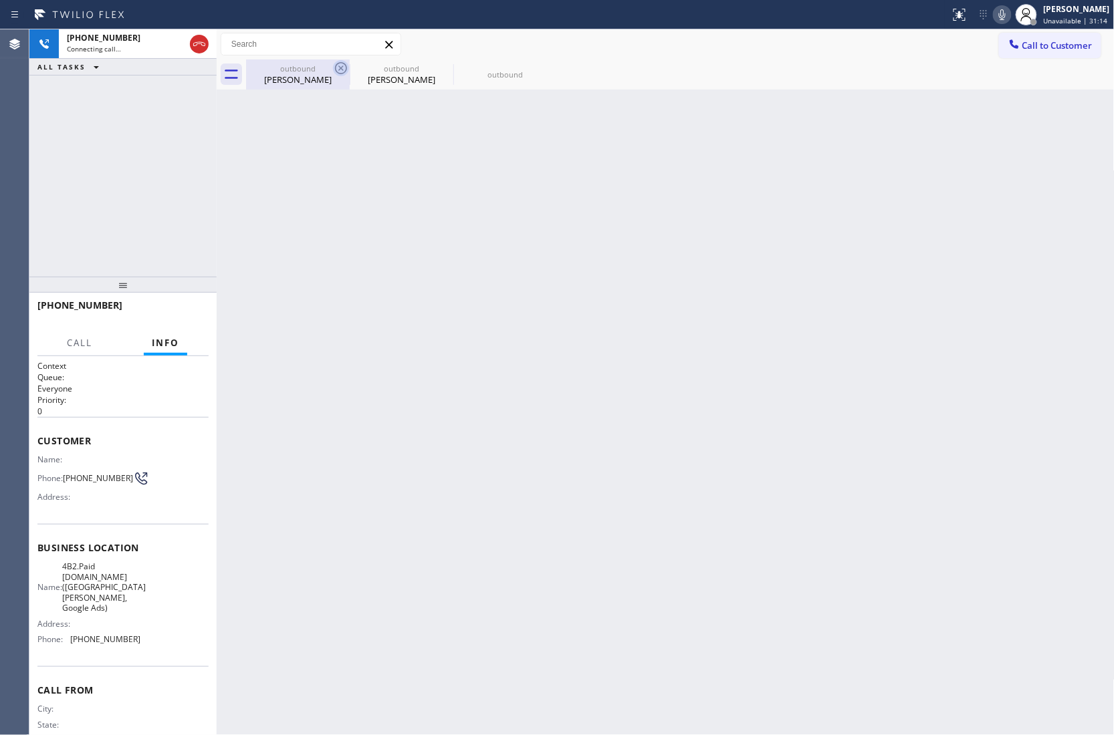
click at [337, 68] on icon at bounding box center [341, 68] width 16 height 16
type input "[PHONE_NUMBER]"
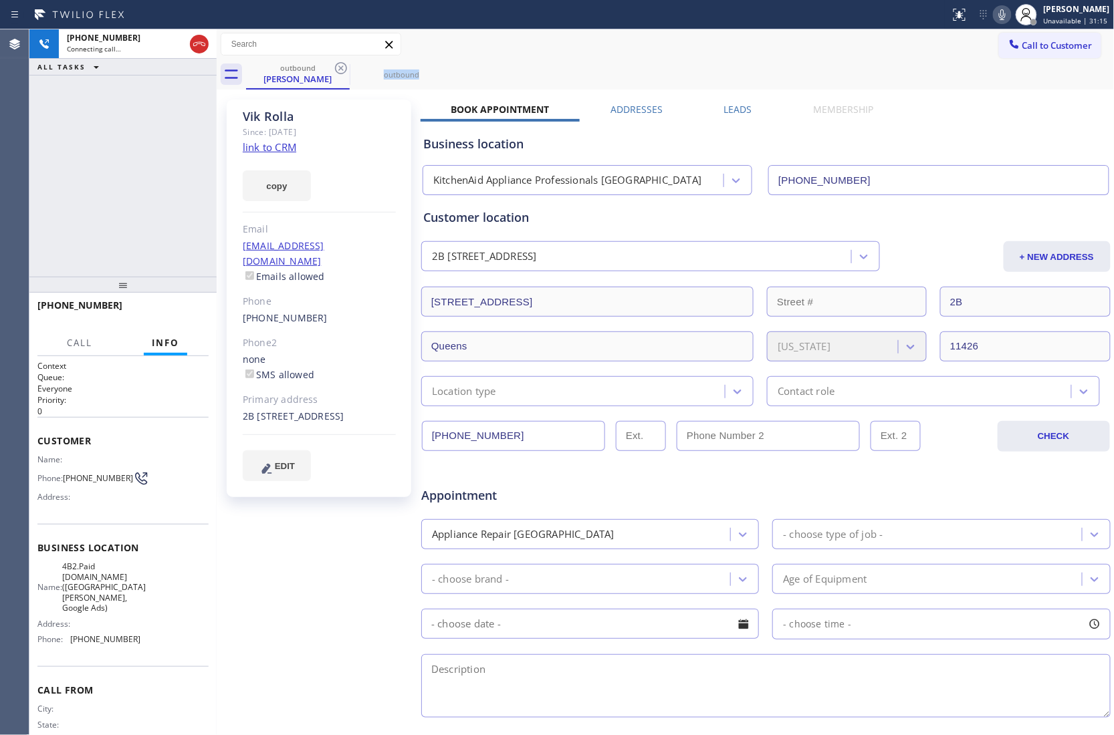
click at [337, 68] on icon at bounding box center [341, 68] width 16 height 16
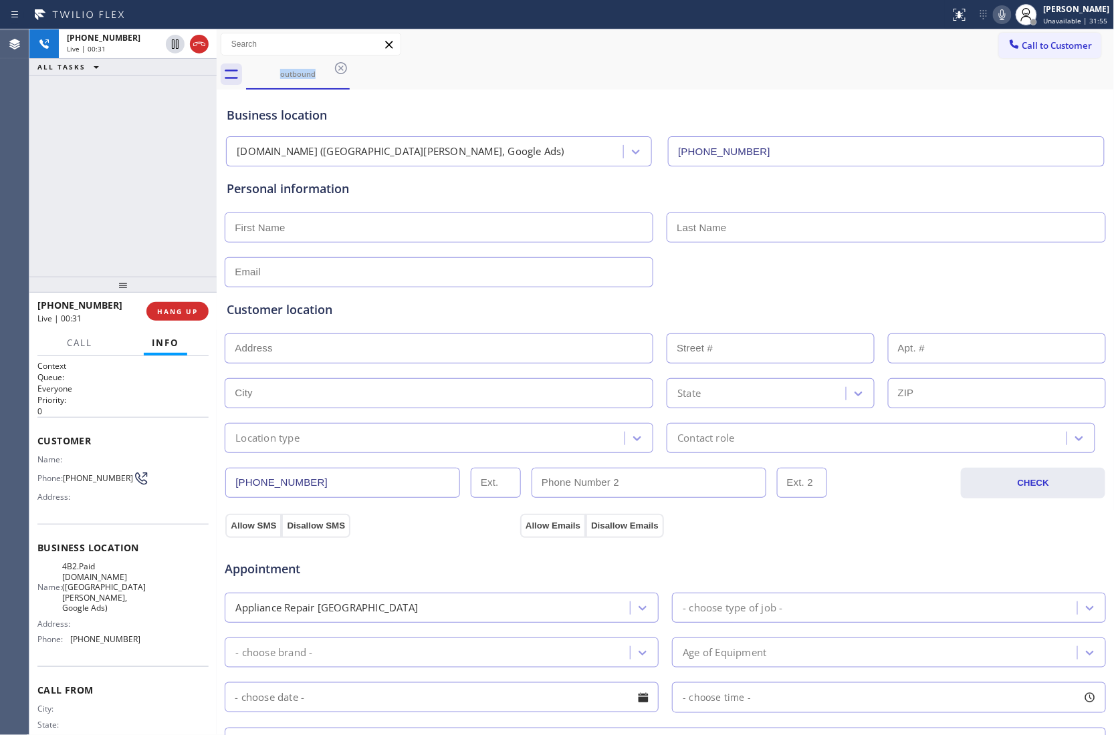
click at [40, 163] on div "[PHONE_NUMBER] Live | 00:31 ALL TASKS ALL TASKS ACTIVE TASKS TASKS IN WRAP UP" at bounding box center [122, 152] width 187 height 247
click at [163, 303] on button "COMPLETE" at bounding box center [175, 311] width 68 height 19
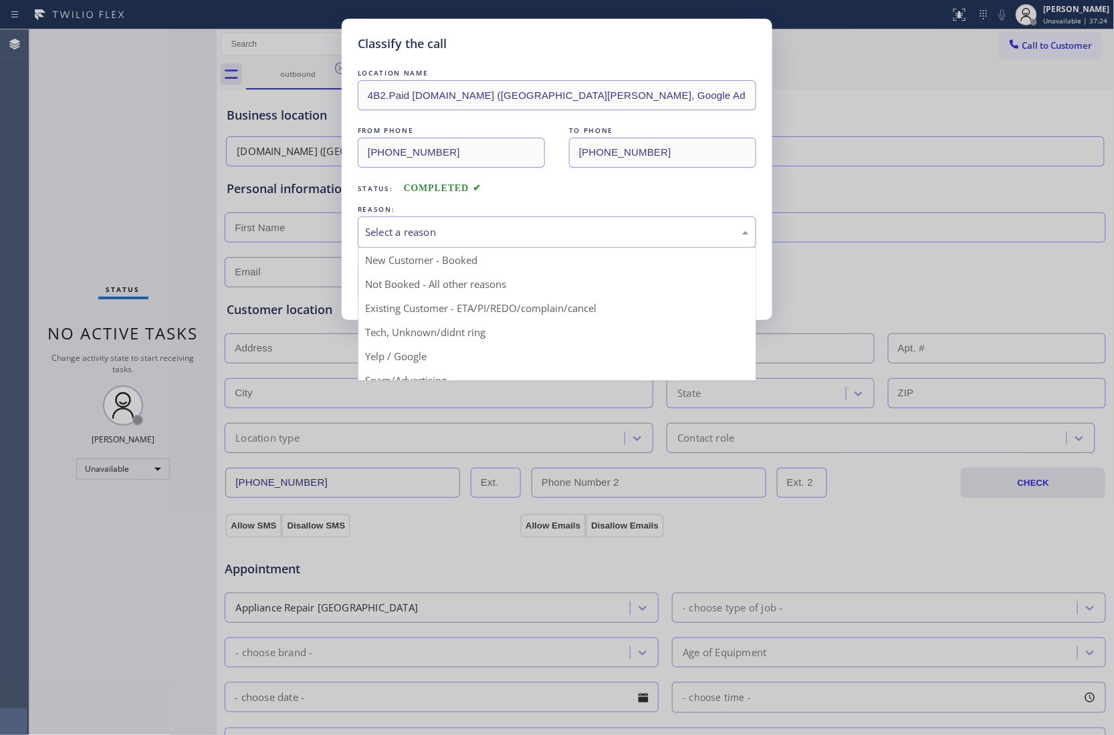
click at [479, 228] on div "Select a reason" at bounding box center [557, 232] width 384 height 15
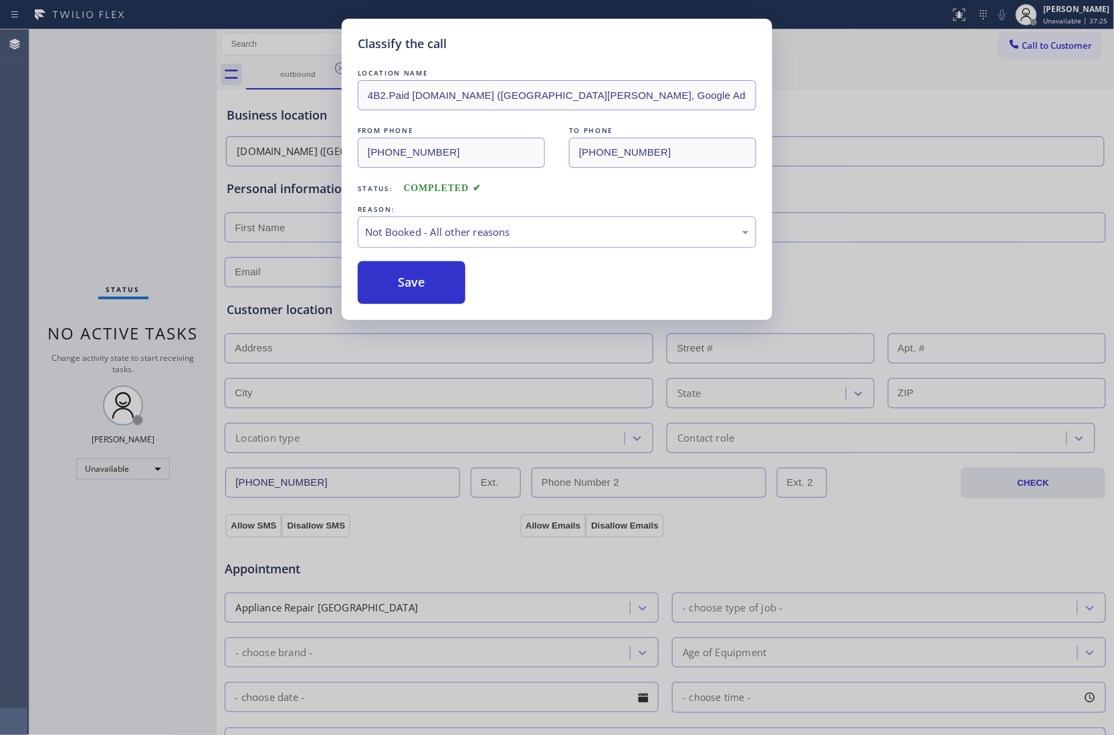
click at [402, 283] on button "Save" at bounding box center [412, 282] width 108 height 43
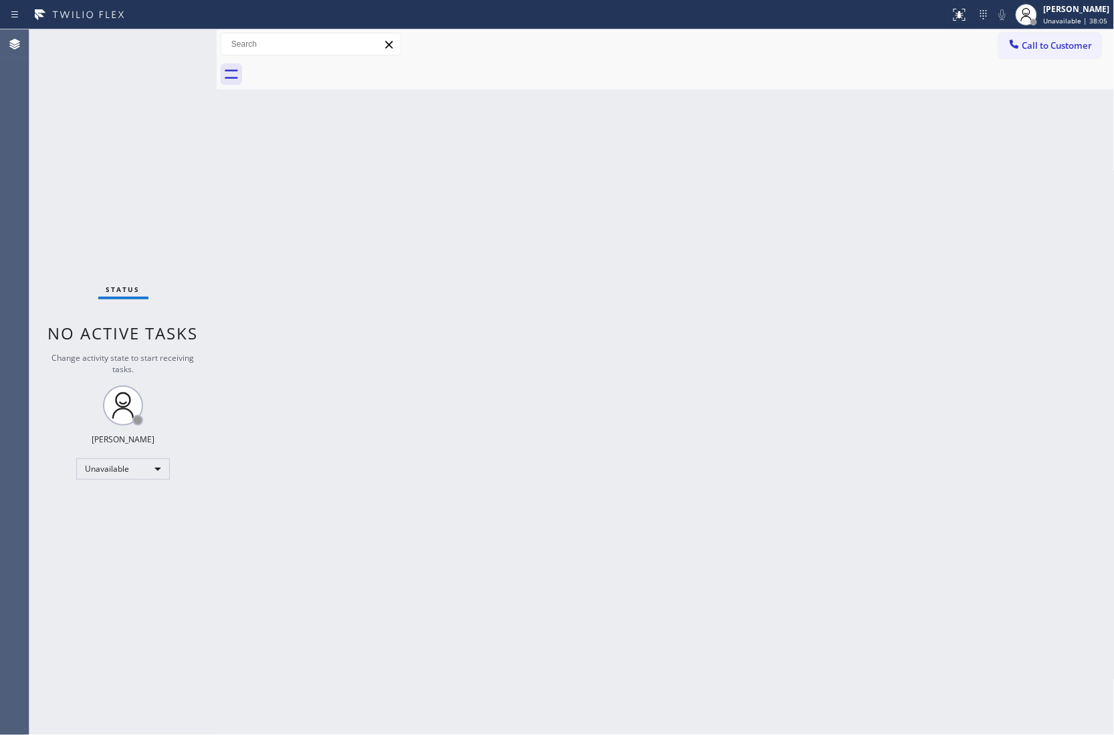
click at [35, 164] on div "Status No active tasks Change activity state to start receiving tasks. [PERSON_…" at bounding box center [122, 382] width 187 height 706
click at [1090, 14] on div "[PERSON_NAME]" at bounding box center [1076, 8] width 66 height 11
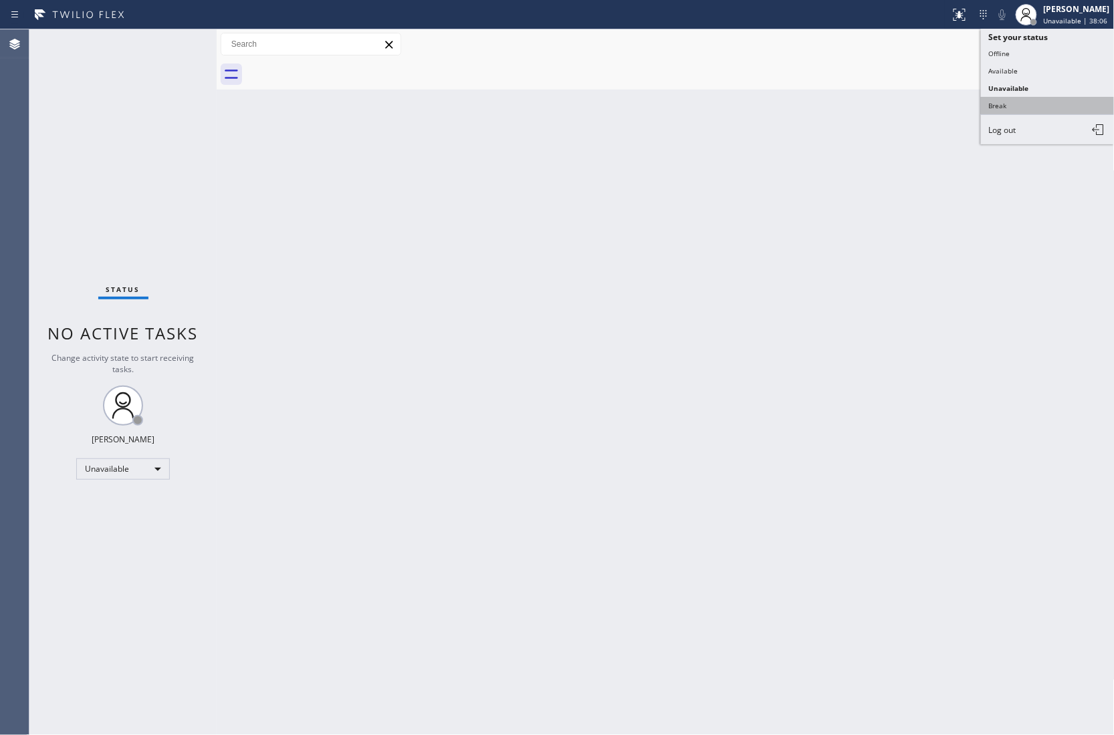
click at [1011, 106] on button "Break" at bounding box center [1048, 105] width 134 height 17
